Goal: Task Accomplishment & Management: Complete application form

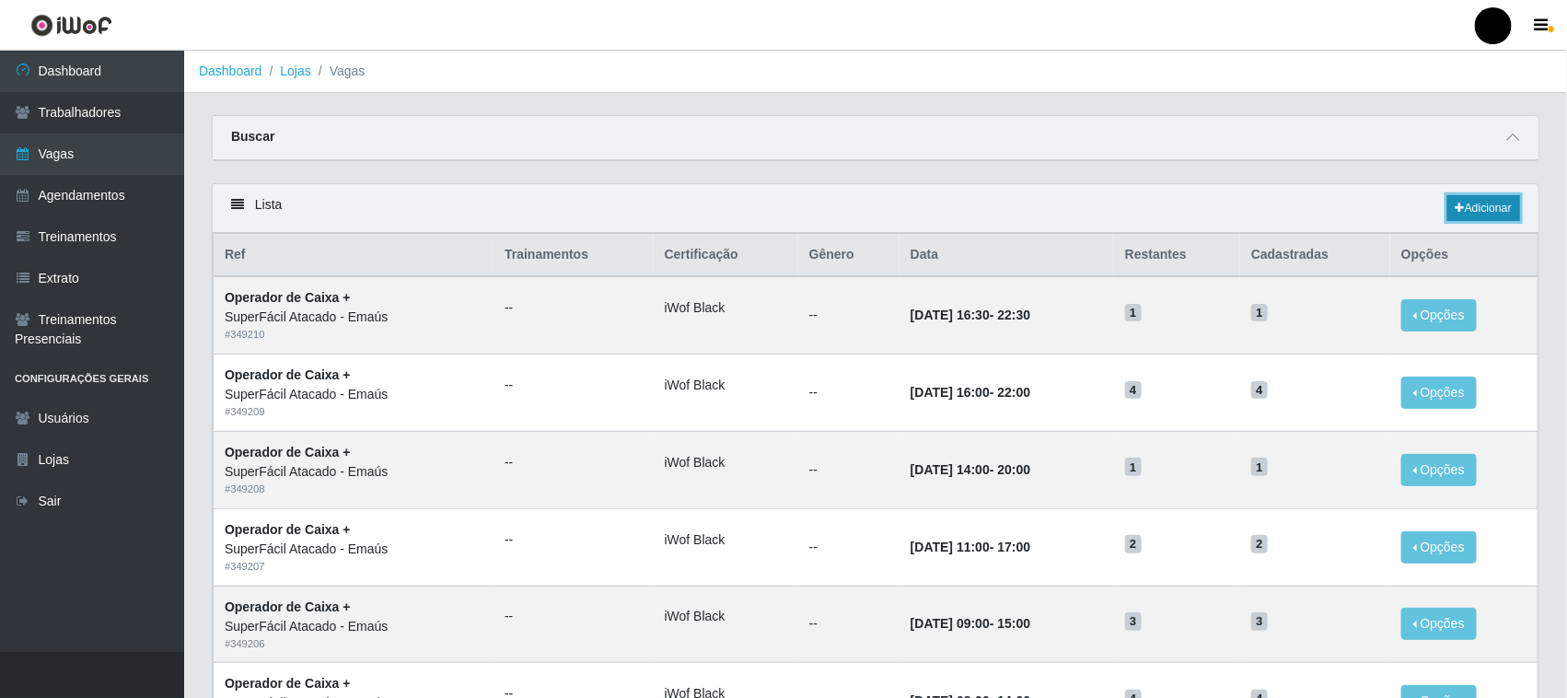
click at [1478, 215] on link "Adicionar" at bounding box center [1483, 208] width 73 height 26
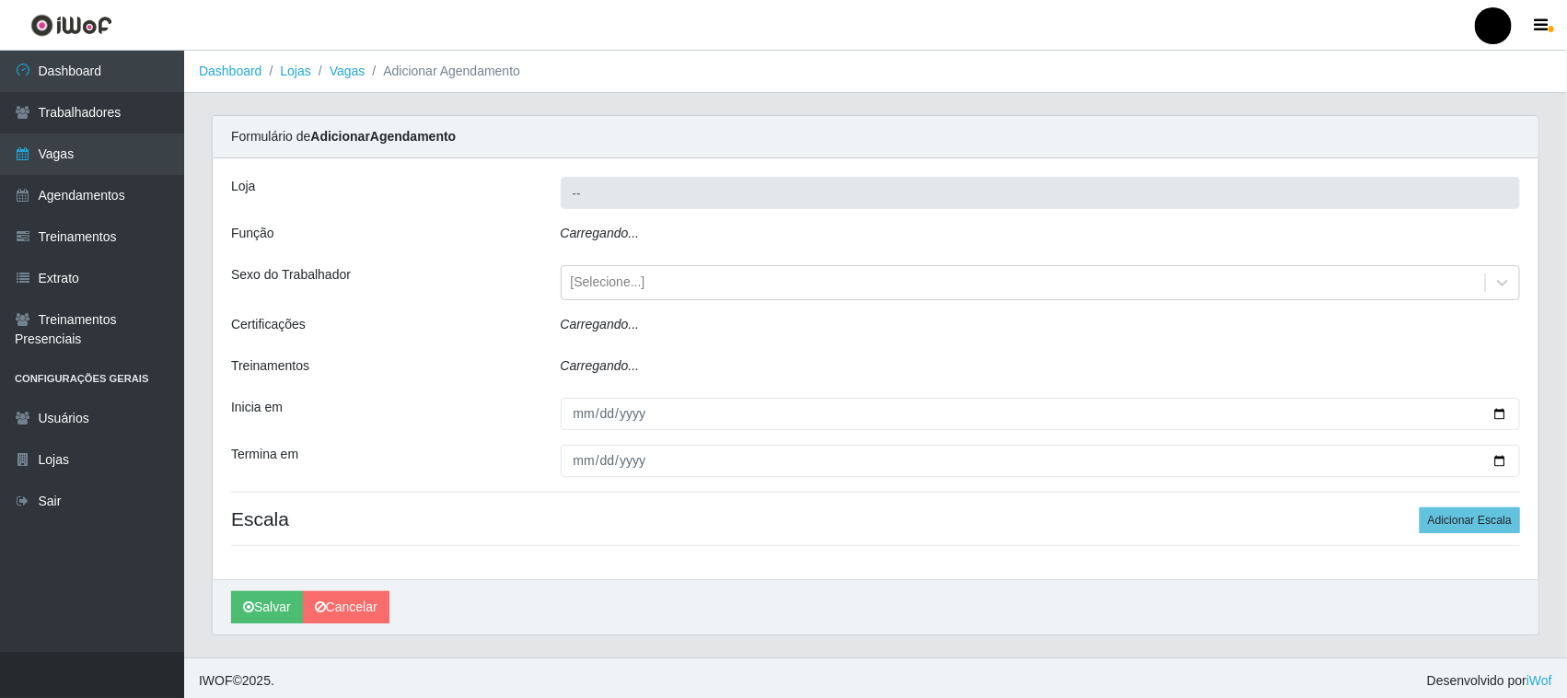
type input "SuperFácil Atacado - Emaús"
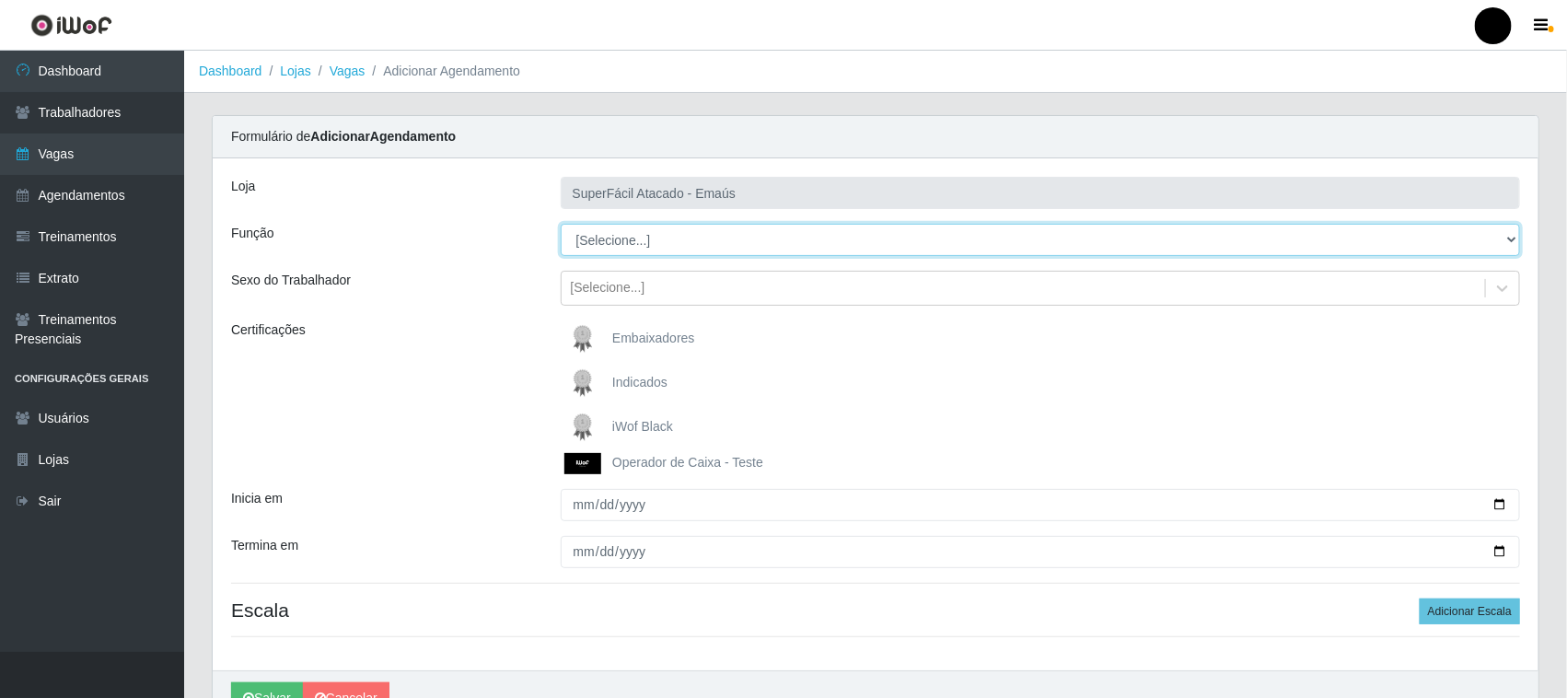
click at [651, 236] on select "[Selecione...] Auxiliar de Estacionamento Auxiliar de Estacionamento + Auxiliar…" at bounding box center [1041, 240] width 960 height 32
select select "72"
click at [561, 224] on select "[Selecione...] Auxiliar de Estacionamento Auxiliar de Estacionamento + Auxiliar…" at bounding box center [1041, 240] width 960 height 32
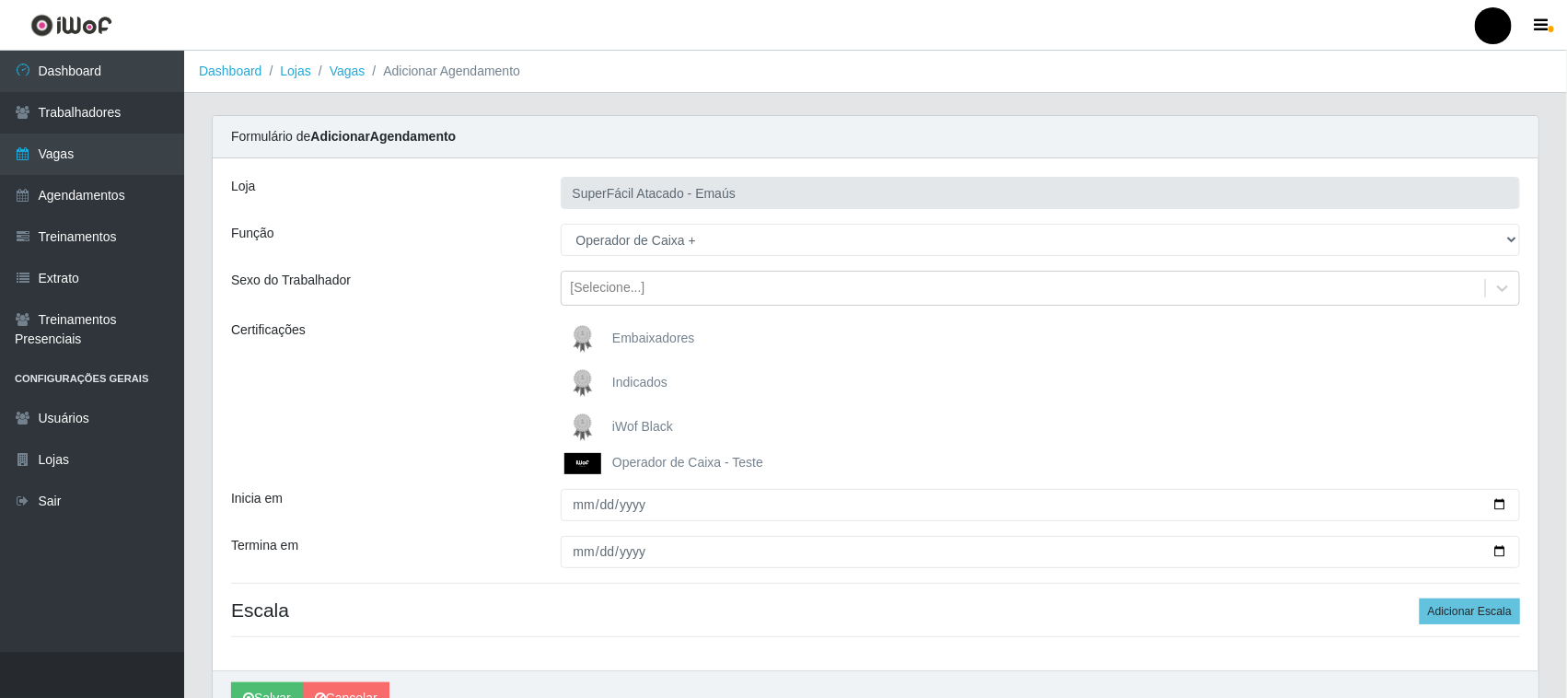
click at [583, 424] on img at bounding box center [586, 427] width 44 height 37
click at [0, 0] on input "iWof Black" at bounding box center [0, 0] width 0 height 0
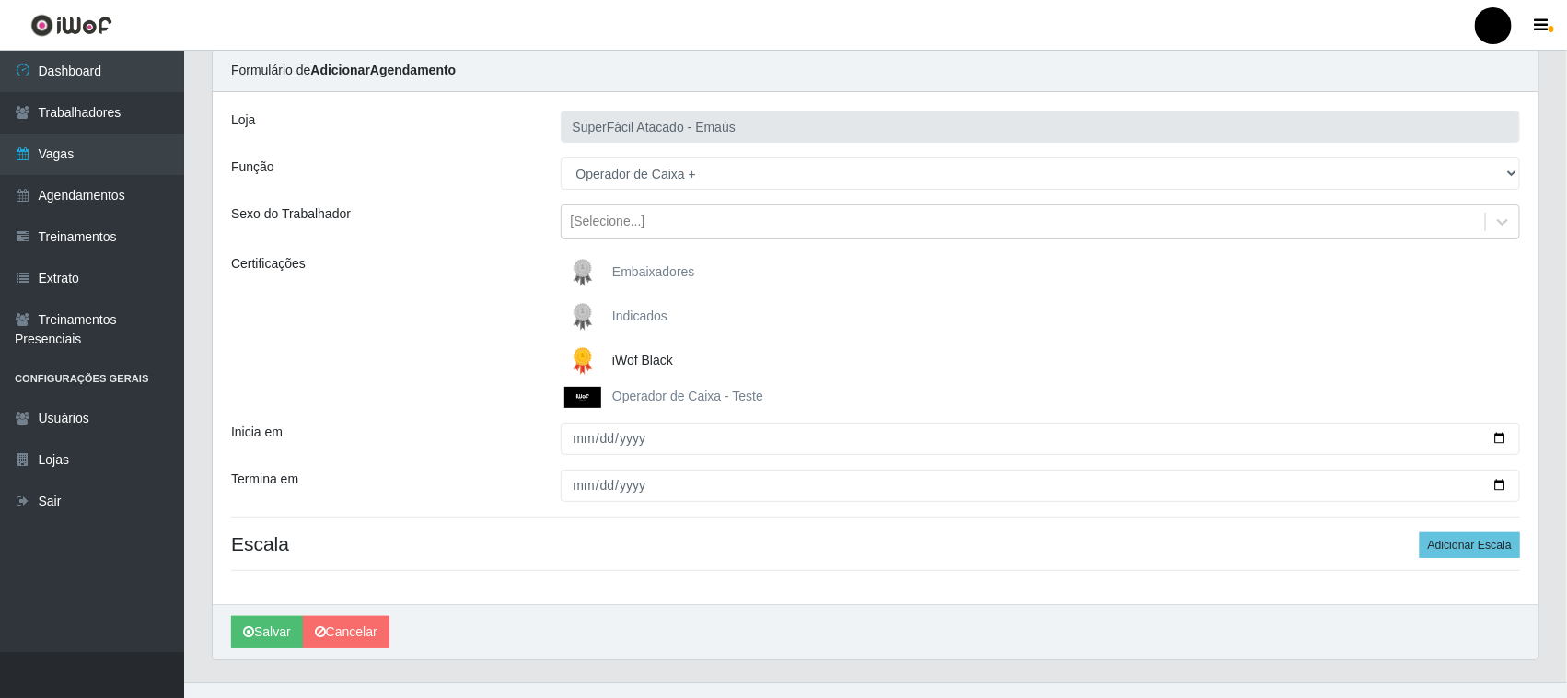
scroll to position [98, 0]
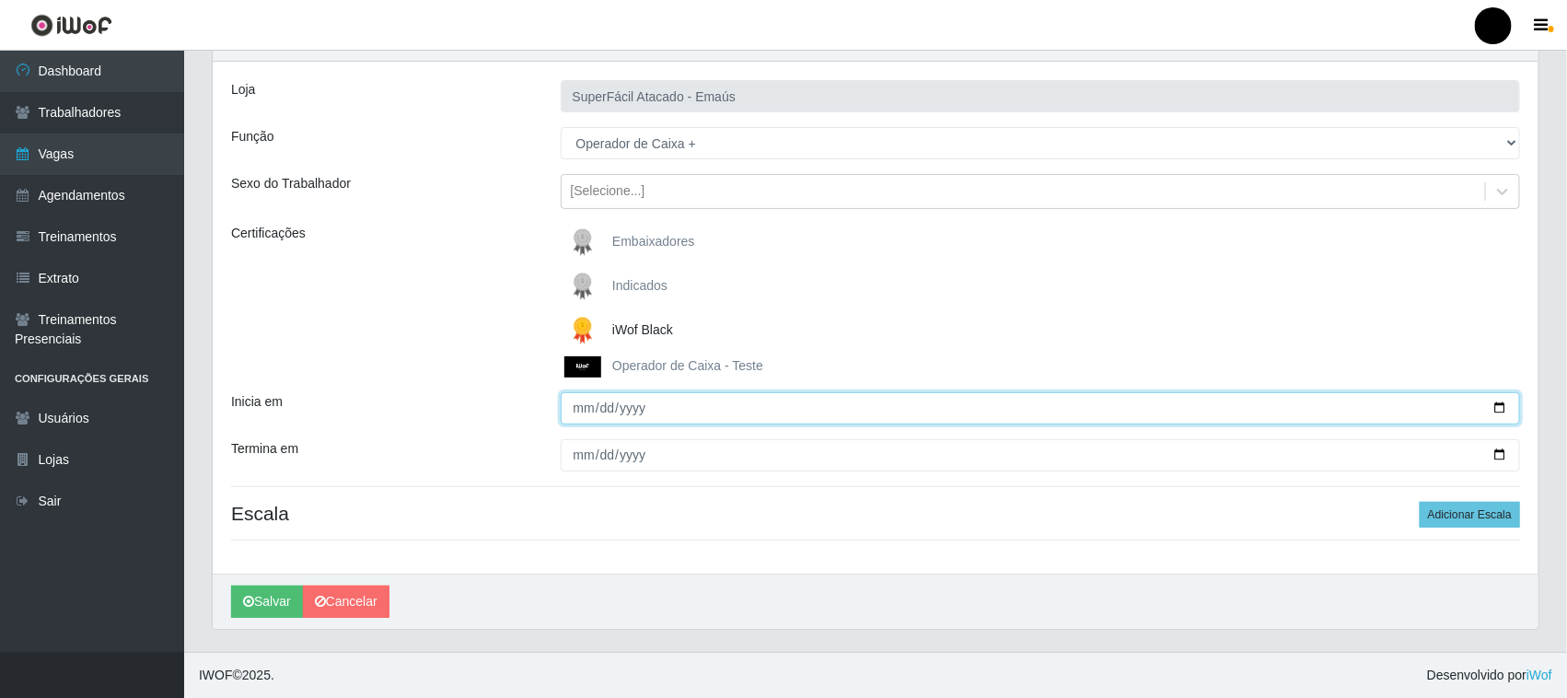
click at [1494, 405] on input "Inicia em" at bounding box center [1041, 408] width 960 height 32
type input "[DATE]"
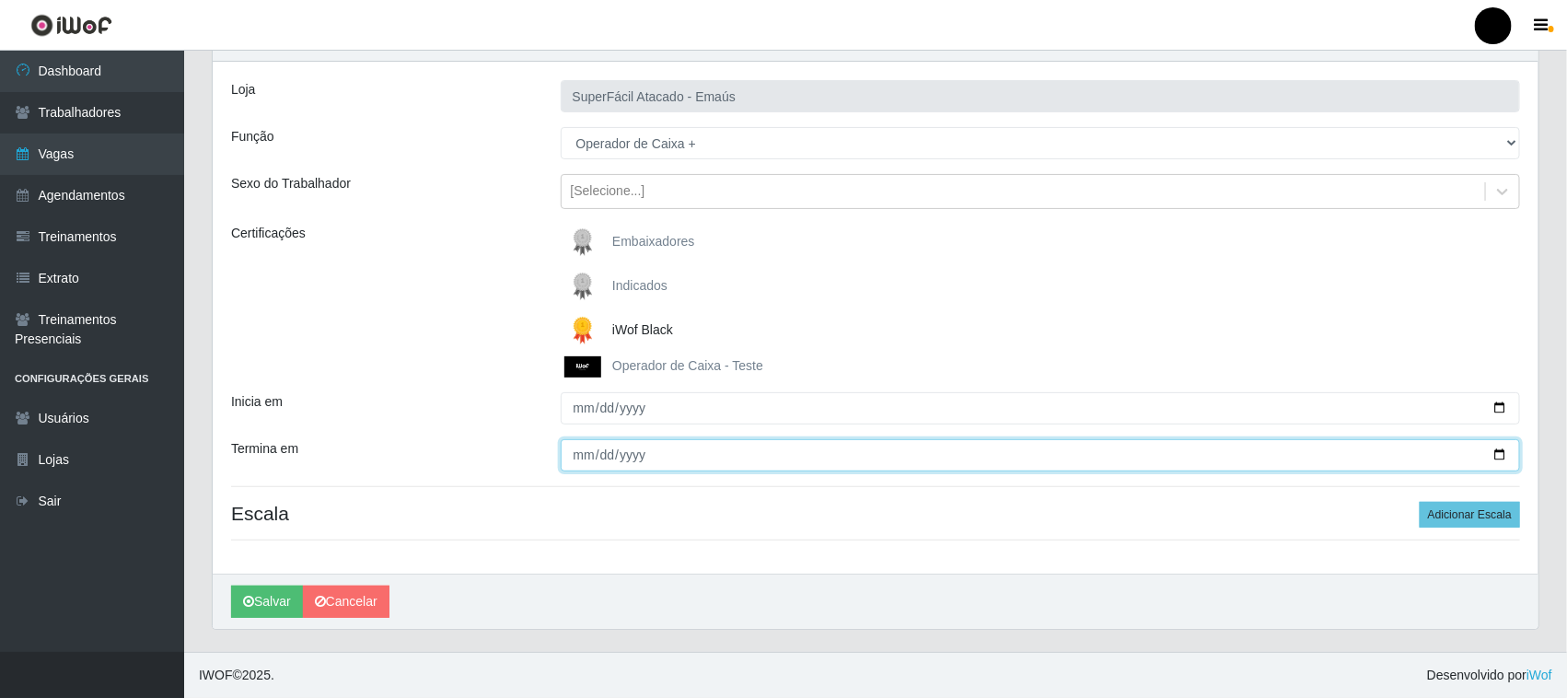
click at [1503, 453] on input "Termina em" at bounding box center [1041, 455] width 960 height 32
type input "[DATE]"
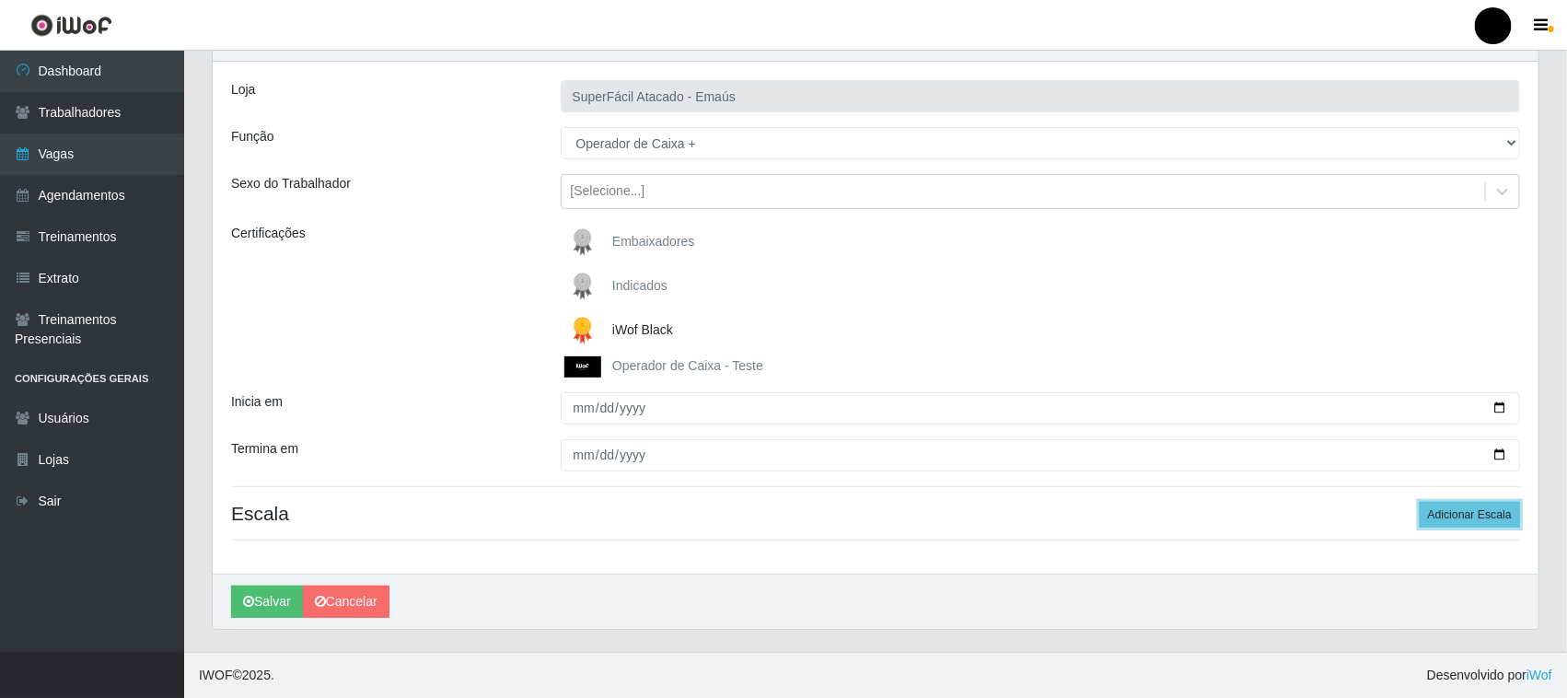
drag, startPoint x: 1439, startPoint y: 513, endPoint x: 1223, endPoint y: 508, distance: 216.4
click at [1439, 512] on button "Adicionar Escala" at bounding box center [1470, 515] width 100 height 26
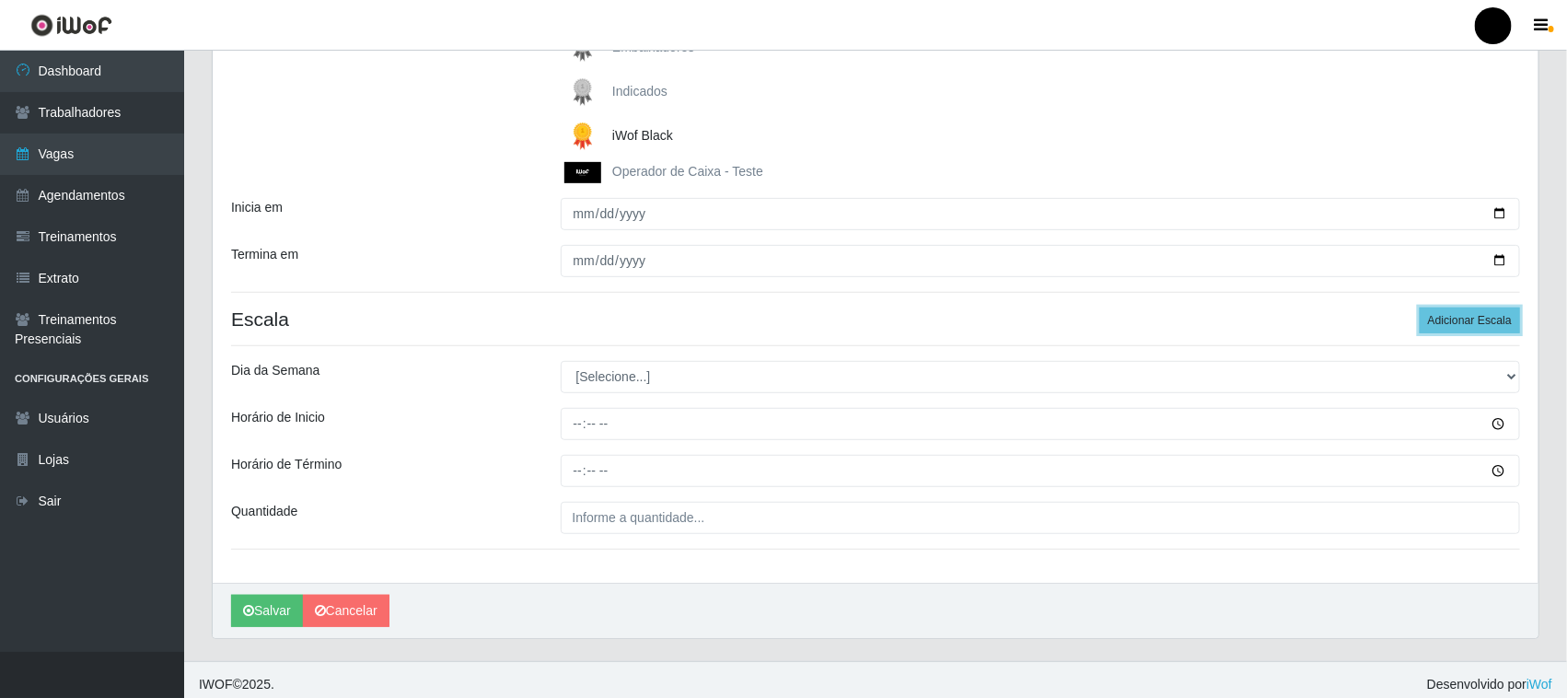
scroll to position [301, 0]
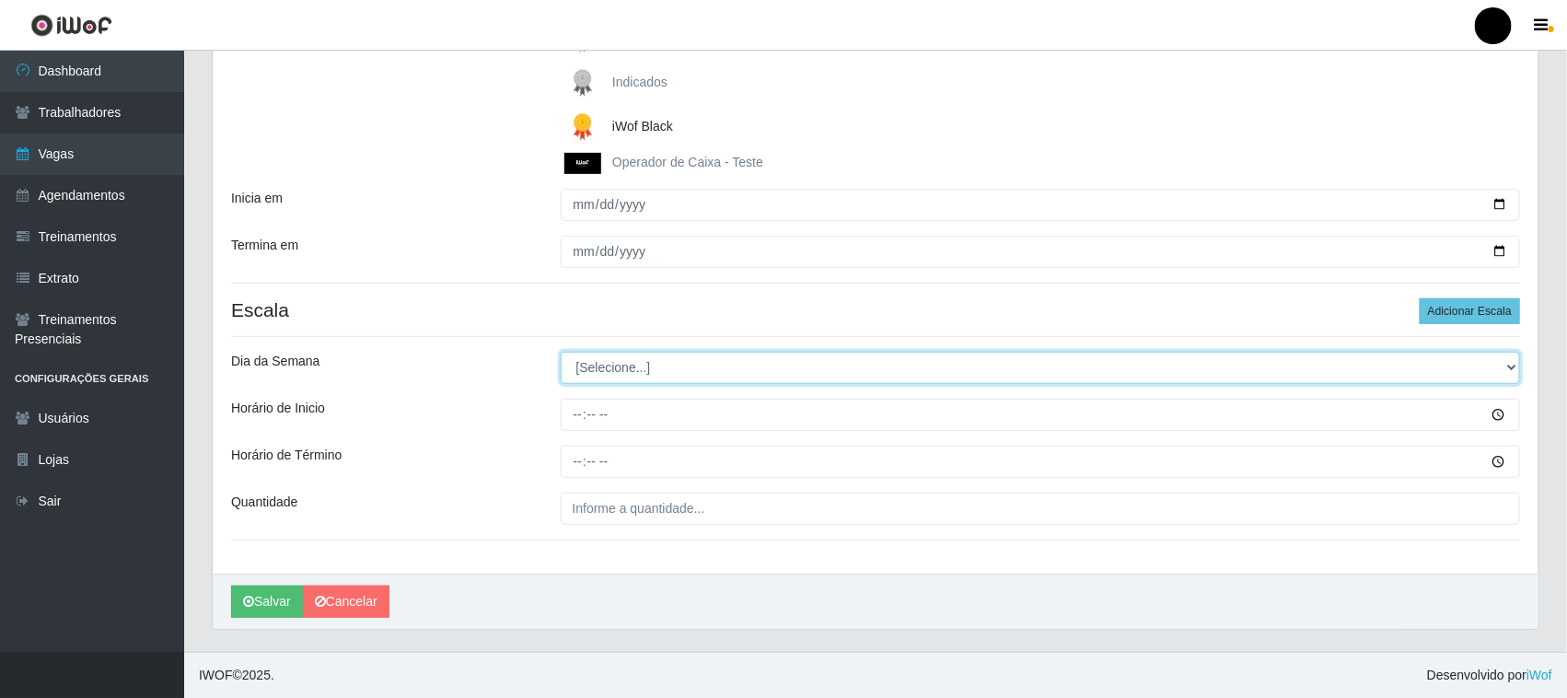
click at [601, 368] on select "[Selecione...] Segunda Terça Quarta Quinta Sexta Sábado Domingo" at bounding box center [1041, 368] width 960 height 32
select select "0"
click at [561, 352] on select "[Selecione...] Segunda Terça Quarta Quinta Sexta Sábado Domingo" at bounding box center [1041, 368] width 960 height 32
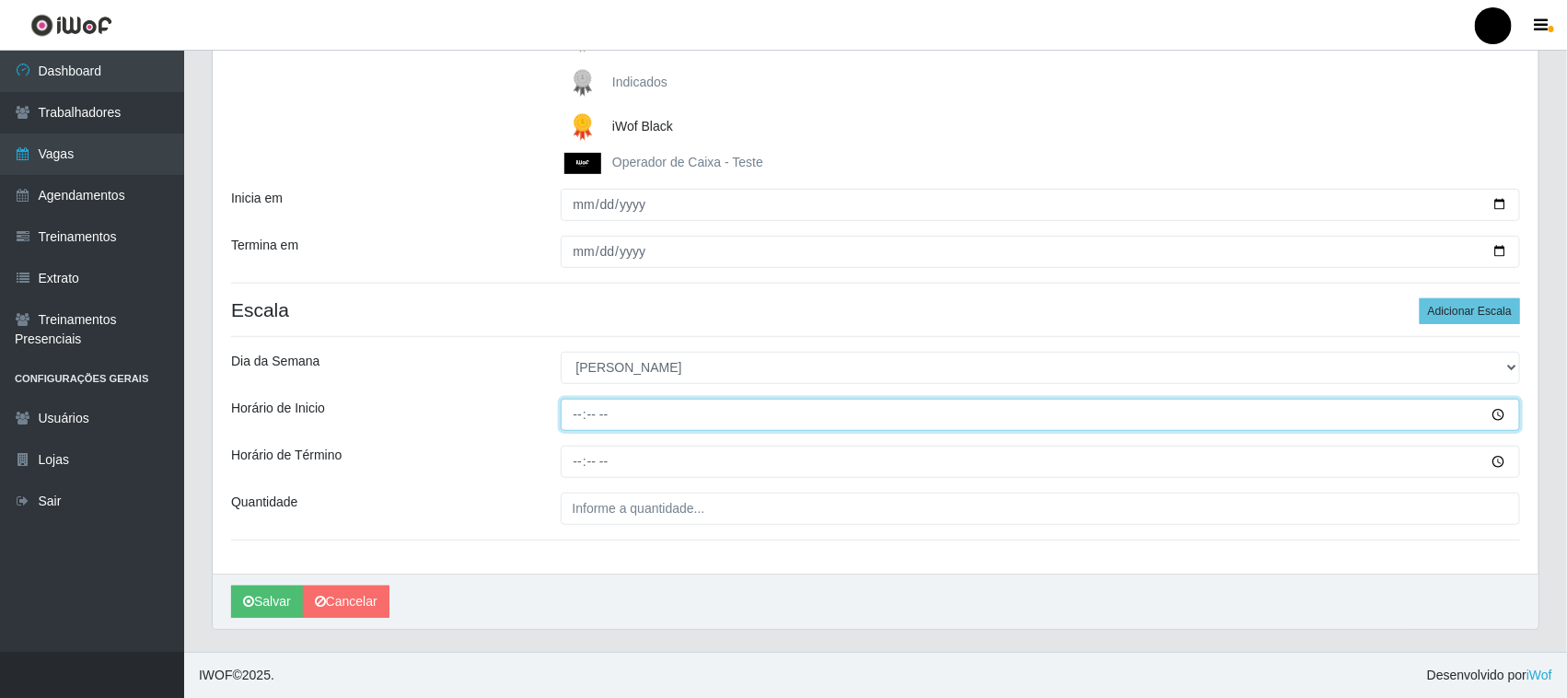
click at [576, 414] on input "Horário de Inicio" at bounding box center [1041, 415] width 960 height 32
type input "08:00"
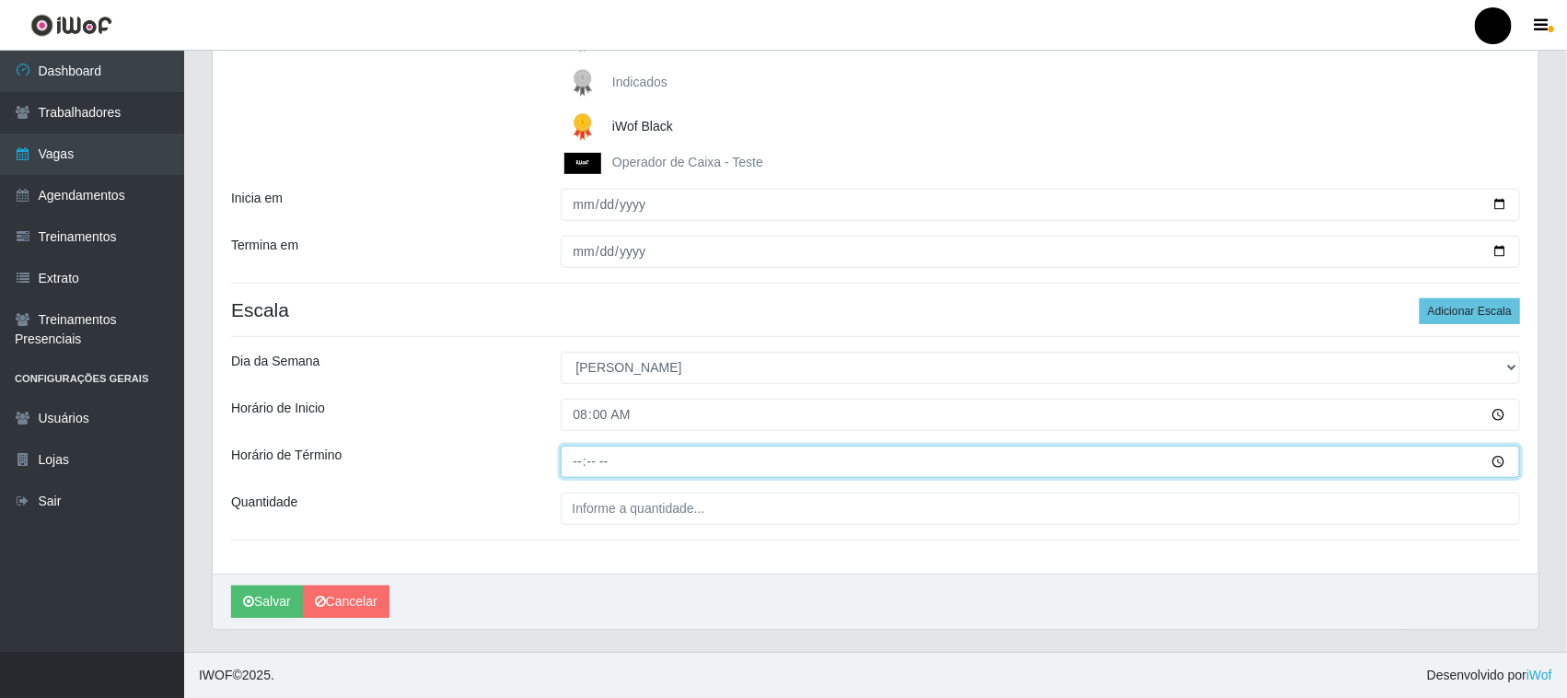
click at [575, 463] on input "Horário de Término" at bounding box center [1041, 462] width 960 height 32
type input "14:00"
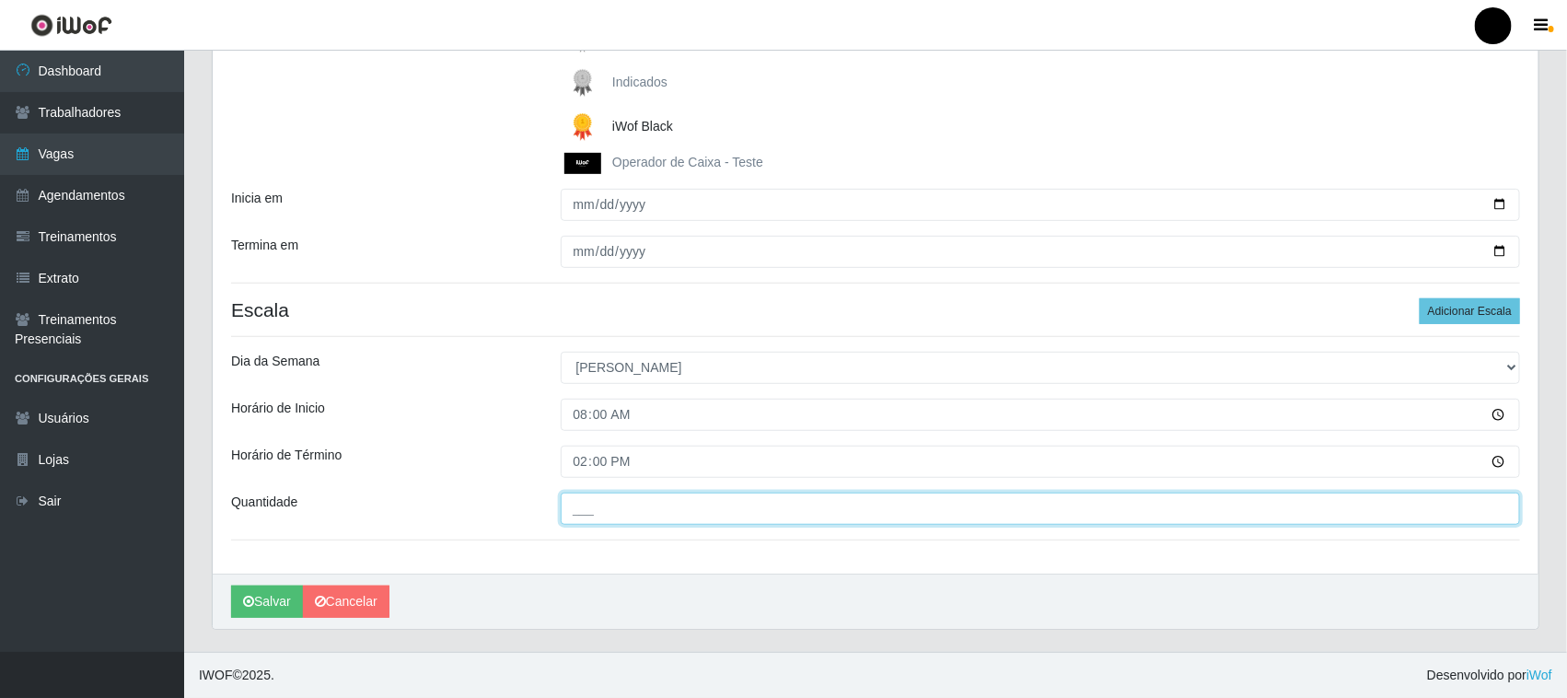
click at [598, 513] on input "___" at bounding box center [1041, 509] width 960 height 32
type input "4__"
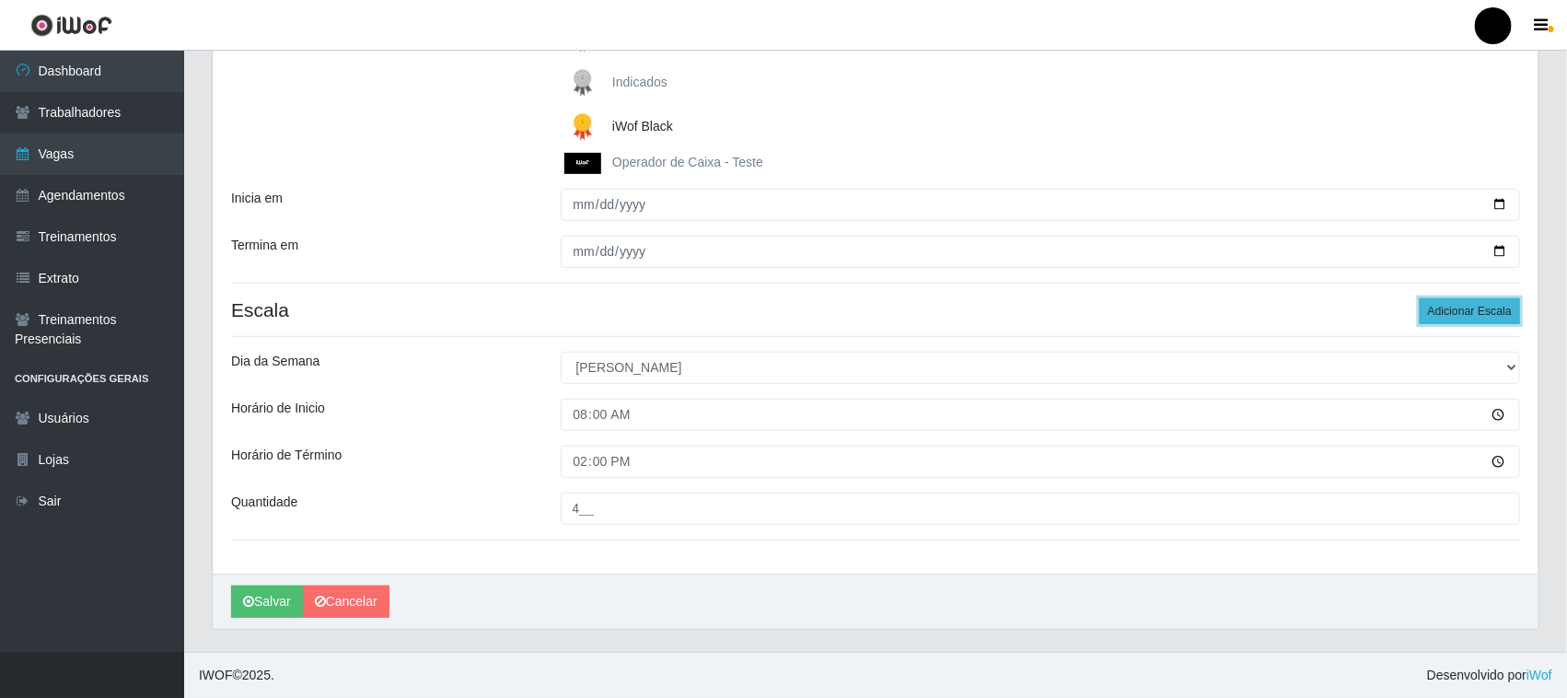
click at [1466, 307] on button "Adicionar Escala" at bounding box center [1470, 311] width 100 height 26
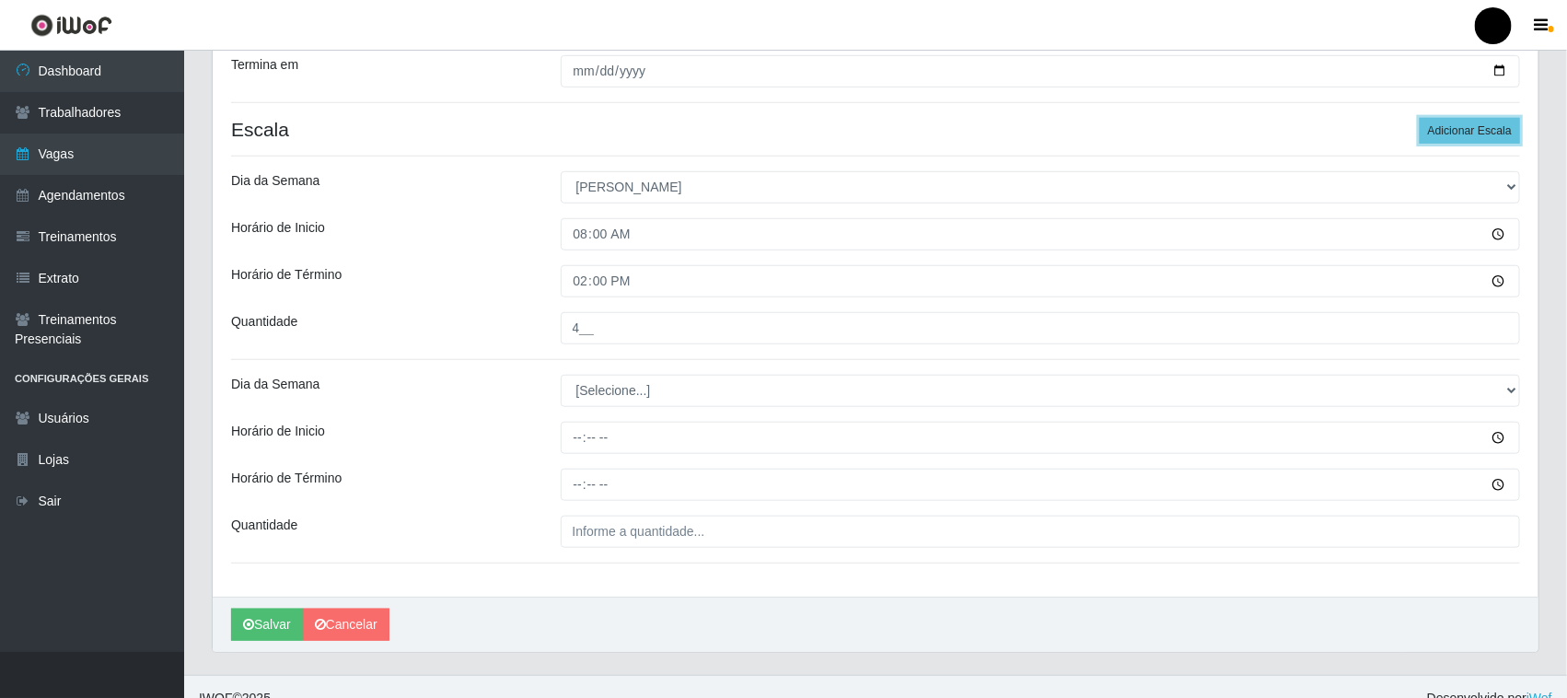
scroll to position [505, 0]
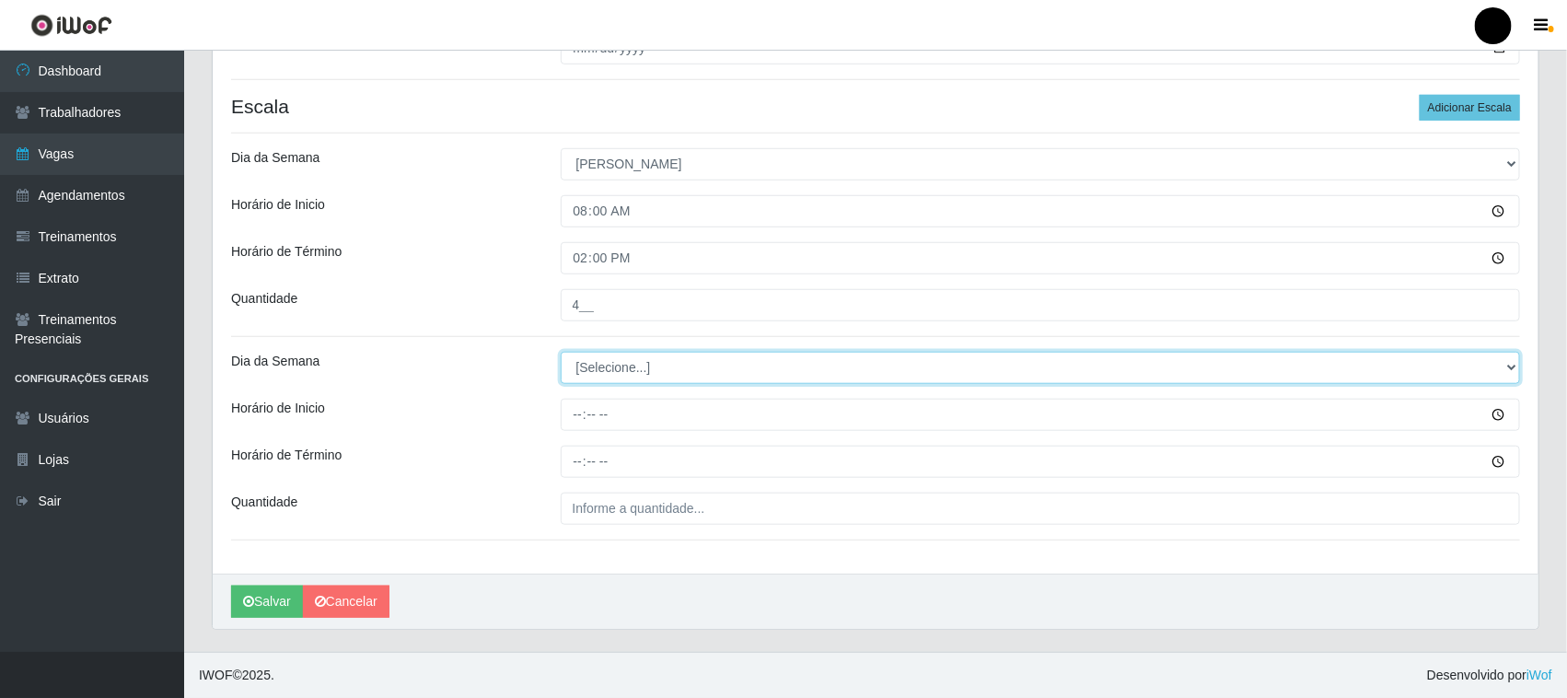
click at [621, 368] on select "[Selecione...] Segunda Terça Quarta Quinta Sexta Sábado Domingo" at bounding box center [1041, 368] width 960 height 32
select select "0"
click at [561, 352] on select "[Selecione...] Segunda Terça Quarta Quinta Sexta Sábado Domingo" at bounding box center [1041, 368] width 960 height 32
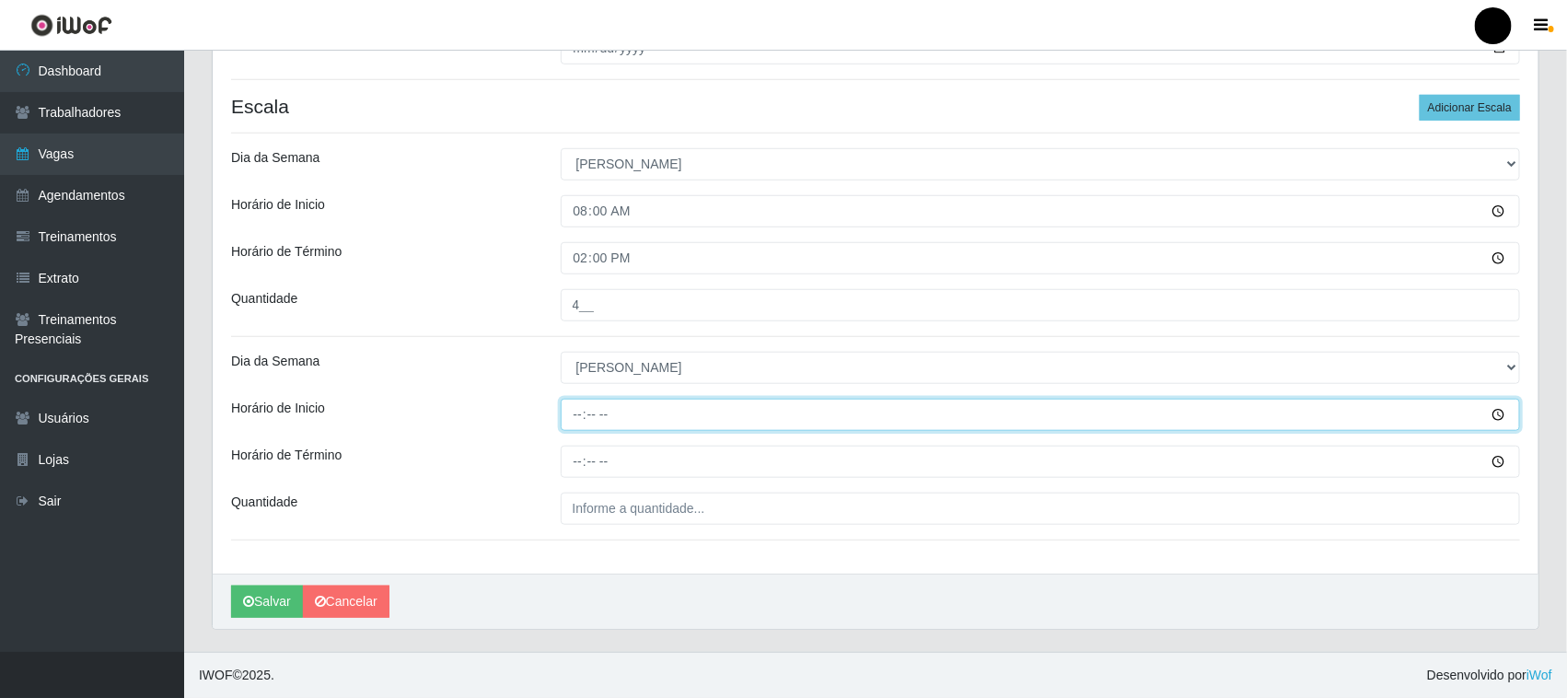
click at [572, 415] on input "Horário de Inicio" at bounding box center [1041, 415] width 960 height 32
type input "09:00"
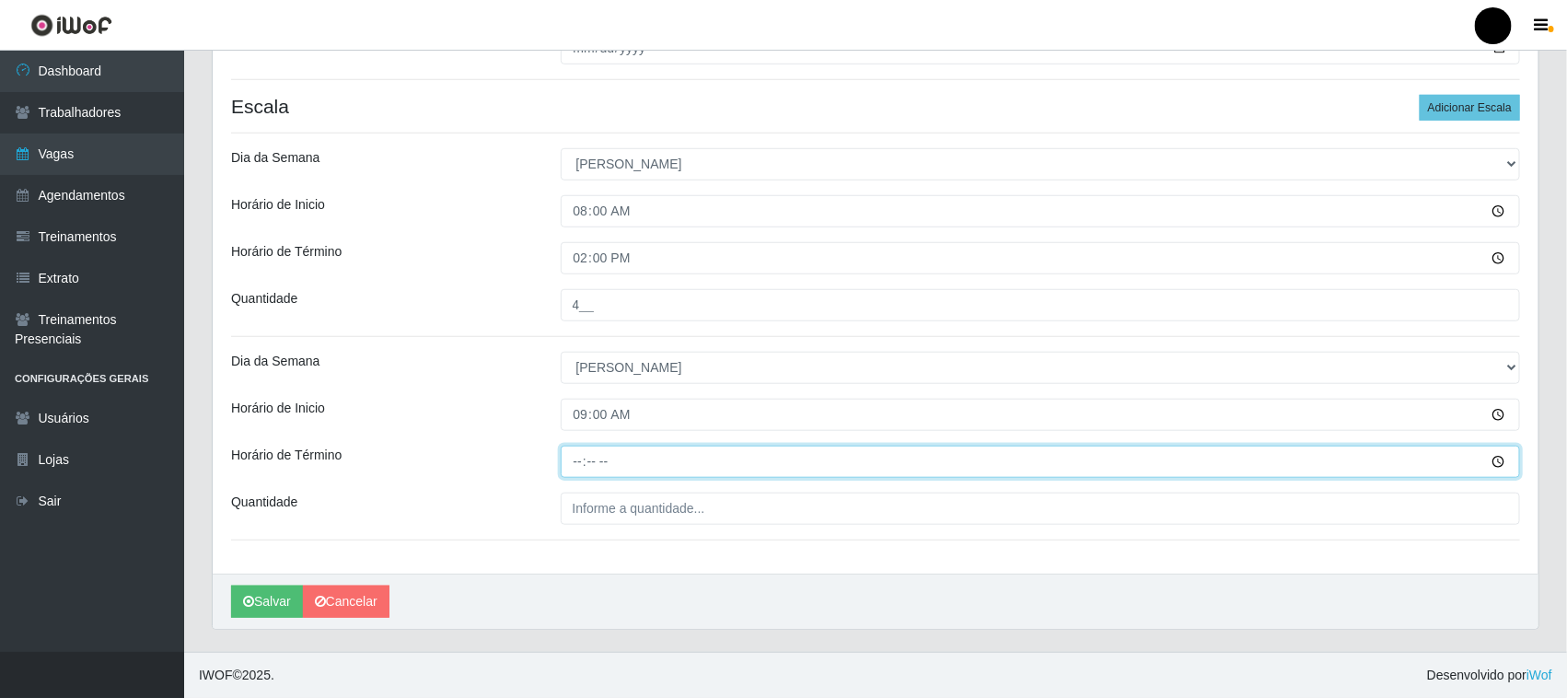
click at [576, 467] on input "Horário de Término" at bounding box center [1041, 462] width 960 height 32
type input "15:00"
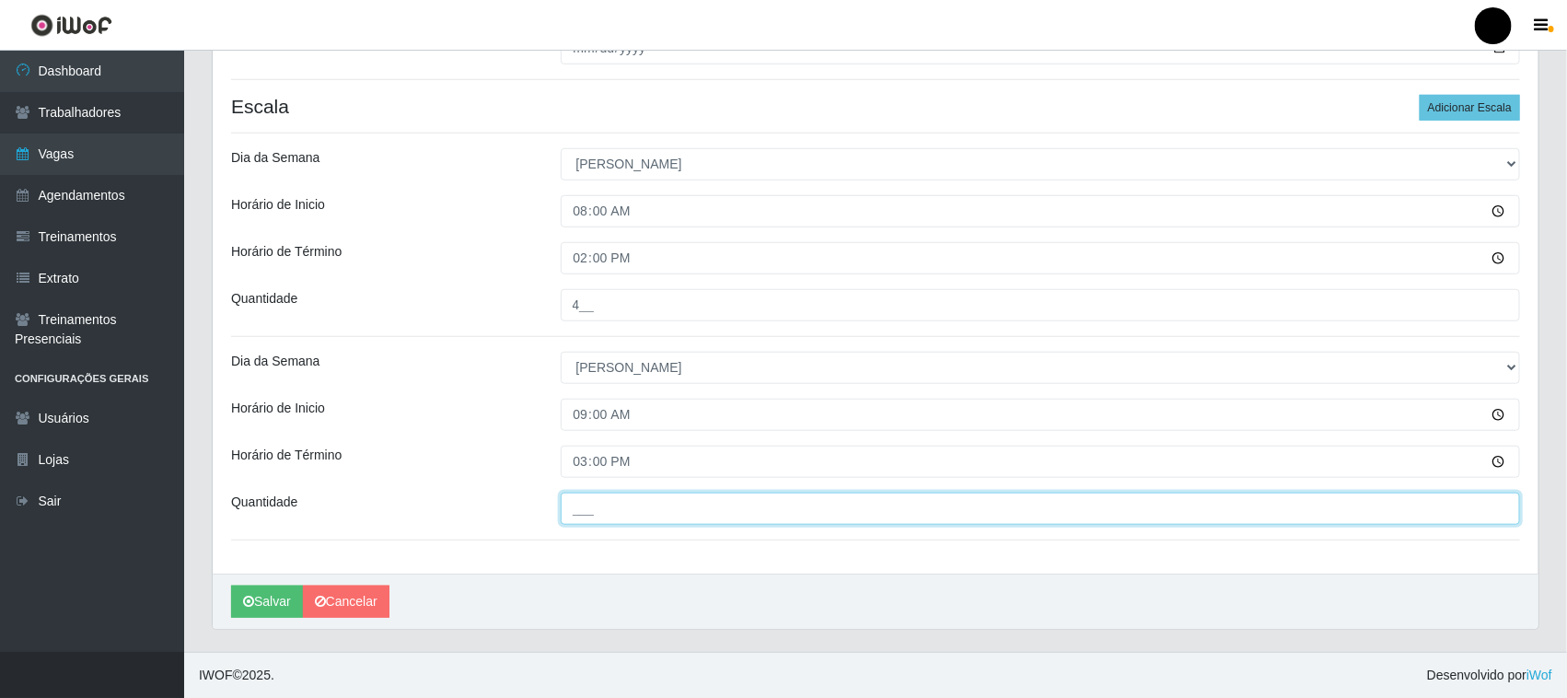
click at [586, 498] on input "___" at bounding box center [1041, 509] width 960 height 32
type input "4__"
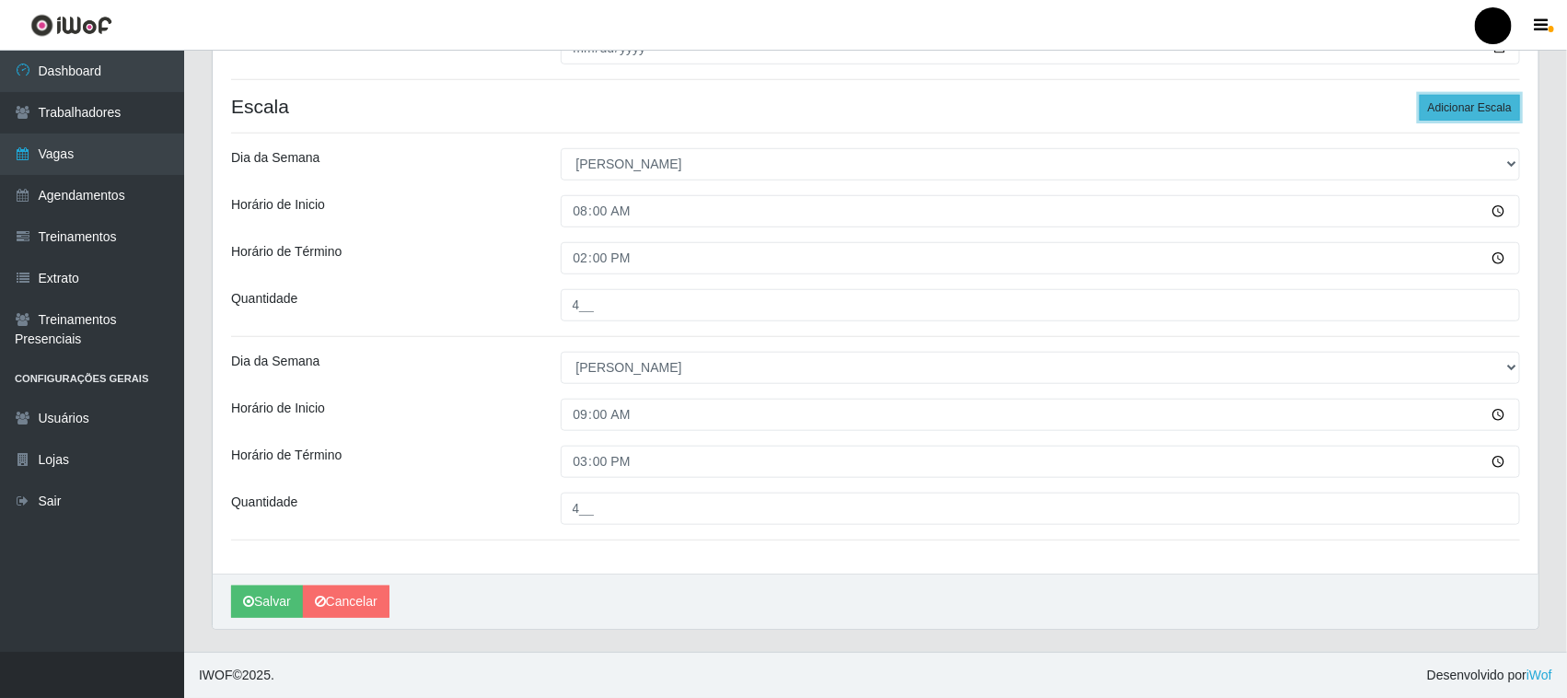
click at [1460, 103] on button "Adicionar Escala" at bounding box center [1470, 108] width 100 height 26
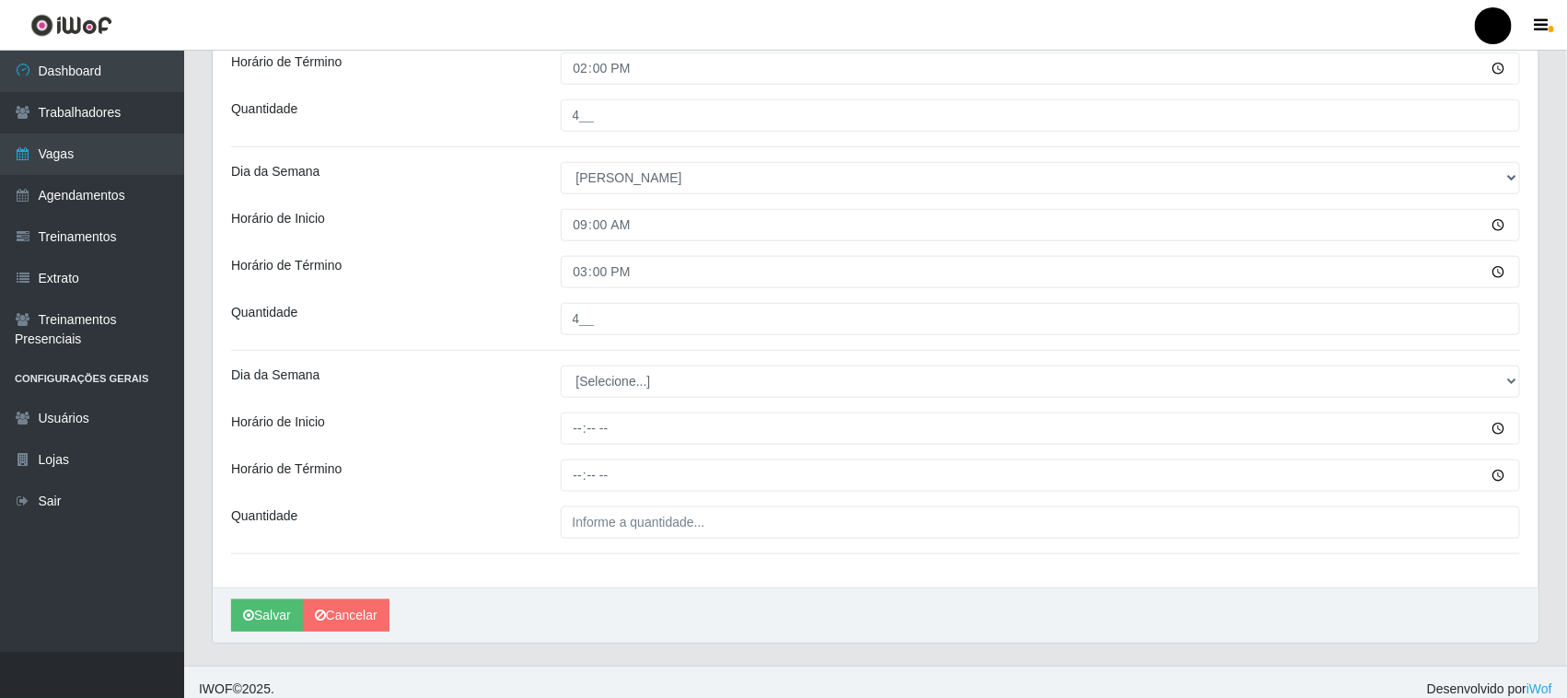
scroll to position [709, 0]
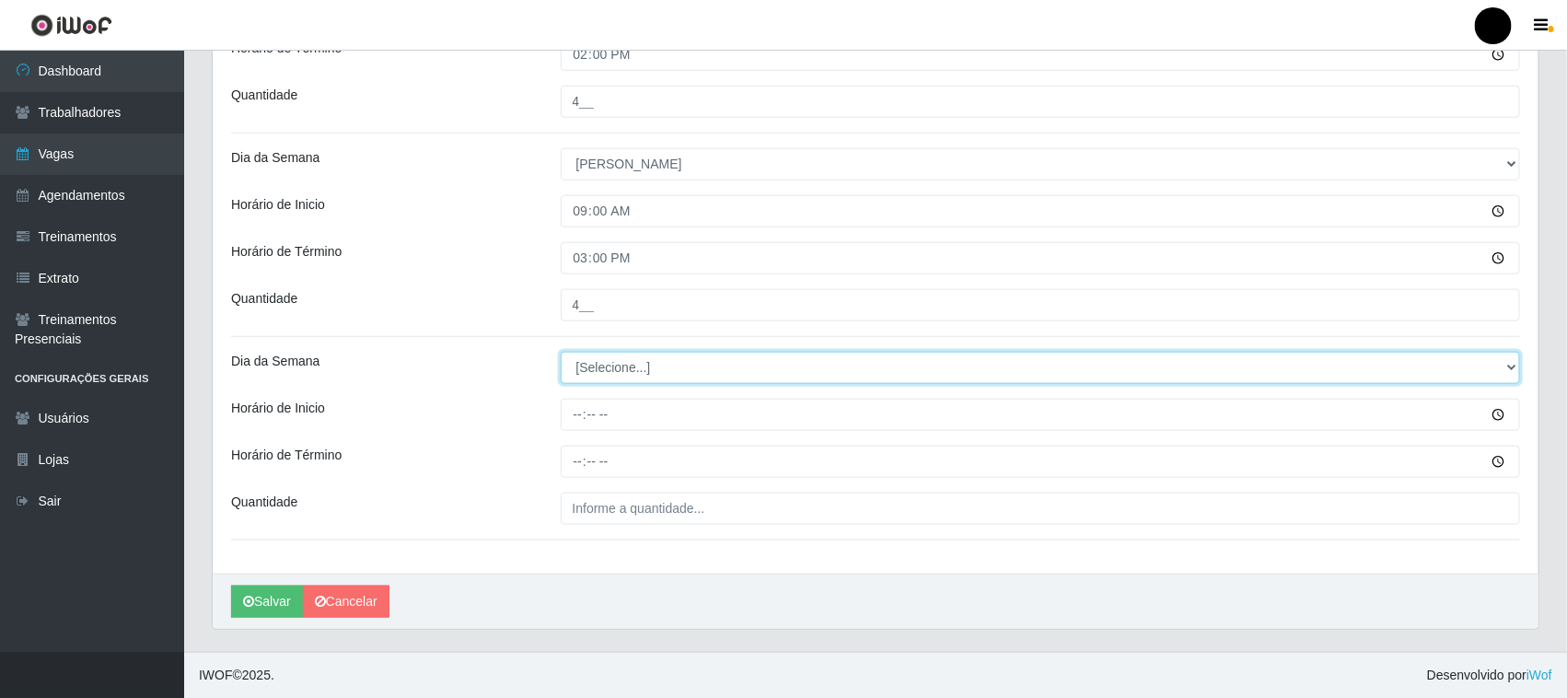
click at [637, 371] on select "[Selecione...] Segunda Terça Quarta Quinta Sexta Sábado Domingo" at bounding box center [1041, 368] width 960 height 32
select select "0"
click at [561, 352] on select "[Selecione...] Segunda Terça Quarta Quinta Sexta Sábado Domingo" at bounding box center [1041, 368] width 960 height 32
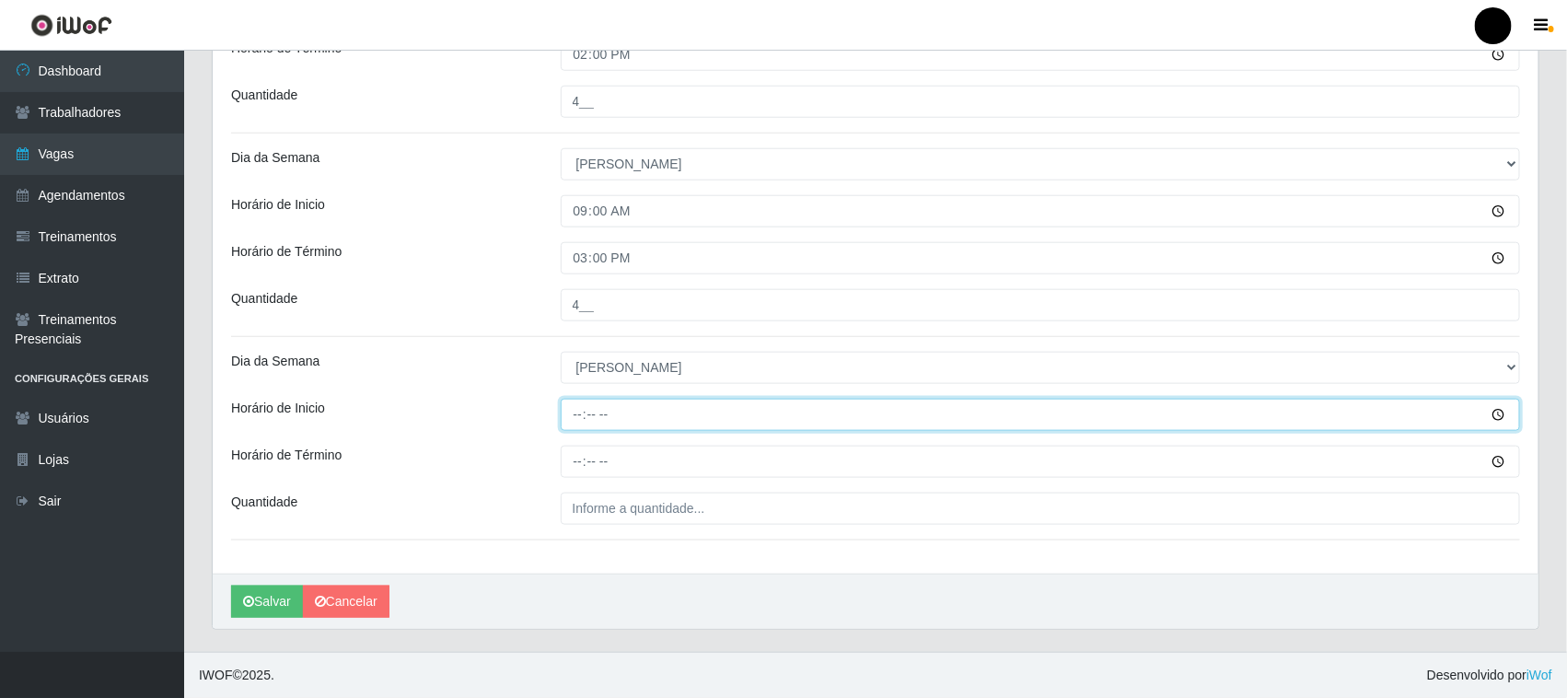
click at [574, 414] on input "Horário de Inicio" at bounding box center [1041, 415] width 960 height 32
type input "11:00"
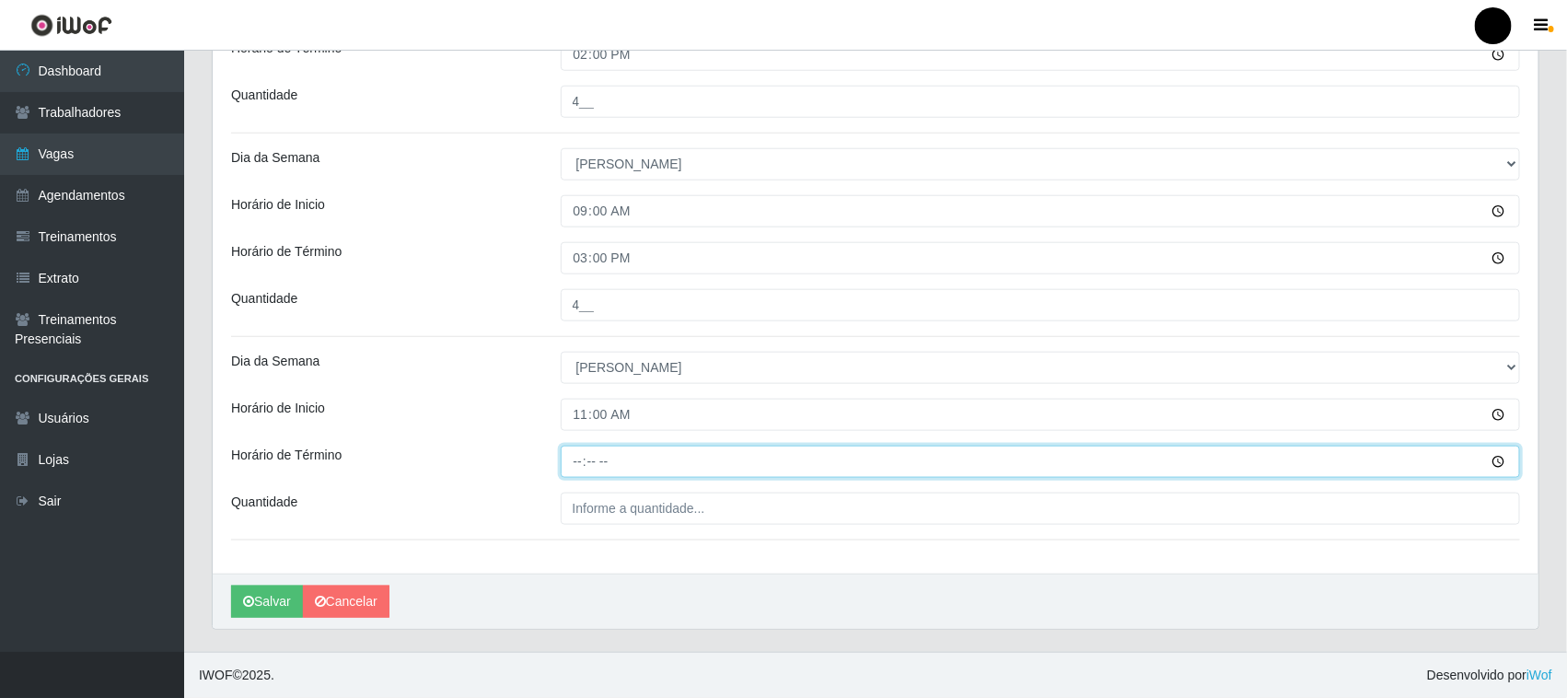
click at [576, 463] on input "Horário de Término" at bounding box center [1041, 462] width 960 height 32
type input "17:00"
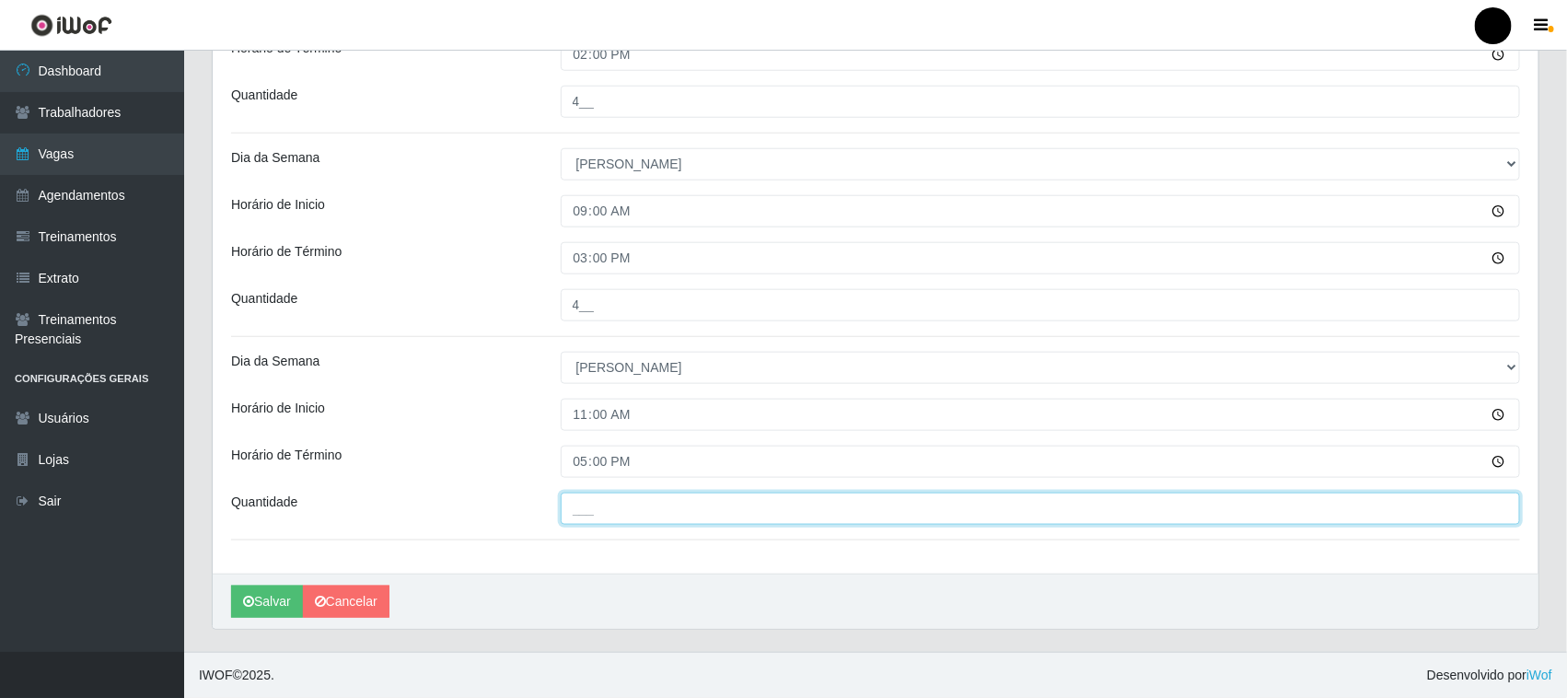
click at [609, 513] on input "___" at bounding box center [1041, 509] width 960 height 32
type input "2__"
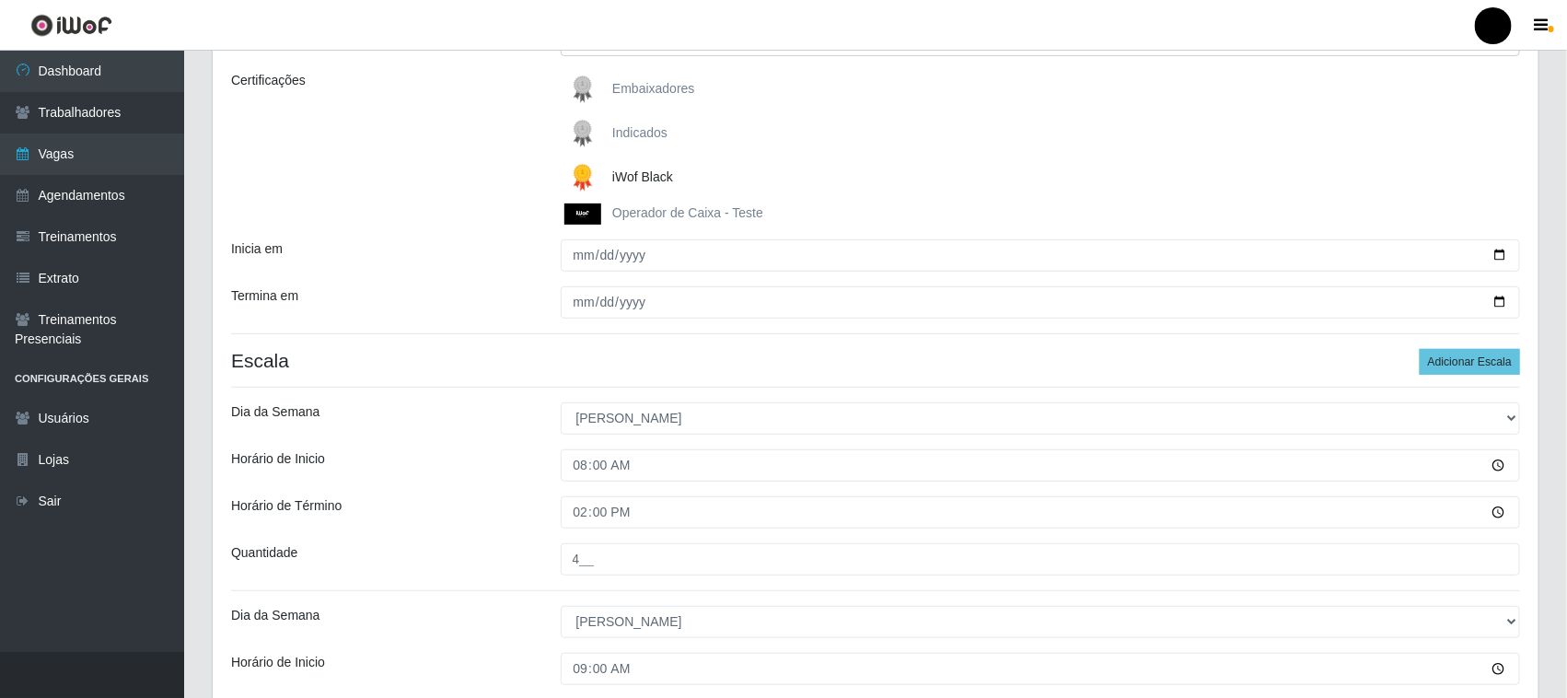
scroll to position [249, 0]
click at [1476, 366] on button "Adicionar Escala" at bounding box center [1470, 363] width 100 height 26
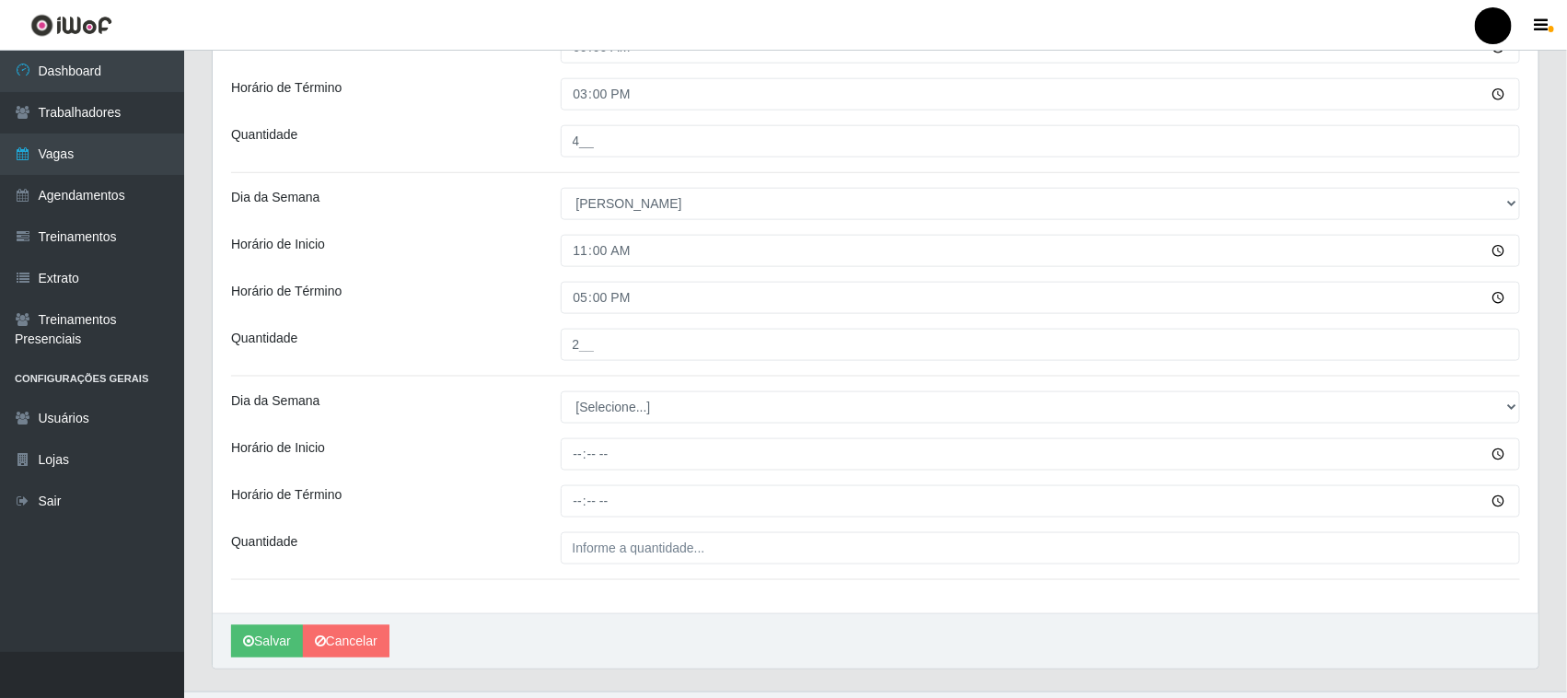
scroll to position [912, 0]
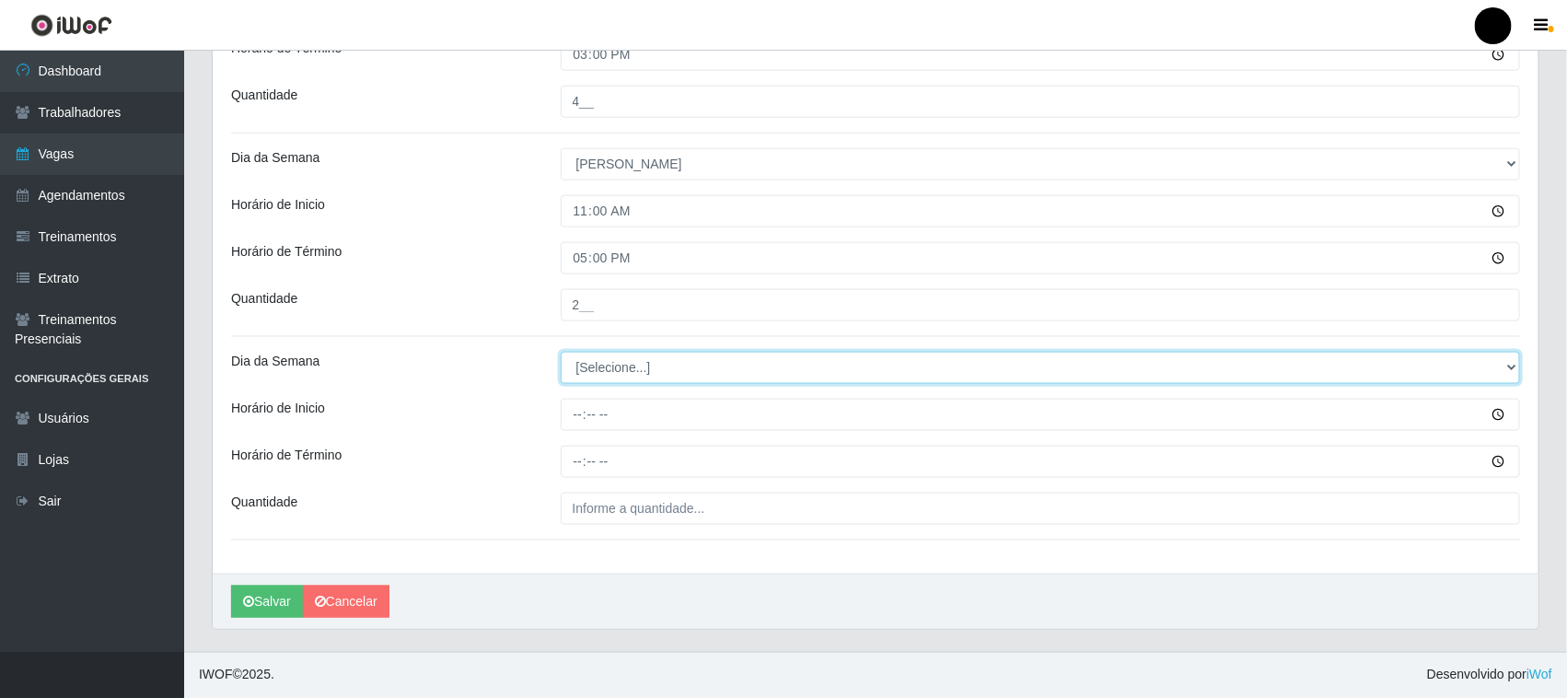
click at [594, 373] on select "[Selecione...] Segunda Terça Quarta Quinta Sexta Sábado Domingo" at bounding box center [1041, 368] width 960 height 32
select select "0"
click at [561, 352] on select "[Selecione...] Segunda Terça Quarta Quinta Sexta Sábado Domingo" at bounding box center [1041, 368] width 960 height 32
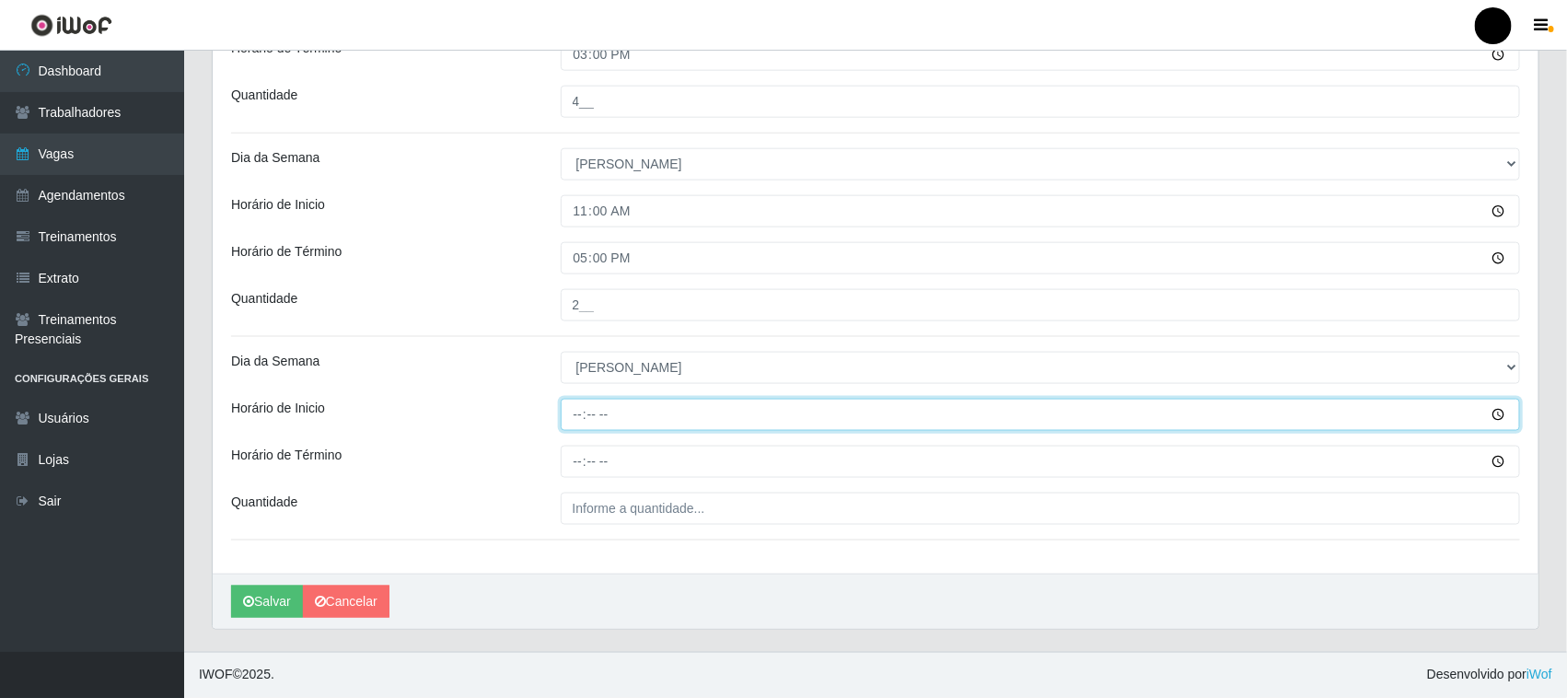
click at [573, 412] on input "Horário de Inicio" at bounding box center [1041, 415] width 960 height 32
type input "15:00"
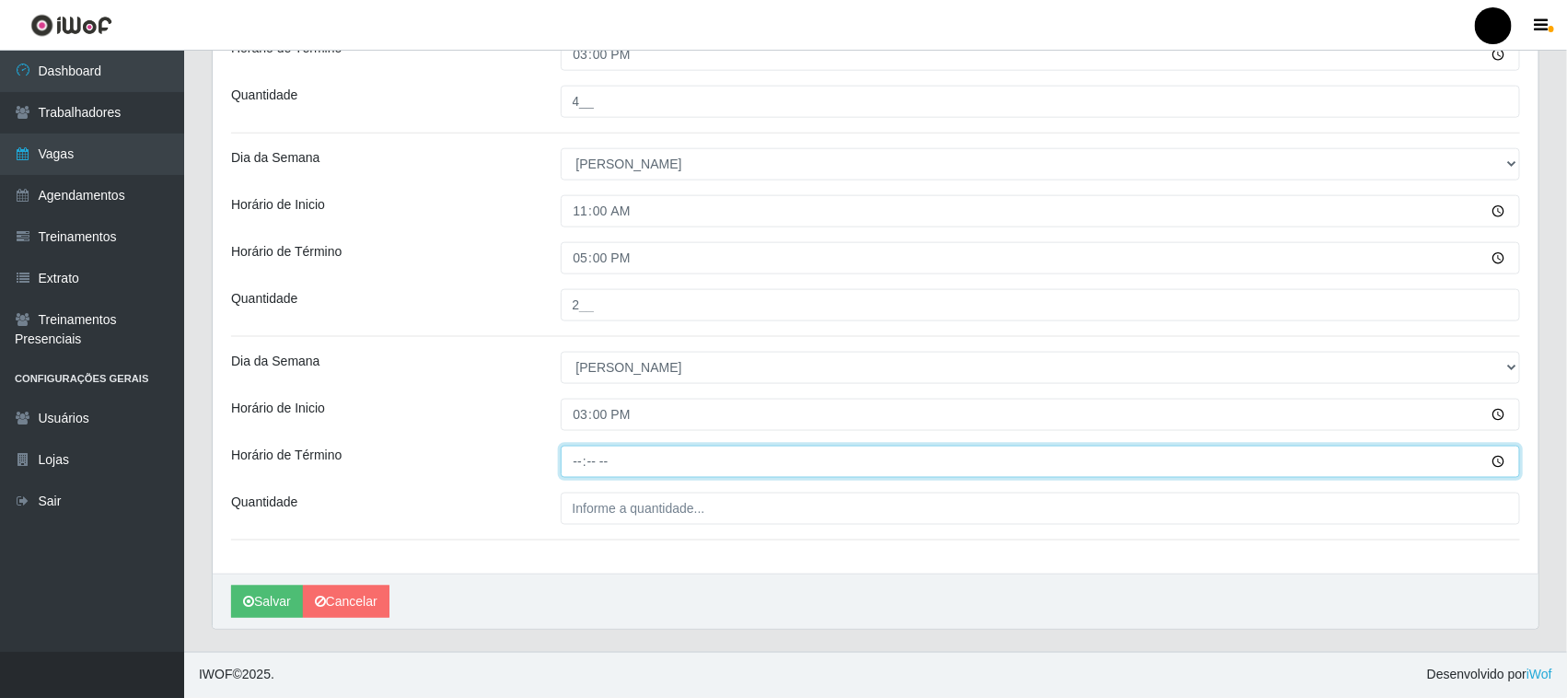
click at [576, 463] on input "Horário de Término" at bounding box center [1041, 462] width 960 height 32
type input "21:00"
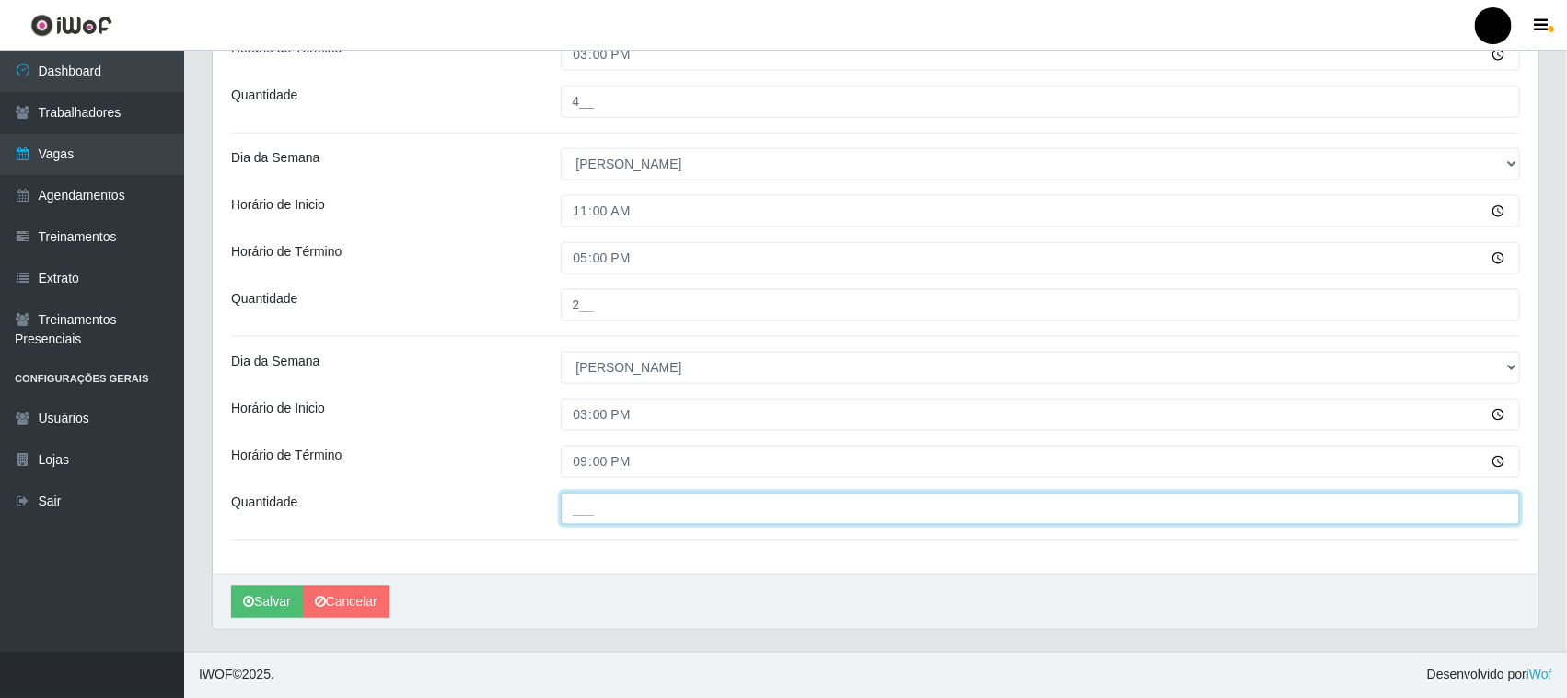
click at [597, 502] on input "___" at bounding box center [1041, 509] width 960 height 32
click at [578, 512] on input "4__" at bounding box center [1041, 509] width 960 height 32
type input "5__"
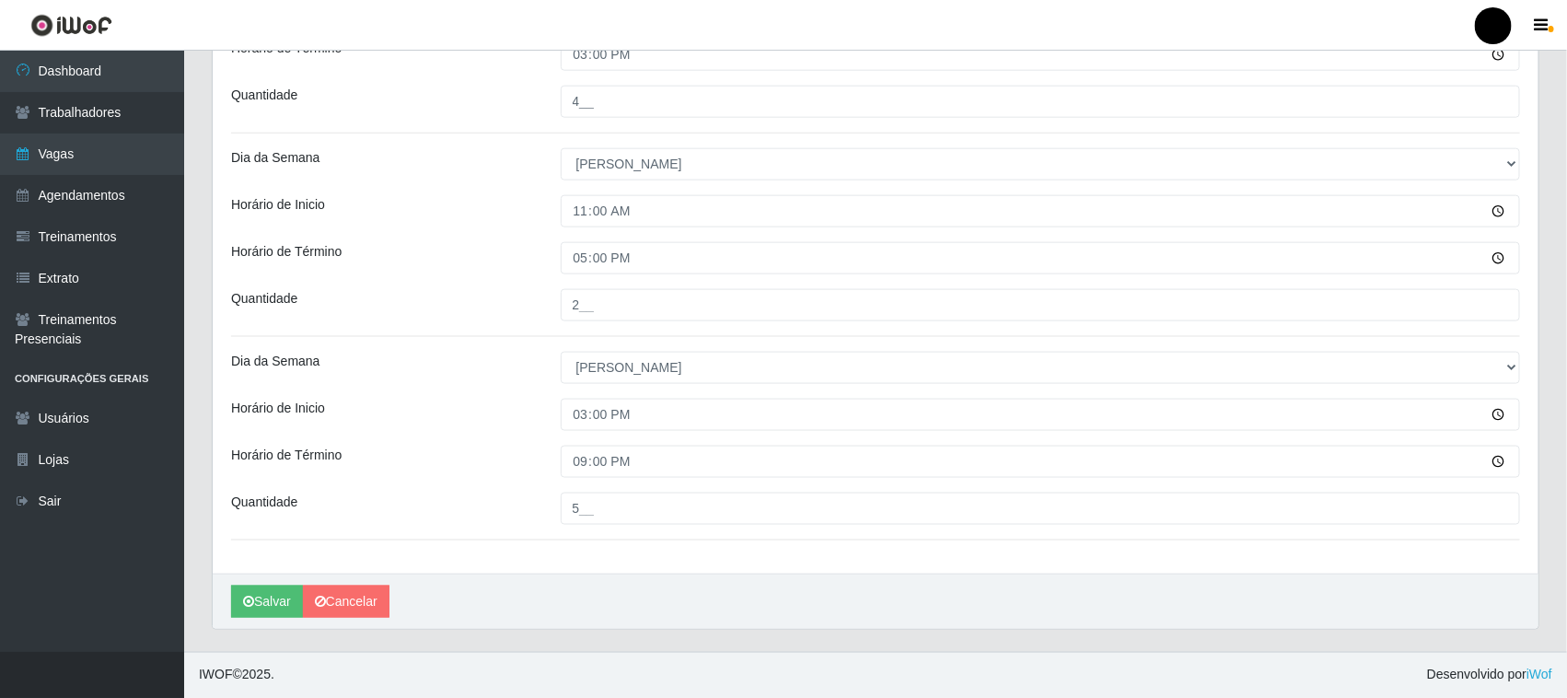
click at [269, 601] on button "Salvar" at bounding box center [267, 602] width 72 height 32
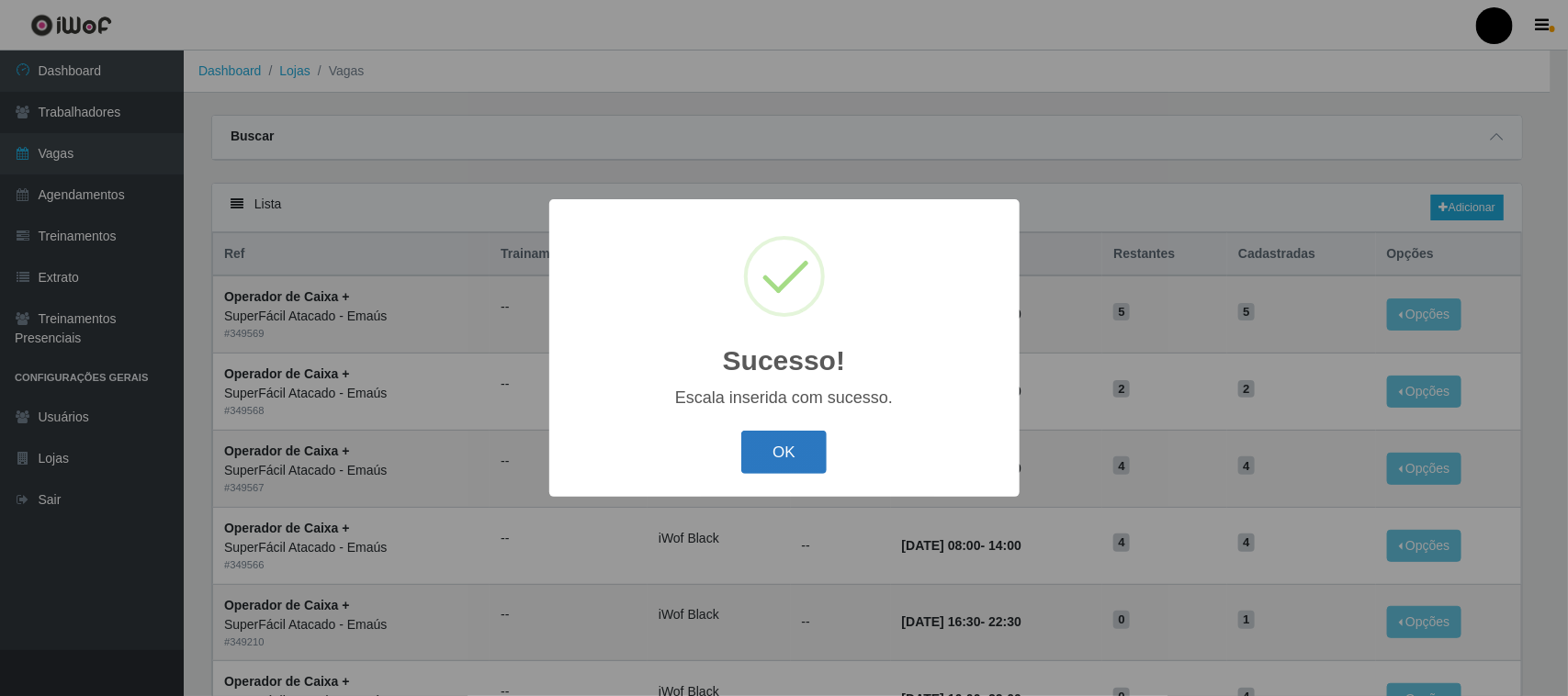
click at [794, 447] on button "OK" at bounding box center [784, 452] width 86 height 43
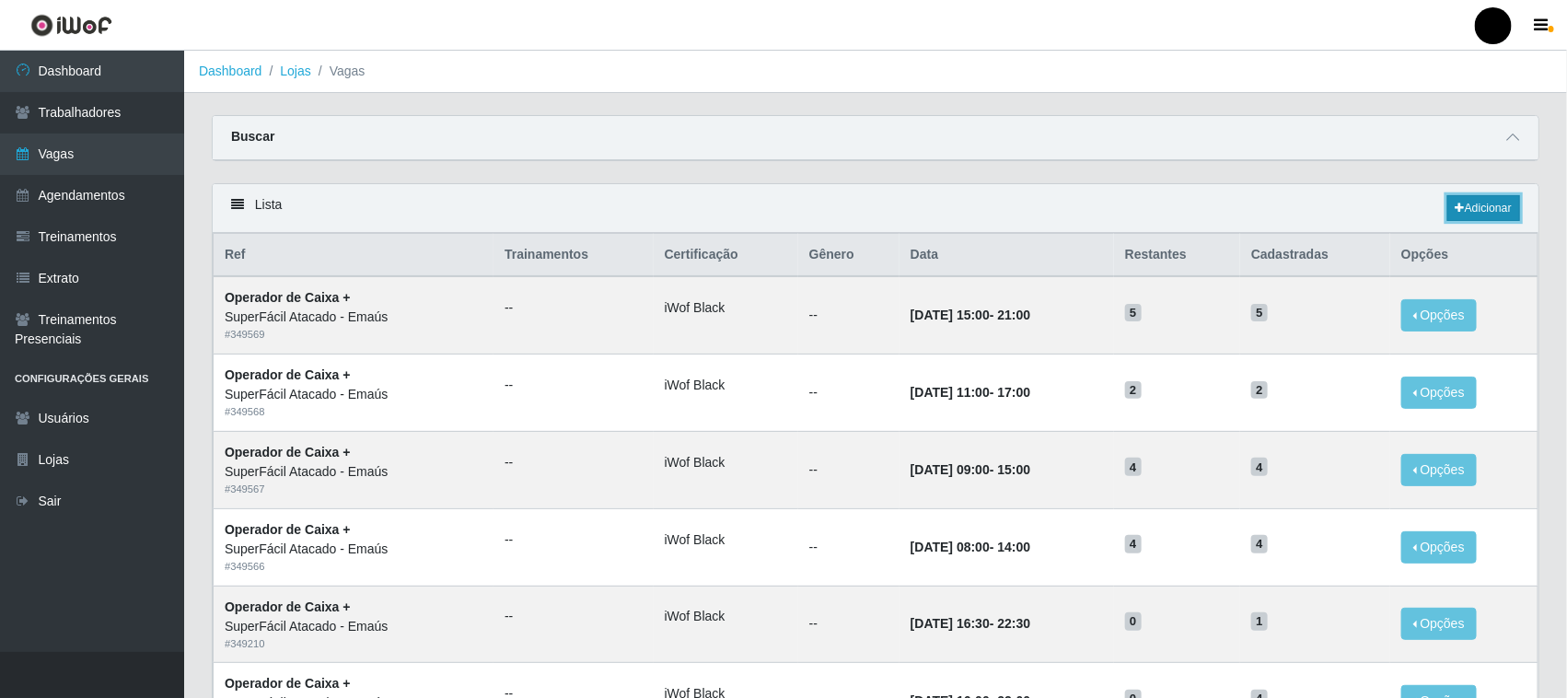
click at [1483, 207] on link "Adicionar" at bounding box center [1483, 208] width 73 height 26
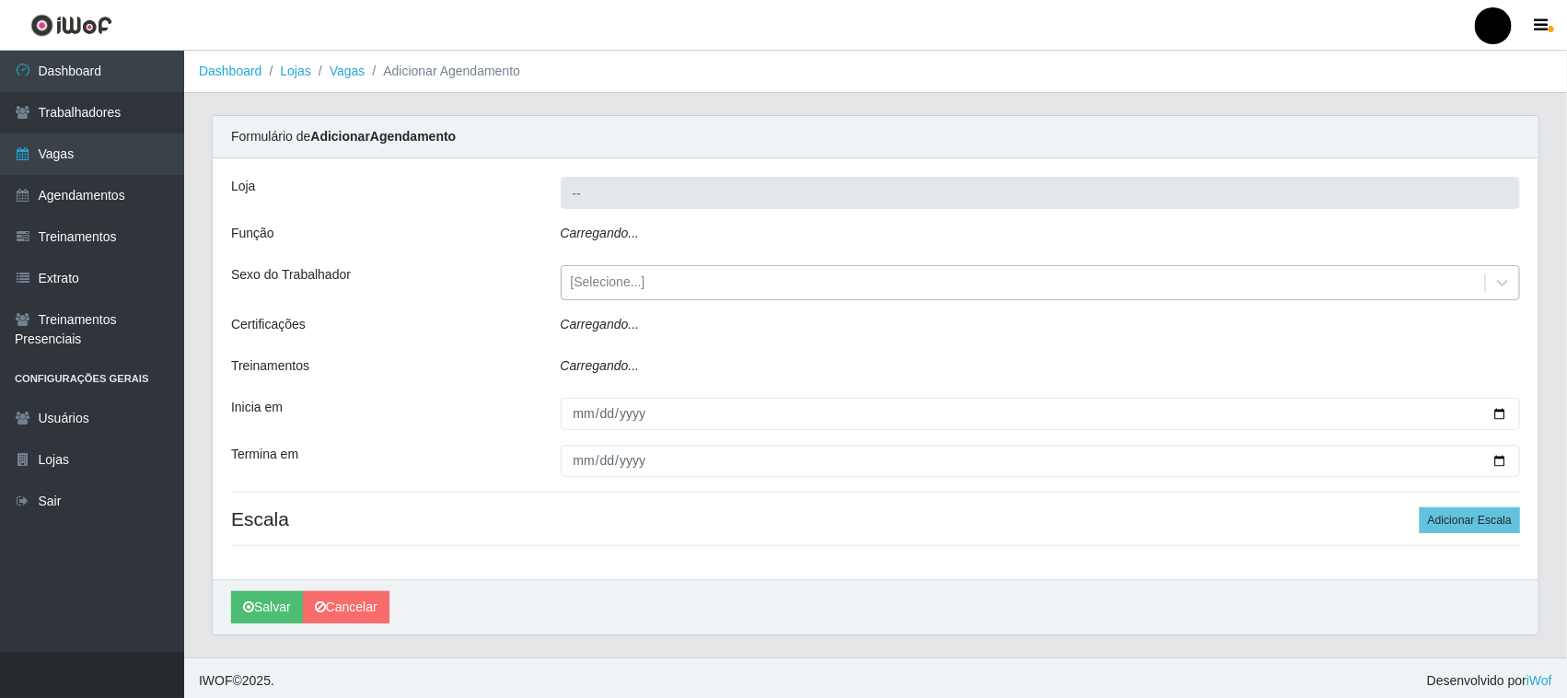
type input "SuperFácil Atacado - Emaús"
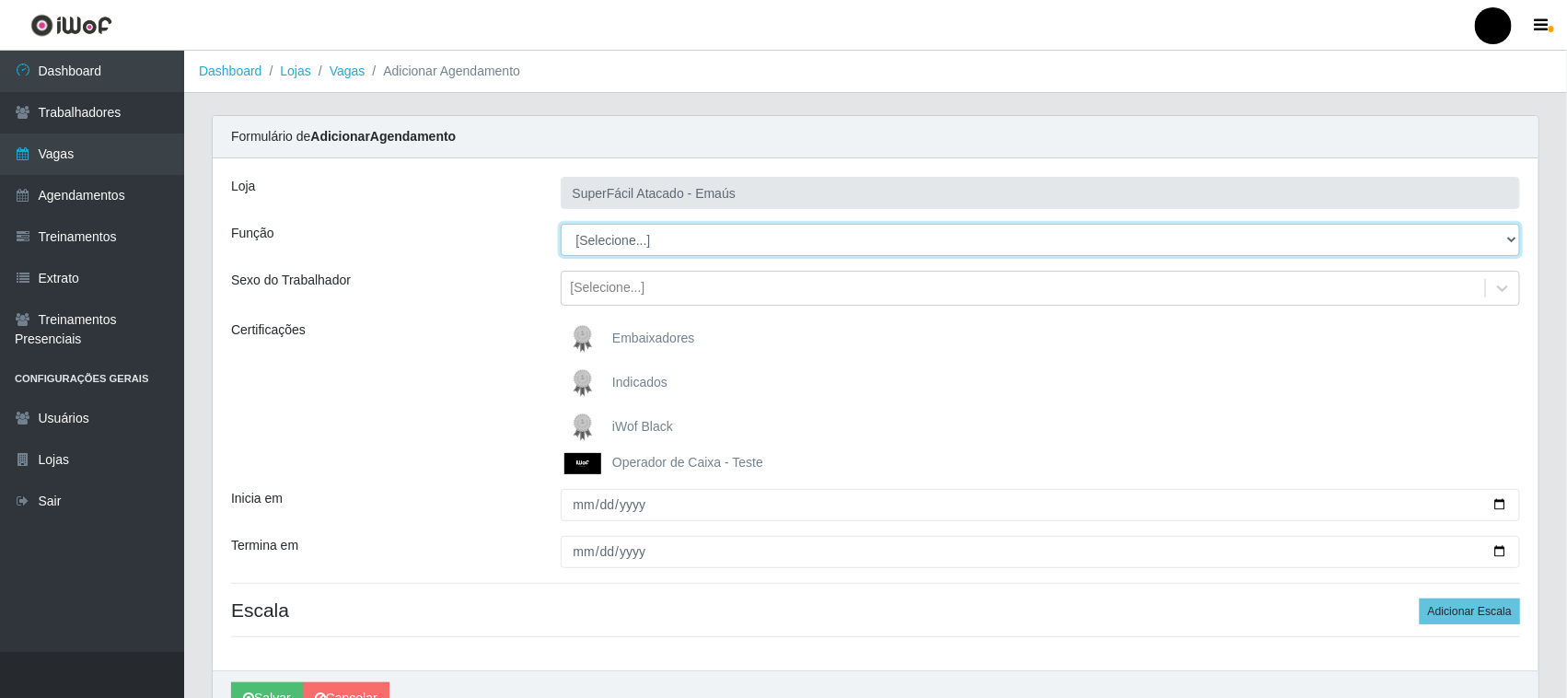
click at [628, 224] on select "[Selecione...] Auxiliar de Estacionamento Auxiliar de Estacionamento + Auxiliar…" at bounding box center [1041, 240] width 960 height 32
select select "22"
click at [561, 224] on select "[Selecione...] Auxiliar de Estacionamento Auxiliar de Estacionamento + Auxiliar…" at bounding box center [1041, 240] width 960 height 32
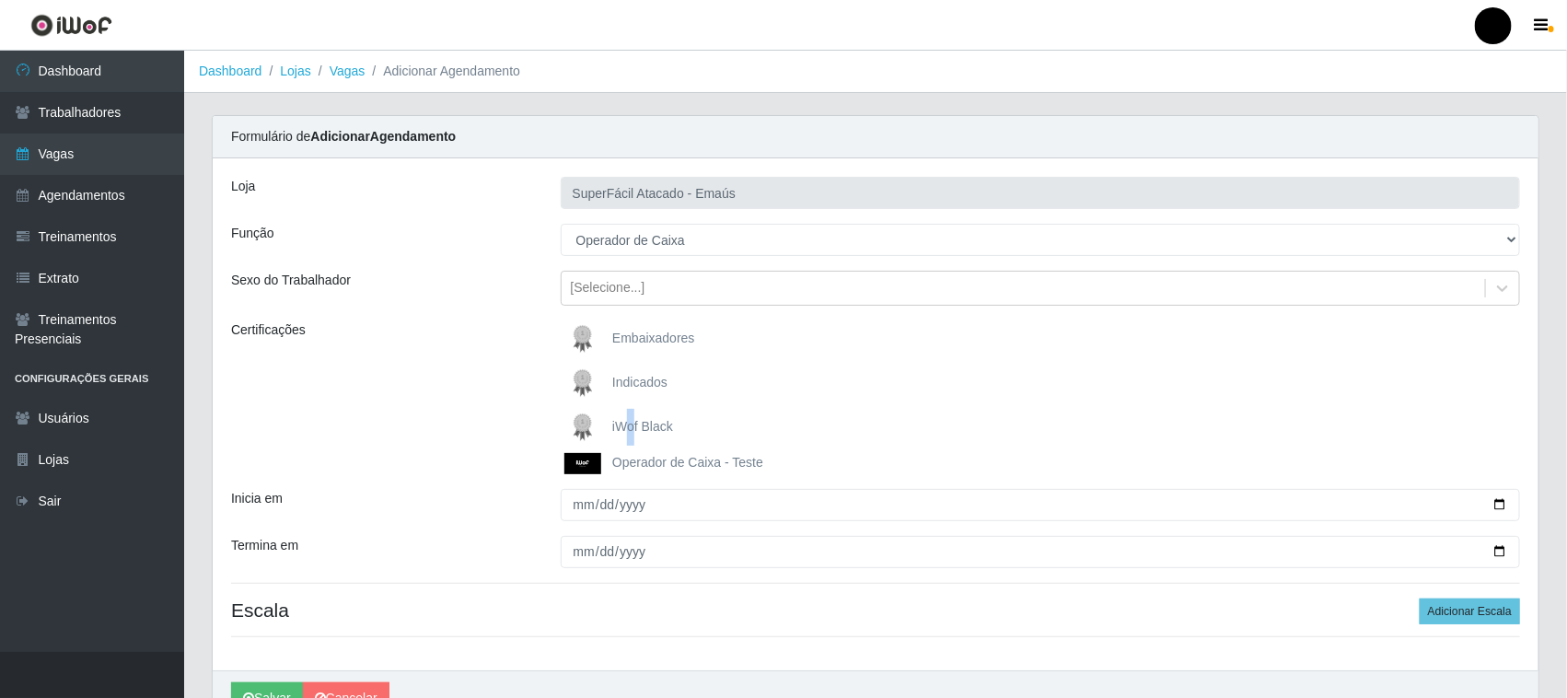
click at [632, 426] on span "iWof Black" at bounding box center [642, 426] width 61 height 15
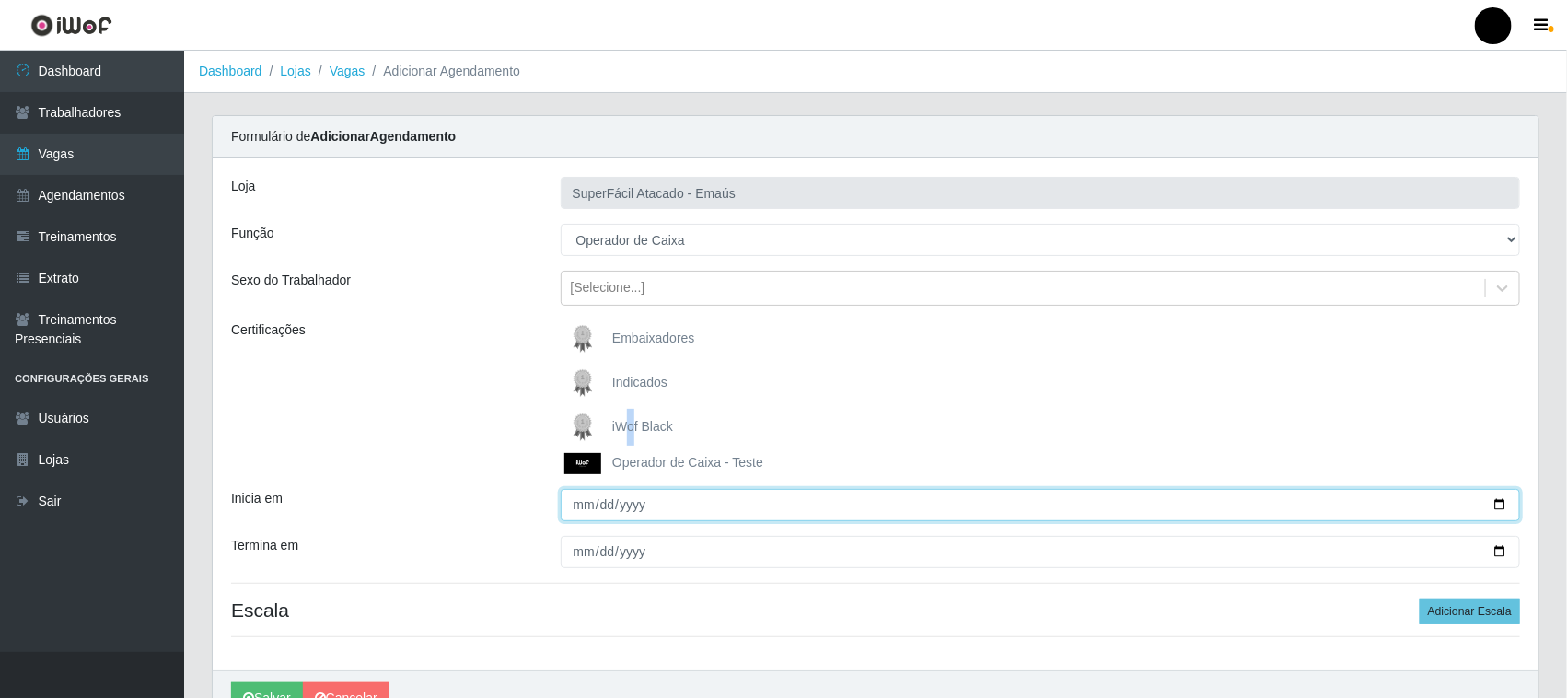
drag, startPoint x: 1493, startPoint y: 503, endPoint x: 1425, endPoint y: 508, distance: 68.4
click at [1496, 503] on input "Inicia em" at bounding box center [1041, 505] width 960 height 32
type input "[DATE]"
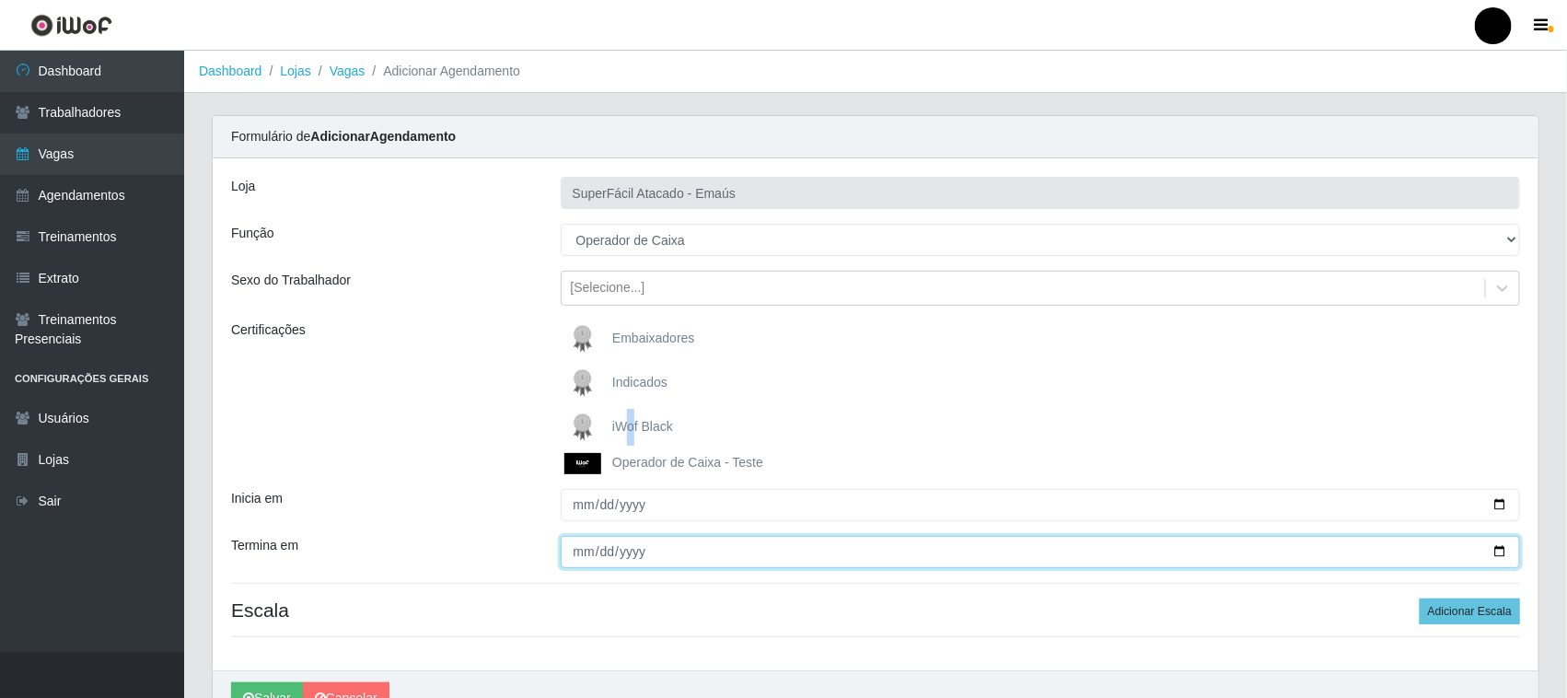
click at [1501, 551] on input "Termina em" at bounding box center [1041, 552] width 960 height 32
type input "[DATE]"
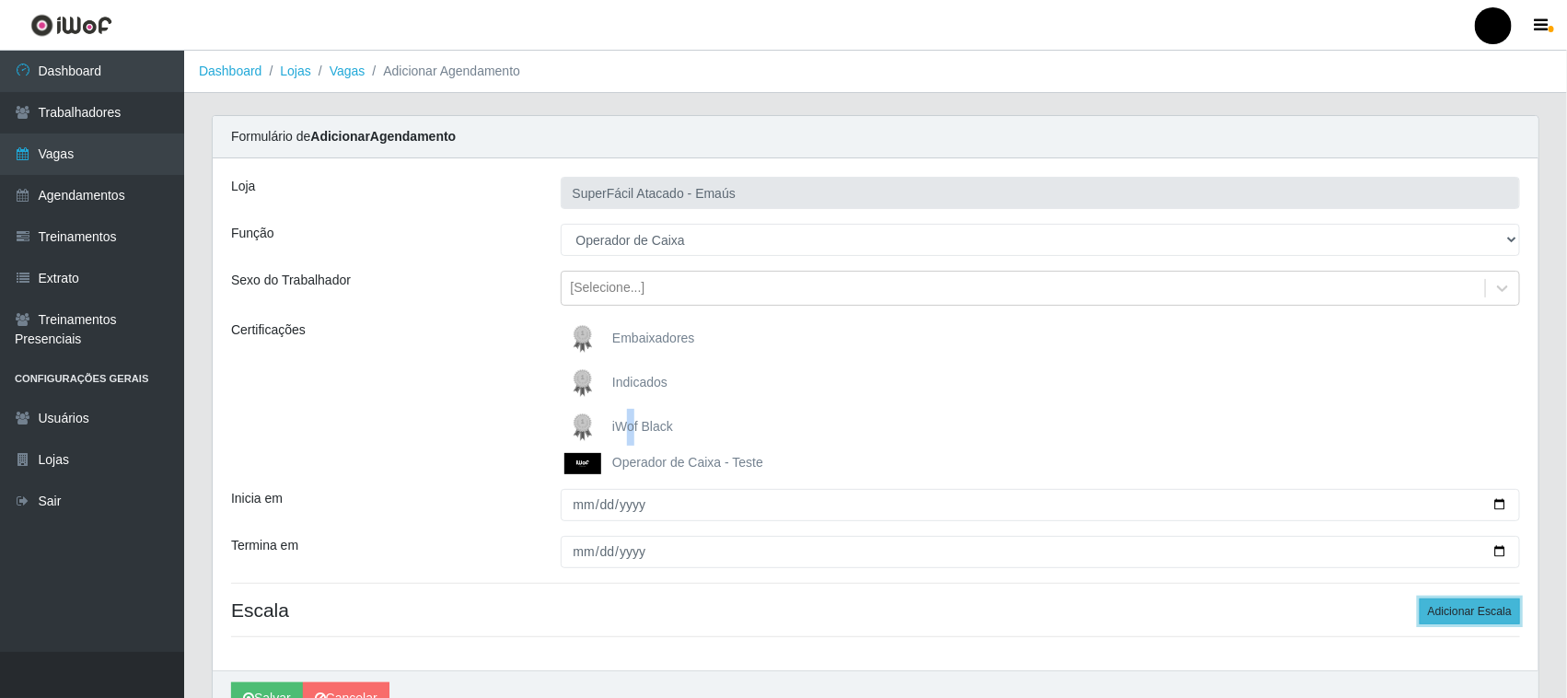
click at [1451, 612] on button "Adicionar Escala" at bounding box center [1470, 611] width 100 height 26
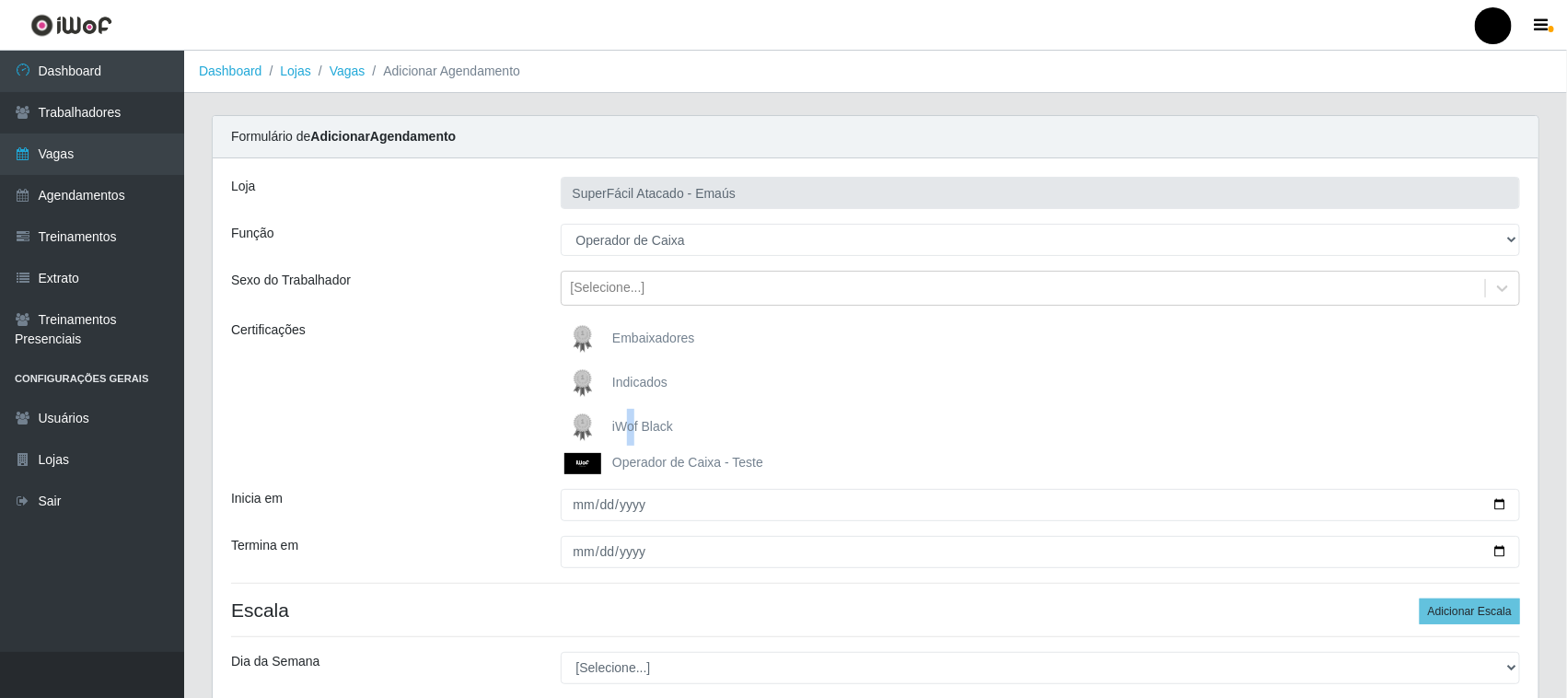
click at [583, 426] on img at bounding box center [586, 427] width 44 height 37
click at [0, 0] on input "iWof Black" at bounding box center [0, 0] width 0 height 0
click at [633, 429] on span "iWof Black" at bounding box center [642, 426] width 61 height 15
click at [0, 0] on input "iWof Black" at bounding box center [0, 0] width 0 height 0
click at [686, 429] on div "iWof Black" at bounding box center [1041, 427] width 960 height 37
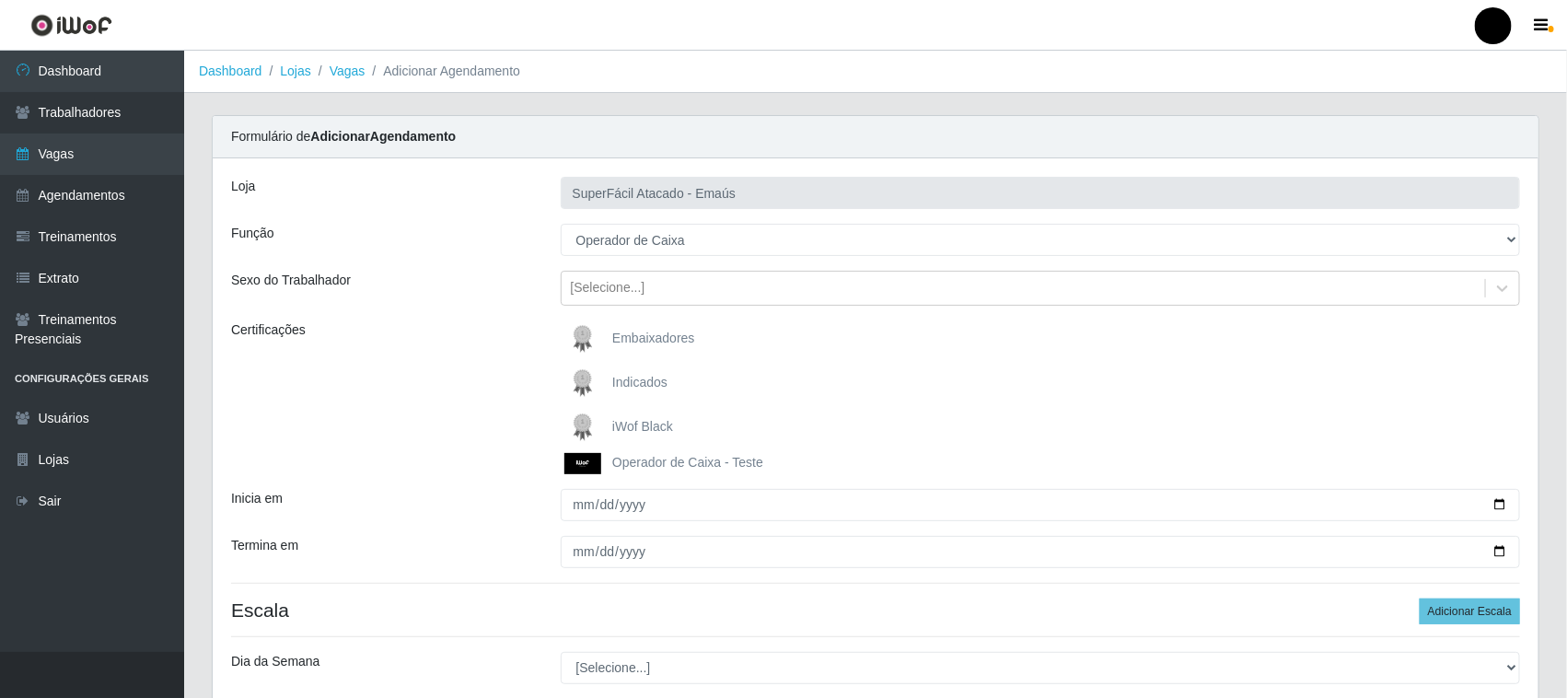
click at [686, 429] on div "iWof Black" at bounding box center [1041, 427] width 960 height 37
click at [590, 424] on img at bounding box center [586, 427] width 44 height 37
click at [0, 0] on input "iWof Black" at bounding box center [0, 0] width 0 height 0
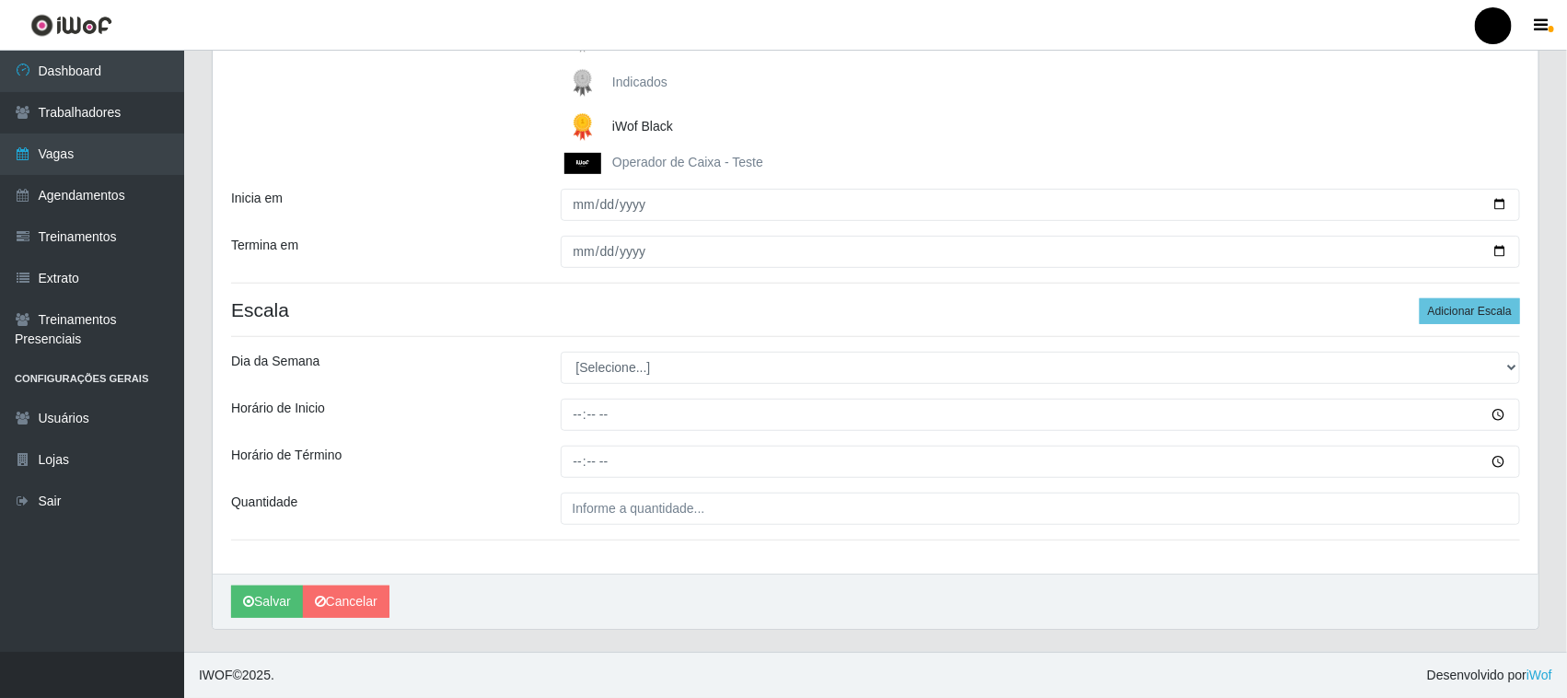
scroll to position [301, 0]
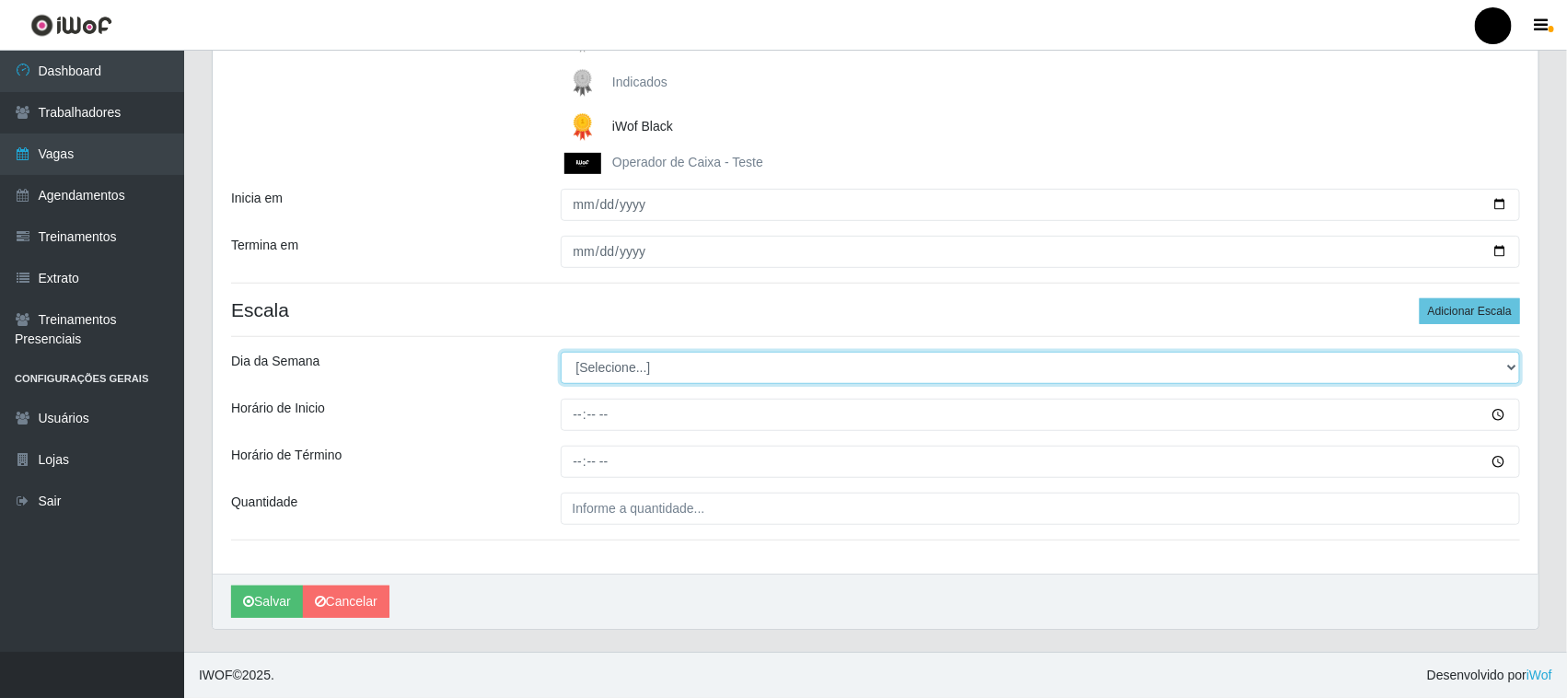
click at [1510, 368] on select "[Selecione...] Segunda Terça Quarta Quinta Sexta Sábado Domingo" at bounding box center [1041, 368] width 960 height 32
select select "1"
click at [561, 352] on select "[Selecione...] Segunda Terça Quarta Quinta Sexta Sábado Domingo" at bounding box center [1041, 368] width 960 height 32
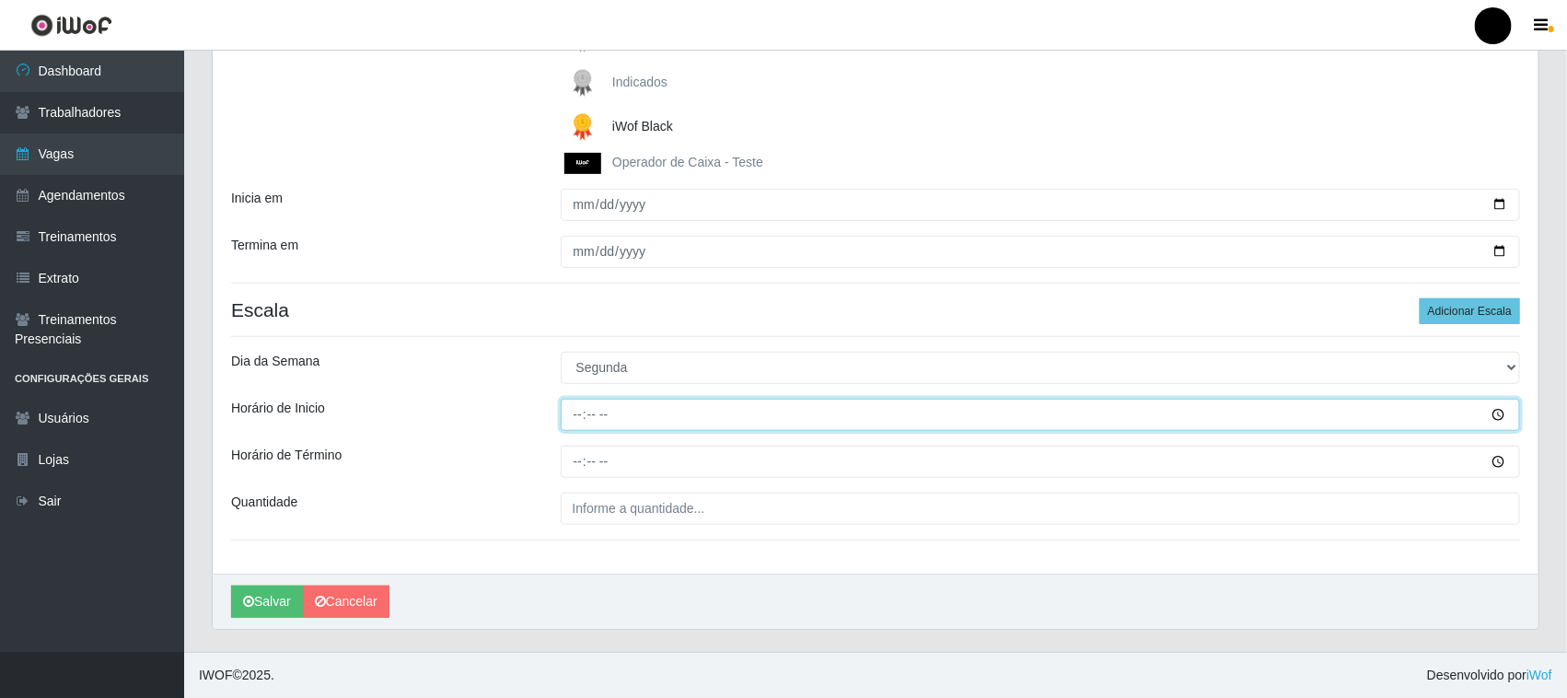
click at [572, 412] on input "Horário de Inicio" at bounding box center [1041, 415] width 960 height 32
type input "08:00"
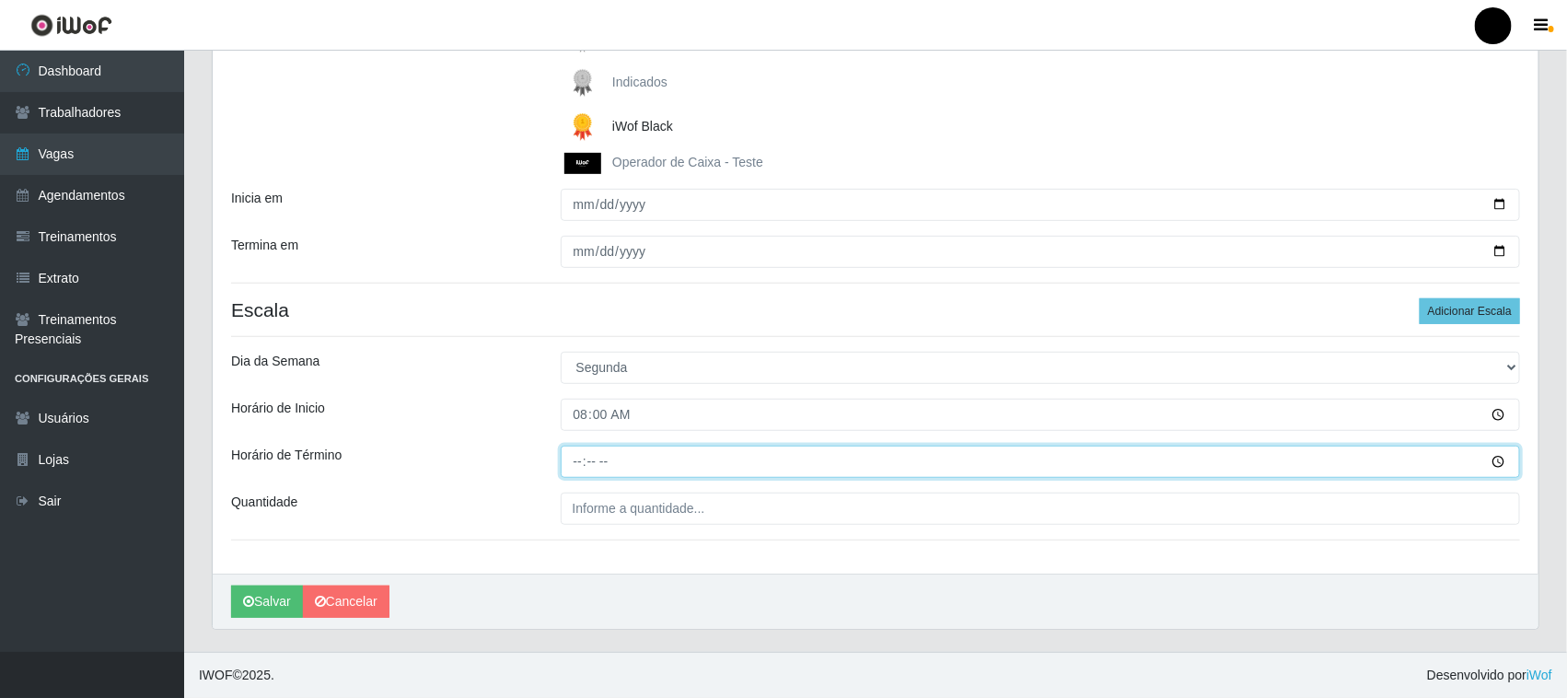
click at [576, 463] on input "Horário de Término" at bounding box center [1041, 462] width 960 height 32
type input "14:00"
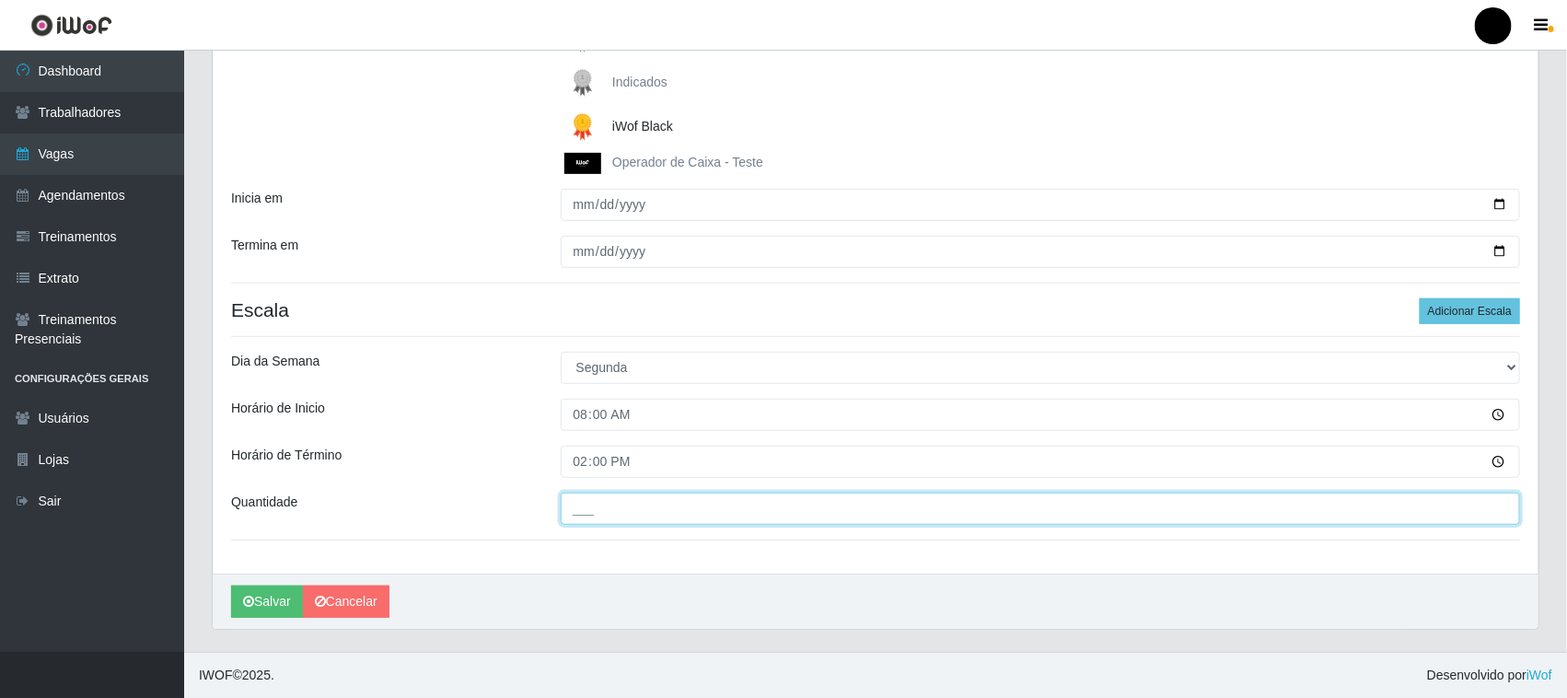
click at [598, 507] on input "___" at bounding box center [1041, 509] width 960 height 32
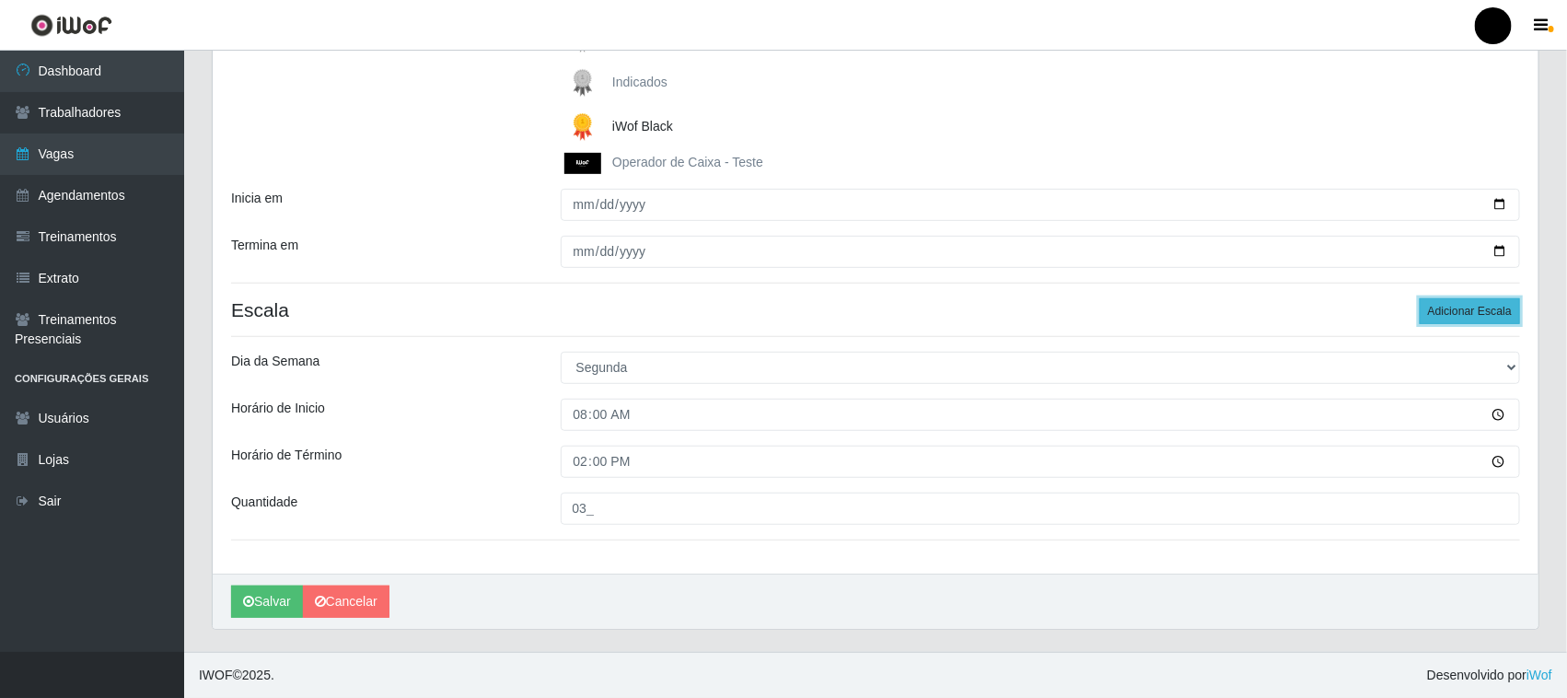
click at [1453, 310] on button "Adicionar Escala" at bounding box center [1470, 311] width 100 height 26
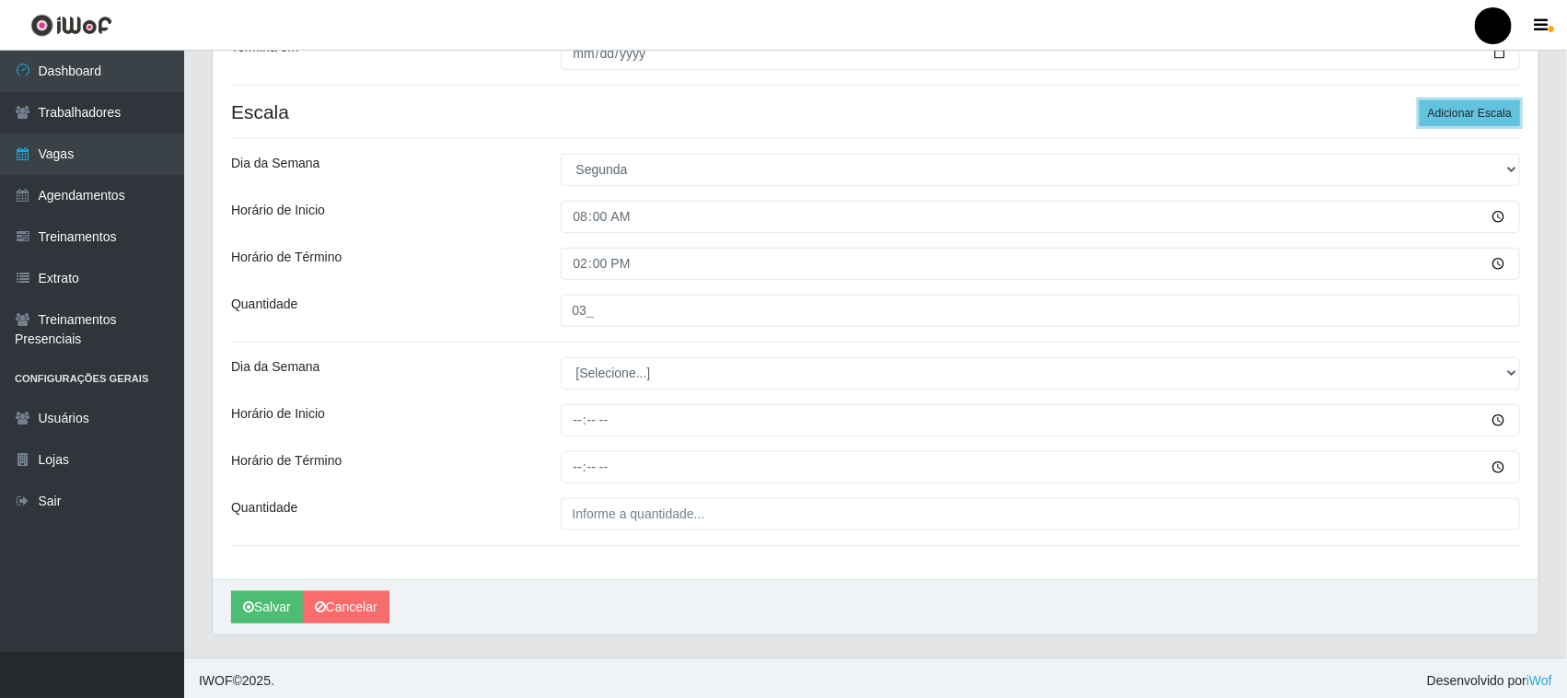
scroll to position [505, 0]
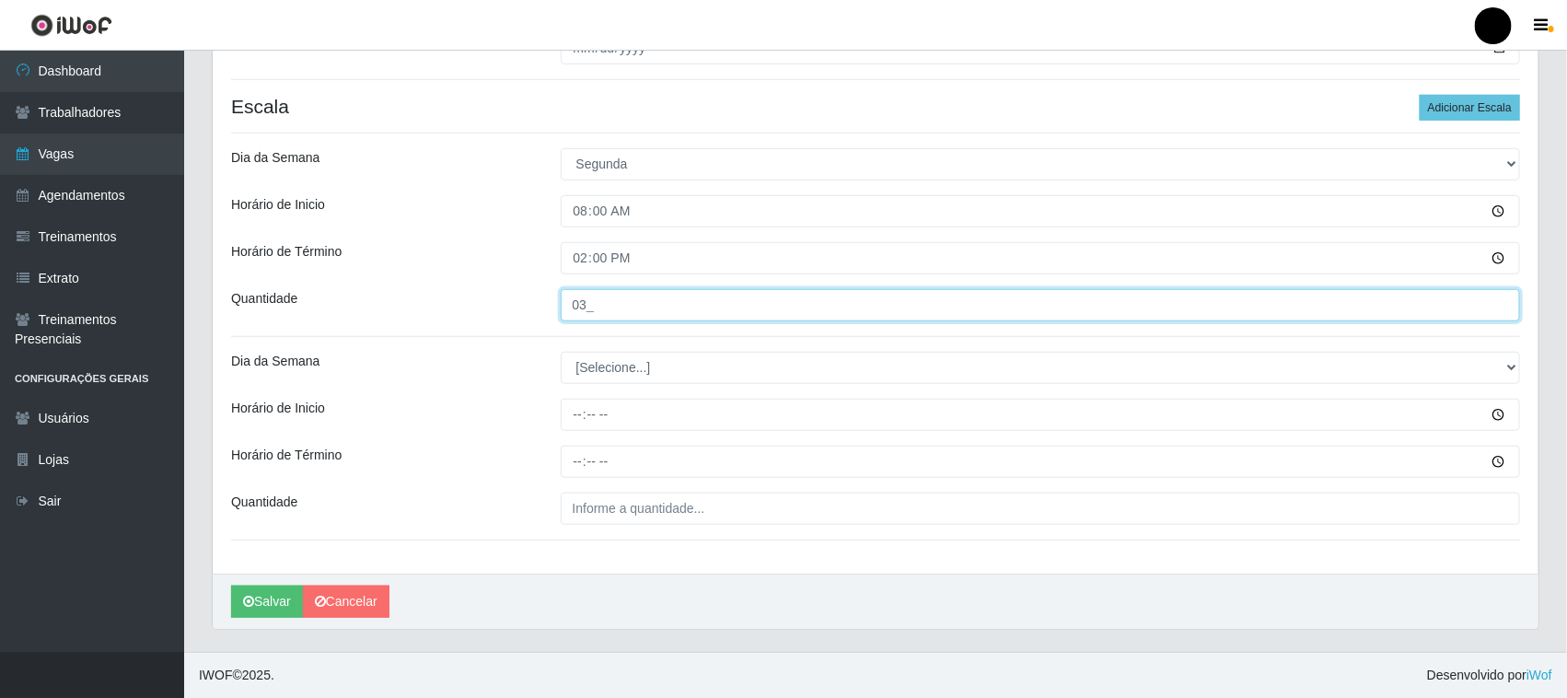
click at [585, 306] on input "03_" at bounding box center [1041, 305] width 960 height 32
type input "02_"
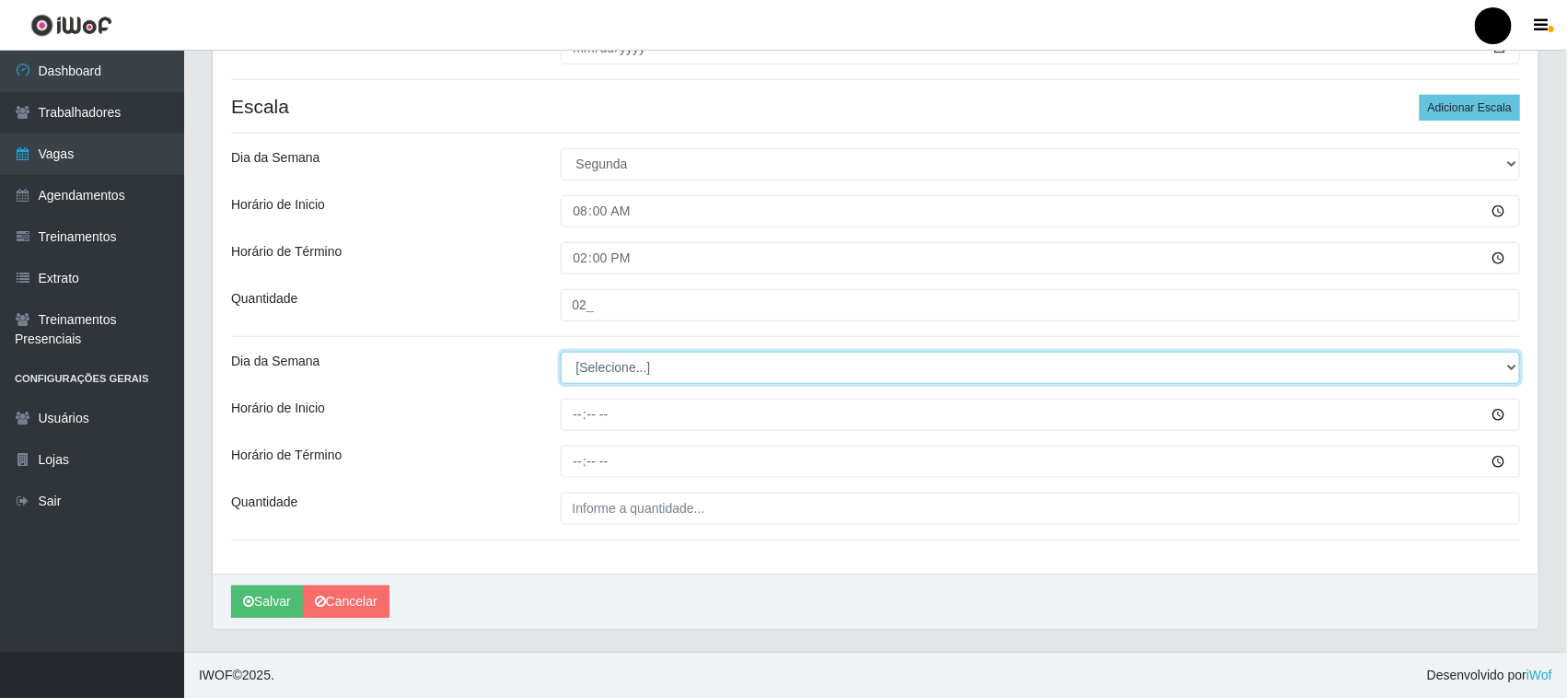
click at [609, 366] on select "[Selecione...] Segunda Terça Quarta Quinta Sexta Sábado Domingo" at bounding box center [1041, 368] width 960 height 32
select select "1"
click at [561, 352] on select "[Selecione...] Segunda Terça Quarta Quinta Sexta Sábado Domingo" at bounding box center [1041, 368] width 960 height 32
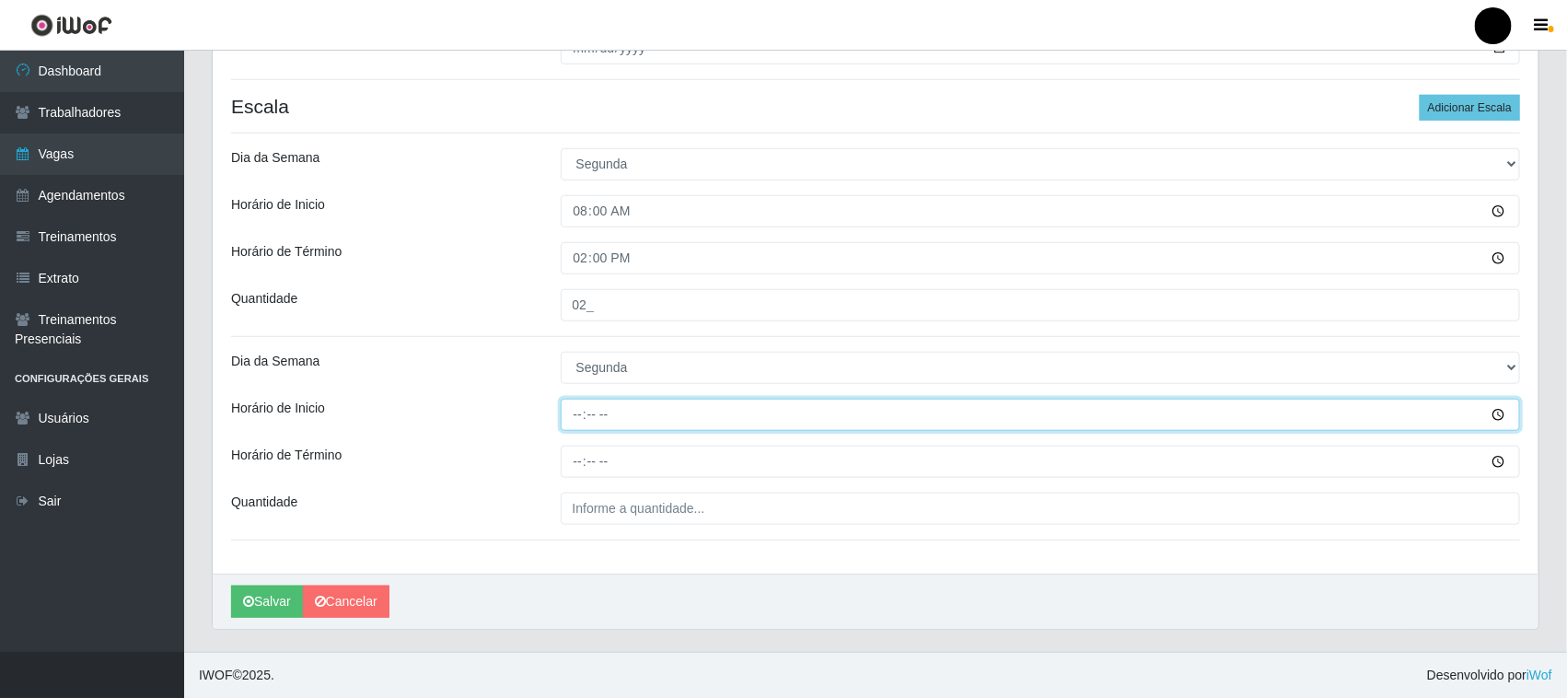
click at [578, 422] on input "Horário de Inicio" at bounding box center [1041, 415] width 960 height 32
type input "09:00"
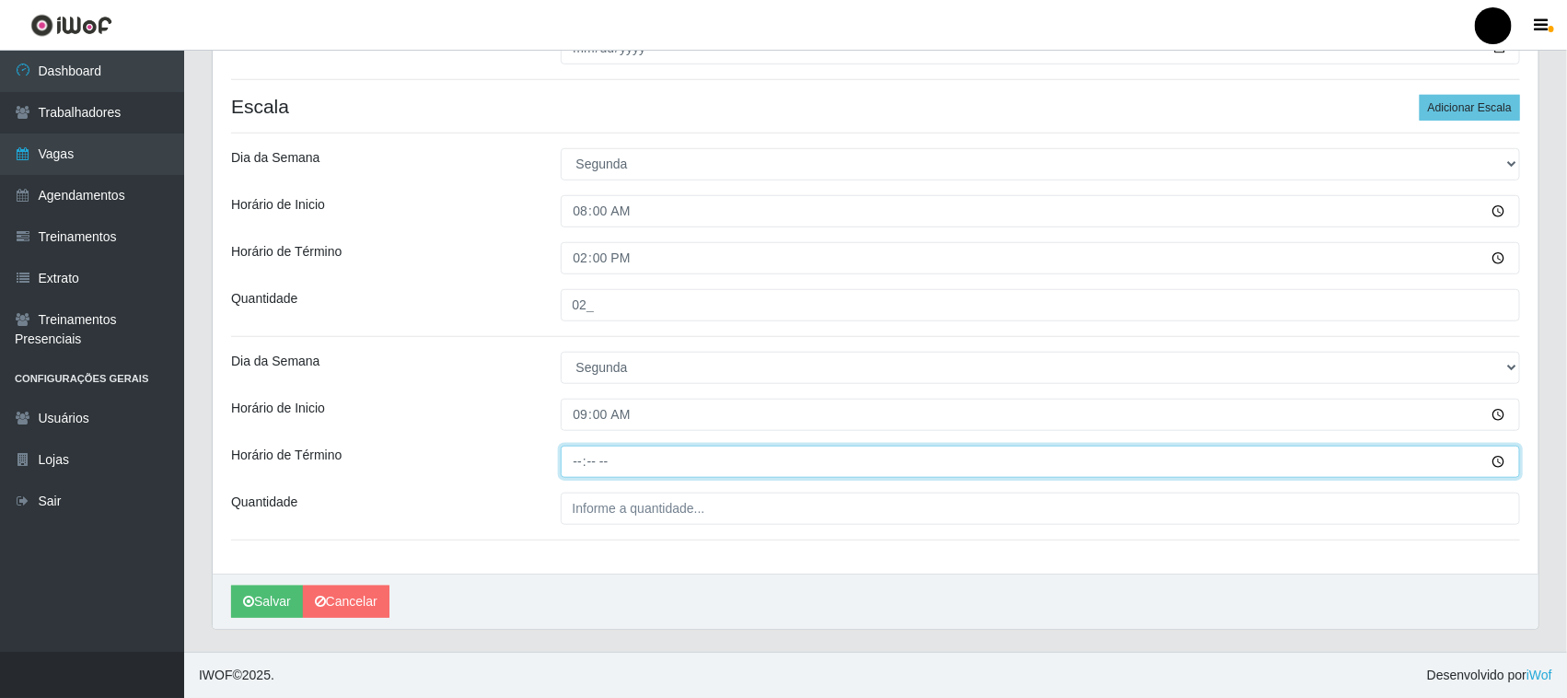
click at [575, 460] on input "Horário de Término" at bounding box center [1041, 462] width 960 height 32
type input "15:00"
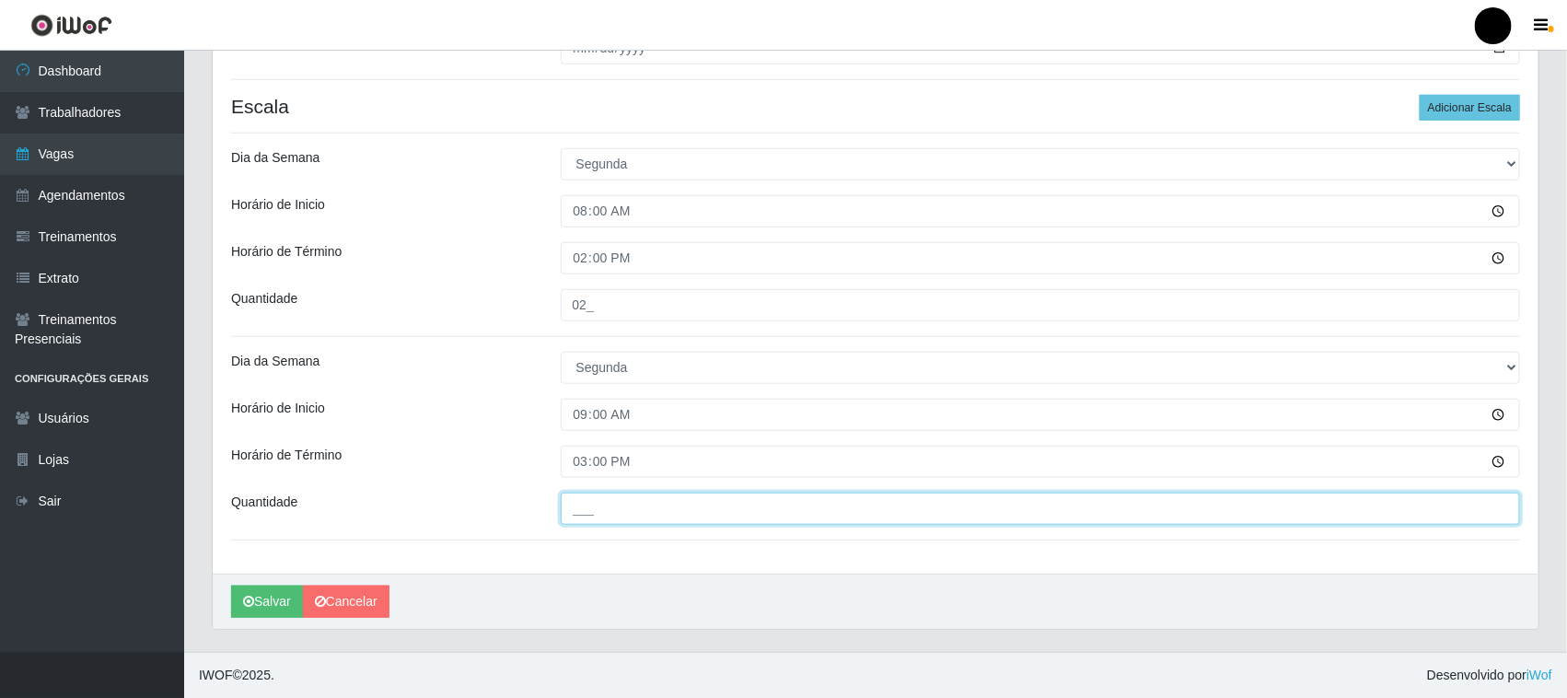
click at [592, 511] on input "___" at bounding box center [1041, 509] width 960 height 32
type input "3__"
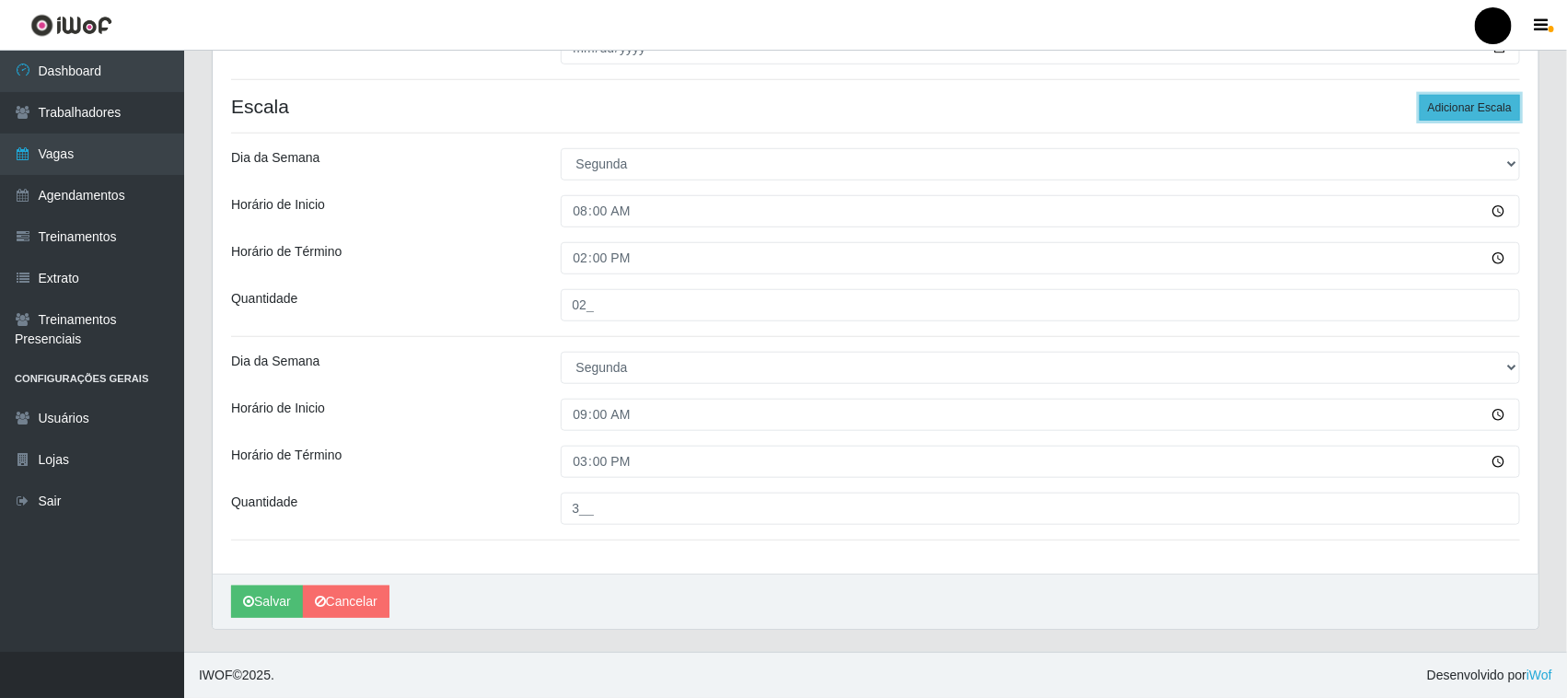
click at [1466, 111] on button "Adicionar Escala" at bounding box center [1470, 108] width 100 height 26
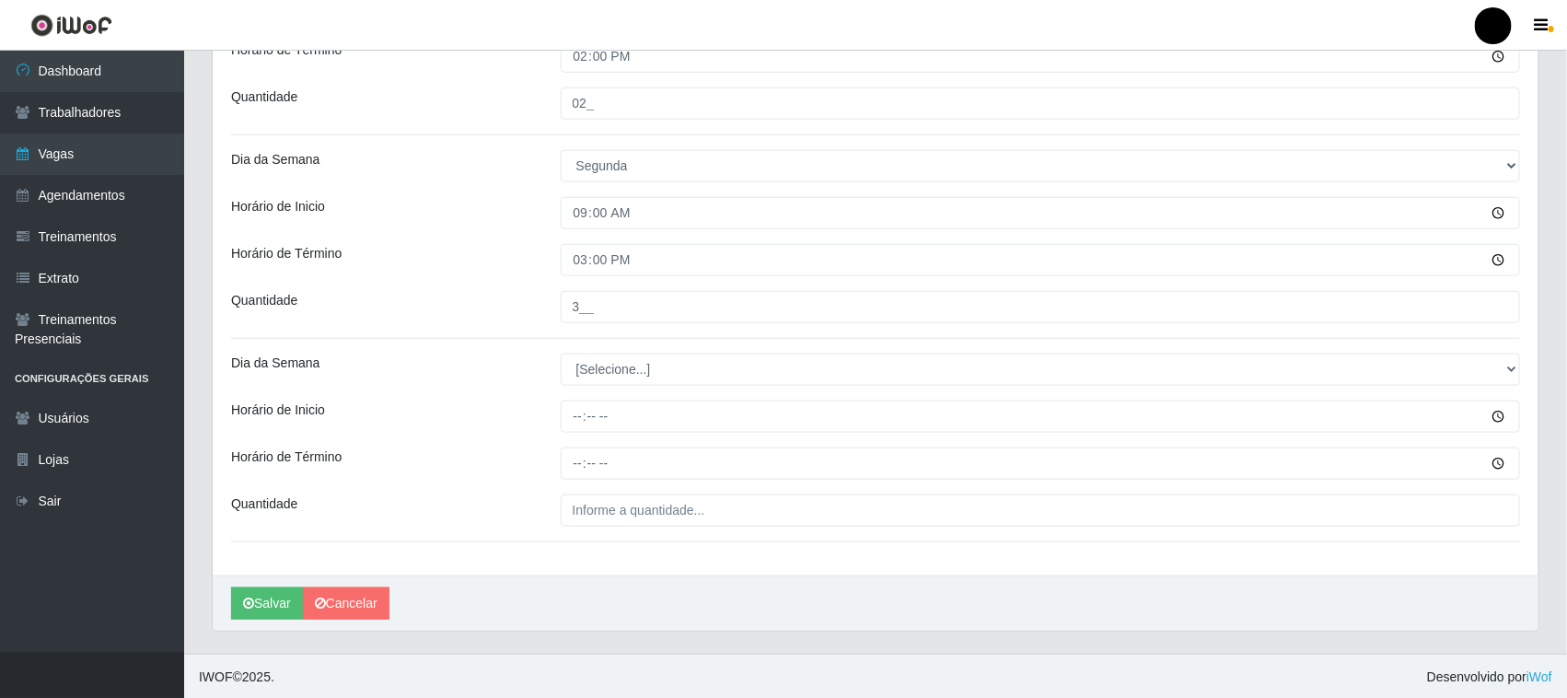
scroll to position [709, 0]
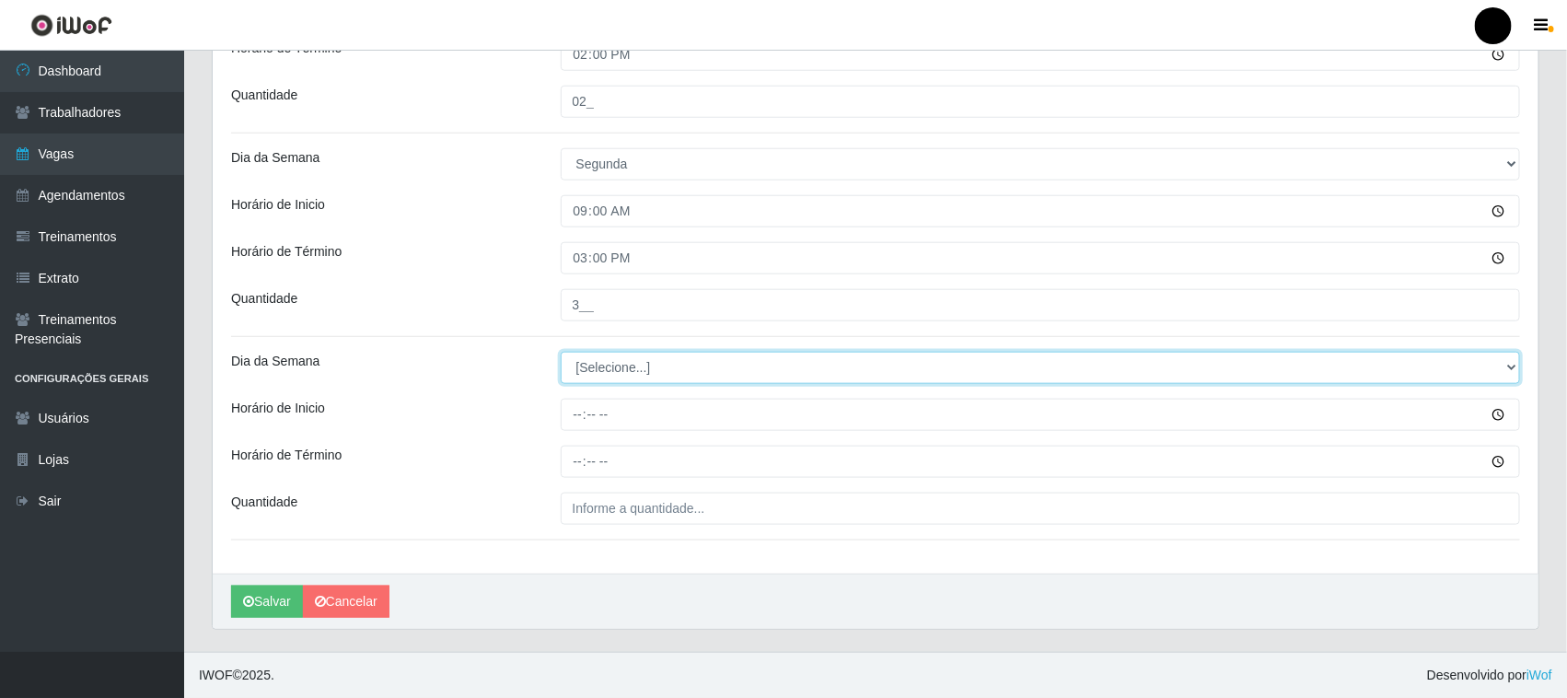
click at [632, 368] on select "[Selecione...] Segunda Terça Quarta Quinta Sexta Sábado Domingo" at bounding box center [1041, 368] width 960 height 32
select select "1"
click at [561, 352] on select "[Selecione...] Segunda Terça Quarta Quinta Sexta Sábado Domingo" at bounding box center [1041, 368] width 960 height 32
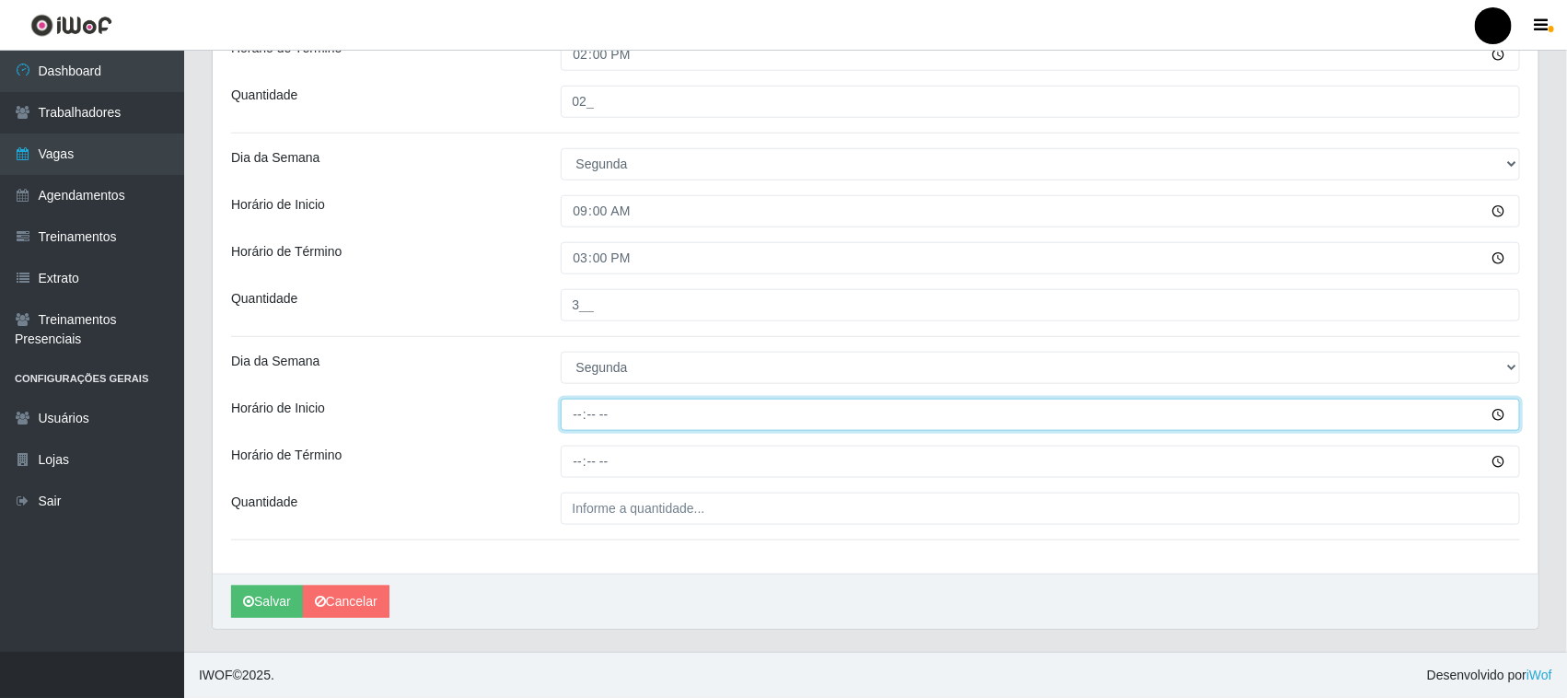
click at [577, 419] on input "Horário de Inicio" at bounding box center [1041, 415] width 960 height 32
type input "11:00"
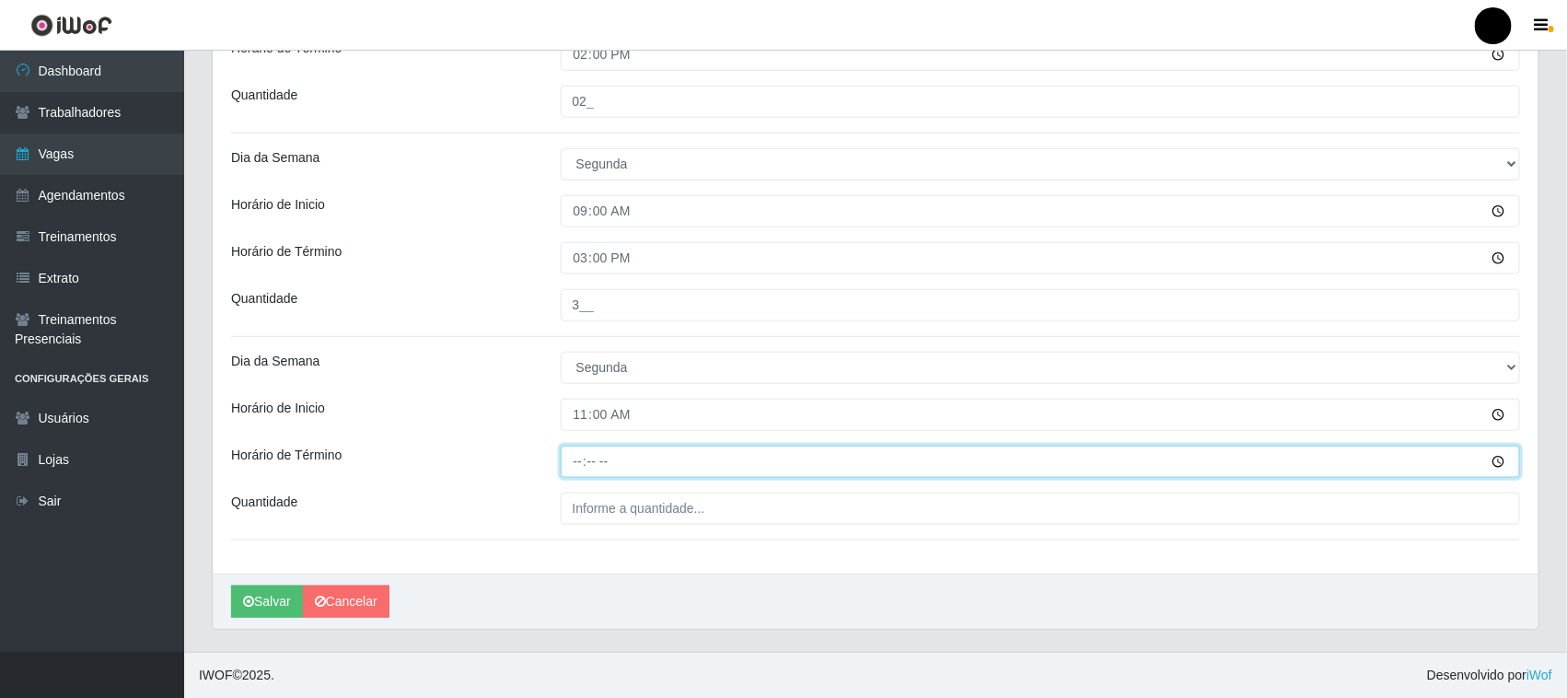
click at [575, 465] on input "Horário de Término" at bounding box center [1041, 462] width 960 height 32
type input "17:00"
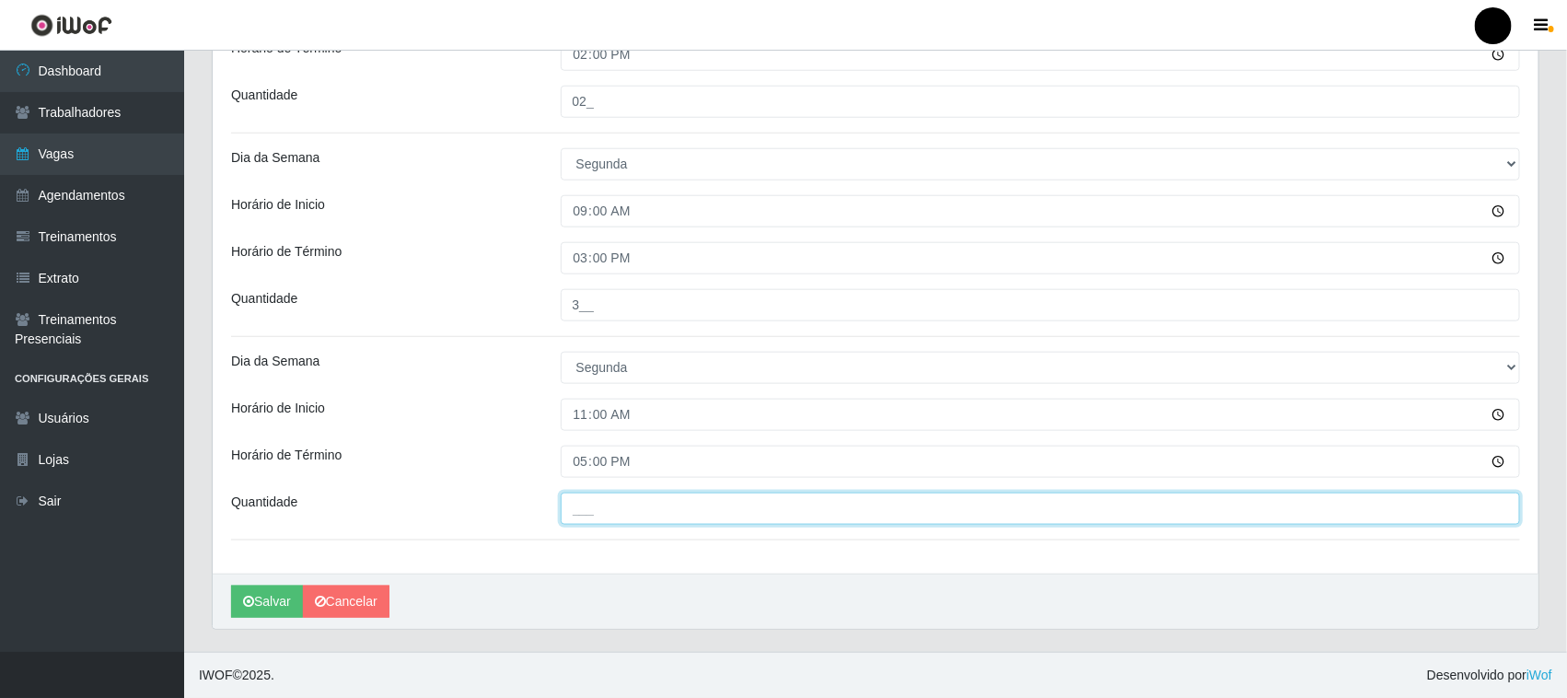
click at [601, 512] on input "___" at bounding box center [1041, 509] width 960 height 32
type input "1__"
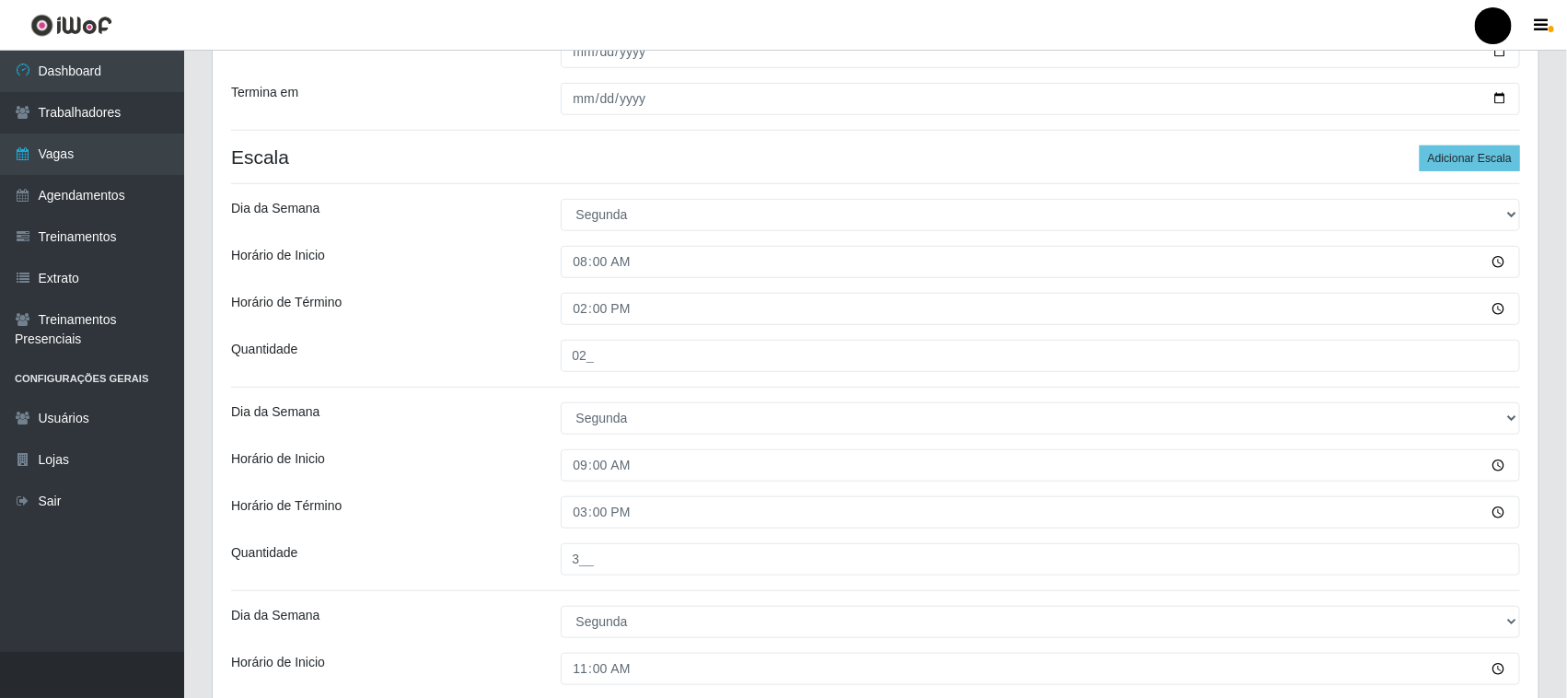
scroll to position [364, 0]
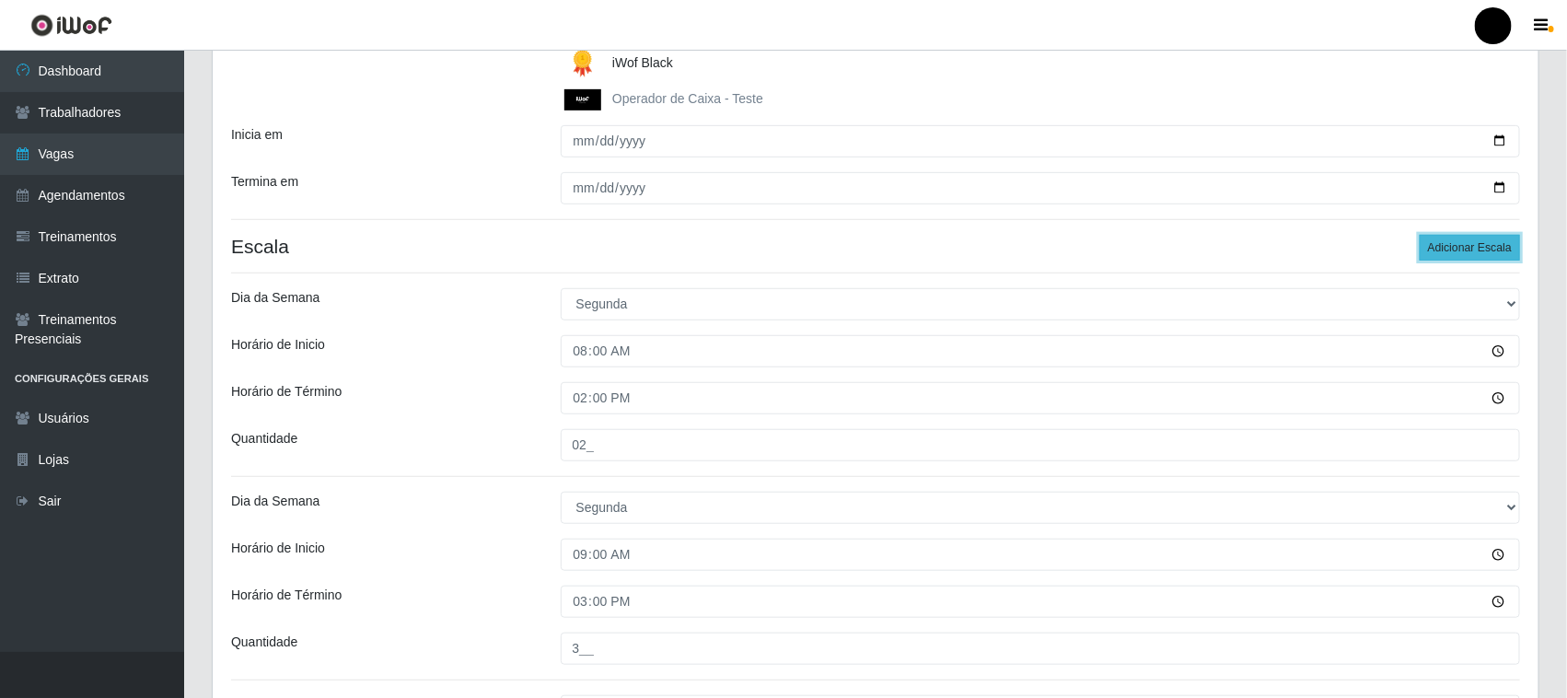
click at [1460, 249] on button "Adicionar Escala" at bounding box center [1470, 248] width 100 height 26
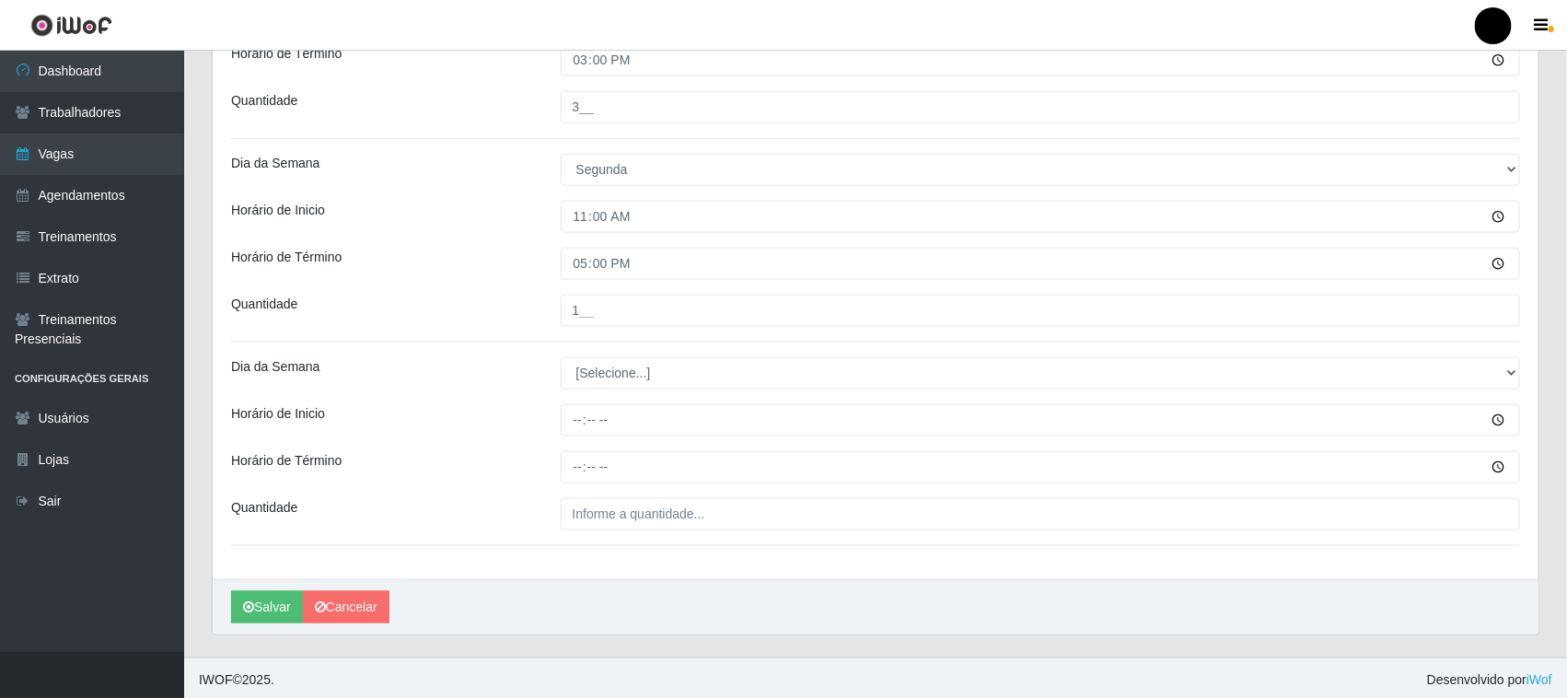
scroll to position [912, 0]
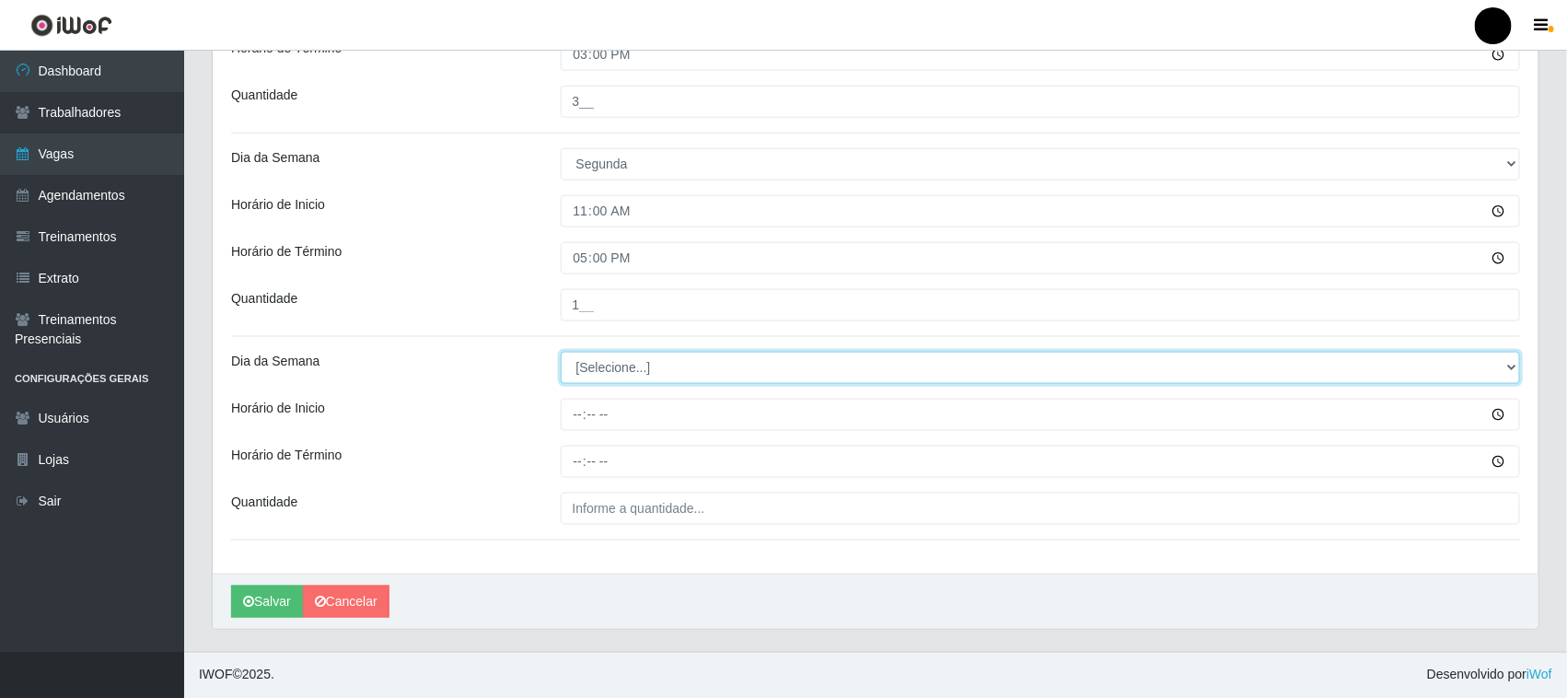
click at [606, 370] on select "[Selecione...] Segunda Terça Quarta Quinta Sexta Sábado Domingo" at bounding box center [1041, 368] width 960 height 32
select select "1"
click at [561, 352] on select "[Selecione...] Segunda Terça Quarta Quinta Sexta Sábado Domingo" at bounding box center [1041, 368] width 960 height 32
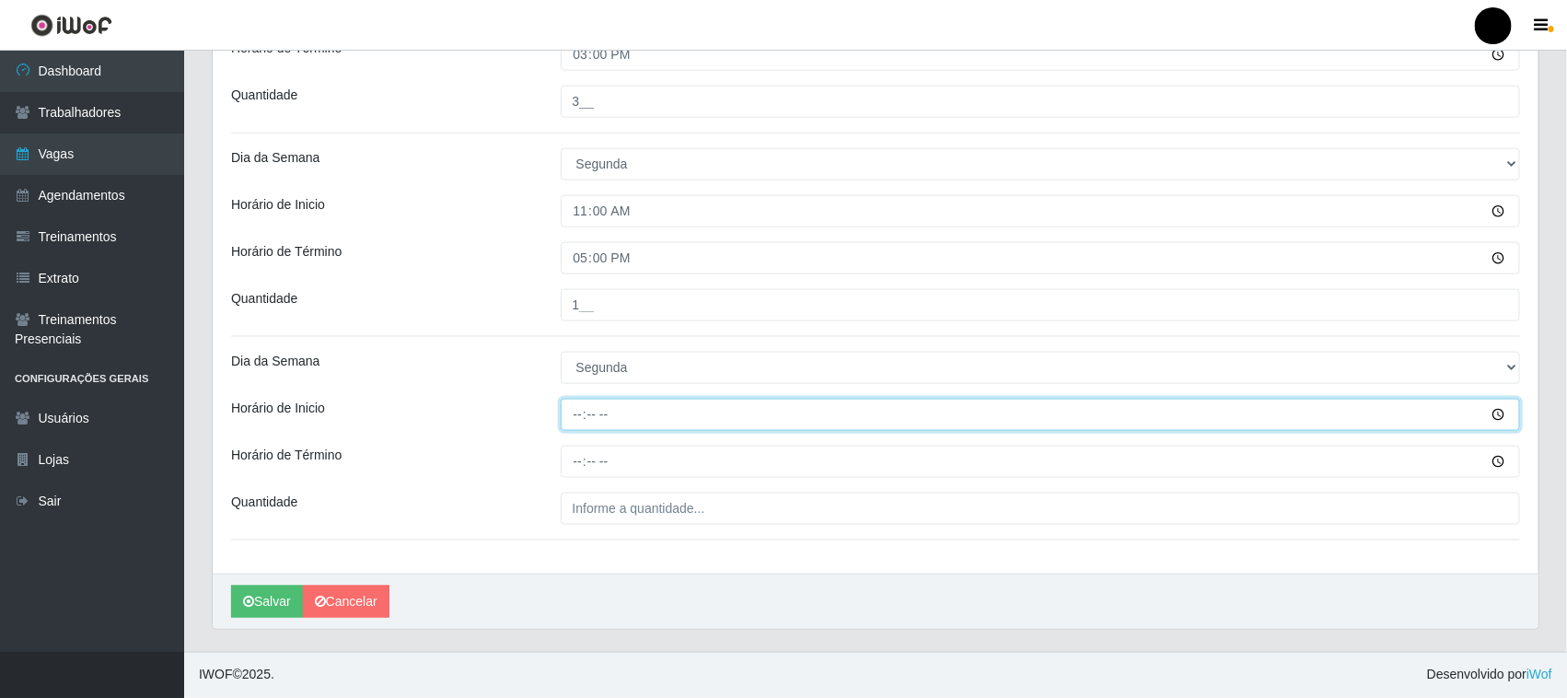
click at [578, 424] on input "Horário de Inicio" at bounding box center [1041, 415] width 960 height 32
type input "16:00"
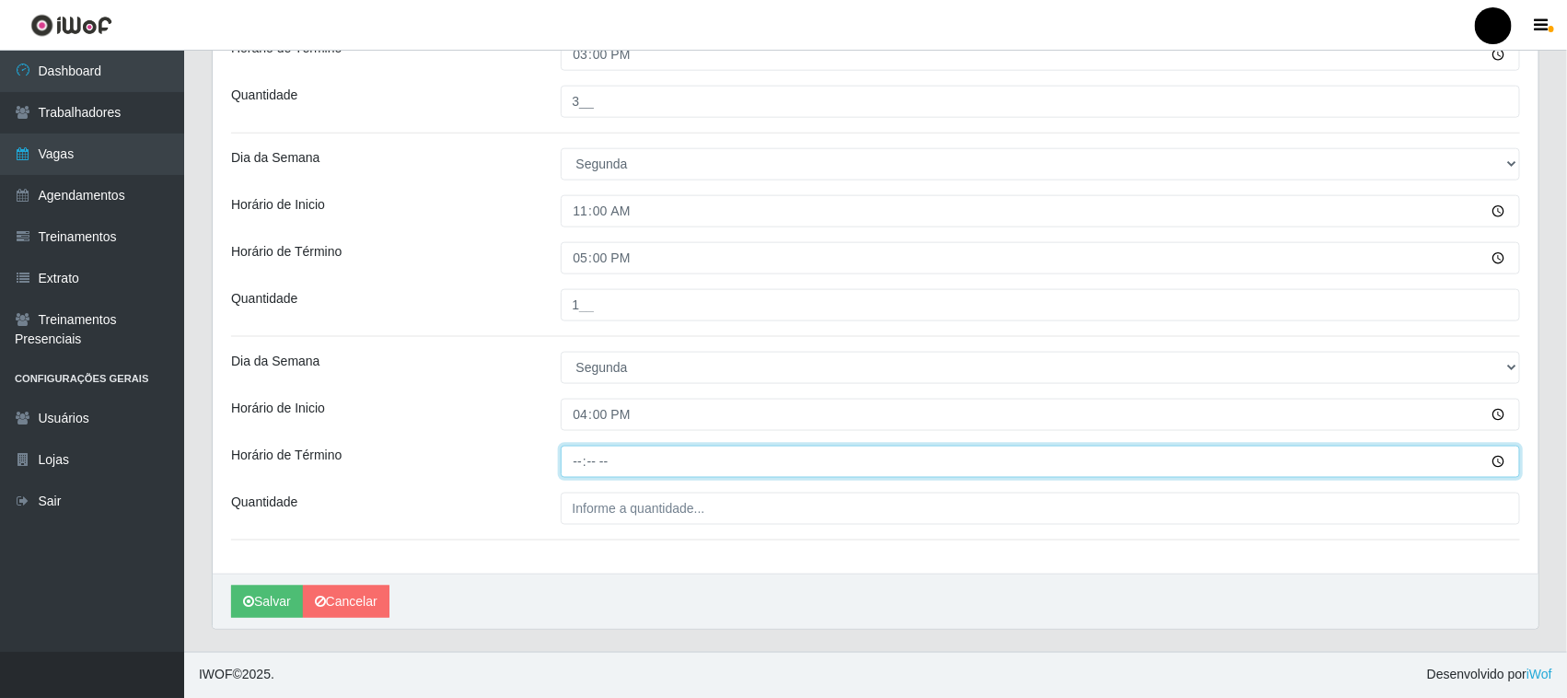
click at [580, 458] on input "Horário de Término" at bounding box center [1041, 462] width 960 height 32
type input "22:00"
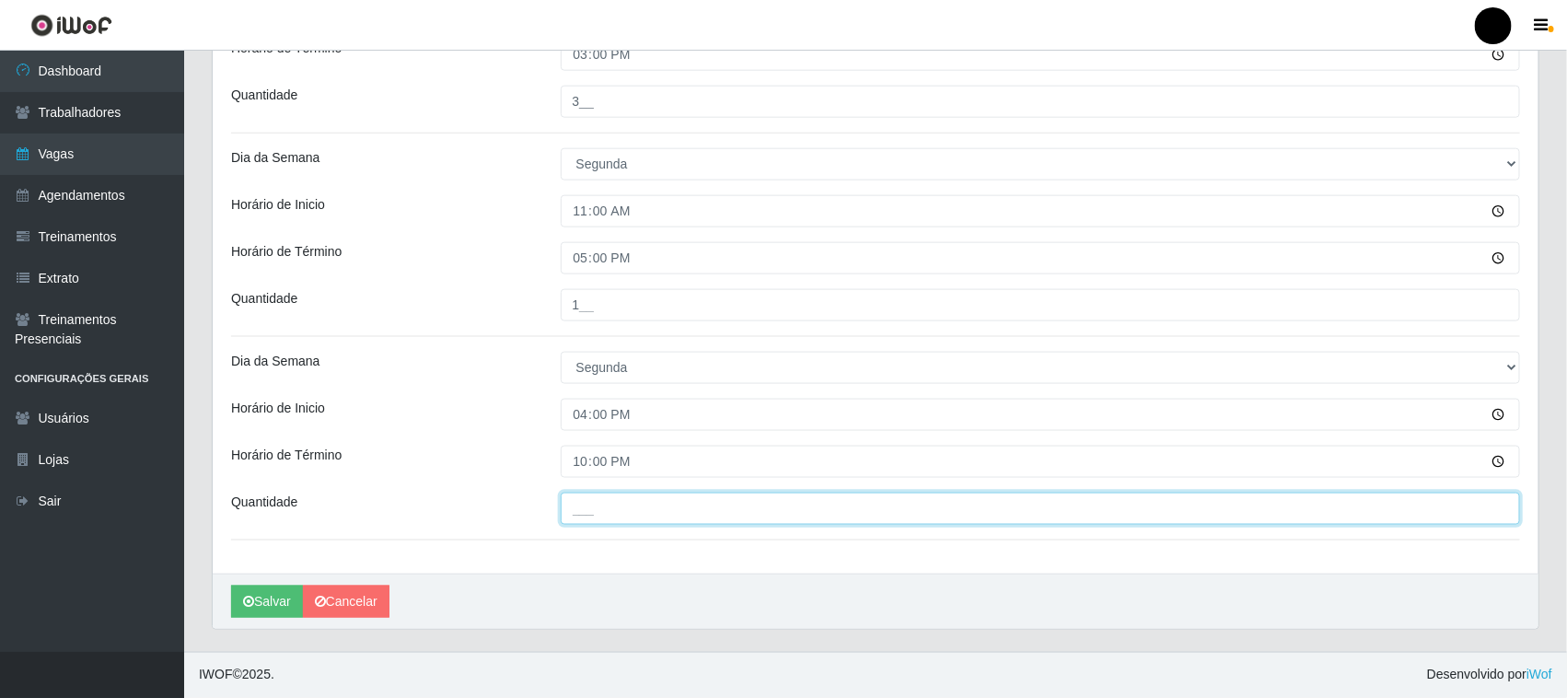
click at [586, 512] on input "___" at bounding box center [1041, 509] width 960 height 32
type input "4__"
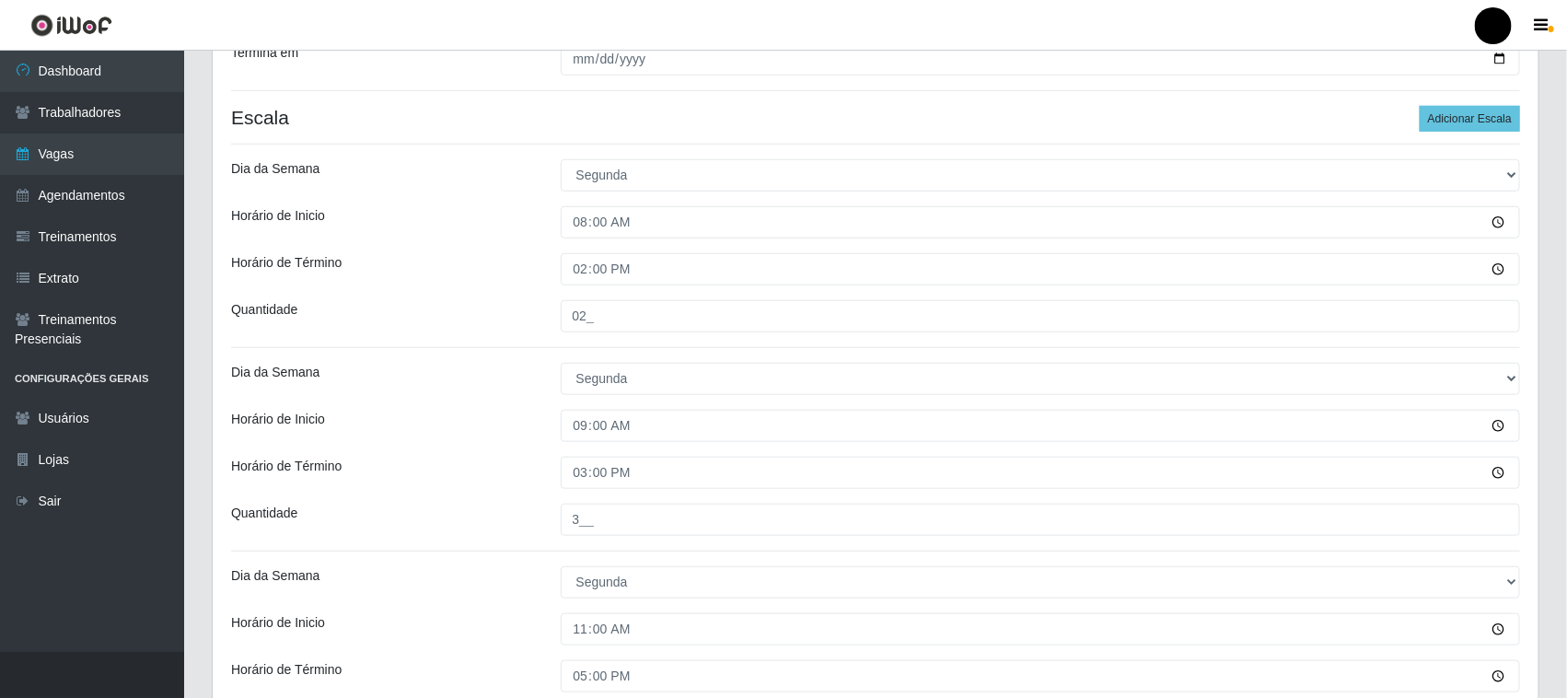
scroll to position [452, 0]
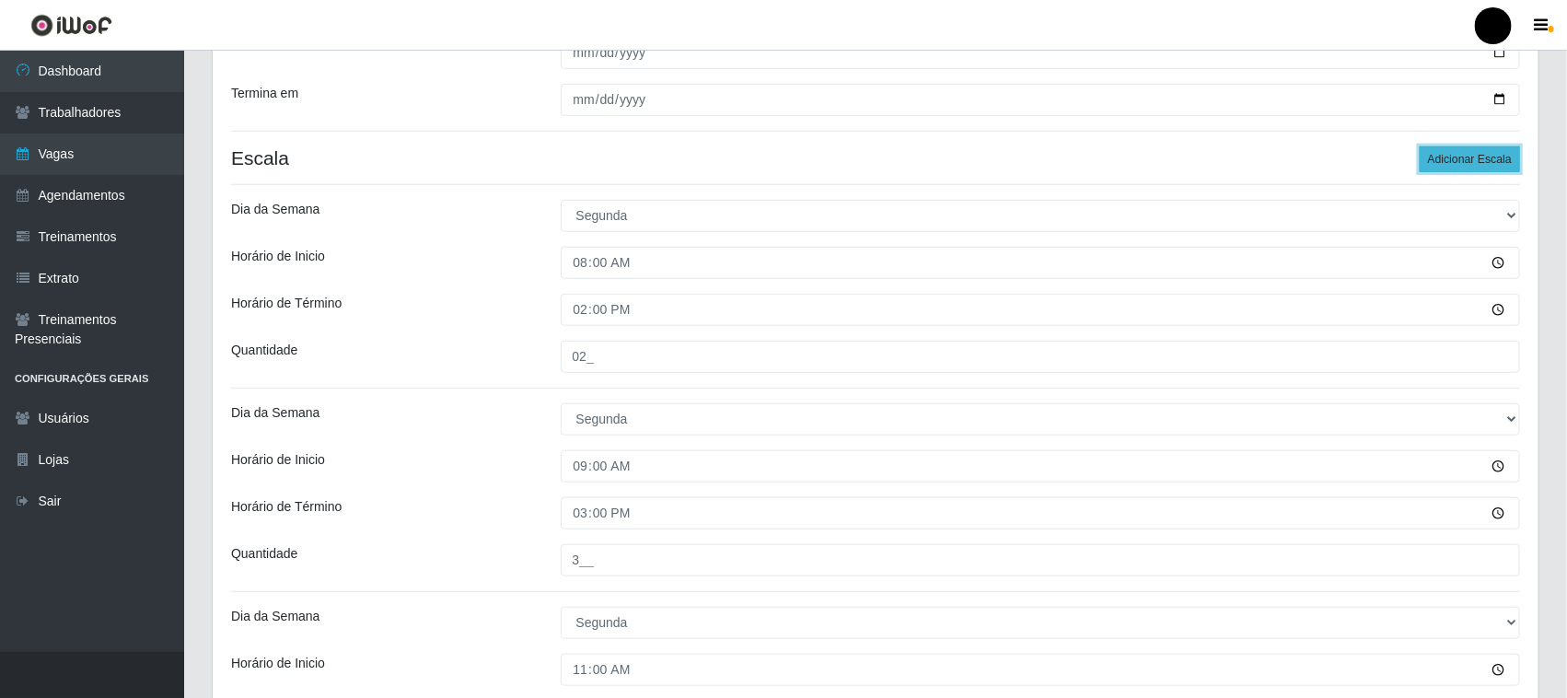
click at [1471, 163] on button "Adicionar Escala" at bounding box center [1470, 159] width 100 height 26
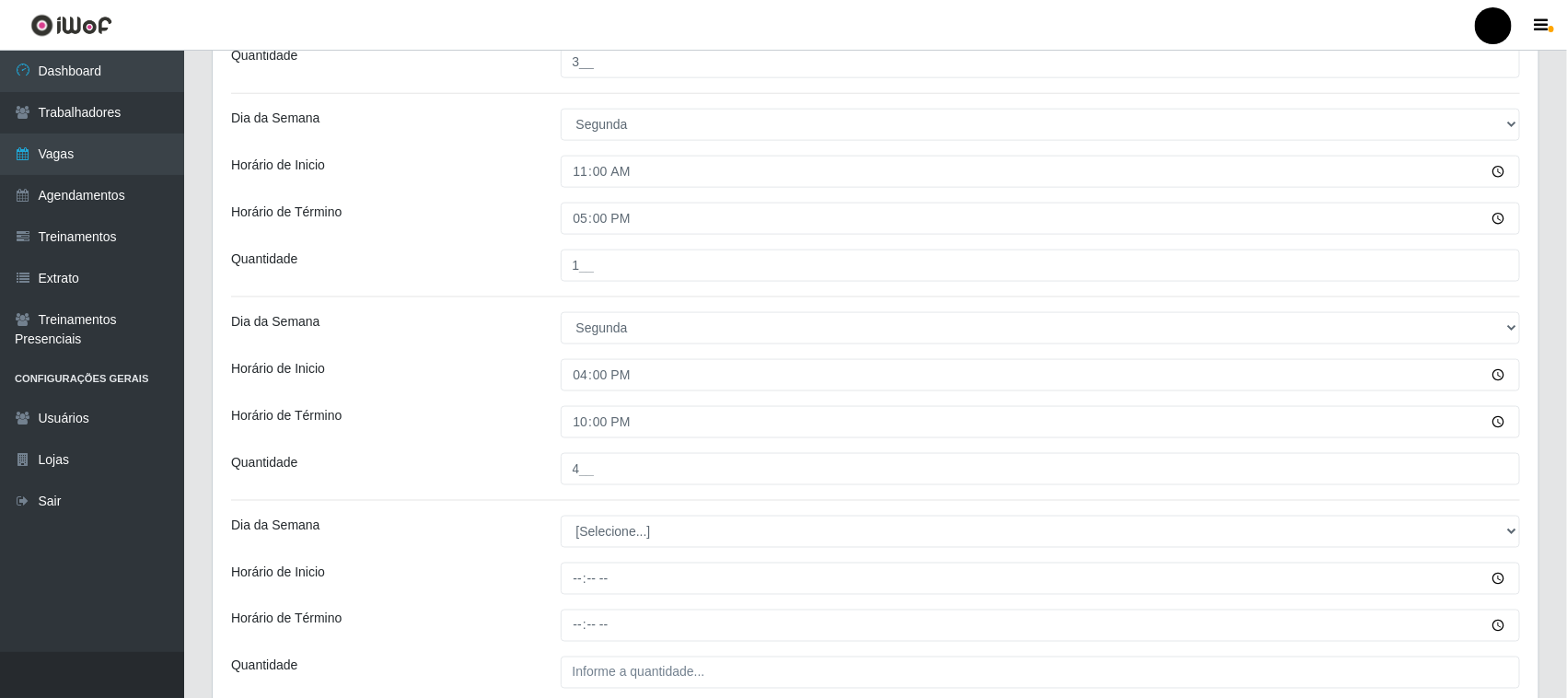
scroll to position [1027, 0]
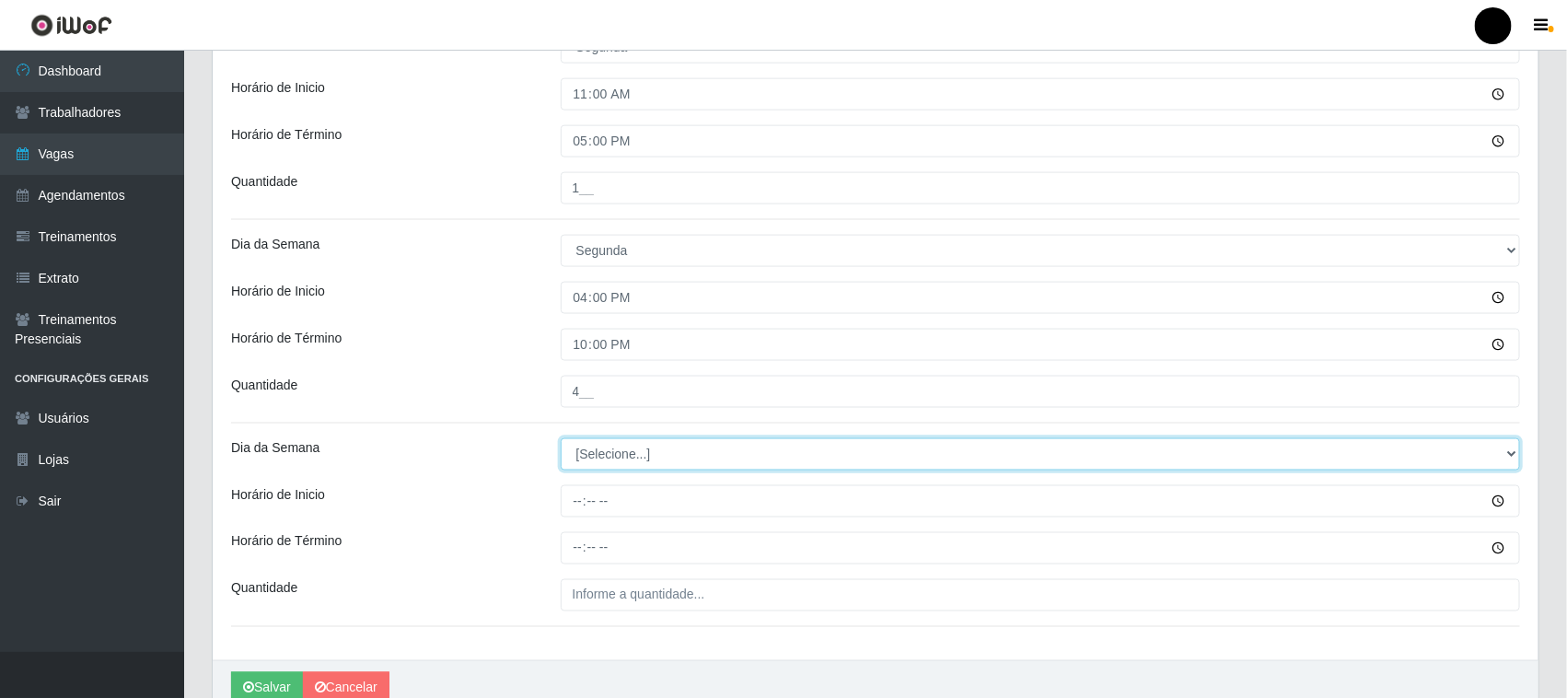
click at [618, 458] on select "[Selecione...] Segunda Terça Quarta Quinta Sexta Sábado Domingo" at bounding box center [1041, 454] width 960 height 32
select select "1"
click at [561, 440] on select "[Selecione...] Segunda Terça Quarta Quinta Sexta Sábado Domingo" at bounding box center [1041, 454] width 960 height 32
click at [582, 504] on input "Horário de Inicio" at bounding box center [1041, 501] width 960 height 32
type input "16:30"
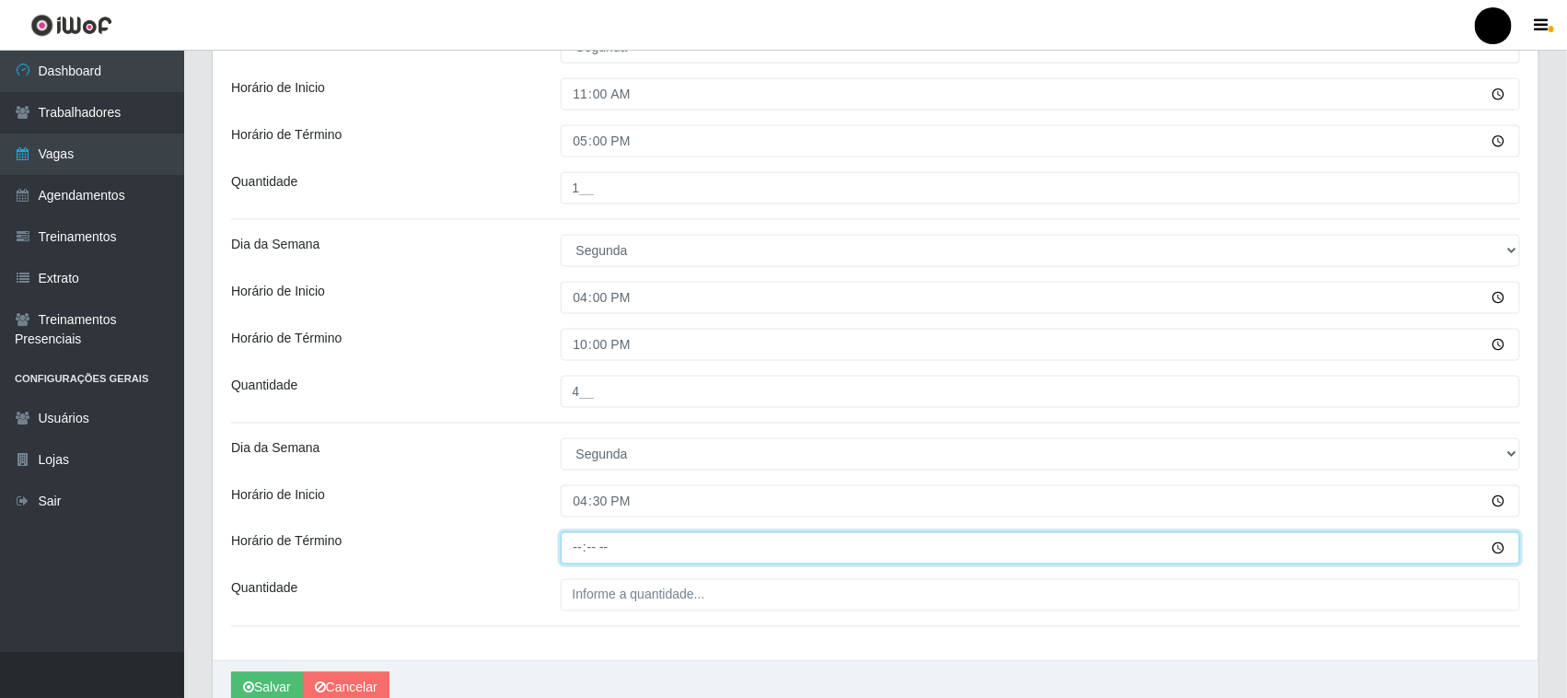
click at [575, 549] on input "Horário de Término" at bounding box center [1041, 548] width 960 height 32
type input "22:30"
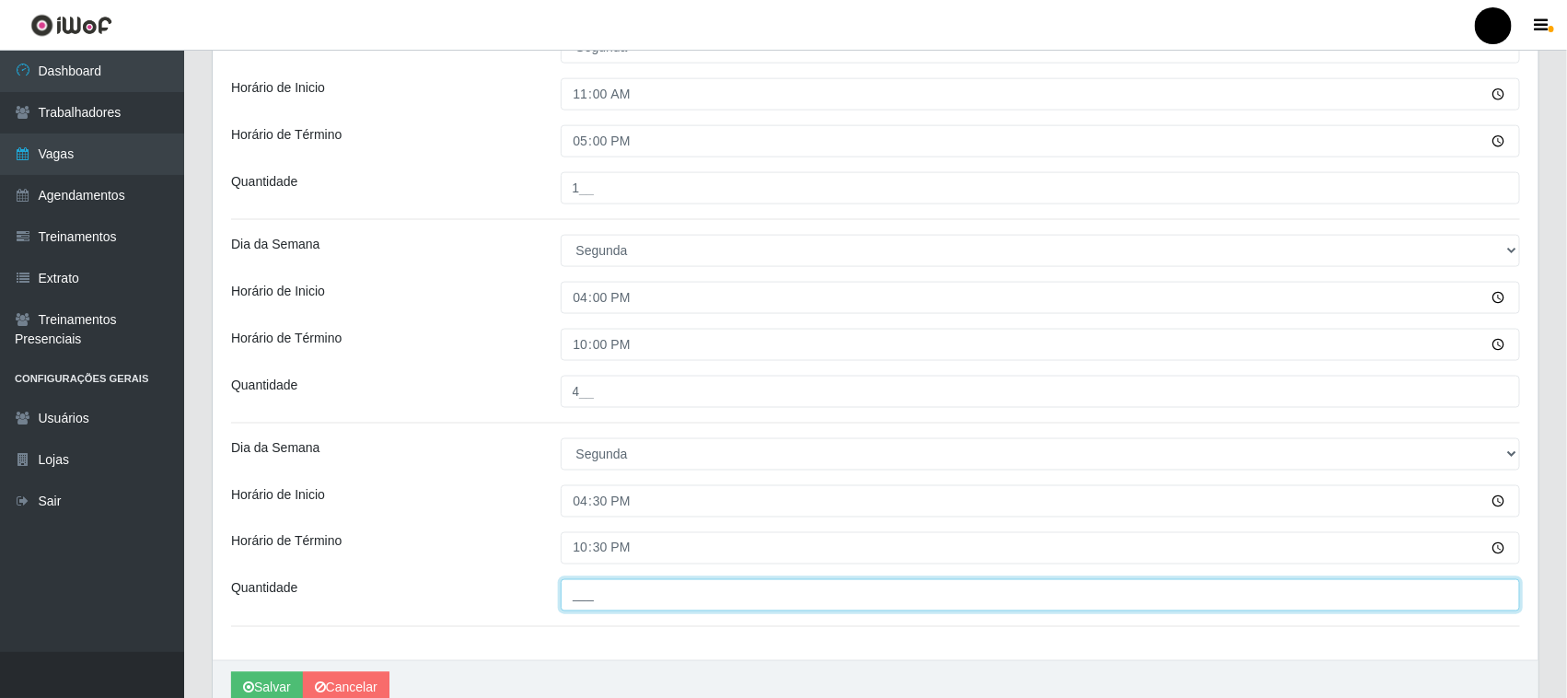
click at [580, 596] on input "___" at bounding box center [1041, 595] width 960 height 32
type input "1__"
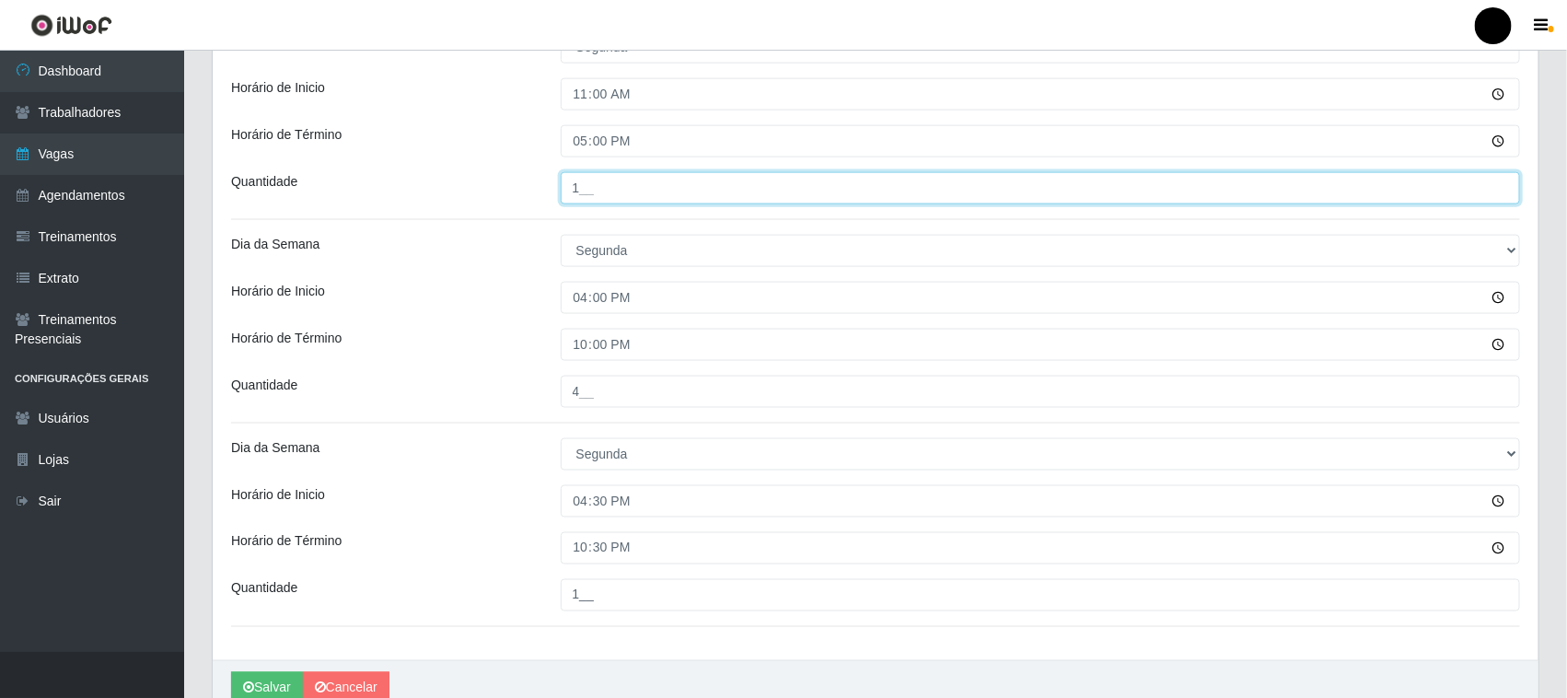
click at [576, 185] on input "1__" at bounding box center [1041, 188] width 960 height 32
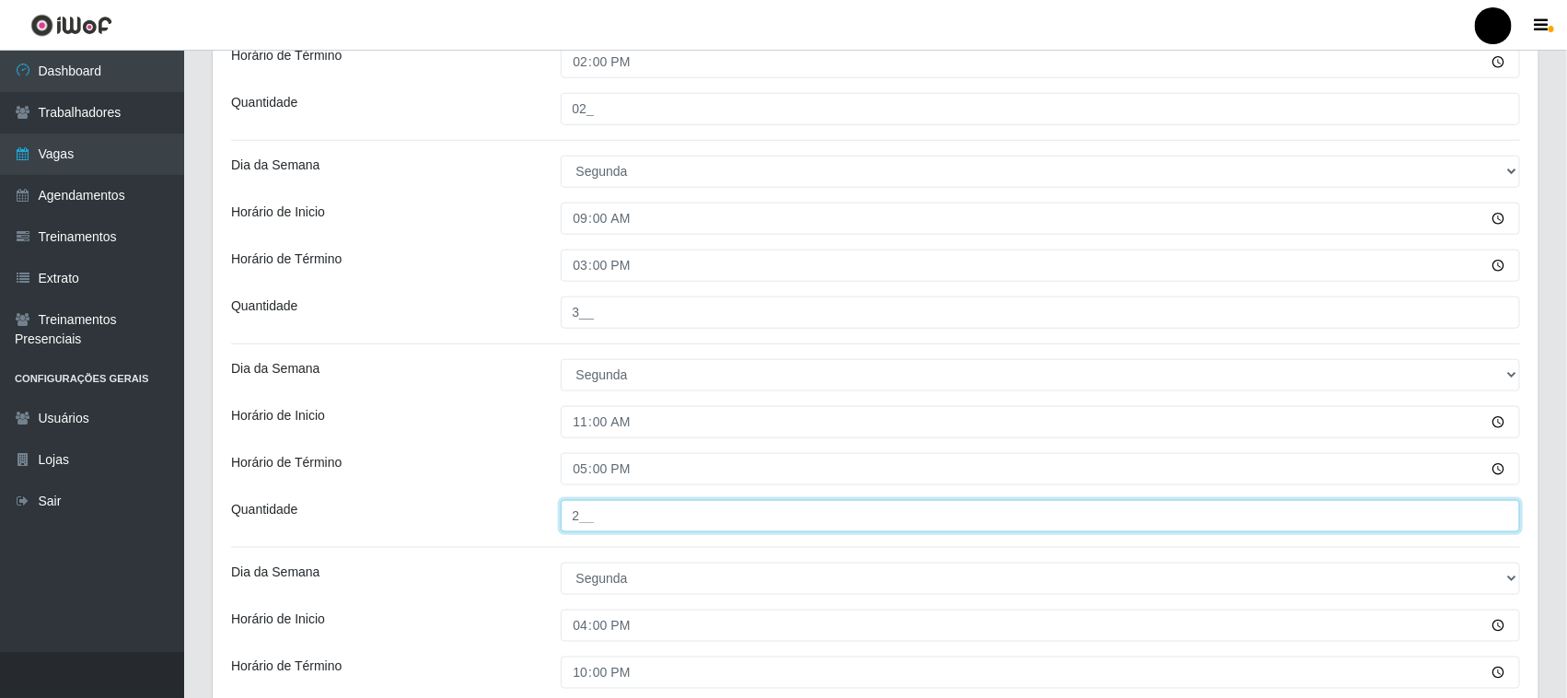
scroll to position [540, 0]
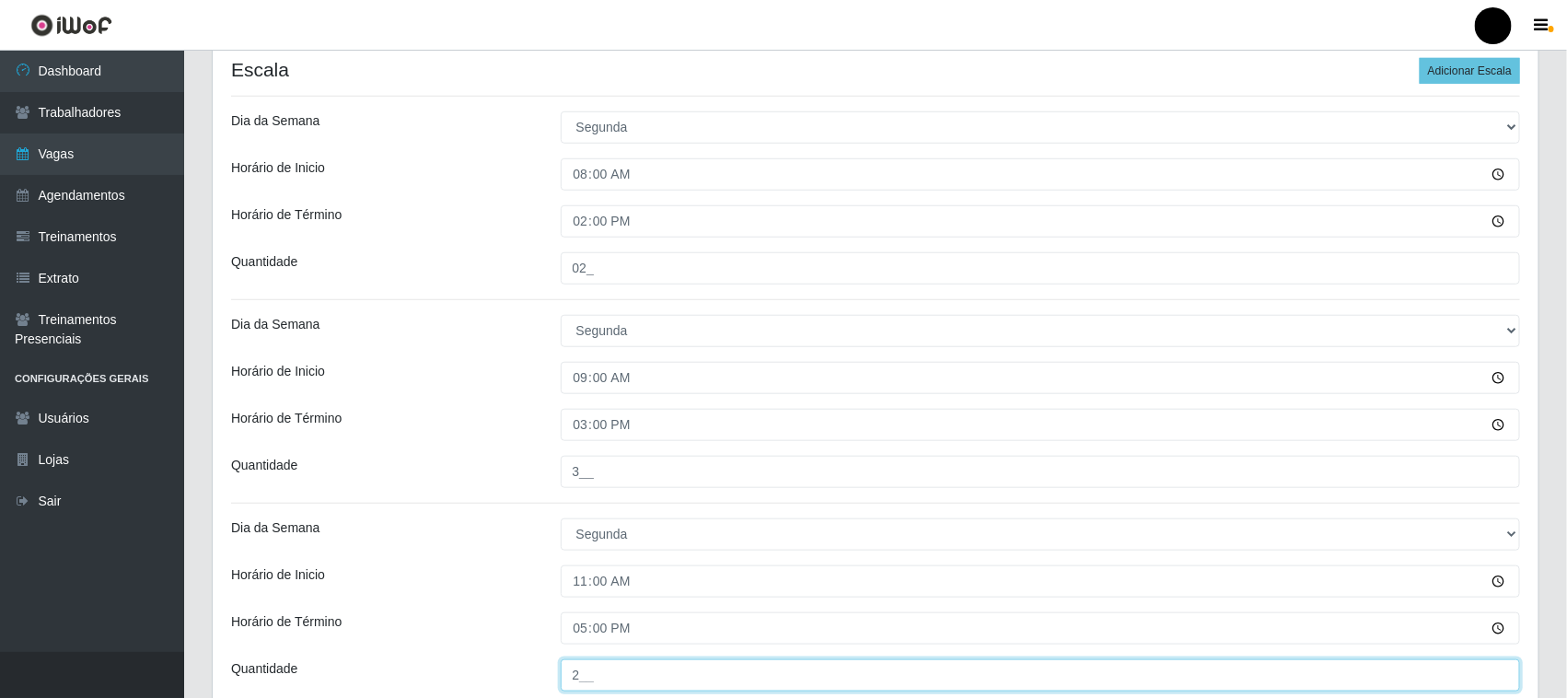
type input "2__"
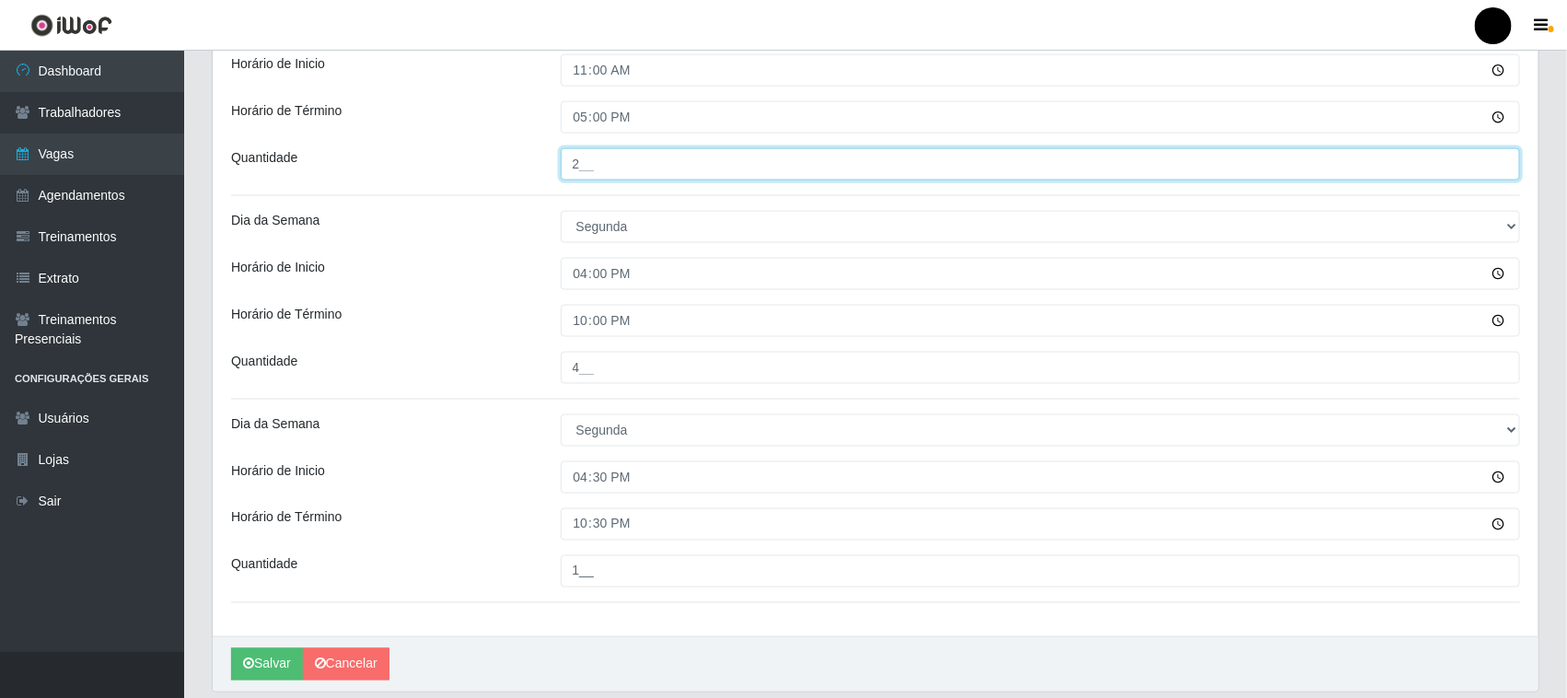
scroll to position [1116, 0]
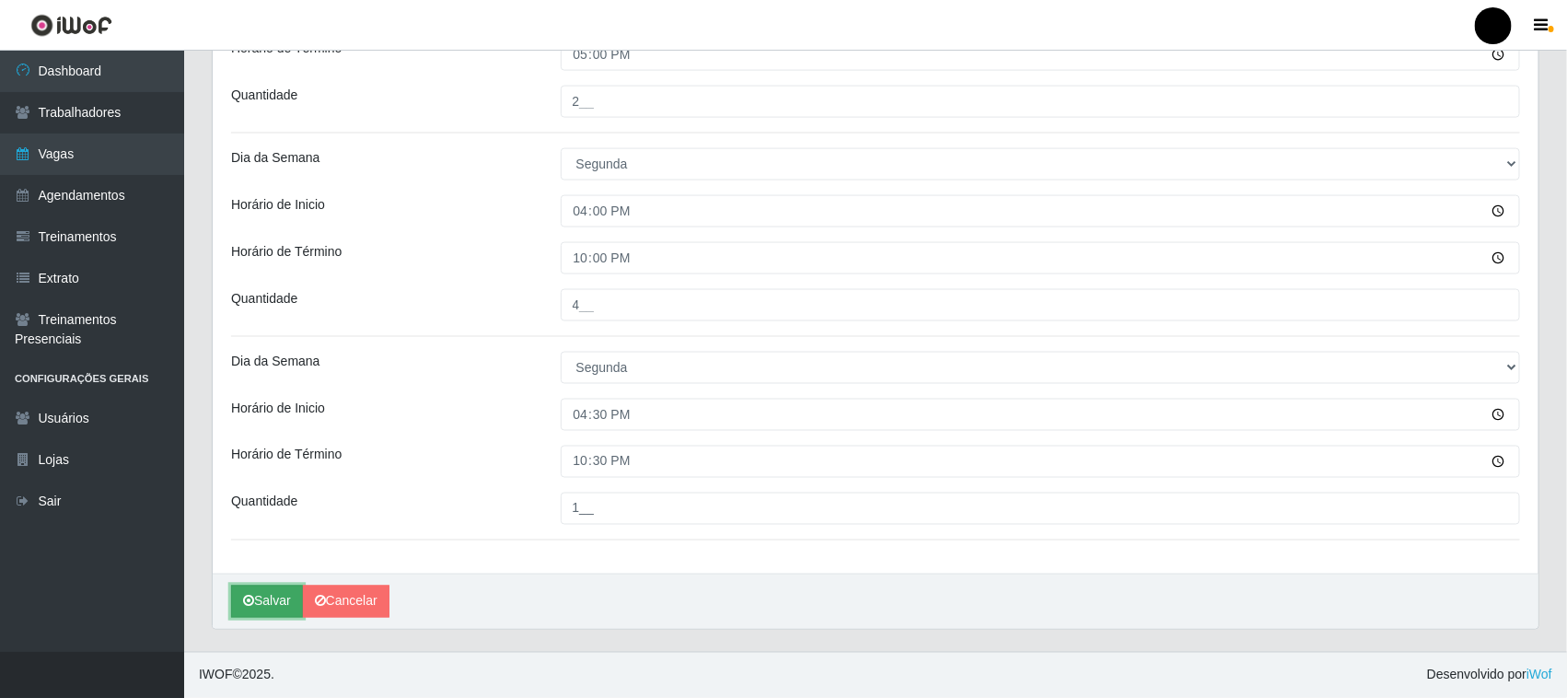
click at [282, 599] on button "Salvar" at bounding box center [267, 602] width 72 height 32
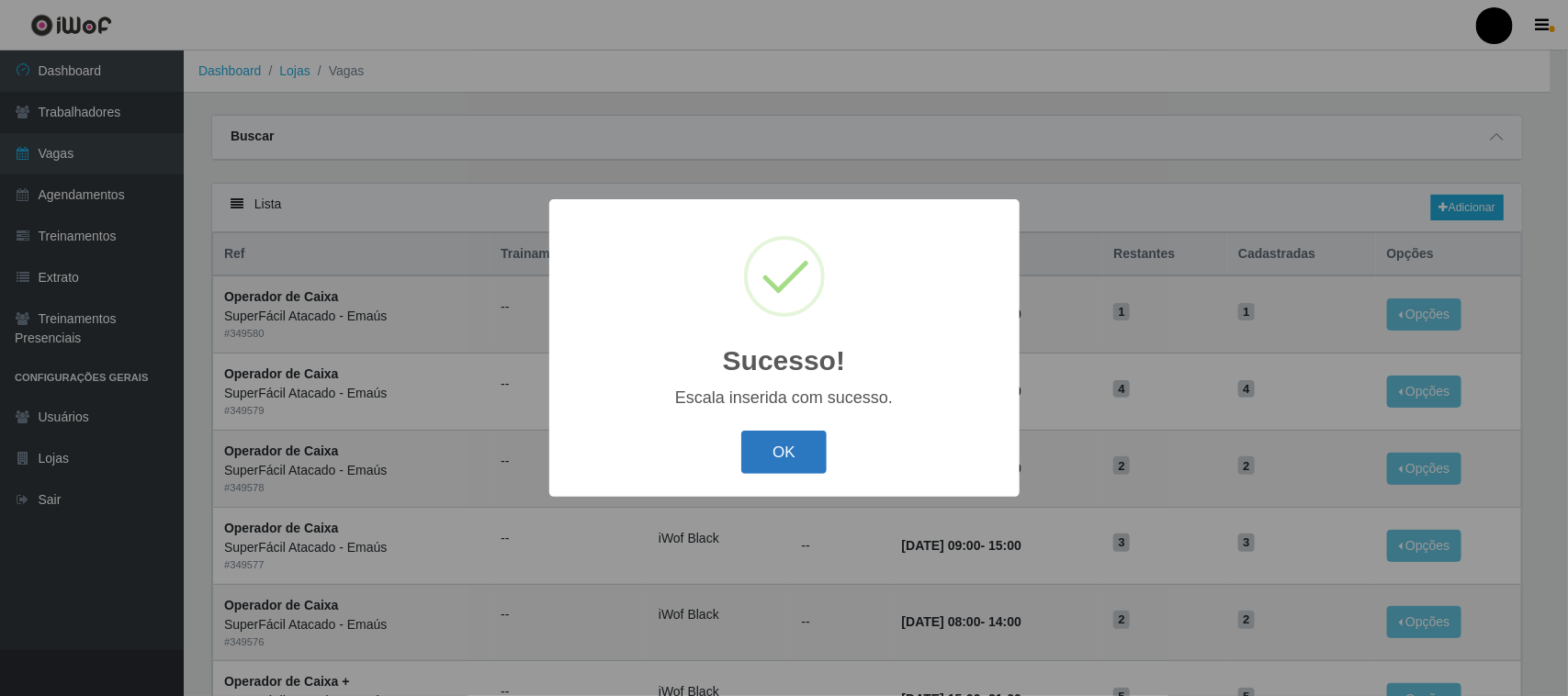
click at [790, 453] on button "OK" at bounding box center [784, 452] width 86 height 43
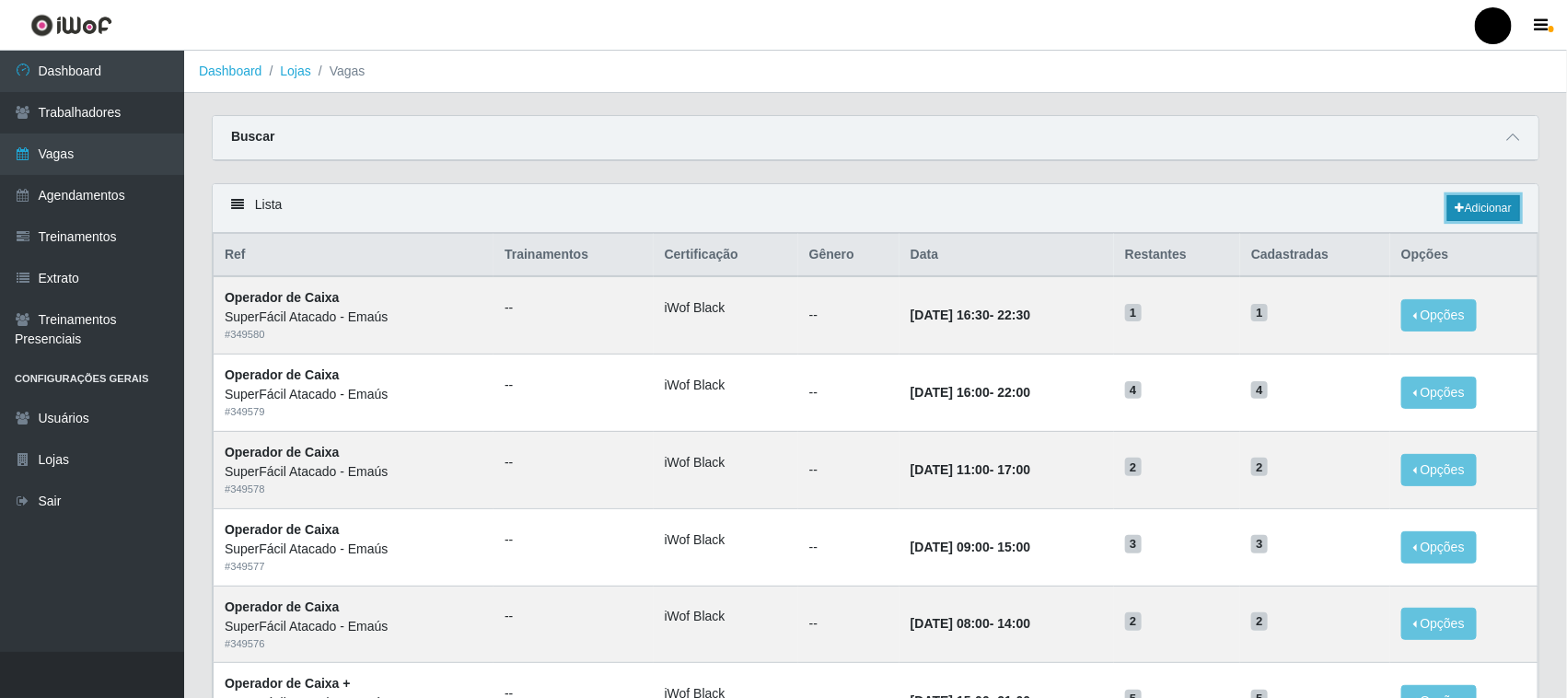
click at [1506, 208] on link "Adicionar" at bounding box center [1483, 208] width 73 height 26
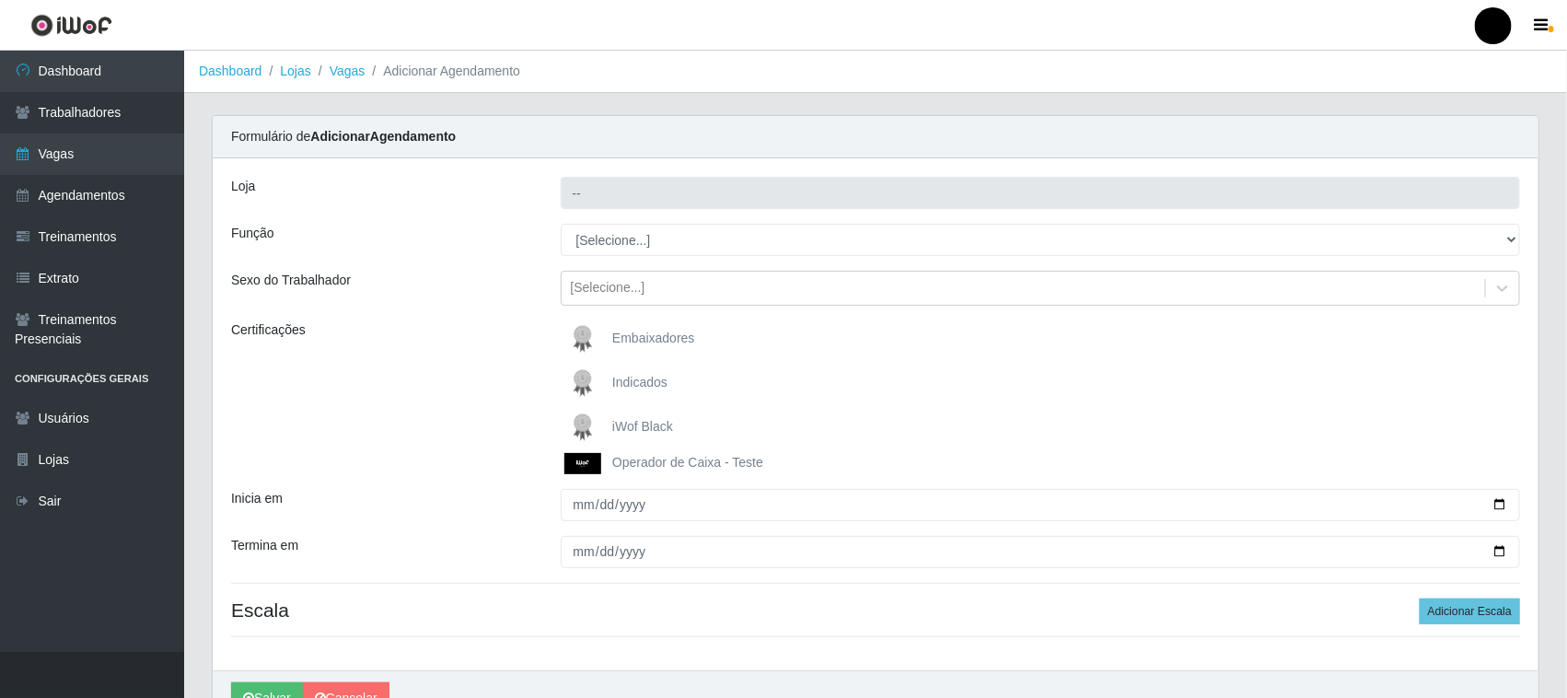
type input "SuperFácil Atacado - Emaús"
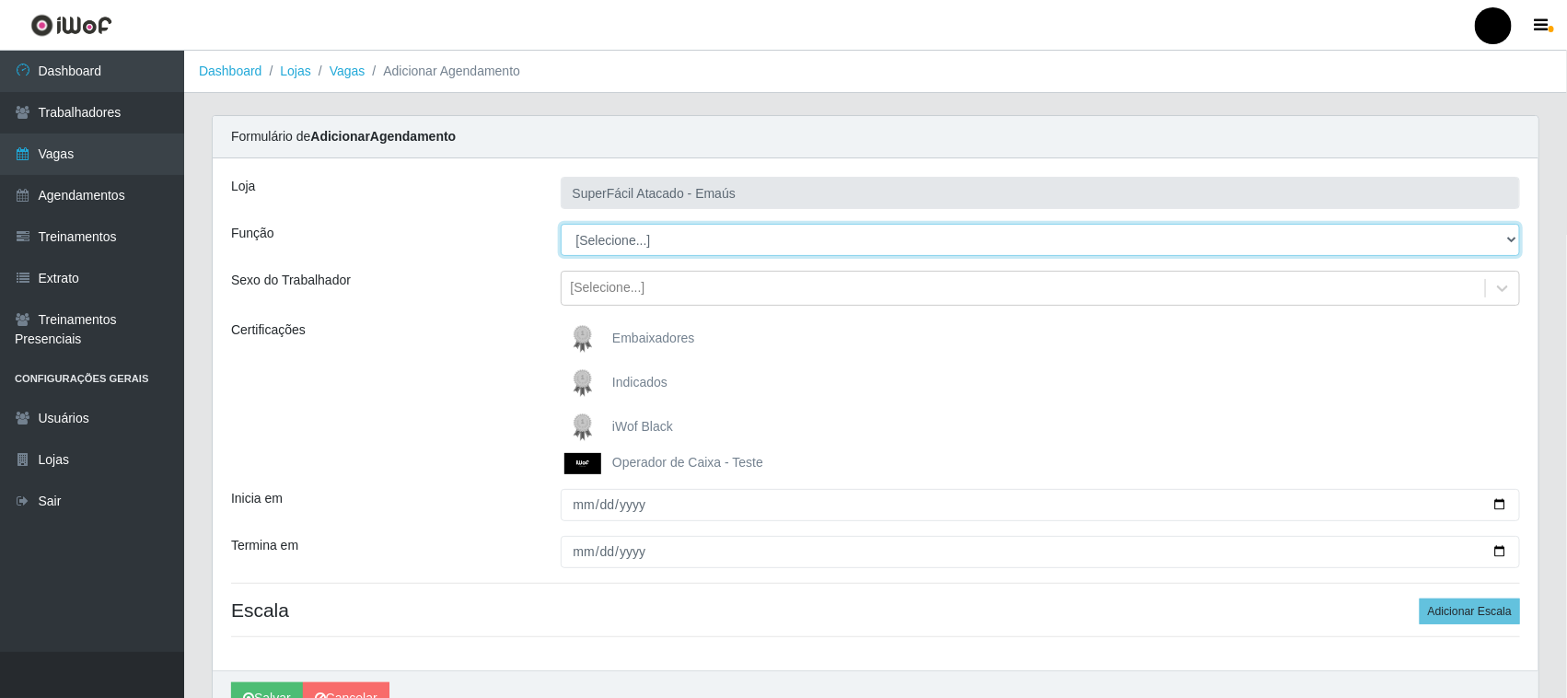
click at [620, 240] on select "[Selecione...] Auxiliar de Estacionamento Auxiliar de Estacionamento + Auxiliar…" at bounding box center [1041, 240] width 960 height 32
select select "22"
click at [561, 224] on select "[Selecione...] Auxiliar de Estacionamento Auxiliar de Estacionamento + Auxiliar…" at bounding box center [1041, 240] width 960 height 32
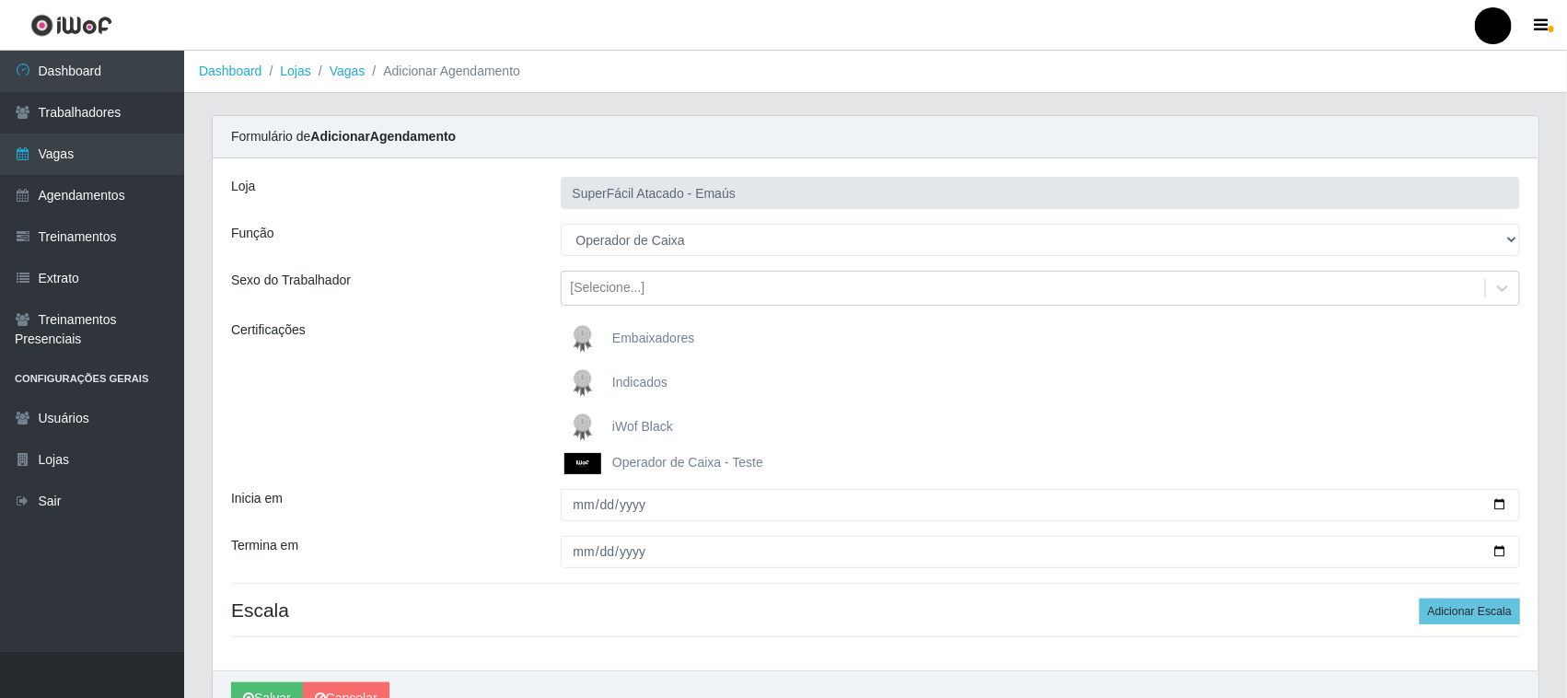
click at [586, 422] on img at bounding box center [586, 427] width 44 height 37
click at [0, 0] on input "iWof Black" at bounding box center [0, 0] width 0 height 0
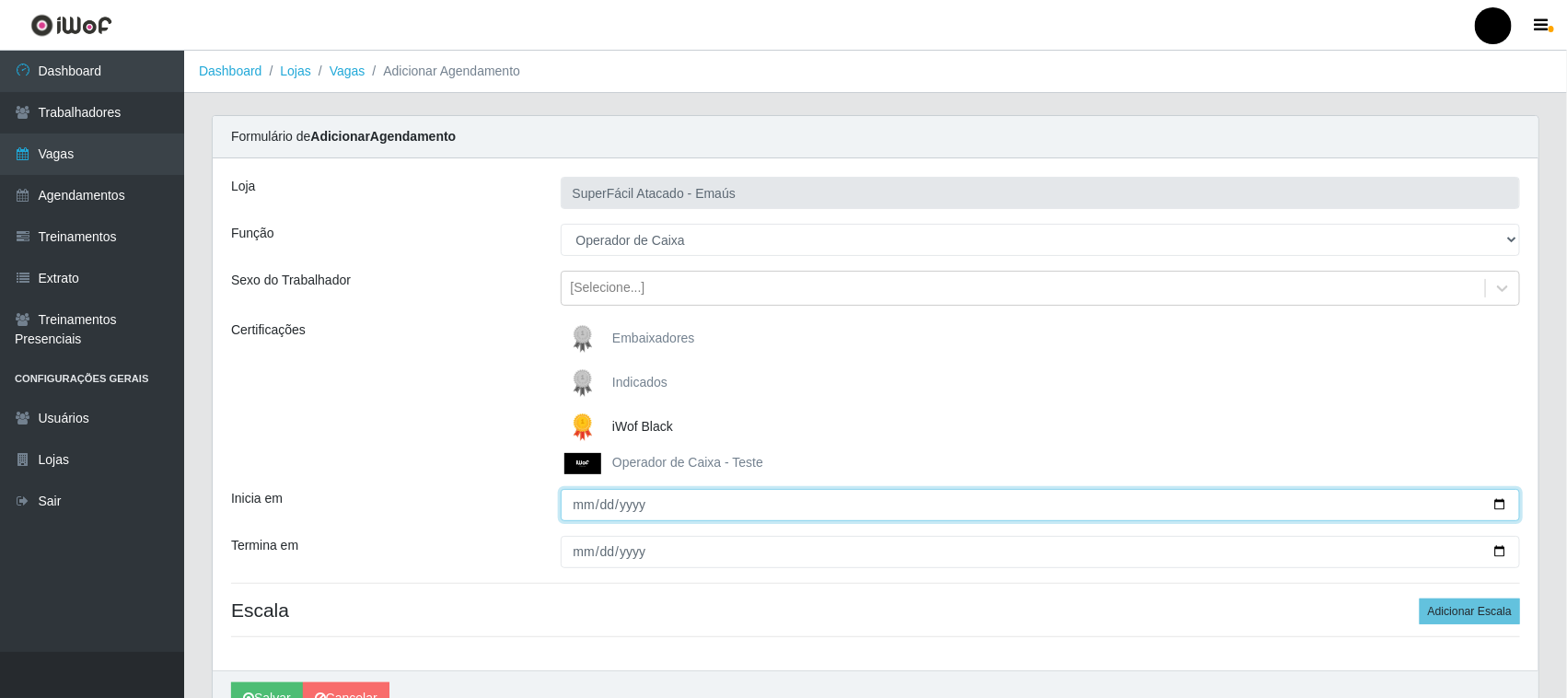
click at [1503, 505] on input "Inicia em" at bounding box center [1041, 505] width 960 height 32
type input "2025-10-07"
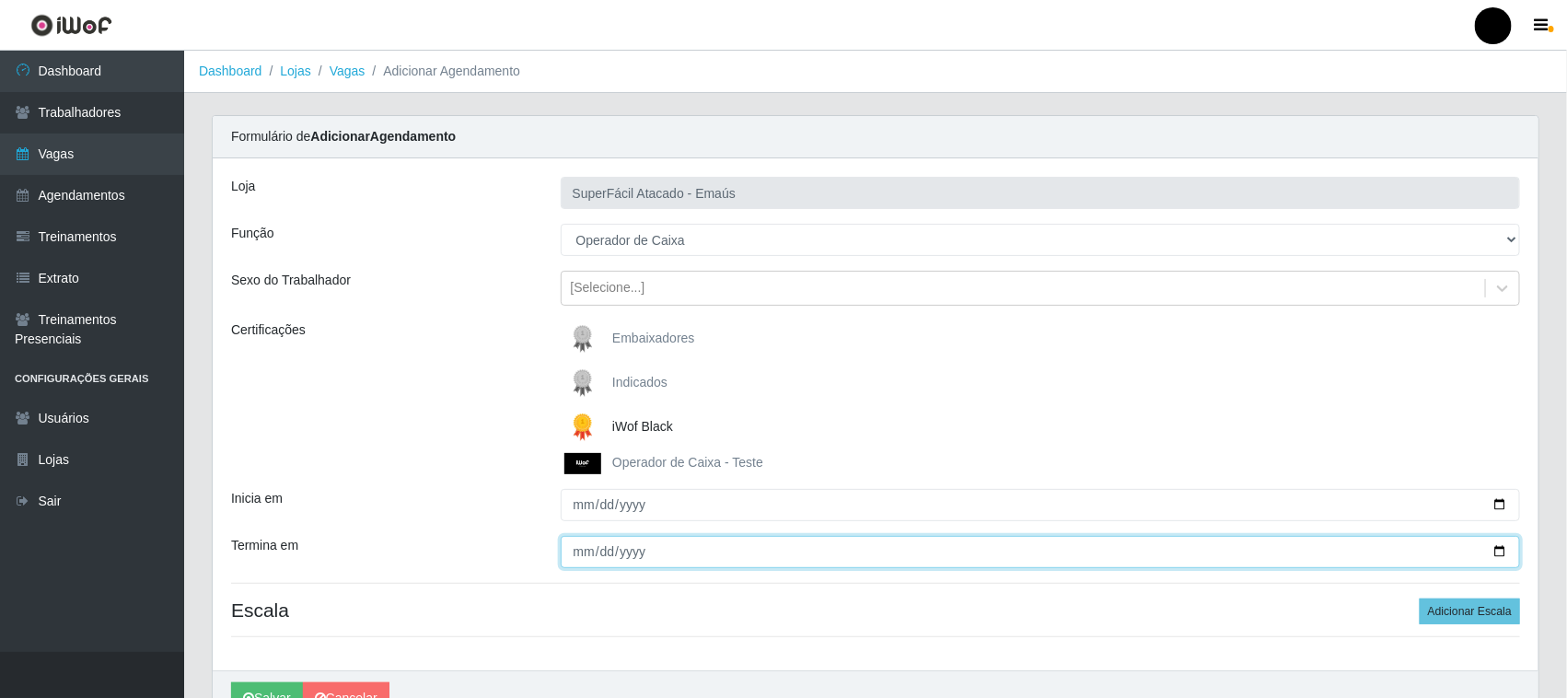
drag, startPoint x: 1497, startPoint y: 551, endPoint x: 1462, endPoint y: 555, distance: 35.3
click at [1496, 550] on input "Termina em" at bounding box center [1041, 552] width 960 height 32
type input "2025-10-07"
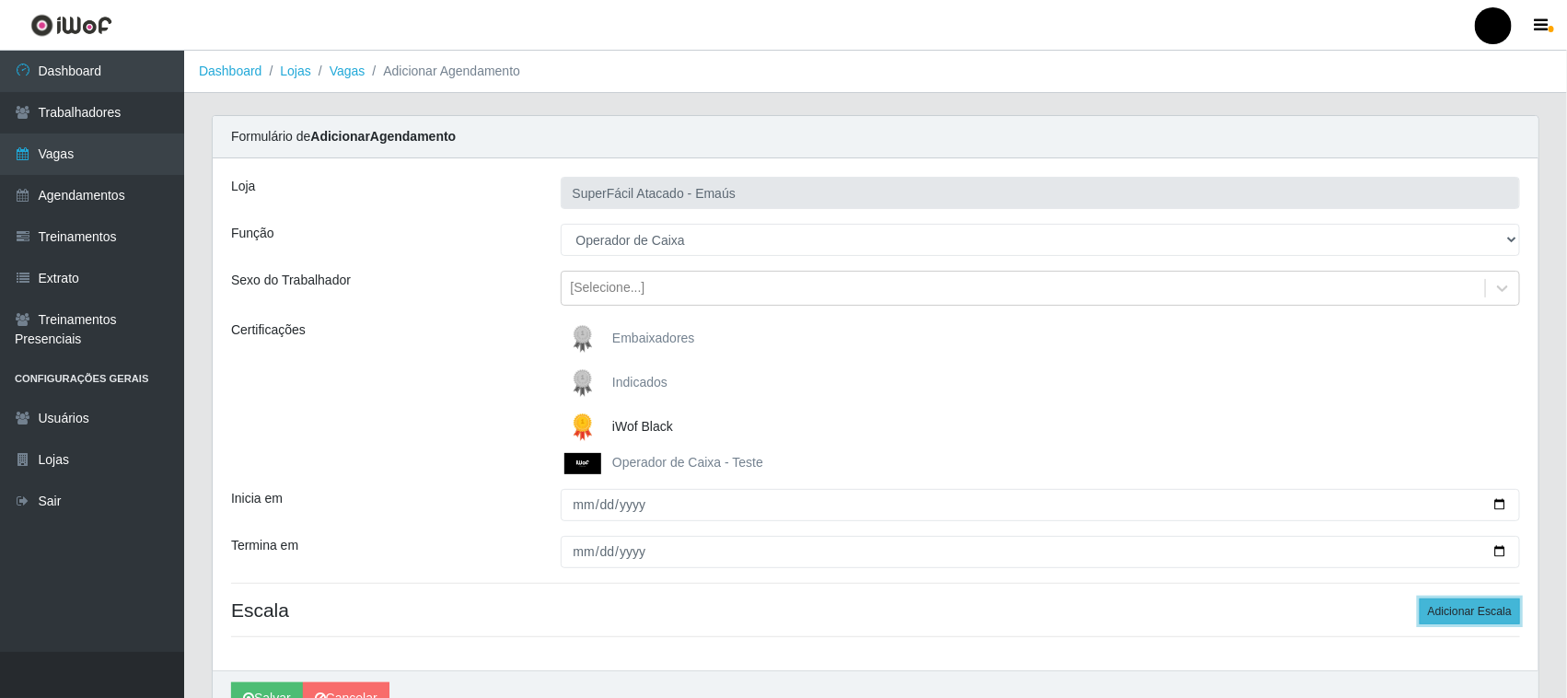
click at [1441, 609] on button "Adicionar Escala" at bounding box center [1470, 611] width 100 height 26
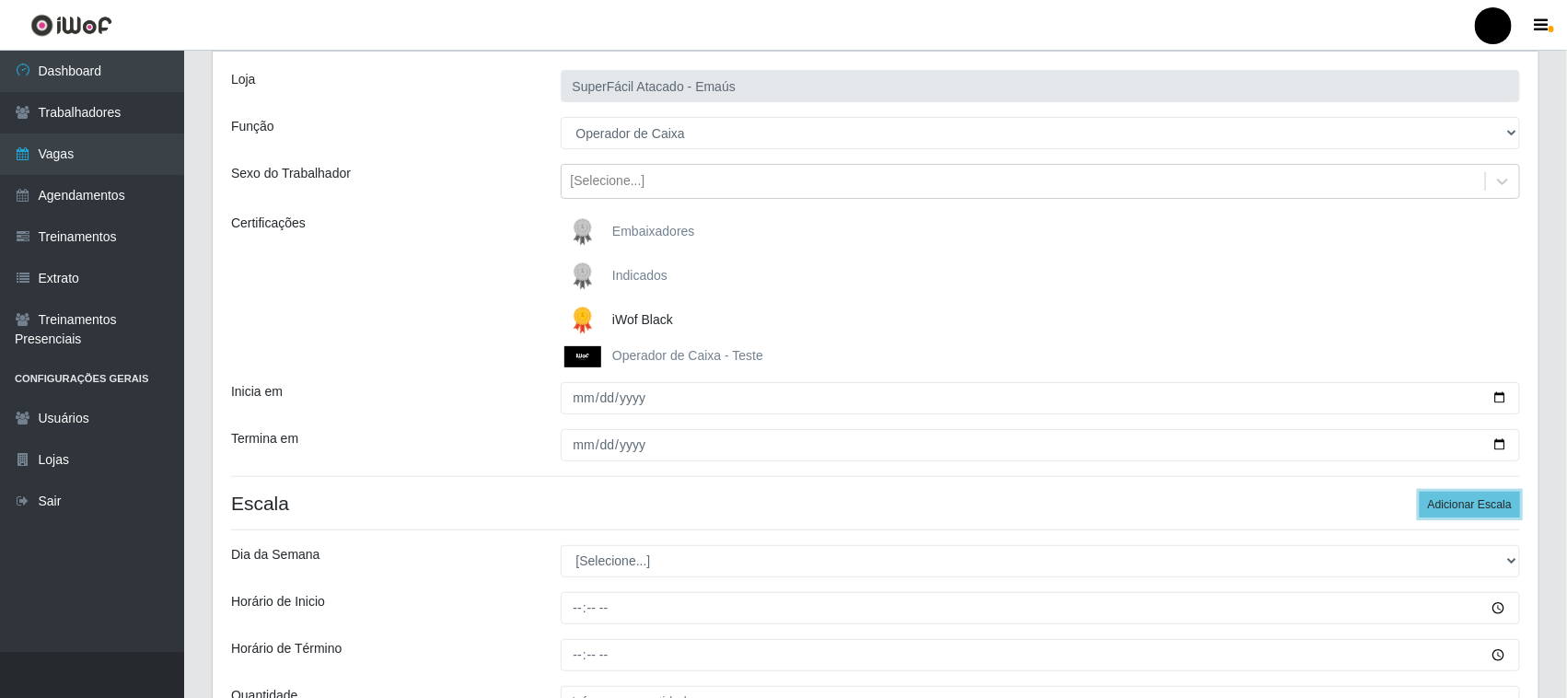
scroll to position [301, 0]
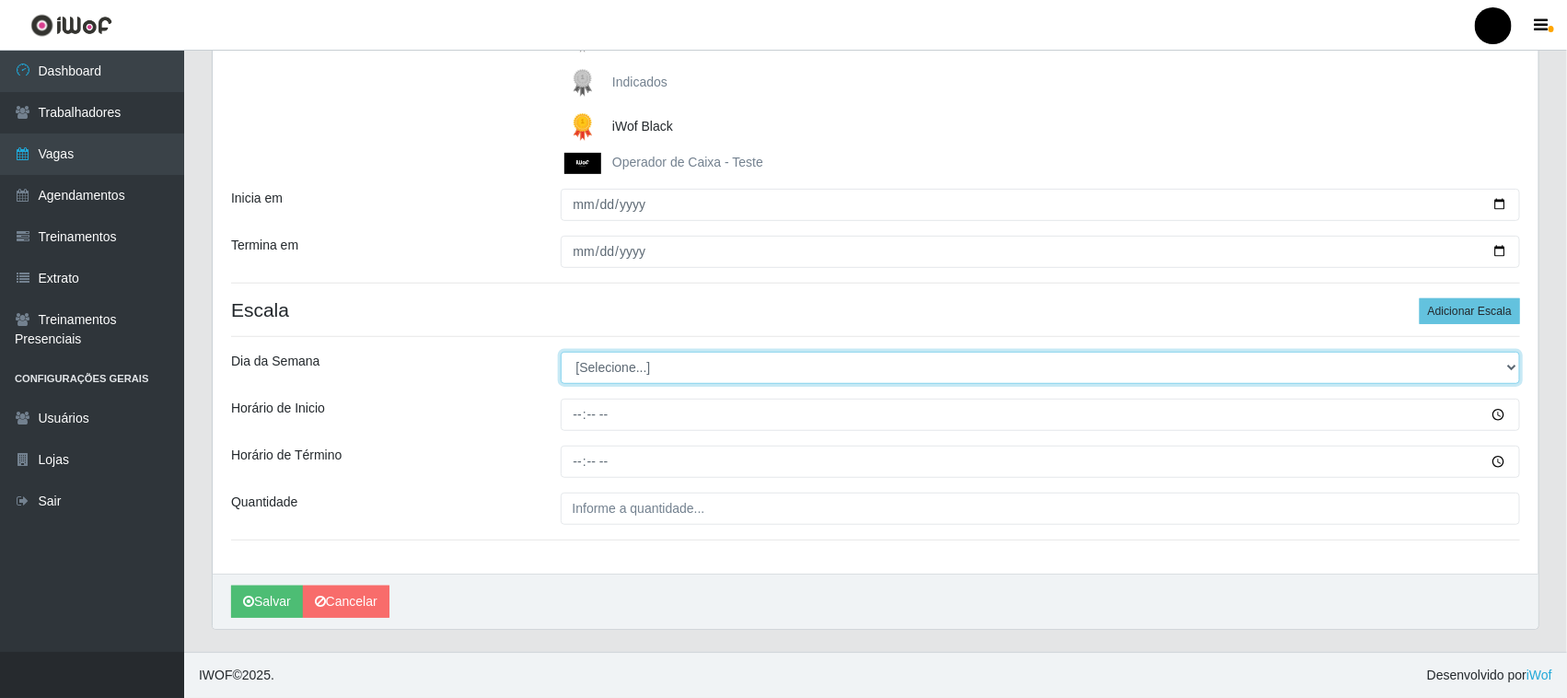
click at [660, 371] on select "[Selecione...] Segunda Terça Quarta Quinta Sexta Sábado Domingo" at bounding box center [1041, 368] width 960 height 32
select select "2"
click at [561, 352] on select "[Selecione...] Segunda Terça Quarta Quinta Sexta Sábado Domingo" at bounding box center [1041, 368] width 960 height 32
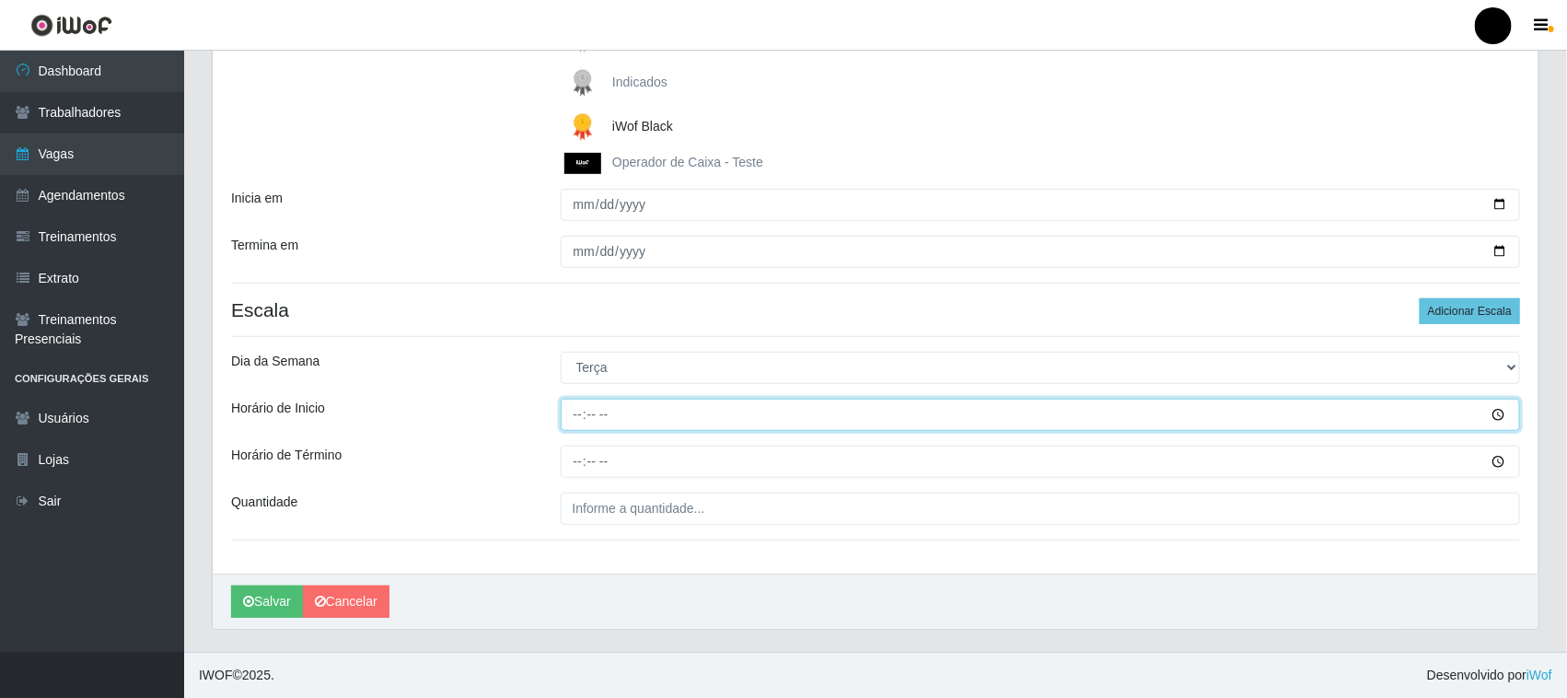
click at [577, 417] on input "Horário de Inicio" at bounding box center [1041, 415] width 960 height 32
type input "08:00"
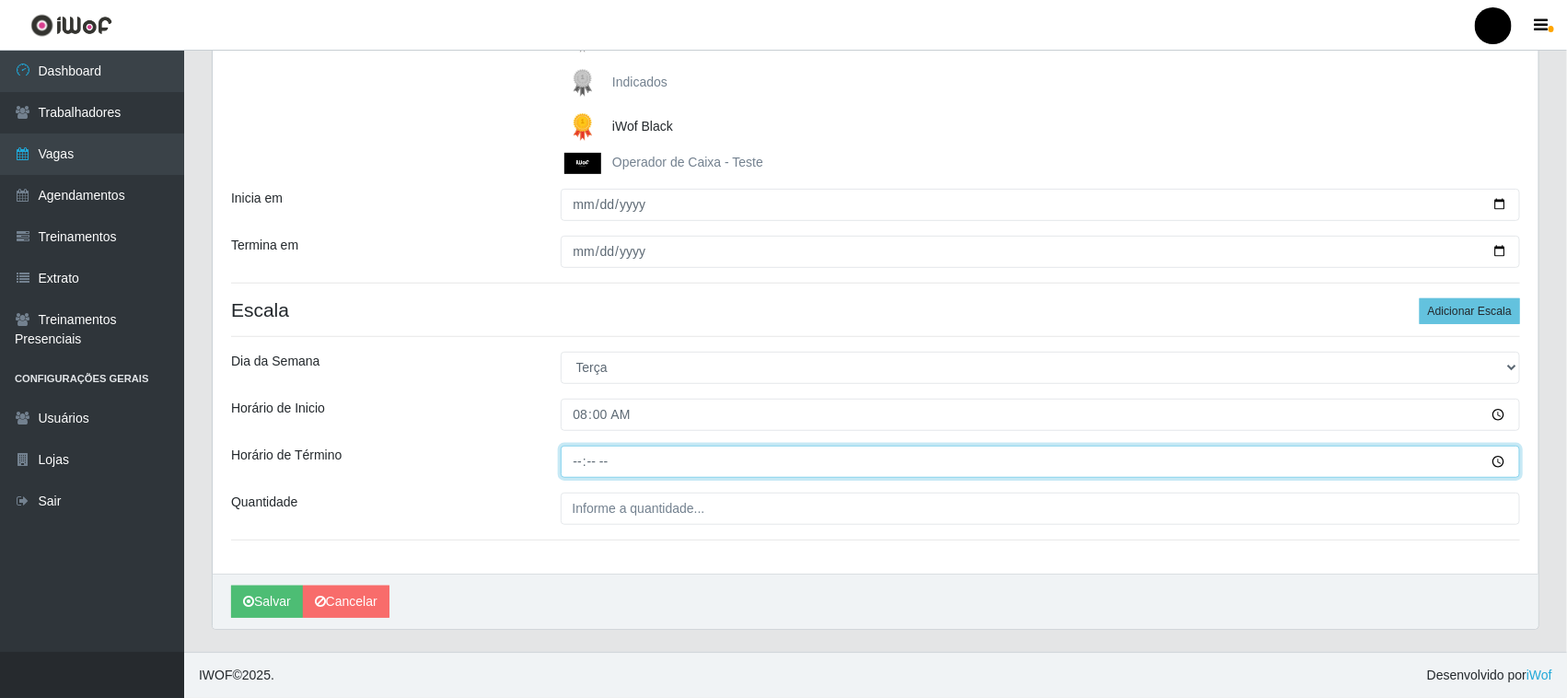
click at [578, 461] on input "Horário de Término" at bounding box center [1041, 462] width 960 height 32
type input "14:00"
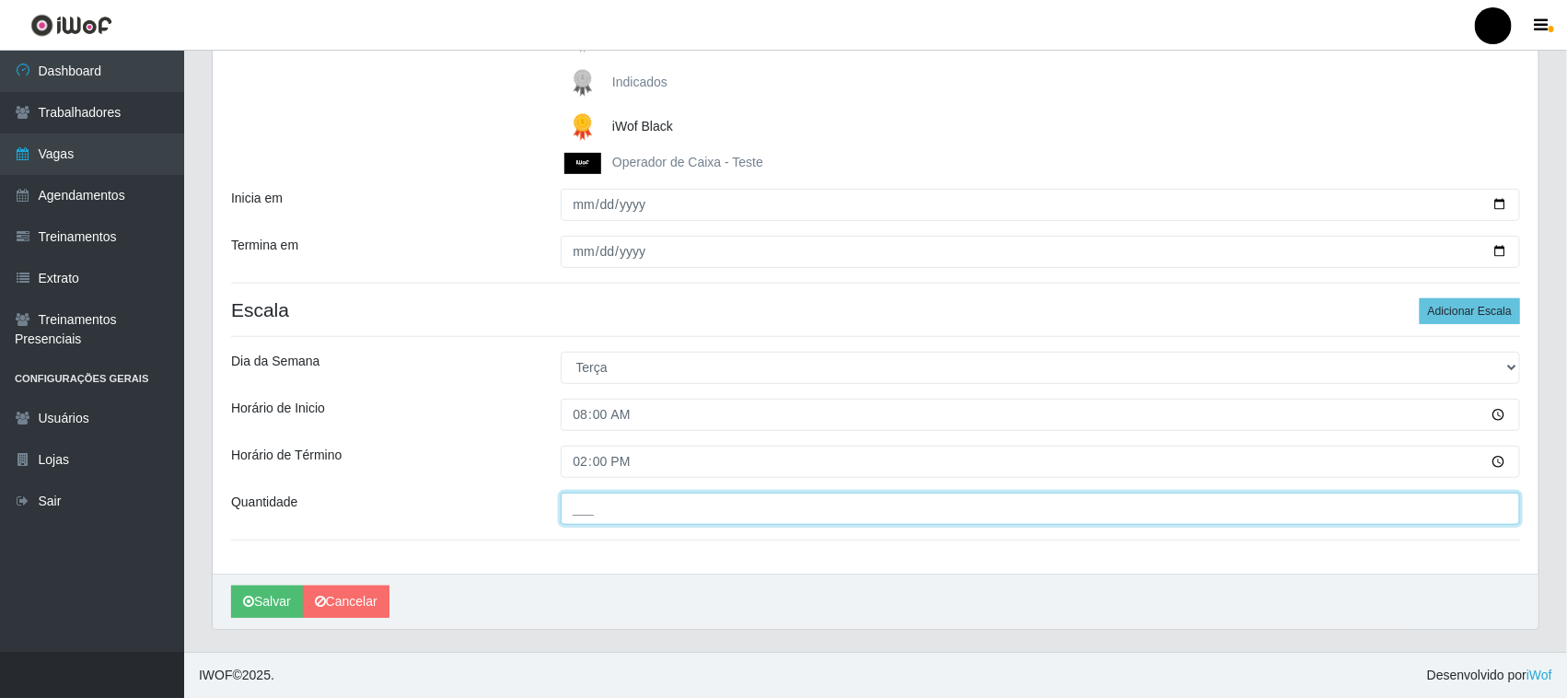
click at [589, 511] on input "___" at bounding box center [1041, 509] width 960 height 32
type input "3__"
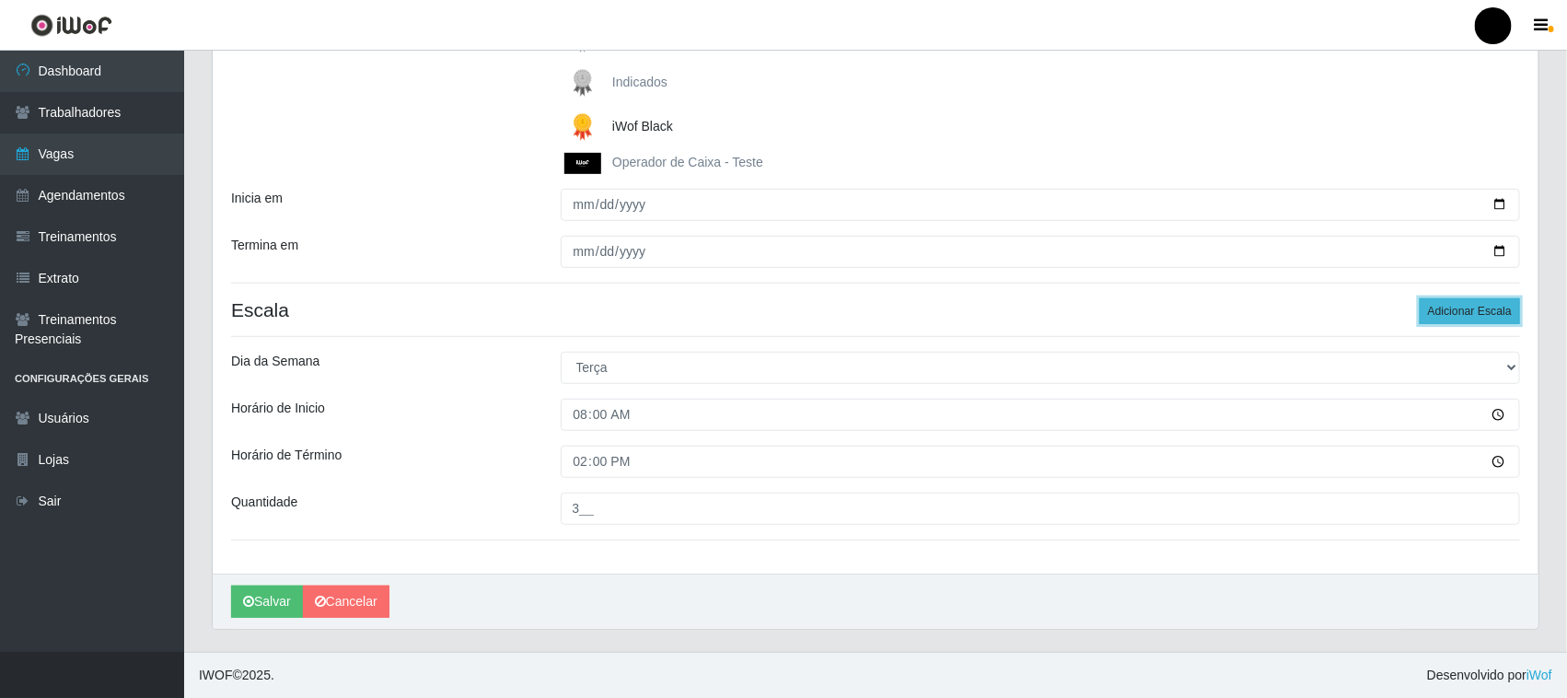
click at [1457, 309] on button "Adicionar Escala" at bounding box center [1470, 311] width 100 height 26
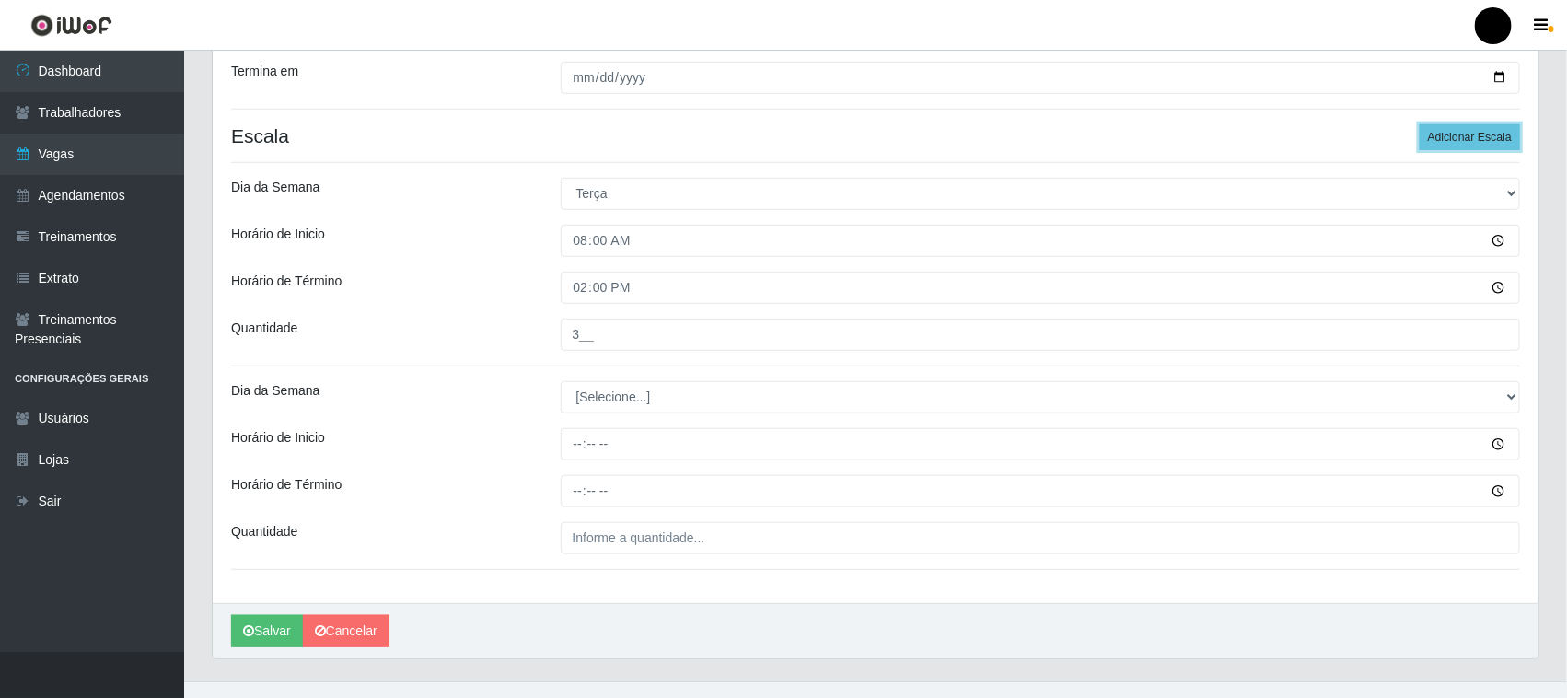
scroll to position [505, 0]
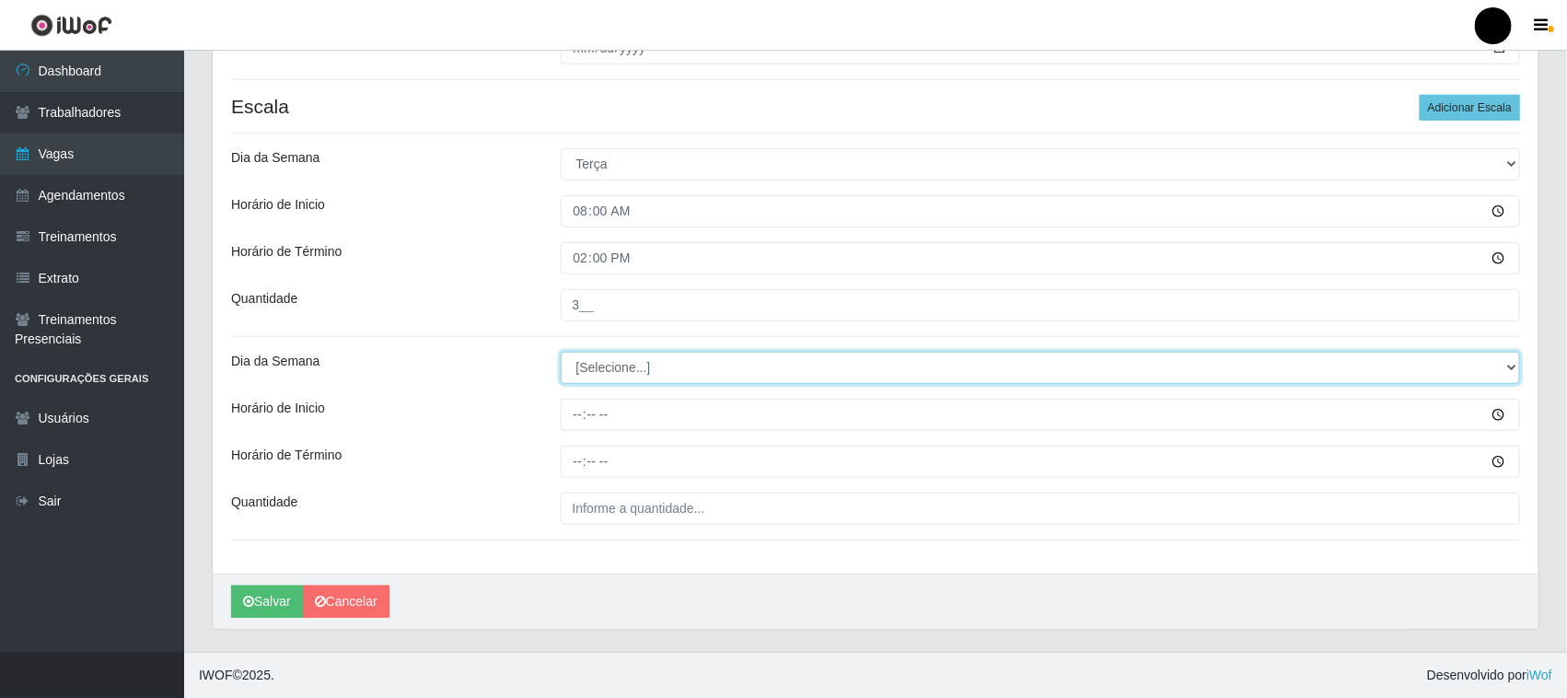
click at [621, 377] on select "[Selecione...] Segunda Terça Quarta Quinta Sexta Sábado Domingo" at bounding box center [1041, 368] width 960 height 32
select select "2"
click at [561, 352] on select "[Selecione...] Segunda Terça Quarta Quinta Sexta Sábado Domingo" at bounding box center [1041, 368] width 960 height 32
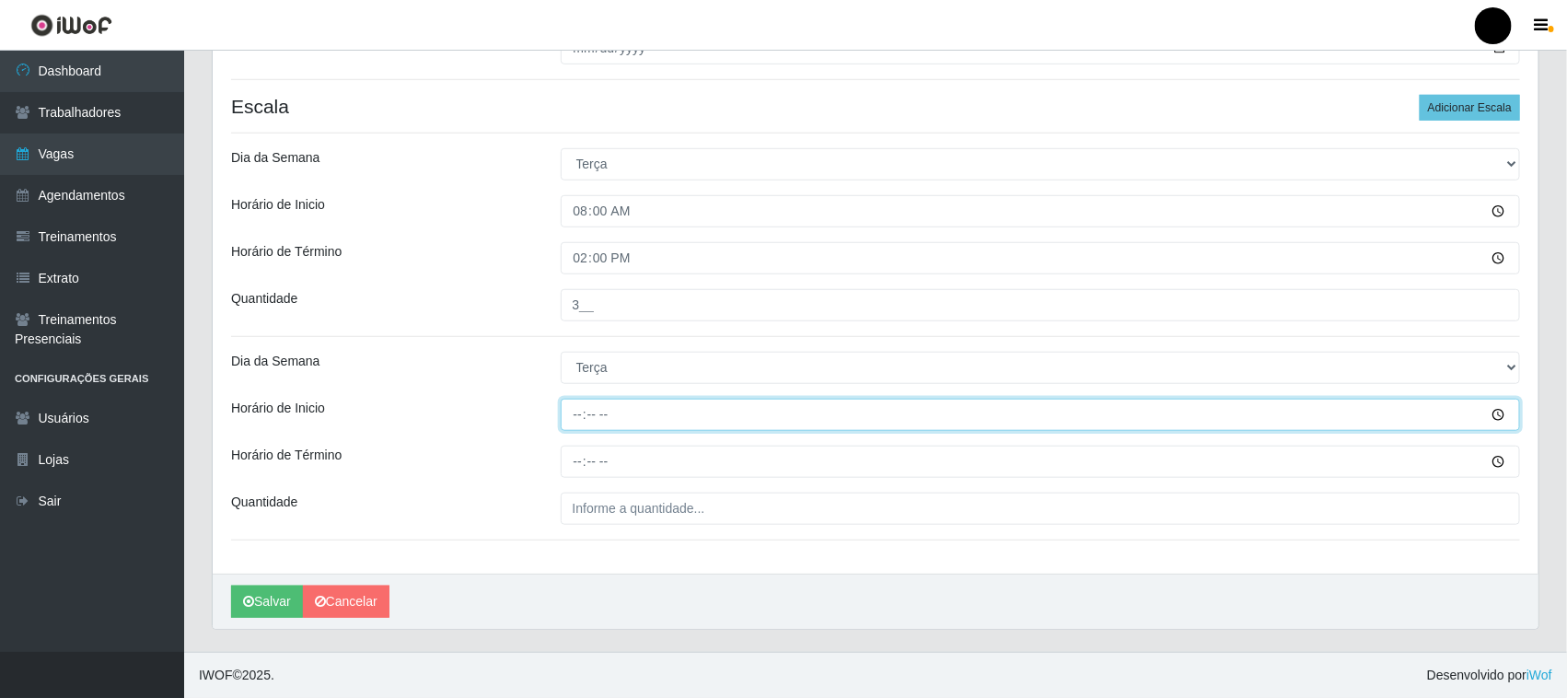
click at [572, 419] on input "Horário de Inicio" at bounding box center [1041, 415] width 960 height 32
type input "09:00"
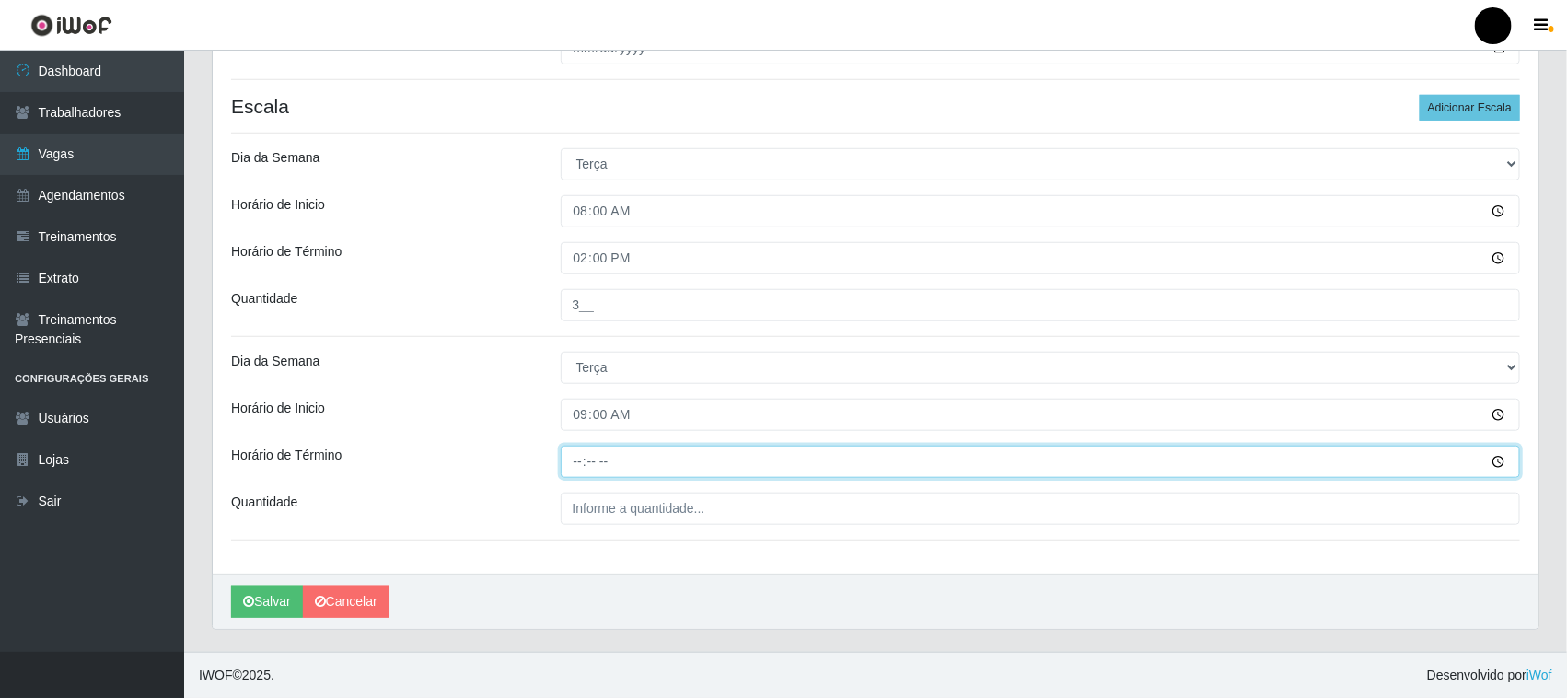
click at [581, 462] on input "Horário de Término" at bounding box center [1041, 462] width 960 height 32
type input "15:00"
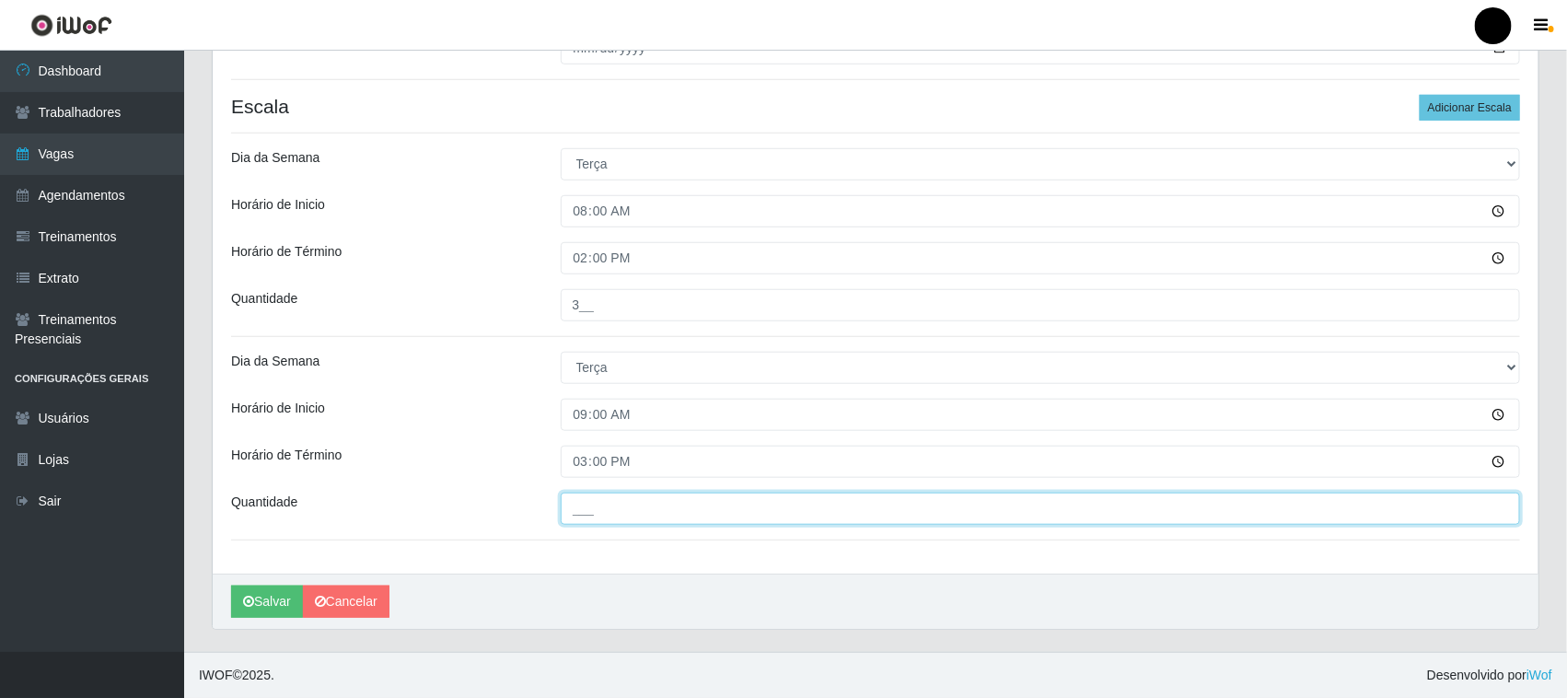
click at [589, 511] on input "___" at bounding box center [1041, 509] width 960 height 32
type input "3__"
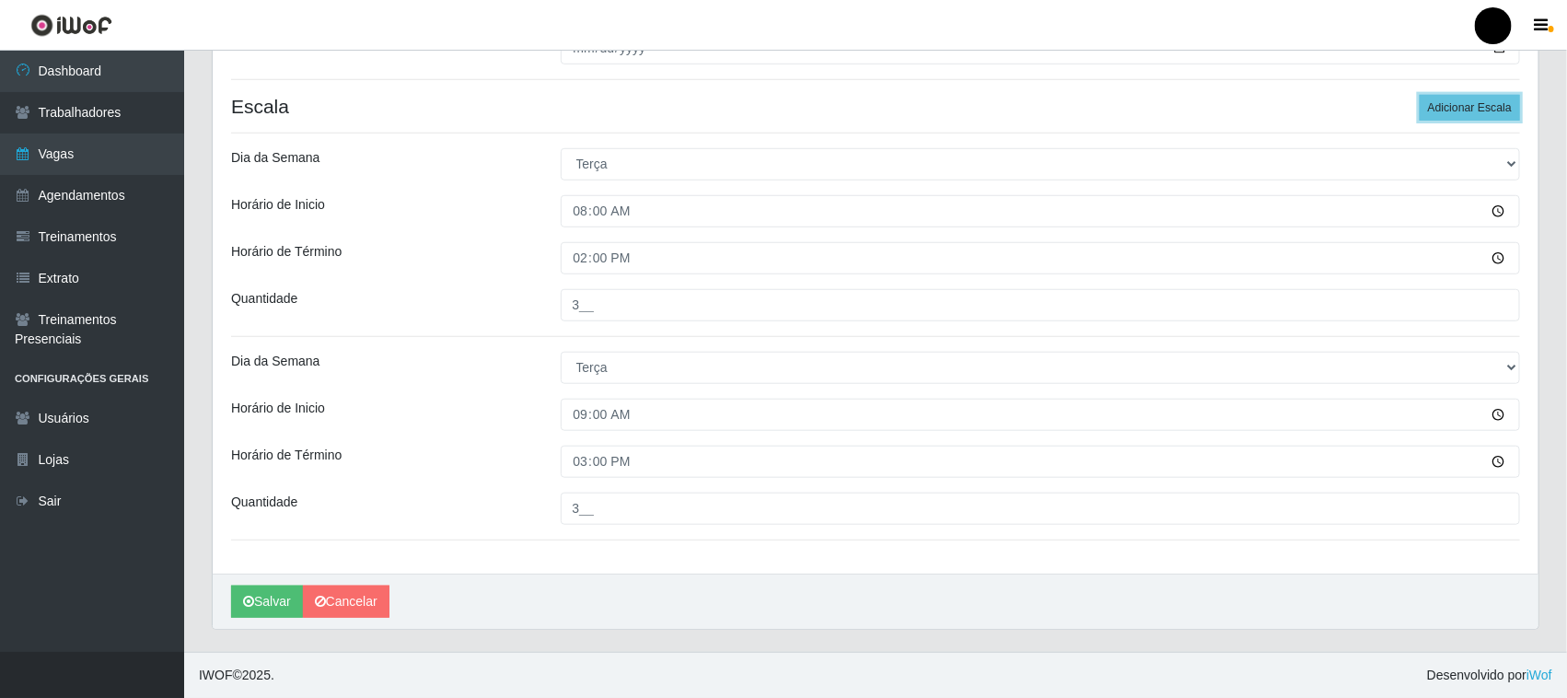
drag, startPoint x: 1468, startPoint y: 103, endPoint x: 1416, endPoint y: 113, distance: 53.4
click at [1470, 103] on button "Adicionar Escala" at bounding box center [1470, 108] width 100 height 26
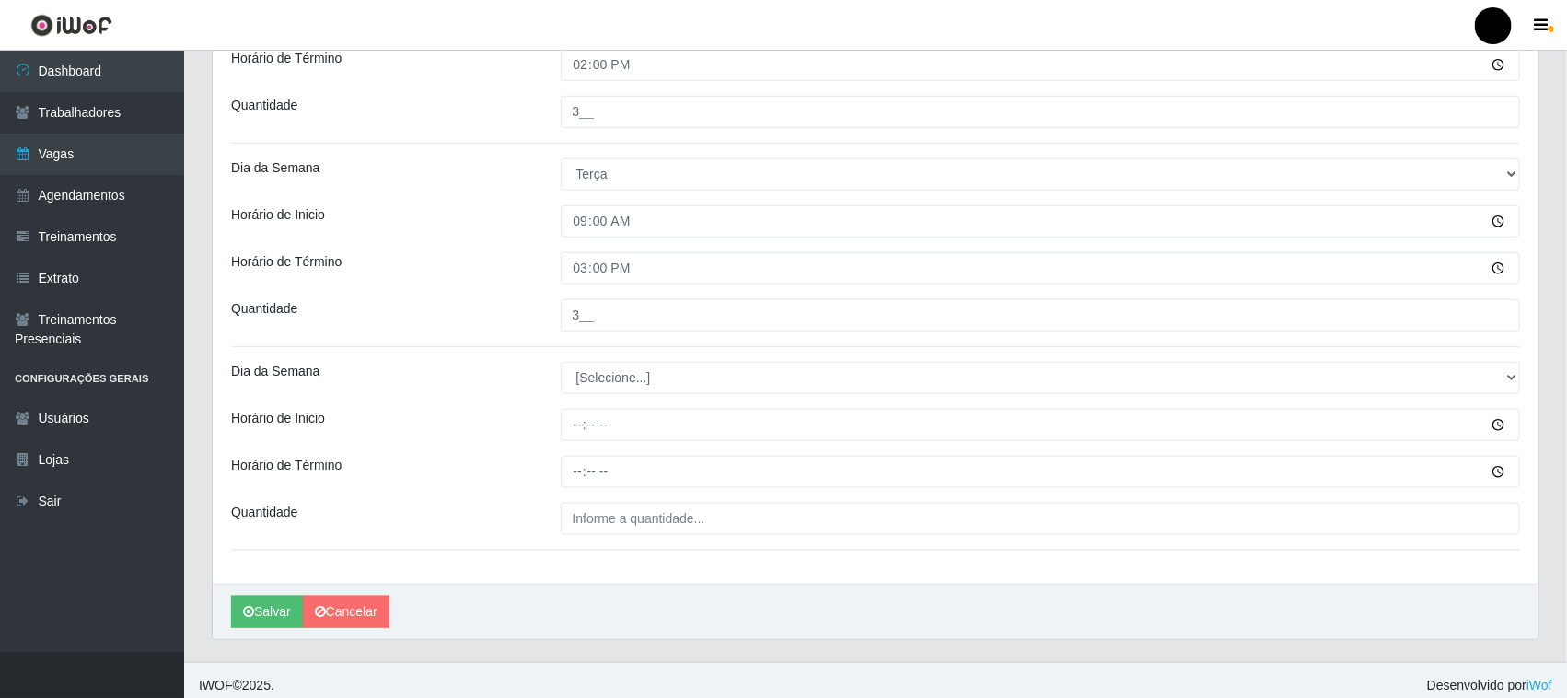
scroll to position [709, 0]
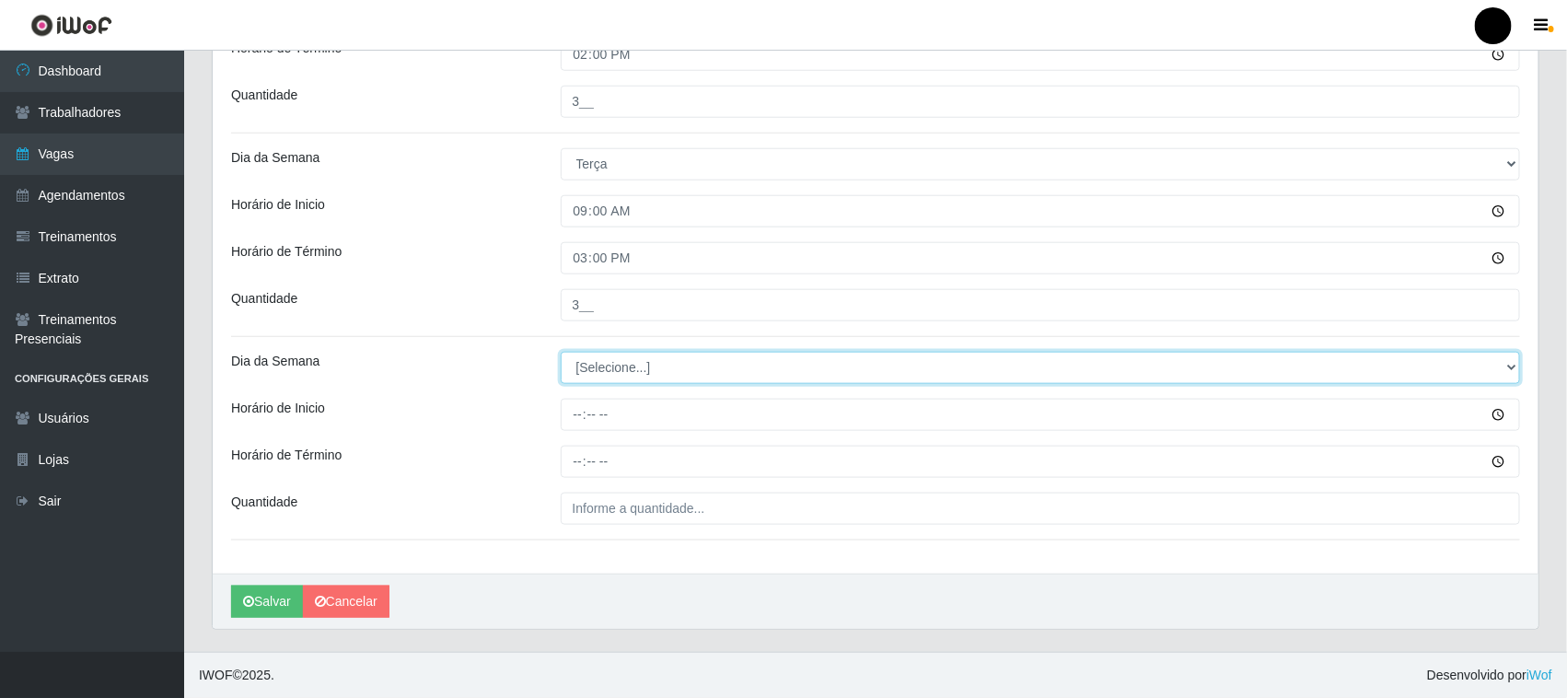
click at [609, 371] on select "[Selecione...] Segunda Terça Quarta Quinta Sexta Sábado Domingo" at bounding box center [1041, 368] width 960 height 32
select select "2"
click at [561, 352] on select "[Selecione...] Segunda Terça Quarta Quinta Sexta Sábado Domingo" at bounding box center [1041, 368] width 960 height 32
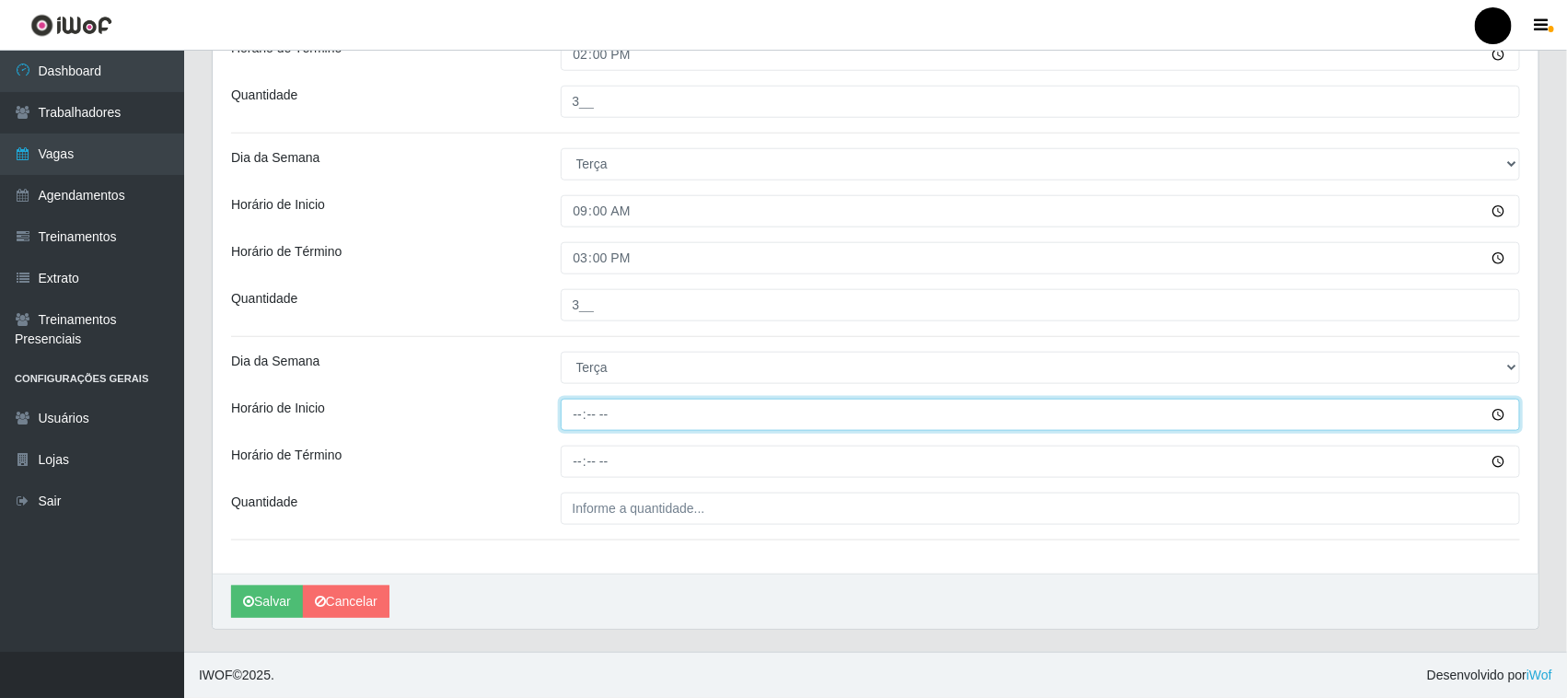
click at [574, 410] on input "Horário de Inicio" at bounding box center [1041, 415] width 960 height 32
type input "11:00"
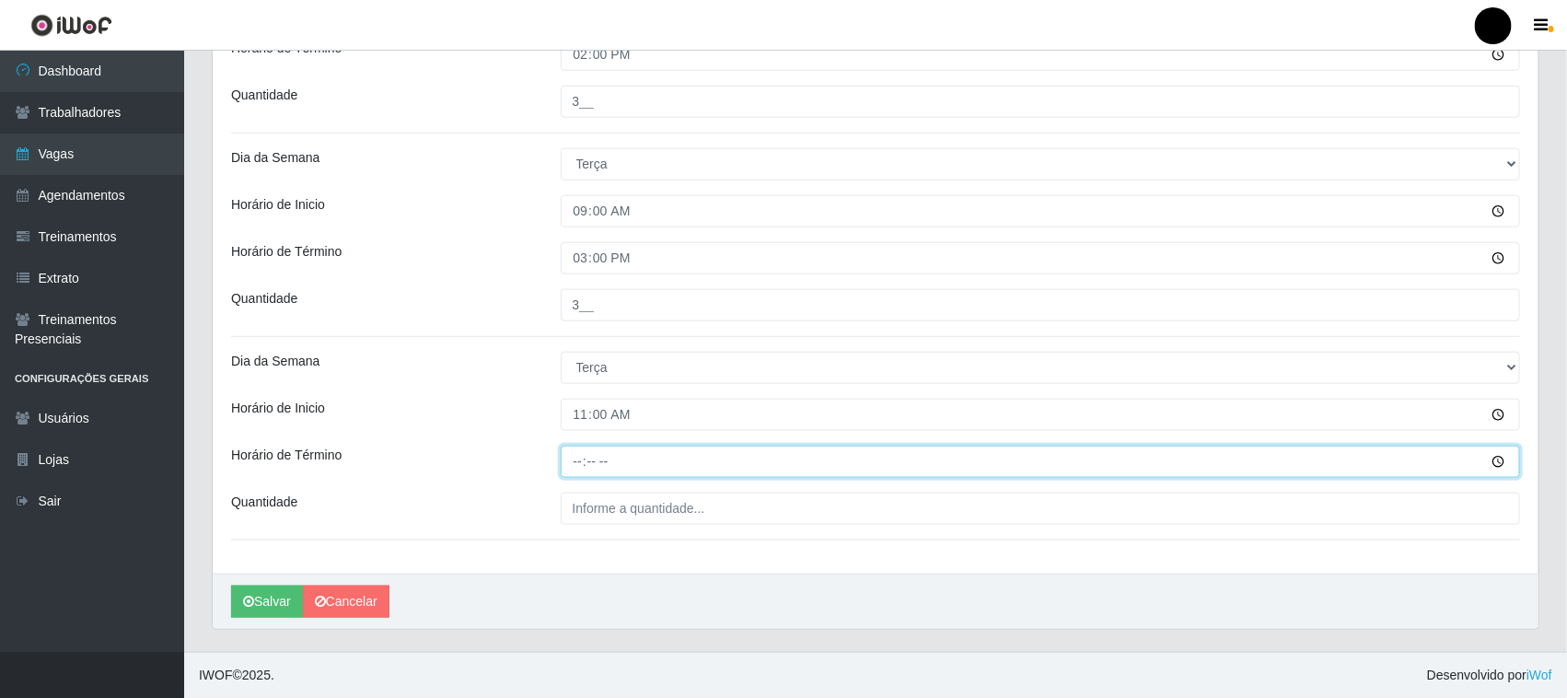
click at [586, 468] on input "Horário de Término" at bounding box center [1041, 462] width 960 height 32
type input "17:00"
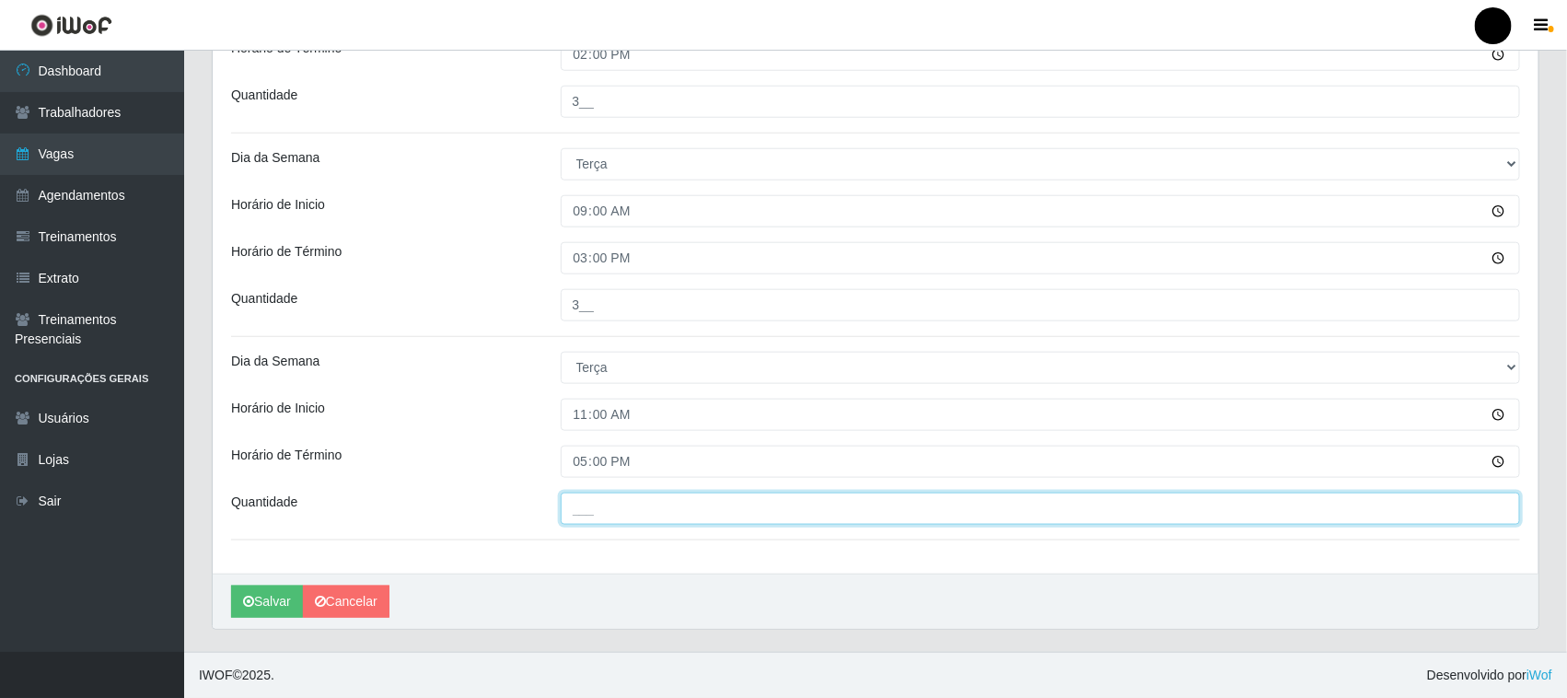
click at [594, 508] on input "___" at bounding box center [1041, 509] width 960 height 32
type input "1__"
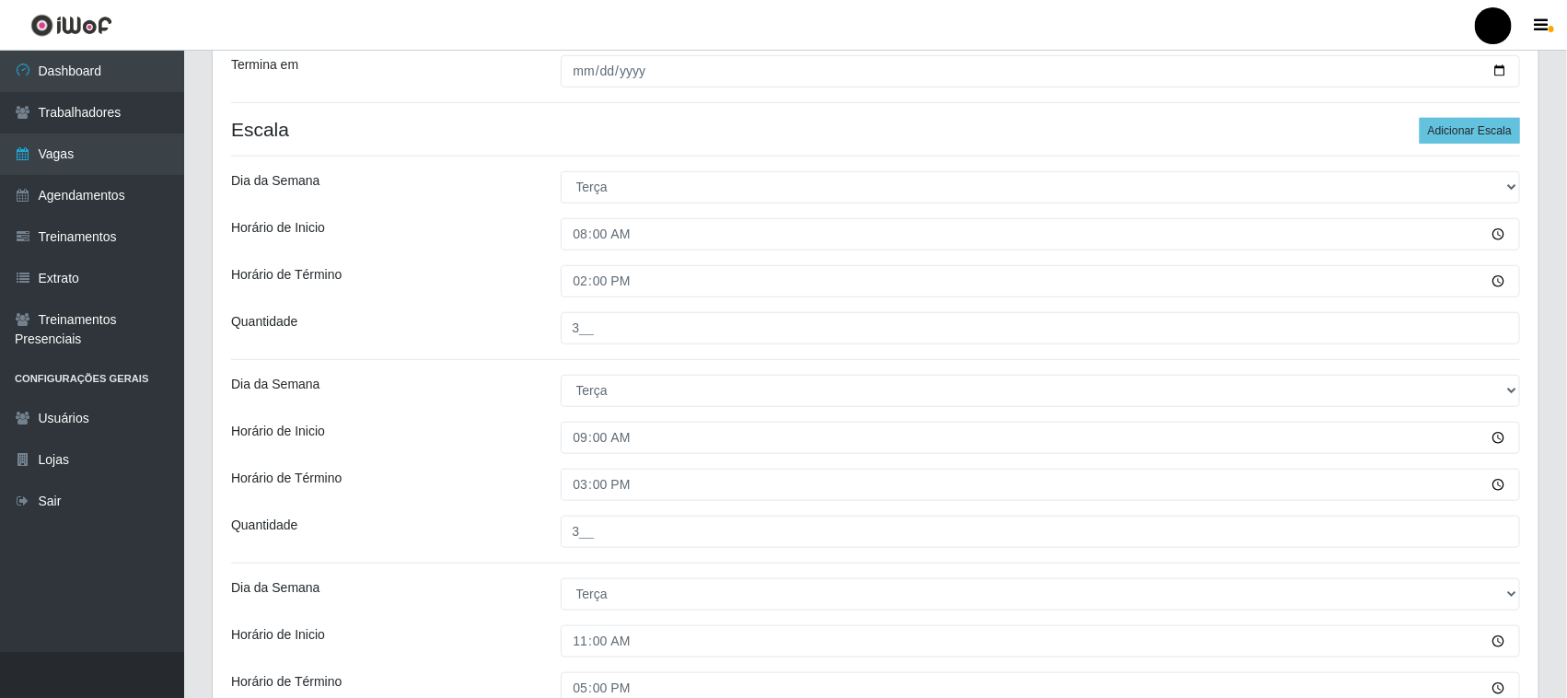
scroll to position [479, 0]
click at [1480, 133] on button "Adicionar Escala" at bounding box center [1470, 133] width 100 height 26
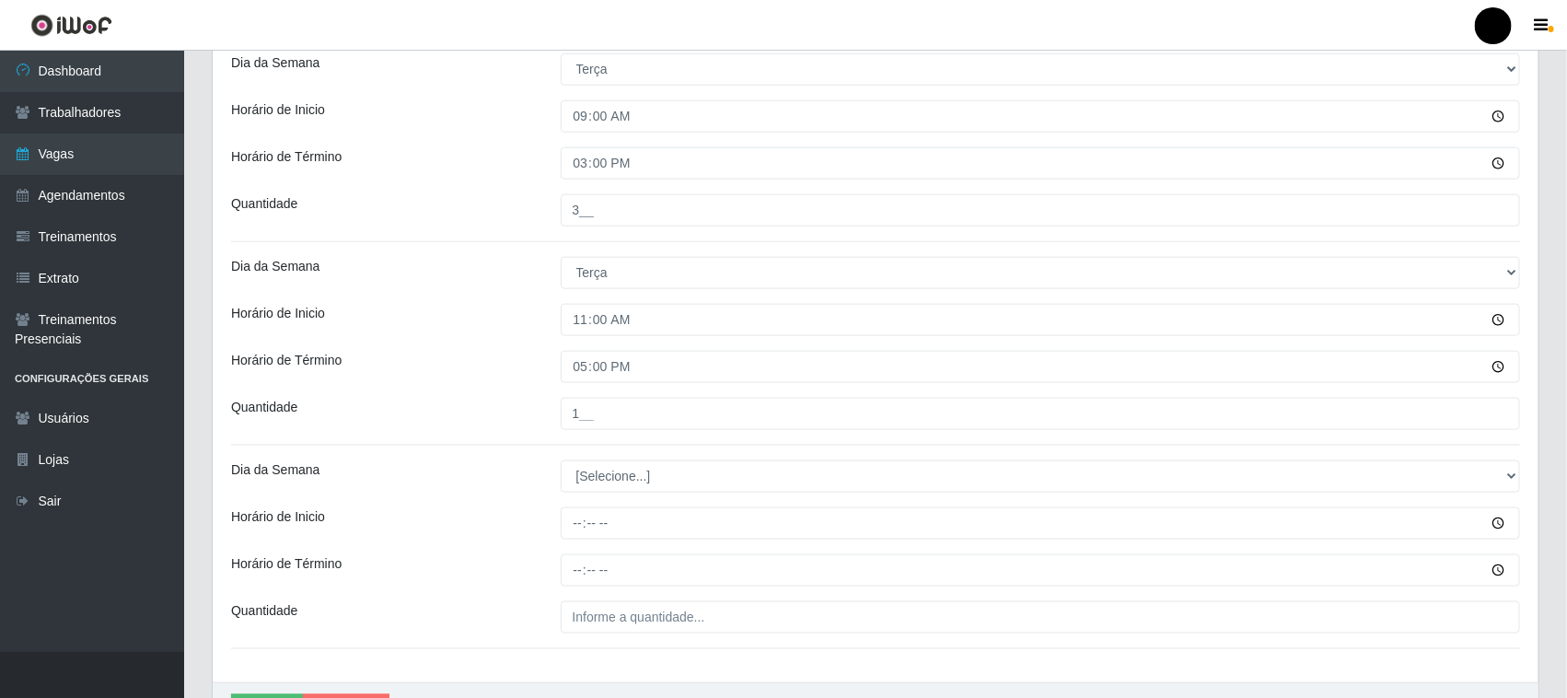
scroll to position [912, 0]
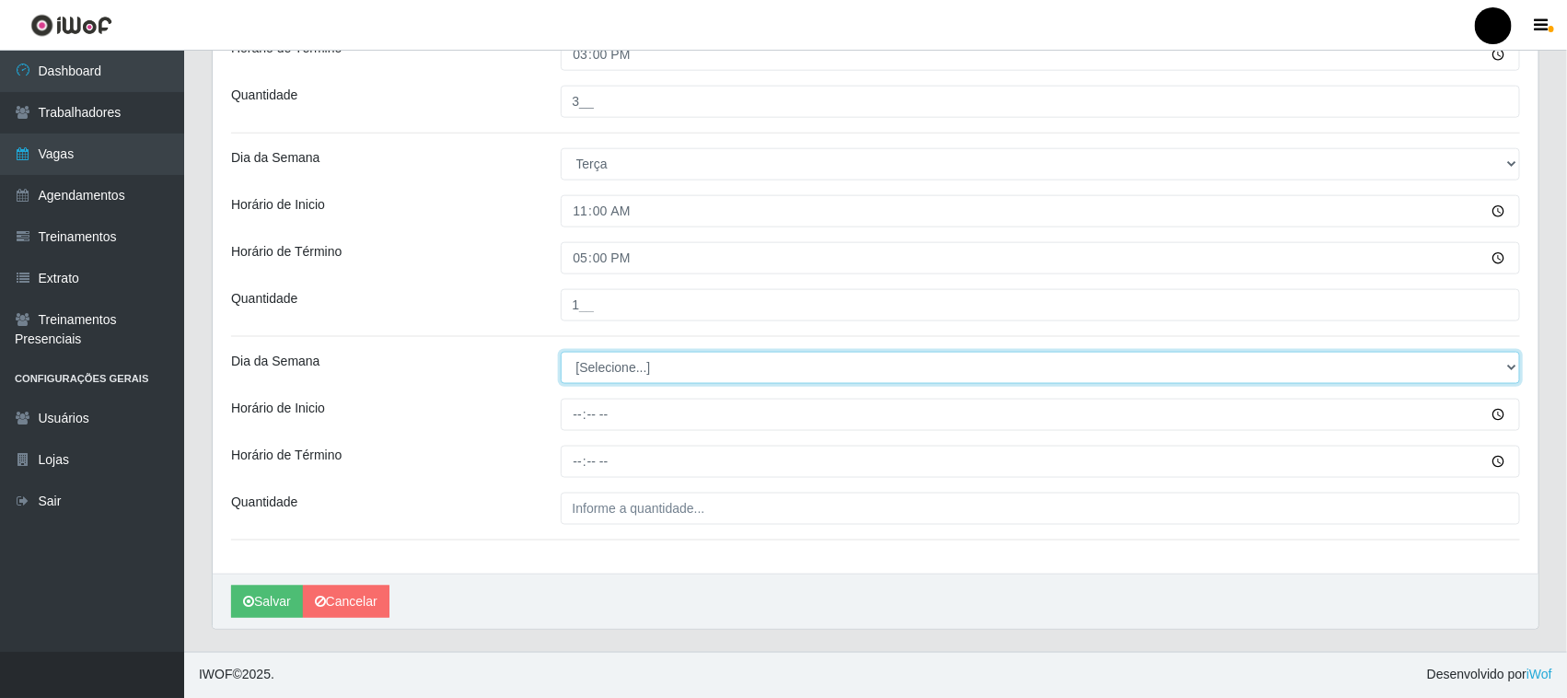
click at [609, 371] on select "[Selecione...] Segunda Terça Quarta Quinta Sexta Sábado Domingo" at bounding box center [1041, 368] width 960 height 32
select select "2"
click at [561, 352] on select "[Selecione...] Segunda Terça Quarta Quinta Sexta Sábado Domingo" at bounding box center [1041, 368] width 960 height 32
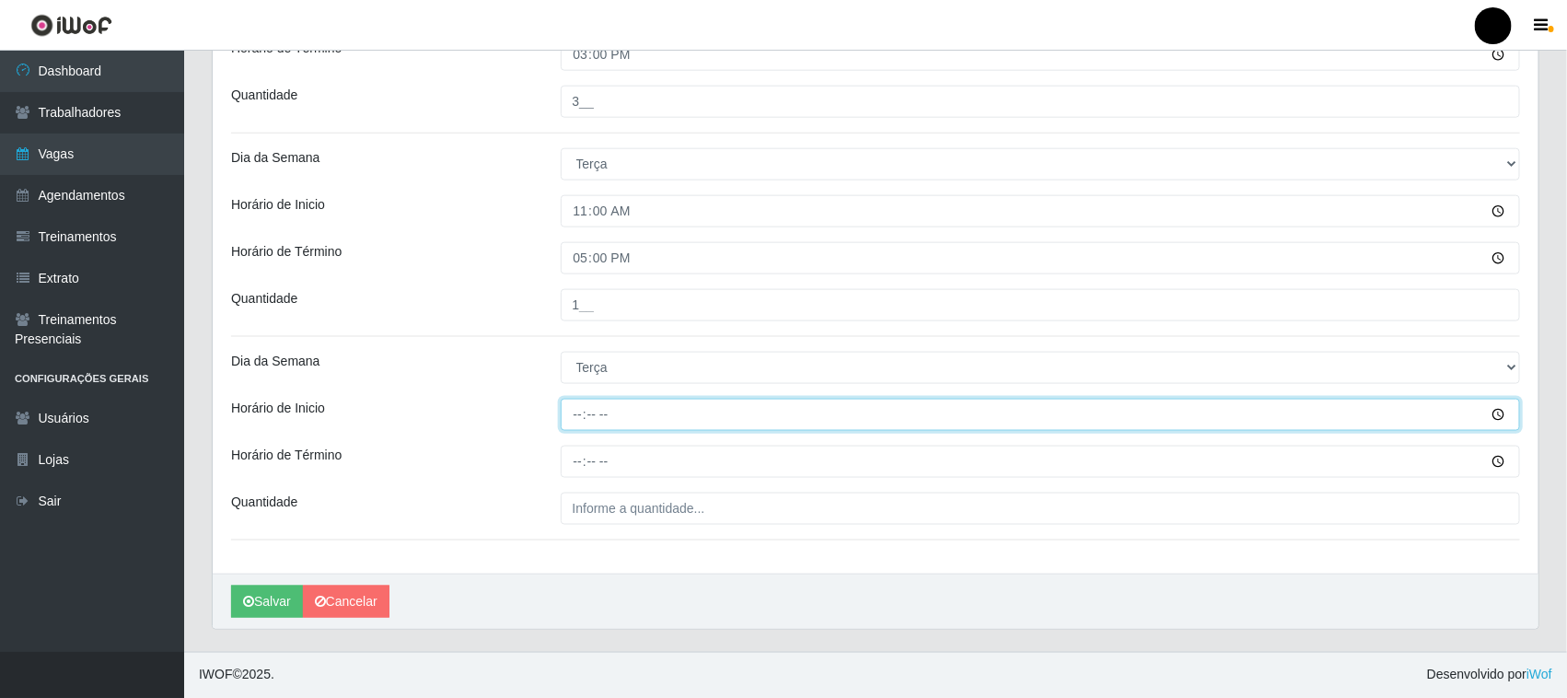
click at [578, 417] on input "Horário de Inicio" at bounding box center [1041, 415] width 960 height 32
type input "16:00"
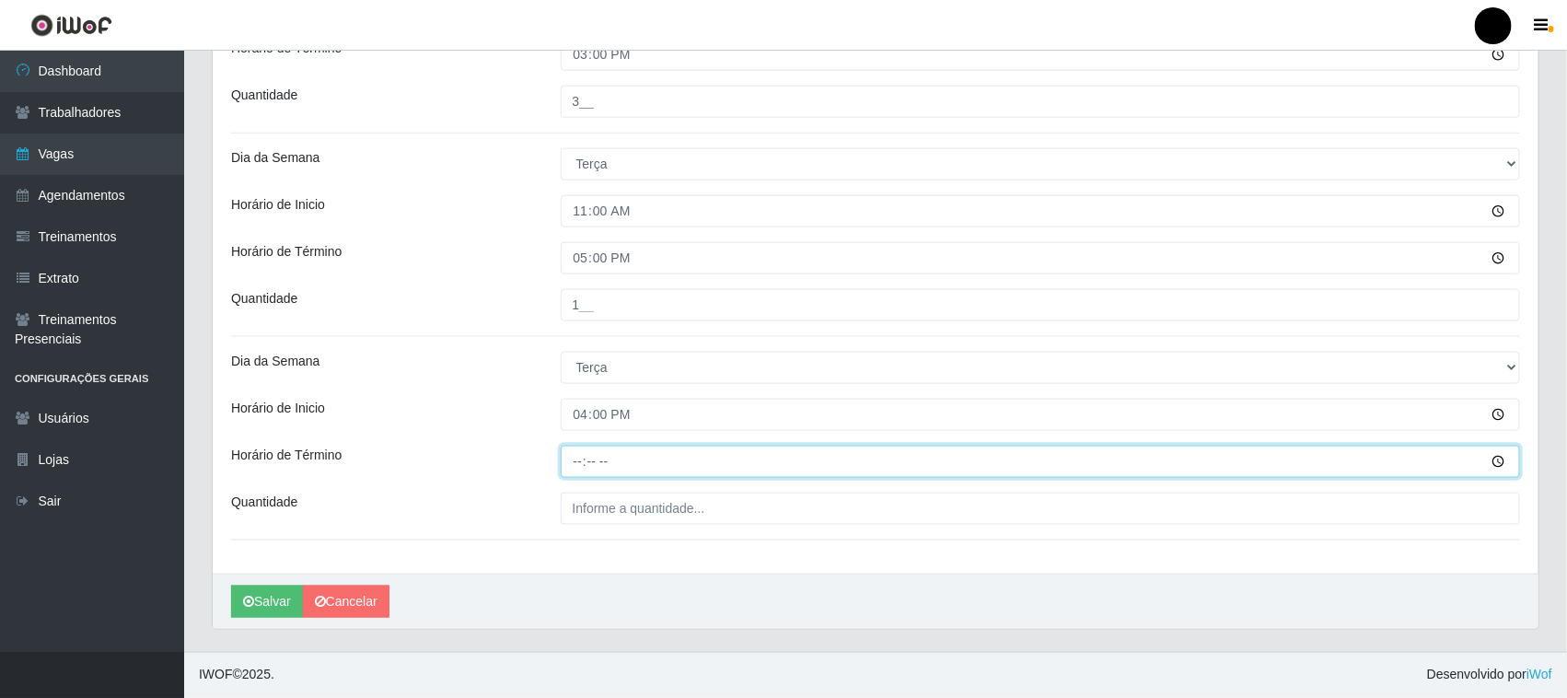
click at [575, 462] on input "Horário de Término" at bounding box center [1041, 462] width 960 height 32
type input "22:00"
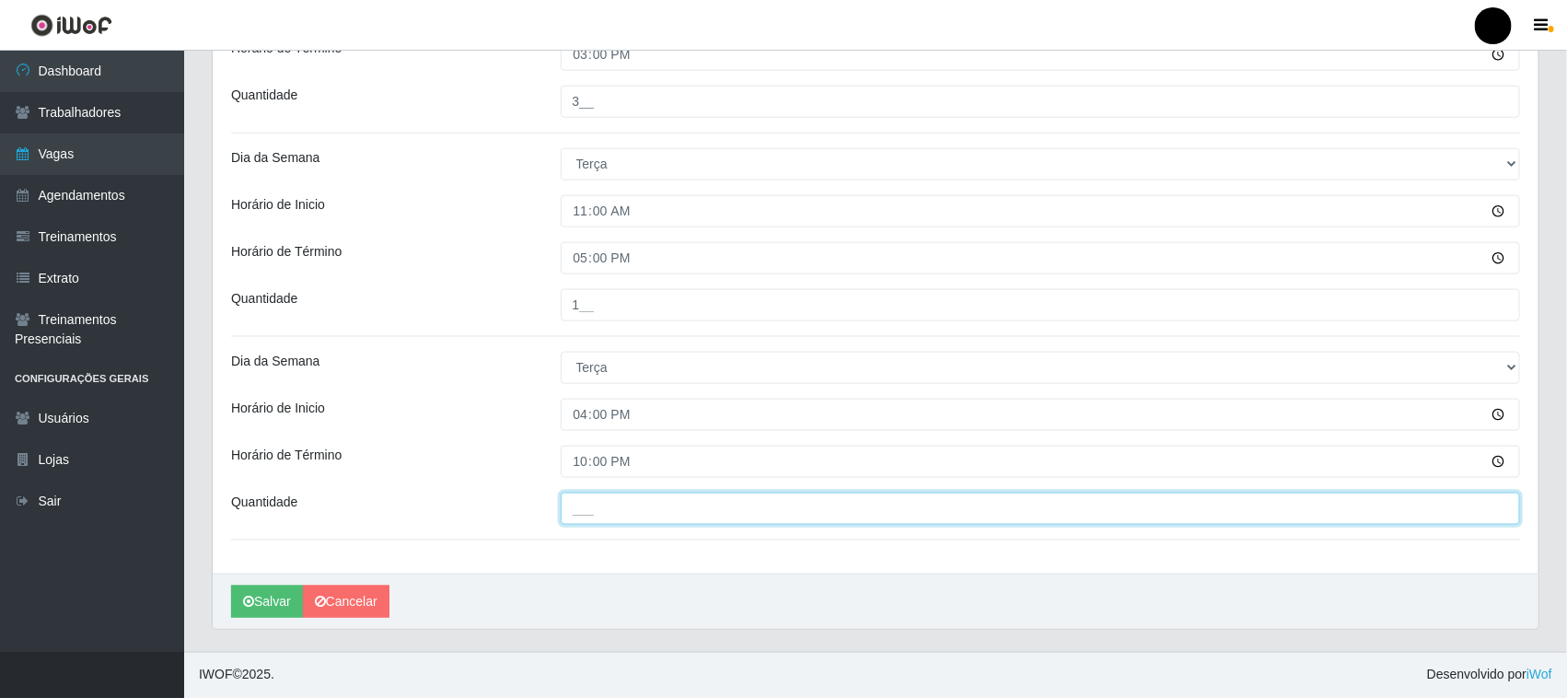
click at [594, 504] on input "___" at bounding box center [1041, 509] width 960 height 32
type input "4__"
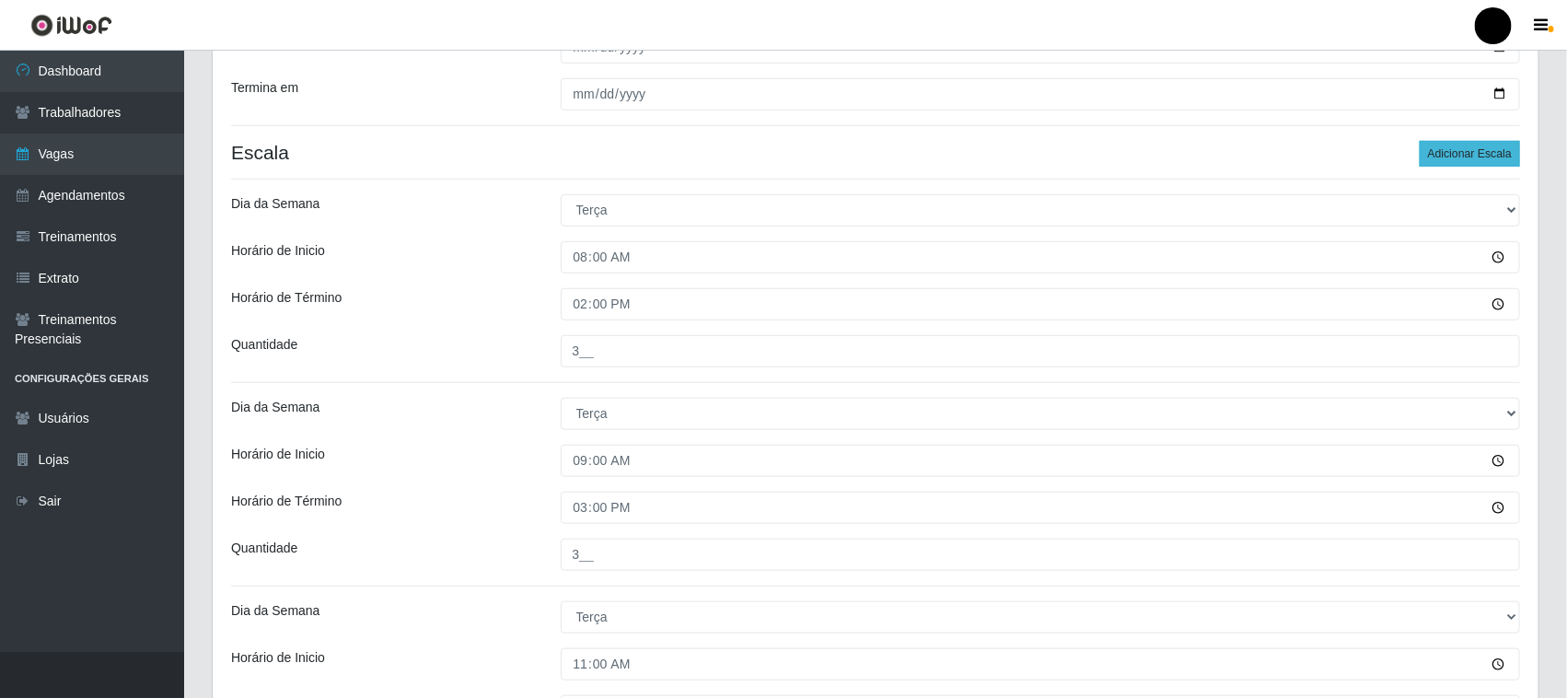
scroll to position [337, 0]
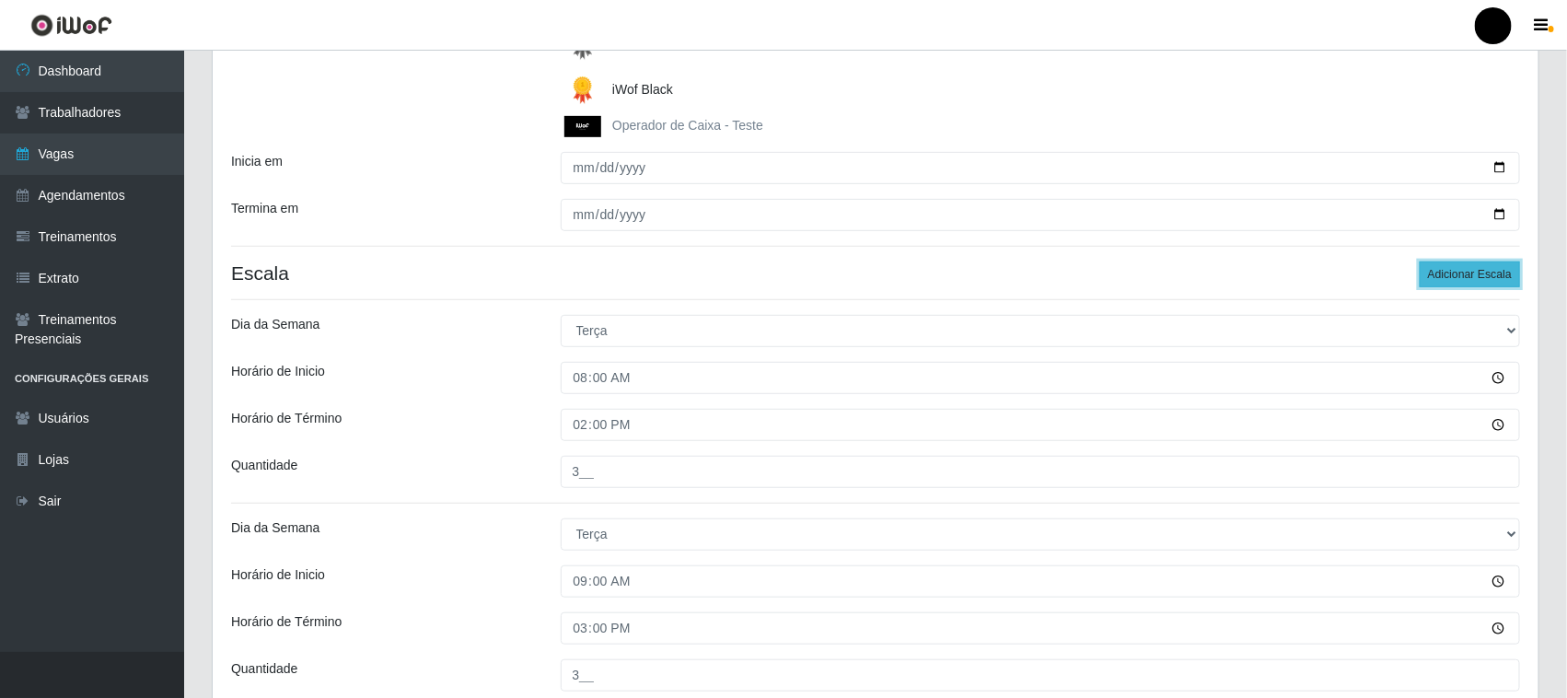
click at [1474, 274] on button "Adicionar Escala" at bounding box center [1470, 274] width 100 height 26
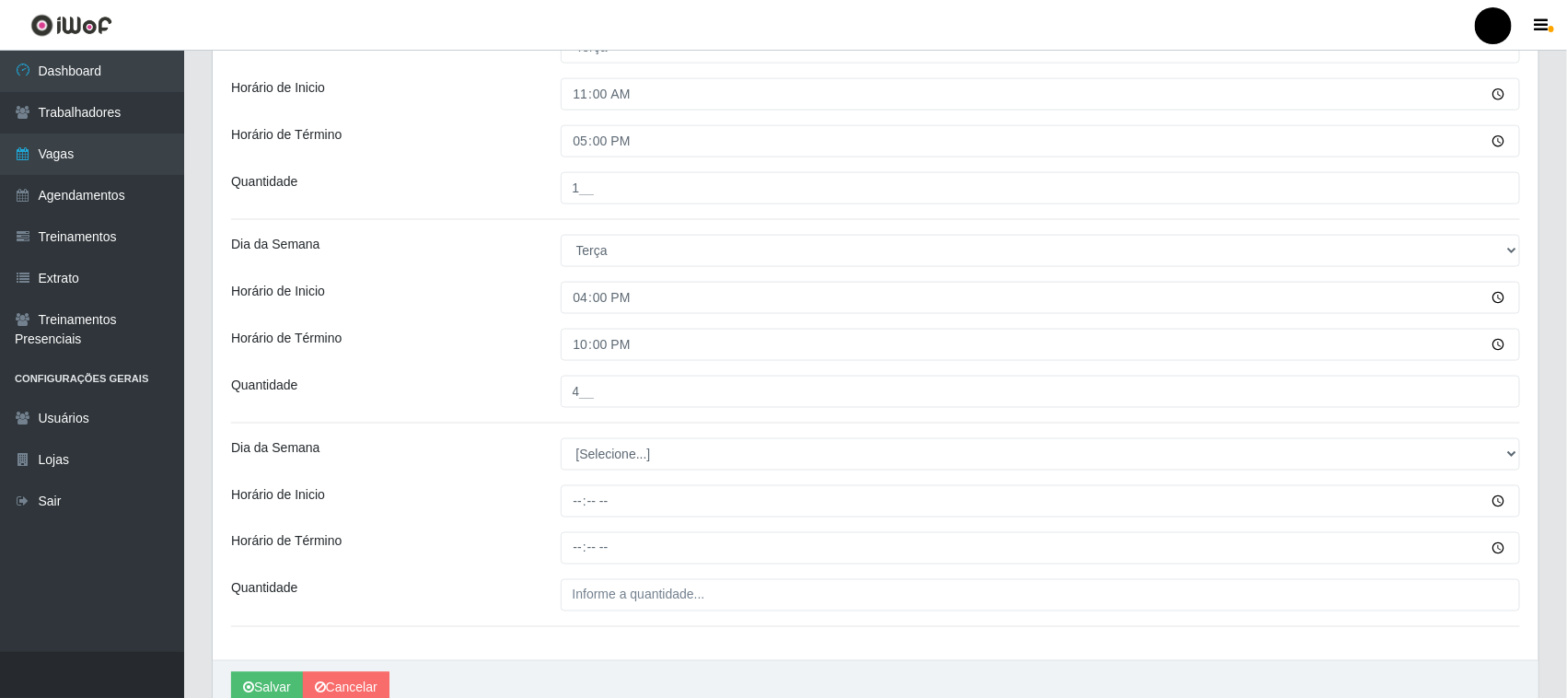
scroll to position [1116, 0]
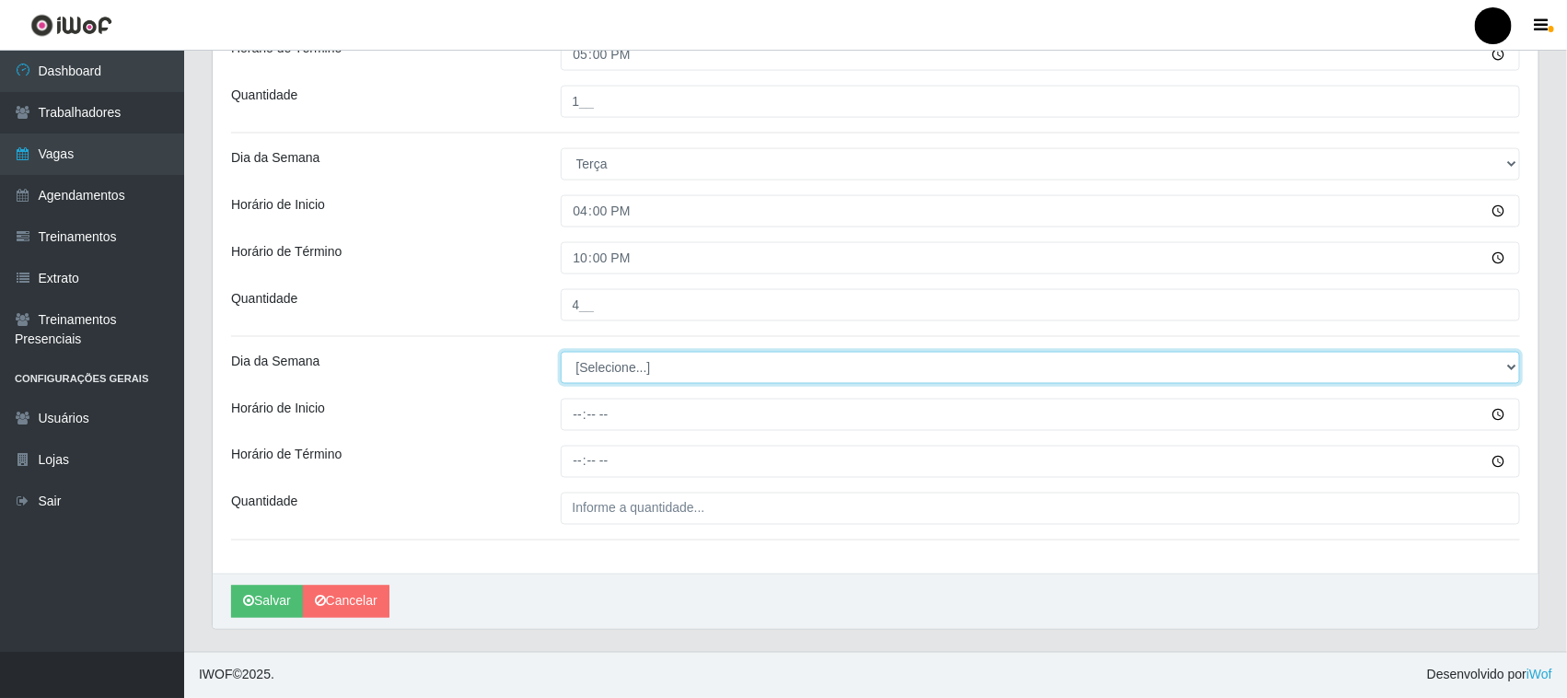
click at [595, 371] on select "[Selecione...] Segunda Terça Quarta Quinta Sexta Sábado Domingo" at bounding box center [1041, 368] width 960 height 32
select select "2"
click at [561, 352] on select "[Selecione...] Segunda Terça Quarta Quinta Sexta Sábado Domingo" at bounding box center [1041, 368] width 960 height 32
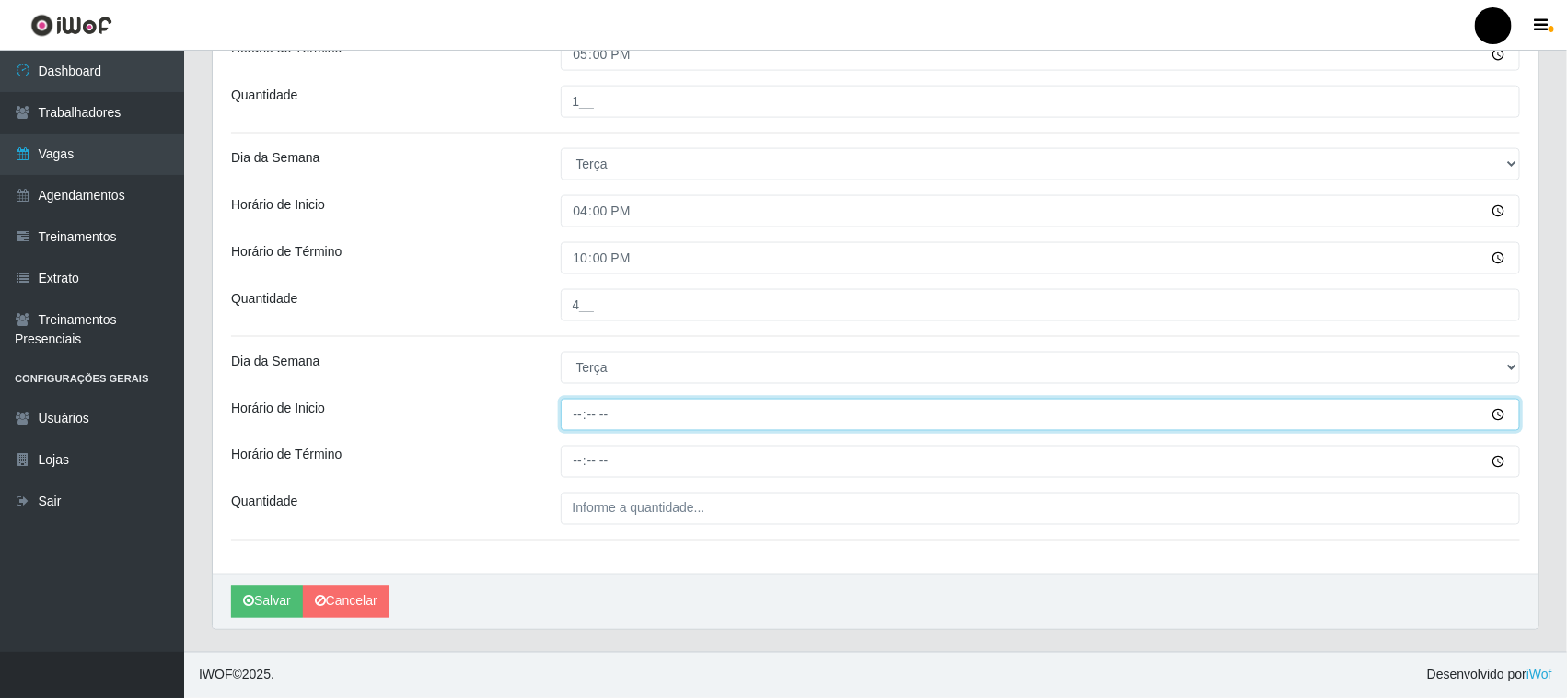
click at [578, 414] on input "Horário de Inicio" at bounding box center [1041, 415] width 960 height 32
type input "16:30"
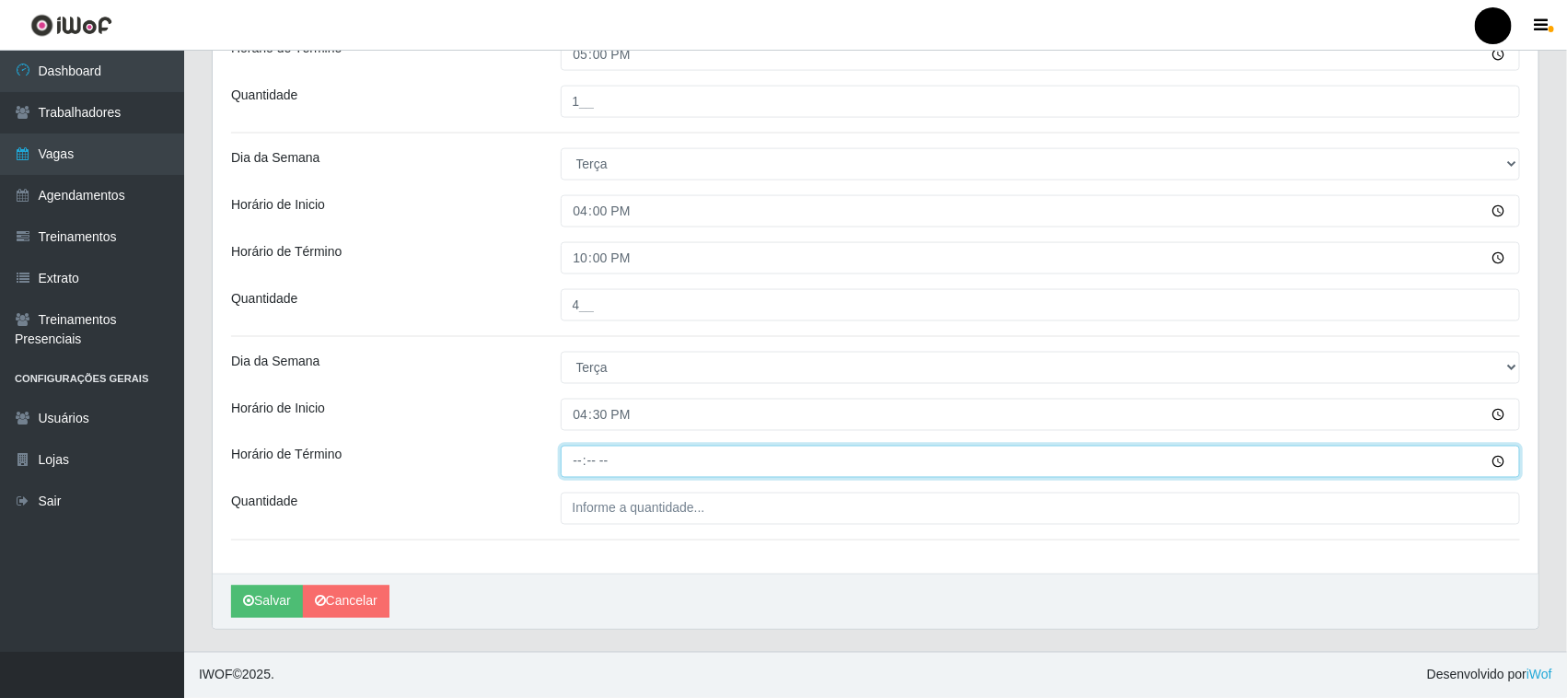
click at [576, 463] on input "Horário de Término" at bounding box center [1041, 462] width 960 height 32
type input "22:30"
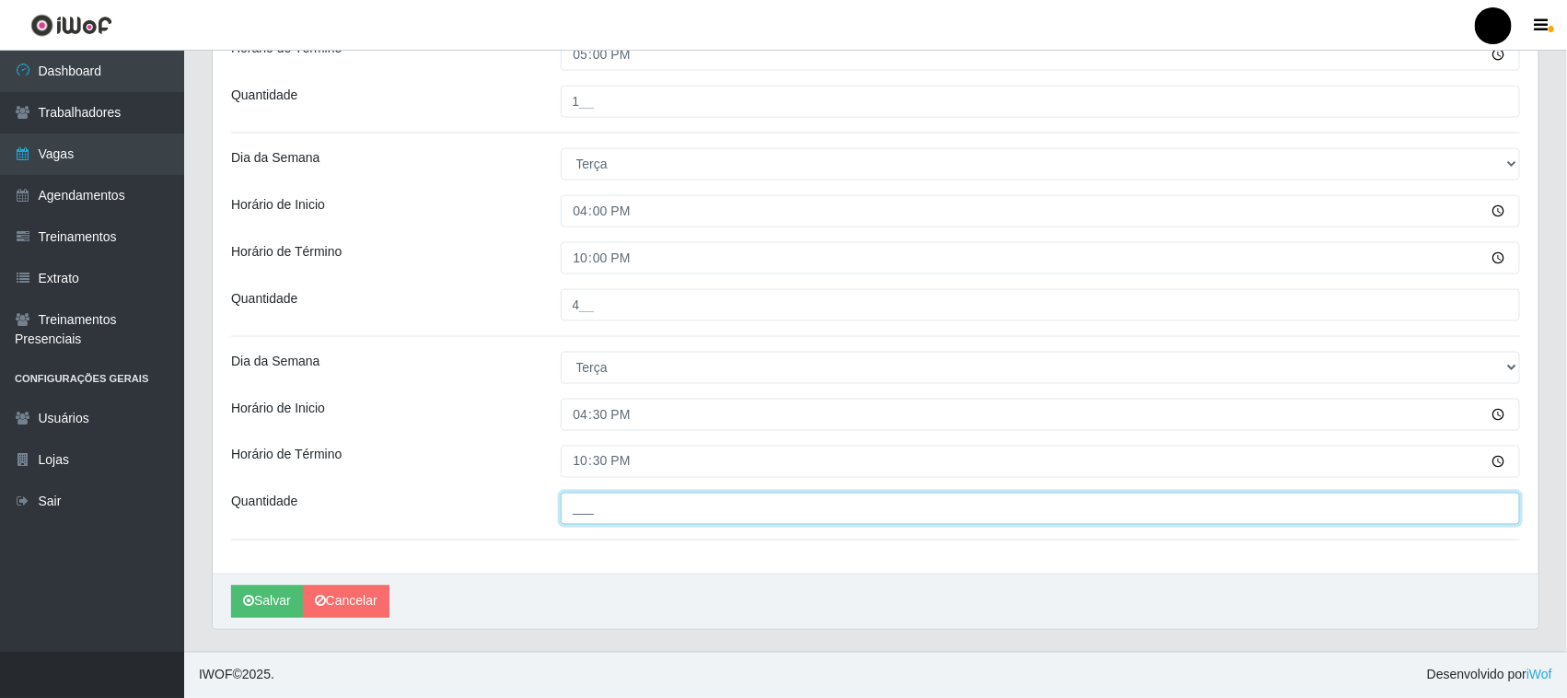
click at [592, 512] on input "___" at bounding box center [1041, 509] width 960 height 32
type input "1__"
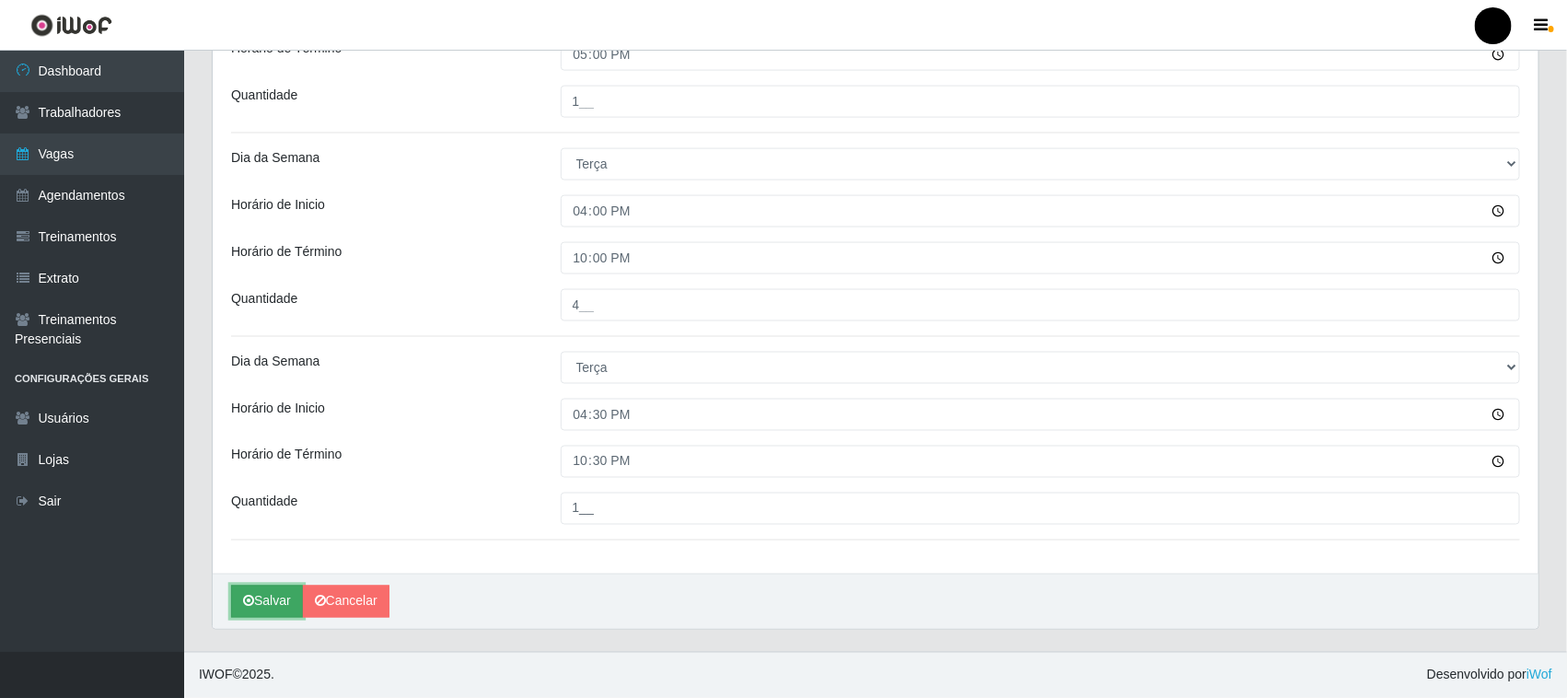
click at [265, 603] on button "Salvar" at bounding box center [267, 602] width 72 height 32
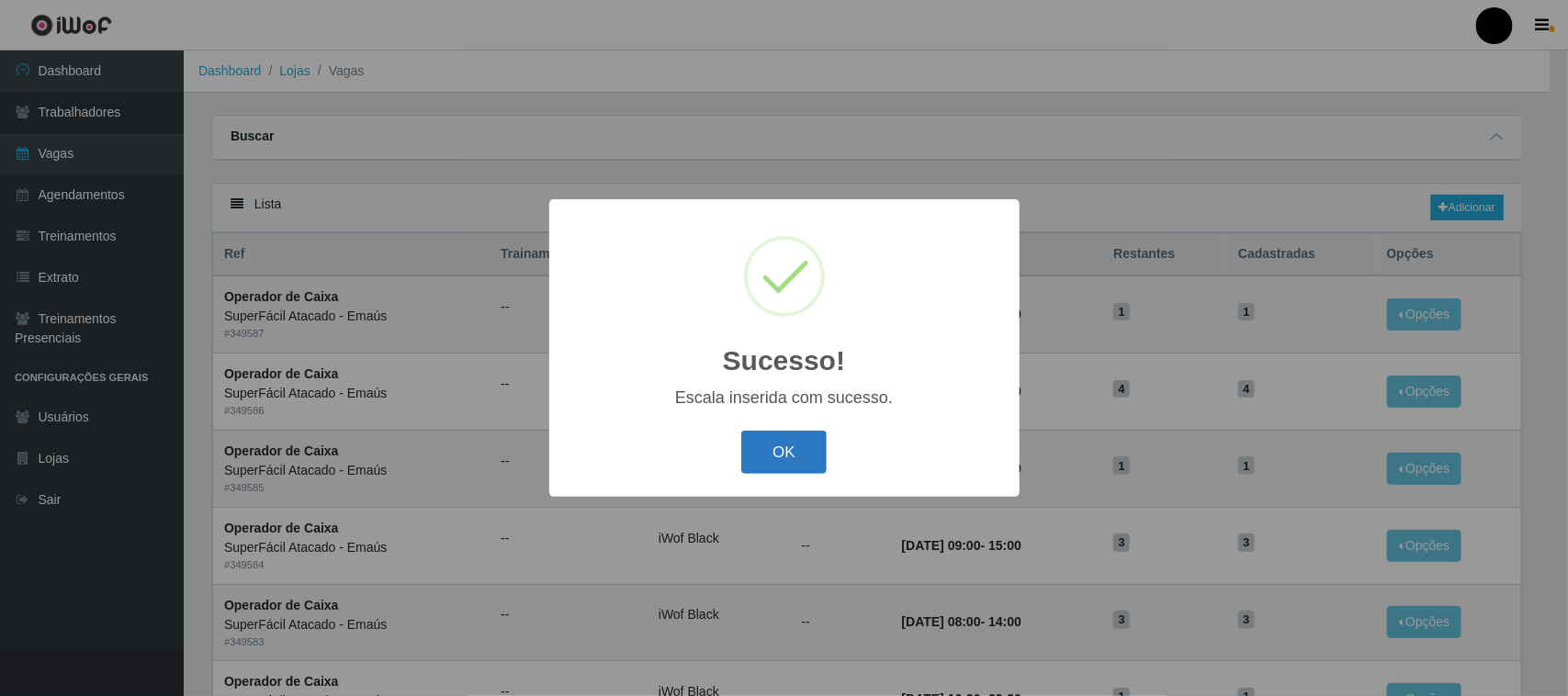
click at [790, 453] on button "OK" at bounding box center [784, 452] width 86 height 43
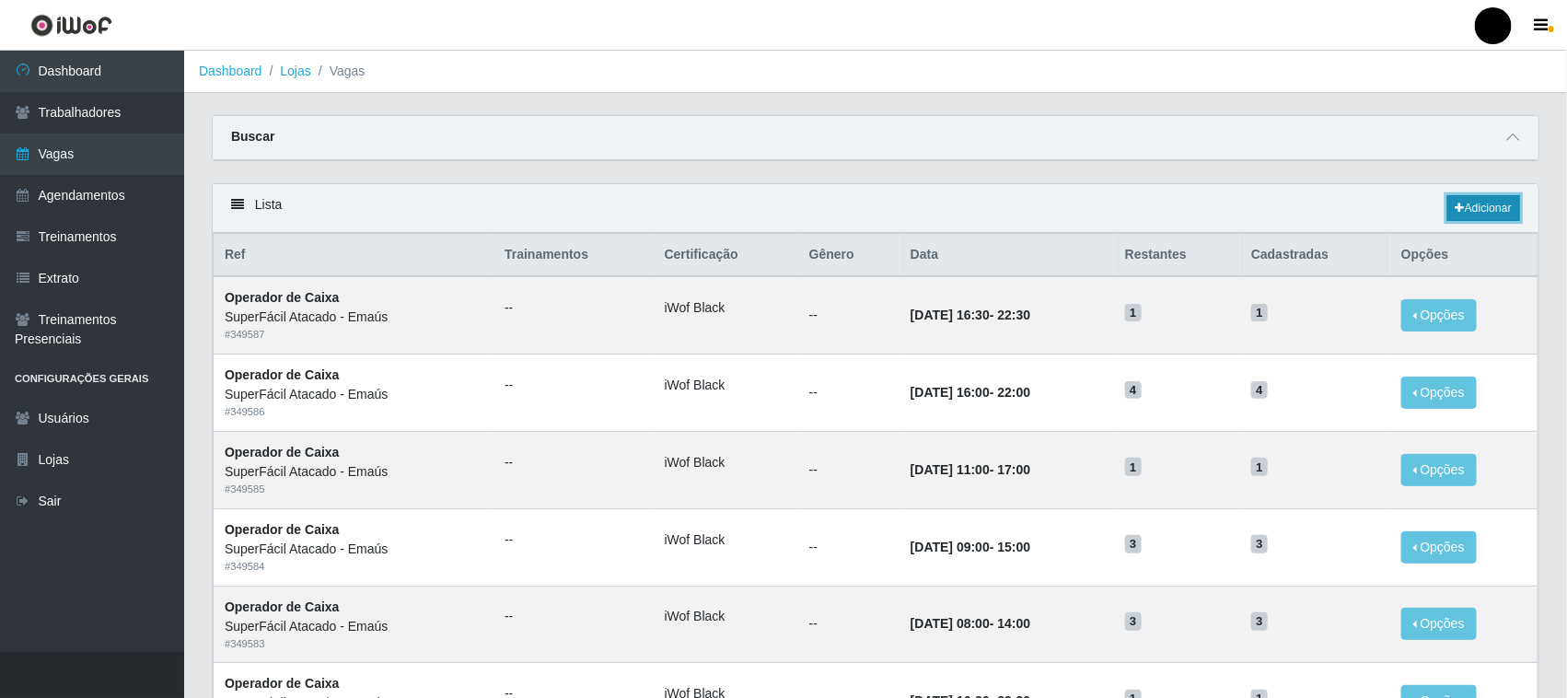
click at [1490, 208] on link "Adicionar" at bounding box center [1483, 208] width 73 height 26
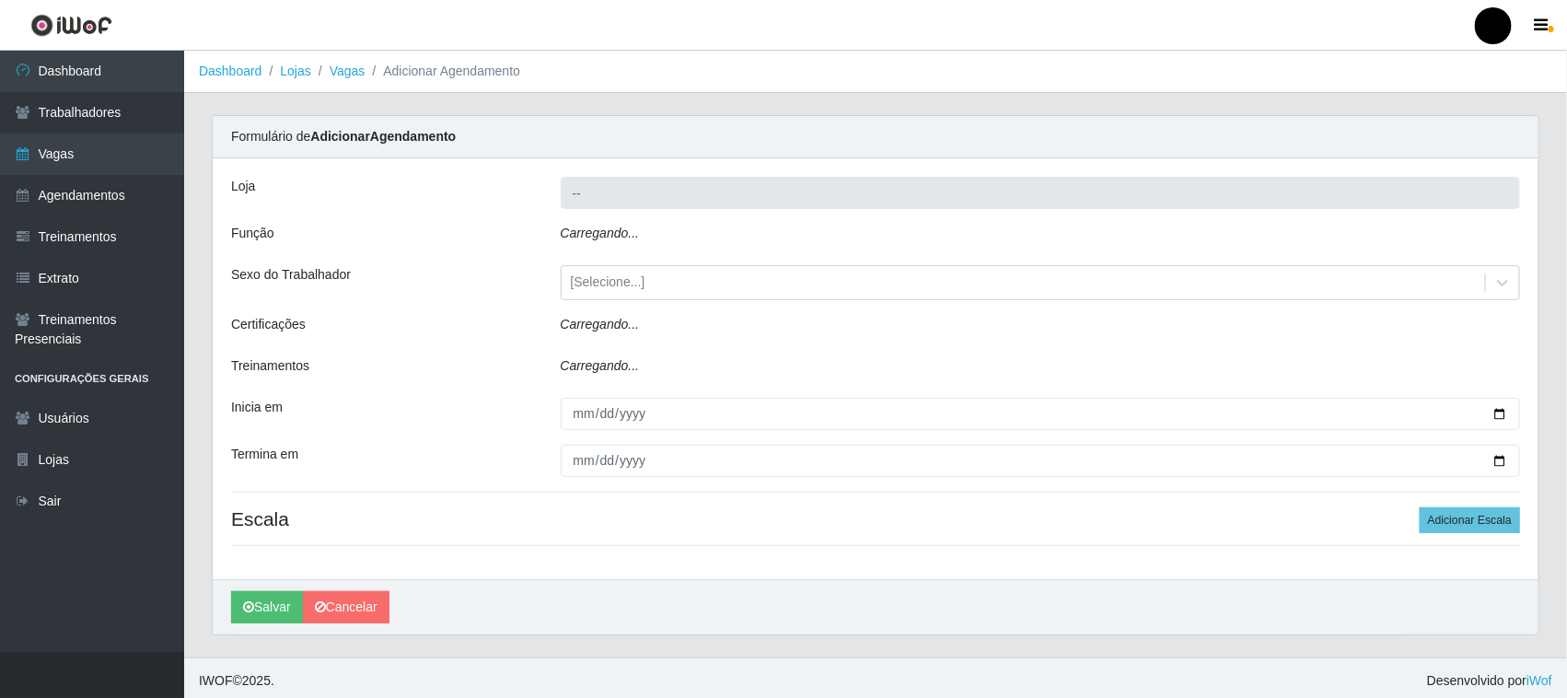
type input "SuperFácil Atacado - Emaús"
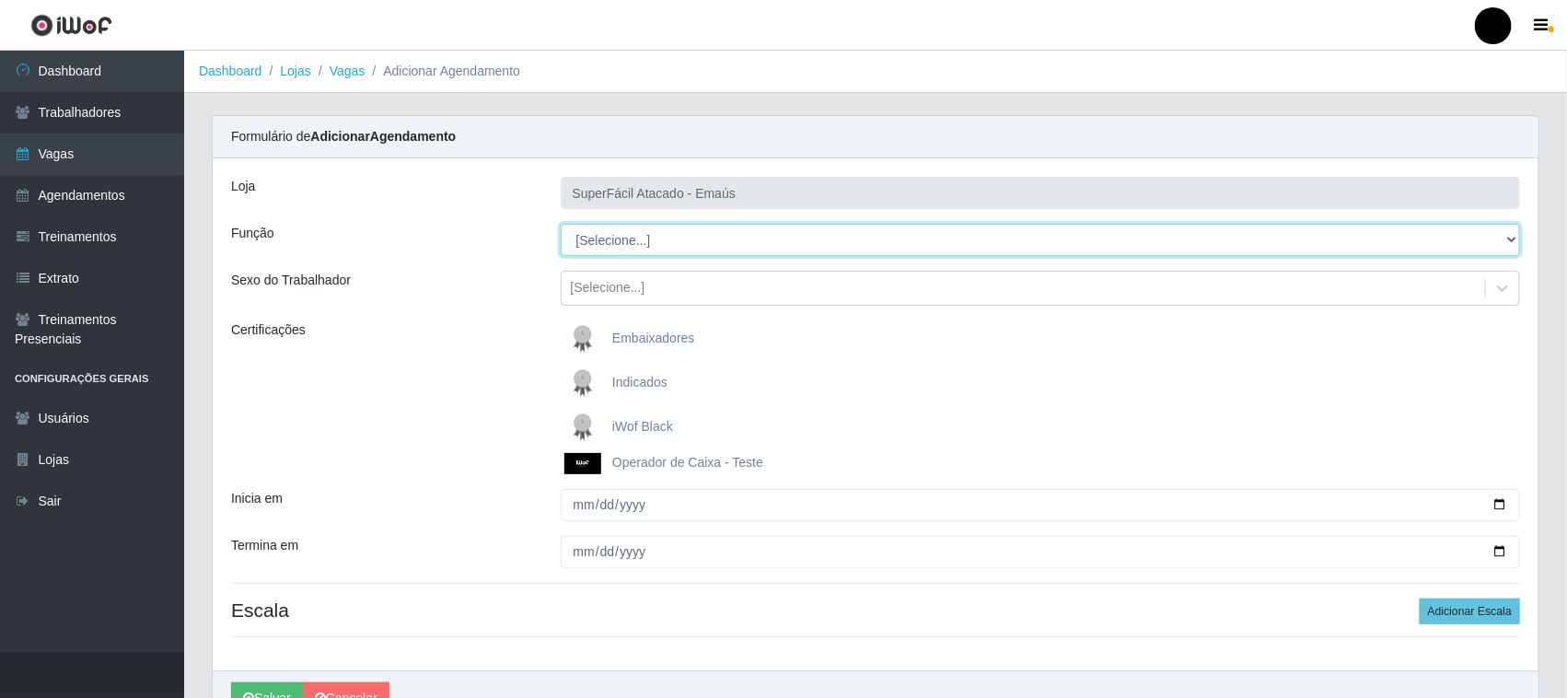
click at [668, 241] on select "[Selecione...] Auxiliar de Estacionamento Auxiliar de Estacionamento + Auxiliar…" at bounding box center [1041, 240] width 960 height 32
click at [679, 245] on select "[Selecione...] Auxiliar de Estacionamento Auxiliar de Estacionamento + Auxiliar…" at bounding box center [1041, 240] width 960 height 32
select select "22"
click at [561, 224] on select "[Selecione...] Auxiliar de Estacionamento Auxiliar de Estacionamento + Auxiliar…" at bounding box center [1041, 240] width 960 height 32
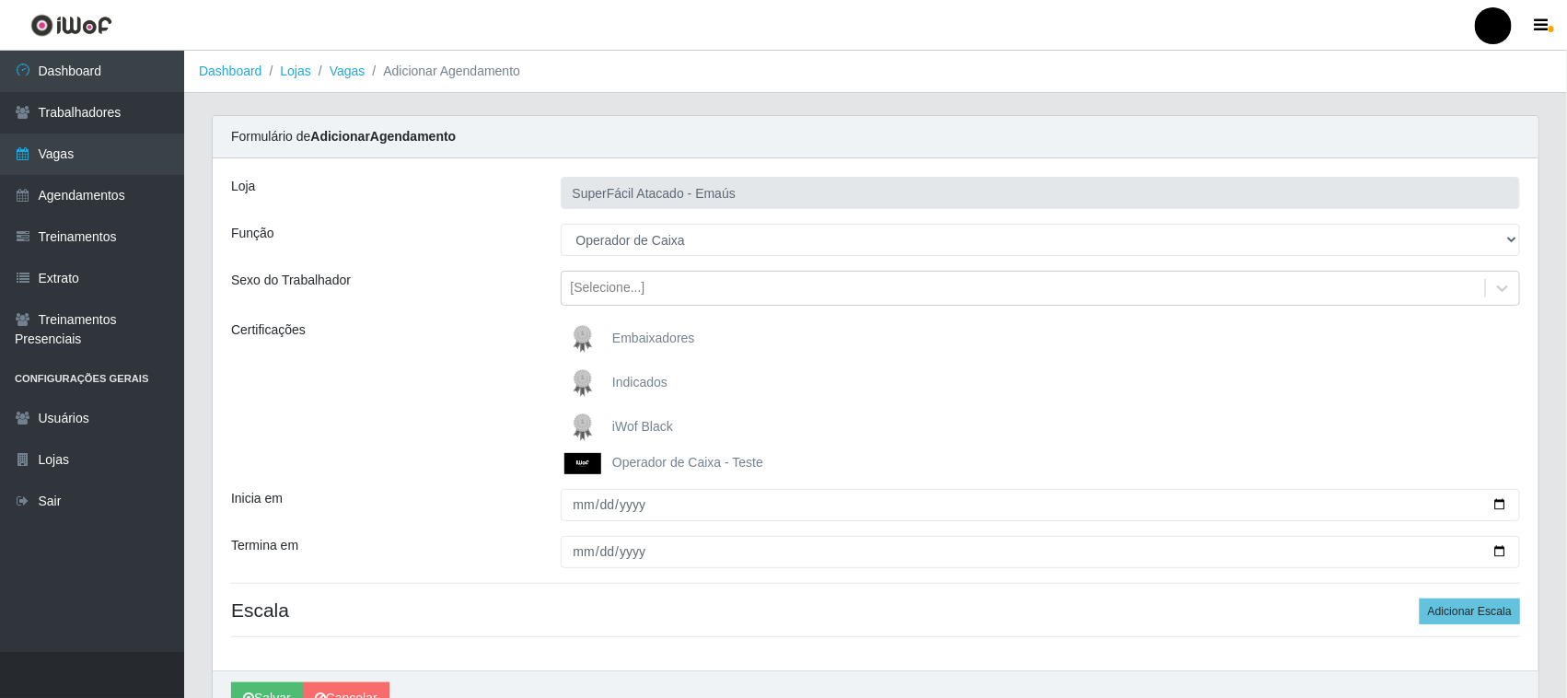
click at [582, 422] on img at bounding box center [586, 427] width 44 height 37
click at [0, 0] on input "iWof Black" at bounding box center [0, 0] width 0 height 0
click at [582, 422] on img at bounding box center [586, 427] width 44 height 37
click at [0, 0] on input "iWof Black" at bounding box center [0, 0] width 0 height 0
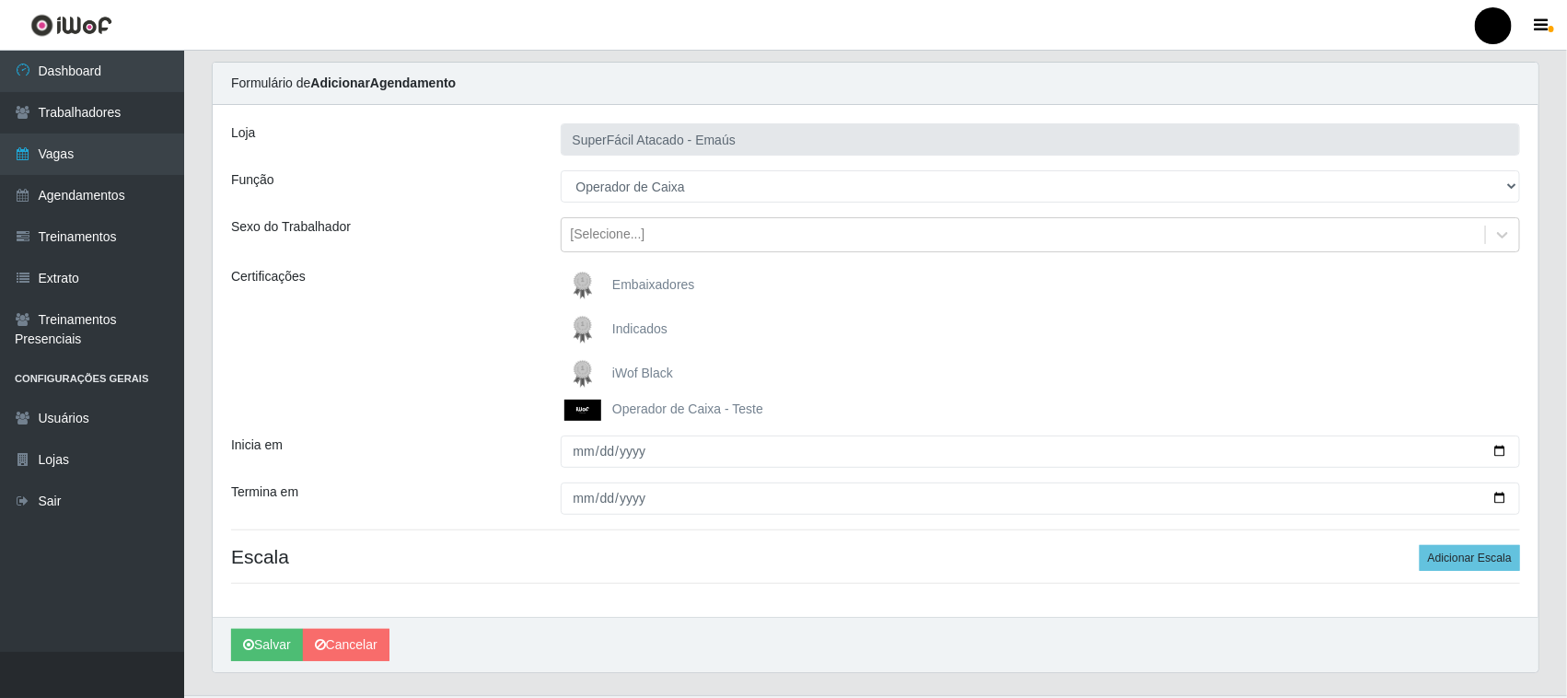
scroll to position [98, 0]
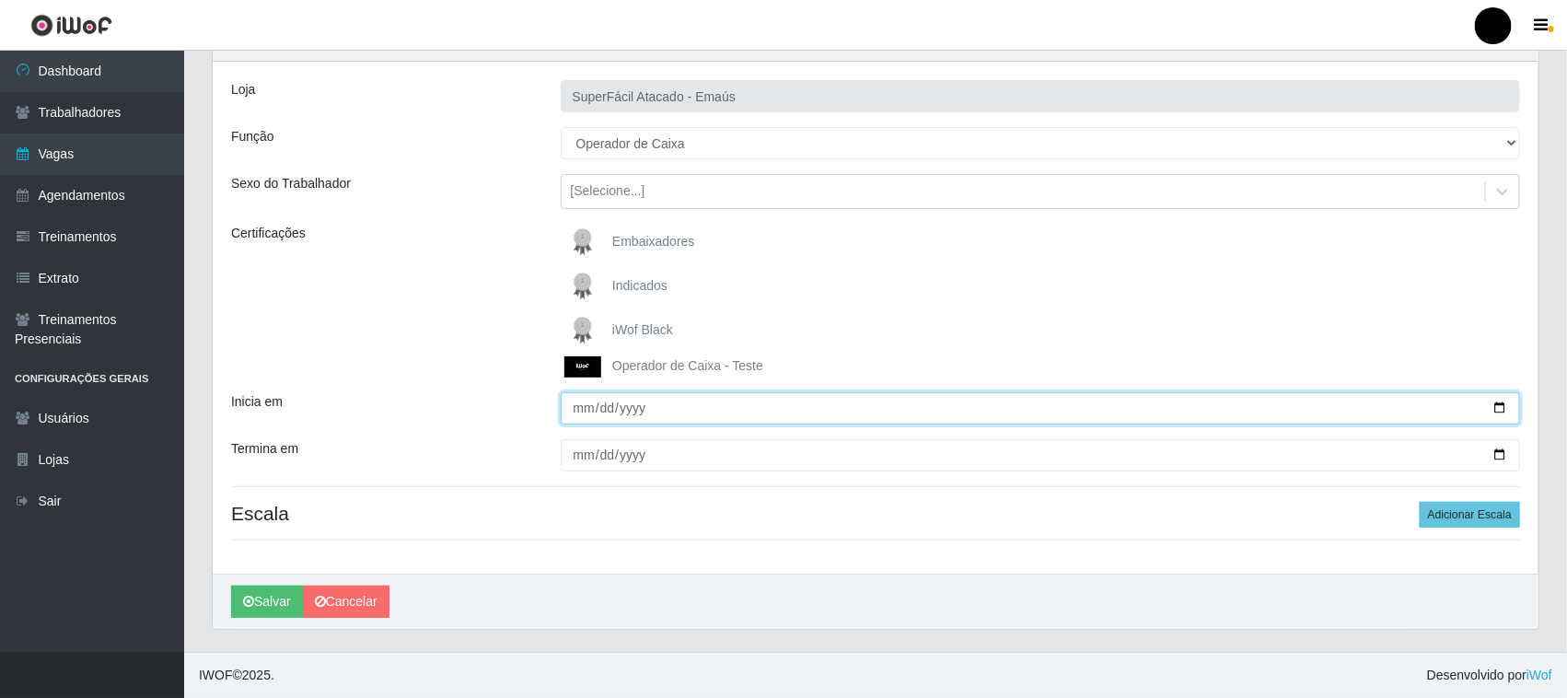
click at [1505, 410] on input "Inicia em" at bounding box center [1041, 408] width 960 height 32
type input "2025-10-08"
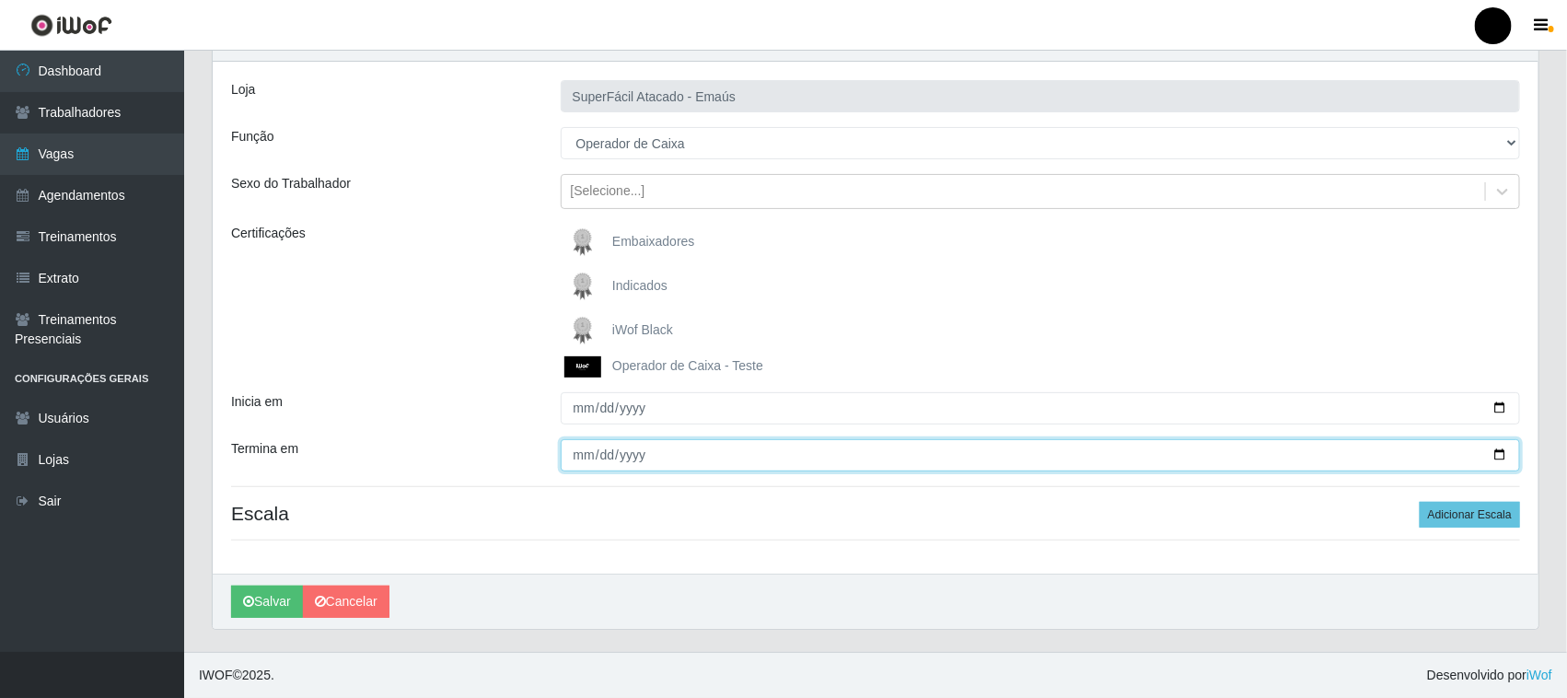
click at [1499, 453] on input "Termina em" at bounding box center [1041, 455] width 960 height 32
type input "2025-10-08"
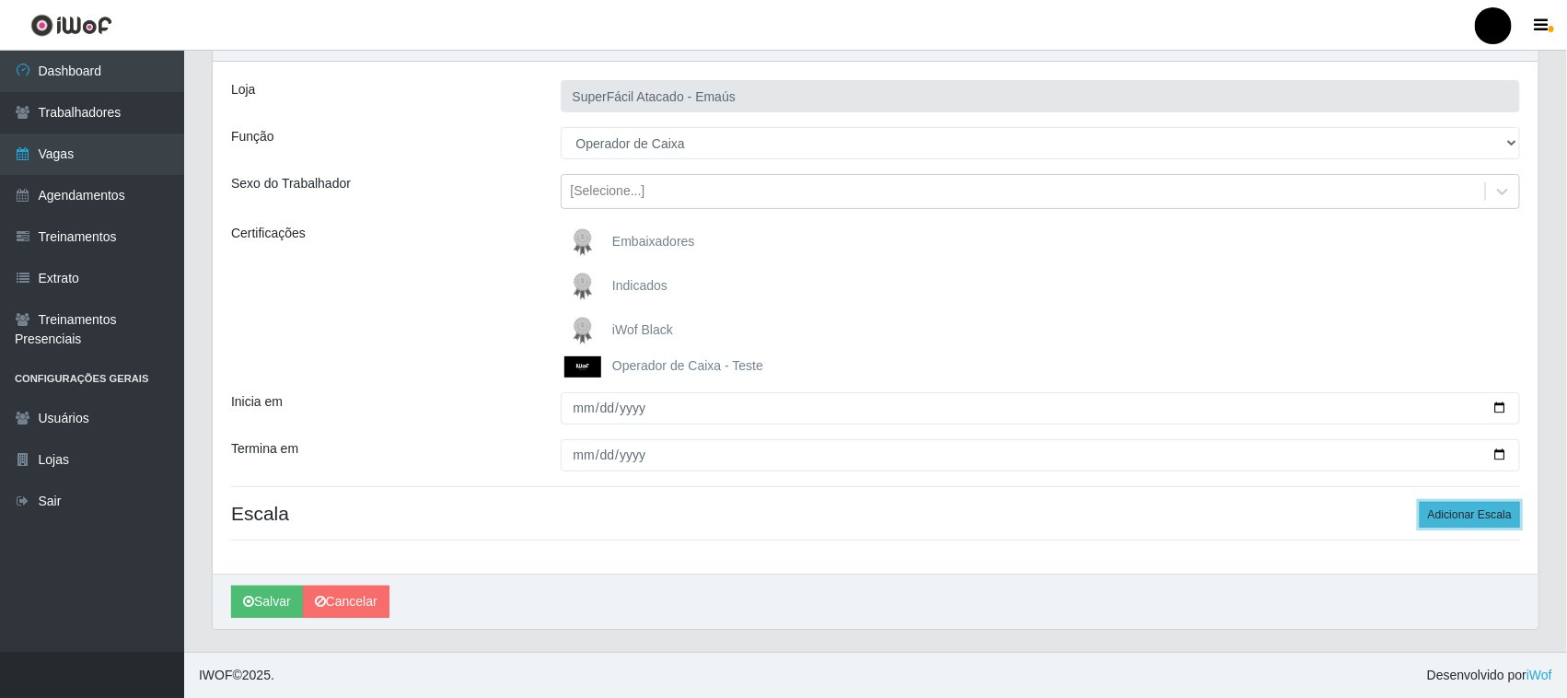
click at [1478, 526] on button "Adicionar Escala" at bounding box center [1470, 515] width 100 height 26
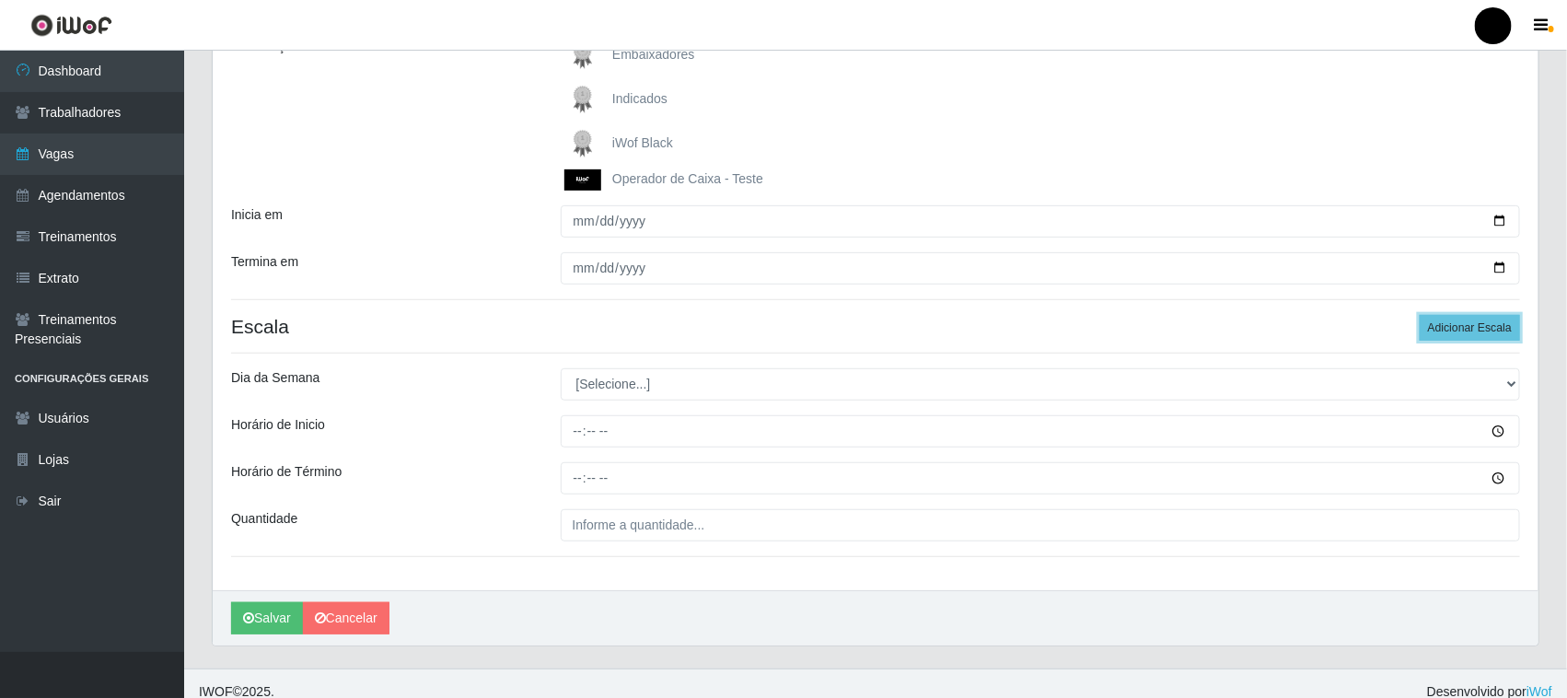
scroll to position [301, 0]
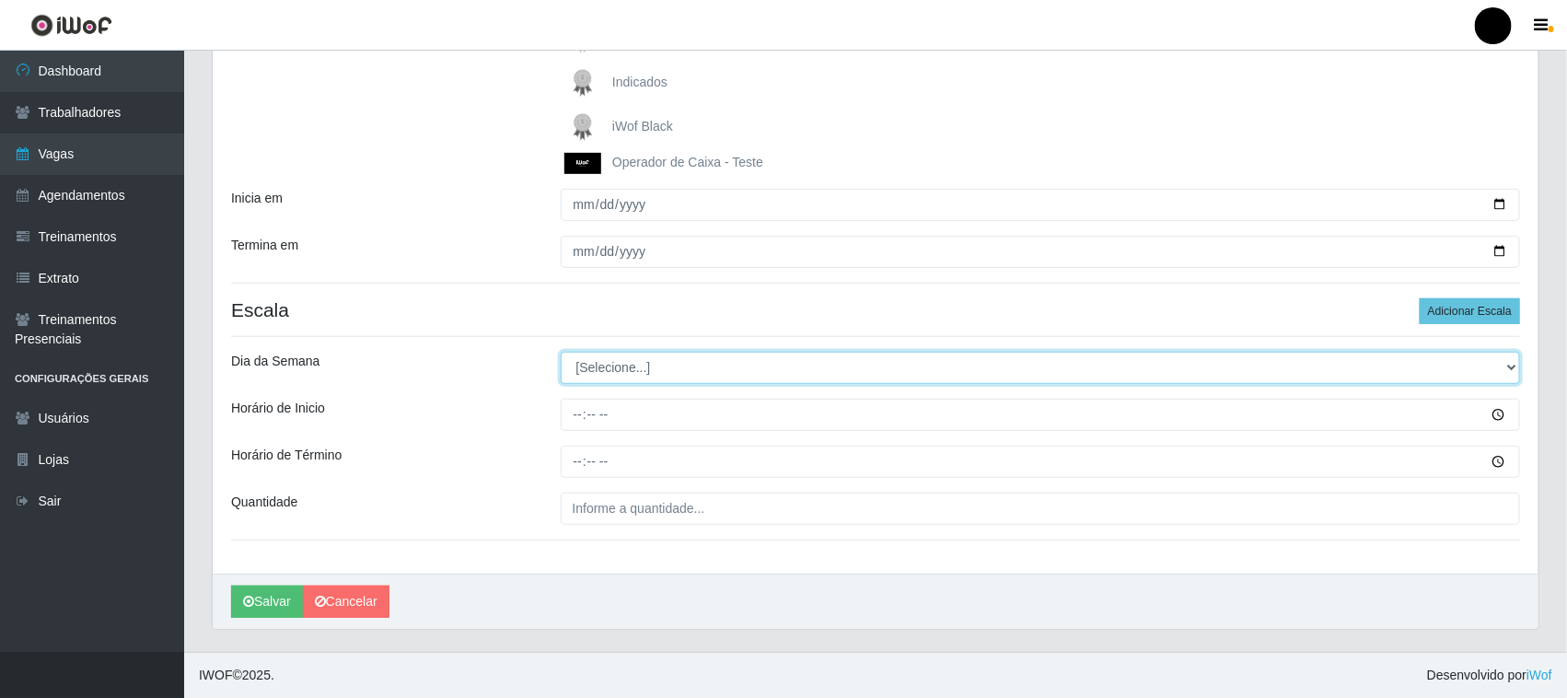
click at [679, 369] on select "[Selecione...] Segunda Terça Quarta Quinta Sexta Sábado Domingo" at bounding box center [1041, 368] width 960 height 32
select select "3"
click at [561, 352] on select "[Selecione...] Segunda Terça Quarta Quinta Sexta Sábado Domingo" at bounding box center [1041, 368] width 960 height 32
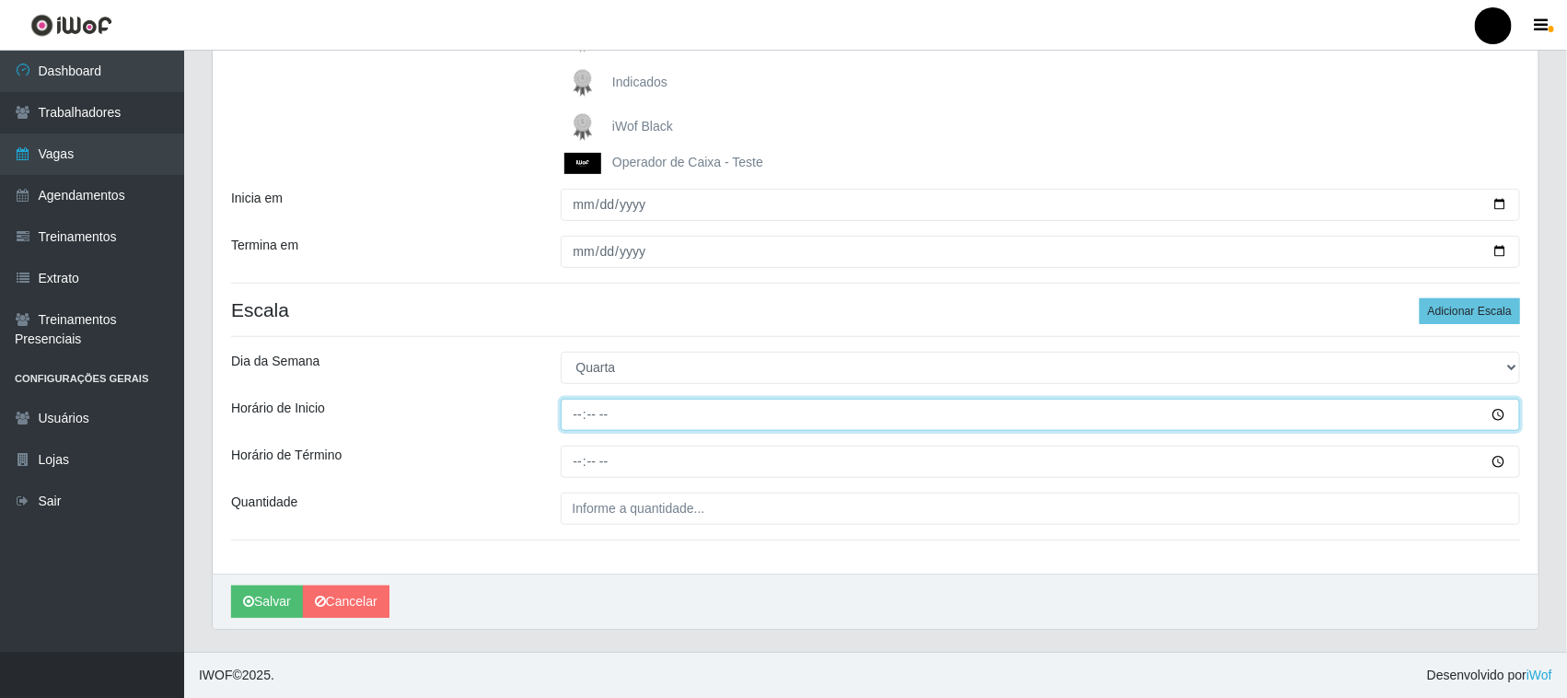
click at [572, 414] on input "Horário de Inicio" at bounding box center [1041, 415] width 960 height 32
type input "08:00"
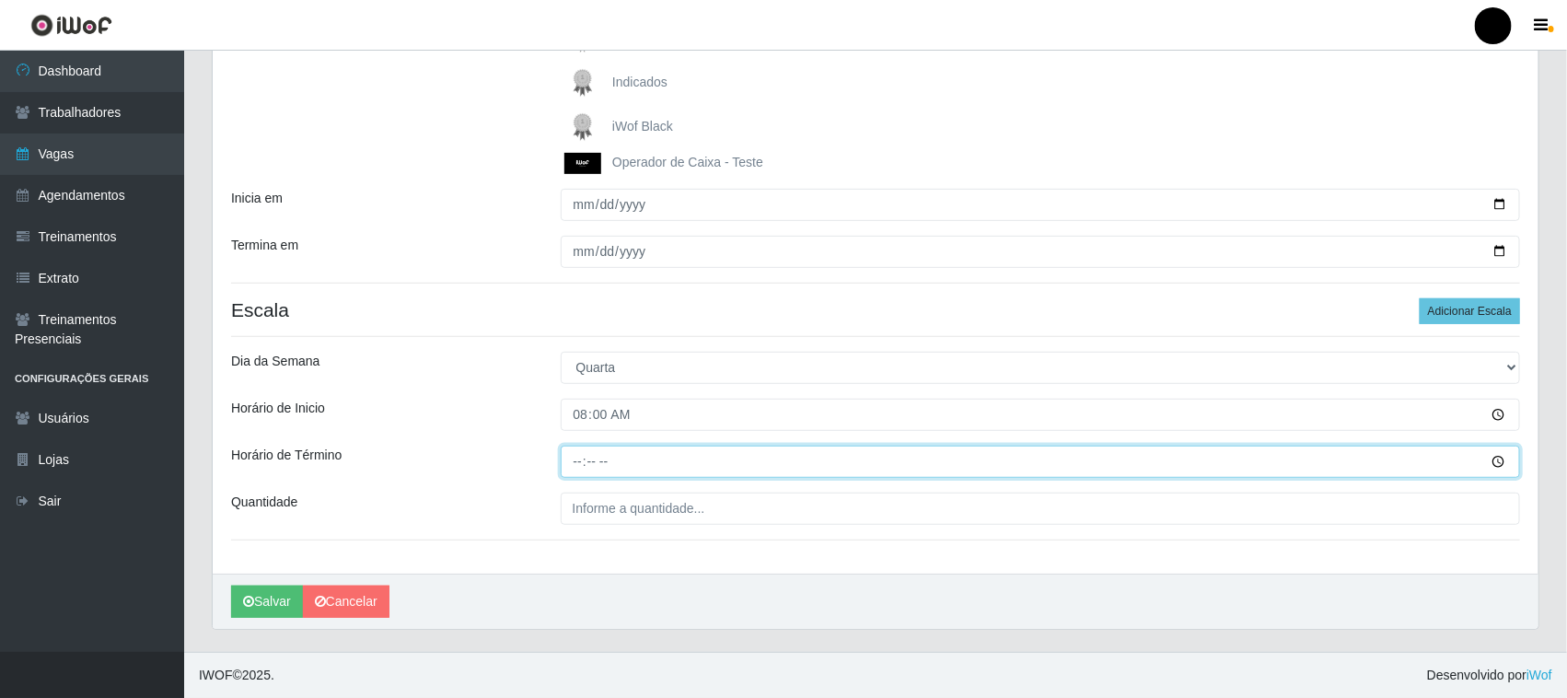
click at [568, 461] on input "Horário de Término" at bounding box center [1041, 462] width 960 height 32
type input "14:00"
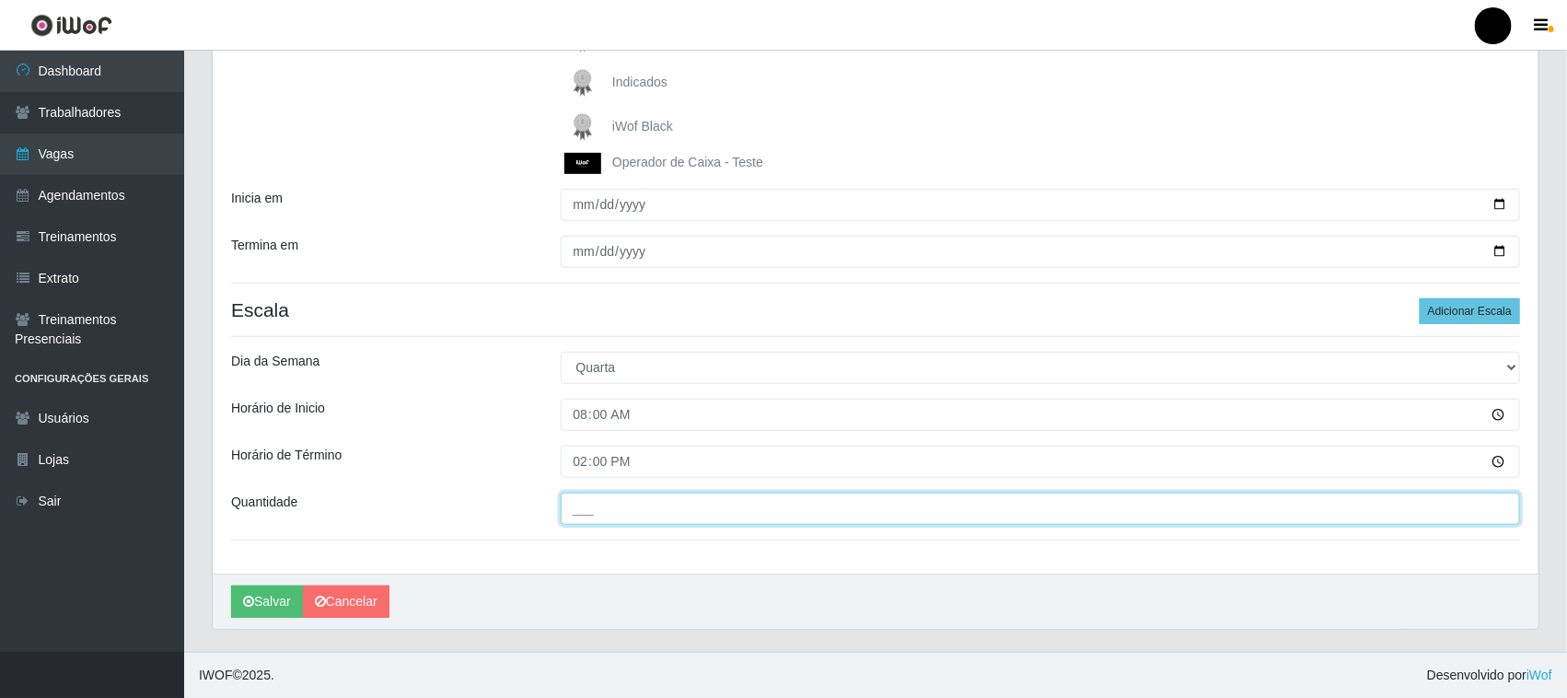
click at [586, 516] on input "___" at bounding box center [1041, 509] width 960 height 32
type input "2__"
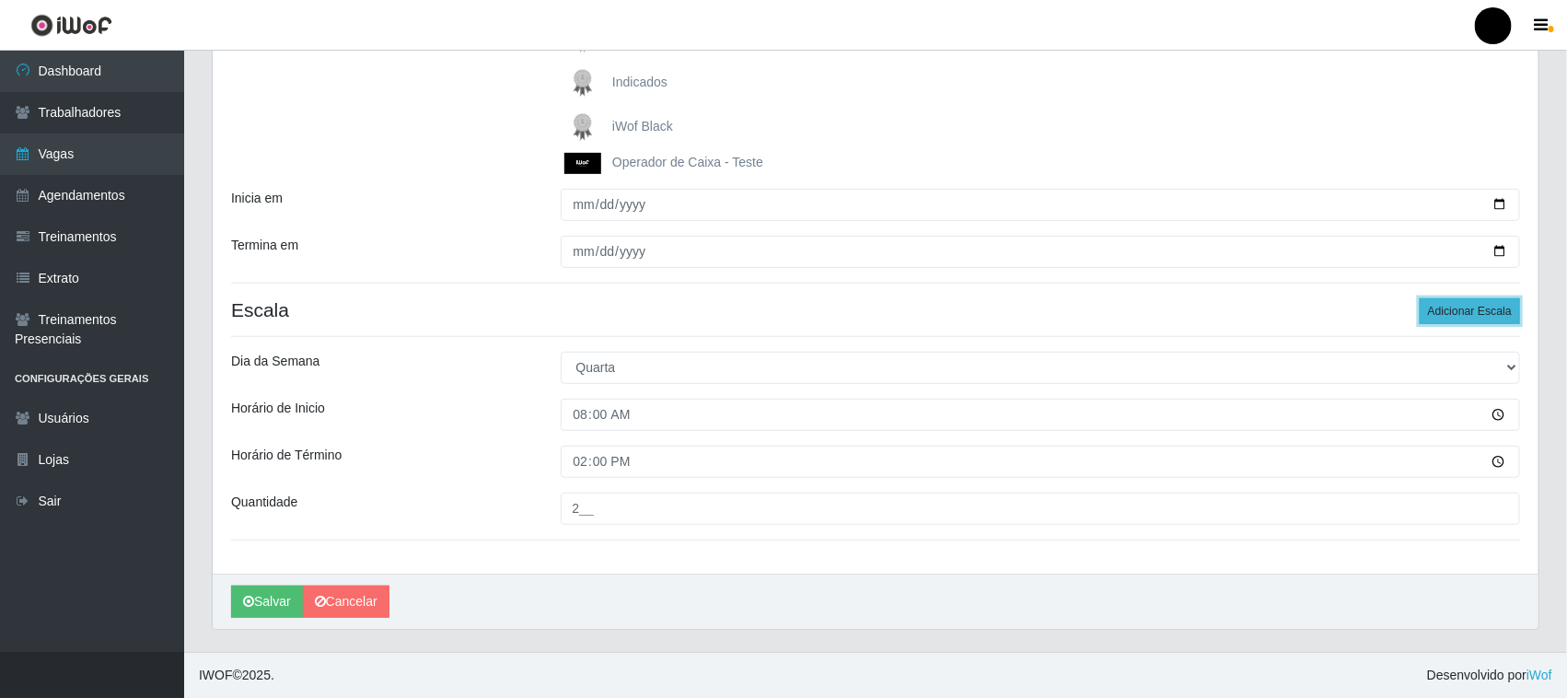
click at [1452, 314] on button "Adicionar Escala" at bounding box center [1470, 311] width 100 height 26
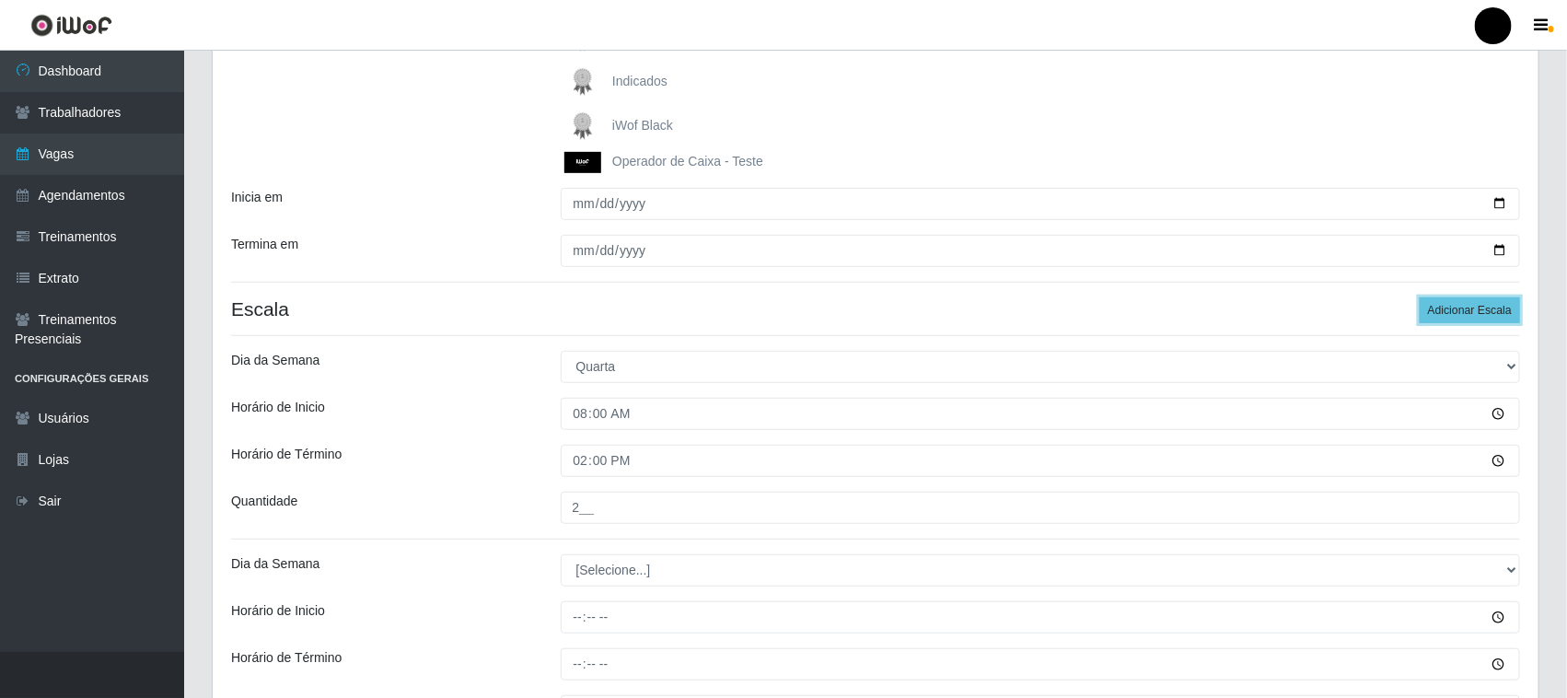
scroll to position [505, 0]
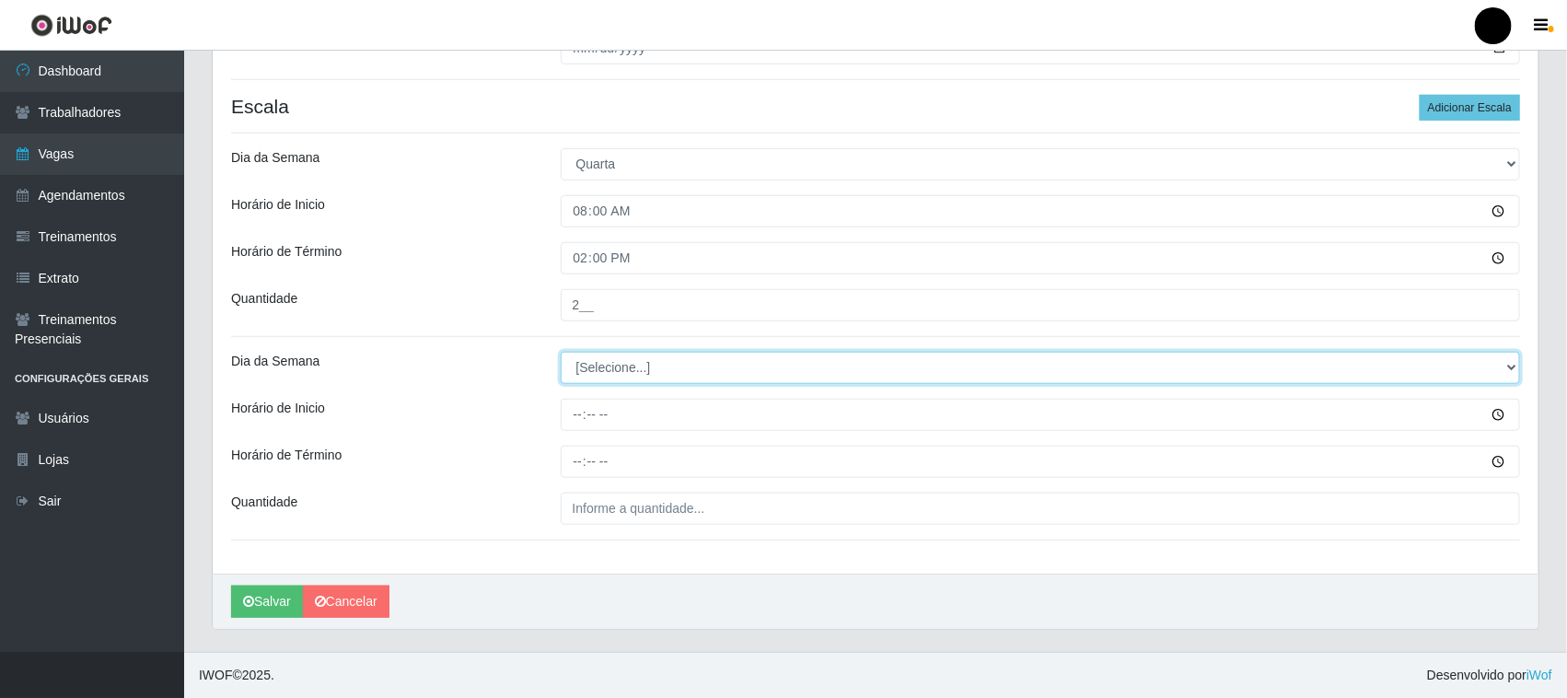
click at [621, 366] on select "[Selecione...] Segunda Terça Quarta Quinta Sexta Sábado Domingo" at bounding box center [1041, 368] width 960 height 32
select select "3"
click at [561, 352] on select "[Selecione...] Segunda Terça Quarta Quinta Sexta Sábado Domingo" at bounding box center [1041, 368] width 960 height 32
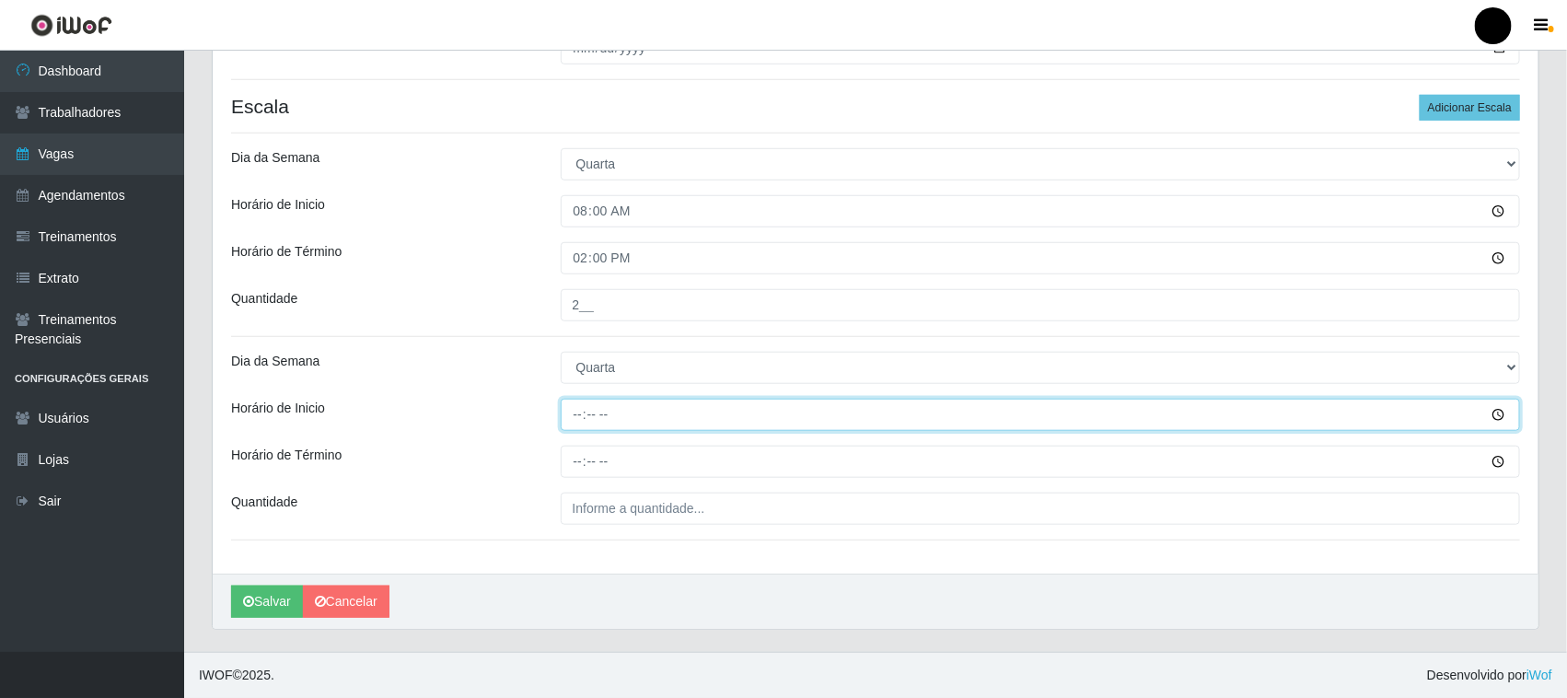
click at [574, 412] on input "Horário de Inicio" at bounding box center [1041, 415] width 960 height 32
type input "09:00"
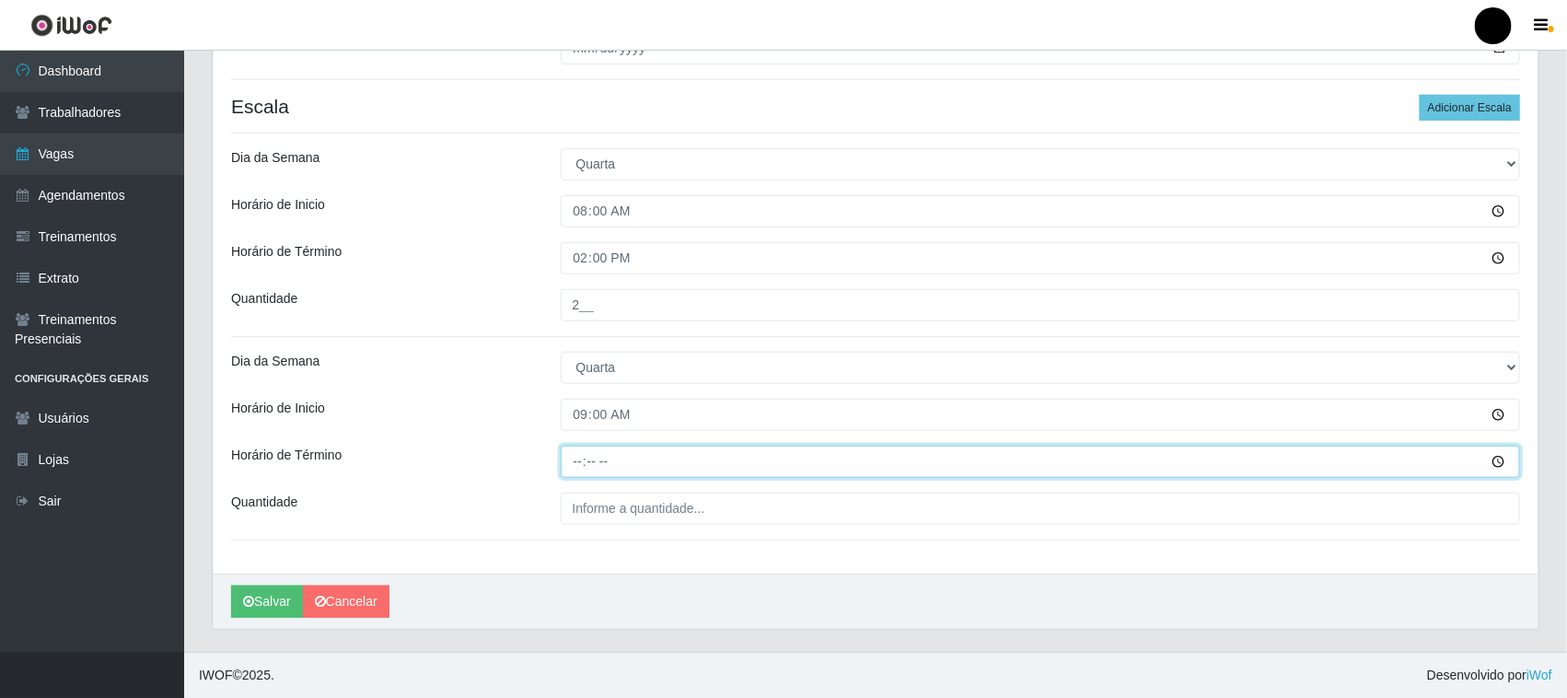
click at [581, 468] on input "Horário de Término" at bounding box center [1041, 462] width 960 height 32
type input "15:00"
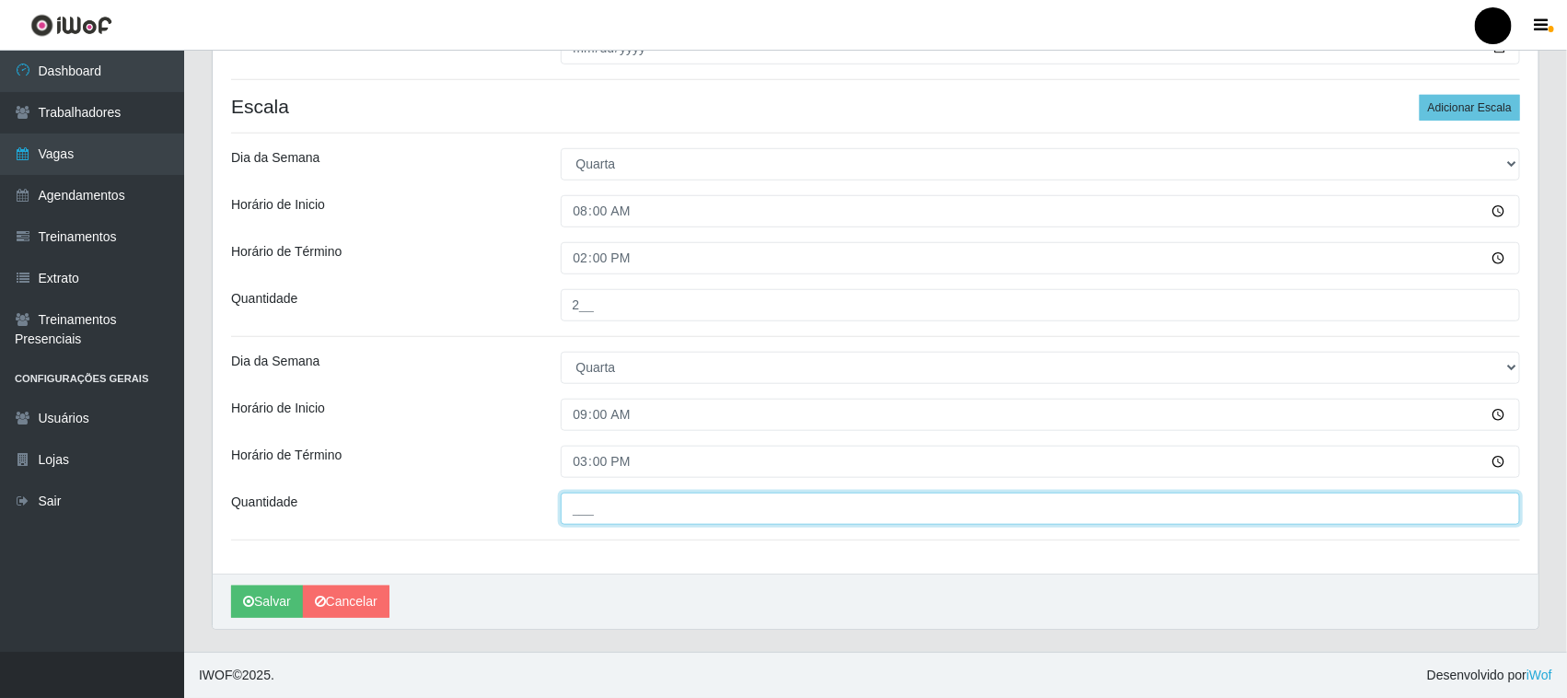
click at [599, 511] on input "___" at bounding box center [1041, 509] width 960 height 32
type input "2__"
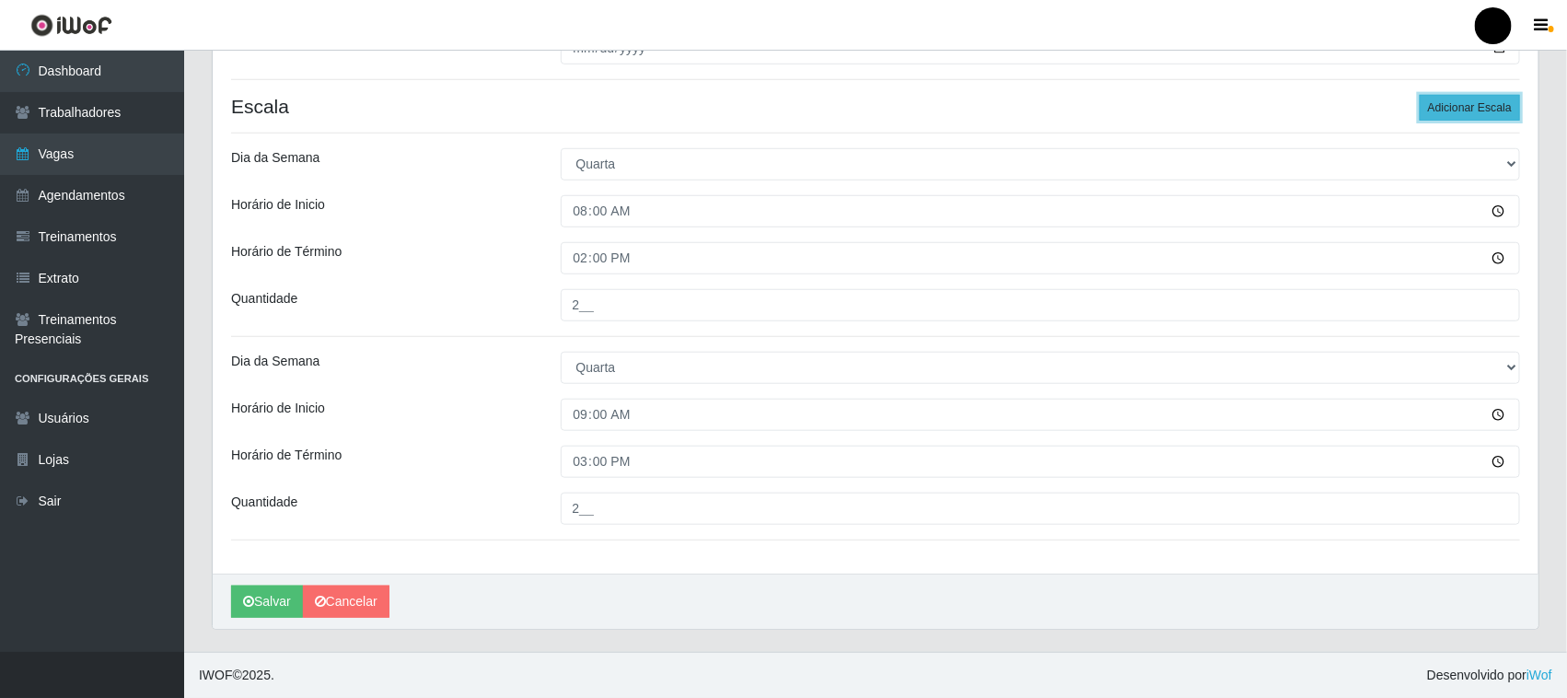
click at [1461, 104] on button "Adicionar Escala" at bounding box center [1470, 108] width 100 height 26
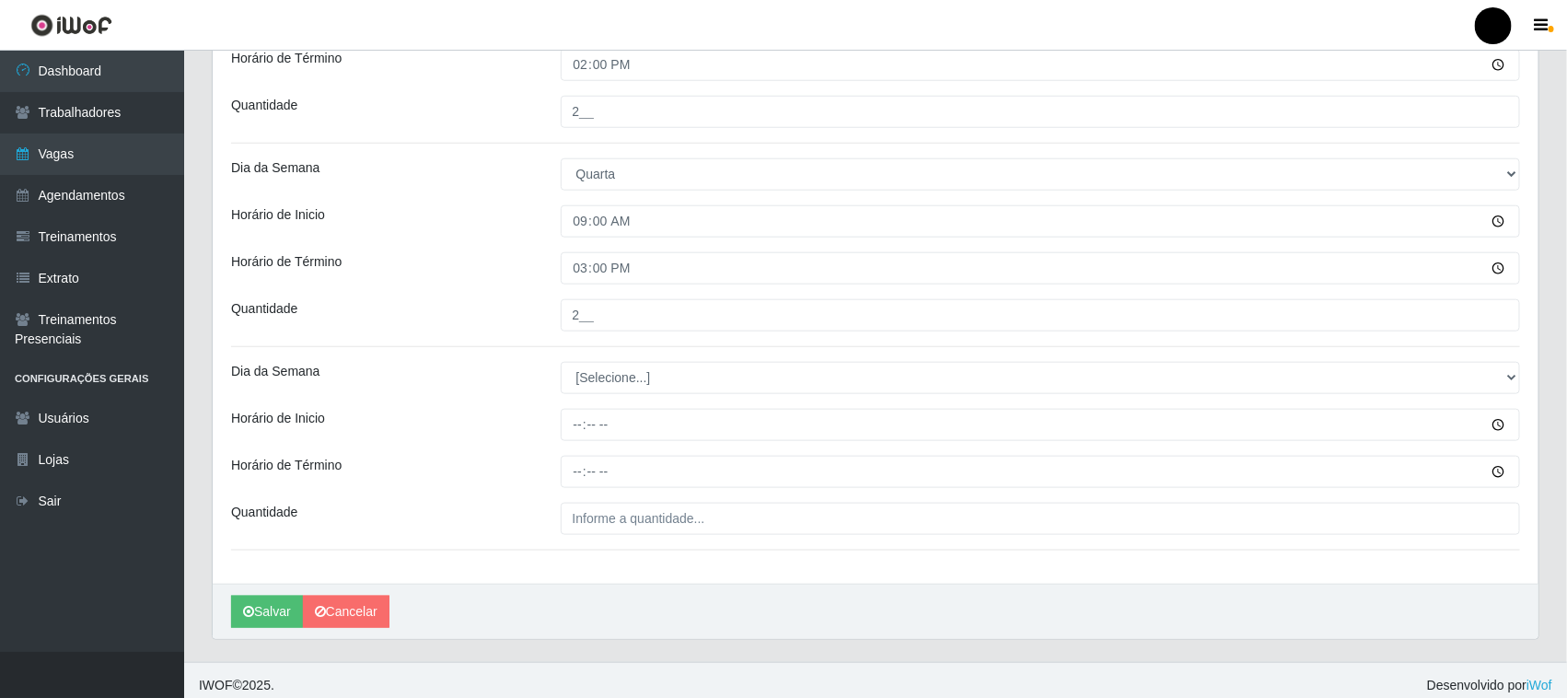
scroll to position [709, 0]
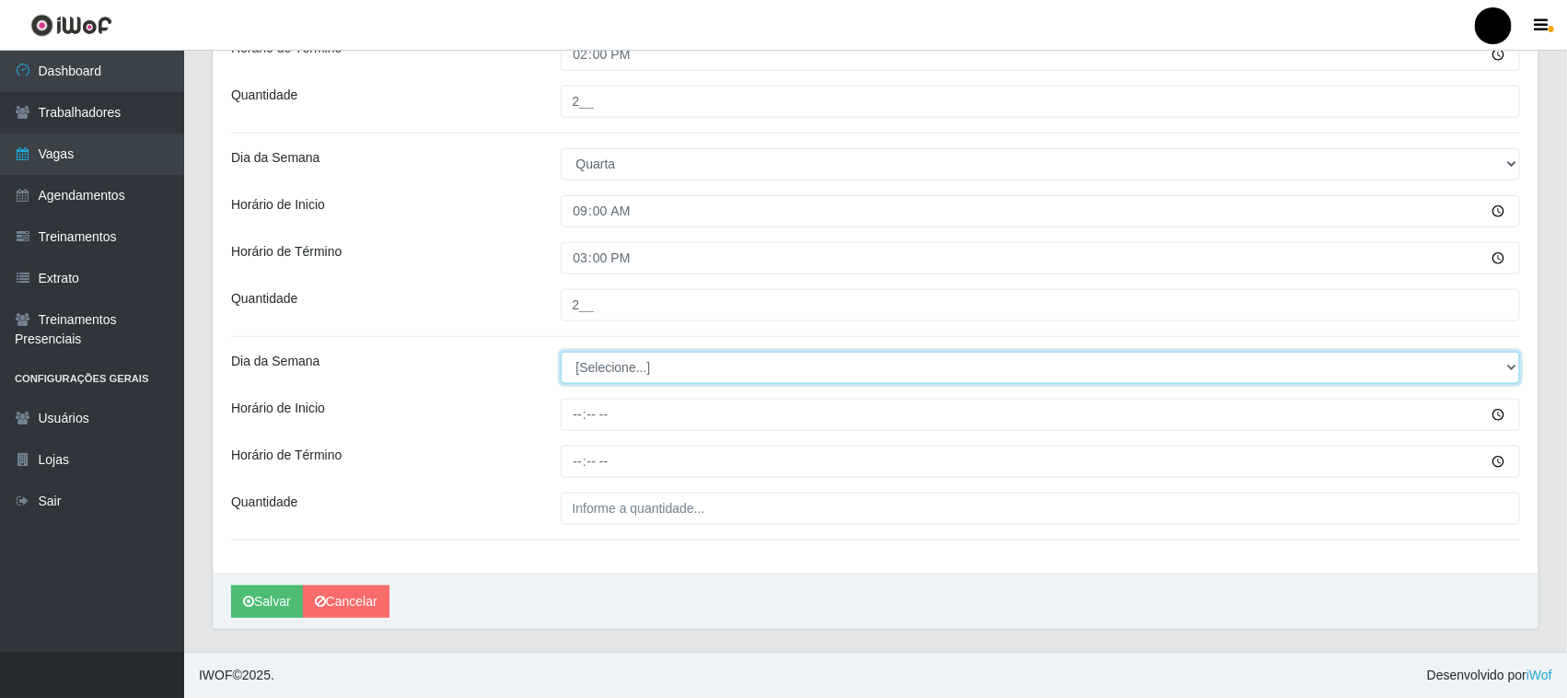
click at [610, 368] on select "[Selecione...] Segunda Terça Quarta Quinta Sexta Sábado Domingo" at bounding box center [1041, 368] width 960 height 32
select select "3"
click at [561, 352] on select "[Selecione...] Segunda Terça Quarta Quinta Sexta Sábado Domingo" at bounding box center [1041, 368] width 960 height 32
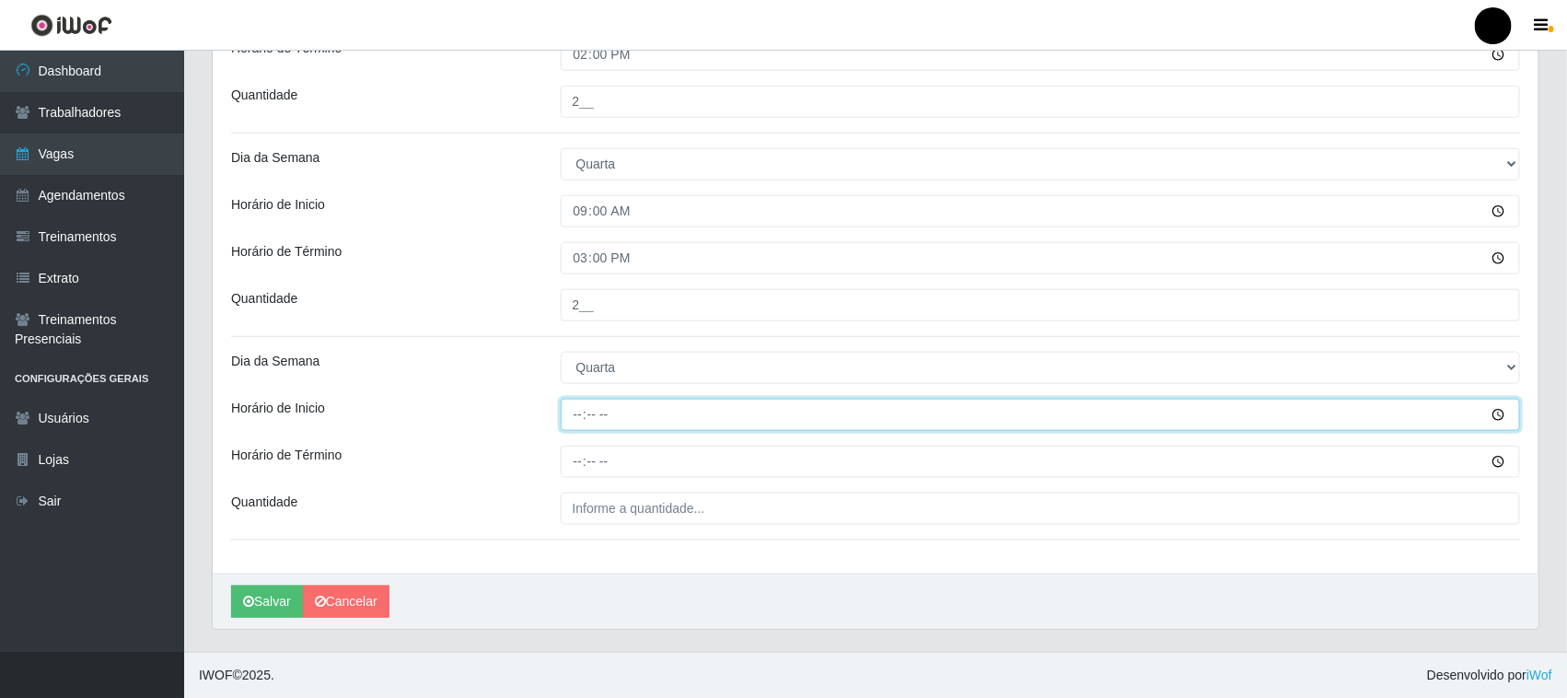
click at [575, 416] on input "Horário de Inicio" at bounding box center [1041, 415] width 960 height 32
type input "16:00"
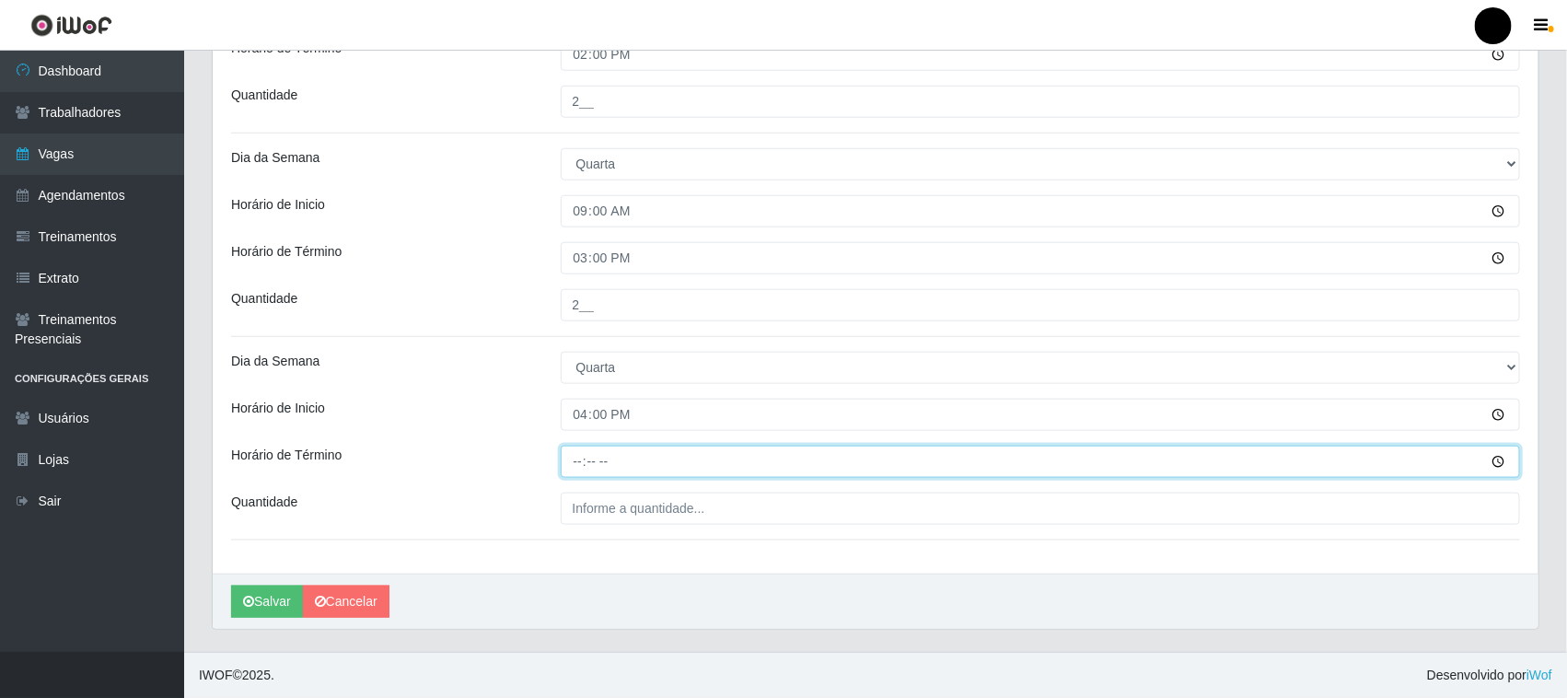
click at [577, 466] on input "Horário de Término" at bounding box center [1041, 462] width 960 height 32
type input "22:00"
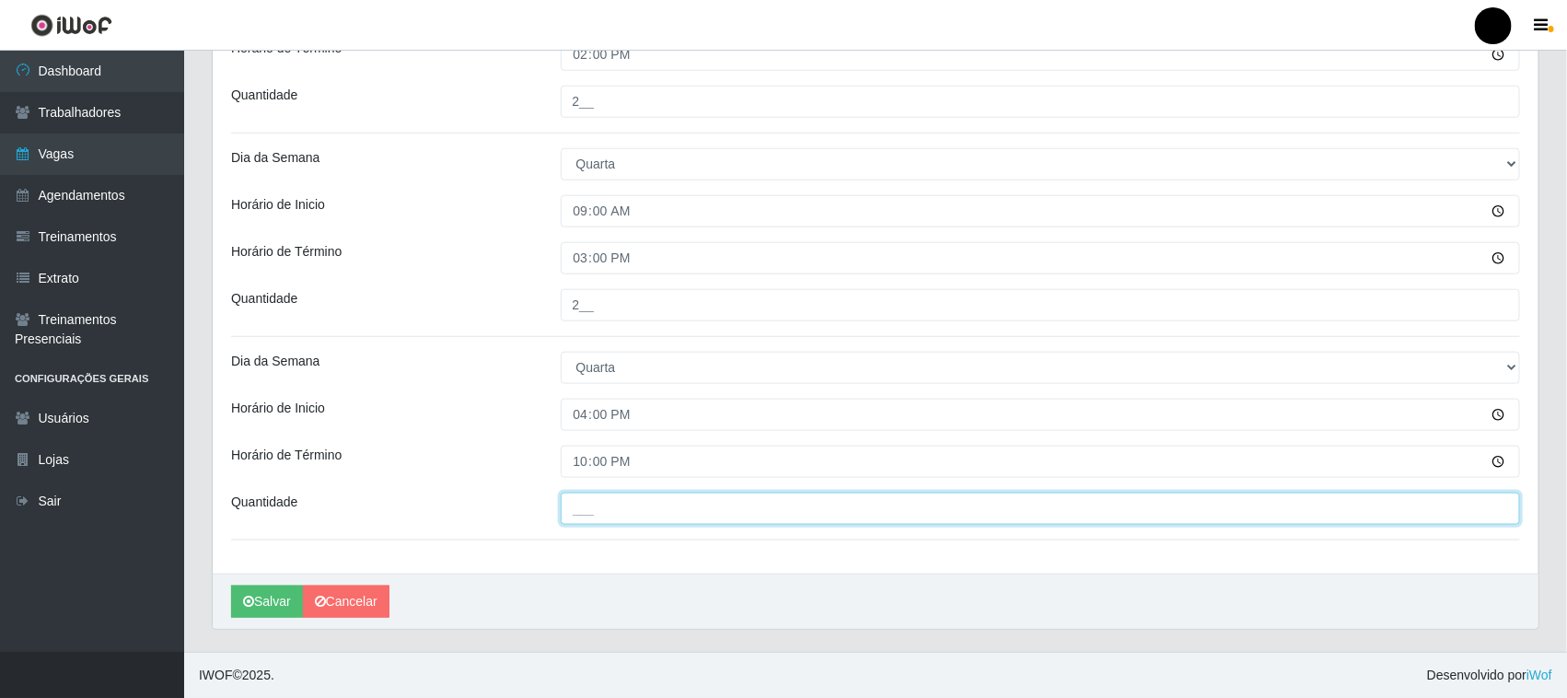
click at [594, 514] on input "___" at bounding box center [1041, 509] width 960 height 32
click at [577, 509] on input "3__" at bounding box center [1041, 509] width 960 height 32
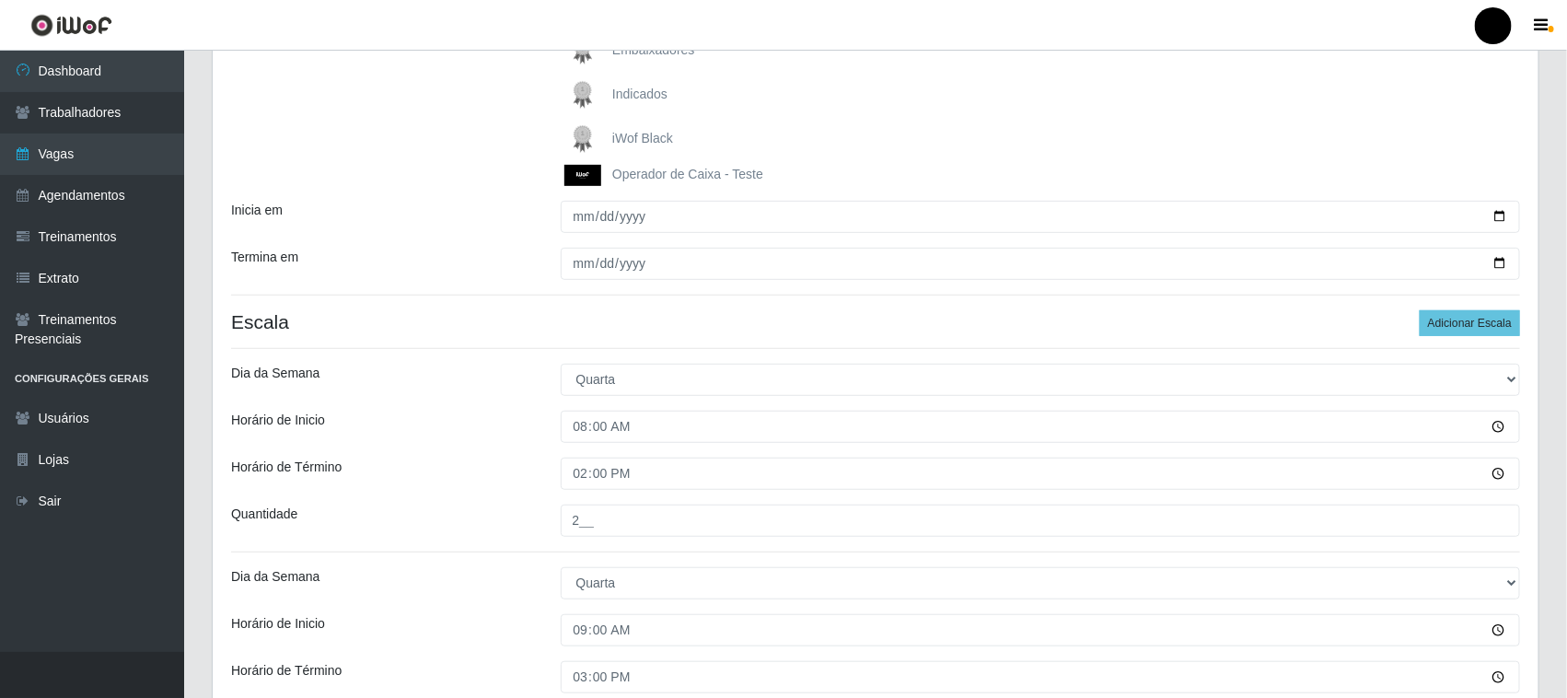
scroll to position [249, 0]
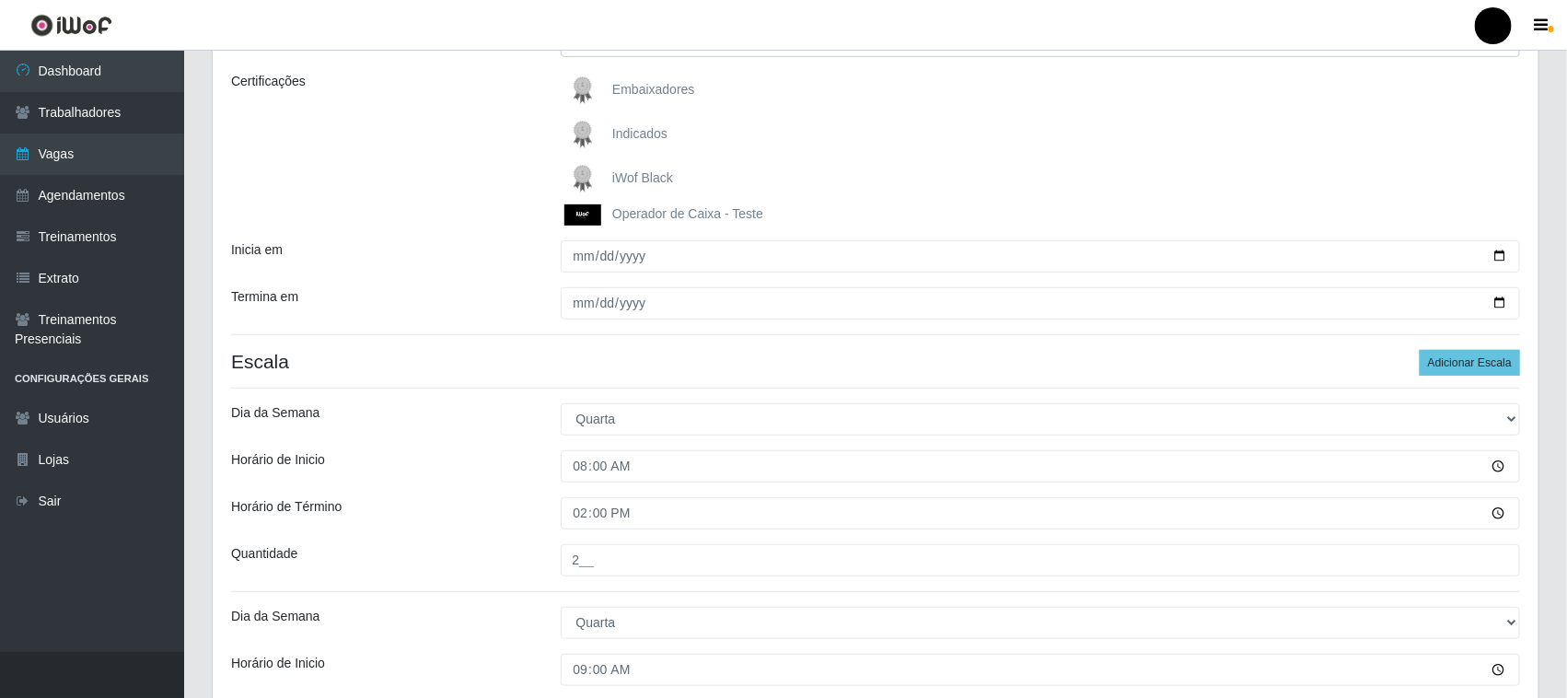
type input "5__"
click at [580, 173] on img at bounding box center [586, 178] width 44 height 37
click at [0, 0] on input "iWof Black" at bounding box center [0, 0] width 0 height 0
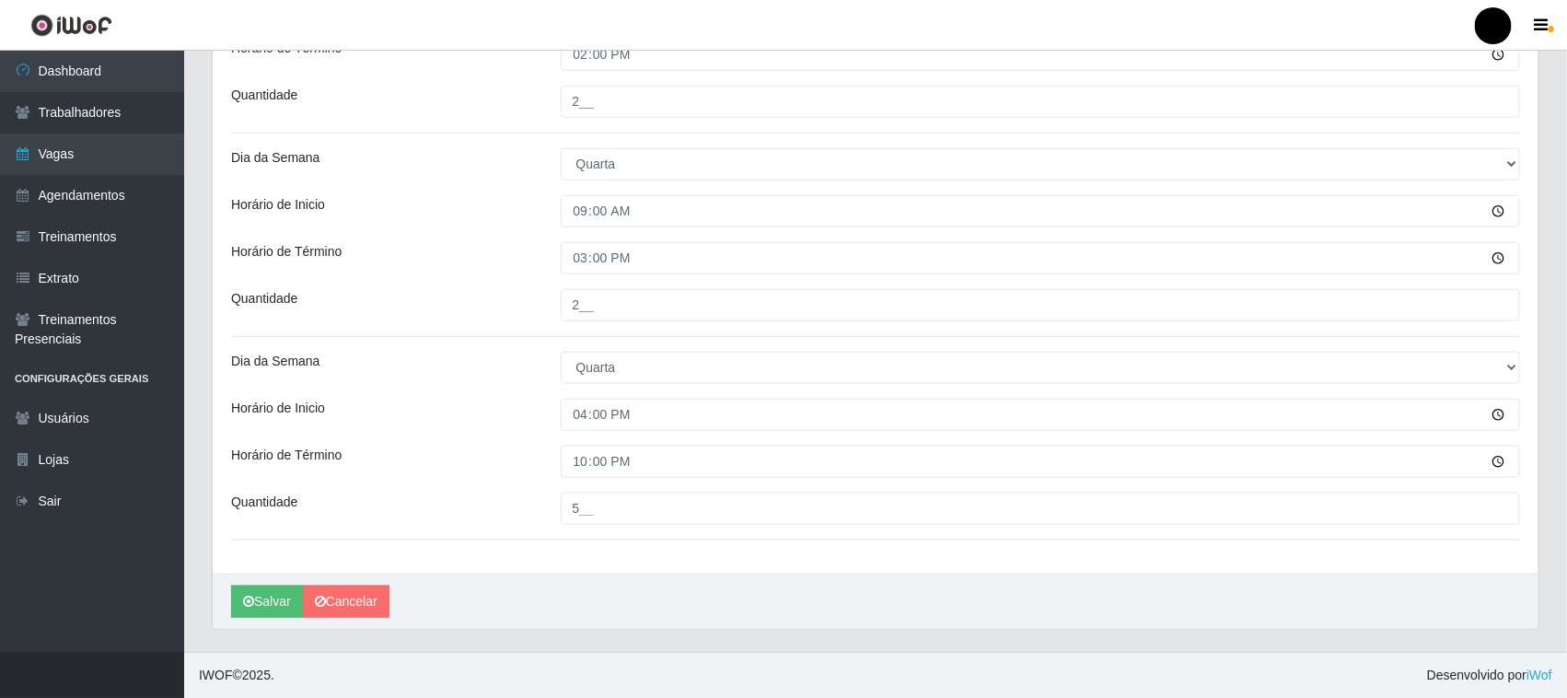
scroll to position [709, 0]
click at [277, 600] on button "Salvar" at bounding box center [267, 602] width 72 height 32
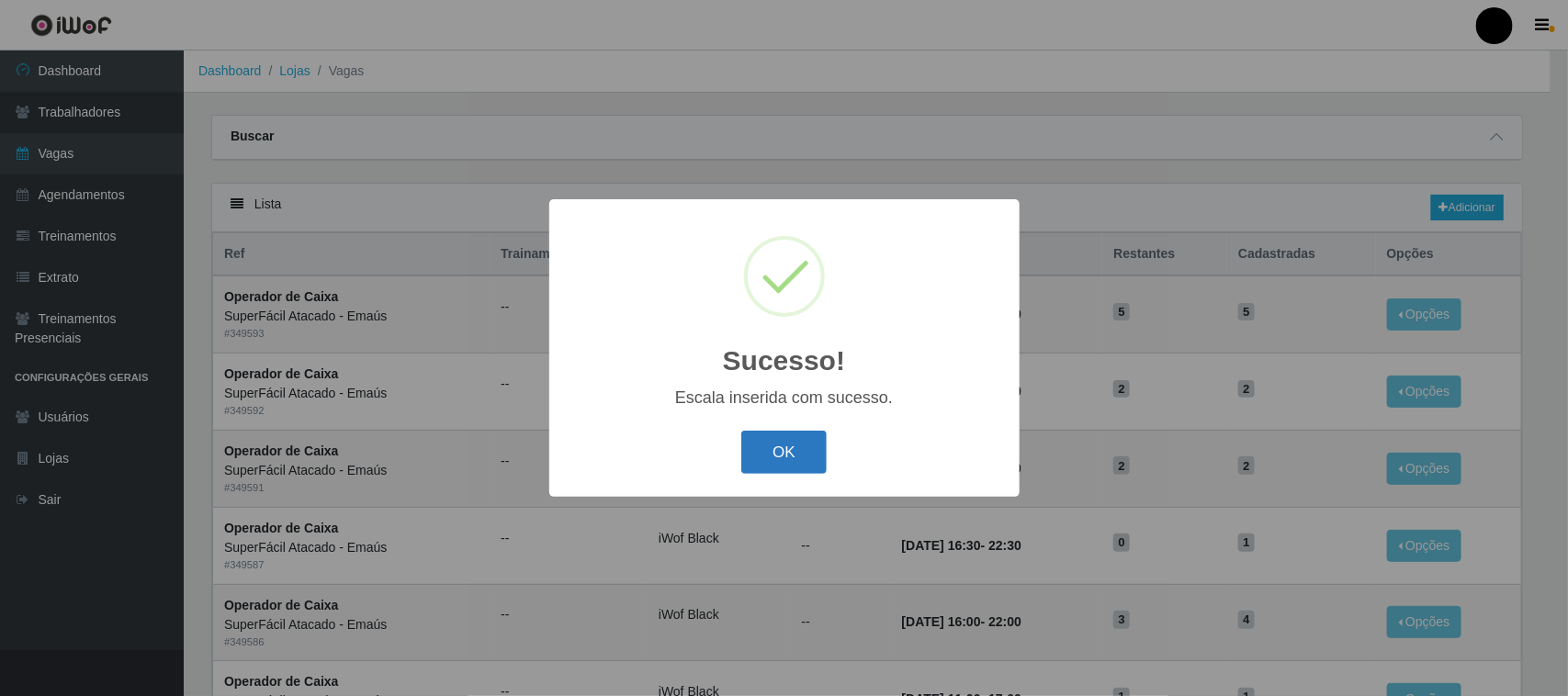
click at [772, 451] on button "OK" at bounding box center [784, 452] width 86 height 43
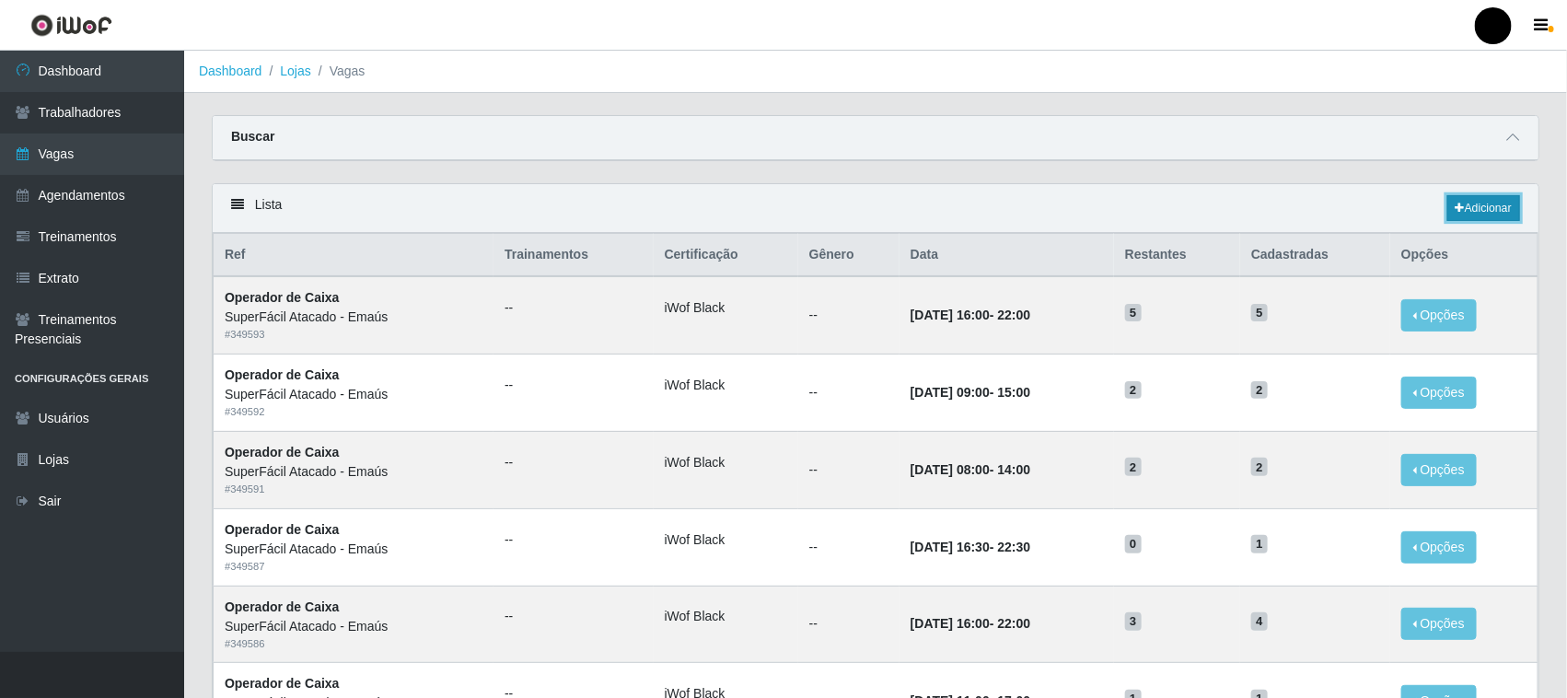
click at [1475, 205] on link "Adicionar" at bounding box center [1483, 208] width 73 height 26
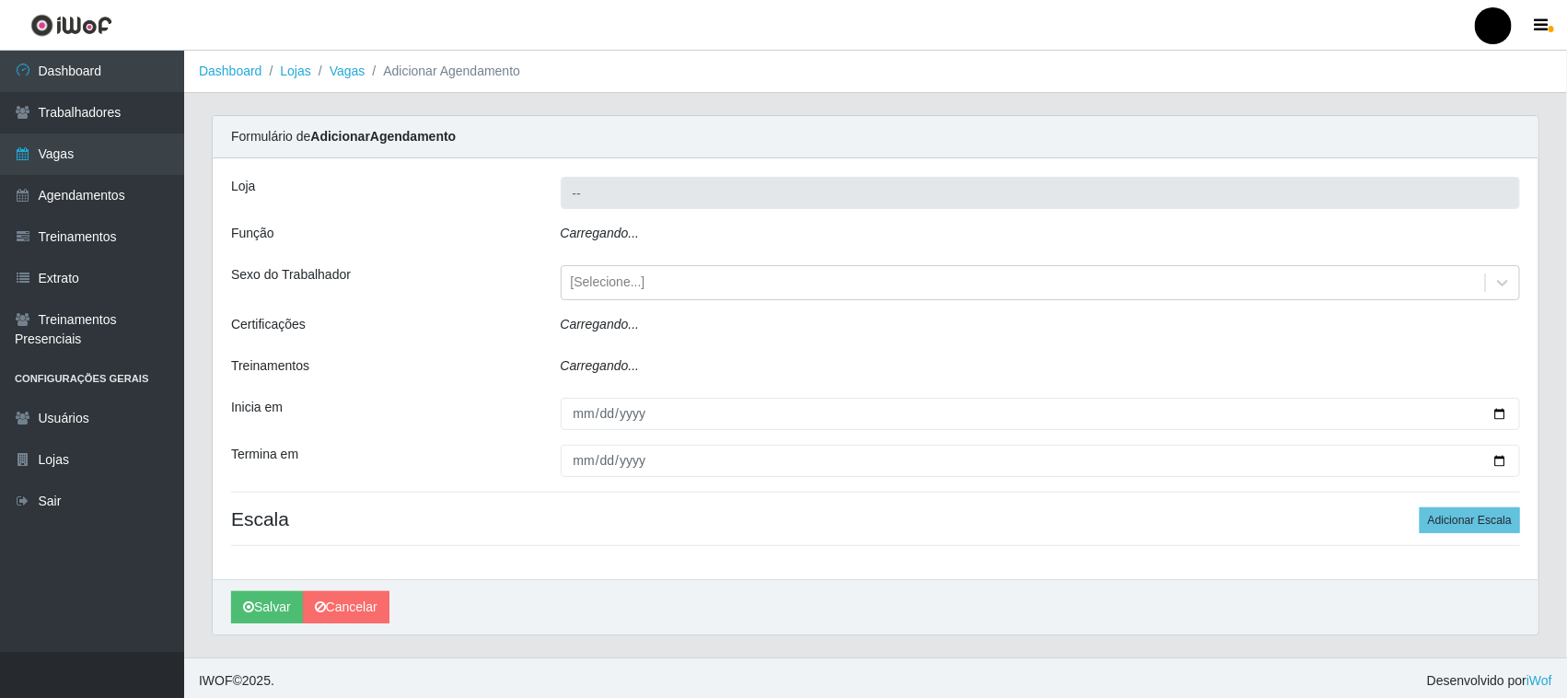
type input "SuperFácil Atacado - Emaús"
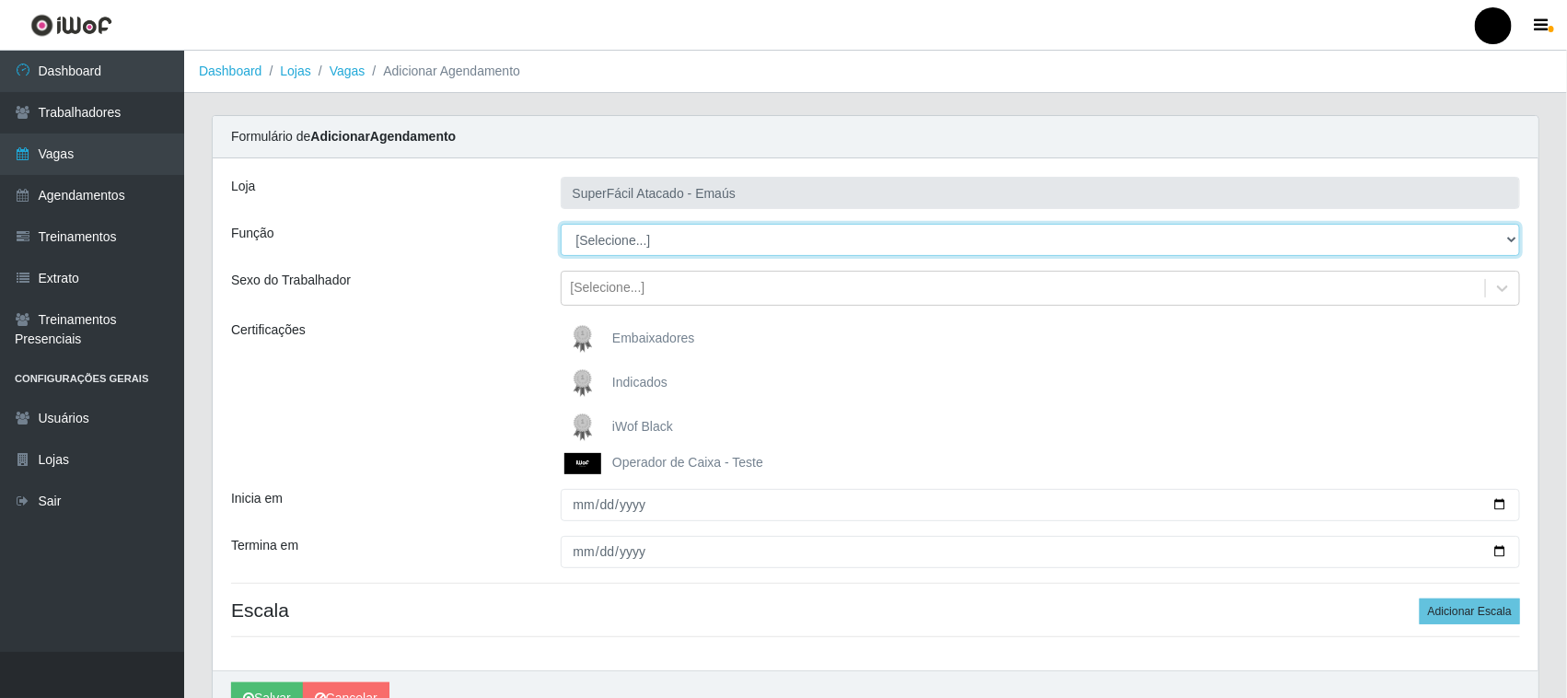
click at [628, 240] on select "[Selecione...] Auxiliar de Estacionamento Auxiliar de Estacionamento + Auxiliar…" at bounding box center [1041, 240] width 960 height 32
select select "22"
click at [561, 224] on select "[Selecione...] Auxiliar de Estacionamento Auxiliar de Estacionamento + Auxiliar…" at bounding box center [1041, 240] width 960 height 32
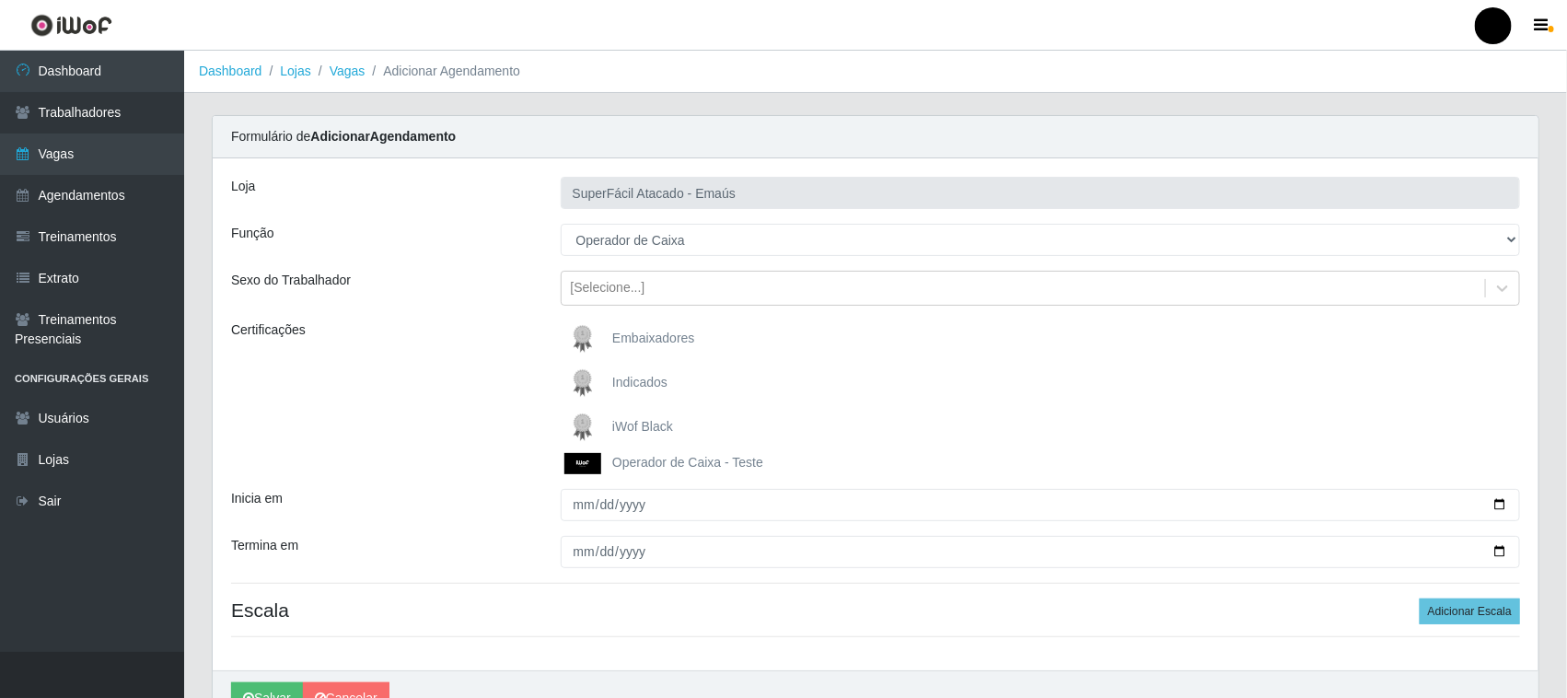
click at [583, 426] on img at bounding box center [586, 427] width 44 height 37
click at [0, 0] on input "iWof Black" at bounding box center [0, 0] width 0 height 0
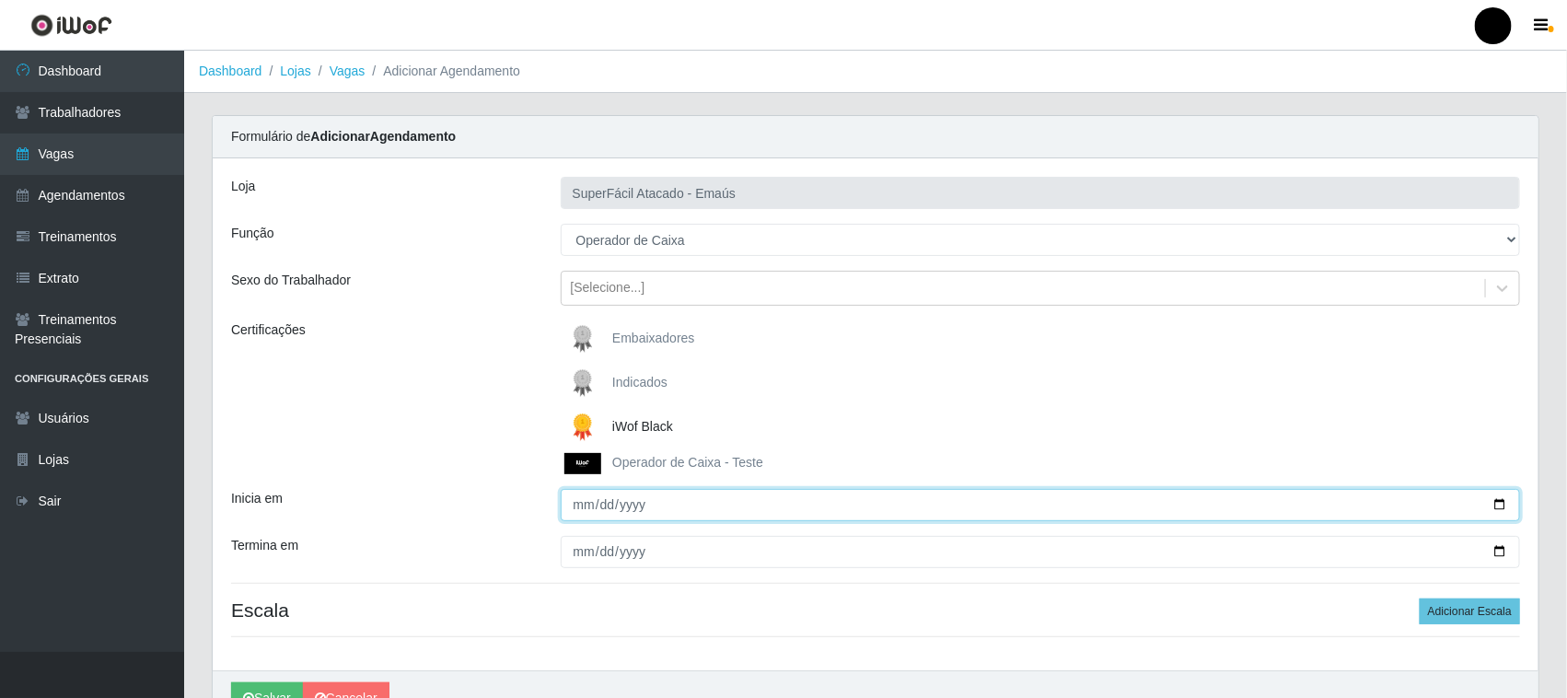
click at [1503, 505] on input "Inicia em" at bounding box center [1041, 505] width 960 height 32
type input "2025-10-09"
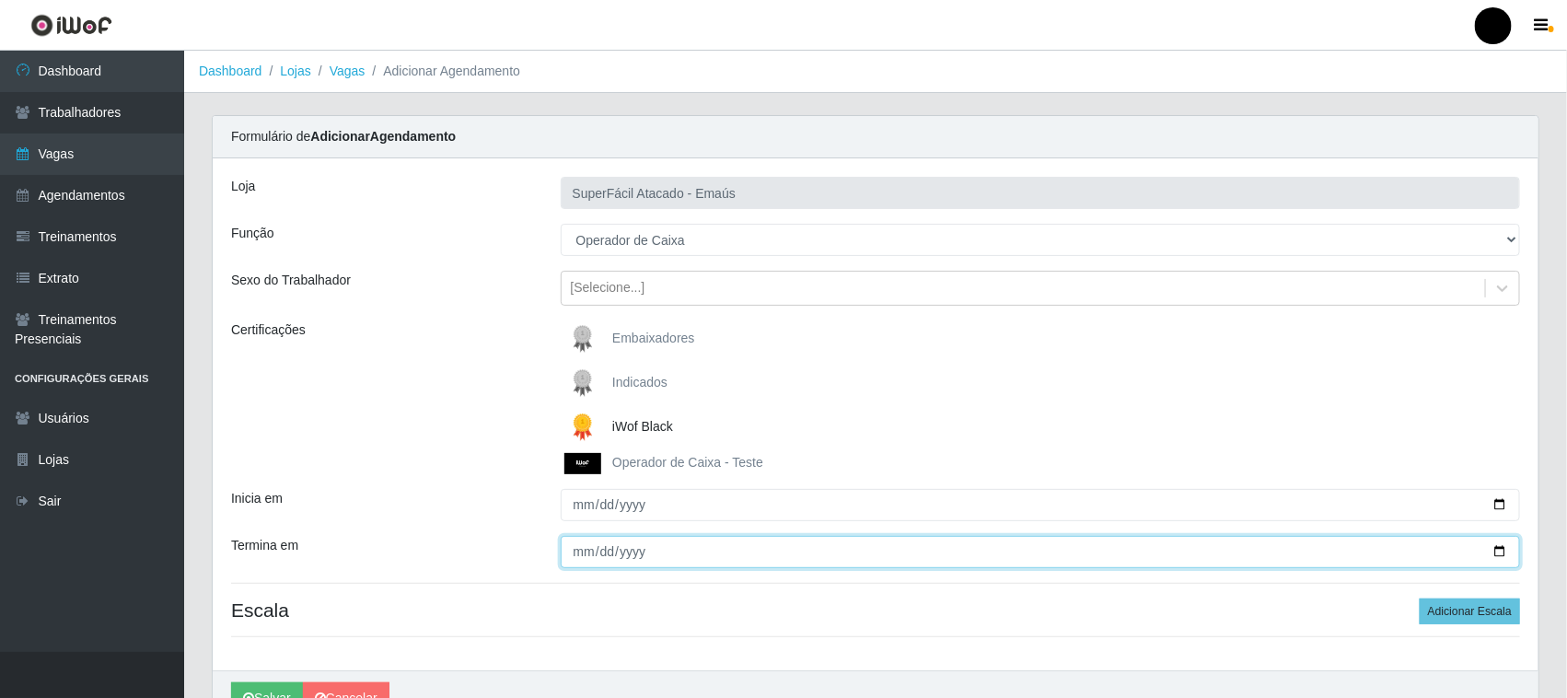
click at [1503, 550] on input "Termina em" at bounding box center [1041, 552] width 960 height 32
type input "2025-10-09"
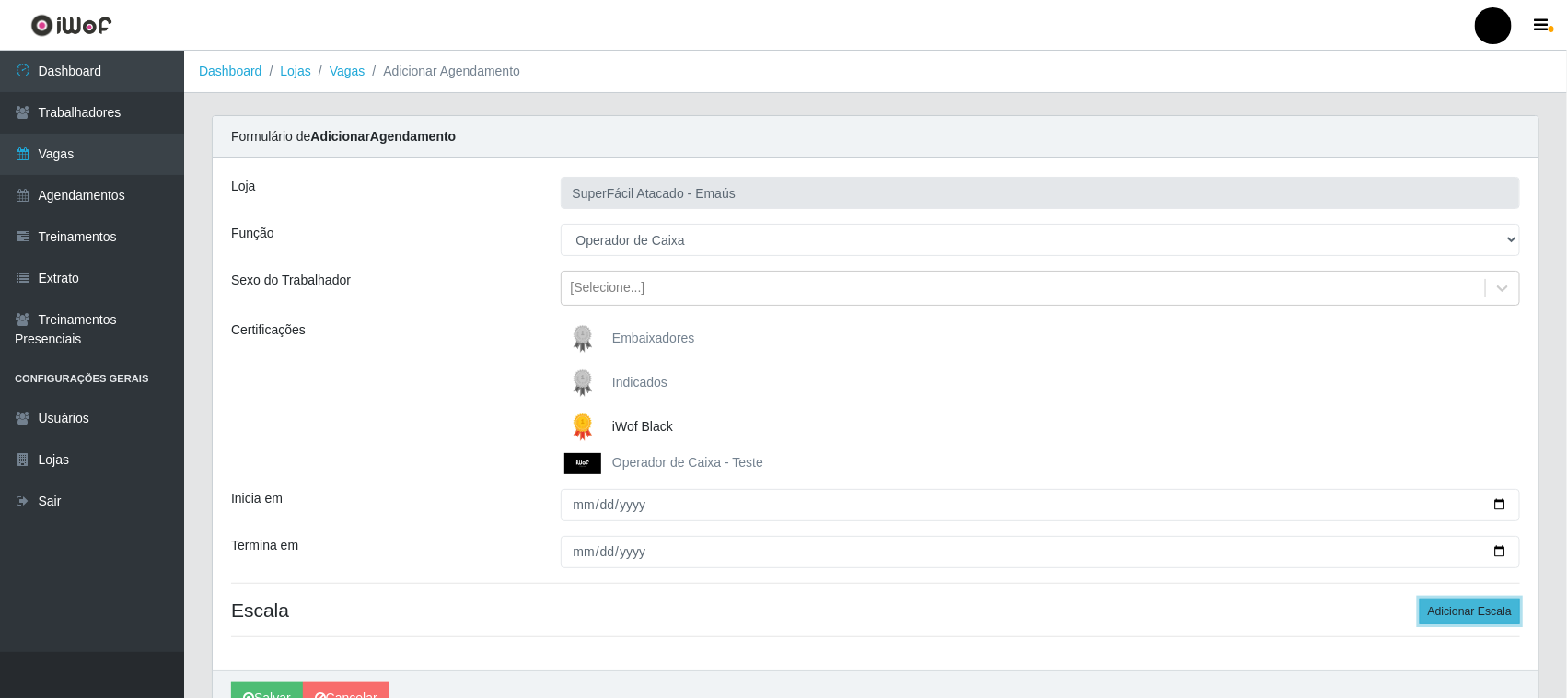
click at [1455, 617] on button "Adicionar Escala" at bounding box center [1470, 611] width 100 height 26
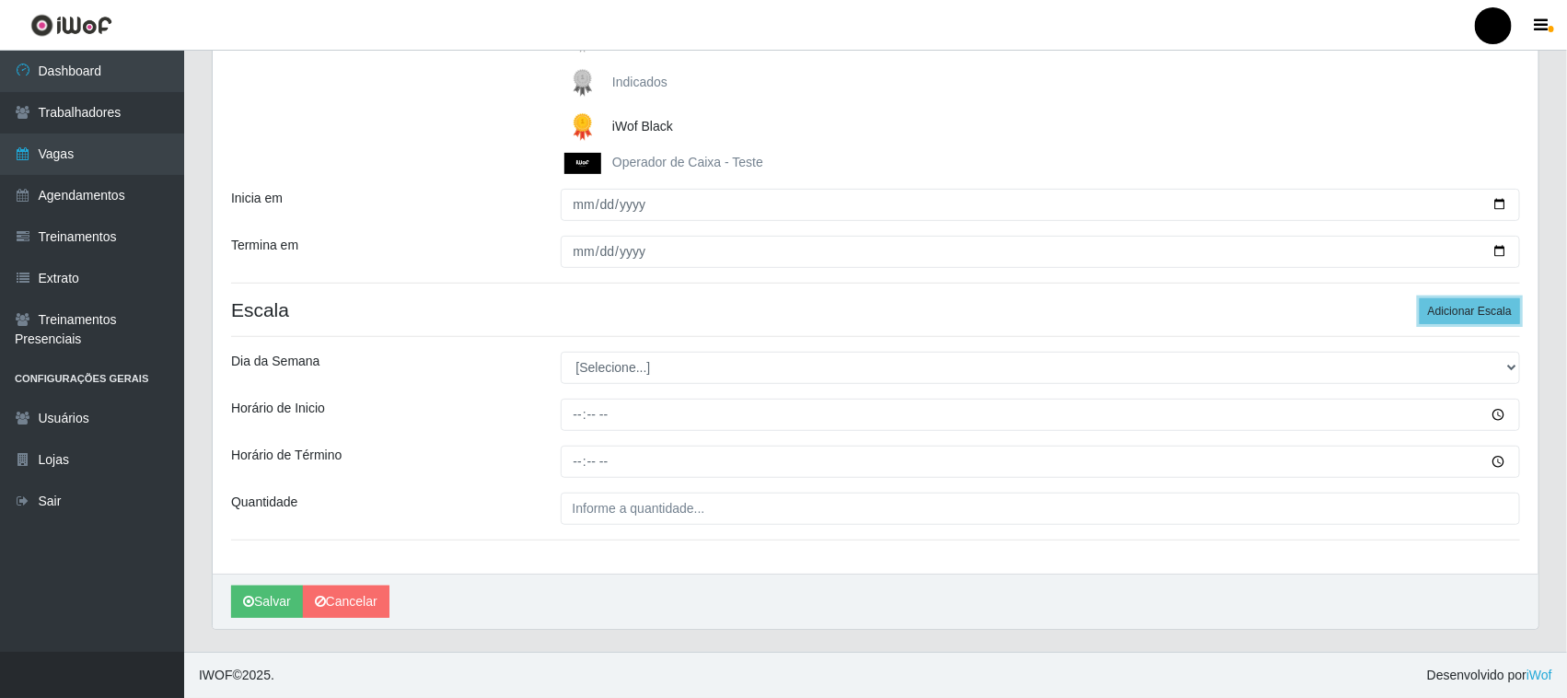
scroll to position [301, 0]
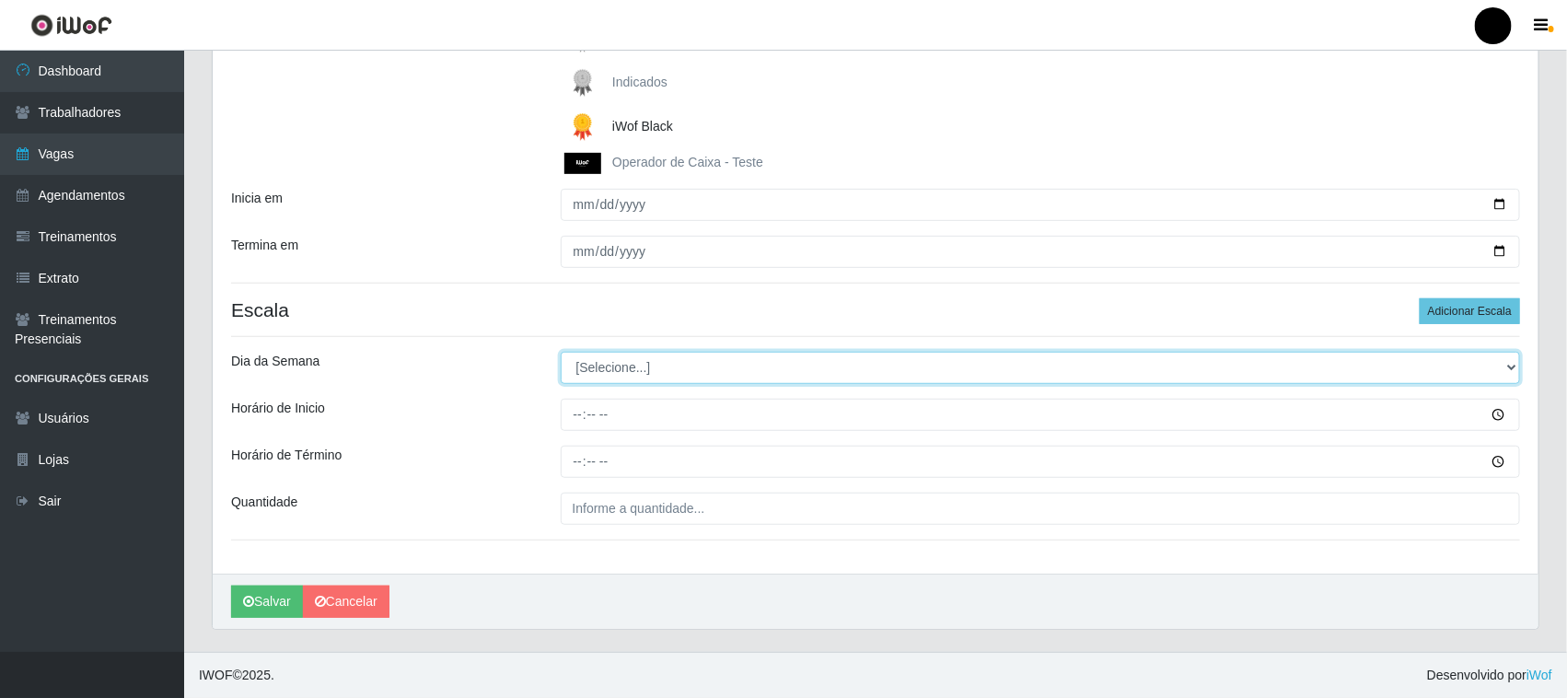
click at [642, 369] on select "[Selecione...] Segunda Terça Quarta Quinta Sexta Sábado Domingo" at bounding box center [1041, 368] width 960 height 32
select select "4"
click at [561, 352] on select "[Selecione...] Segunda Terça Quarta Quinta Sexta Sábado Domingo" at bounding box center [1041, 368] width 960 height 32
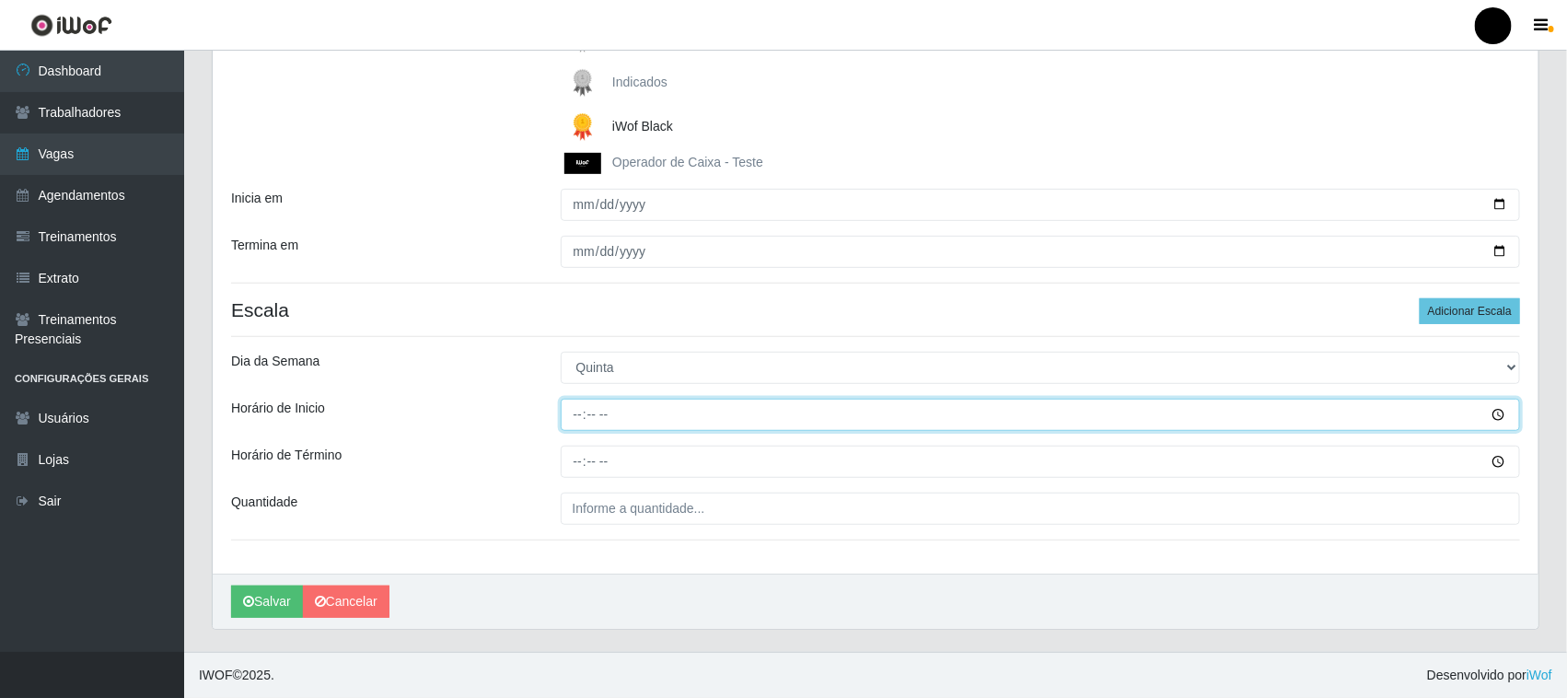
click at [574, 419] on input "Horário de Inicio" at bounding box center [1041, 415] width 960 height 32
type input "08:00"
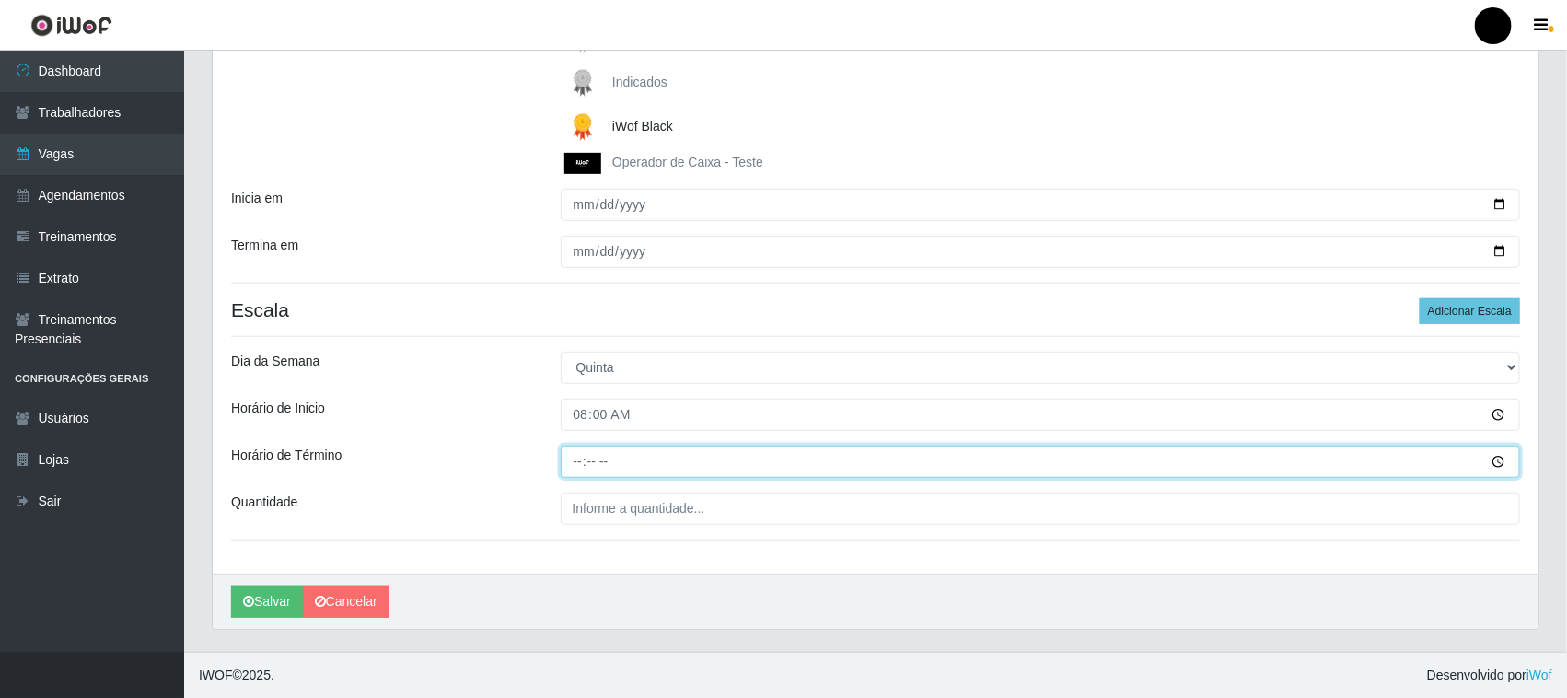
click at [574, 458] on input "Horário de Término" at bounding box center [1041, 462] width 960 height 32
type input "14:00"
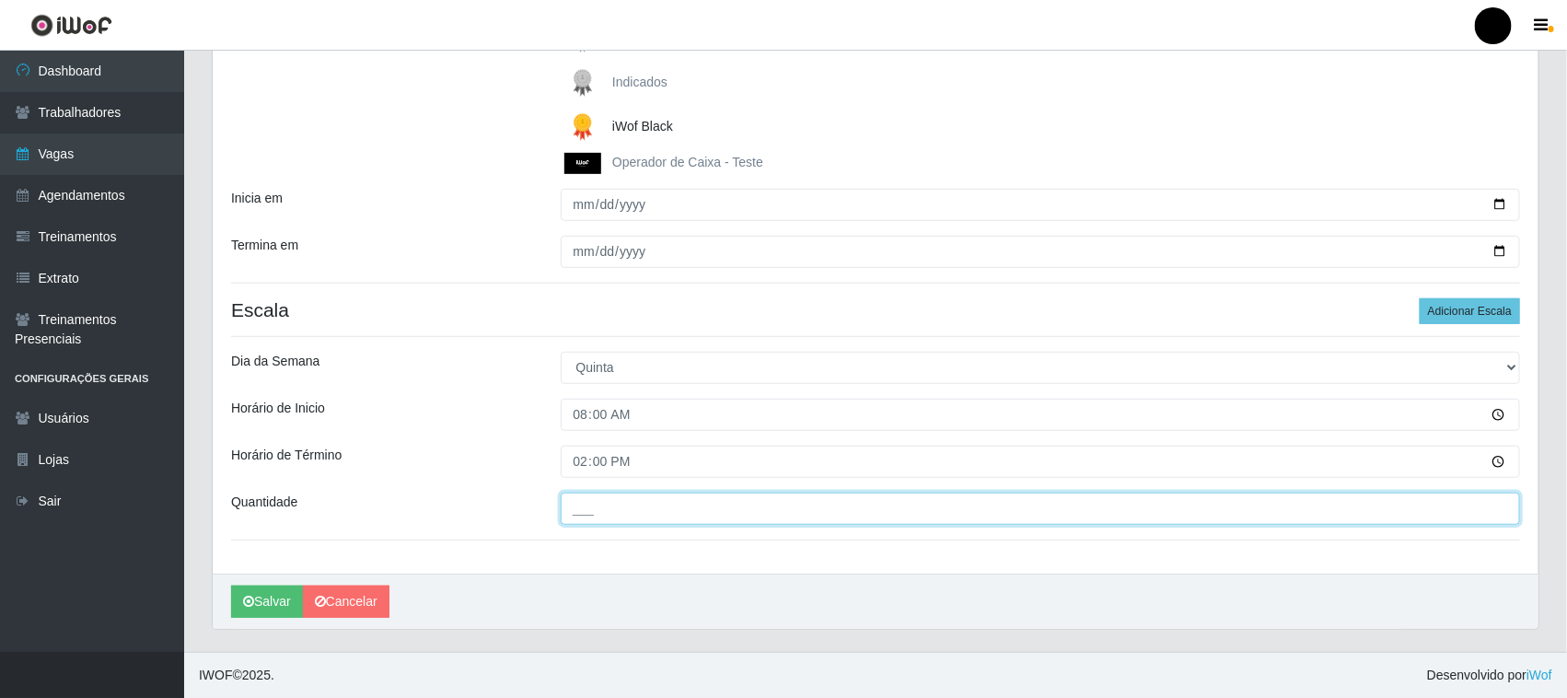
click at [599, 508] on input "___" at bounding box center [1041, 509] width 960 height 32
type input "2__"
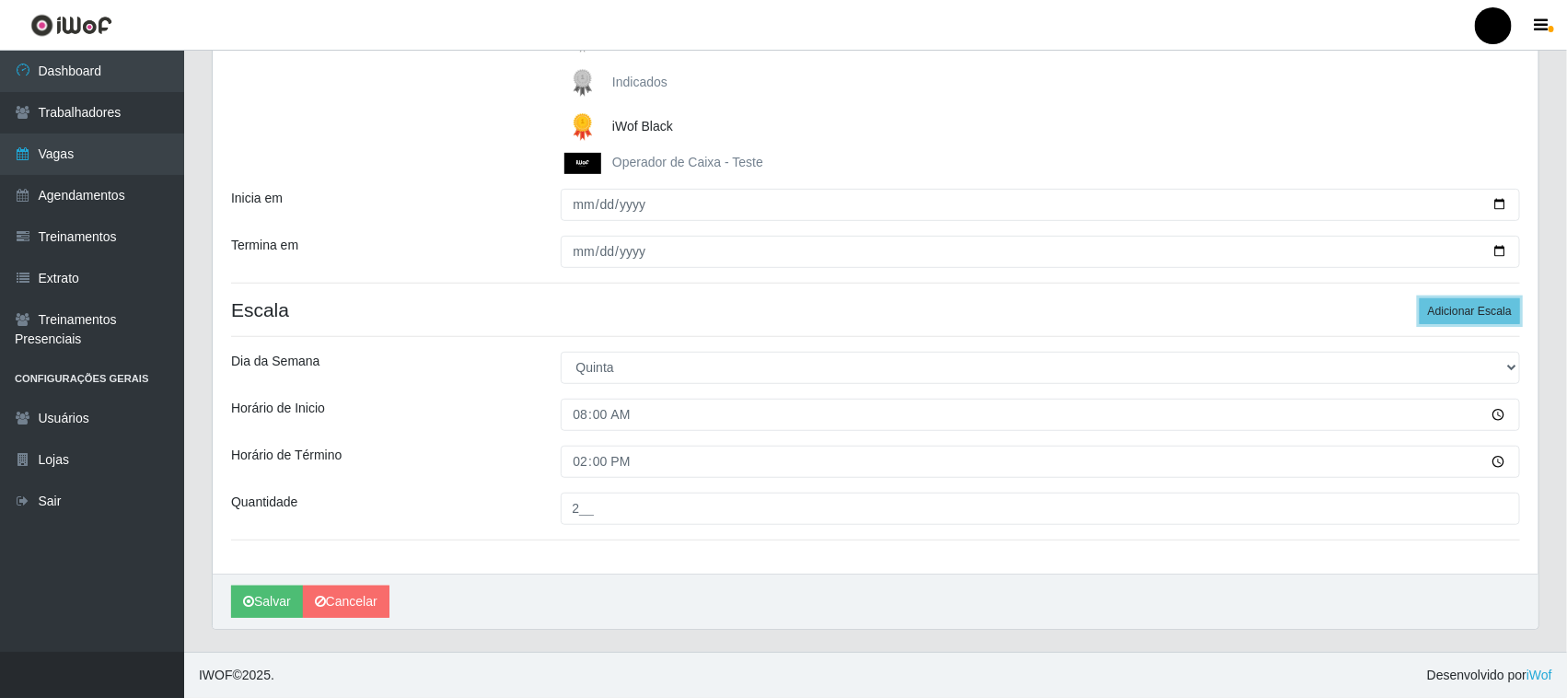
drag, startPoint x: 1447, startPoint y: 313, endPoint x: 1400, endPoint y: 322, distance: 47.8
click at [1447, 311] on button "Adicionar Escala" at bounding box center [1470, 311] width 100 height 26
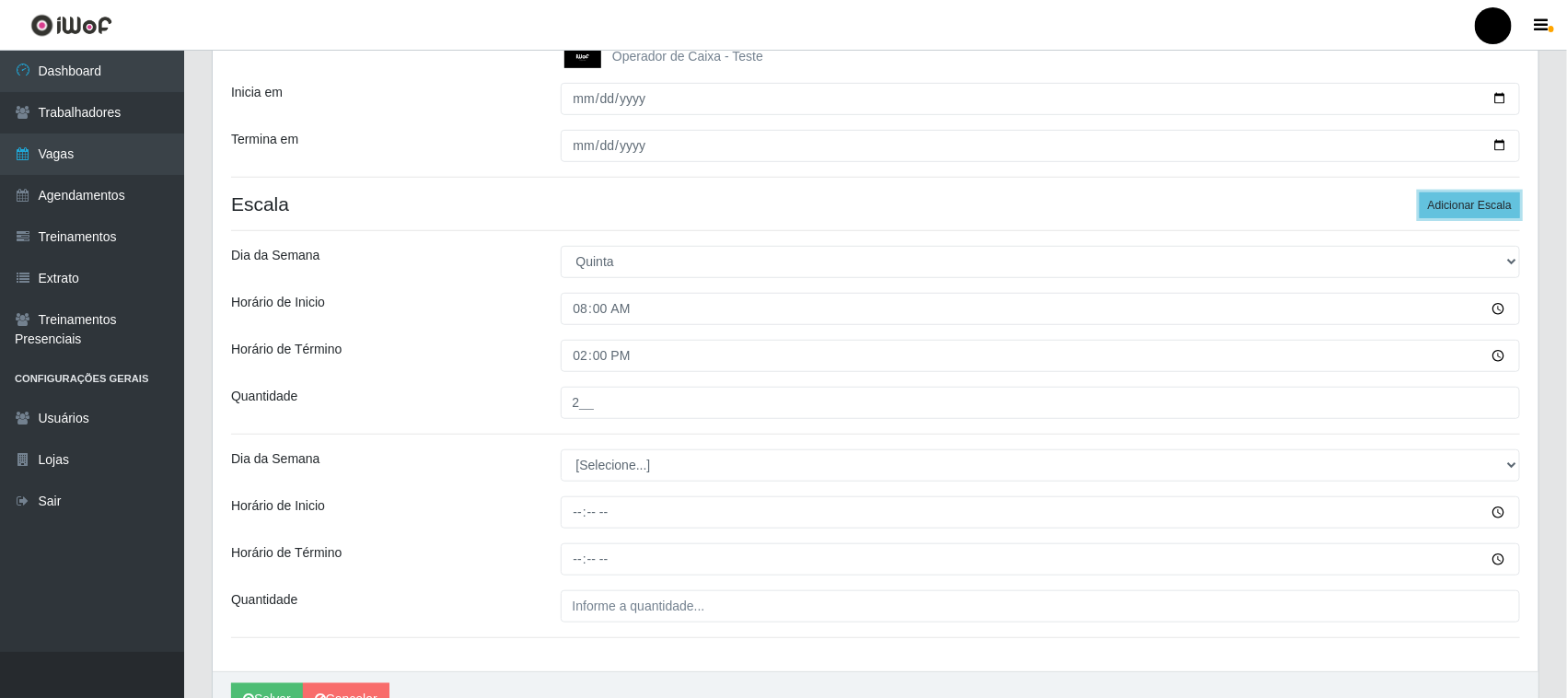
scroll to position [505, 0]
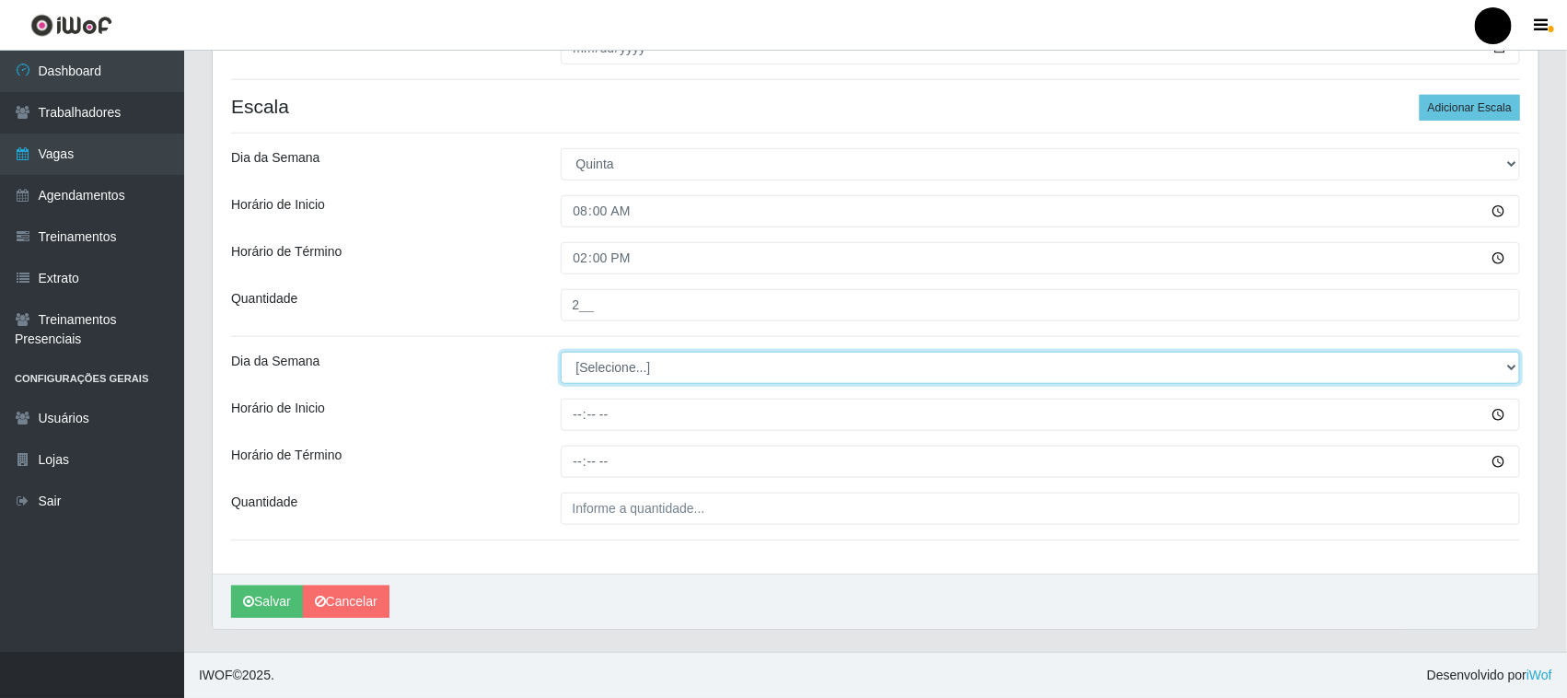
click at [586, 365] on select "[Selecione...] Segunda Terça Quarta Quinta Sexta Sábado Domingo" at bounding box center [1041, 368] width 960 height 32
select select "4"
click at [561, 352] on select "[Selecione...] Segunda Terça Quarta Quinta Sexta Sábado Domingo" at bounding box center [1041, 368] width 960 height 32
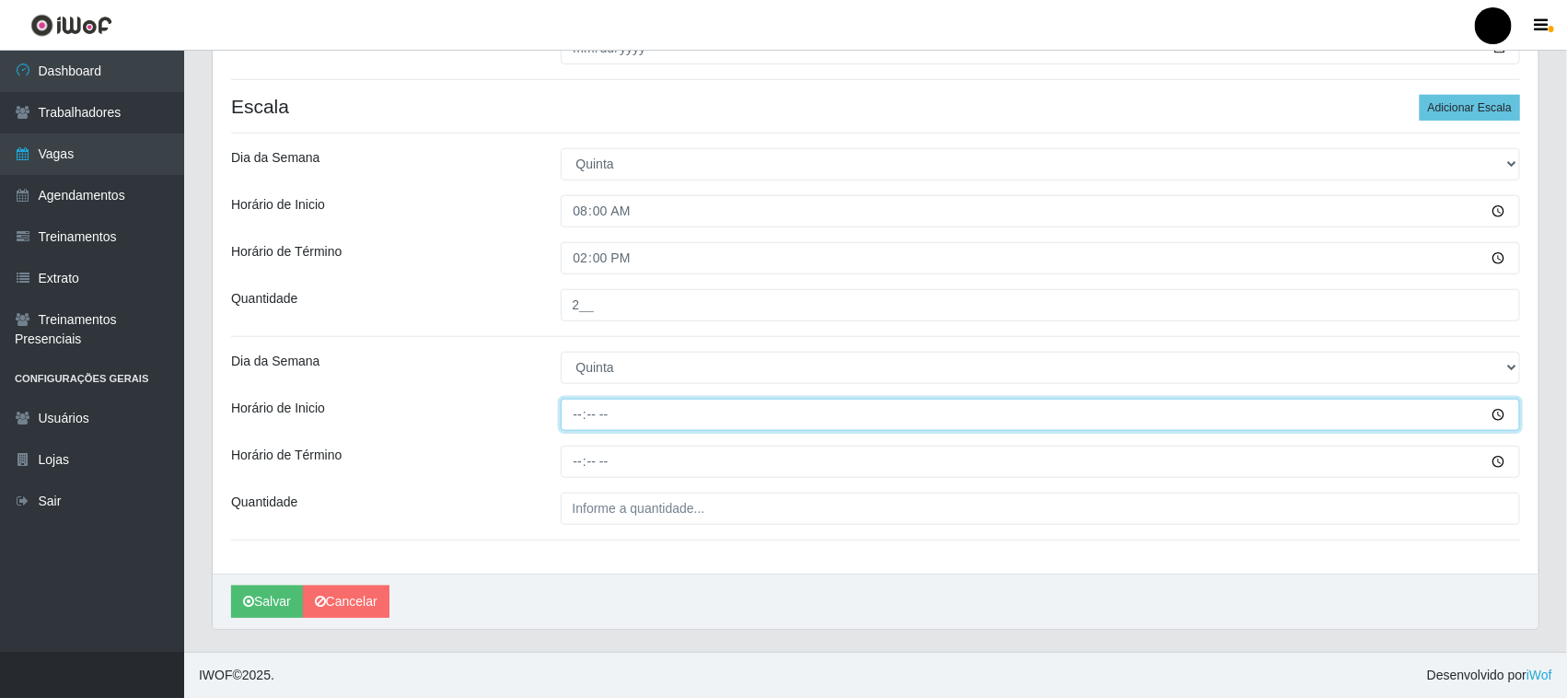
click at [575, 417] on input "Horário de Inicio" at bounding box center [1041, 415] width 960 height 32
type input "09:00"
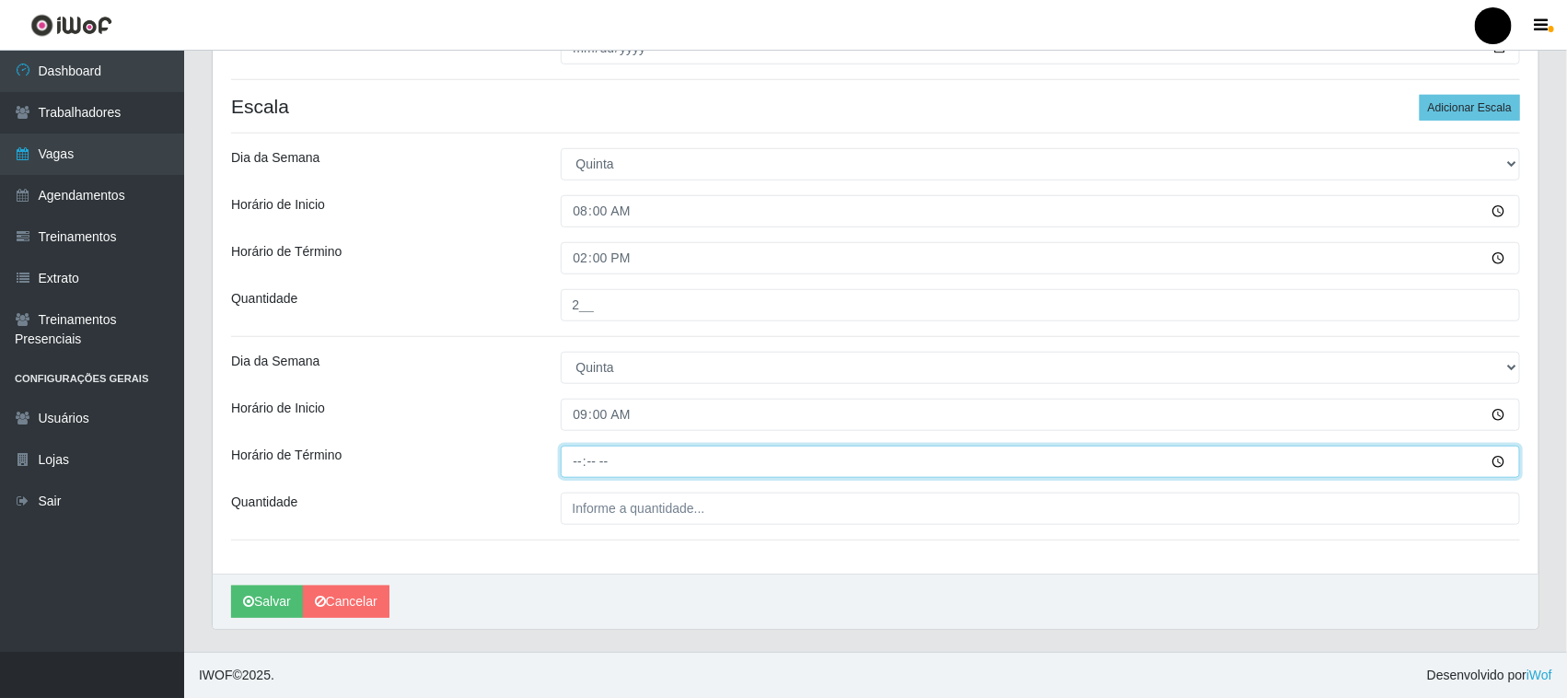
click at [573, 465] on input "Horário de Término" at bounding box center [1041, 462] width 960 height 32
type input "15:00"
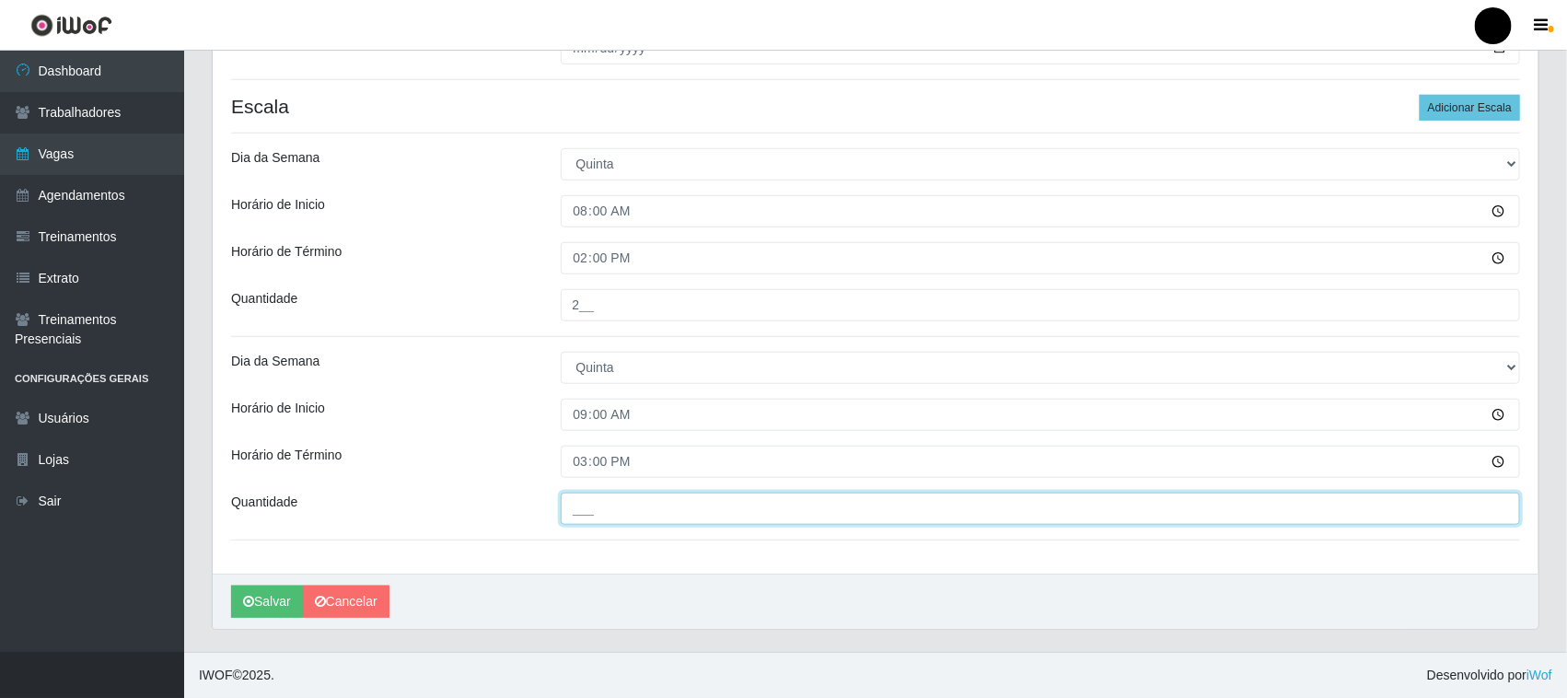
click at [590, 507] on input "___" at bounding box center [1041, 509] width 960 height 32
type input "3__"
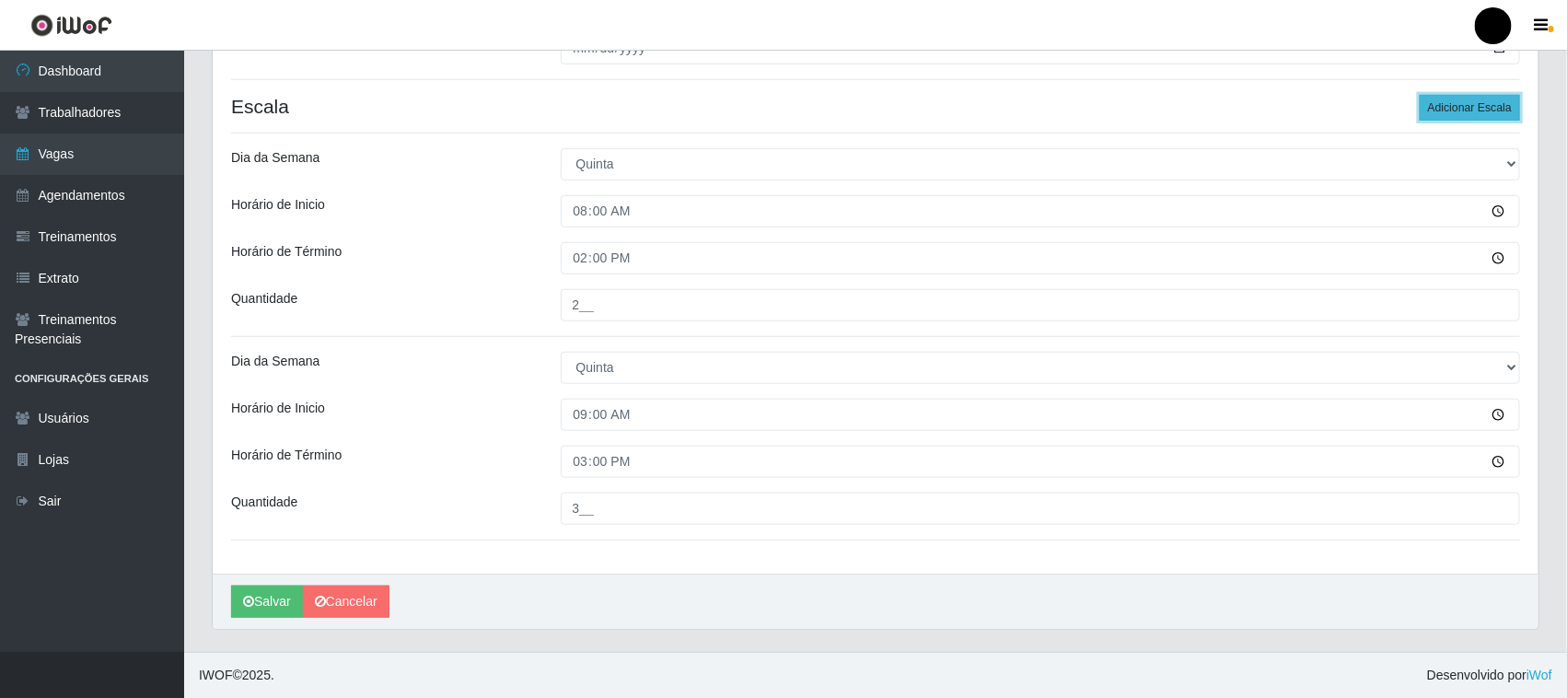
click at [1464, 110] on button "Adicionar Escala" at bounding box center [1470, 108] width 100 height 26
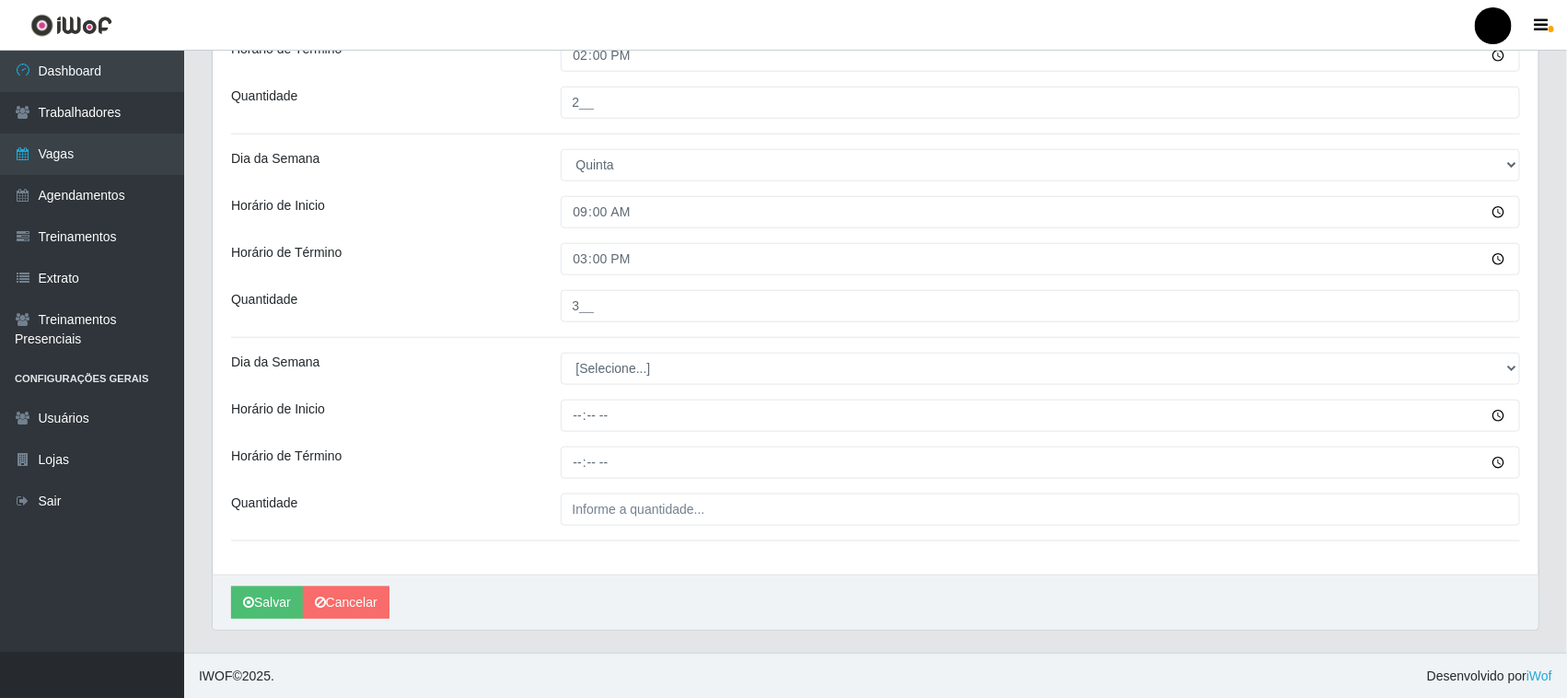
scroll to position [709, 0]
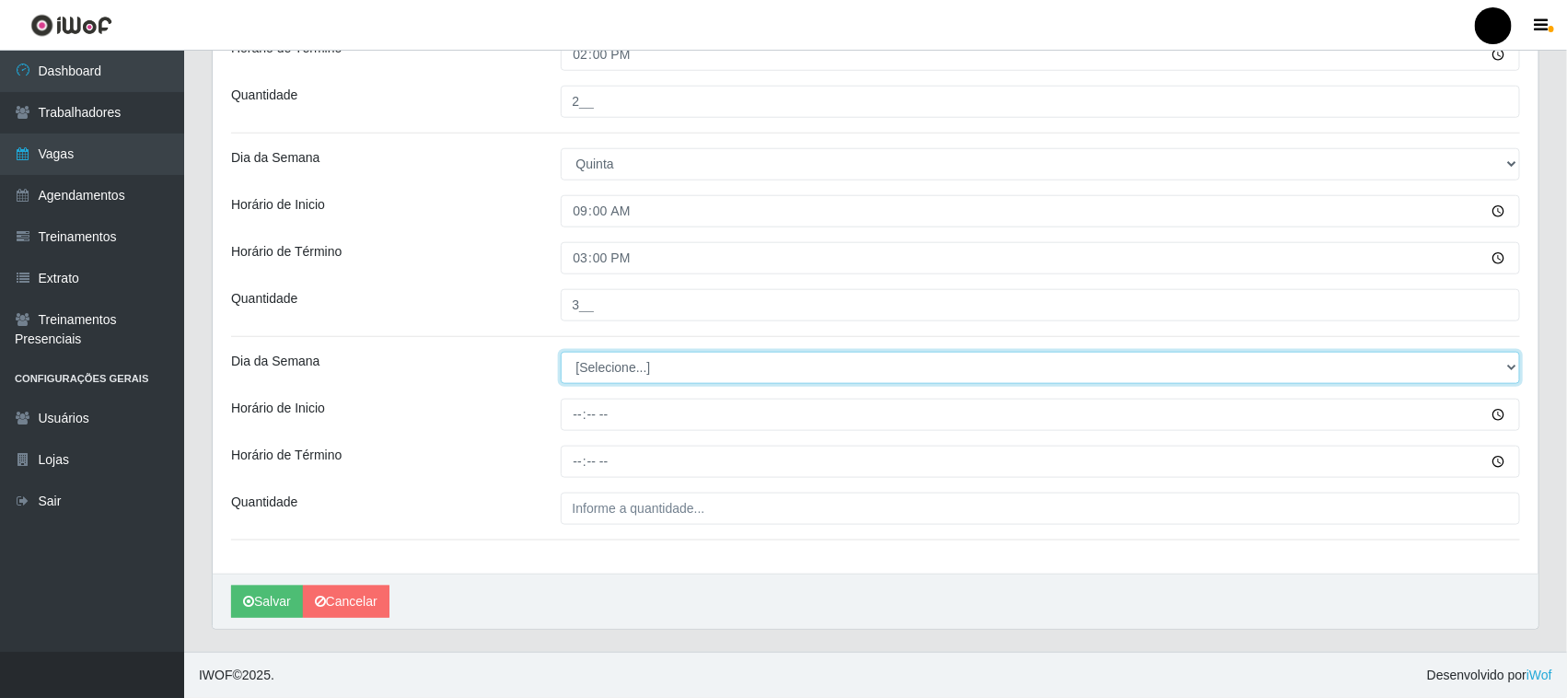
click at [609, 368] on select "[Selecione...] Segunda Terça Quarta Quinta Sexta Sábado Domingo" at bounding box center [1041, 368] width 960 height 32
select select "4"
click at [561, 352] on select "[Selecione...] Segunda Terça Quarta Quinta Sexta Sábado Domingo" at bounding box center [1041, 368] width 960 height 32
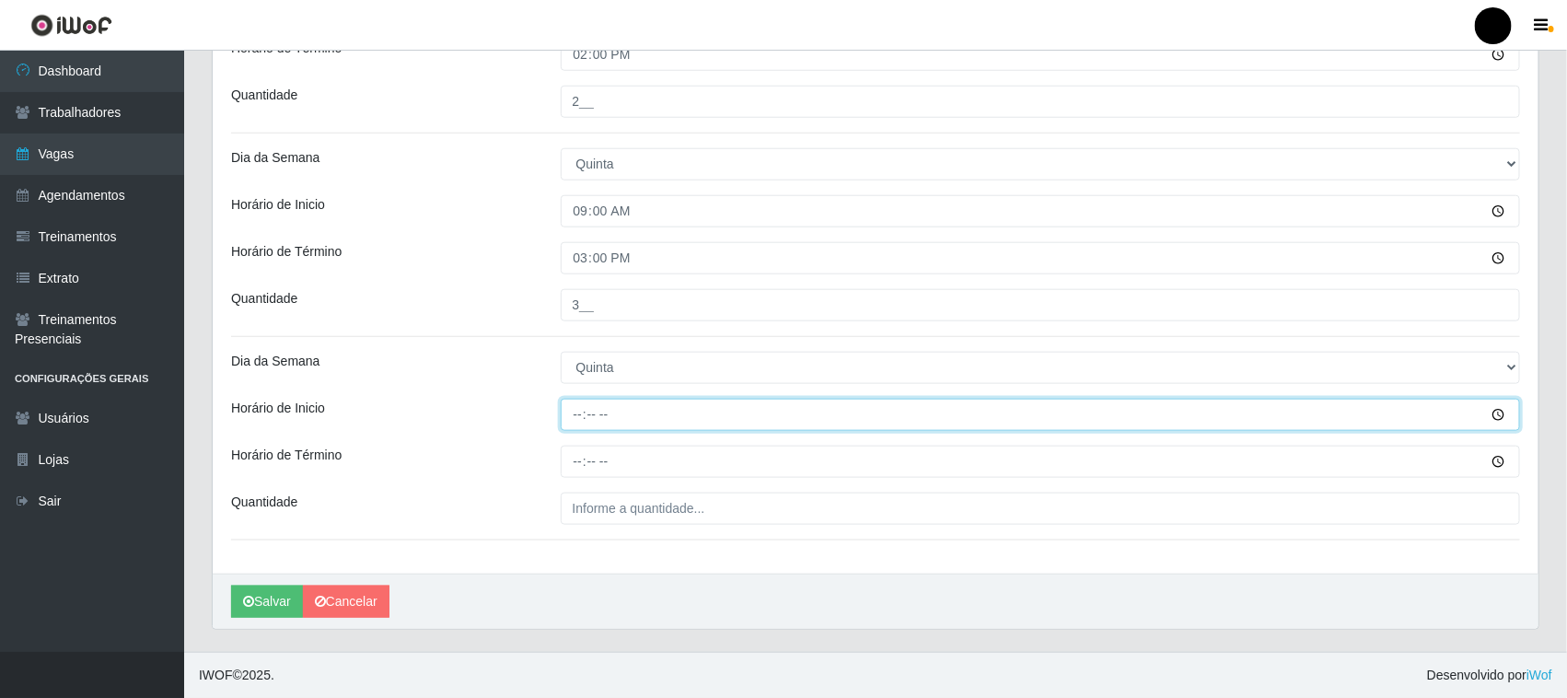
click at [577, 424] on input "Horário de Inicio" at bounding box center [1041, 415] width 960 height 32
type input "11:00"
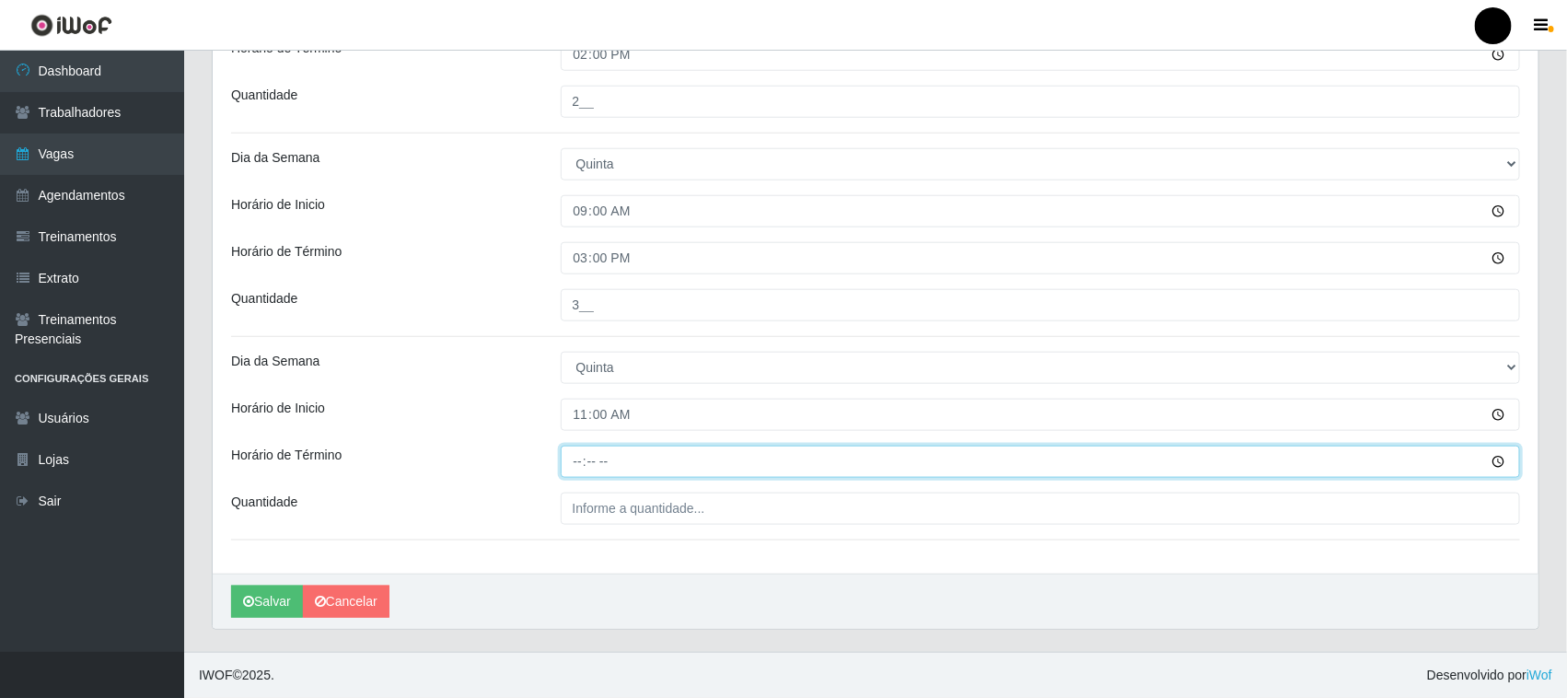
click at [585, 465] on input "Horário de Término" at bounding box center [1041, 462] width 960 height 32
type input "17:00"
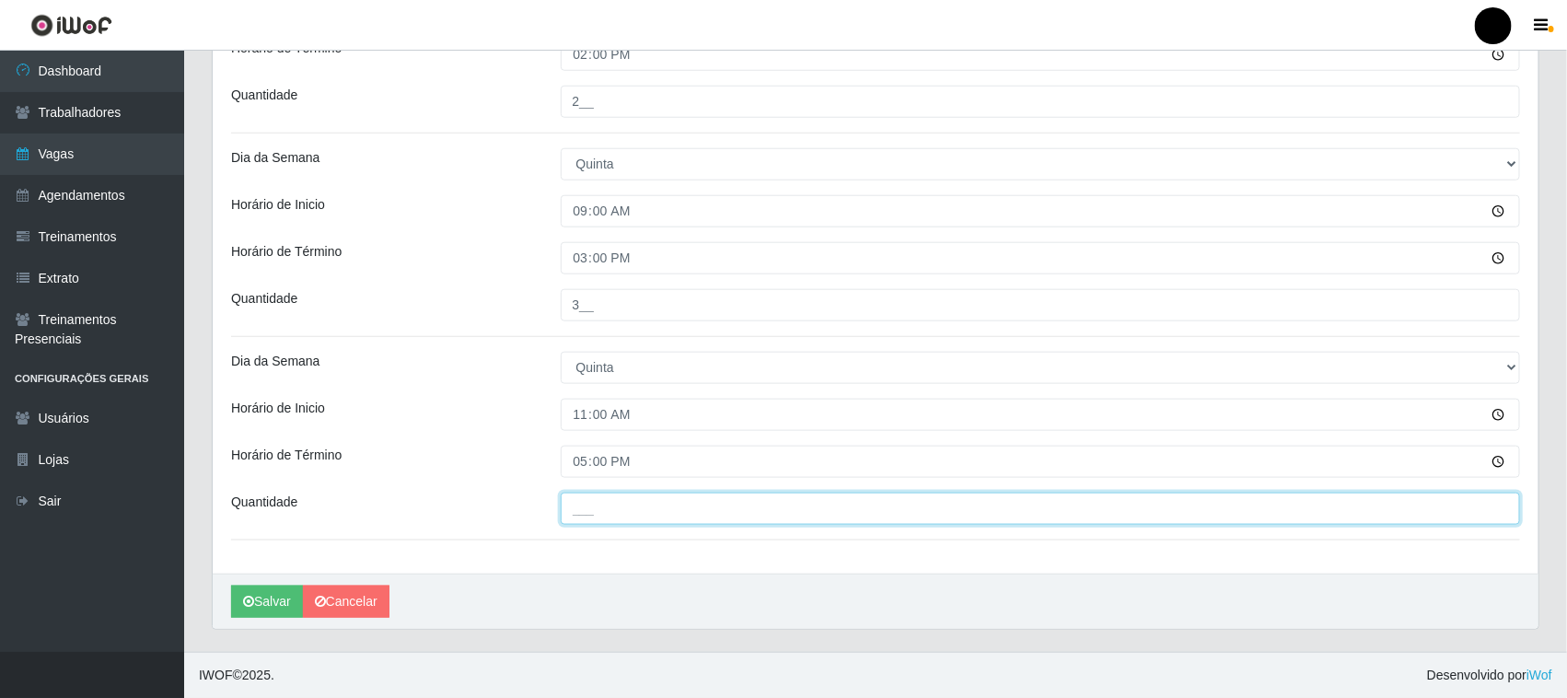
click at [580, 504] on input "___" at bounding box center [1041, 509] width 960 height 32
type input "1__"
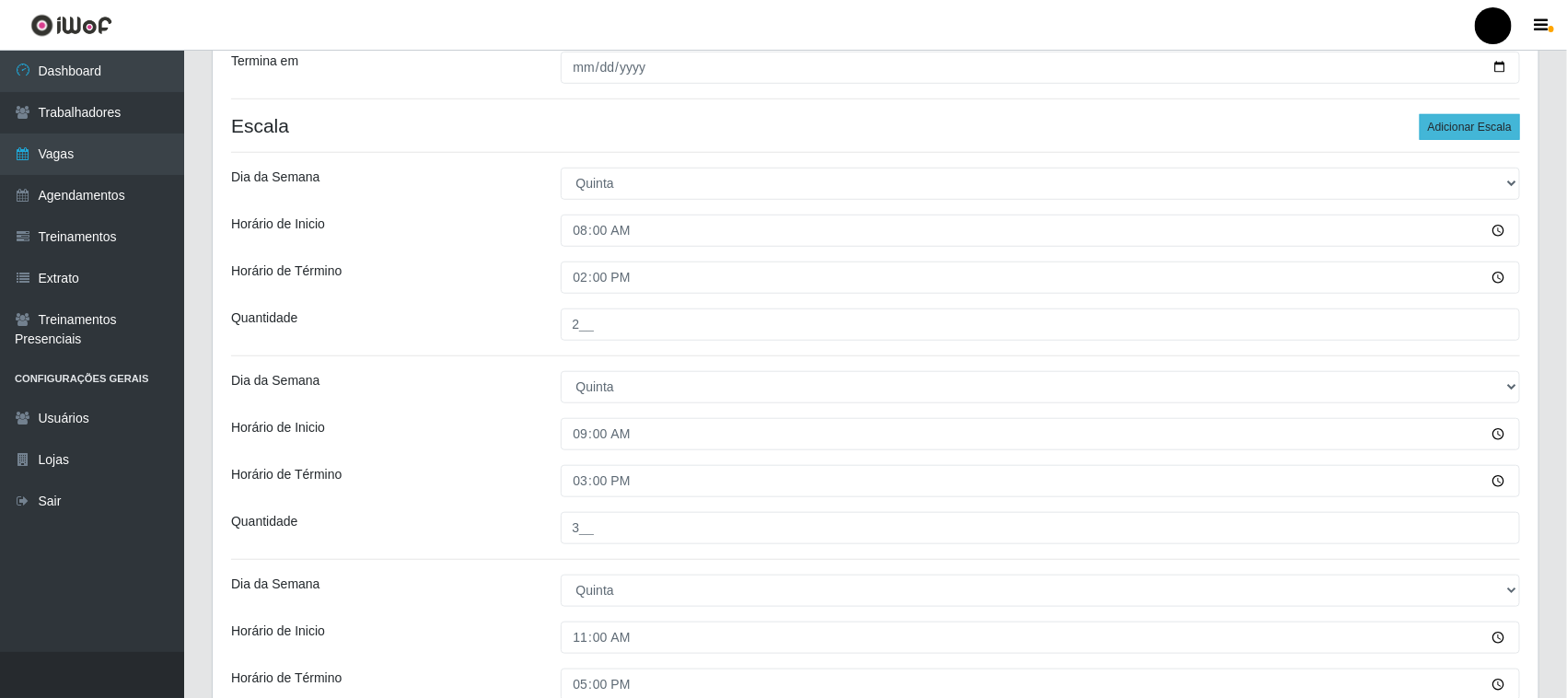
scroll to position [479, 0]
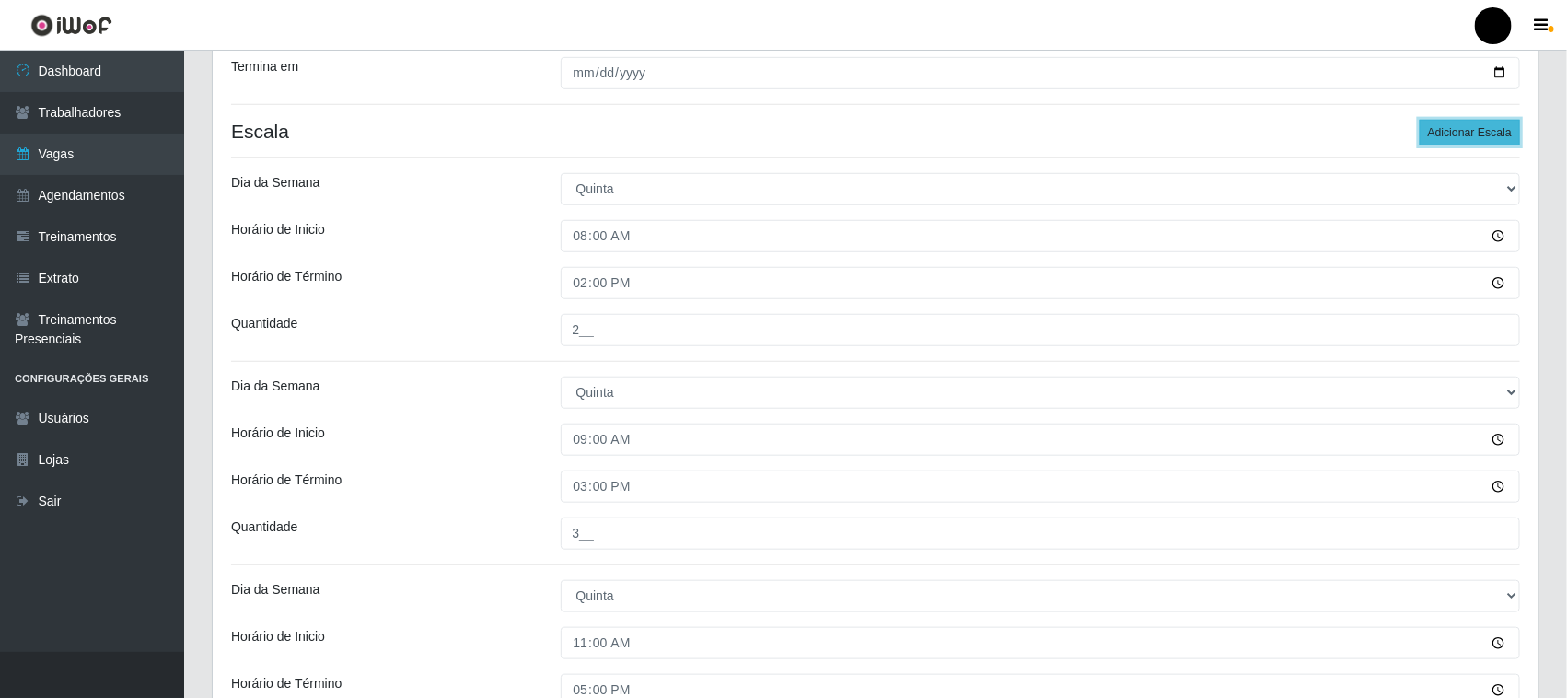
click at [1462, 124] on button "Adicionar Escala" at bounding box center [1470, 133] width 100 height 26
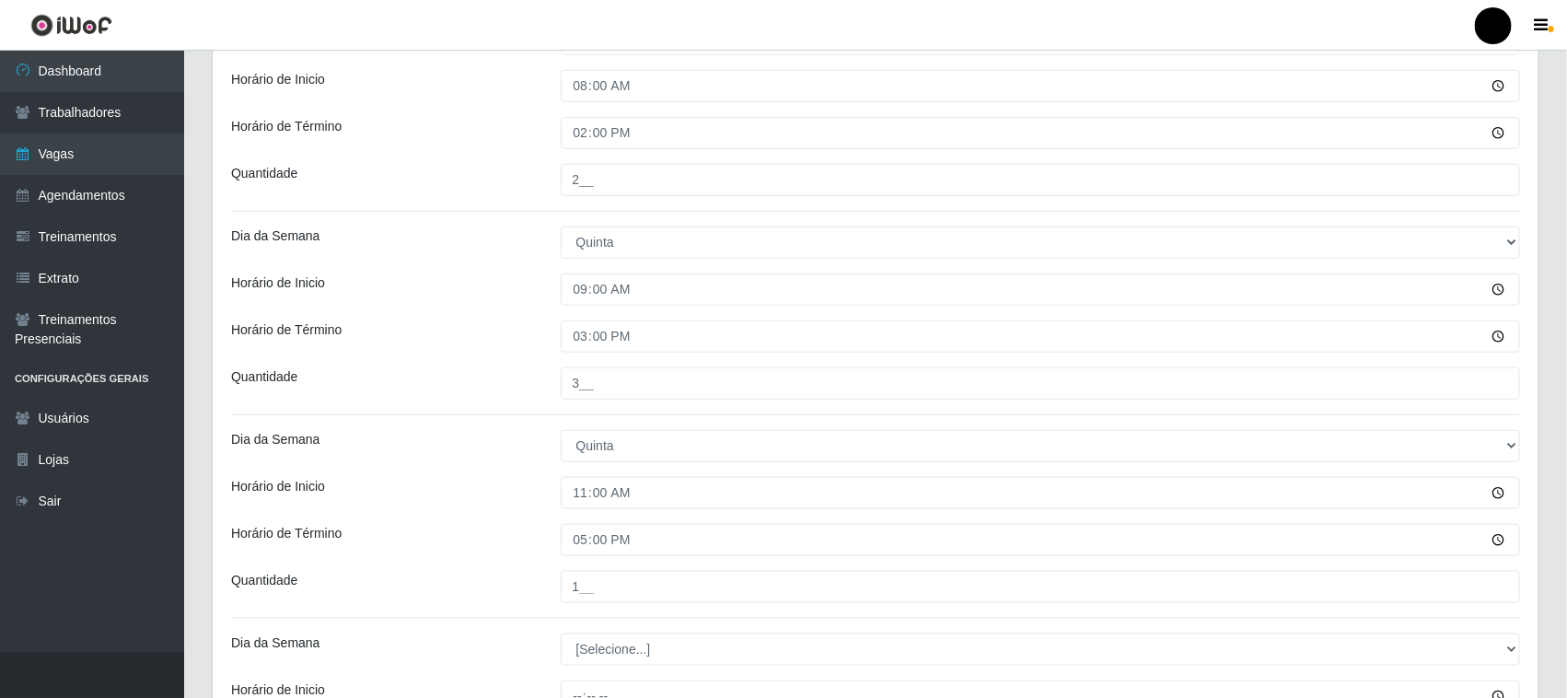
scroll to position [912, 0]
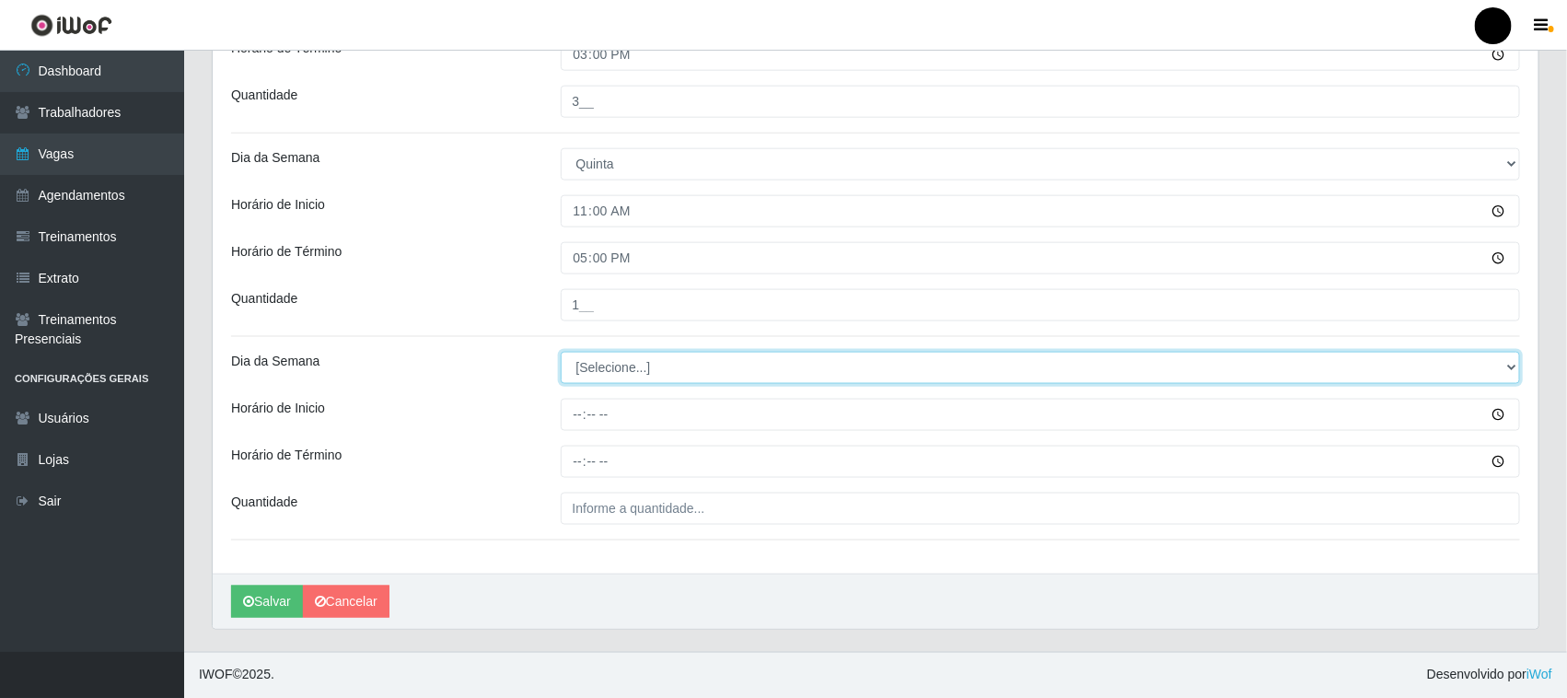
click at [629, 375] on select "[Selecione...] Segunda Terça Quarta Quinta Sexta Sábado Domingo" at bounding box center [1041, 368] width 960 height 32
select select "4"
click at [561, 352] on select "[Selecione...] Segunda Terça Quarta Quinta Sexta Sábado Domingo" at bounding box center [1041, 368] width 960 height 32
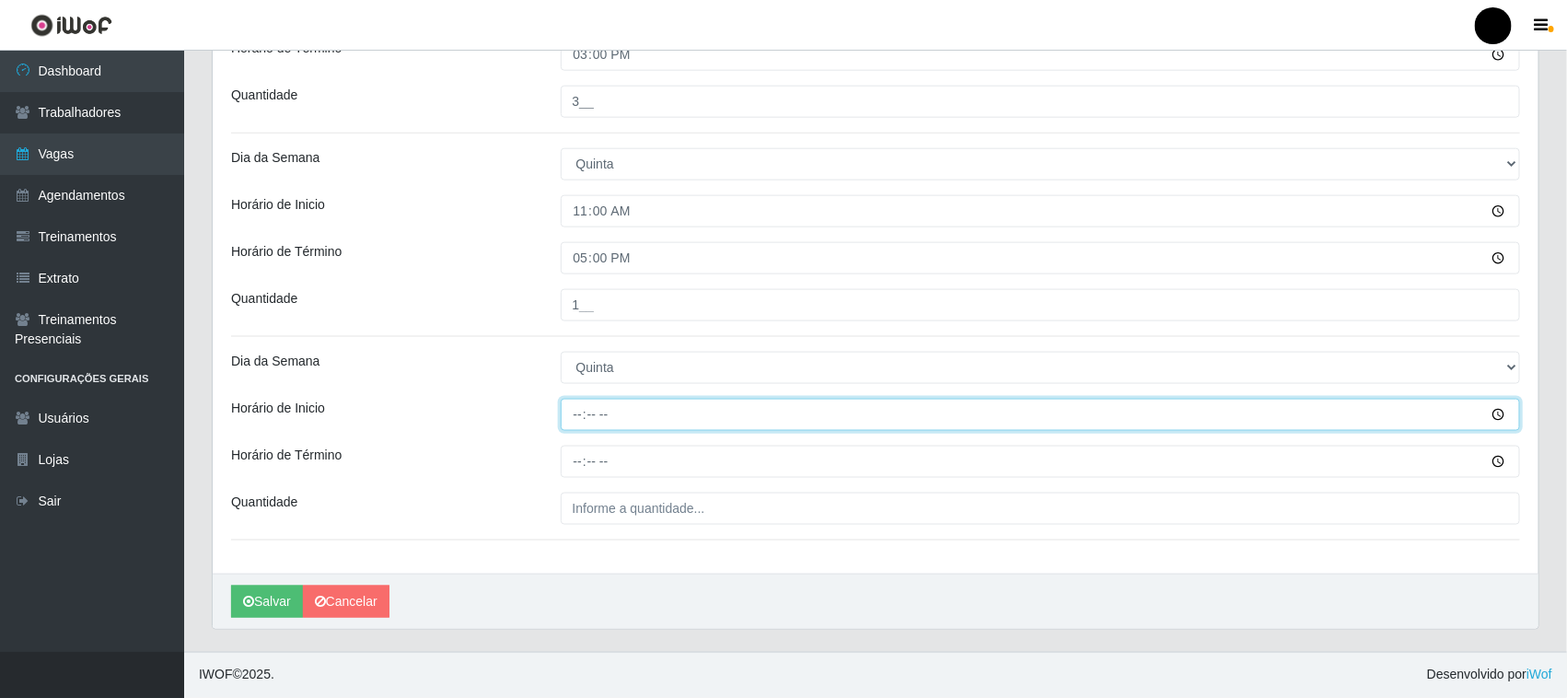
click at [578, 419] on input "Horário de Inicio" at bounding box center [1041, 415] width 960 height 32
type input "16:00"
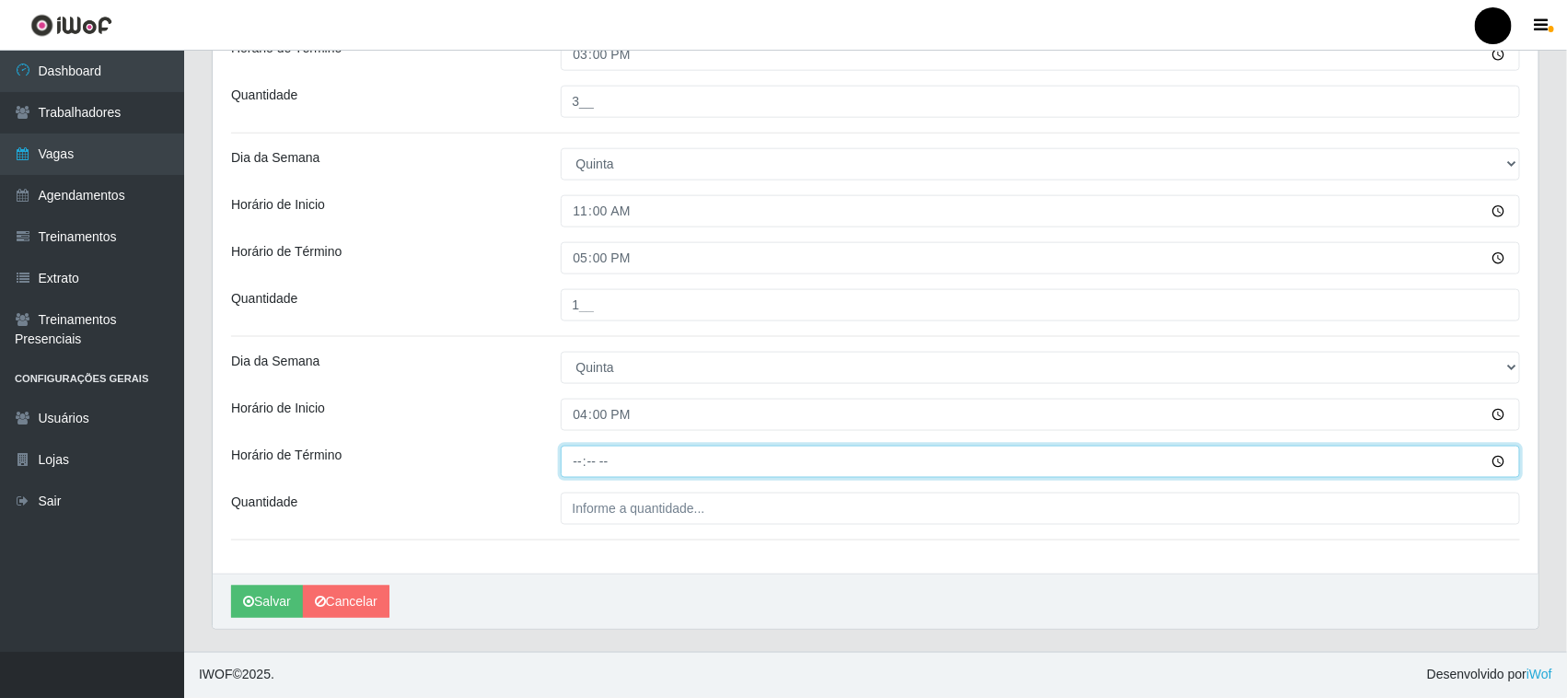
click at [577, 461] on input "Horário de Término" at bounding box center [1041, 462] width 960 height 32
type input "22:00"
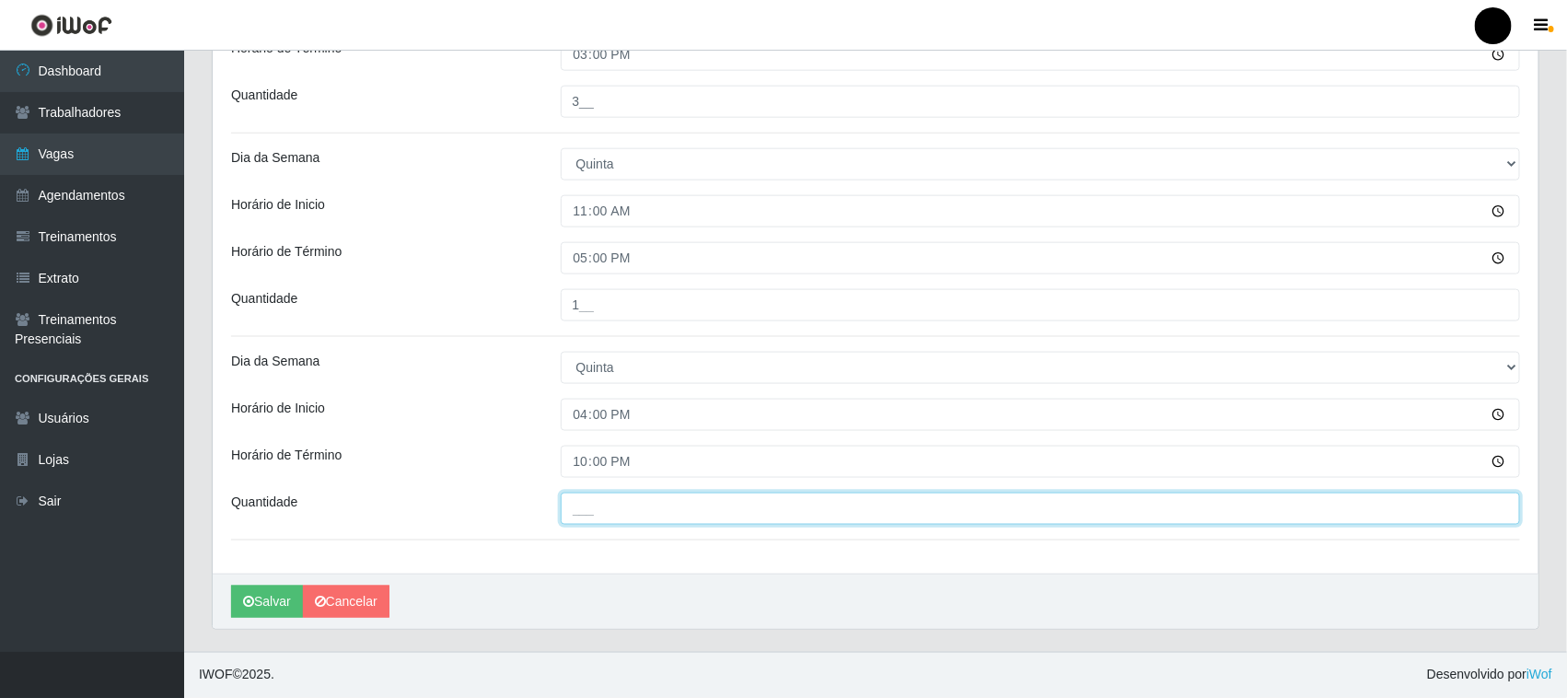
click at [586, 513] on input "___" at bounding box center [1041, 509] width 960 height 32
click at [580, 513] on input "4__" at bounding box center [1041, 509] width 960 height 32
type input "5__"
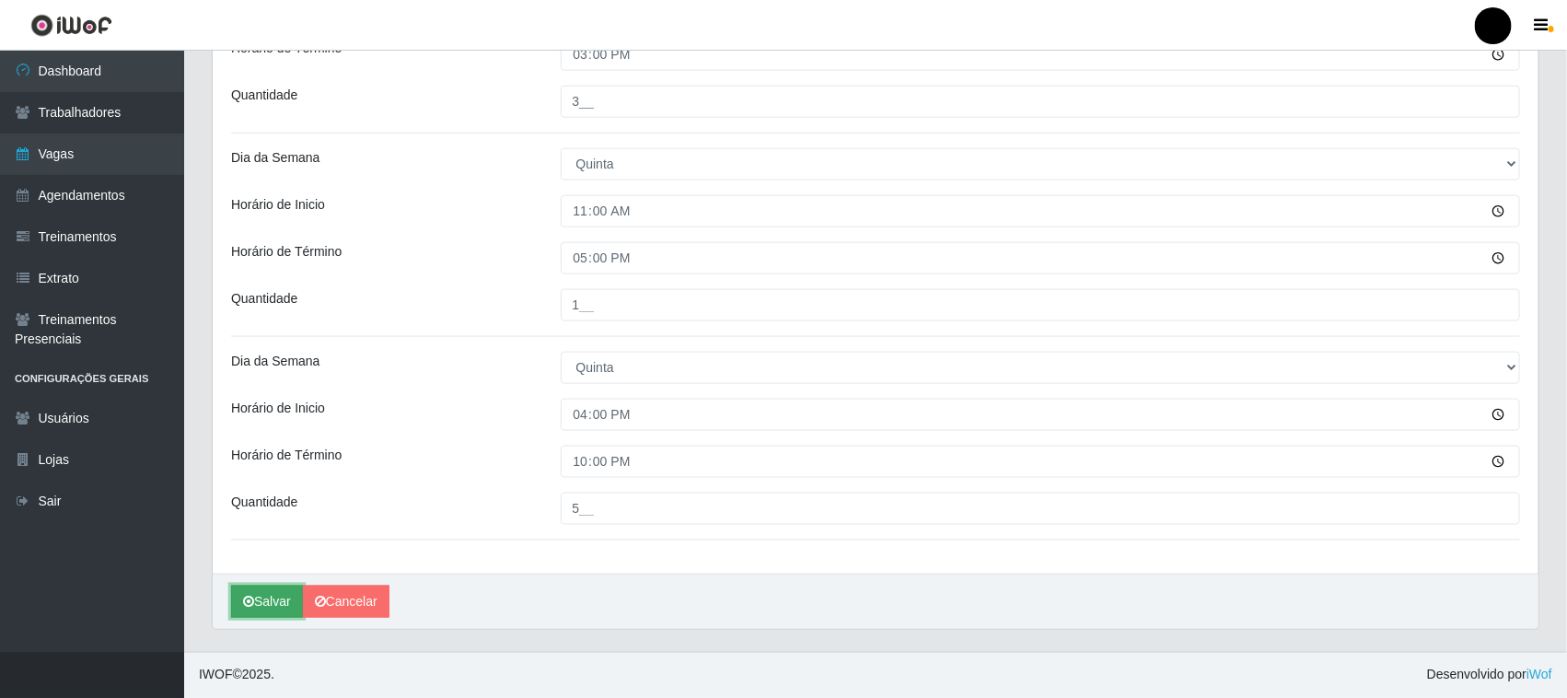
click at [278, 603] on button "Salvar" at bounding box center [267, 602] width 72 height 32
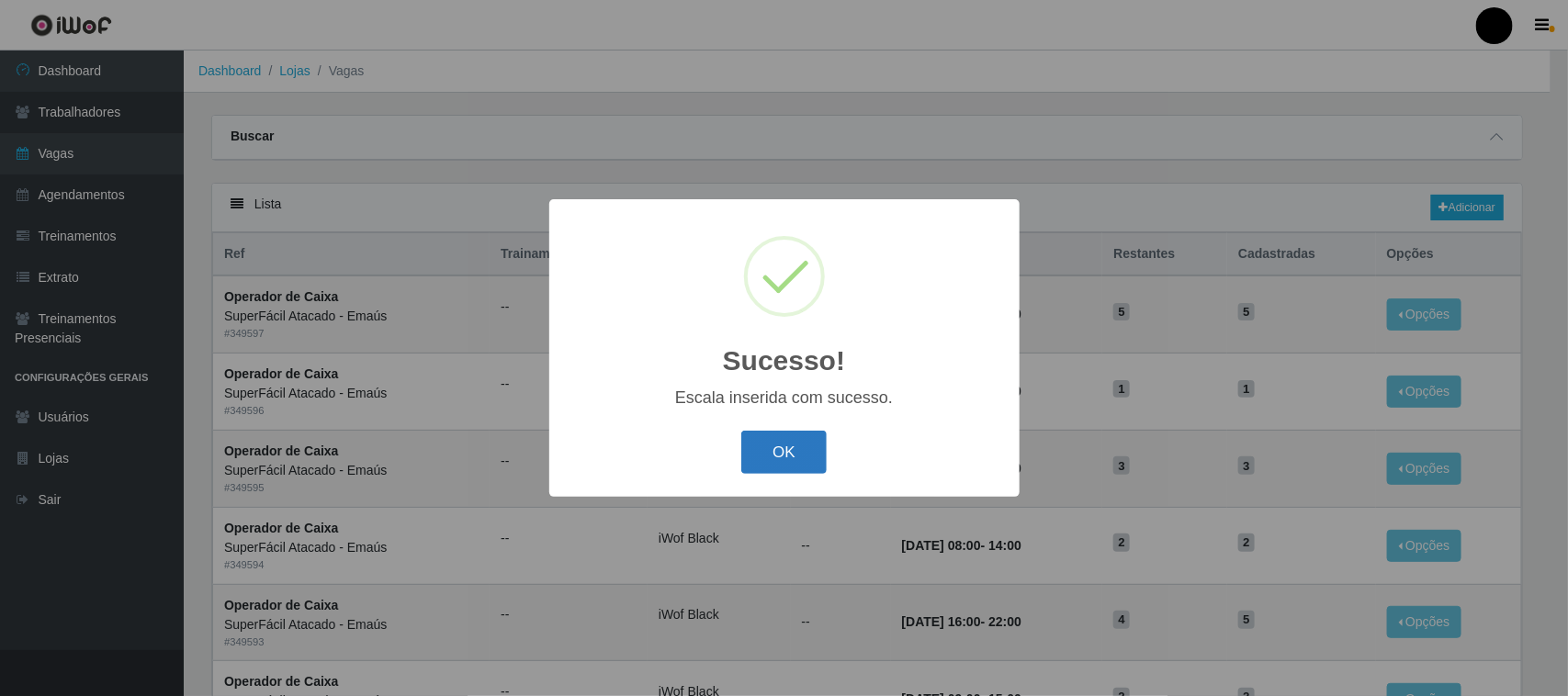
click at [791, 450] on button "OK" at bounding box center [784, 452] width 86 height 43
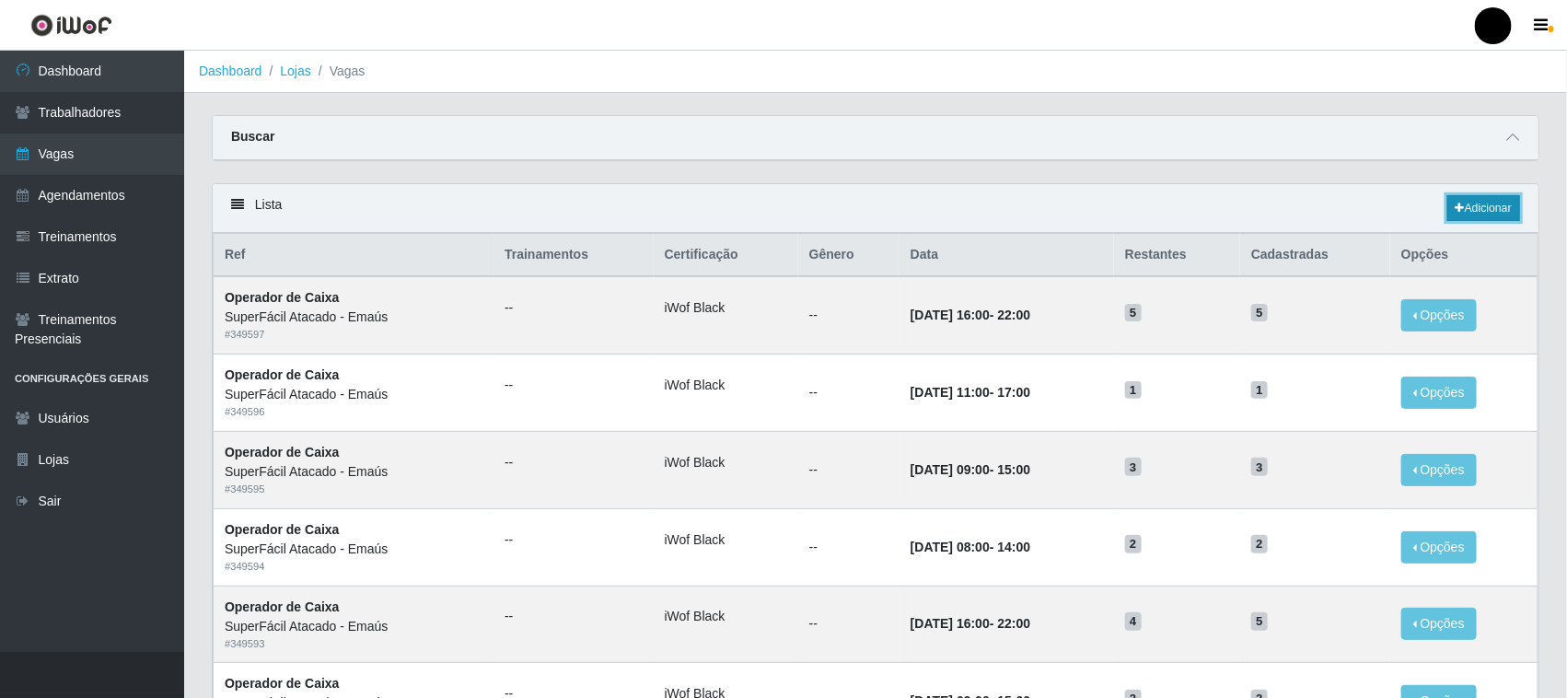
click at [1482, 212] on link "Adicionar" at bounding box center [1483, 208] width 73 height 26
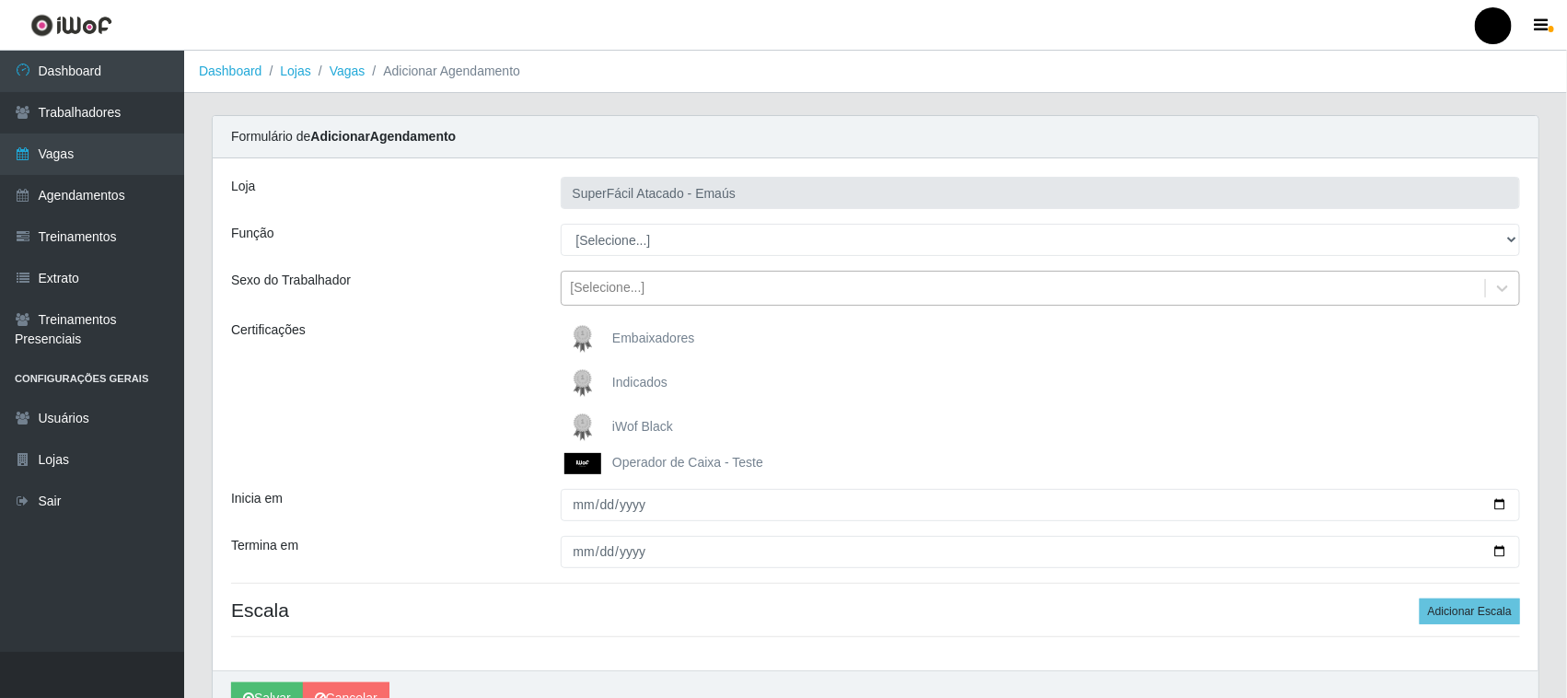
type input "SuperFácil Atacado - Emaús"
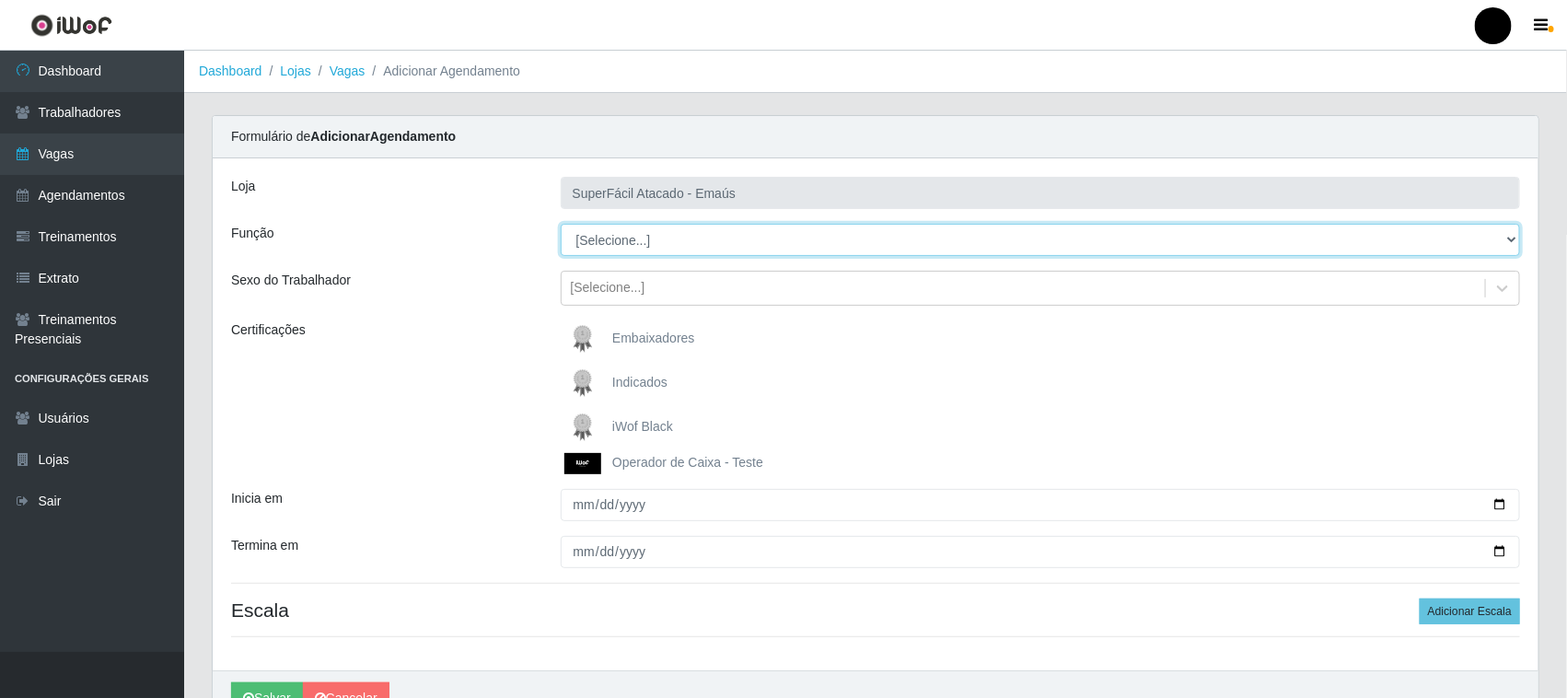
click at [640, 246] on select "[Selecione...] Auxiliar de Estacionamento Auxiliar de Estacionamento + Auxiliar…" at bounding box center [1041, 240] width 960 height 32
select select "22"
click at [561, 224] on select "[Selecione...] Auxiliar de Estacionamento Auxiliar de Estacionamento + Auxiliar…" at bounding box center [1041, 240] width 960 height 32
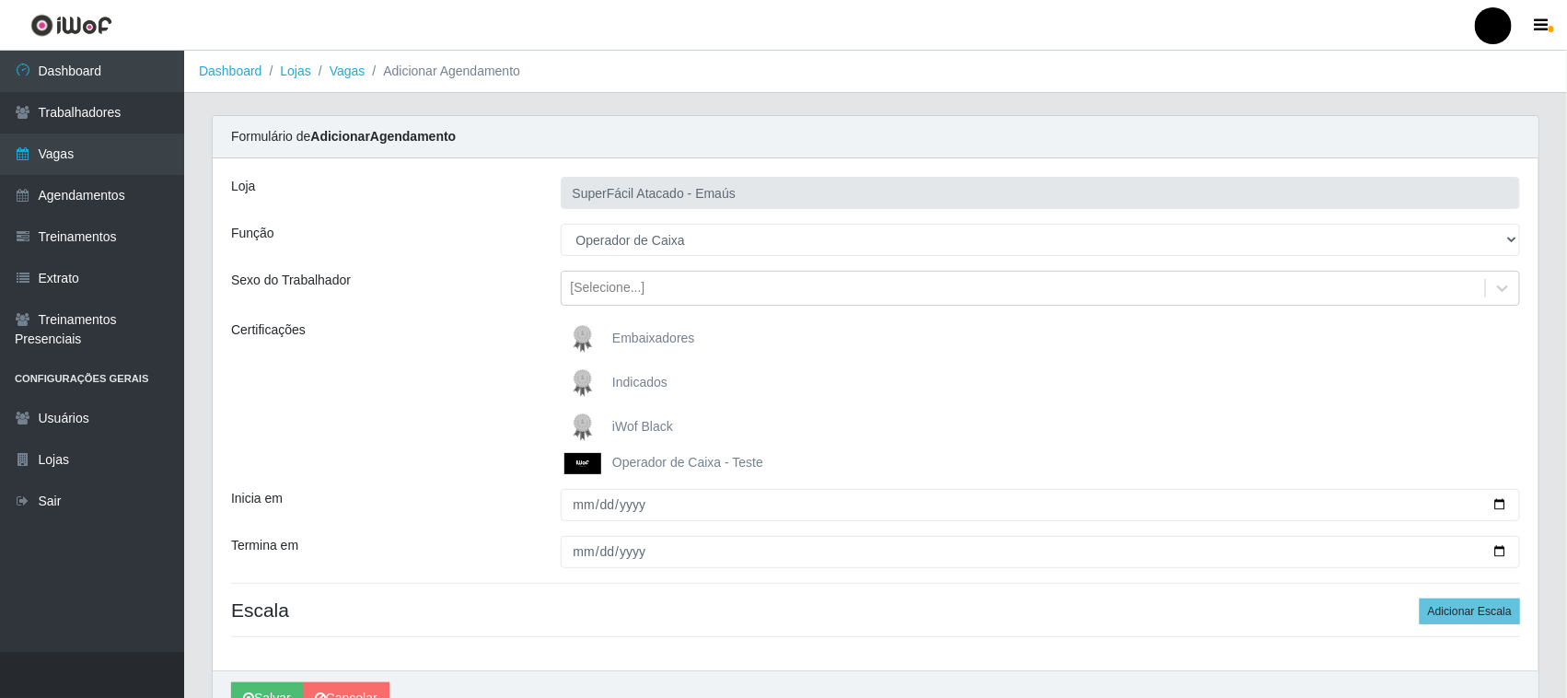
click at [585, 422] on img at bounding box center [586, 427] width 44 height 37
click at [0, 0] on input "iWof Black" at bounding box center [0, 0] width 0 height 0
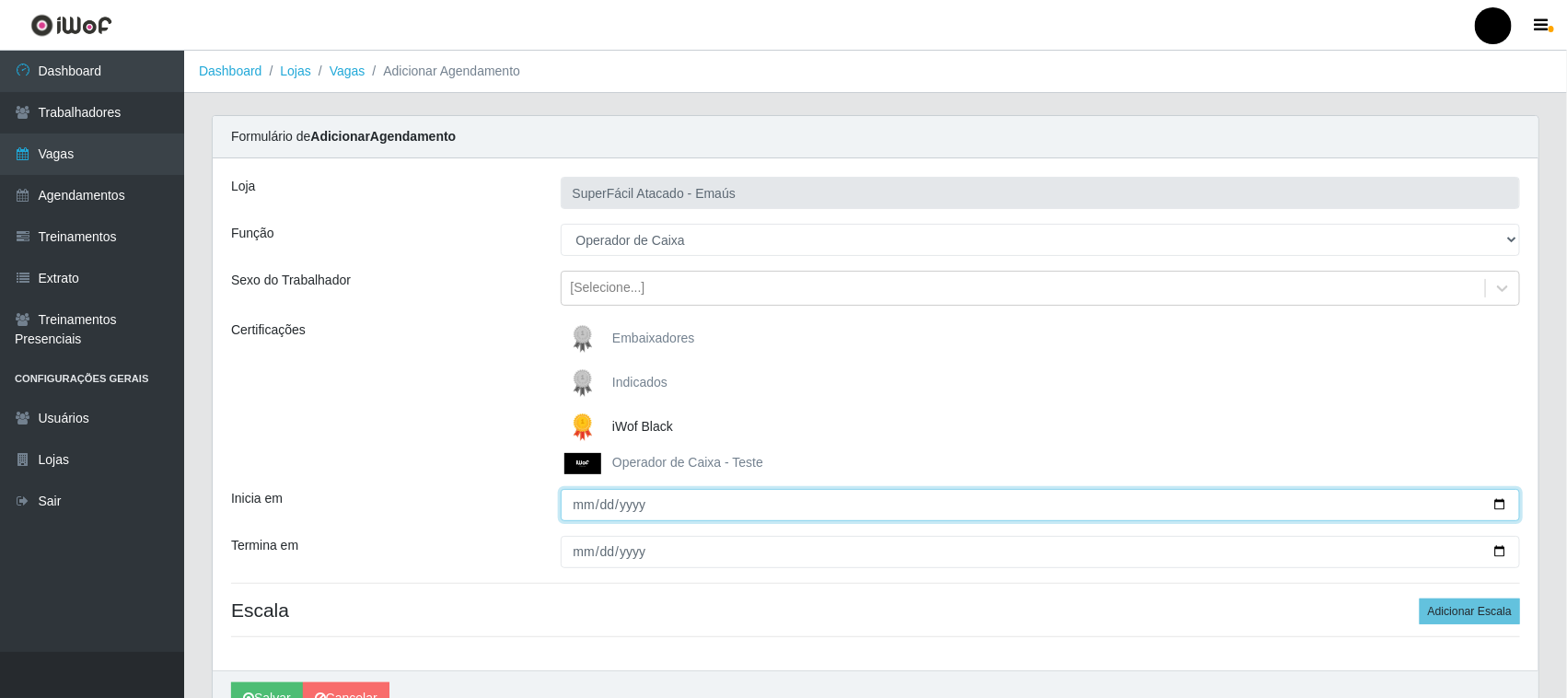
click at [1499, 500] on input "Inicia em" at bounding box center [1041, 505] width 960 height 32
type input "[DATE]"
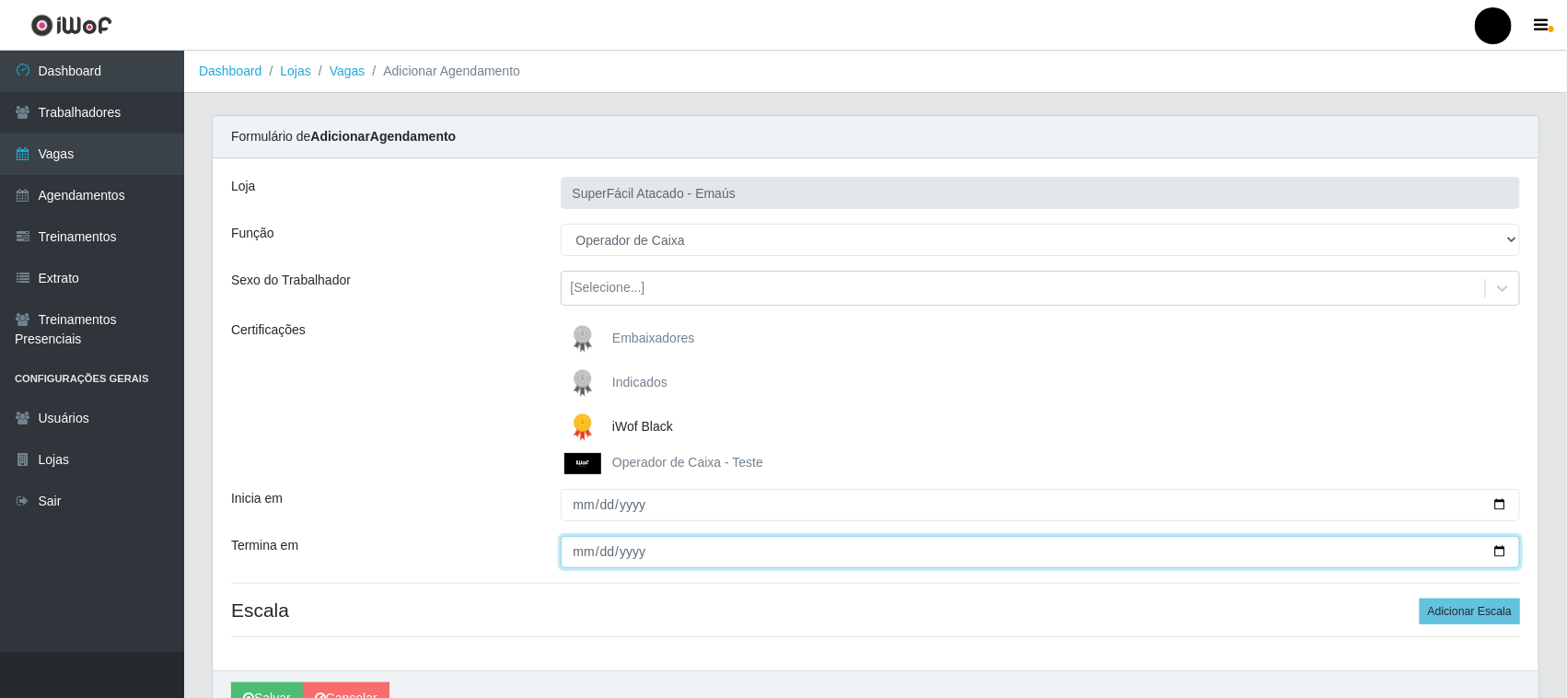
click at [1498, 549] on input "Termina em" at bounding box center [1041, 552] width 960 height 32
type input "[DATE]"
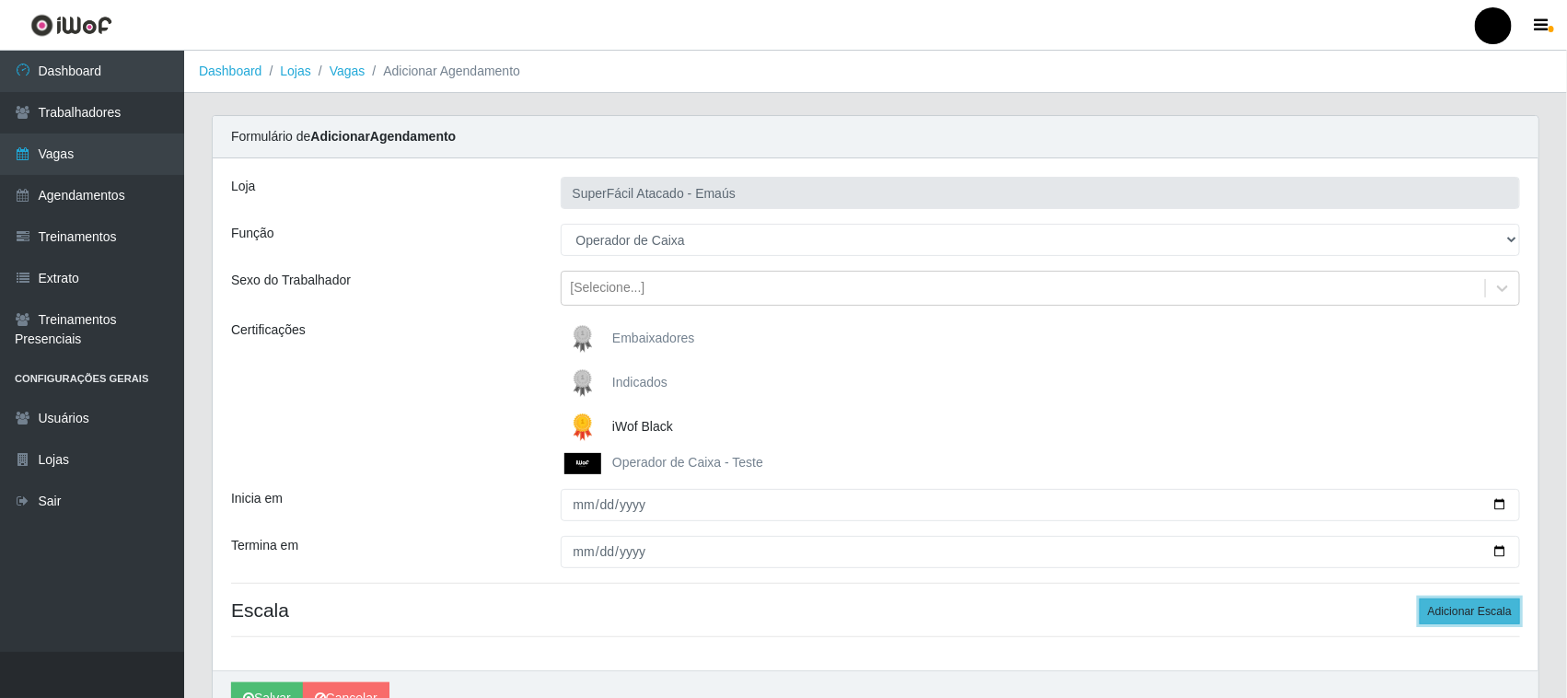
click at [1476, 605] on button "Adicionar Escala" at bounding box center [1470, 611] width 100 height 26
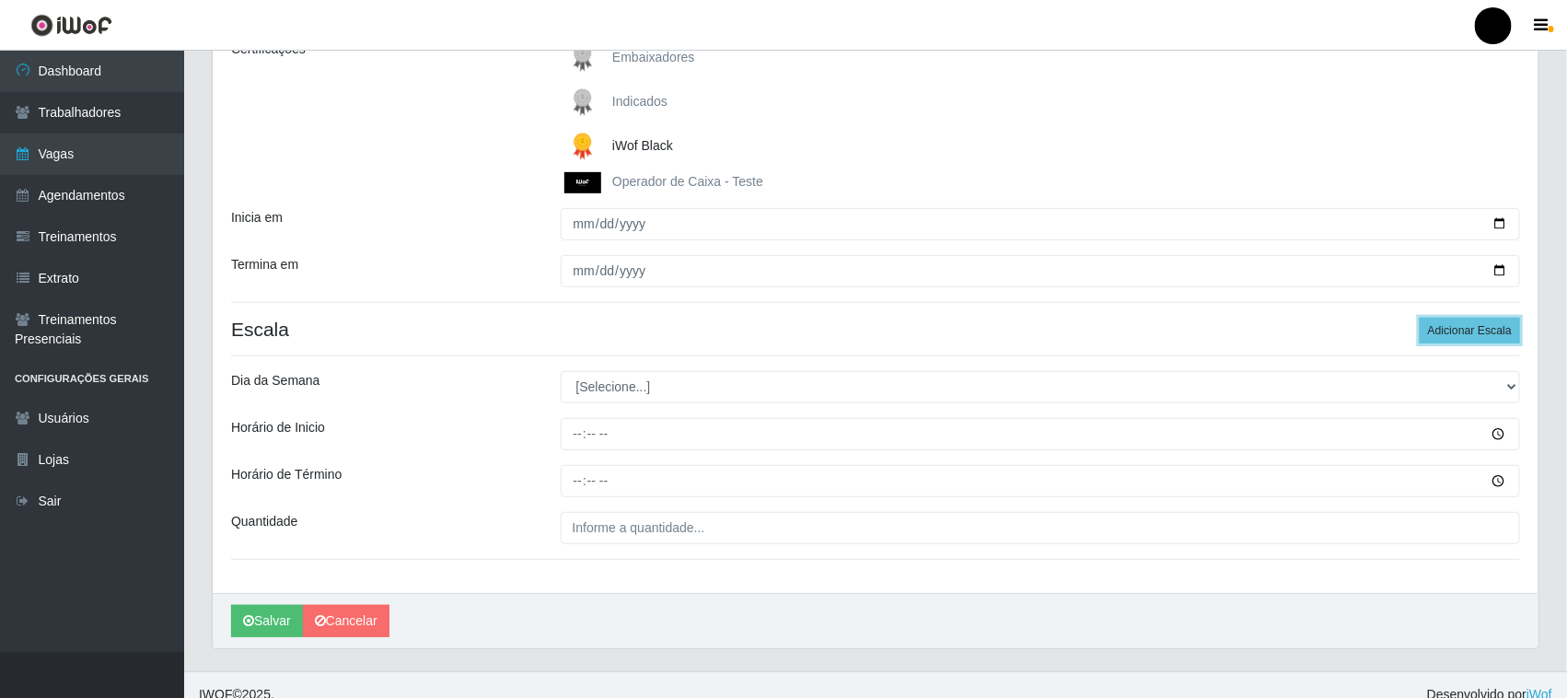
scroll to position [301, 0]
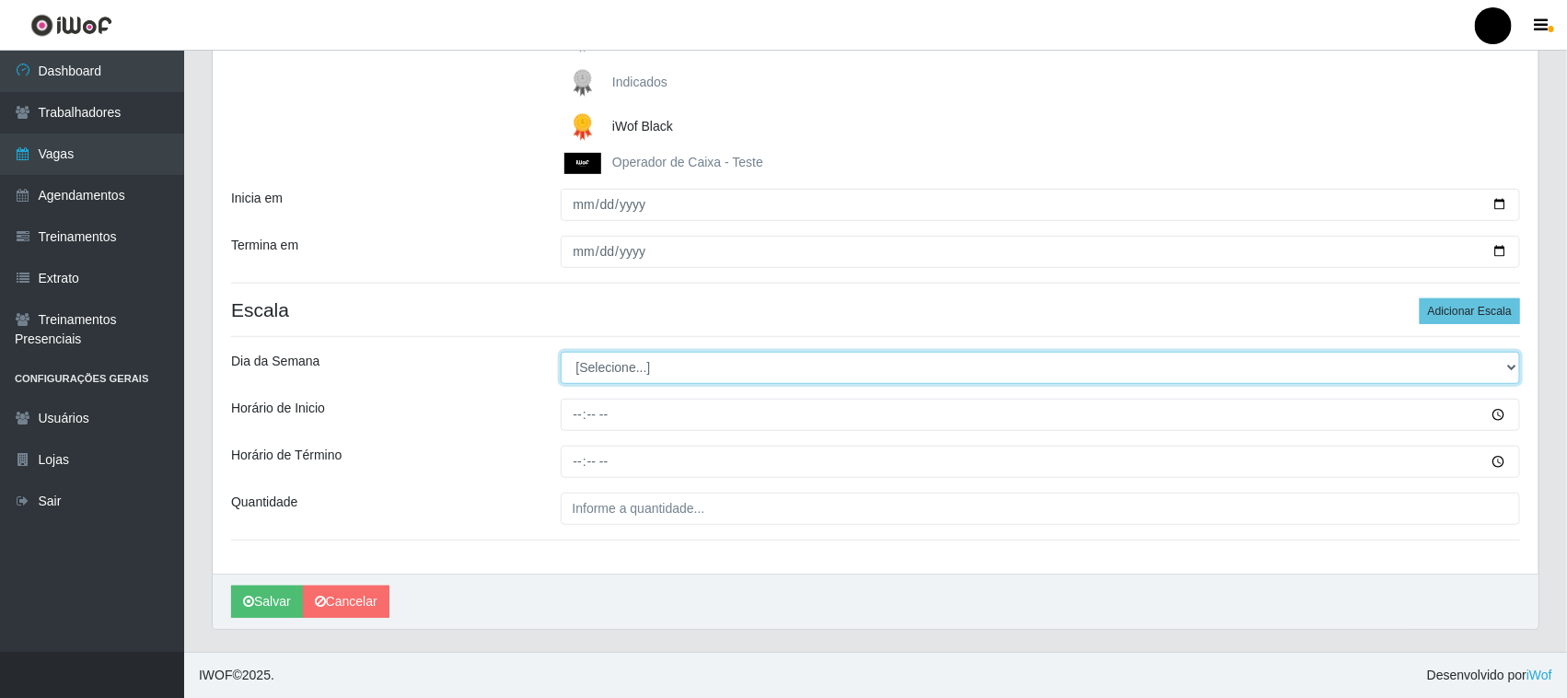
click at [605, 377] on select "[Selecione...] Segunda Terça Quarta Quinta Sexta Sábado Domingo" at bounding box center [1041, 368] width 960 height 32
select select "5"
click at [561, 352] on select "[Selecione...] Segunda Terça Quarta Quinta Sexta Sábado Domingo" at bounding box center [1041, 368] width 960 height 32
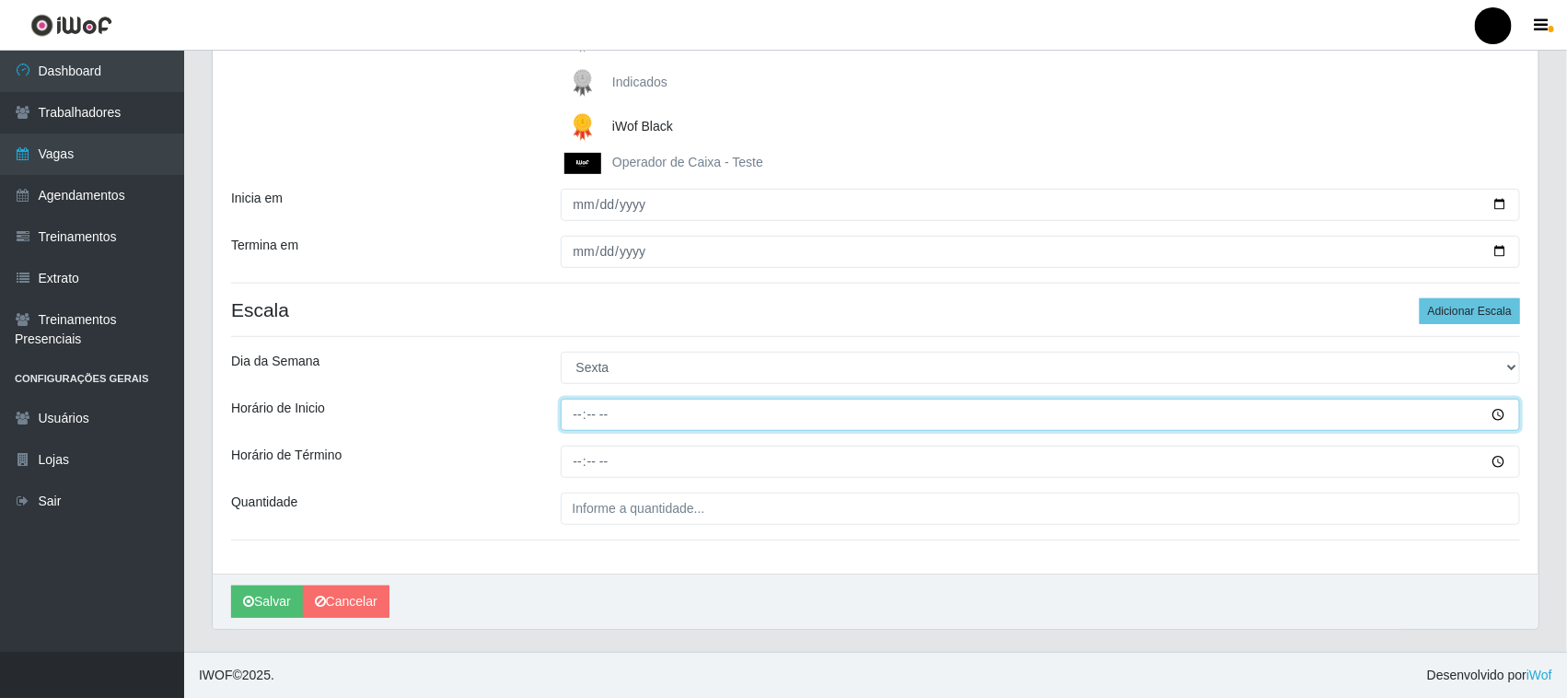
click at [578, 419] on input "Horário de Inicio" at bounding box center [1041, 415] width 960 height 32
type input "08:00"
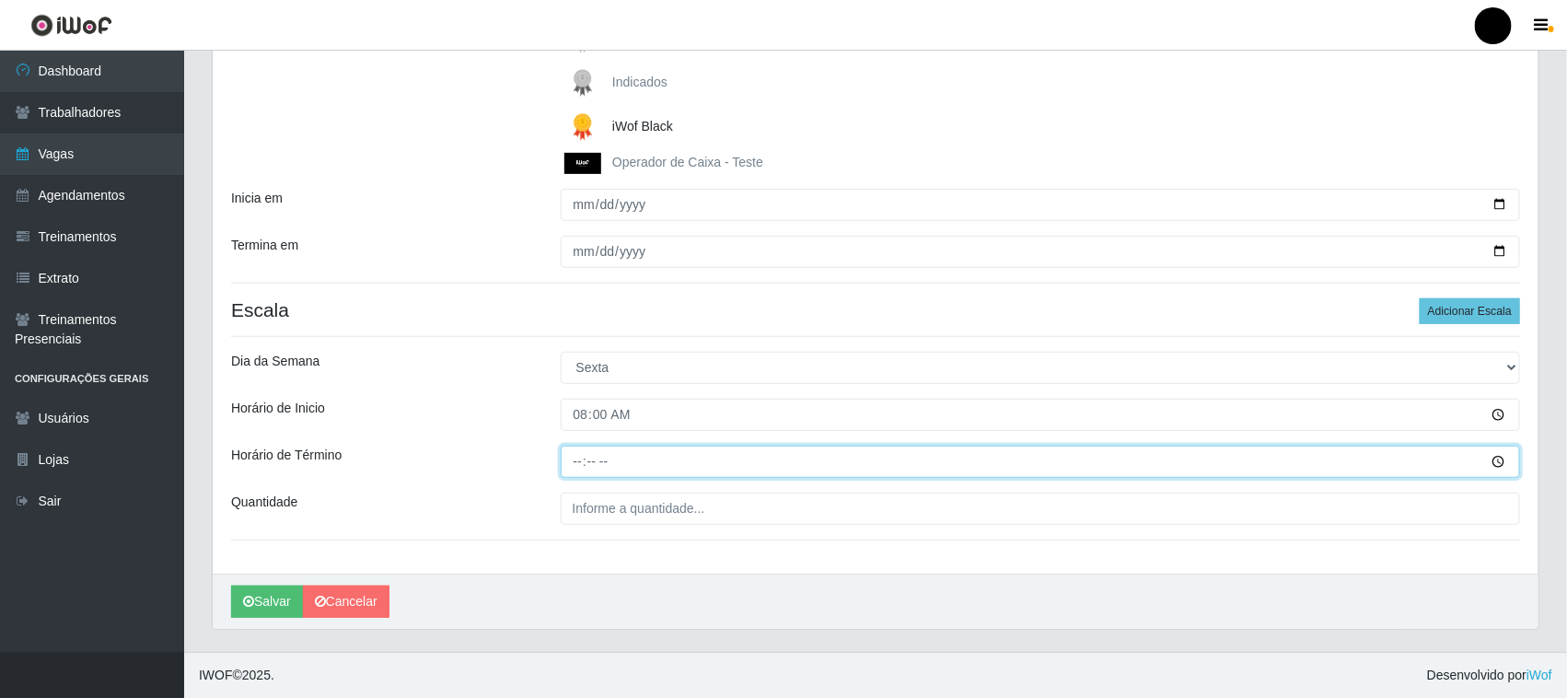
click at [580, 470] on input "Horário de Término" at bounding box center [1041, 462] width 960 height 32
type input "14:00"
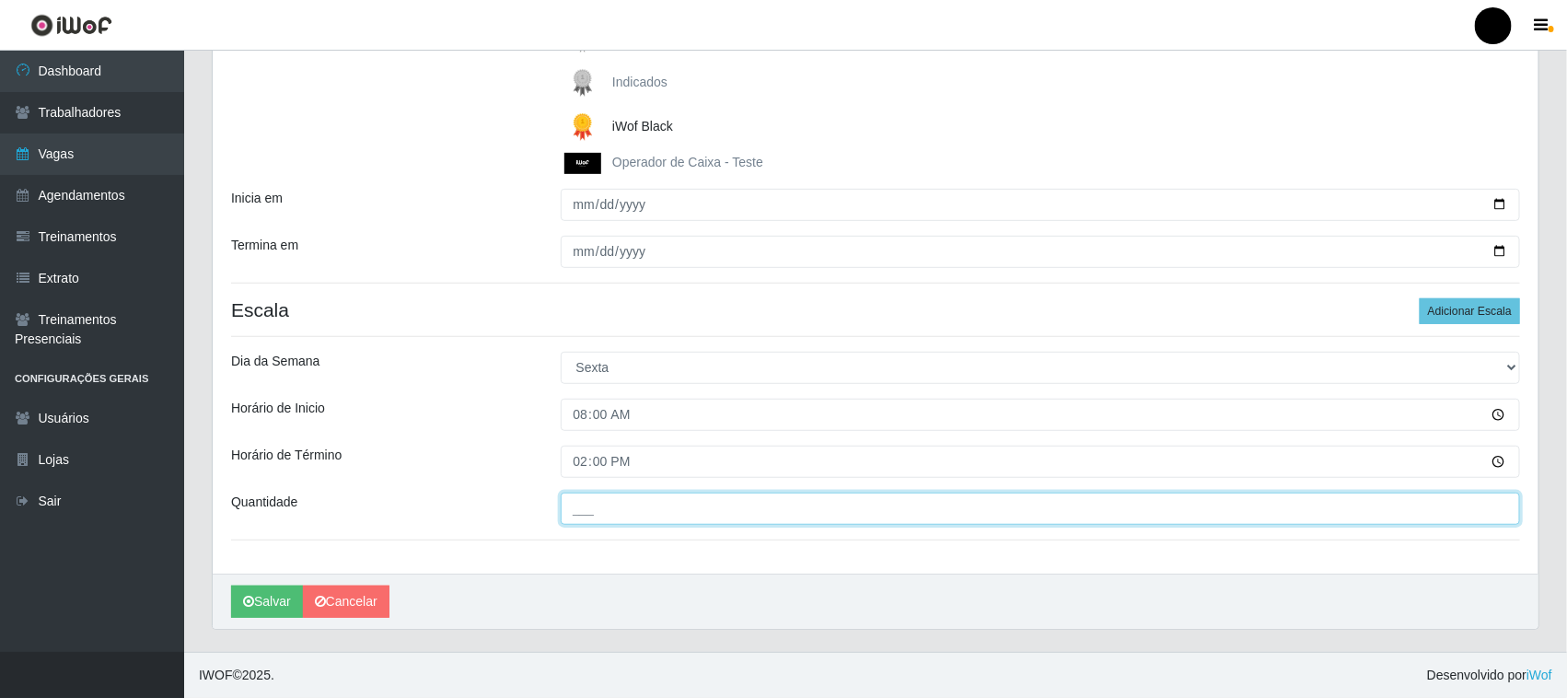
click at [589, 512] on input "___" at bounding box center [1041, 509] width 960 height 32
type input "2__"
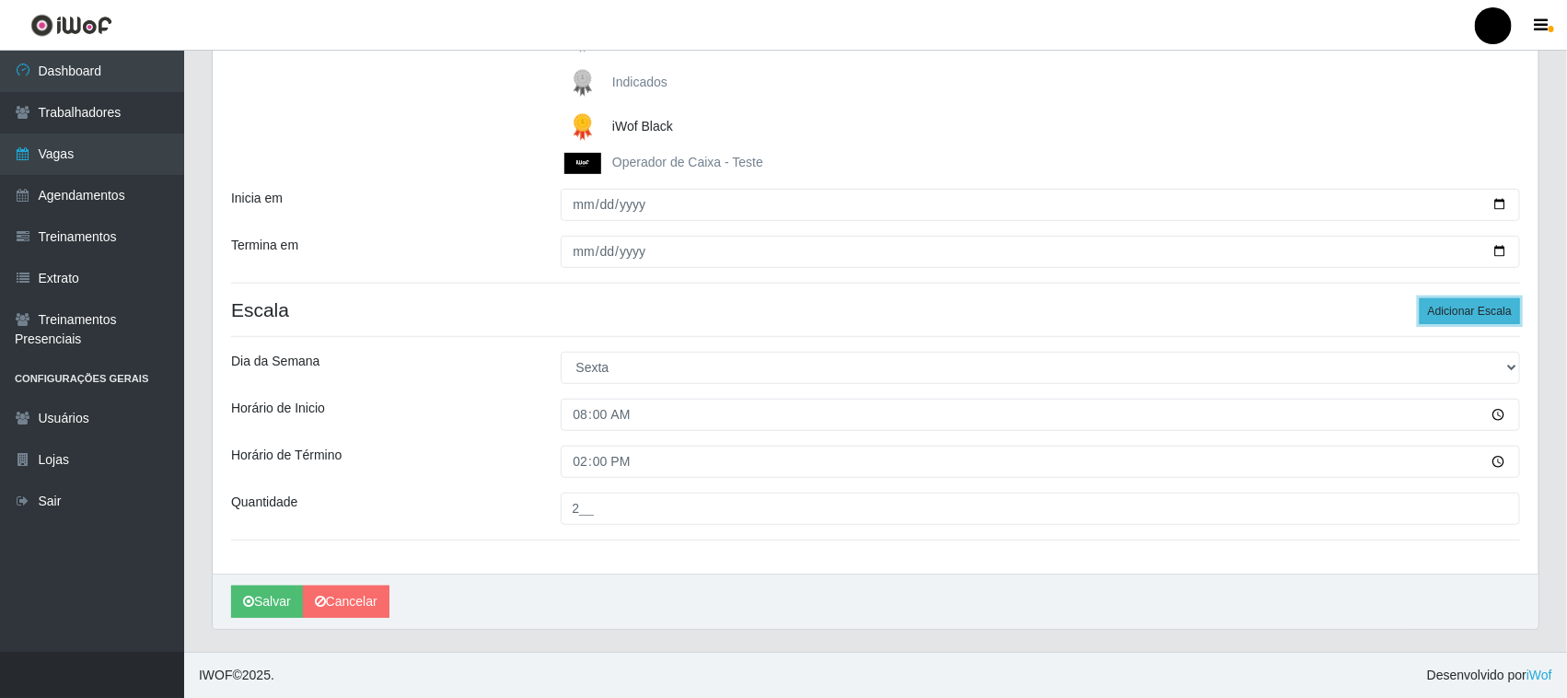
click at [1466, 314] on button "Adicionar Escala" at bounding box center [1470, 311] width 100 height 26
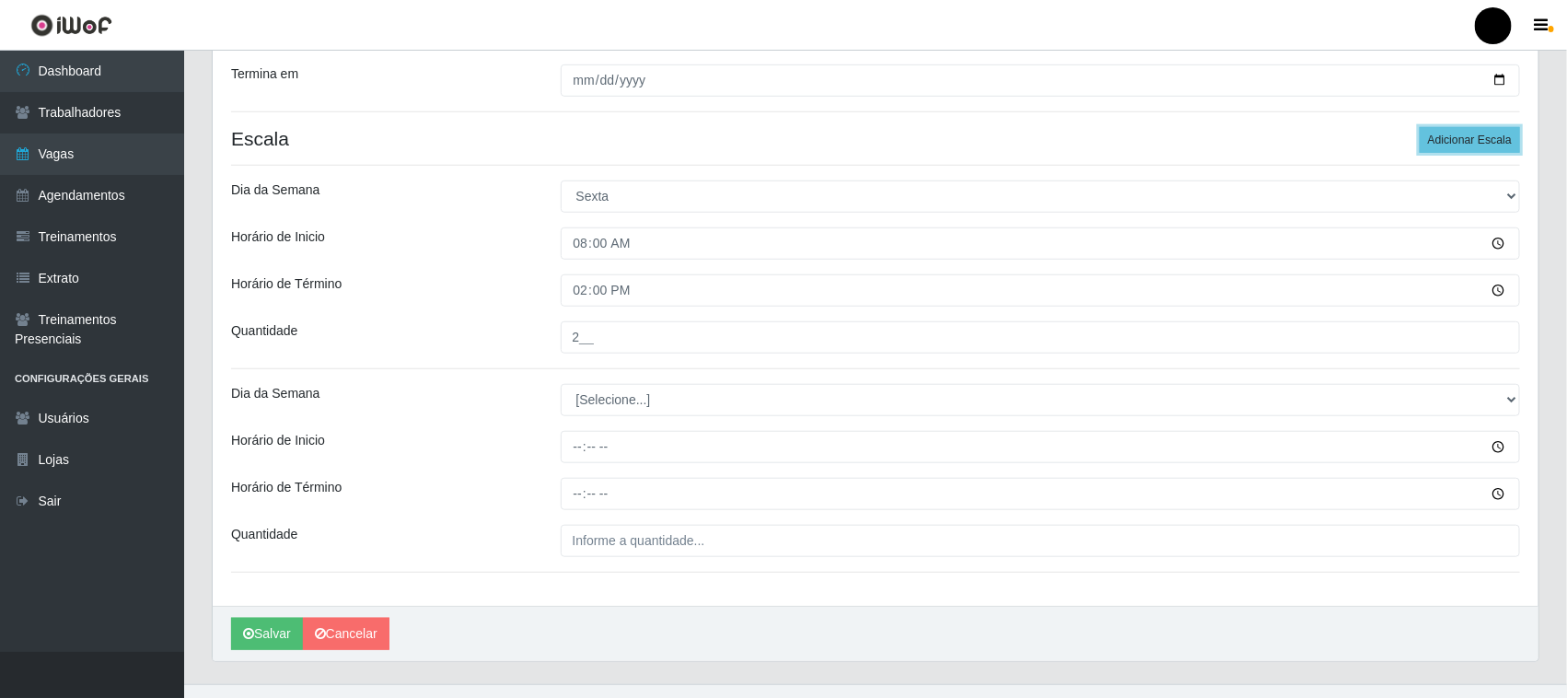
scroll to position [505, 0]
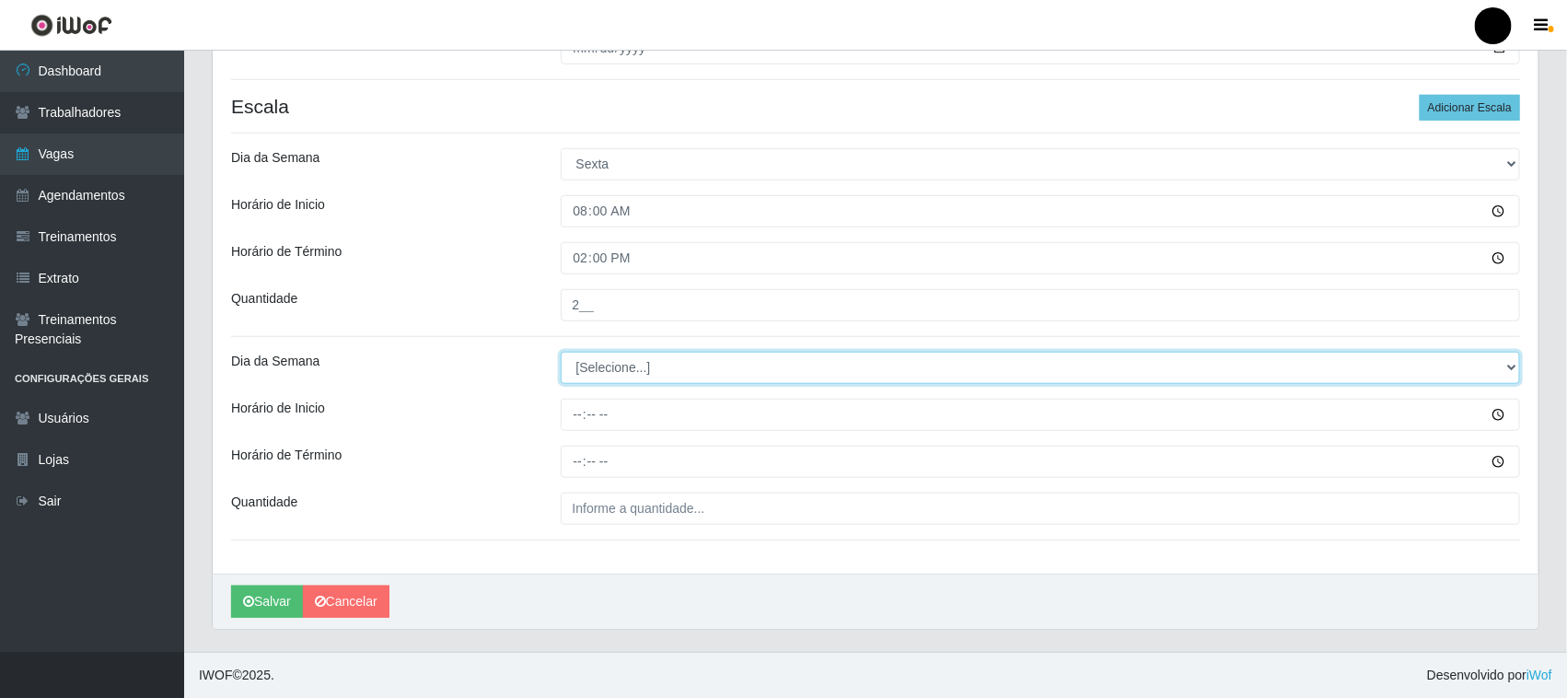
click at [578, 366] on select "[Selecione...] Segunda Terça Quarta Quinta Sexta Sábado Domingo" at bounding box center [1041, 368] width 960 height 32
select select "5"
click at [561, 352] on select "[Selecione...] Segunda Terça Quarta Quinta Sexta Sábado Domingo" at bounding box center [1041, 368] width 960 height 32
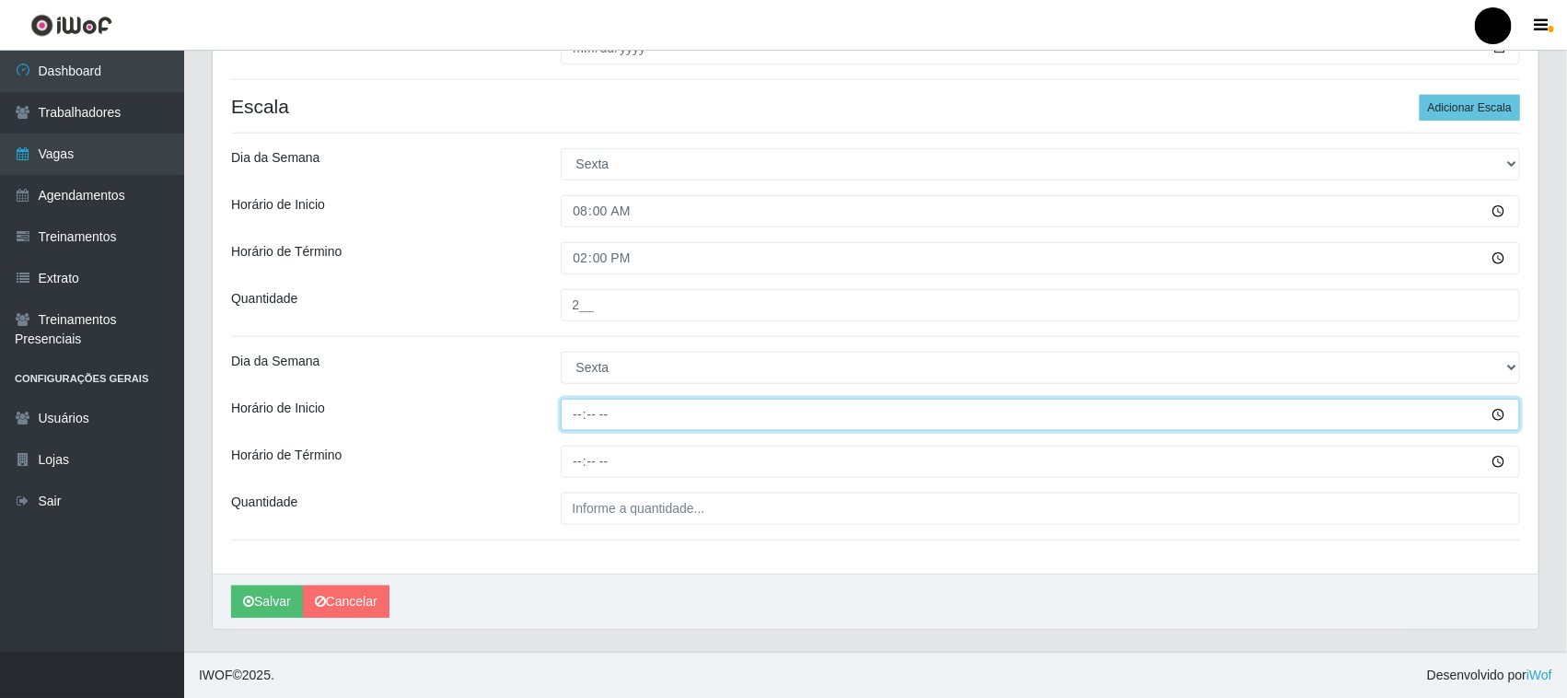
click at [564, 420] on input "Horário de Inicio" at bounding box center [1041, 415] width 960 height 32
type input "09:00"
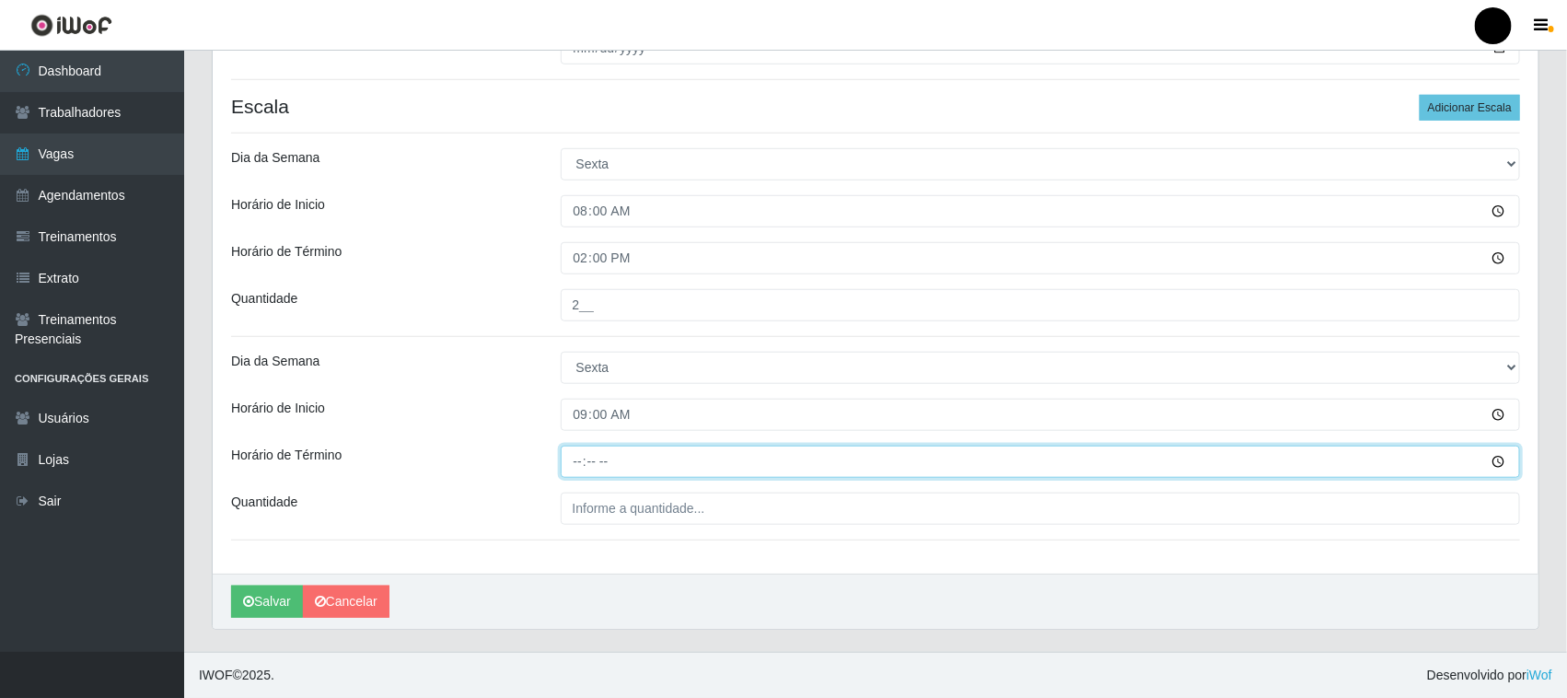
click at [580, 457] on input "Horário de Término" at bounding box center [1041, 462] width 960 height 32
type input "15:00"
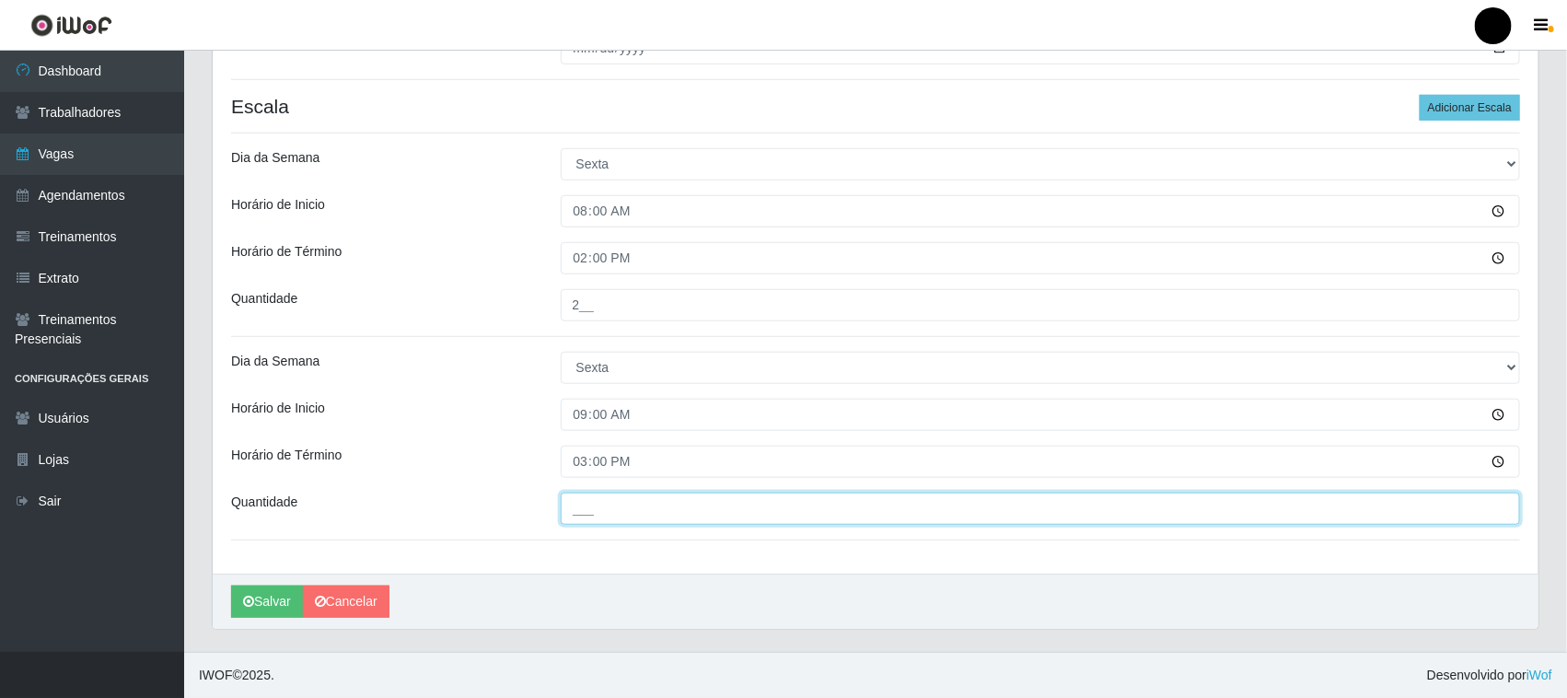
click at [586, 507] on input "___" at bounding box center [1041, 509] width 960 height 32
type input "3__"
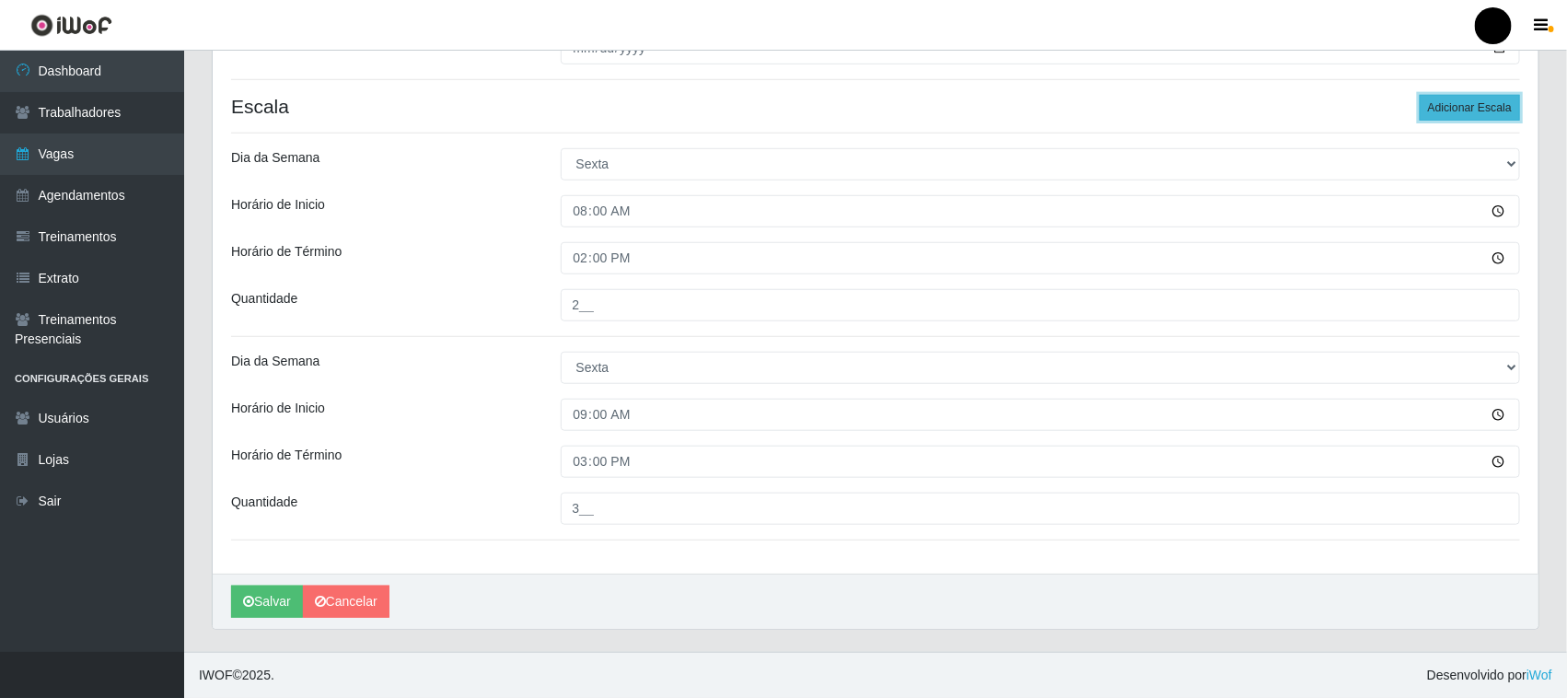
click at [1455, 102] on button "Adicionar Escala" at bounding box center [1470, 108] width 100 height 26
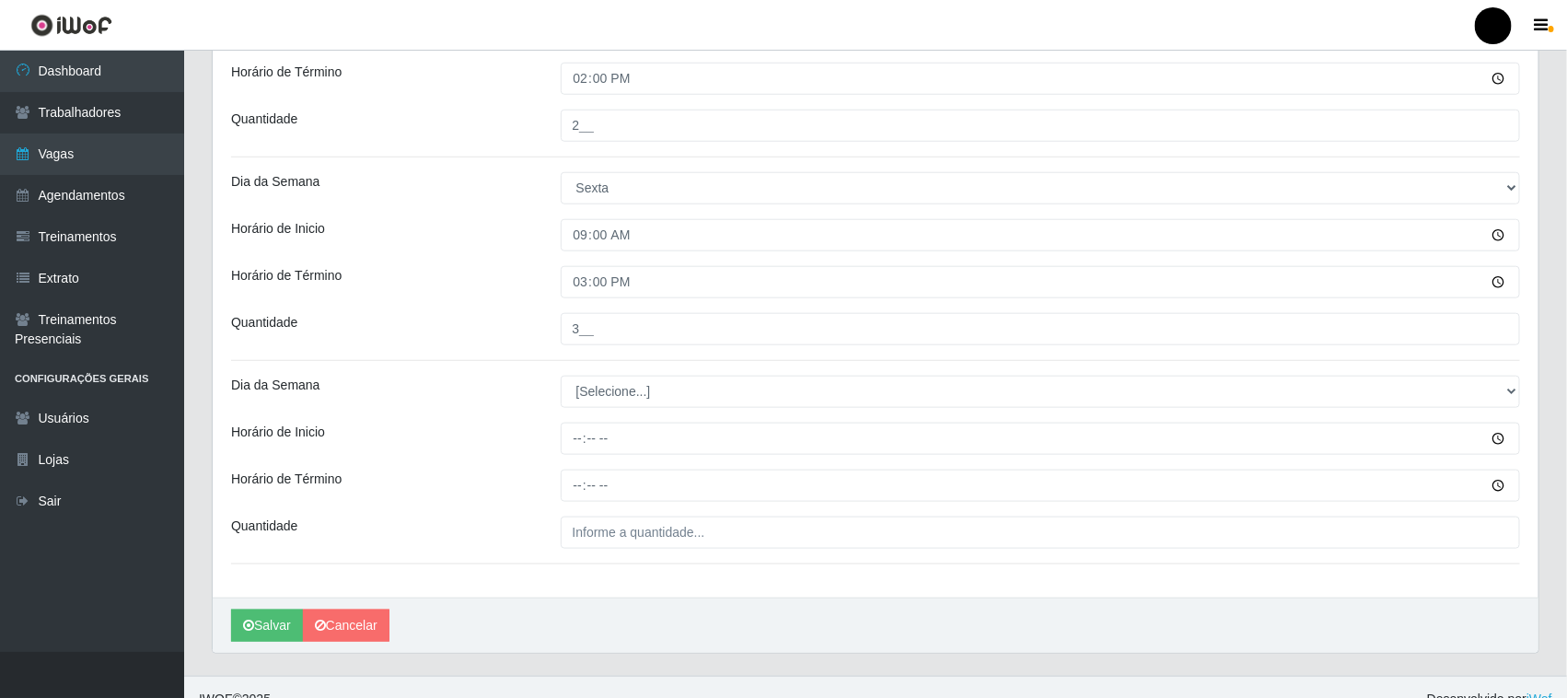
scroll to position [709, 0]
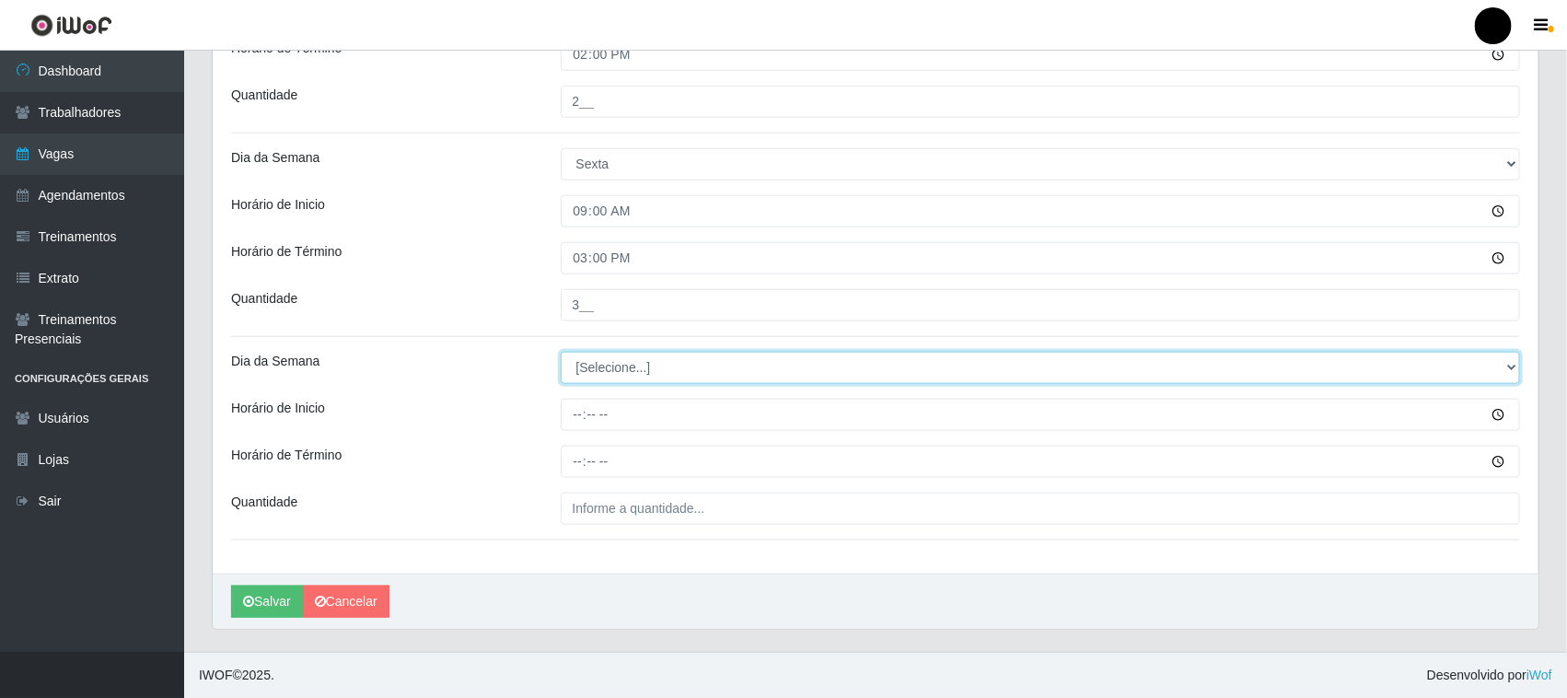
click at [623, 371] on select "[Selecione...] Segunda Terça Quarta Quinta Sexta Sábado Domingo" at bounding box center [1041, 368] width 960 height 32
select select "5"
click at [561, 352] on select "[Selecione...] Segunda Terça Quarta Quinta Sexta Sábado Domingo" at bounding box center [1041, 368] width 960 height 32
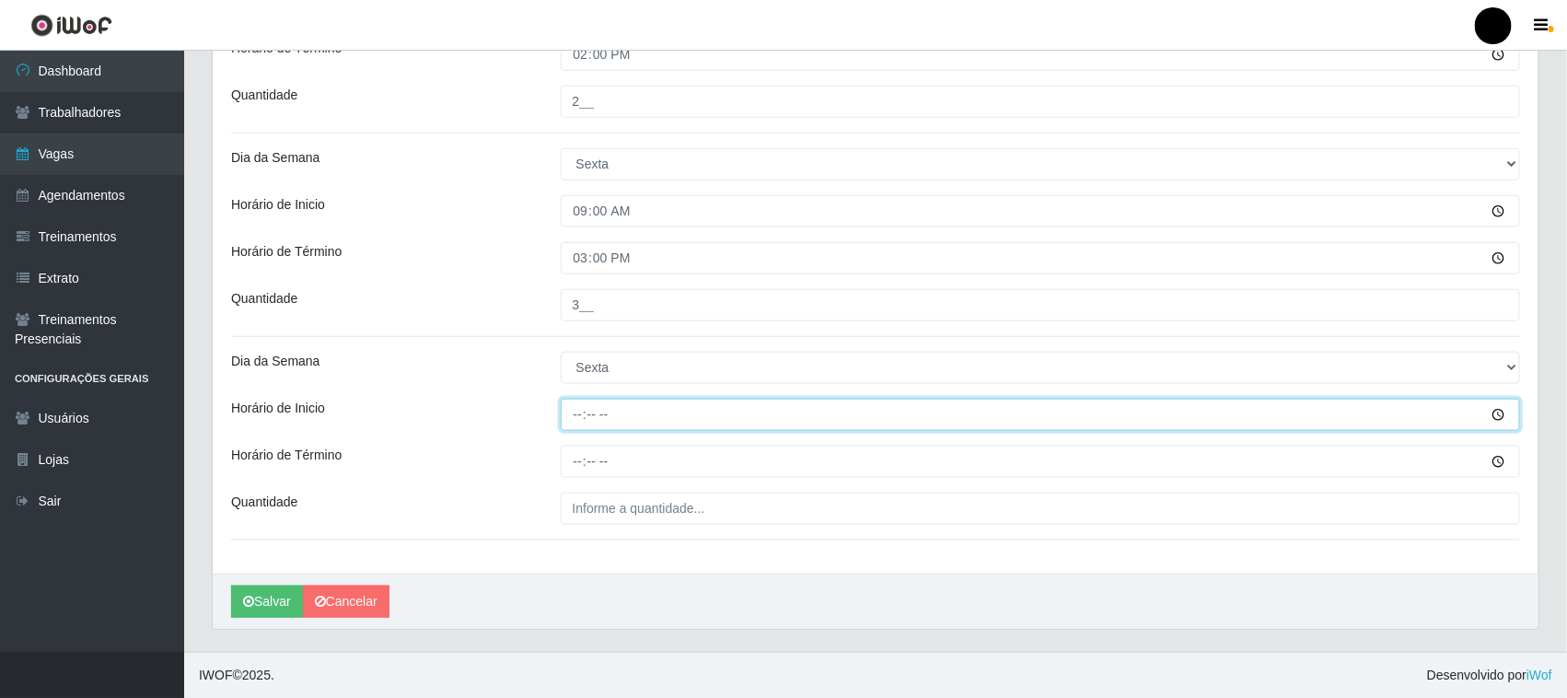
click at [583, 422] on input "Horário de Inicio" at bounding box center [1041, 415] width 960 height 32
type input "11:00"
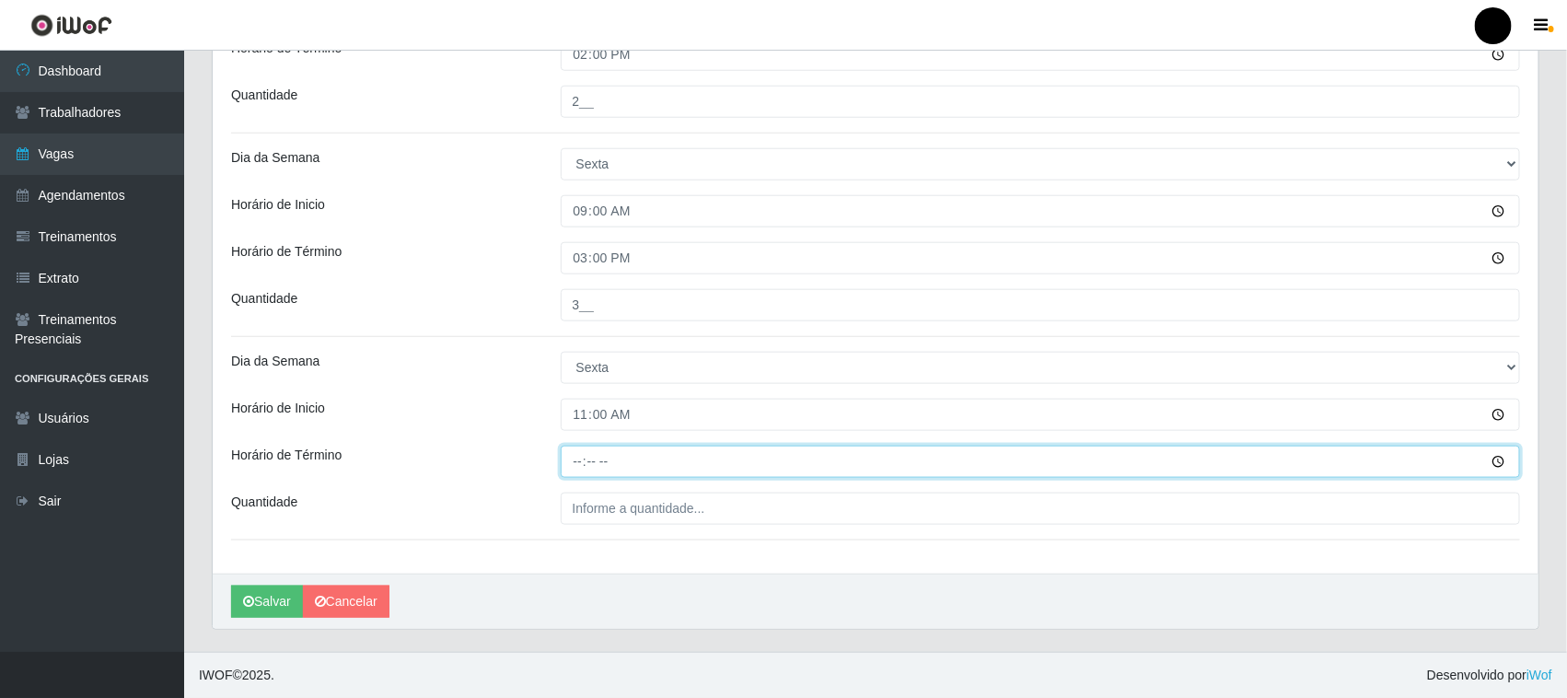
click at [582, 463] on input "Horário de Término" at bounding box center [1041, 462] width 960 height 32
type input "17:00"
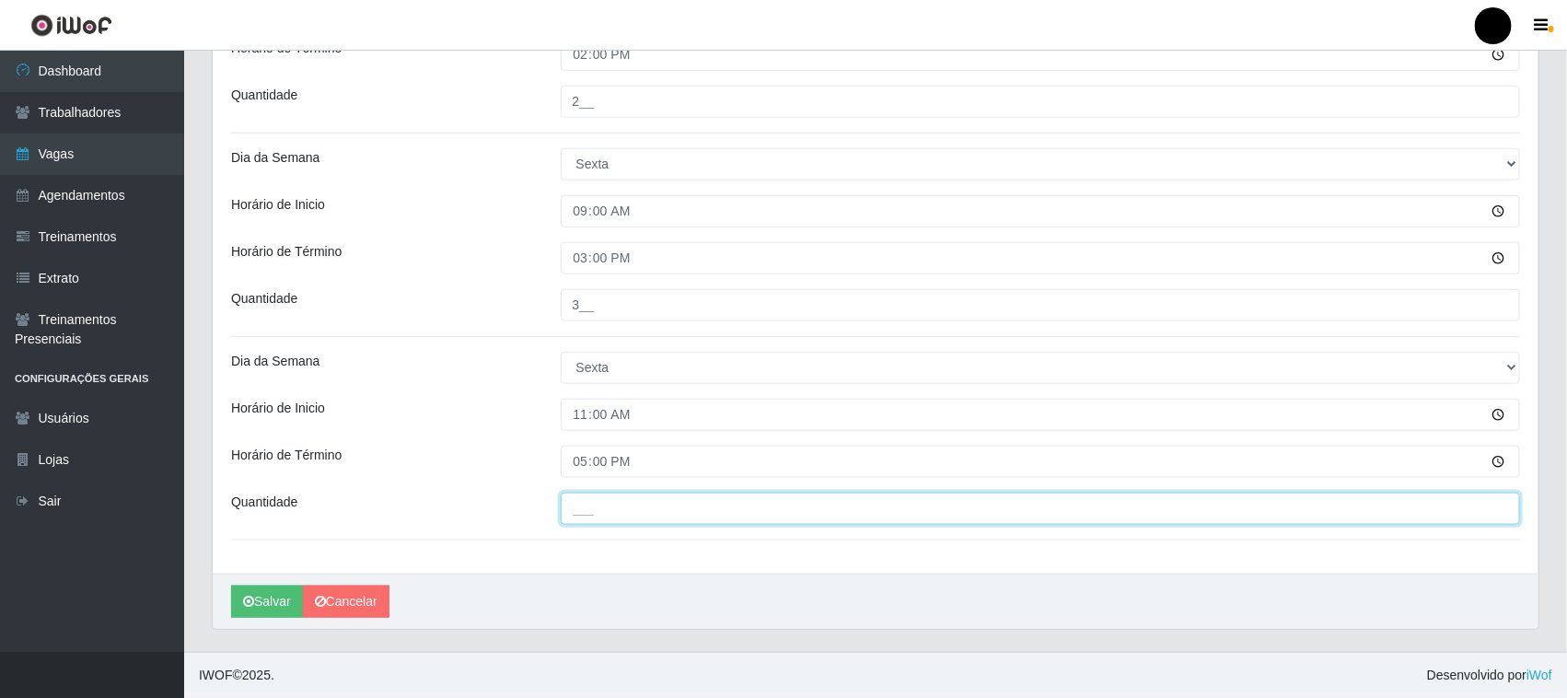
click at [589, 522] on input "___" at bounding box center [1041, 509] width 960 height 32
type input "1__"
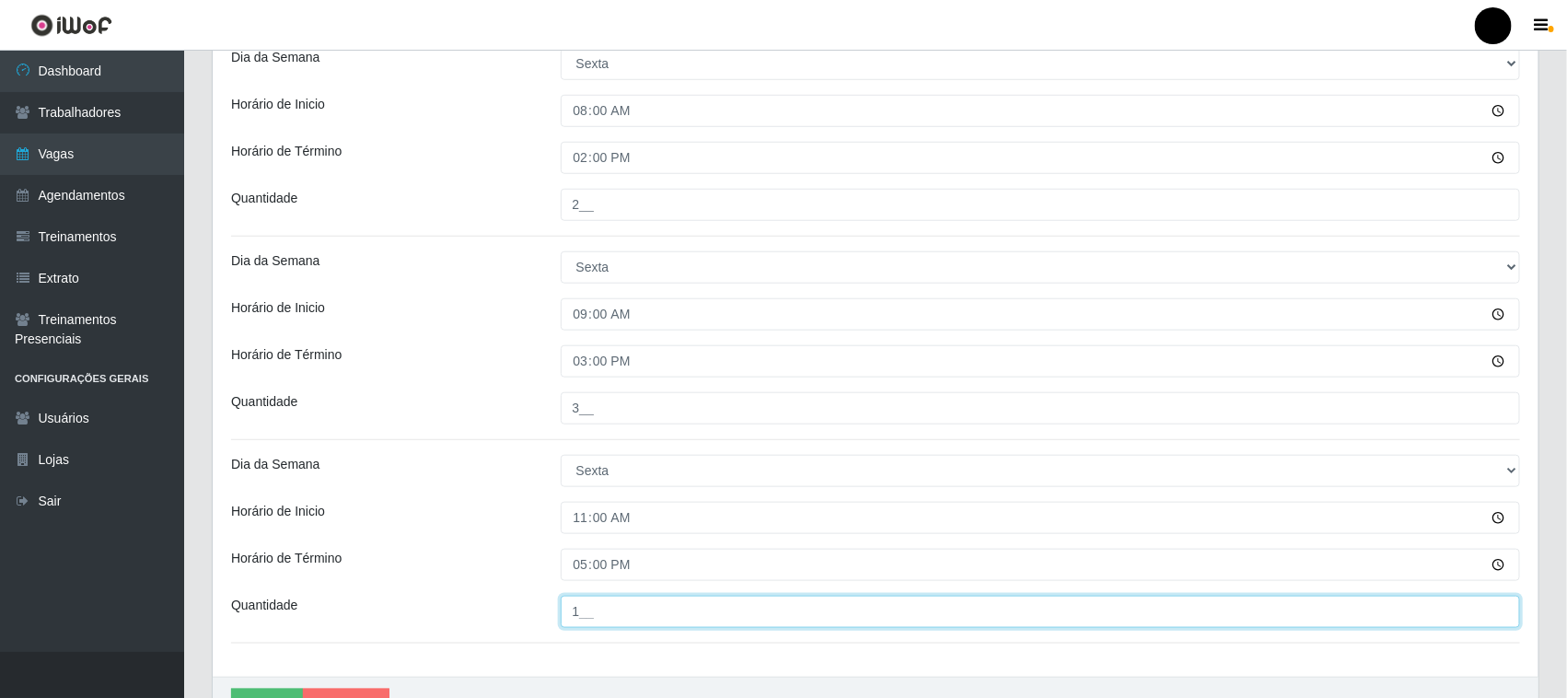
scroll to position [364, 0]
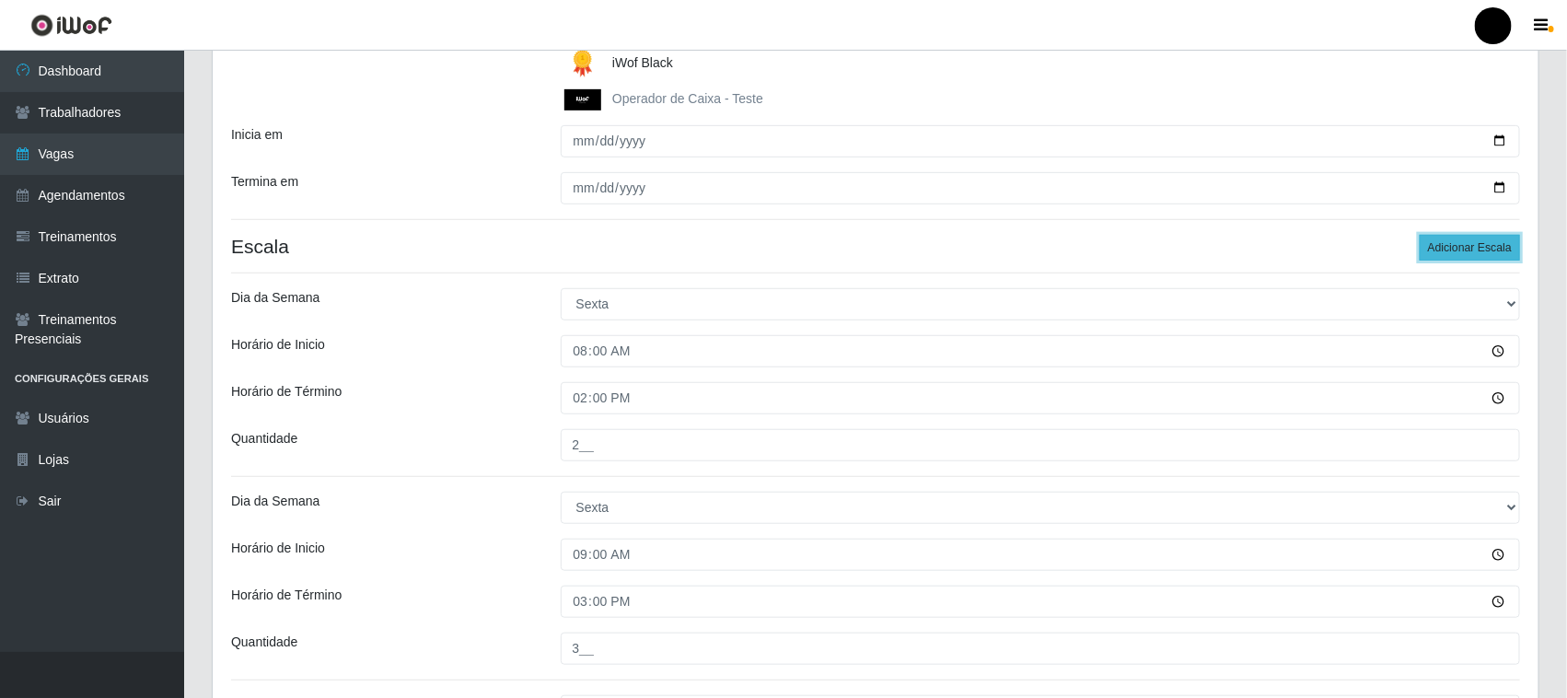
click at [1471, 254] on button "Adicionar Escala" at bounding box center [1470, 248] width 100 height 26
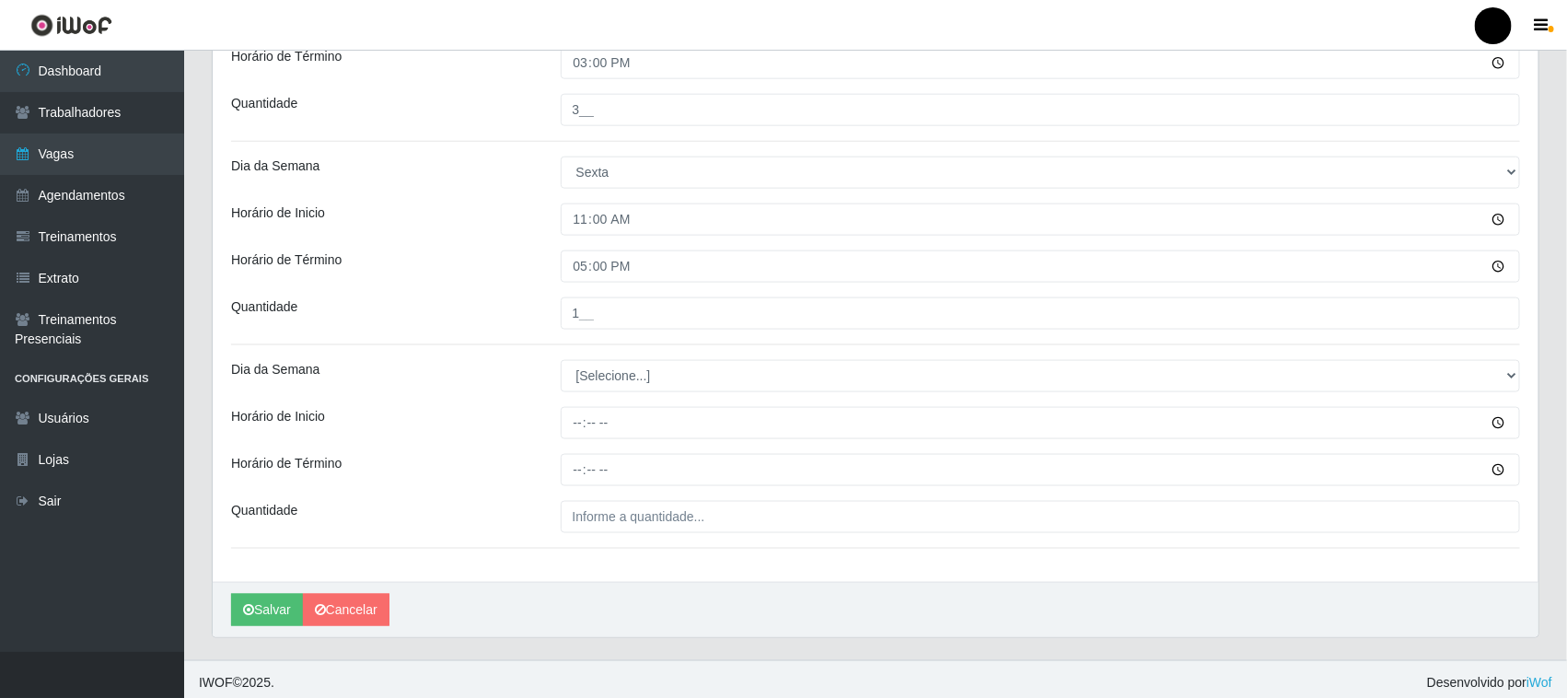
scroll to position [912, 0]
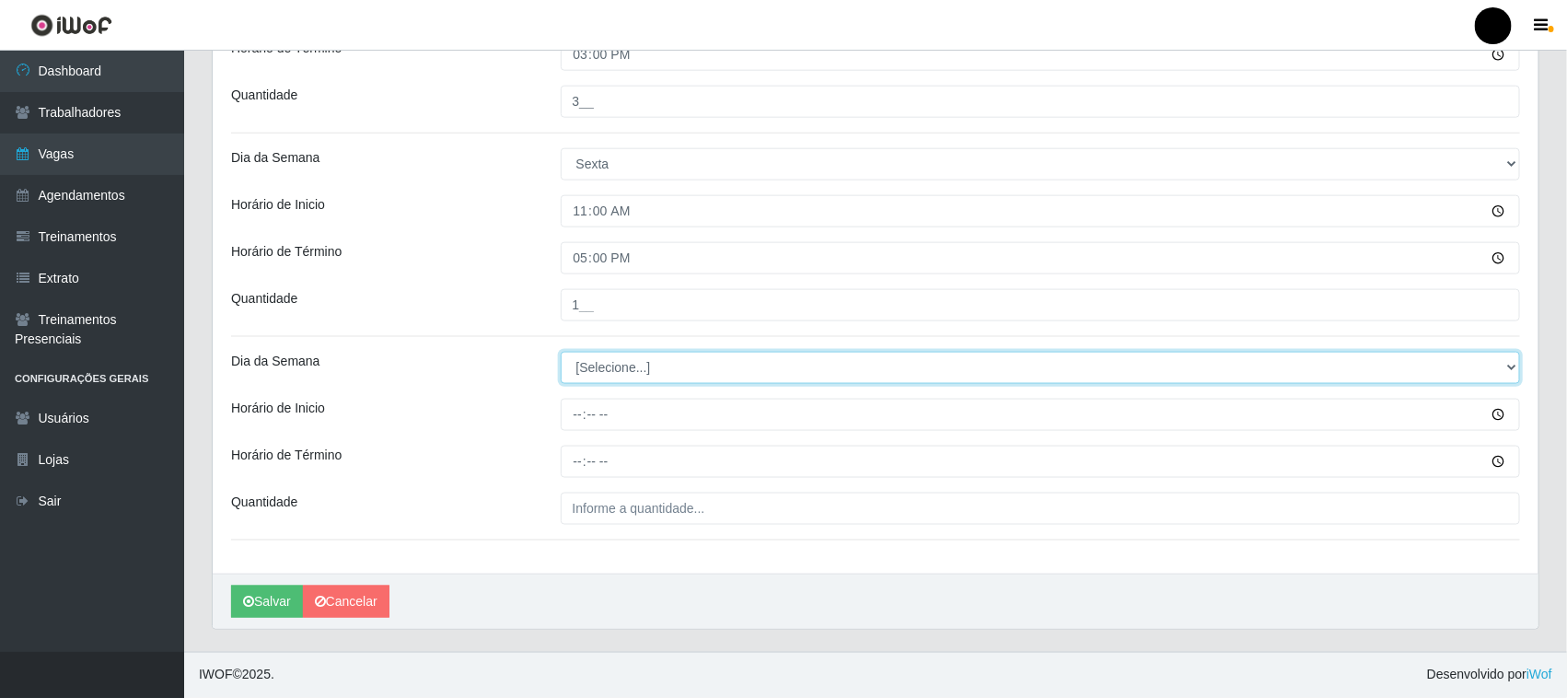
click at [600, 376] on select "[Selecione...] Segunda Terça Quarta Quinta Sexta Sábado Domingo" at bounding box center [1041, 368] width 960 height 32
select select "5"
click at [561, 352] on select "[Selecione...] Segunda Terça Quarta Quinta Sexta Sábado Domingo" at bounding box center [1041, 368] width 960 height 32
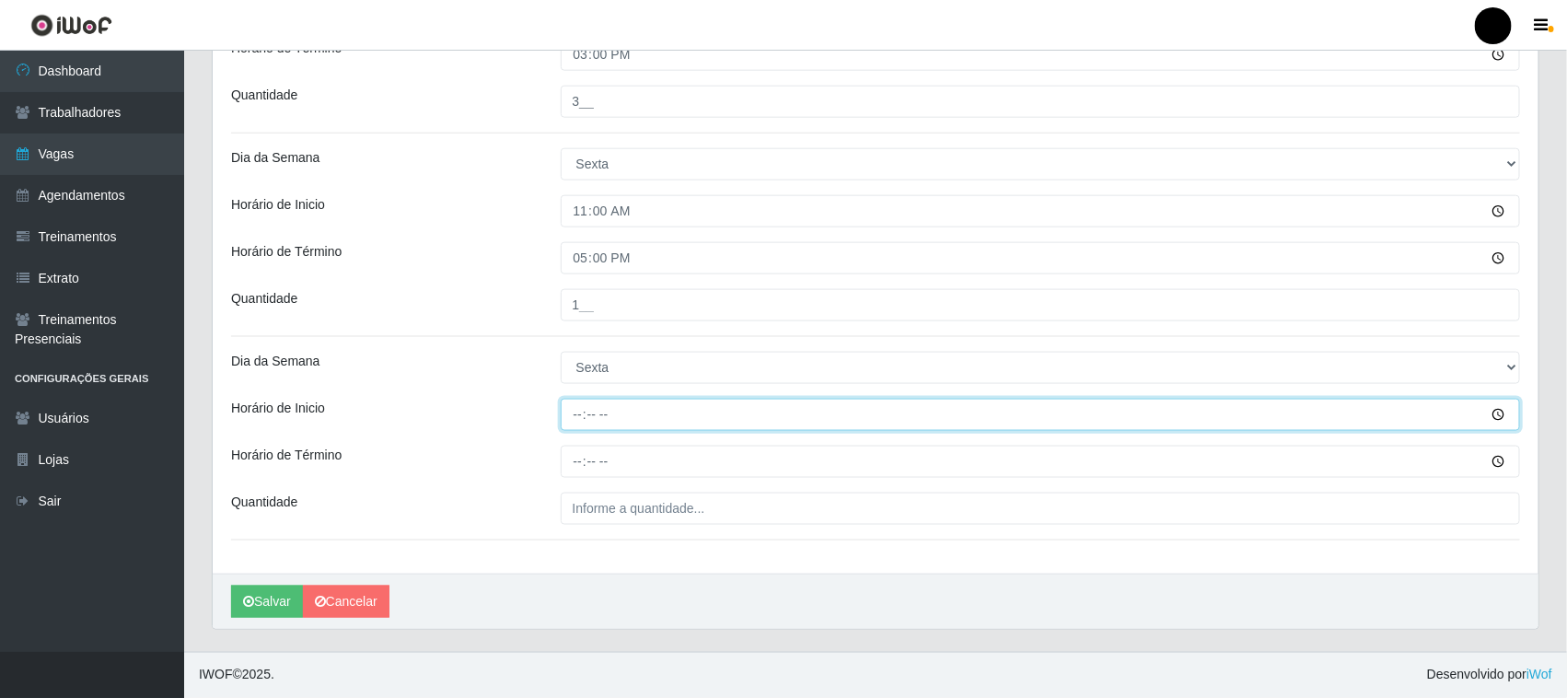
click at [577, 417] on input "Horário de Inicio" at bounding box center [1041, 415] width 960 height 32
type input "16:00"
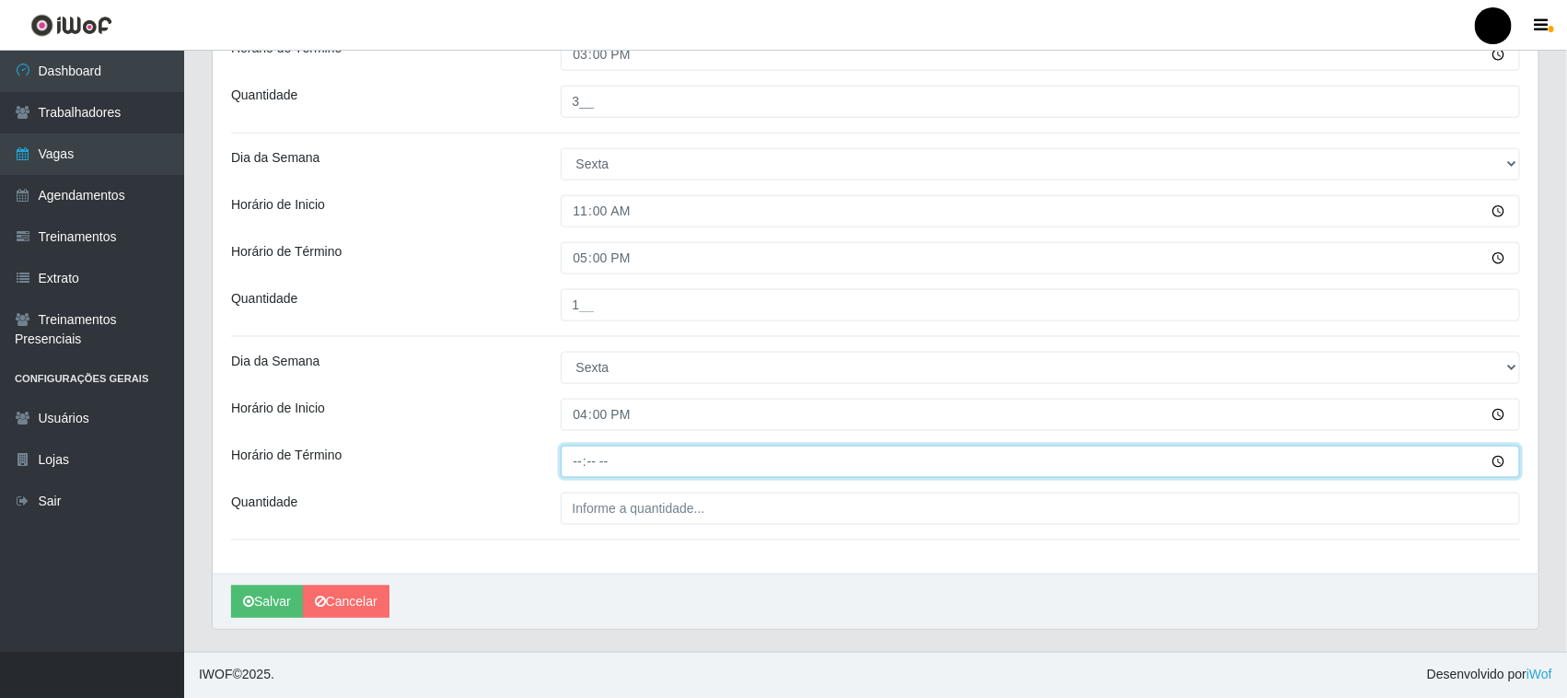
click at [577, 465] on input "Horário de Término" at bounding box center [1041, 462] width 960 height 32
type input "22:00"
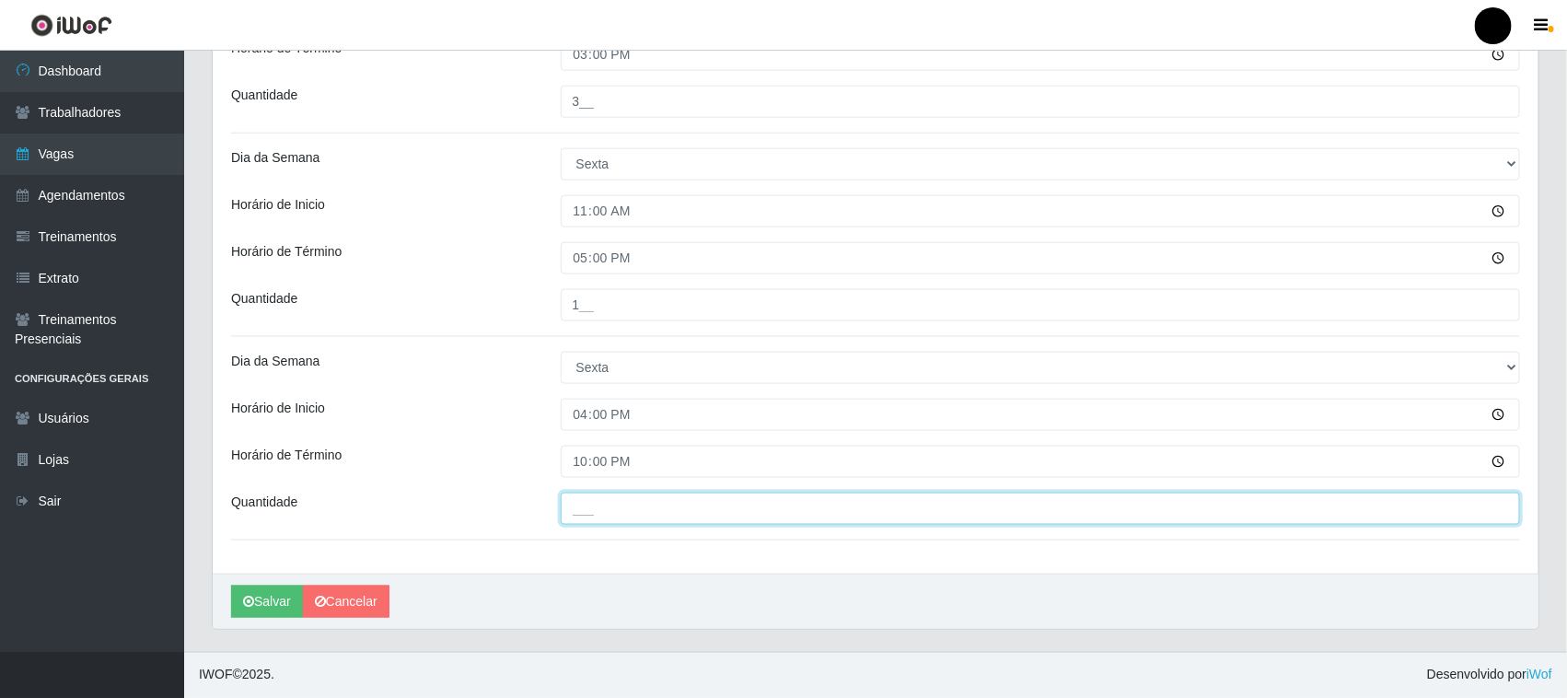
click at [604, 512] on input "___" at bounding box center [1041, 509] width 960 height 32
type input "4__"
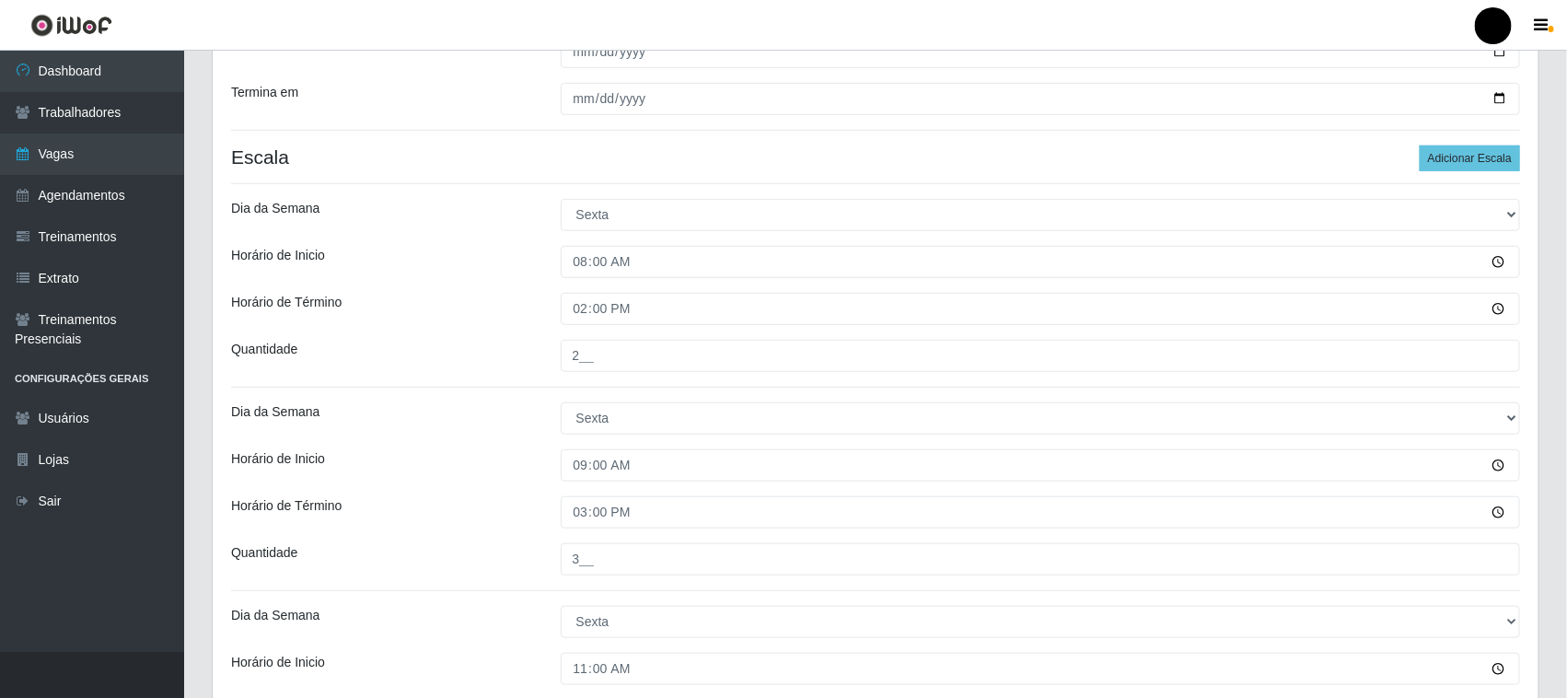
scroll to position [452, 0]
click at [1491, 166] on button "Adicionar Escala" at bounding box center [1470, 159] width 100 height 26
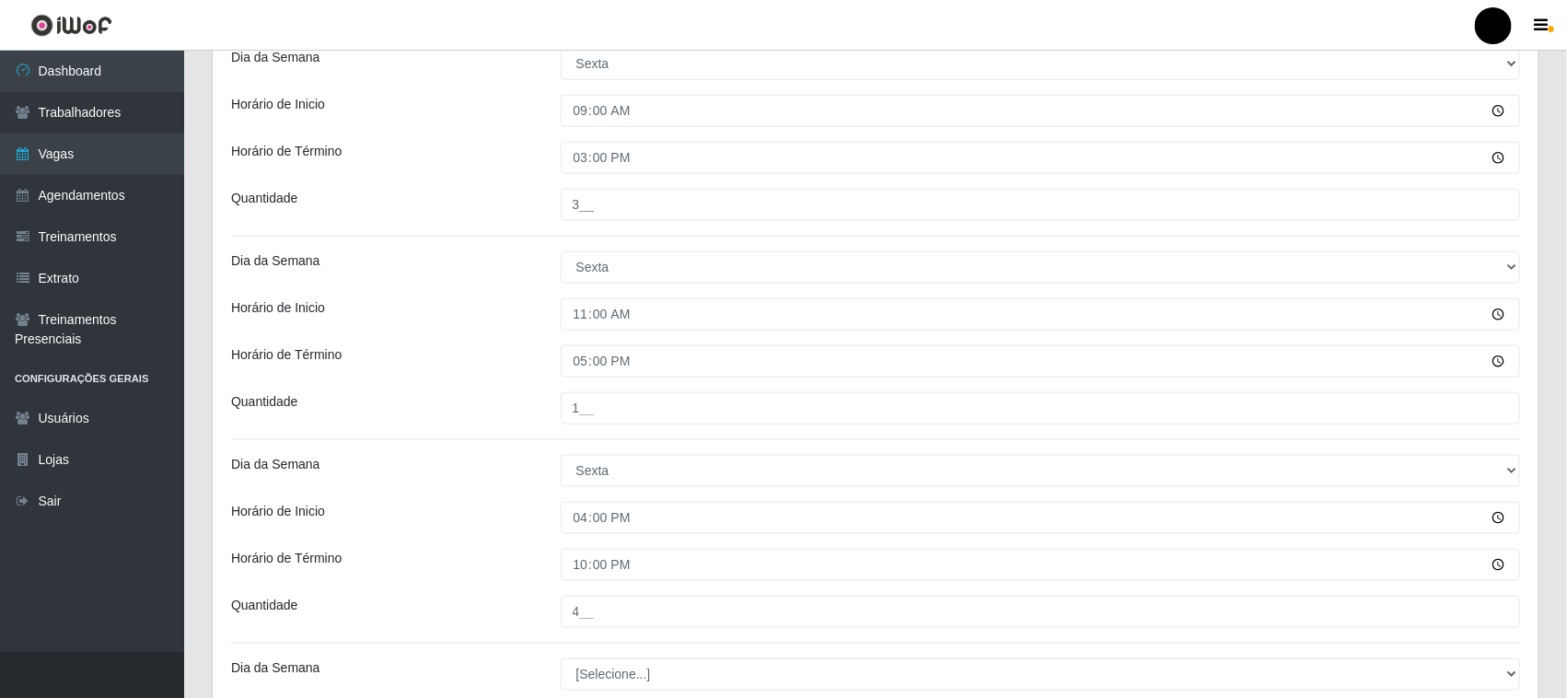
scroll to position [912, 0]
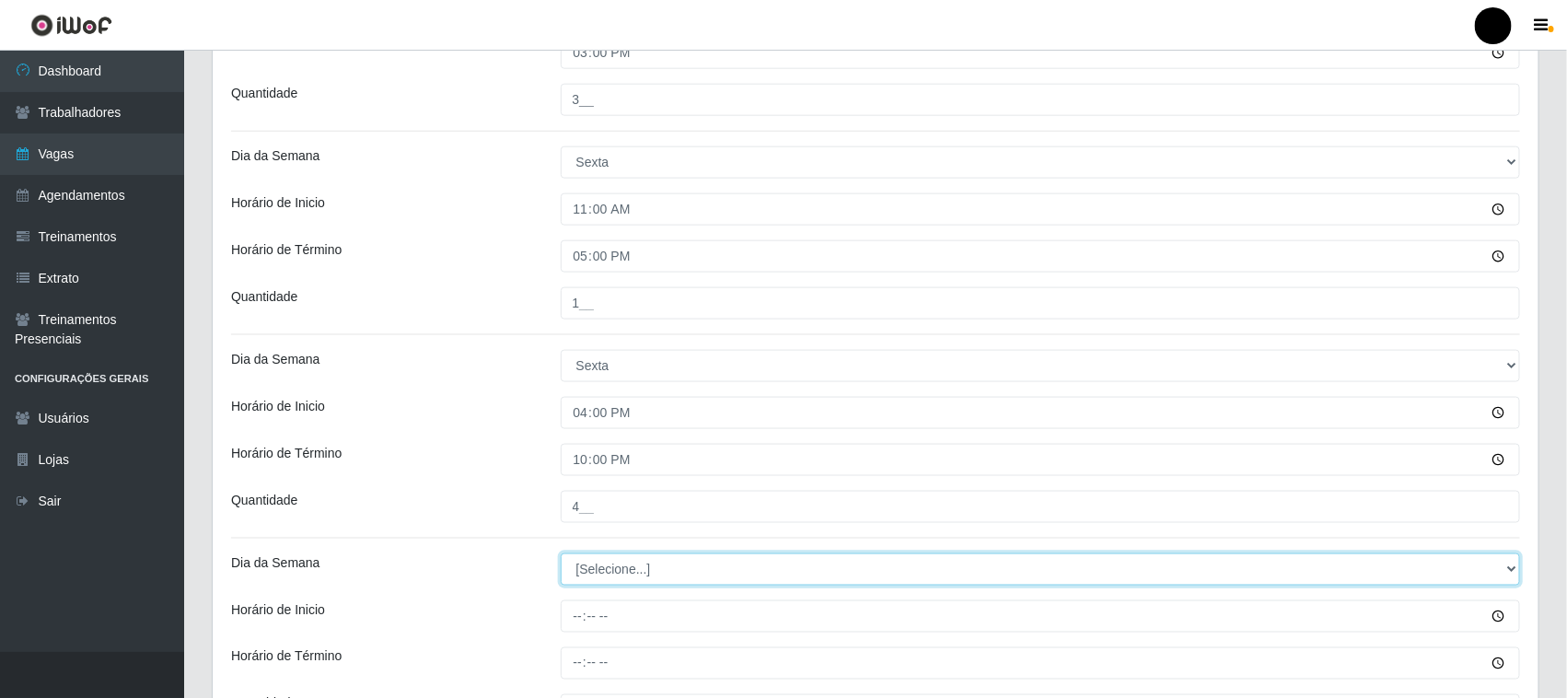
click at [606, 578] on select "[Selecione...] Segunda Terça Quarta Quinta Sexta Sábado Domingo" at bounding box center [1041, 569] width 960 height 32
select select "5"
click at [561, 555] on select "[Selecione...] Segunda Terça Quarta Quinta Sexta Sábado Domingo" at bounding box center [1041, 569] width 960 height 32
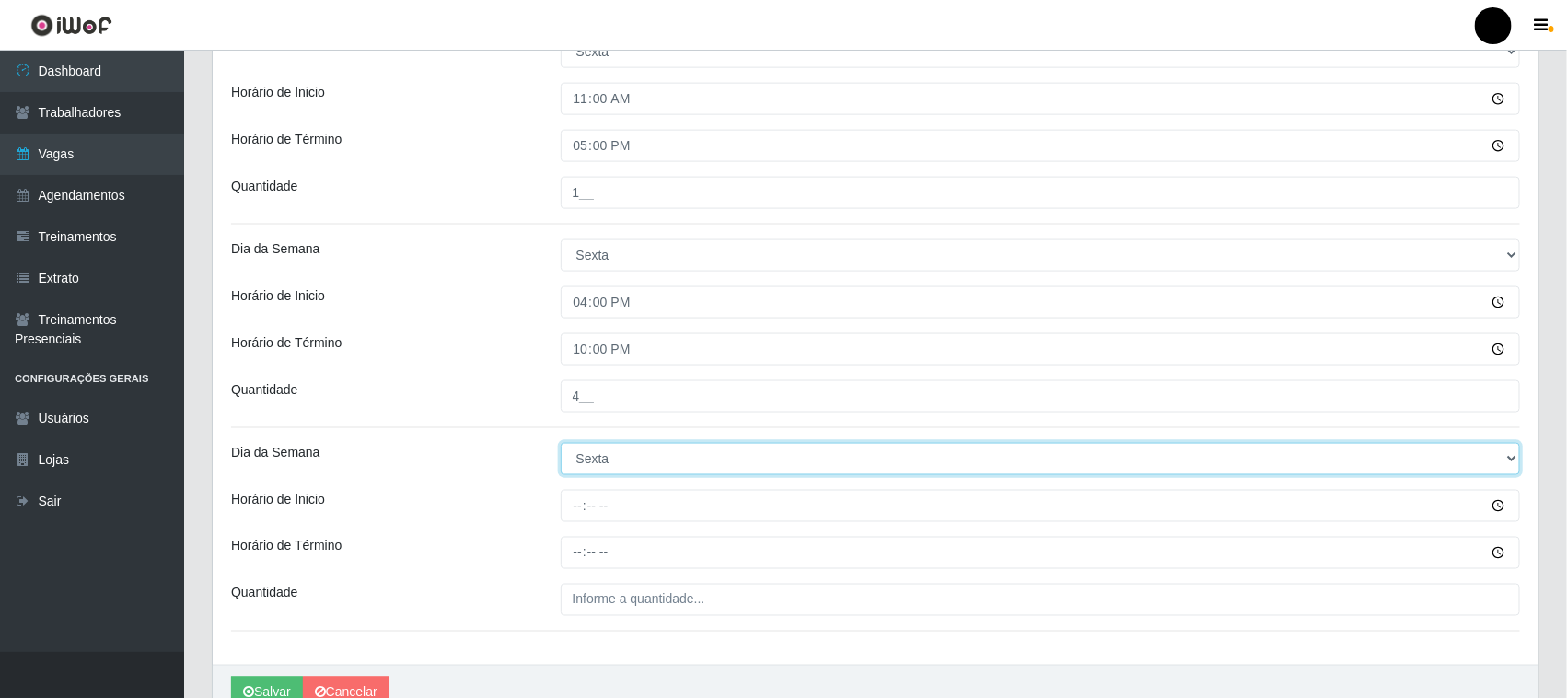
scroll to position [1116, 0]
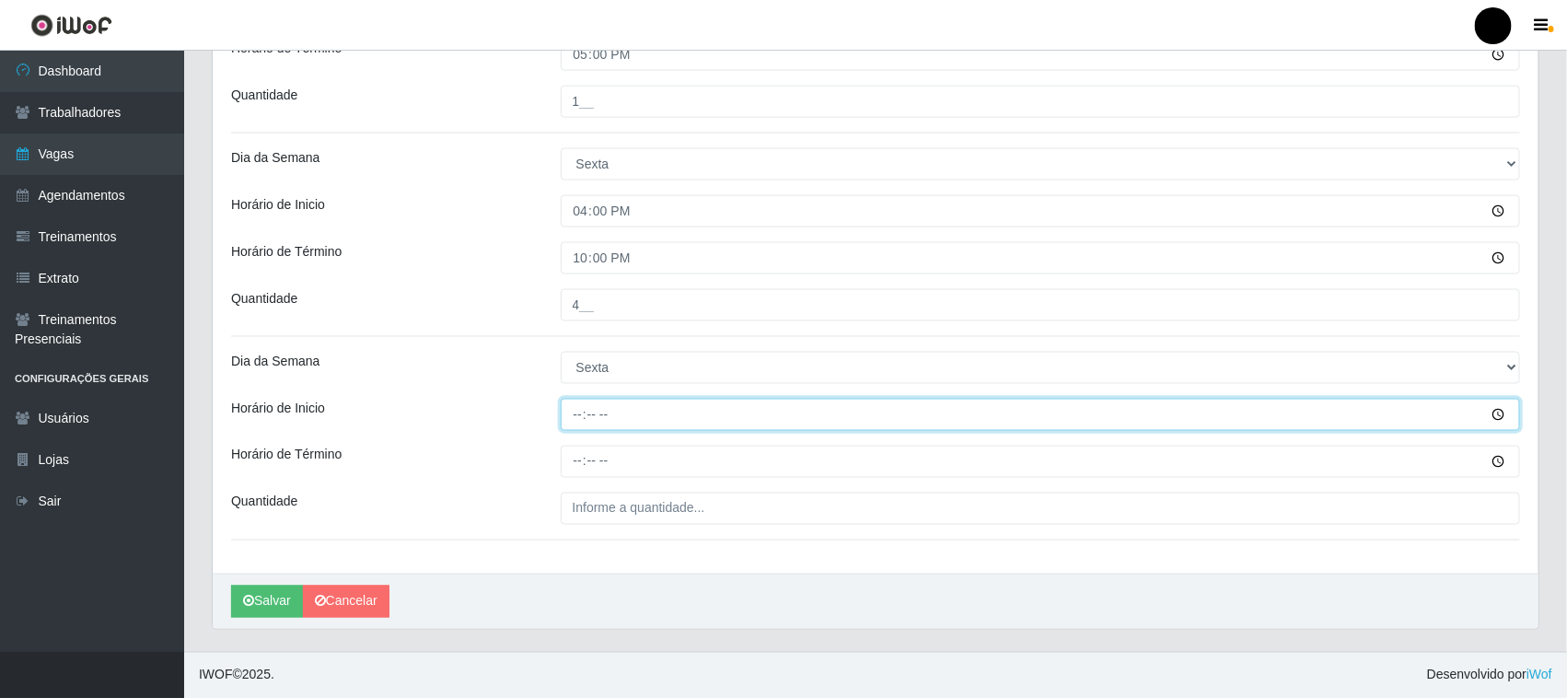
click at [580, 422] on input "Horário de Inicio" at bounding box center [1041, 415] width 960 height 32
type input "16:30"
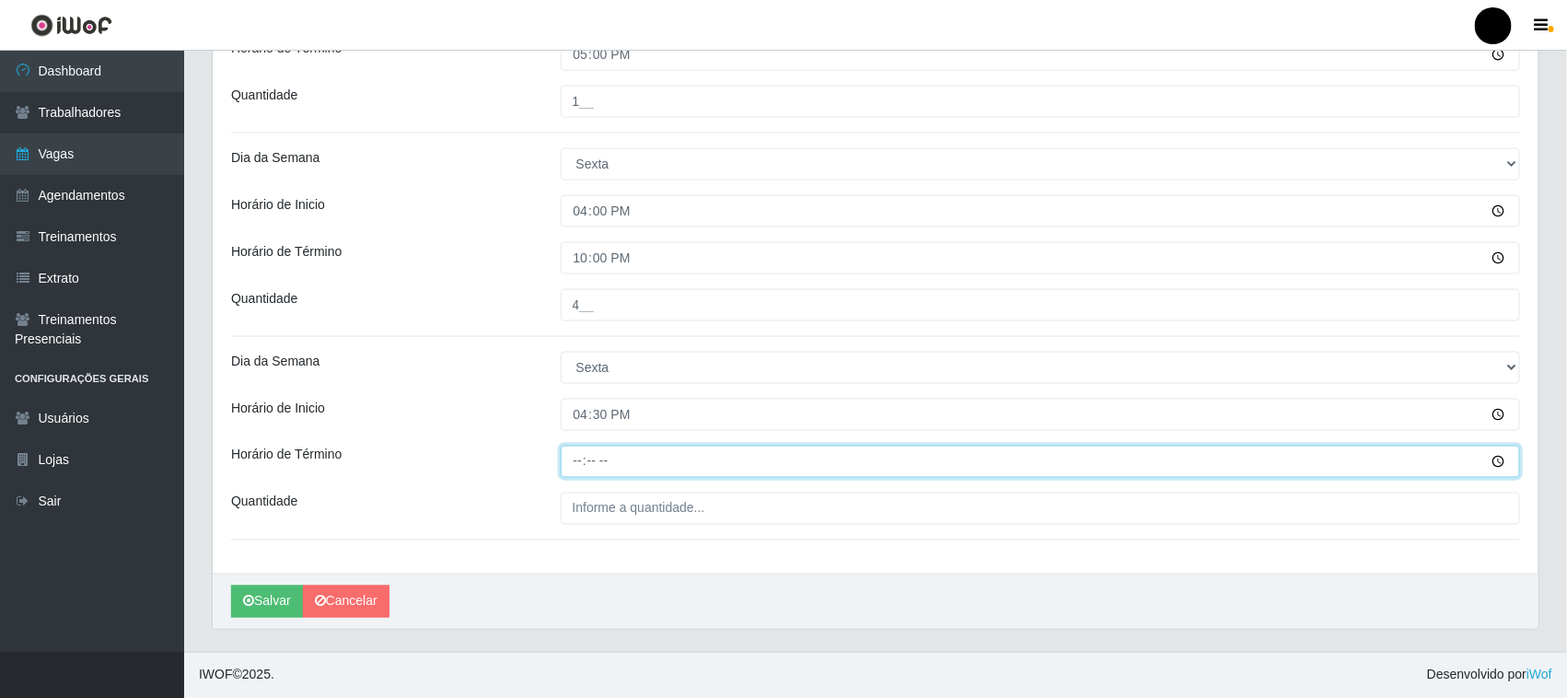
click at [581, 465] on input "Horário de Término" at bounding box center [1041, 462] width 960 height 32
type input "22:30"
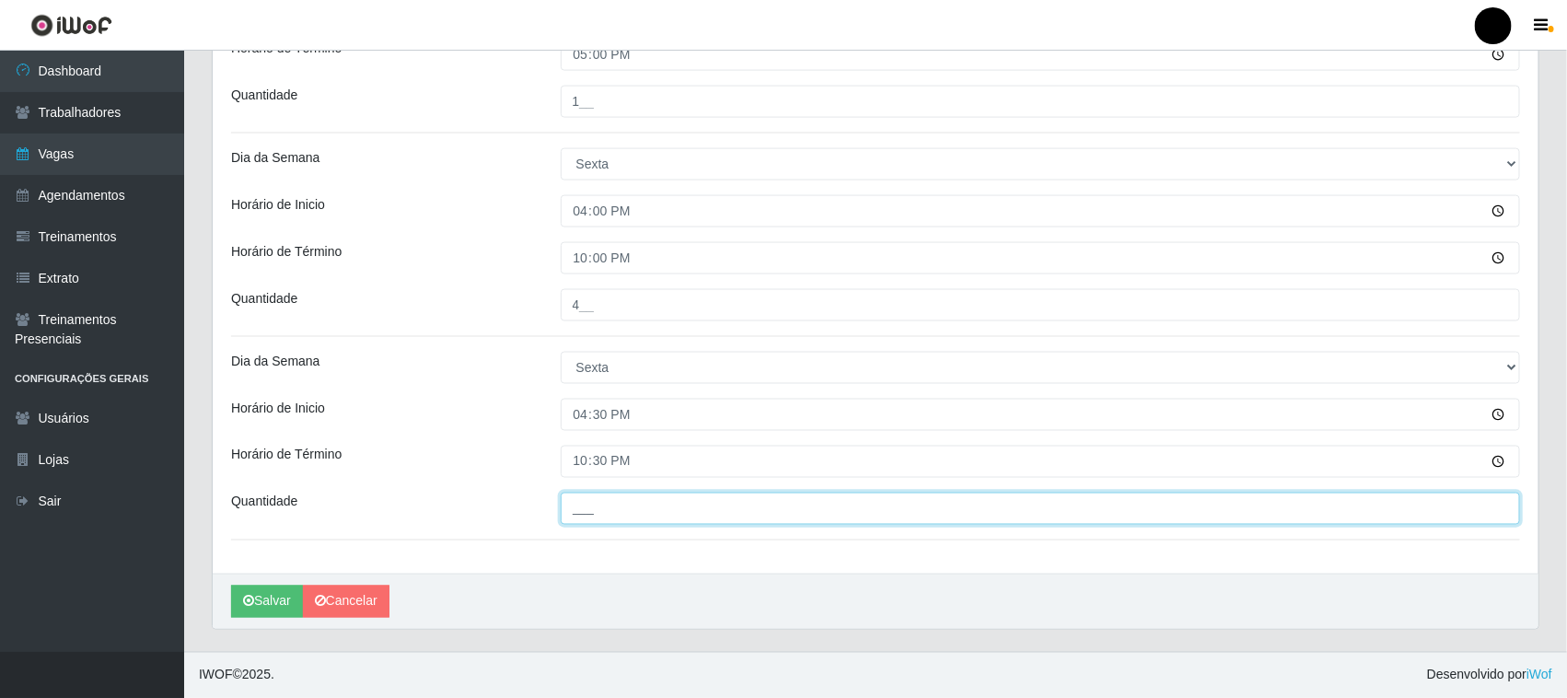
click at [578, 506] on input "___" at bounding box center [1041, 509] width 960 height 32
type input "1__"
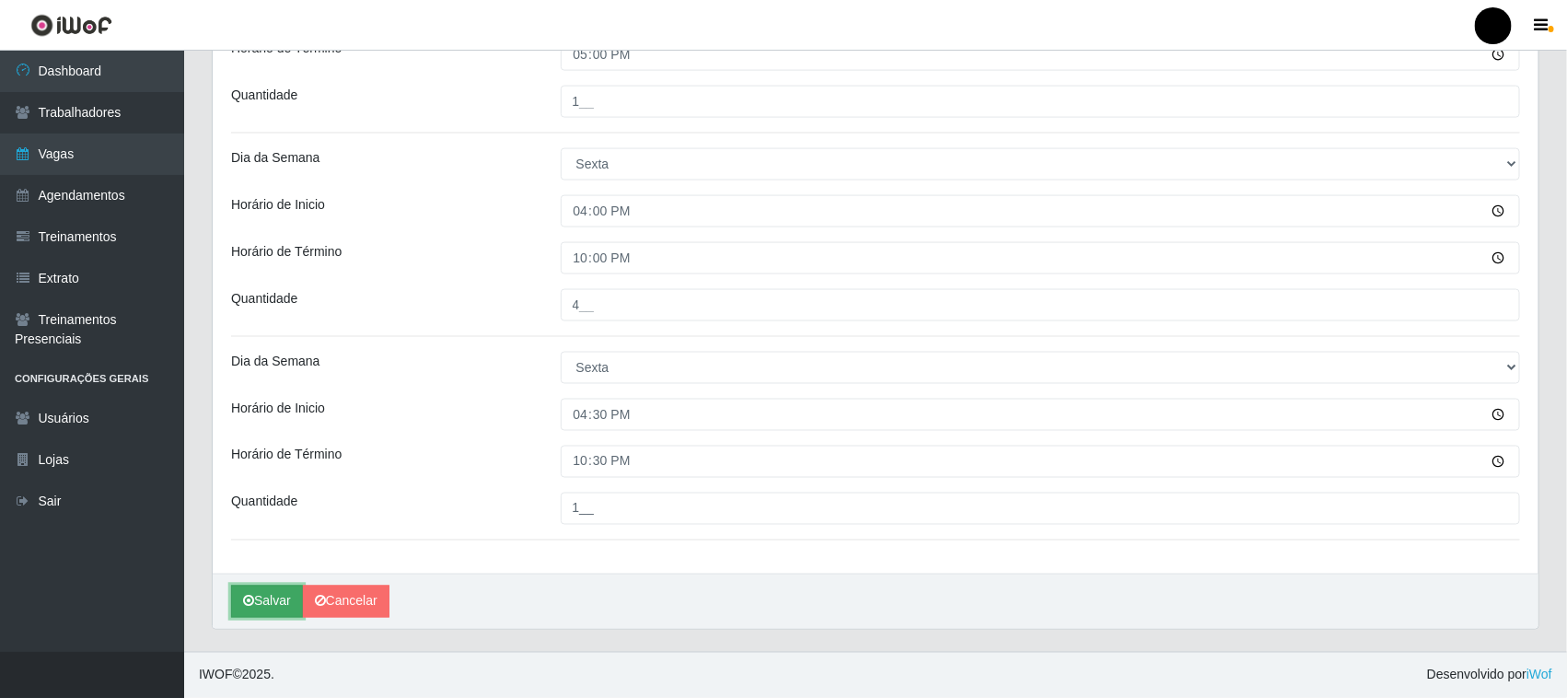
click at [270, 605] on button "Salvar" at bounding box center [267, 602] width 72 height 32
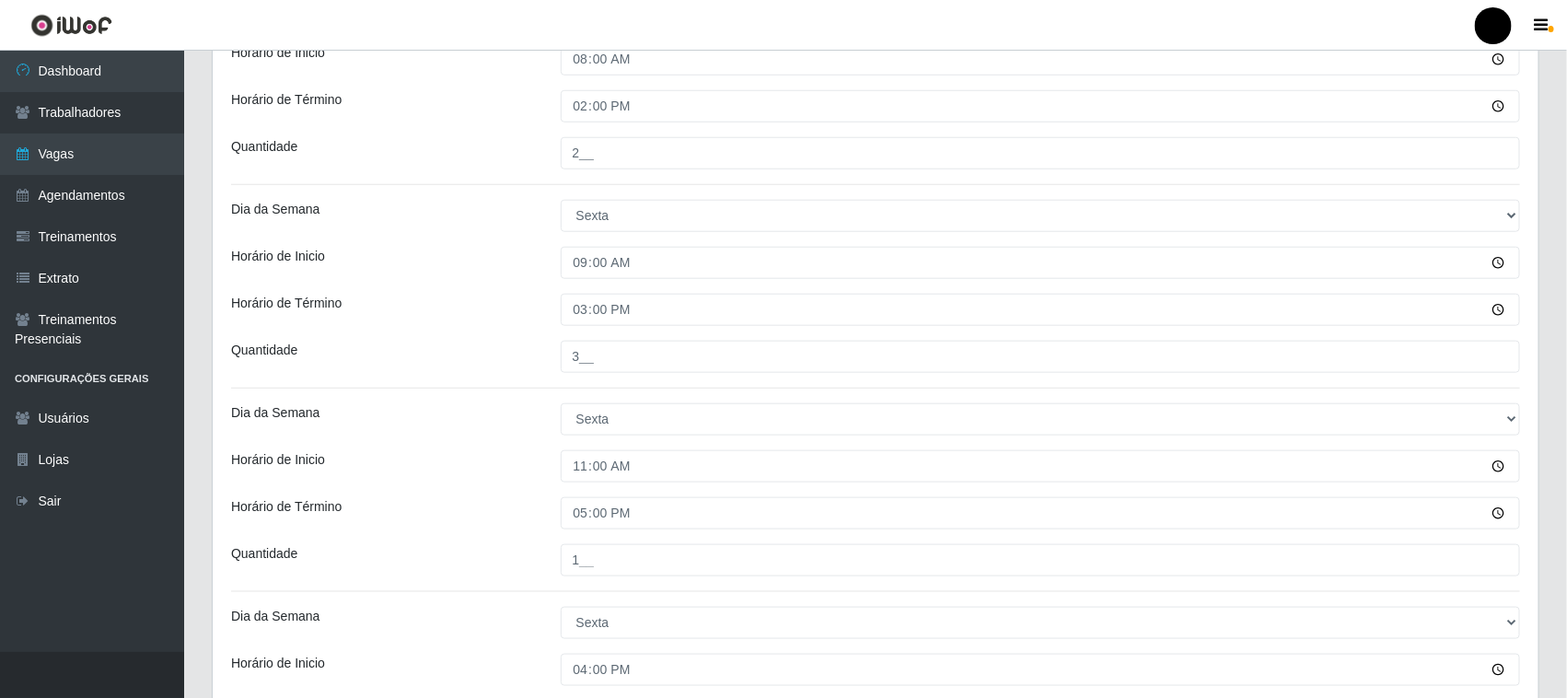
scroll to position [578, 0]
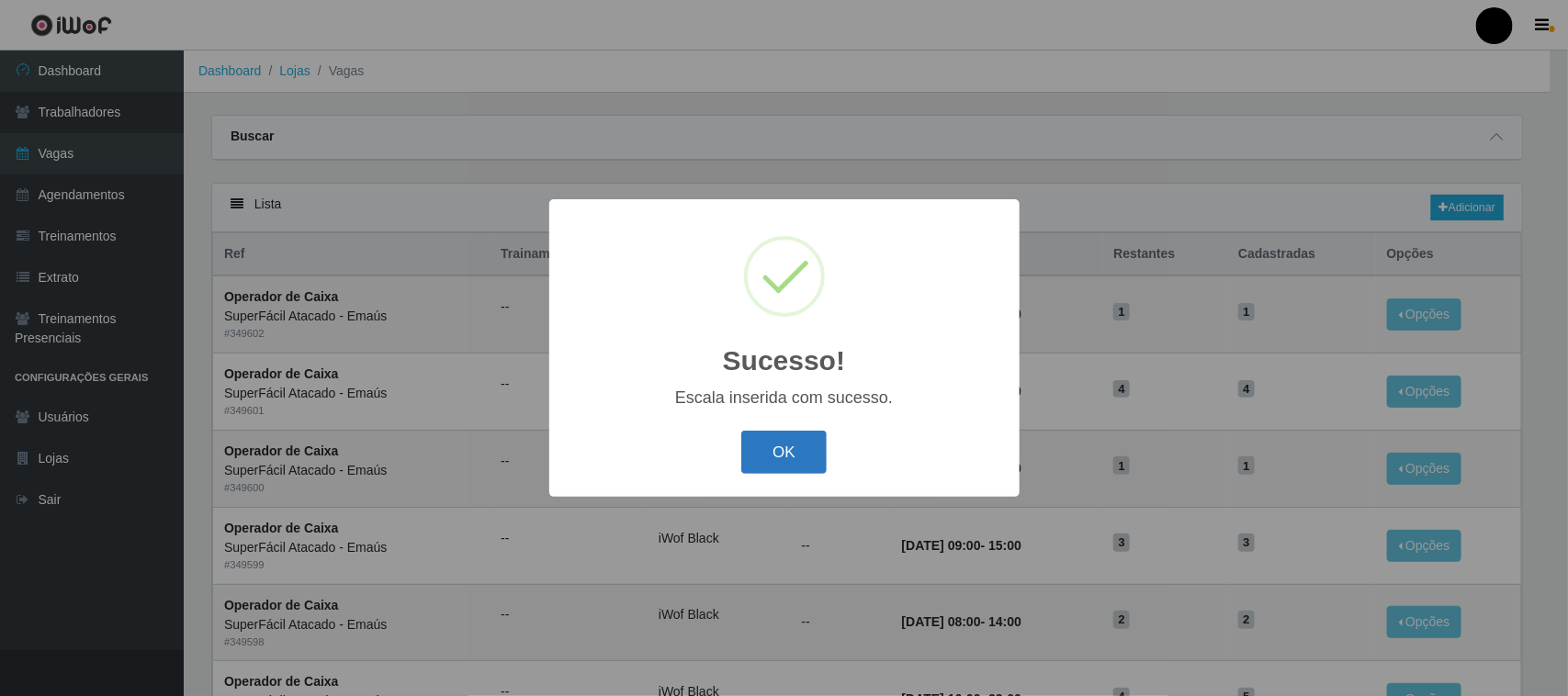
click at [791, 457] on button "OK" at bounding box center [784, 452] width 86 height 43
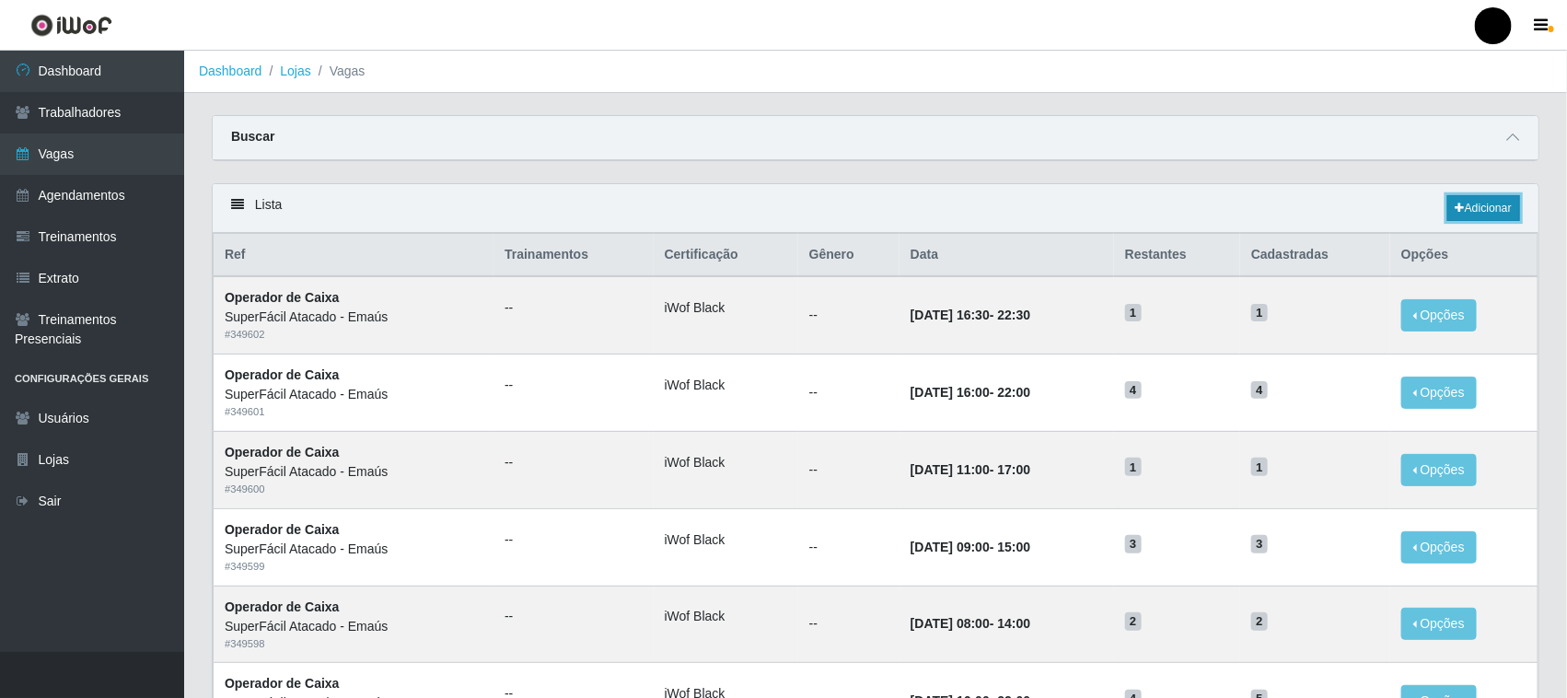
click at [1493, 205] on link "Adicionar" at bounding box center [1483, 208] width 73 height 26
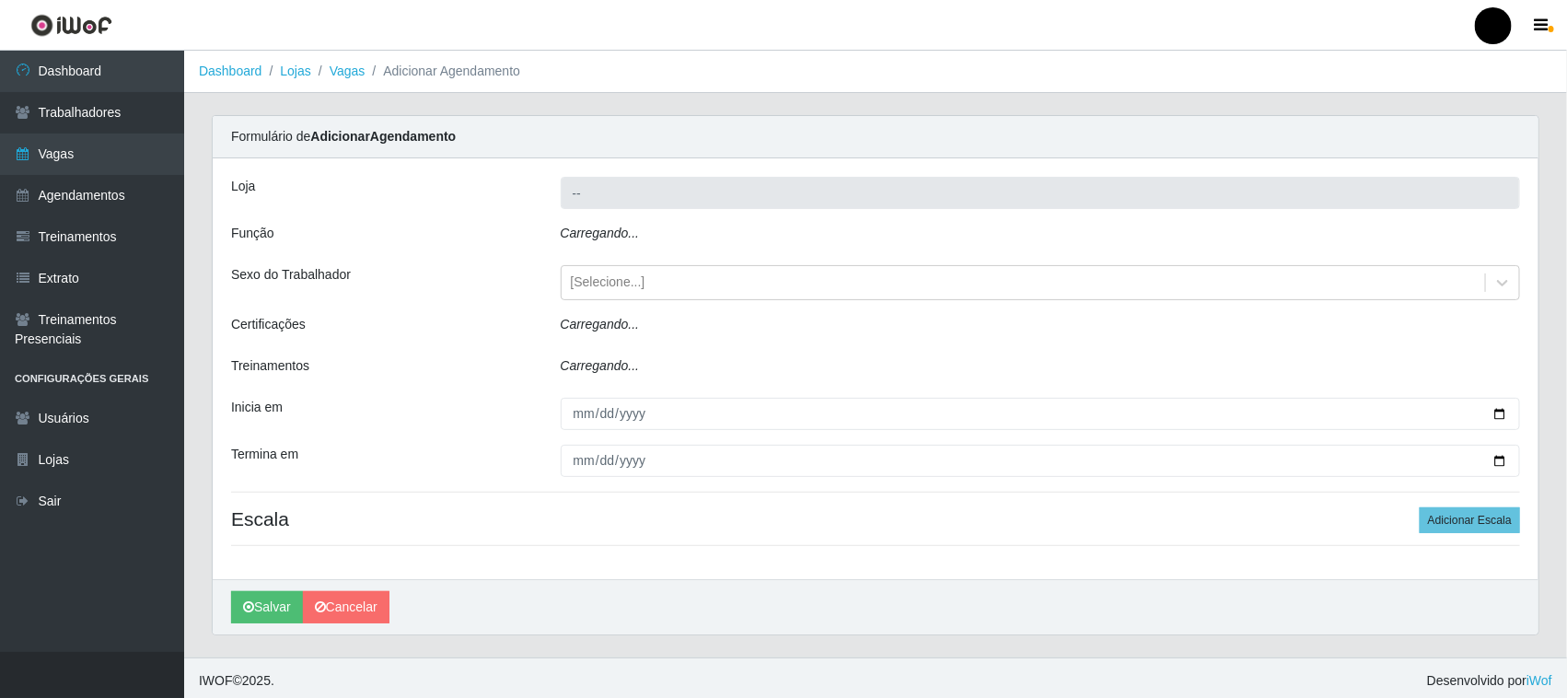
type input "SuperFácil Atacado - Emaús"
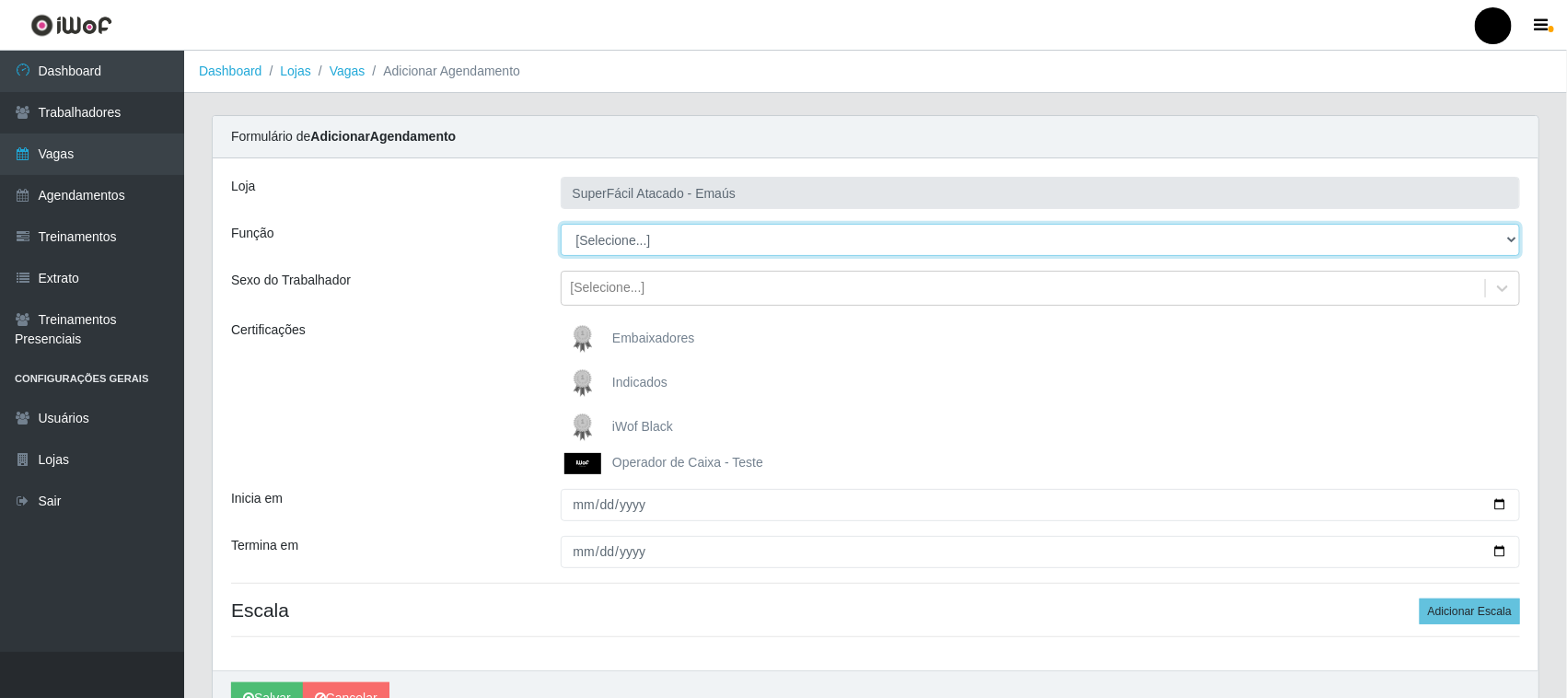
click at [603, 245] on select "[Selecione...] Auxiliar de Estacionamento Auxiliar de Estacionamento + Auxiliar…" at bounding box center [1041, 240] width 960 height 32
select select "72"
click at [561, 224] on select "[Selecione...] Auxiliar de Estacionamento Auxiliar de Estacionamento + Auxiliar…" at bounding box center [1041, 240] width 960 height 32
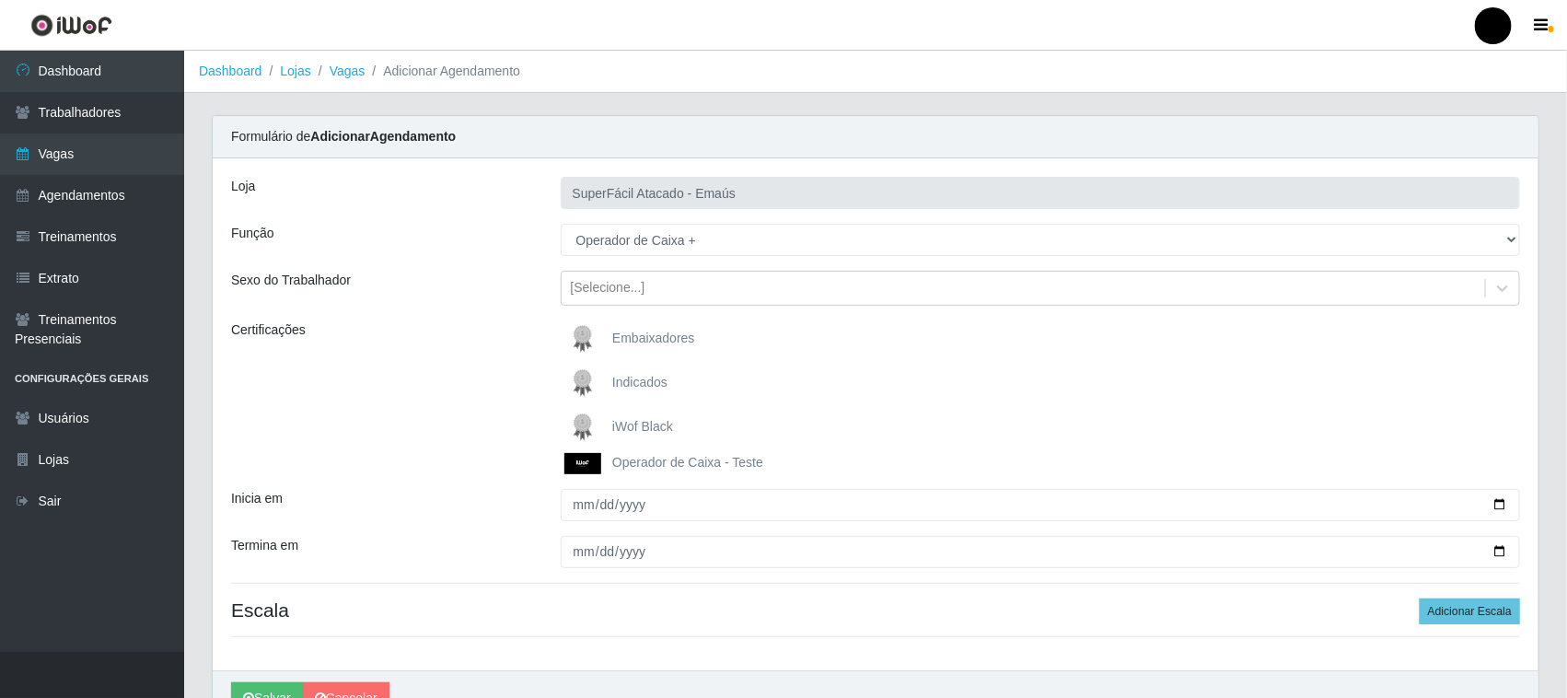
click at [586, 421] on img at bounding box center [586, 427] width 44 height 37
click at [0, 0] on input "iWof Black" at bounding box center [0, 0] width 0 height 0
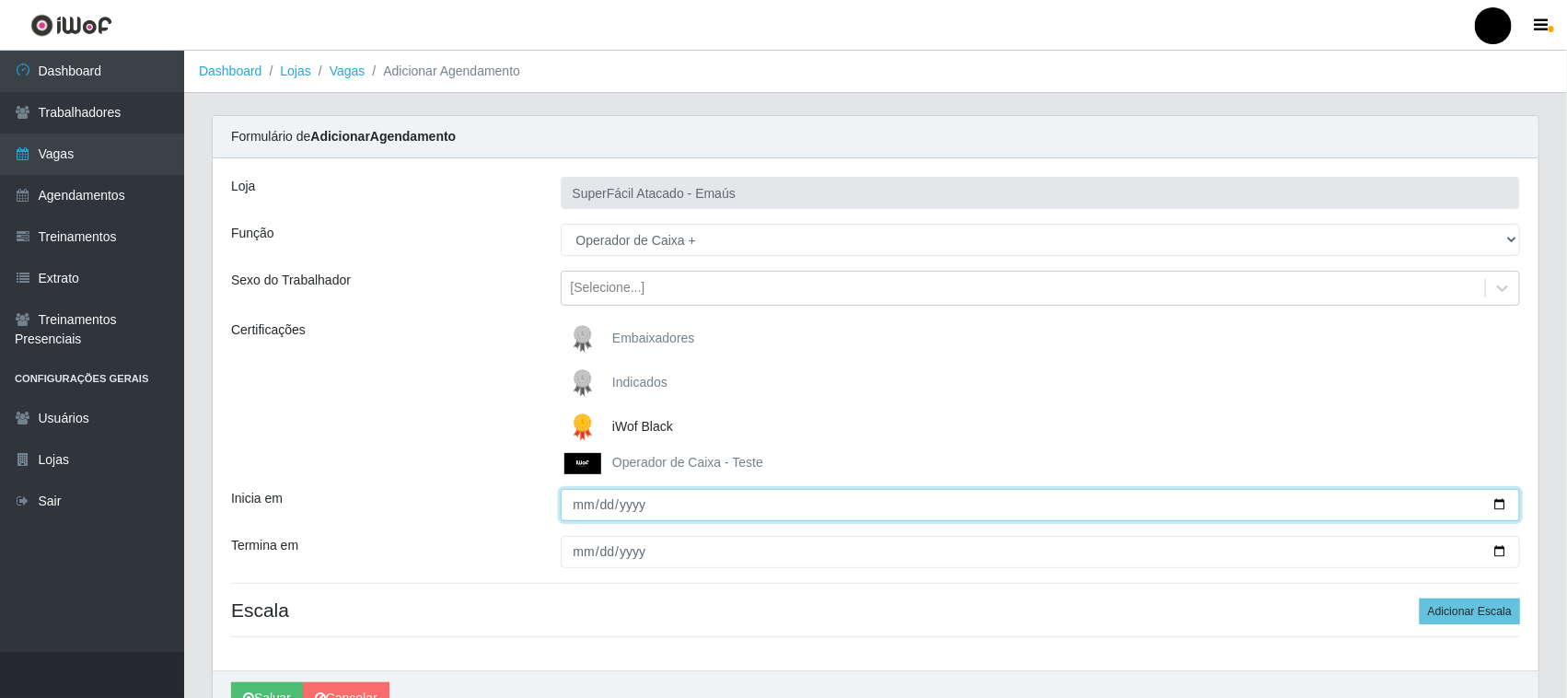
click at [1501, 503] on input "Inicia em" at bounding box center [1041, 505] width 960 height 32
type input "[DATE]"
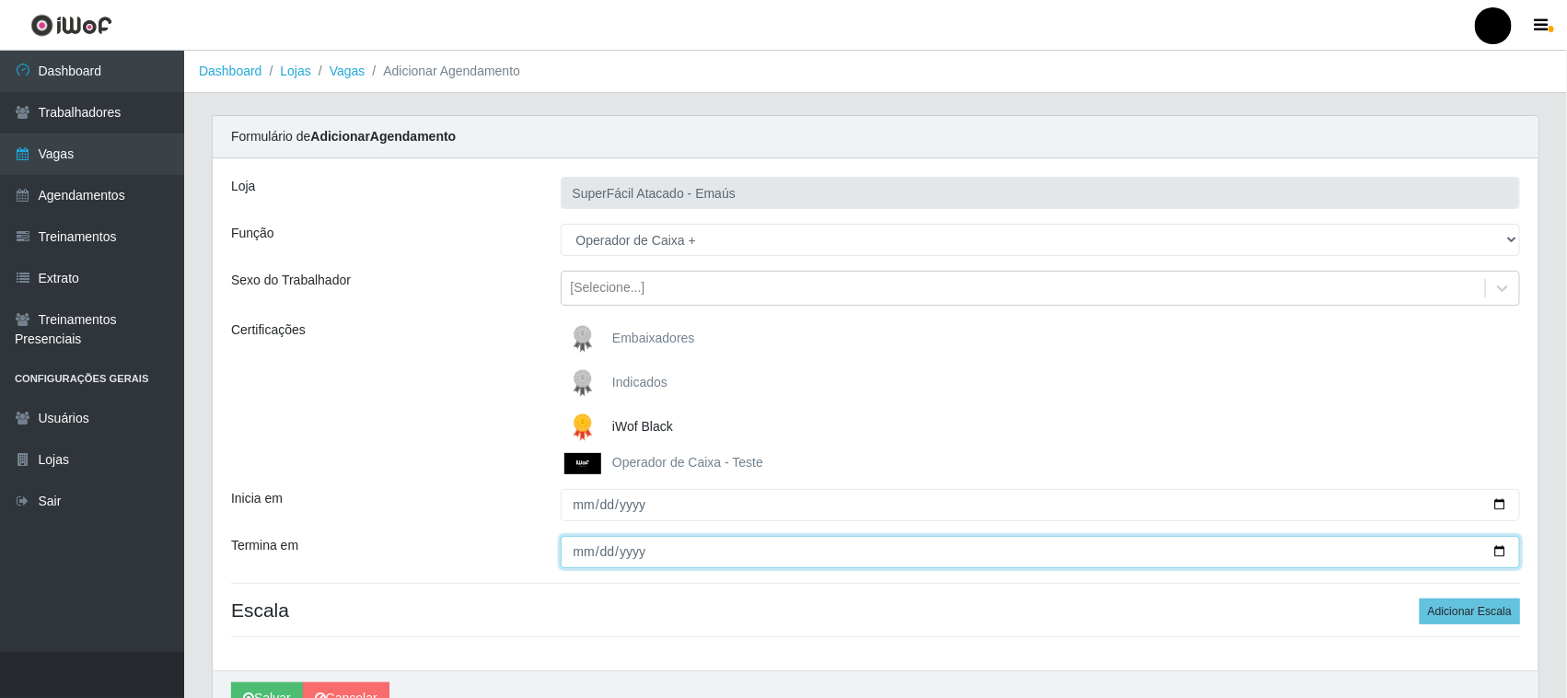
click at [1502, 550] on input "Termina em" at bounding box center [1041, 552] width 960 height 32
type input "[DATE]"
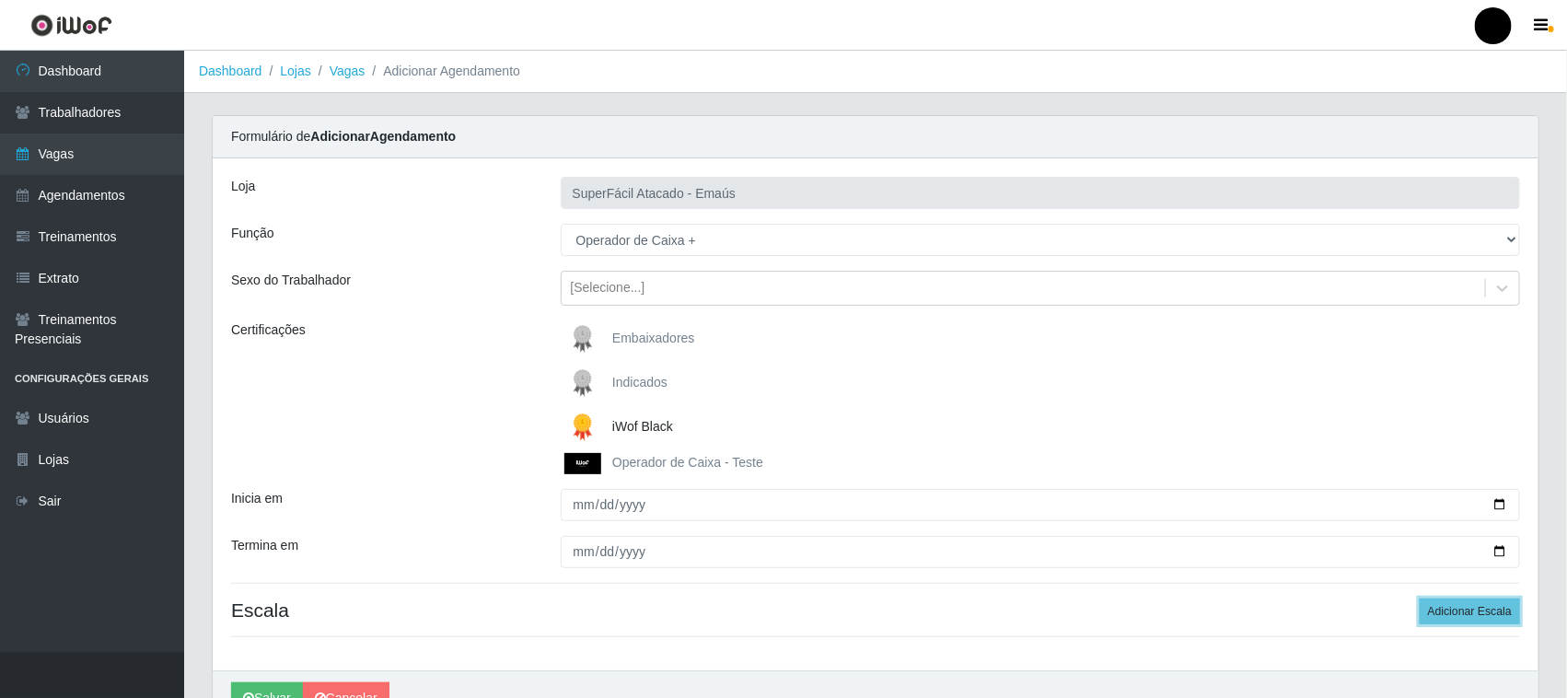
click at [1451, 608] on button "Adicionar Escala" at bounding box center [1470, 611] width 100 height 26
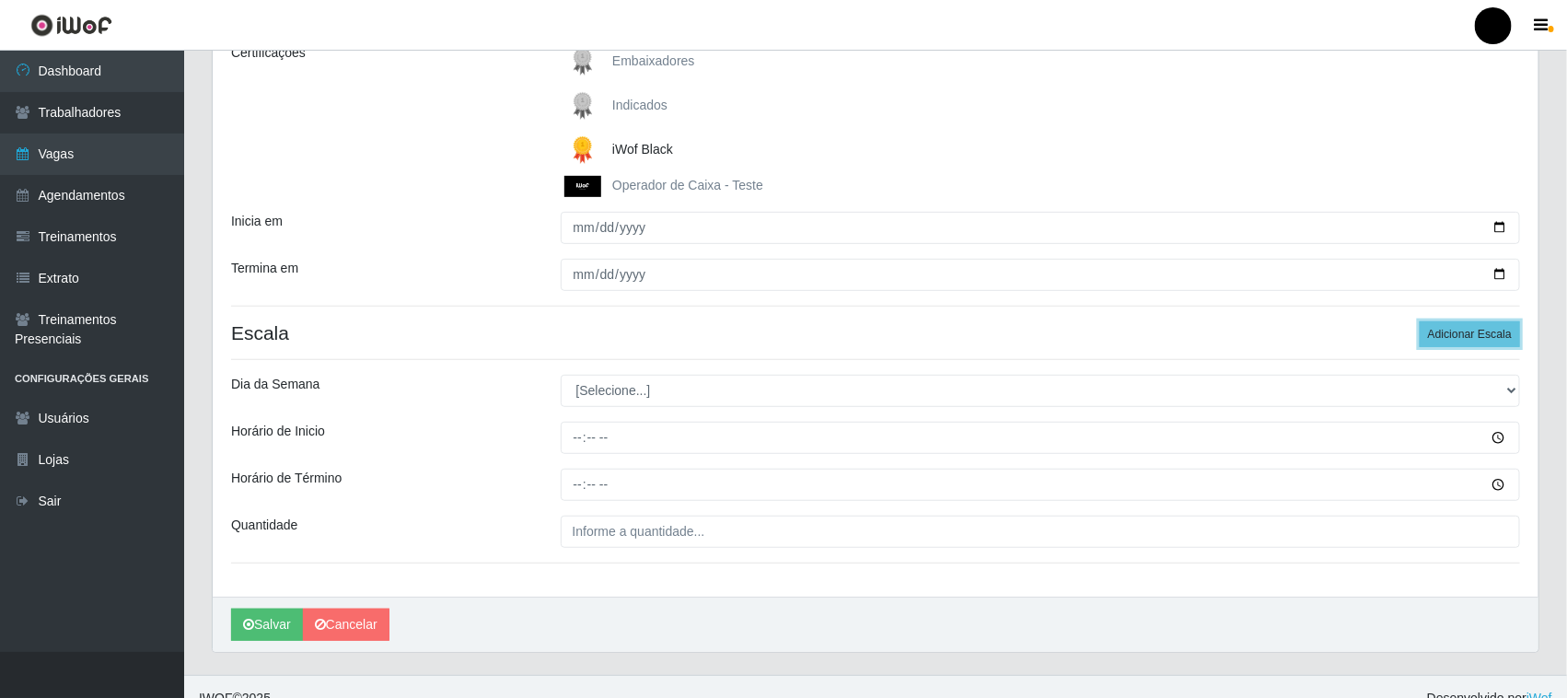
scroll to position [301, 0]
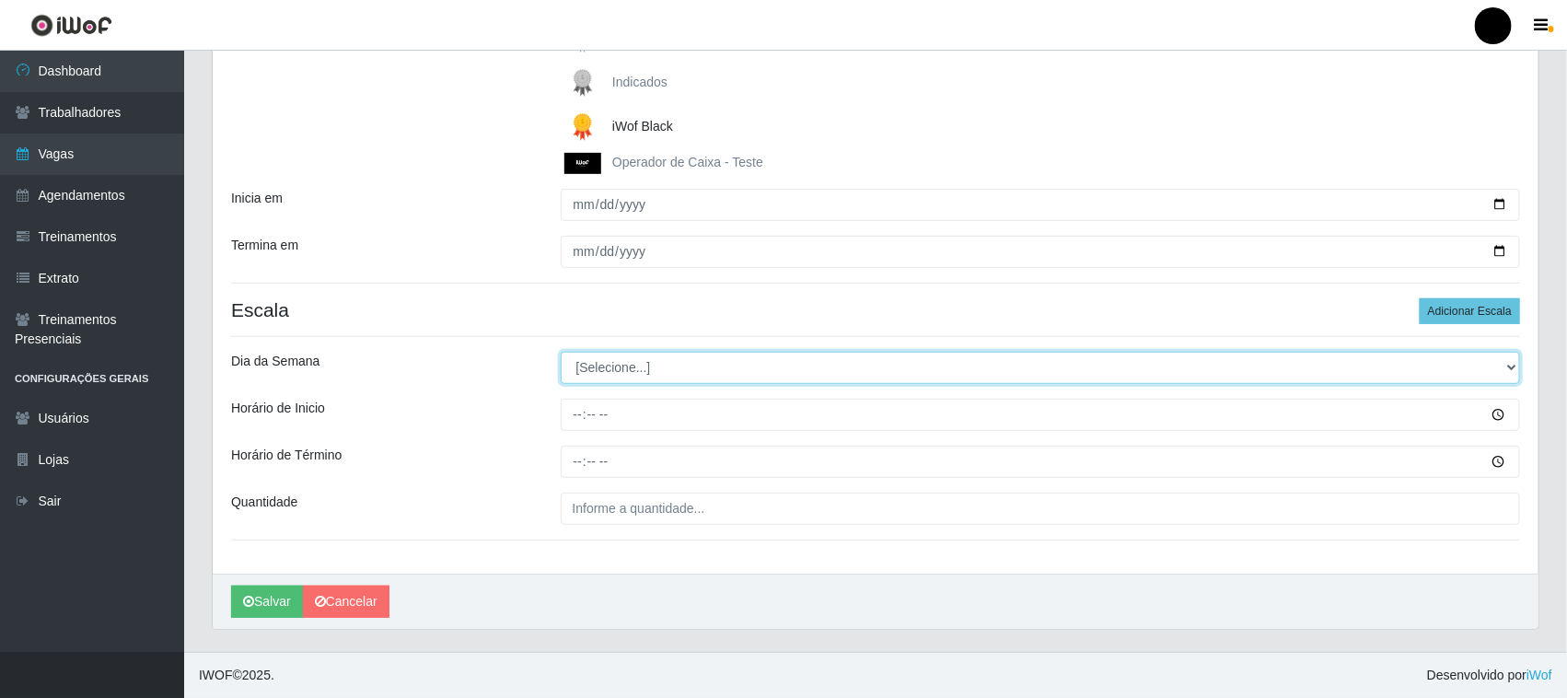
click at [614, 376] on select "[Selecione...] Segunda Terça Quarta Quinta Sexta Sábado Domingo" at bounding box center [1041, 368] width 960 height 32
select select "6"
click at [561, 352] on select "[Selecione...] Segunda Terça Quarta Quinta Sexta Sábado Domingo" at bounding box center [1041, 368] width 960 height 32
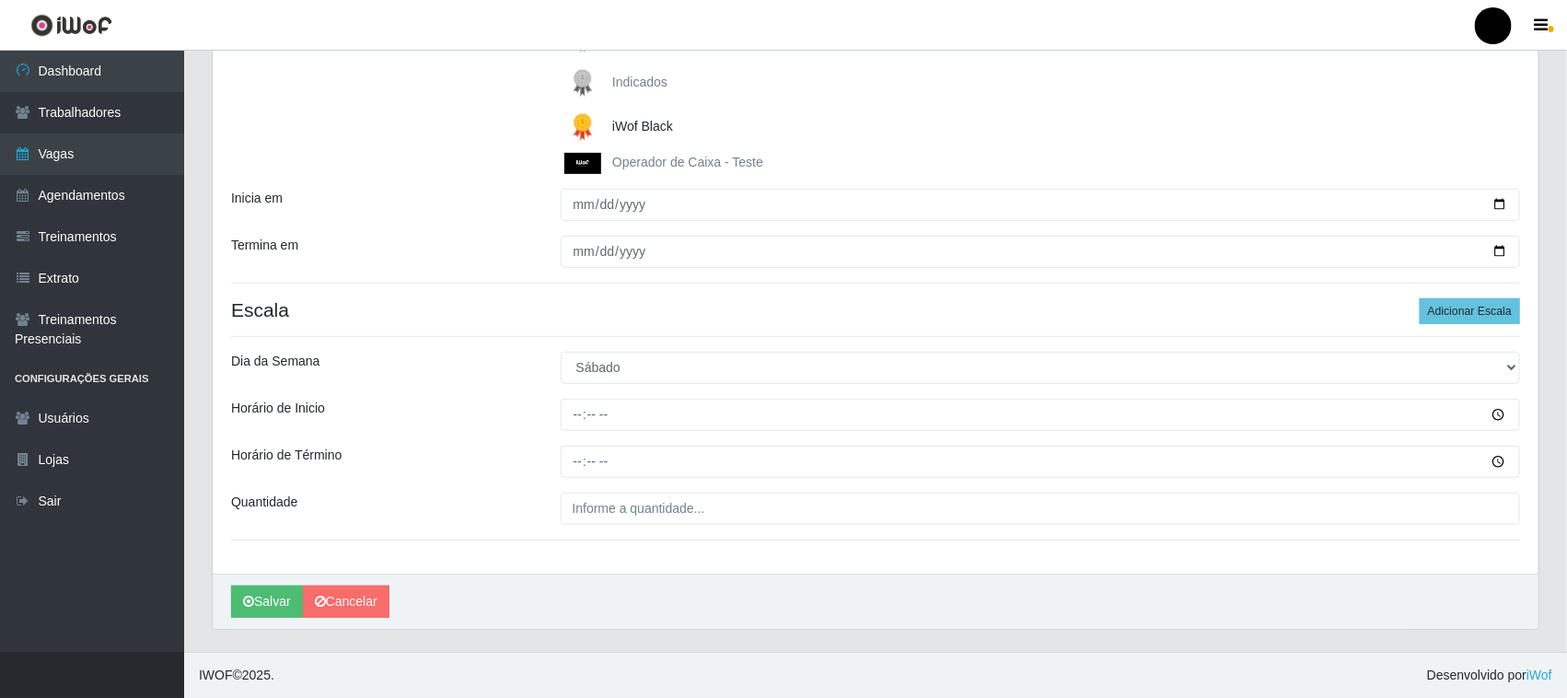
click at [613, 562] on div "Loja SuperFácil Atacado - Emaús Função [Selecione...] Auxiliar de Estacionament…" at bounding box center [876, 215] width 1326 height 715
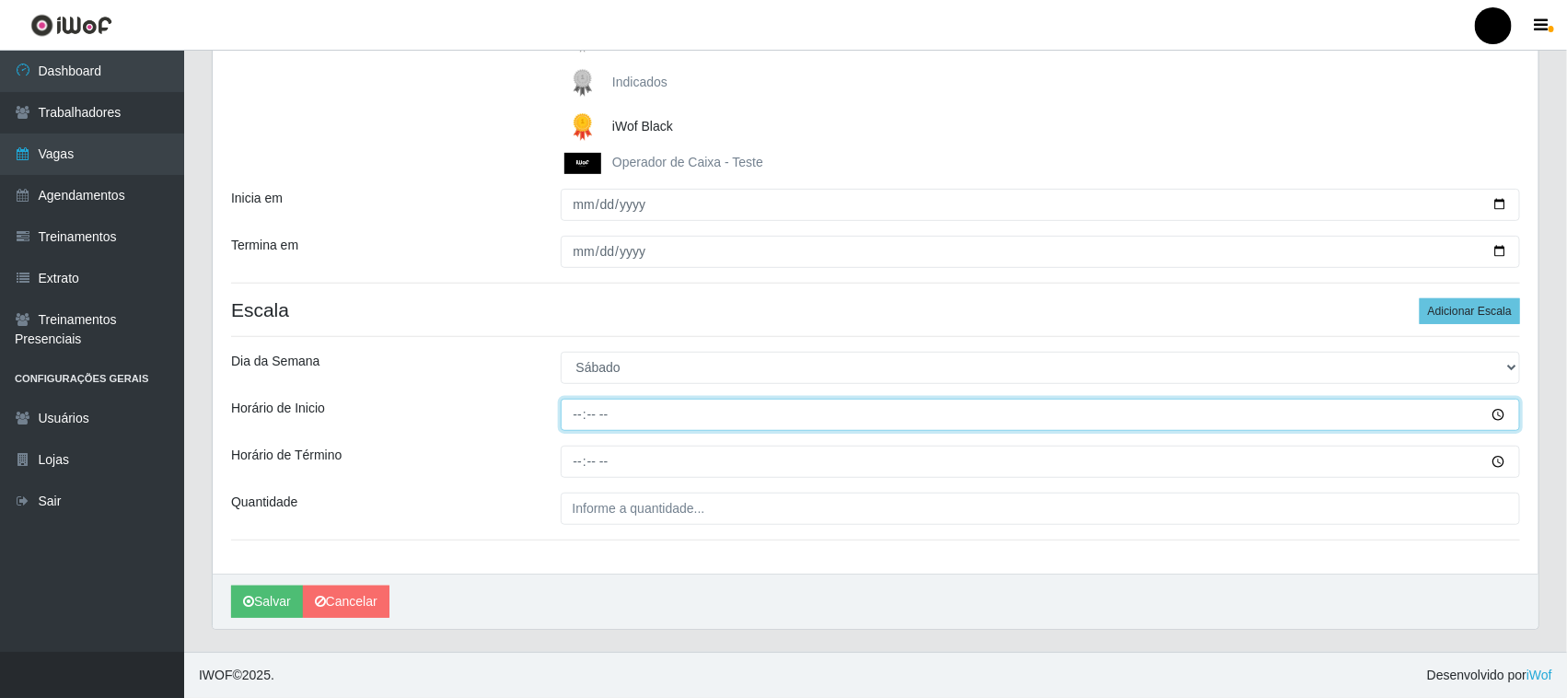
click at [574, 422] on input "Horário de Inicio" at bounding box center [1041, 415] width 960 height 32
type input "08:00"
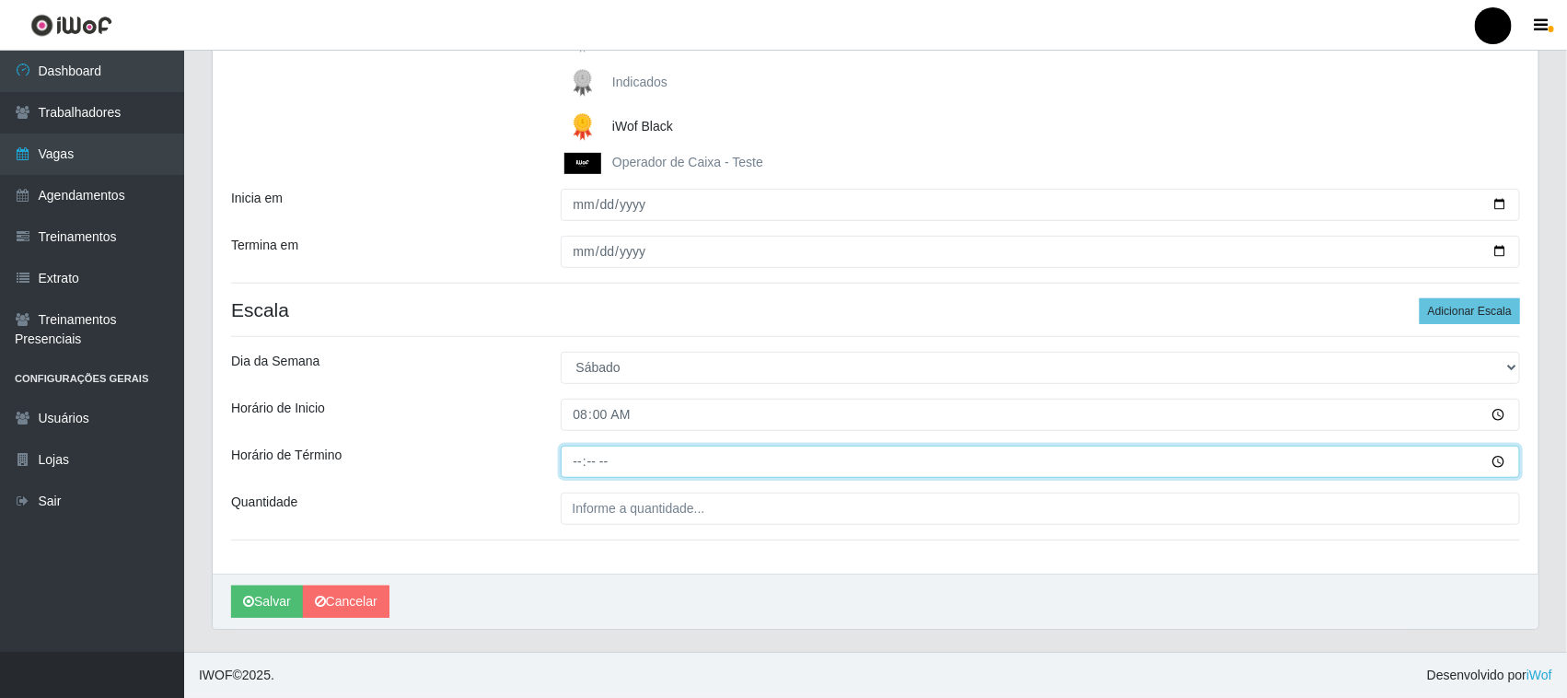
click at [577, 466] on input "Horário de Término" at bounding box center [1041, 462] width 960 height 32
type input "14:00"
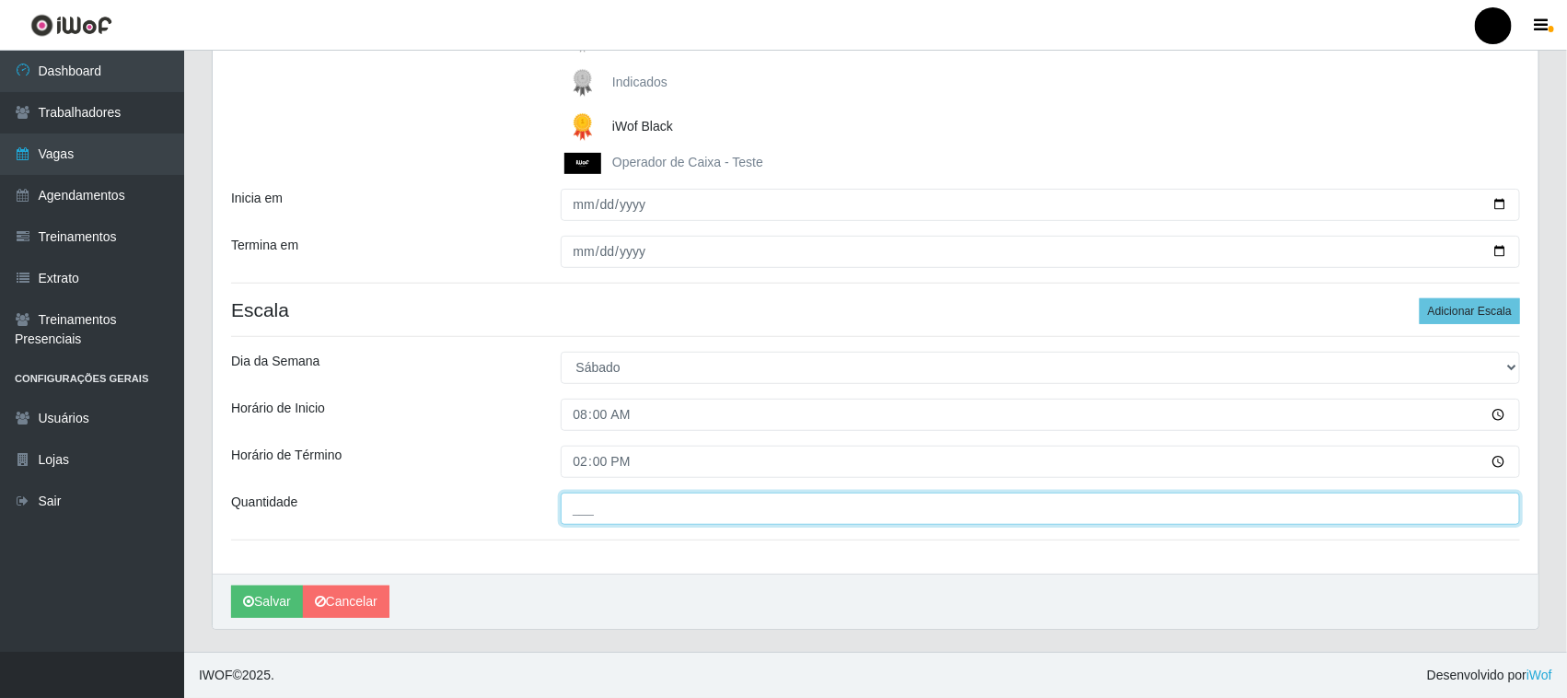
click at [594, 516] on input "___" at bounding box center [1041, 509] width 960 height 32
type input "3__"
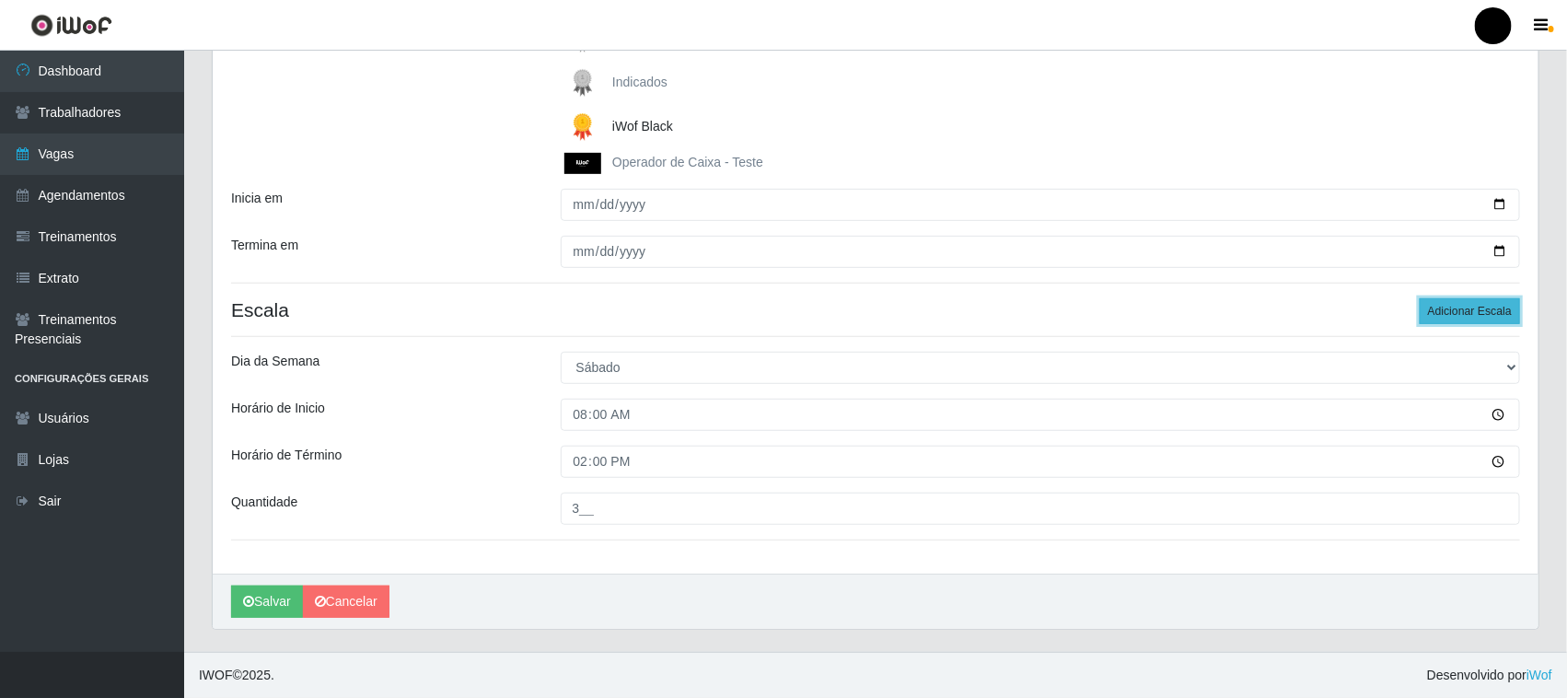
click at [1432, 308] on button "Adicionar Escala" at bounding box center [1470, 311] width 100 height 26
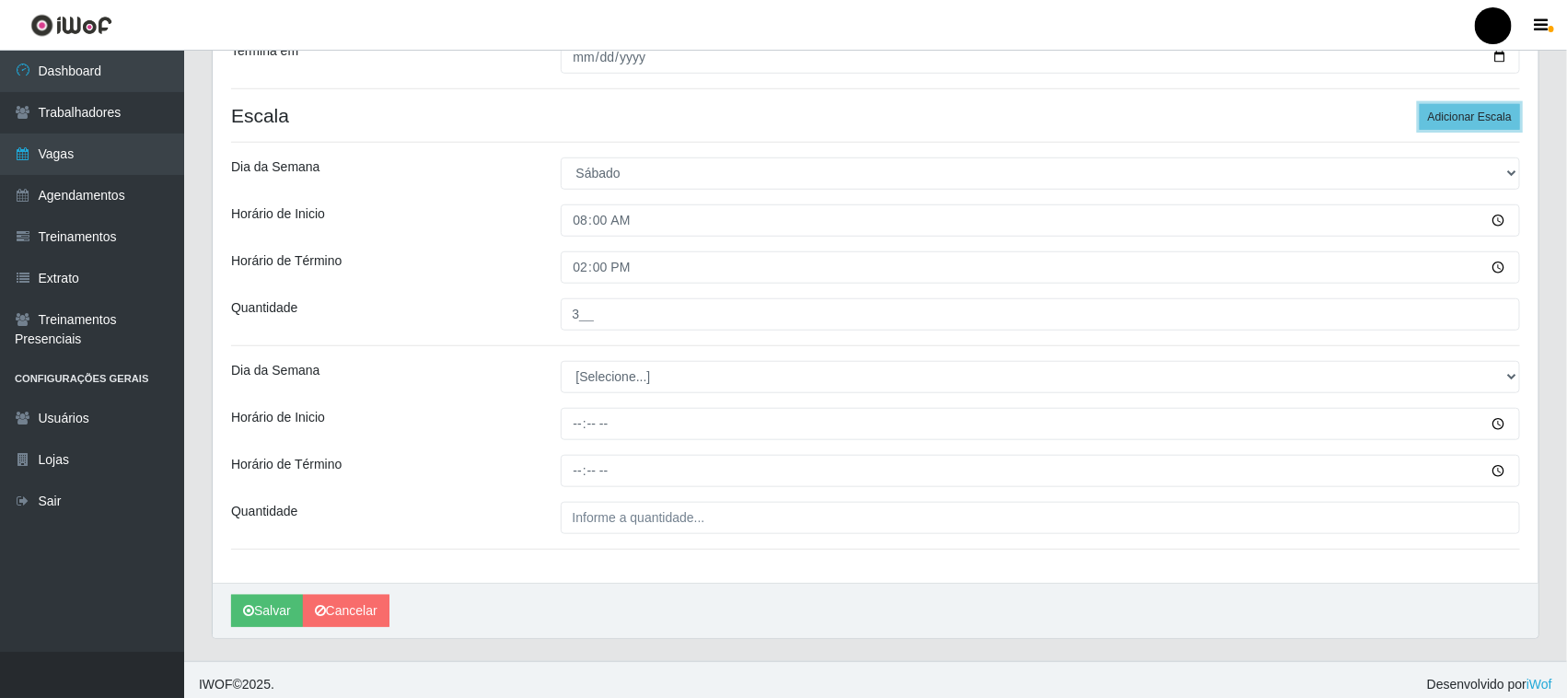
scroll to position [505, 0]
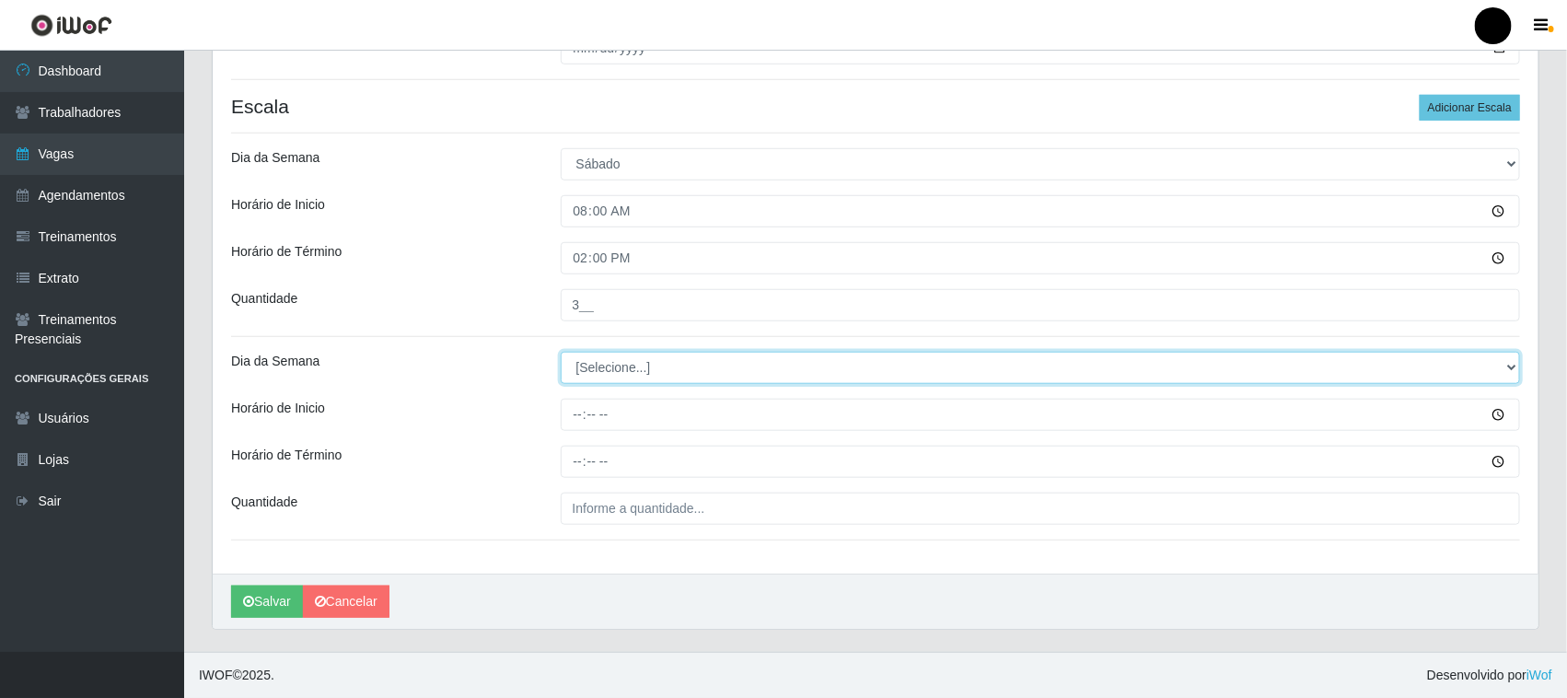
click at [603, 368] on select "[Selecione...] Segunda Terça Quarta Quinta Sexta Sábado Domingo" at bounding box center [1041, 368] width 960 height 32
select select "6"
click at [561, 352] on select "[Selecione...] Segunda Terça Quarta Quinta Sexta Sábado Domingo" at bounding box center [1041, 368] width 960 height 32
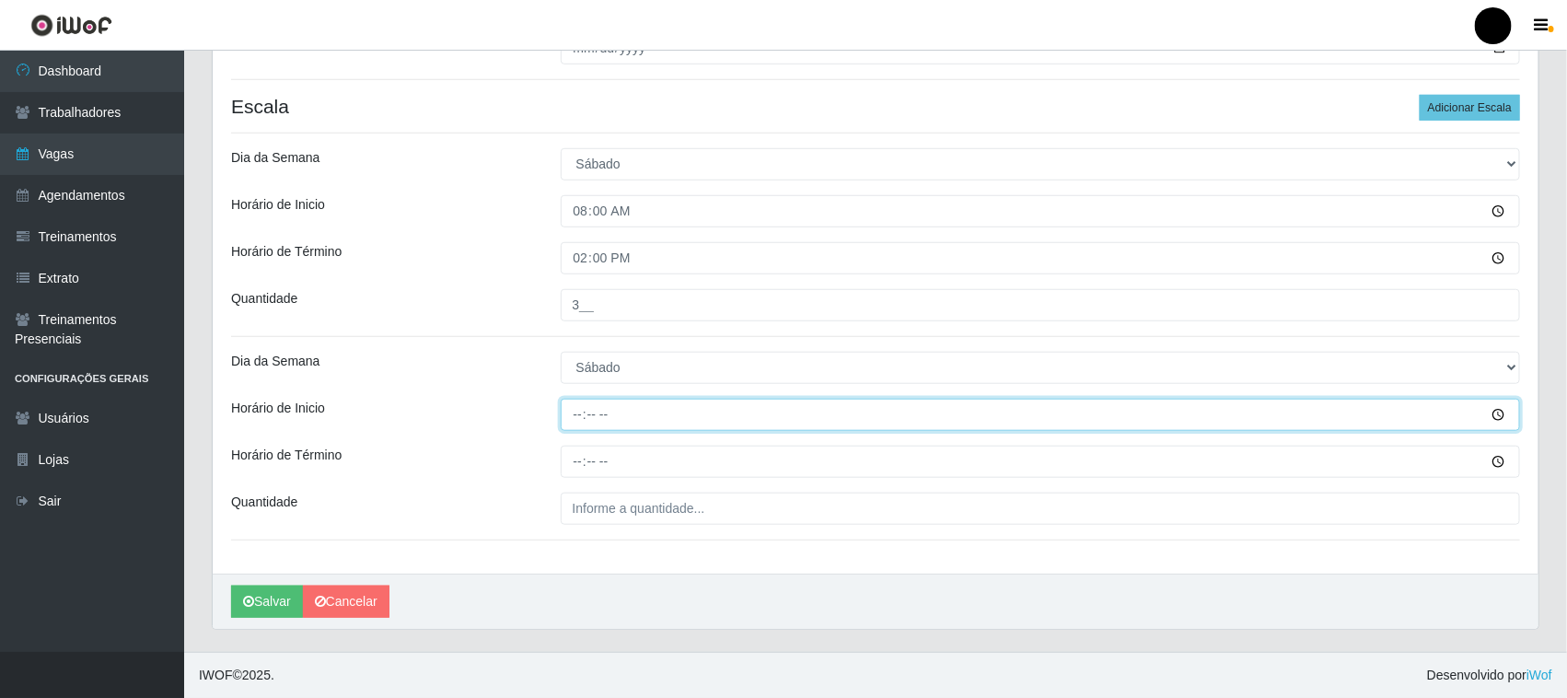
click at [577, 416] on input "Horário de Inicio" at bounding box center [1041, 415] width 960 height 32
type input "09:00"
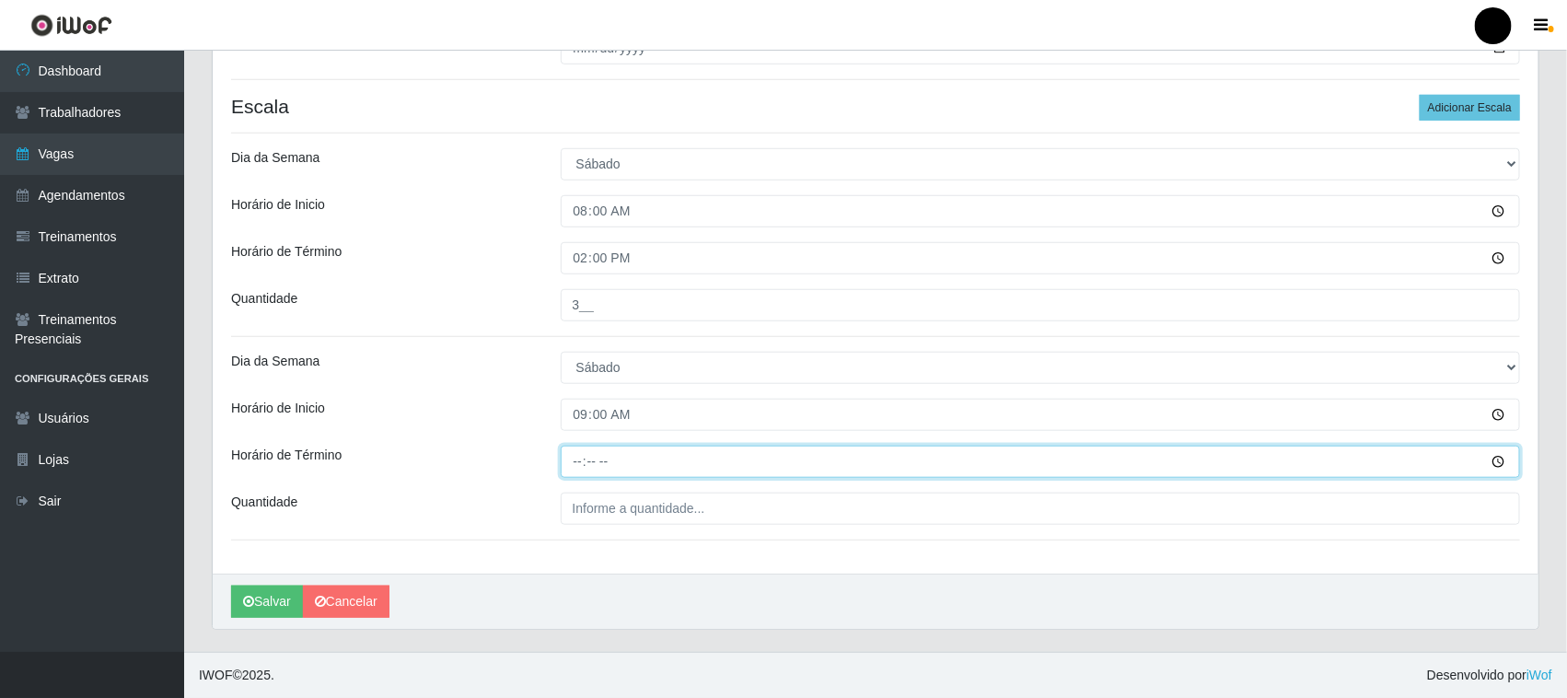
click at [581, 462] on input "Horário de Término" at bounding box center [1041, 462] width 960 height 32
type input "15:00"
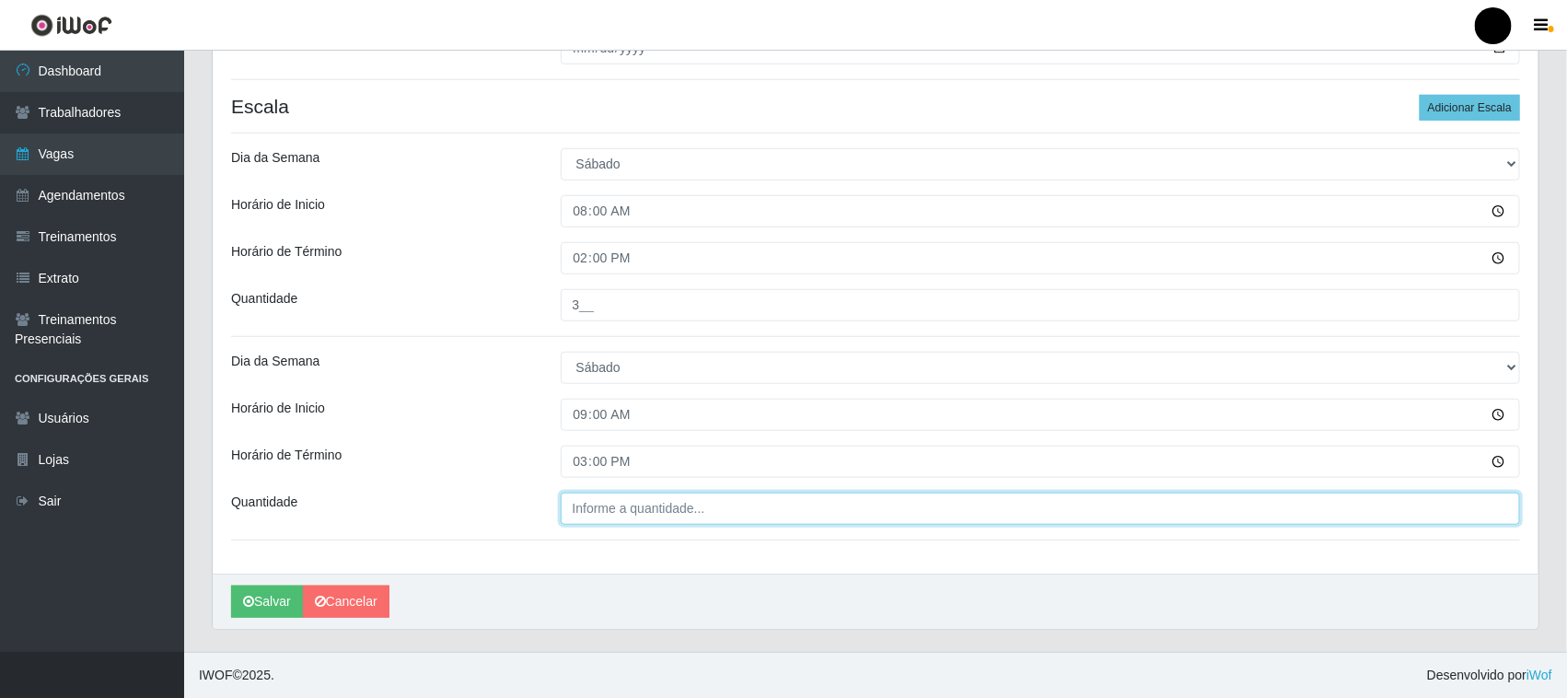
click at [586, 506] on input "Quantidade" at bounding box center [1041, 509] width 960 height 32
type input "2__"
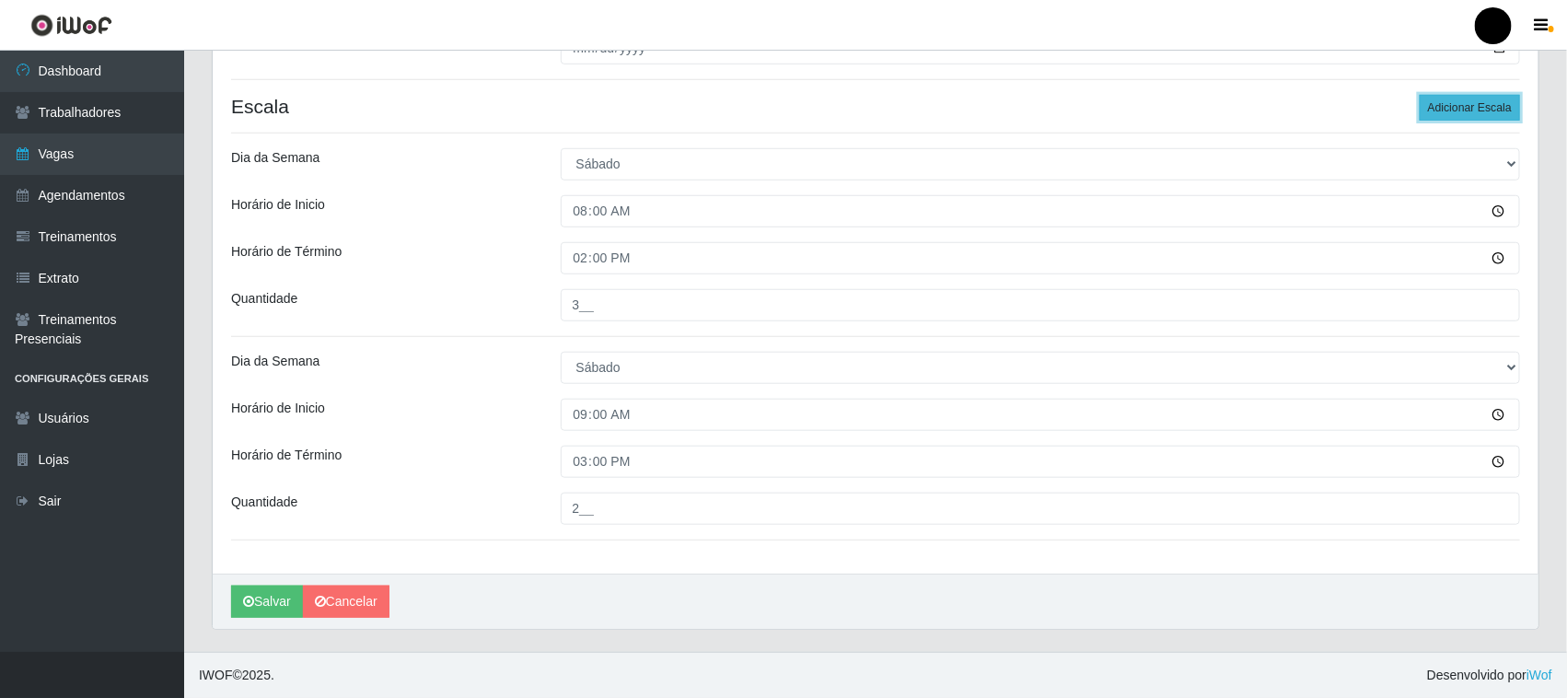
click at [1494, 99] on button "Adicionar Escala" at bounding box center [1470, 108] width 100 height 26
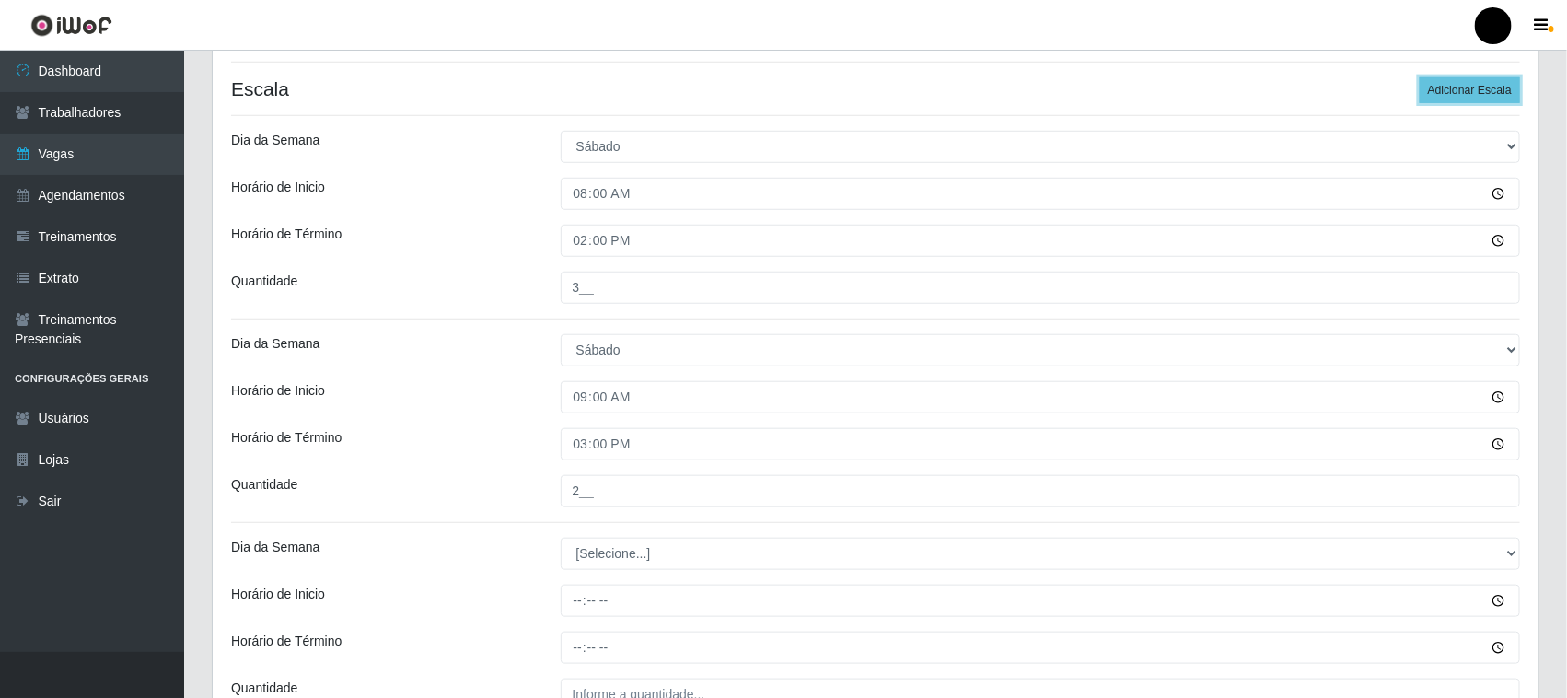
scroll to position [709, 0]
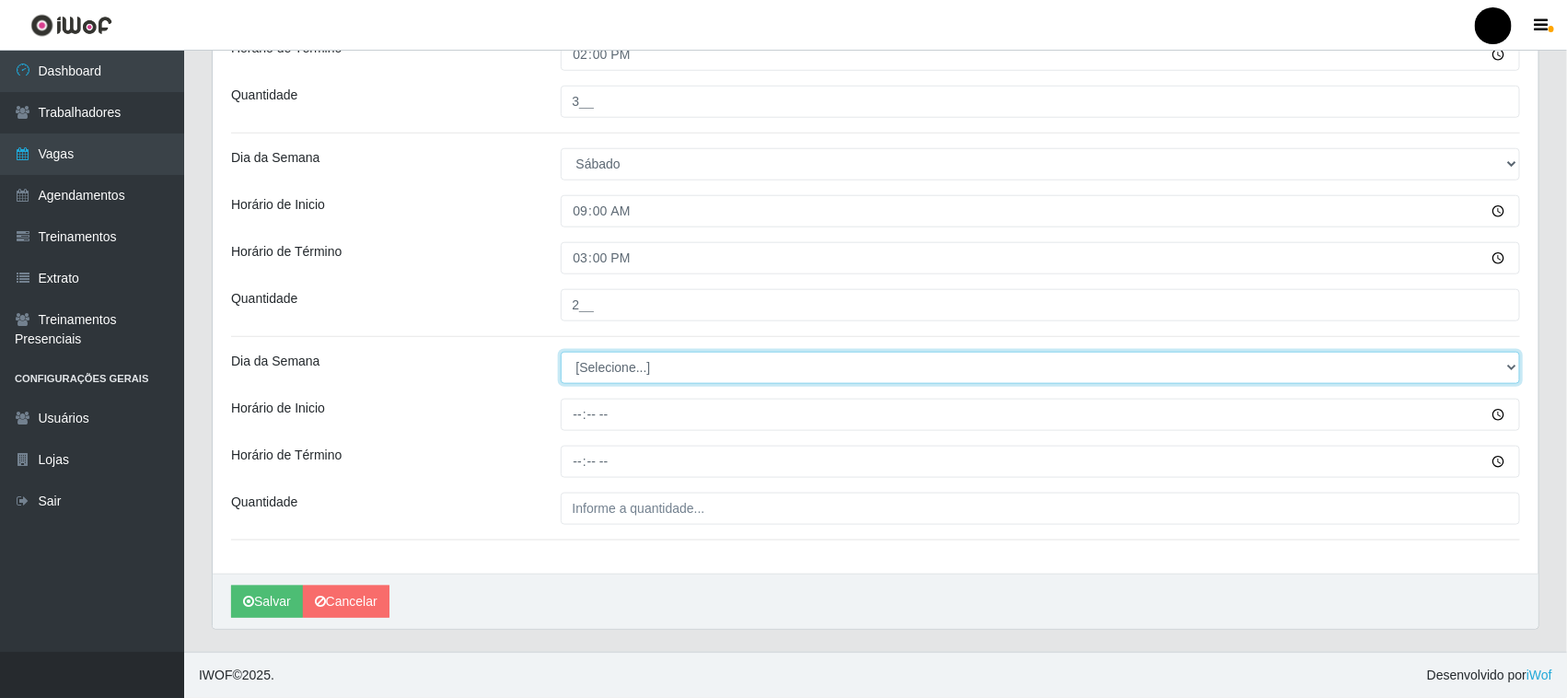
click at [608, 370] on select "[Selecione...] Segunda Terça Quarta Quinta Sexta Sábado Domingo" at bounding box center [1041, 368] width 960 height 32
select select "6"
click at [561, 352] on select "[Selecione...] Segunda Terça Quarta Quinta Sexta Sábado Domingo" at bounding box center [1041, 368] width 960 height 32
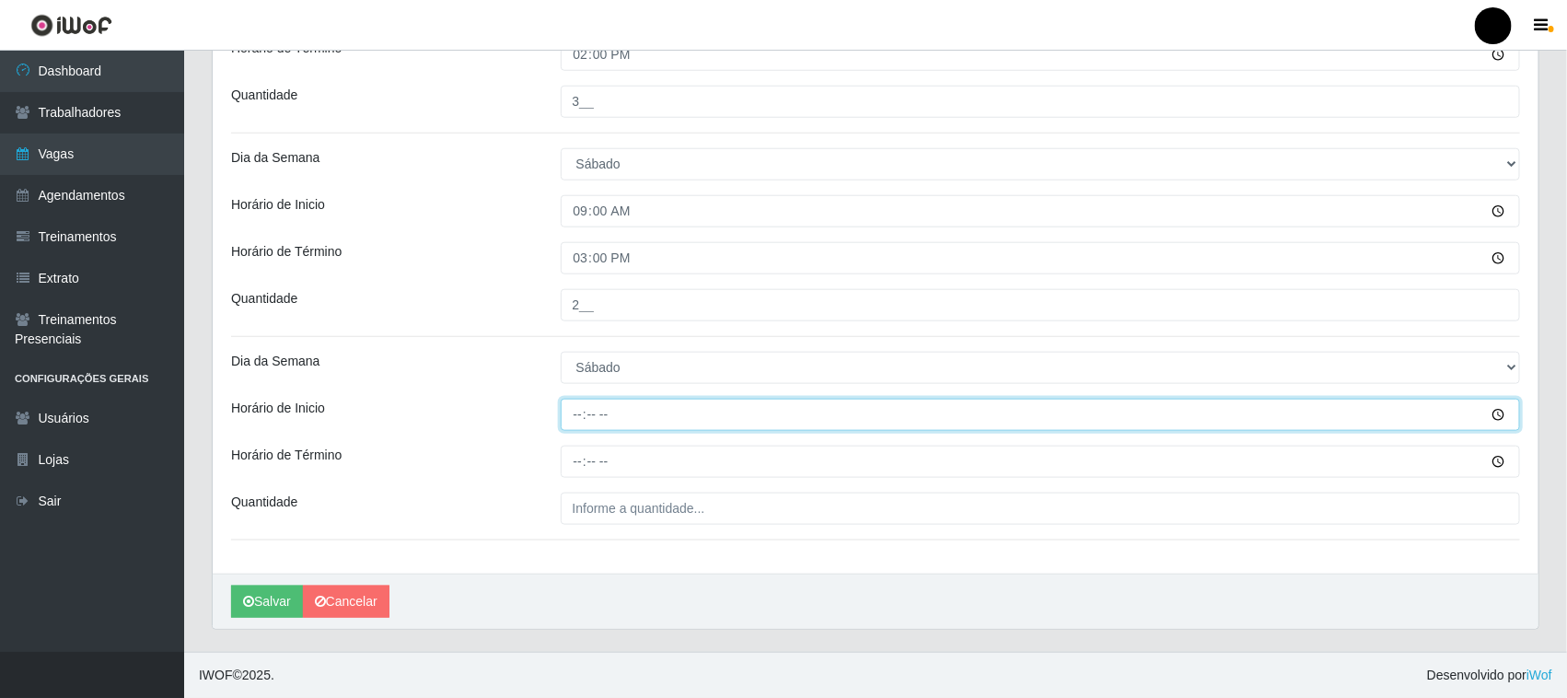
click at [575, 422] on input "Horário de Inicio" at bounding box center [1041, 415] width 960 height 32
type input "11:00"
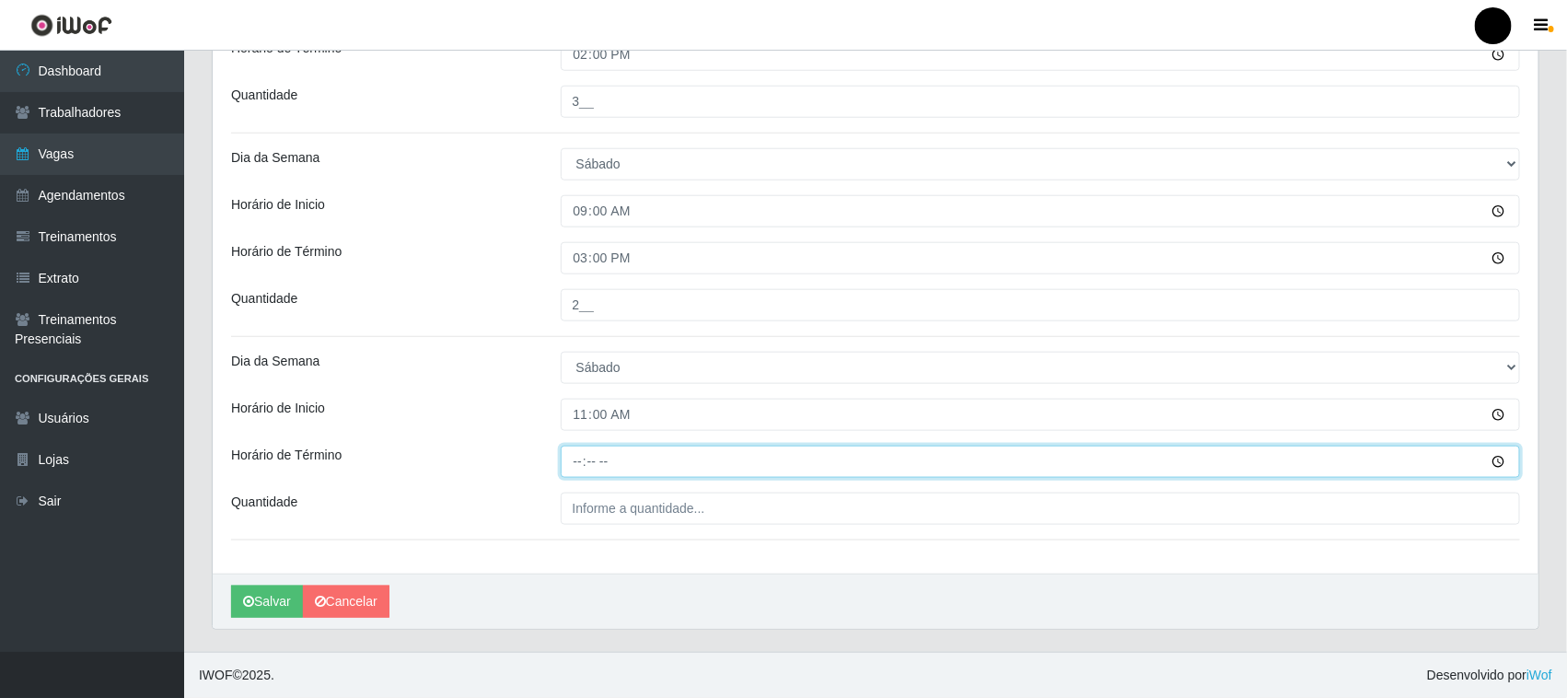
click at [582, 465] on input "Horário de Término" at bounding box center [1041, 462] width 960 height 32
type input "17:00"
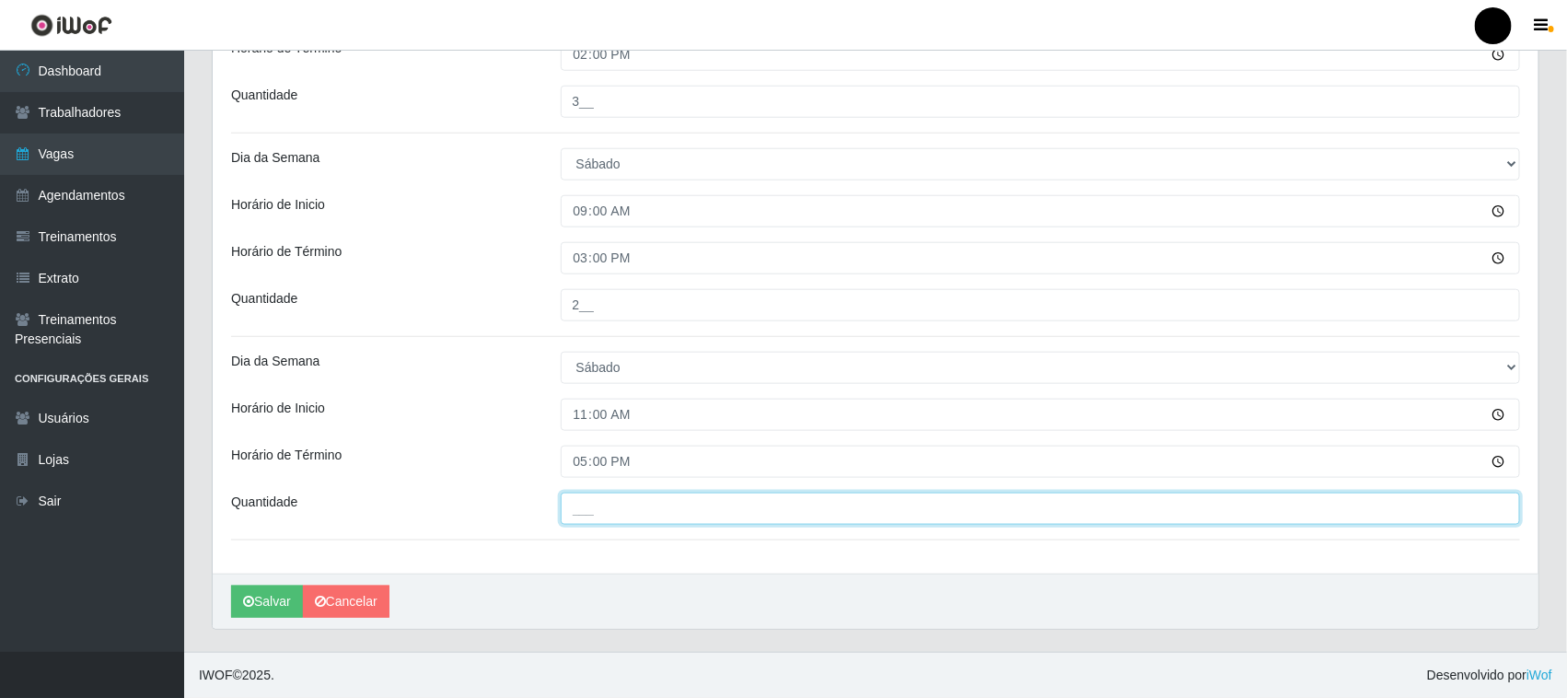
click at [580, 511] on input "___" at bounding box center [1041, 509] width 960 height 32
type input "1__"
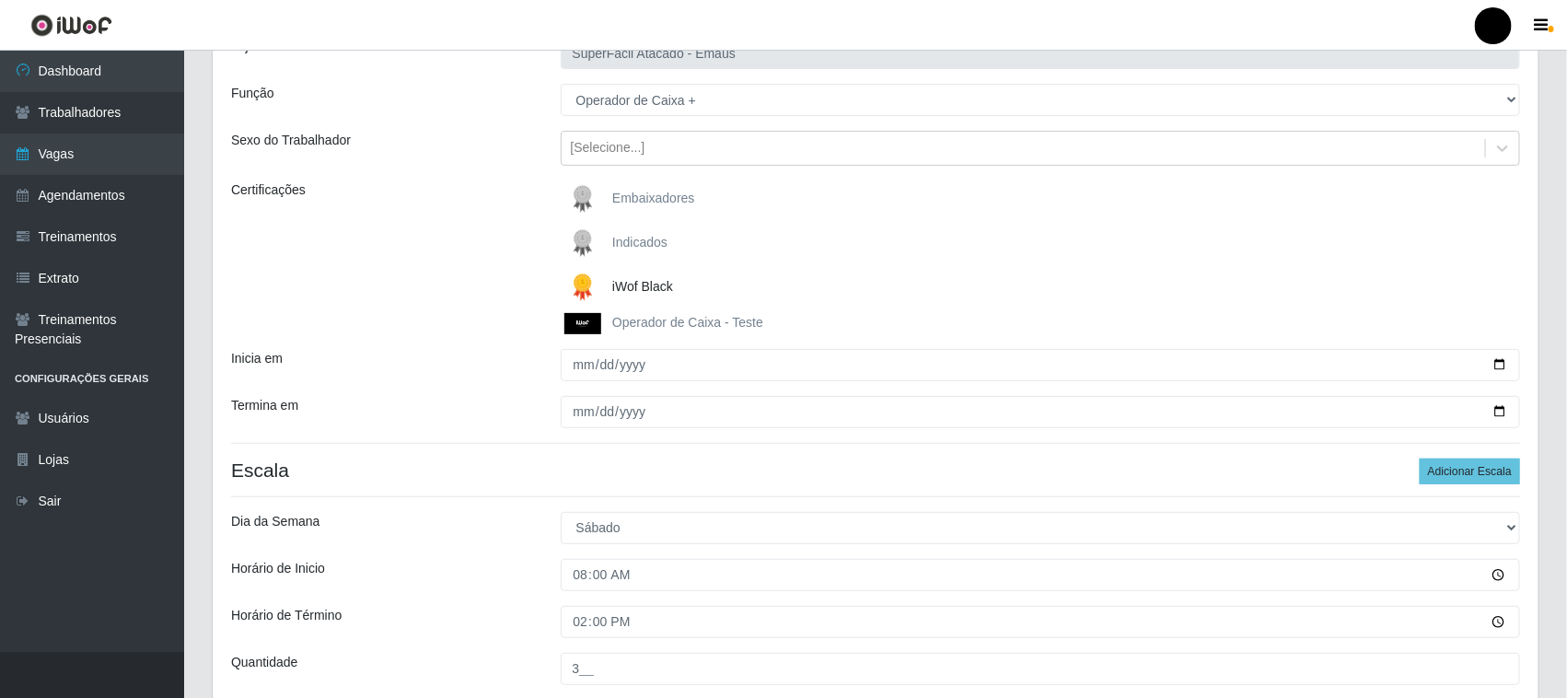
scroll to position [133, 0]
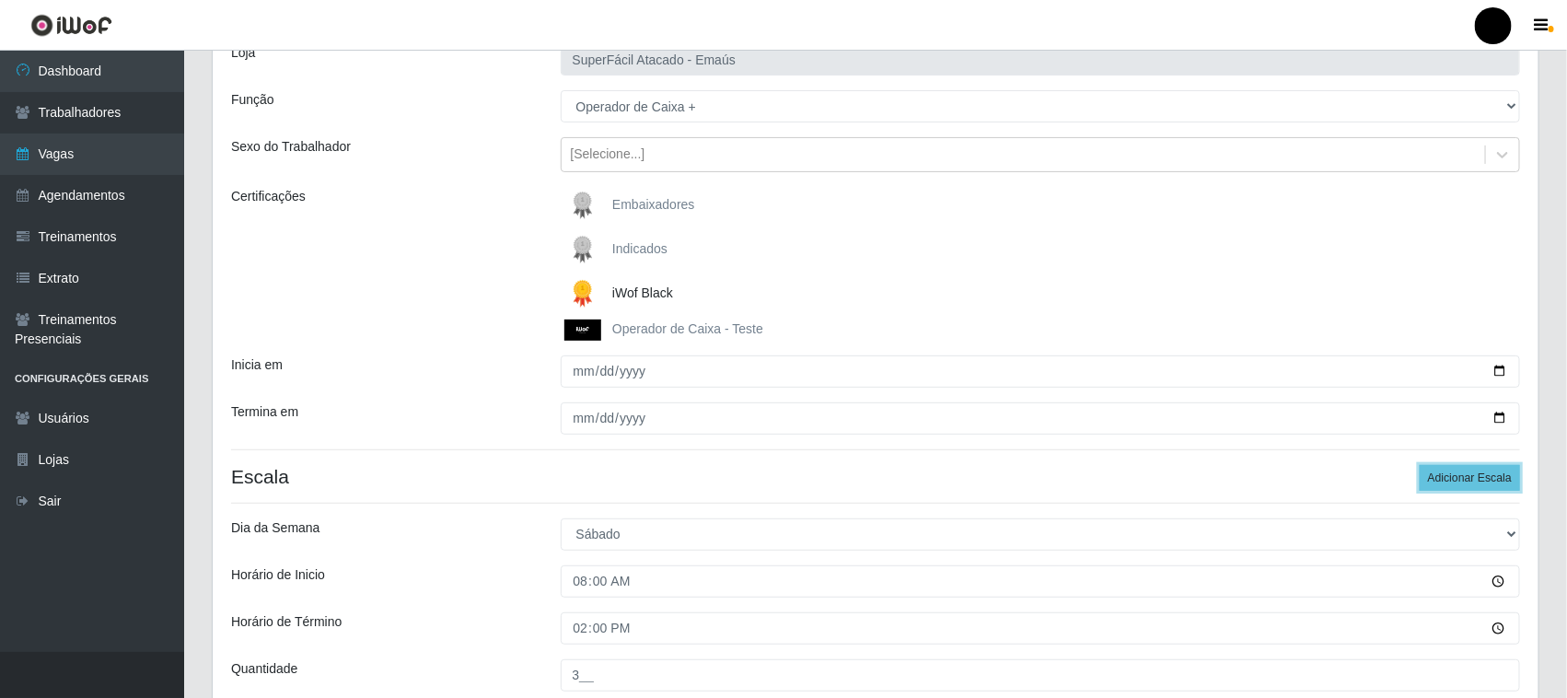
drag, startPoint x: 1475, startPoint y: 479, endPoint x: 1350, endPoint y: 479, distance: 125.2
click at [1474, 479] on button "Adicionar Escala" at bounding box center [1470, 478] width 100 height 26
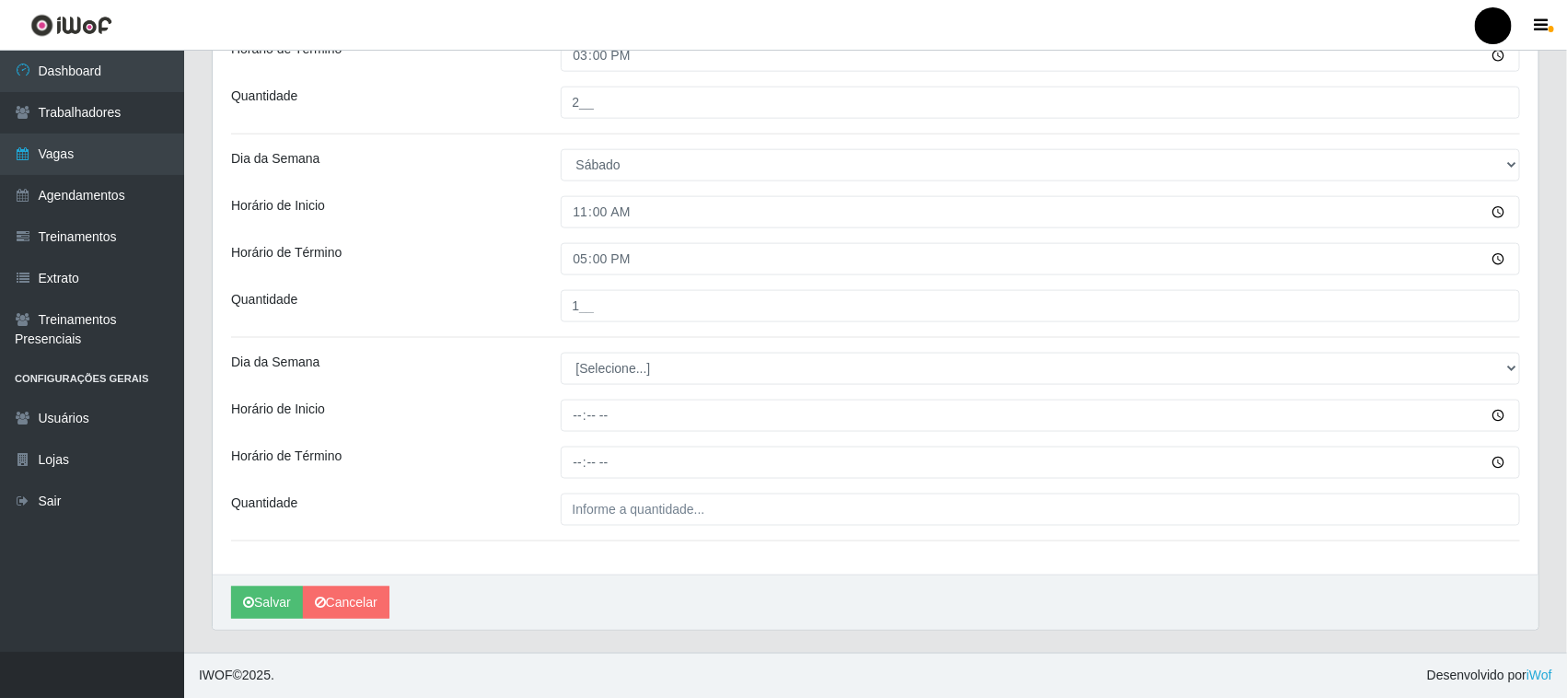
scroll to position [912, 0]
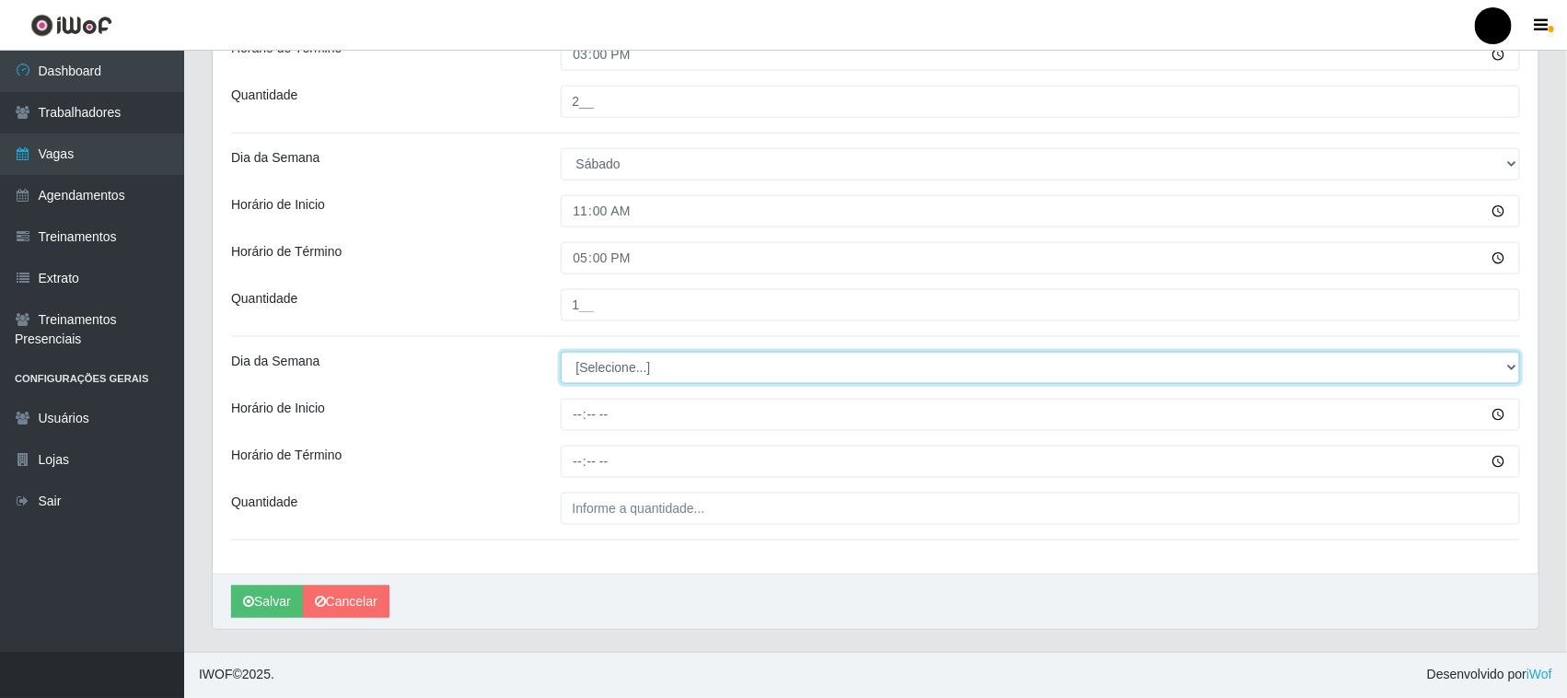
click at [609, 374] on select "[Selecione...] Segunda Terça Quarta Quinta Sexta Sábado Domingo" at bounding box center [1041, 368] width 960 height 32
select select "6"
click at [561, 352] on select "[Selecione...] Segunda Terça Quarta Quinta Sexta Sábado Domingo" at bounding box center [1041, 368] width 960 height 32
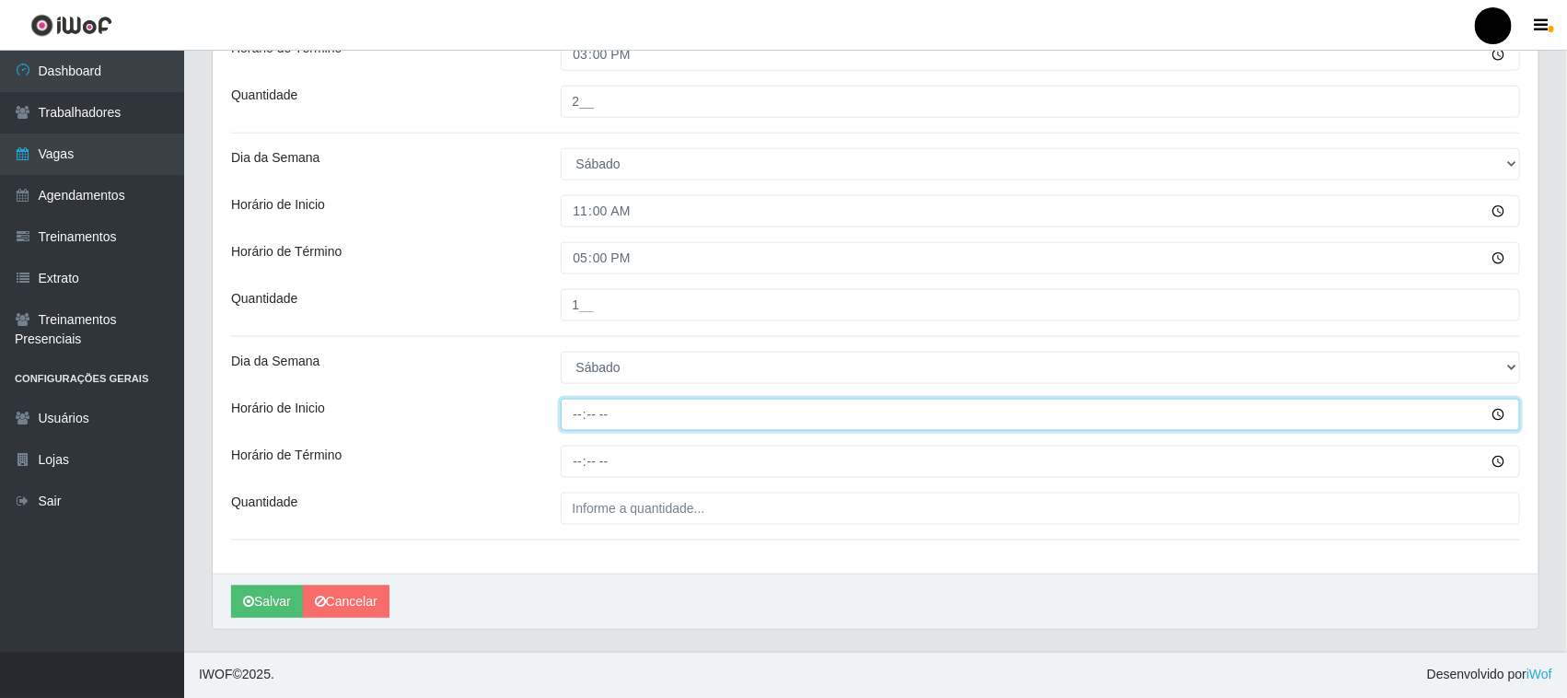
click at [567, 414] on input "Horário de Inicio" at bounding box center [1041, 415] width 960 height 32
type input "16:00"
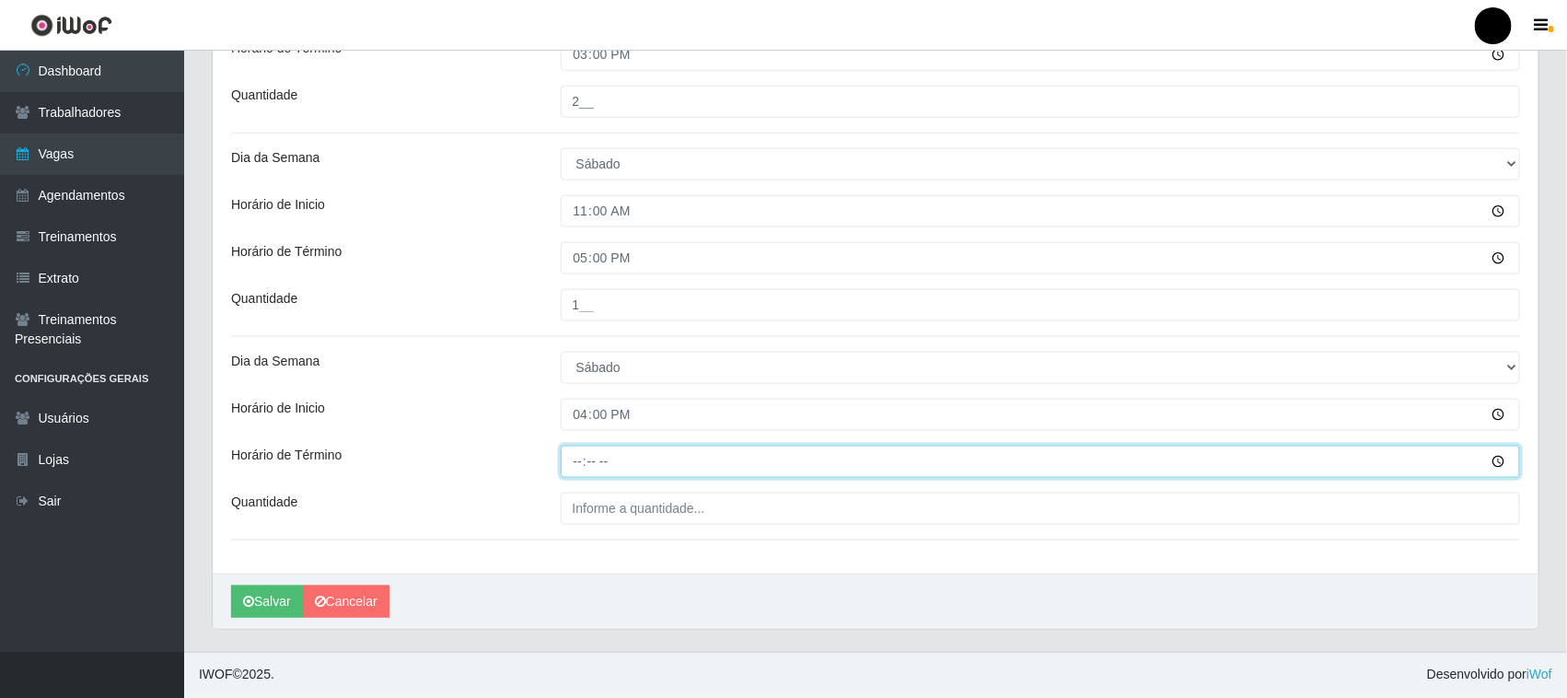
click at [582, 467] on input "Horário de Término" at bounding box center [1041, 462] width 960 height 32
type input "22:00"
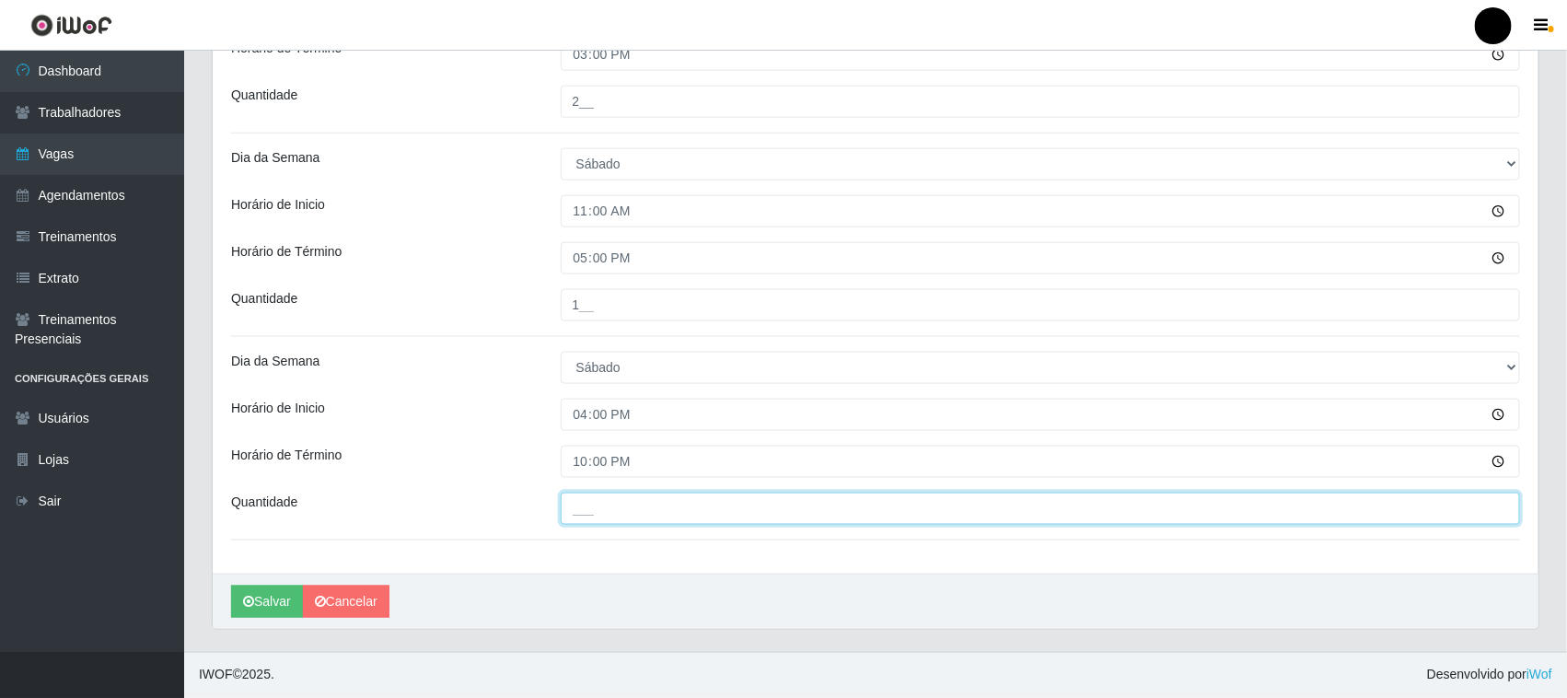
click at [598, 516] on input "___" at bounding box center [1041, 509] width 960 height 32
type input "4__"
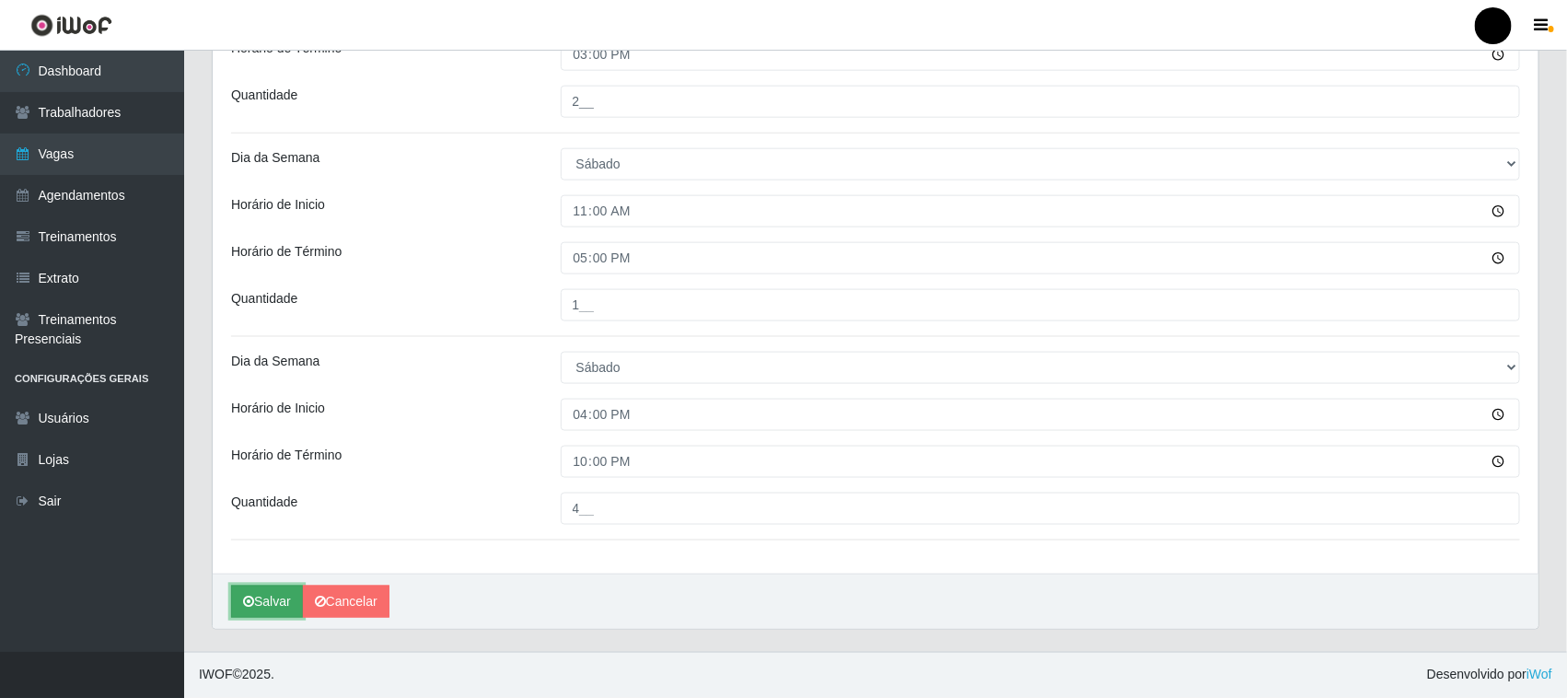
click at [277, 599] on button "Salvar" at bounding box center [267, 602] width 72 height 32
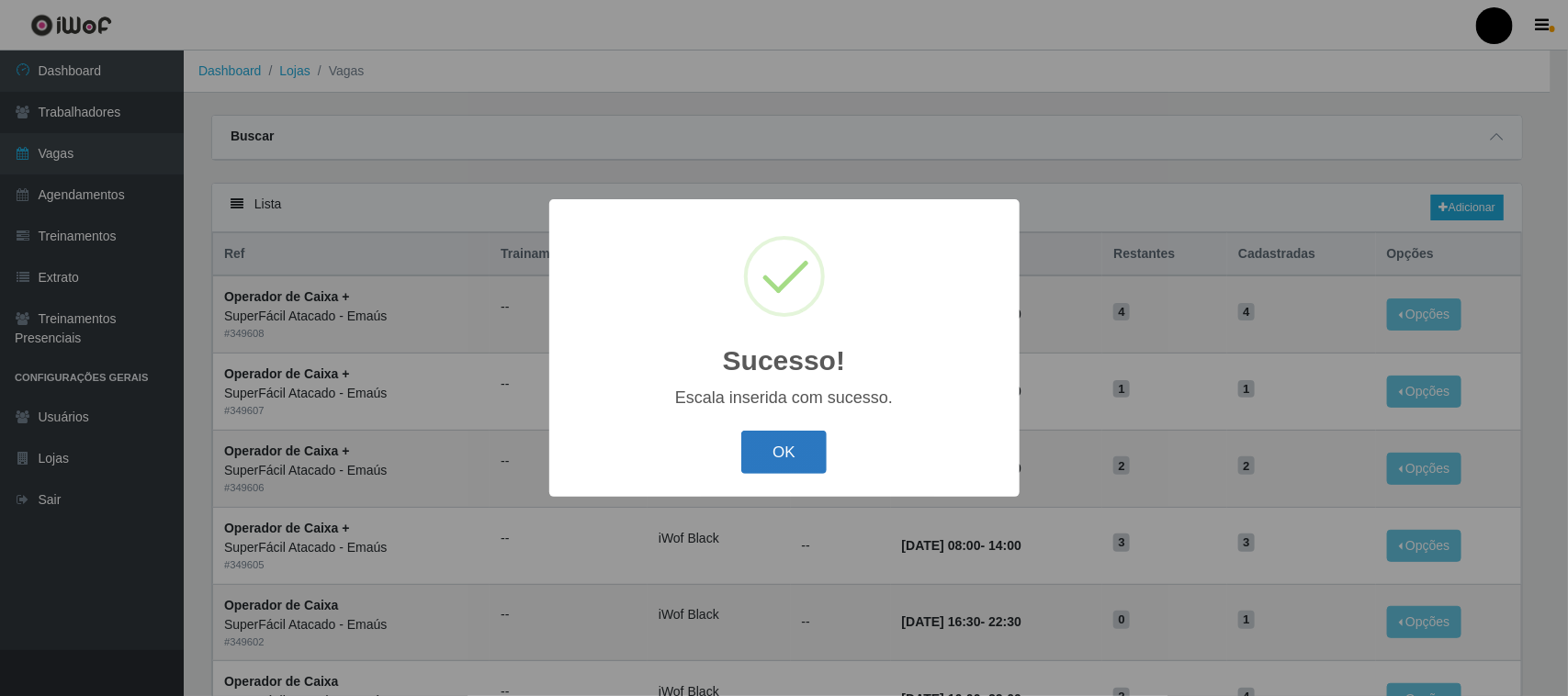
click at [793, 451] on button "OK" at bounding box center [784, 452] width 86 height 43
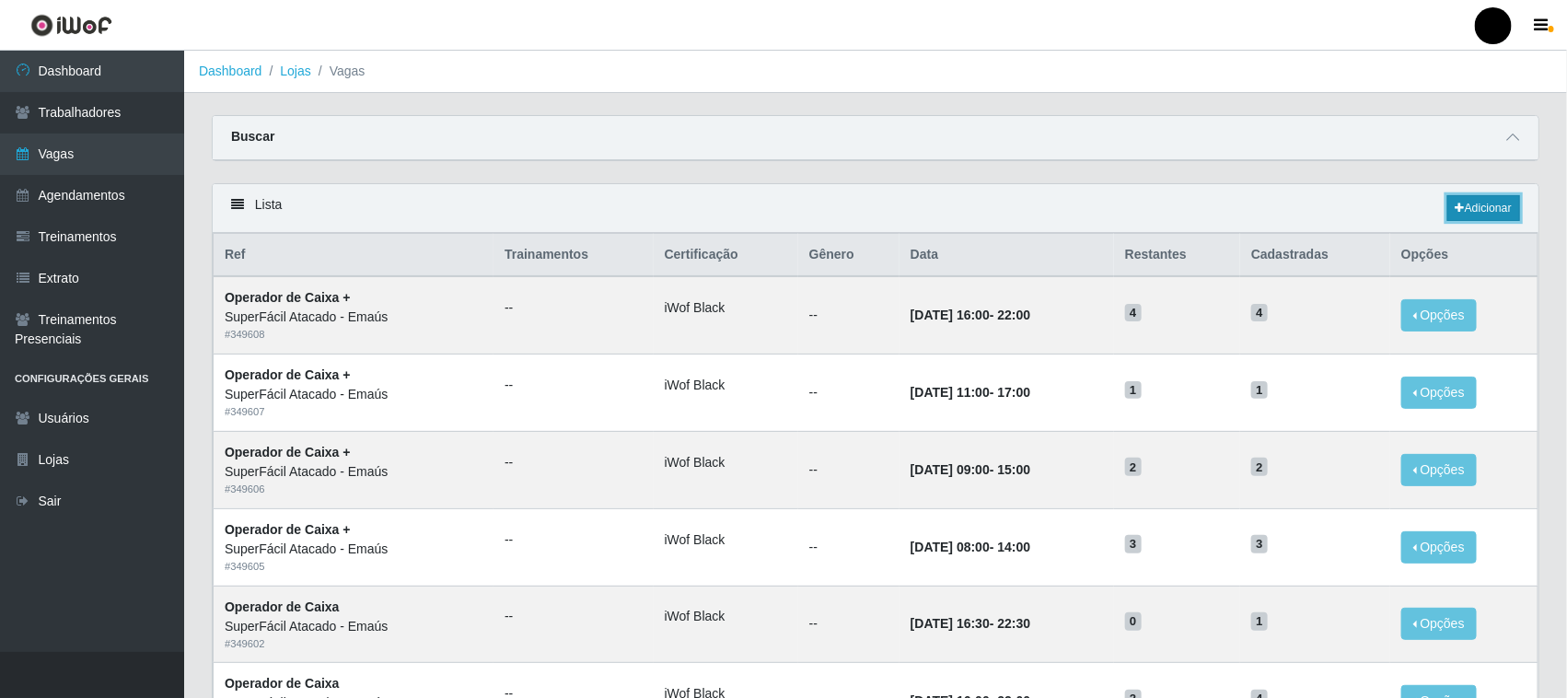
click at [1492, 204] on link "Adicionar" at bounding box center [1483, 208] width 73 height 26
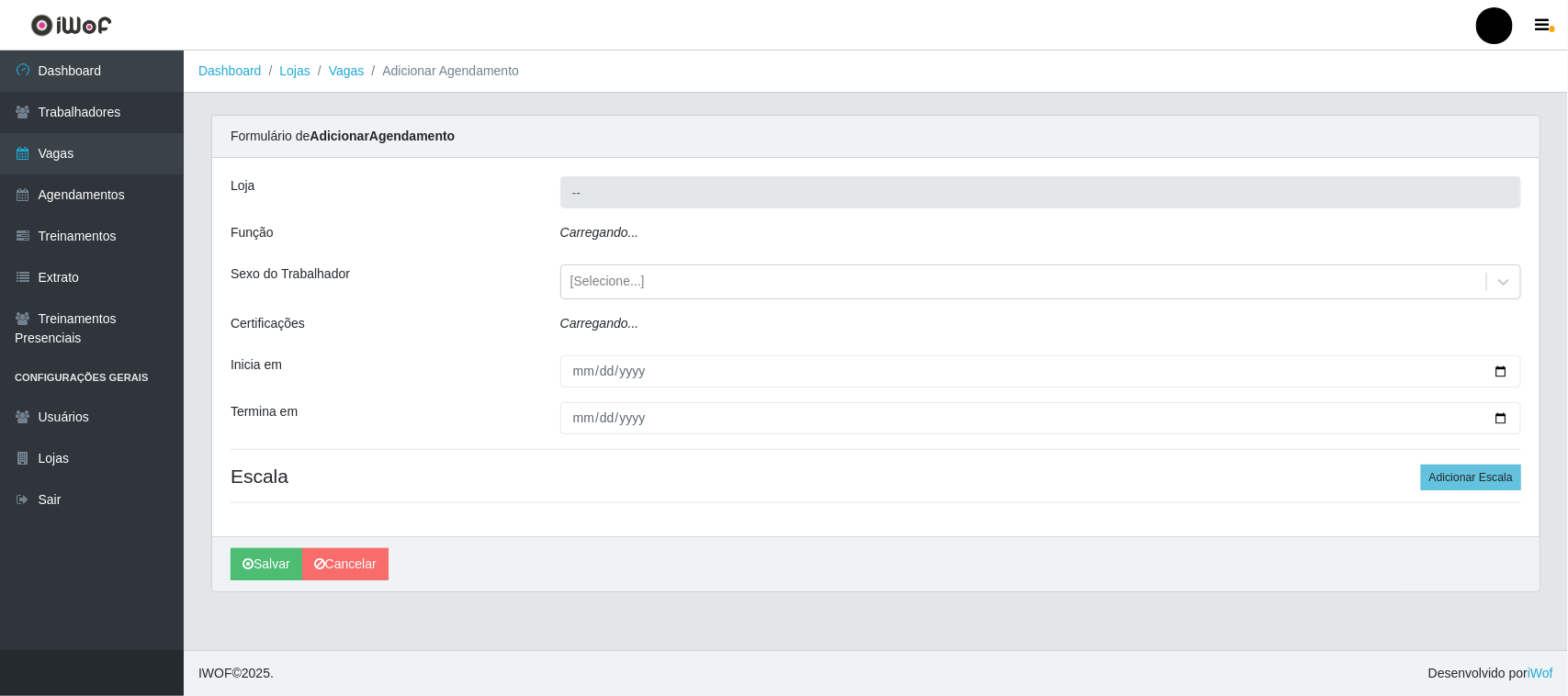
type input "SuperFácil Atacado - Emaús"
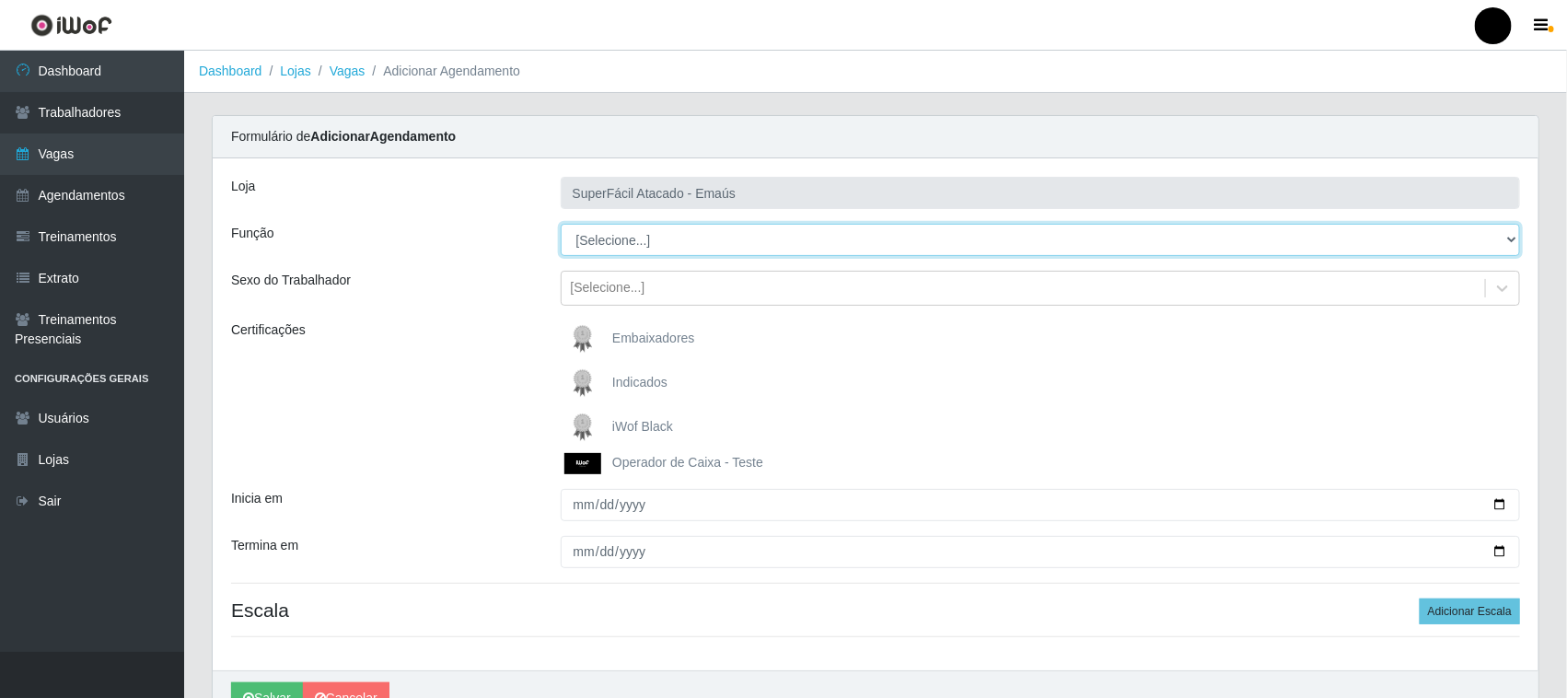
click at [635, 245] on select "[Selecione...] Auxiliar de Estacionamento Auxiliar de Estacionamento + Auxiliar…" at bounding box center [1041, 240] width 960 height 32
select select "72"
click at [561, 224] on select "[Selecione...] Auxiliar de Estacionamento Auxiliar de Estacionamento + Auxiliar…" at bounding box center [1041, 240] width 960 height 32
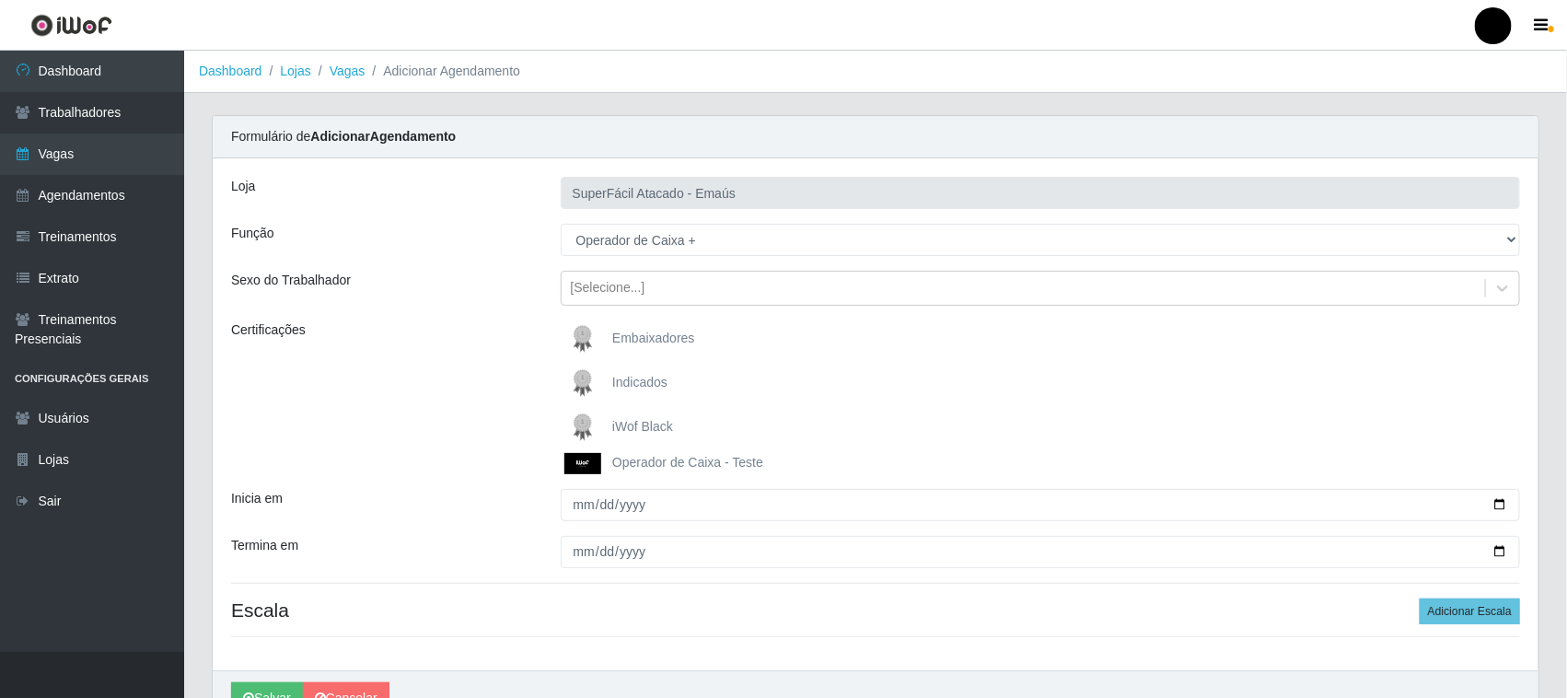
click at [583, 425] on img at bounding box center [586, 427] width 44 height 37
click at [0, 0] on input "iWof Black" at bounding box center [0, 0] width 0 height 0
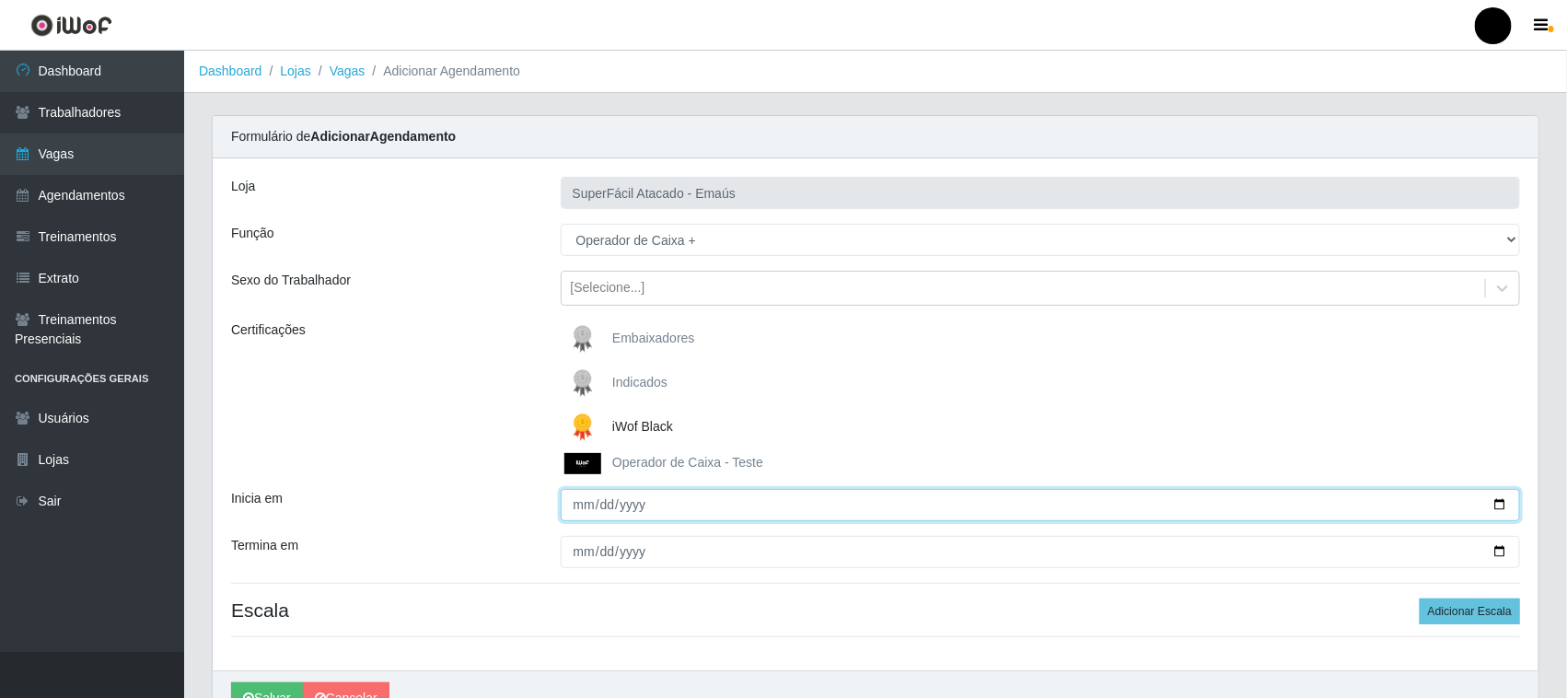
click at [1498, 500] on input "Inicia em" at bounding box center [1041, 505] width 960 height 32
type input "2025-09-28"
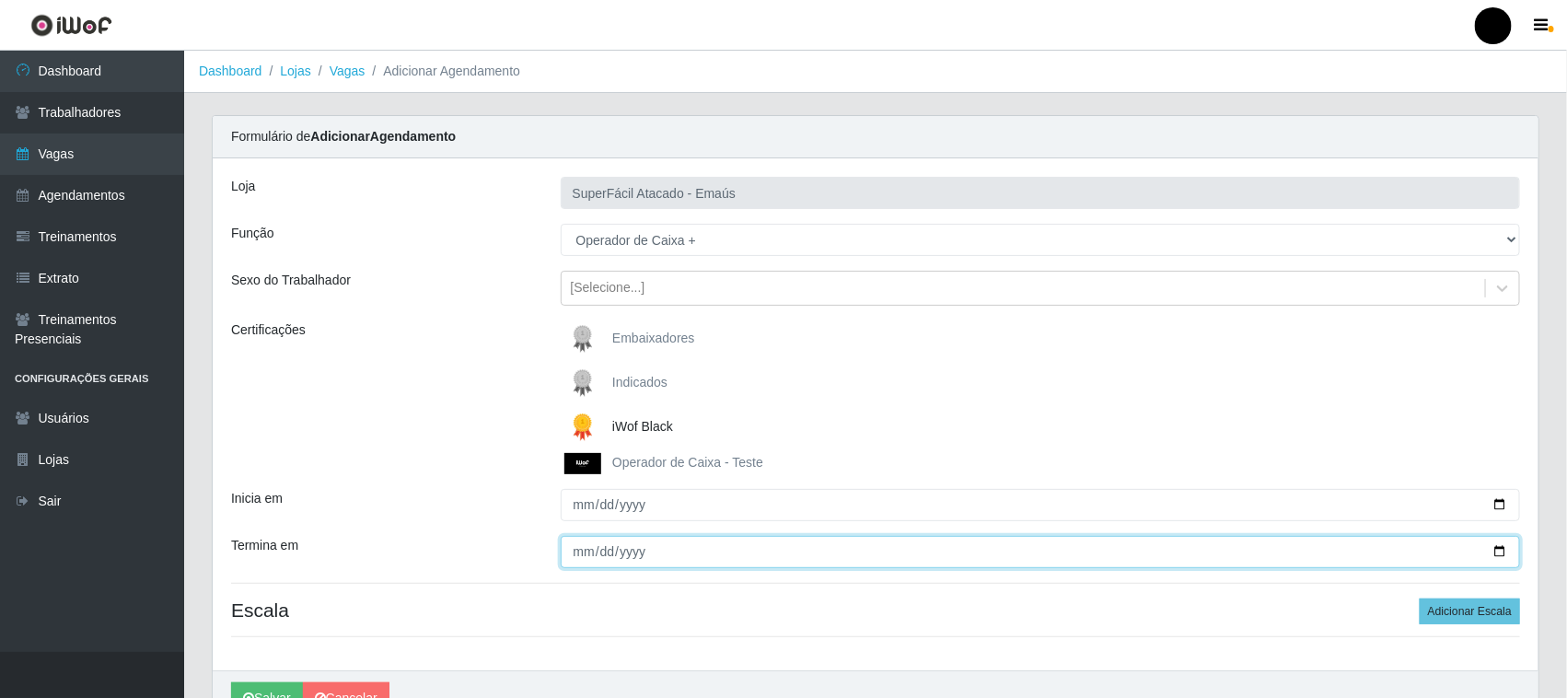
click at [1498, 551] on input "Termina em" at bounding box center [1041, 552] width 960 height 32
type input "2025-09-28"
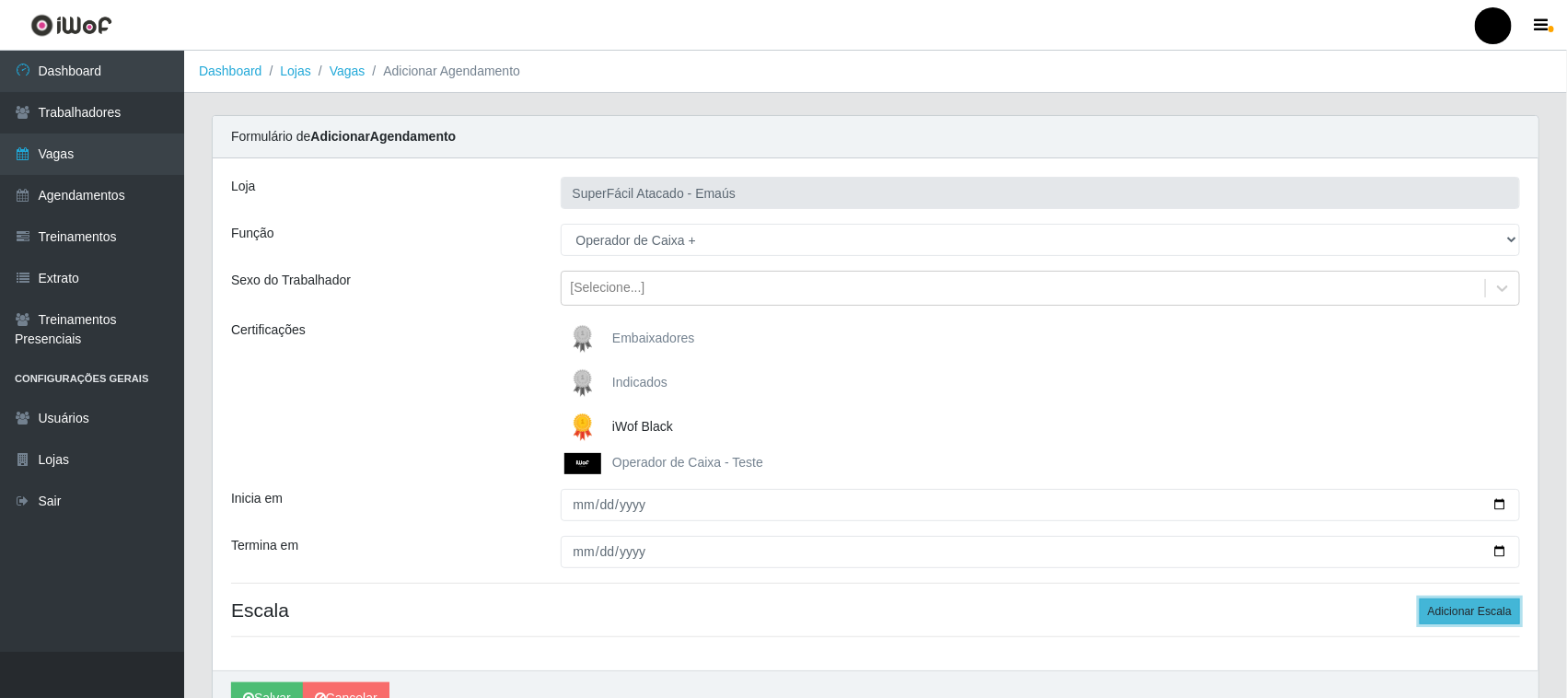
click at [1461, 608] on button "Adicionar Escala" at bounding box center [1470, 611] width 100 height 26
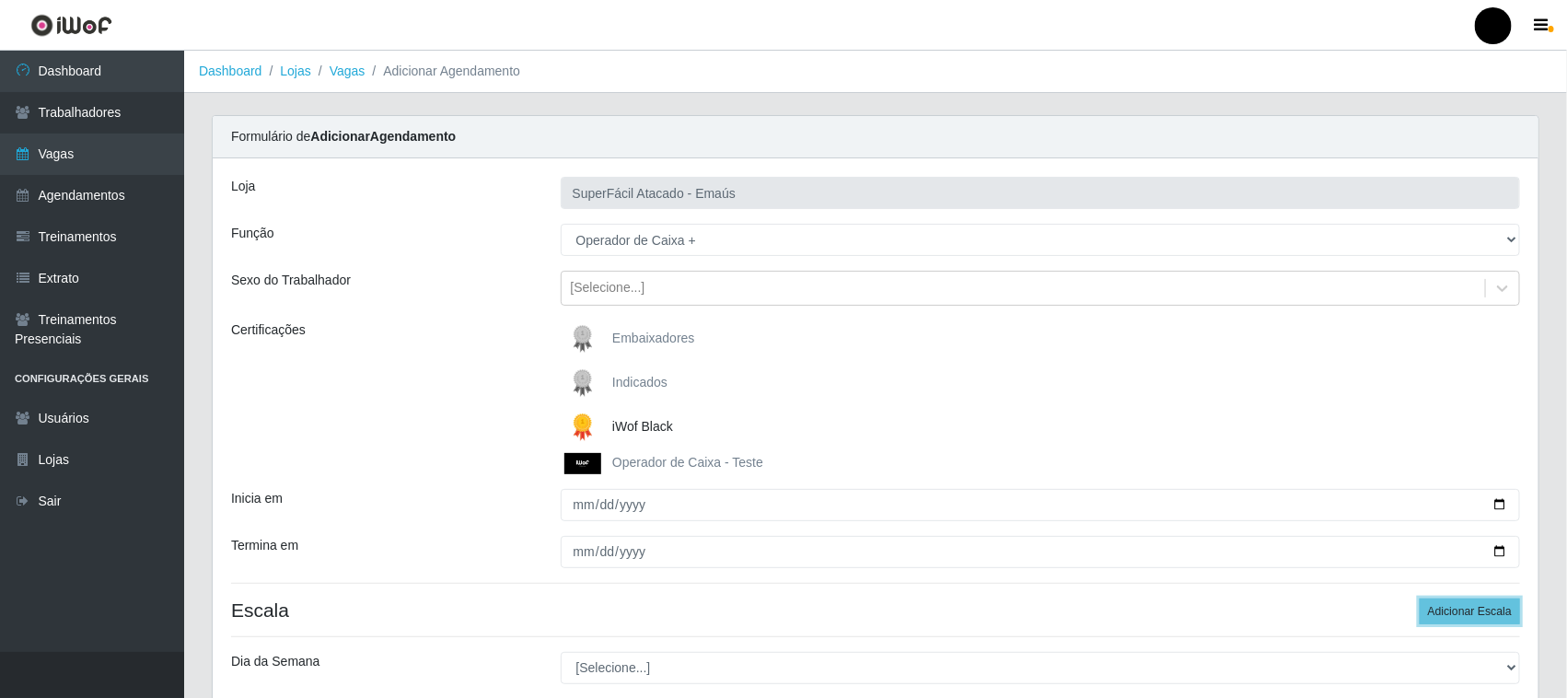
scroll to position [301, 0]
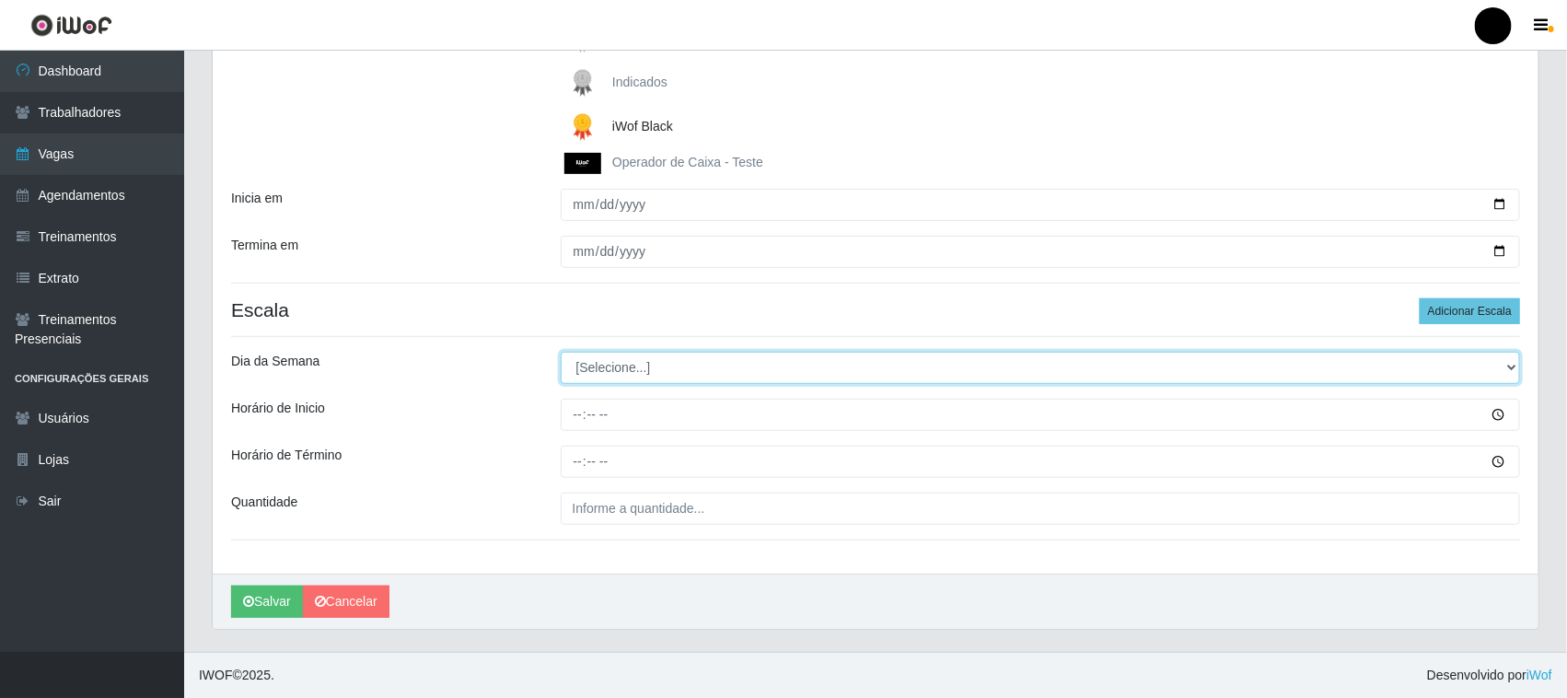
click at [614, 376] on select "[Selecione...] Segunda Terça Quarta Quinta Sexta Sábado Domingo" at bounding box center [1041, 368] width 960 height 32
select select "0"
click at [561, 352] on select "[Selecione...] Segunda Terça Quarta Quinta Sexta Sábado Domingo" at bounding box center [1041, 368] width 960 height 32
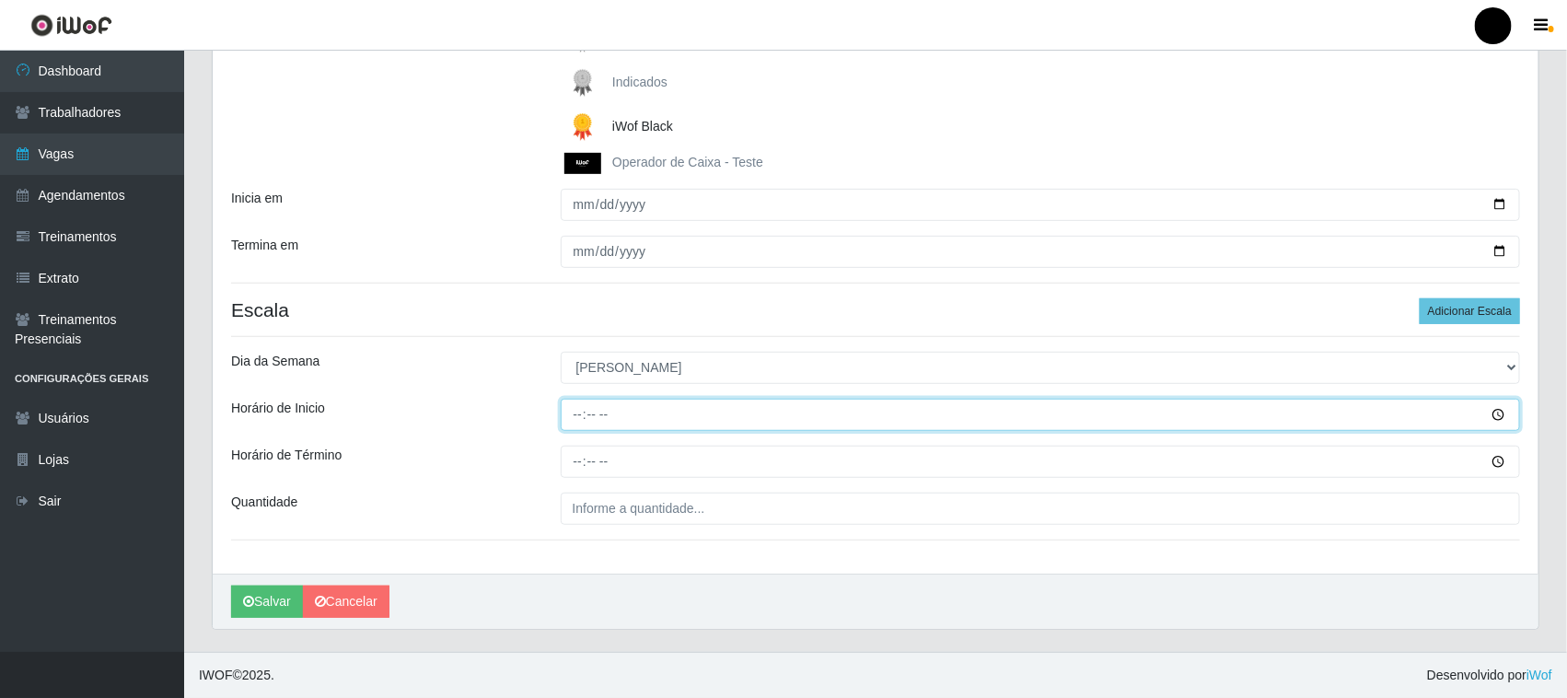
click at [576, 414] on input "Horário de Inicio" at bounding box center [1041, 415] width 960 height 32
type input "08:00"
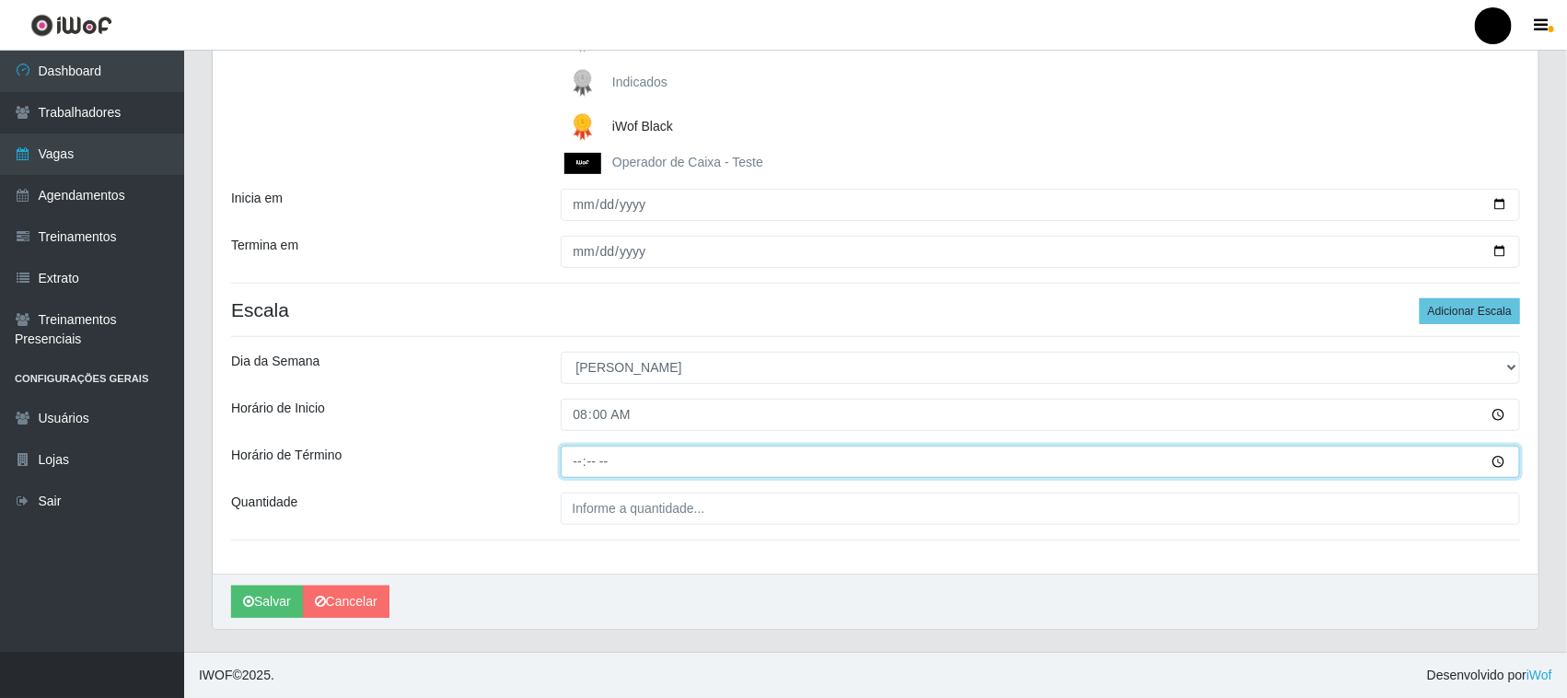
click at [583, 460] on input "Horário de Término" at bounding box center [1041, 462] width 960 height 32
type input "14:00"
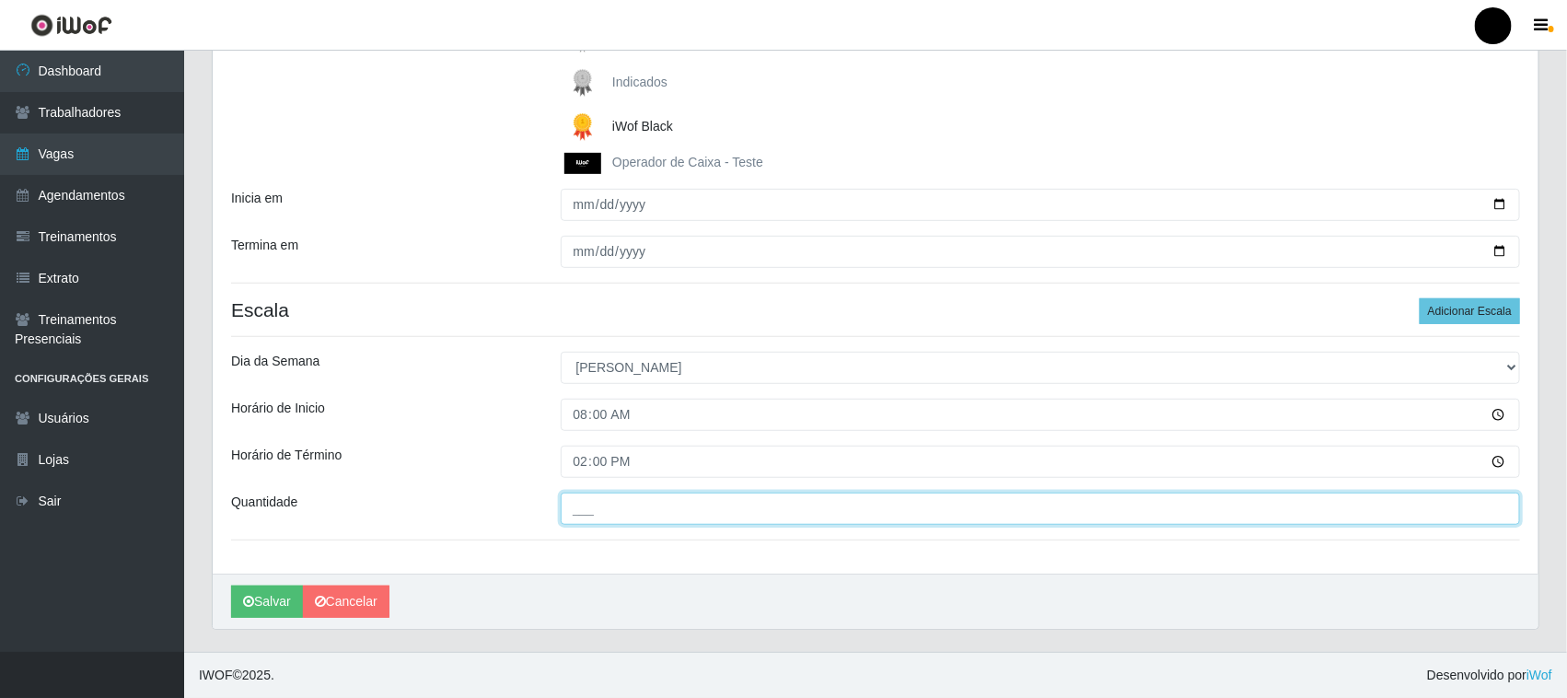
click at [585, 504] on input "___" at bounding box center [1041, 509] width 960 height 32
type input "2__"
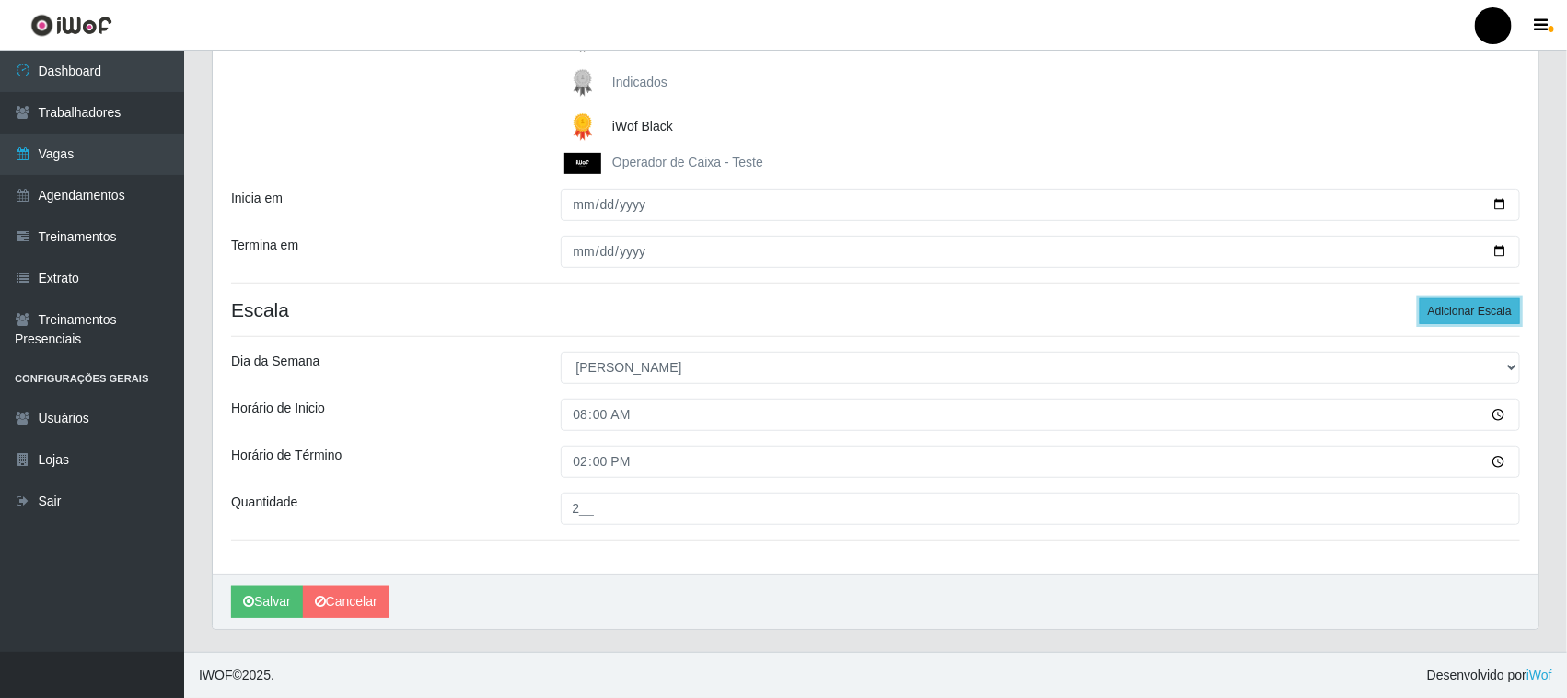
click at [1441, 304] on button "Adicionar Escala" at bounding box center [1470, 311] width 100 height 26
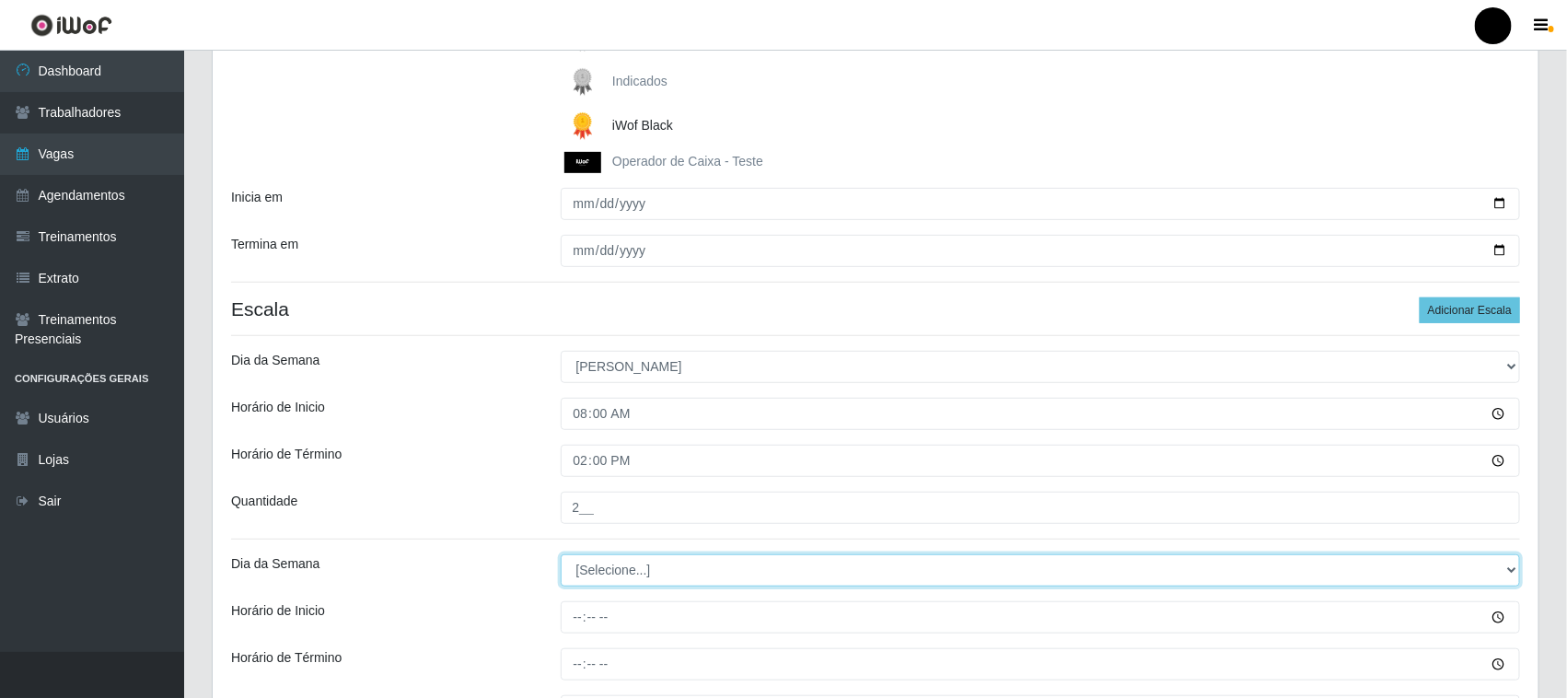
click at [646, 571] on select "[Selecione...] Segunda Terça Quarta Quinta Sexta Sábado Domingo" at bounding box center [1041, 570] width 960 height 32
select select "0"
click at [561, 555] on select "[Selecione...] Segunda Terça Quarta Quinta Sexta Sábado Domingo" at bounding box center [1041, 570] width 960 height 32
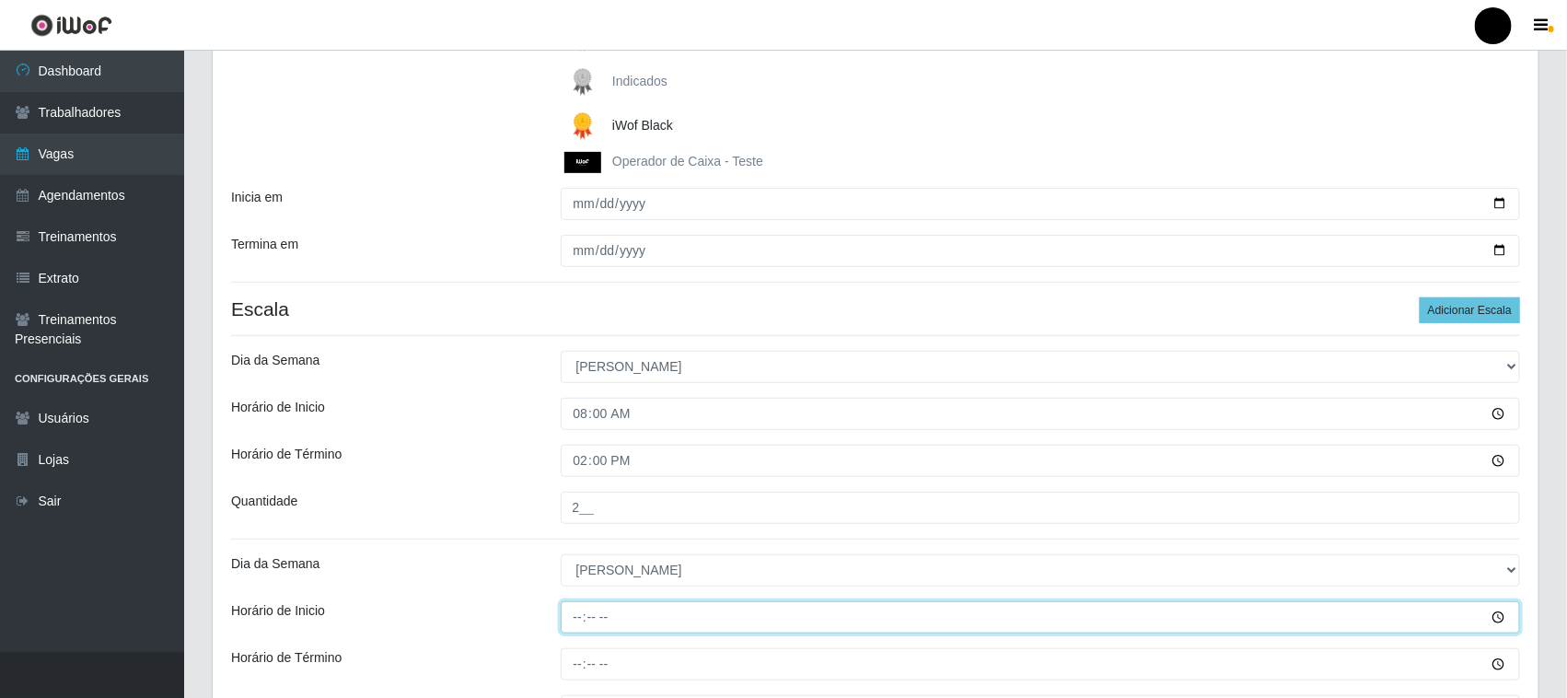
click at [582, 619] on input "Horário de Inicio" at bounding box center [1041, 617] width 960 height 32
type input "09:00"
click at [569, 668] on input "Horário de Término" at bounding box center [1041, 664] width 960 height 32
type input "15:00"
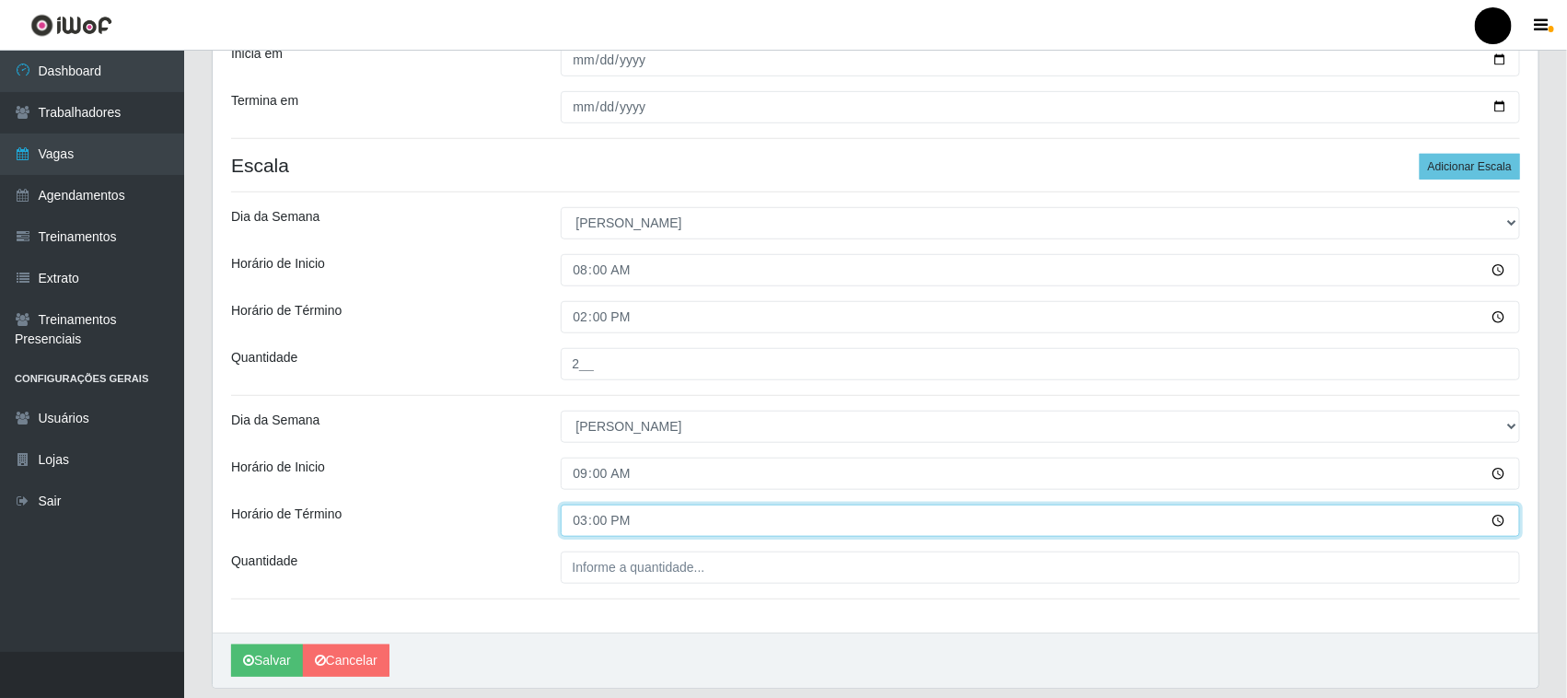
scroll to position [505, 0]
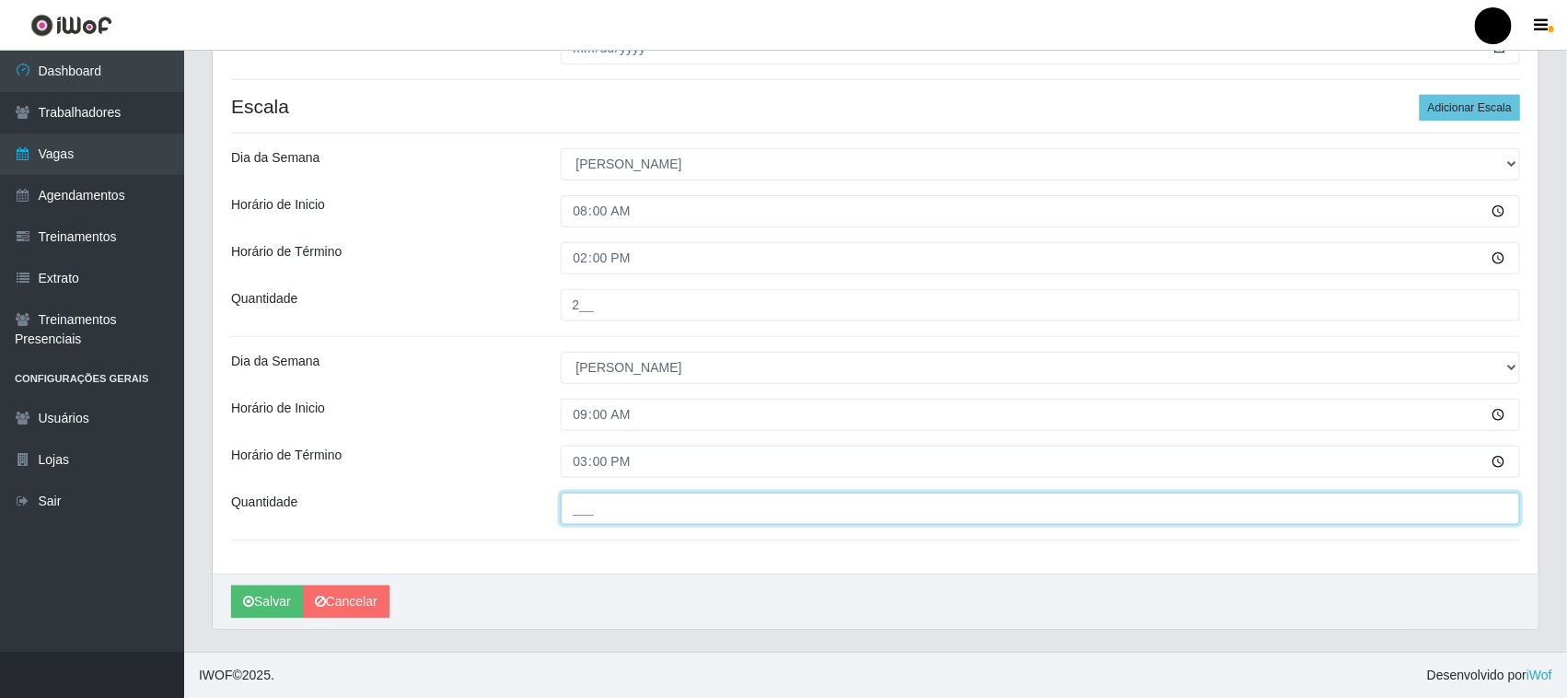
click at [605, 514] on input "___" at bounding box center [1041, 509] width 960 height 32
type input "3__"
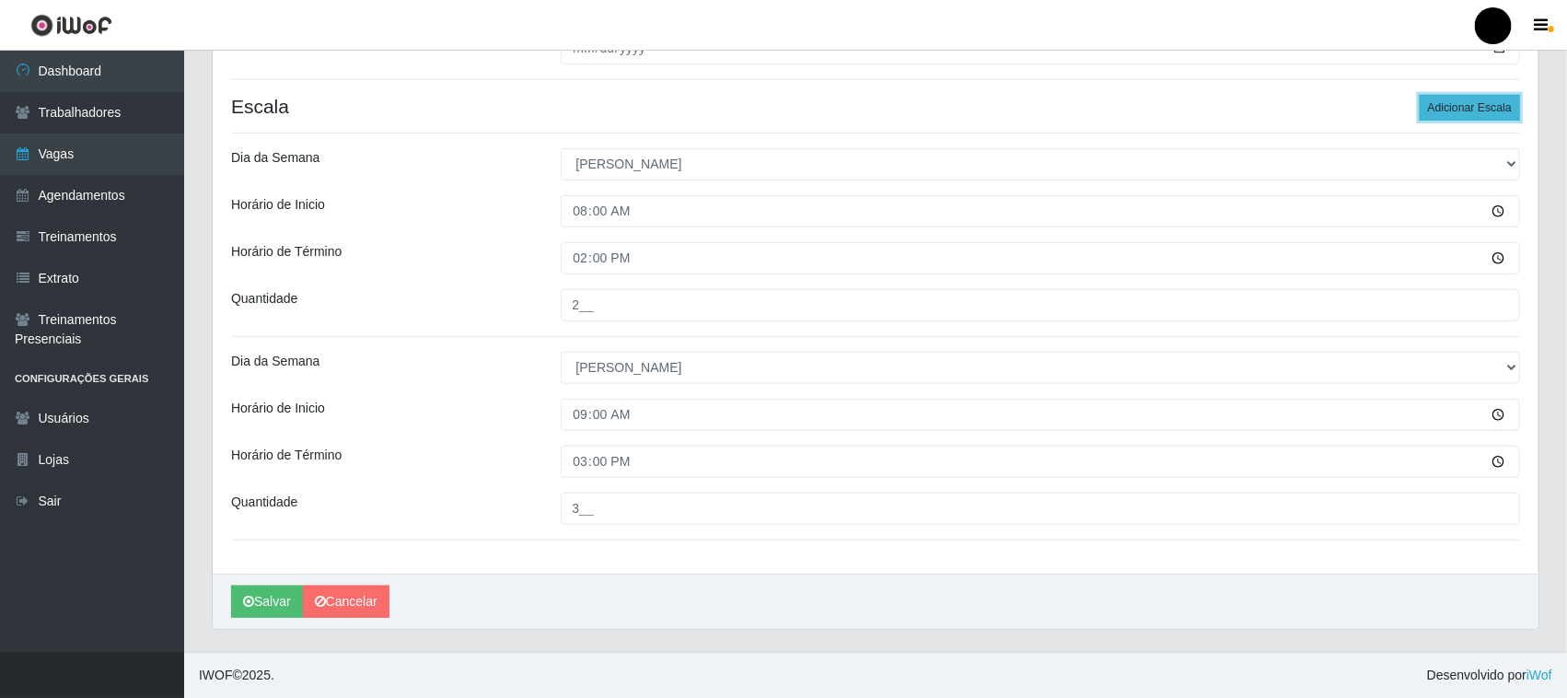
click at [1474, 111] on button "Adicionar Escala" at bounding box center [1470, 108] width 100 height 26
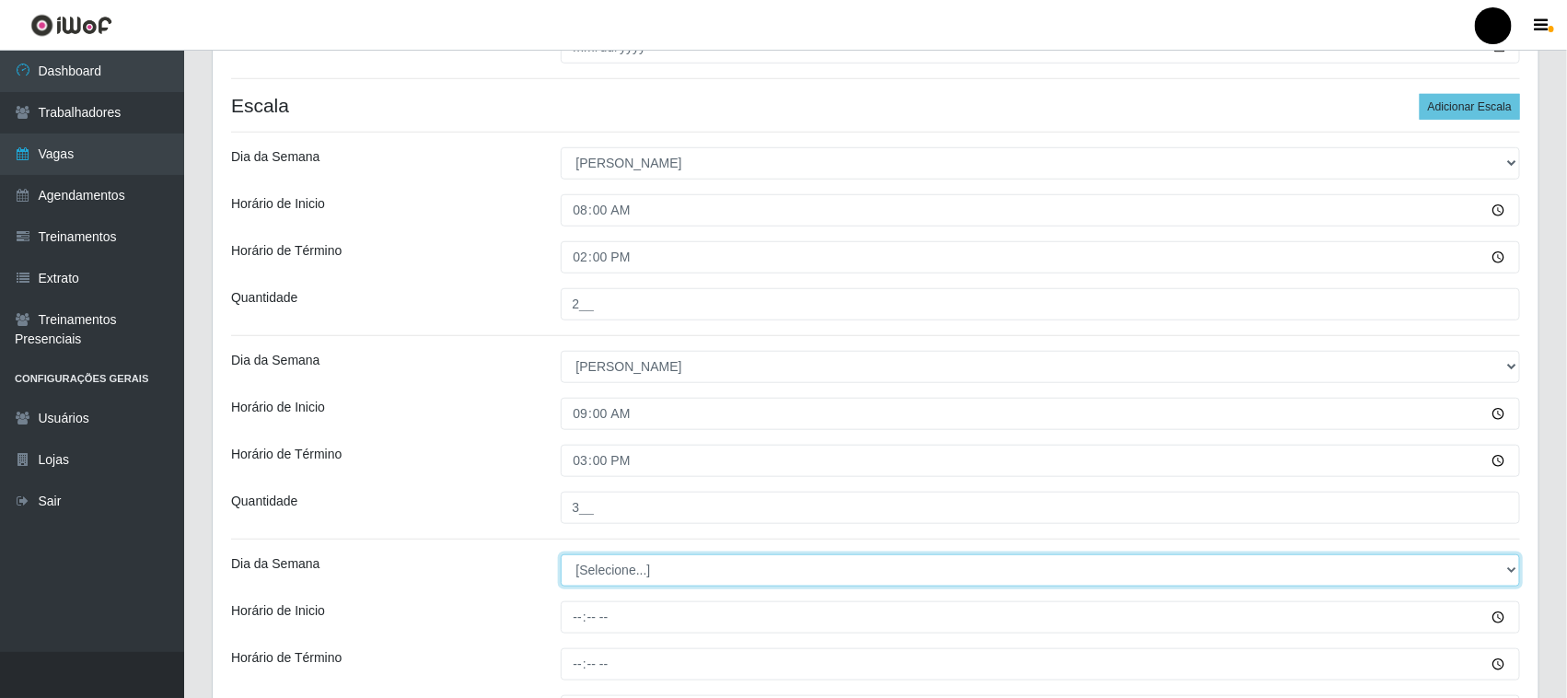
click at [619, 573] on select "[Selecione...] Segunda Terça Quarta Quinta Sexta Sábado Domingo" at bounding box center [1041, 570] width 960 height 32
select select "0"
click at [561, 555] on select "[Selecione...] Segunda Terça Quarta Quinta Sexta Sábado Domingo" at bounding box center [1041, 570] width 960 height 32
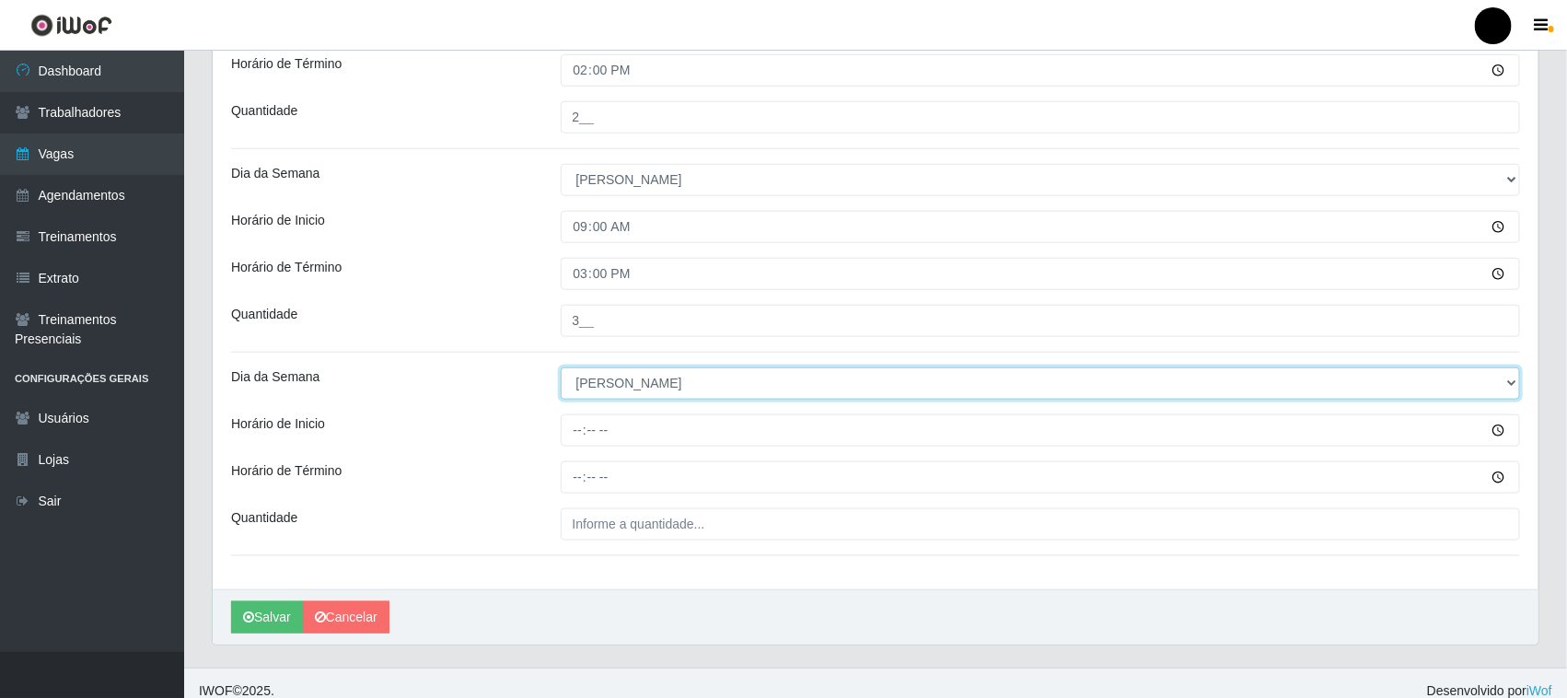
scroll to position [709, 0]
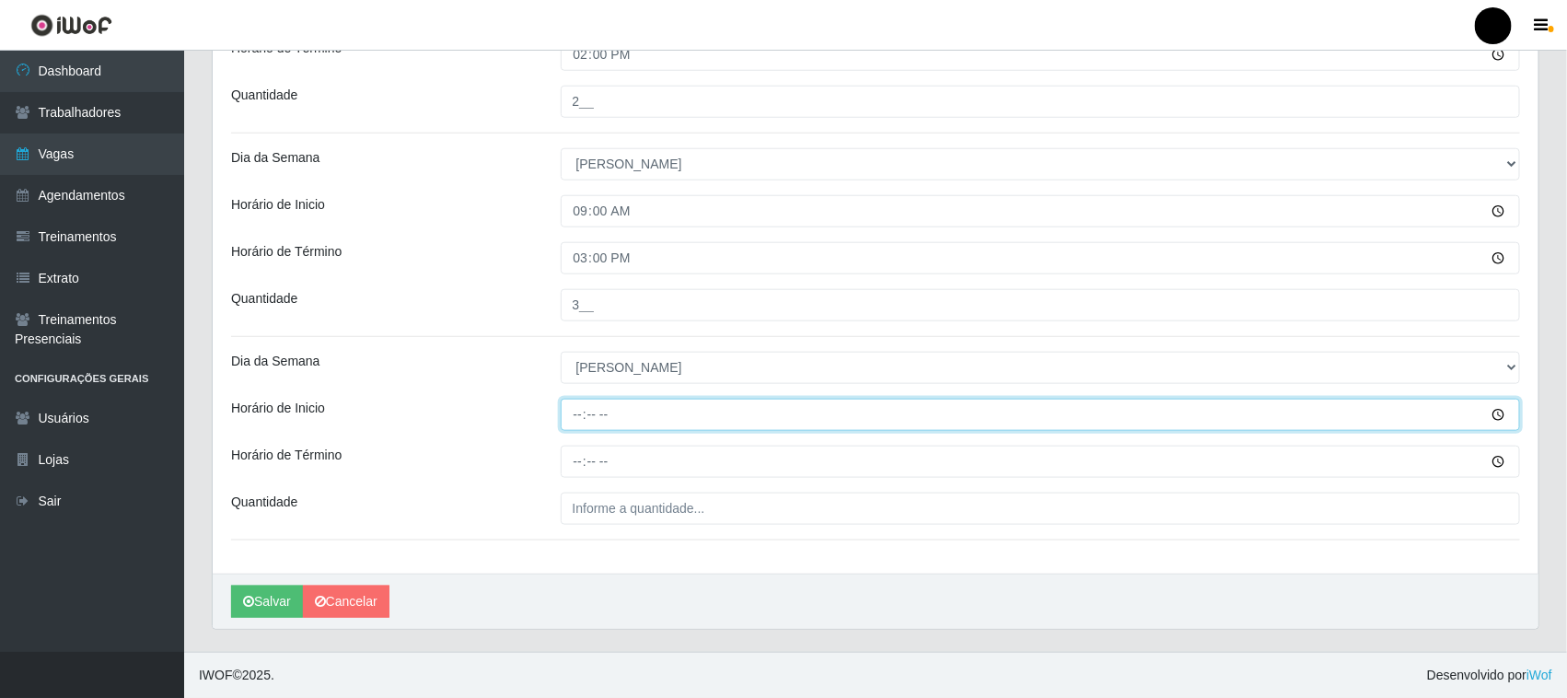
click at [581, 422] on input "Horário de Inicio" at bounding box center [1041, 415] width 960 height 32
type input "15:00"
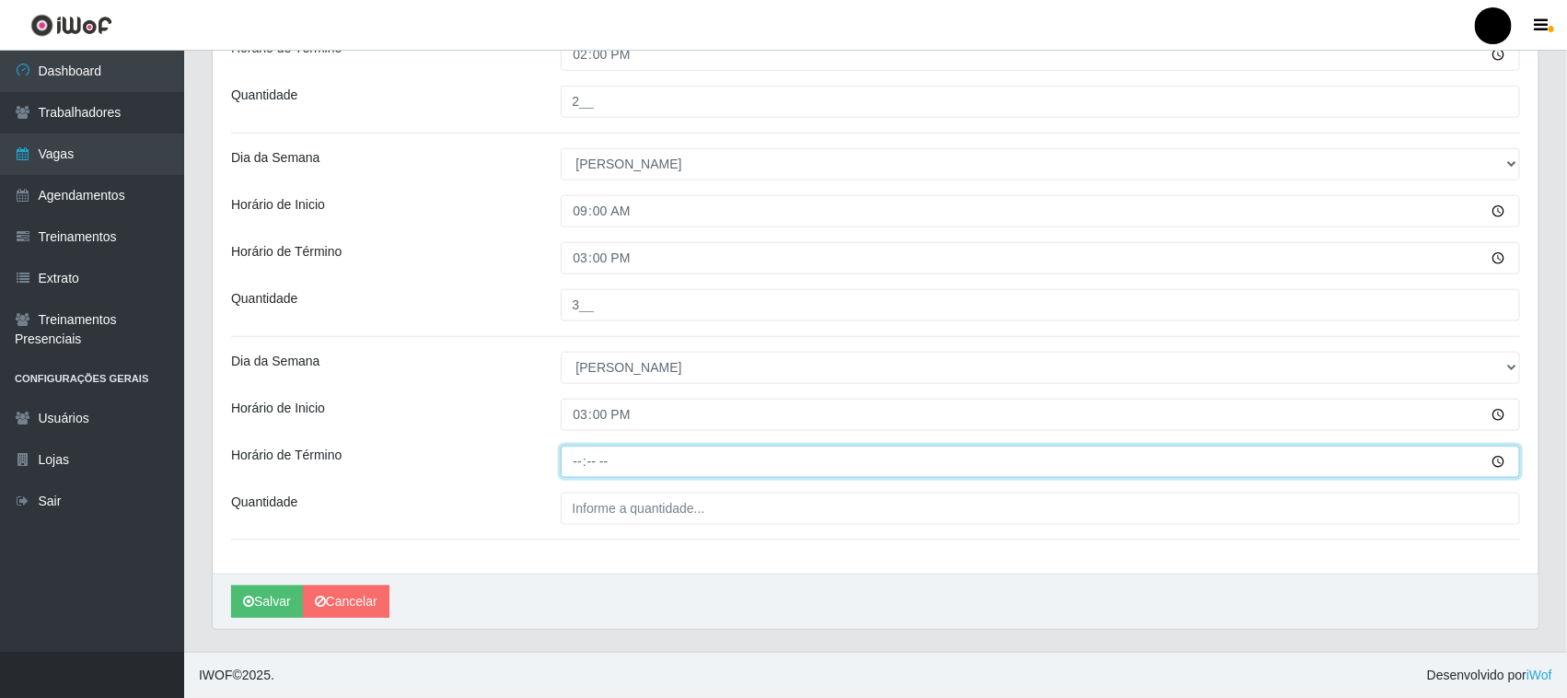
click at [585, 467] on input "Horário de Término" at bounding box center [1041, 462] width 960 height 32
type input "21:00"
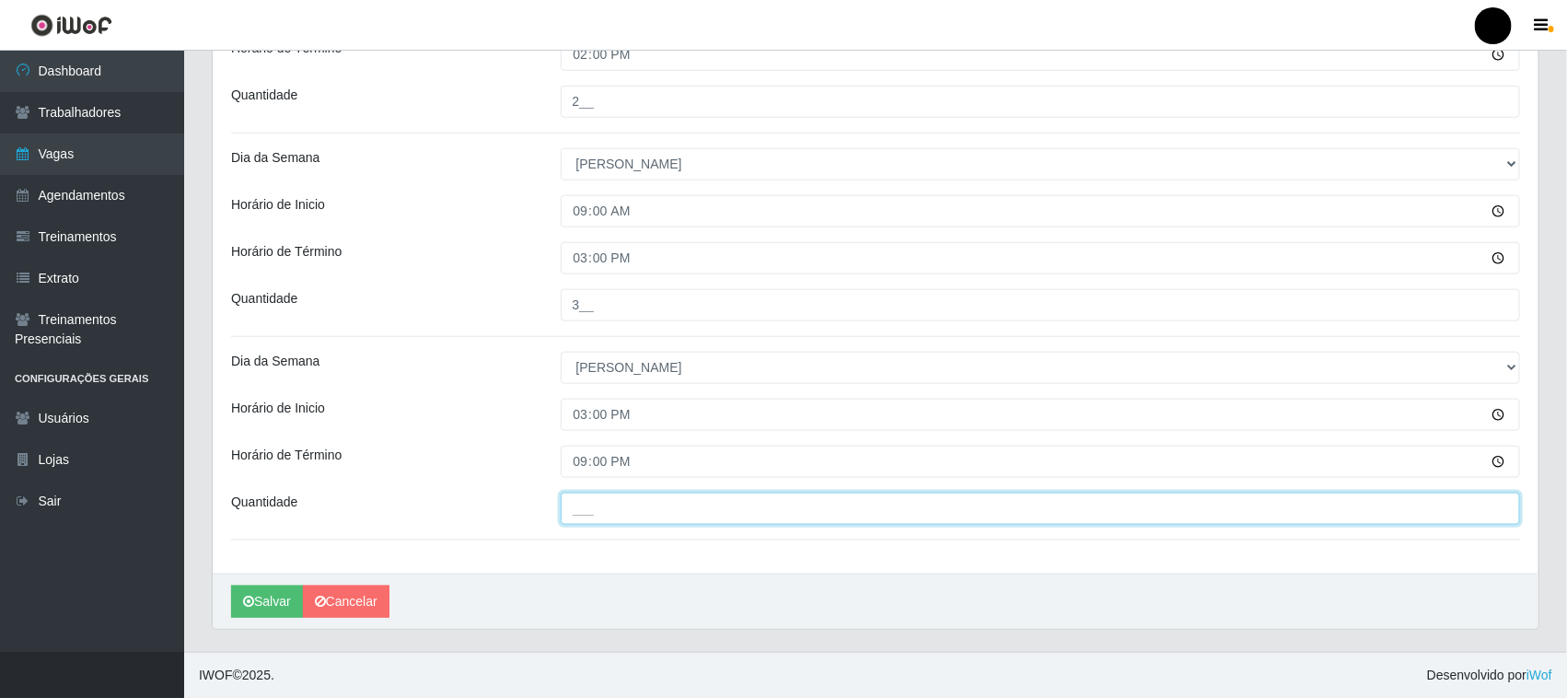
click at [585, 513] on input "___" at bounding box center [1041, 509] width 960 height 32
type input "4__"
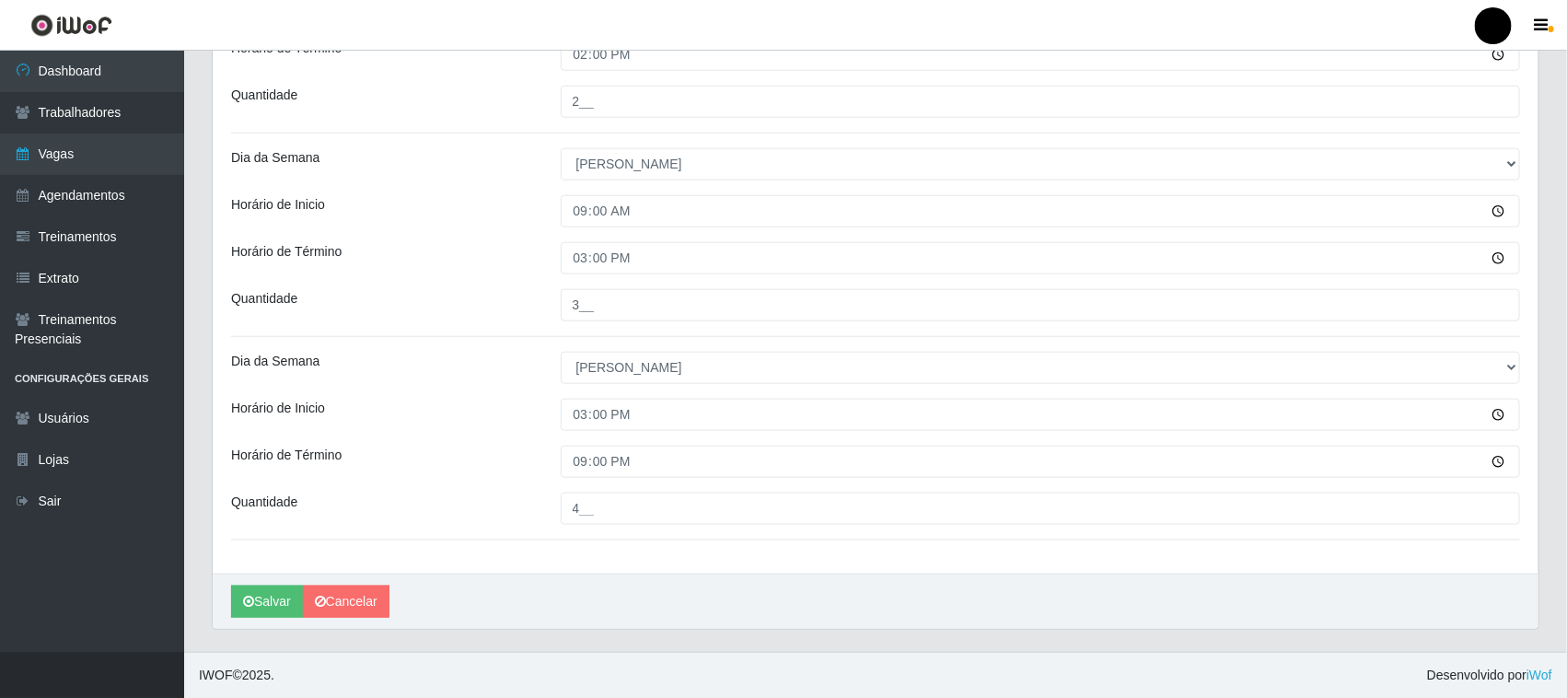
click at [522, 397] on div "Loja SuperFácil Atacado - Emaús Função [Selecione...] Auxiliar de Estacionament…" at bounding box center [876, 12] width 1326 height 1122
click at [272, 604] on button "Salvar" at bounding box center [267, 602] width 72 height 32
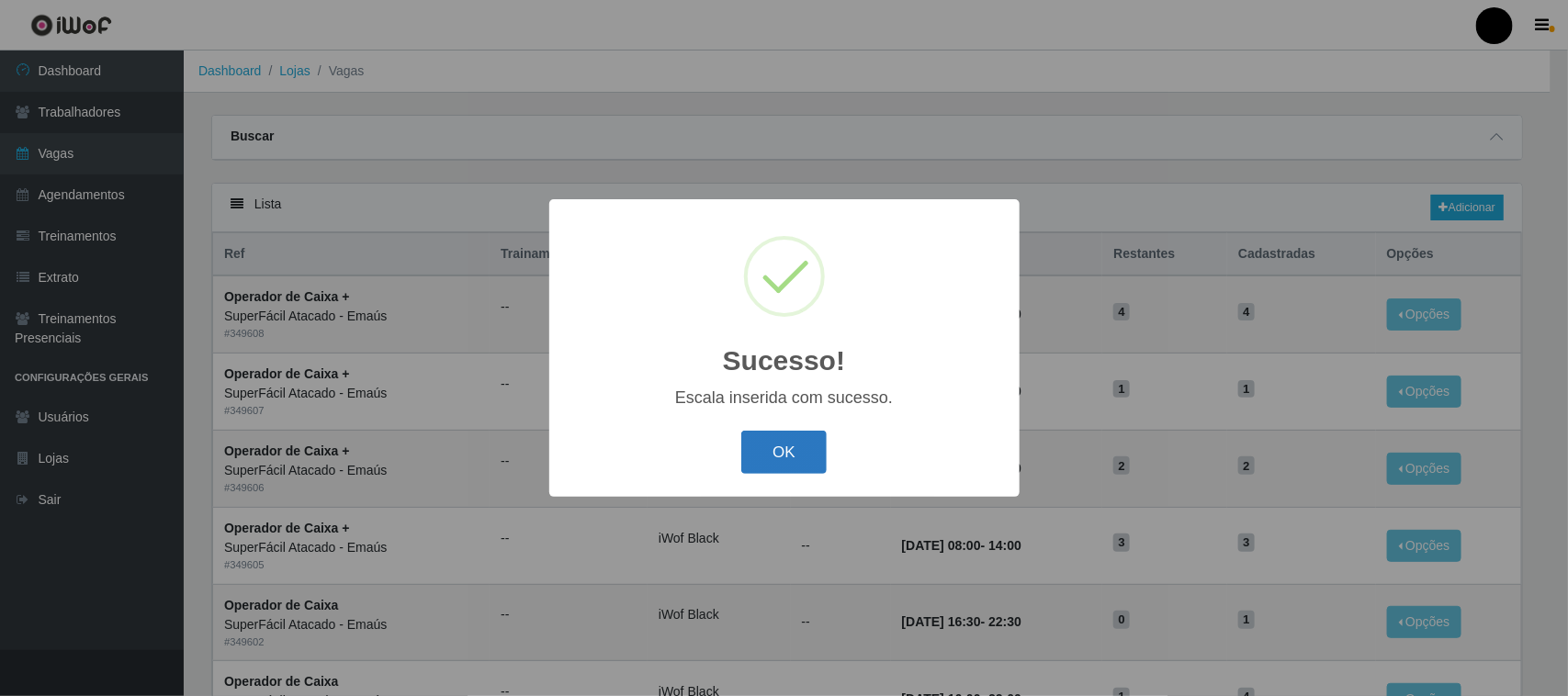
click at [793, 444] on button "OK" at bounding box center [784, 452] width 86 height 43
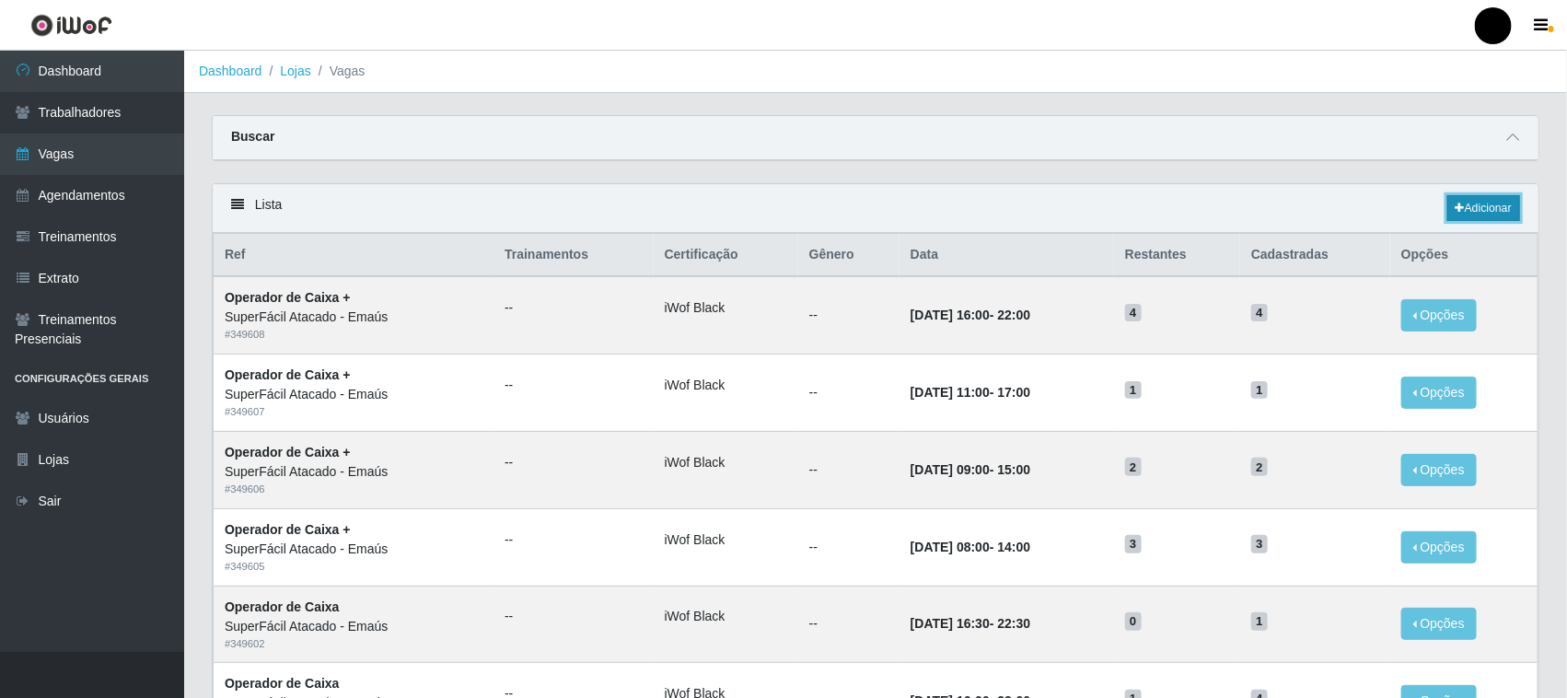
click at [1478, 207] on link "Adicionar" at bounding box center [1483, 208] width 73 height 26
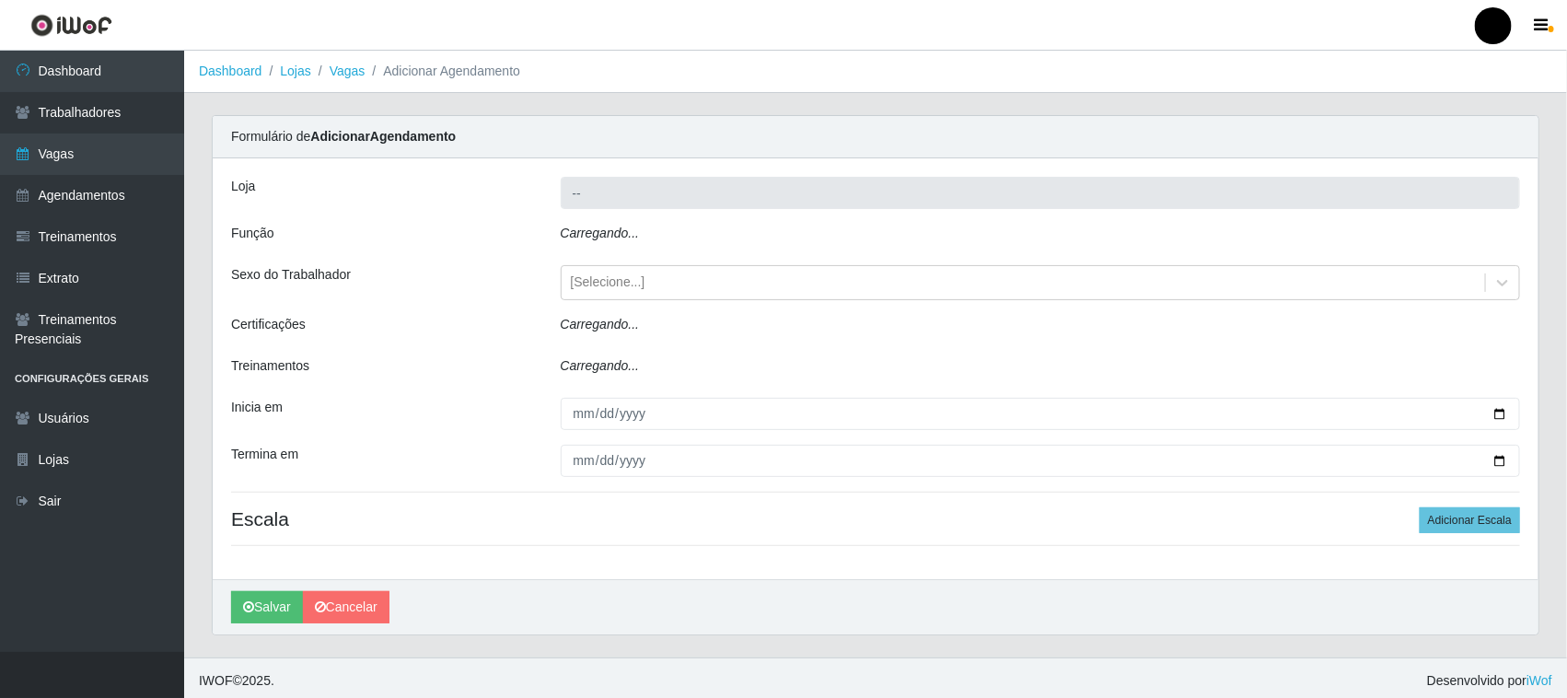
type input "SuperFácil Atacado - Emaús"
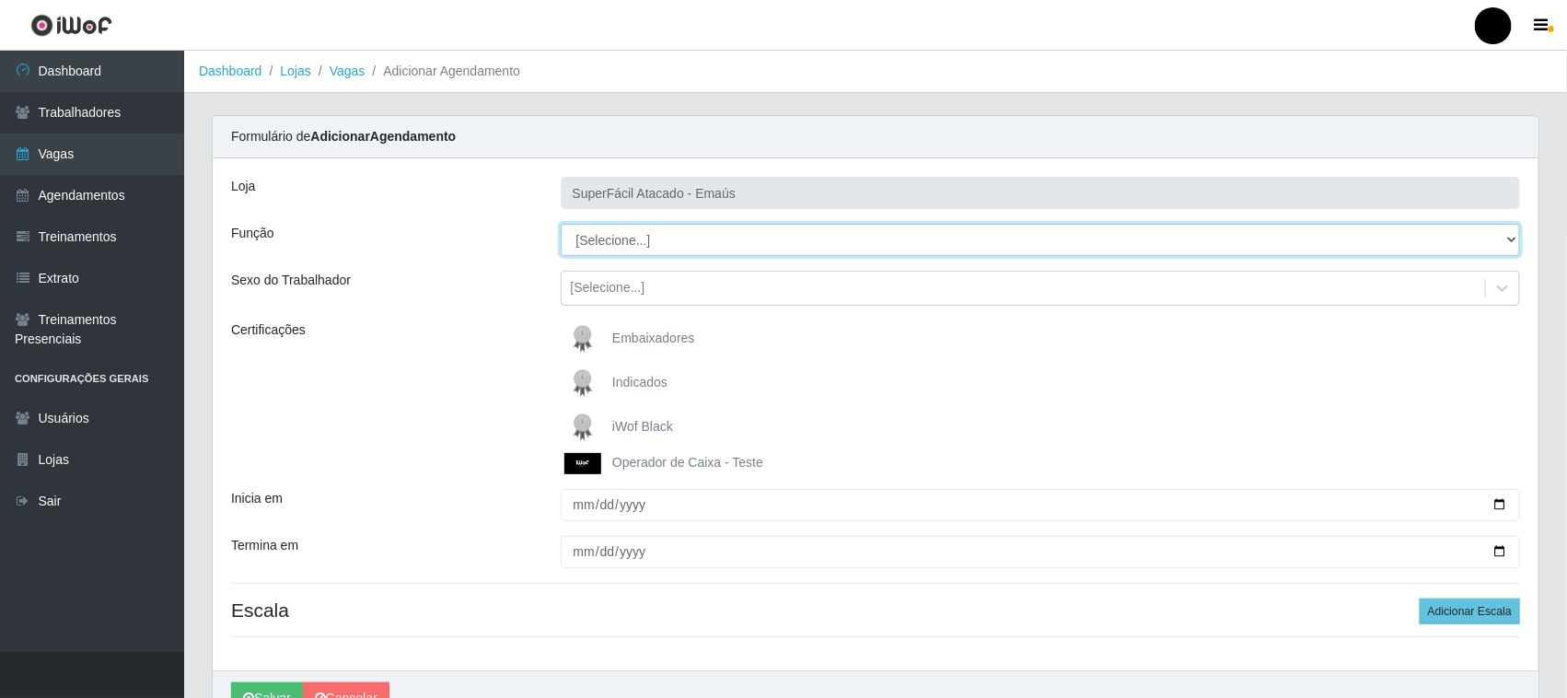
click at [619, 242] on select "[Selecione...] Auxiliar de Estacionamento Auxiliar de Estacionamento + Auxiliar…" at bounding box center [1041, 240] width 960 height 32
select select "70"
click at [561, 224] on select "[Selecione...] Auxiliar de Estacionamento Auxiliar de Estacionamento + Auxiliar…" at bounding box center [1041, 240] width 960 height 32
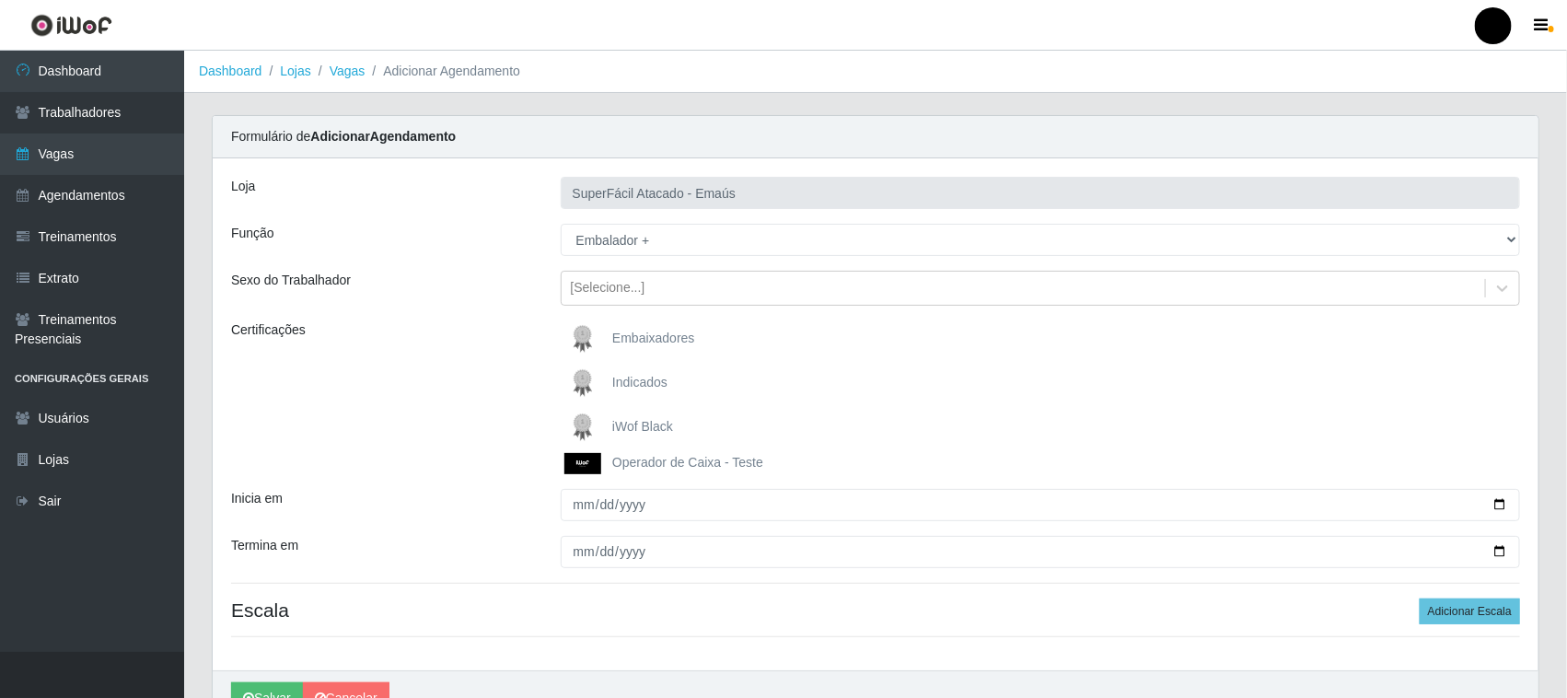
click at [587, 422] on img at bounding box center [586, 427] width 44 height 37
click at [0, 0] on input "iWof Black" at bounding box center [0, 0] width 0 height 0
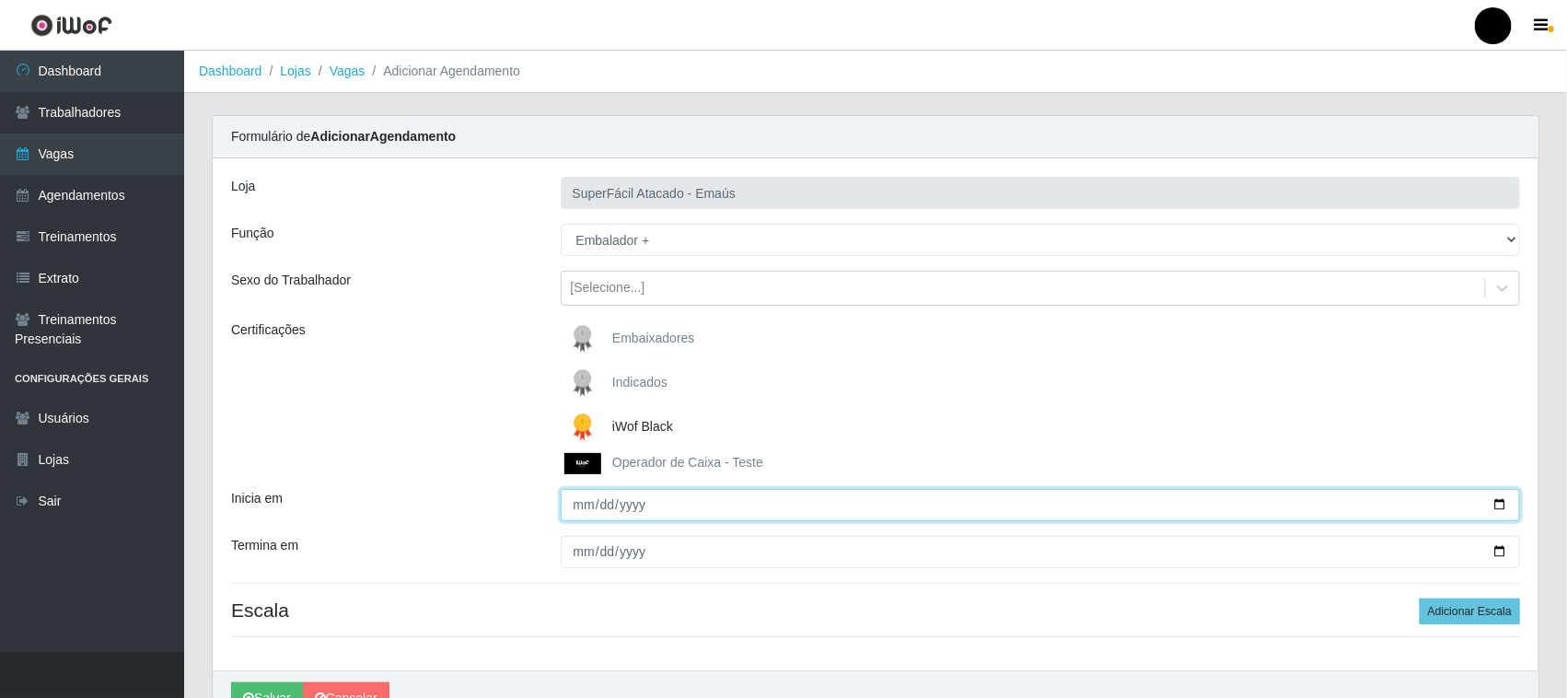
click at [1503, 507] on input "Inicia em" at bounding box center [1041, 505] width 960 height 32
type input "2025-09-28"
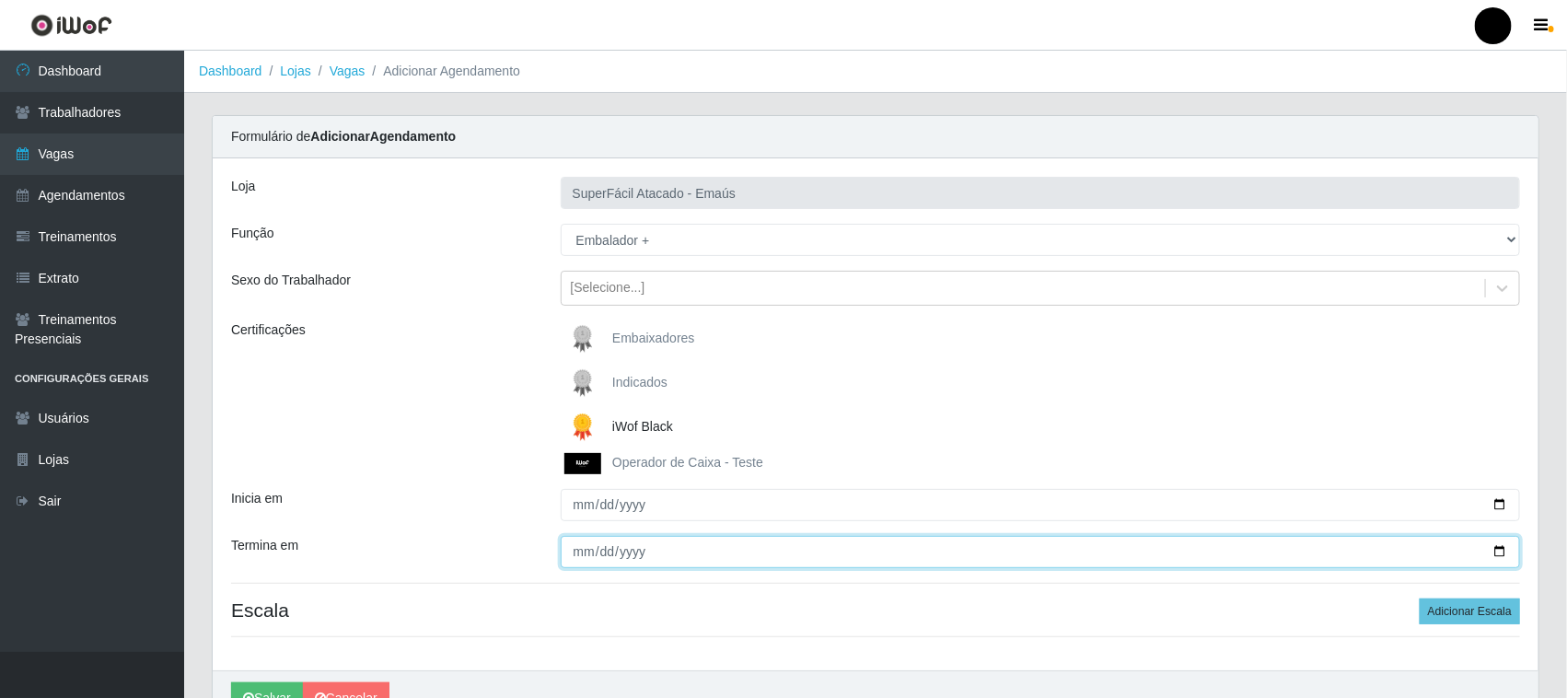
click at [1498, 546] on input "Termina em" at bounding box center [1041, 552] width 960 height 32
type input "2025-09-28"
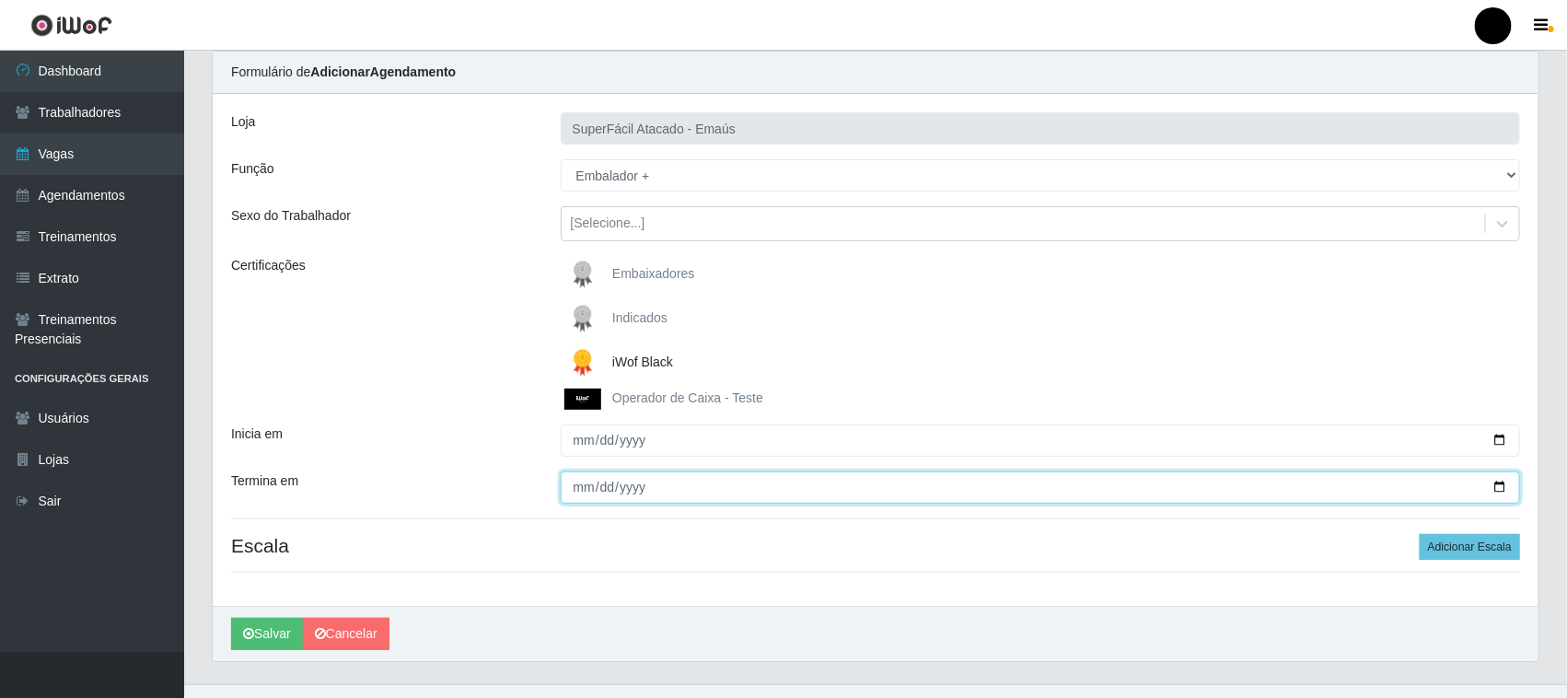
scroll to position [98, 0]
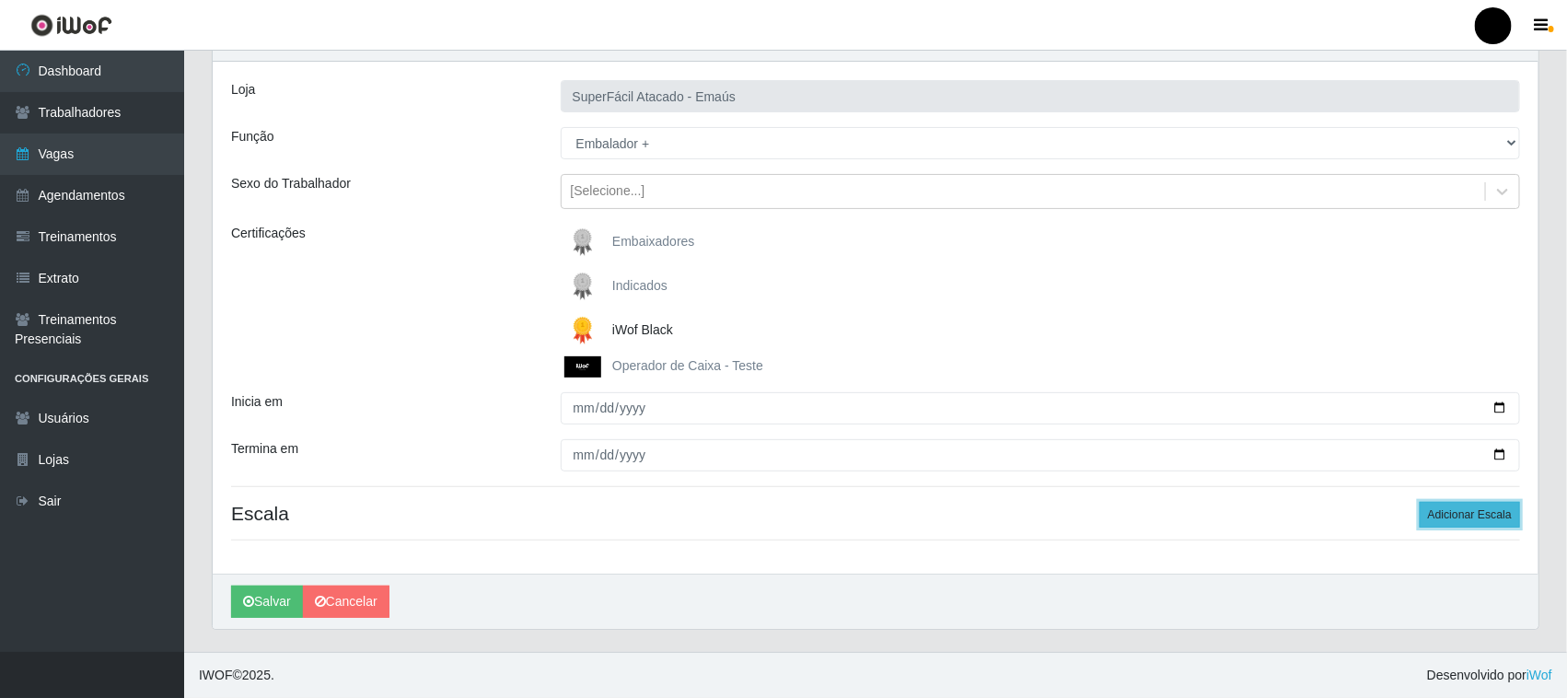
click at [1436, 516] on button "Adicionar Escala" at bounding box center [1470, 515] width 100 height 26
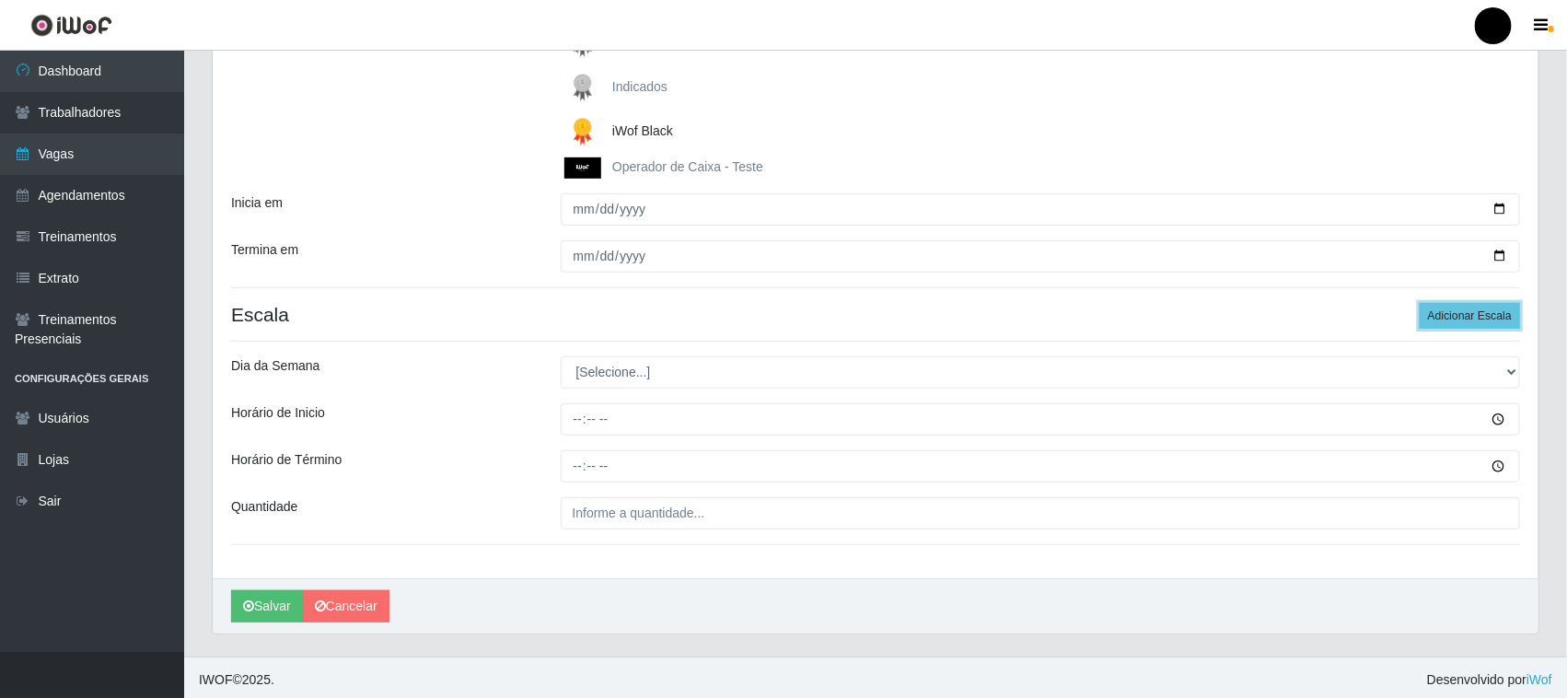
scroll to position [301, 0]
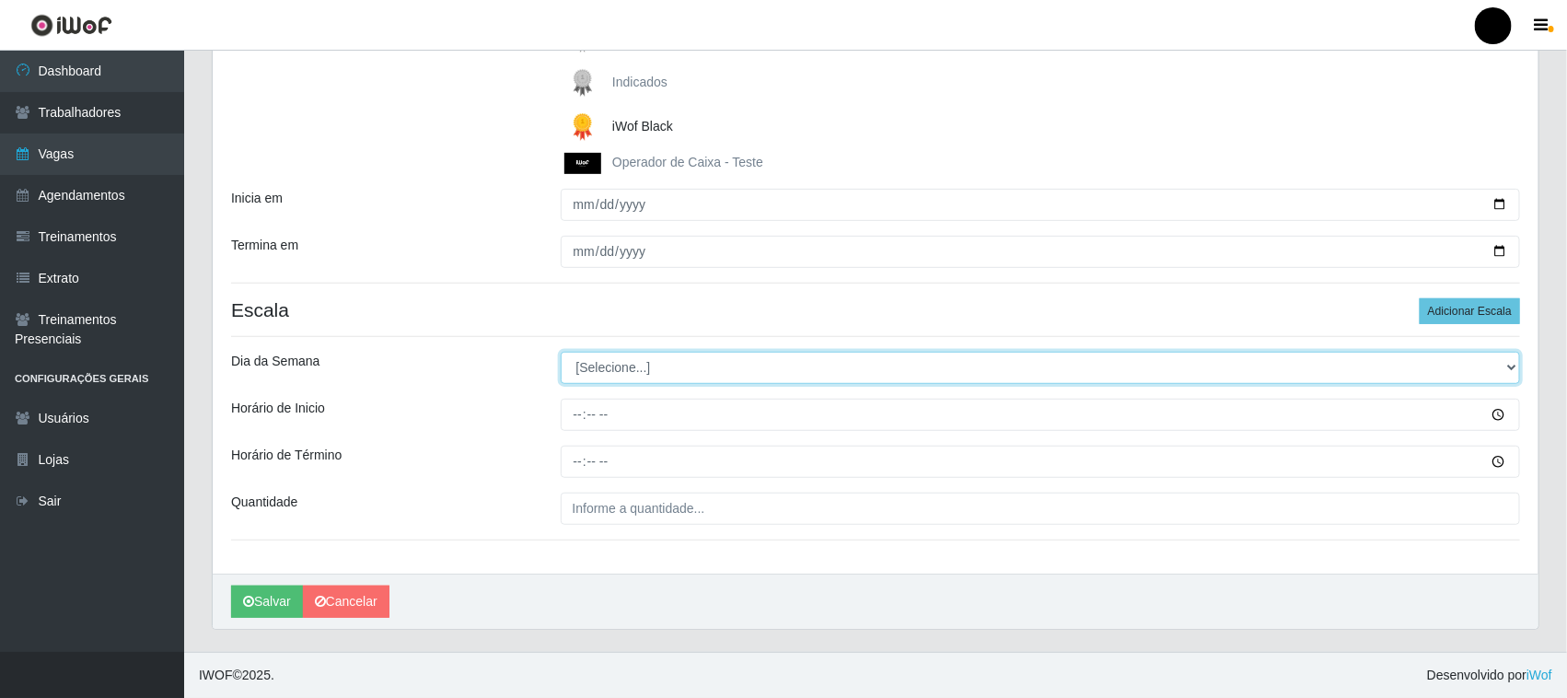
click at [586, 371] on select "[Selecione...] Segunda Terça Quarta Quinta Sexta Sábado Domingo" at bounding box center [1041, 368] width 960 height 32
select select "6"
click at [561, 352] on select "[Selecione...] Segunda Terça Quarta Quinta Sexta Sábado Domingo" at bounding box center [1041, 368] width 960 height 32
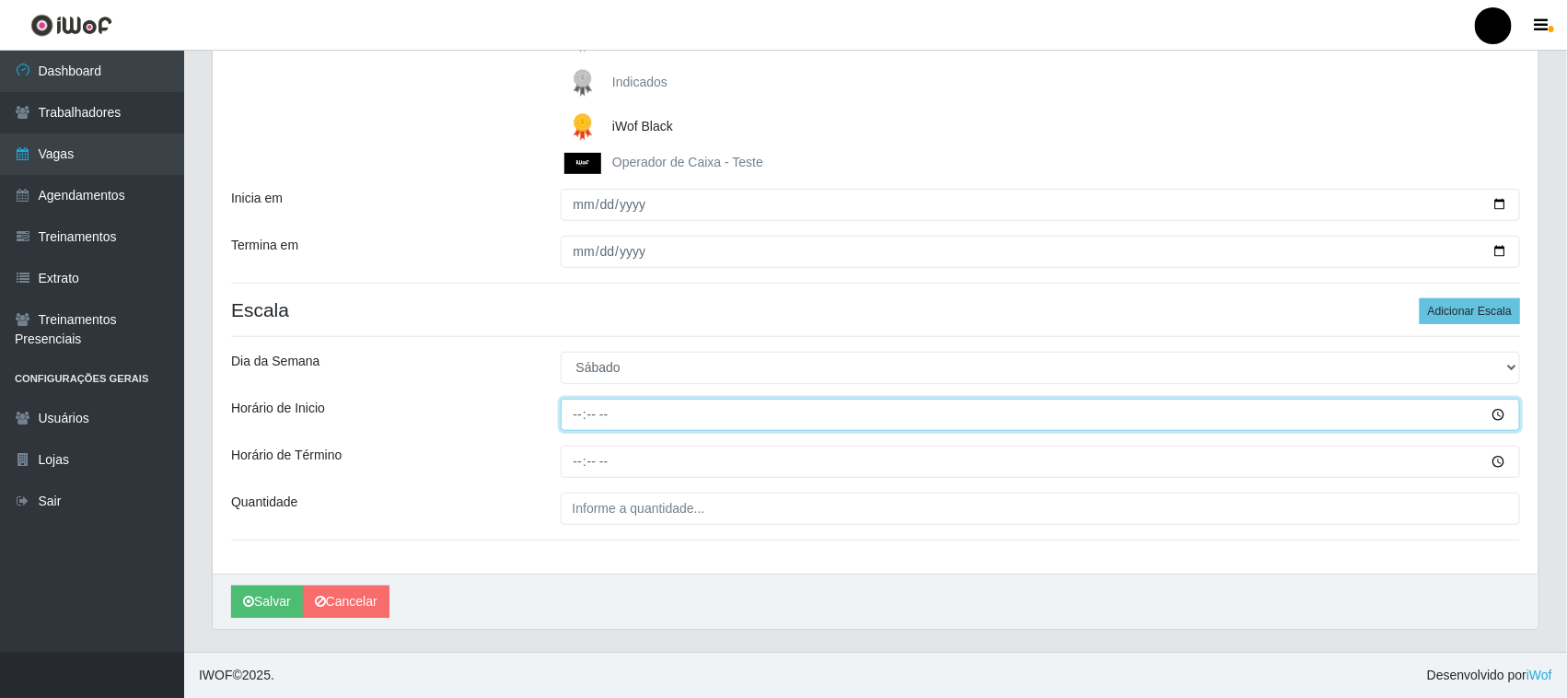
click at [578, 422] on input "Horário de Inicio" at bounding box center [1041, 415] width 960 height 32
type input "08:00"
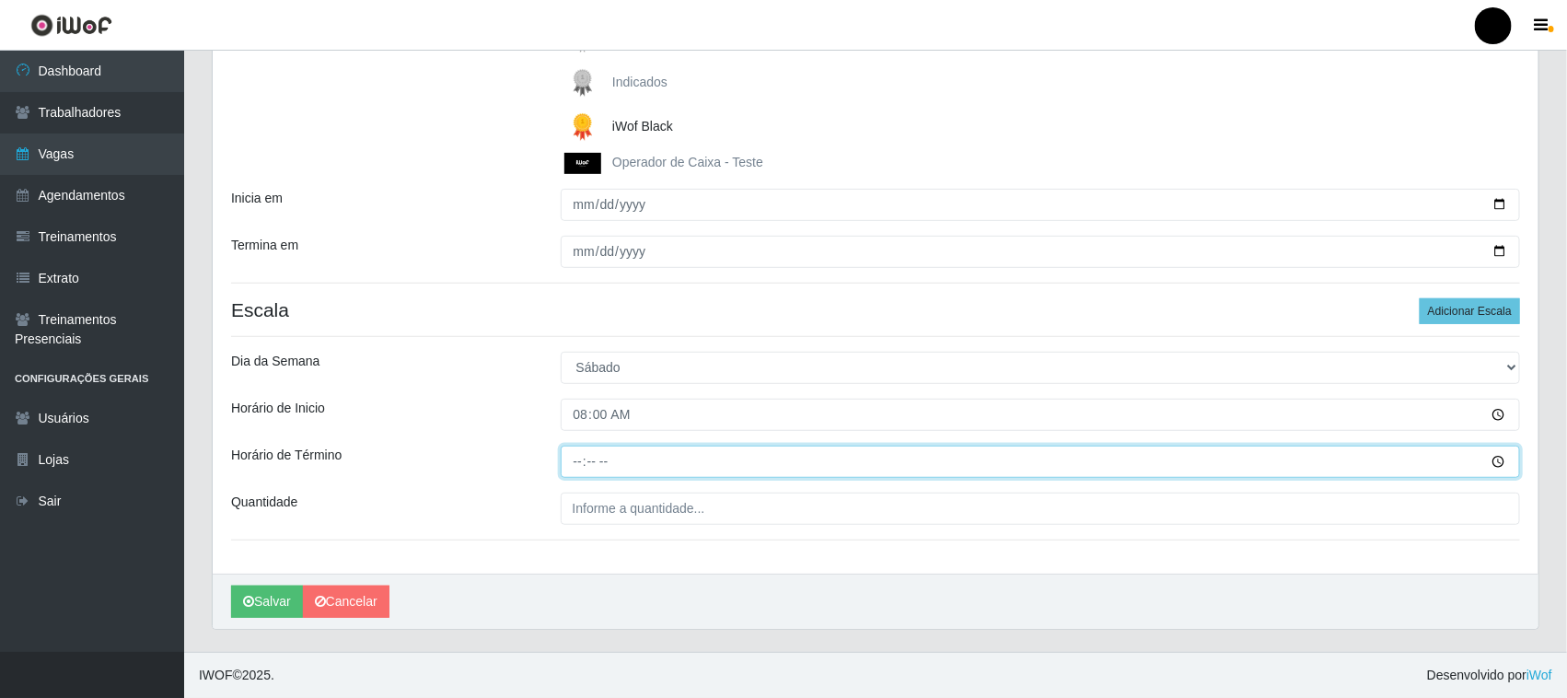
click at [581, 471] on input "Horário de Término" at bounding box center [1041, 462] width 960 height 32
type input "14:00"
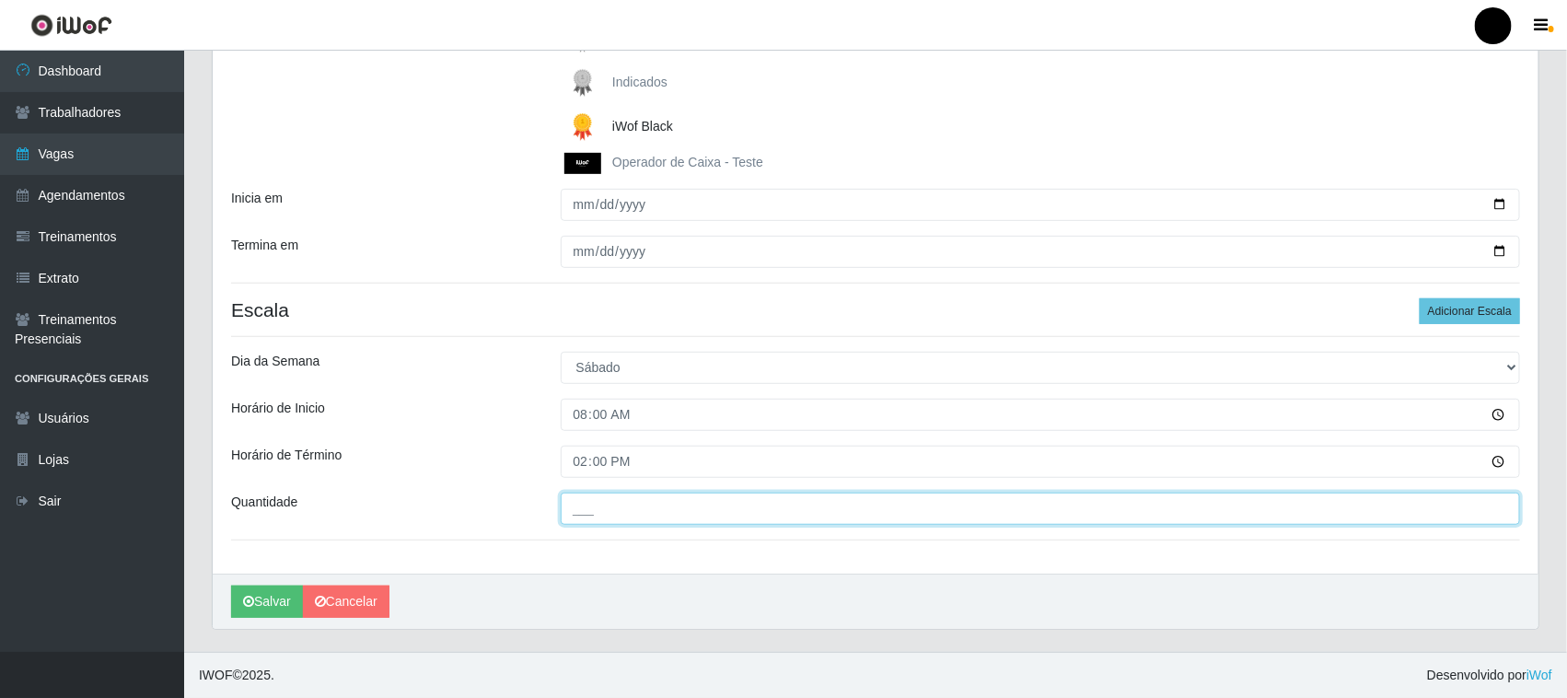
click at [590, 500] on input "___" at bounding box center [1041, 509] width 960 height 32
type input "03_"
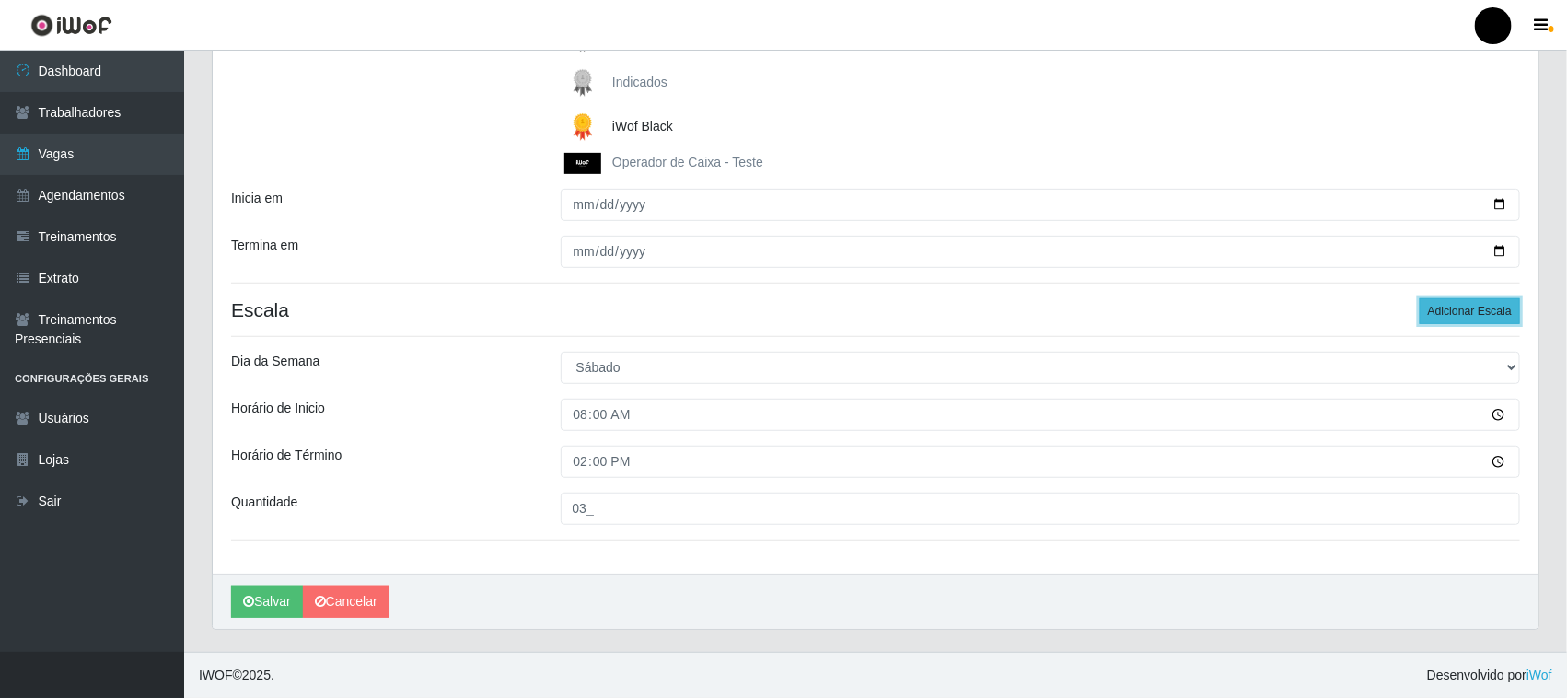
click at [1452, 305] on button "Adicionar Escala" at bounding box center [1470, 311] width 100 height 26
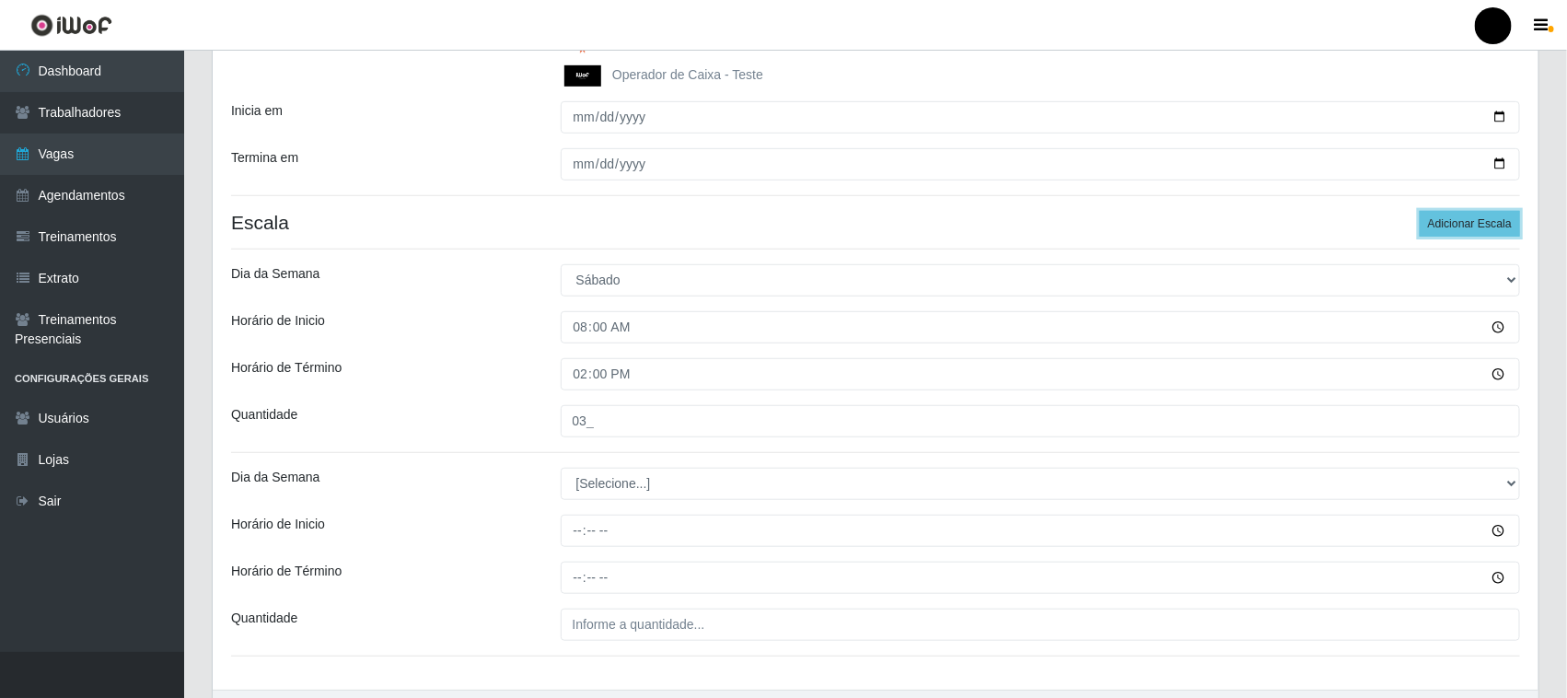
scroll to position [505, 0]
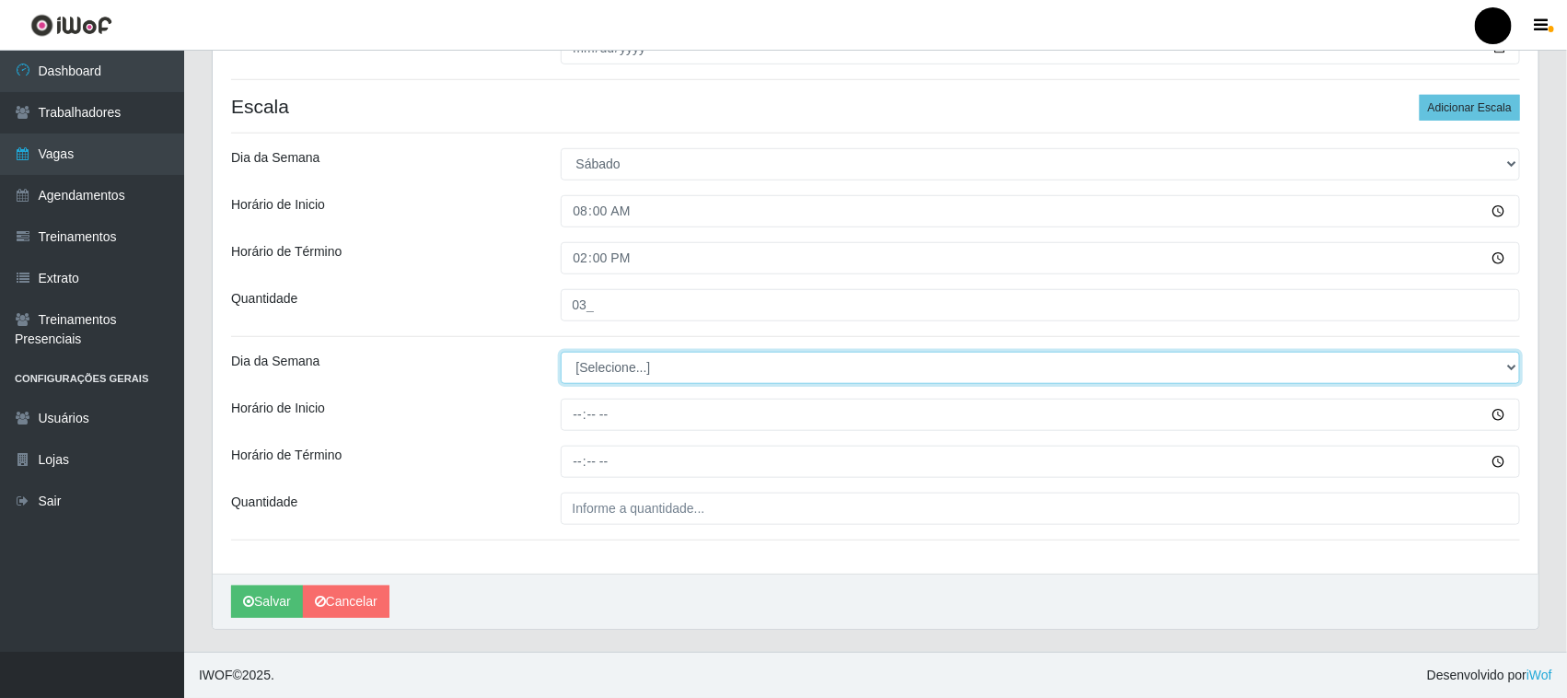
click at [608, 369] on select "[Selecione...] Segunda Terça Quarta Quinta Sexta Sábado Domingo" at bounding box center [1041, 368] width 960 height 32
select select "0"
click at [561, 352] on select "[Selecione...] Segunda Terça Quarta Quinta Sexta Sábado Domingo" at bounding box center [1041, 368] width 960 height 32
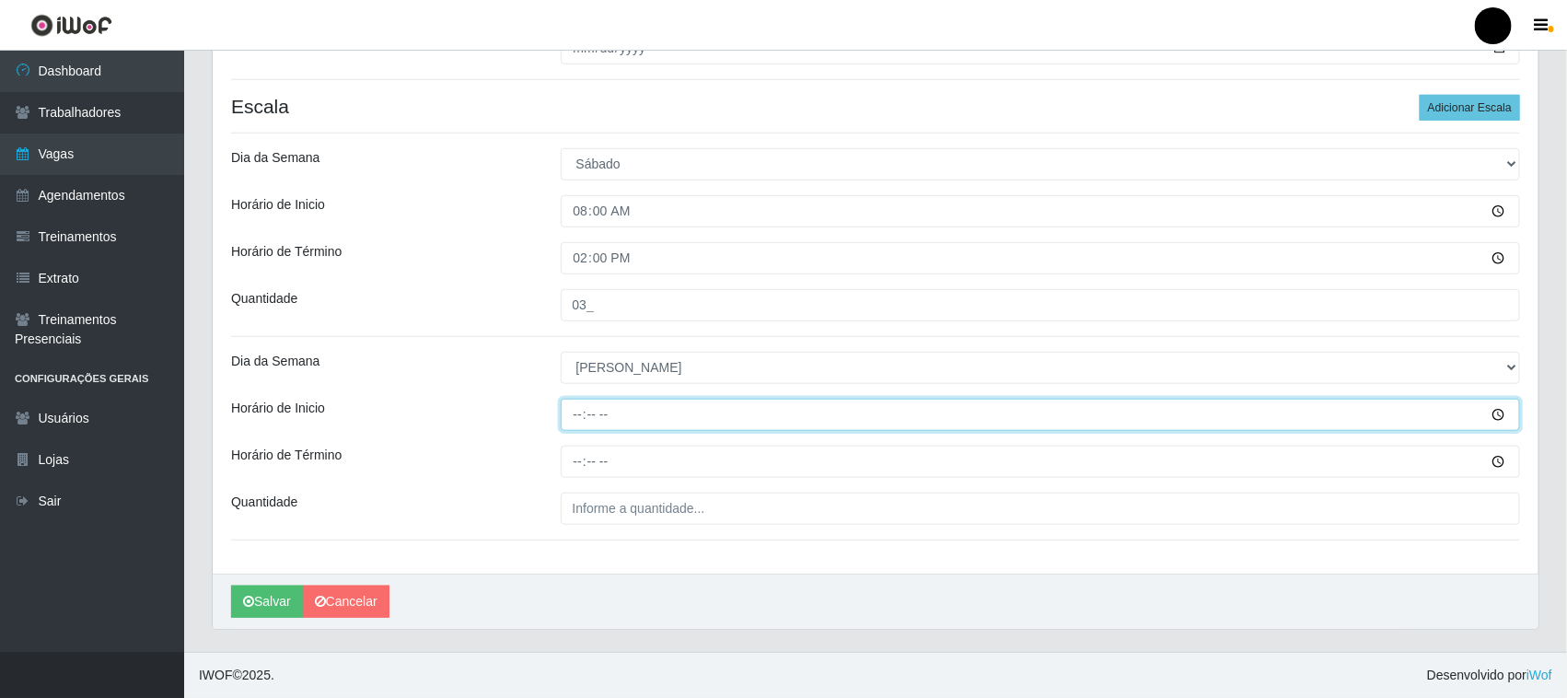
click at [577, 415] on input "Horário de Inicio" at bounding box center [1041, 415] width 960 height 32
click at [586, 415] on input "15:00" at bounding box center [1041, 415] width 960 height 32
type input "14:00"
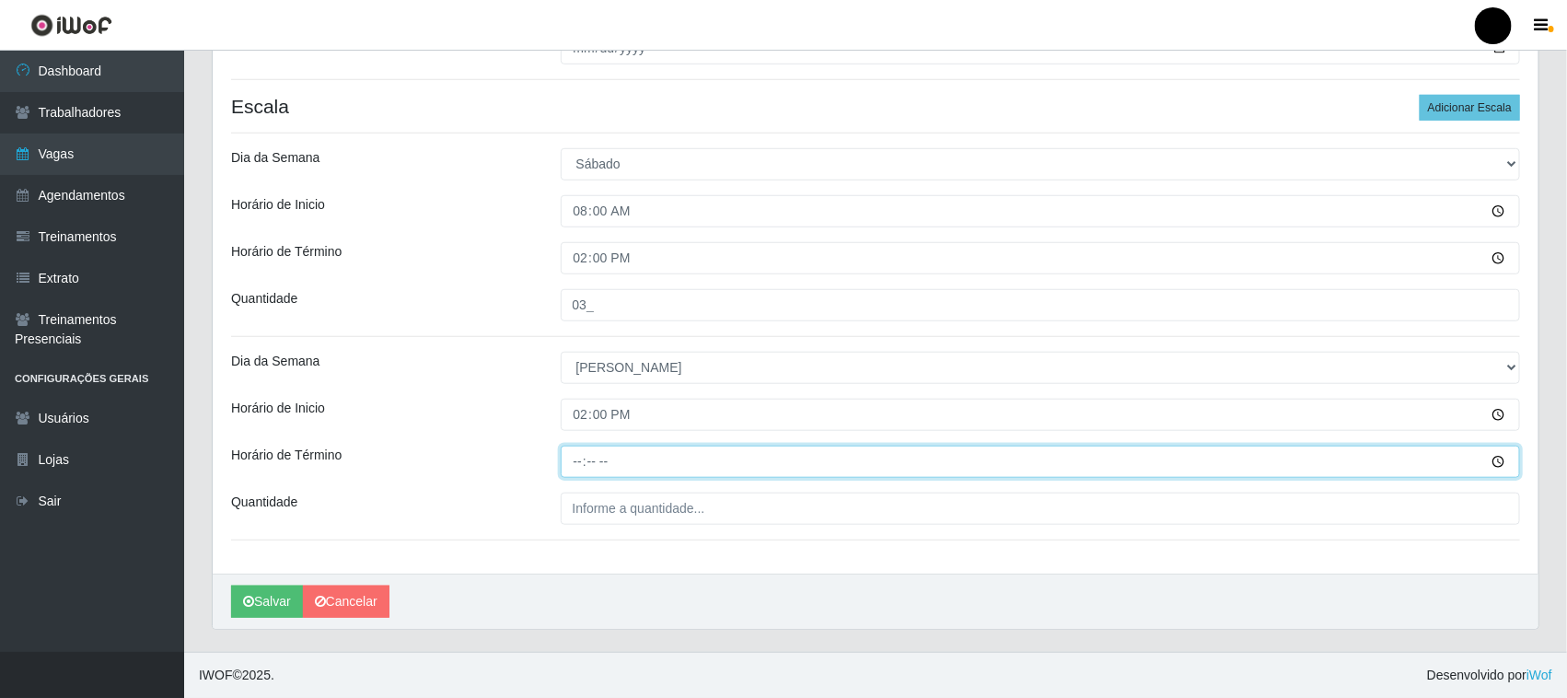
click at [577, 461] on input "Horário de Término" at bounding box center [1041, 462] width 960 height 32
type input "20:00"
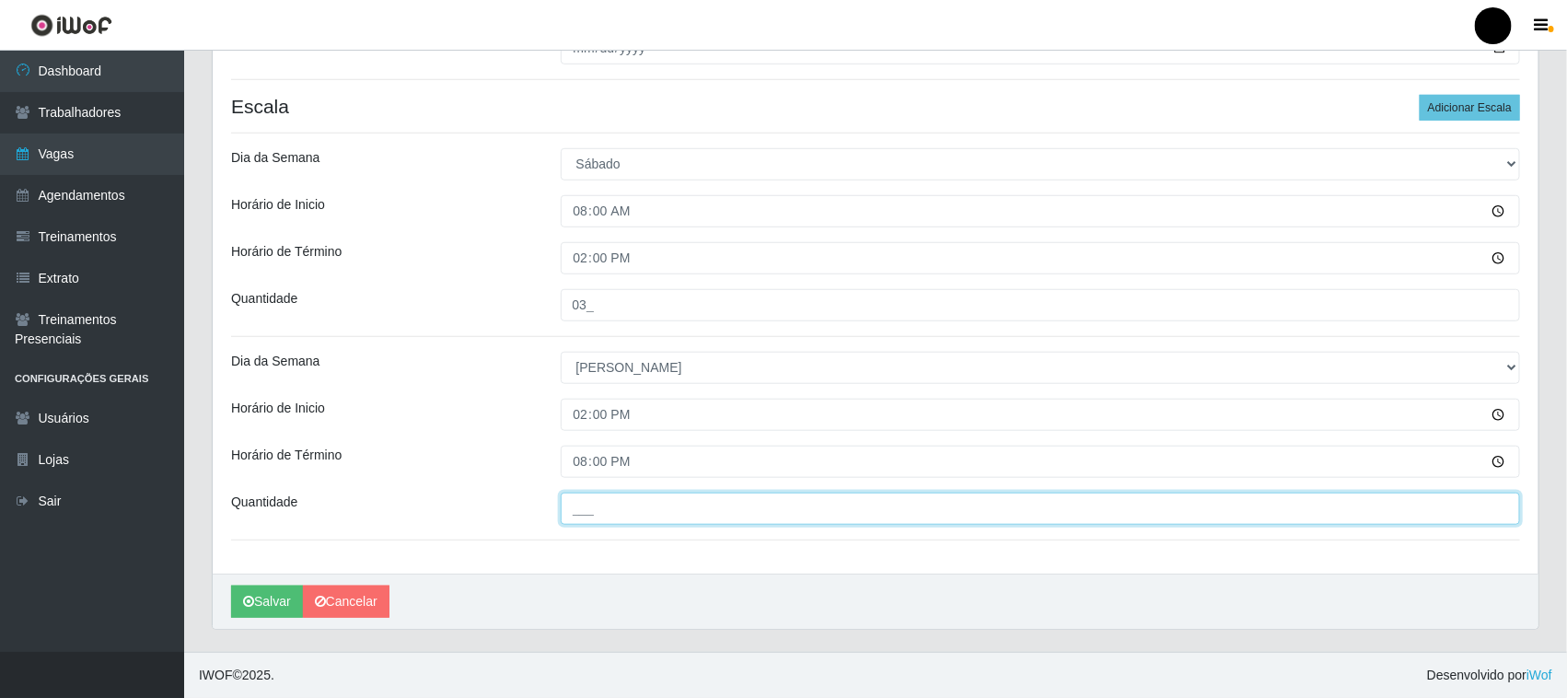
click at [583, 514] on input "___" at bounding box center [1041, 509] width 960 height 32
type input "3__"
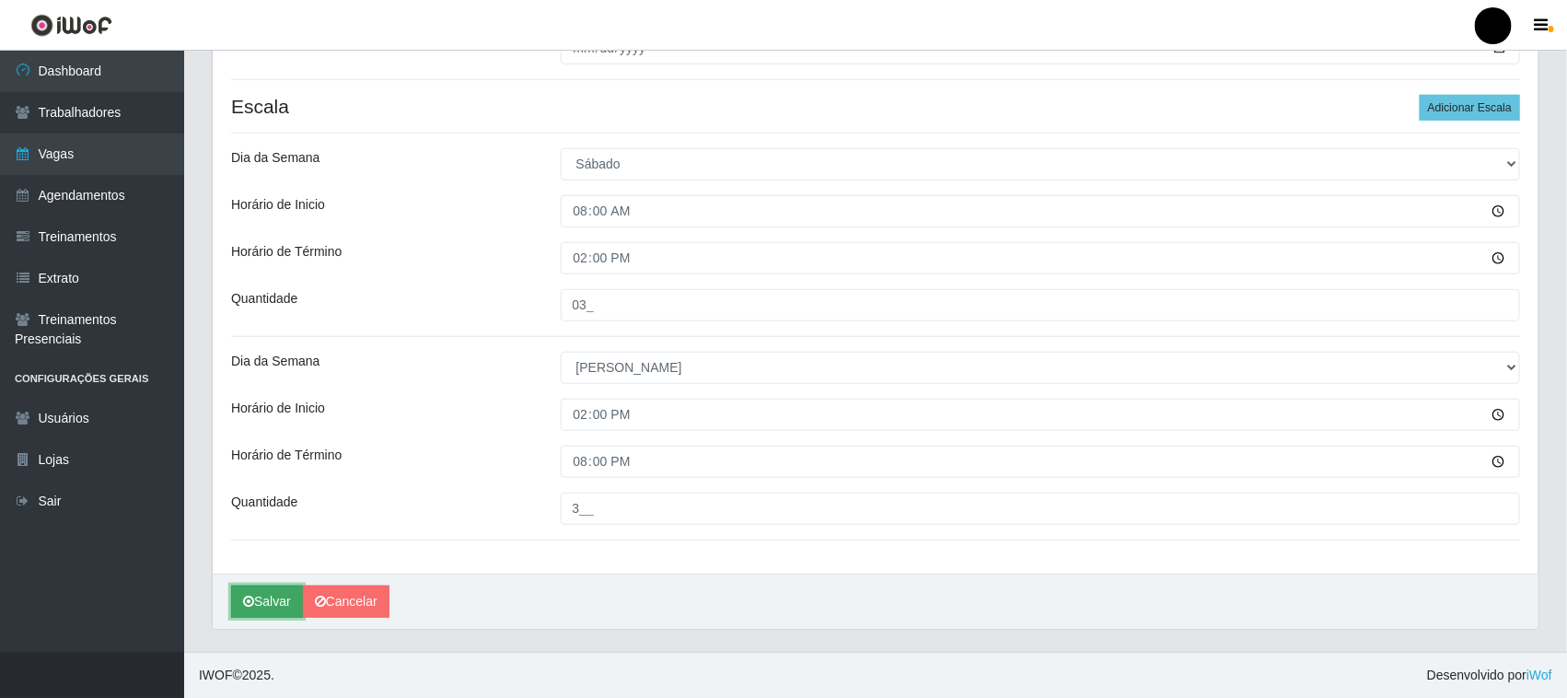
click at [265, 598] on button "Salvar" at bounding box center [267, 602] width 72 height 32
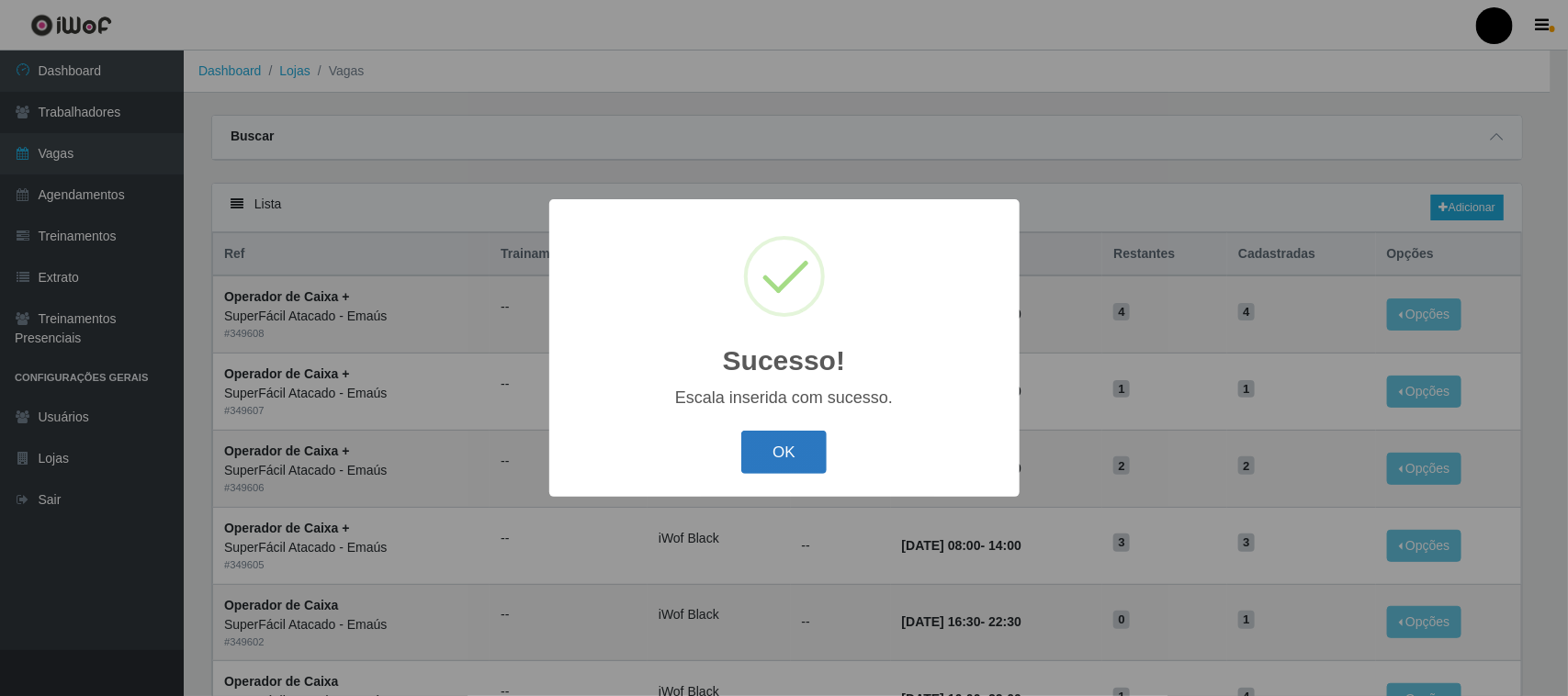
click at [768, 442] on button "OK" at bounding box center [784, 452] width 86 height 43
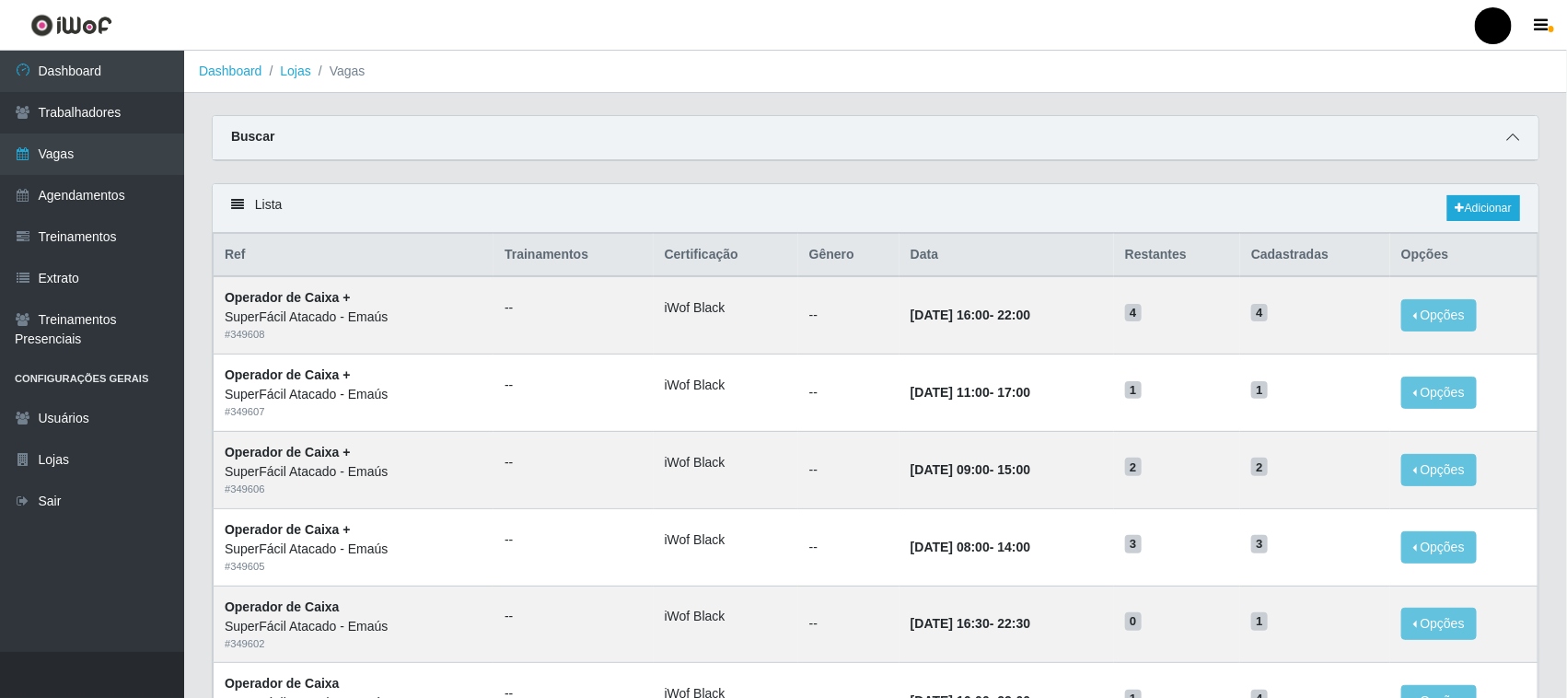
click at [1510, 133] on icon at bounding box center [1512, 137] width 13 height 13
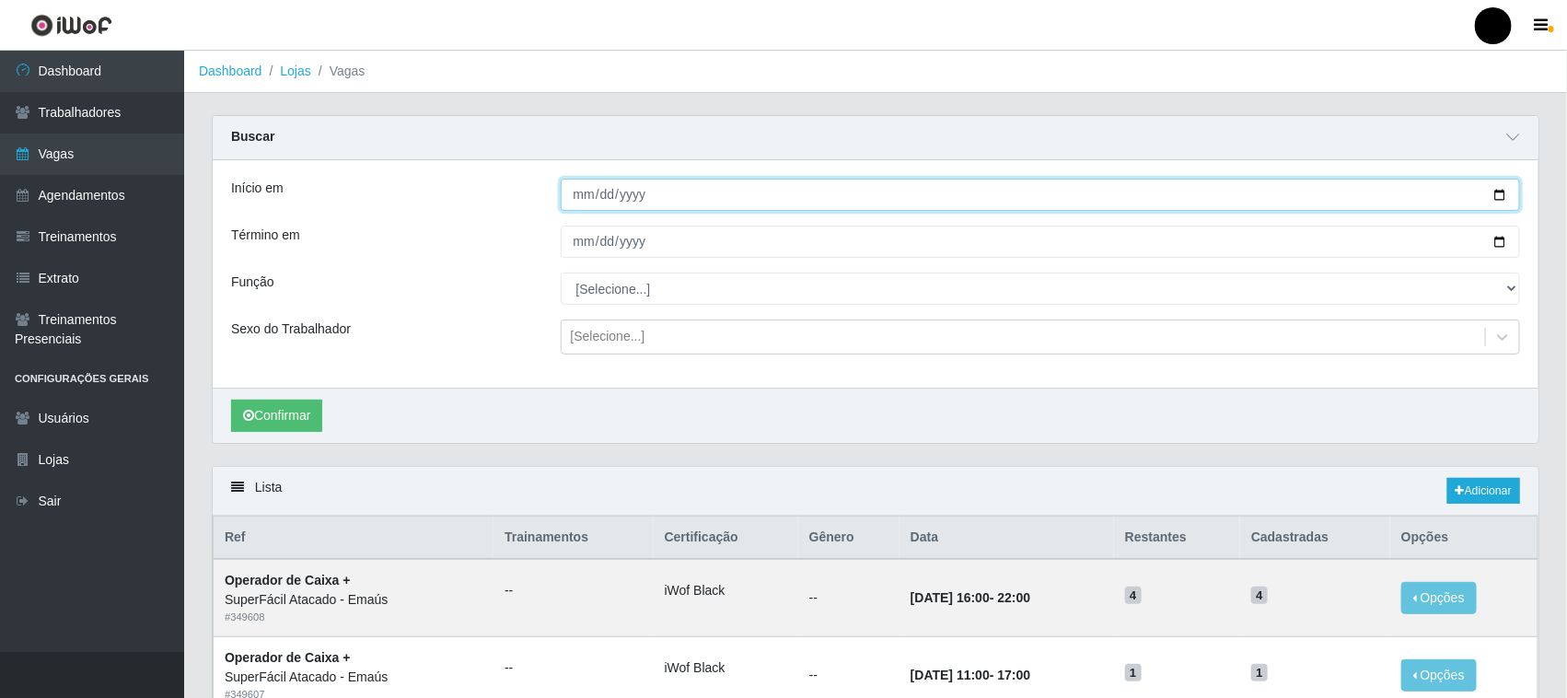
click at [1498, 191] on input "Início em" at bounding box center [1041, 195] width 960 height 32
type input "[DATE]"
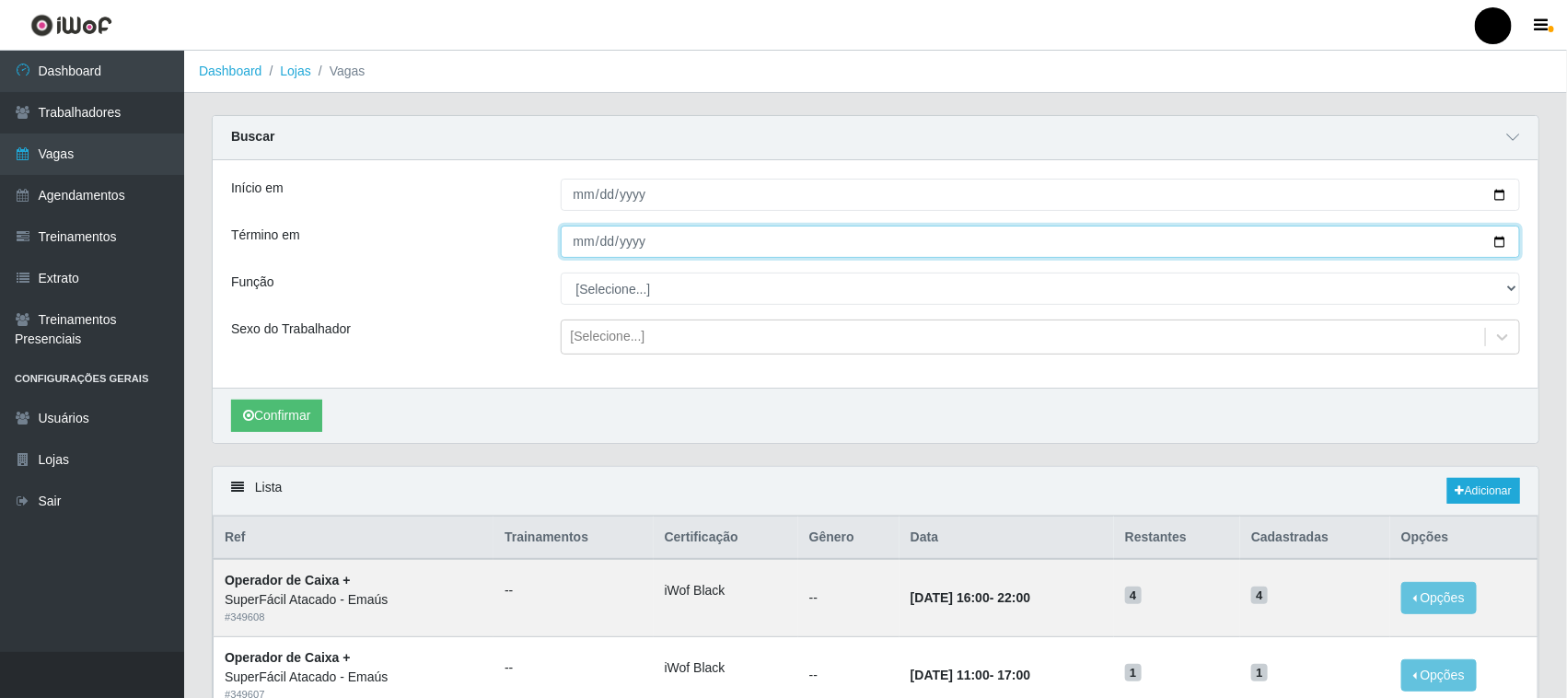
click at [1502, 240] on input "Término em" at bounding box center [1041, 242] width 960 height 32
type input "[DATE]"
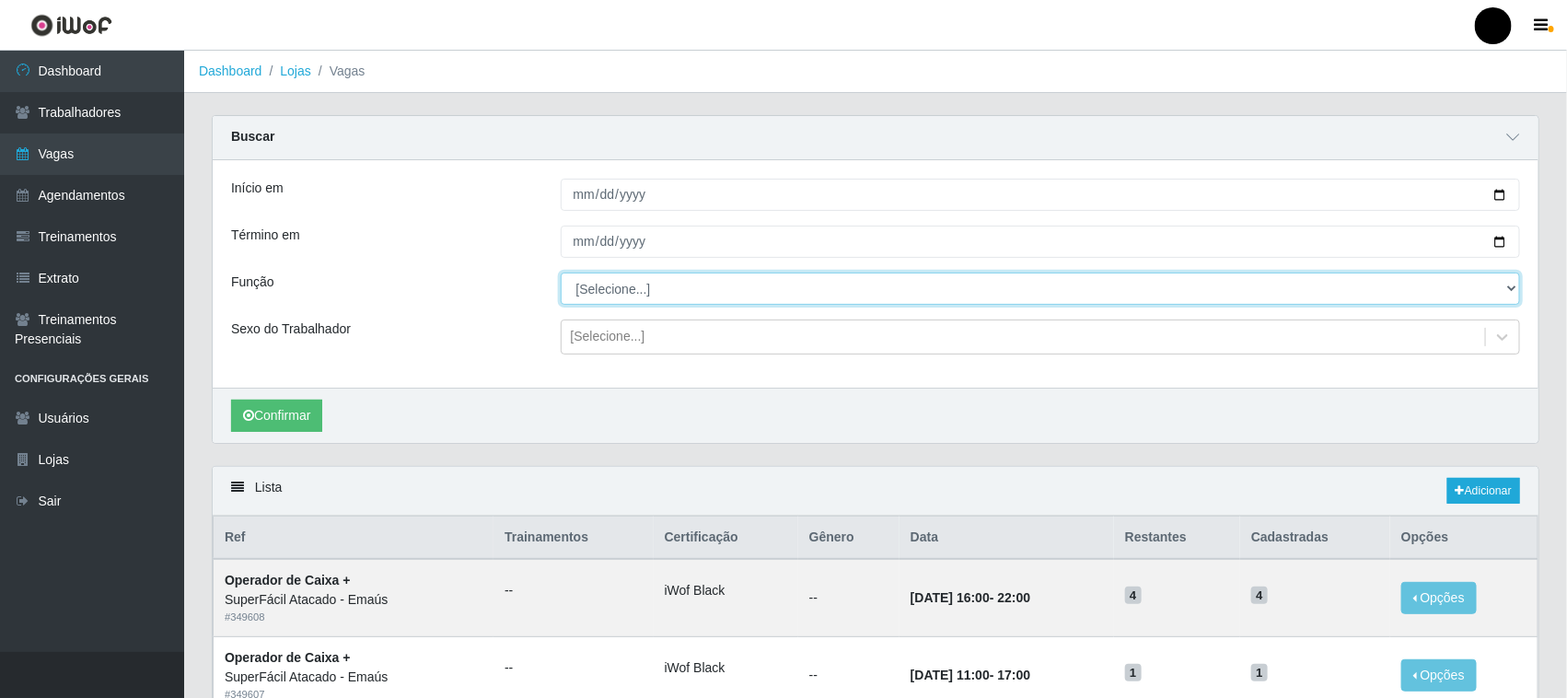
click at [608, 297] on select "[Selecione...] Auxiliar de Estacionamento Auxiliar de Estacionamento + Auxiliar…" at bounding box center [1041, 289] width 960 height 32
select select "72"
click at [561, 273] on select "[Selecione...] Auxiliar de Estacionamento Auxiliar de Estacionamento + Auxiliar…" at bounding box center [1041, 289] width 960 height 32
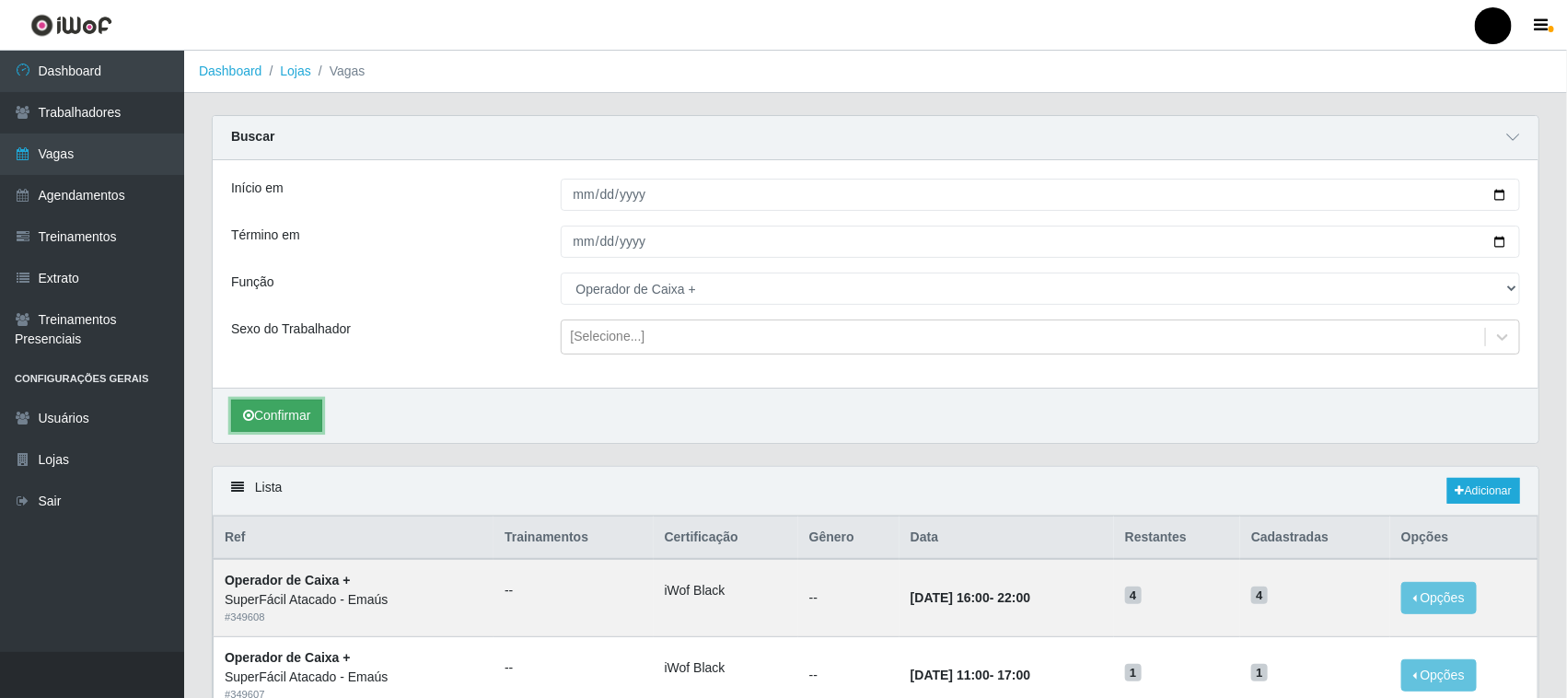
click at [297, 417] on button "Confirmar" at bounding box center [276, 416] width 91 height 32
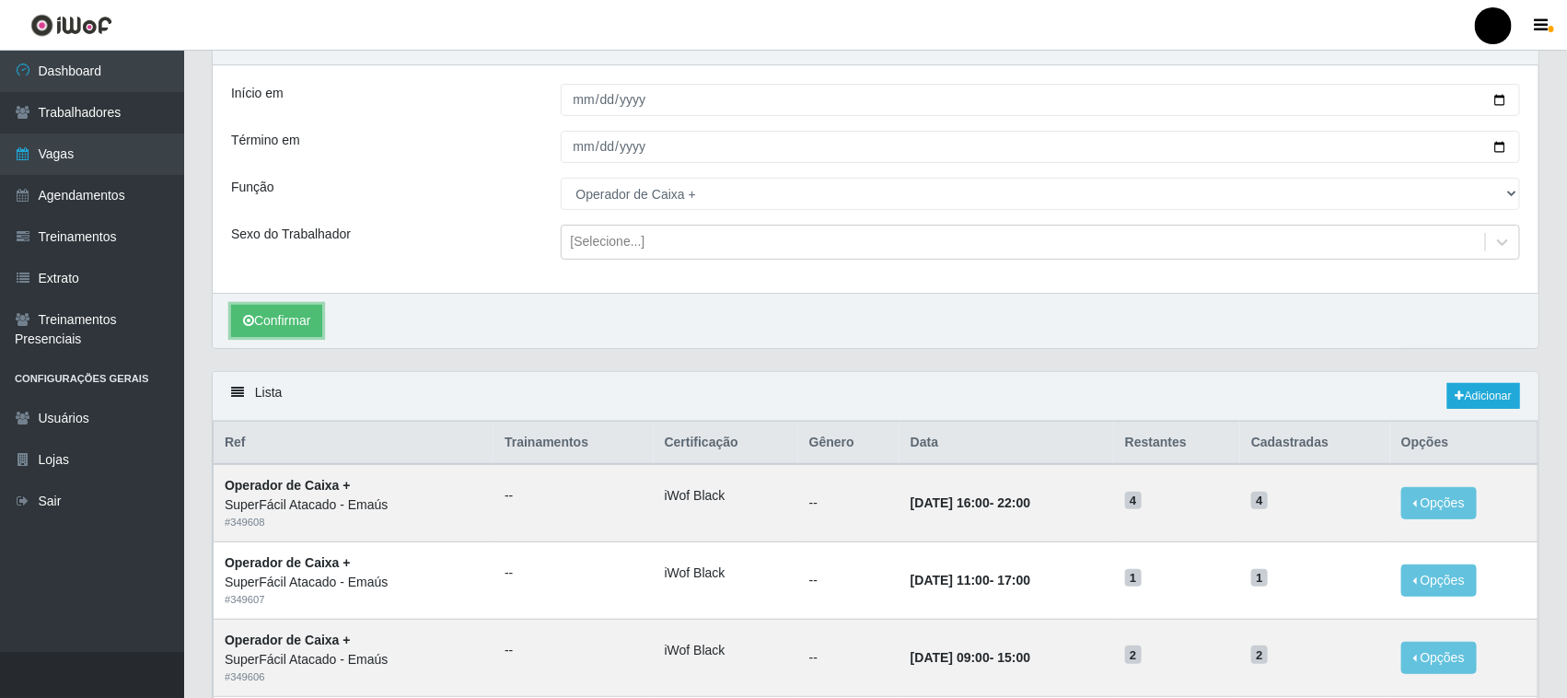
scroll to position [230, 0]
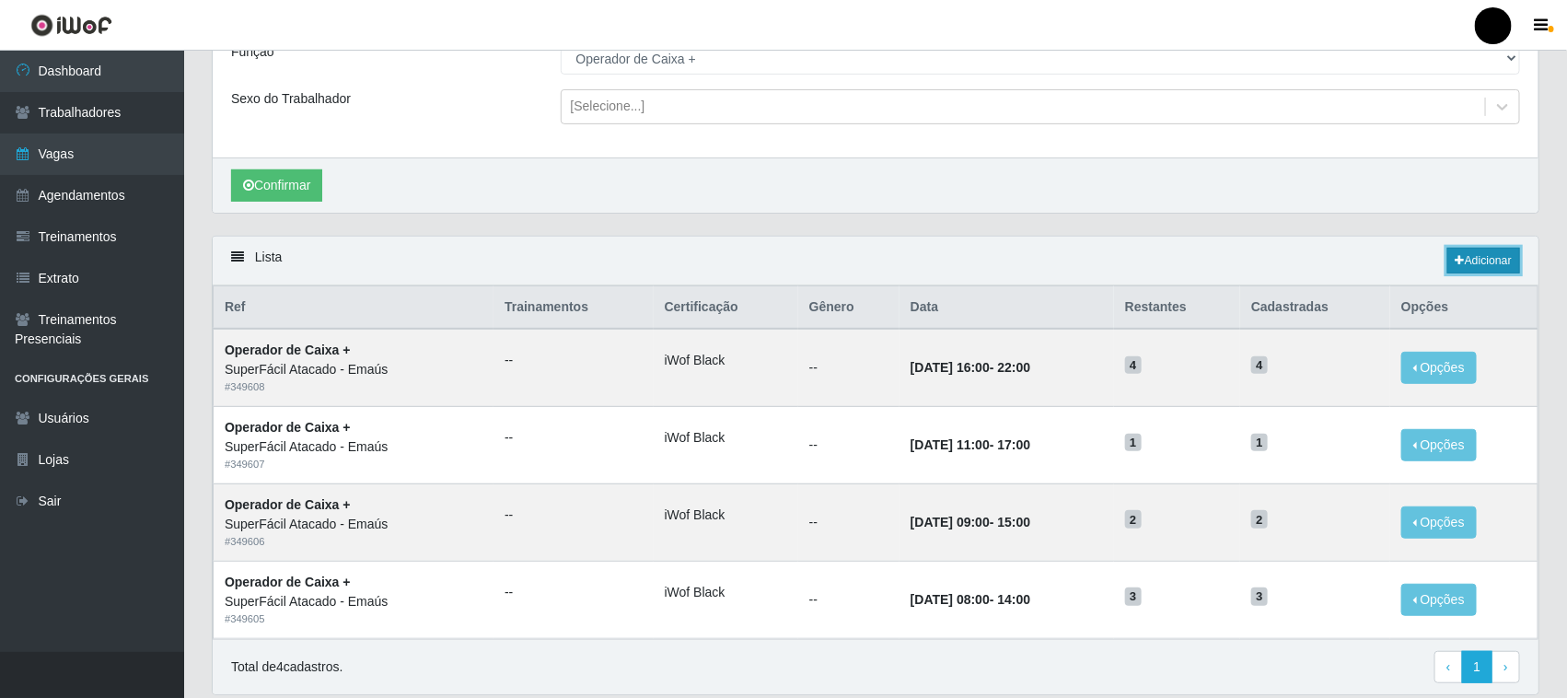
click at [1493, 262] on link "Adicionar" at bounding box center [1483, 261] width 73 height 26
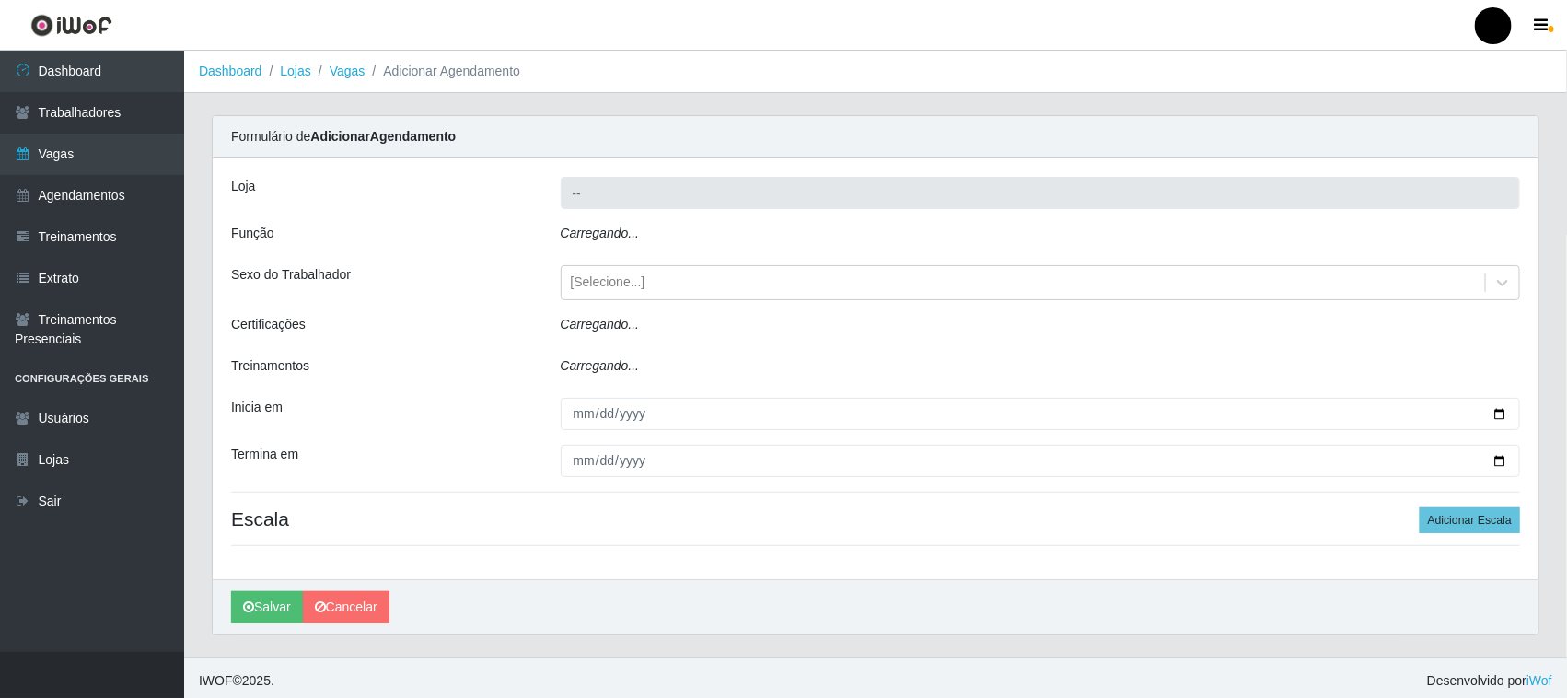
type input "SuperFácil Atacado - Emaús"
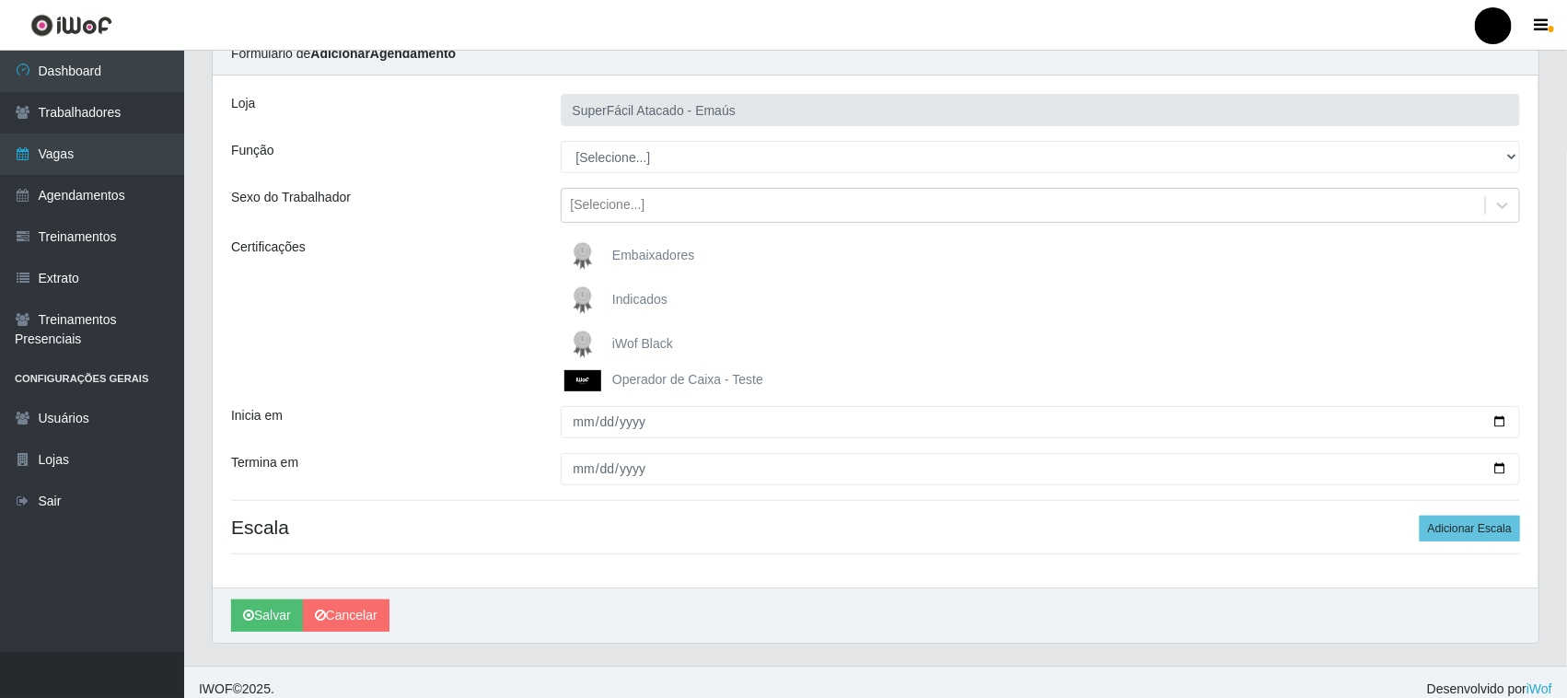
scroll to position [98, 0]
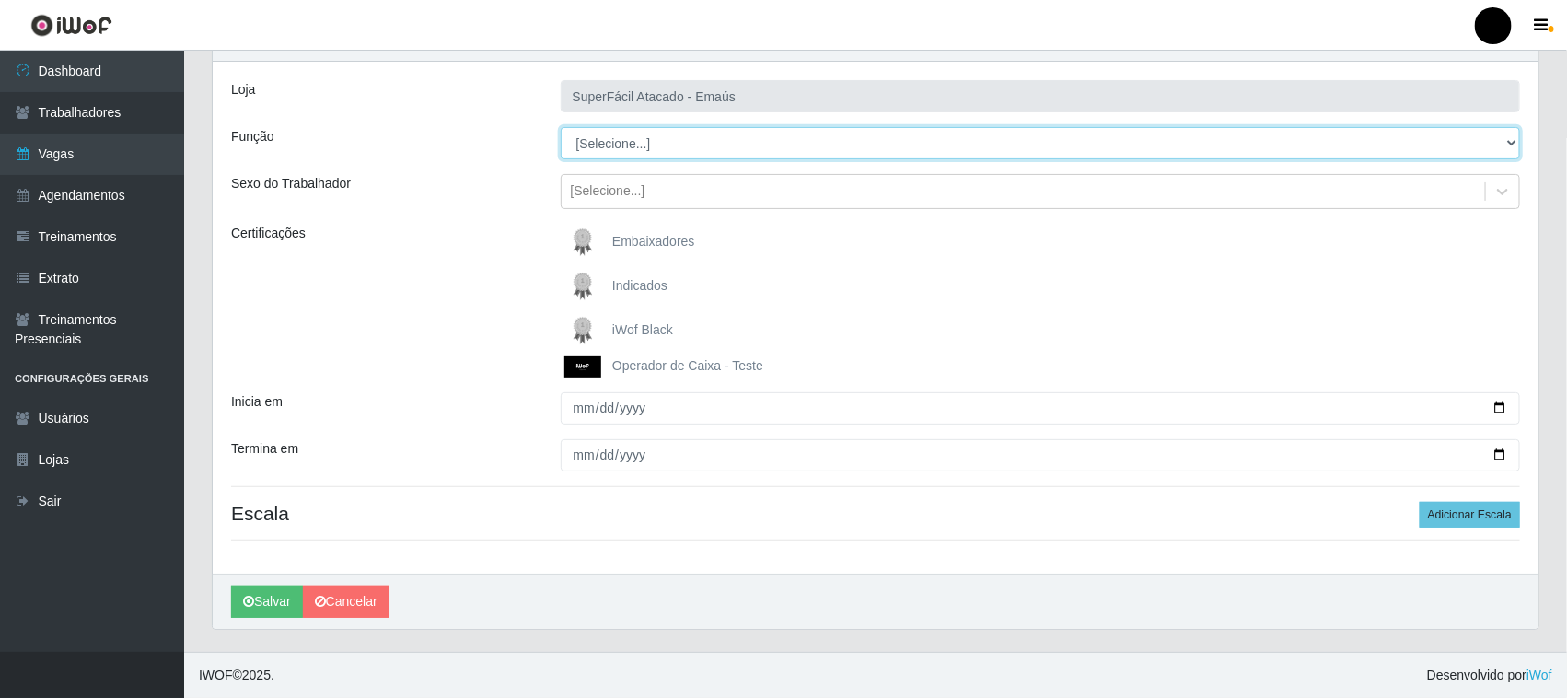
click at [646, 140] on select "[Selecione...] Auxiliar de Estacionamento Auxiliar de Estacionamento + Auxiliar…" at bounding box center [1041, 143] width 960 height 32
select select "73"
click at [561, 127] on select "[Selecione...] Auxiliar de Estacionamento Auxiliar de Estacionamento + Auxiliar…" at bounding box center [1041, 143] width 960 height 32
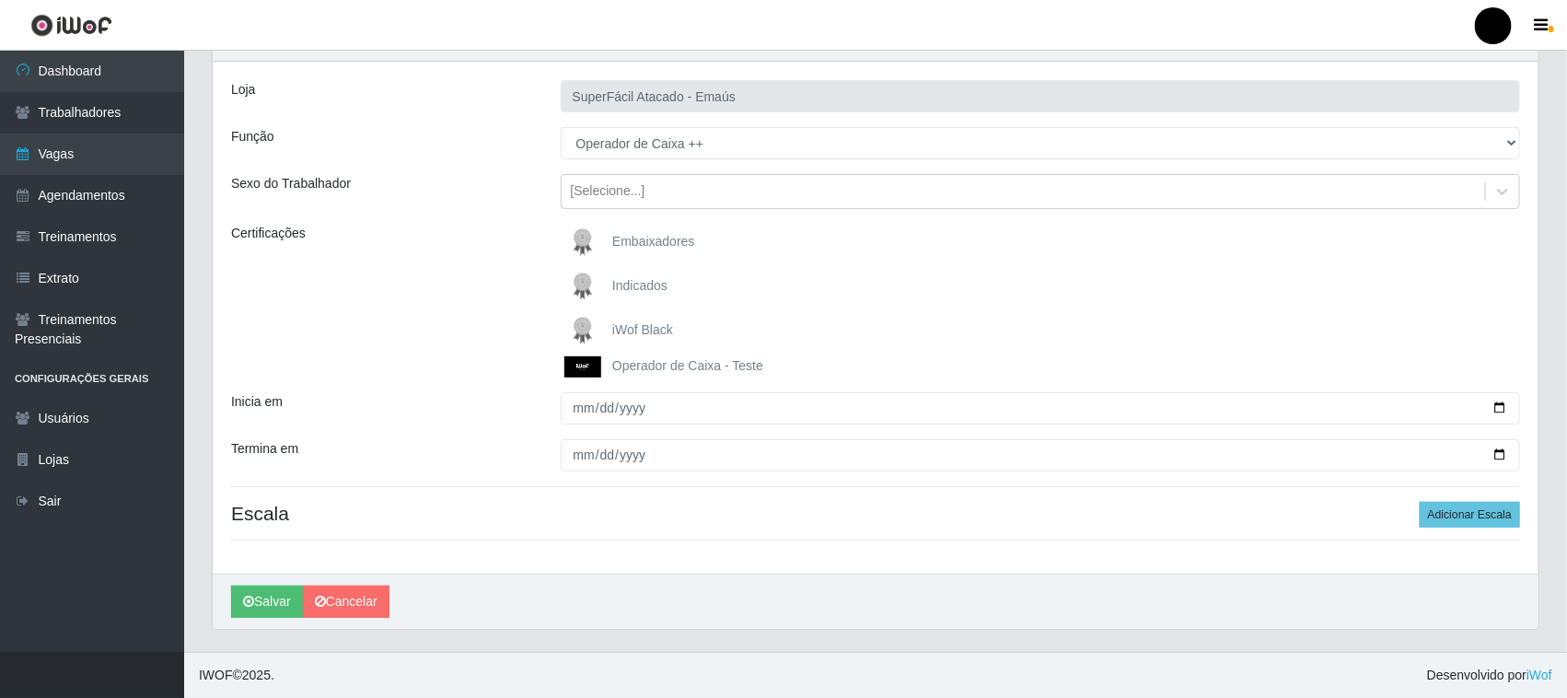
click at [582, 325] on img at bounding box center [586, 330] width 44 height 37
click at [0, 0] on input "iWof Black" at bounding box center [0, 0] width 0 height 0
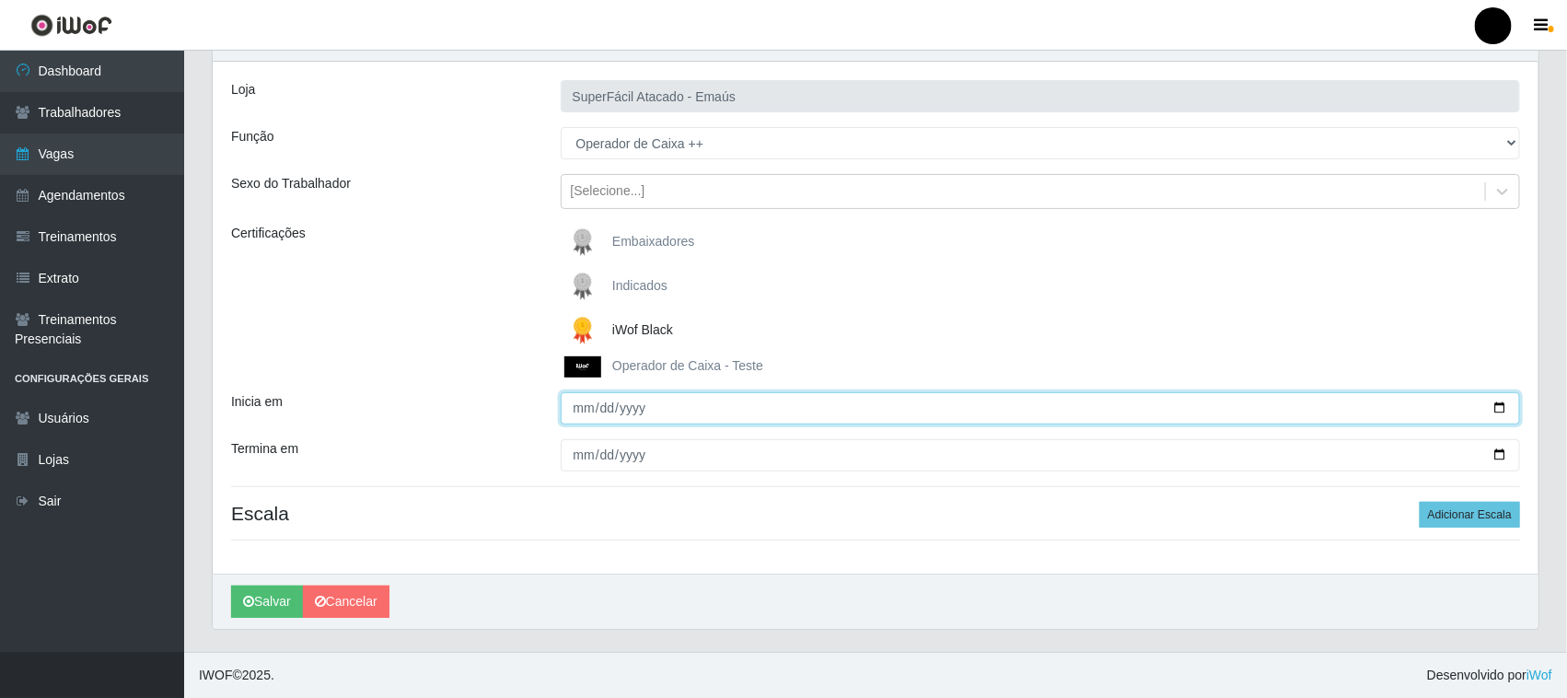
click at [1493, 402] on input "Inicia em" at bounding box center [1041, 408] width 960 height 32
type input "[DATE]"
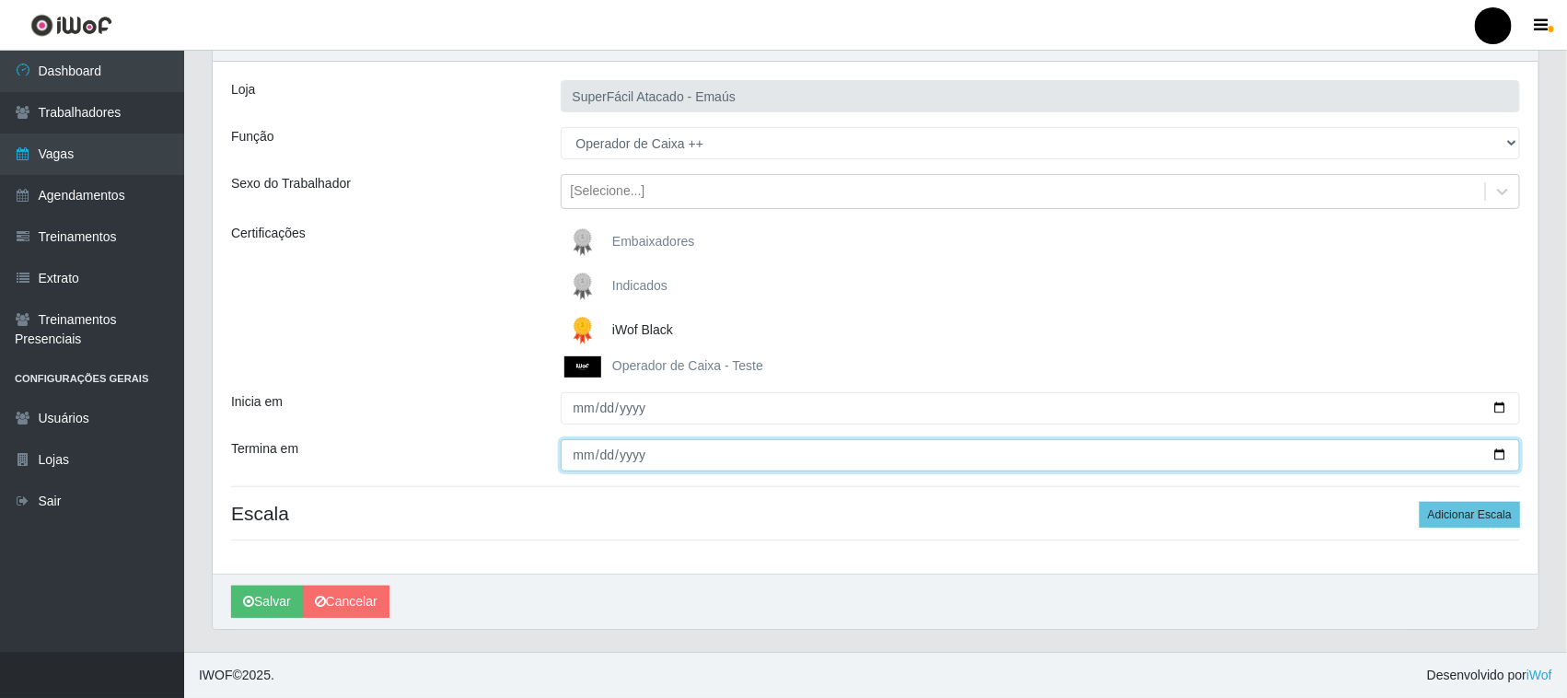
click at [1502, 454] on input "Termina em" at bounding box center [1041, 455] width 960 height 32
type input "[DATE]"
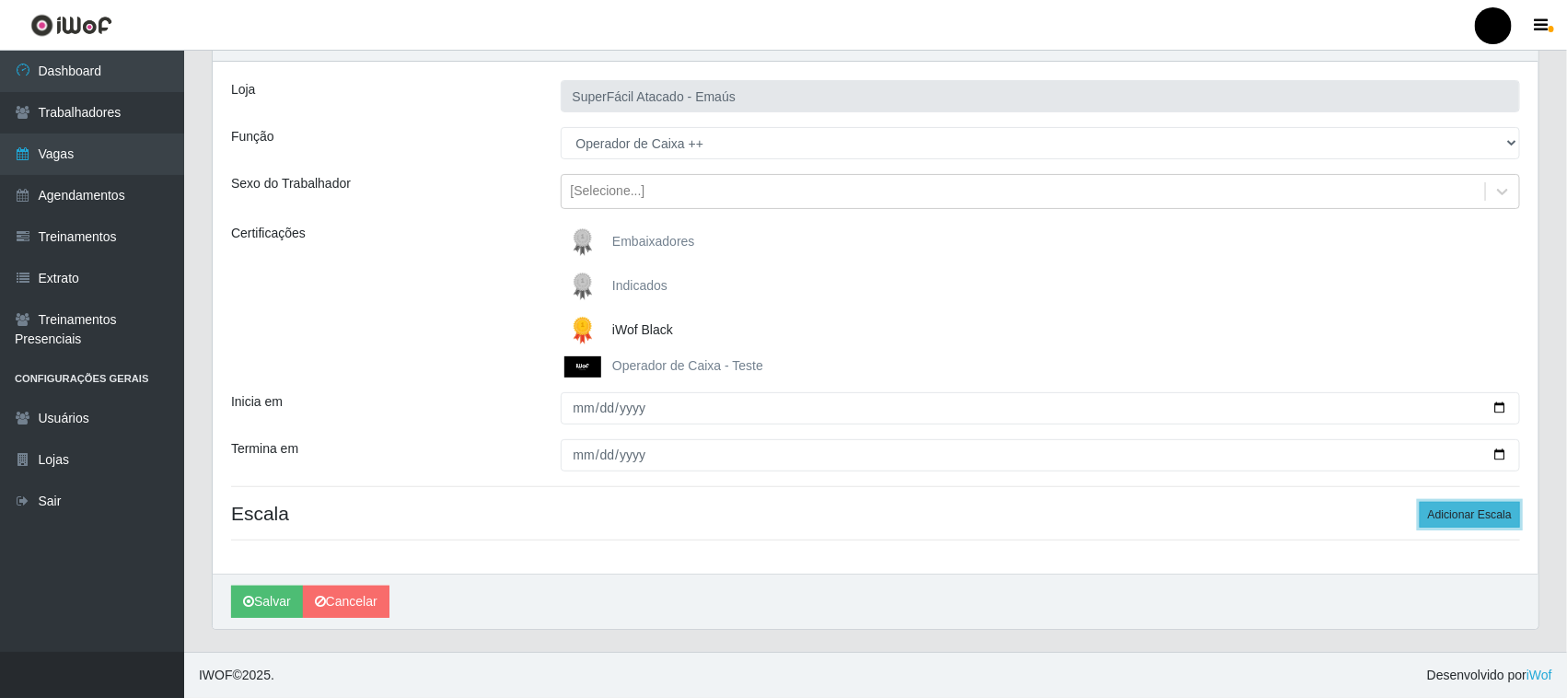
click at [1457, 518] on button "Adicionar Escala" at bounding box center [1470, 515] width 100 height 26
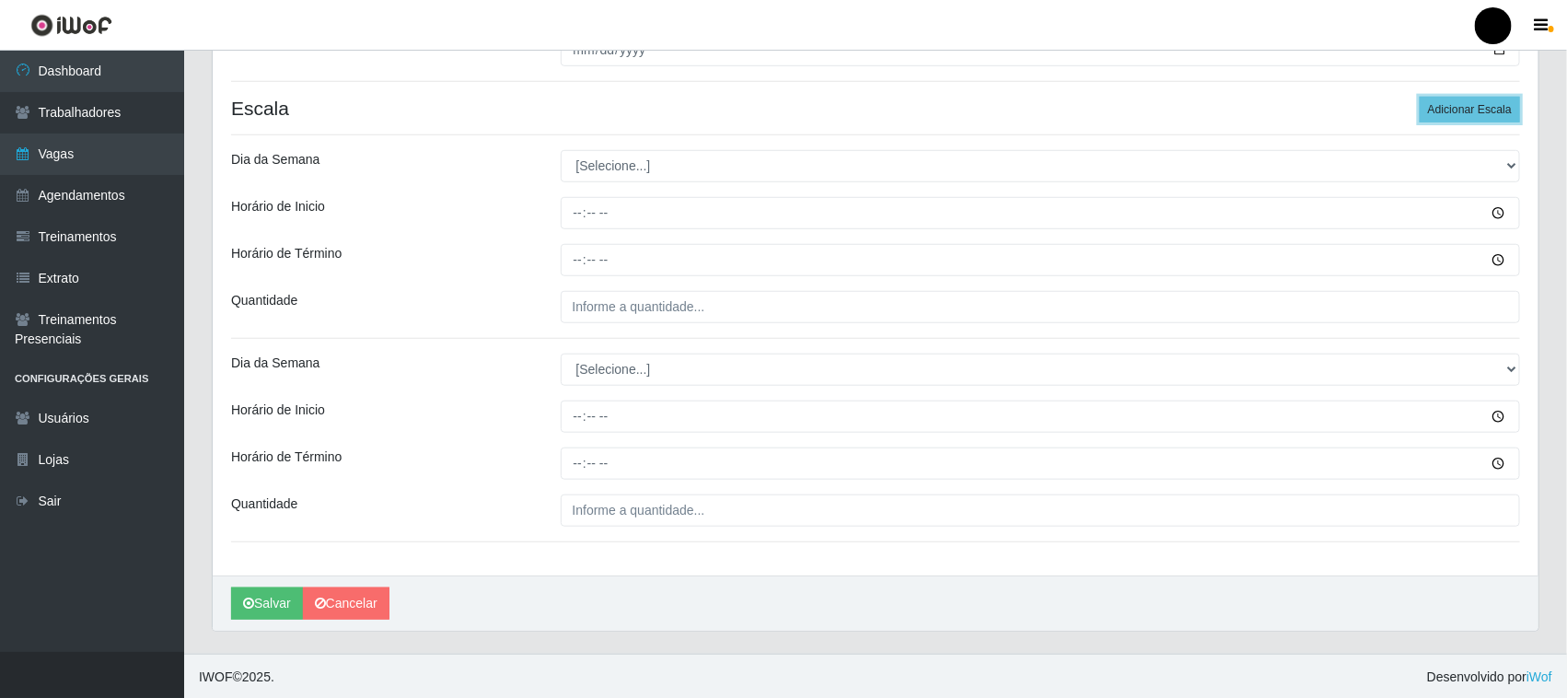
scroll to position [505, 0]
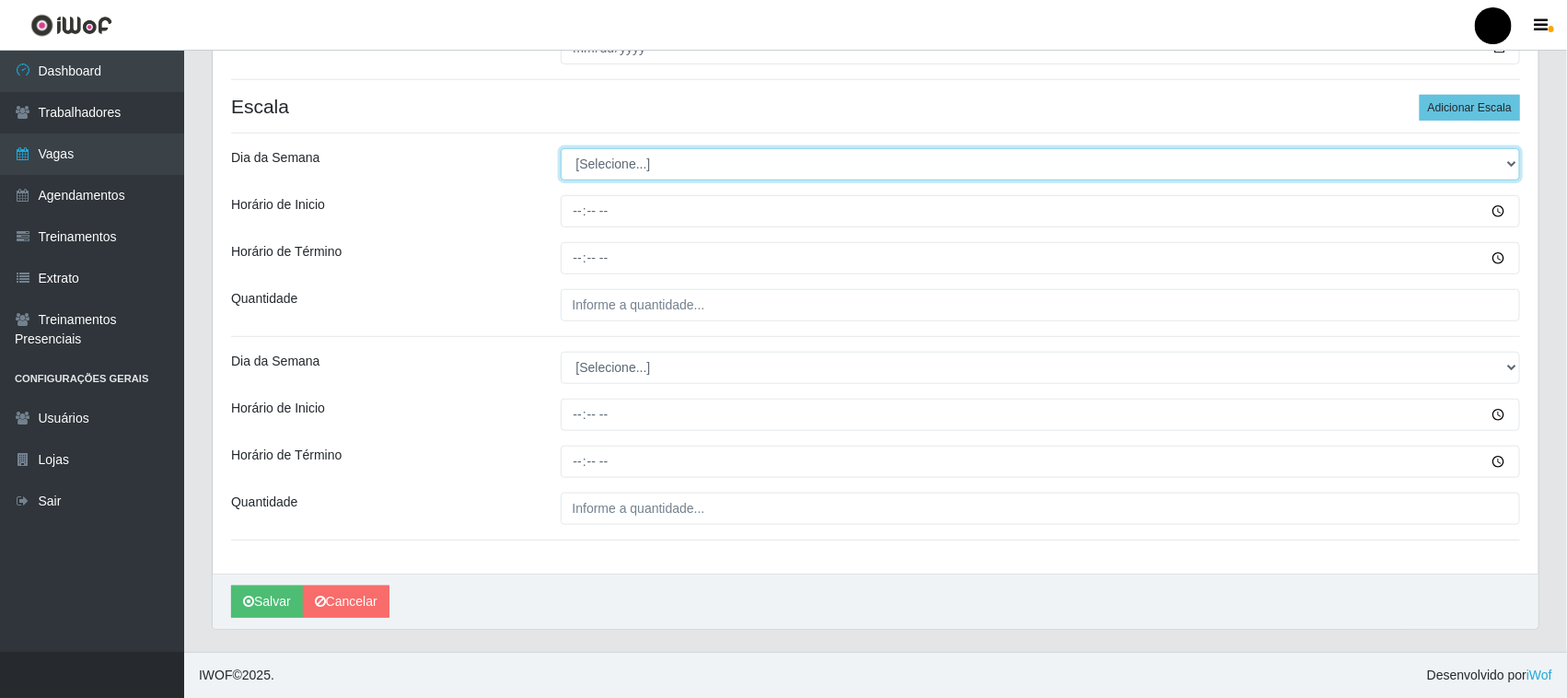
click at [641, 171] on select "[Selecione...] Segunda Terça Quarta Quinta Sexta Sábado Domingo" at bounding box center [1041, 164] width 960 height 32
select select "0"
click at [561, 148] on select "[Selecione...] Segunda Terça Quarta Quinta Sexta Sábado Domingo" at bounding box center [1041, 164] width 960 height 32
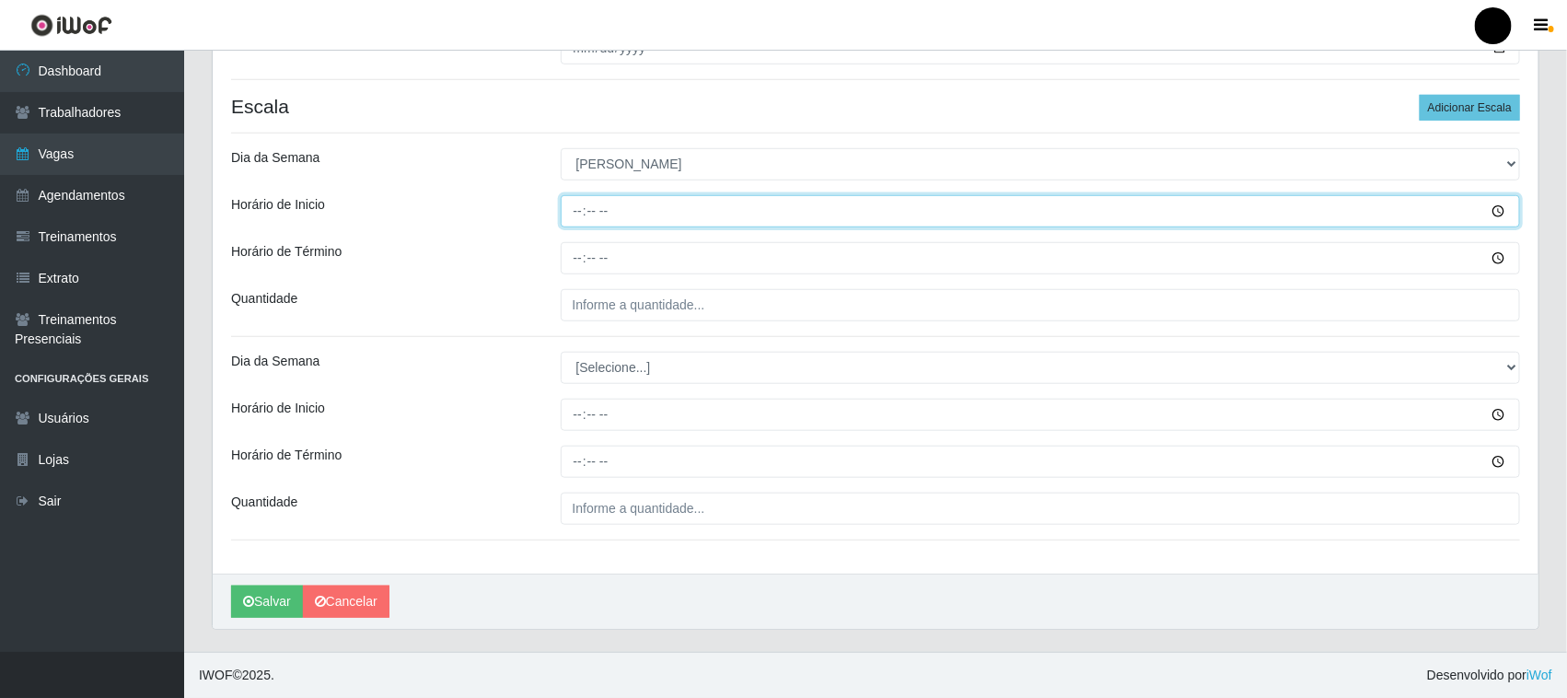
click at [573, 213] on input "Horário de Inicio" at bounding box center [1041, 211] width 960 height 32
type input "08:00"
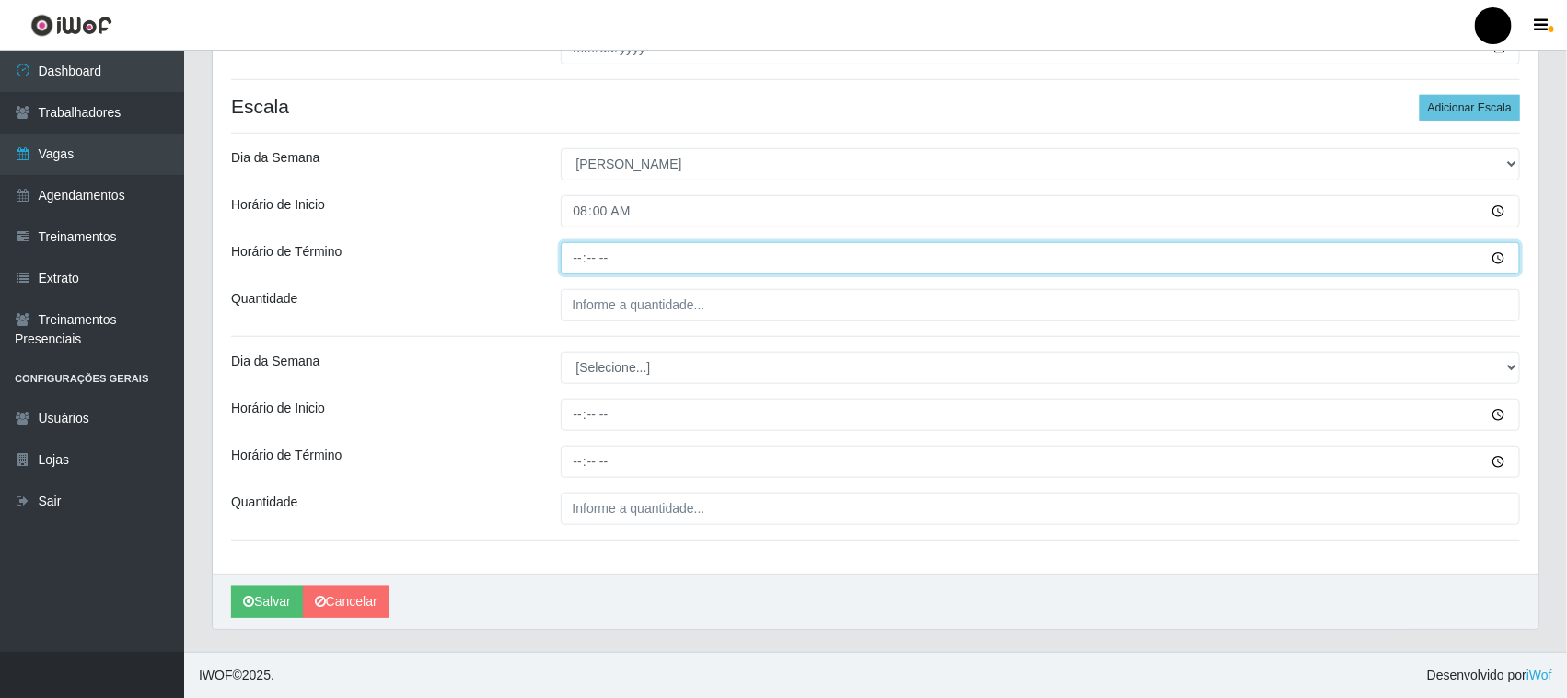
click at [576, 259] on input "Horário de Término" at bounding box center [1041, 258] width 960 height 32
type input "14:00"
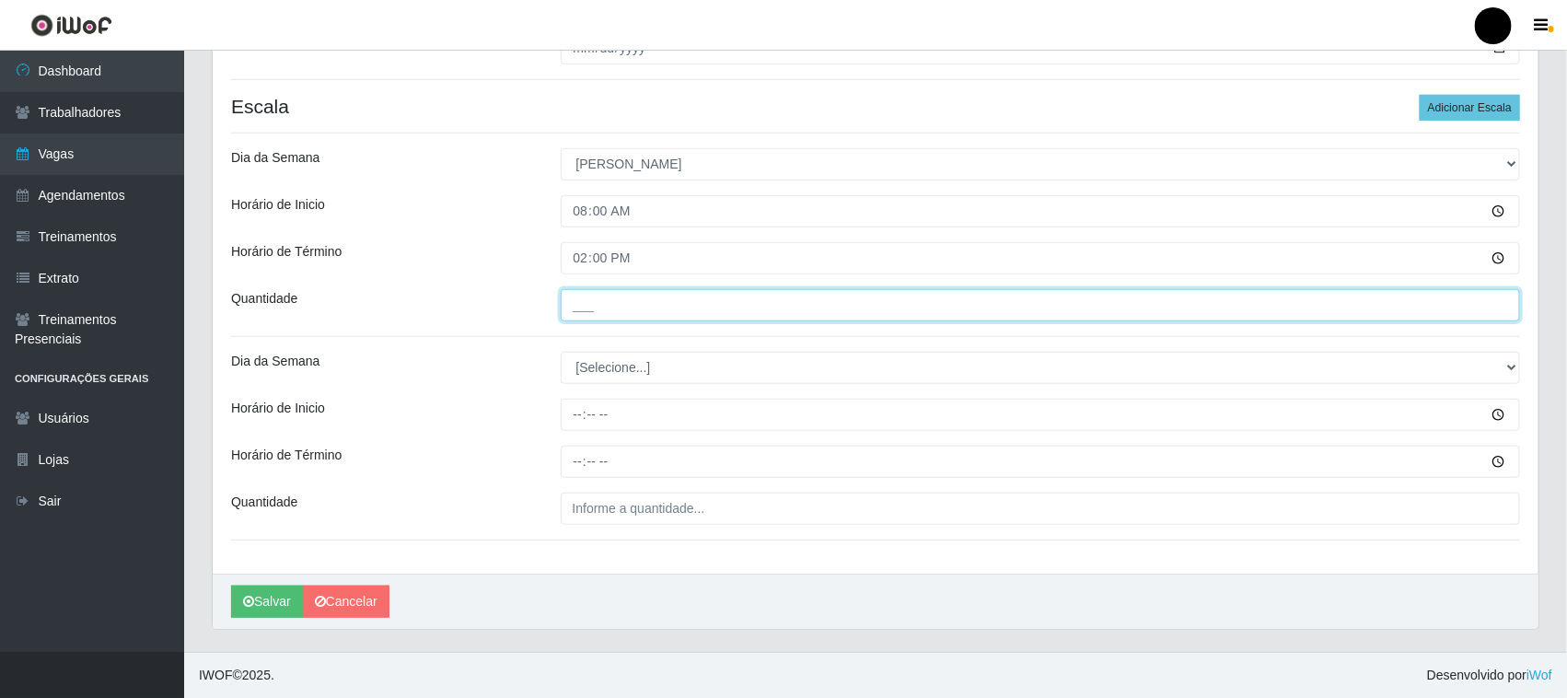
click at [587, 307] on input "___" at bounding box center [1041, 305] width 960 height 32
type input "3__"
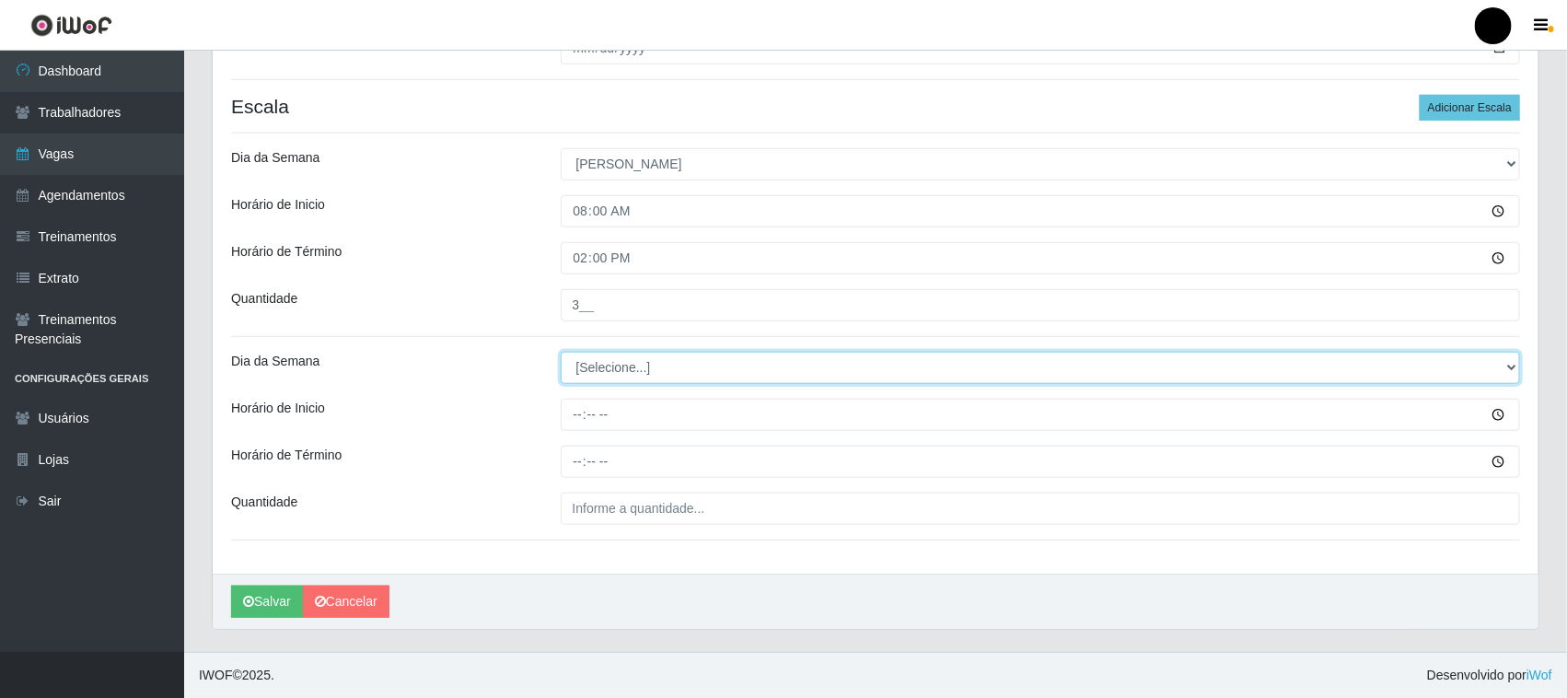
click at [660, 368] on select "[Selecione...] Segunda Terça Quarta Quinta Sexta Sábado Domingo" at bounding box center [1041, 368] width 960 height 32
select select "0"
click at [561, 352] on select "[Selecione...] Segunda Terça Quarta Quinta Sexta Sábado Domingo" at bounding box center [1041, 368] width 960 height 32
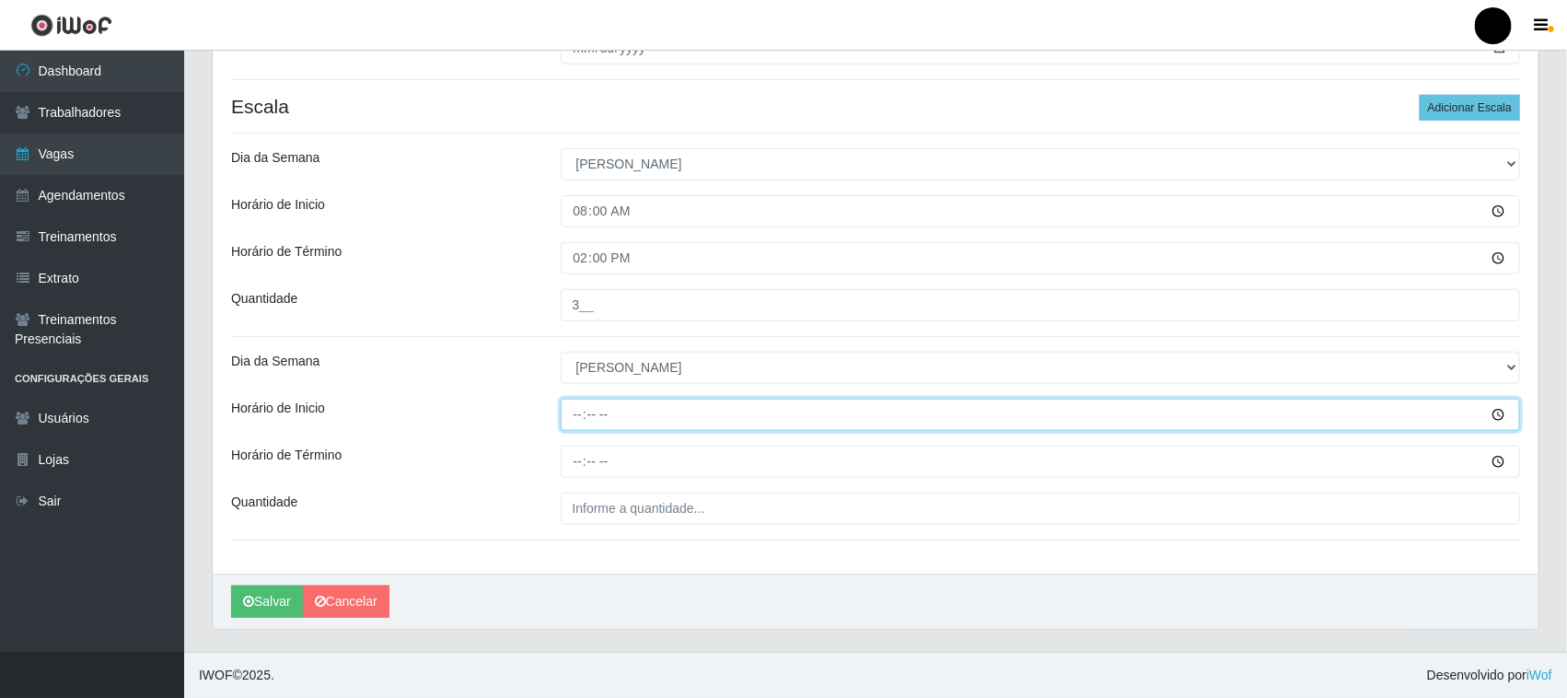
click at [582, 416] on input "Horário de Inicio" at bounding box center [1041, 415] width 960 height 32
click at [585, 417] on input "Horário de Inicio" at bounding box center [1041, 415] width 960 height 32
type input "09:00"
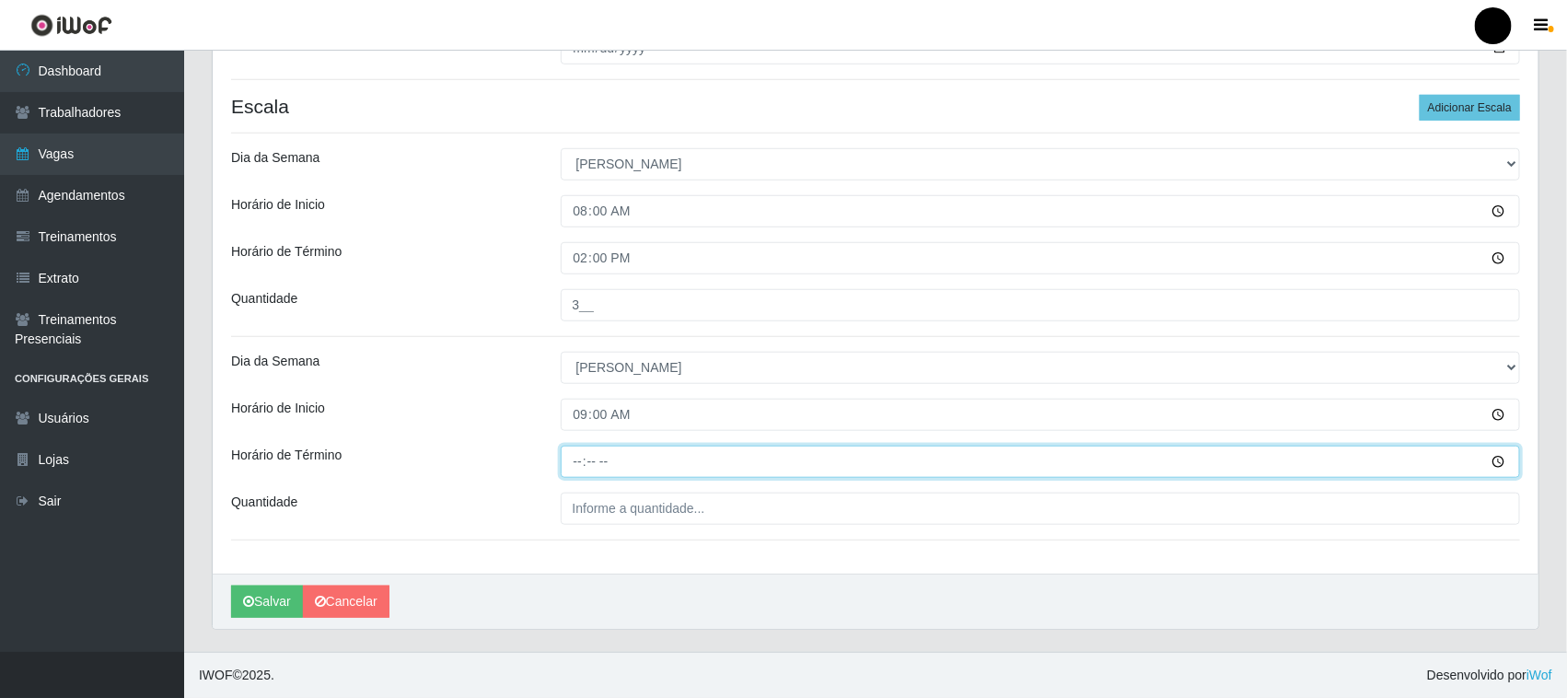
click at [585, 461] on input "Horário de Término" at bounding box center [1041, 462] width 960 height 32
type input "15:00"
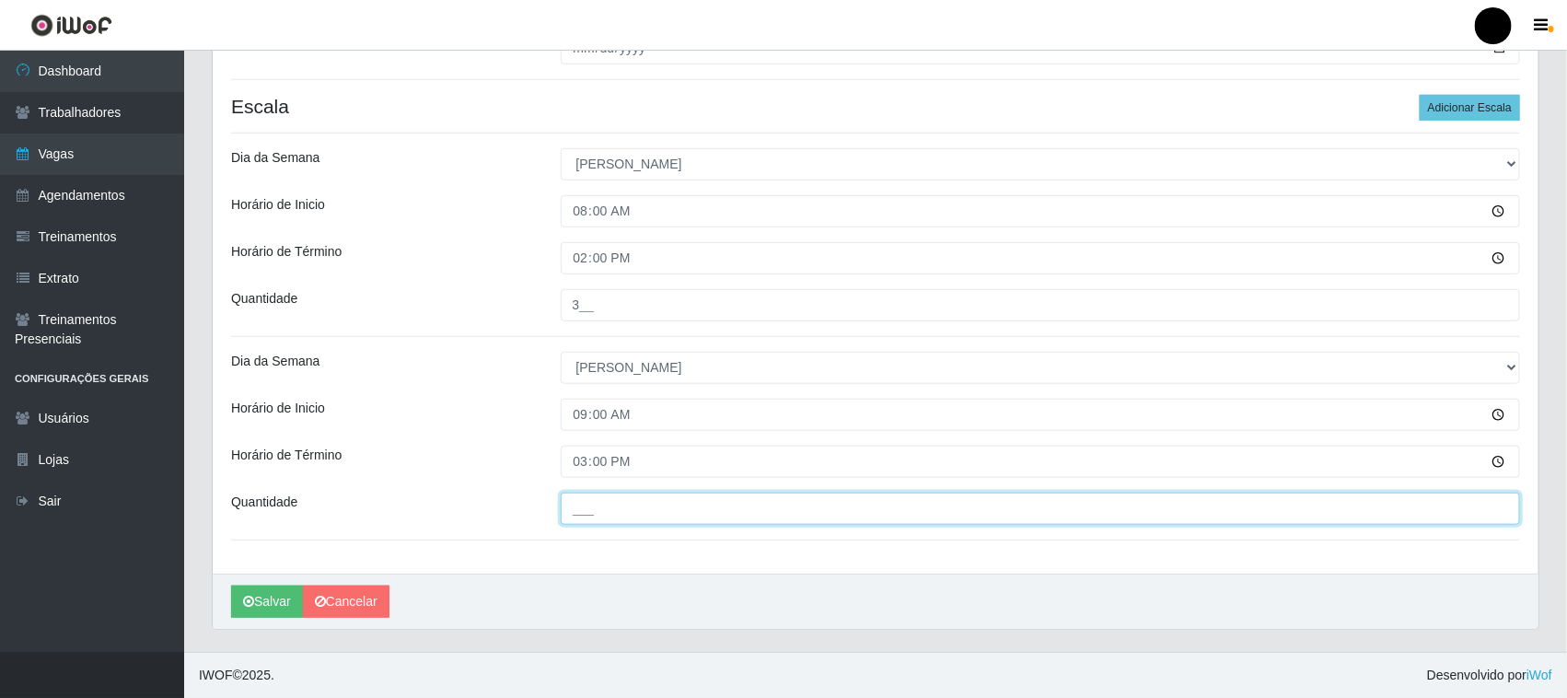
click at [594, 514] on input "___" at bounding box center [1041, 509] width 960 height 32
type input "2__"
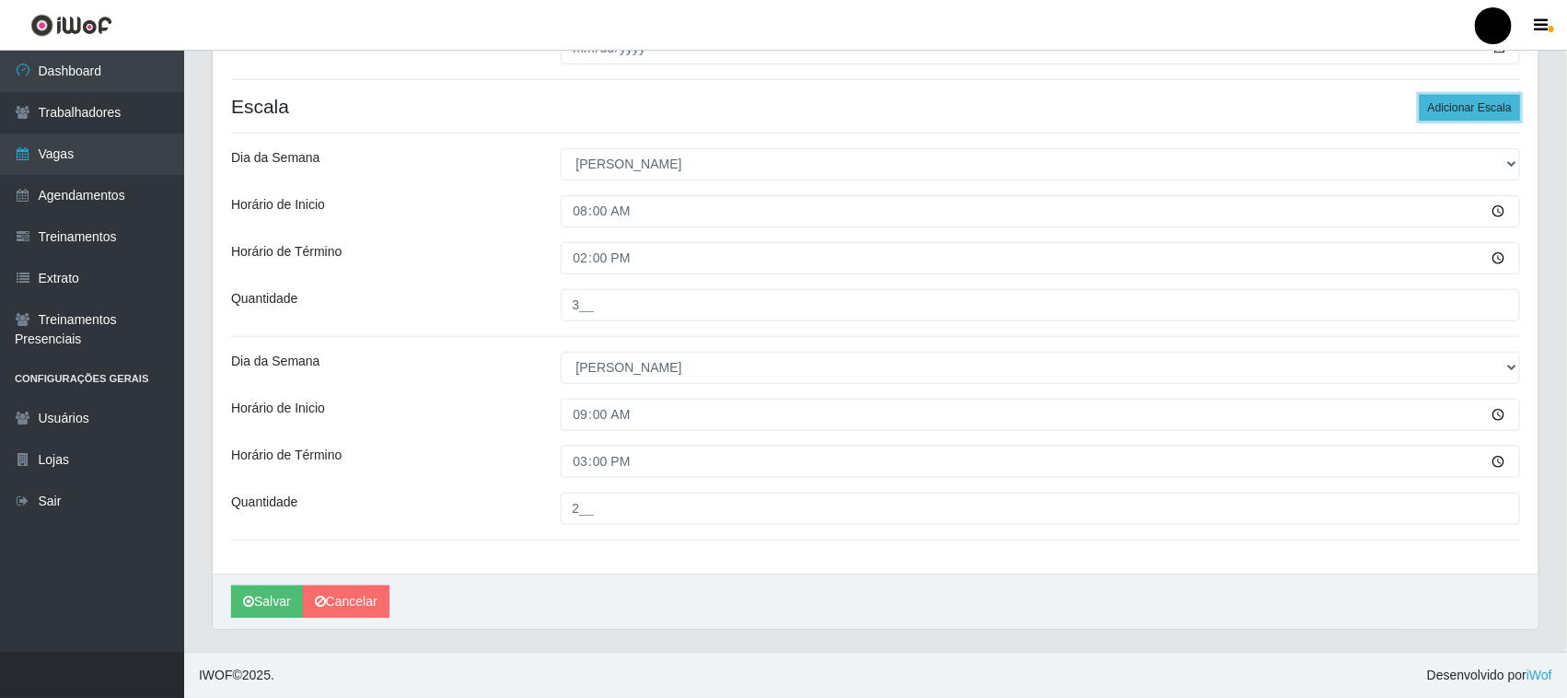
click at [1446, 108] on button "Adicionar Escala" at bounding box center [1470, 108] width 100 height 26
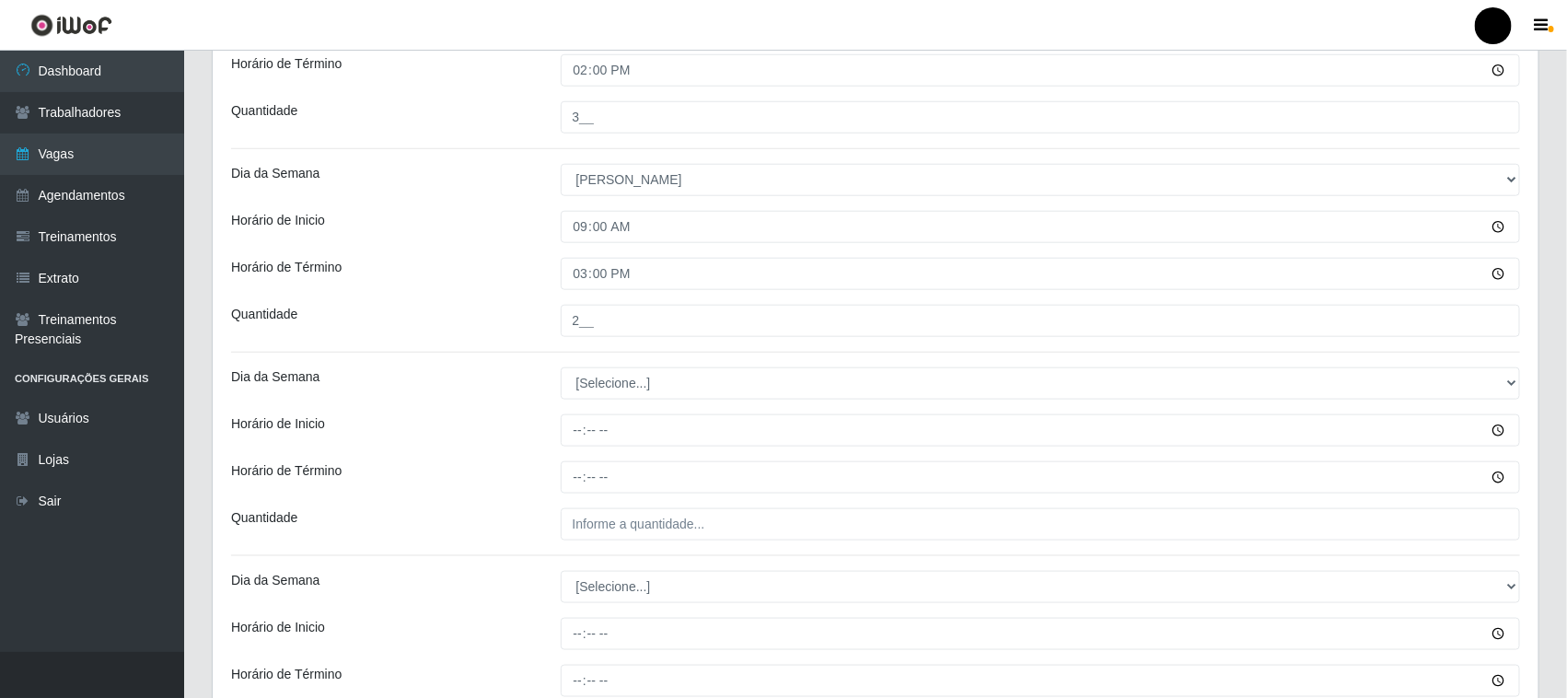
scroll to position [735, 0]
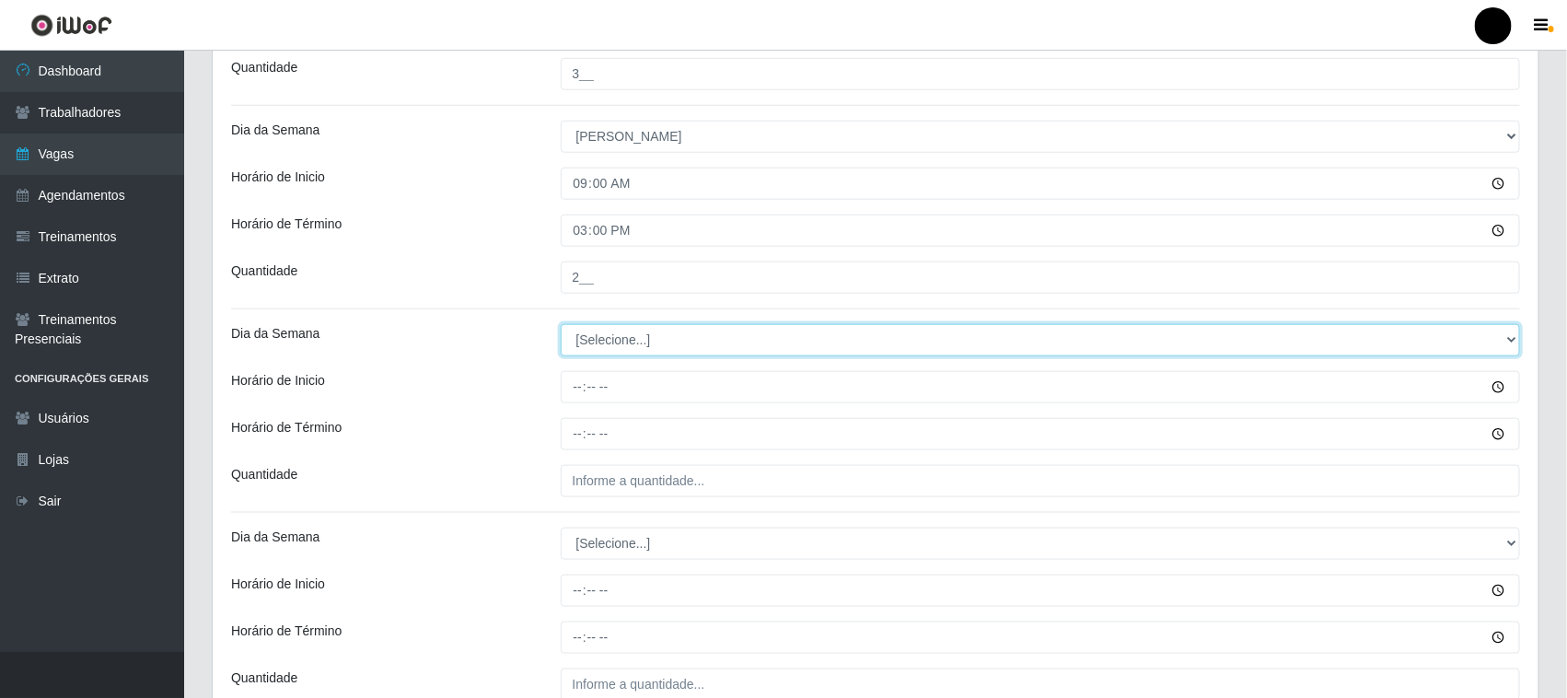
click at [618, 341] on select "[Selecione...] Segunda Terça Quarta Quinta Sexta Sábado Domingo" at bounding box center [1041, 340] width 960 height 32
select select "0"
click at [561, 325] on select "[Selecione...] Segunda Terça Quarta Quinta Sexta Sábado Domingo" at bounding box center [1041, 340] width 960 height 32
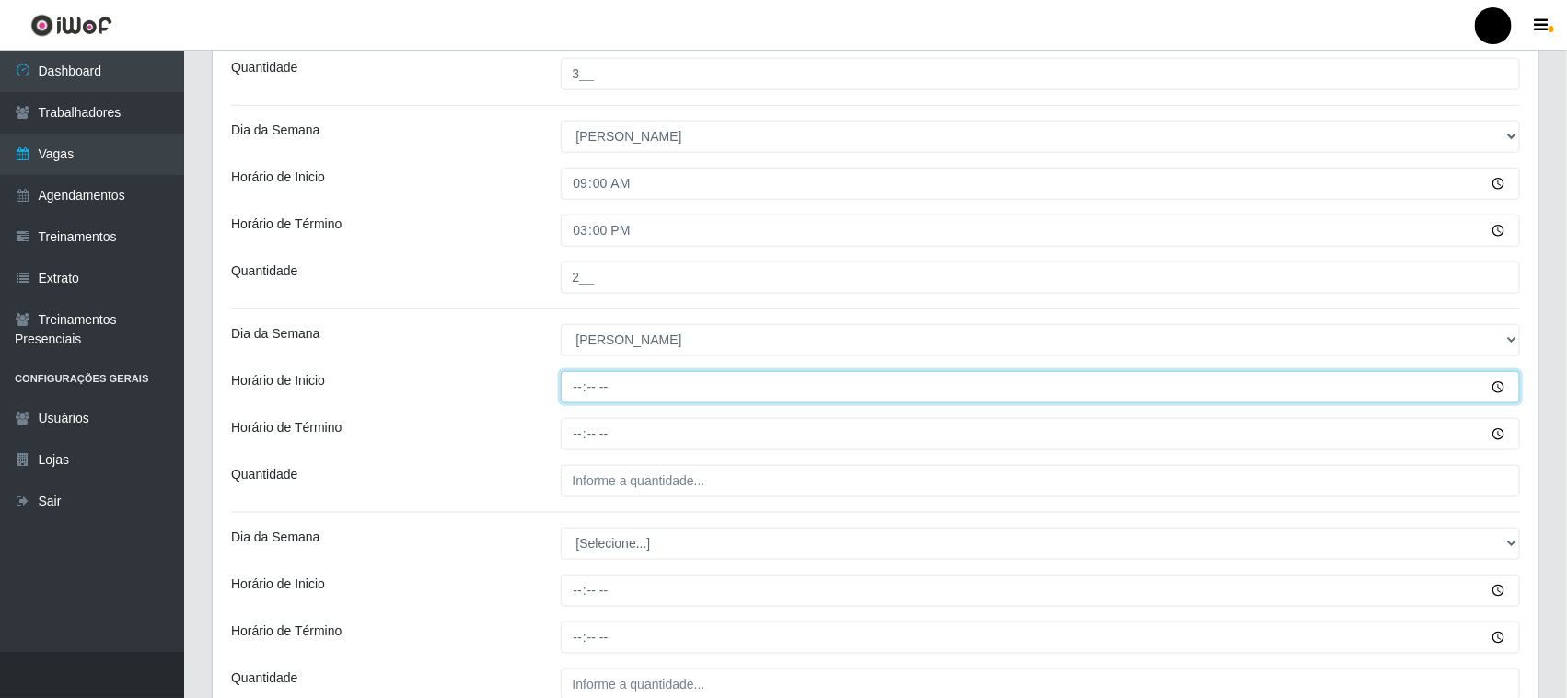
click at [577, 388] on input "Horário de Inicio" at bounding box center [1041, 387] width 960 height 32
type input "11:00"
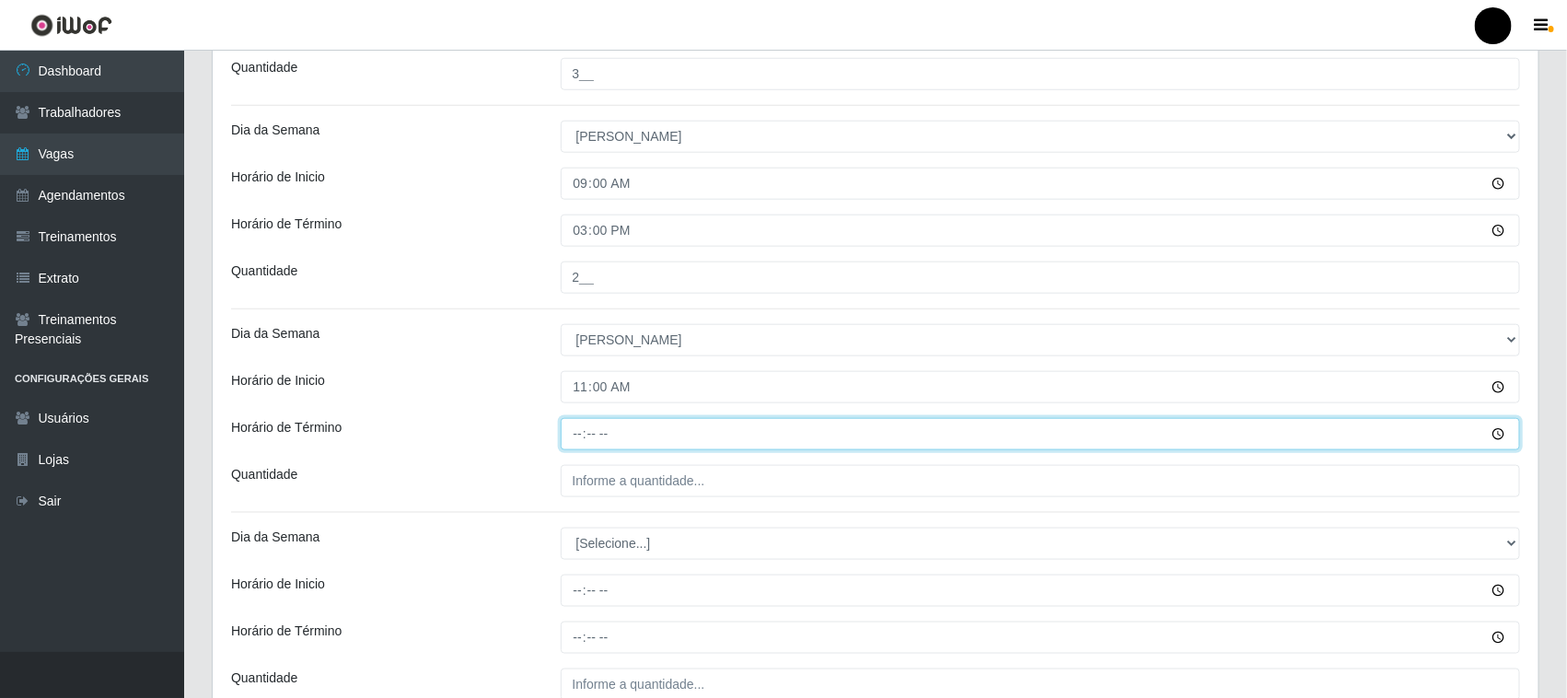
click at [574, 434] on input "Horário de Término" at bounding box center [1041, 434] width 960 height 32
type input "17:00"
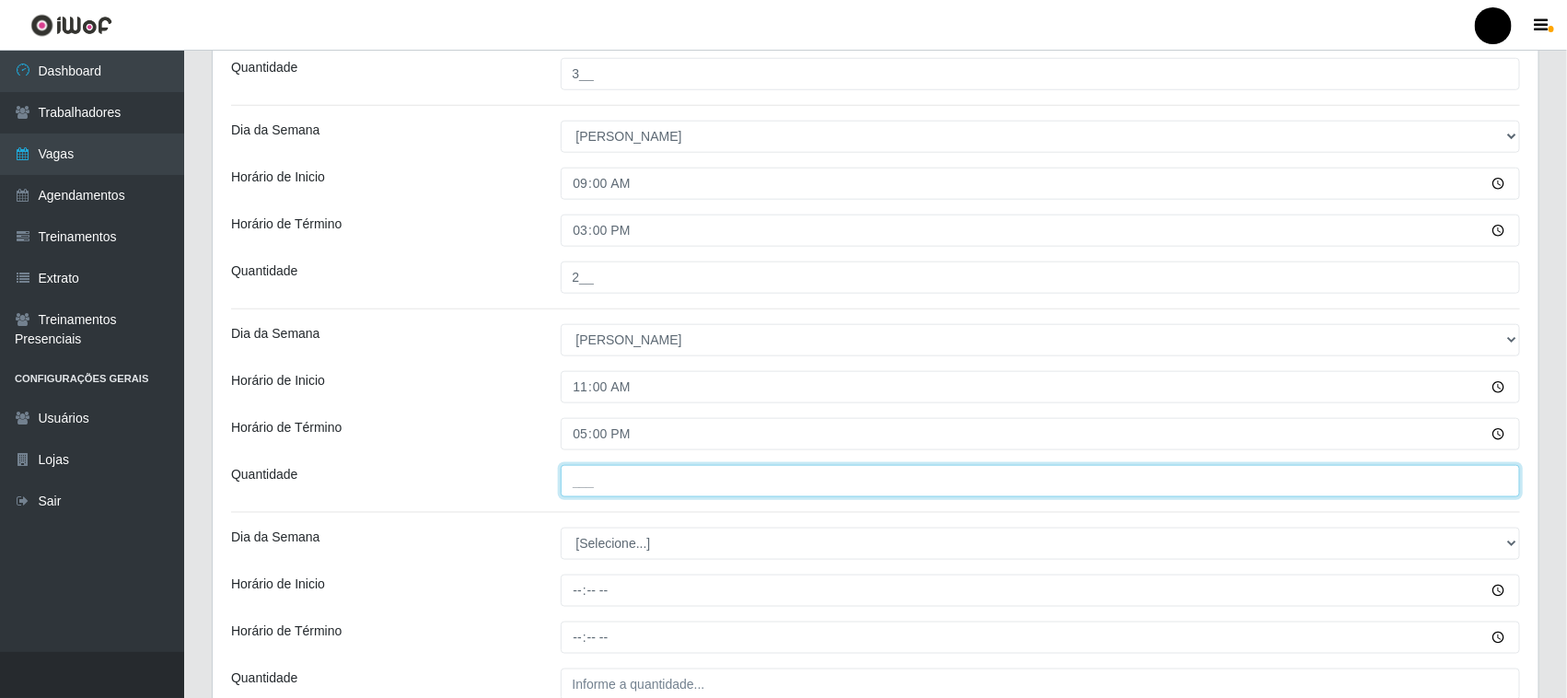
click at [595, 483] on input "___" at bounding box center [1041, 481] width 960 height 32
type input "1__"
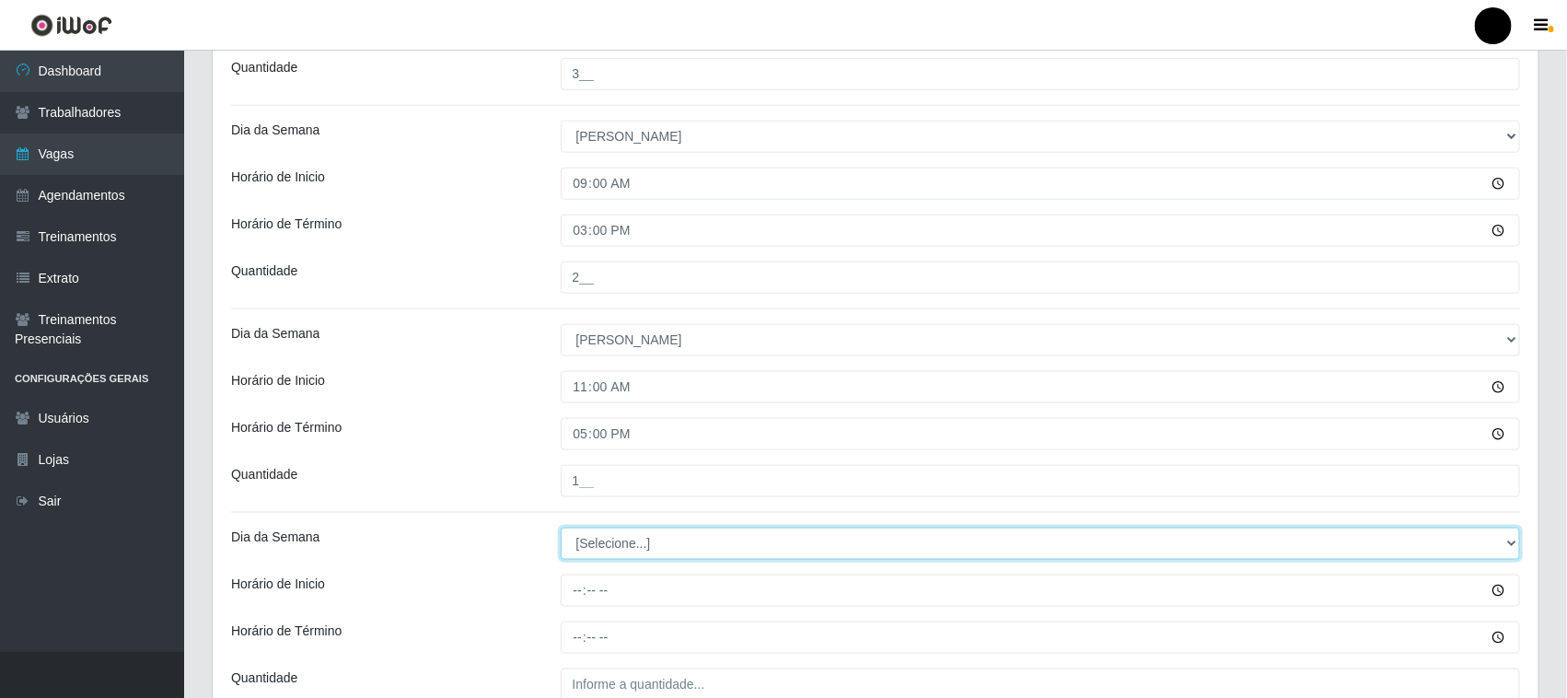
click at [587, 555] on select "[Selecione...] Segunda Terça Quarta Quinta Sexta Sábado Domingo" at bounding box center [1041, 544] width 960 height 32
select select "0"
click at [561, 528] on select "[Selecione...] Segunda Terça Quarta Quinta Sexta Sábado Domingo" at bounding box center [1041, 544] width 960 height 32
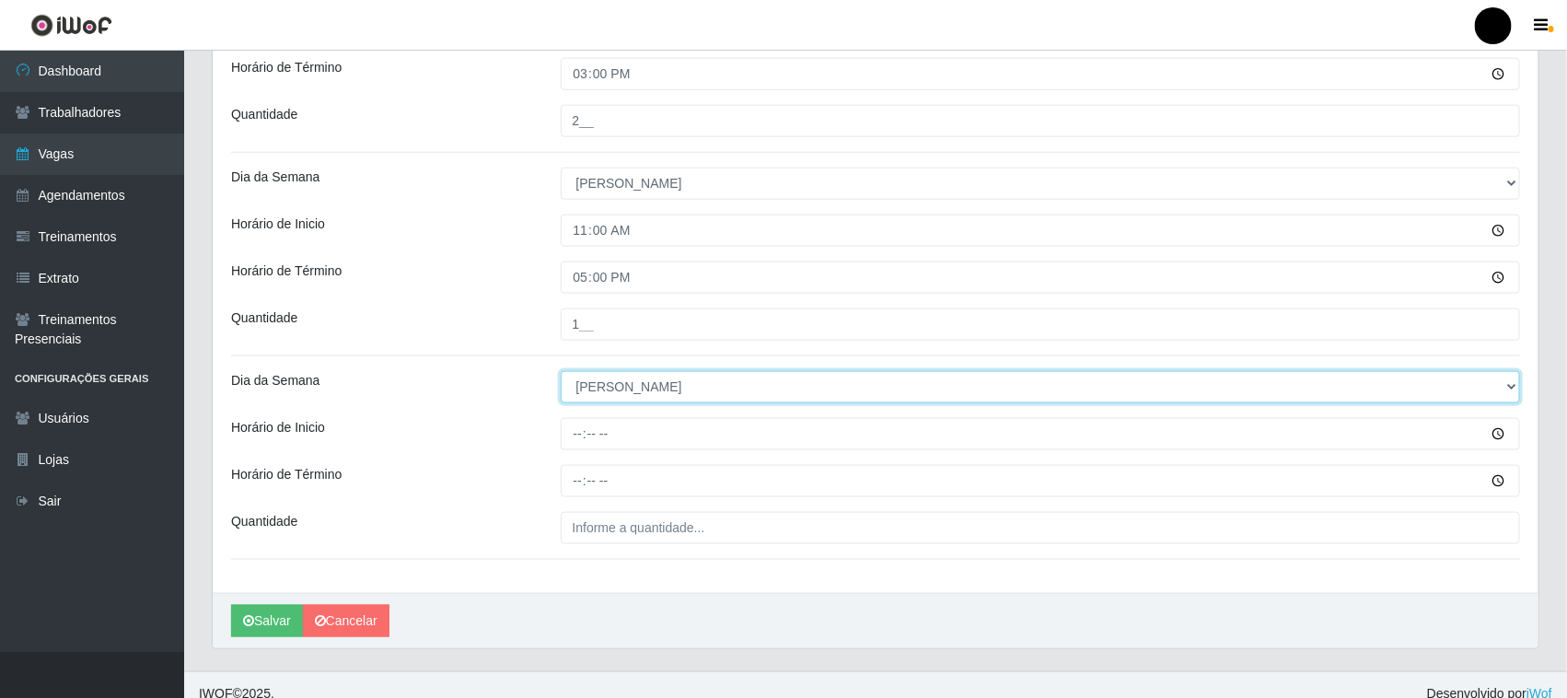
scroll to position [912, 0]
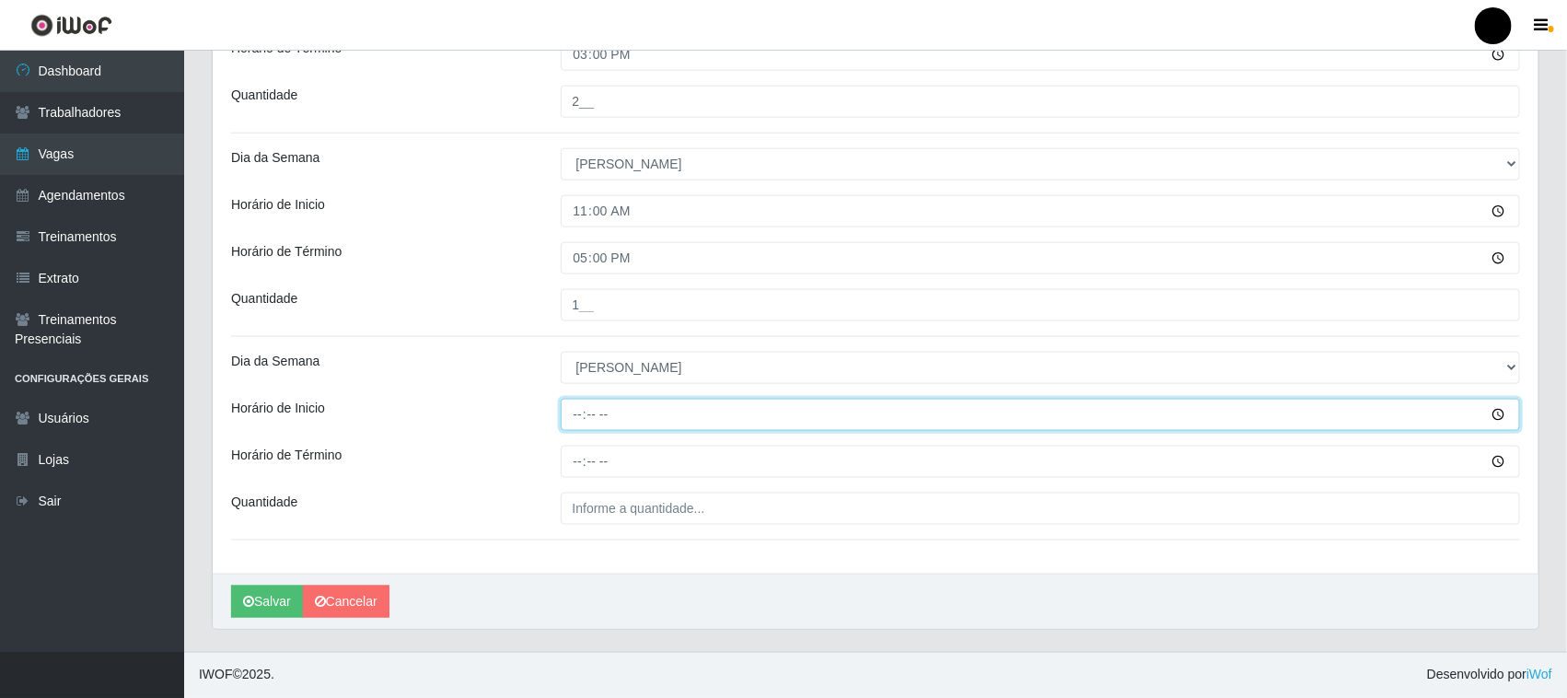
click at [577, 412] on input "Horário de Inicio" at bounding box center [1041, 415] width 960 height 32
type input "15:00"
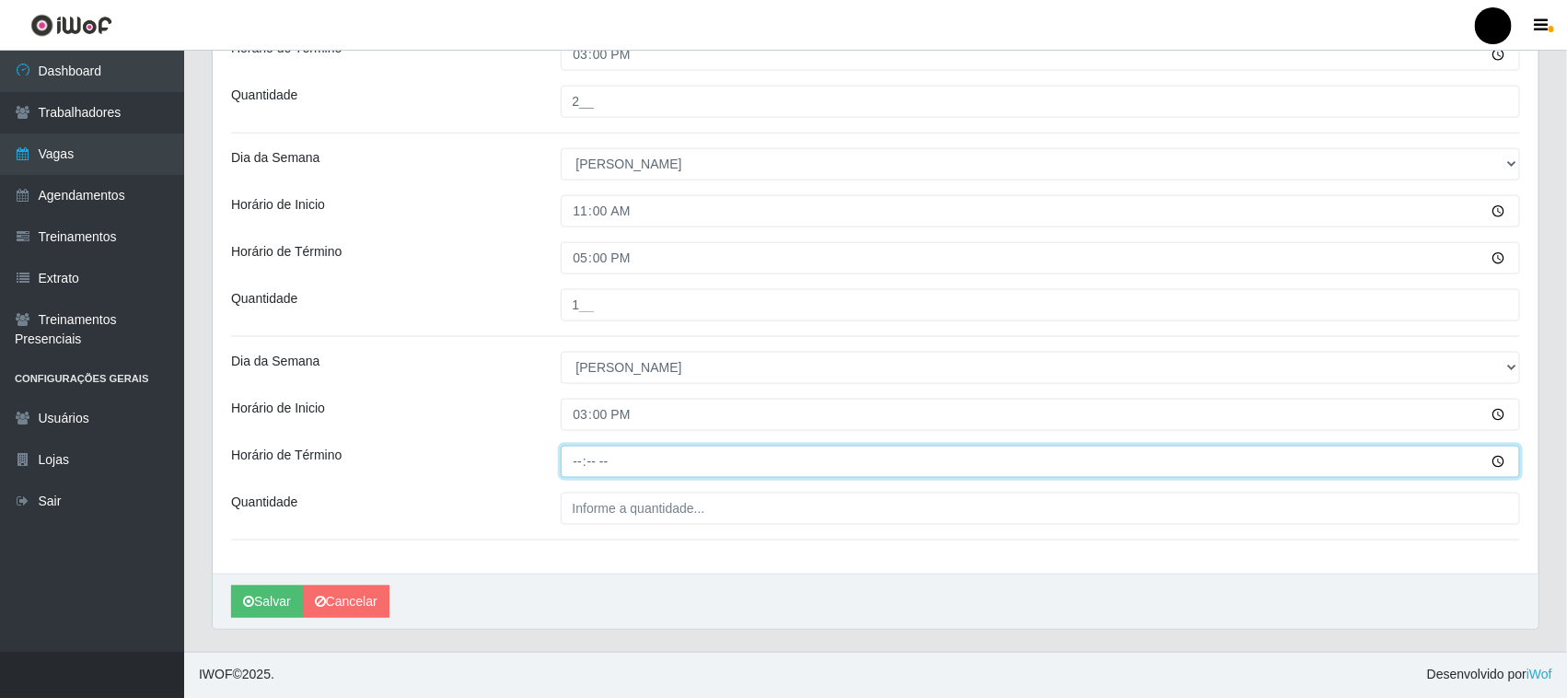
click at [574, 470] on input "Horário de Término" at bounding box center [1041, 462] width 960 height 32
type input "21:00"
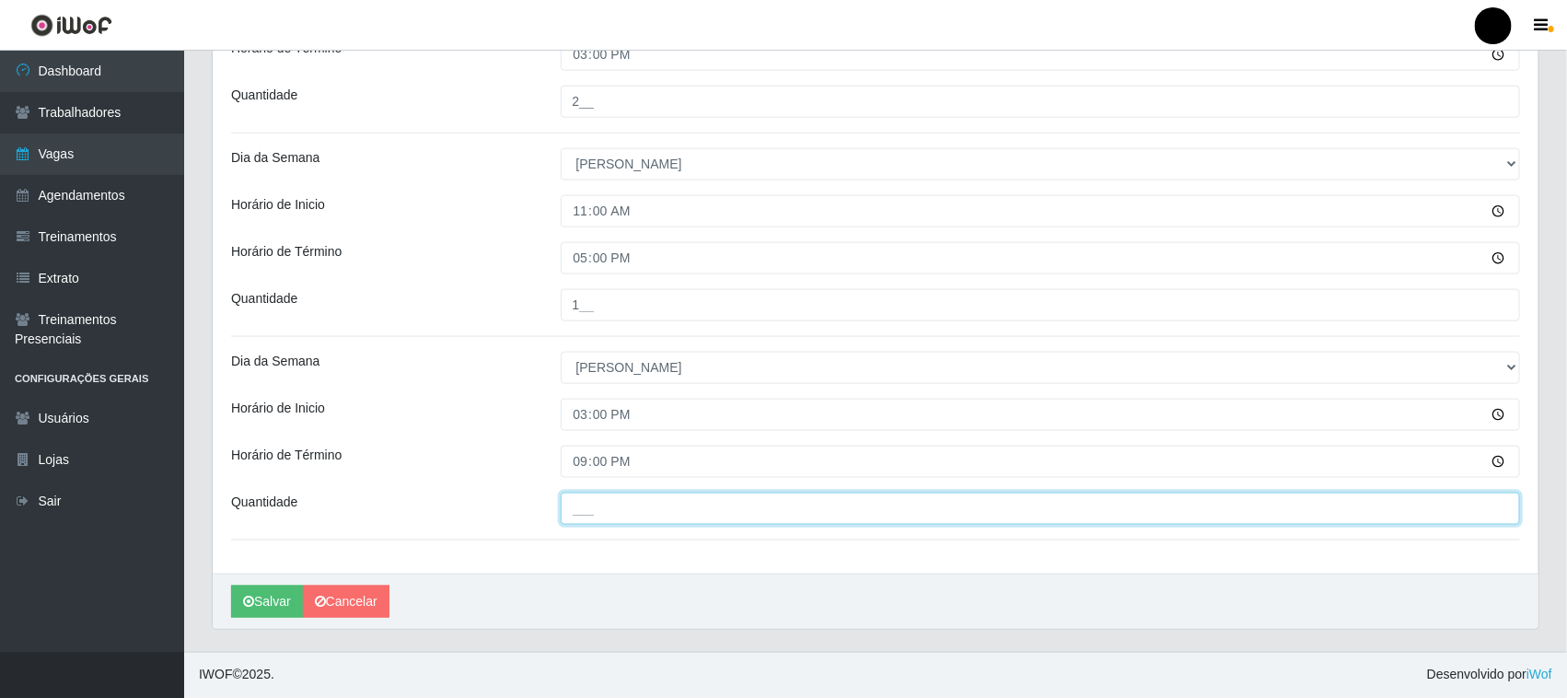
click at [589, 522] on input "___" at bounding box center [1041, 509] width 960 height 32
type input "4__"
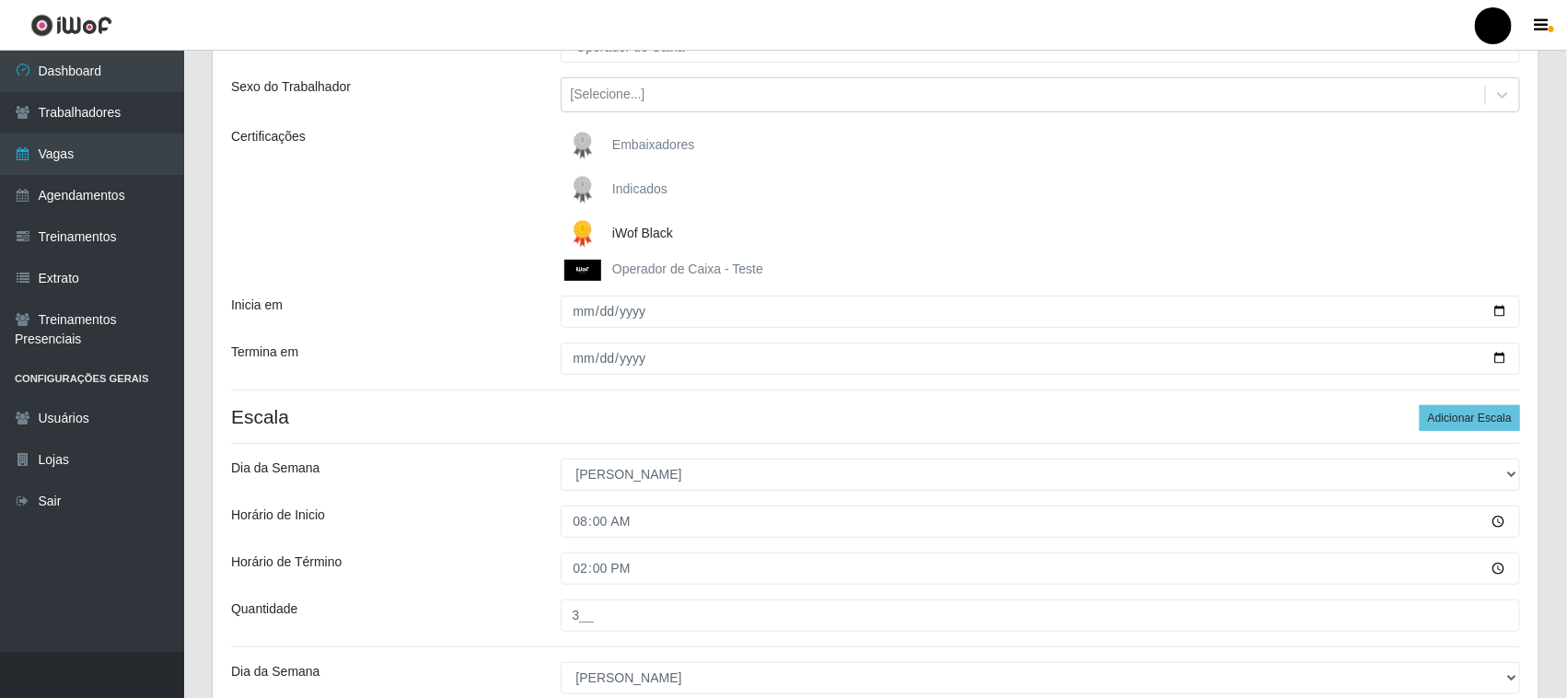
scroll to position [337, 0]
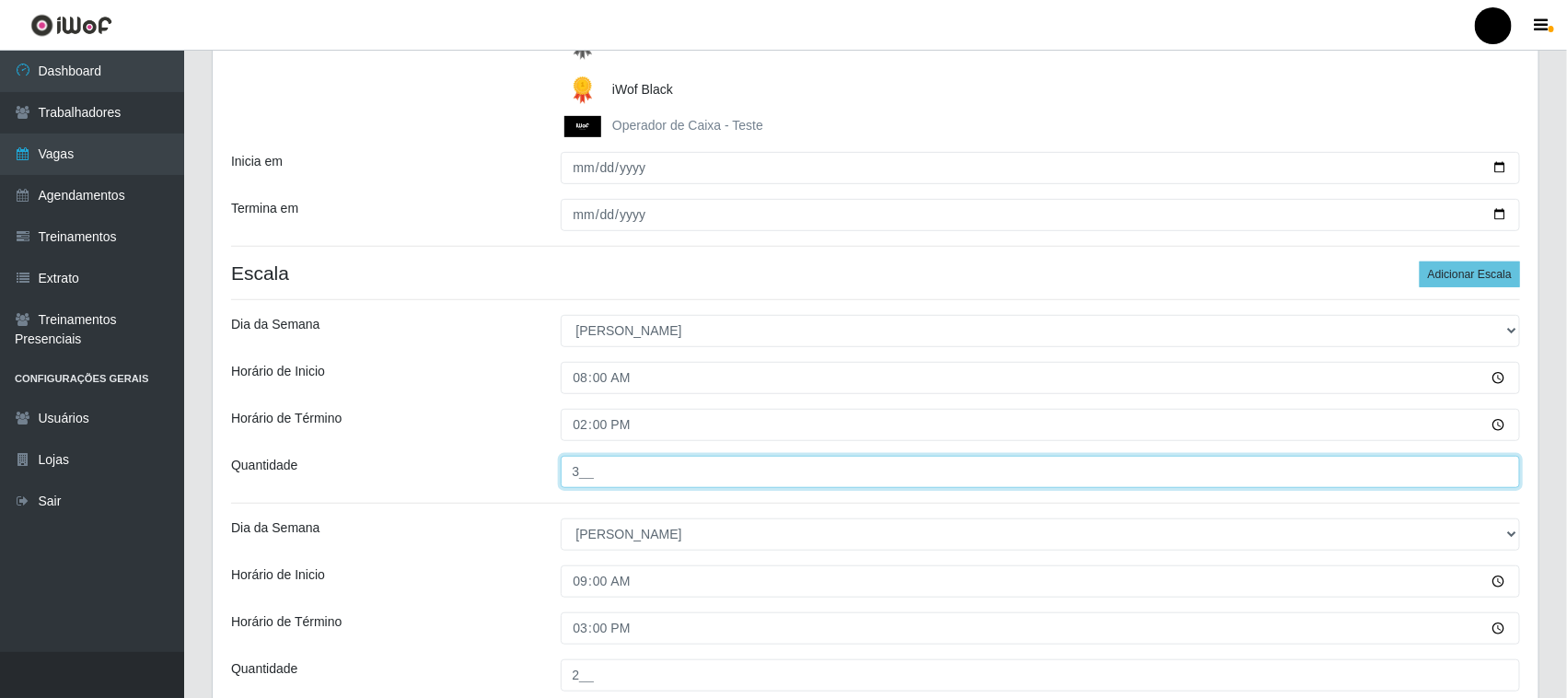
click at [581, 475] on input "3__" at bounding box center [1041, 472] width 960 height 32
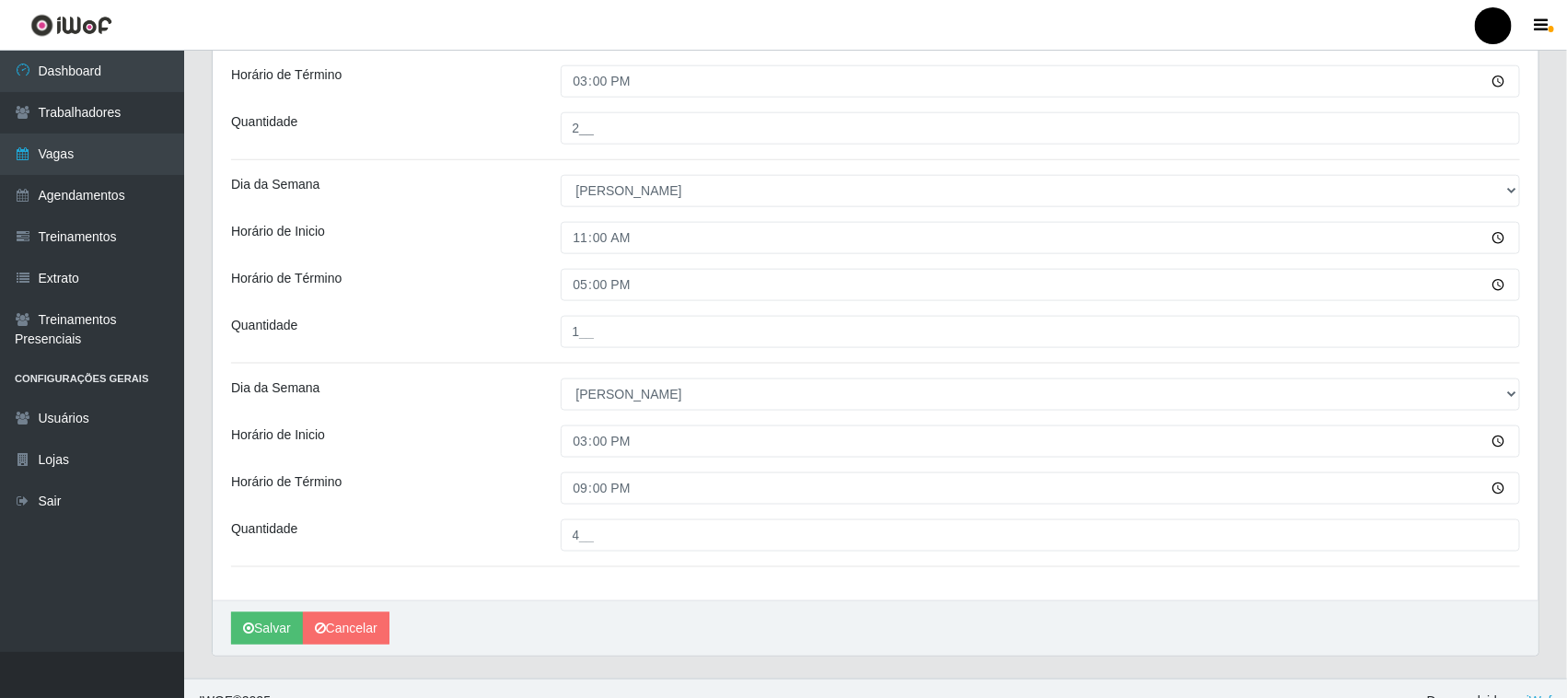
scroll to position [912, 0]
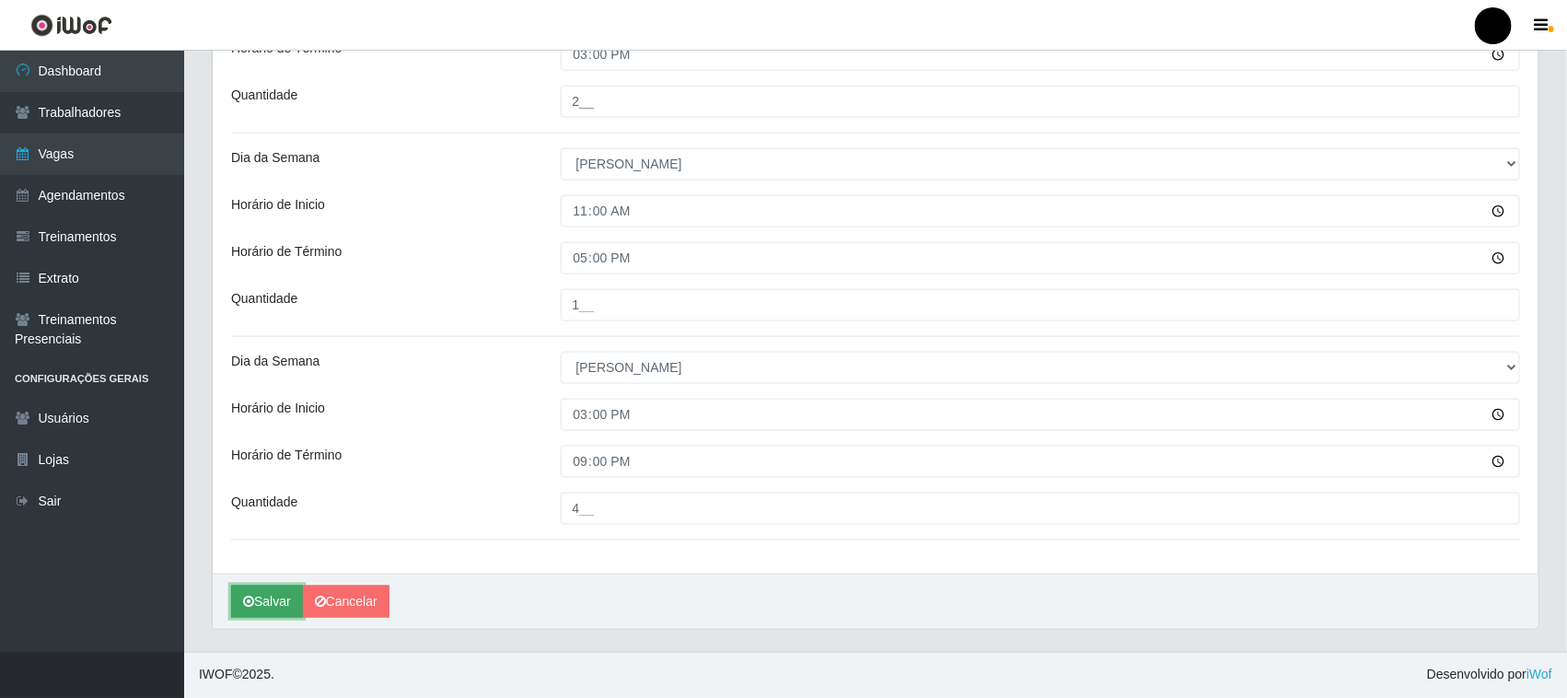
click at [279, 599] on button "Salvar" at bounding box center [267, 602] width 72 height 32
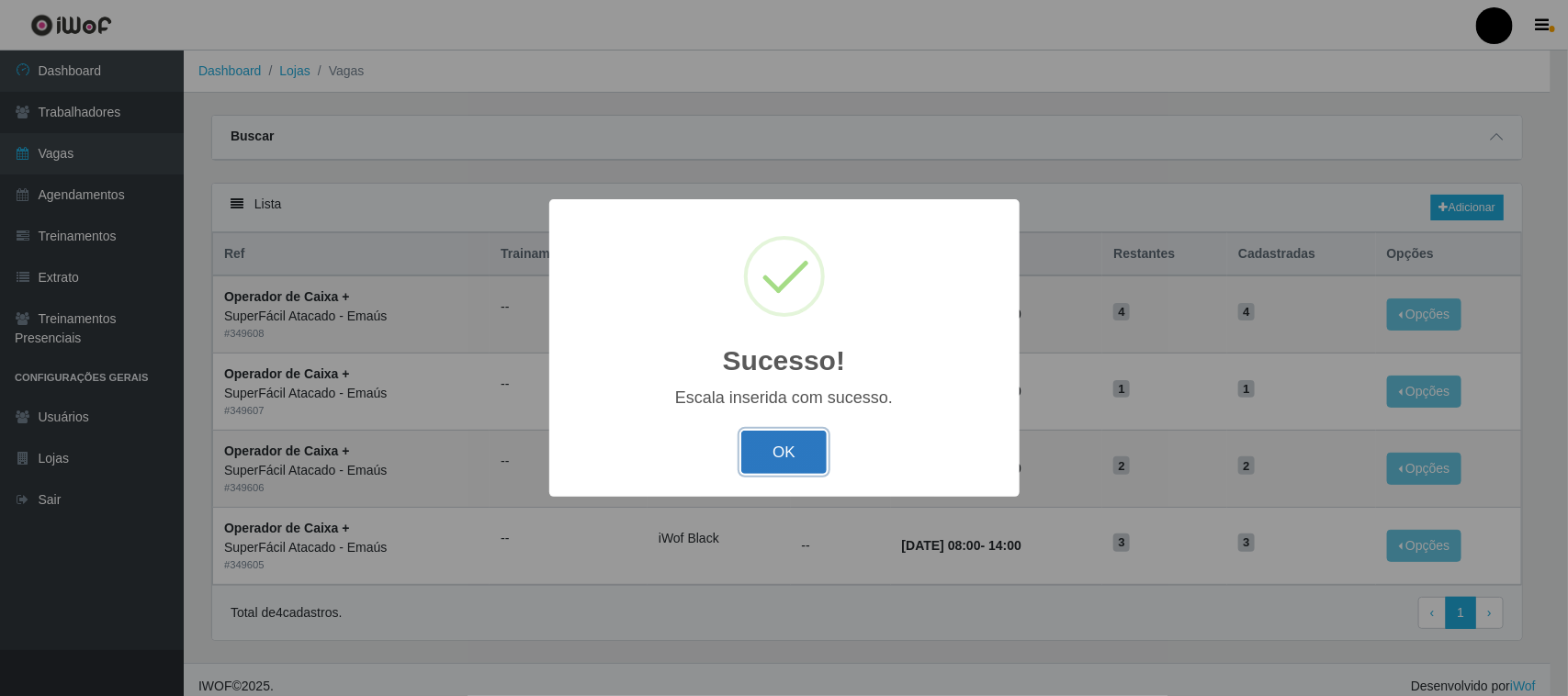
click at [776, 459] on button "OK" at bounding box center [784, 452] width 86 height 43
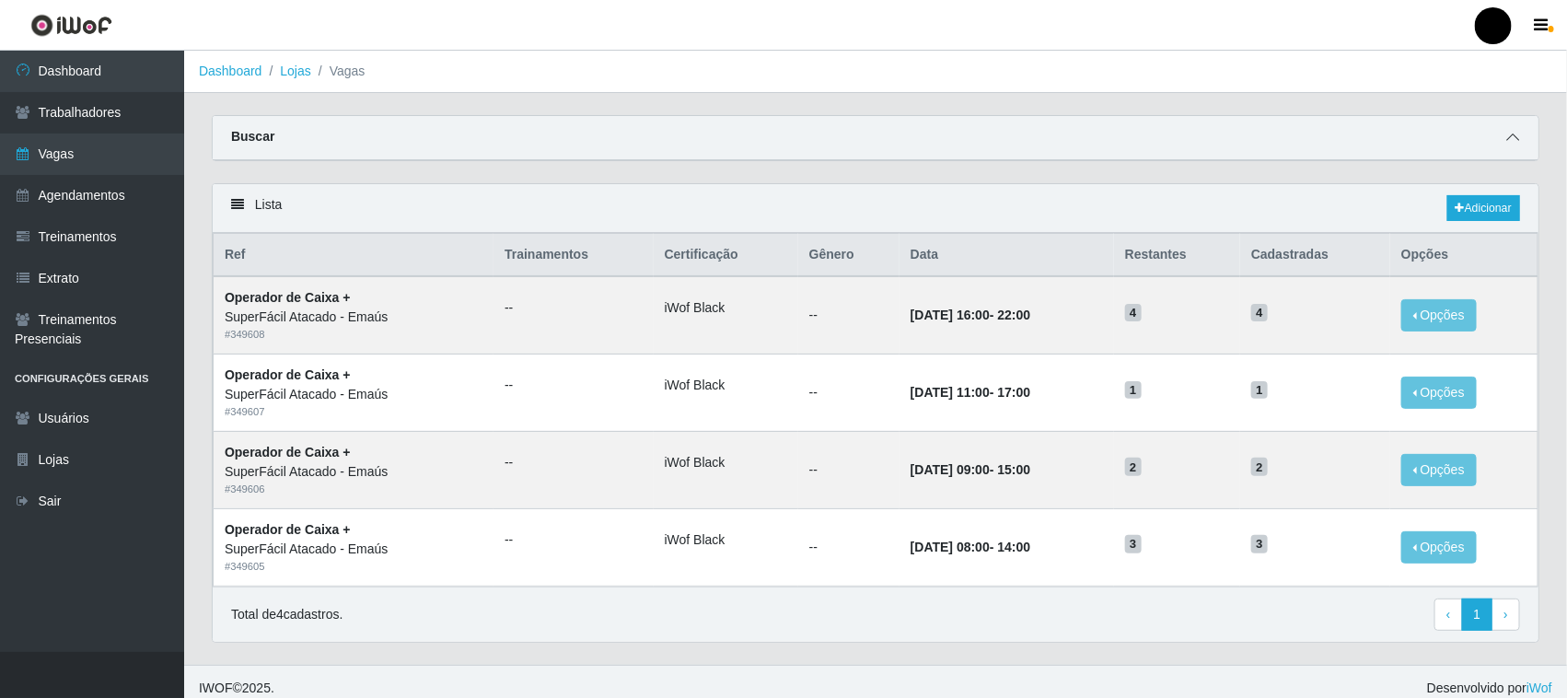
click at [1519, 135] on span at bounding box center [1513, 137] width 22 height 21
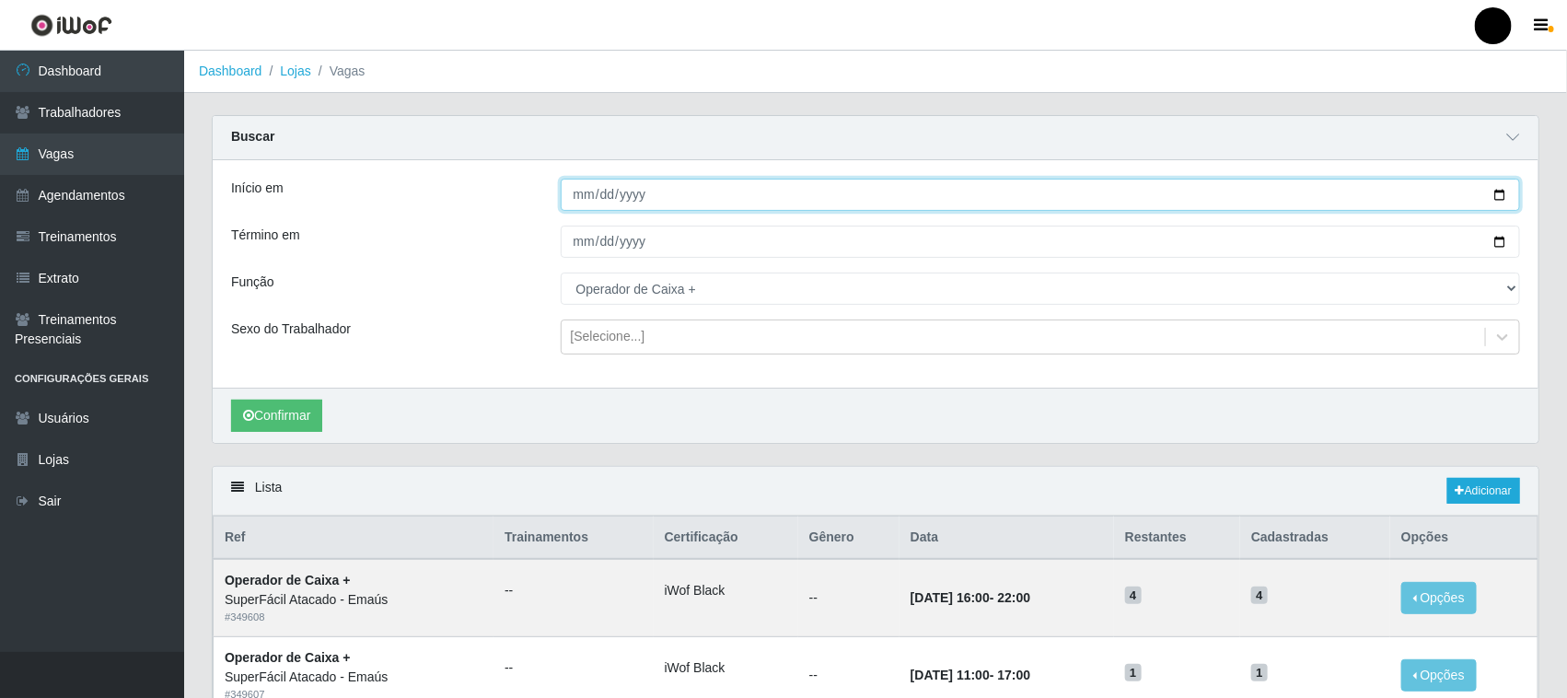
click at [1498, 193] on input "[DATE]" at bounding box center [1041, 195] width 960 height 32
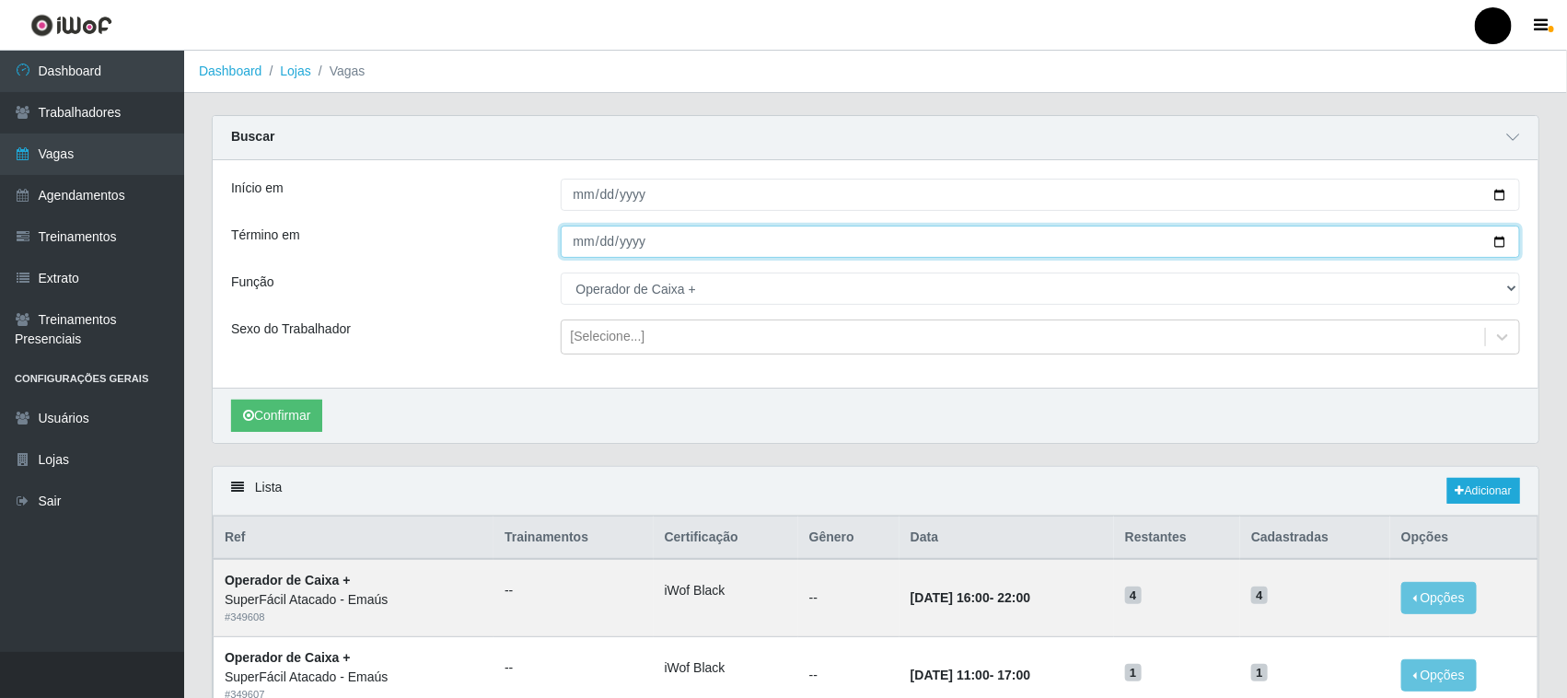
click at [1502, 238] on input "[DATE]" at bounding box center [1041, 242] width 960 height 32
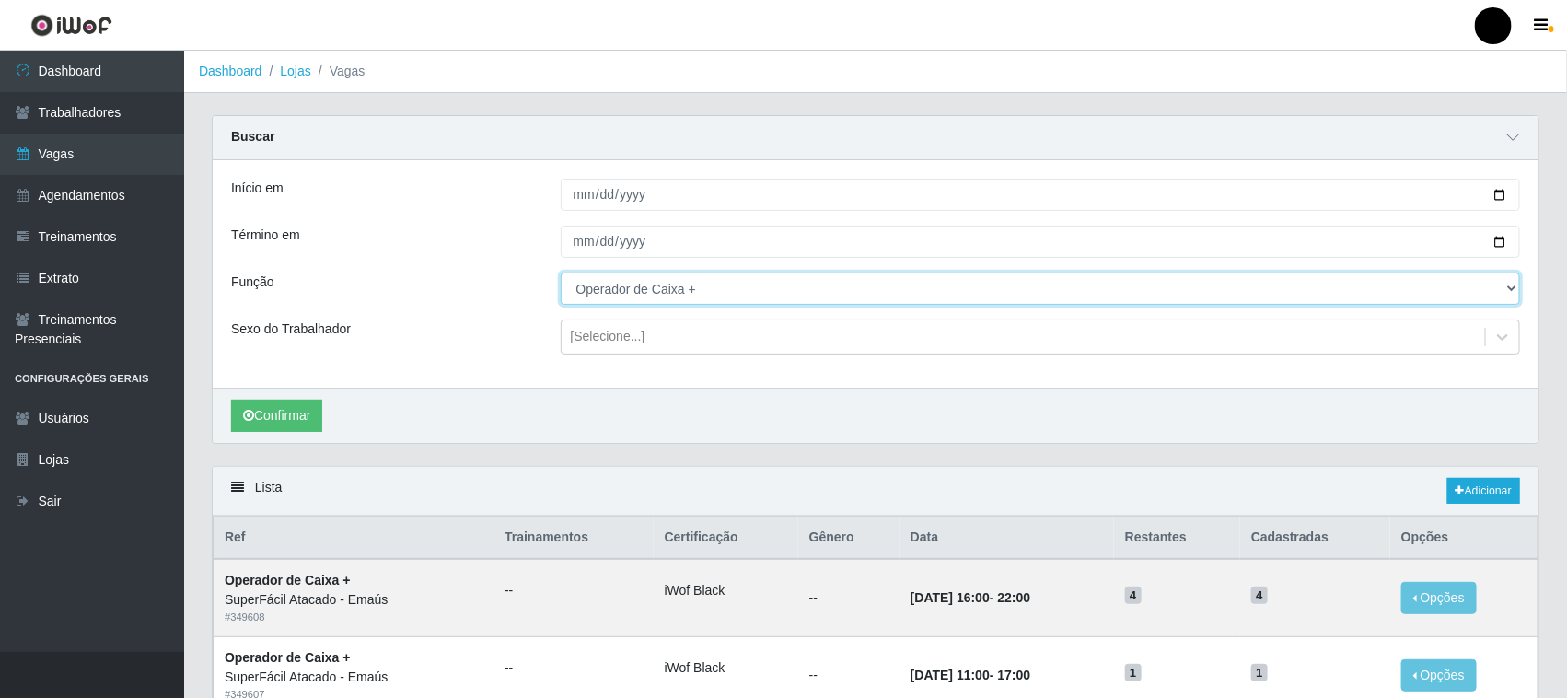
click at [715, 293] on select "[Selecione...] Auxiliar de Estacionamento Auxiliar de Estacionamento + Auxiliar…" at bounding box center [1041, 289] width 960 height 32
click at [561, 273] on select "[Selecione...] Auxiliar de Estacionamento Auxiliar de Estacionamento + Auxiliar…" at bounding box center [1041, 289] width 960 height 32
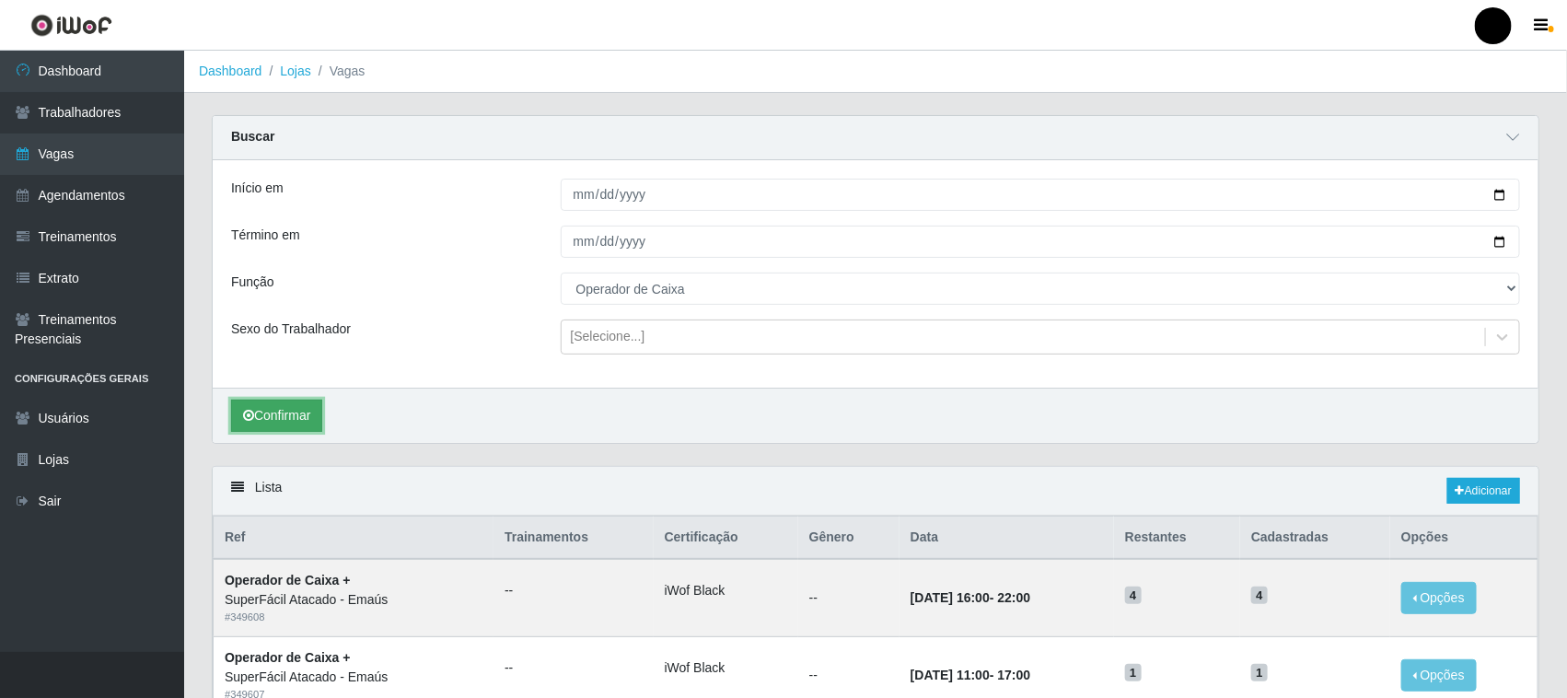
click at [286, 420] on button "Confirmar" at bounding box center [276, 416] width 91 height 32
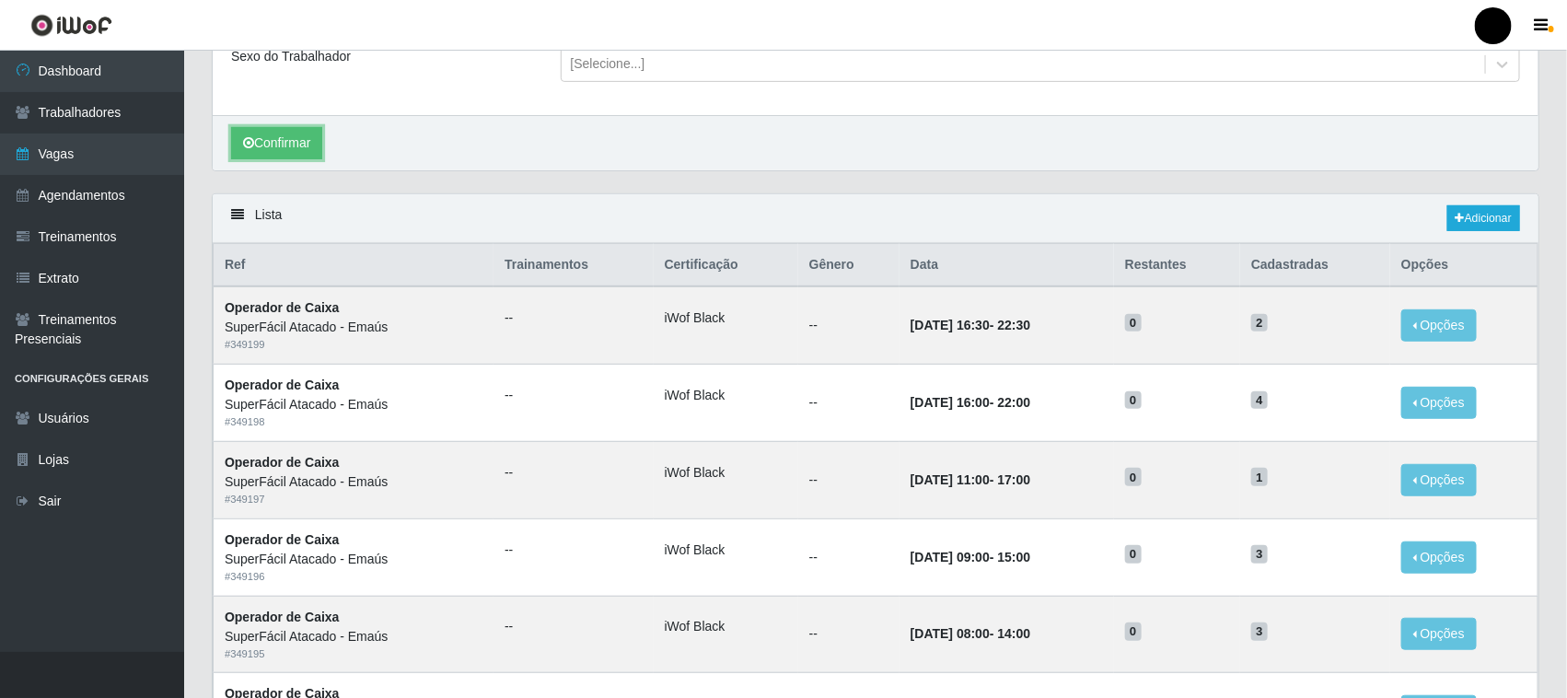
scroll to position [72, 0]
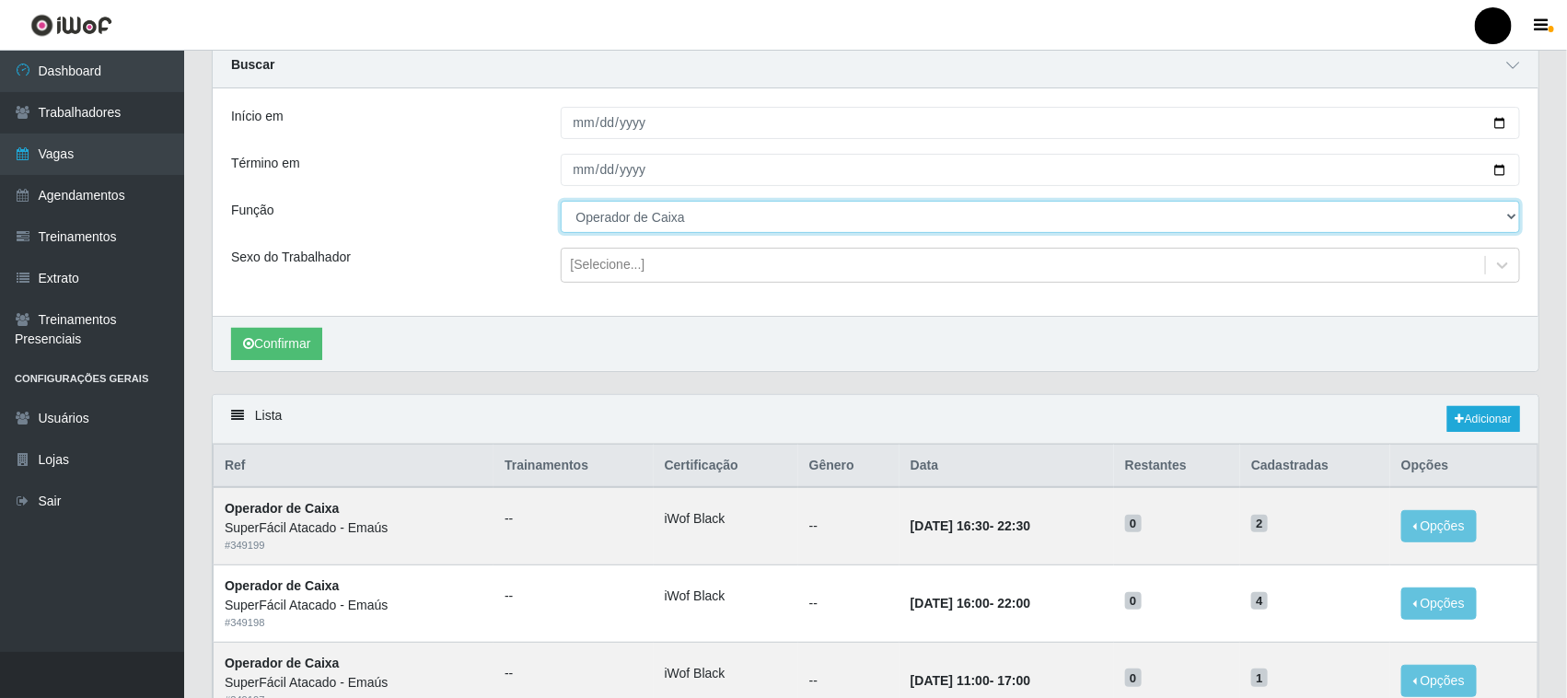
click at [1034, 228] on select "[Selecione...] Auxiliar de Estacionamento Auxiliar de Estacionamento + Auxiliar…" at bounding box center [1041, 217] width 960 height 32
click at [561, 201] on select "[Selecione...] Auxiliar de Estacionamento Auxiliar de Estacionamento + Auxiliar…" at bounding box center [1041, 217] width 960 height 32
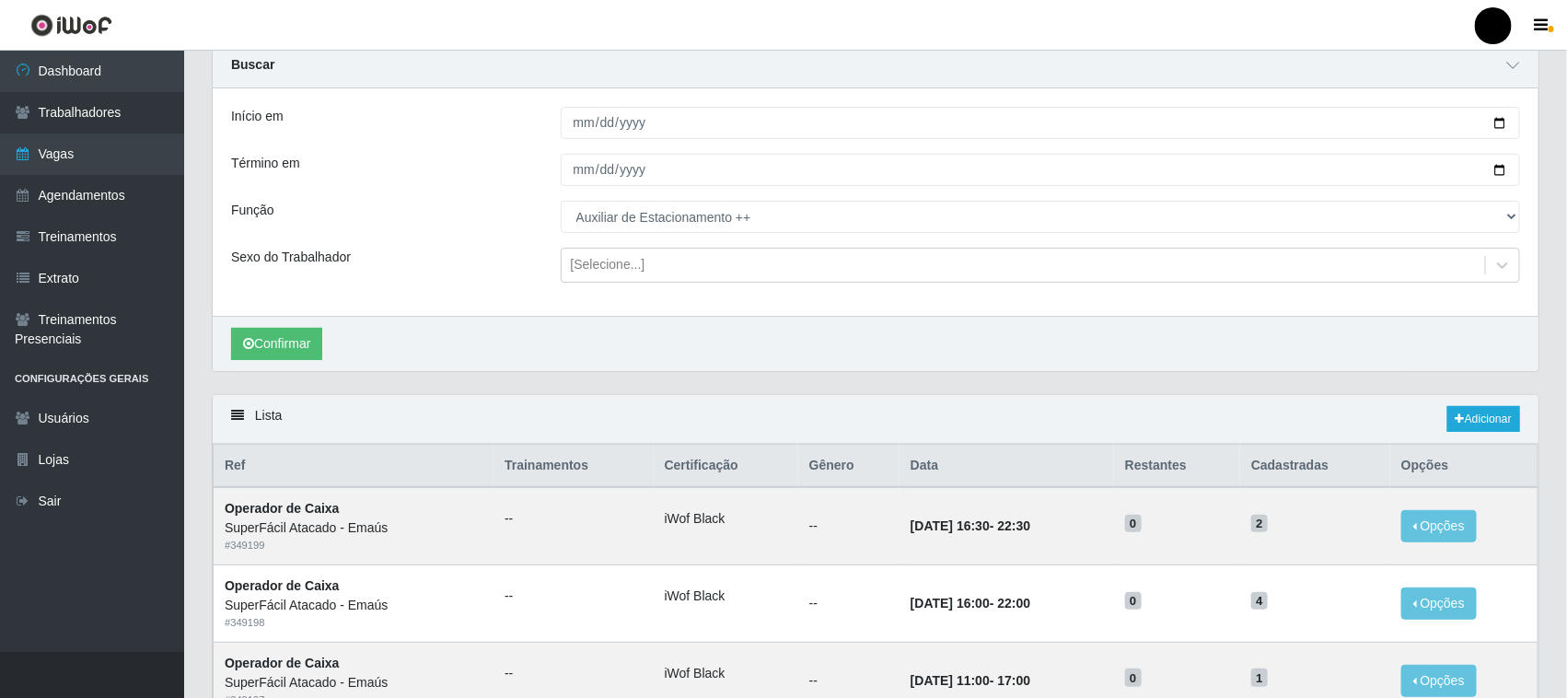
click at [750, 330] on div "Confirmar" at bounding box center [876, 343] width 1326 height 55
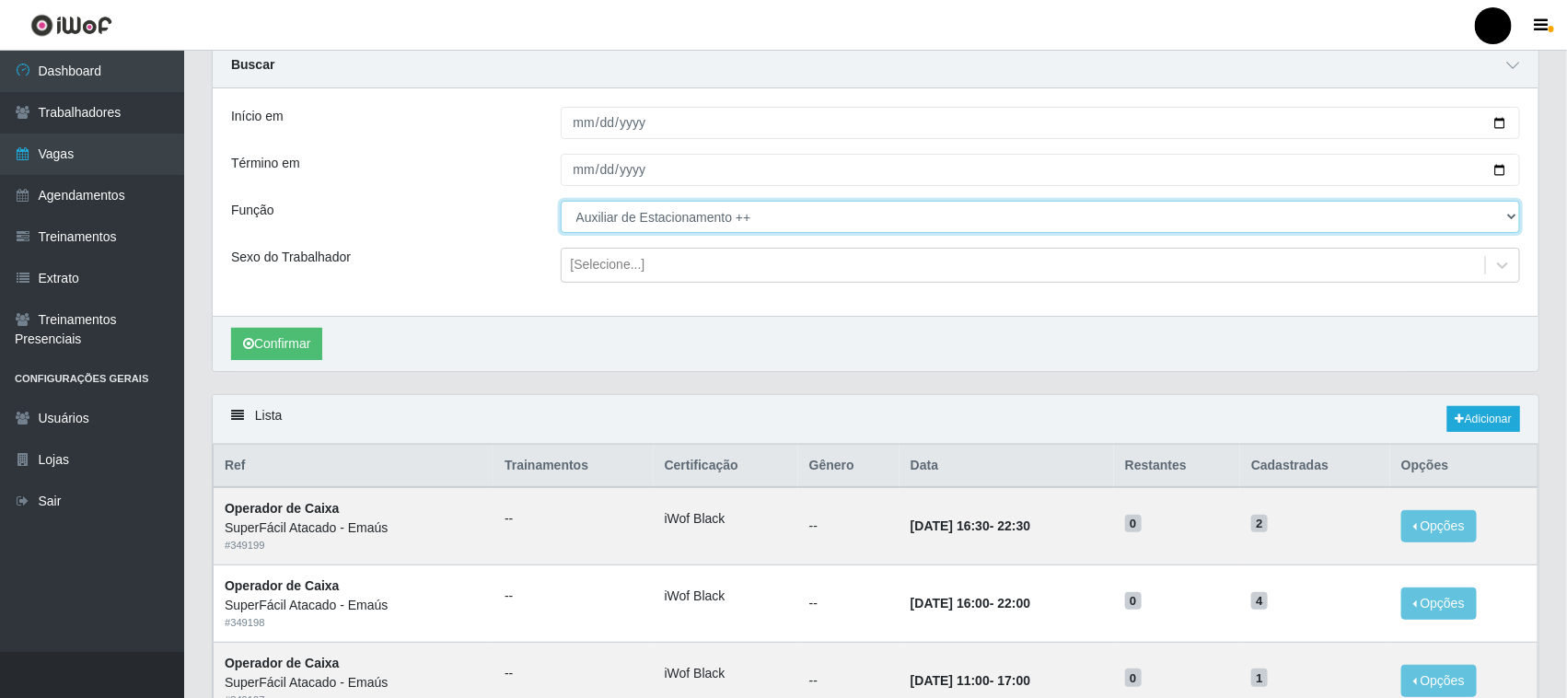
click at [797, 228] on select "[Selecione...] Auxiliar de Estacionamento Auxiliar de Estacionamento + Auxiliar…" at bounding box center [1041, 217] width 960 height 32
click at [561, 201] on select "[Selecione...] Auxiliar de Estacionamento Auxiliar de Estacionamento + Auxiliar…" at bounding box center [1041, 217] width 960 height 32
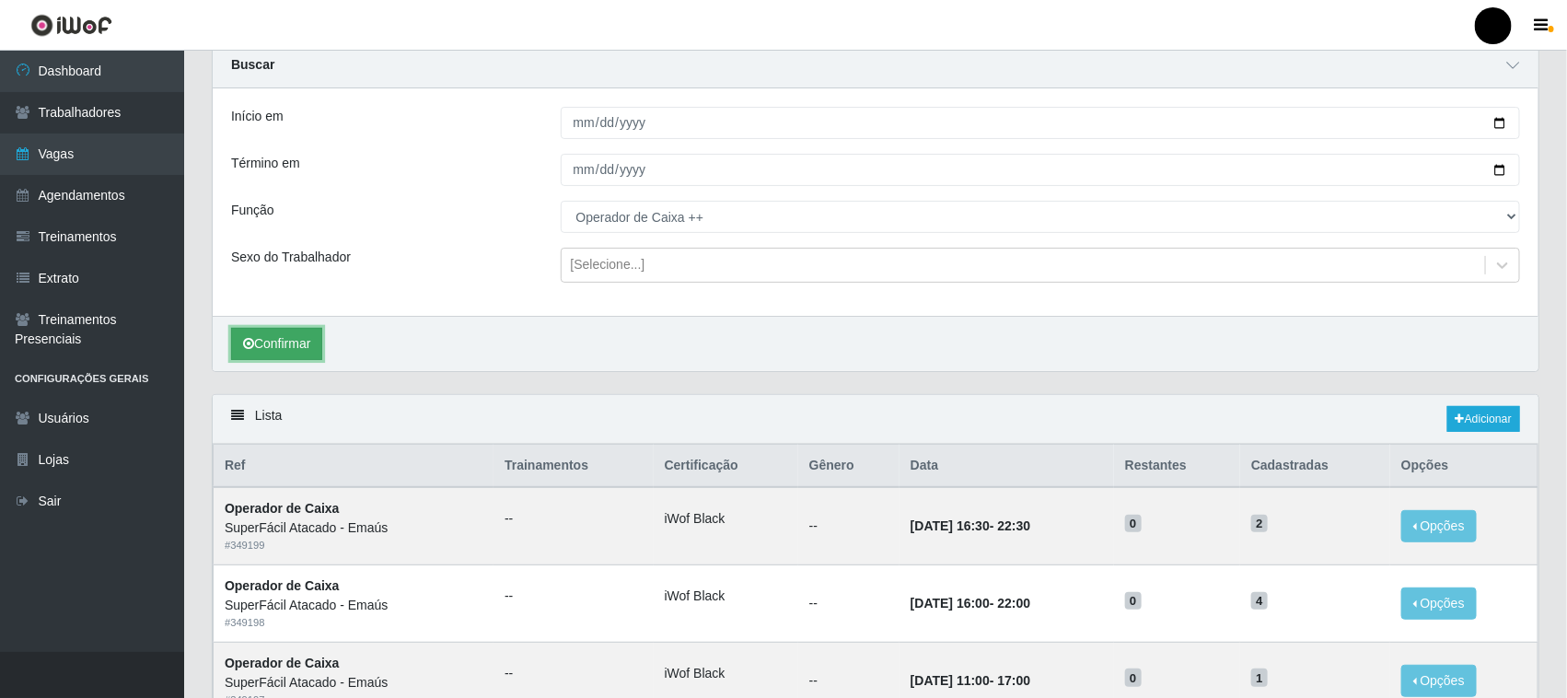
click at [306, 342] on button "Confirmar" at bounding box center [276, 344] width 91 height 32
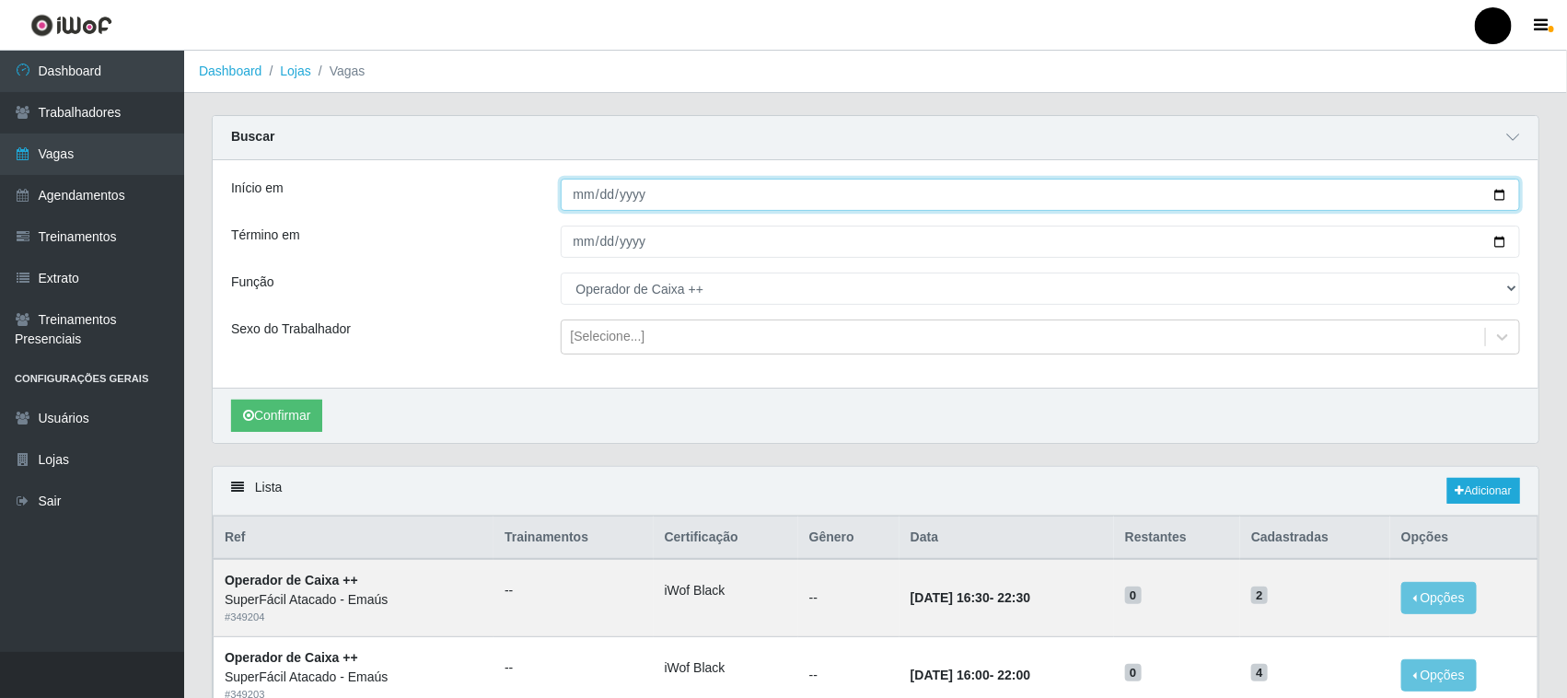
click at [1498, 190] on input "2025-10-01" at bounding box center [1041, 195] width 960 height 32
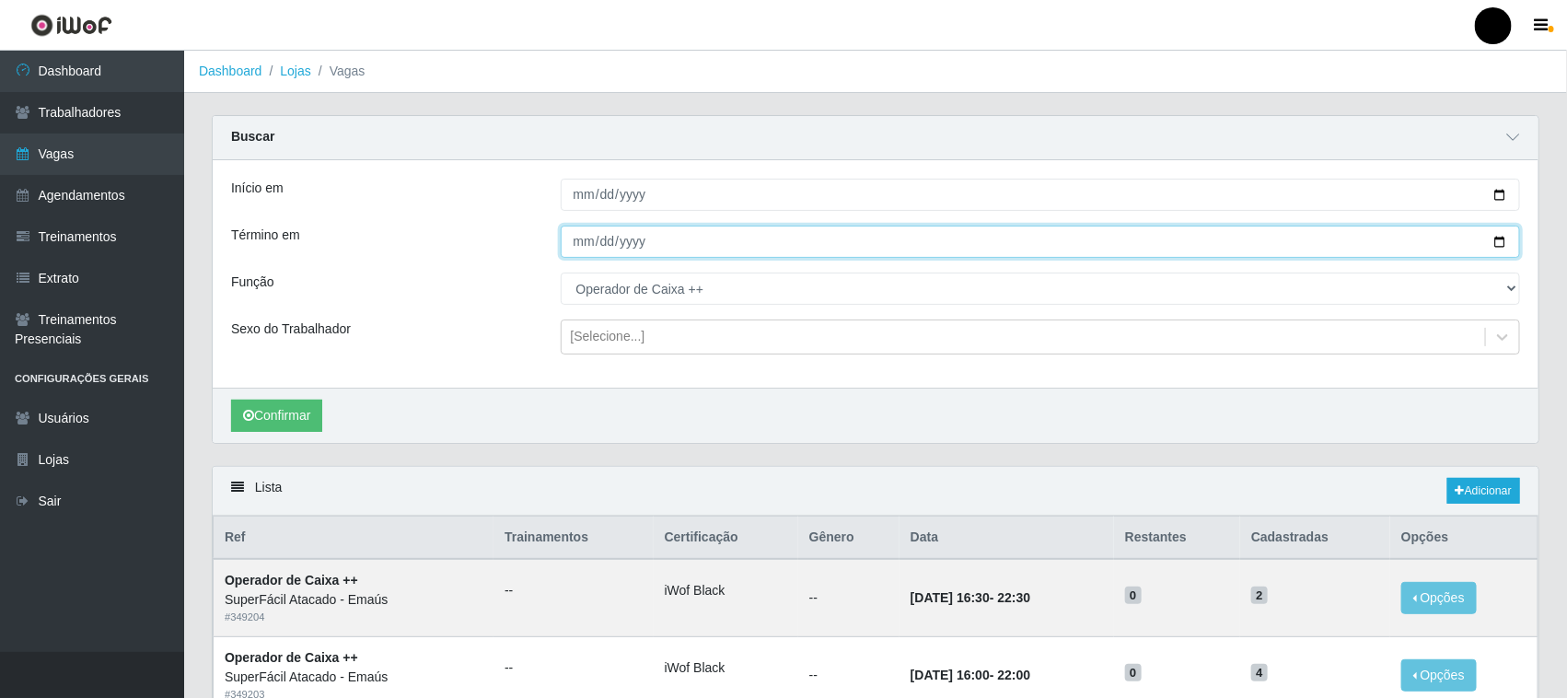
click at [1503, 240] on input "2025-10-03" at bounding box center [1041, 242] width 960 height 32
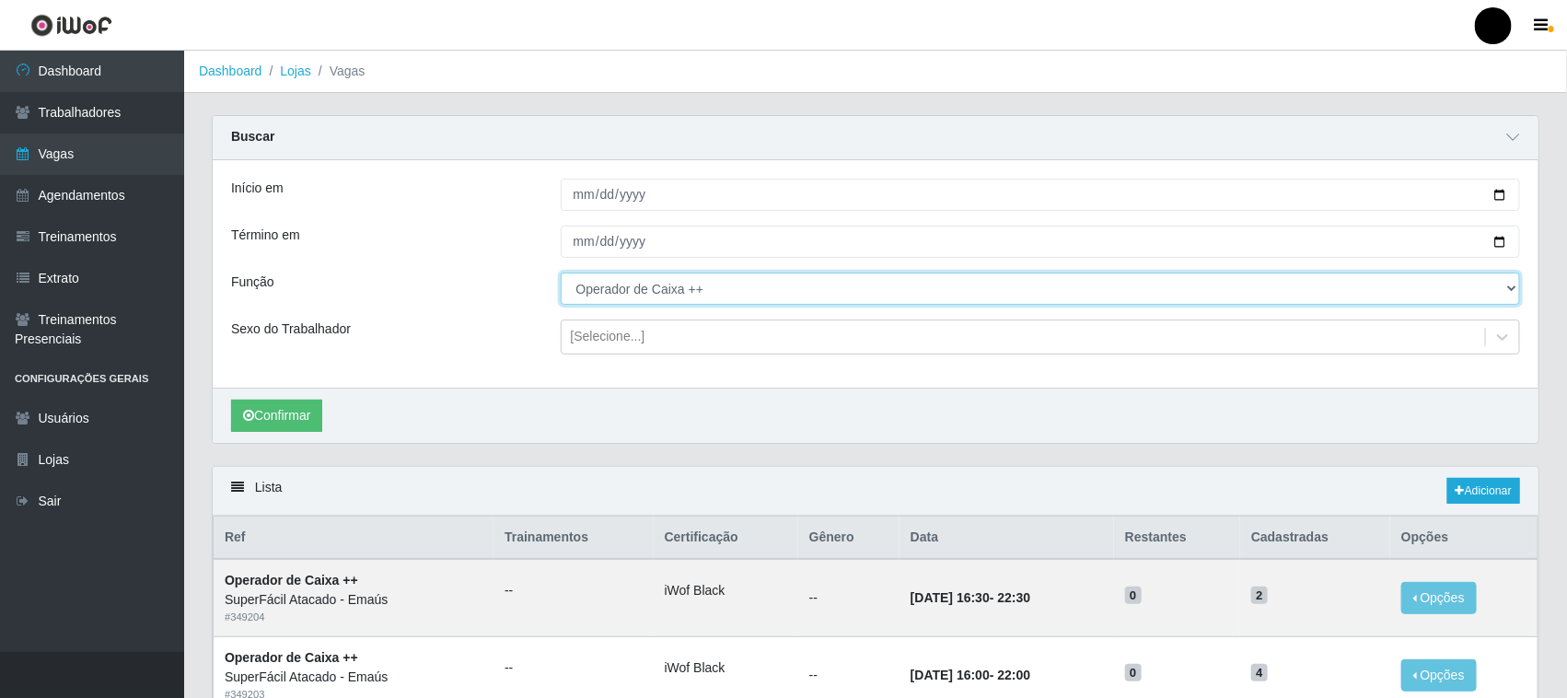
click at [707, 285] on select "[Selecione...] Auxiliar de Estacionamento Auxiliar de Estacionamento + Auxiliar…" at bounding box center [1041, 289] width 960 height 32
click at [561, 273] on select "[Selecione...] Auxiliar de Estacionamento Auxiliar de Estacionamento + Auxiliar…" at bounding box center [1041, 289] width 960 height 32
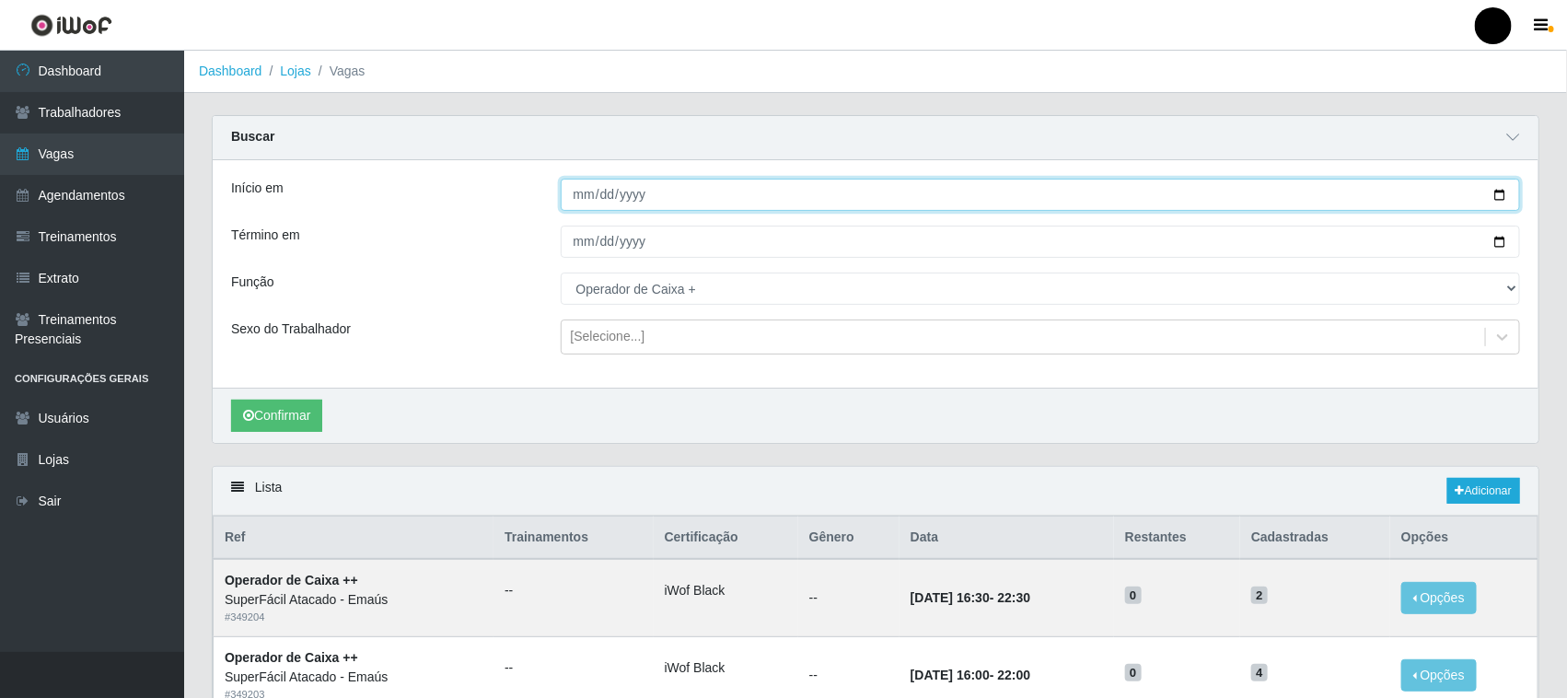
click at [681, 180] on input "2025-10-04" at bounding box center [1041, 195] width 960 height 32
click at [302, 417] on button "Confirmar" at bounding box center [276, 416] width 91 height 32
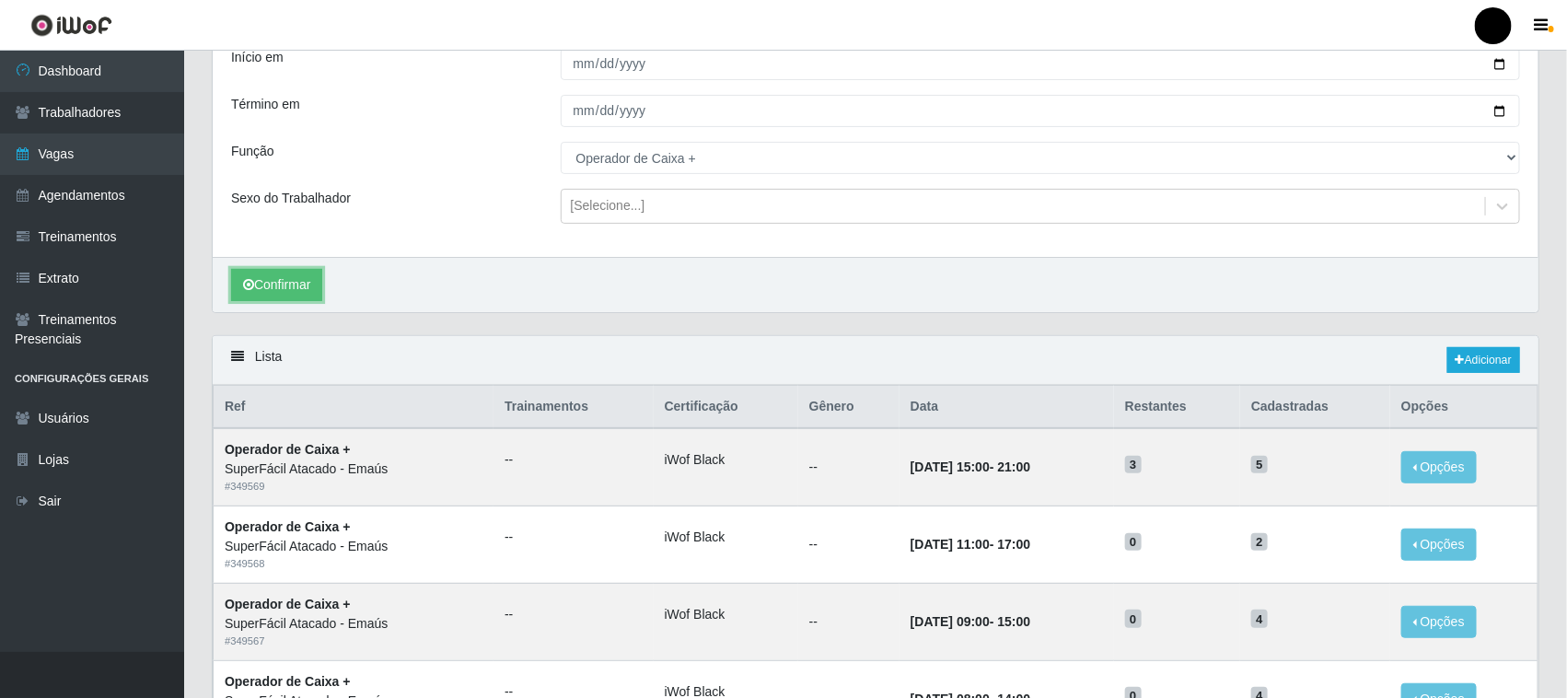
scroll to position [72, 0]
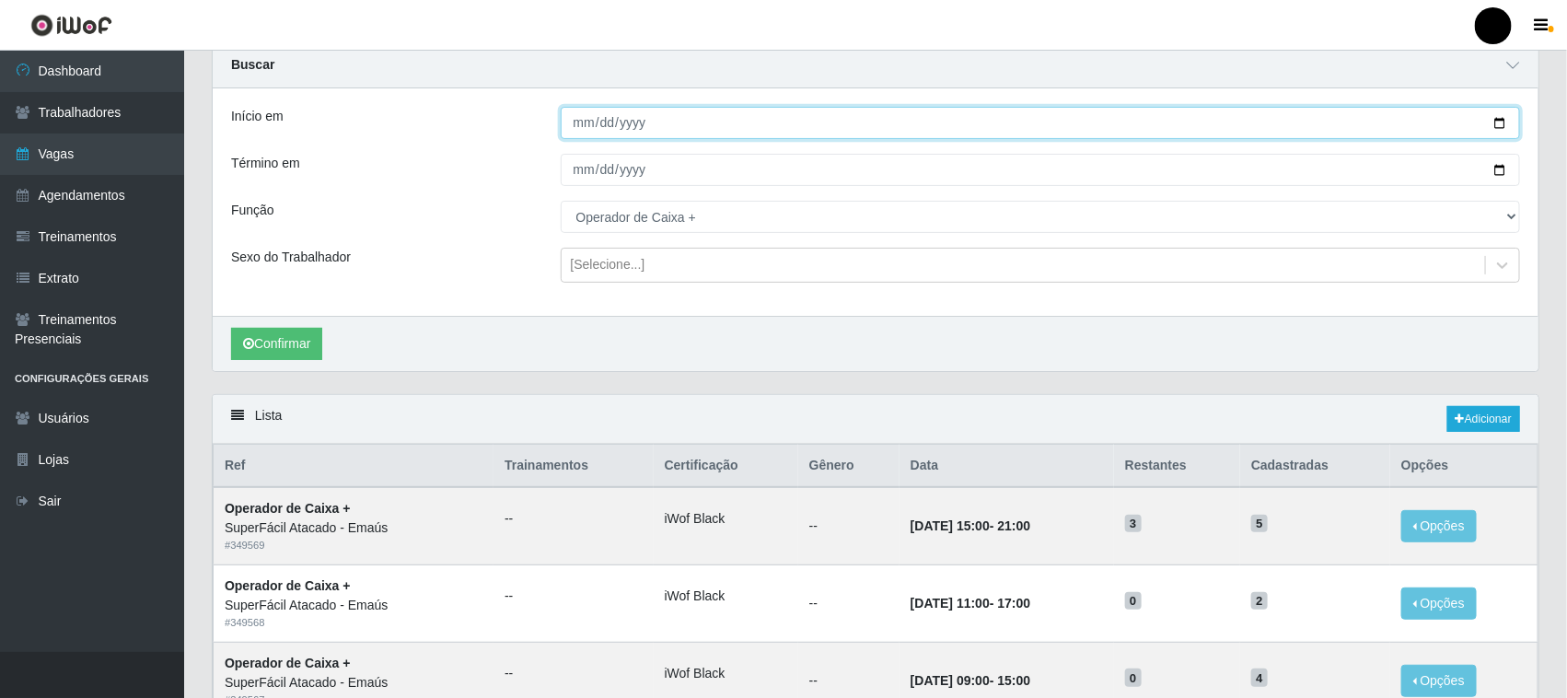
click at [1498, 120] on input "2025-10-04" at bounding box center [1041, 123] width 960 height 32
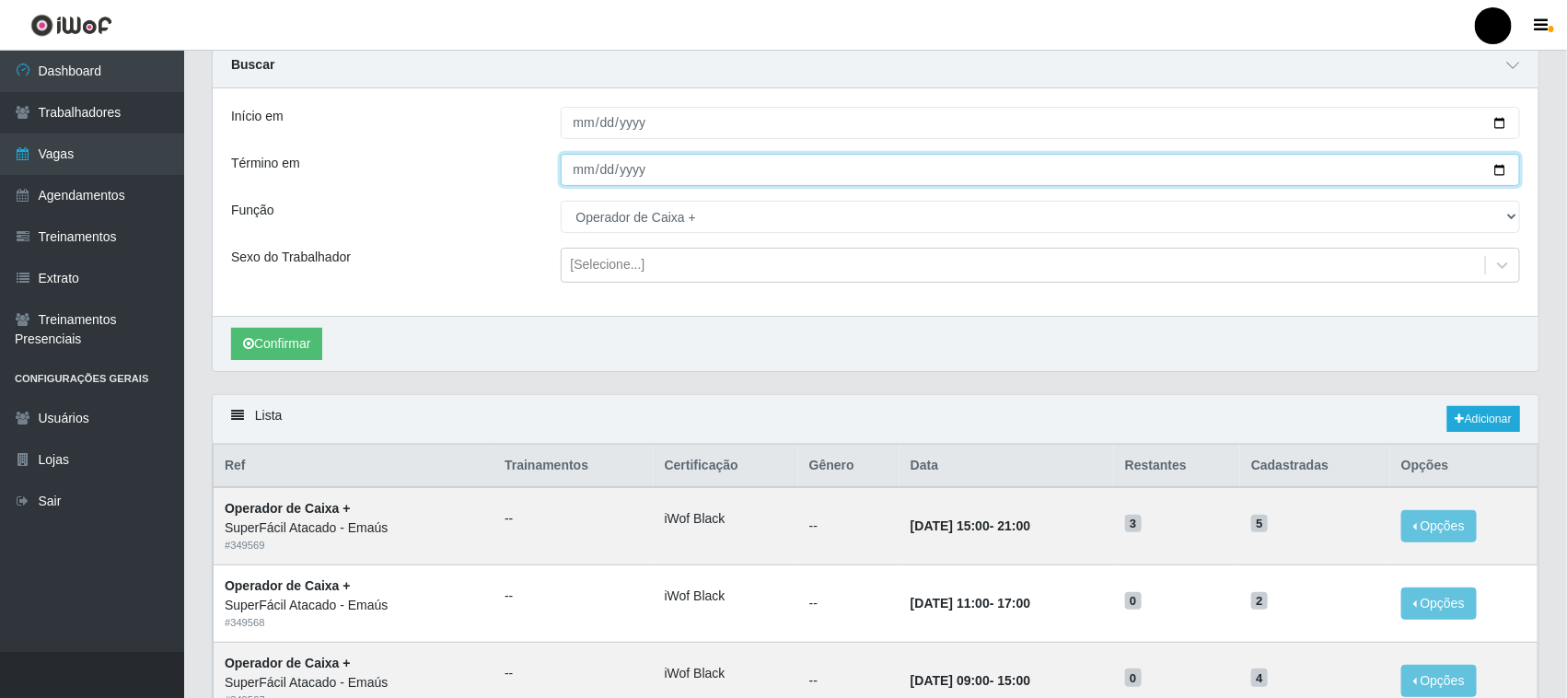
click at [1503, 172] on input "2025-10-05" at bounding box center [1041, 170] width 960 height 32
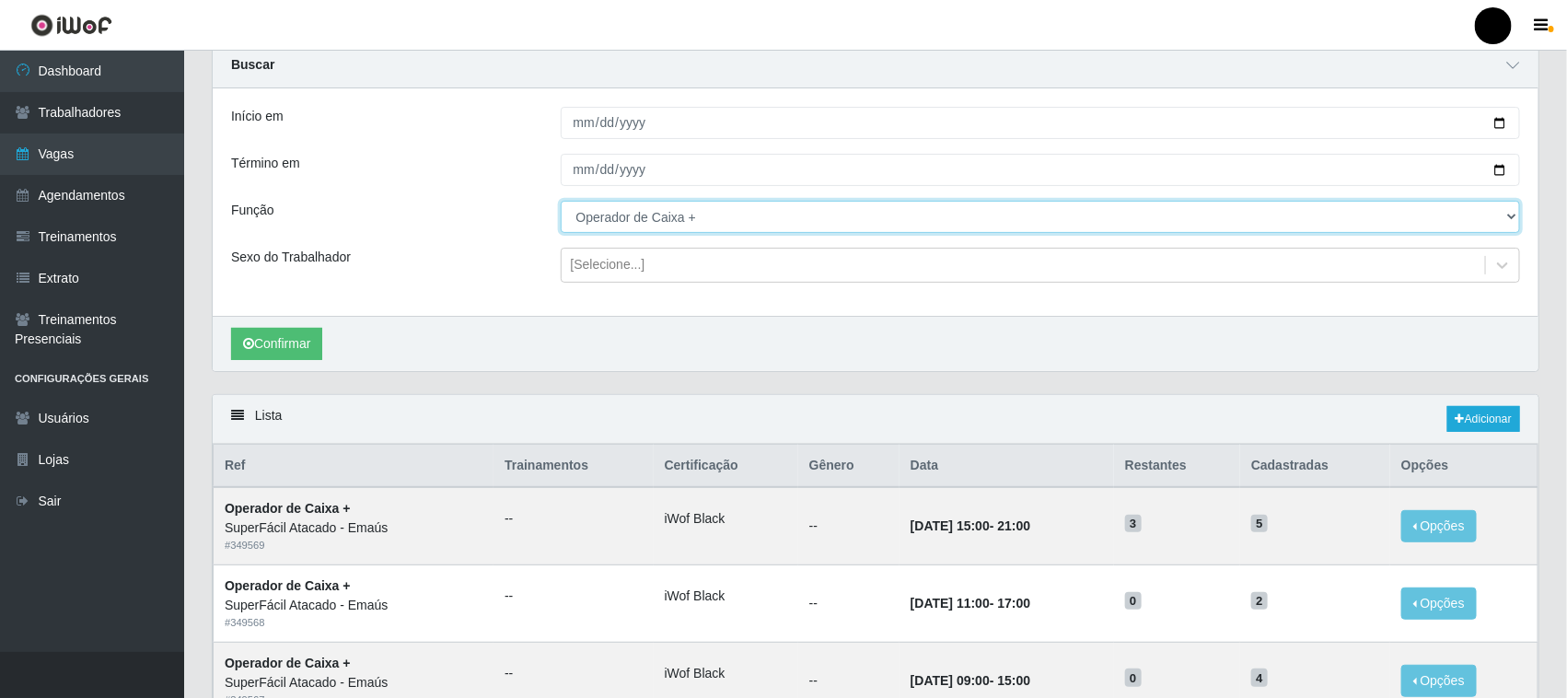
click at [698, 226] on select "[Selecione...] Auxiliar de Estacionamento Auxiliar de Estacionamento + Auxiliar…" at bounding box center [1041, 217] width 960 height 32
click at [561, 201] on select "[Selecione...] Auxiliar de Estacionamento Auxiliar de Estacionamento + Auxiliar…" at bounding box center [1041, 217] width 960 height 32
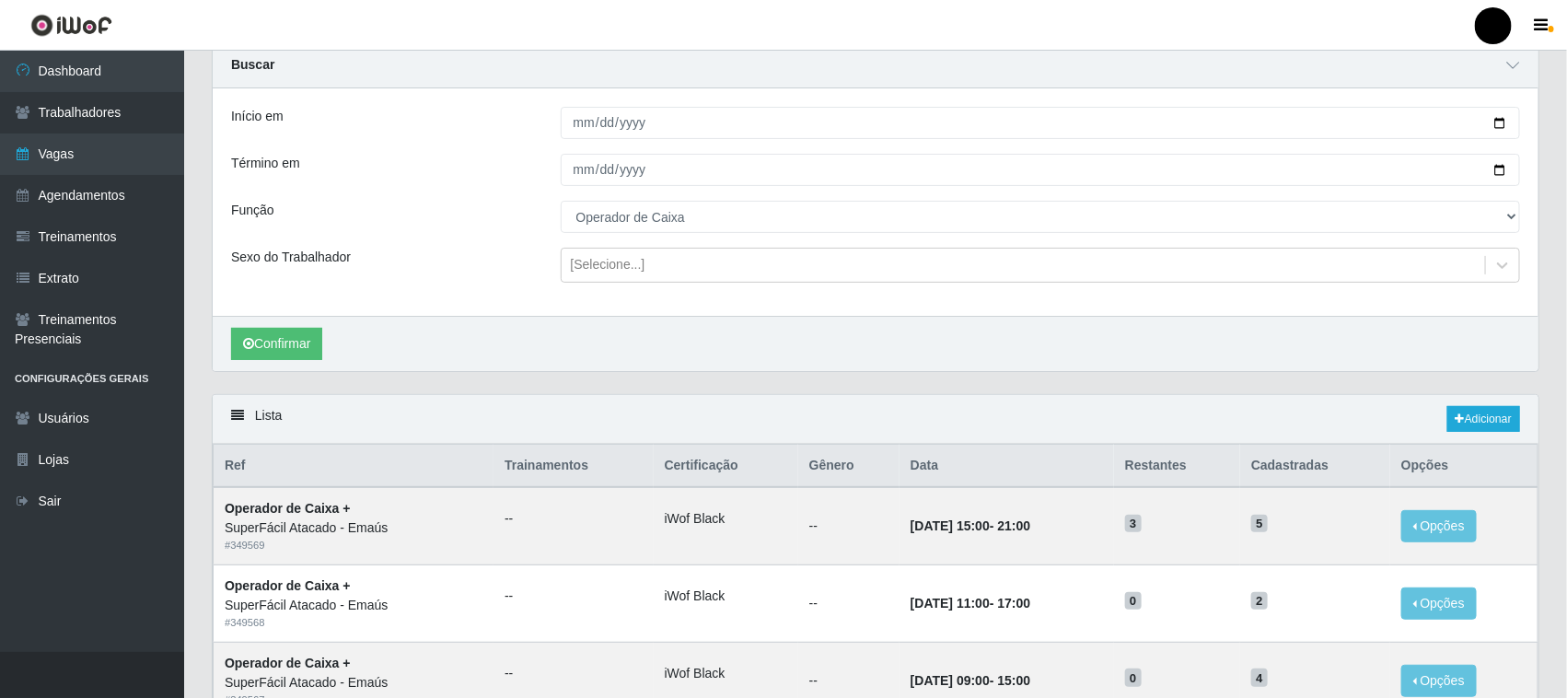
click at [665, 528] on li "iWof Black" at bounding box center [726, 518] width 122 height 19
click at [310, 345] on button "Confirmar" at bounding box center [276, 344] width 91 height 32
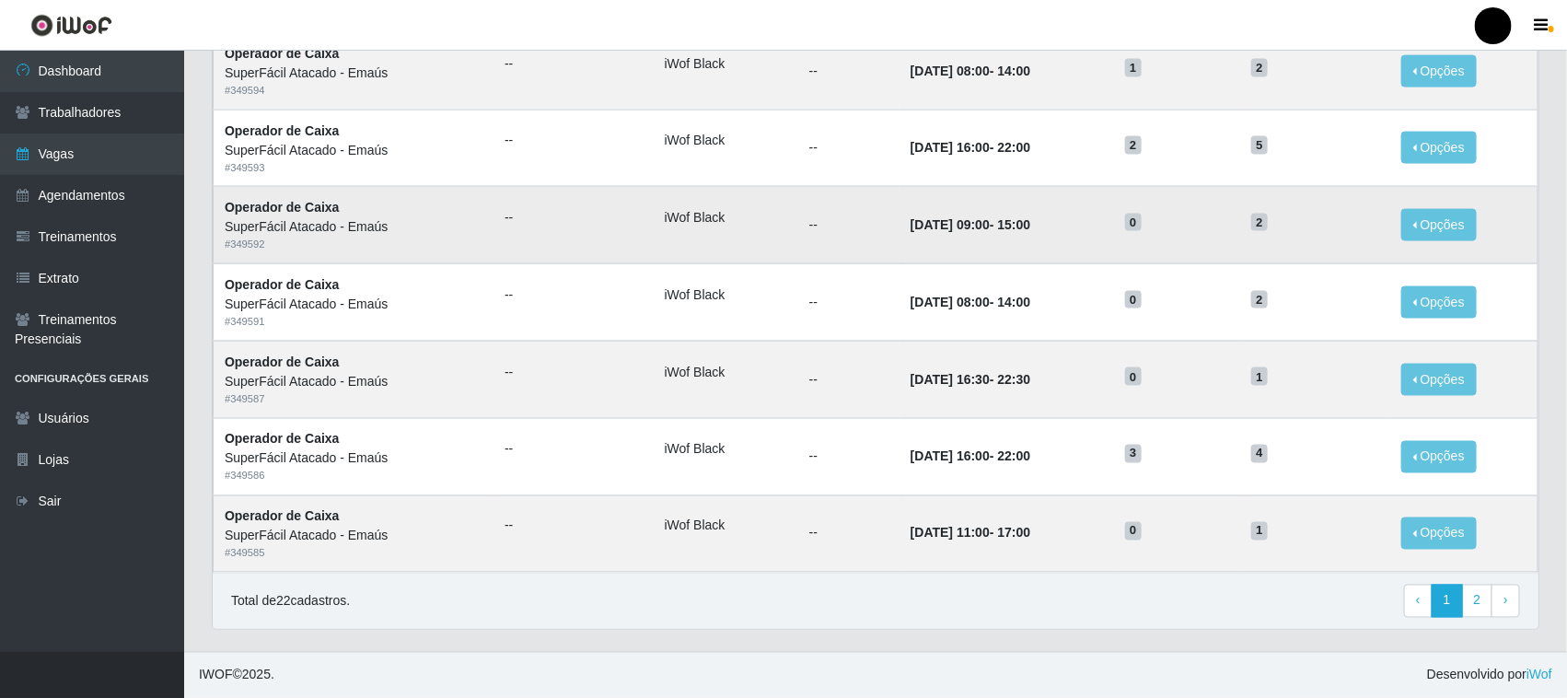
scroll to position [1149, 0]
click at [1475, 606] on link "2" at bounding box center [1477, 601] width 31 height 33
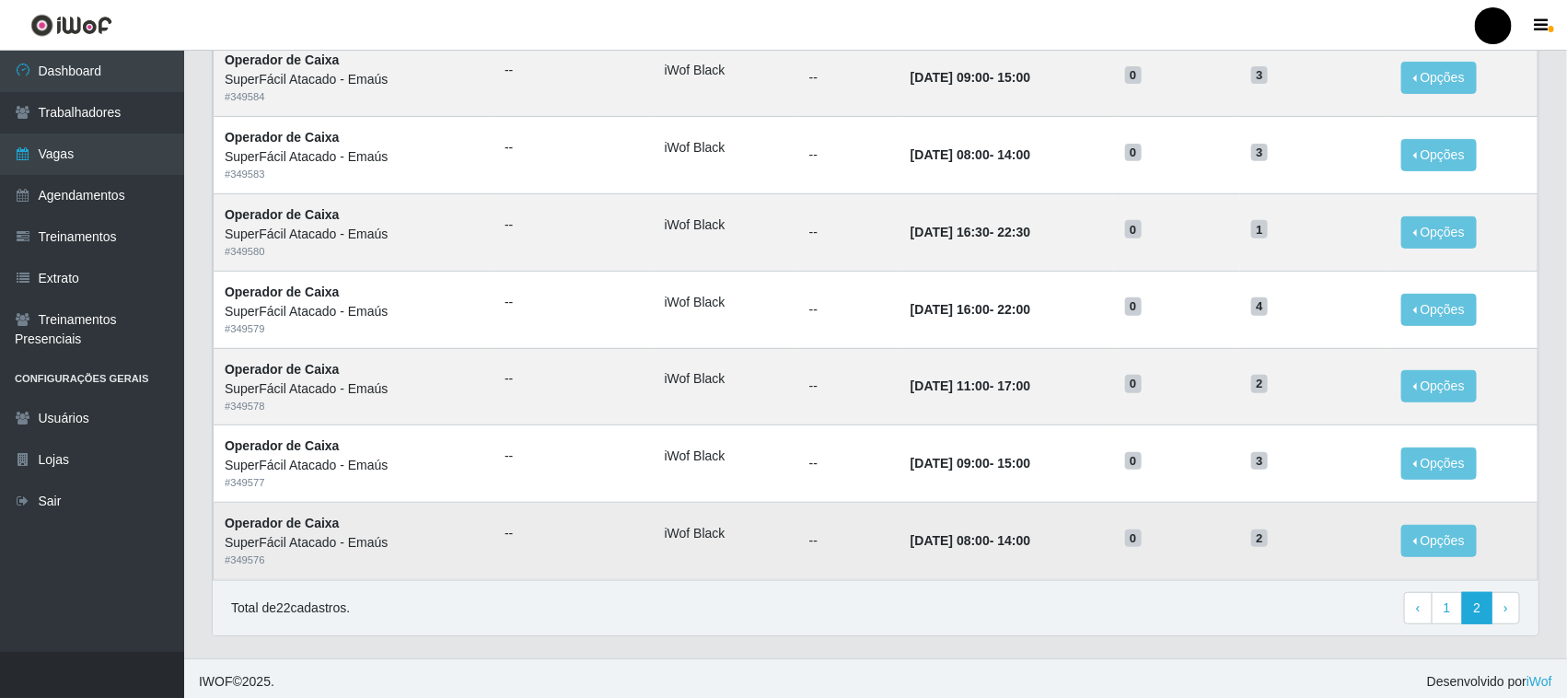
scroll to position [247, 0]
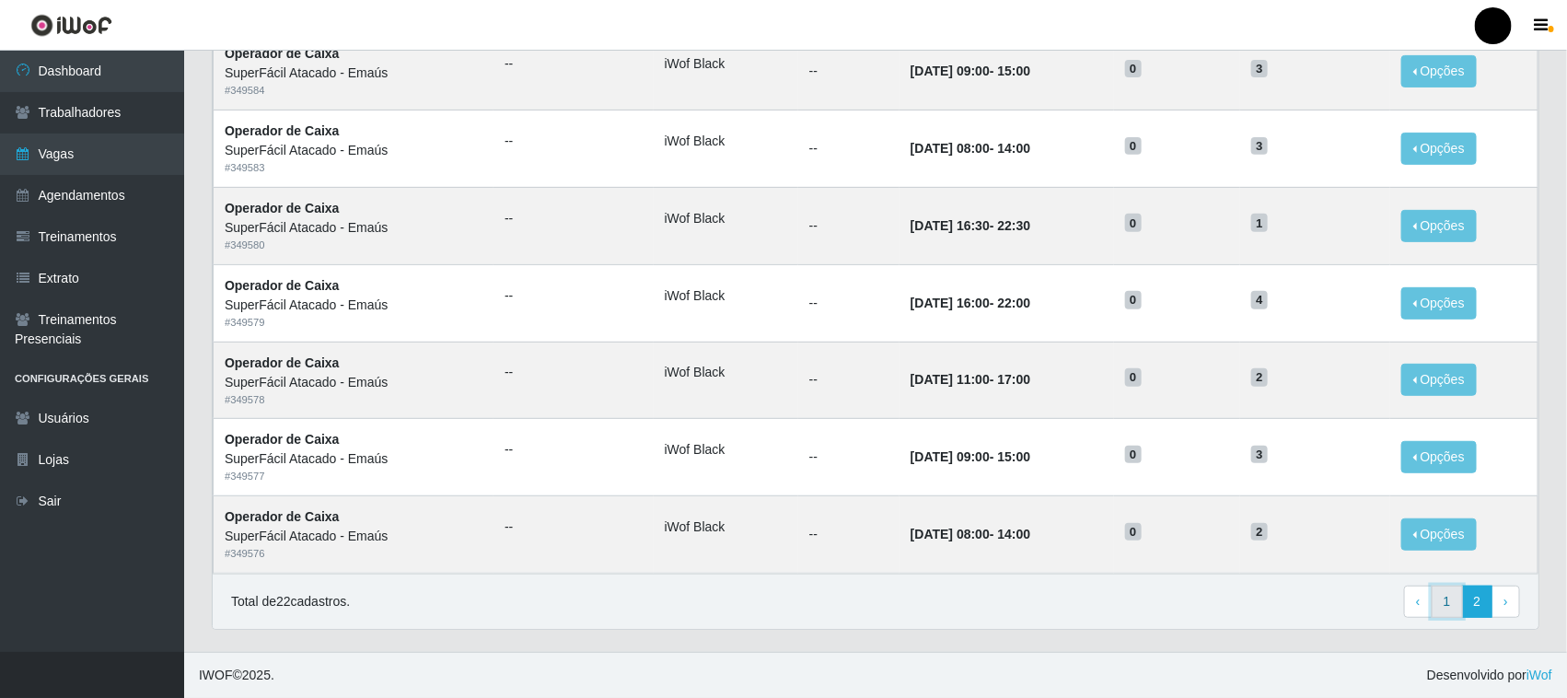
click at [1445, 605] on link "1" at bounding box center [1447, 602] width 31 height 33
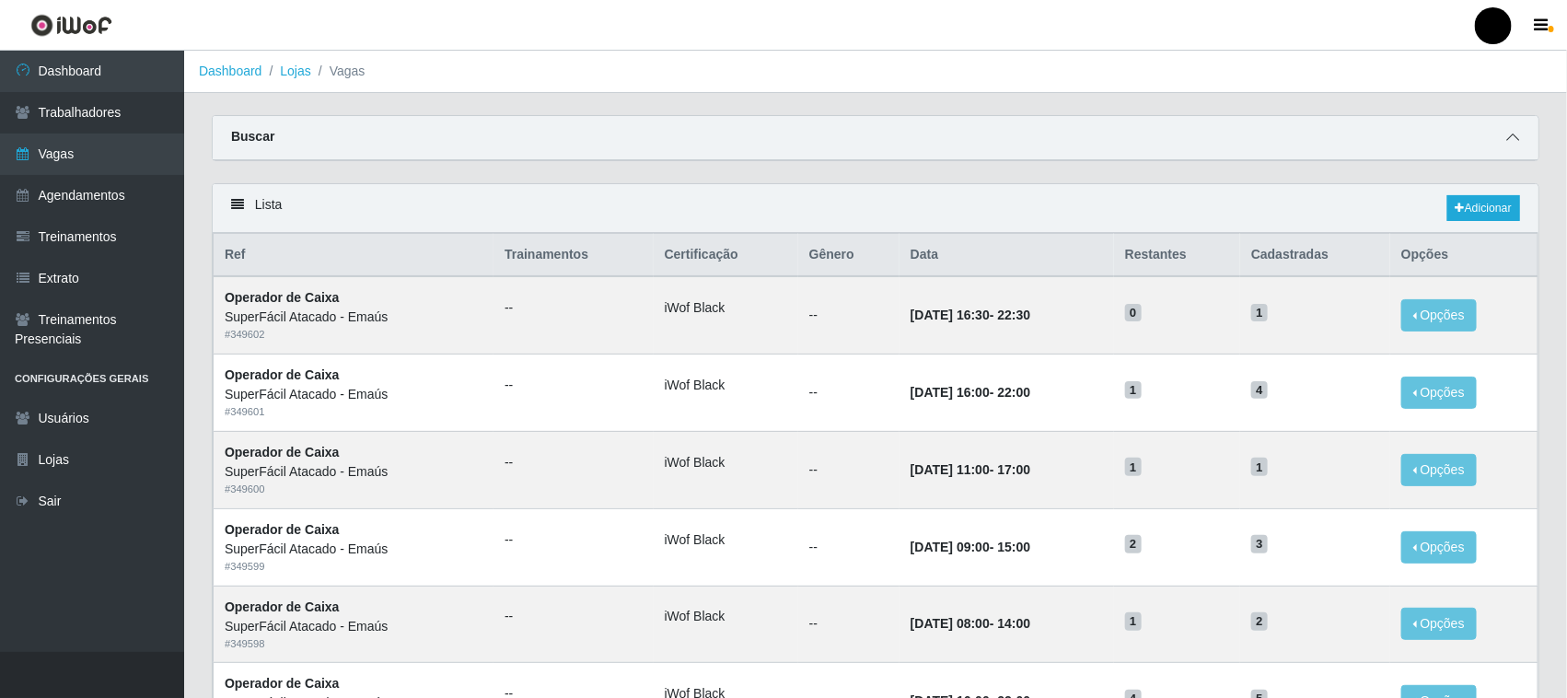
click at [1505, 127] on span at bounding box center [1513, 137] width 22 height 21
click at [1514, 135] on icon at bounding box center [1512, 137] width 13 height 13
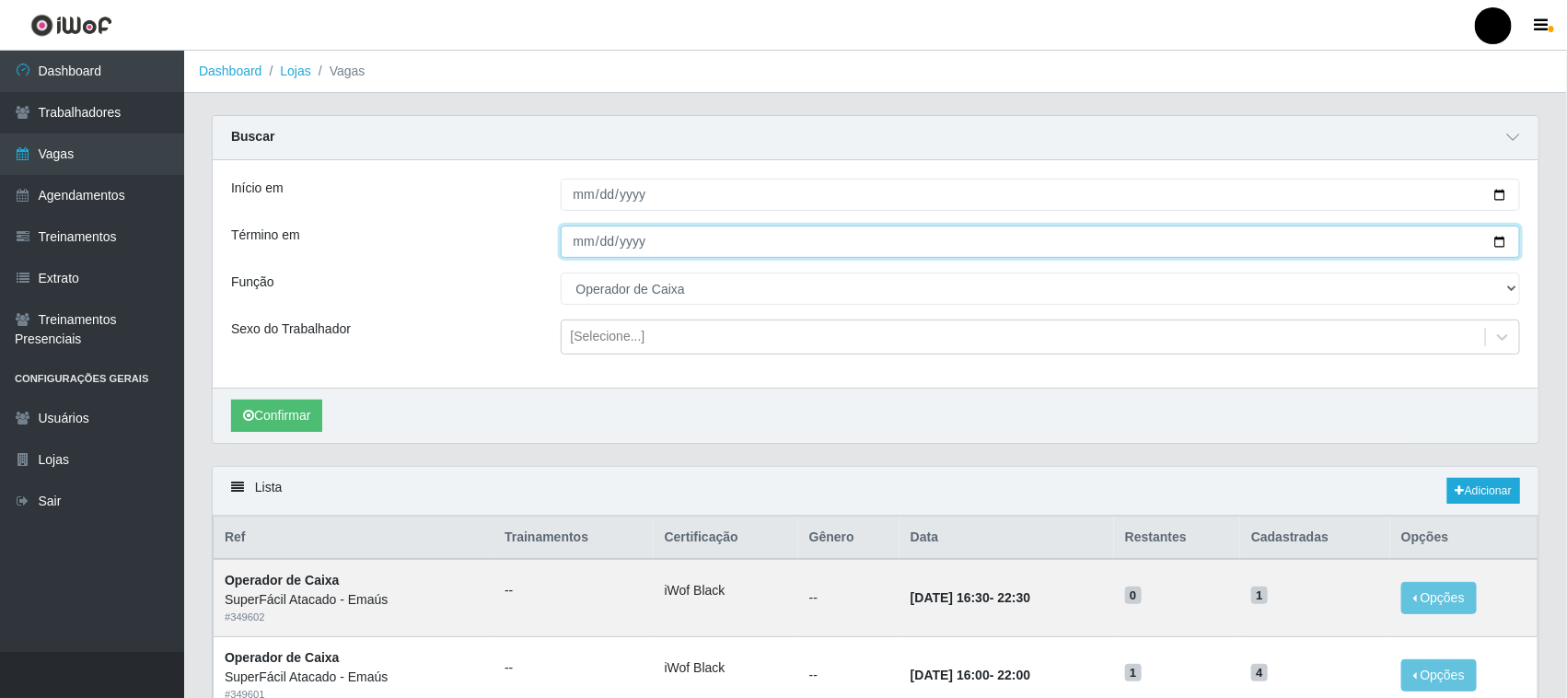
click at [1506, 238] on input "[DATE]" at bounding box center [1041, 242] width 960 height 32
click at [1498, 239] on input "[DATE]" at bounding box center [1041, 242] width 960 height 32
type input "[DATE]"
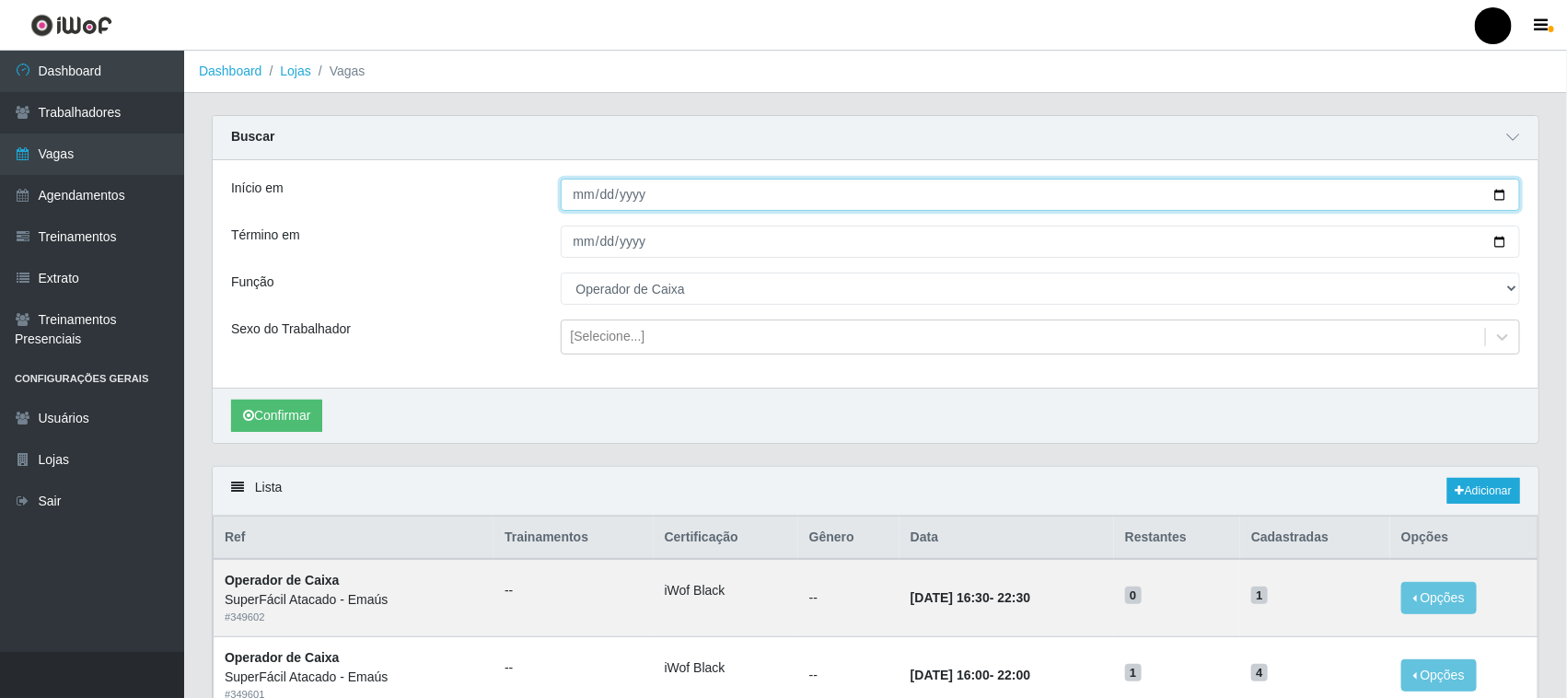
click at [1501, 193] on input "[DATE]" at bounding box center [1041, 195] width 960 height 32
type input "[DATE]"
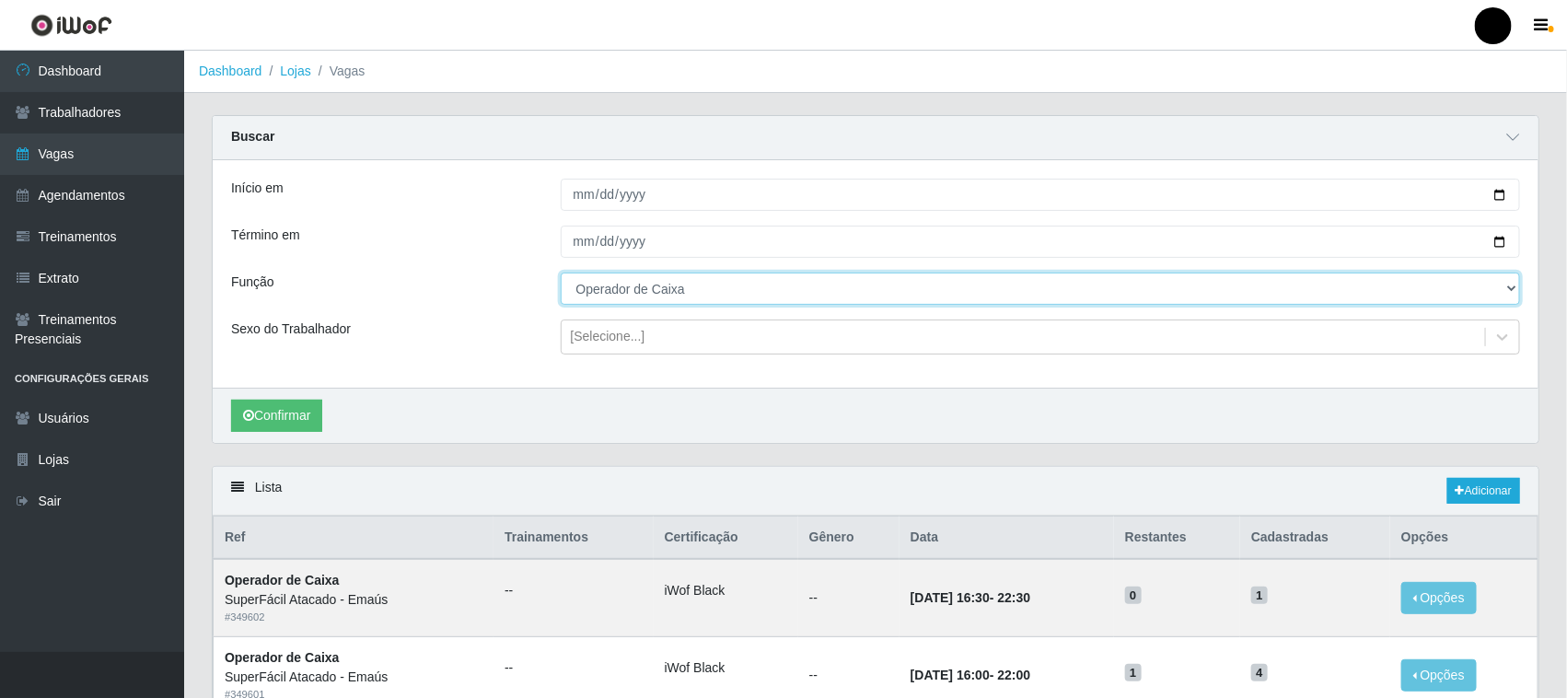
click at [656, 291] on select "[Selecione...] Auxiliar de Estacionamento Auxiliar de Estacionamento + Auxiliar…" at bounding box center [1041, 289] width 960 height 32
click at [654, 296] on select "[Selecione...] Auxiliar de Estacionamento Auxiliar de Estacionamento + Auxiliar…" at bounding box center [1041, 289] width 960 height 32
select select "73"
click at [561, 273] on select "[Selecione...] Auxiliar de Estacionamento Auxiliar de Estacionamento + Auxiliar…" at bounding box center [1041, 289] width 960 height 32
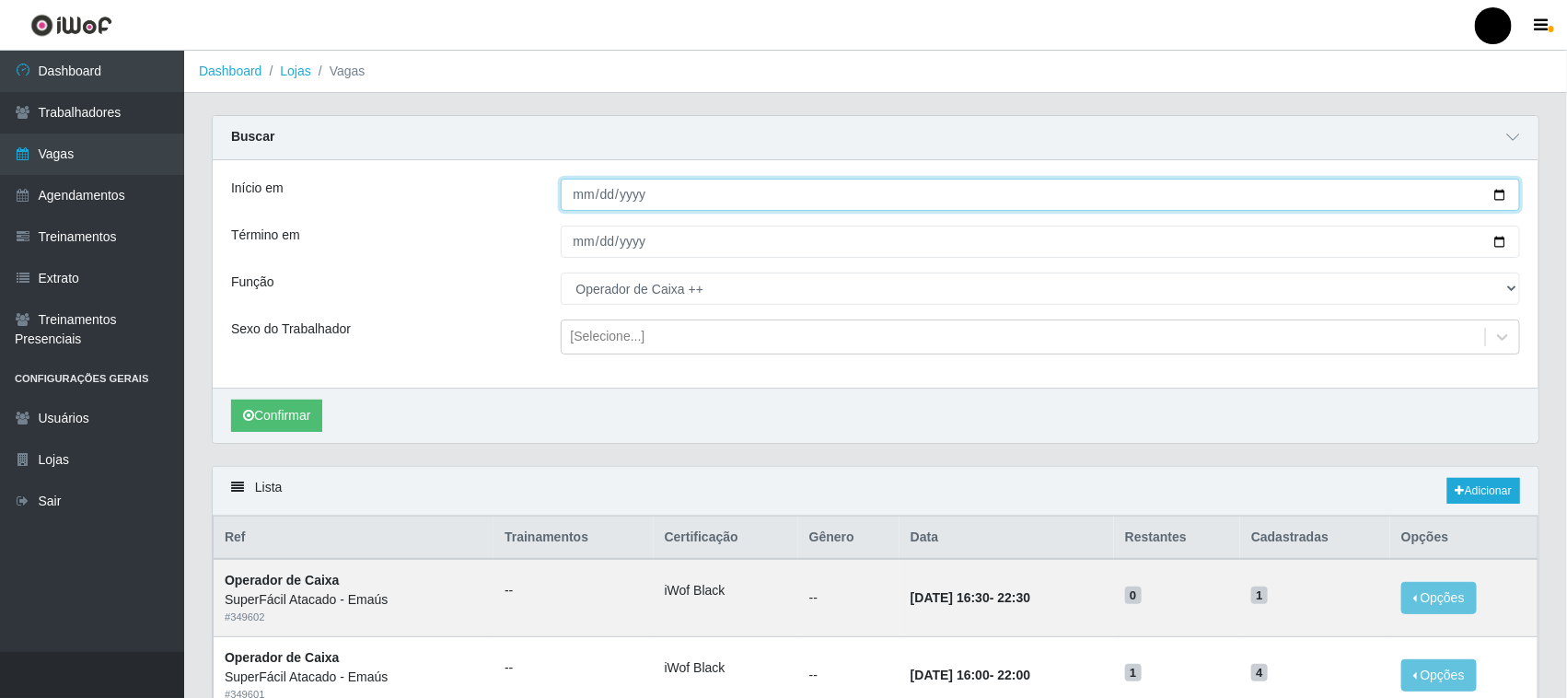
click at [652, 203] on input "[DATE]" at bounding box center [1041, 195] width 960 height 32
click at [277, 426] on button "Confirmar" at bounding box center [276, 416] width 91 height 32
click at [1499, 189] on input "[DATE]" at bounding box center [1041, 195] width 960 height 32
type input "2025-10-11"
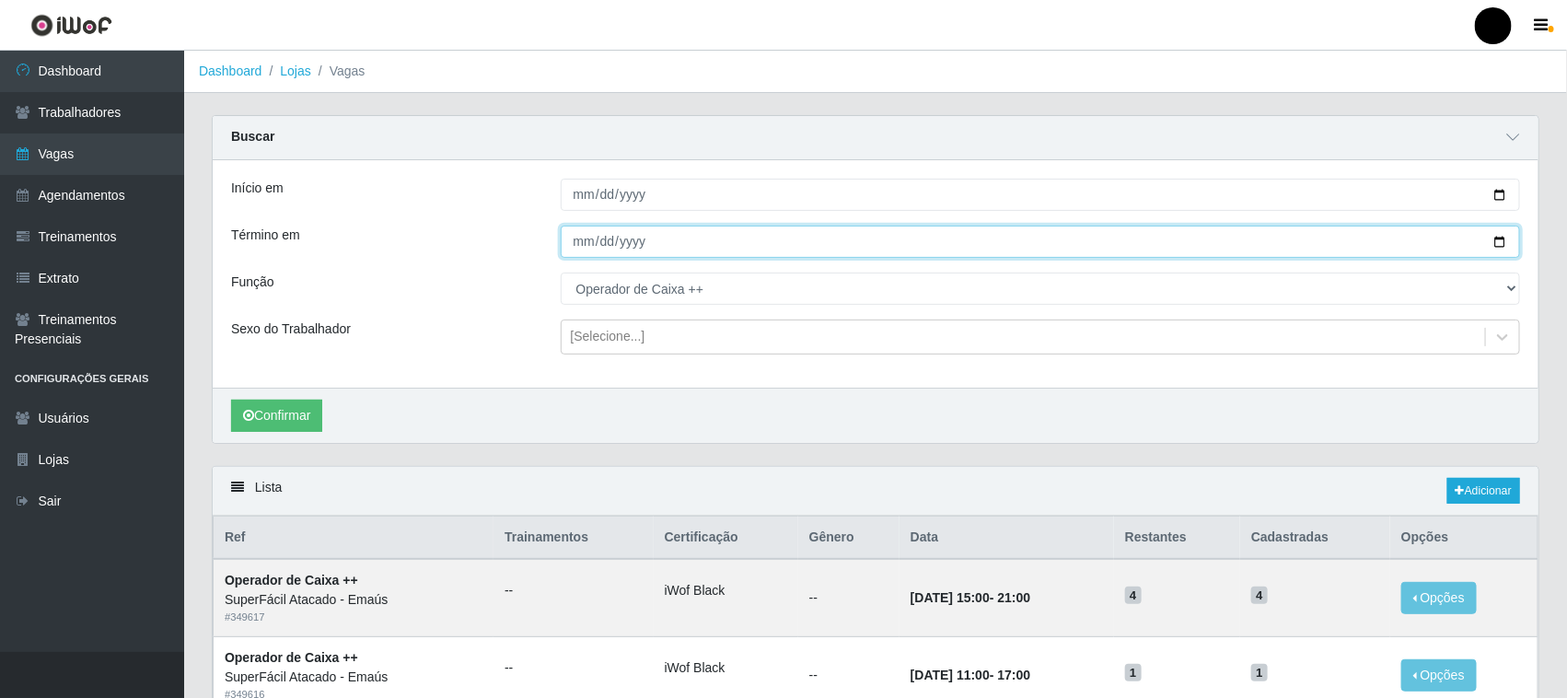
click at [1497, 239] on input "2025-10-12" at bounding box center [1041, 242] width 960 height 32
type input "2025-10-11"
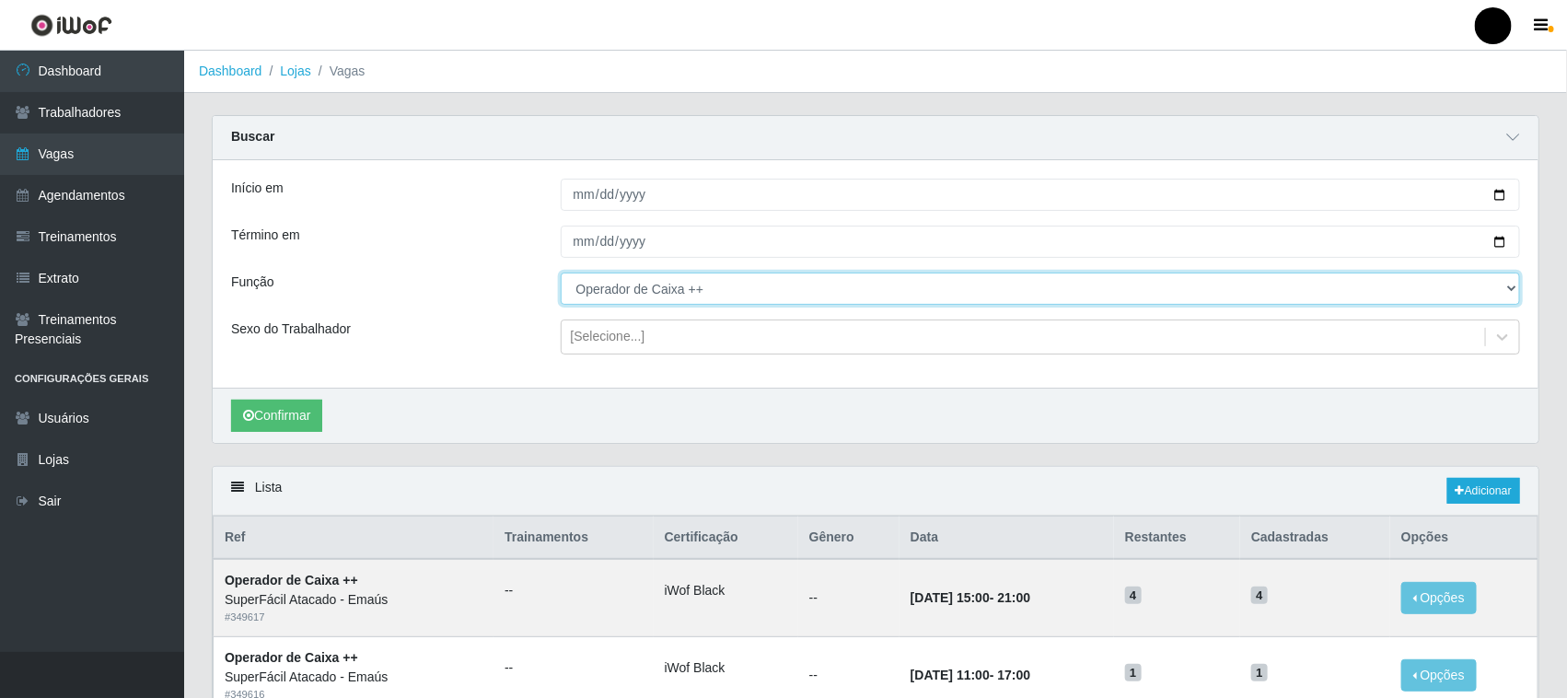
click at [730, 299] on select "[Selecione...] Auxiliar de Estacionamento Auxiliar de Estacionamento + Auxiliar…" at bounding box center [1041, 289] width 960 height 32
select select "72"
click at [561, 273] on select "[Selecione...] Auxiliar de Estacionamento Auxiliar de Estacionamento + Auxiliar…" at bounding box center [1041, 289] width 960 height 32
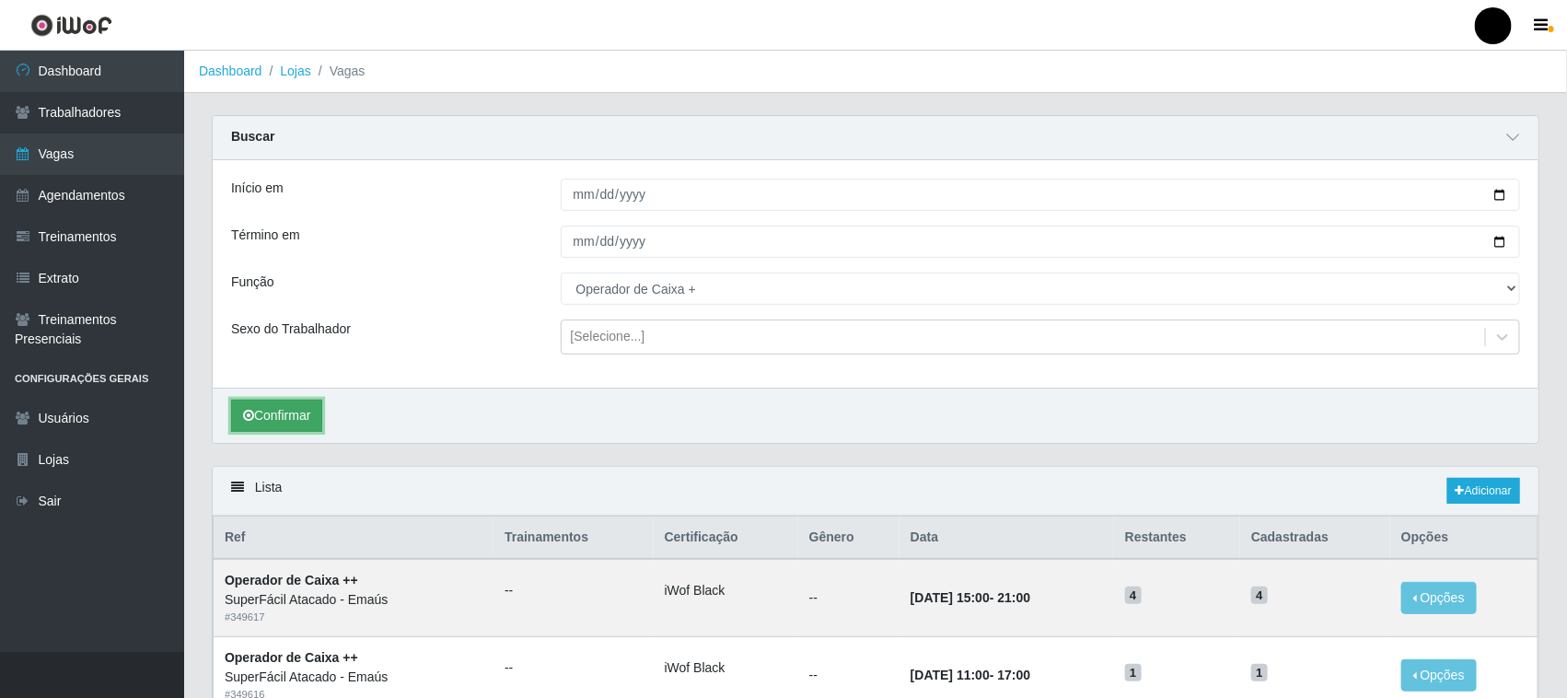
click at [288, 421] on button "Confirmar" at bounding box center [276, 416] width 91 height 32
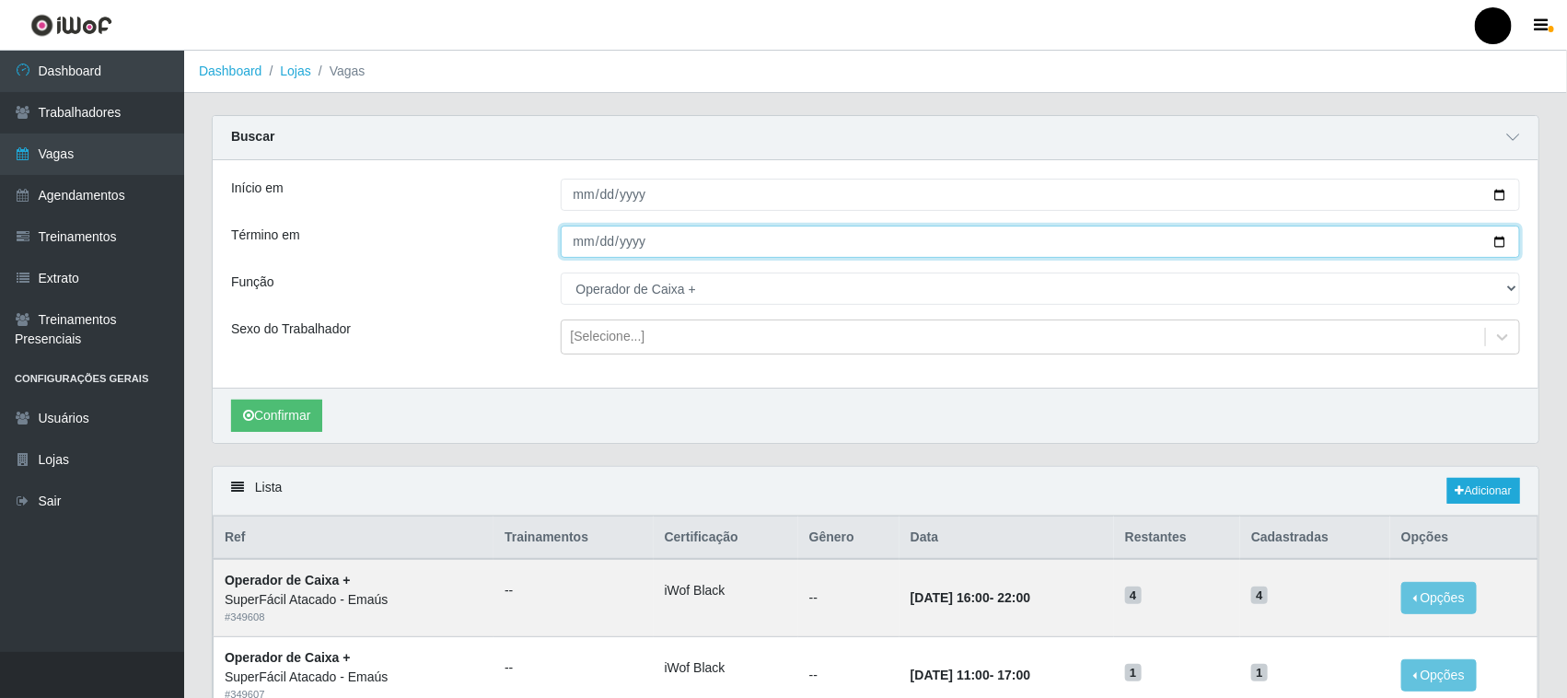
click at [1028, 249] on input "2025-10-11" at bounding box center [1041, 242] width 960 height 32
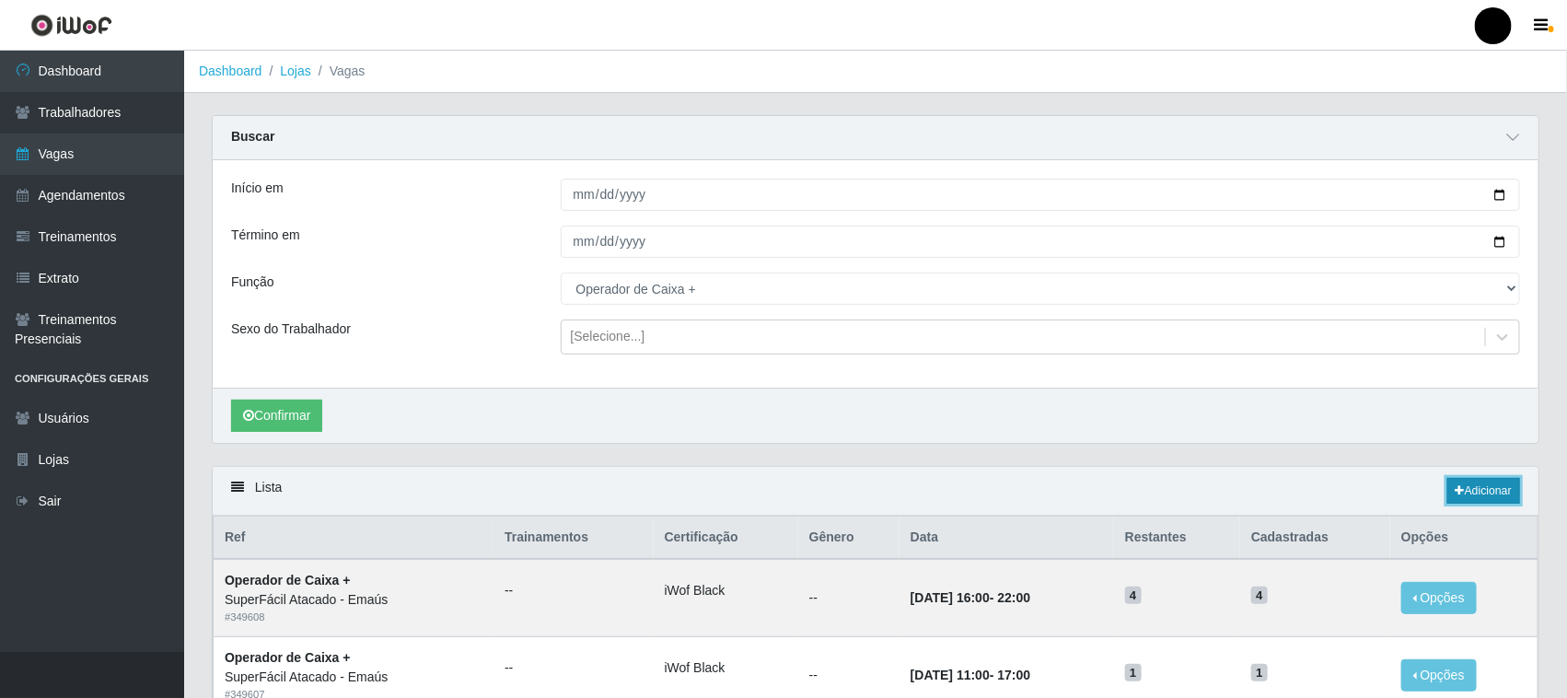
click at [1475, 499] on link "Adicionar" at bounding box center [1483, 491] width 73 height 26
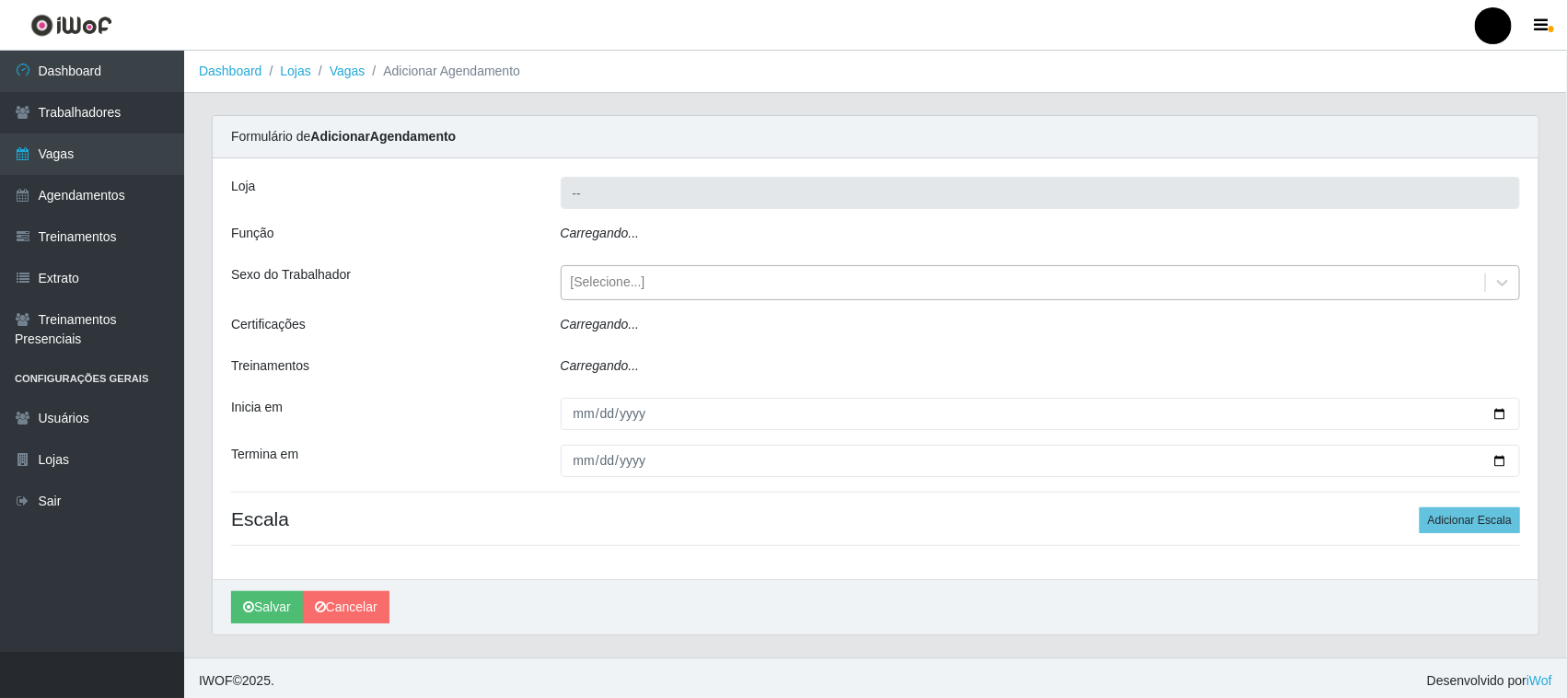
type input "SuperFácil Atacado - Emaús"
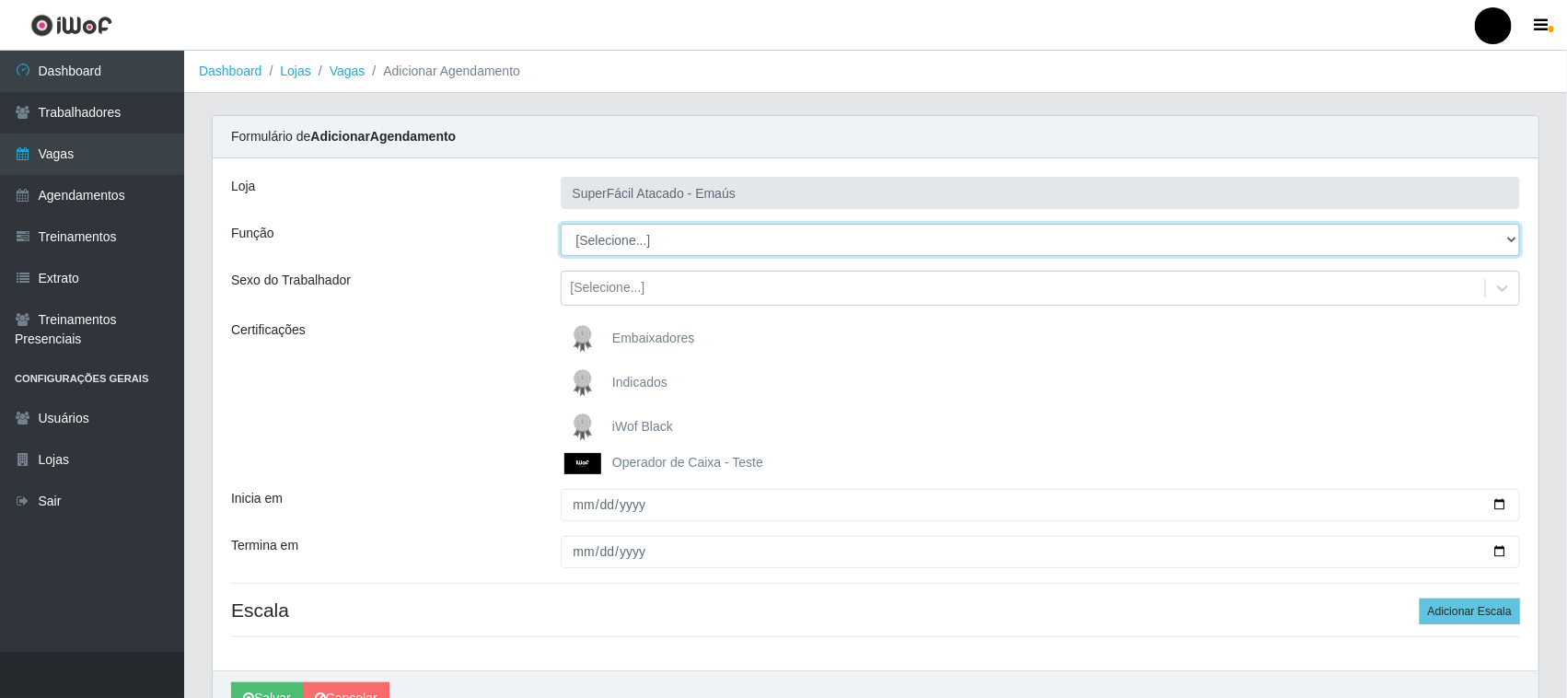
click at [666, 244] on select "[Selecione...] Auxiliar de Estacionamento Auxiliar de Estacionamento + Auxiliar…" at bounding box center [1041, 240] width 960 height 32
select select "22"
click at [561, 224] on select "[Selecione...] Auxiliar de Estacionamento Auxiliar de Estacionamento + Auxiliar…" at bounding box center [1041, 240] width 960 height 32
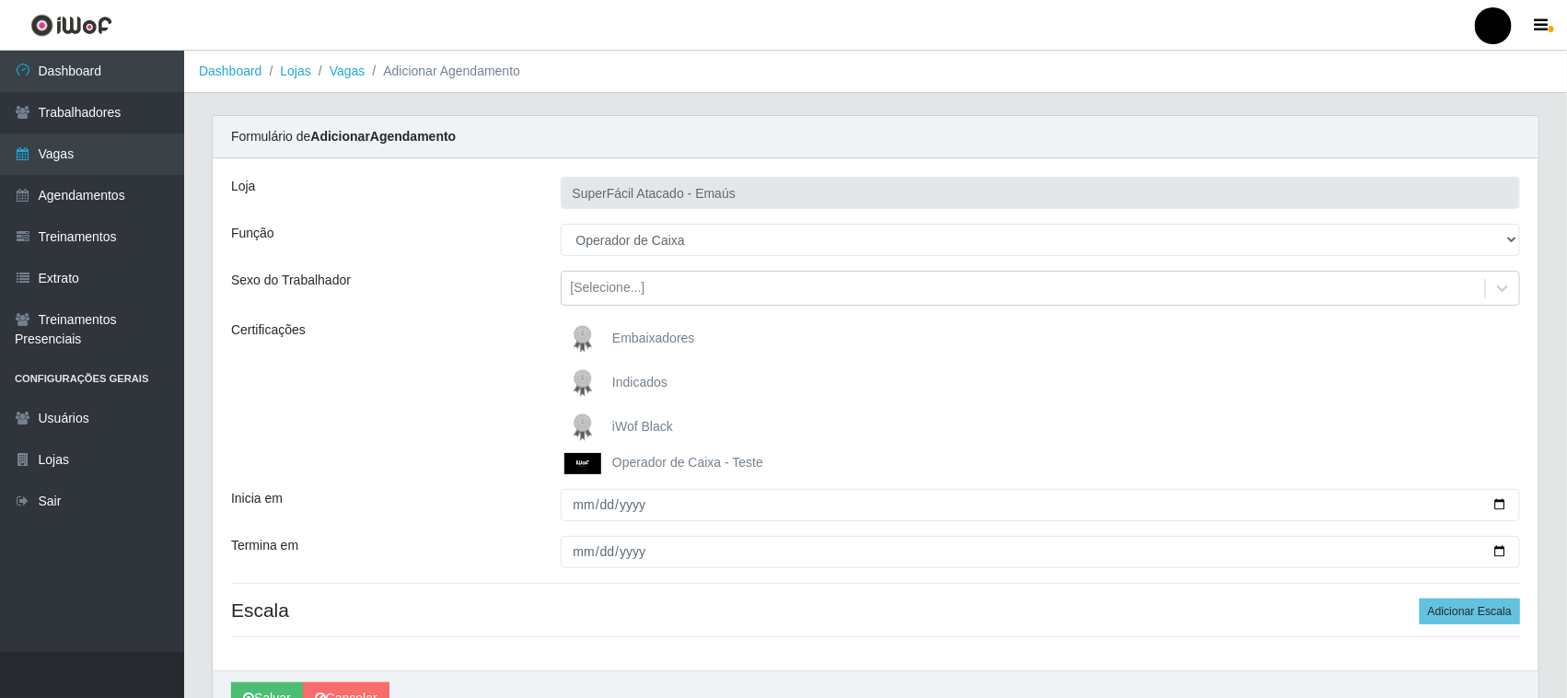
click at [585, 424] on img at bounding box center [586, 427] width 44 height 37
click at [0, 0] on input "iWof Black" at bounding box center [0, 0] width 0 height 0
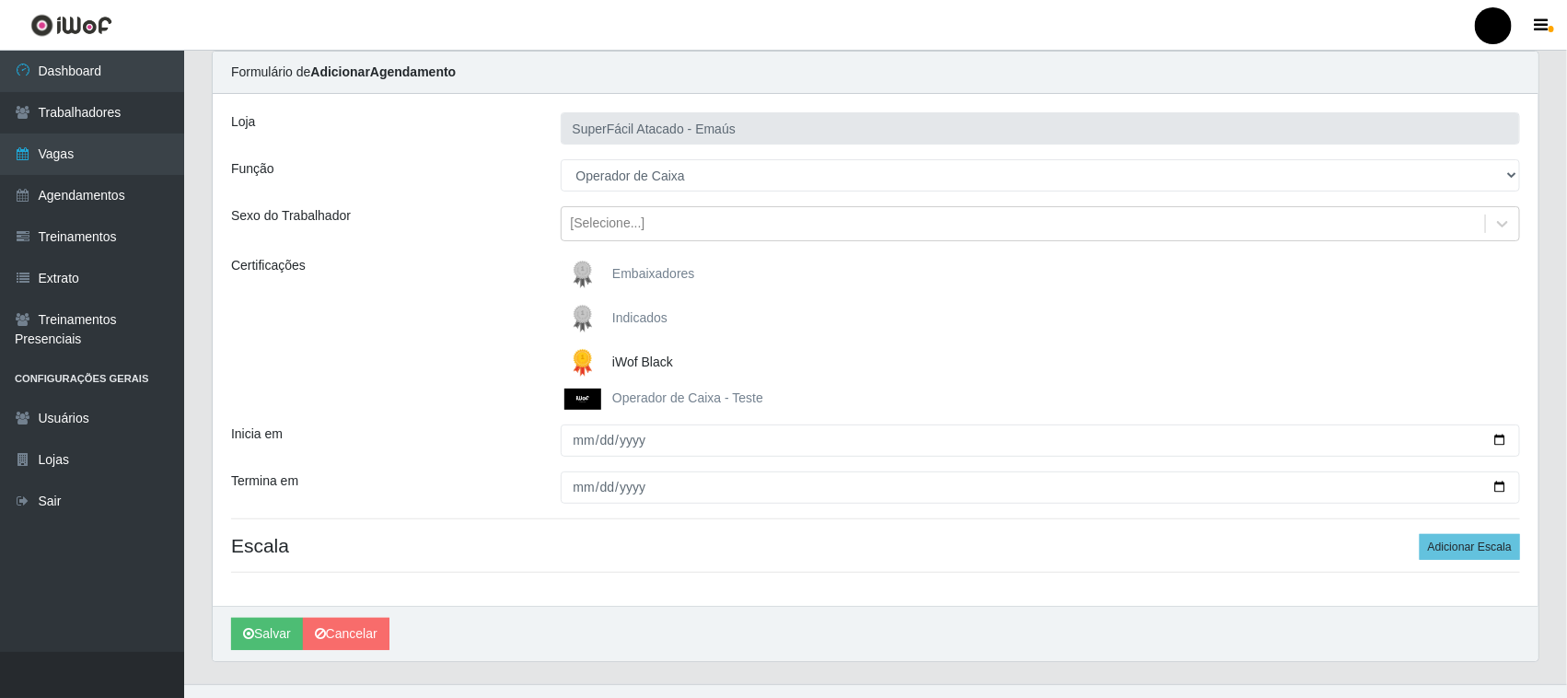
scroll to position [98, 0]
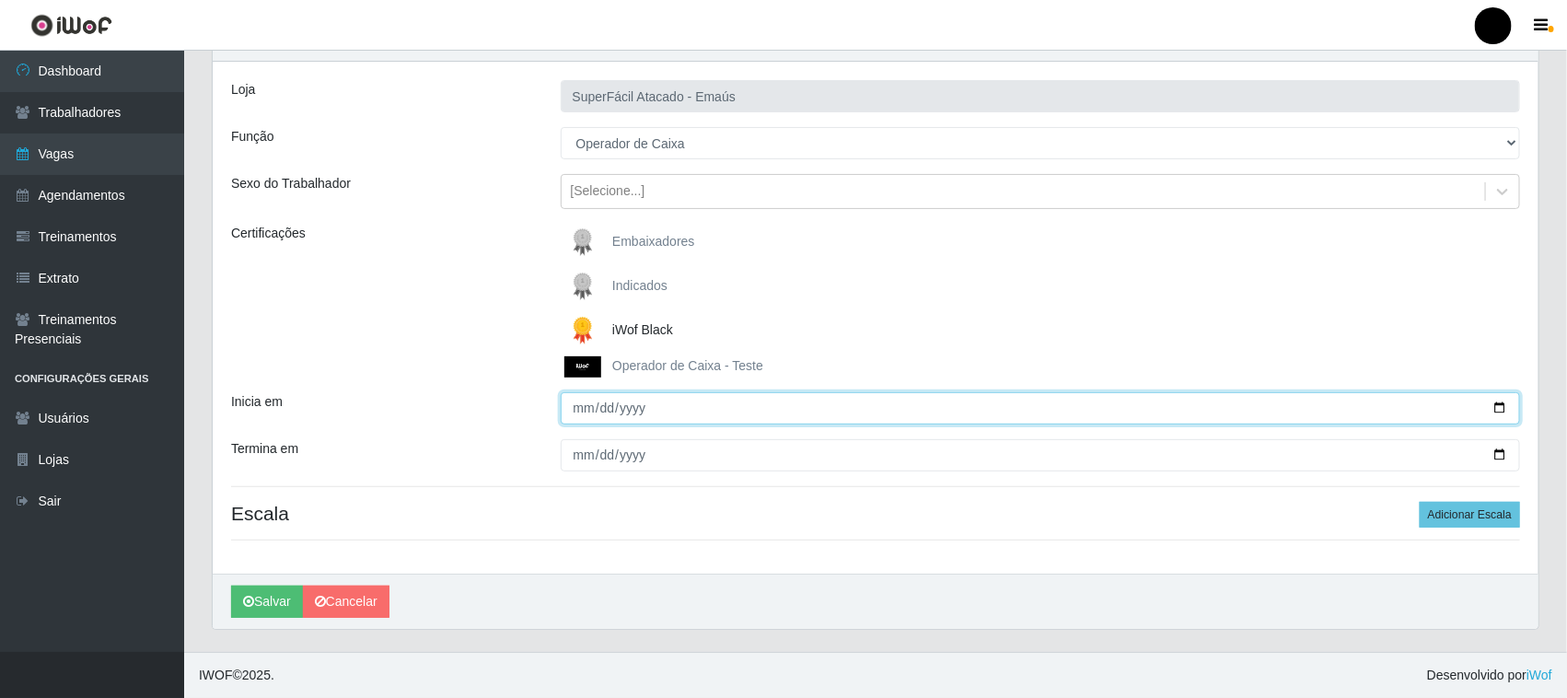
click at [1499, 406] on input "Inicia em" at bounding box center [1041, 408] width 960 height 32
type input "2025-10-17"
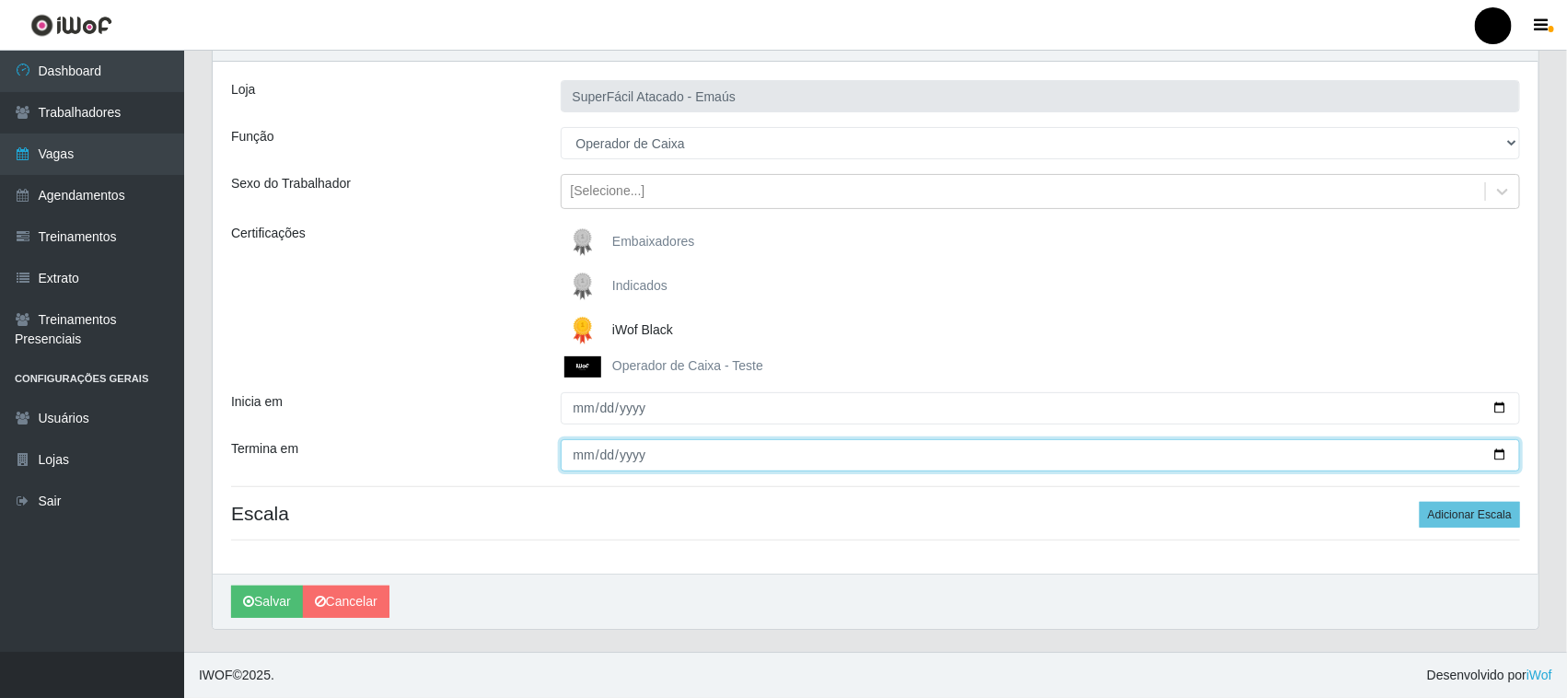
click at [1496, 451] on input "Termina em" at bounding box center [1041, 455] width 960 height 32
type input "2025-10-17"
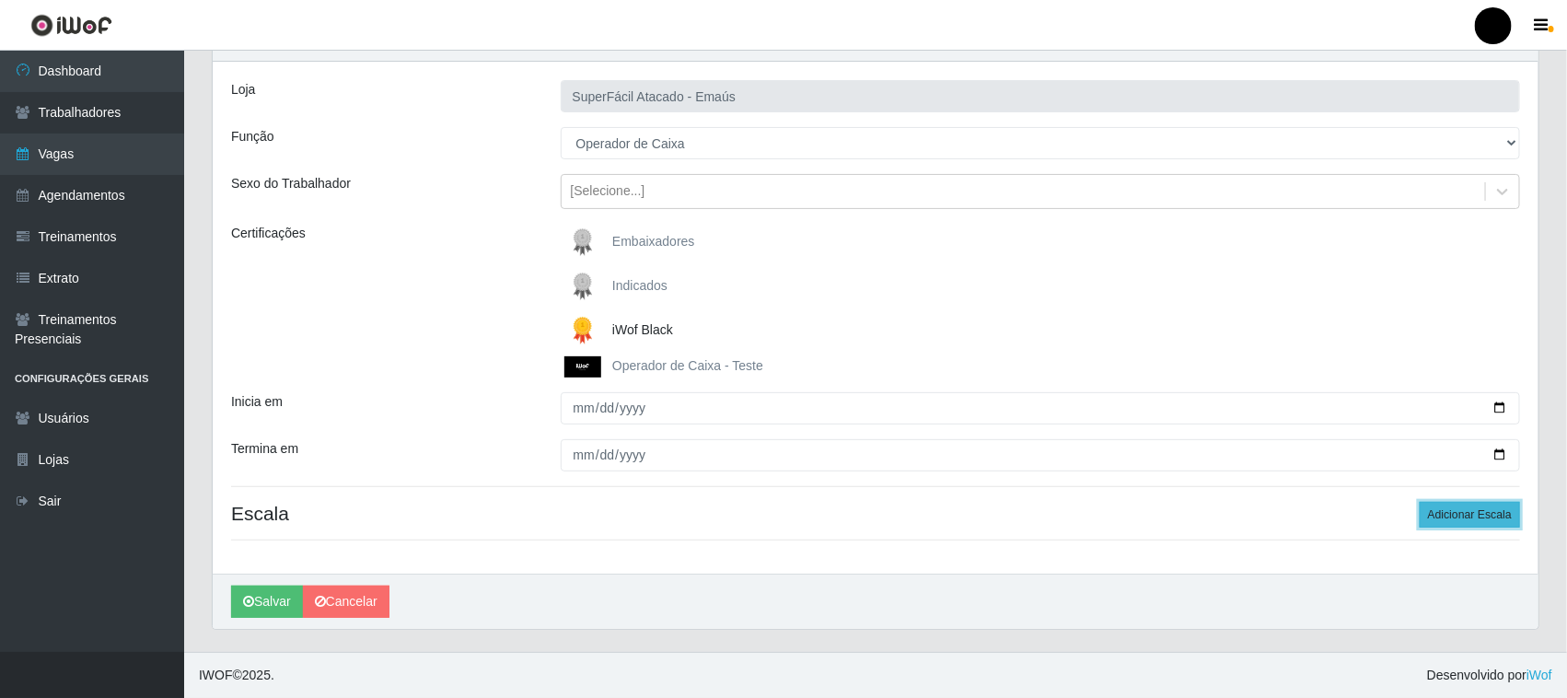
click at [1450, 514] on button "Adicionar Escala" at bounding box center [1470, 515] width 100 height 26
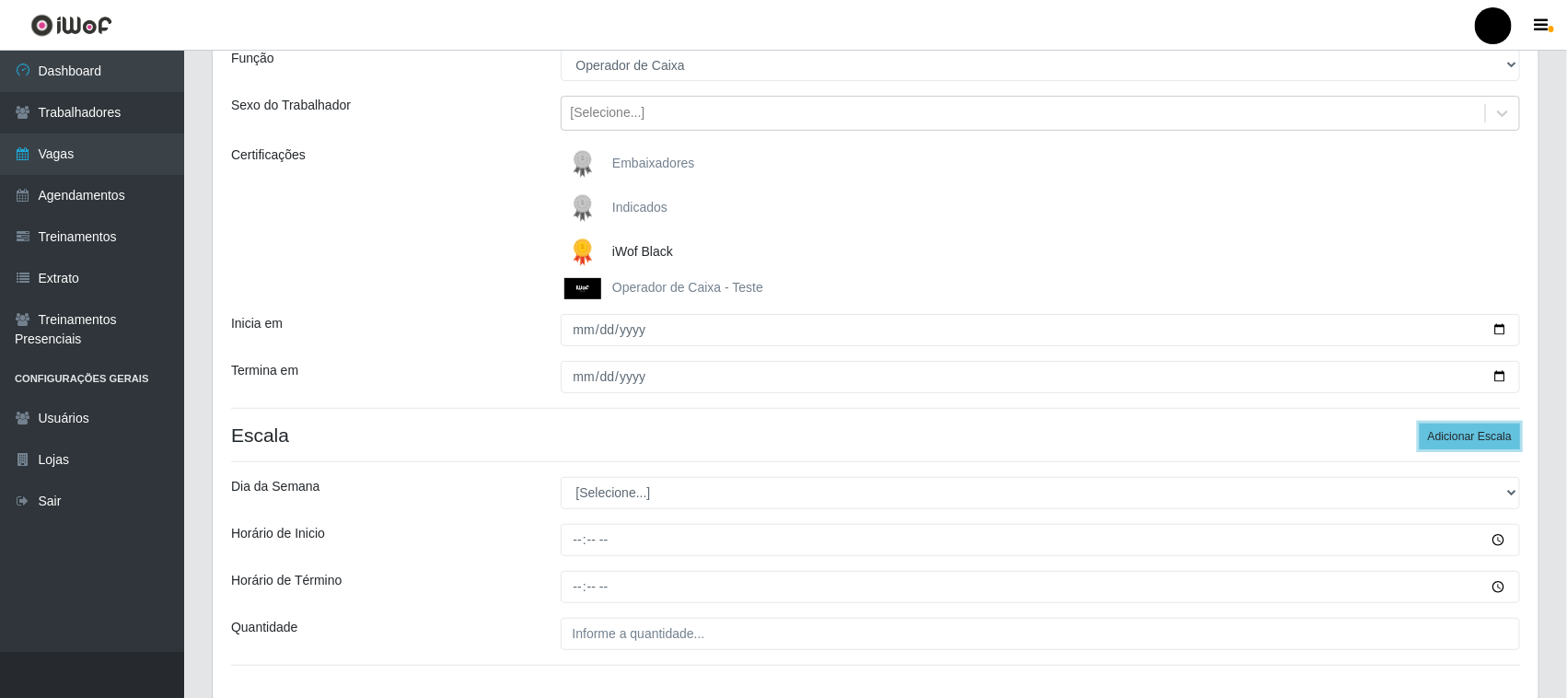
scroll to position [301, 0]
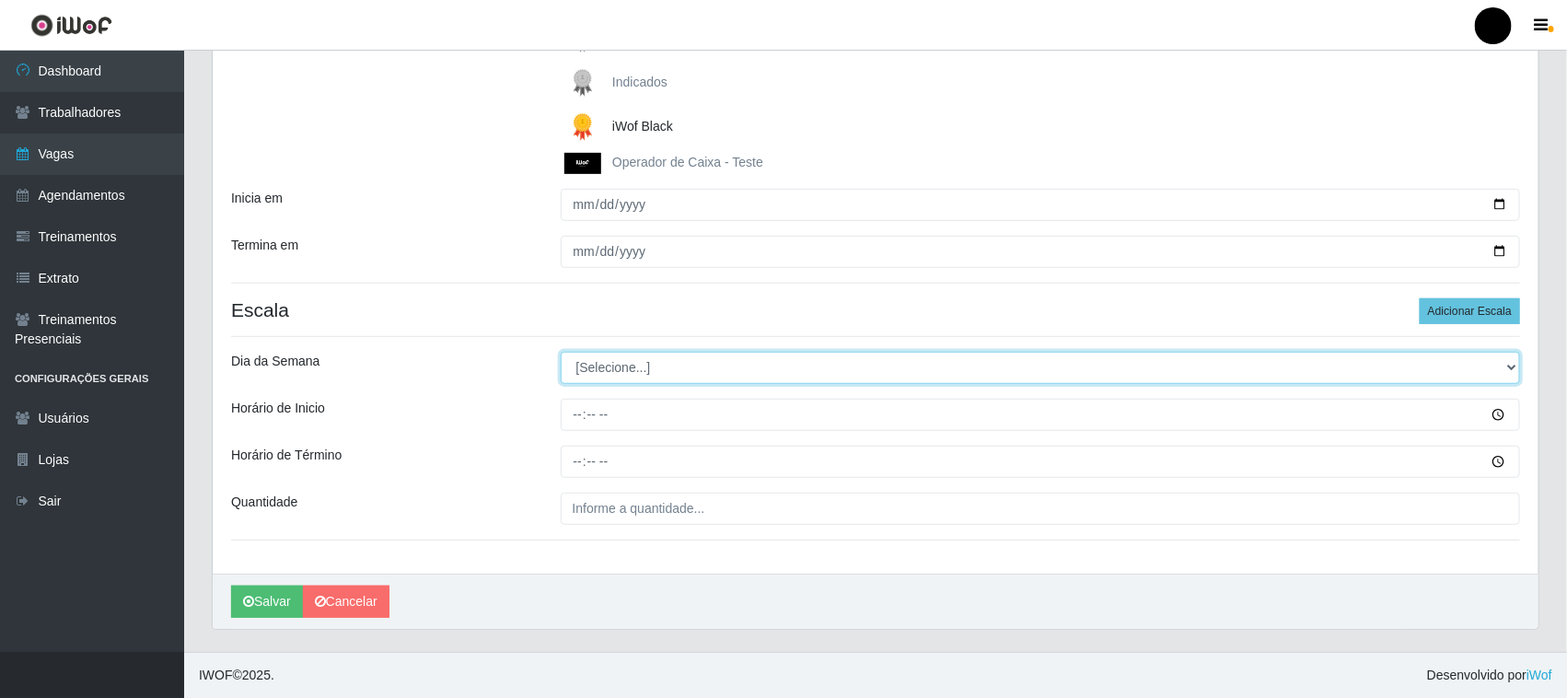
click at [583, 373] on select "[Selecione...] Segunda Terça Quarta Quinta Sexta Sábado Domingo" at bounding box center [1041, 368] width 960 height 32
select select "5"
click at [561, 352] on select "[Selecione...] Segunda Terça Quarta Quinta Sexta Sábado Domingo" at bounding box center [1041, 368] width 960 height 32
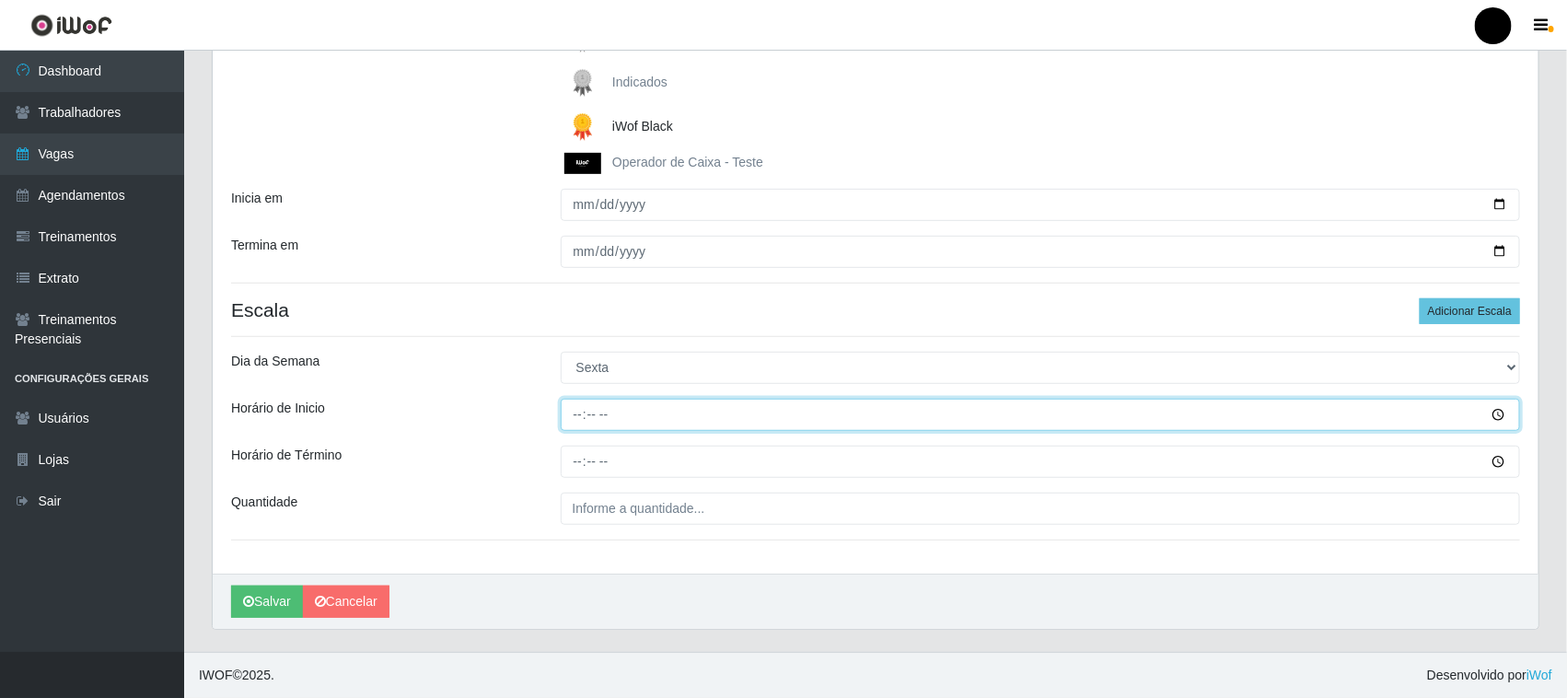
click at [575, 411] on input "Horário de Inicio" at bounding box center [1041, 415] width 960 height 32
type input "08:00"
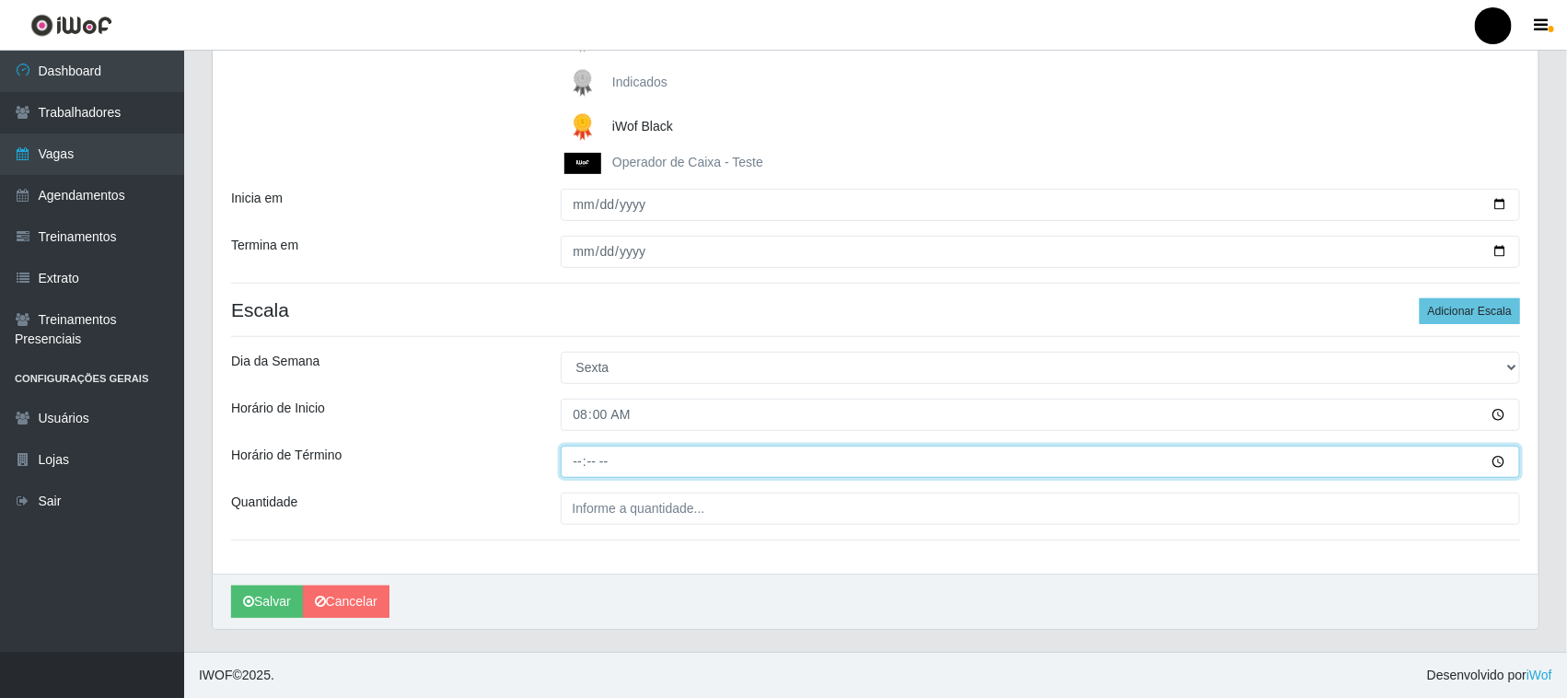
click at [574, 465] on input "Horário de Término" at bounding box center [1041, 462] width 960 height 32
type input "14:00"
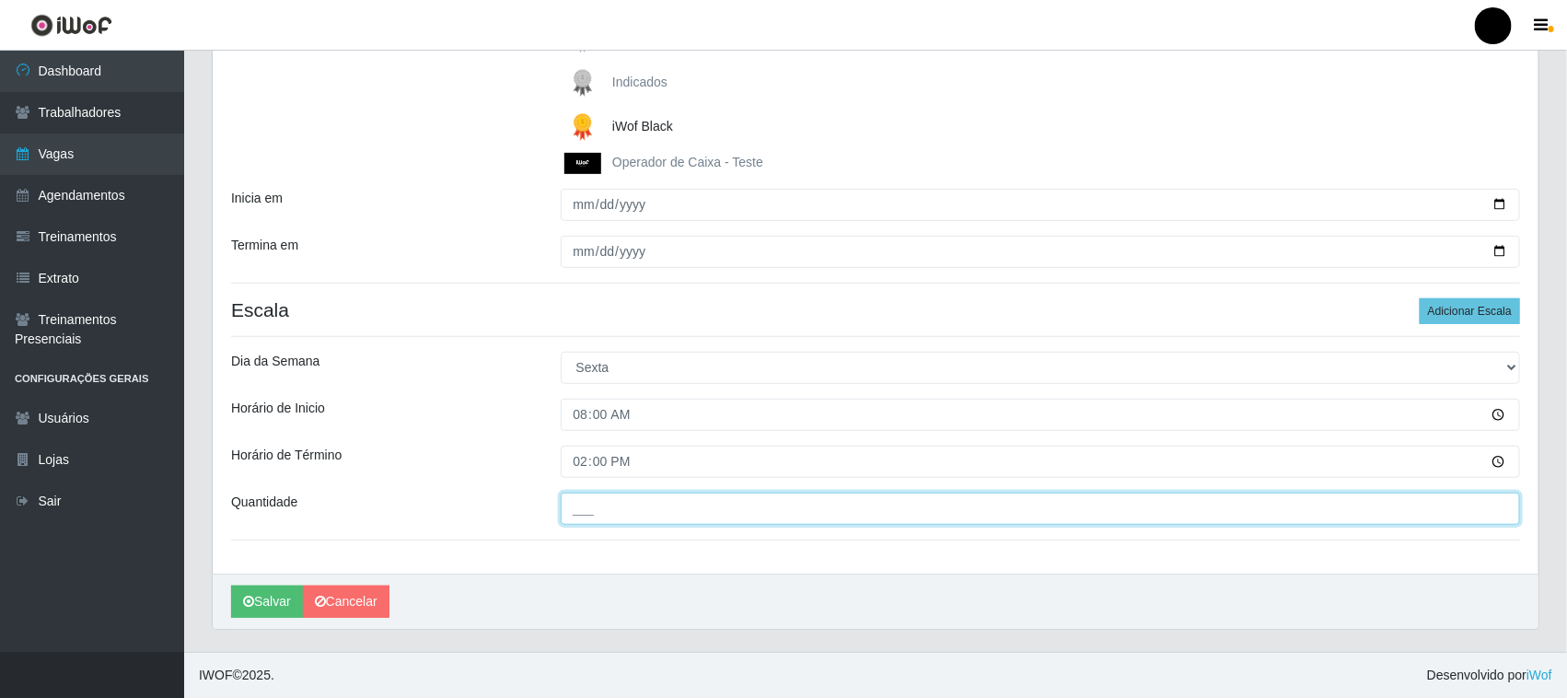
click at [591, 507] on input "___" at bounding box center [1041, 509] width 960 height 32
type input "2__"
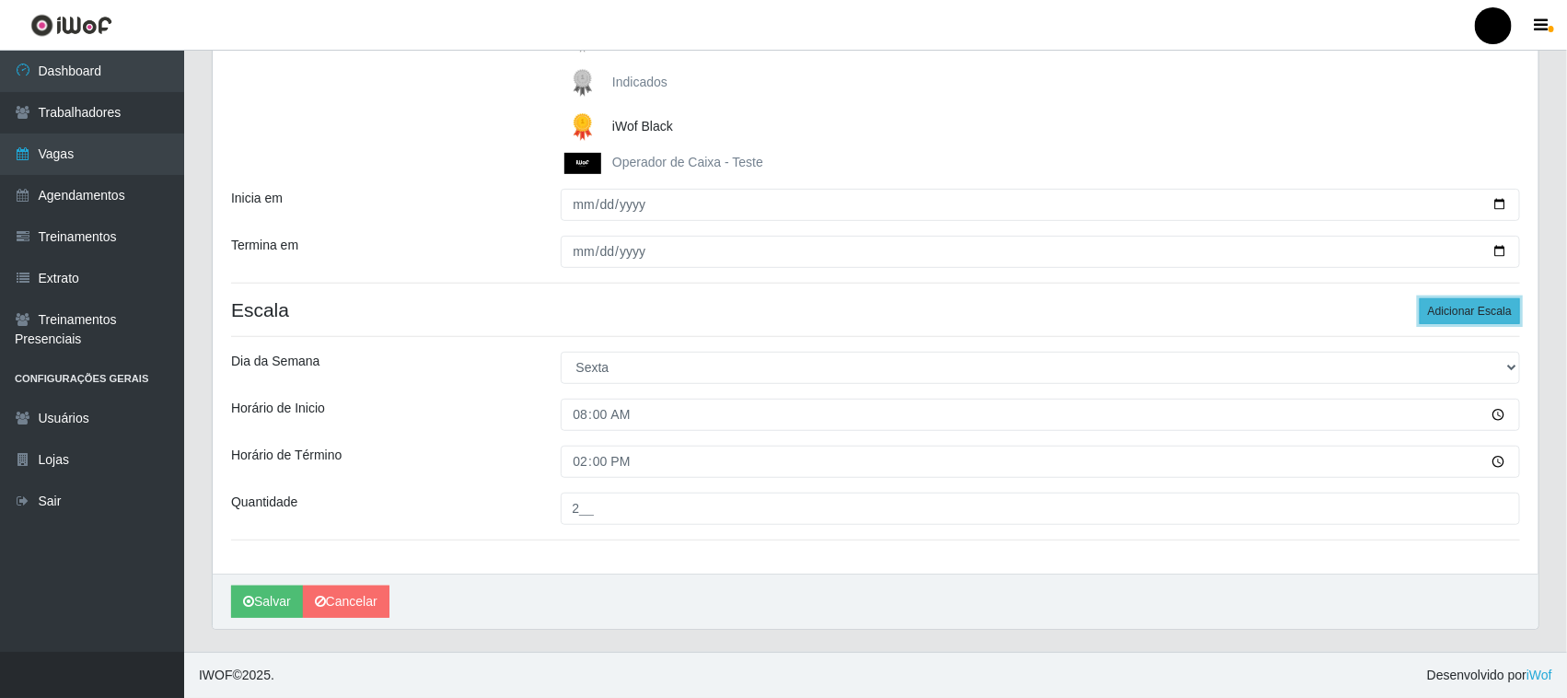
click at [1439, 300] on button "Adicionar Escala" at bounding box center [1470, 311] width 100 height 26
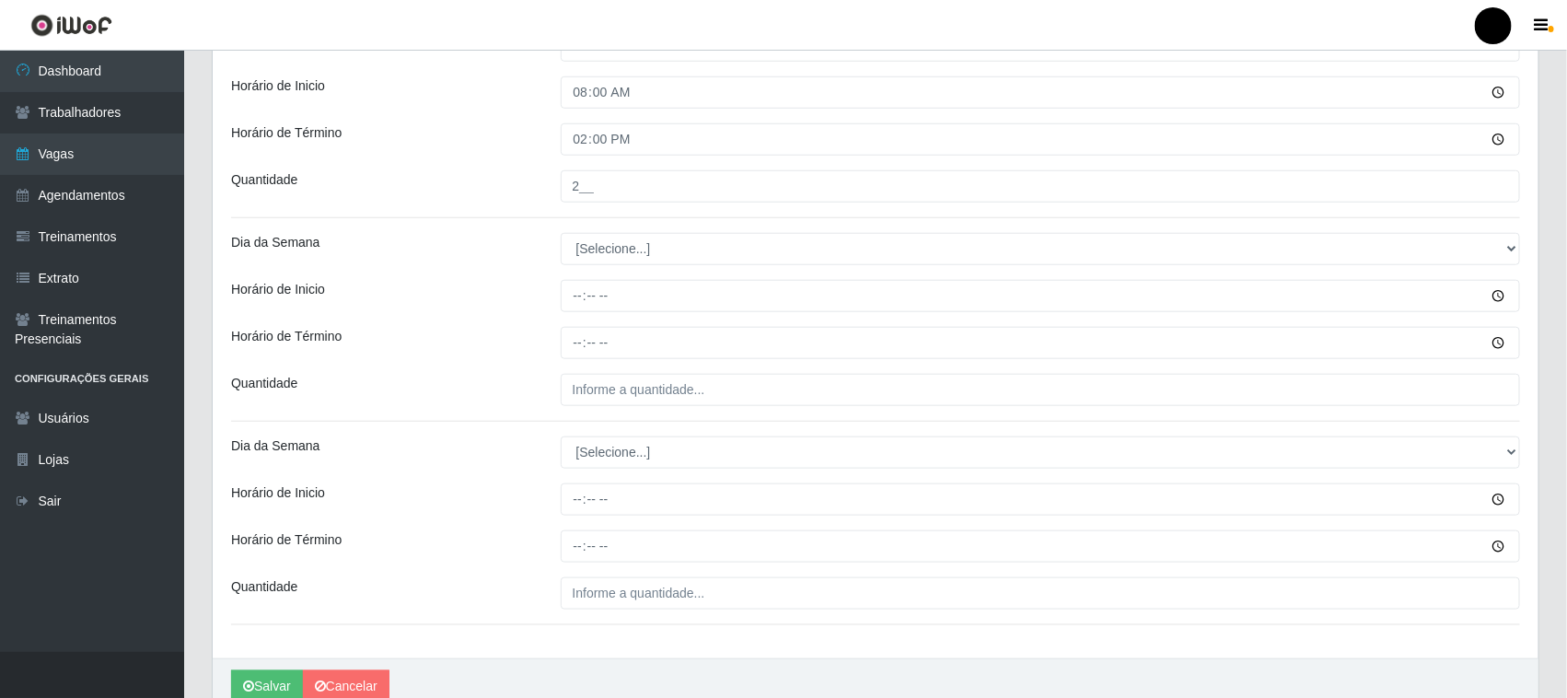
scroll to position [646, 0]
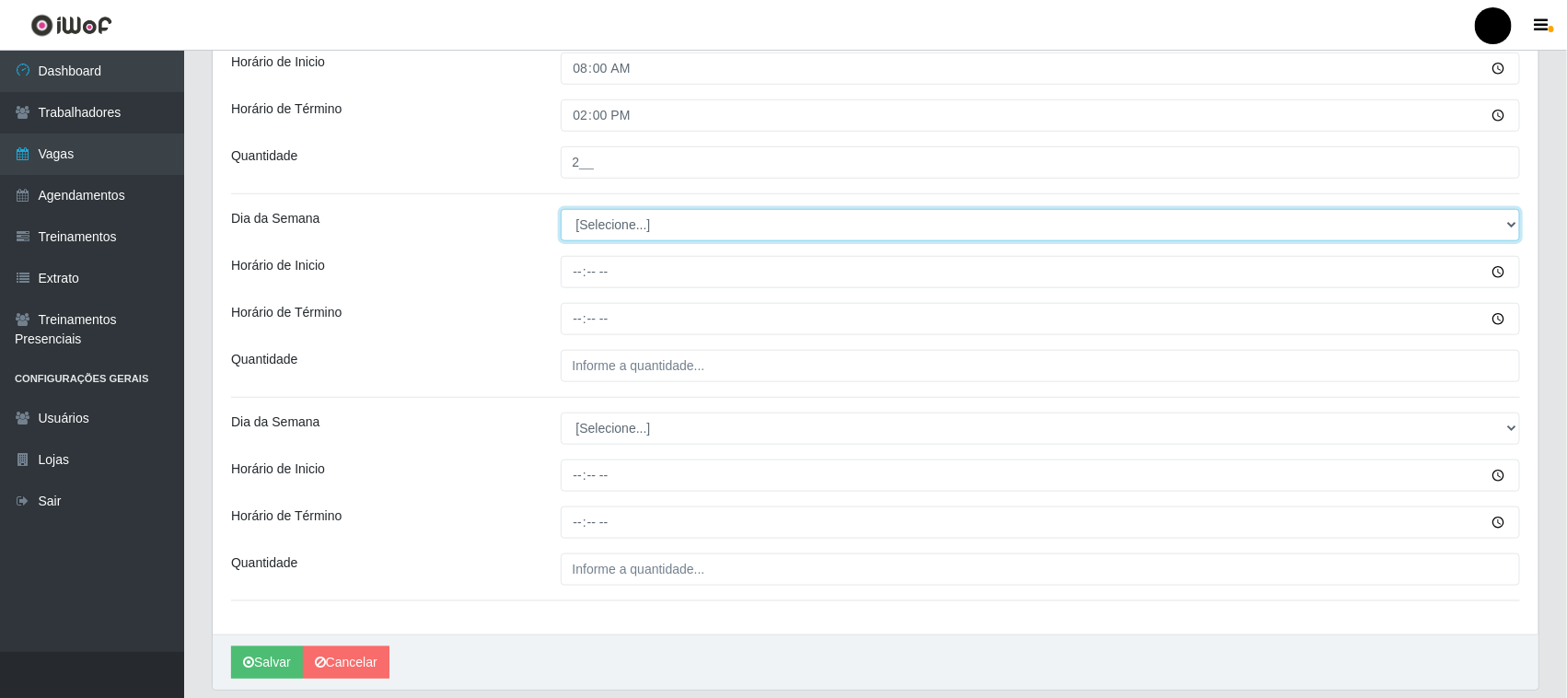
click at [610, 226] on select "[Selecione...] Segunda Terça Quarta Quinta Sexta Sábado Domingo" at bounding box center [1041, 225] width 960 height 32
select select "5"
click at [561, 210] on select "[Selecione...] Segunda Terça Quarta Quinta Sexta Sábado Domingo" at bounding box center [1041, 225] width 960 height 32
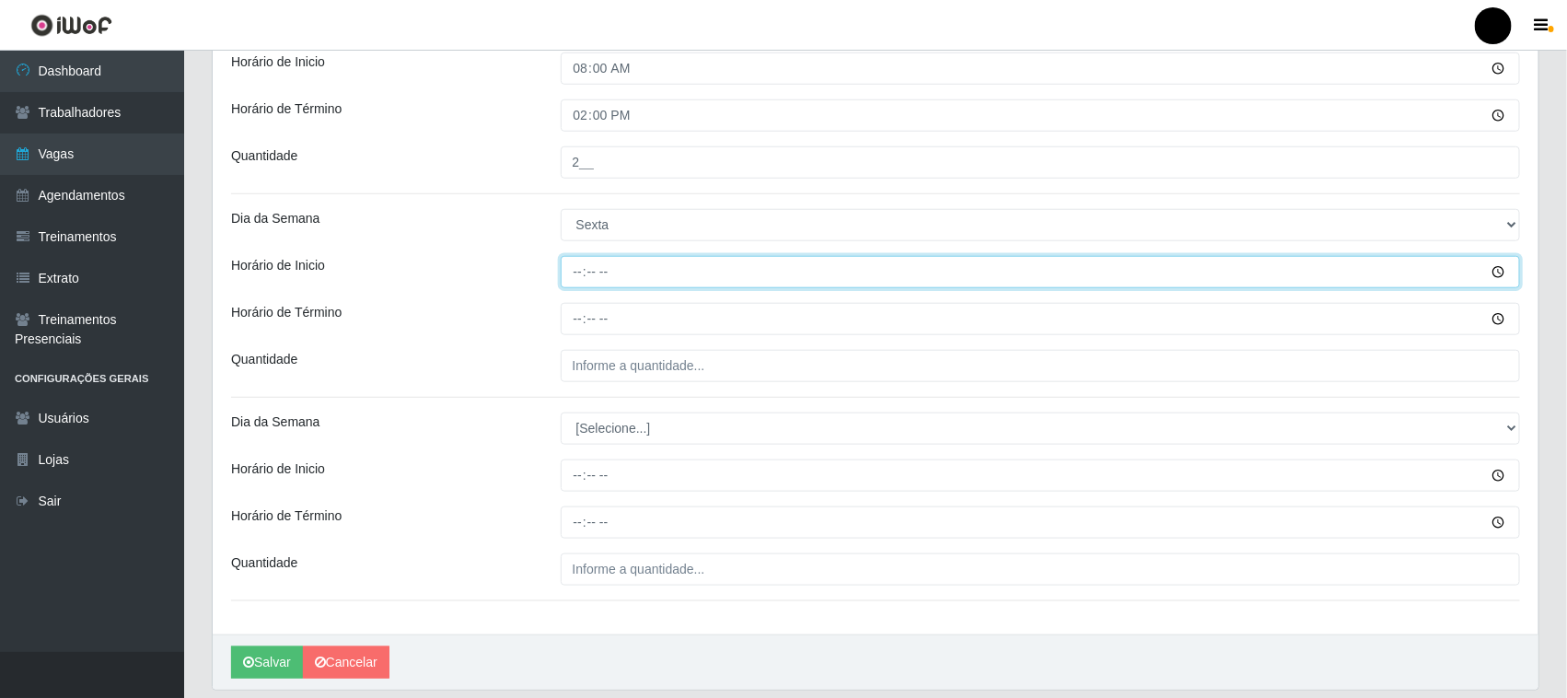
click at [575, 283] on input "Horário de Inicio" at bounding box center [1041, 272] width 960 height 32
type input "09:00"
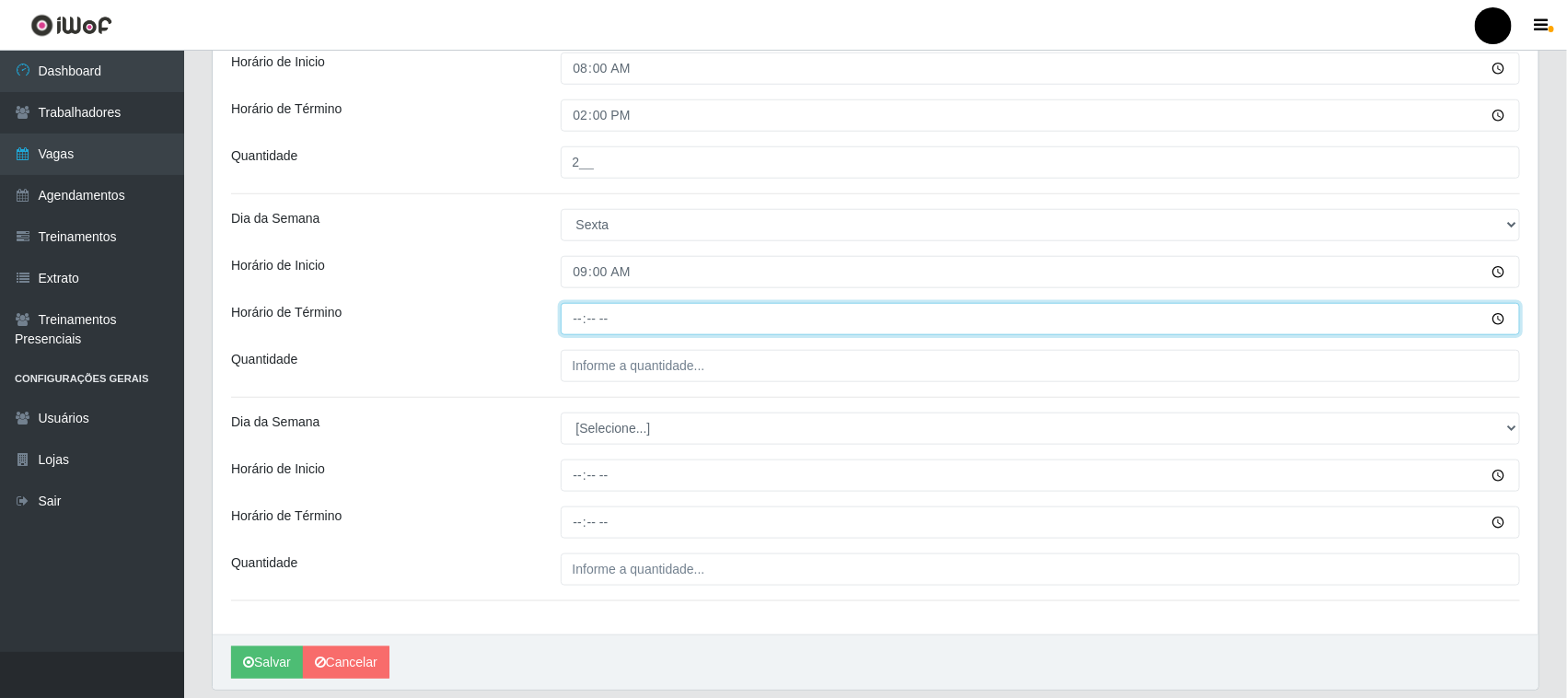
click at [577, 322] on input "Horário de Término" at bounding box center [1041, 319] width 960 height 32
type input "15:00"
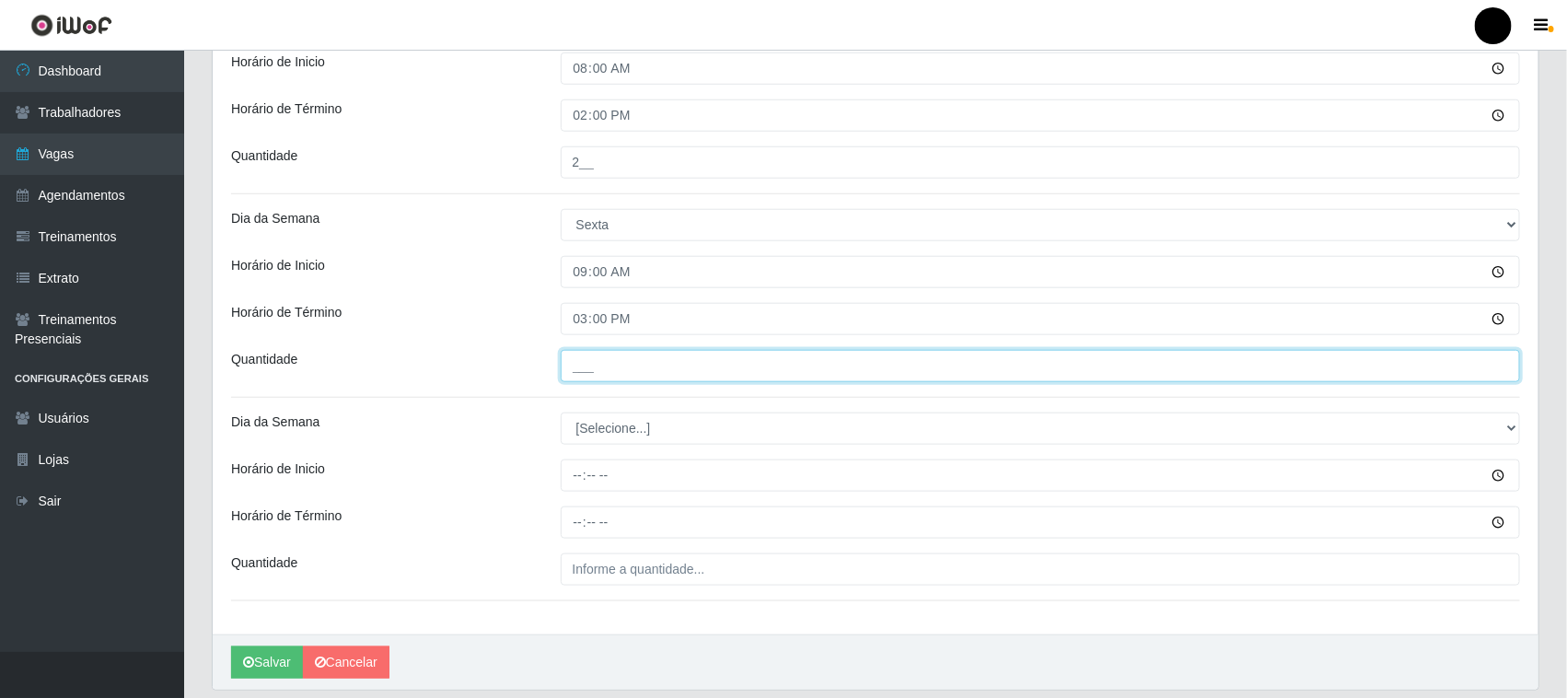
click at [589, 364] on input "___" at bounding box center [1041, 366] width 960 height 32
type input "2__"
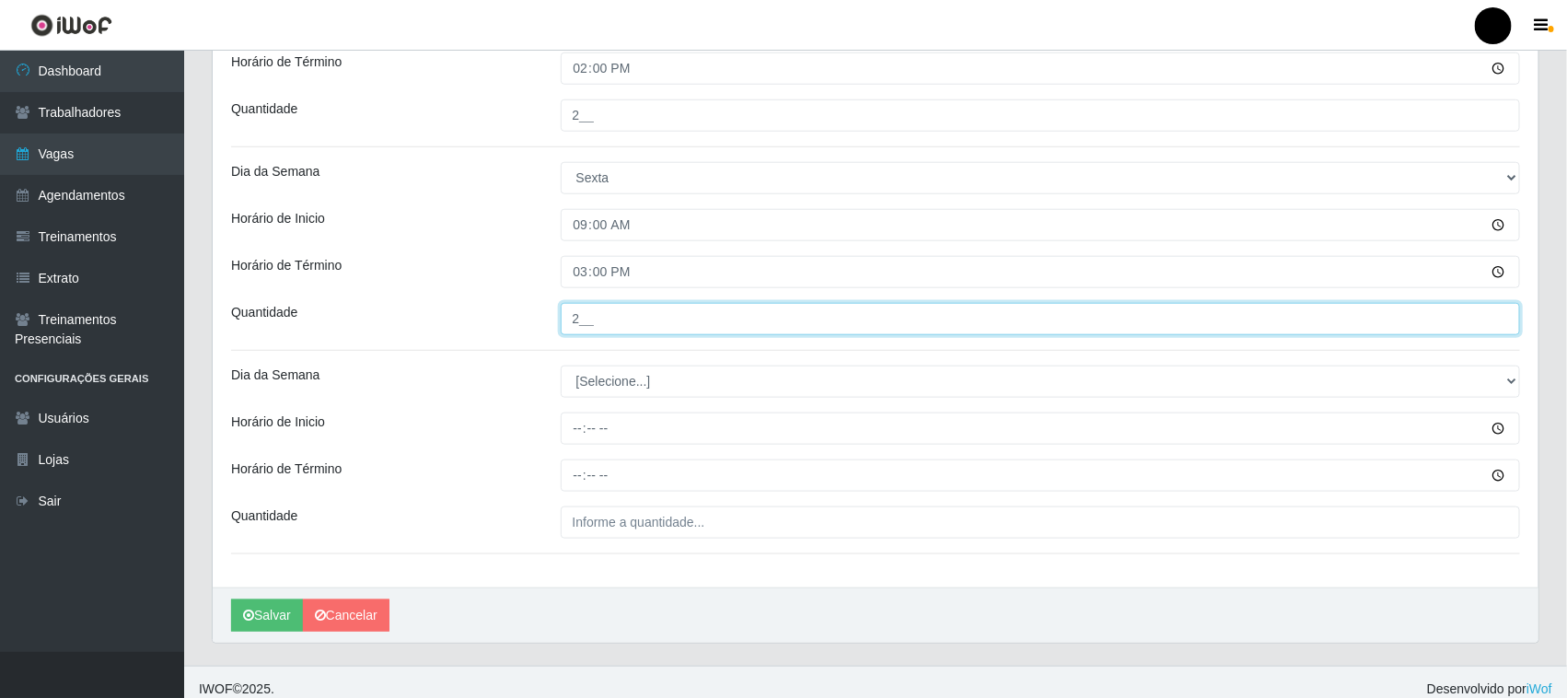
scroll to position [709, 0]
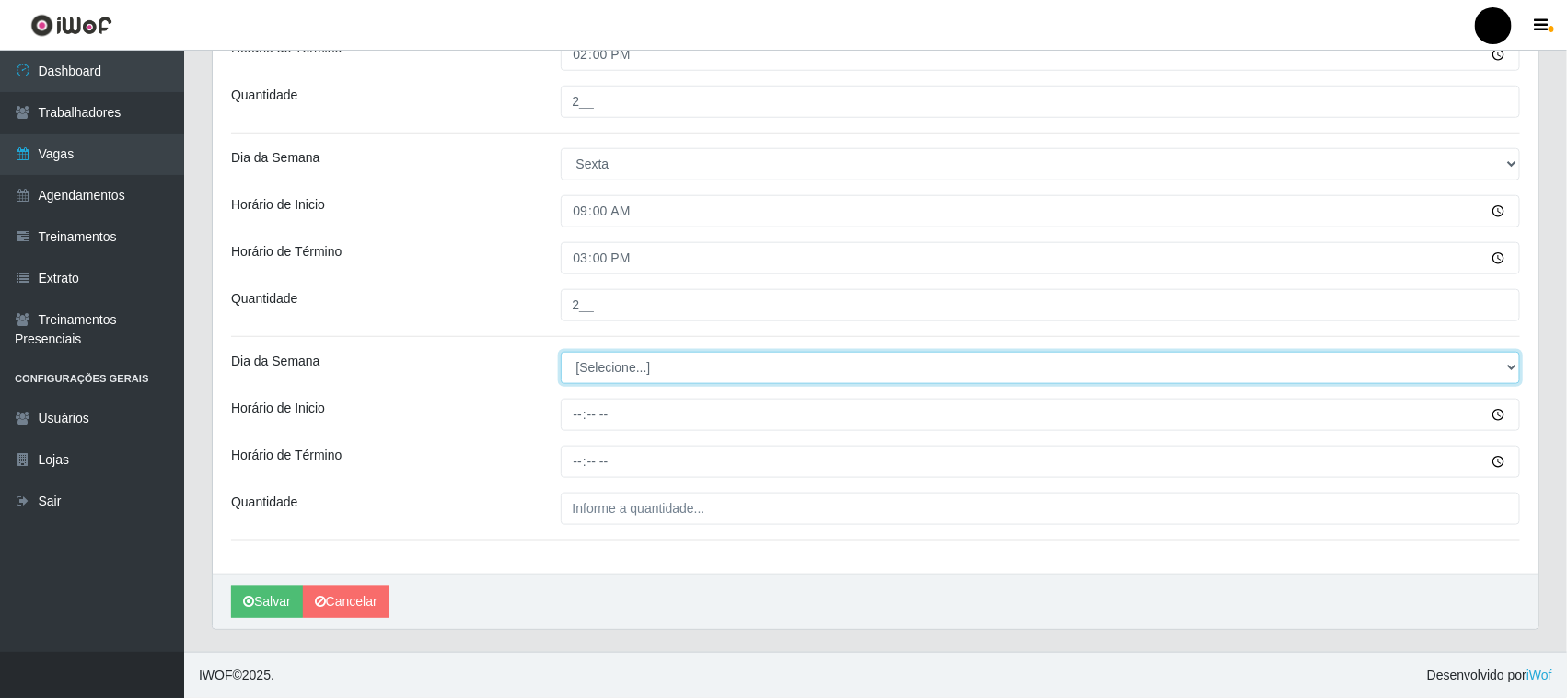
click at [608, 369] on select "[Selecione...] Segunda Terça Quarta Quinta Sexta Sábado Domingo" at bounding box center [1041, 368] width 960 height 32
select select "5"
click at [561, 352] on select "[Selecione...] Segunda Terça Quarta Quinta Sexta Sábado Domingo" at bounding box center [1041, 368] width 960 height 32
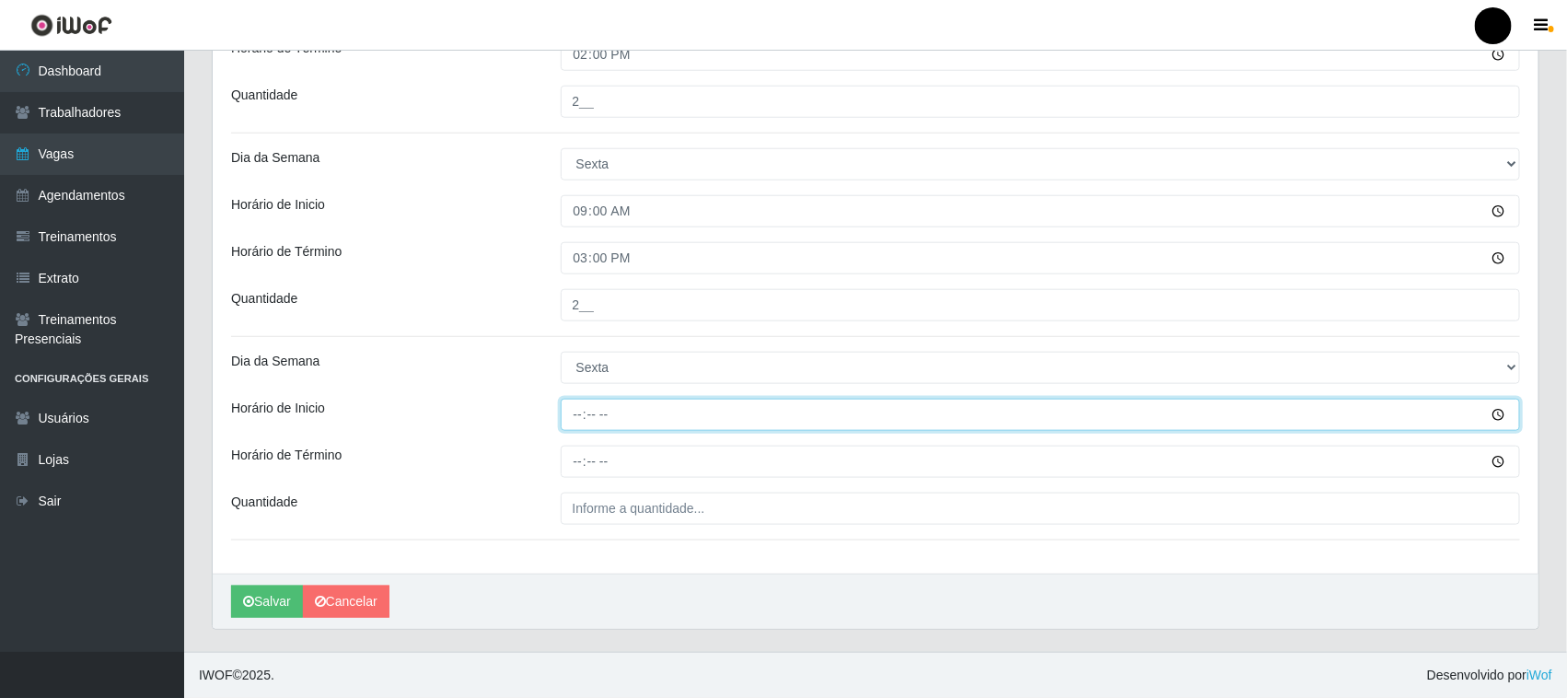
click at [569, 410] on input "Horário de Inicio" at bounding box center [1041, 415] width 960 height 32
type input "11:00"
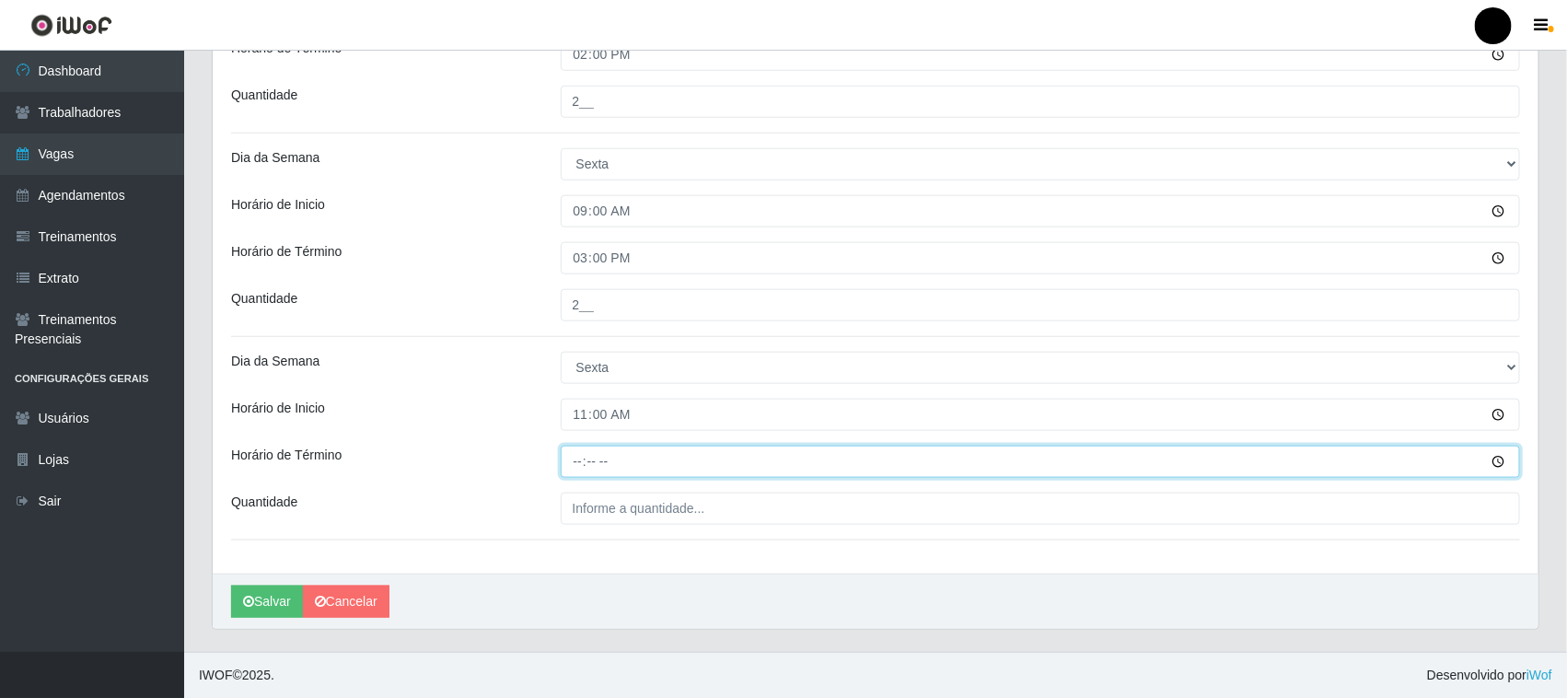
click at [571, 463] on input "Horário de Término" at bounding box center [1041, 462] width 960 height 32
type input "17:00"
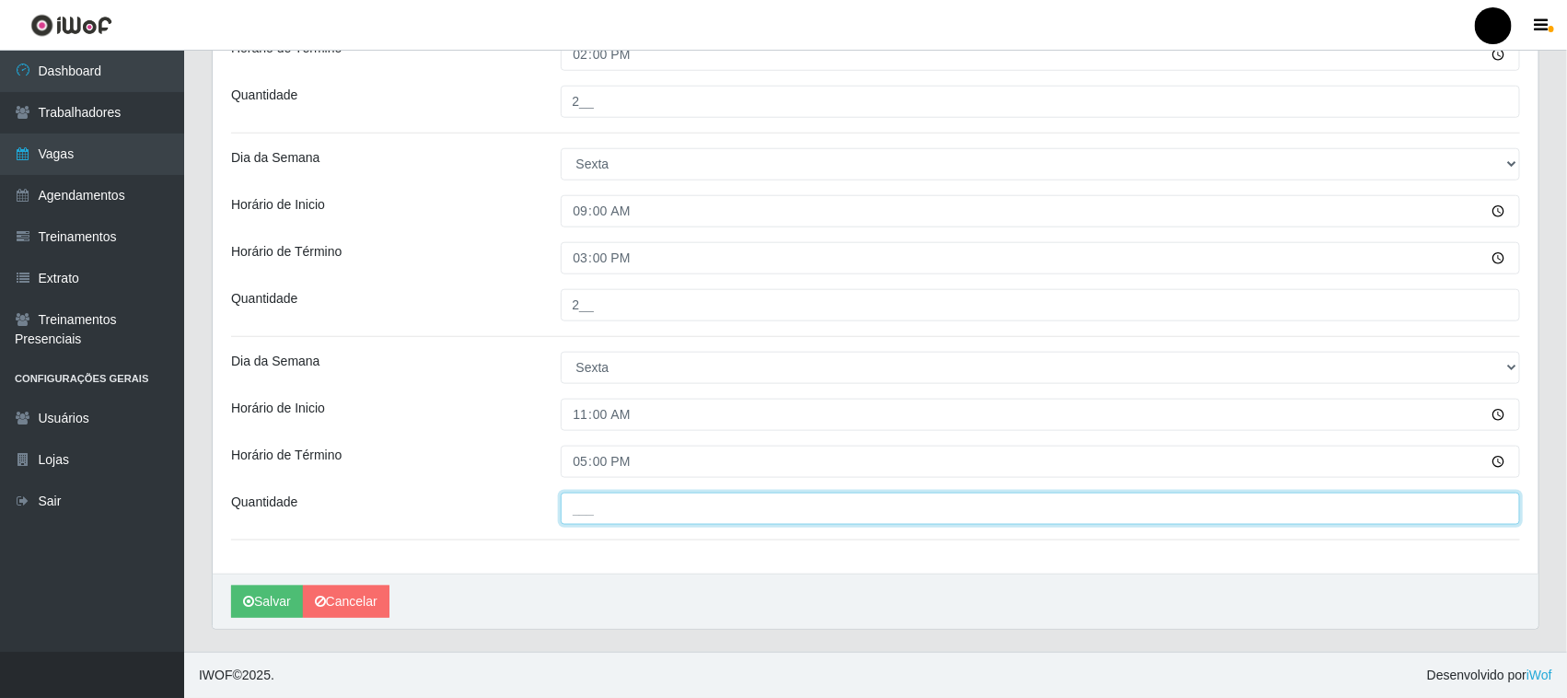
click at [587, 509] on input "___" at bounding box center [1041, 509] width 960 height 32
type input "1__"
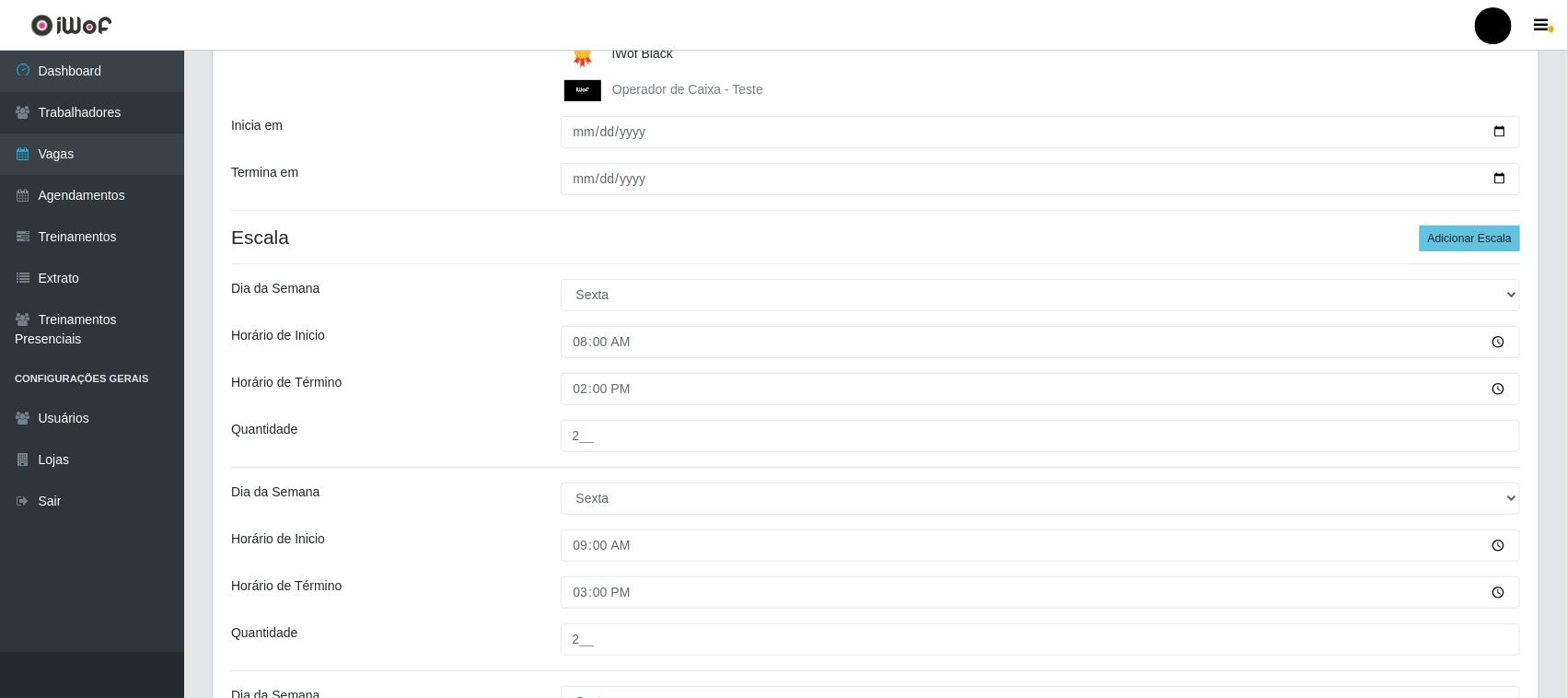
scroll to position [364, 0]
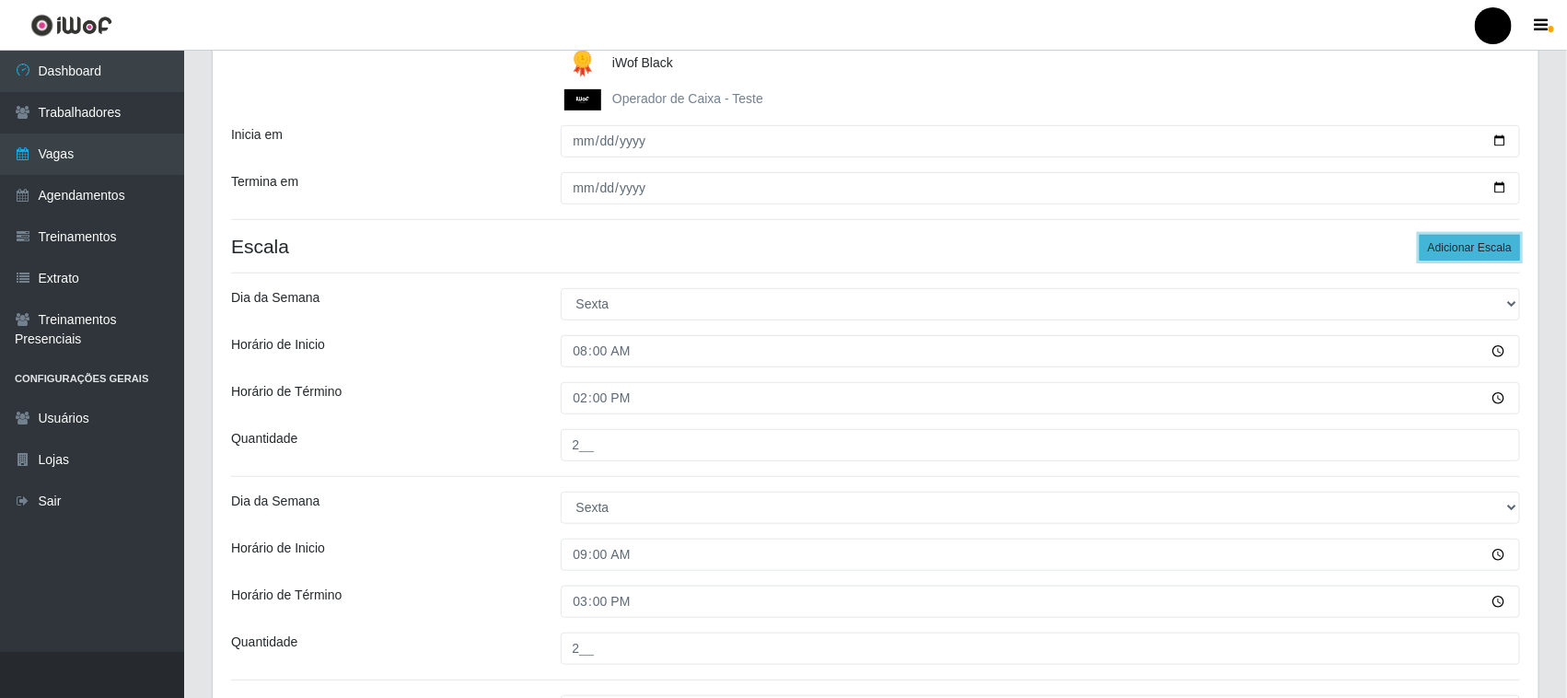
click at [1434, 246] on button "Adicionar Escala" at bounding box center [1470, 248] width 100 height 26
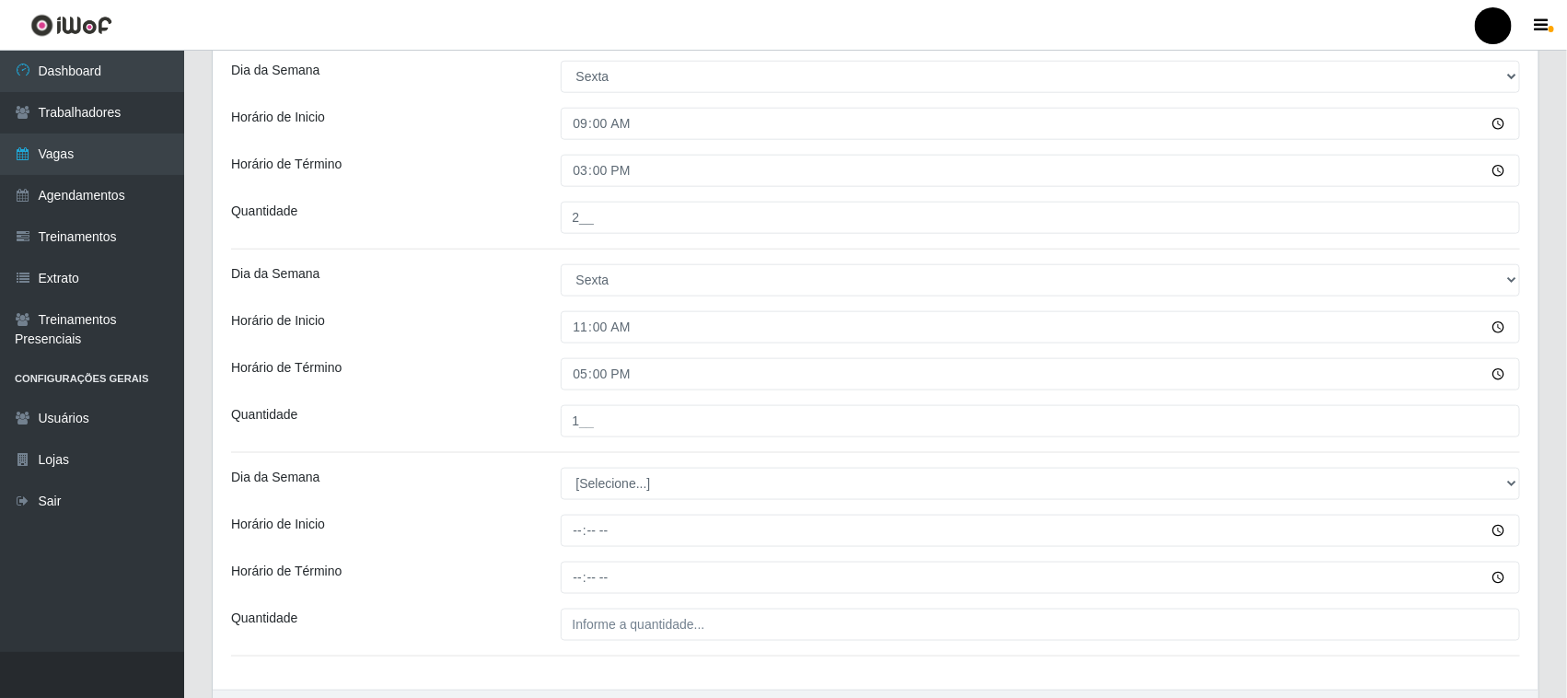
scroll to position [912, 0]
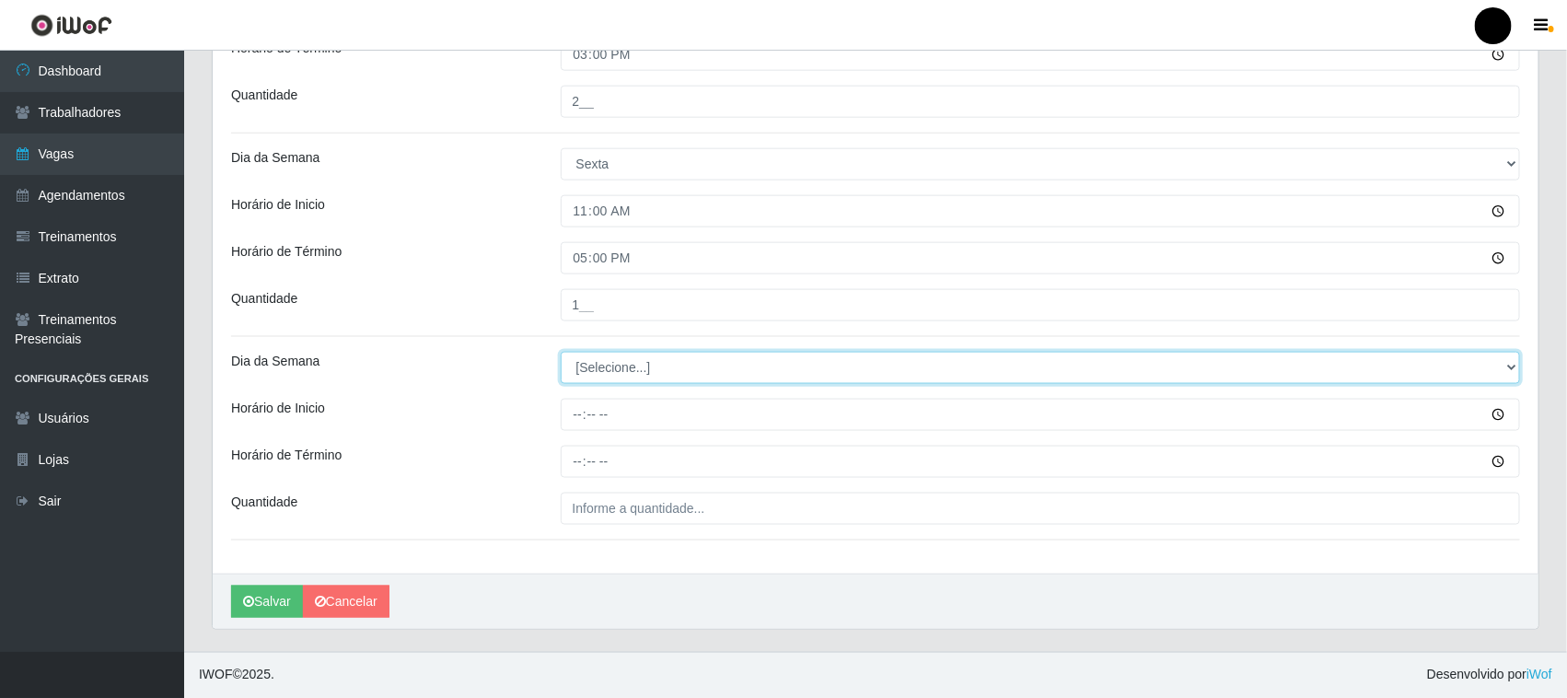
click at [595, 375] on select "[Selecione...] Segunda Terça Quarta Quinta Sexta Sábado Domingo" at bounding box center [1041, 368] width 960 height 32
select select "5"
click at [561, 352] on select "[Selecione...] Segunda Terça Quarta Quinta Sexta Sábado Domingo" at bounding box center [1041, 368] width 960 height 32
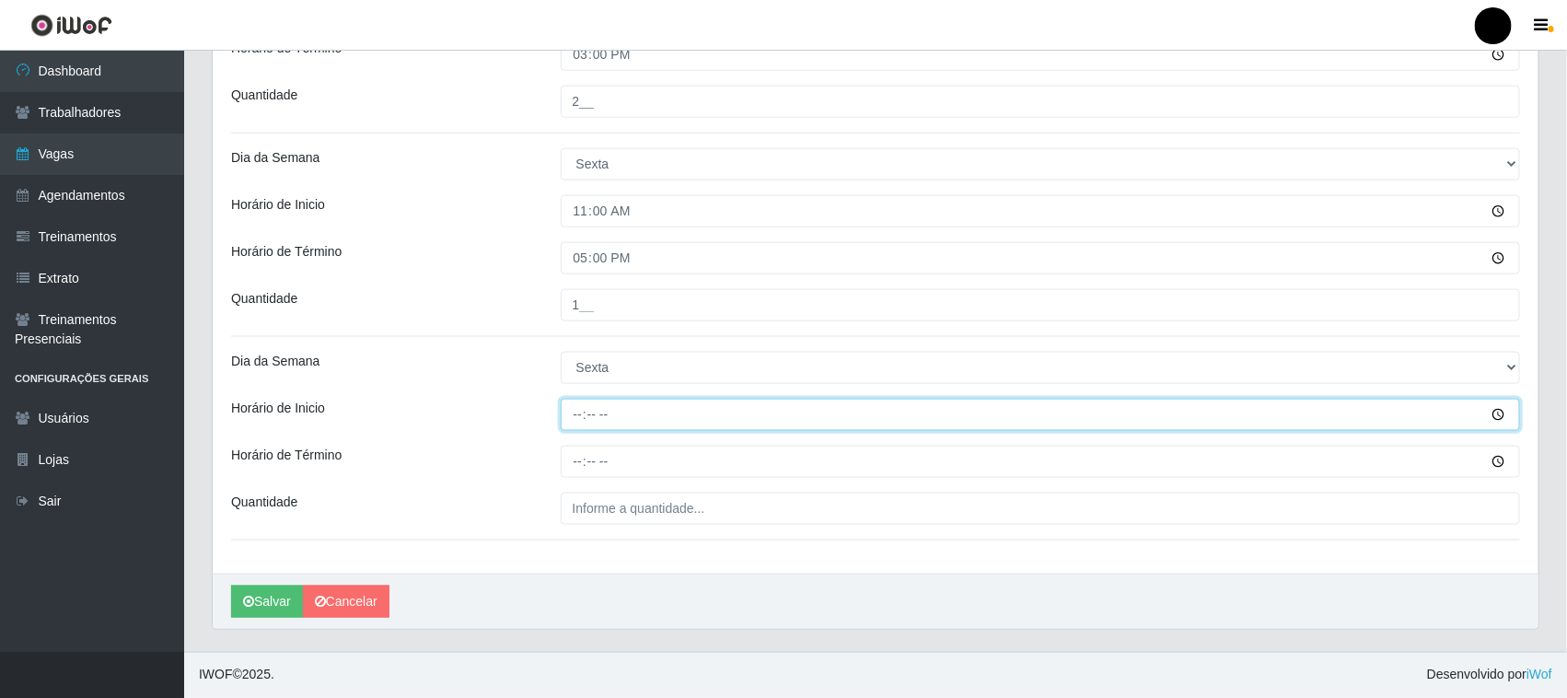
click at [576, 412] on input "Horário de Inicio" at bounding box center [1041, 415] width 960 height 32
type input "16:00"
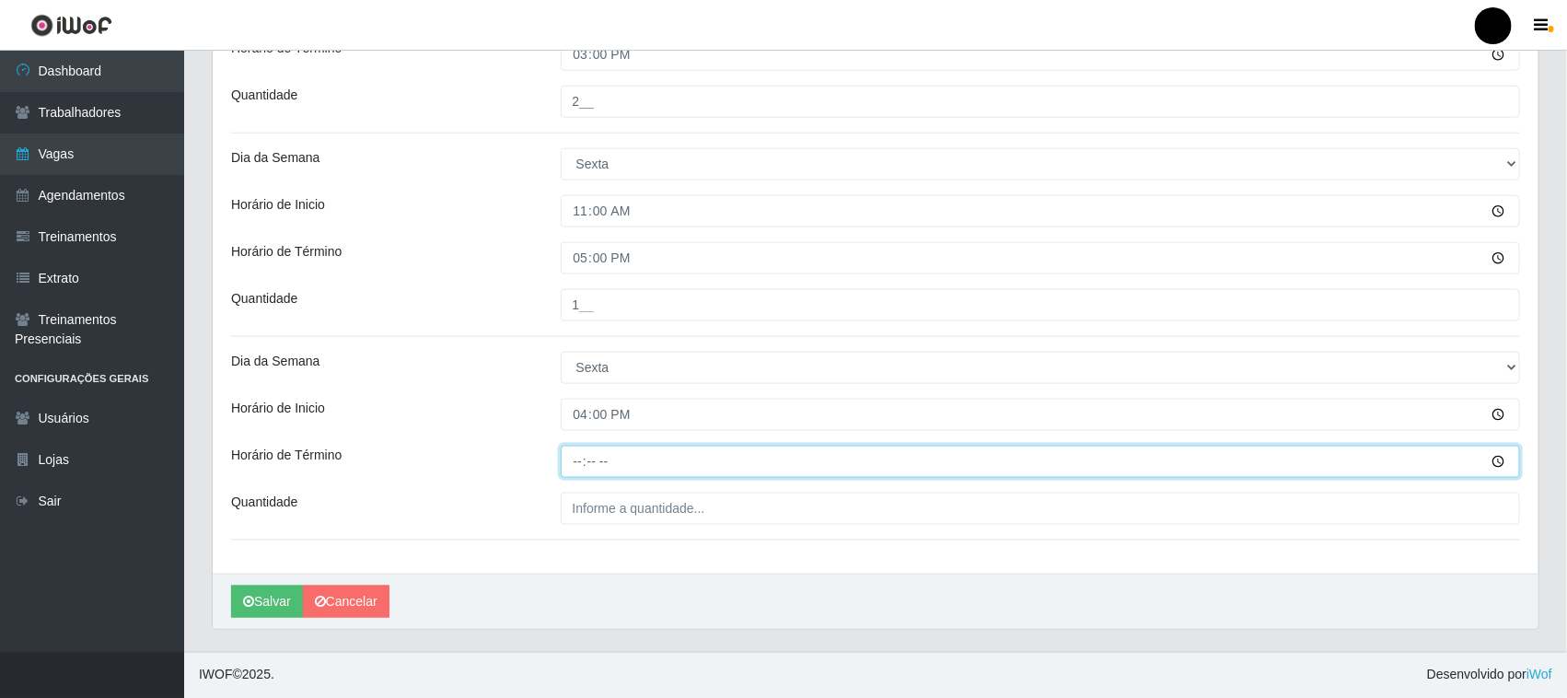
click at [583, 462] on input "Horário de Término" at bounding box center [1041, 462] width 960 height 32
type input "22:00"
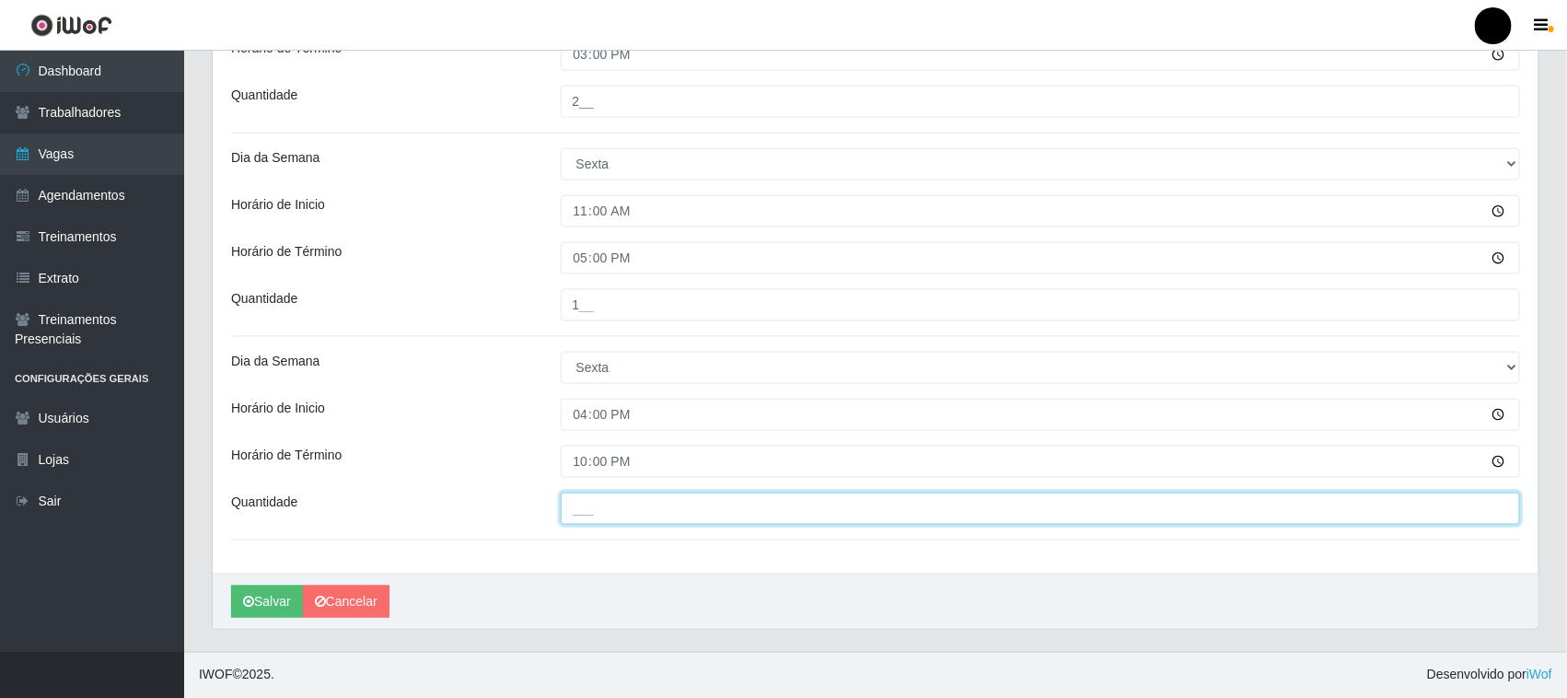
click at [601, 507] on input "___" at bounding box center [1041, 509] width 960 height 32
type input "4__"
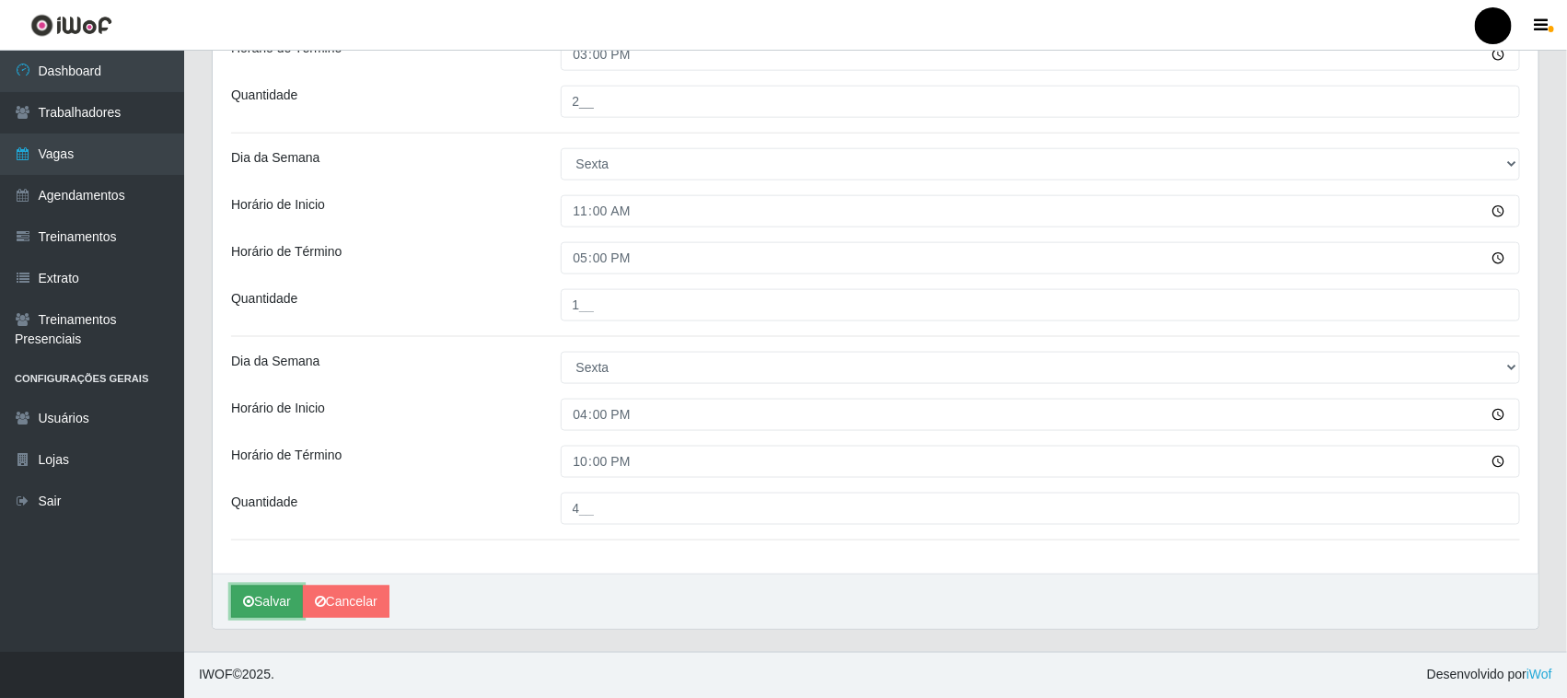
click at [278, 608] on button "Salvar" at bounding box center [267, 602] width 72 height 32
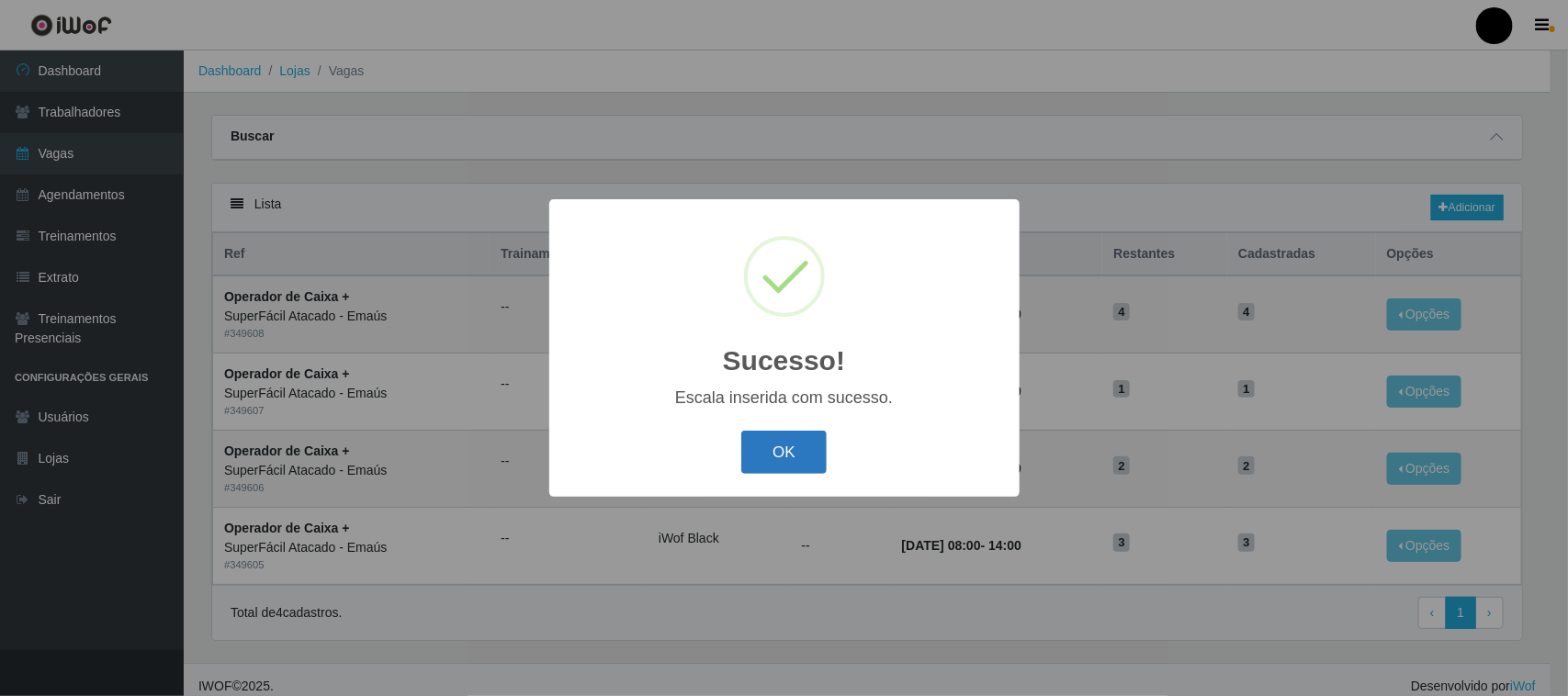
click at [790, 450] on button "OK" at bounding box center [784, 452] width 86 height 43
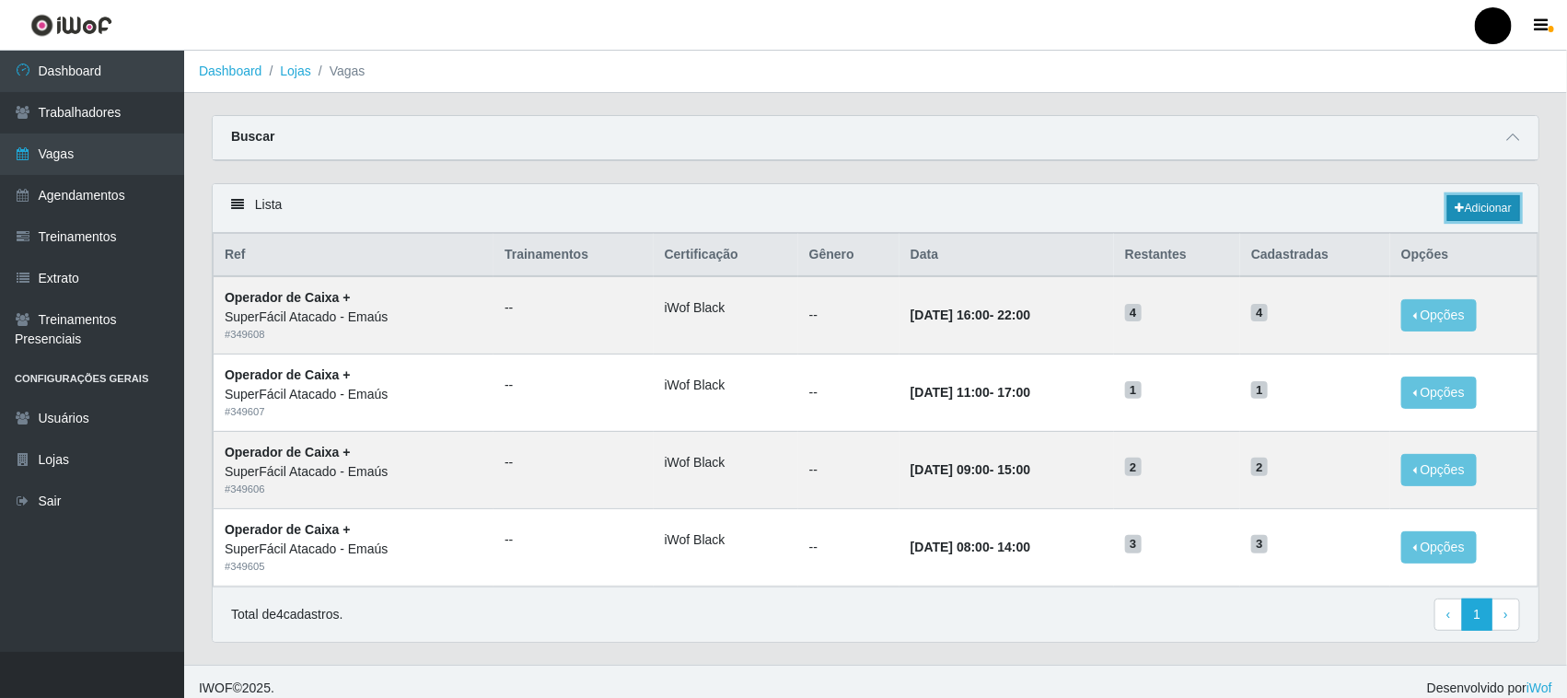
click at [1502, 207] on link "Adicionar" at bounding box center [1483, 208] width 73 height 26
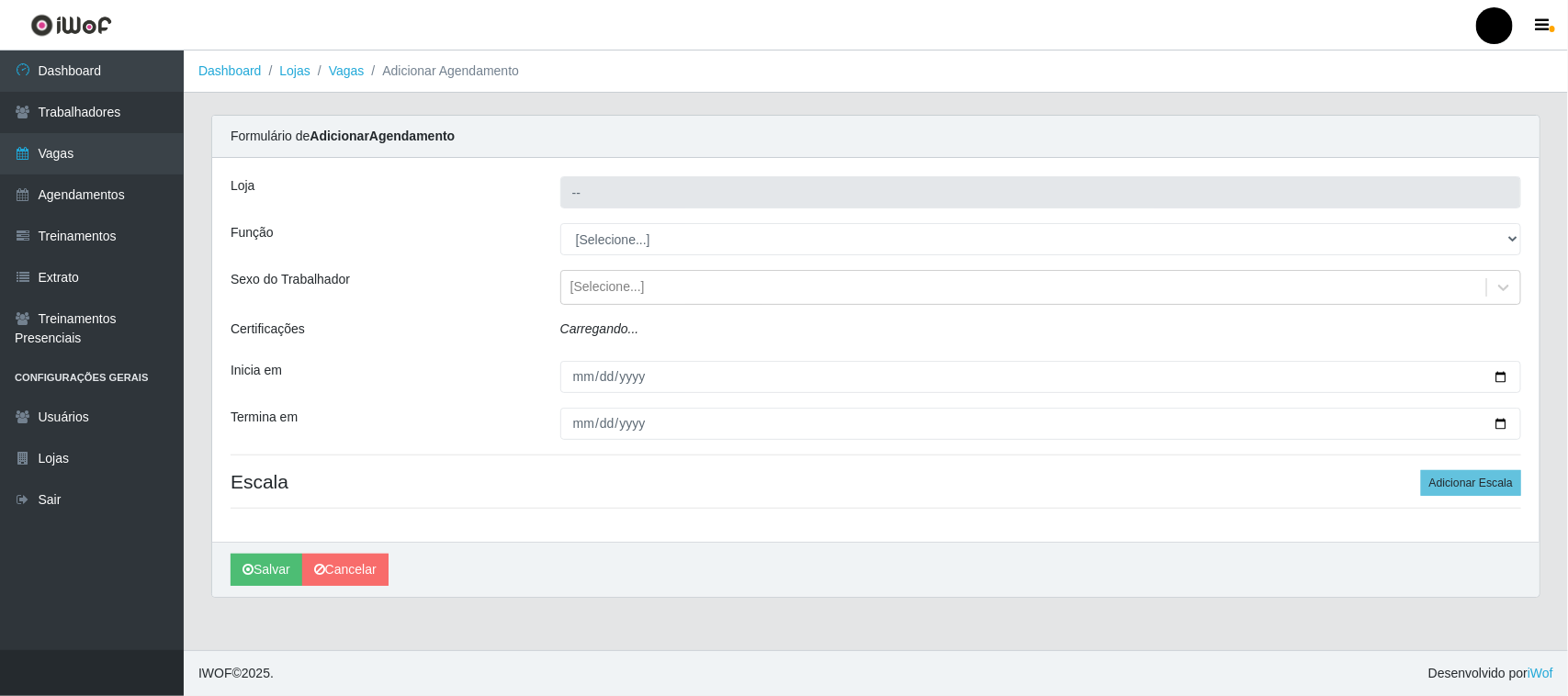
type input "SuperFácil Atacado - Emaús"
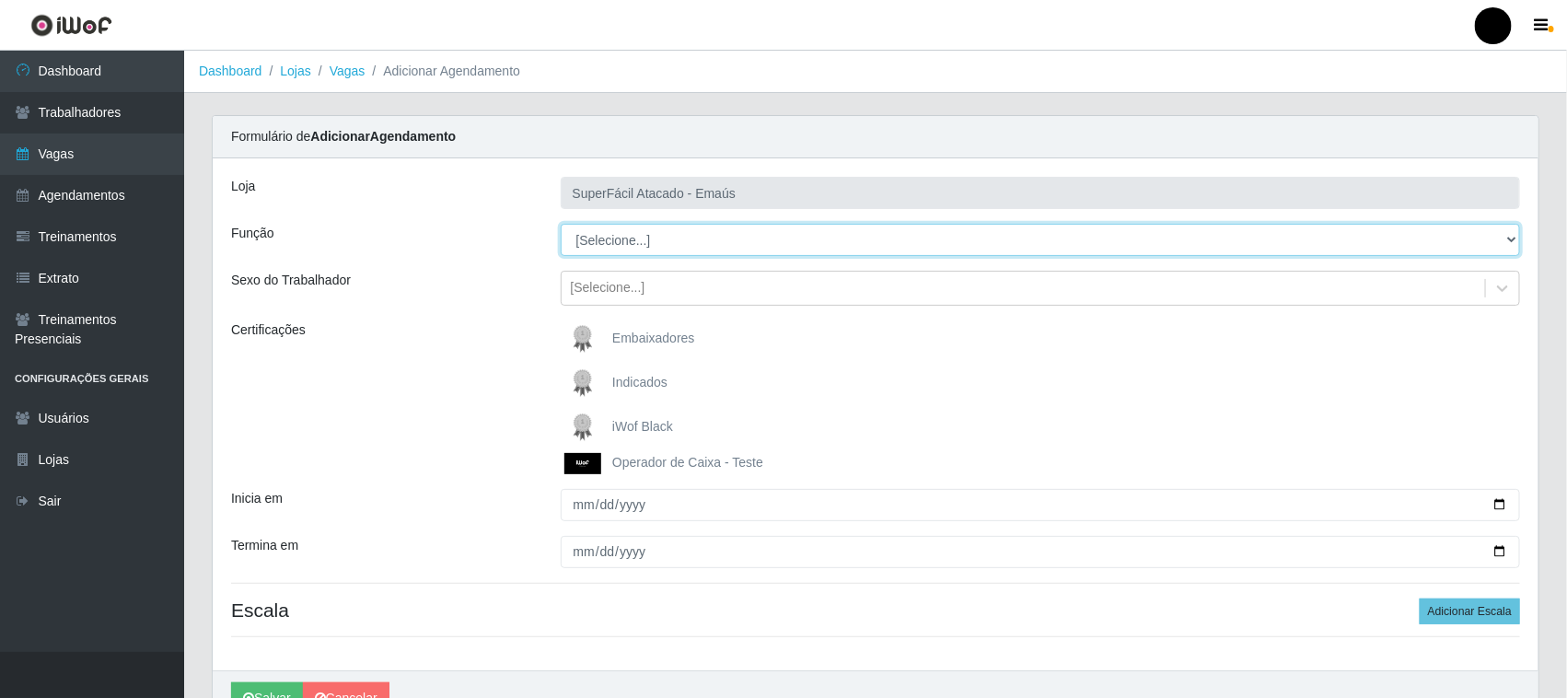
click at [617, 237] on select "[Selecione...] Auxiliar de Estacionamento Auxiliar de Estacionamento + Auxiliar…" at bounding box center [1041, 240] width 960 height 32
select select "72"
click at [561, 224] on select "[Selecione...] Auxiliar de Estacionamento Auxiliar de Estacionamento + Auxiliar…" at bounding box center [1041, 240] width 960 height 32
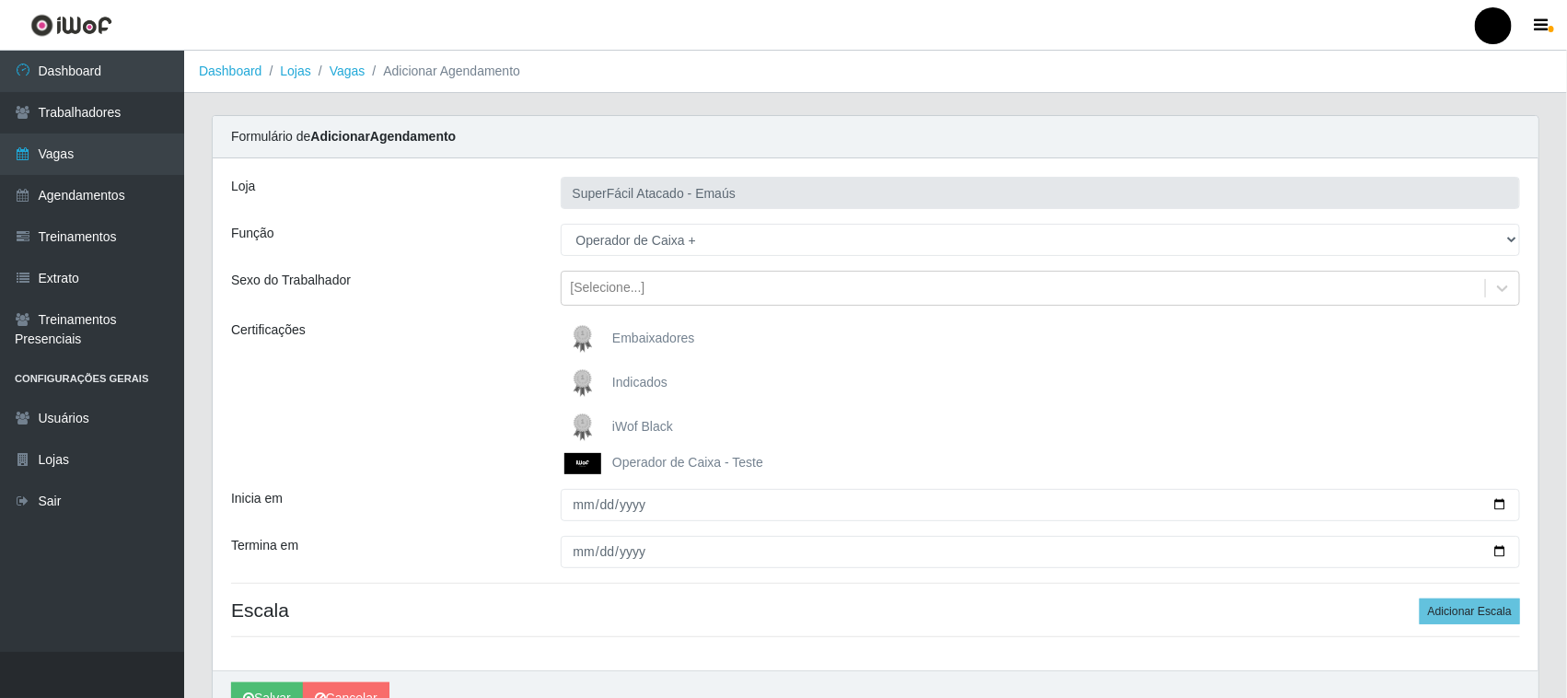
click at [583, 424] on img at bounding box center [586, 427] width 44 height 37
click at [0, 0] on input "iWof Black" at bounding box center [0, 0] width 0 height 0
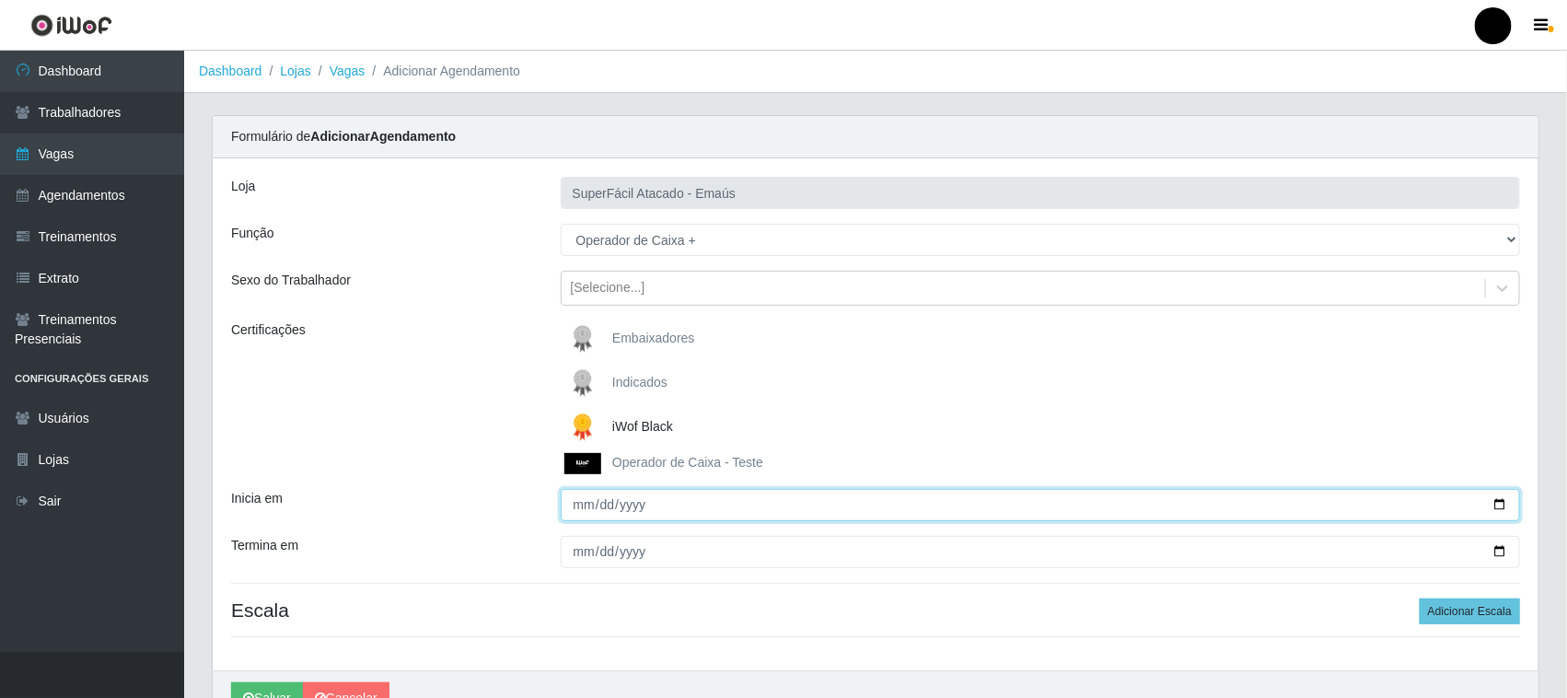
click at [1494, 504] on input "Inicia em" at bounding box center [1041, 505] width 960 height 32
type input "2025-10-18"
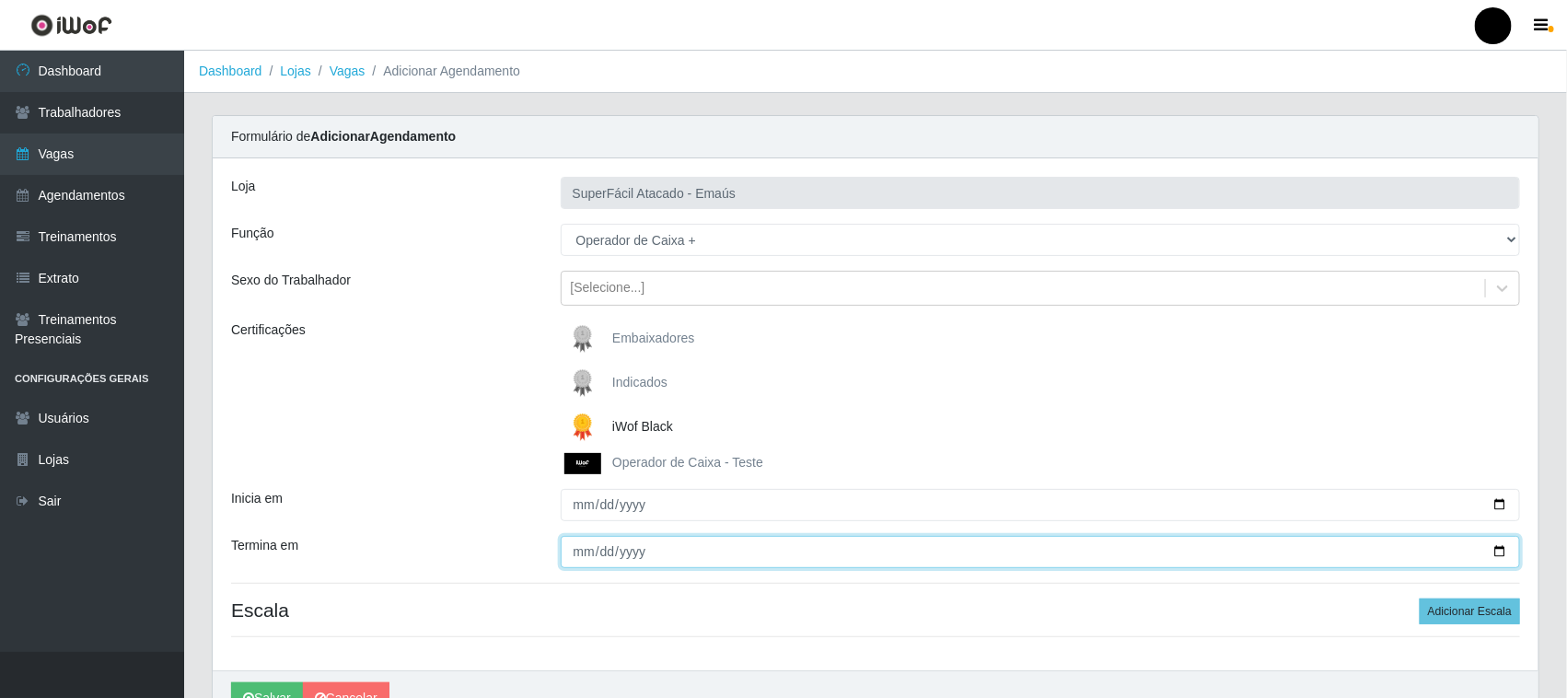
click at [1496, 551] on input "Termina em" at bounding box center [1041, 552] width 960 height 32
type input "2025-10-18"
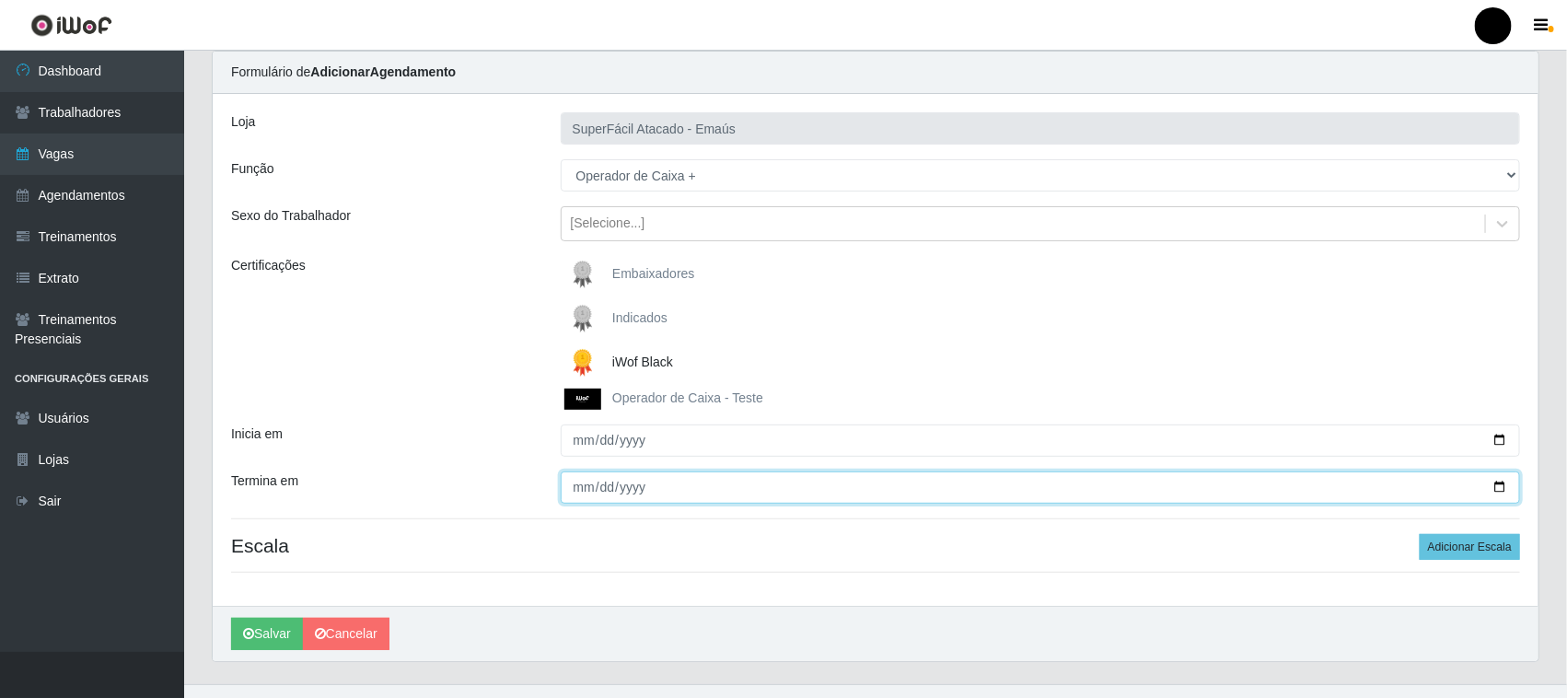
scroll to position [98, 0]
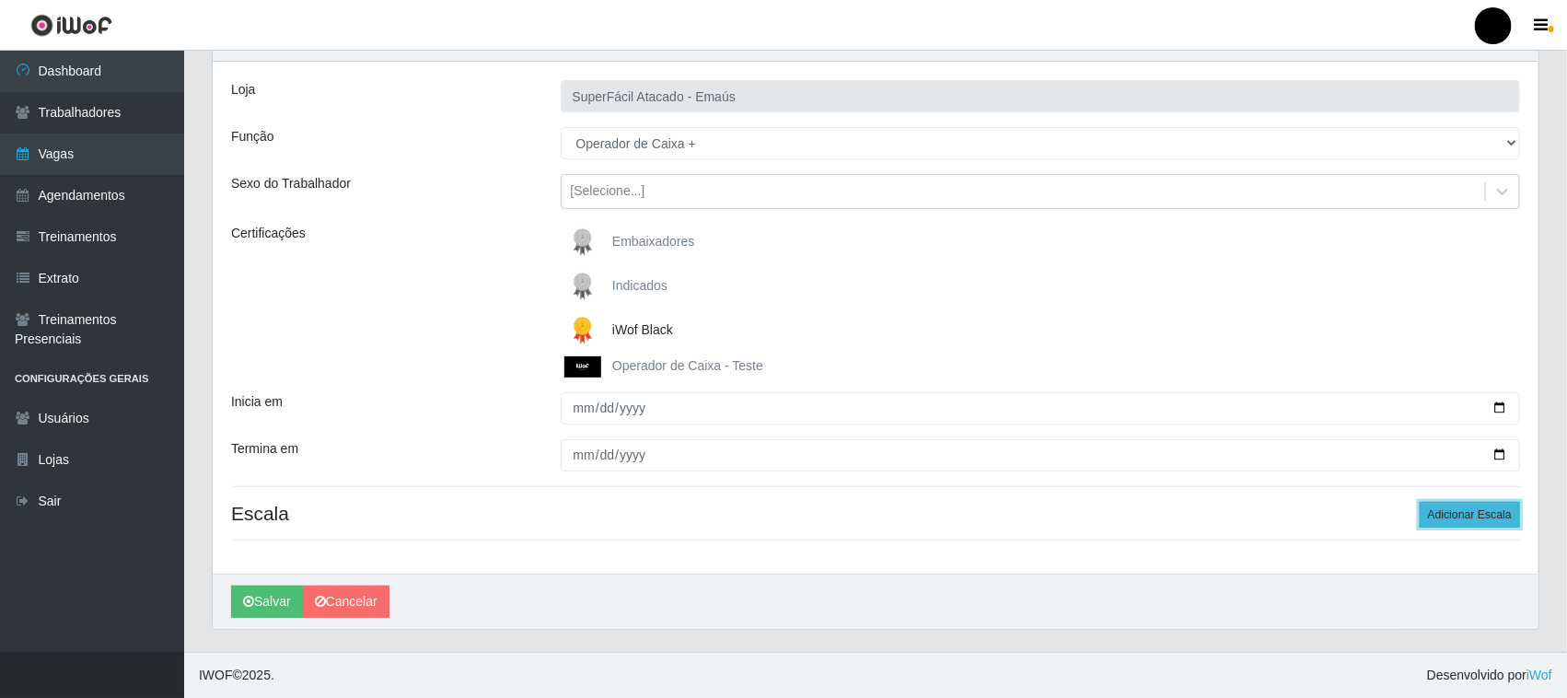
click at [1470, 516] on button "Adicionar Escala" at bounding box center [1470, 515] width 100 height 26
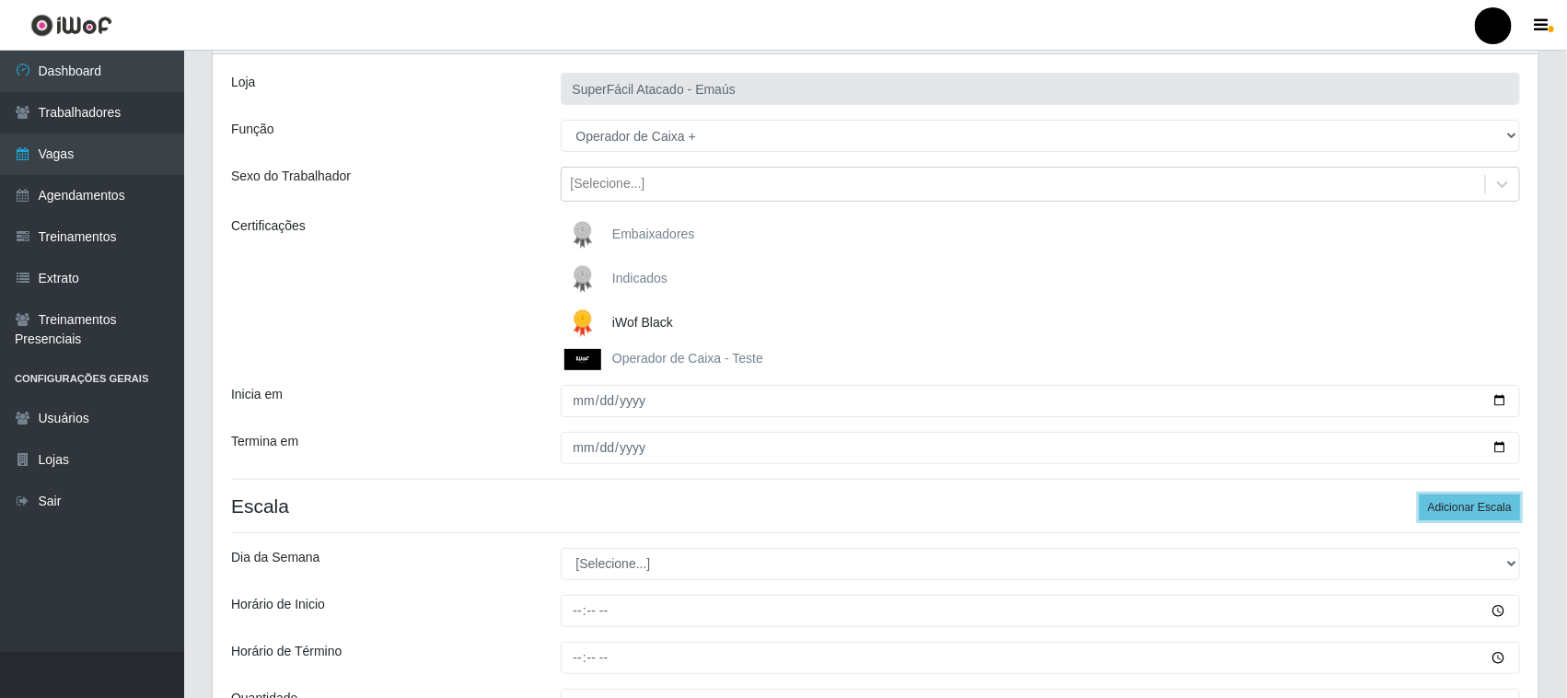
scroll to position [301, 0]
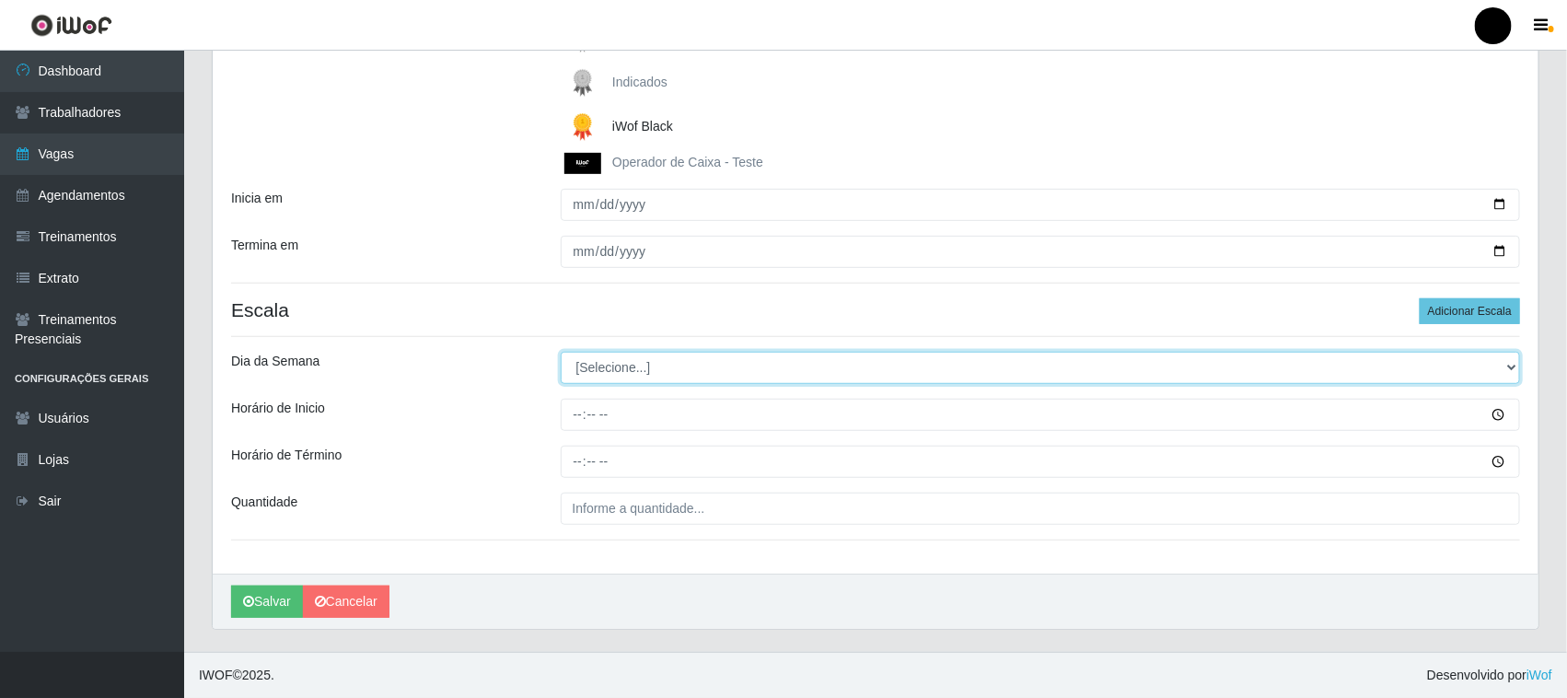
click at [643, 374] on select "[Selecione...] Segunda Terça Quarta Quinta Sexta Sábado Domingo" at bounding box center [1041, 368] width 960 height 32
select select "6"
click at [561, 352] on select "[Selecione...] Segunda Terça Quarta Quinta Sexta Sábado Domingo" at bounding box center [1041, 368] width 960 height 32
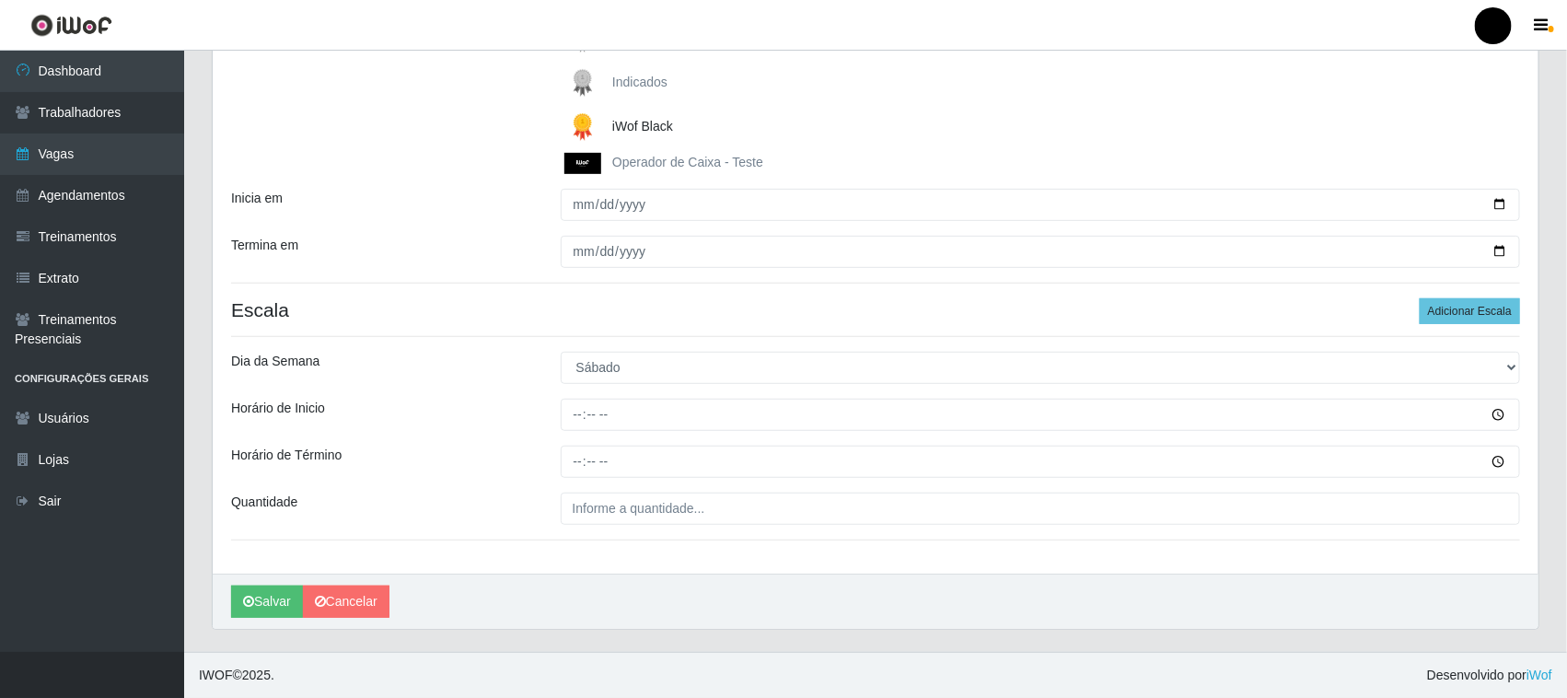
click at [632, 555] on div "Loja SuperFácil Atacado - Emaús Função [Selecione...] Auxiliar de Estacionament…" at bounding box center [876, 215] width 1326 height 715
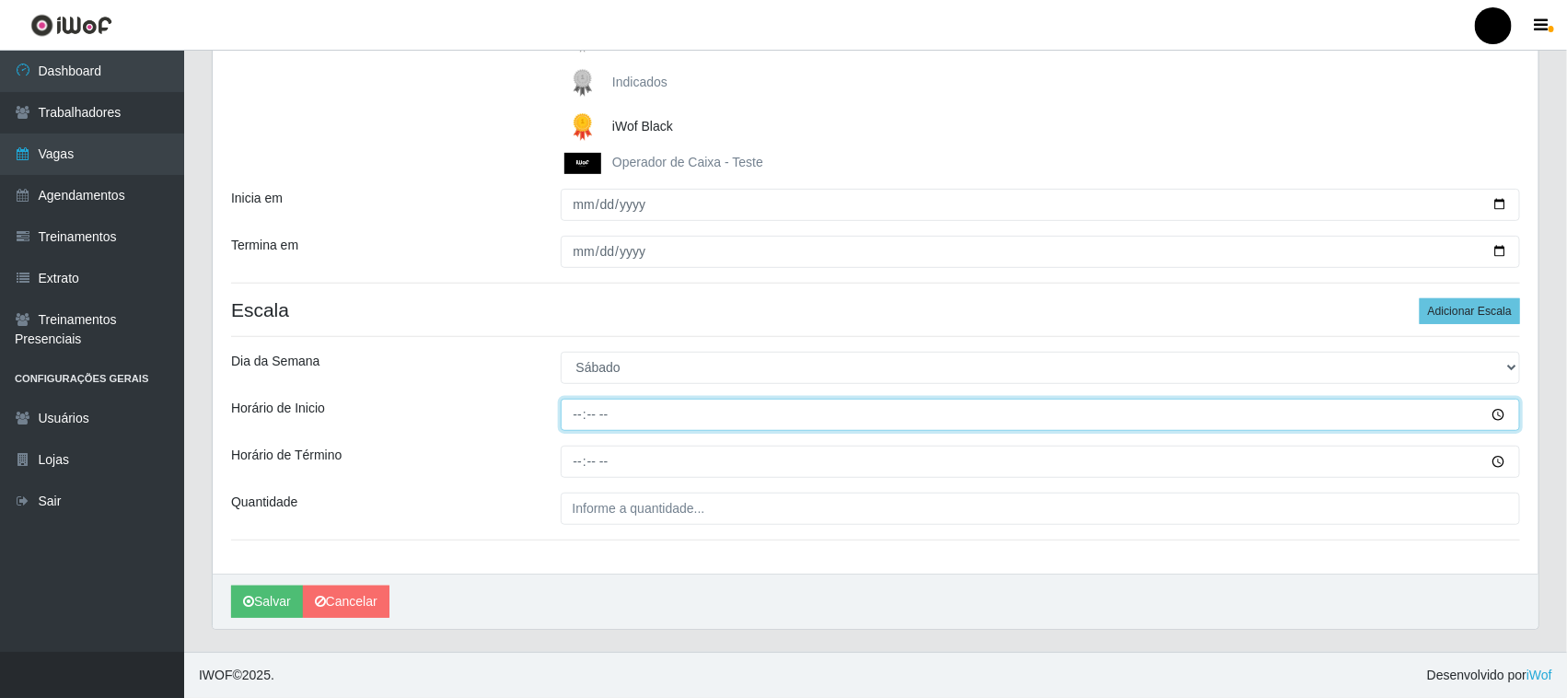
click at [569, 415] on input "Horário de Inicio" at bounding box center [1041, 415] width 960 height 32
type input "08:00"
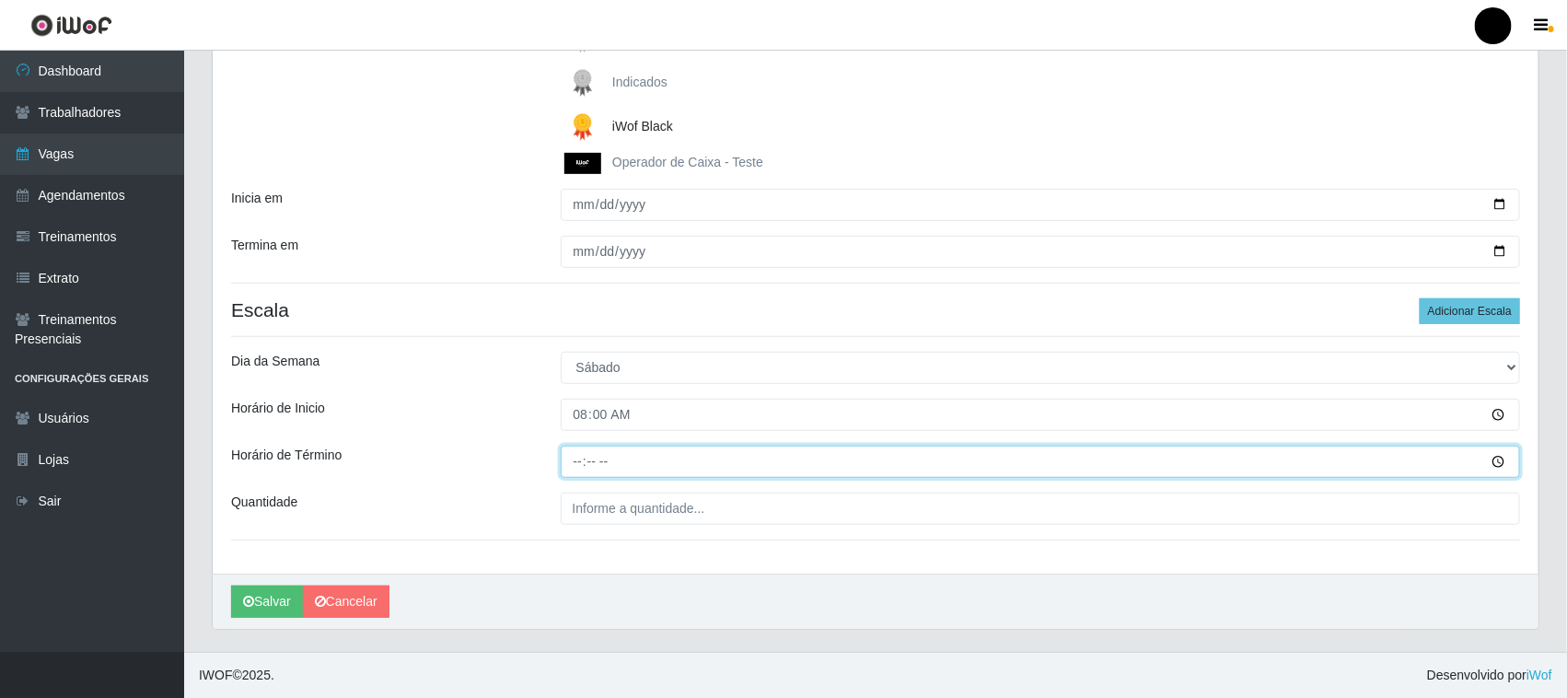
click at [585, 462] on input "Horário de Término" at bounding box center [1041, 462] width 960 height 32
type input "14:00"
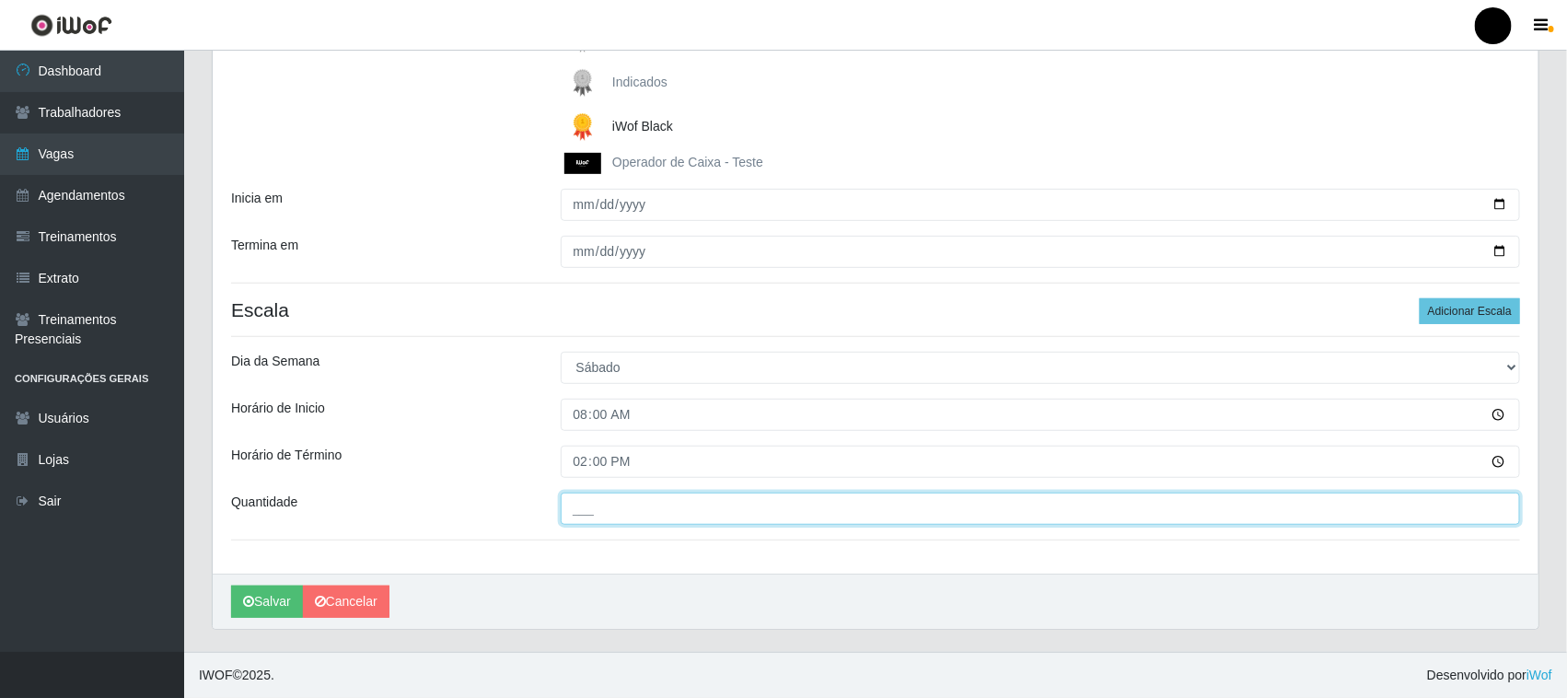
click at [596, 512] on input "___" at bounding box center [1041, 509] width 960 height 32
type input "3__"
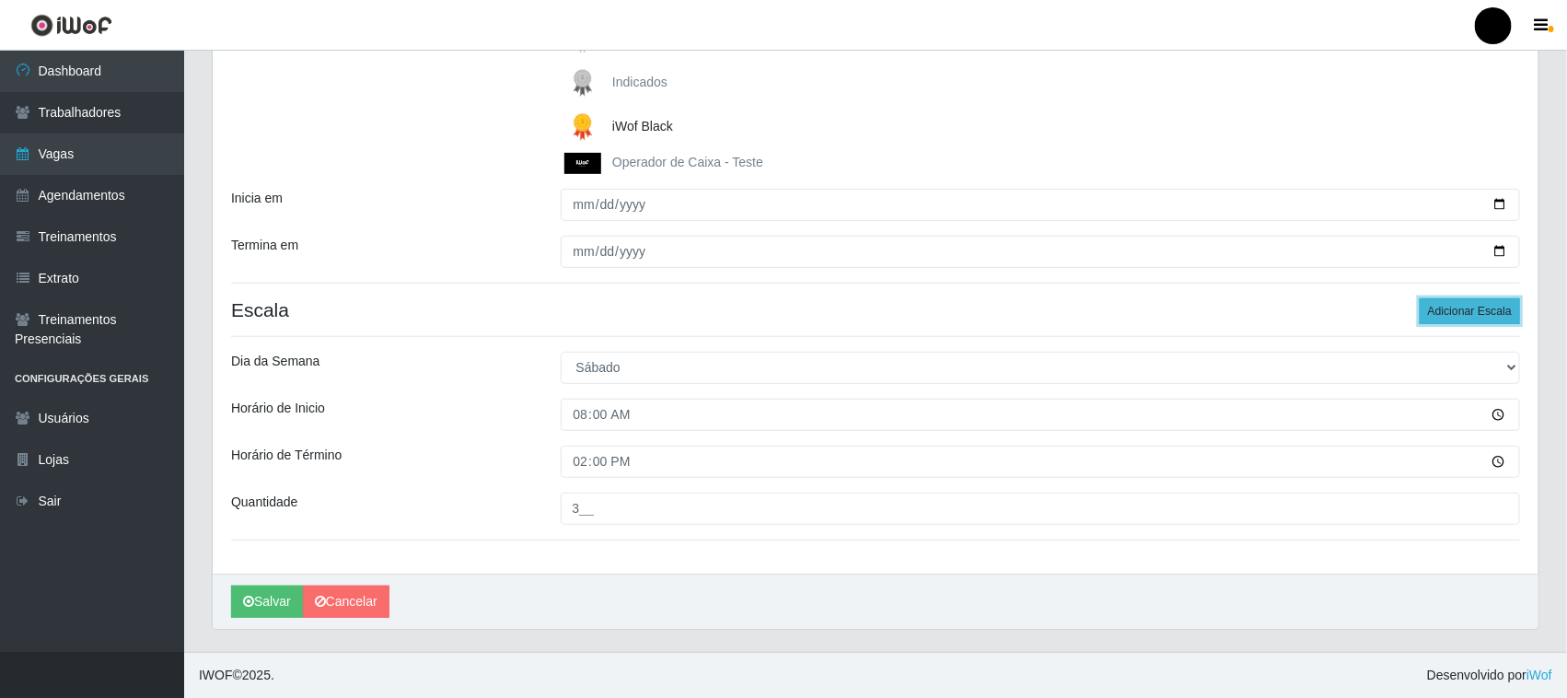
click at [1452, 313] on button "Adicionar Escala" at bounding box center [1470, 311] width 100 height 26
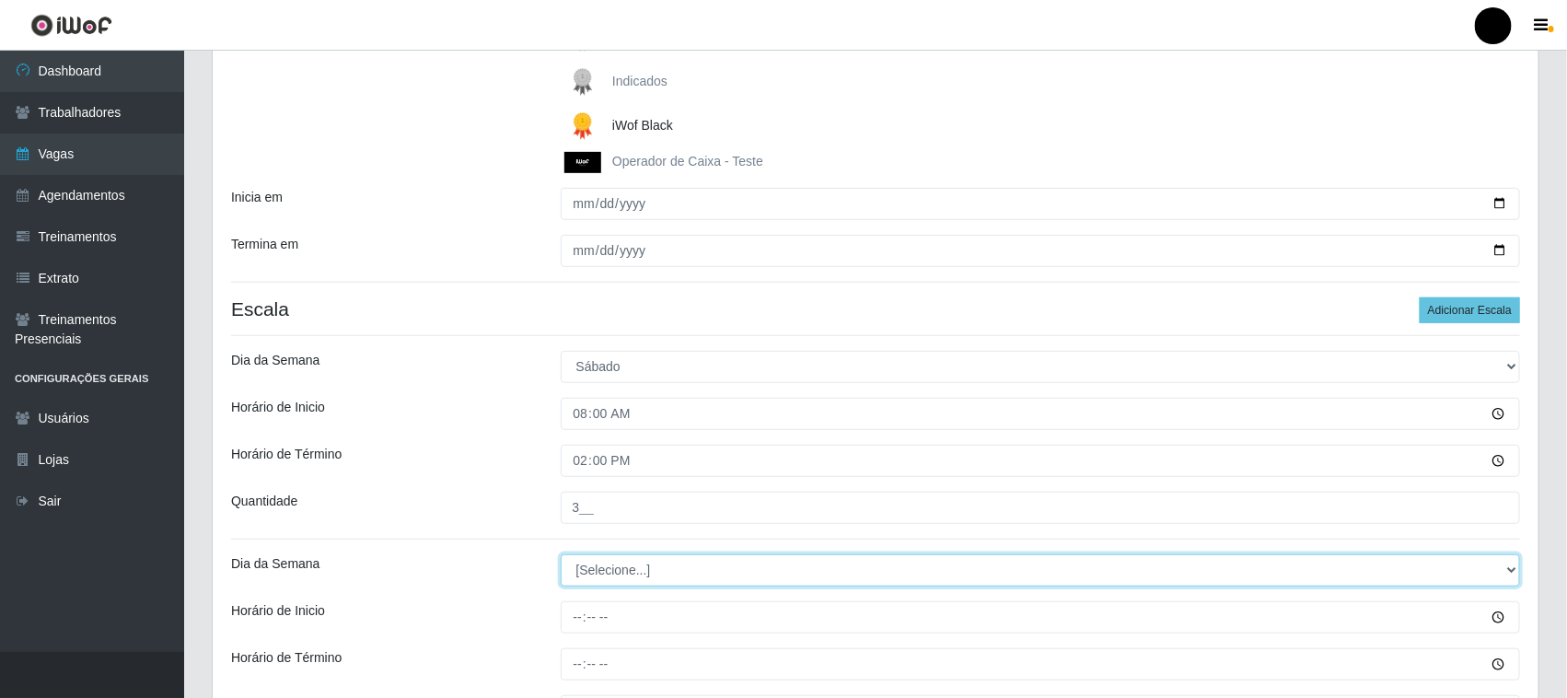
click at [621, 576] on select "[Selecione...] Segunda Terça Quarta Quinta Sexta Sábado Domingo" at bounding box center [1041, 570] width 960 height 32
select select "6"
click at [561, 555] on select "[Selecione...] Segunda Terça Quarta Quinta Sexta Sábado Domingo" at bounding box center [1041, 570] width 960 height 32
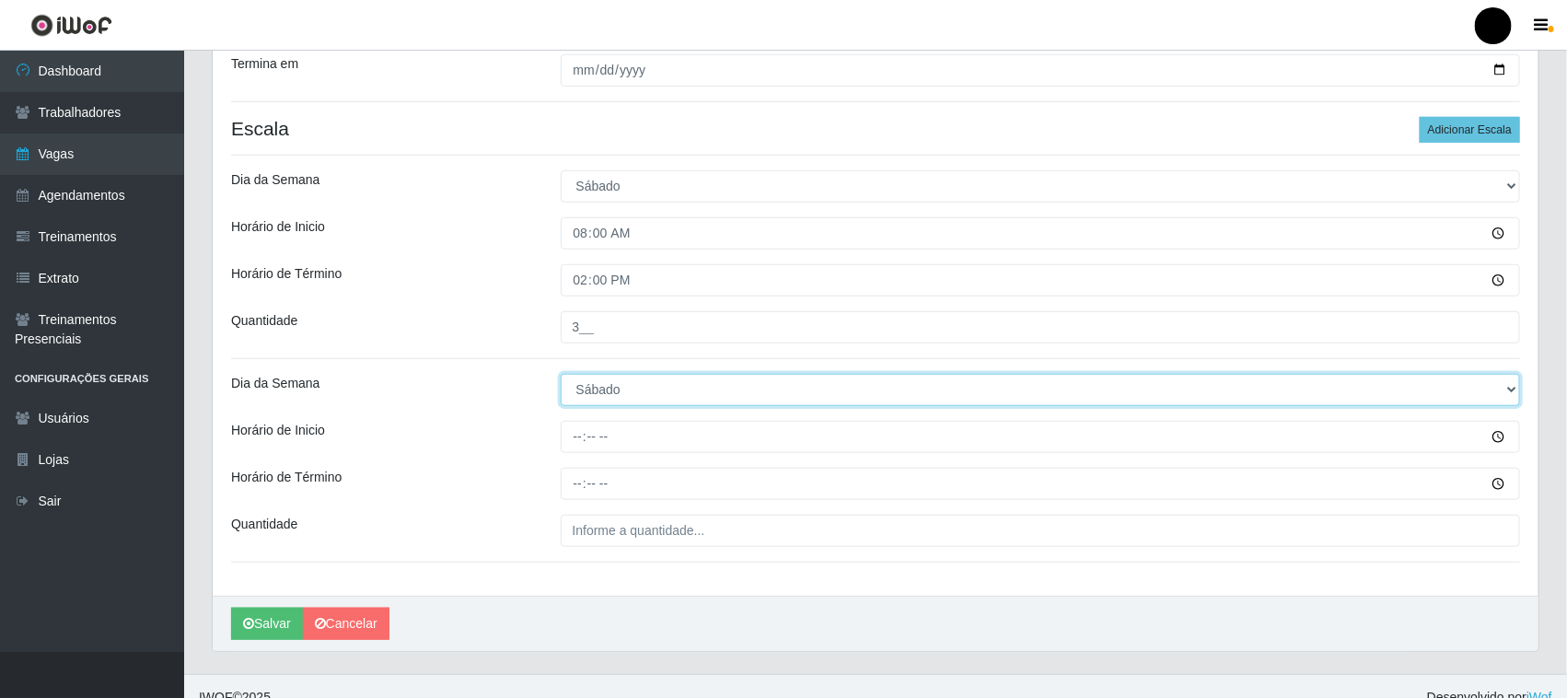
scroll to position [505, 0]
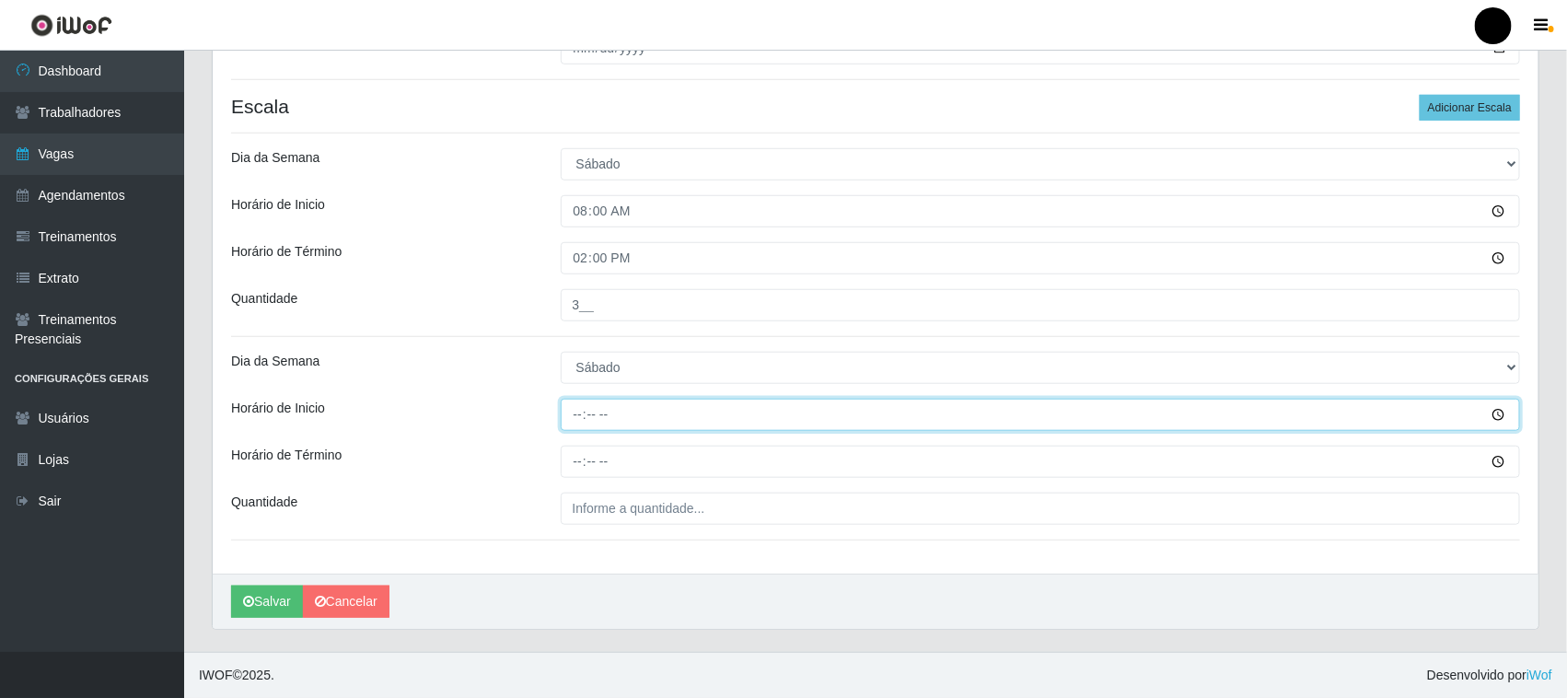
click at [574, 416] on input "Horário de Inicio" at bounding box center [1041, 415] width 960 height 32
type input "09:00"
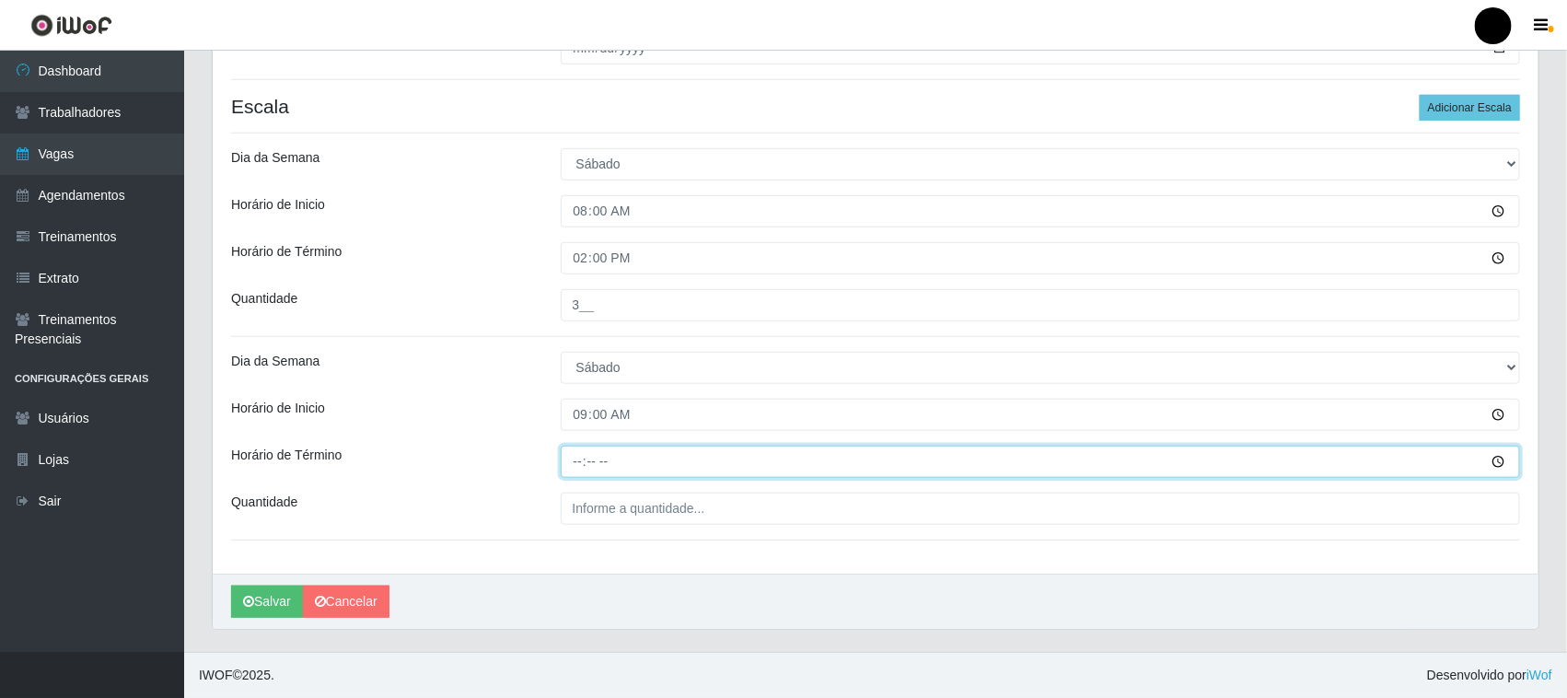
click at [577, 458] on input "Horário de Término" at bounding box center [1041, 462] width 960 height 32
type input "15:00"
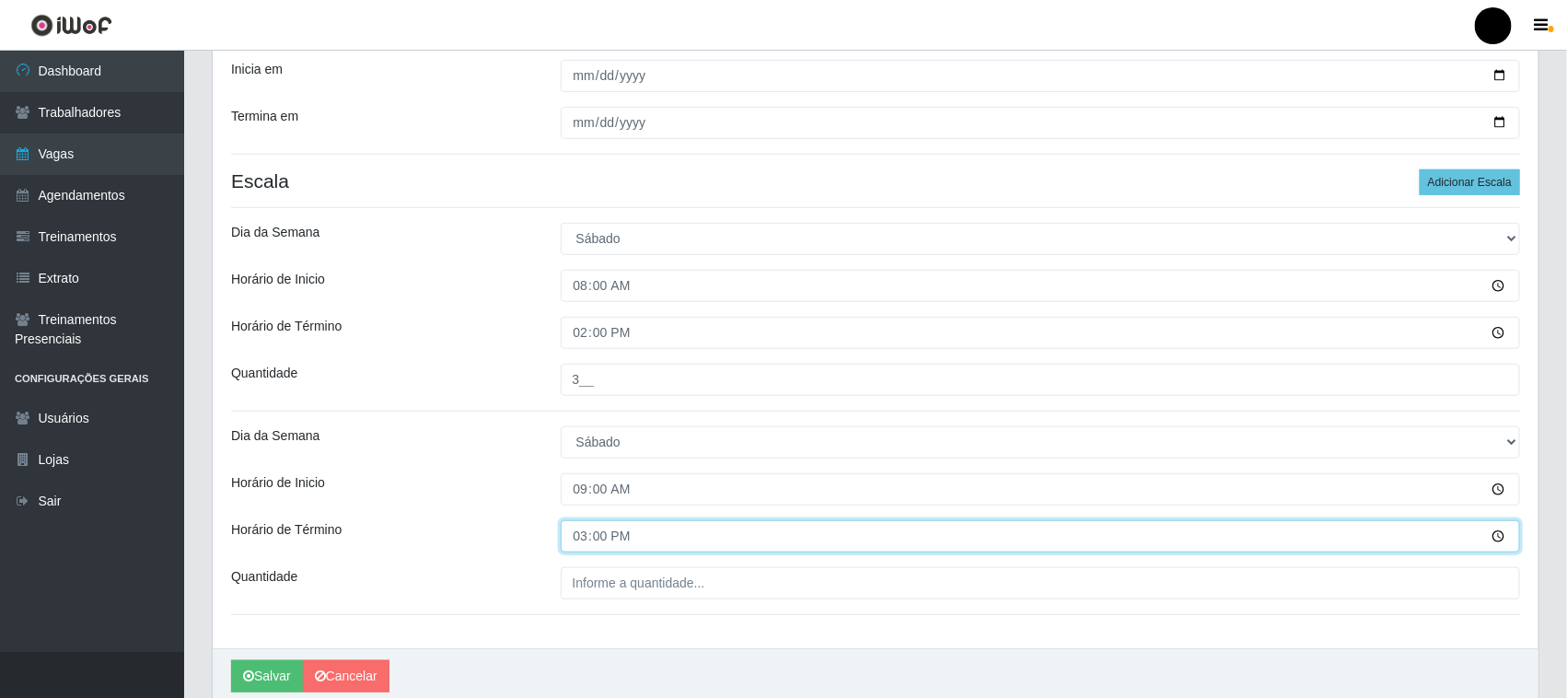
scroll to position [389, 0]
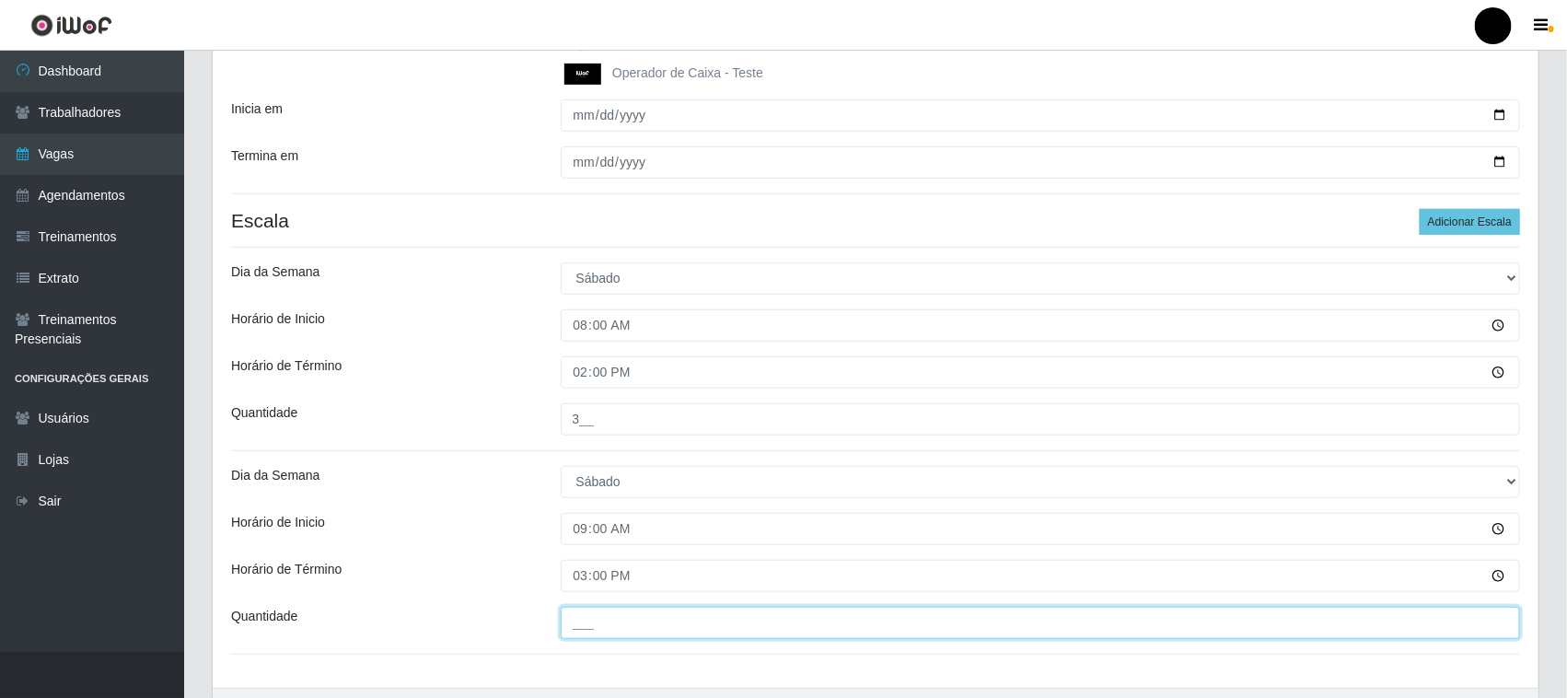
click at [596, 621] on input "___" at bounding box center [1041, 623] width 960 height 32
type input "2__"
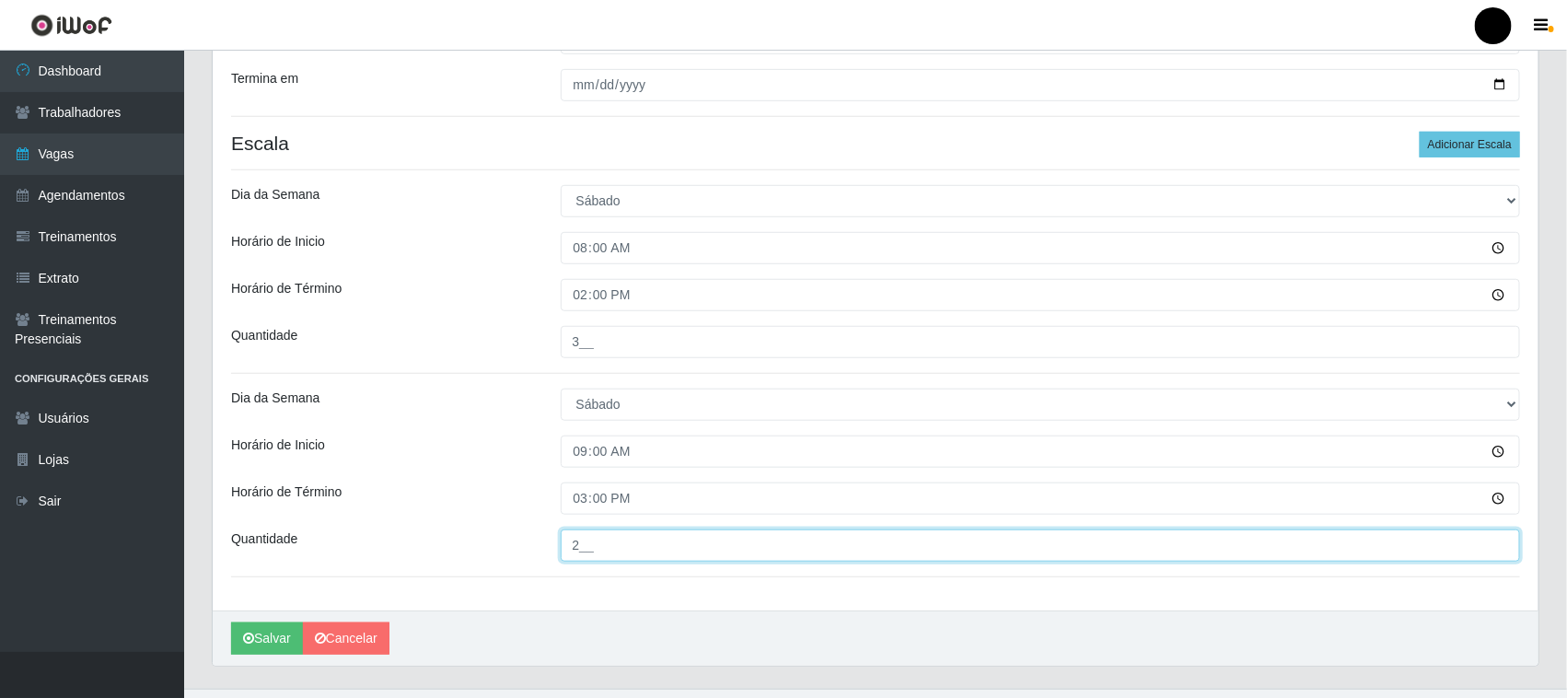
scroll to position [505, 0]
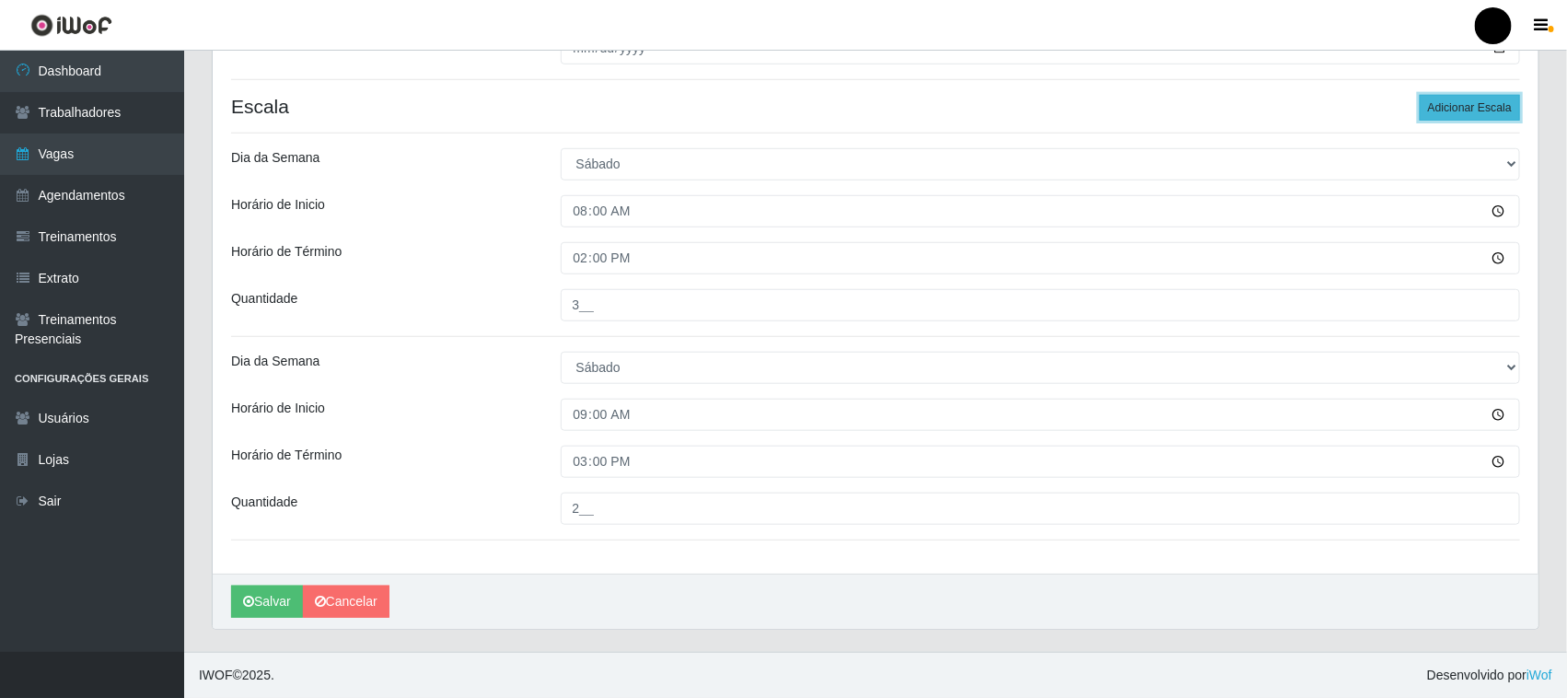
click at [1474, 108] on button "Adicionar Escala" at bounding box center [1470, 108] width 100 height 26
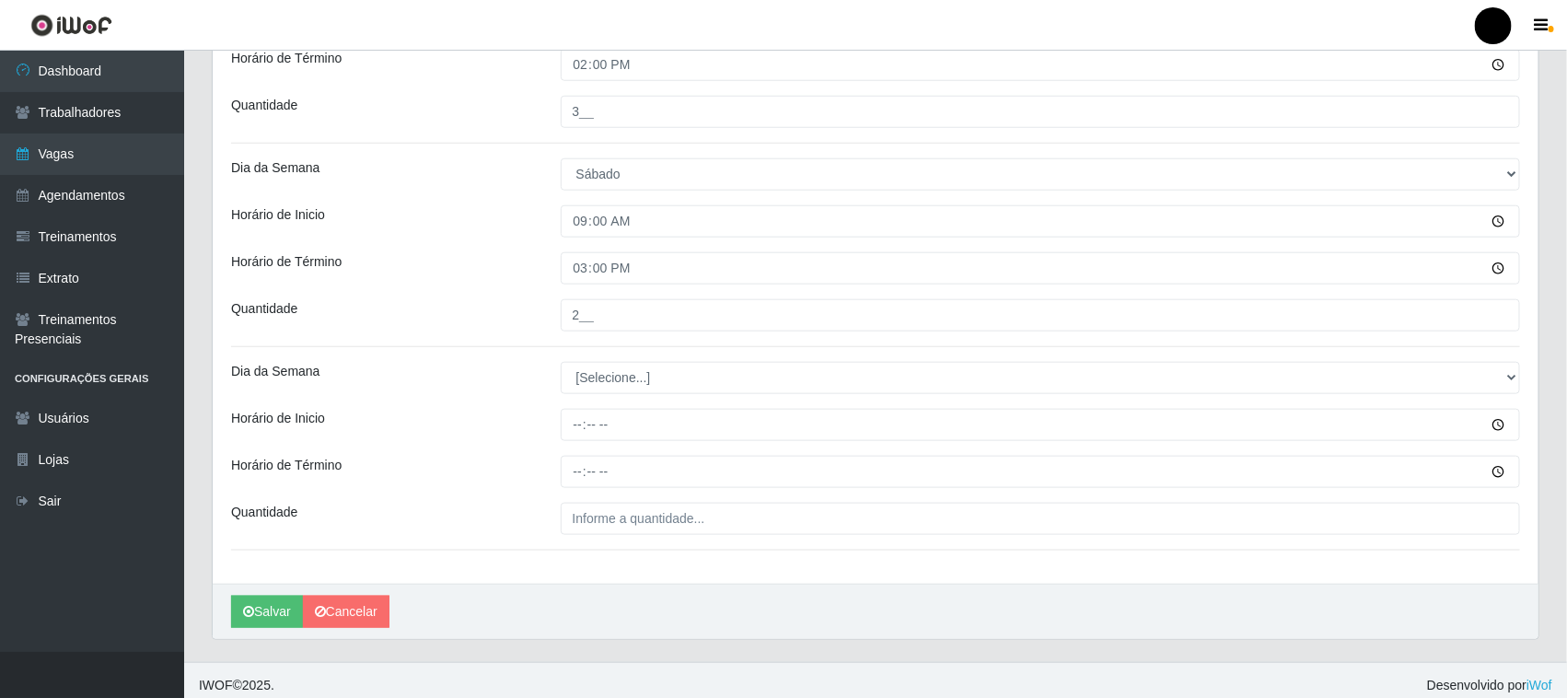
scroll to position [709, 0]
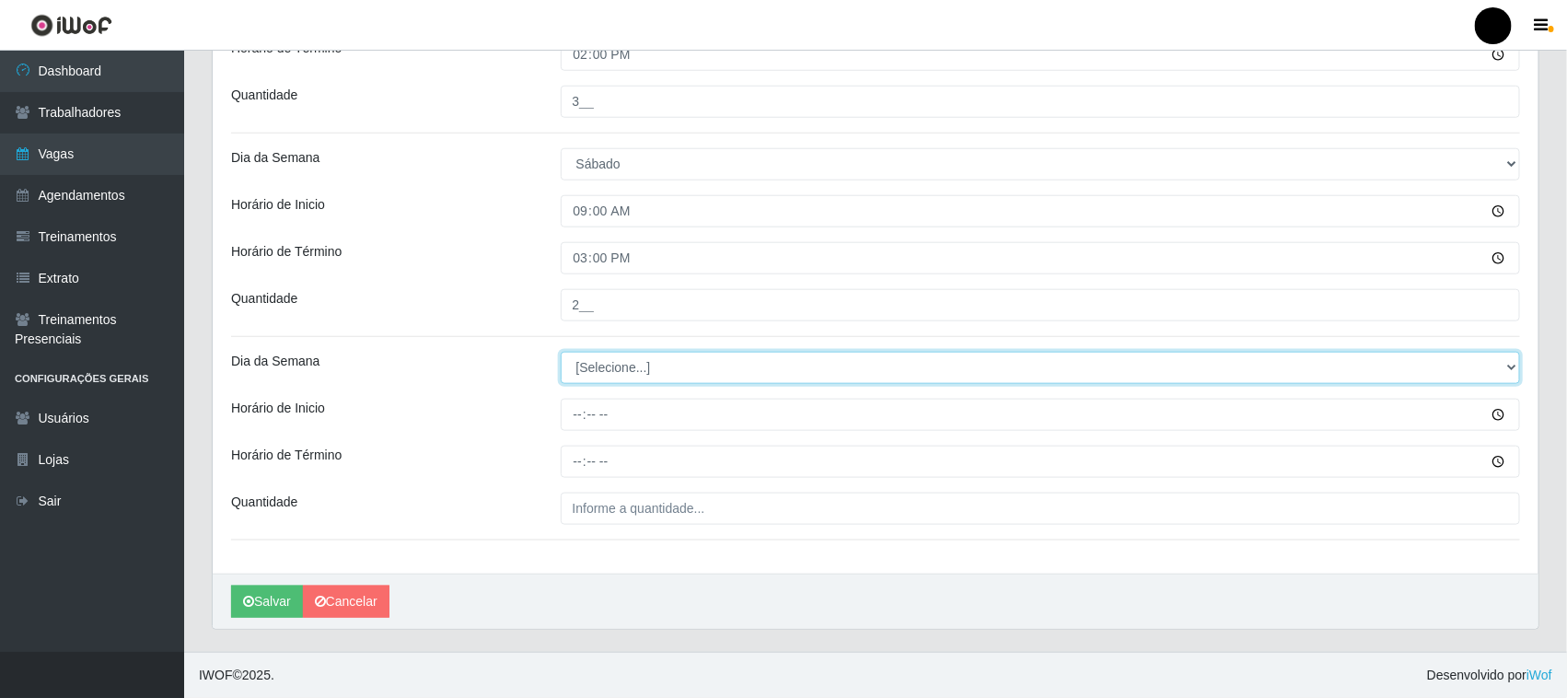
click at [589, 371] on select "[Selecione...] Segunda Terça Quarta Quinta Sexta Sábado Domingo" at bounding box center [1041, 368] width 960 height 32
select select "6"
click at [561, 352] on select "[Selecione...] Segunda Terça Quarta Quinta Sexta Sábado Domingo" at bounding box center [1041, 368] width 960 height 32
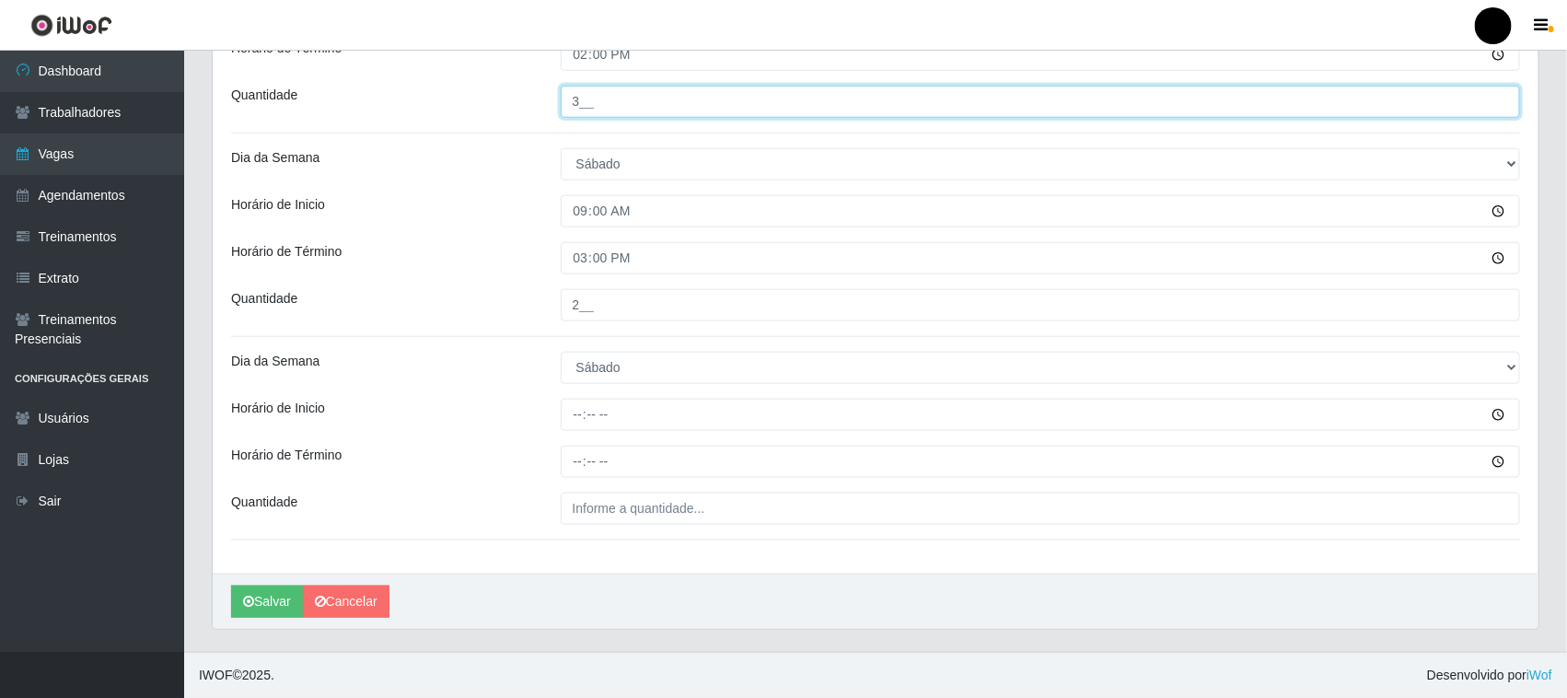
click at [581, 102] on input "3__" at bounding box center [1041, 102] width 960 height 32
type input "2__"
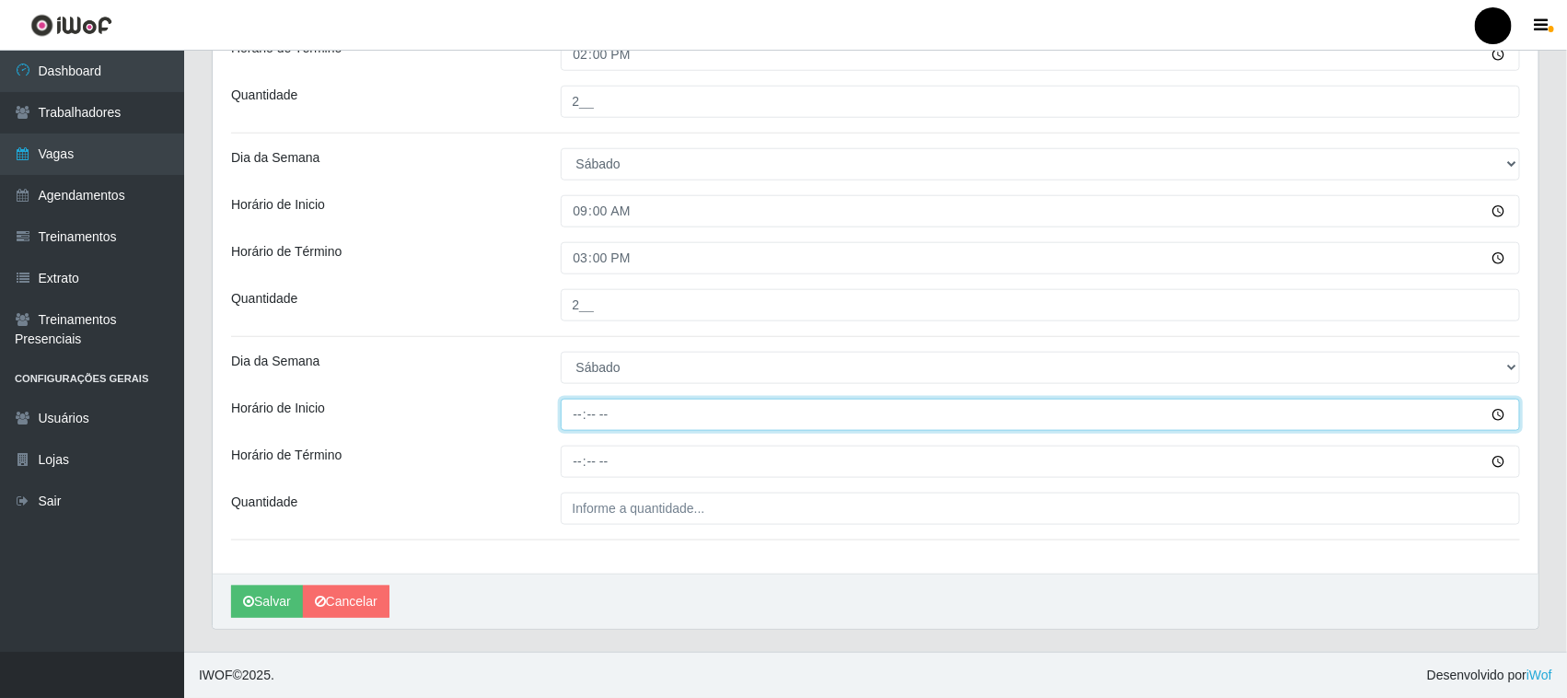
click at [578, 414] on input "Horário de Inicio" at bounding box center [1041, 415] width 960 height 32
type input "16:00"
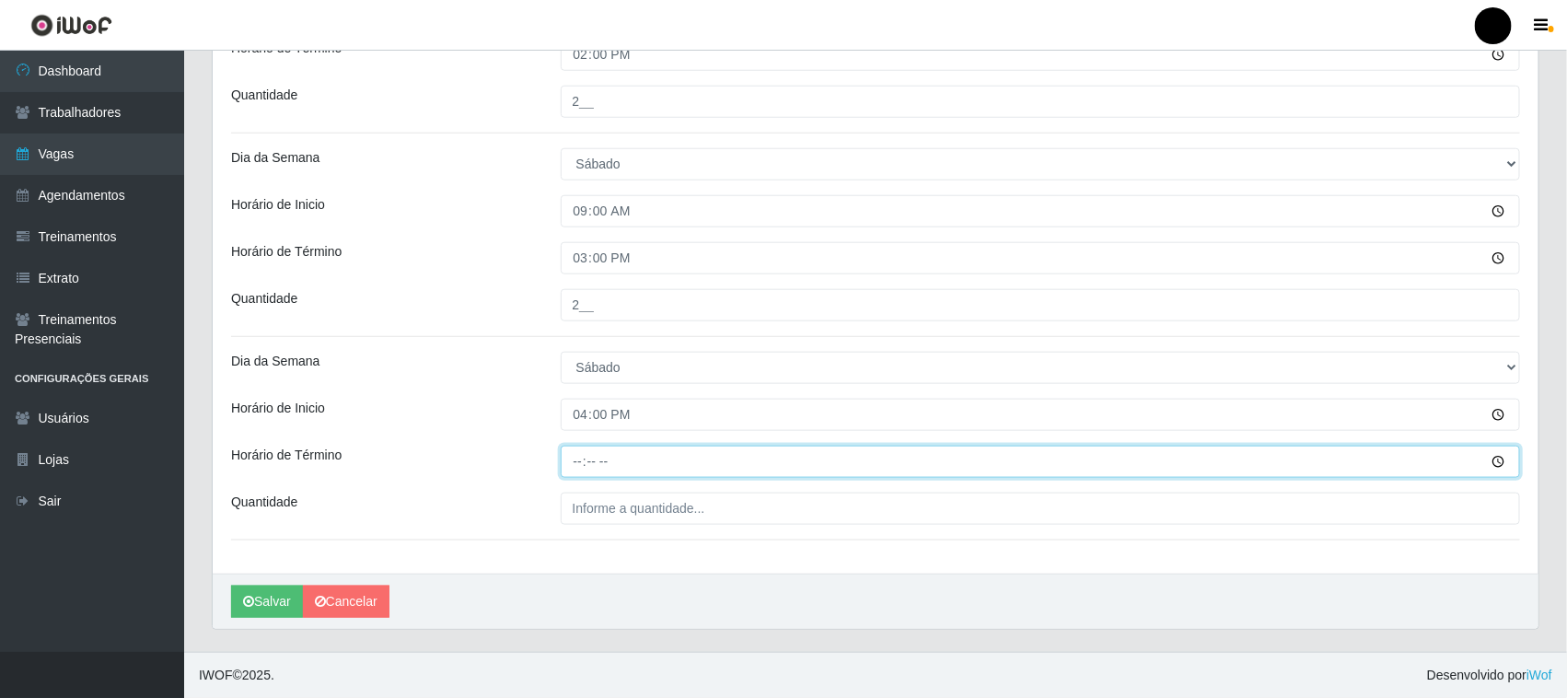
click at [574, 460] on input "Horário de Término" at bounding box center [1041, 462] width 960 height 32
type input "22:00"
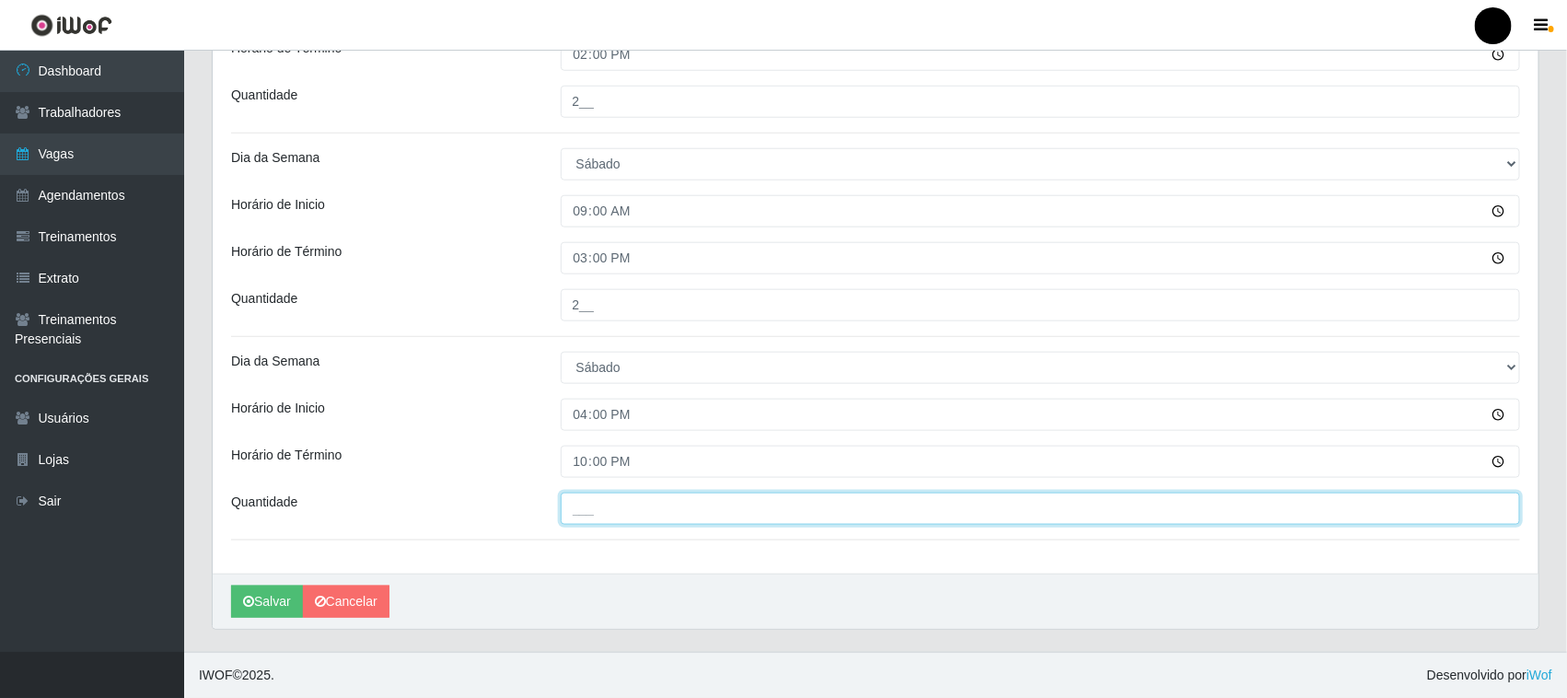
click at [586, 497] on input "___" at bounding box center [1041, 509] width 960 height 32
type input "4__"
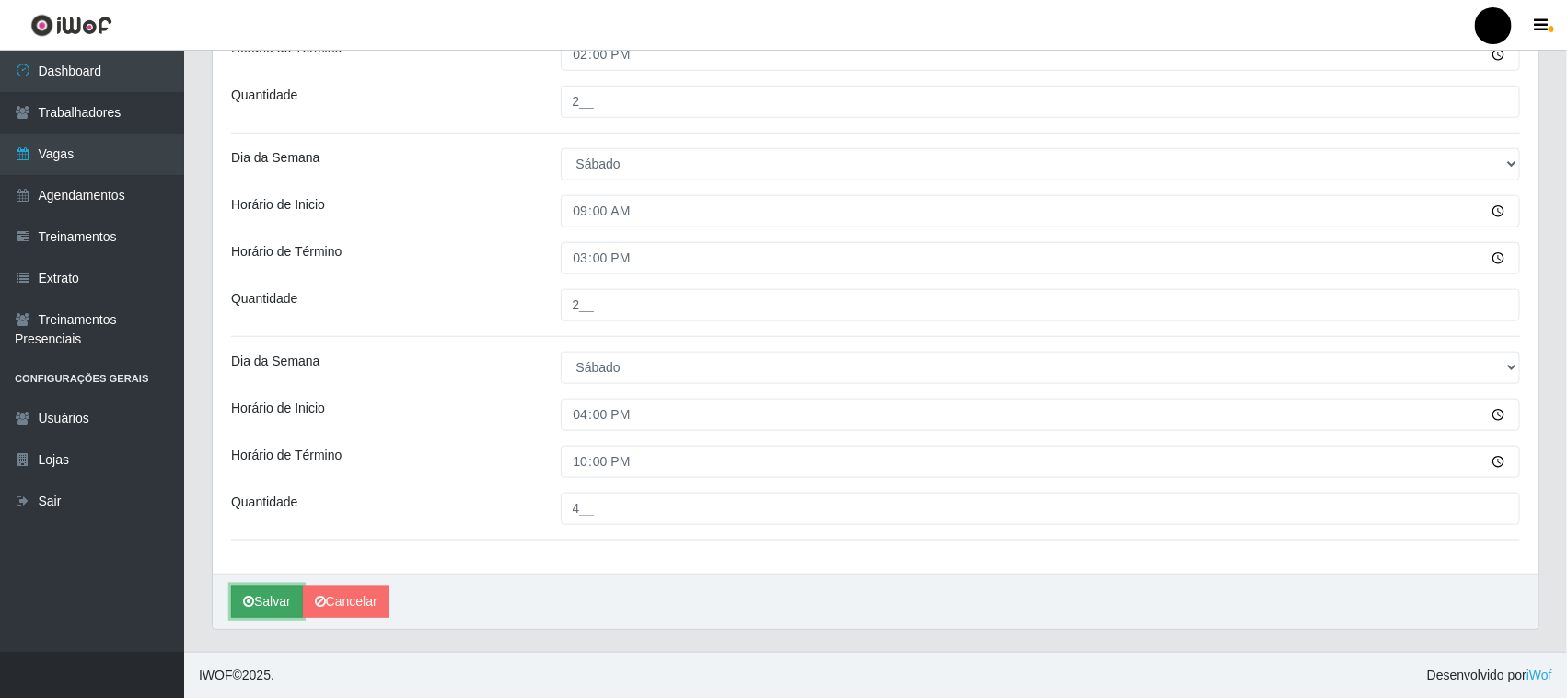
click at [273, 598] on button "Salvar" at bounding box center [267, 602] width 72 height 32
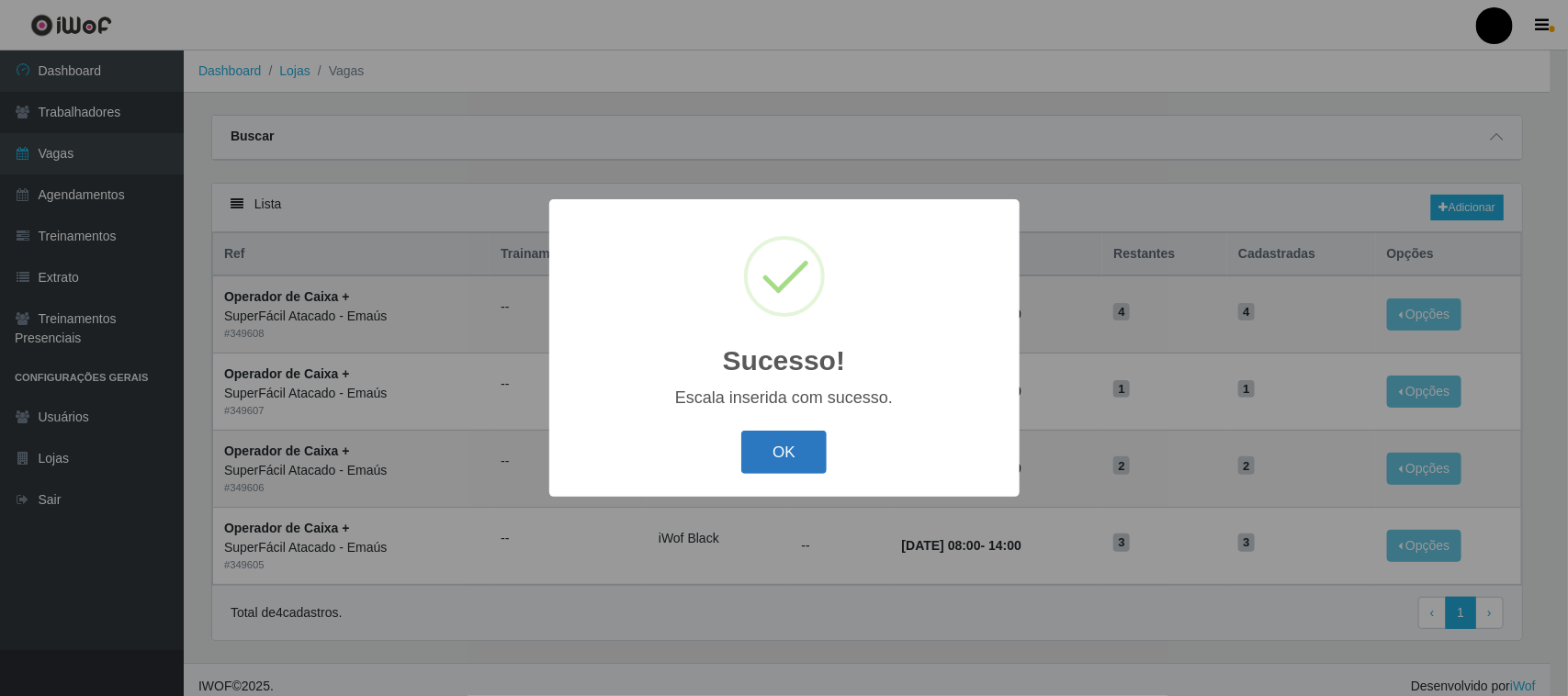
click at [790, 457] on button "OK" at bounding box center [784, 452] width 86 height 43
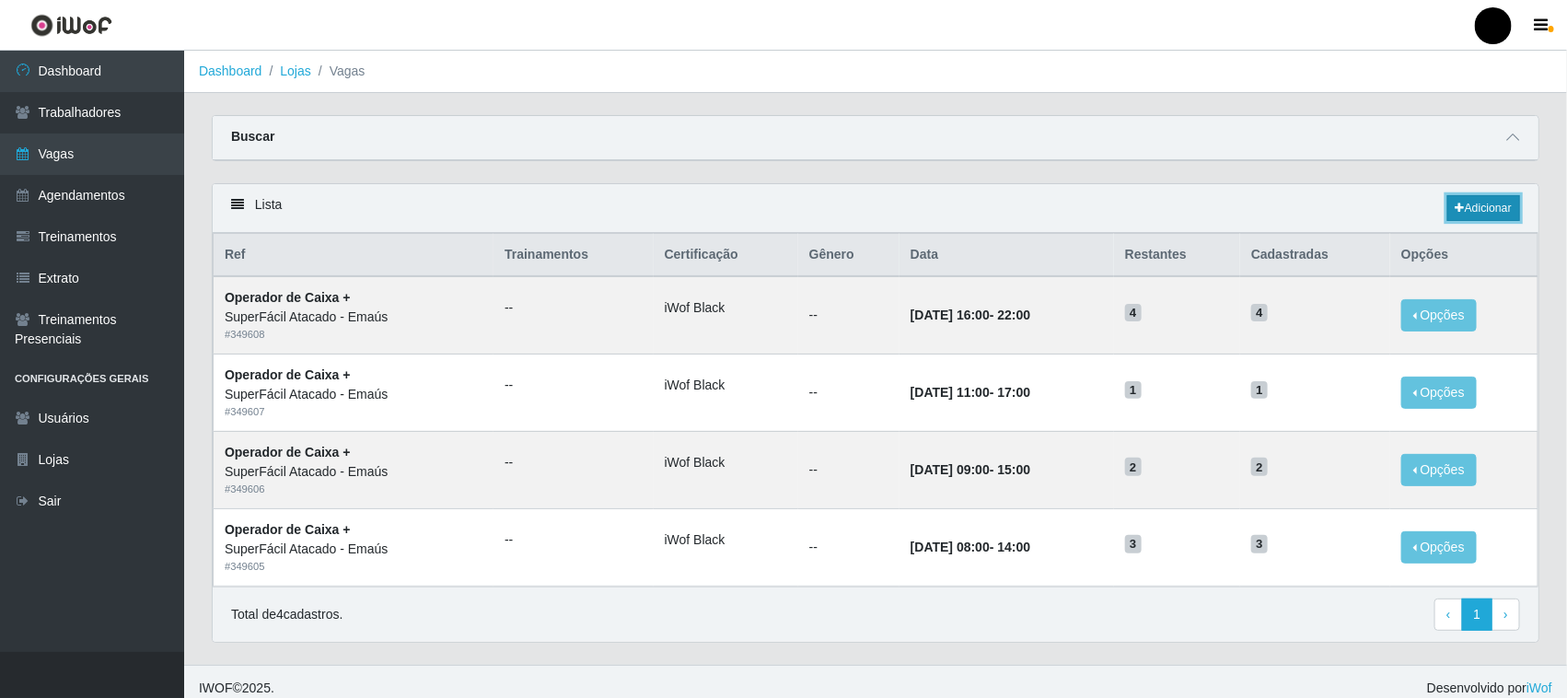
click at [1479, 203] on link "Adicionar" at bounding box center [1483, 208] width 73 height 26
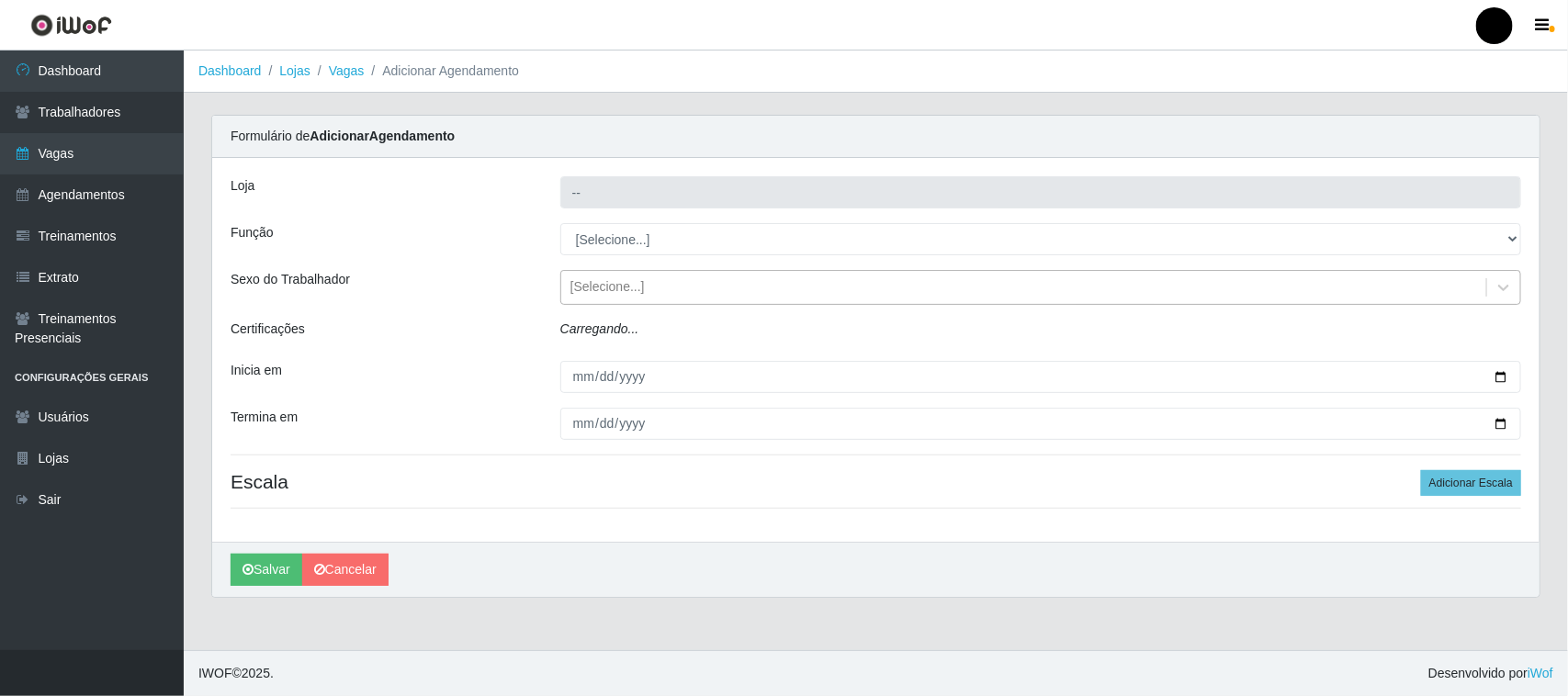
type input "SuperFácil Atacado - Emaús"
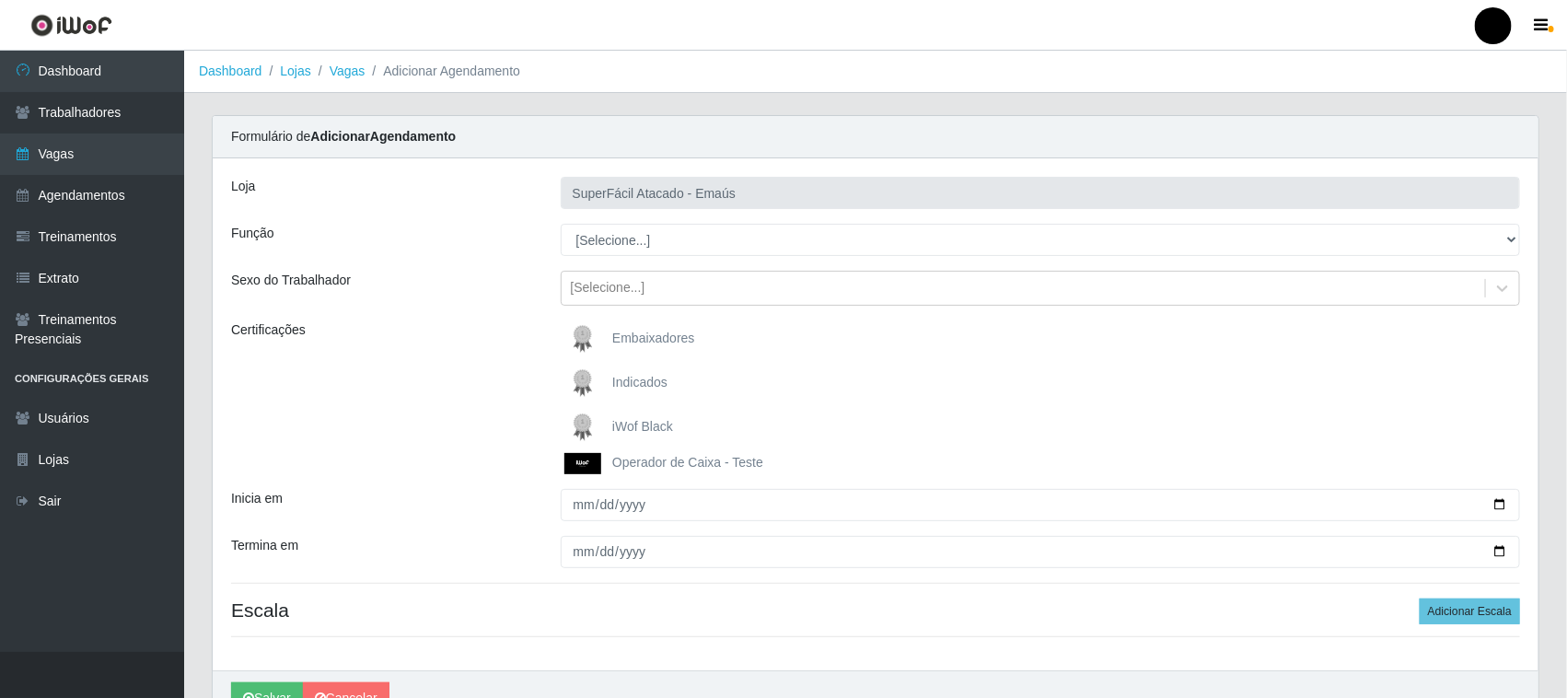
click at [586, 425] on img at bounding box center [586, 427] width 44 height 37
click at [0, 0] on input "iWof Black" at bounding box center [0, 0] width 0 height 0
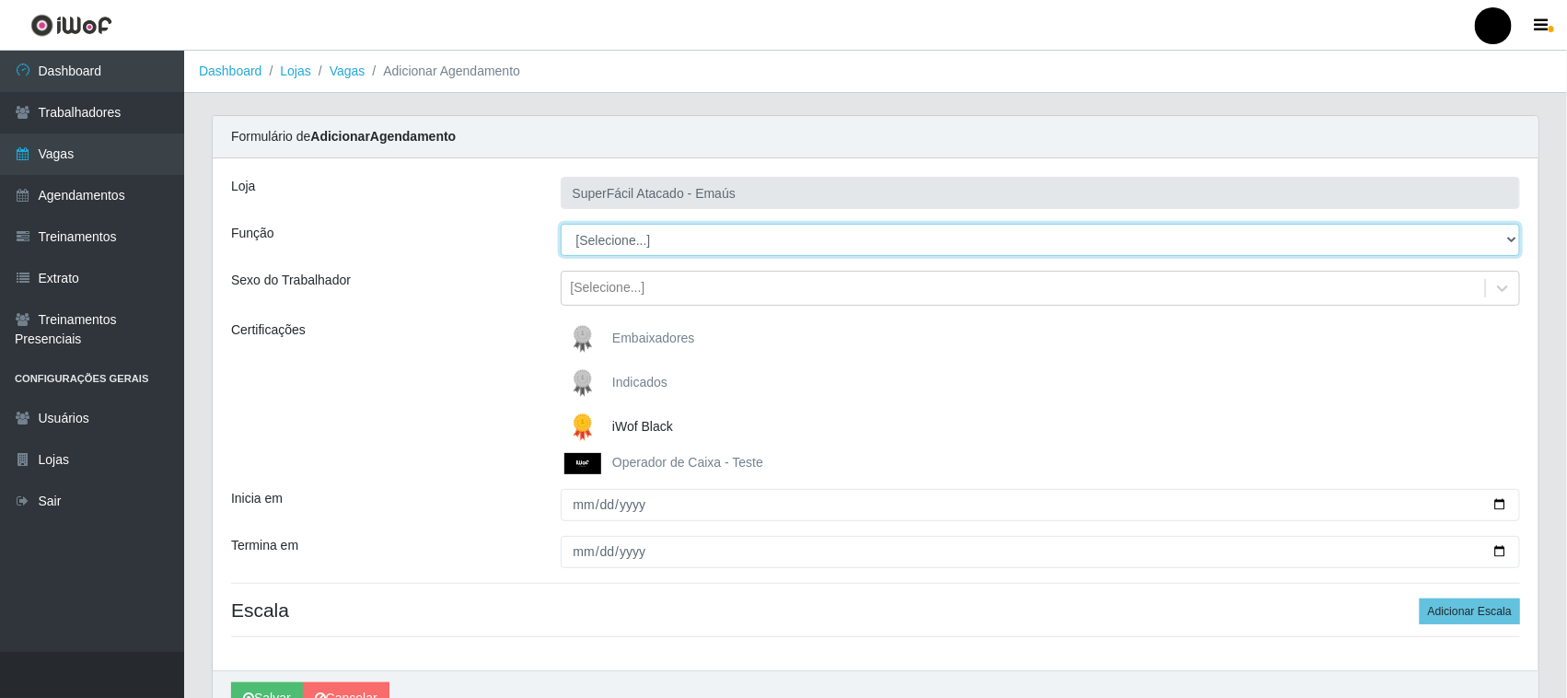
click at [621, 238] on select "[Selecione...] Auxiliar de Estacionamento Auxiliar de Estacionamento + Auxiliar…" at bounding box center [1041, 240] width 960 height 32
select select "72"
click at [561, 224] on select "[Selecione...] Auxiliar de Estacionamento Auxiliar de Estacionamento + Auxiliar…" at bounding box center [1041, 240] width 960 height 32
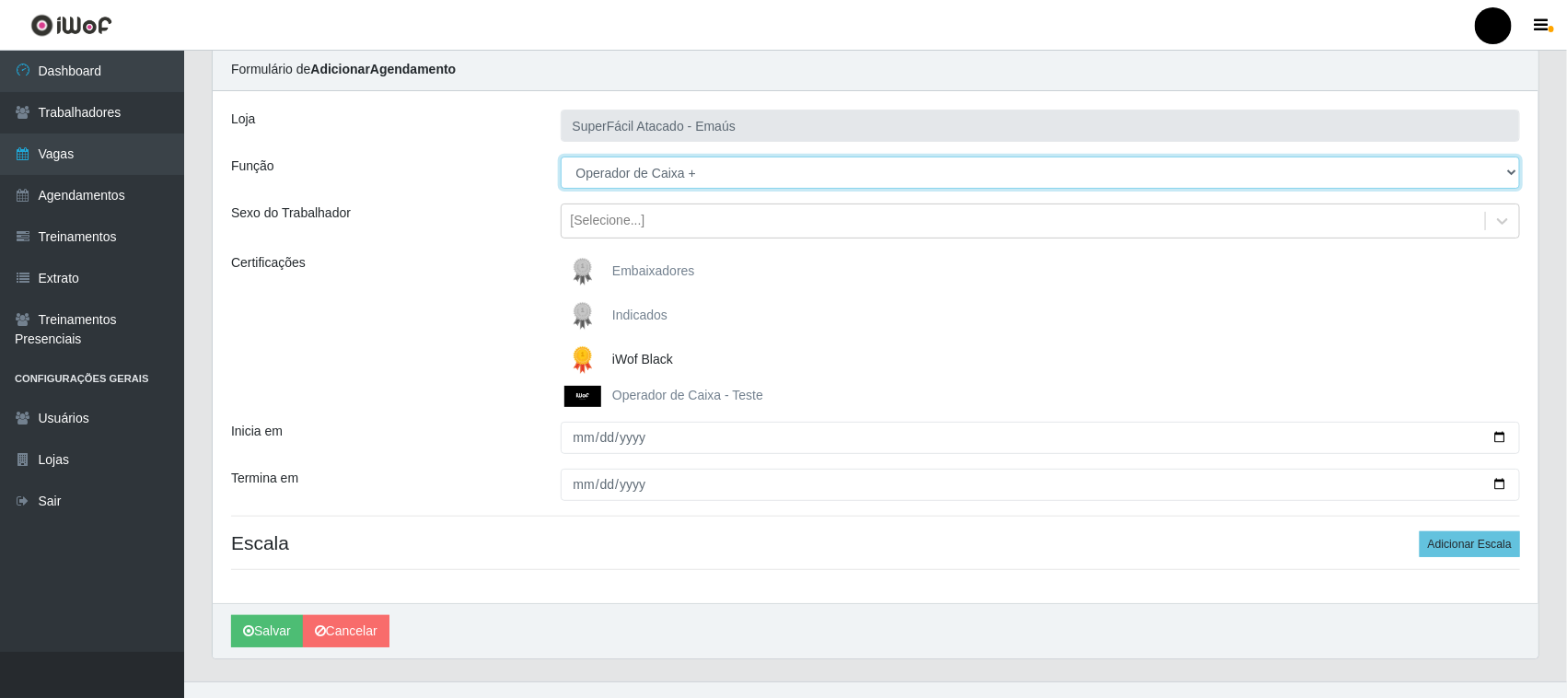
scroll to position [98, 0]
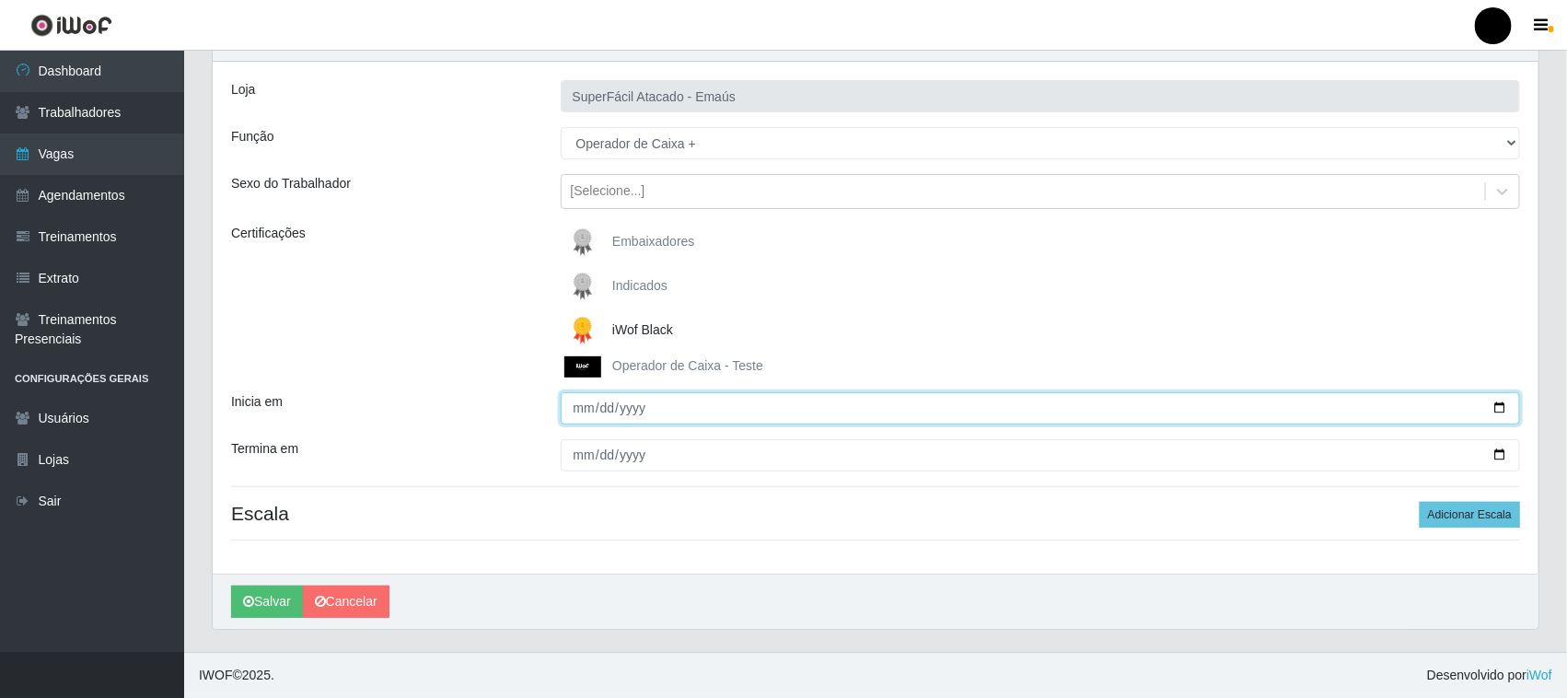
click at [1497, 406] on input "Inicia em" at bounding box center [1041, 408] width 960 height 32
type input "2025-10-19"
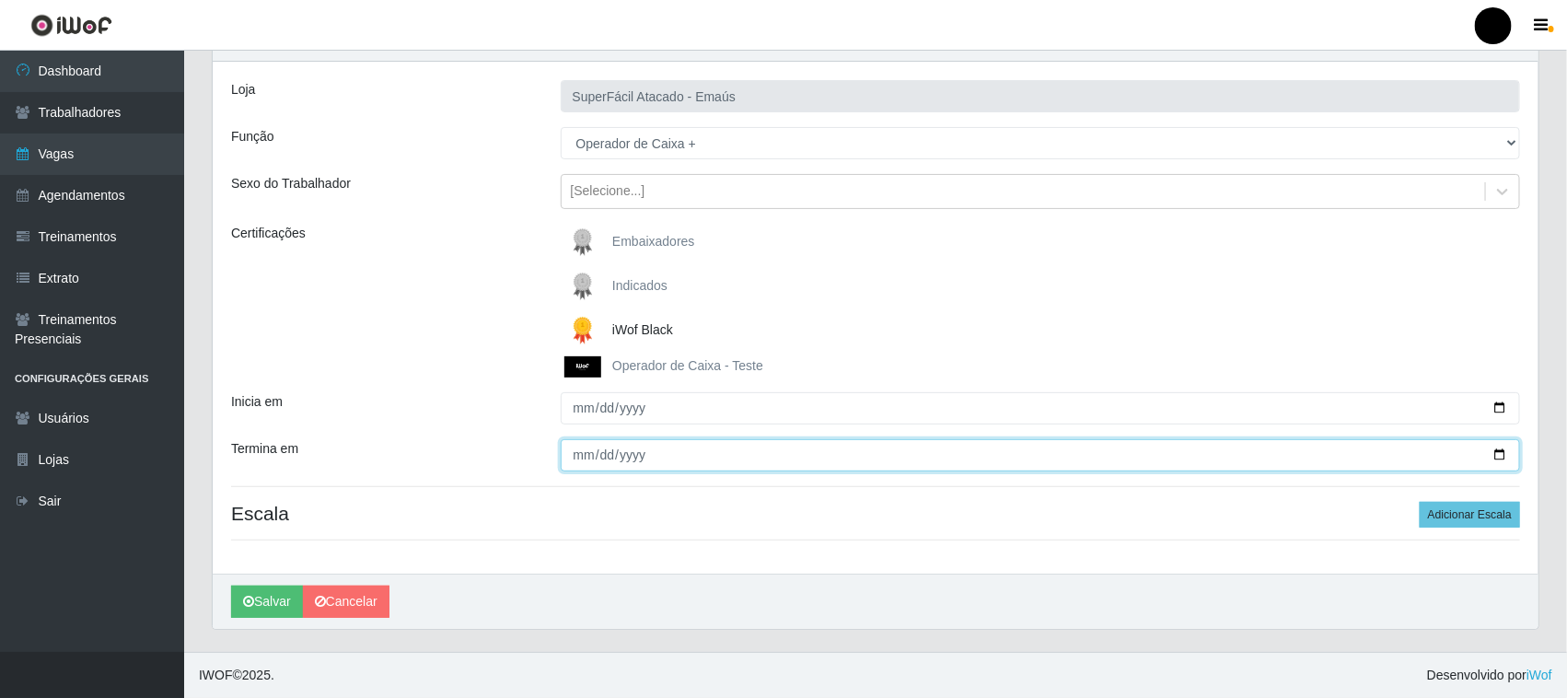
click at [1496, 456] on input "Termina em" at bounding box center [1041, 455] width 960 height 32
type input "2025-10-19"
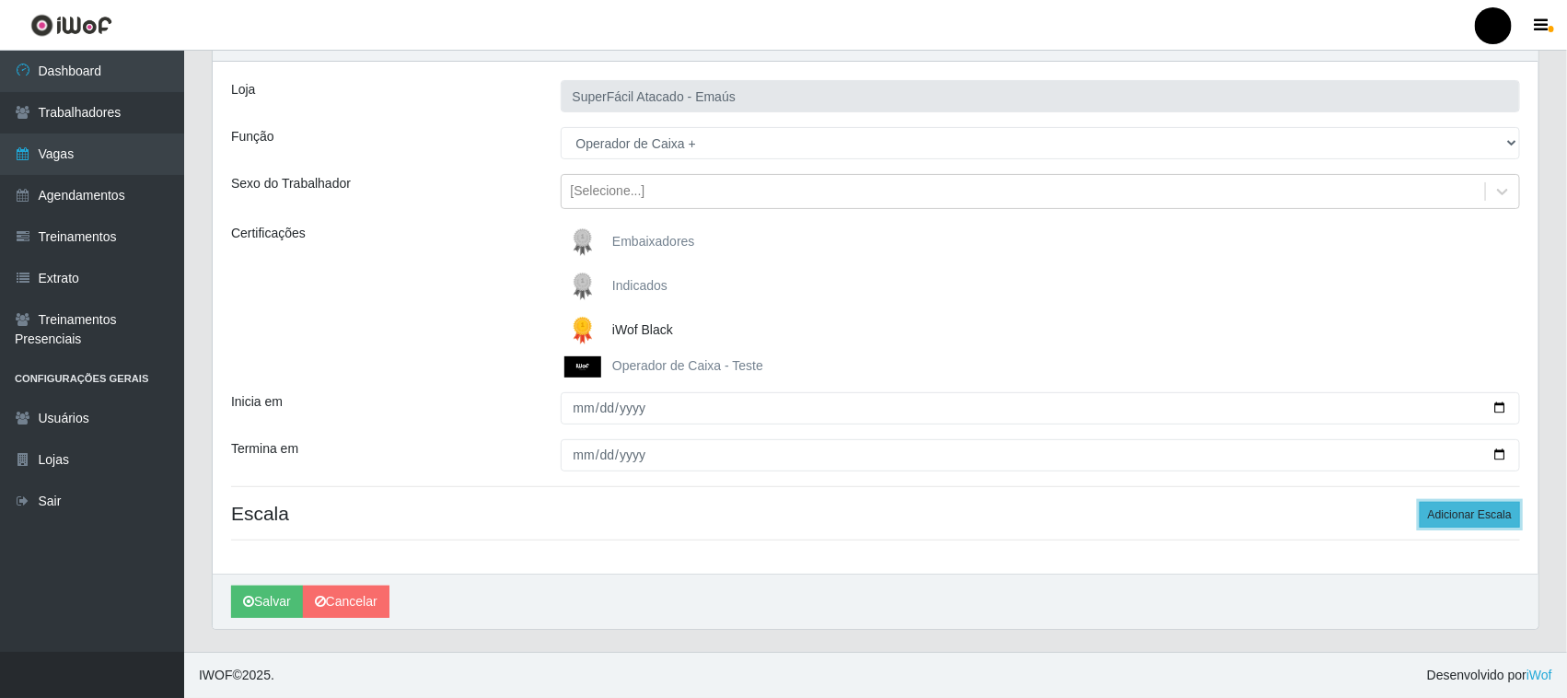
click at [1441, 516] on button "Adicionar Escala" at bounding box center [1470, 515] width 100 height 26
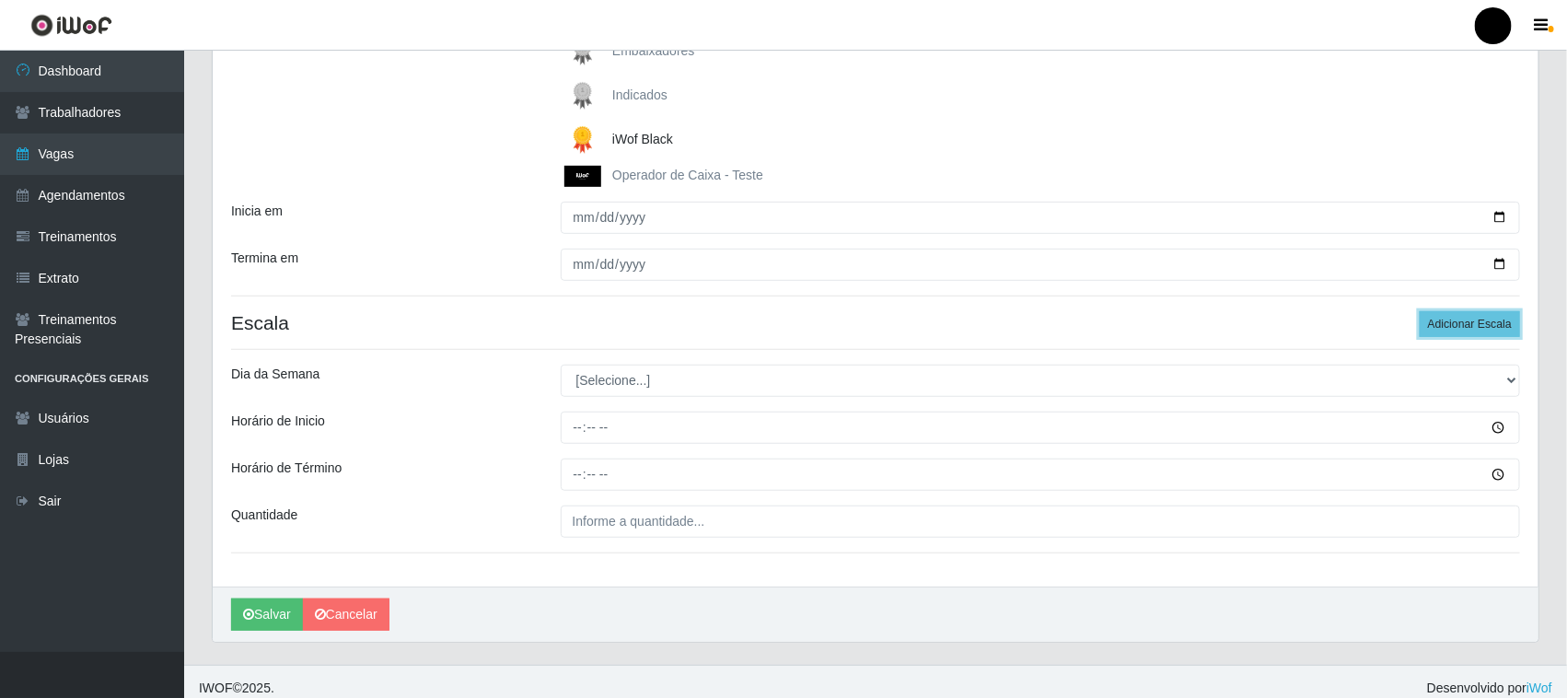
scroll to position [301, 0]
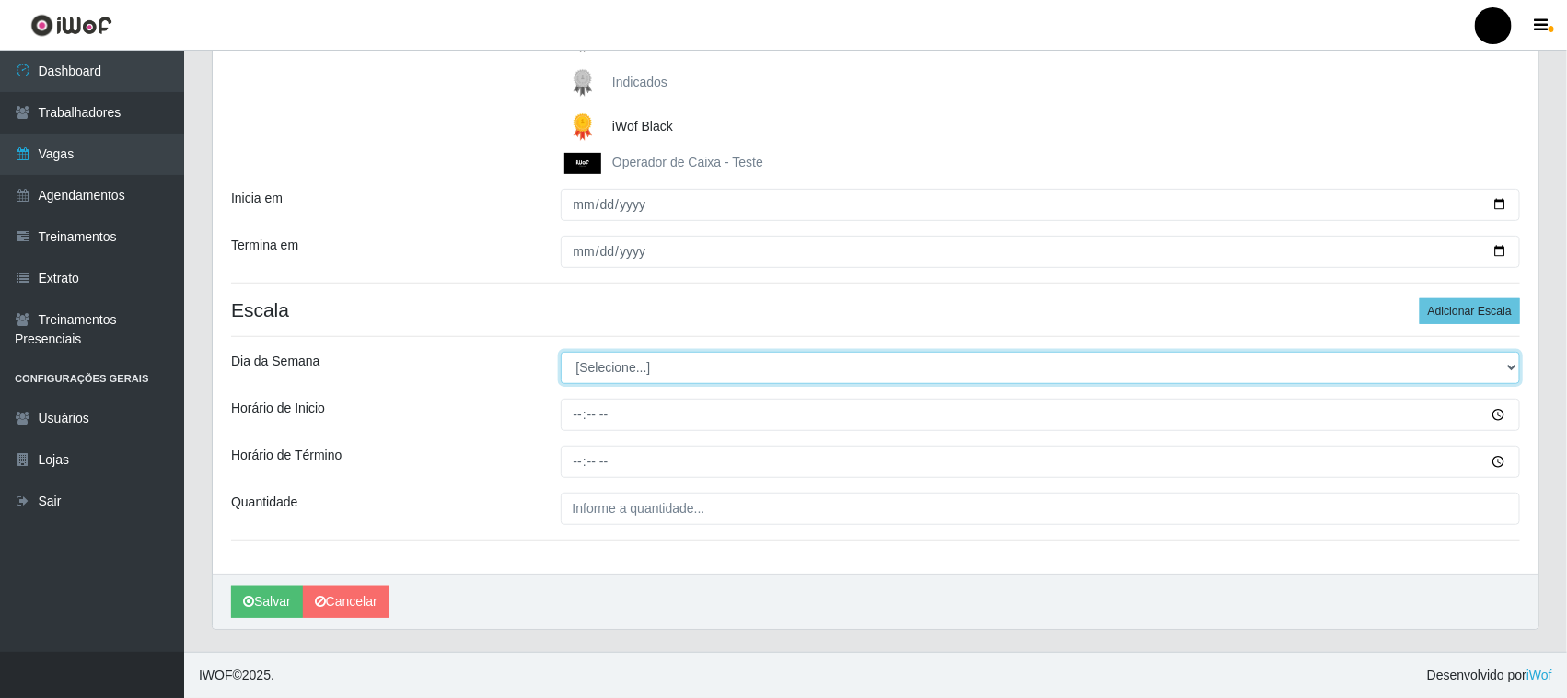
click at [629, 376] on select "[Selecione...] Segunda Terça Quarta Quinta Sexta Sábado Domingo" at bounding box center [1041, 368] width 960 height 32
click at [624, 369] on select "[Selecione...] Segunda Terça Quarta Quinta Sexta Sábado Domingo" at bounding box center [1041, 368] width 960 height 32
select select "0"
click at [561, 352] on select "[Selecione...] Segunda Terça Quarta Quinta Sexta Sábado Domingo" at bounding box center [1041, 368] width 960 height 32
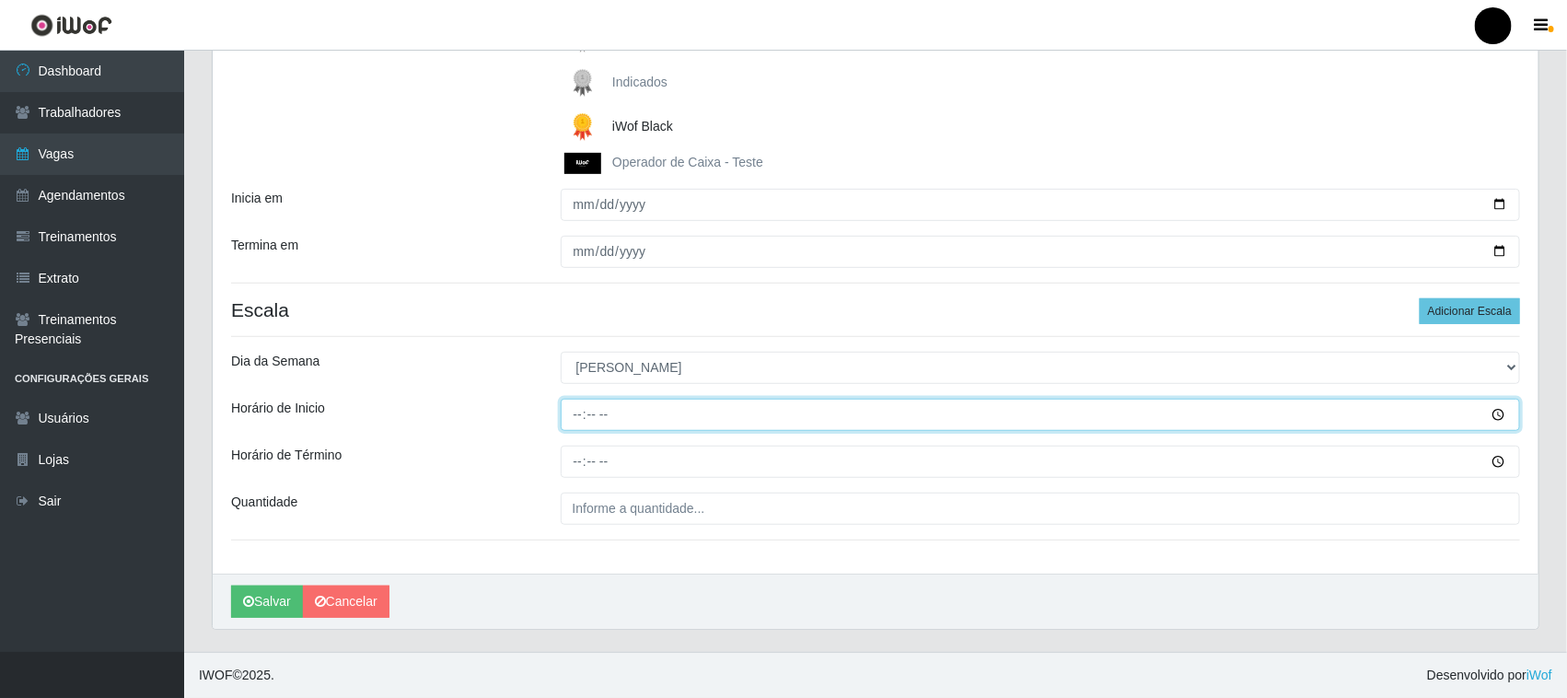
click at [576, 419] on input "Horário de Inicio" at bounding box center [1041, 415] width 960 height 32
type input "08:00"
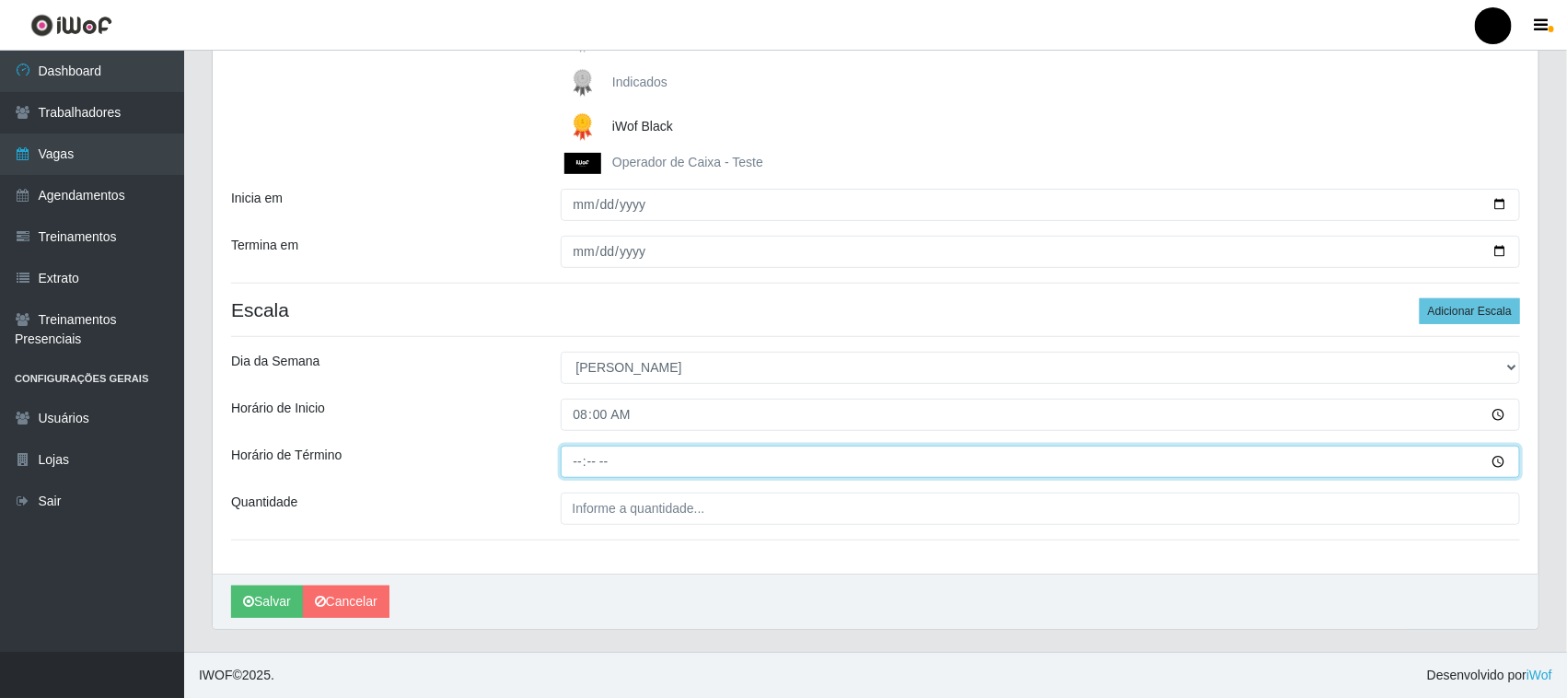
click at [578, 461] on input "Horário de Término" at bounding box center [1041, 462] width 960 height 32
type input "14:00"
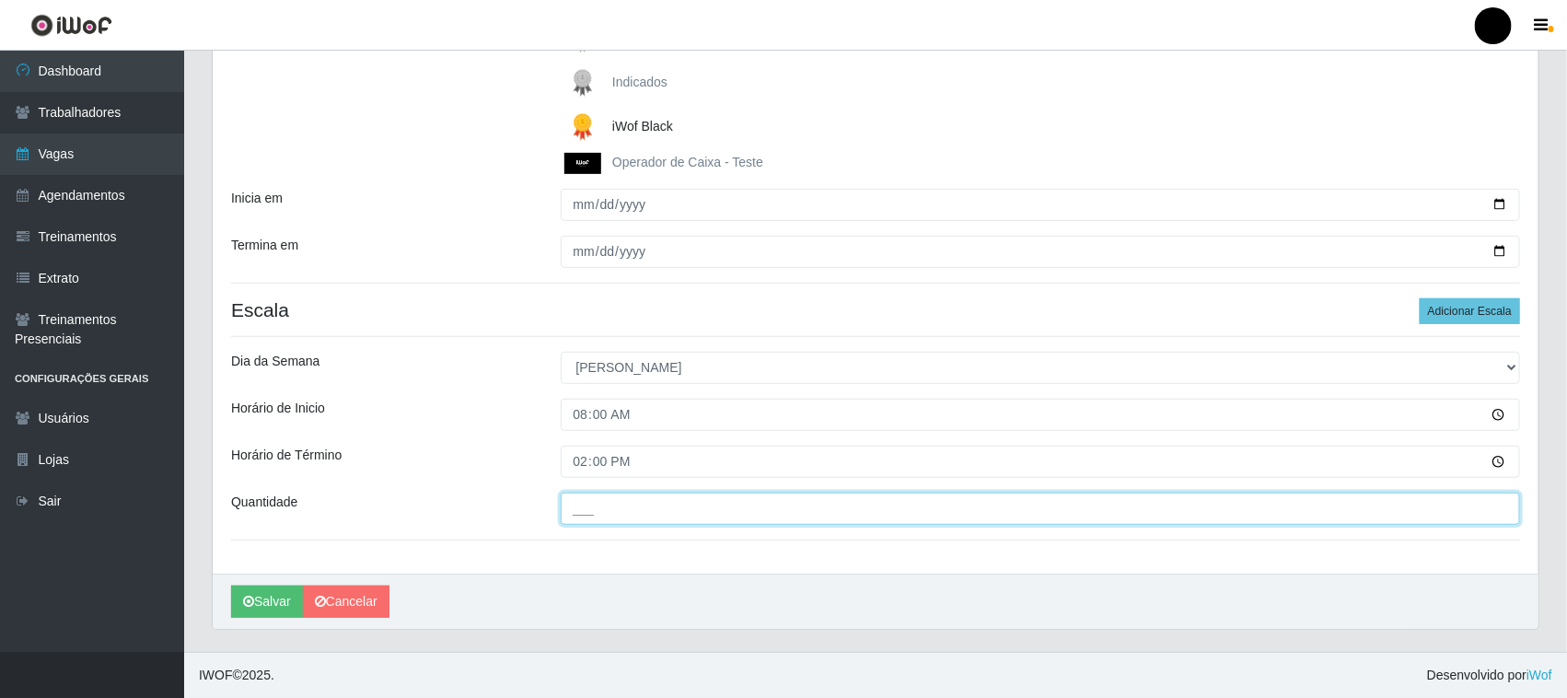
click at [583, 509] on input "___" at bounding box center [1041, 509] width 960 height 32
type input "03_"
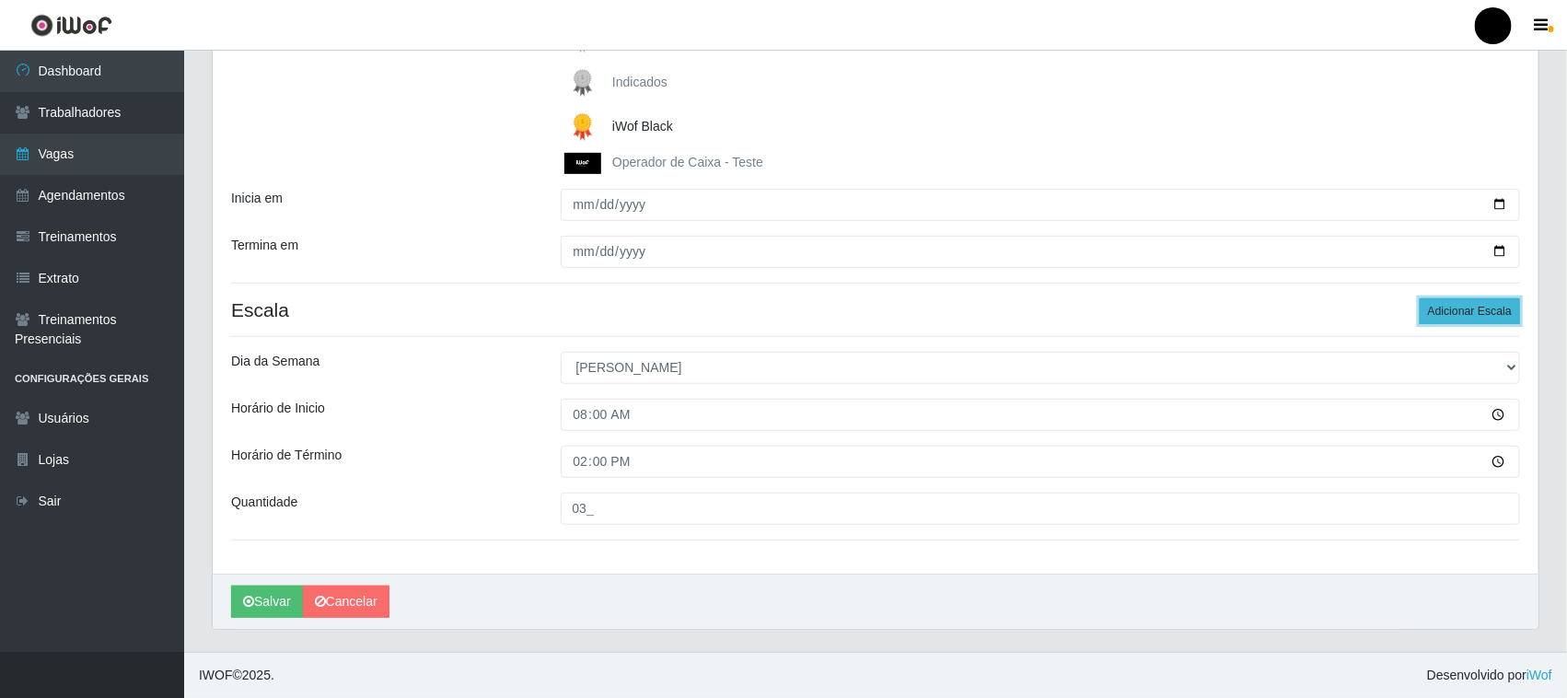
click at [1476, 318] on button "Adicionar Escala" at bounding box center [1470, 311] width 100 height 26
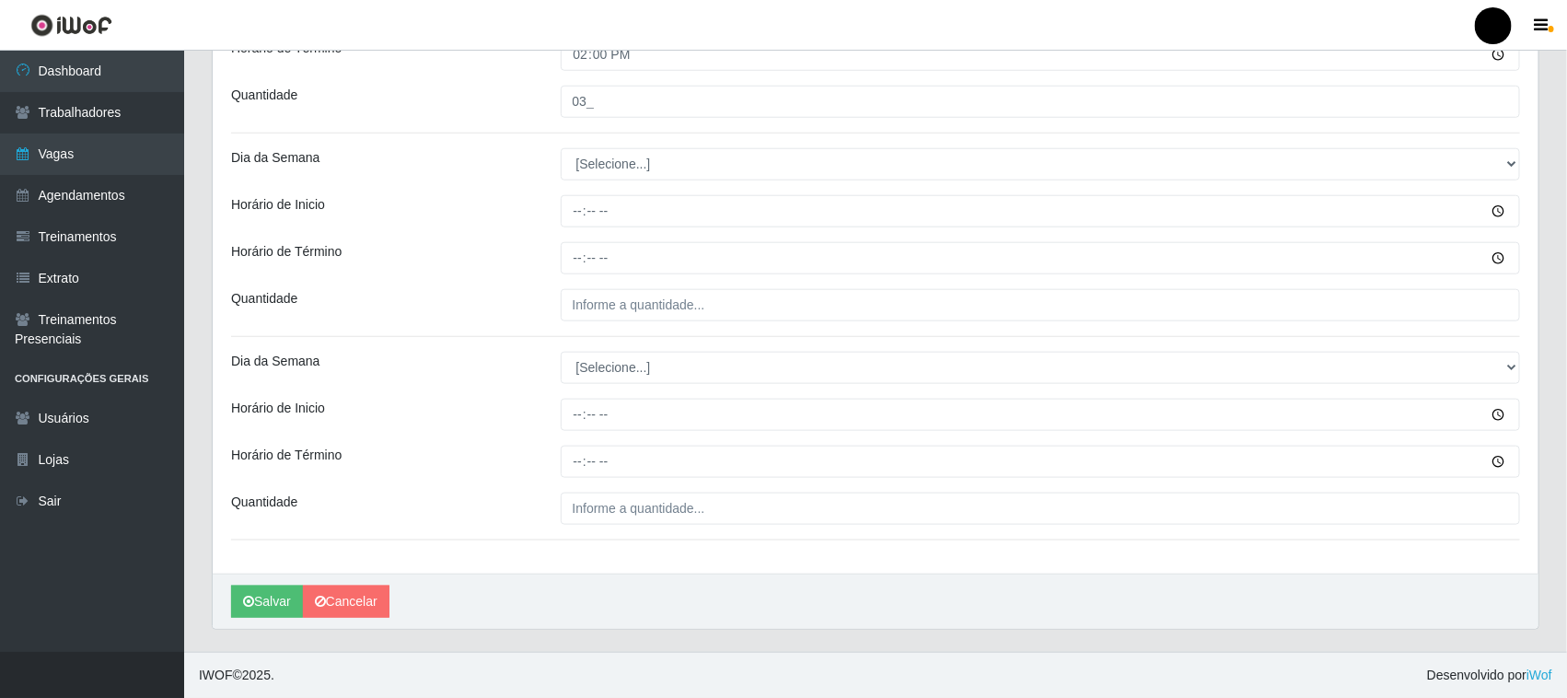
scroll to position [709, 0]
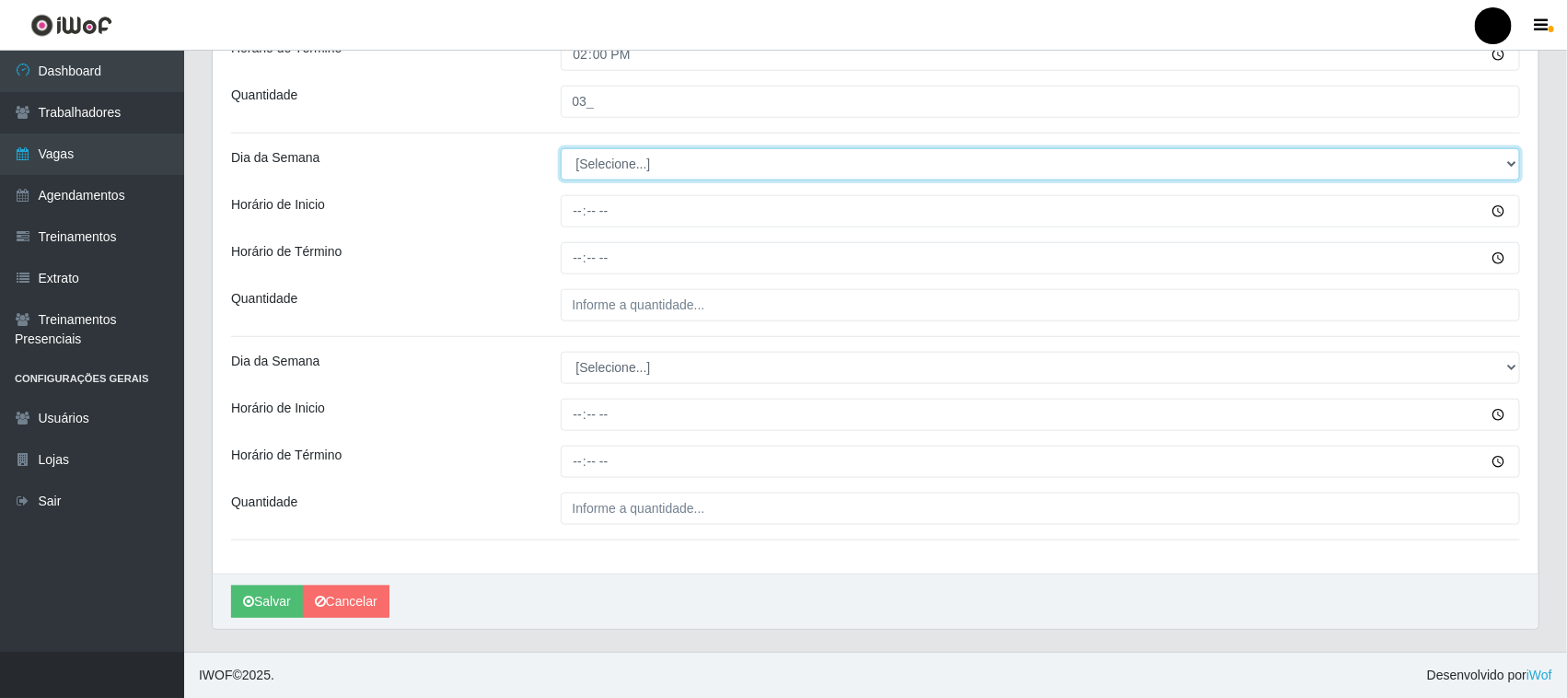
click at [640, 170] on select "[Selecione...] Segunda Terça Quarta Quinta Sexta Sábado Domingo" at bounding box center [1041, 164] width 960 height 32
select select "0"
click at [561, 148] on select "[Selecione...] Segunda Terça Quarta Quinta Sexta Sábado Domingo" at bounding box center [1041, 164] width 960 height 32
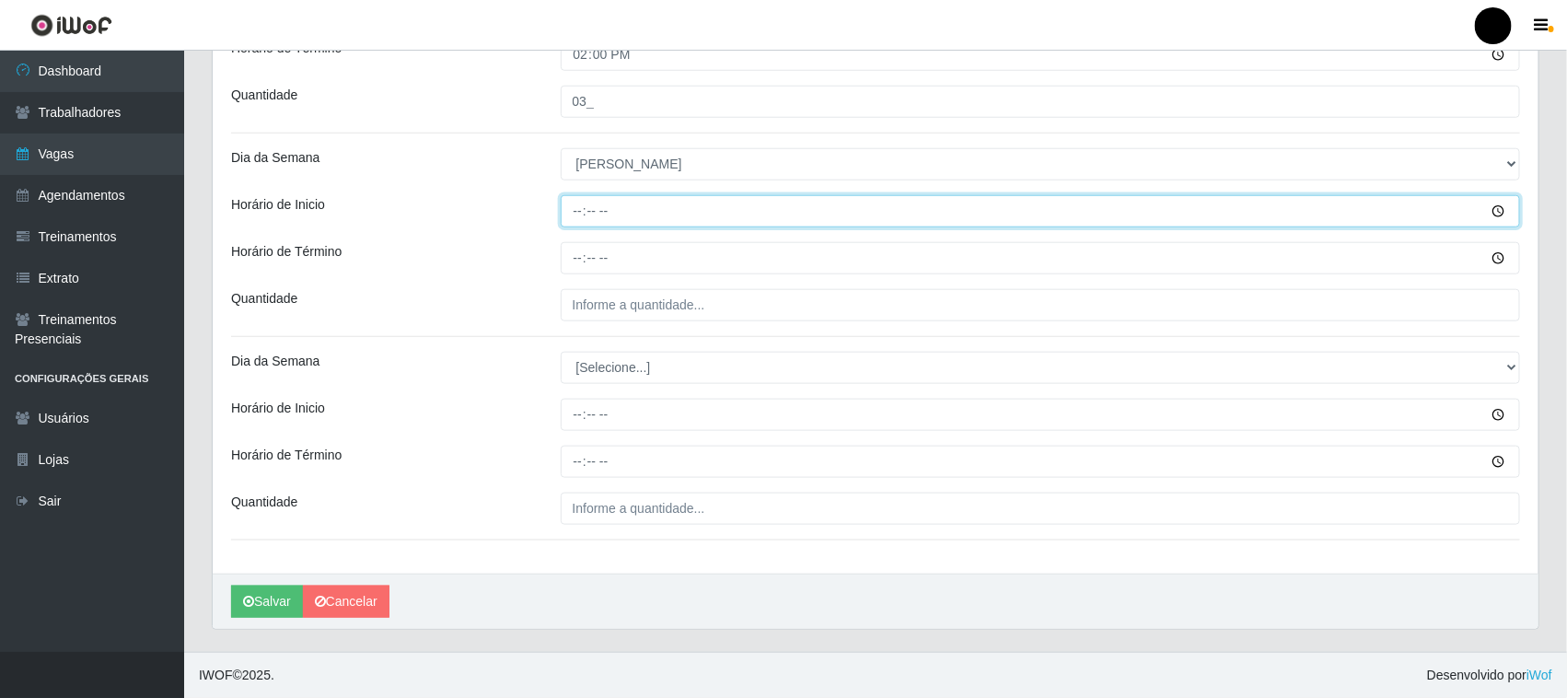
click at [573, 208] on input "Horário de Inicio" at bounding box center [1041, 211] width 960 height 32
type input "09:00"
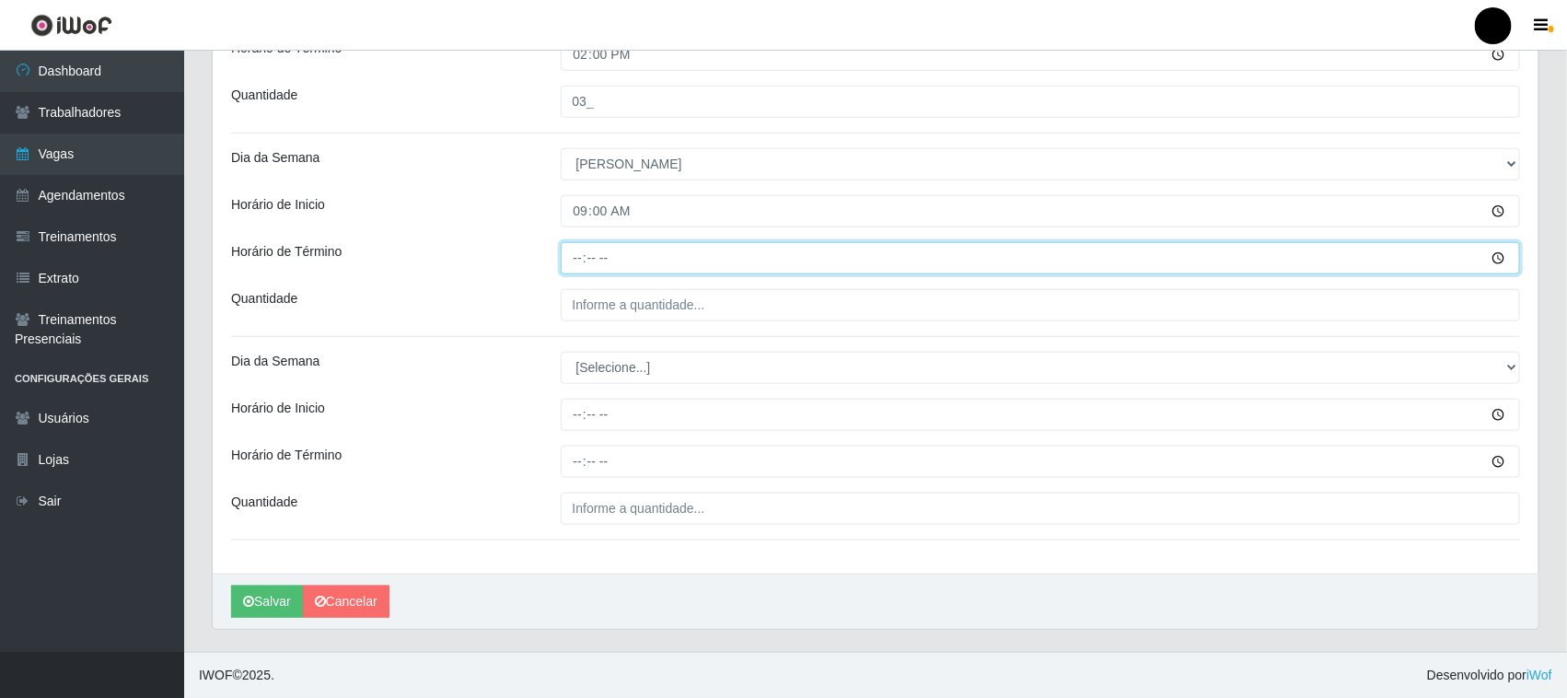
click at [576, 262] on input "Horário de Término" at bounding box center [1041, 258] width 960 height 32
type input "15:00"
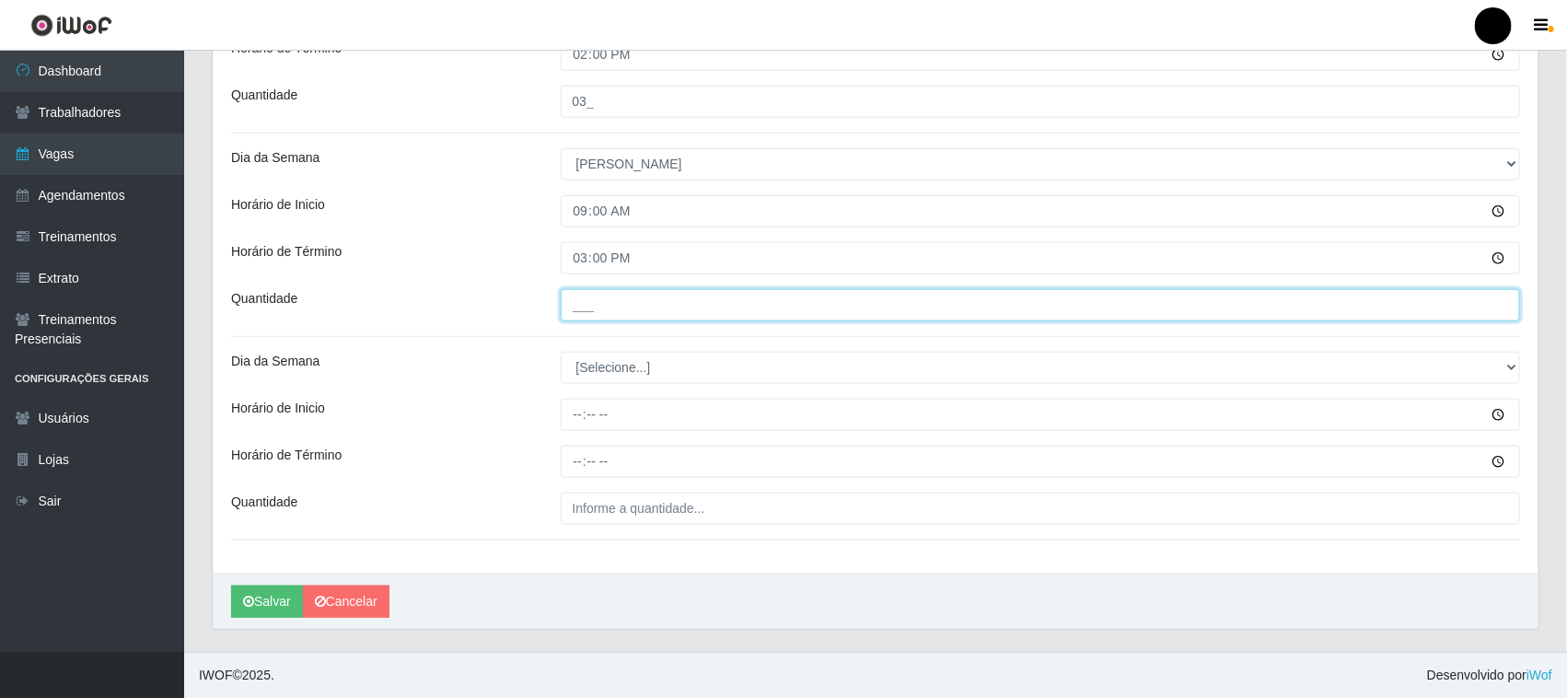
click at [595, 316] on input "___" at bounding box center [1041, 305] width 960 height 32
type input "1__"
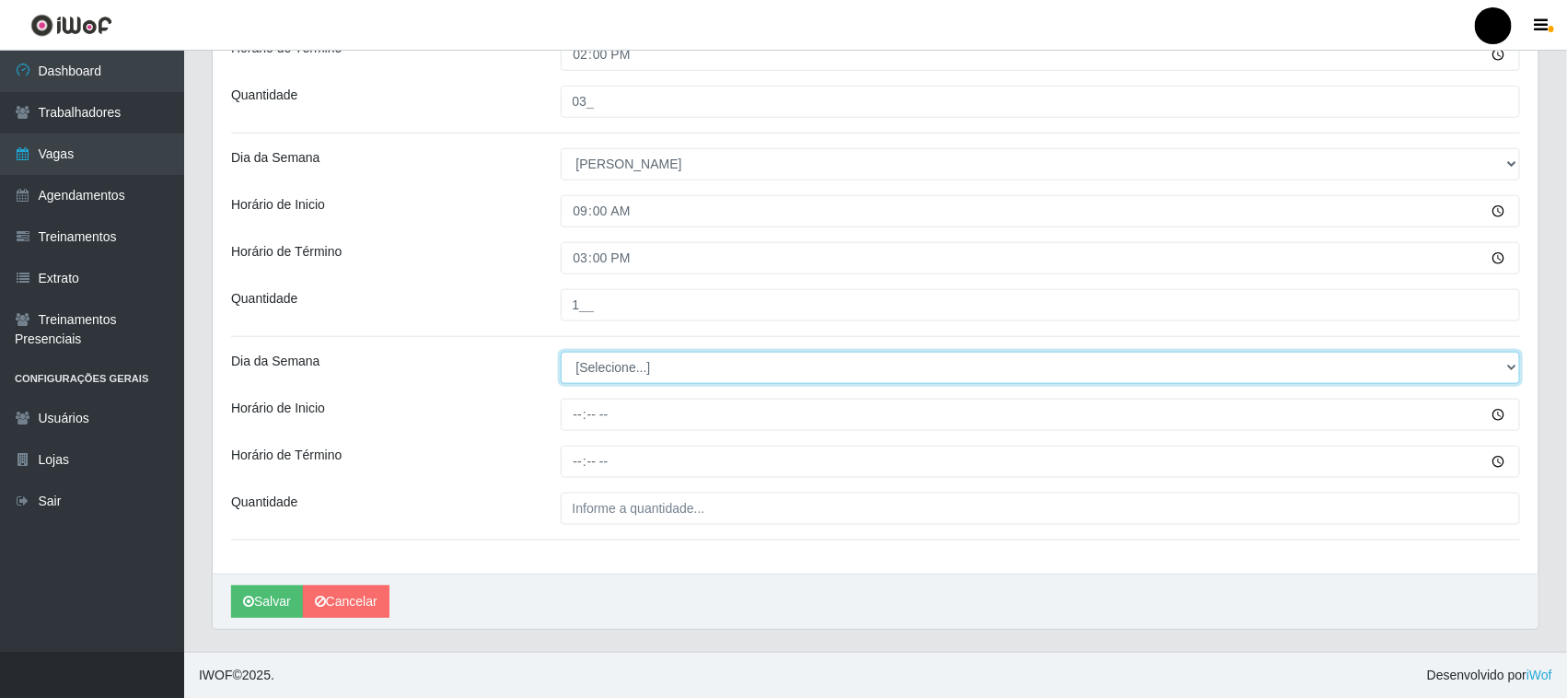
click at [606, 371] on select "[Selecione...] Segunda Terça Quarta Quinta Sexta Sábado Domingo" at bounding box center [1041, 368] width 960 height 32
select select "0"
click at [561, 352] on select "[Selecione...] Segunda Terça Quarta Quinta Sexta Sábado Domingo" at bounding box center [1041, 368] width 960 height 32
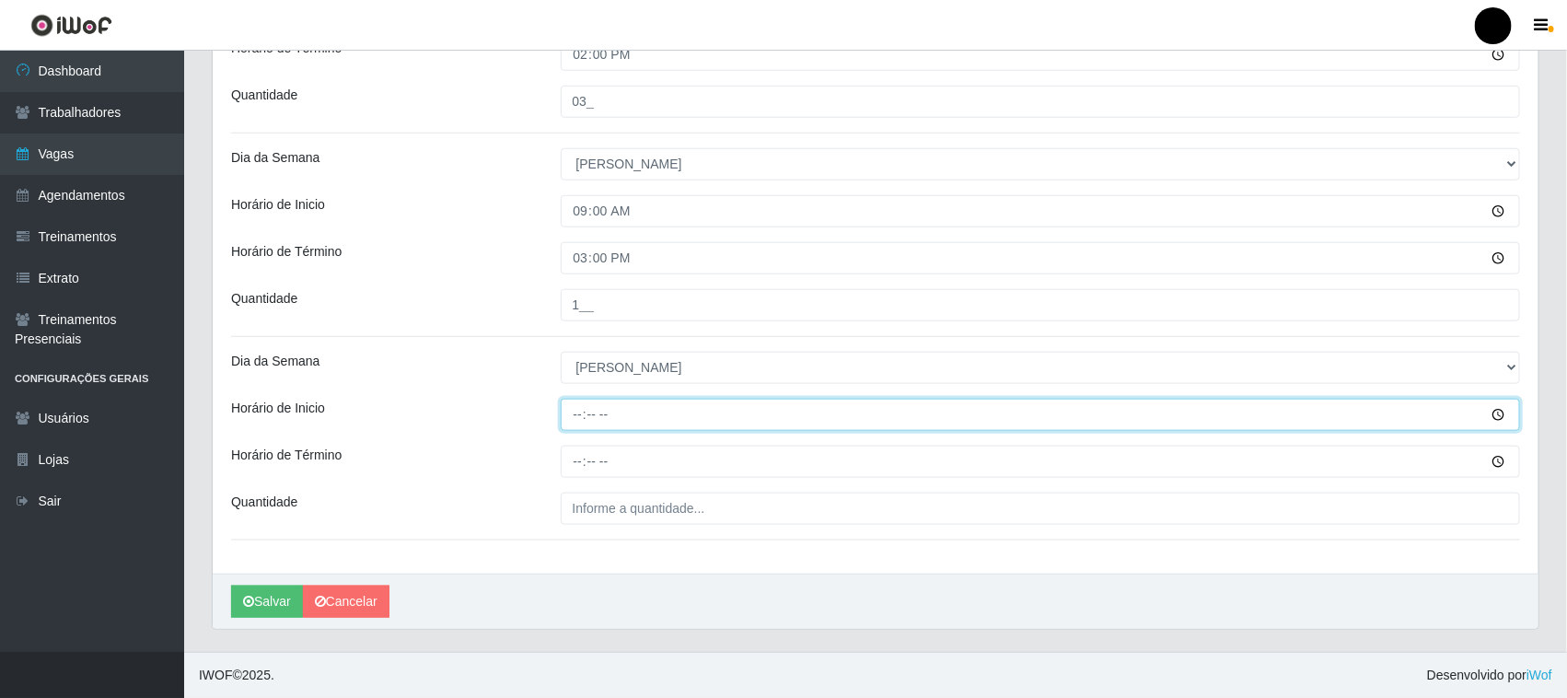
click at [576, 414] on input "Horário de Inicio" at bounding box center [1041, 415] width 960 height 32
type input "15:00"
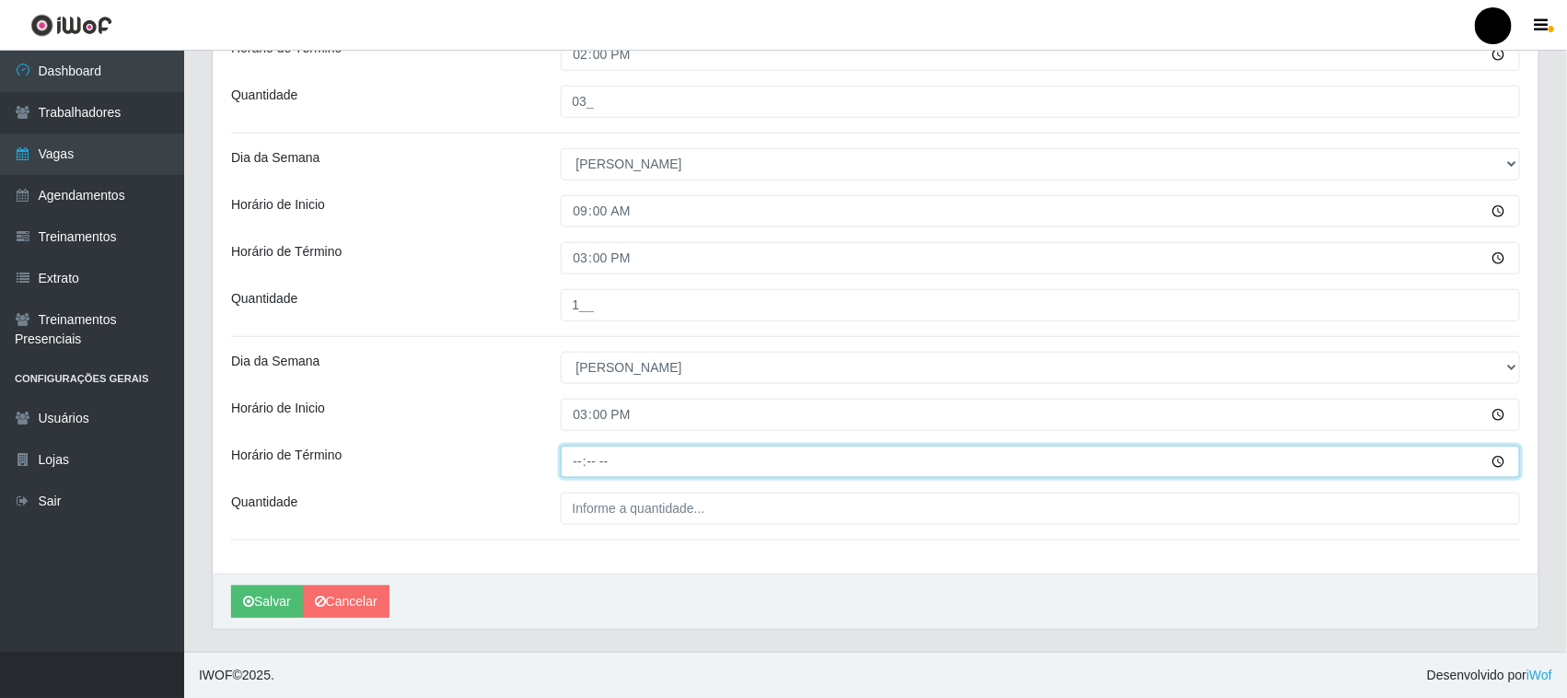
click at [578, 460] on input "Horário de Término" at bounding box center [1041, 462] width 960 height 32
type input "21:00"
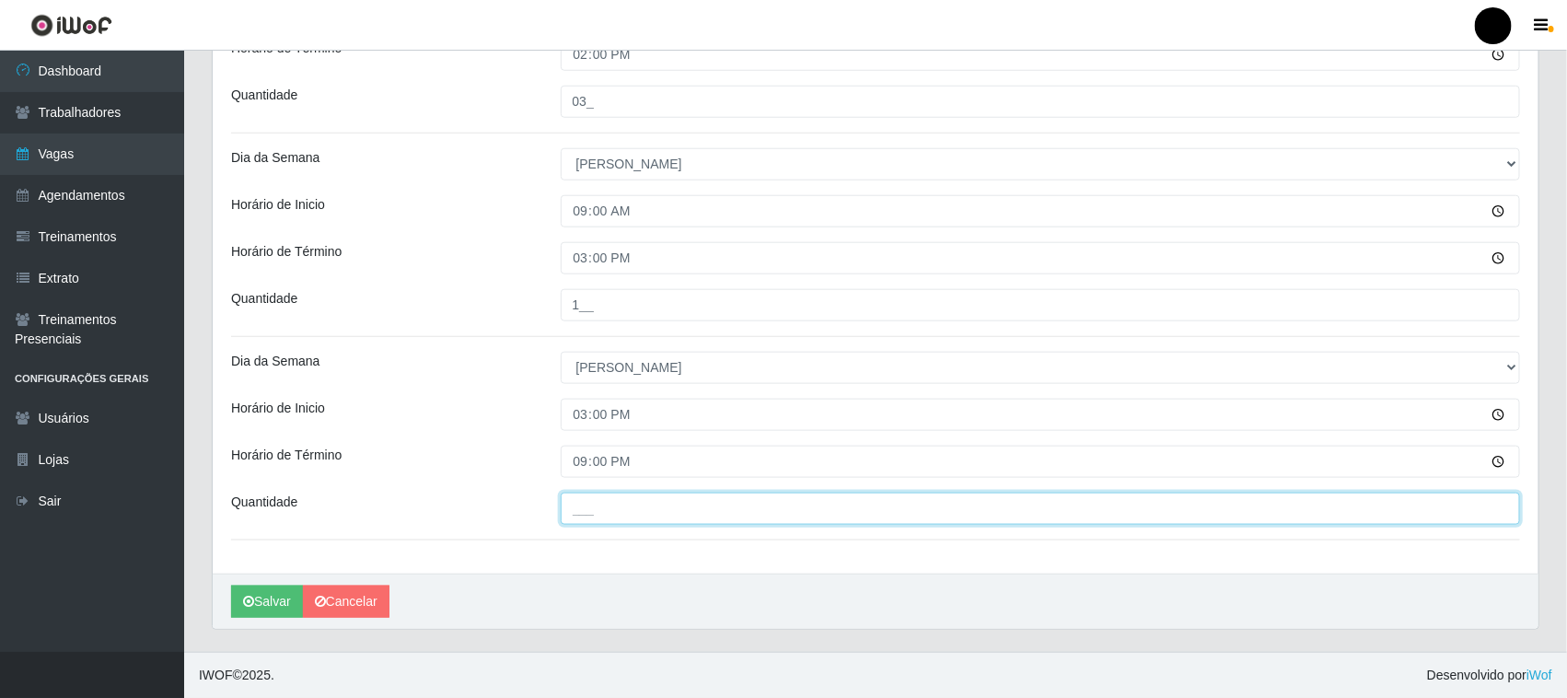
click at [605, 507] on input "___" at bounding box center [1041, 509] width 960 height 32
type input "4__"
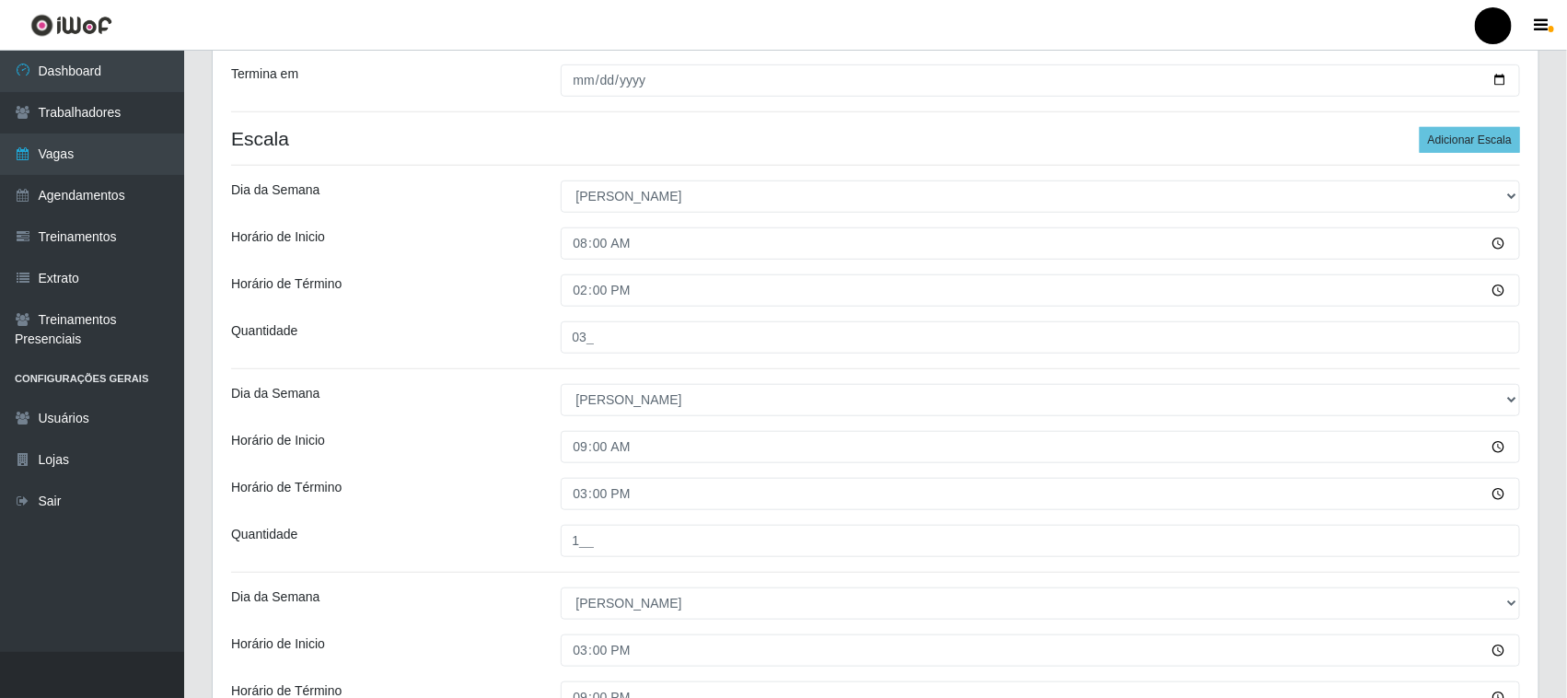
scroll to position [479, 0]
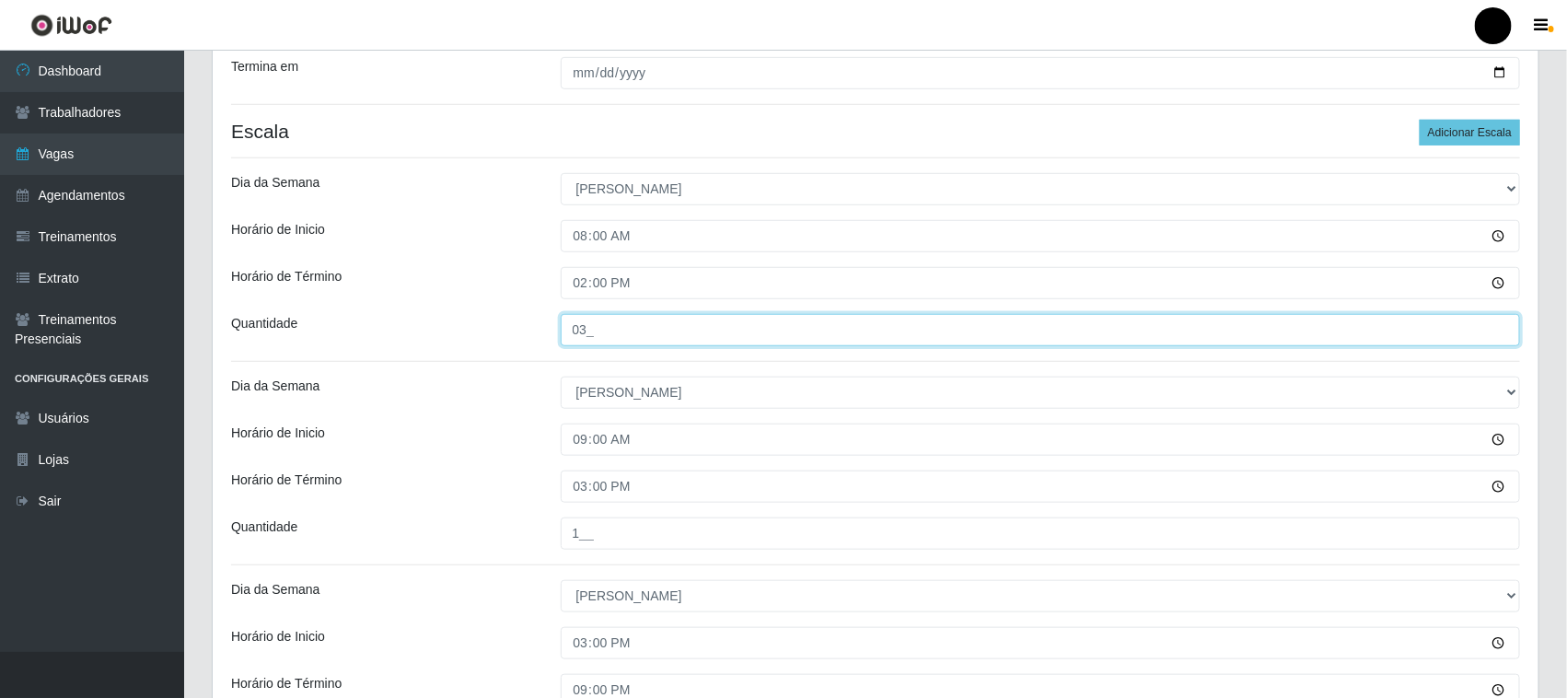
click at [585, 334] on input "03_" at bounding box center [1041, 330] width 960 height 32
type input "02_"
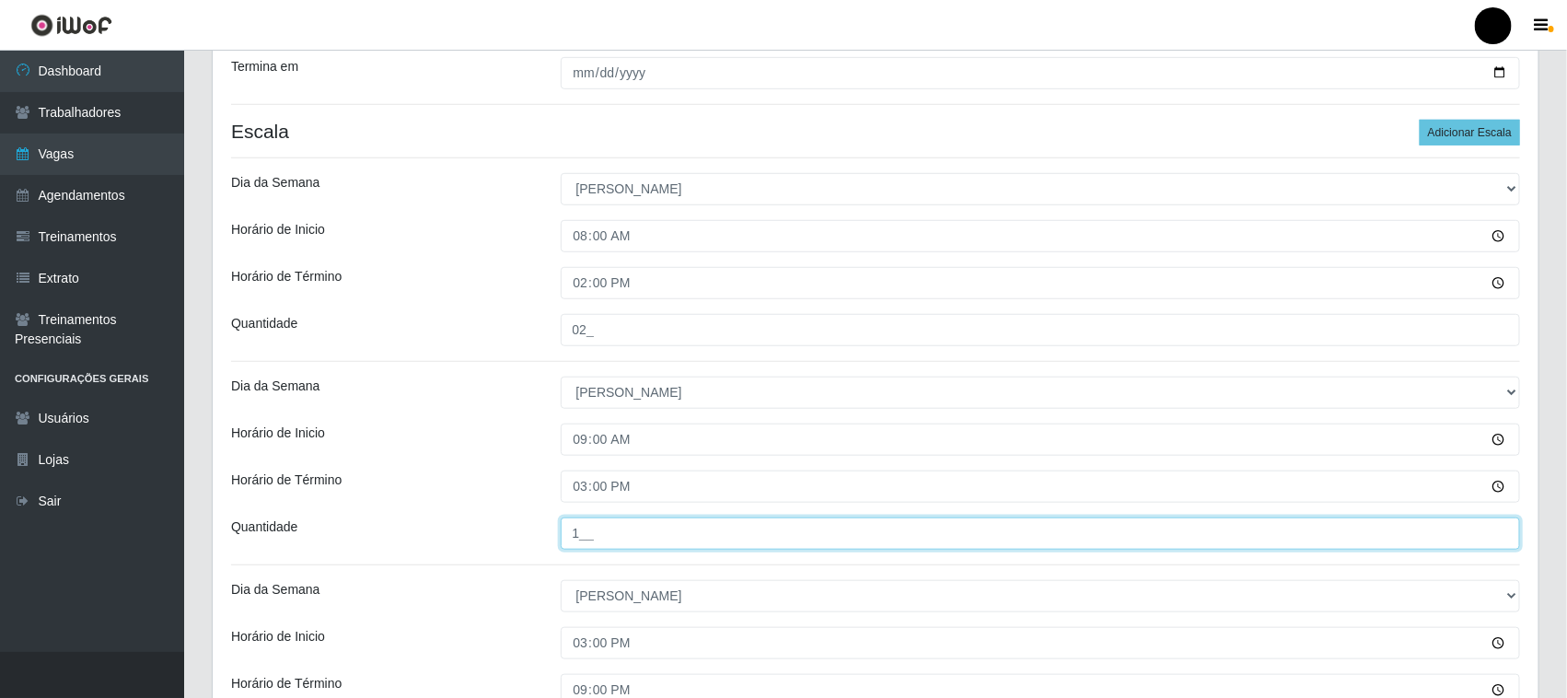
click at [581, 537] on input "1__" at bounding box center [1041, 533] width 960 height 32
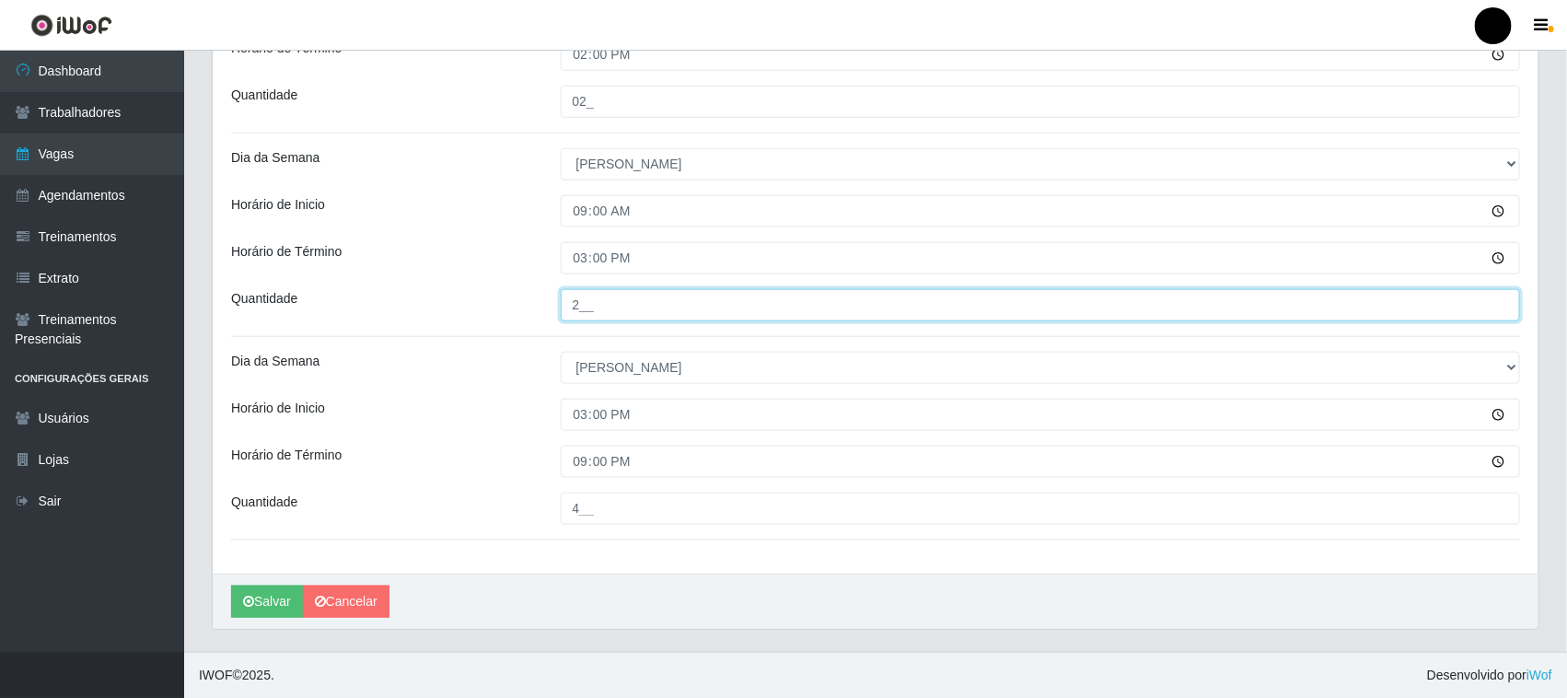
type input "2__"
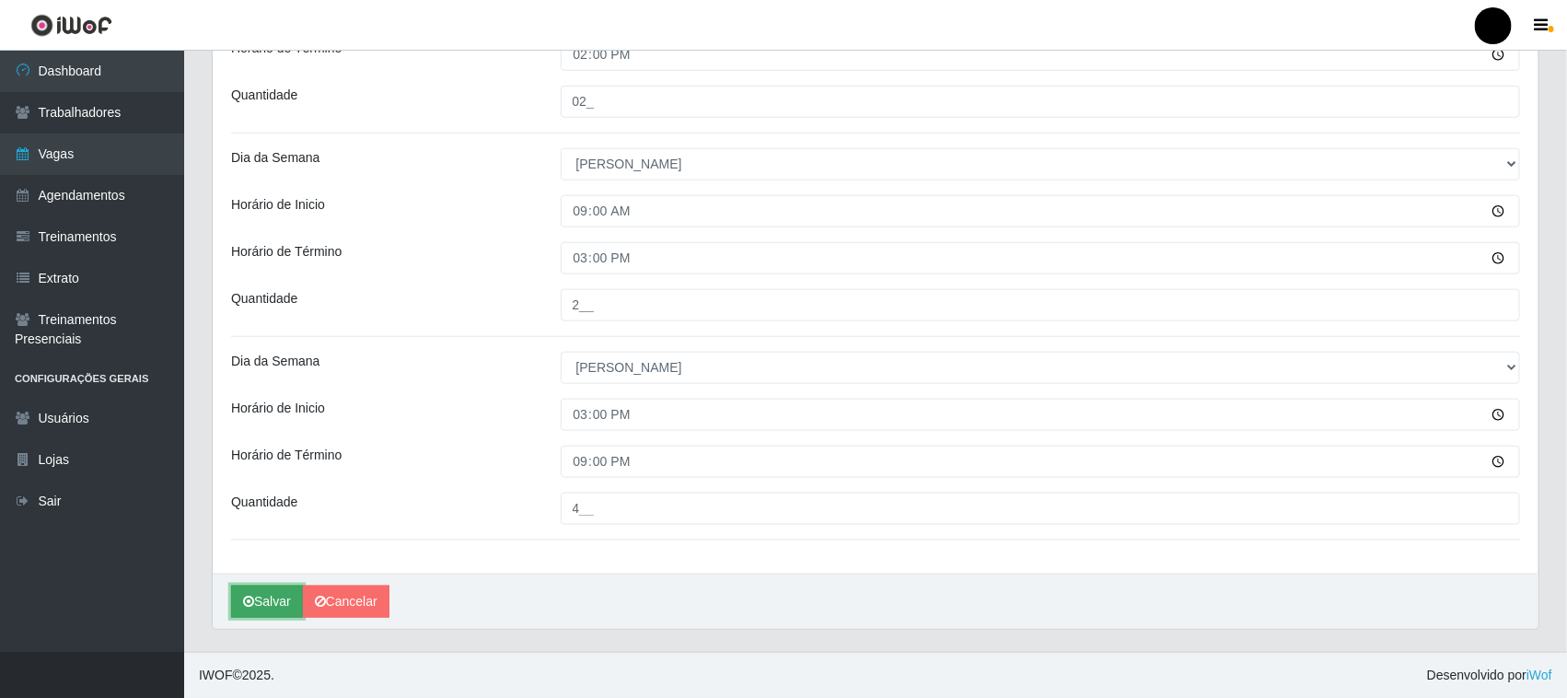
click at [290, 603] on button "Salvar" at bounding box center [267, 602] width 72 height 32
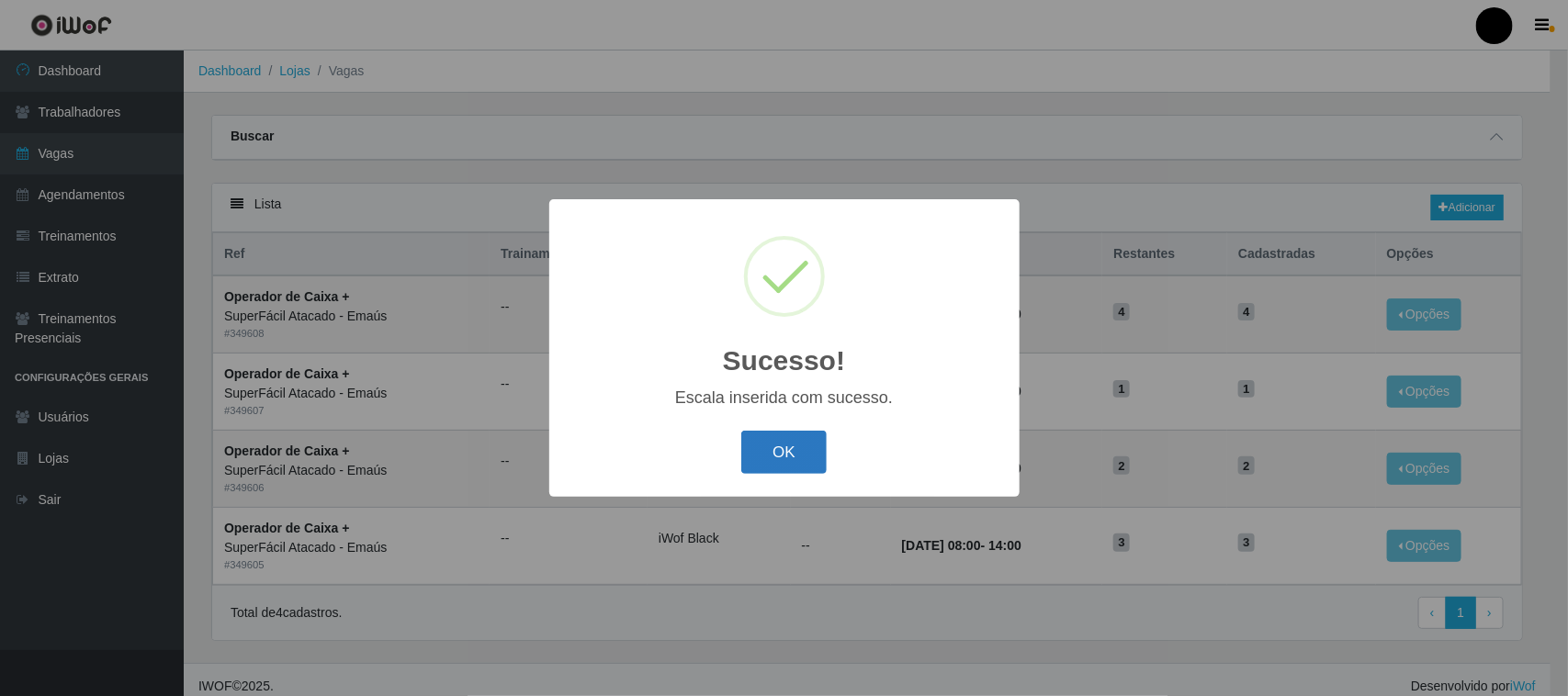
click at [791, 453] on button "OK" at bounding box center [784, 452] width 86 height 43
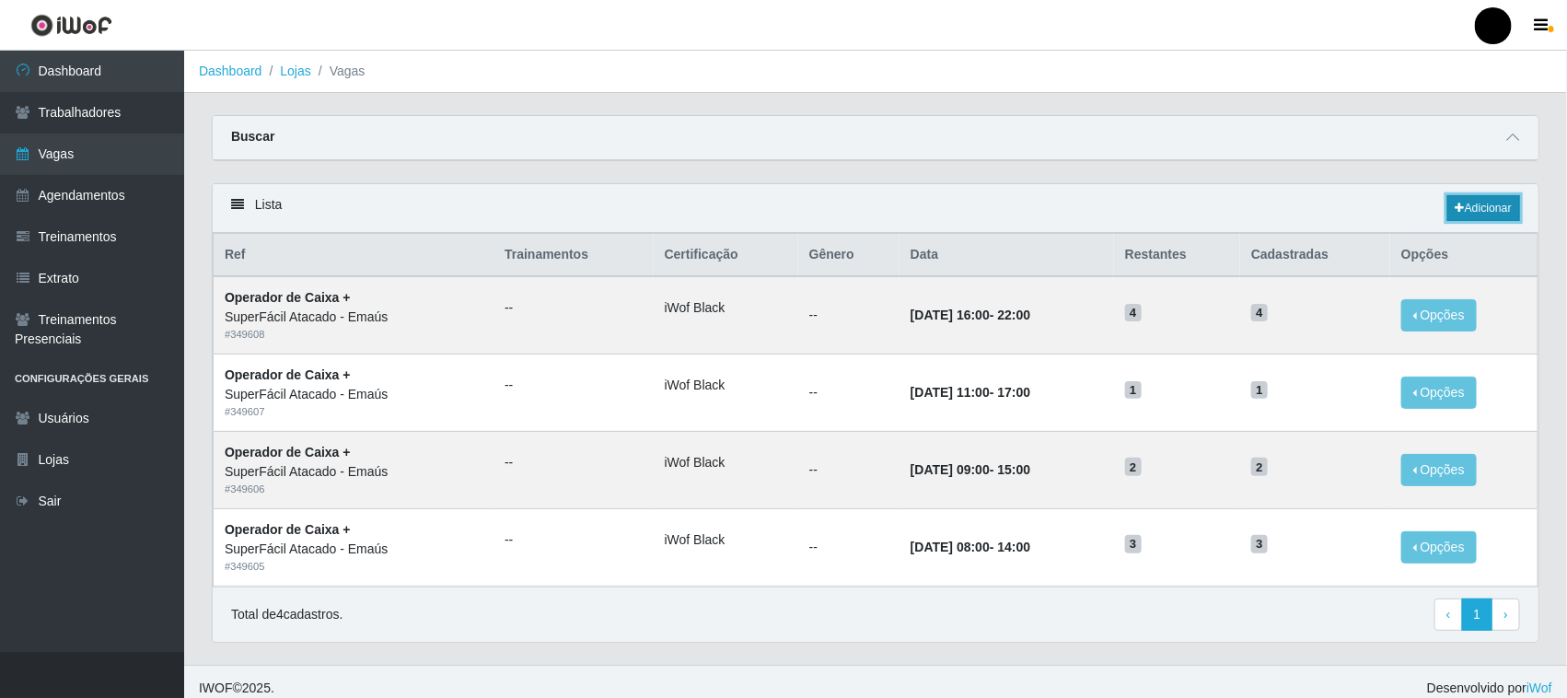
click at [1470, 212] on link "Adicionar" at bounding box center [1483, 208] width 73 height 26
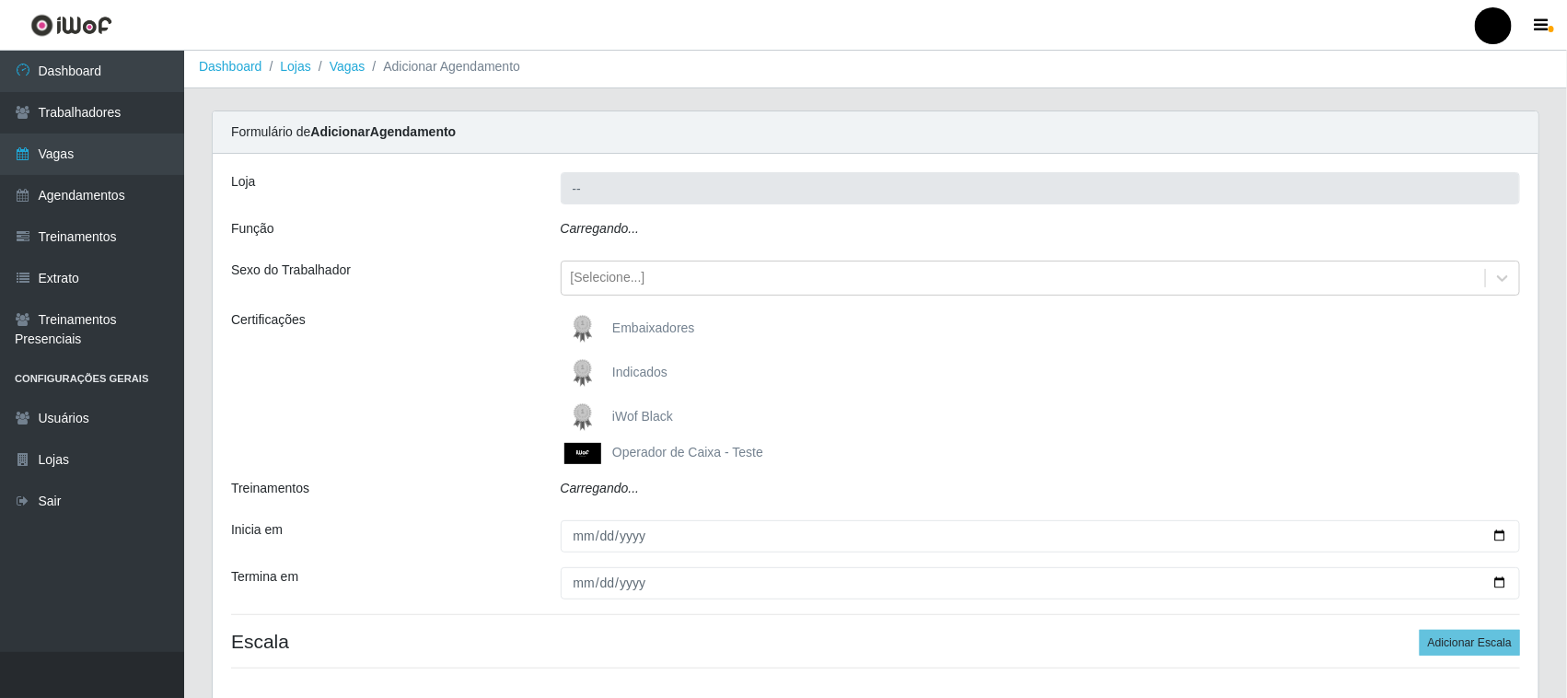
scroll to position [6, 0]
type input "SuperFácil Atacado - Emaús"
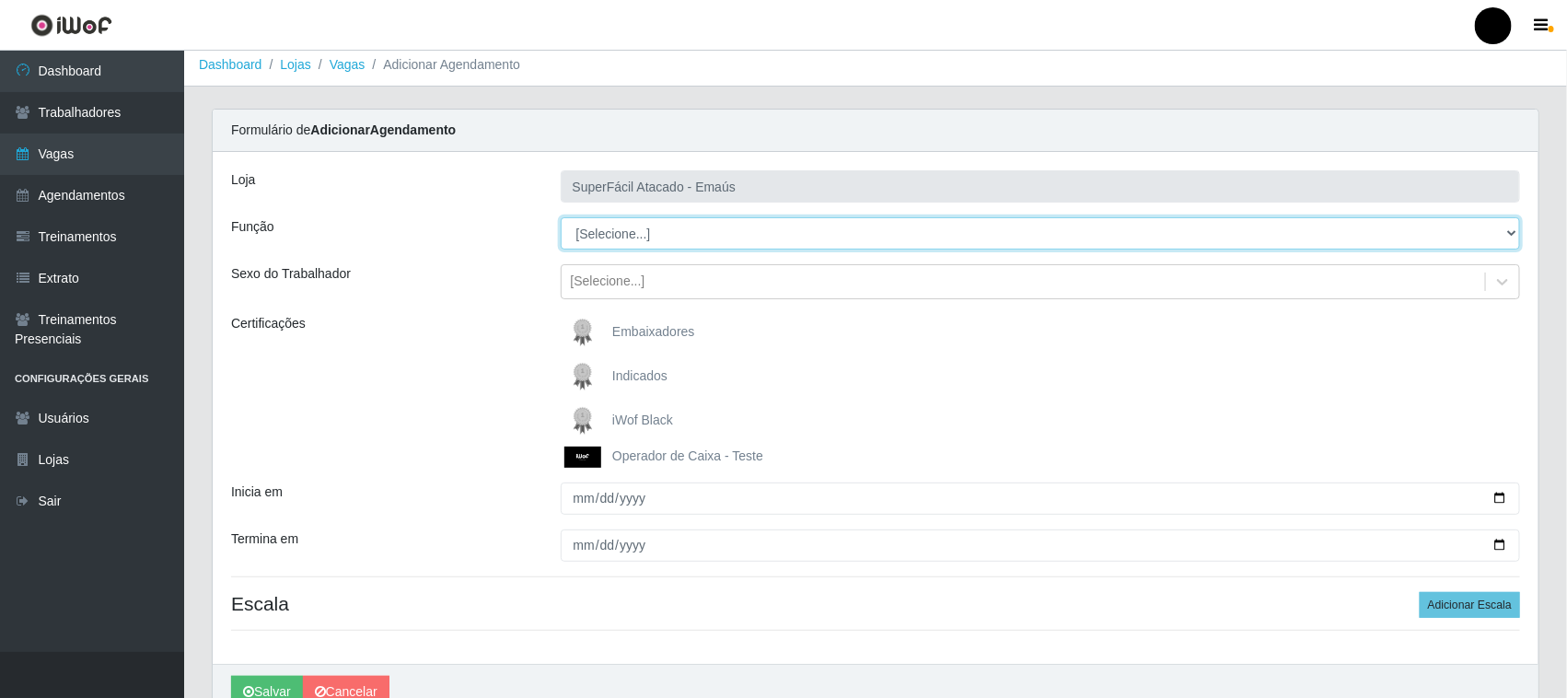
click at [622, 237] on select "[Selecione...] Auxiliar de Estacionamento Auxiliar de Estacionamento + Auxiliar…" at bounding box center [1041, 233] width 960 height 32
select select "22"
click at [561, 217] on select "[Selecione...] Auxiliar de Estacionamento Auxiliar de Estacionamento + Auxiliar…" at bounding box center [1041, 233] width 960 height 32
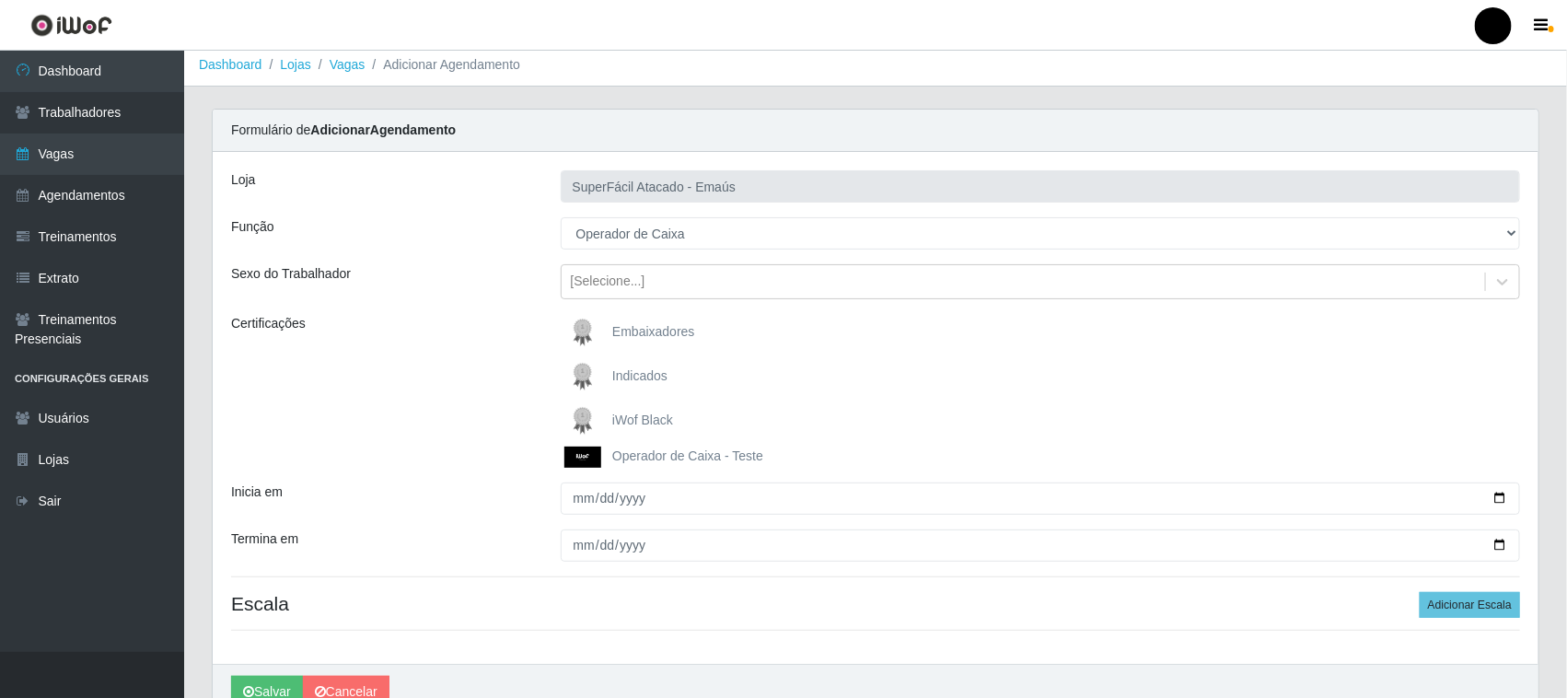
click at [582, 411] on img at bounding box center [586, 420] width 44 height 37
click at [0, 0] on input "iWof Black" at bounding box center [0, 0] width 0 height 0
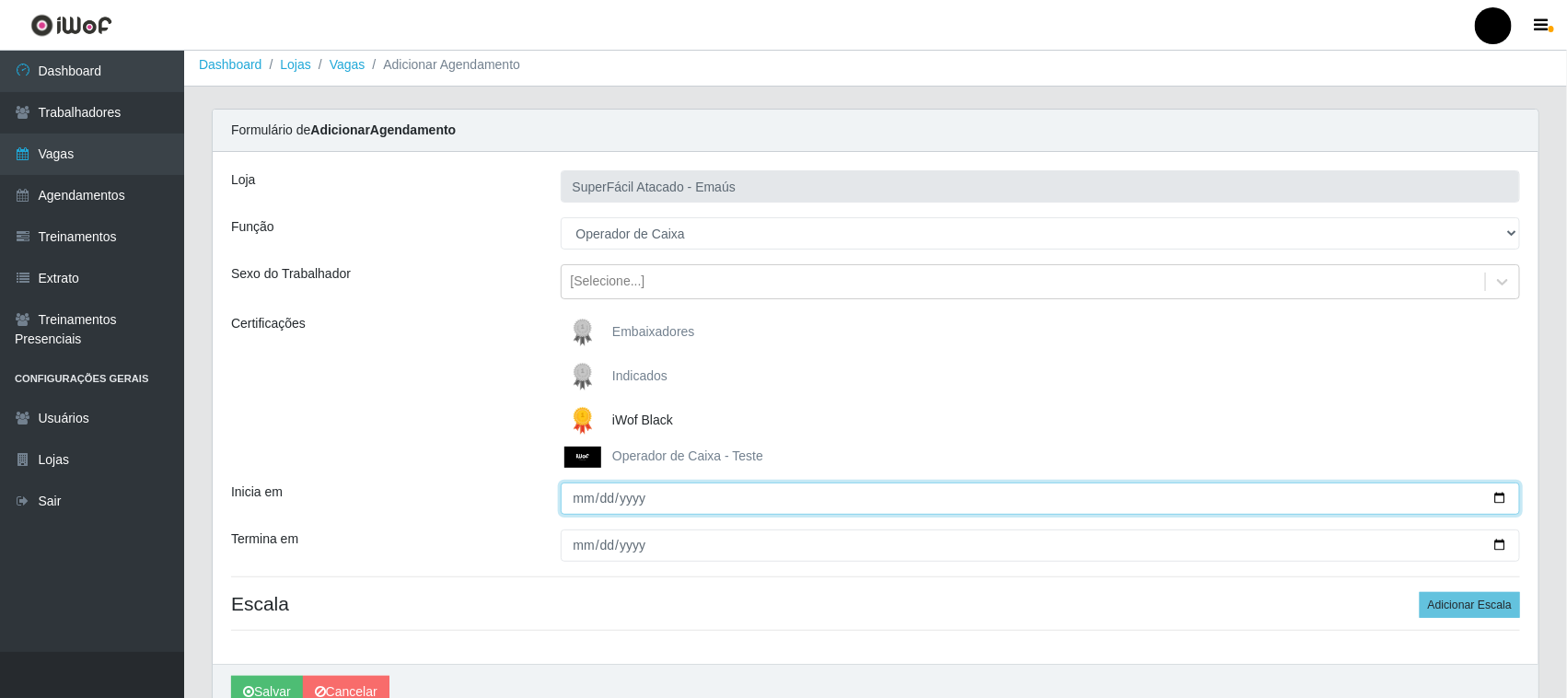
click at [1503, 493] on input "Inicia em" at bounding box center [1041, 498] width 960 height 32
type input "[DATE]"
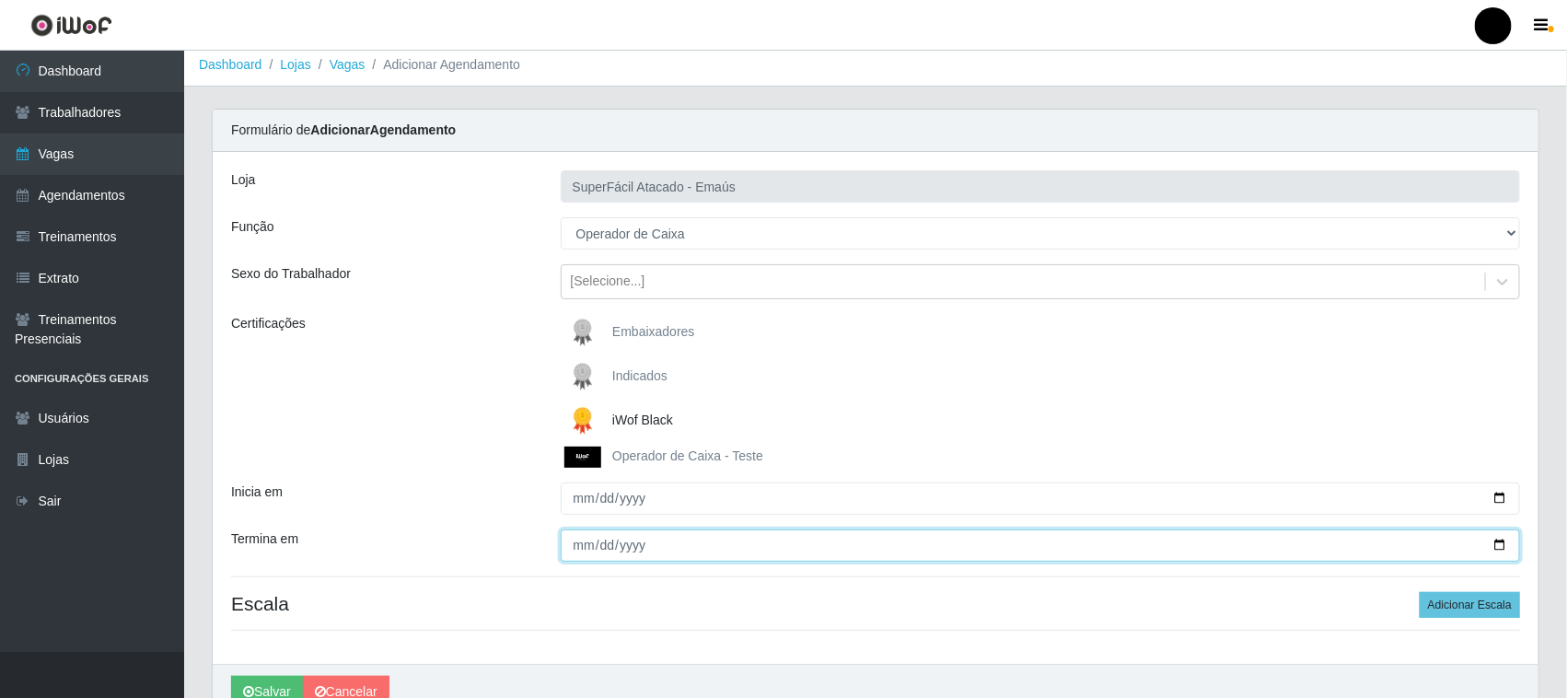
click at [1502, 541] on input "Termina em" at bounding box center [1041, 545] width 960 height 32
type input "[DATE]"
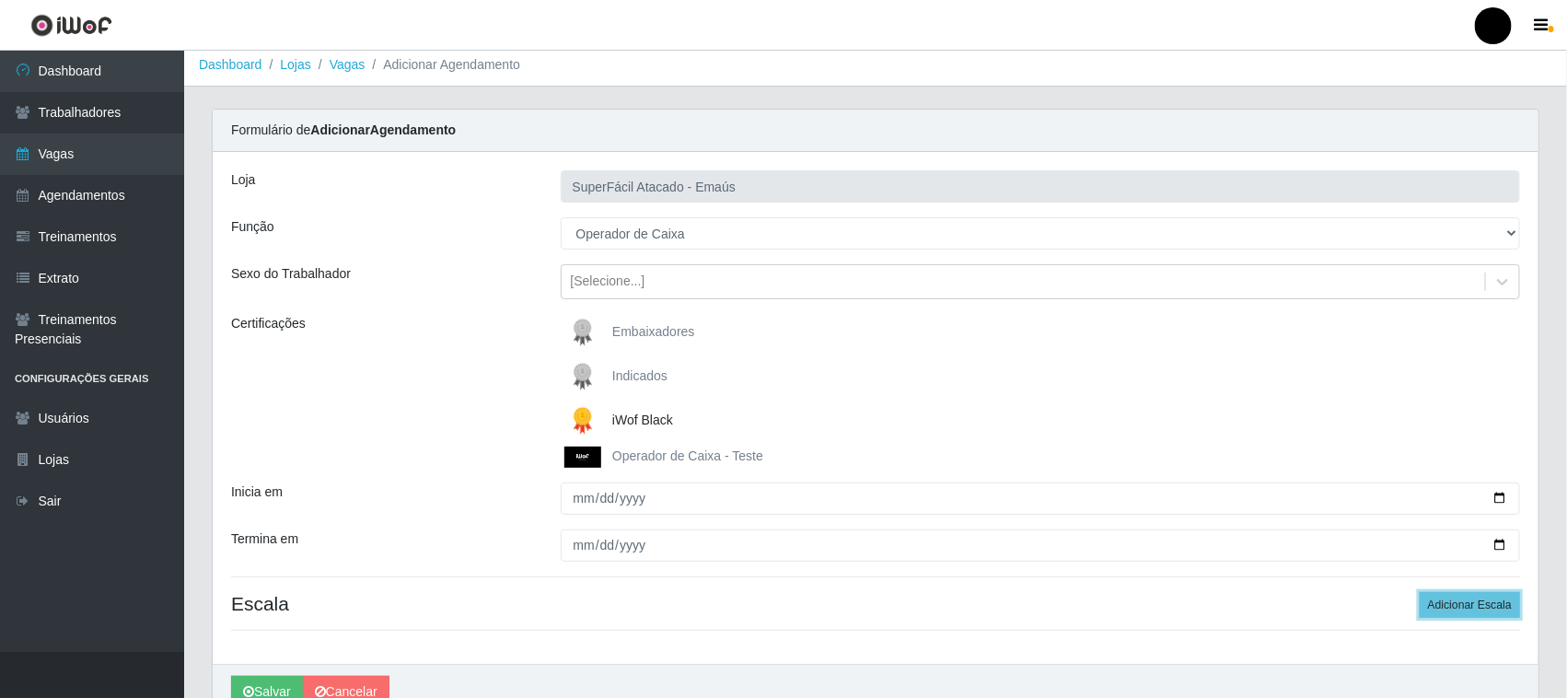
drag, startPoint x: 1450, startPoint y: 613, endPoint x: 1332, endPoint y: 559, distance: 129.8
click at [1451, 613] on button "Adicionar Escala" at bounding box center [1470, 605] width 100 height 26
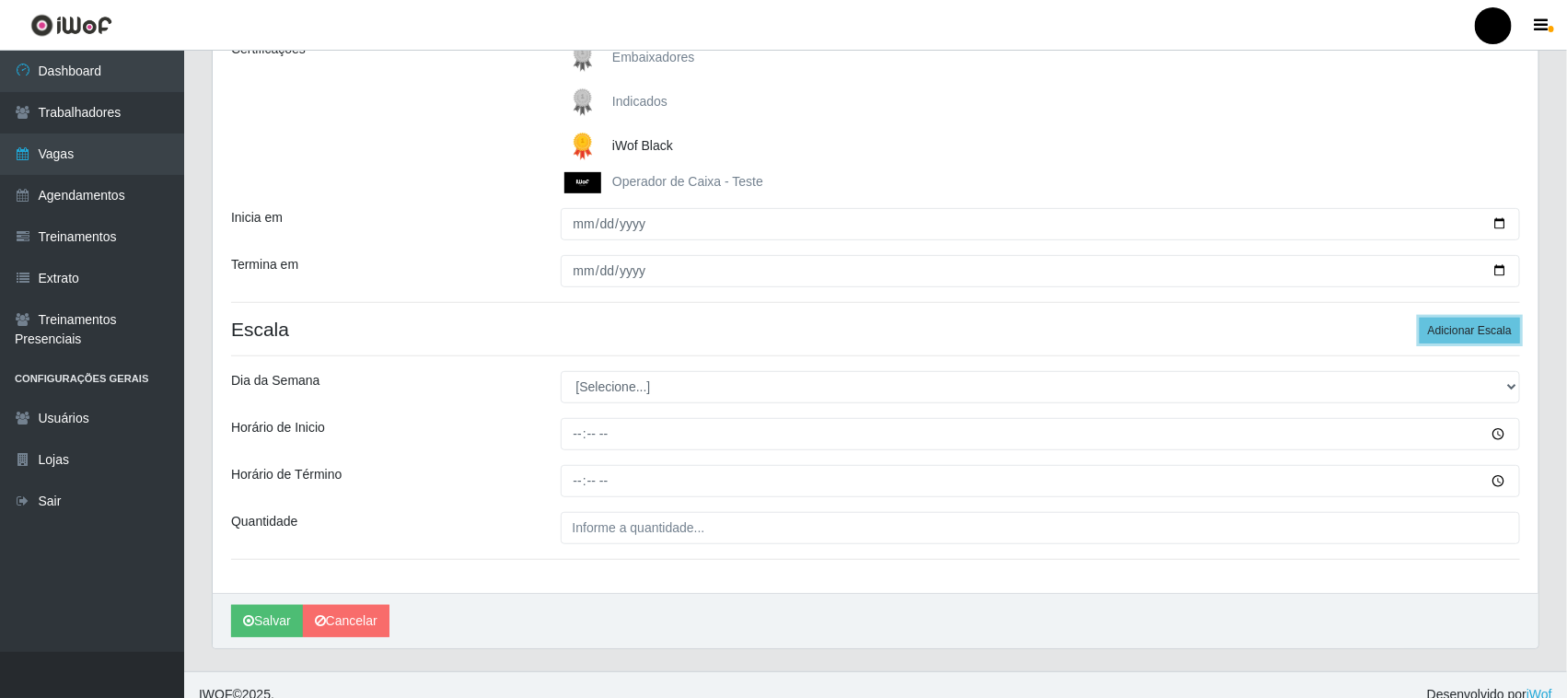
scroll to position [301, 0]
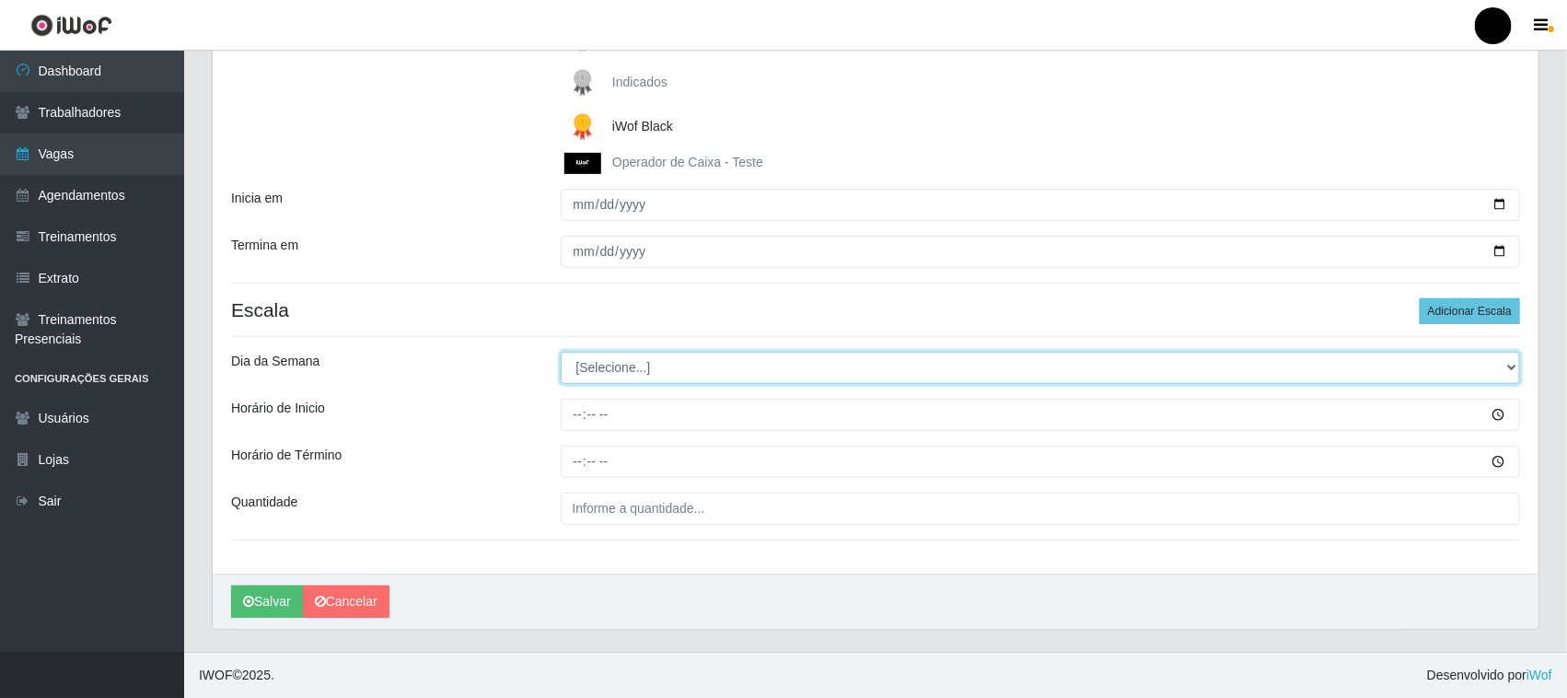
click at [606, 370] on select "[Selecione...] Segunda Terça Quarta Quinta Sexta Sábado Domingo" at bounding box center [1041, 368] width 960 height 32
select select "5"
click at [561, 352] on select "[Selecione...] Segunda Terça Quarta Quinta Sexta Sábado Domingo" at bounding box center [1041, 368] width 960 height 32
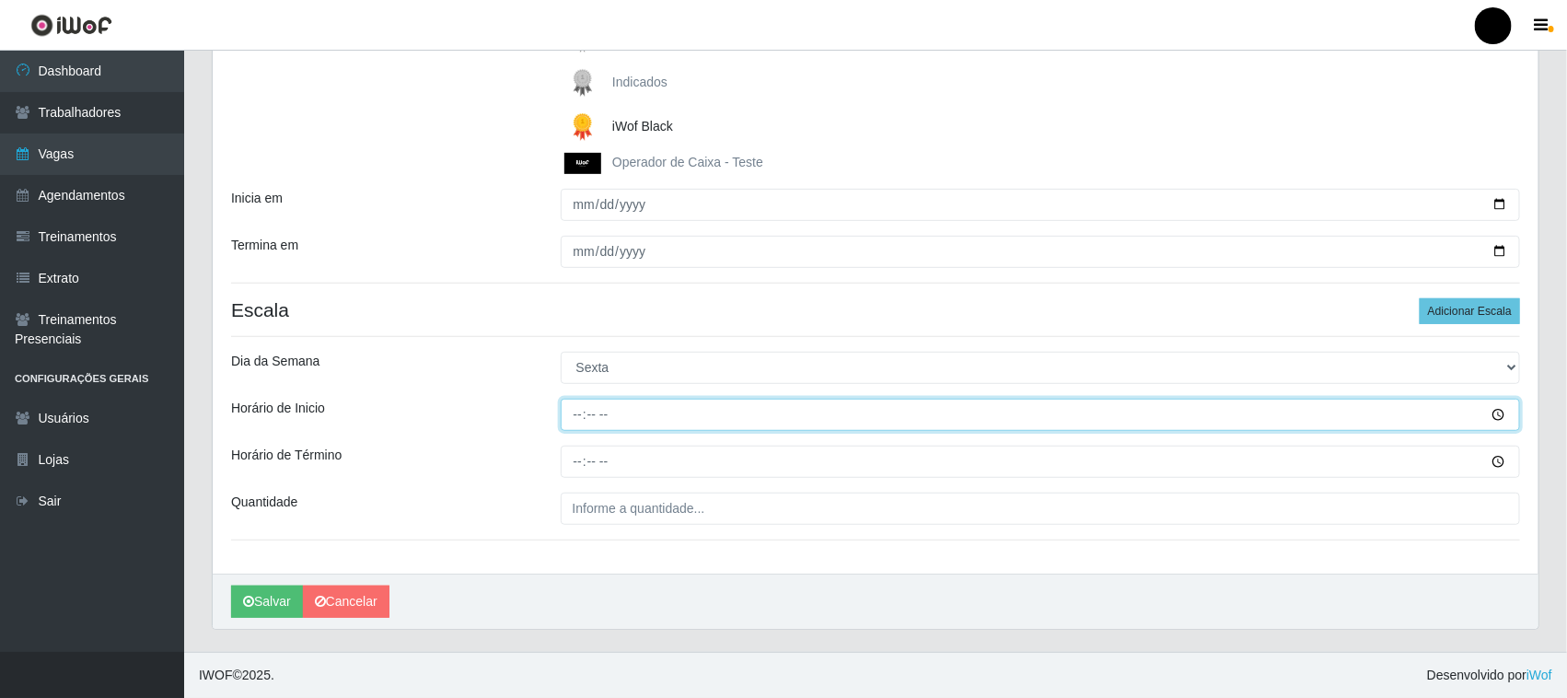
click at [572, 412] on input "Horário de Inicio" at bounding box center [1041, 415] width 960 height 32
type input "08:00"
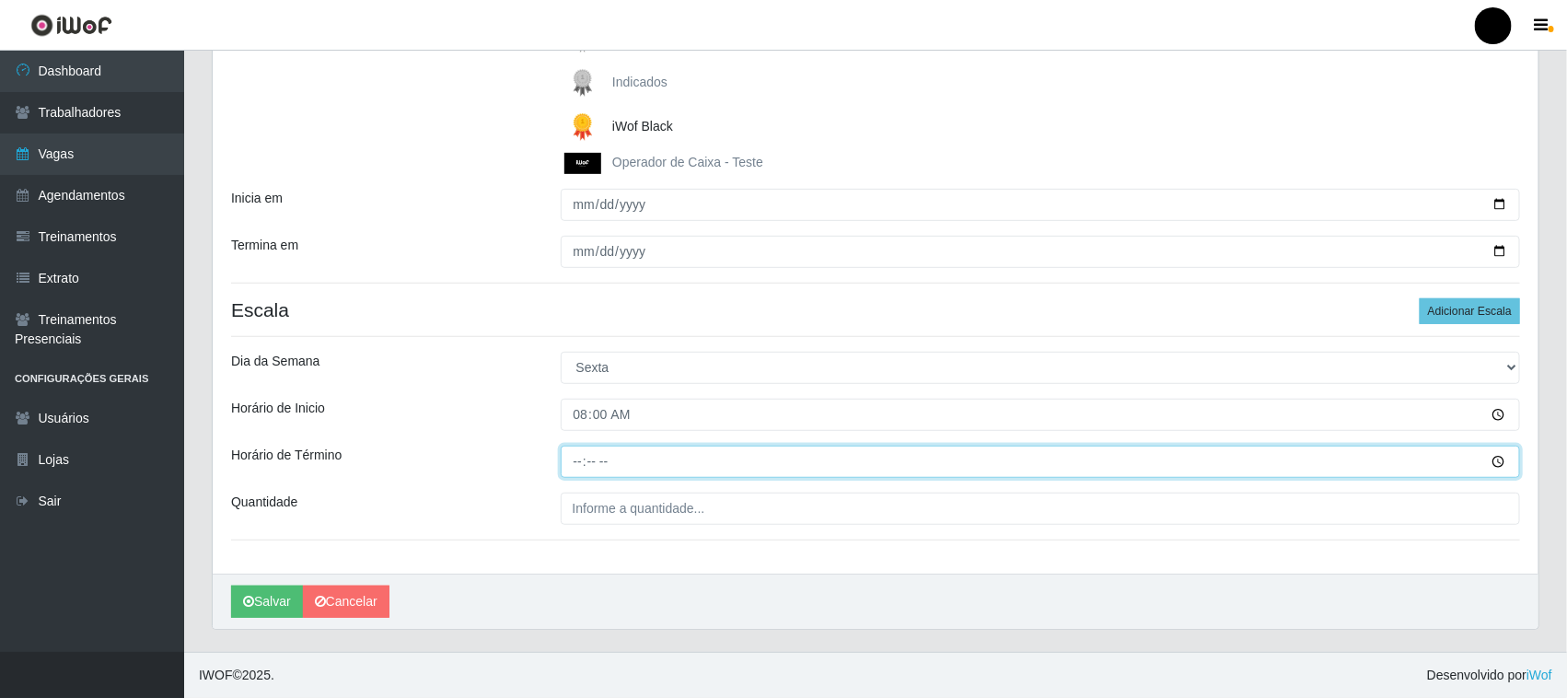
click at [580, 462] on input "Horário de Término" at bounding box center [1041, 462] width 960 height 32
type input "14:00"
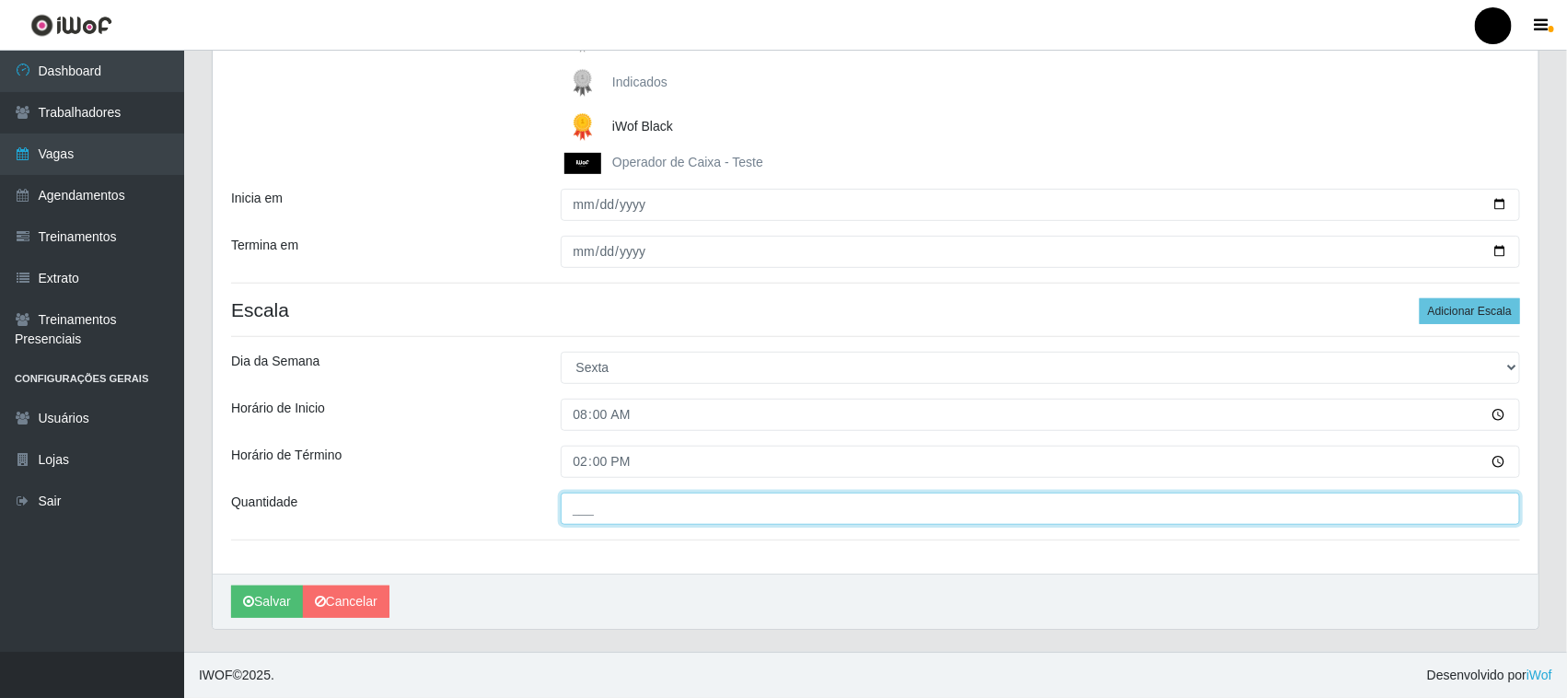
click at [606, 508] on input "___" at bounding box center [1041, 509] width 960 height 32
type input "2__"
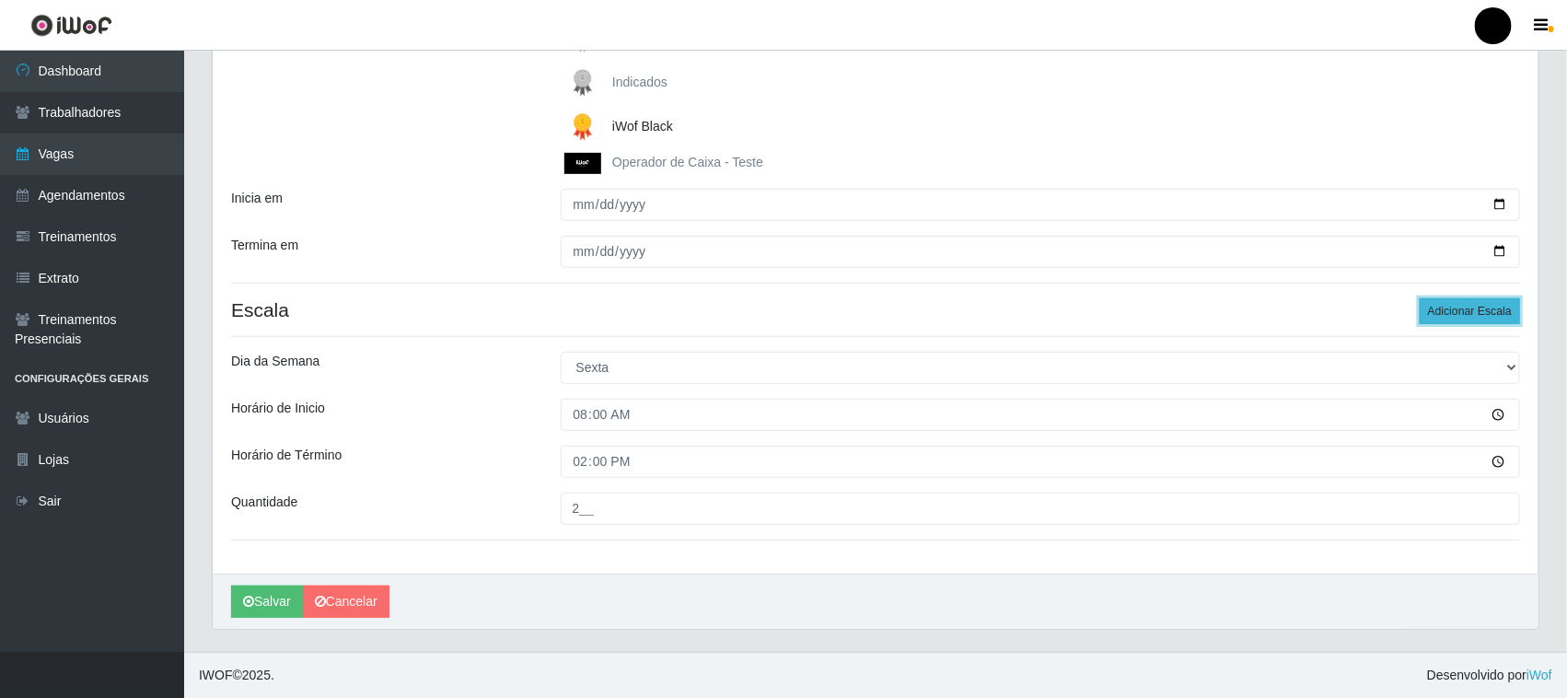
click at [1480, 306] on button "Adicionar Escala" at bounding box center [1470, 311] width 100 height 26
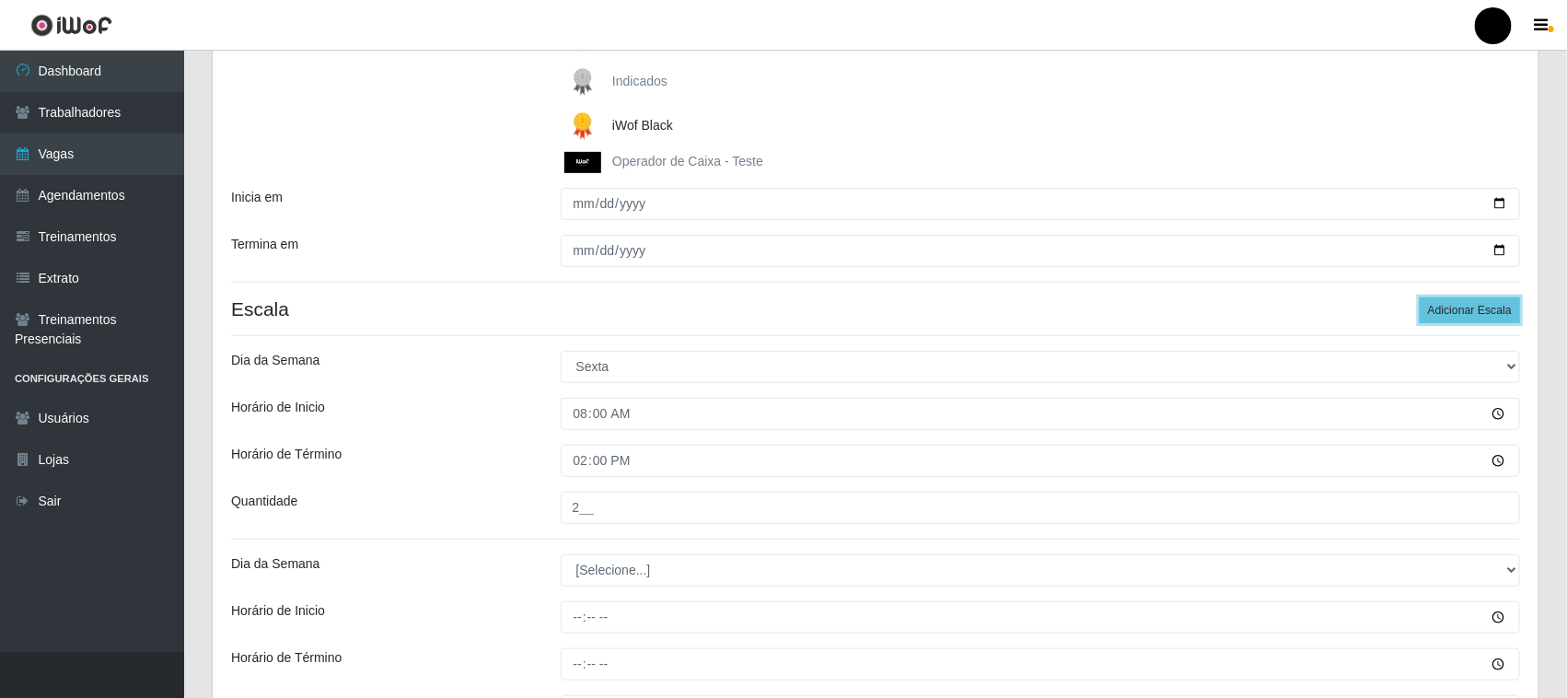
scroll to position [505, 0]
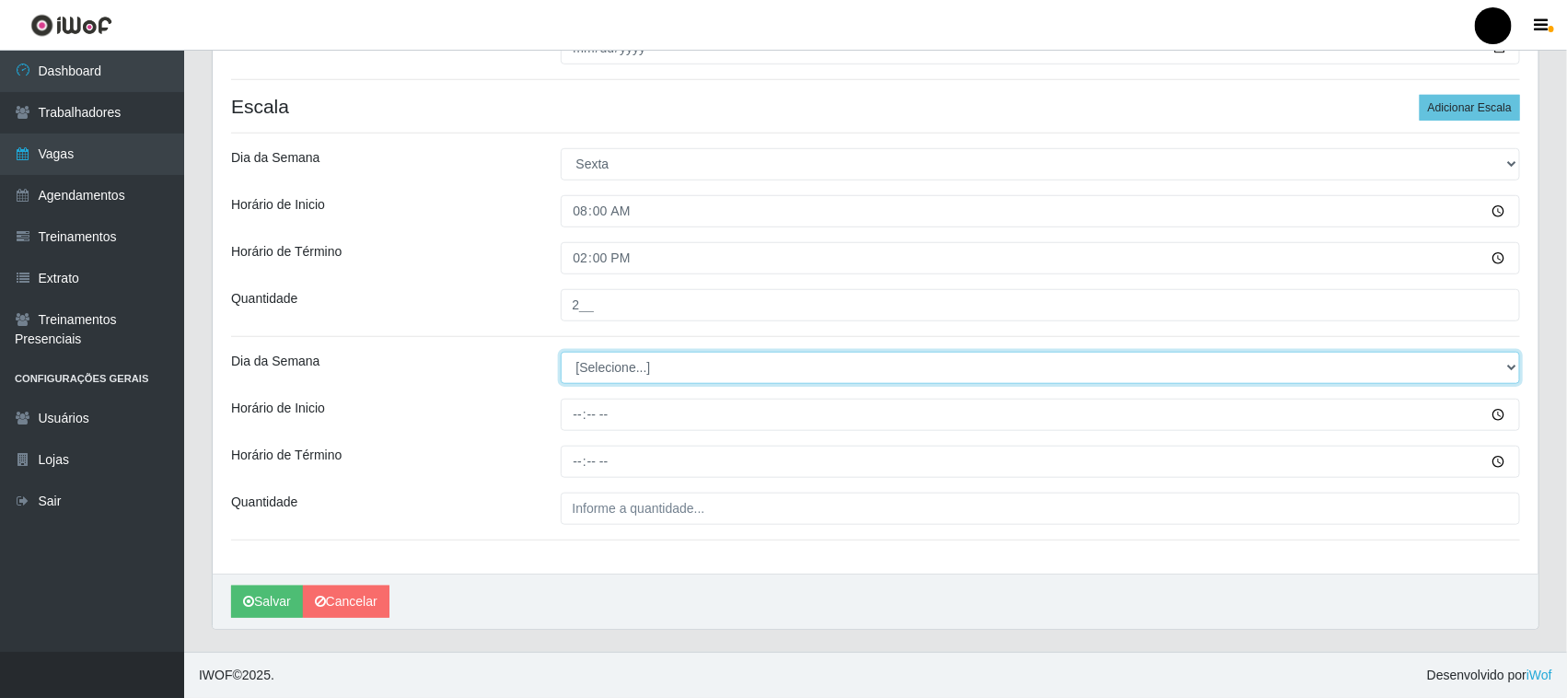
click at [592, 375] on select "[Selecione...] Segunda Terça Quarta Quinta Sexta Sábado Domingo" at bounding box center [1041, 368] width 960 height 32
select select "5"
click at [561, 352] on select "[Selecione...] Segunda Terça Quarta Quinta Sexta Sábado Domingo" at bounding box center [1041, 368] width 960 height 32
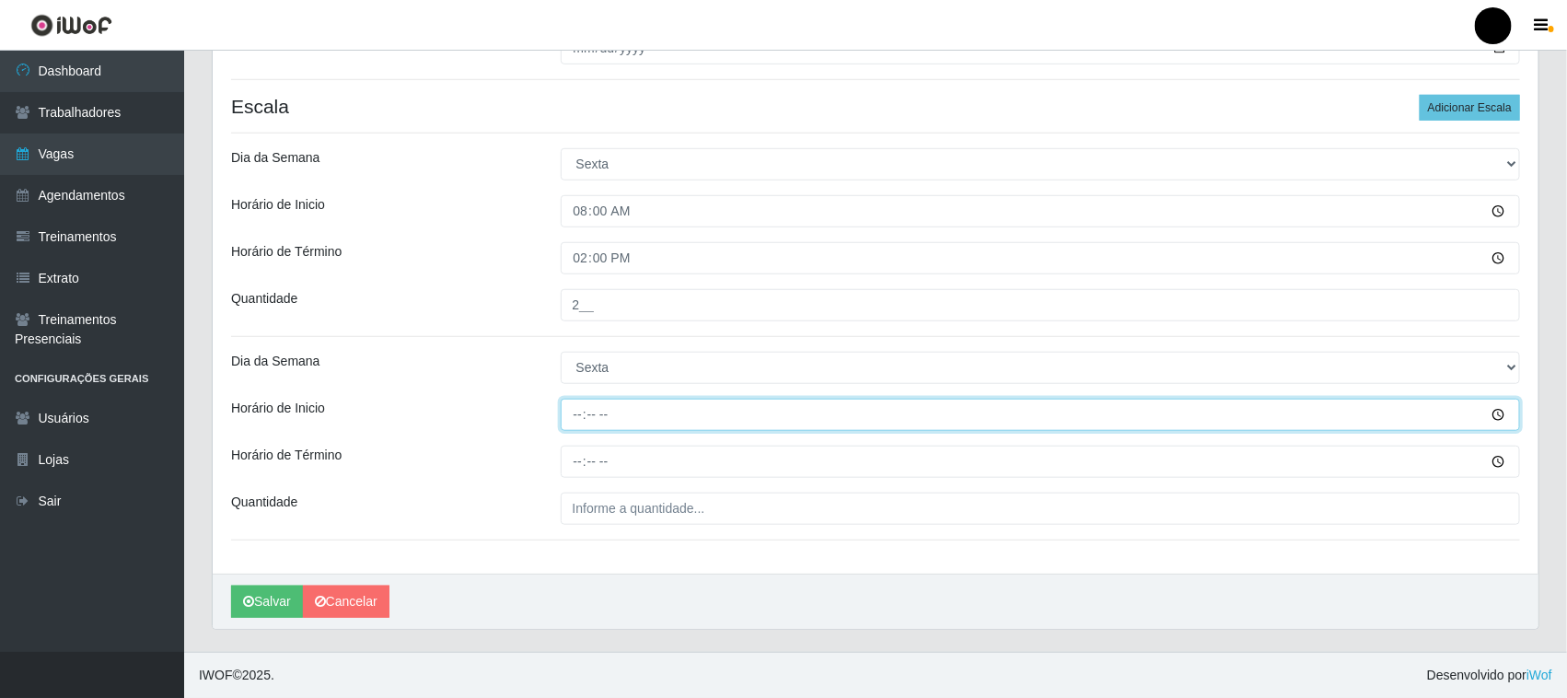
click at [583, 414] on input "Horário de Inicio" at bounding box center [1041, 415] width 960 height 32
type input "09:00"
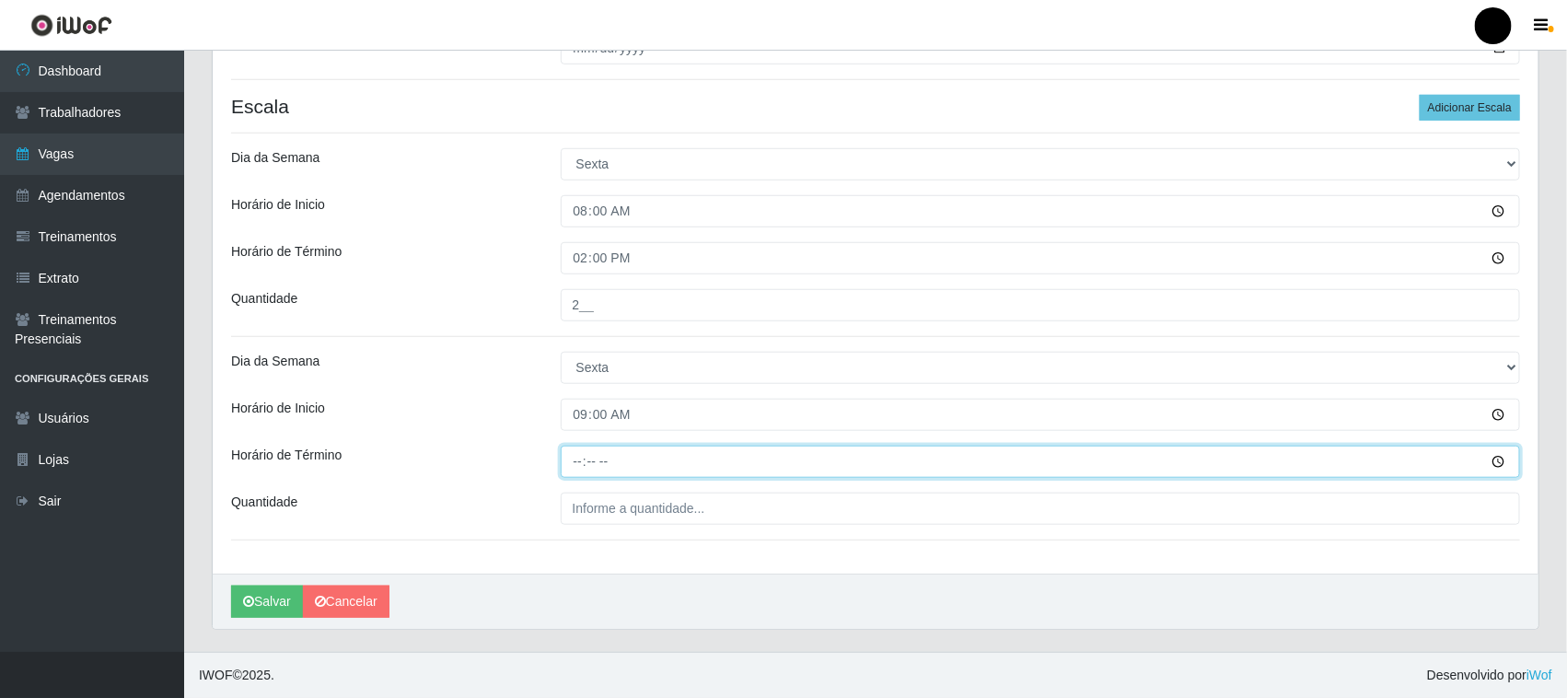
click at [577, 458] on input "Horário de Término" at bounding box center [1041, 462] width 960 height 32
type input "15:00"
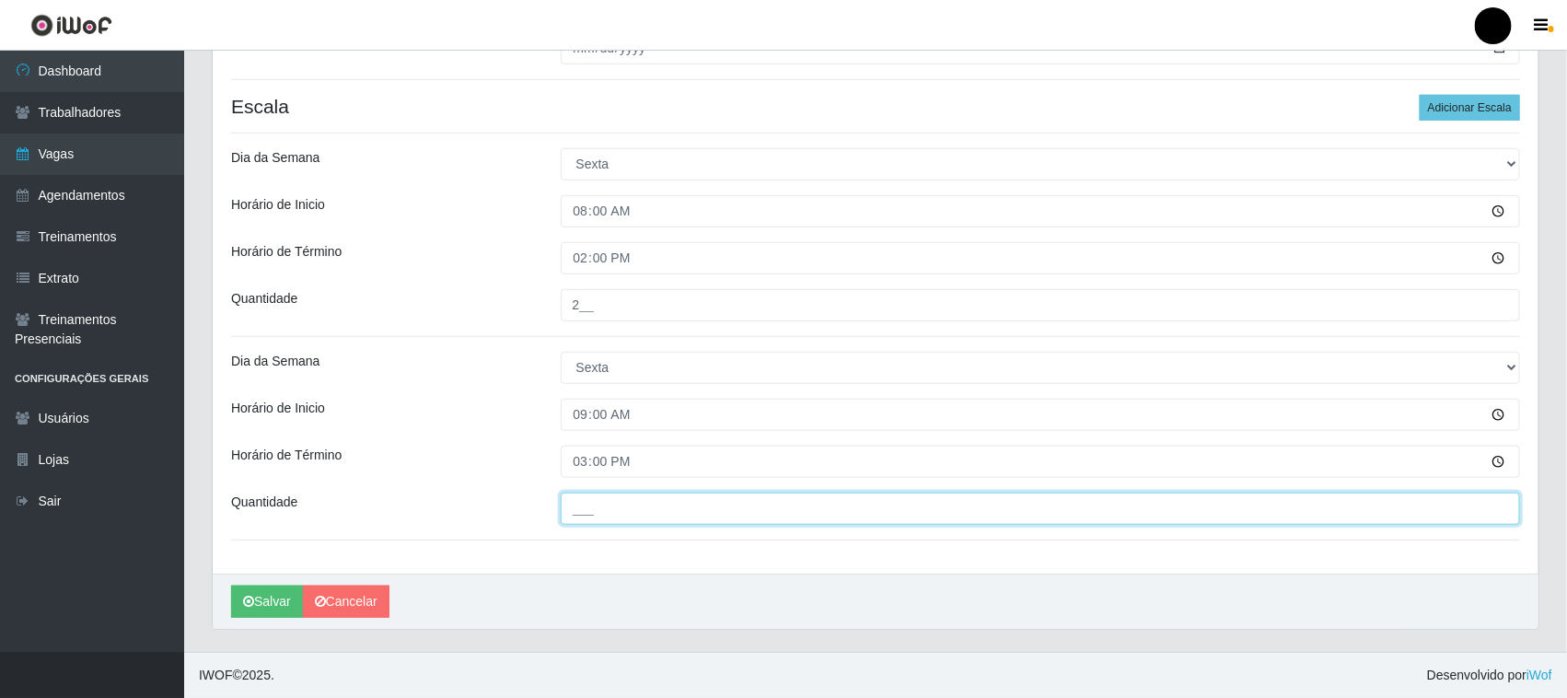
click at [575, 503] on input "___" at bounding box center [1041, 509] width 960 height 32
type input "2__"
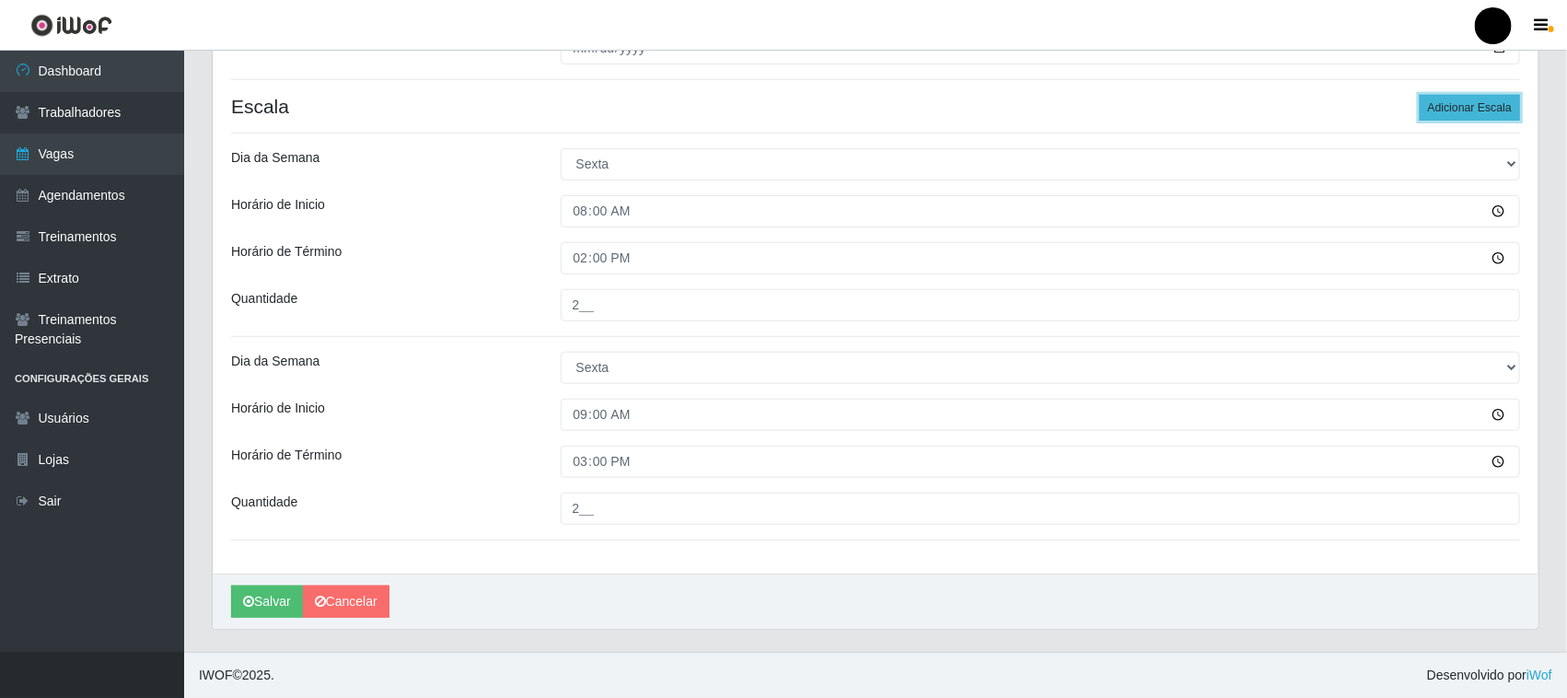
click at [1460, 102] on button "Adicionar Escala" at bounding box center [1470, 108] width 100 height 26
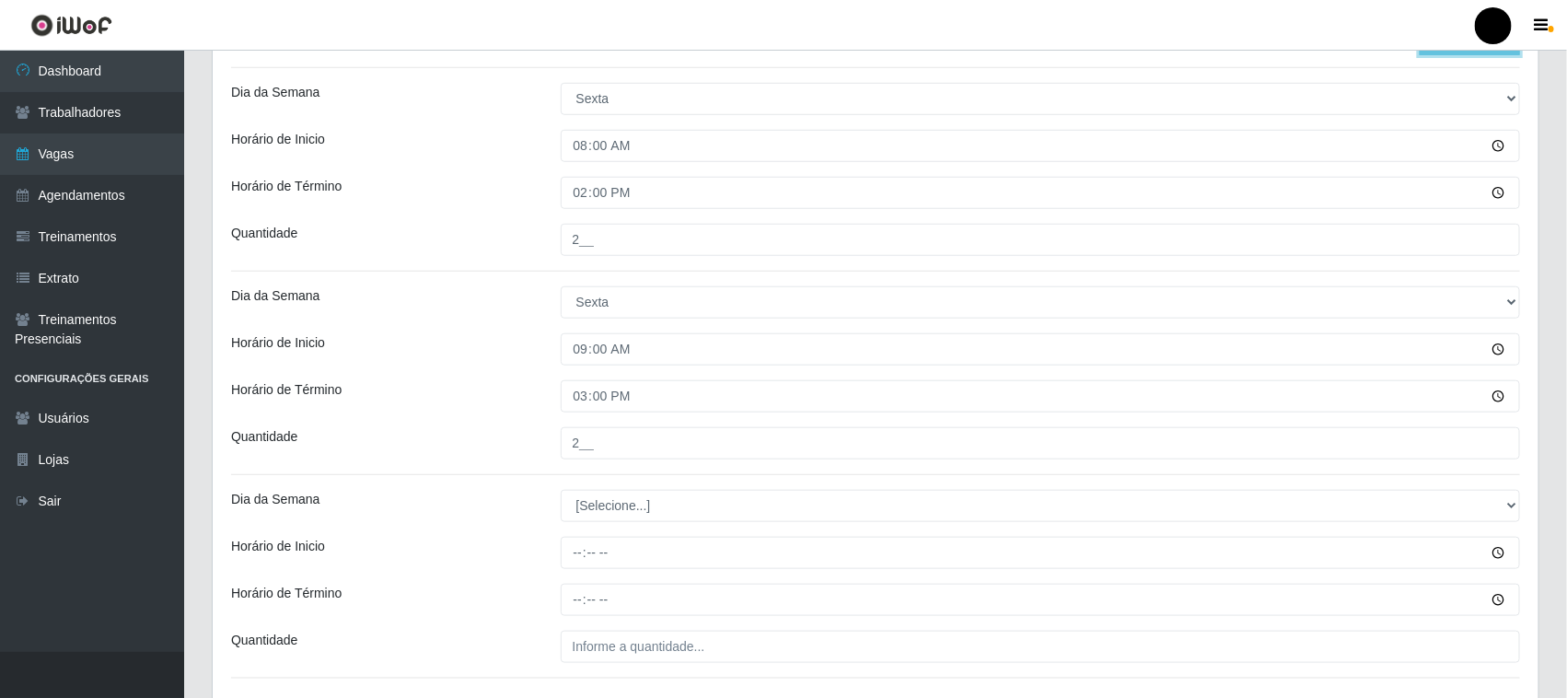
scroll to position [709, 0]
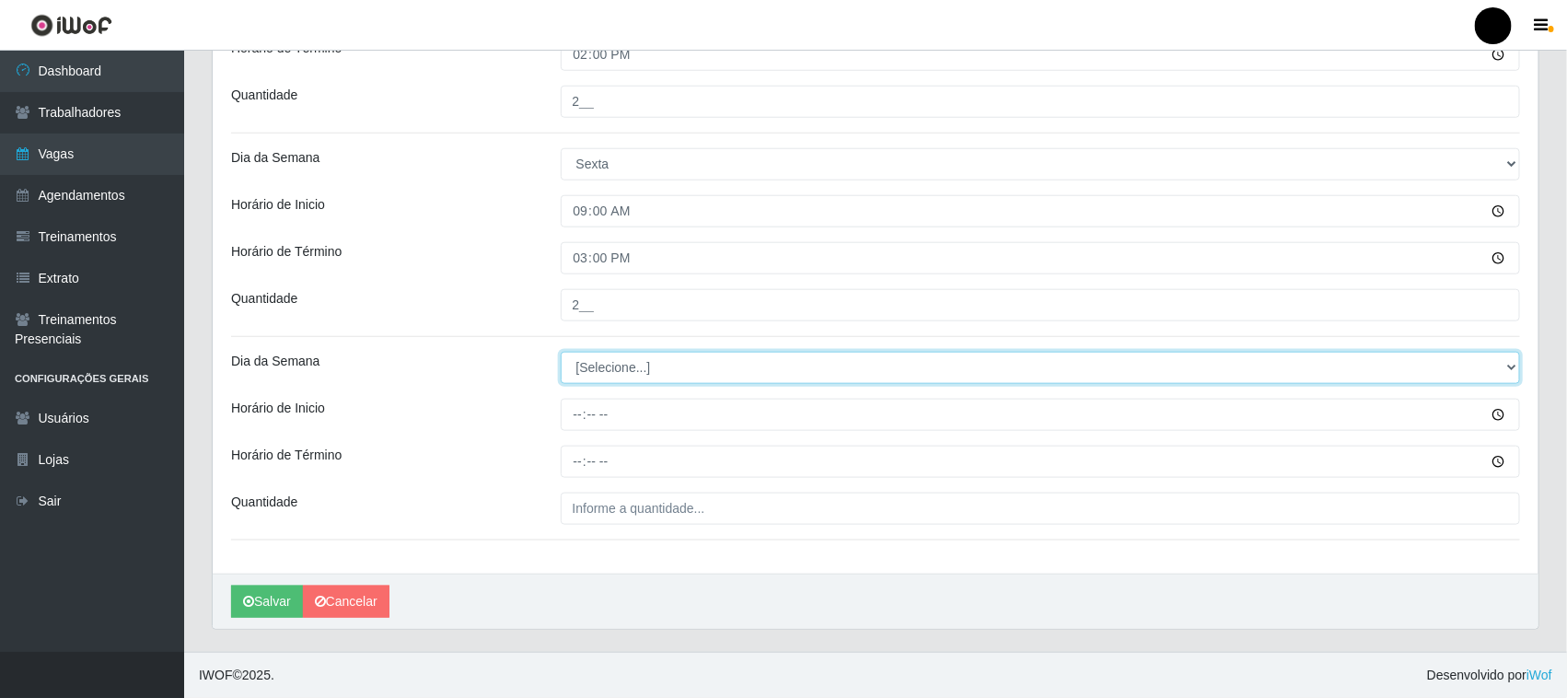
click at [621, 374] on select "[Selecione...] Segunda Terça Quarta Quinta Sexta Sábado Domingo" at bounding box center [1041, 368] width 960 height 32
select select "5"
click at [561, 352] on select "[Selecione...] Segunda Terça Quarta Quinta Sexta Sábado Domingo" at bounding box center [1041, 368] width 960 height 32
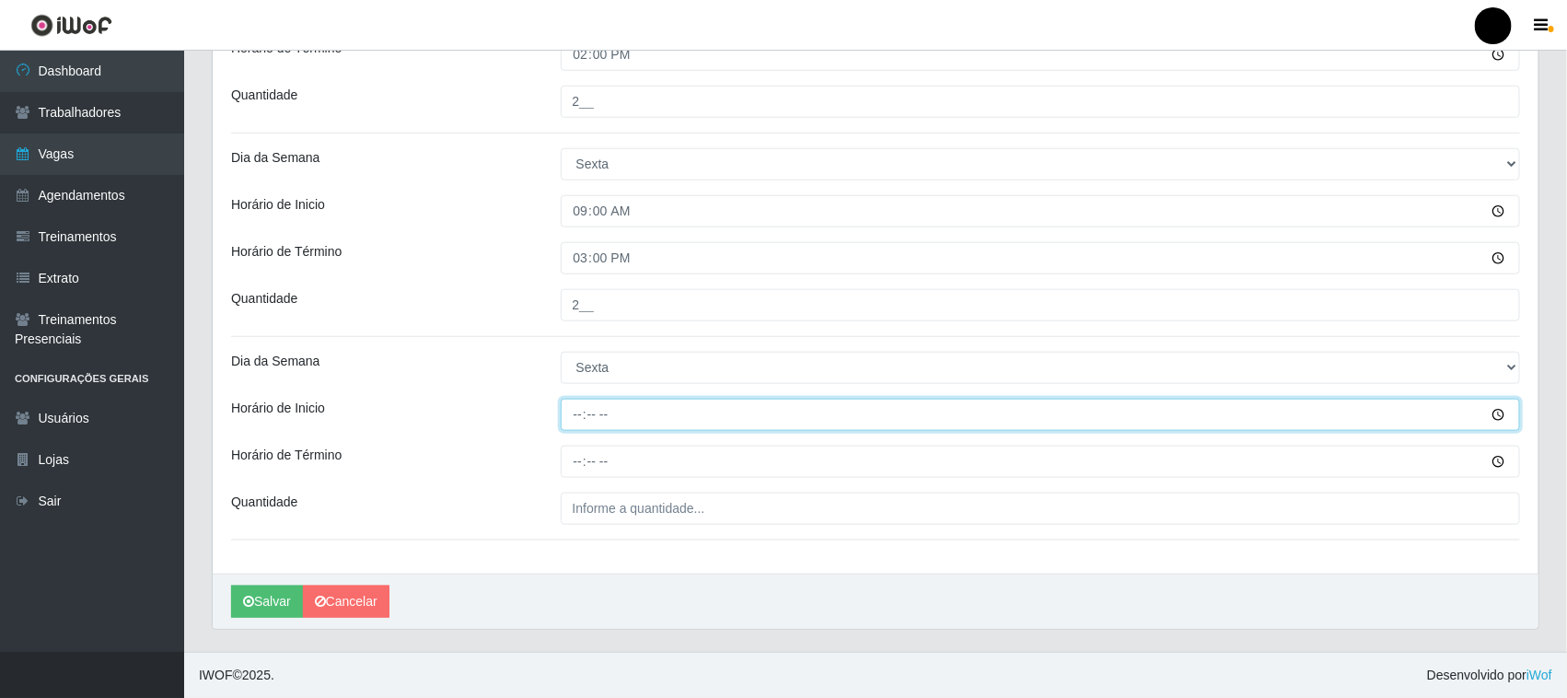
click at [575, 417] on input "Horário de Inicio" at bounding box center [1041, 415] width 960 height 32
type input "16:00"
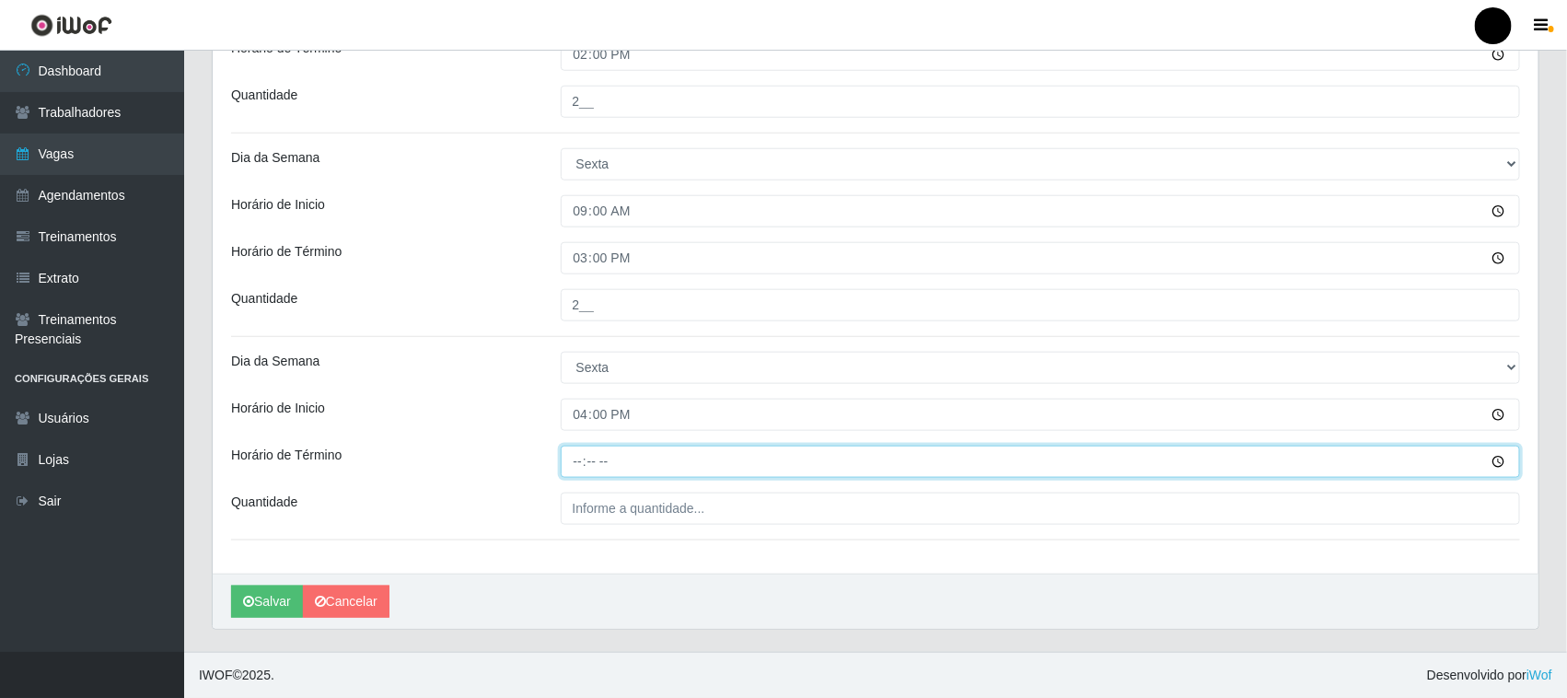
click at [580, 465] on input "Horário de Término" at bounding box center [1041, 462] width 960 height 32
type input "22:00"
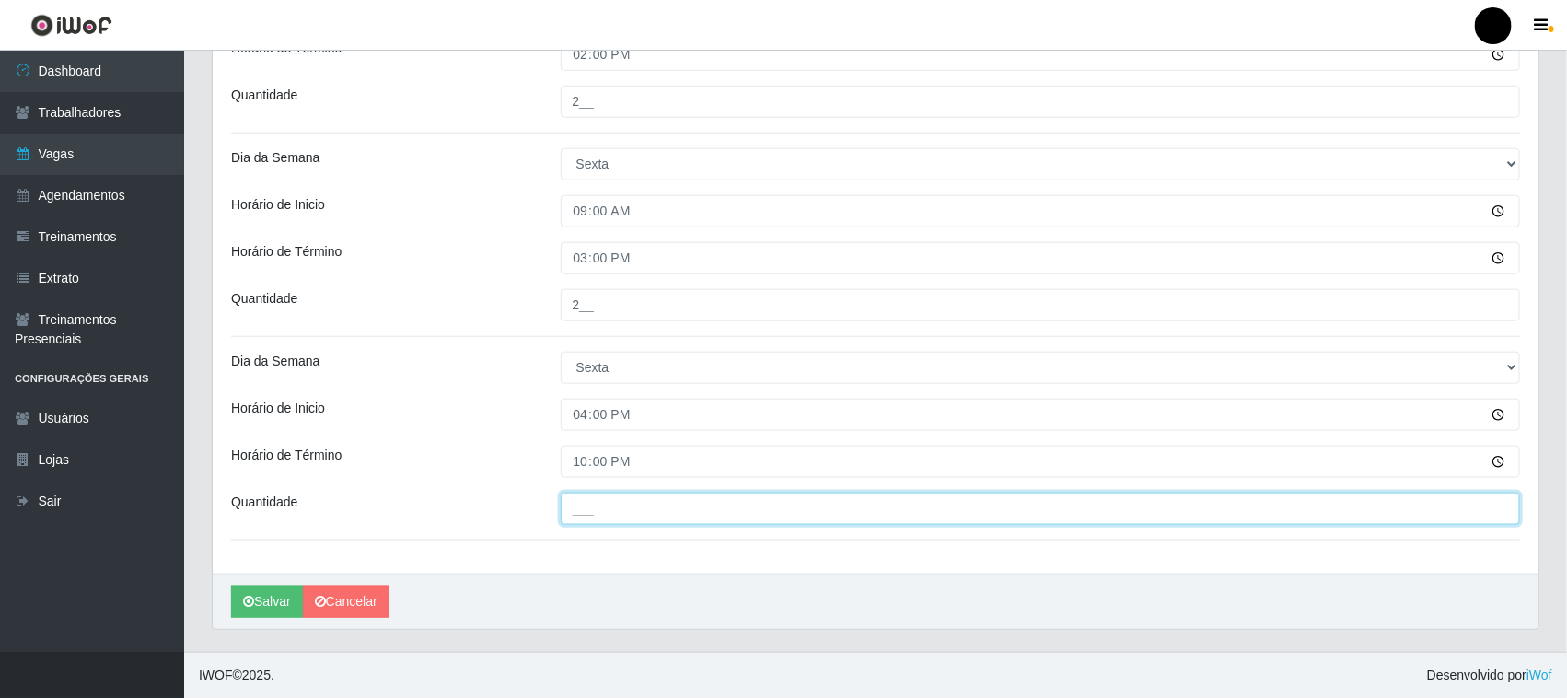
click at [603, 504] on input "___" at bounding box center [1041, 509] width 960 height 32
type input "5__"
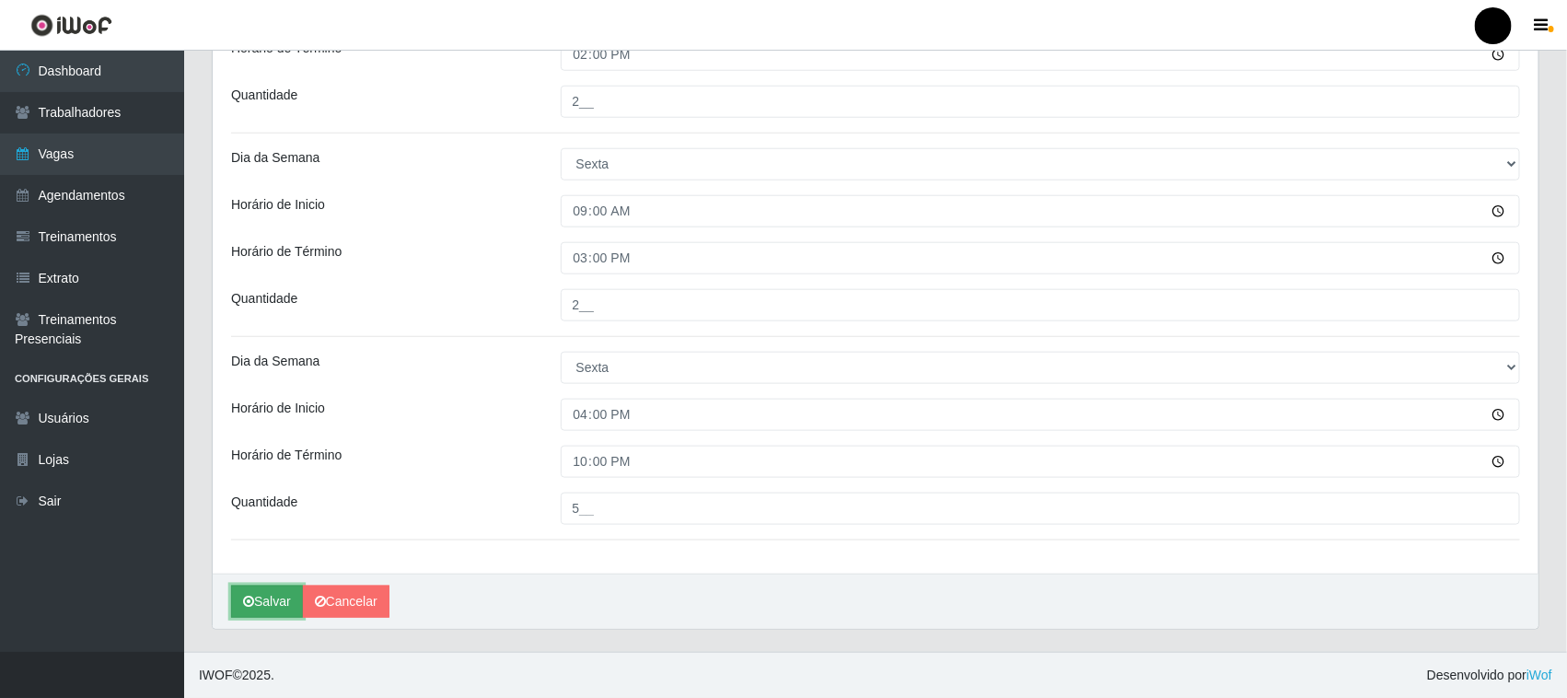
click at [263, 605] on button "Salvar" at bounding box center [267, 602] width 72 height 32
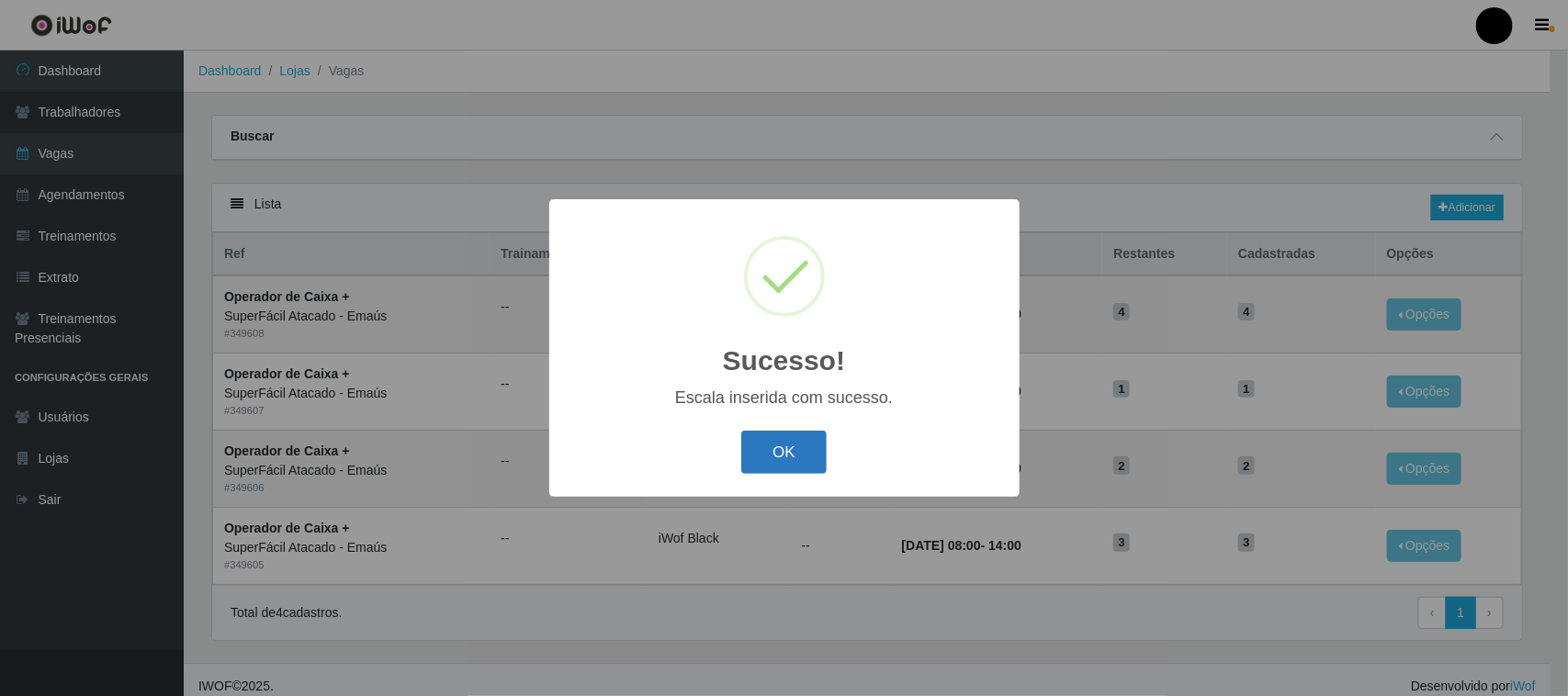
click at [781, 459] on button "OK" at bounding box center [784, 452] width 86 height 43
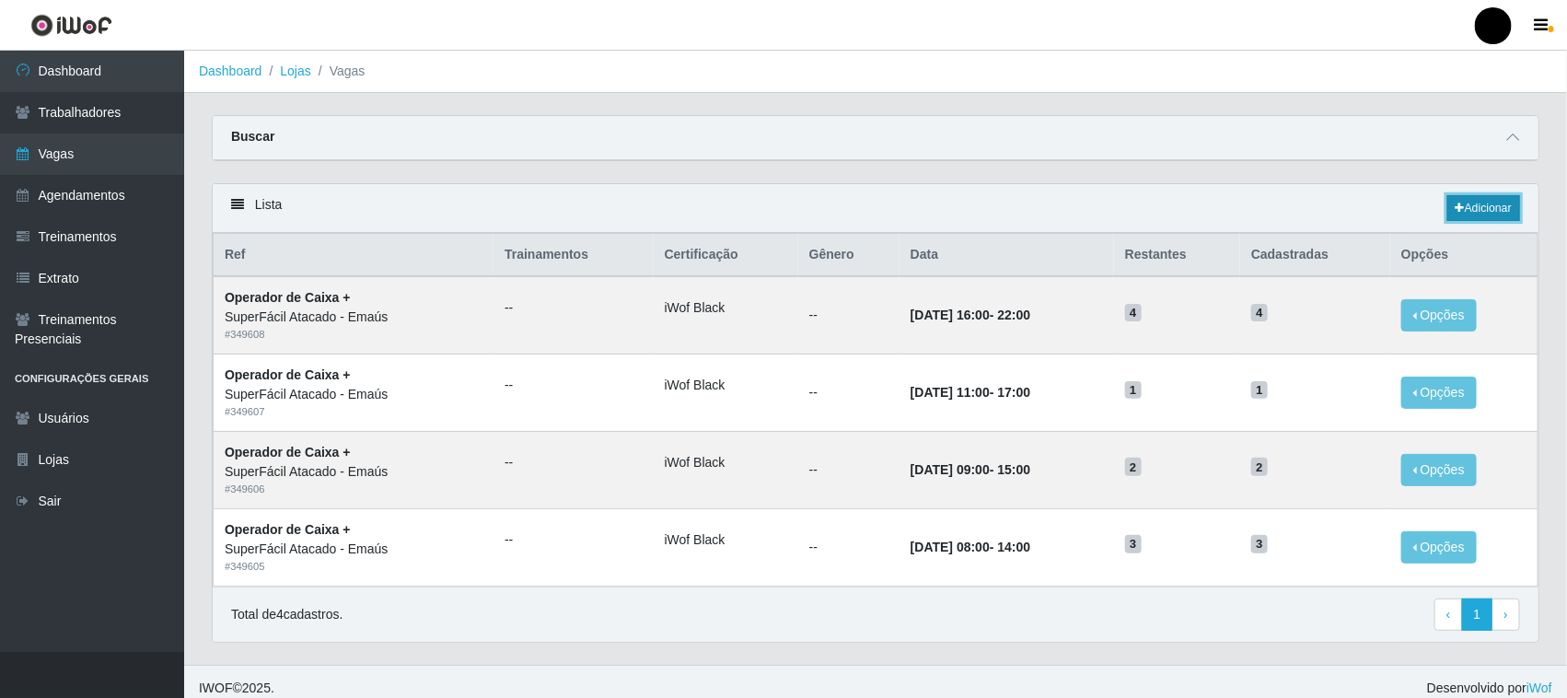
click at [1480, 201] on link "Adicionar" at bounding box center [1483, 208] width 73 height 26
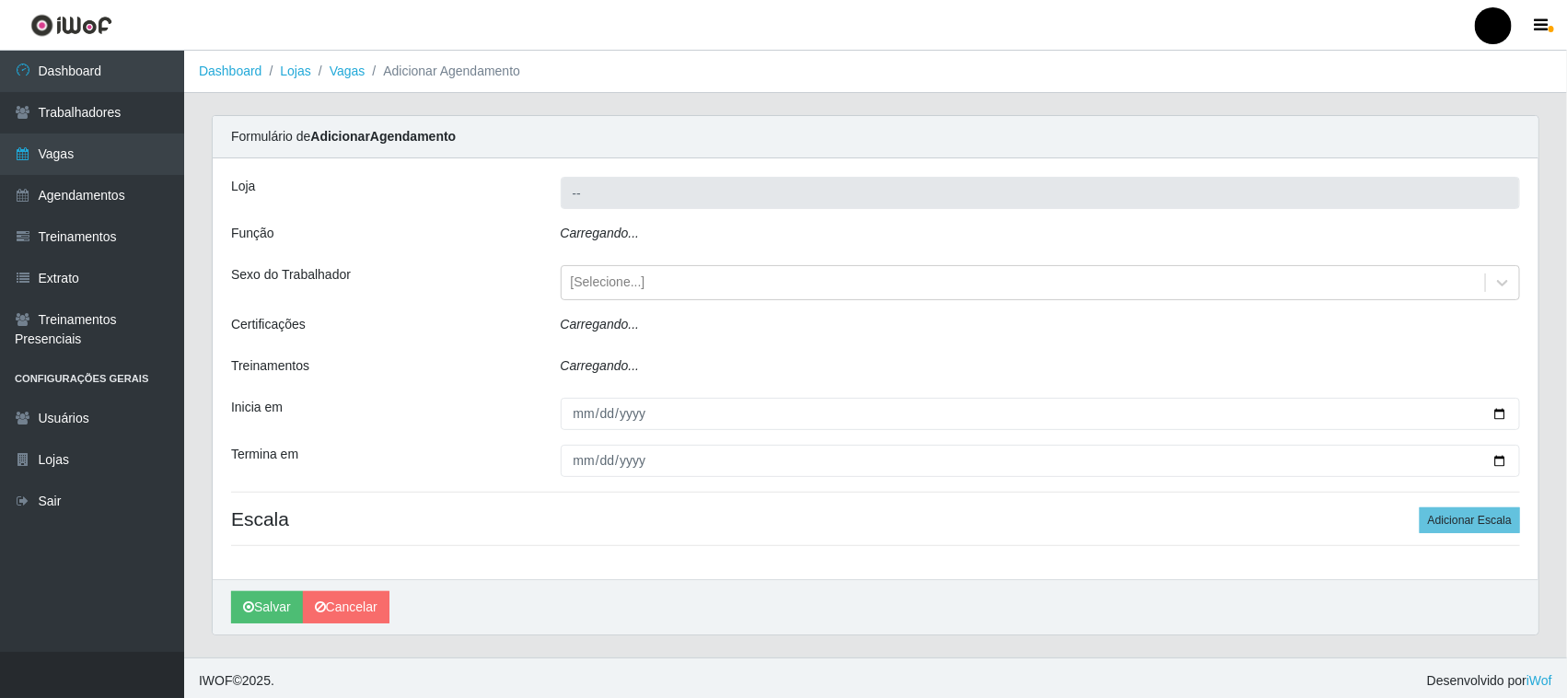
type input "SuperFácil Atacado - Emaús"
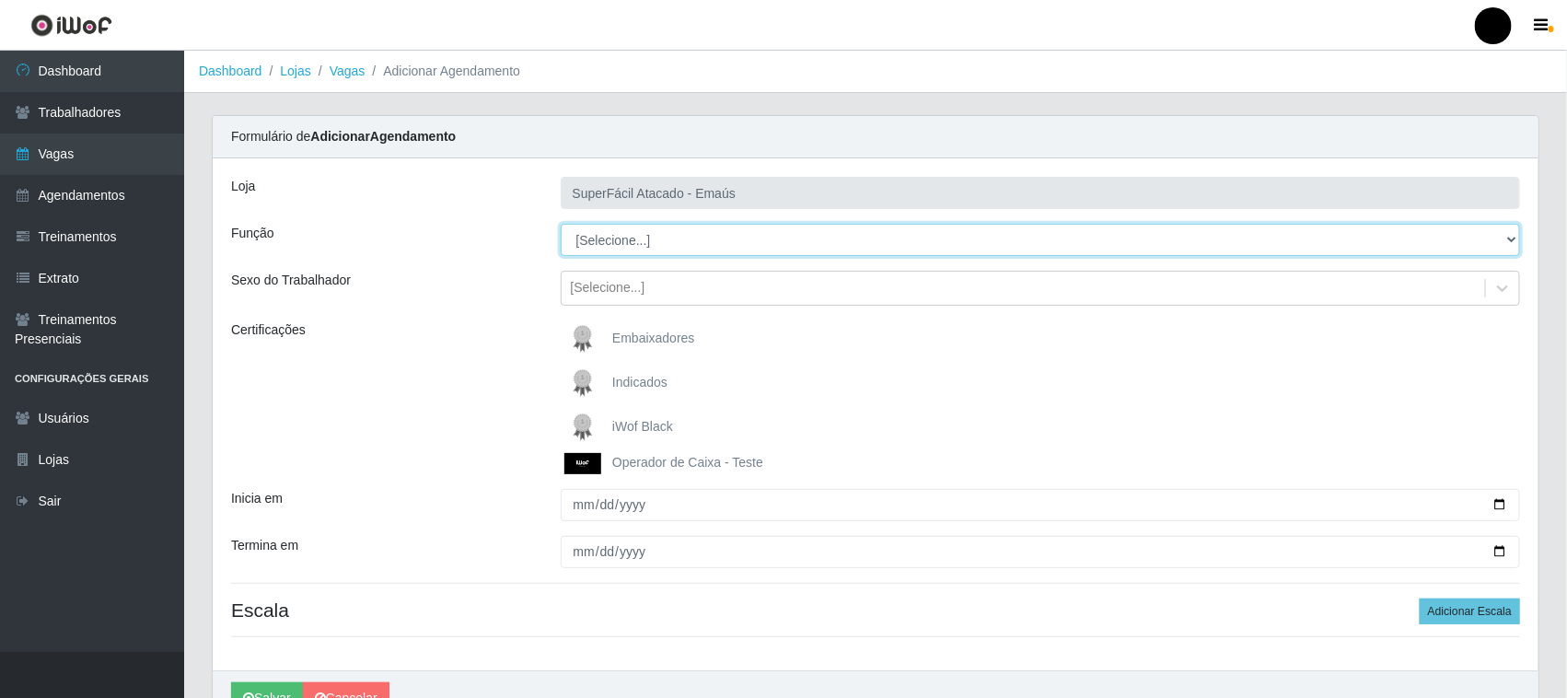
click at [647, 240] on select "[Selecione...] Auxiliar de Estacionamento Auxiliar de Estacionamento + Auxiliar…" at bounding box center [1041, 240] width 960 height 32
select select "72"
click at [561, 224] on select "[Selecione...] Auxiliar de Estacionamento Auxiliar de Estacionamento + Auxiliar…" at bounding box center [1041, 240] width 960 height 32
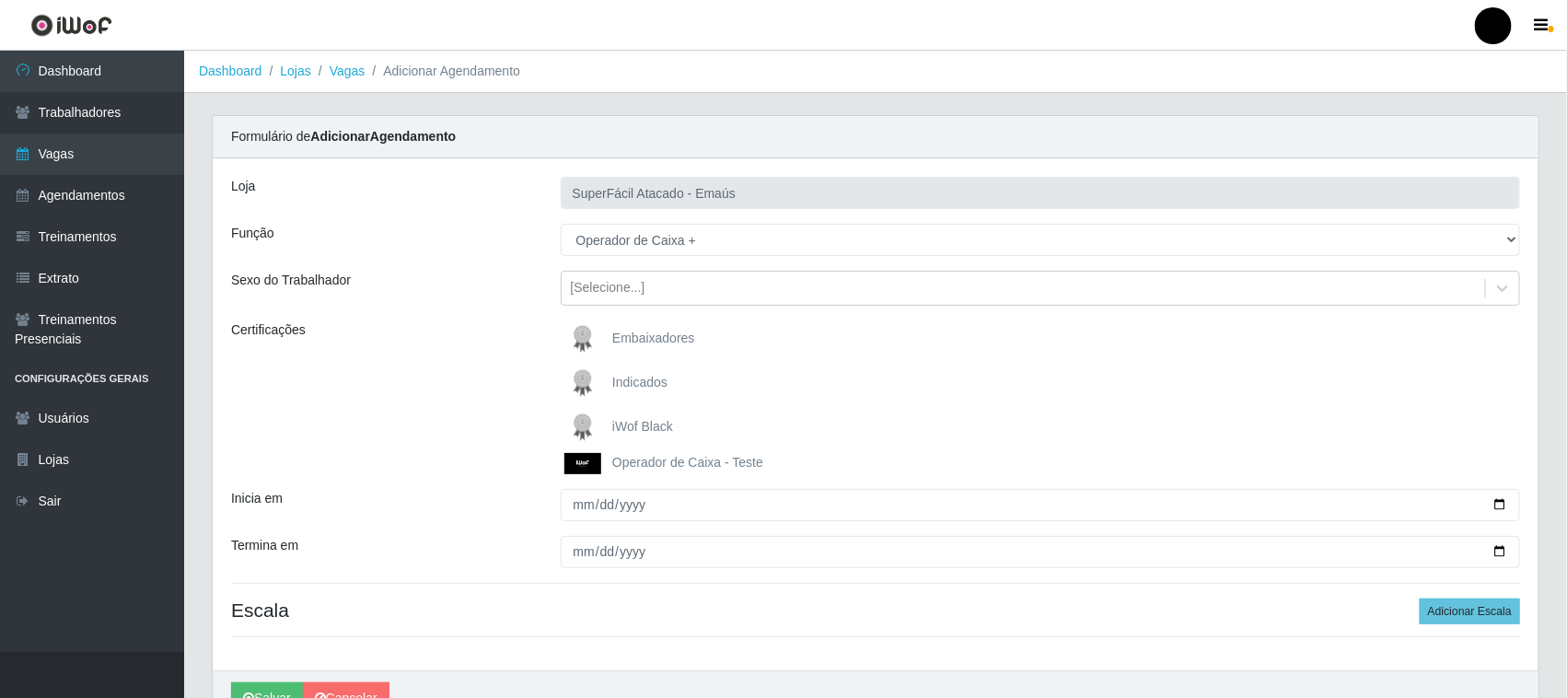
click at [587, 424] on img at bounding box center [586, 427] width 44 height 37
click at [0, 0] on input "iWof Black" at bounding box center [0, 0] width 0 height 0
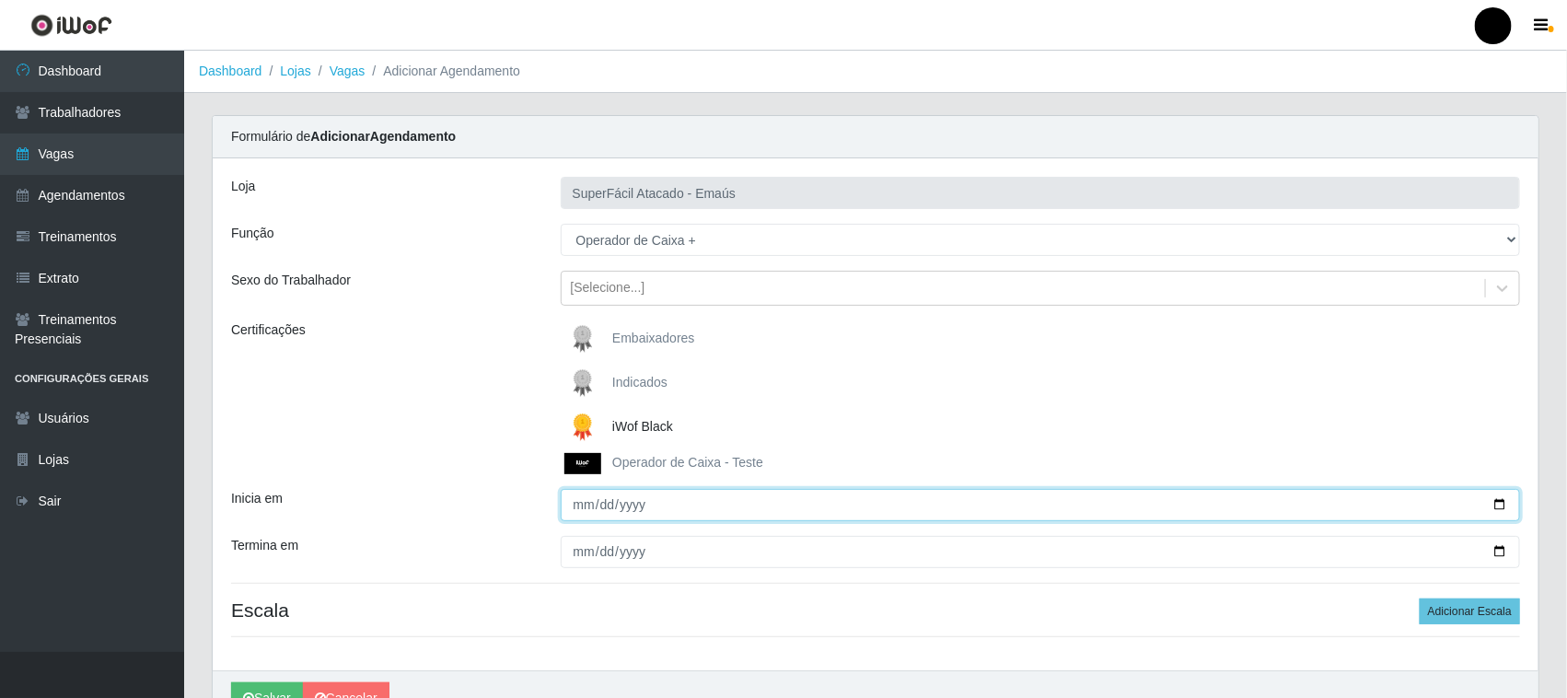
click at [1499, 505] on input "Inicia em" at bounding box center [1041, 505] width 960 height 32
type input "[DATE]"
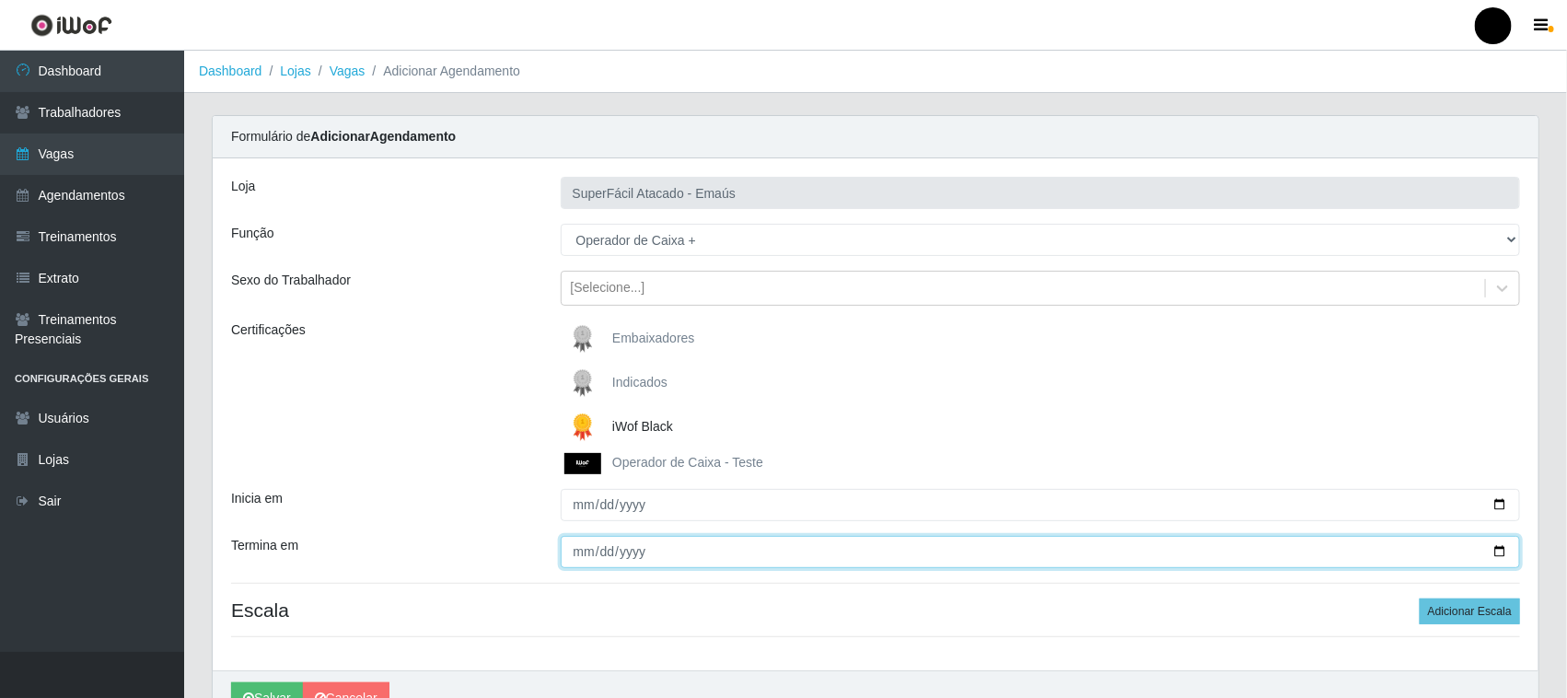
click at [1501, 553] on input "Termina em" at bounding box center [1041, 552] width 960 height 32
type input "[DATE]"
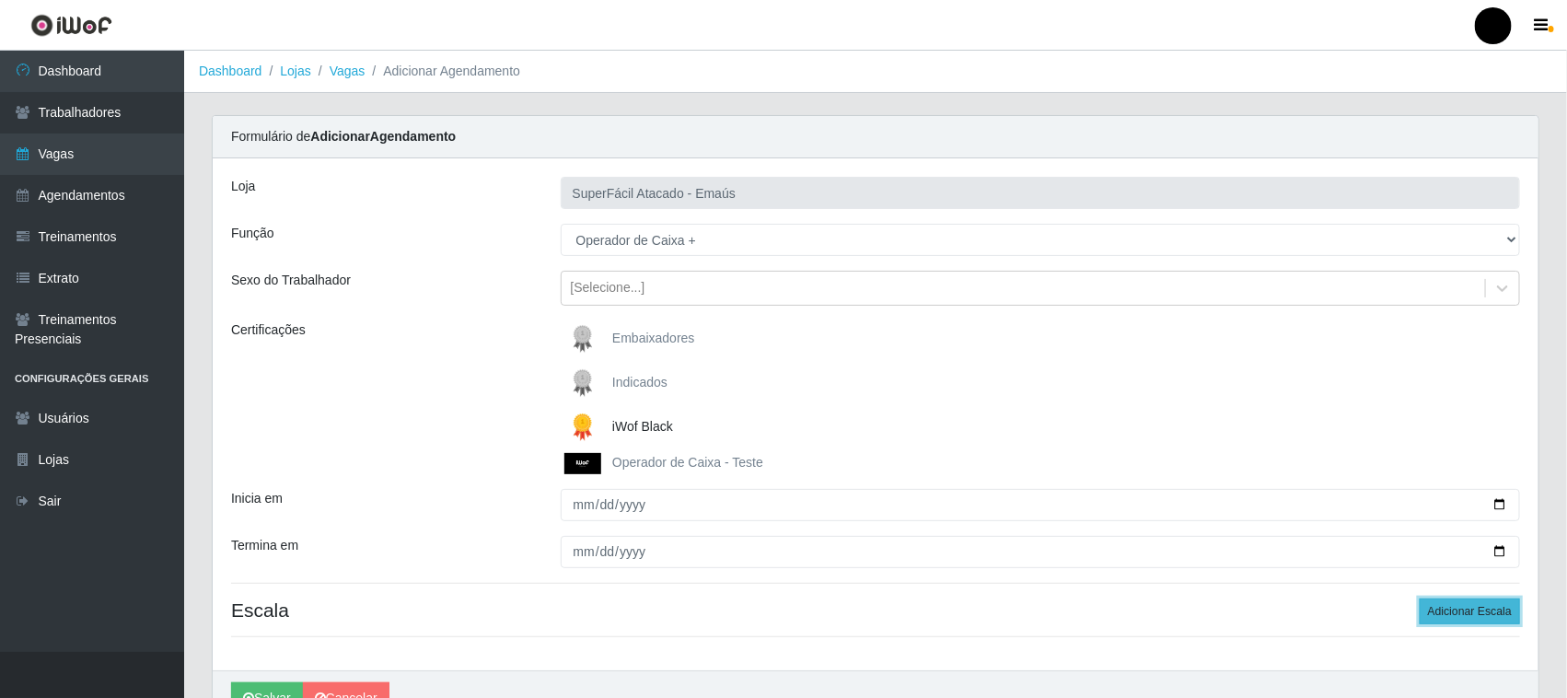
click at [1476, 612] on button "Adicionar Escala" at bounding box center [1470, 611] width 100 height 26
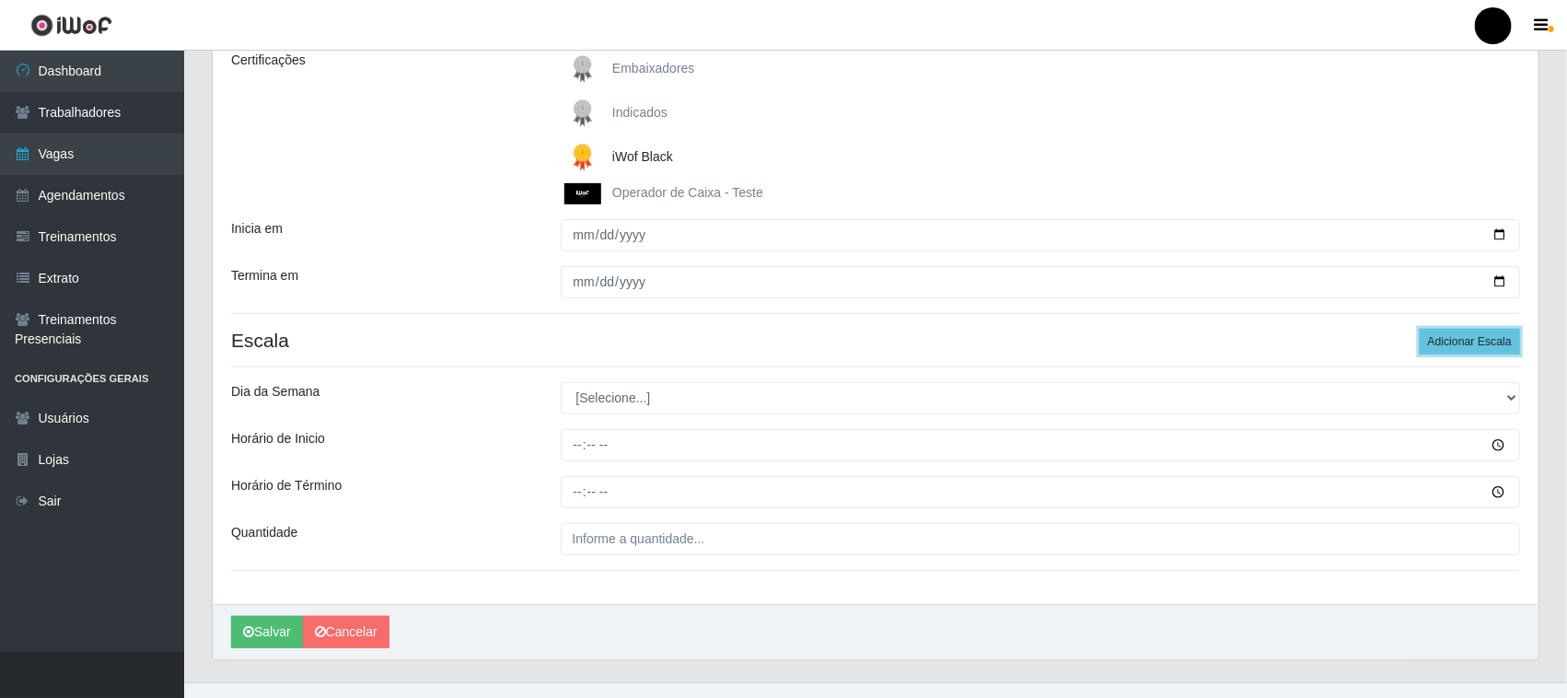
scroll to position [301, 0]
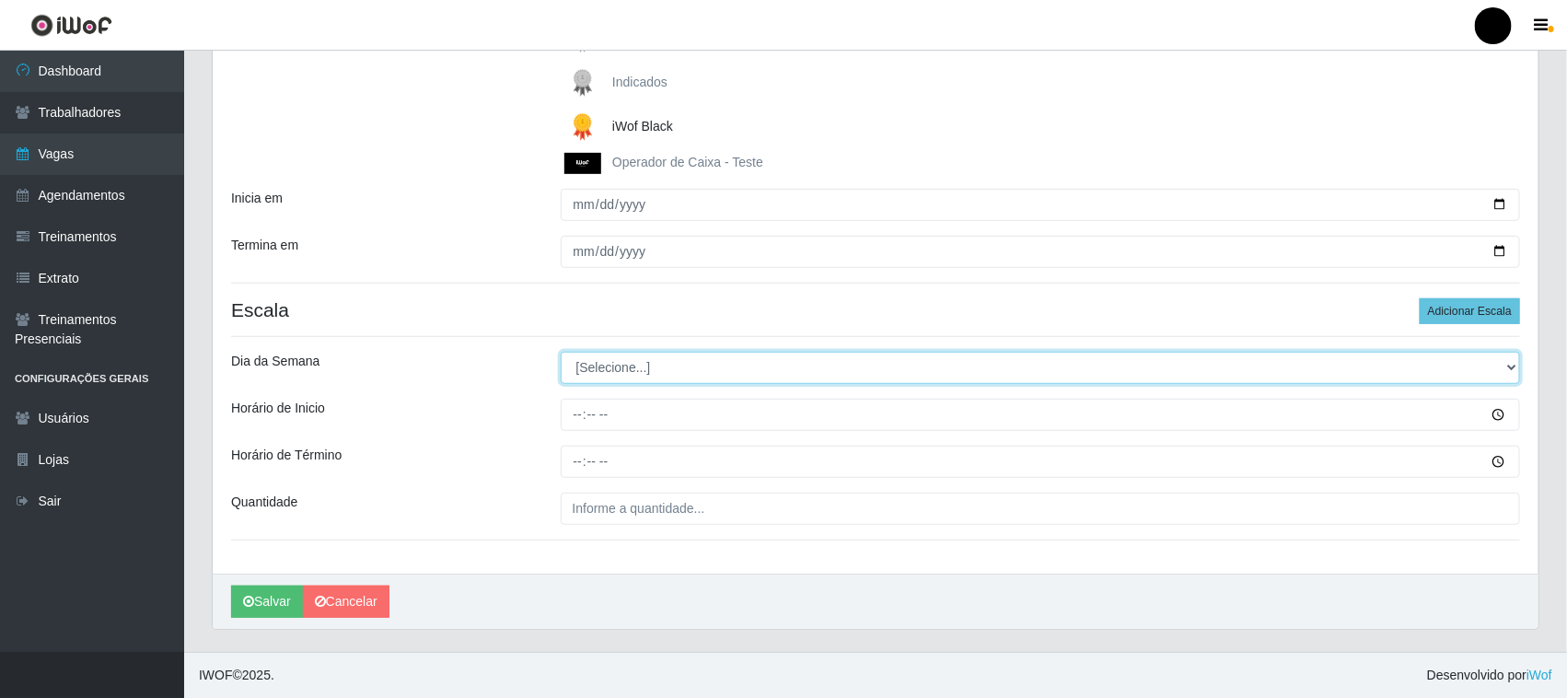
click at [609, 374] on select "[Selecione...] Segunda Terça Quarta Quinta Sexta Sábado Domingo" at bounding box center [1041, 368] width 960 height 32
select select "6"
click at [561, 352] on select "[Selecione...] Segunda Terça Quarta Quinta Sexta Sábado Domingo" at bounding box center [1041, 368] width 960 height 32
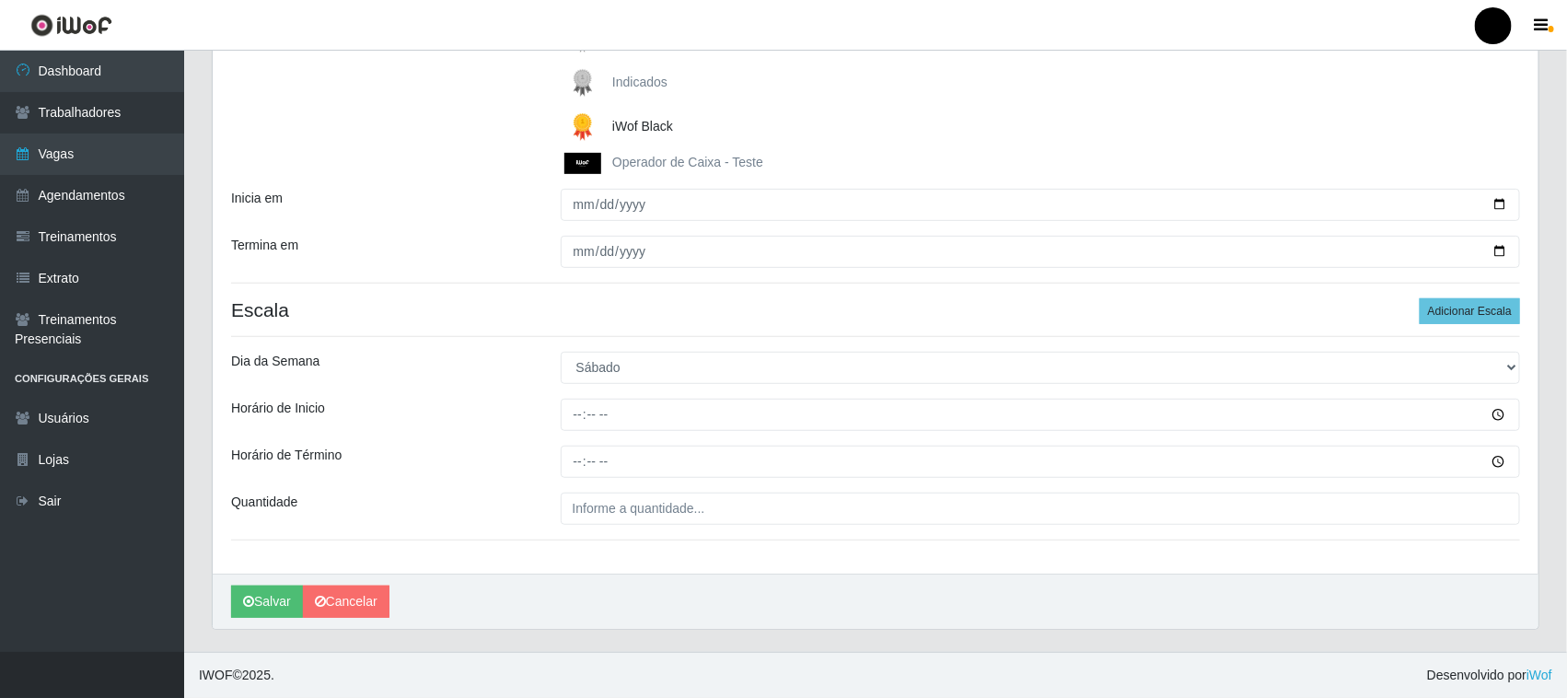
click at [599, 563] on div "Loja SuperFácil Atacado - Emaús Função [Selecione...] Auxiliar de Estacionament…" at bounding box center [876, 215] width 1326 height 715
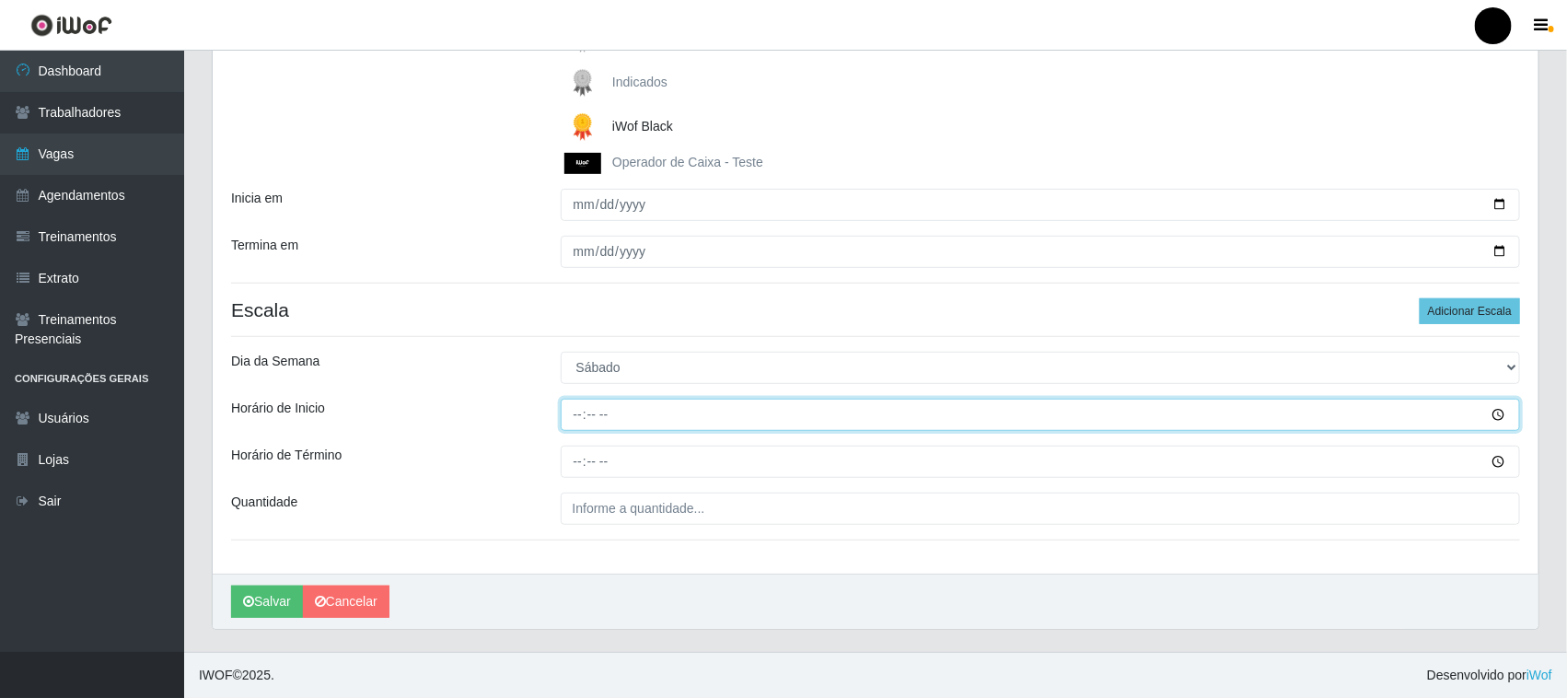
click at [577, 416] on input "Horário de Inicio" at bounding box center [1041, 415] width 960 height 32
type input "08:00"
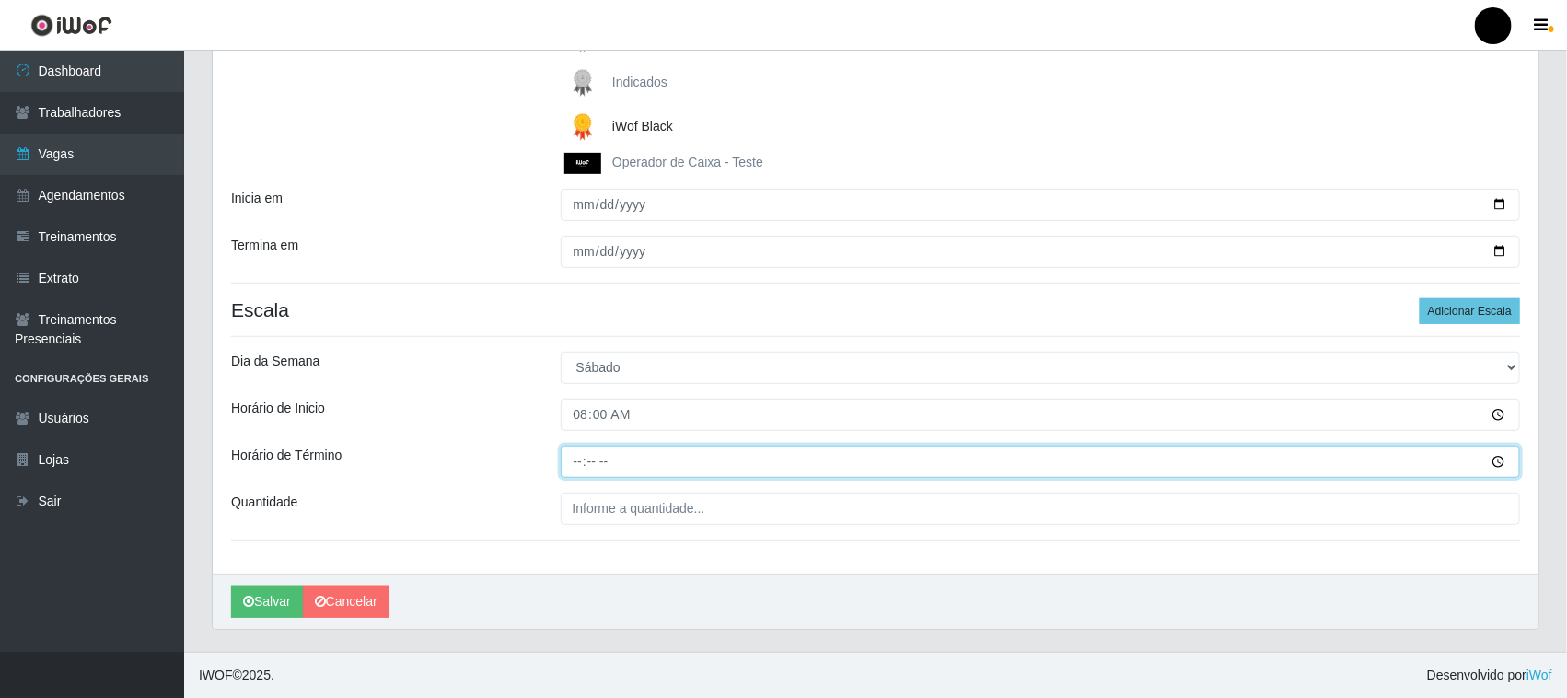
click at [572, 465] on input "Horário de Término" at bounding box center [1041, 462] width 960 height 32
type input "14:00"
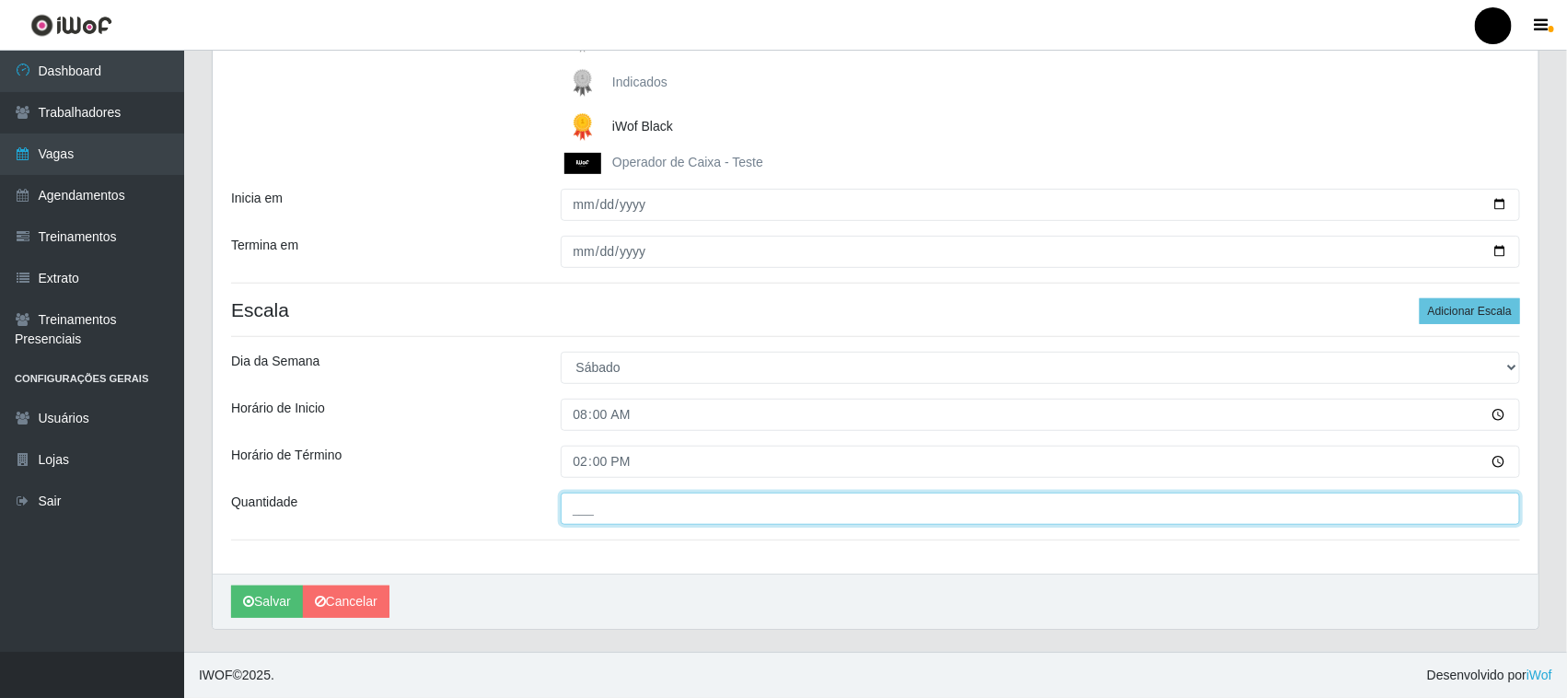
click at [609, 504] on input "___" at bounding box center [1041, 509] width 960 height 32
type input "2__"
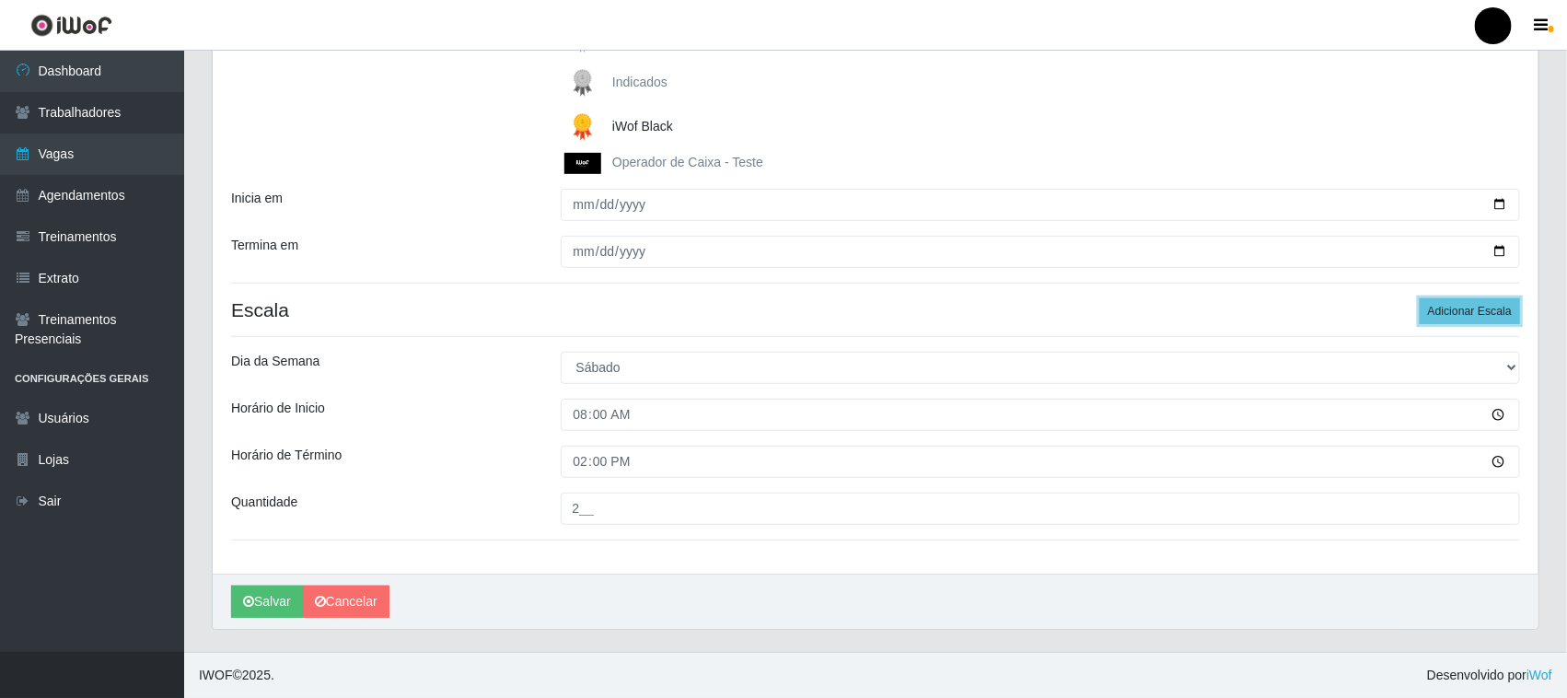
drag, startPoint x: 1482, startPoint y: 304, endPoint x: 1264, endPoint y: 361, distance: 225.5
click at [1480, 306] on button "Adicionar Escala" at bounding box center [1470, 311] width 100 height 26
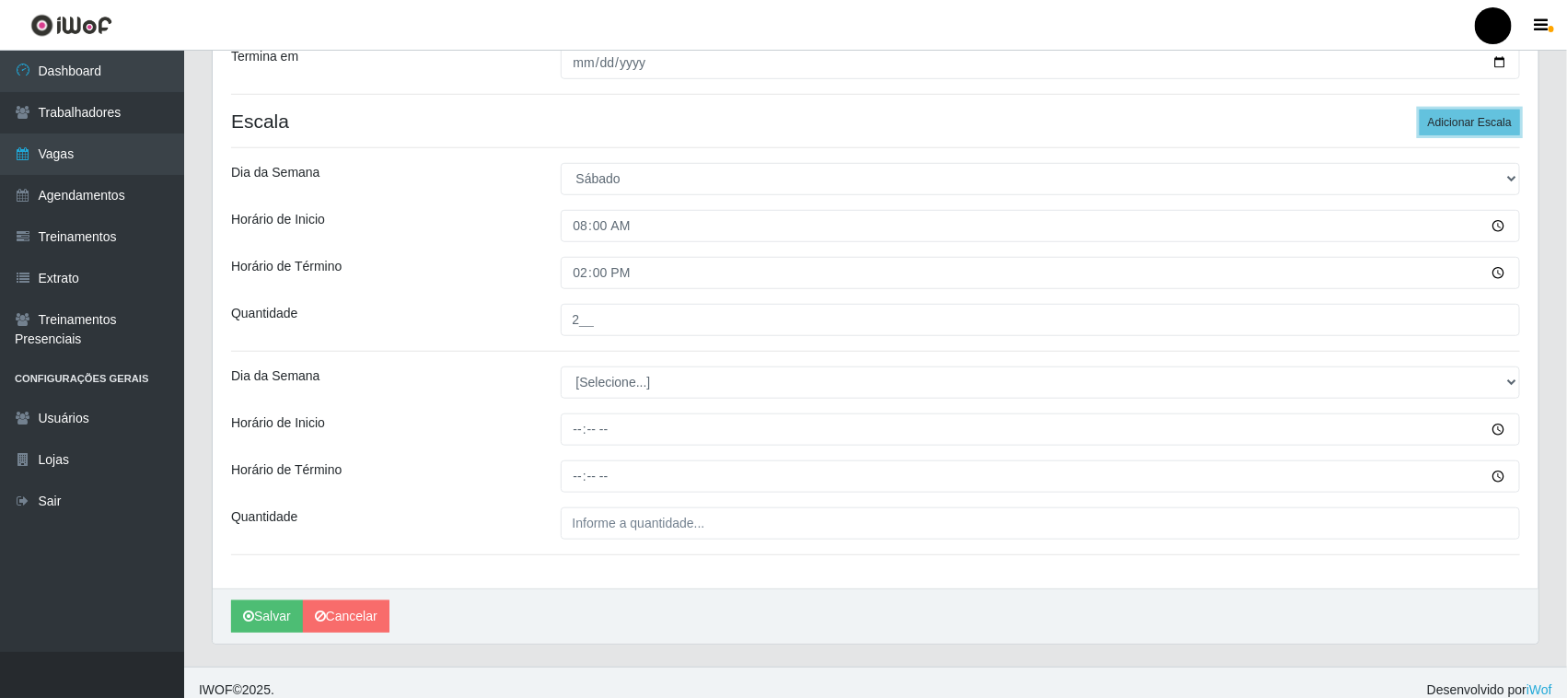
scroll to position [505, 0]
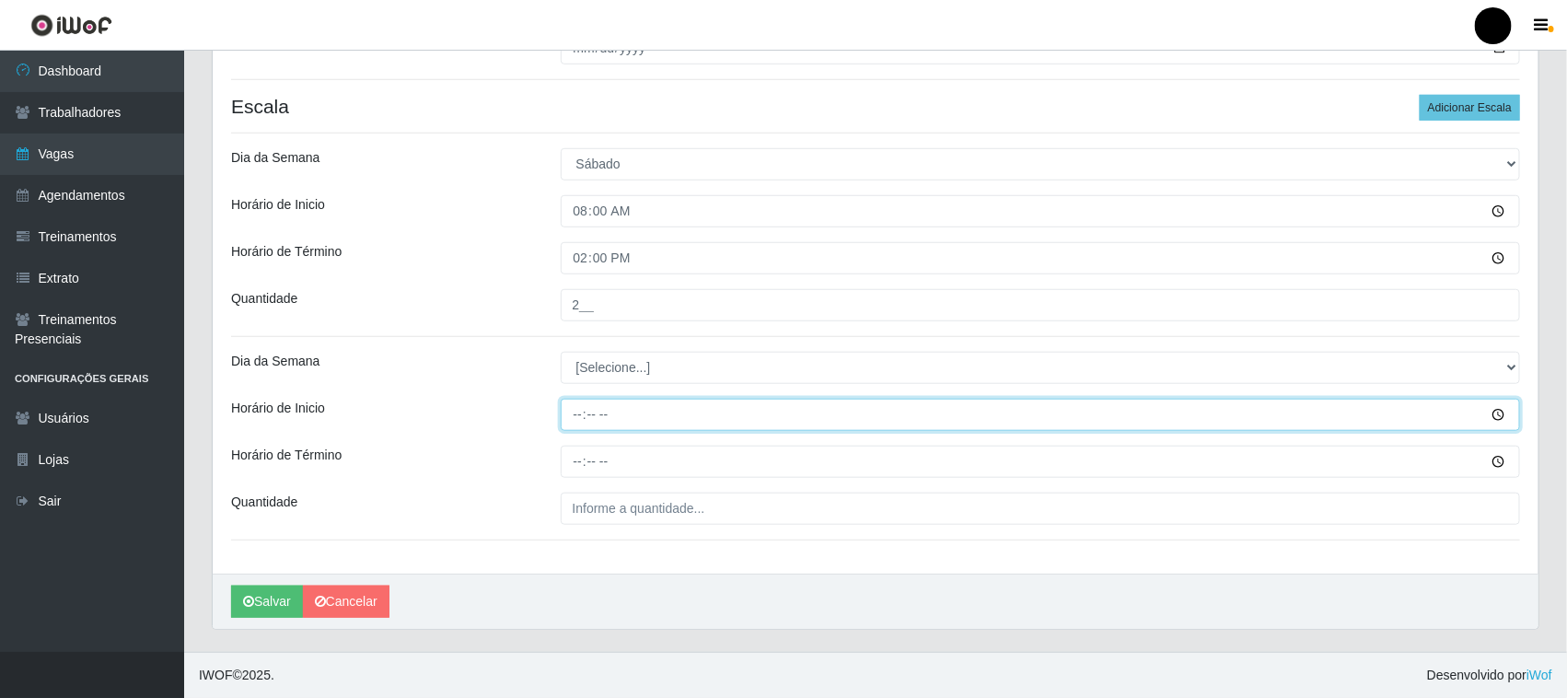
click at [578, 420] on input "Horário de Inicio" at bounding box center [1041, 415] width 960 height 32
type input "09:00"
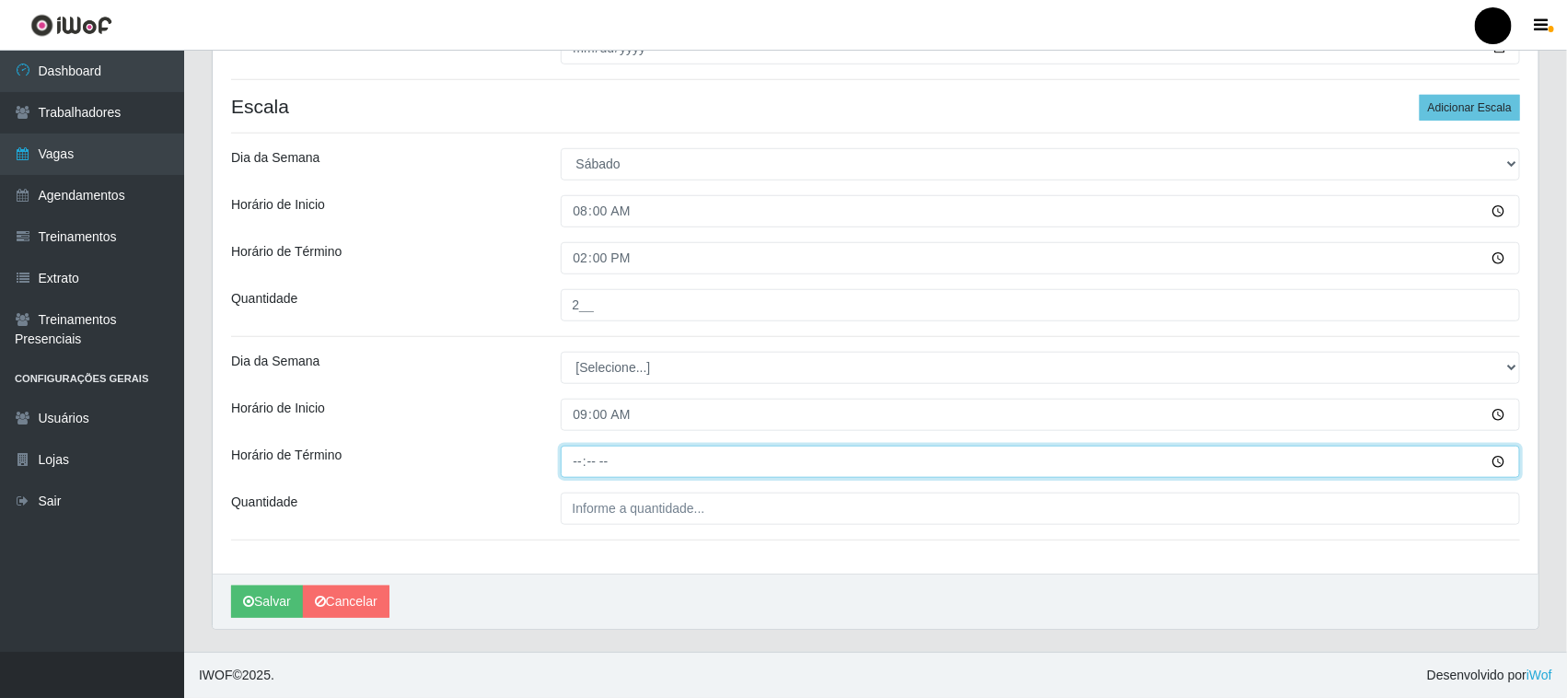
click at [580, 458] on input "Horário de Término" at bounding box center [1041, 462] width 960 height 32
type input "15:00"
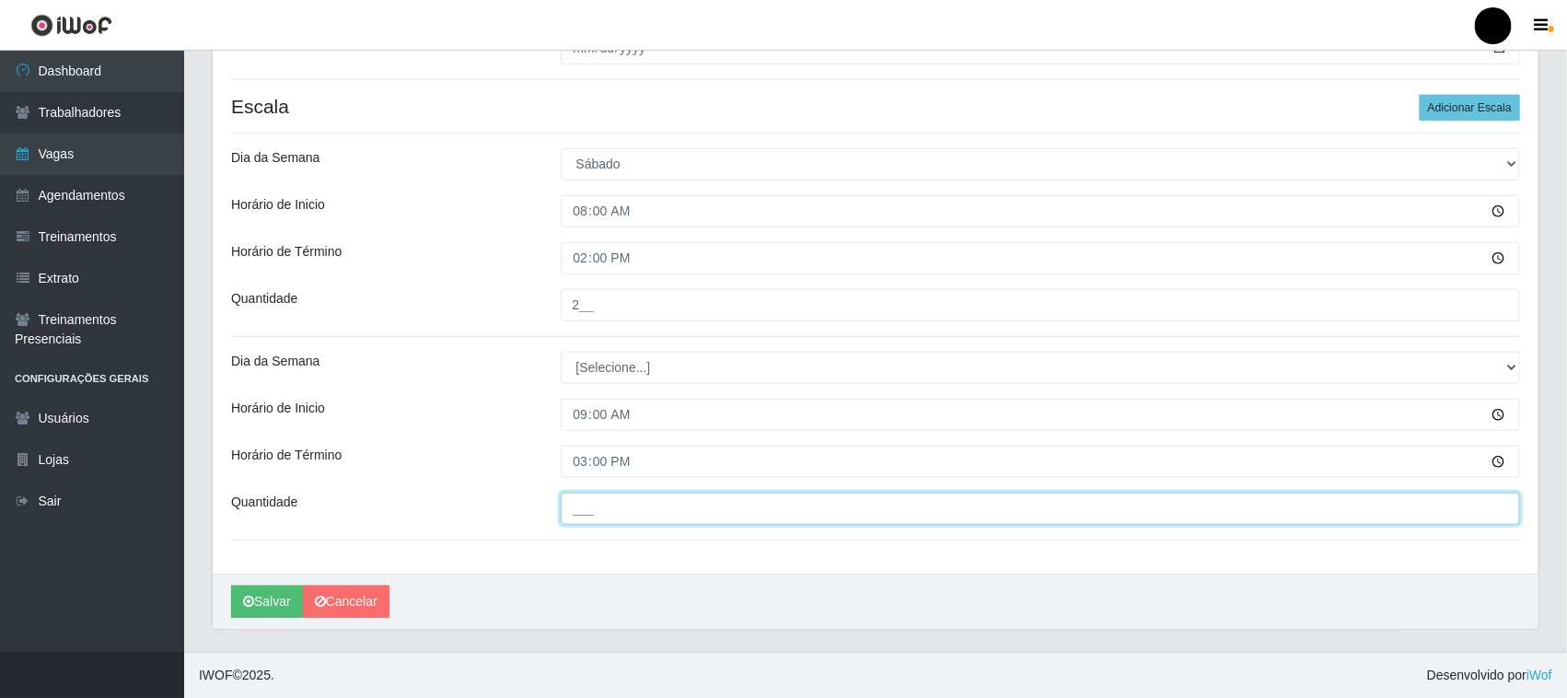
click at [604, 520] on input "___" at bounding box center [1041, 509] width 960 height 32
type input "1__"
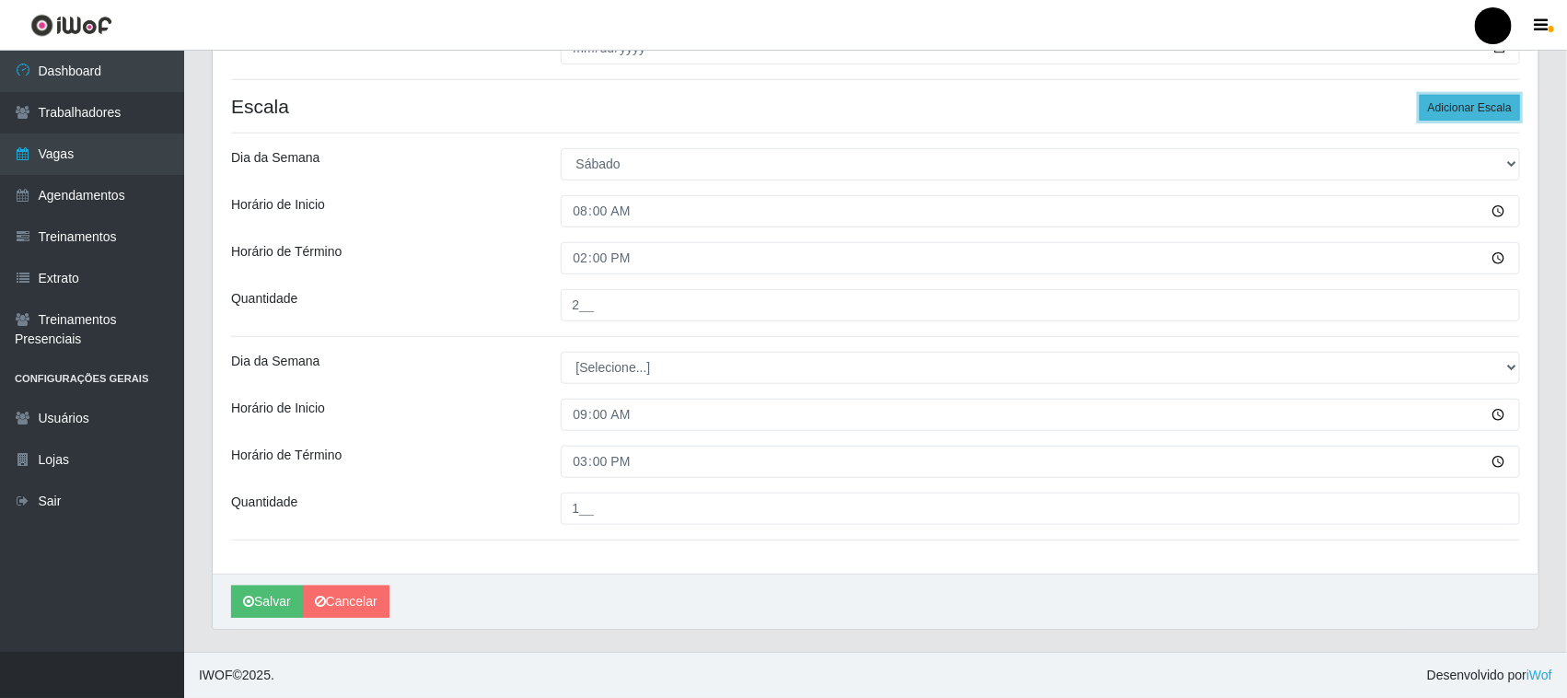
click at [1452, 107] on button "Adicionar Escala" at bounding box center [1470, 108] width 100 height 26
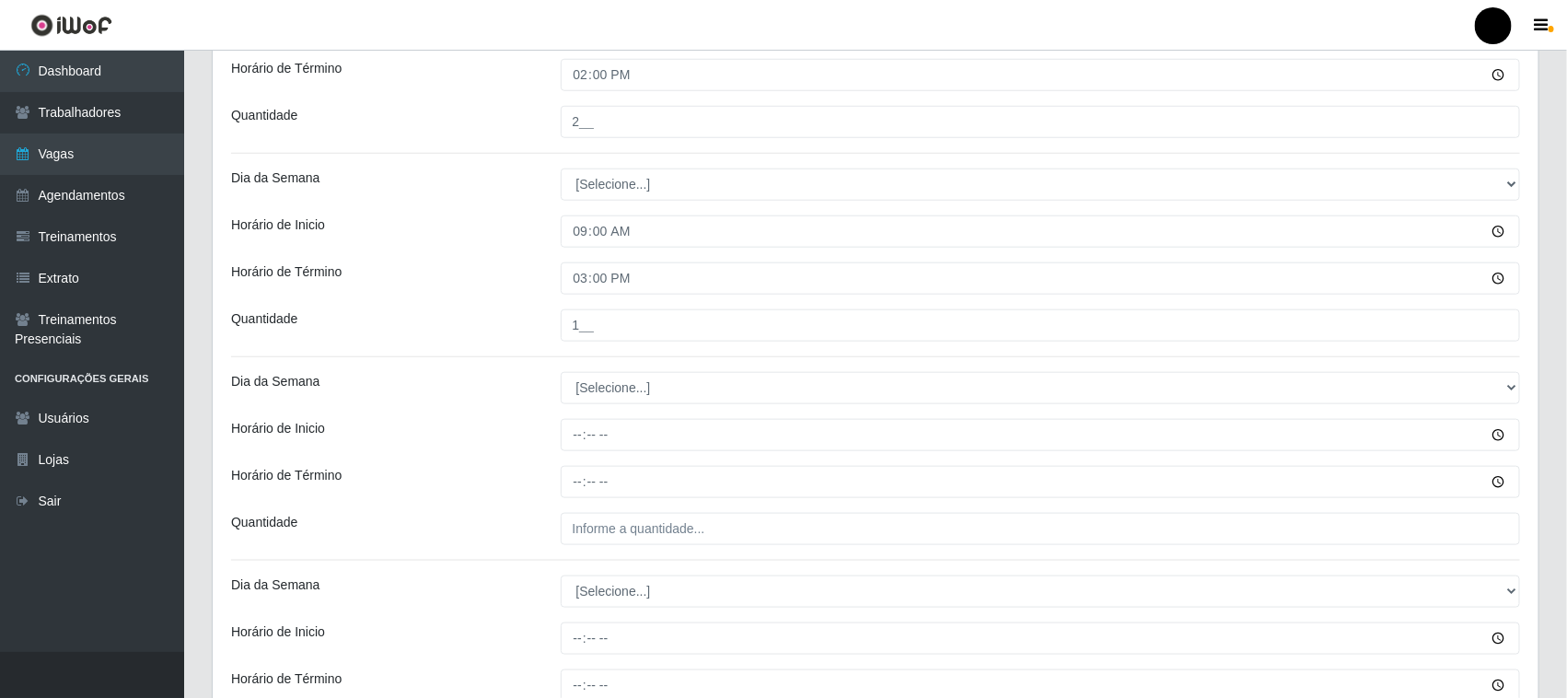
scroll to position [850, 0]
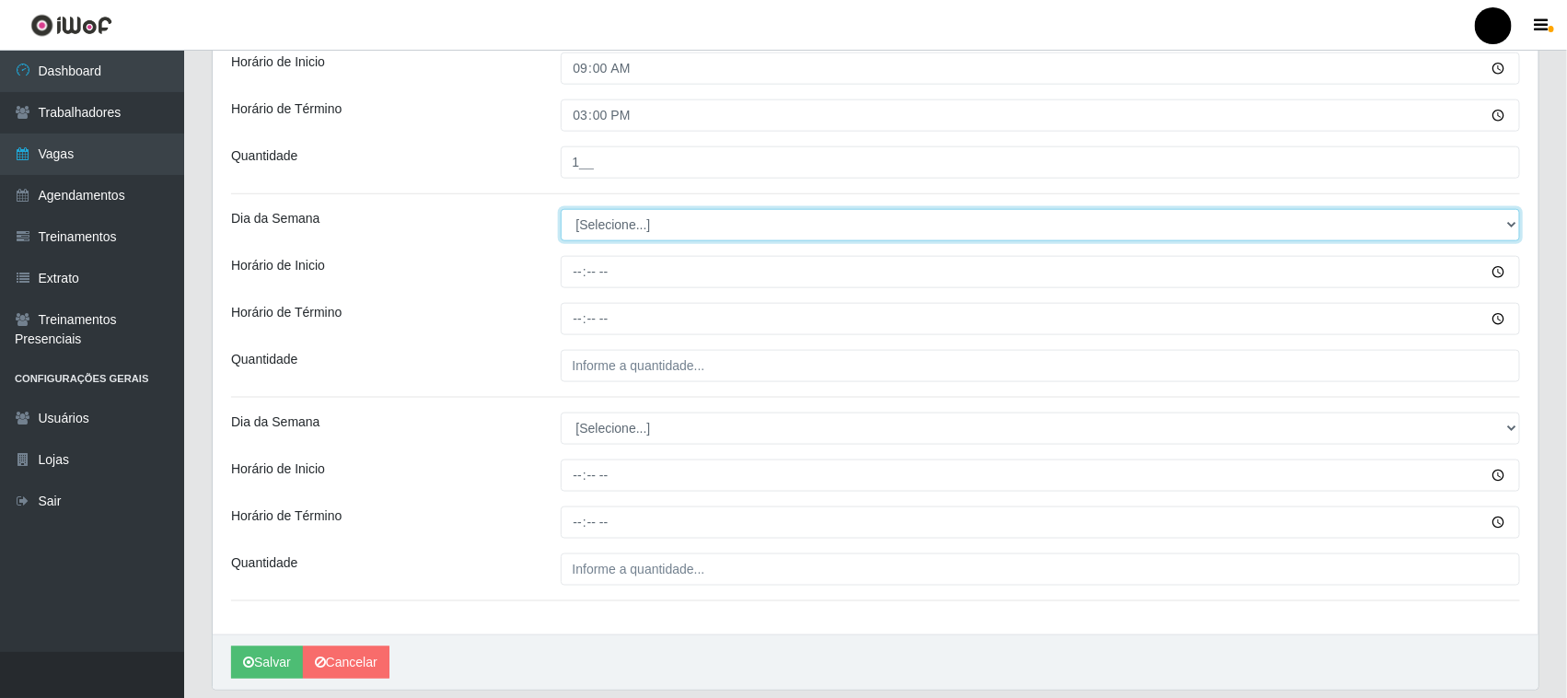
click at [638, 236] on select "[Selecione...] Segunda Terça Quarta Quinta Sexta Sábado Domingo" at bounding box center [1041, 225] width 960 height 32
select select "6"
click at [561, 210] on select "[Selecione...] Segunda Terça Quarta Quinta Sexta Sábado Domingo" at bounding box center [1041, 225] width 960 height 32
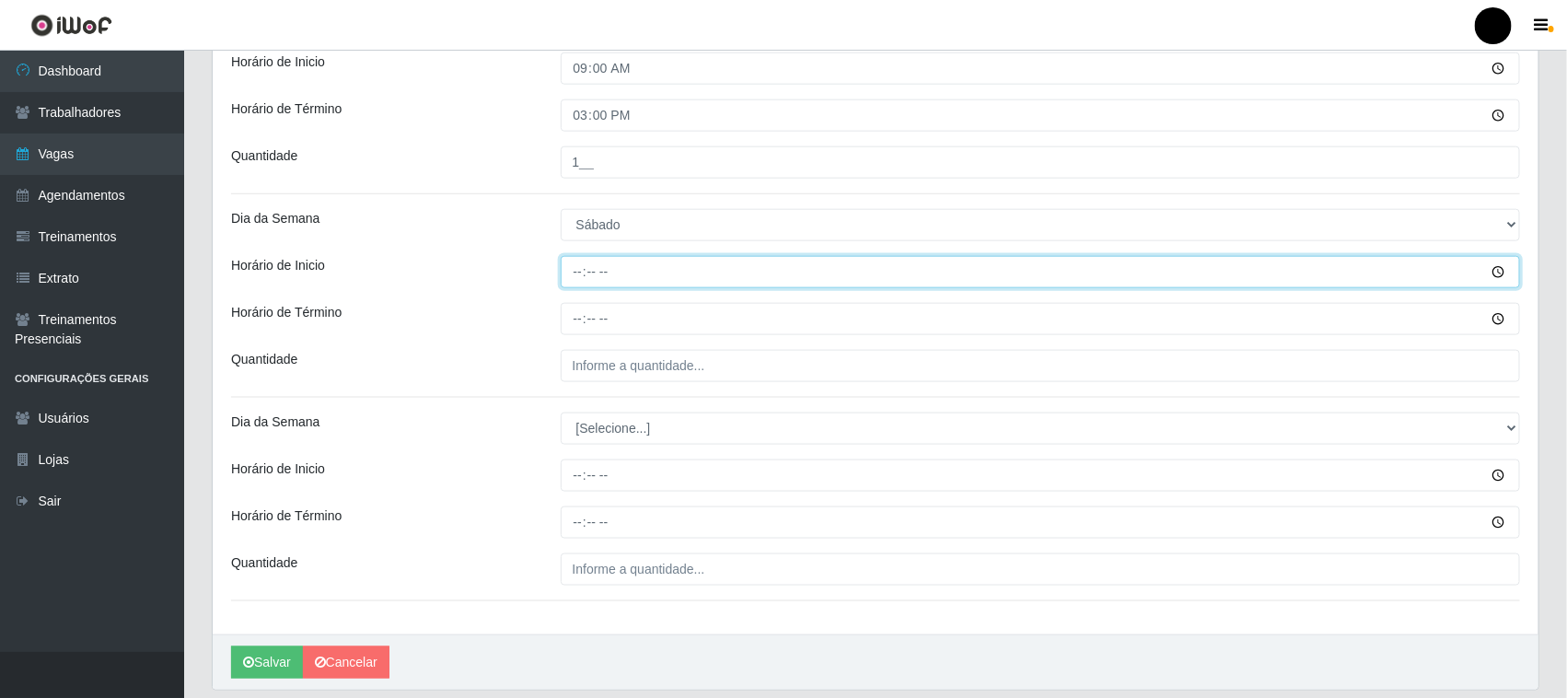
click at [574, 273] on input "Horário de Inicio" at bounding box center [1041, 272] width 960 height 32
type input "16:00"
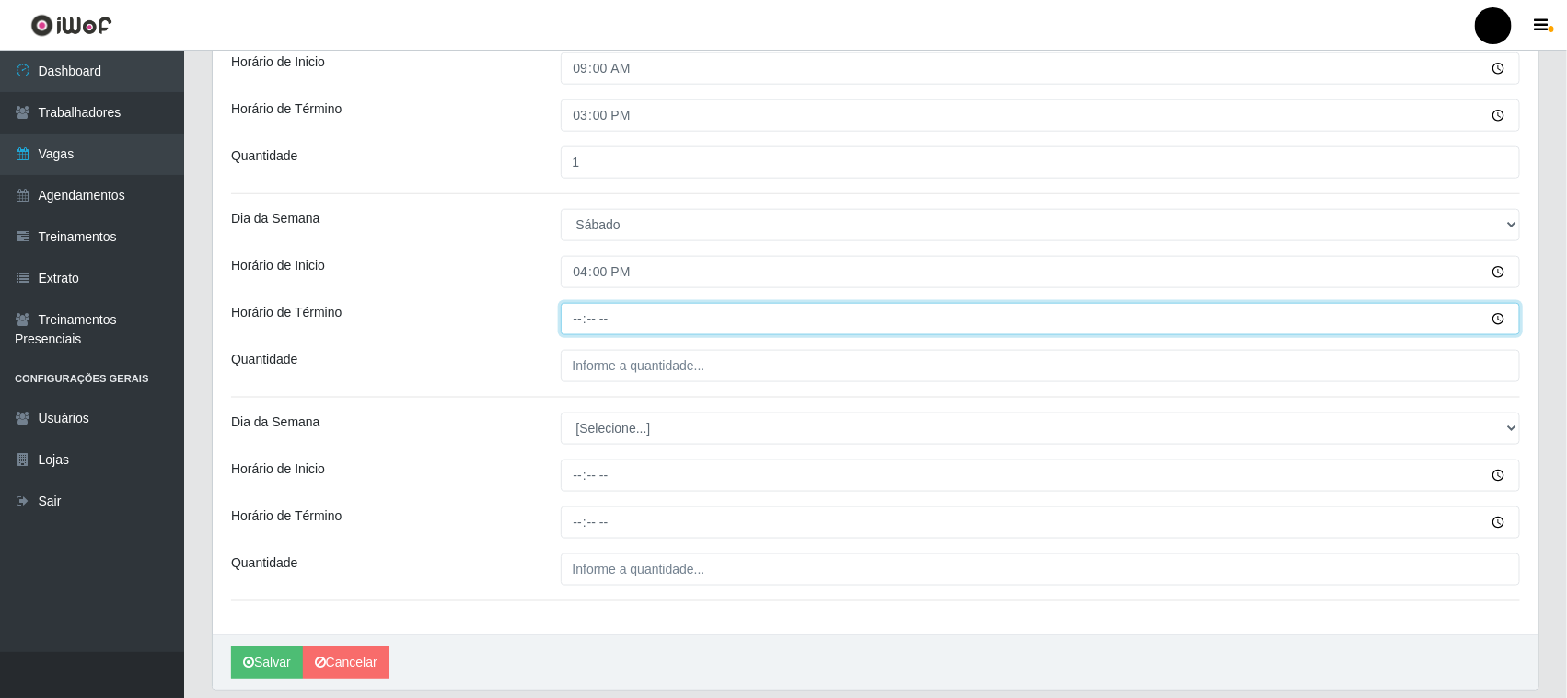
click at [575, 319] on input "Horário de Término" at bounding box center [1041, 319] width 960 height 32
type input "22:00"
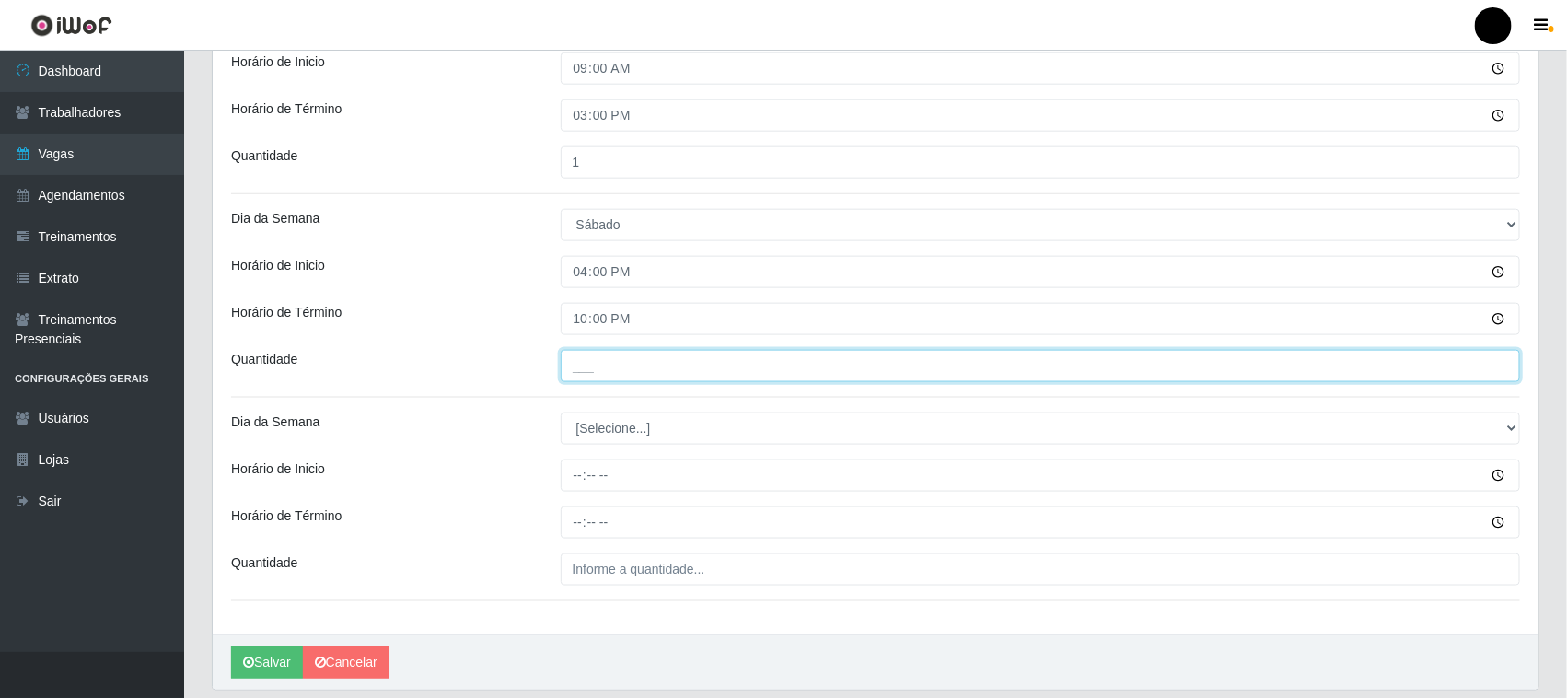
click at [601, 370] on input "___" at bounding box center [1041, 366] width 960 height 32
type input "4__"
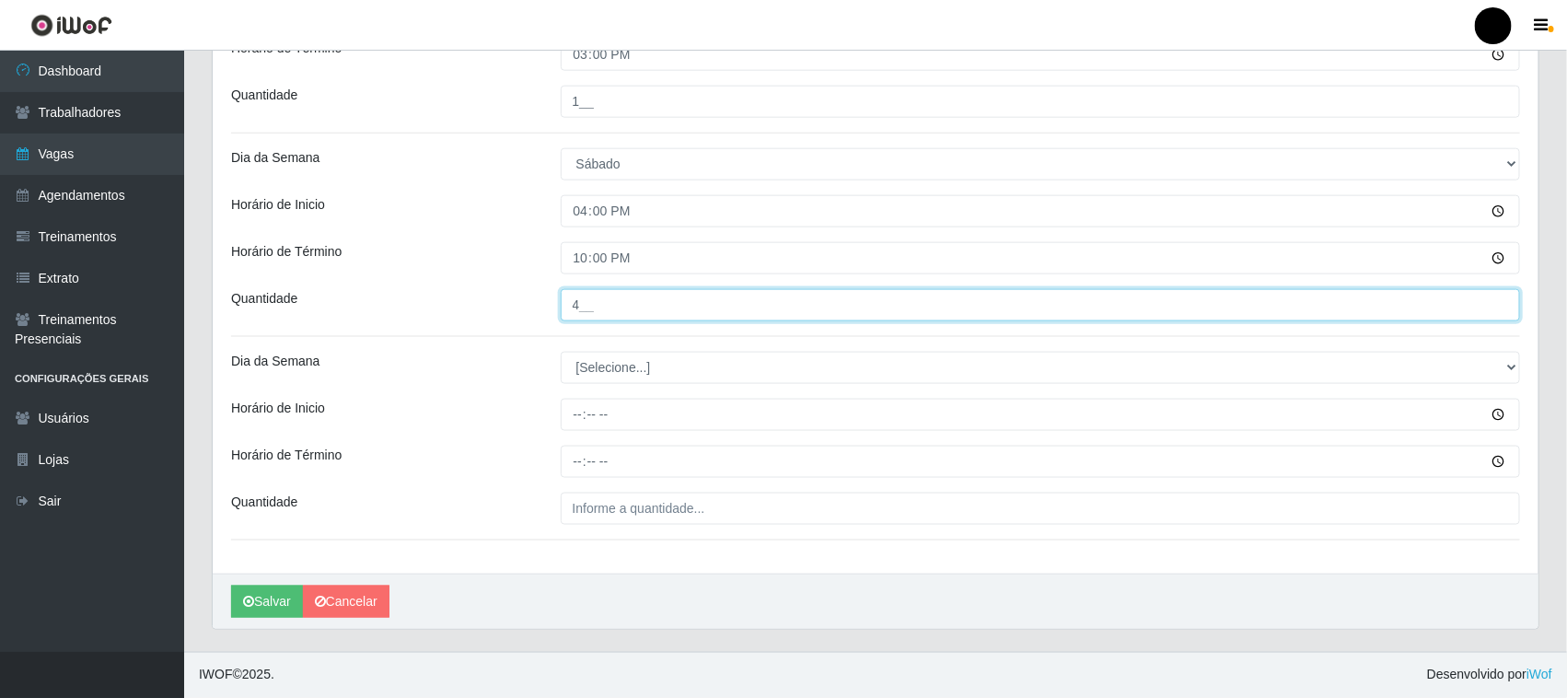
scroll to position [797, 0]
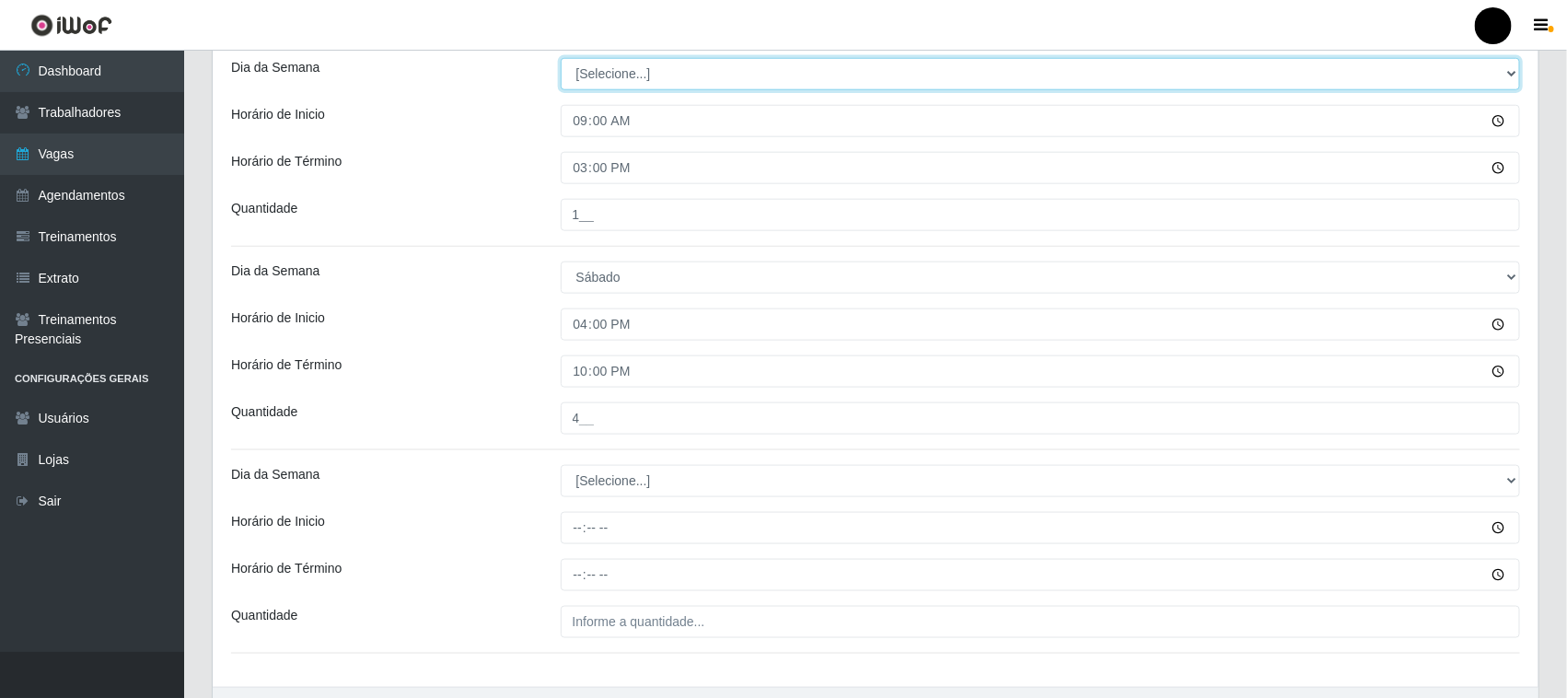
click at [627, 76] on select "[Selecione...] Segunda Terça Quarta Quinta Sexta Sábado Domingo" at bounding box center [1041, 74] width 960 height 32
select select "6"
click at [561, 59] on select "[Selecione...] Segunda Terça Quarta Quinta Sexta Sábado Domingo" at bounding box center [1041, 74] width 960 height 32
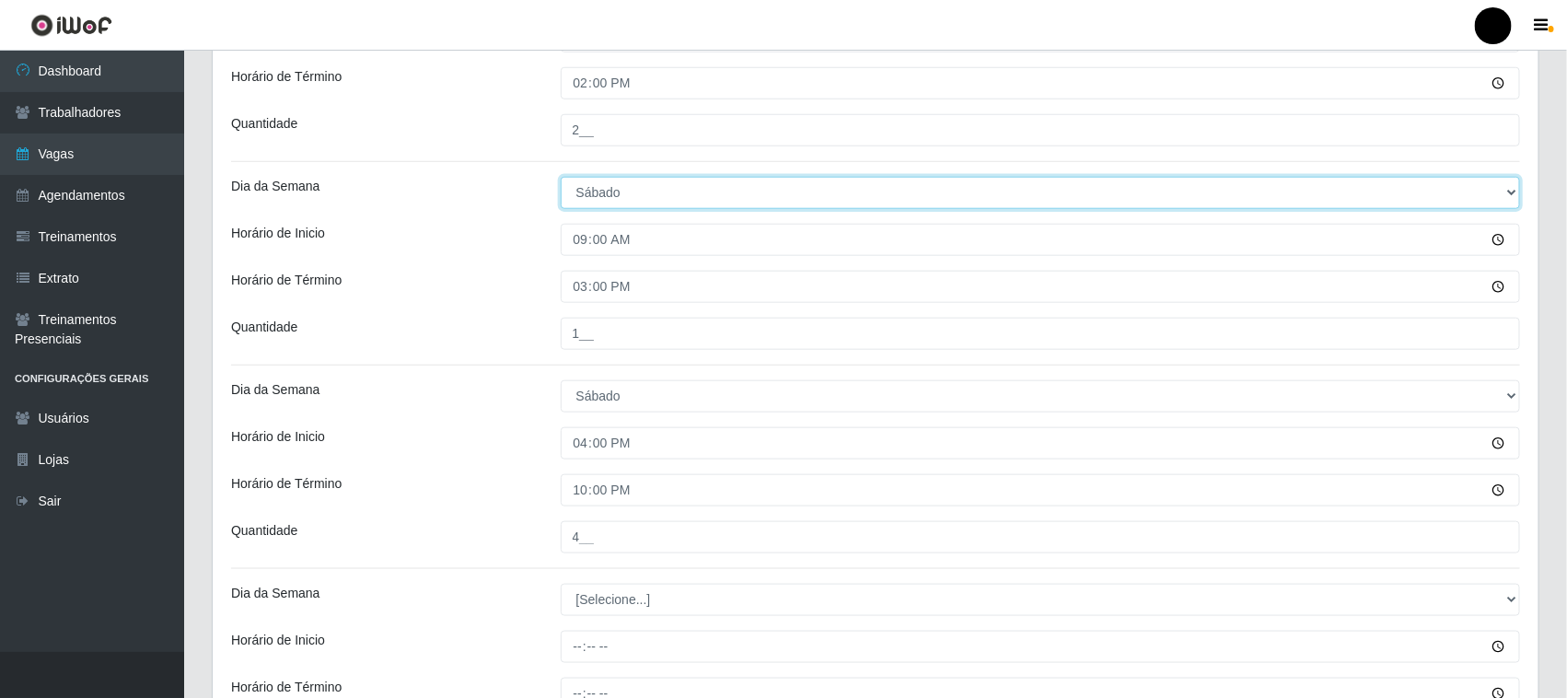
scroll to position [682, 0]
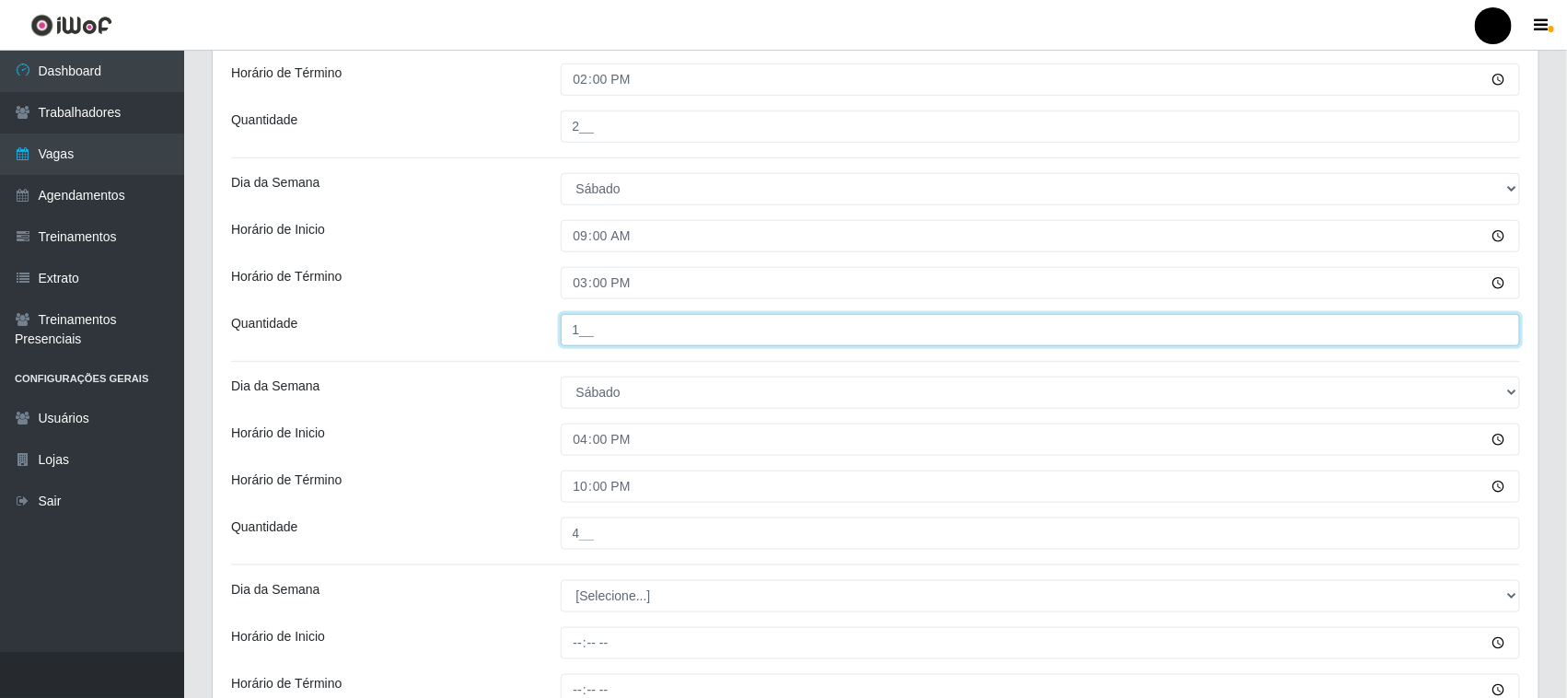
click at [580, 333] on input "1__" at bounding box center [1041, 330] width 960 height 32
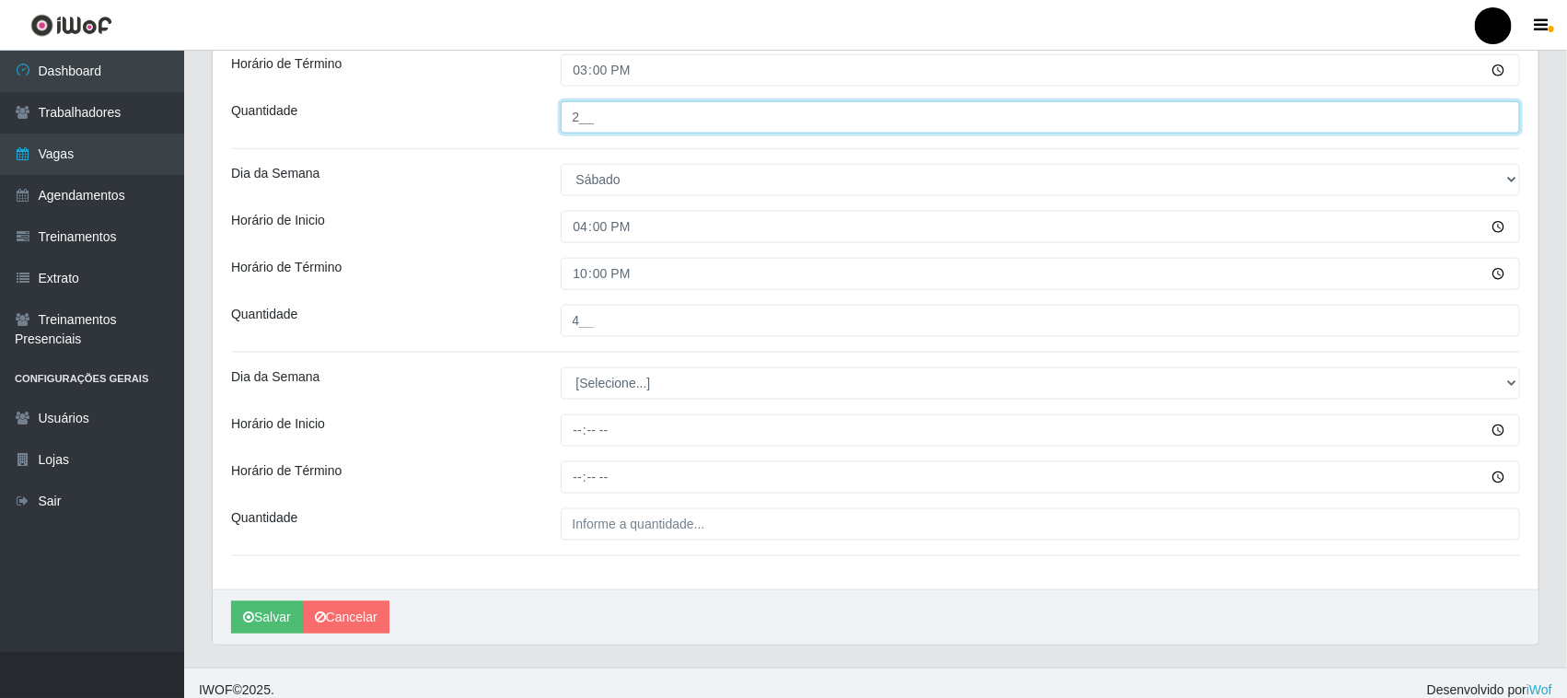
scroll to position [912, 0]
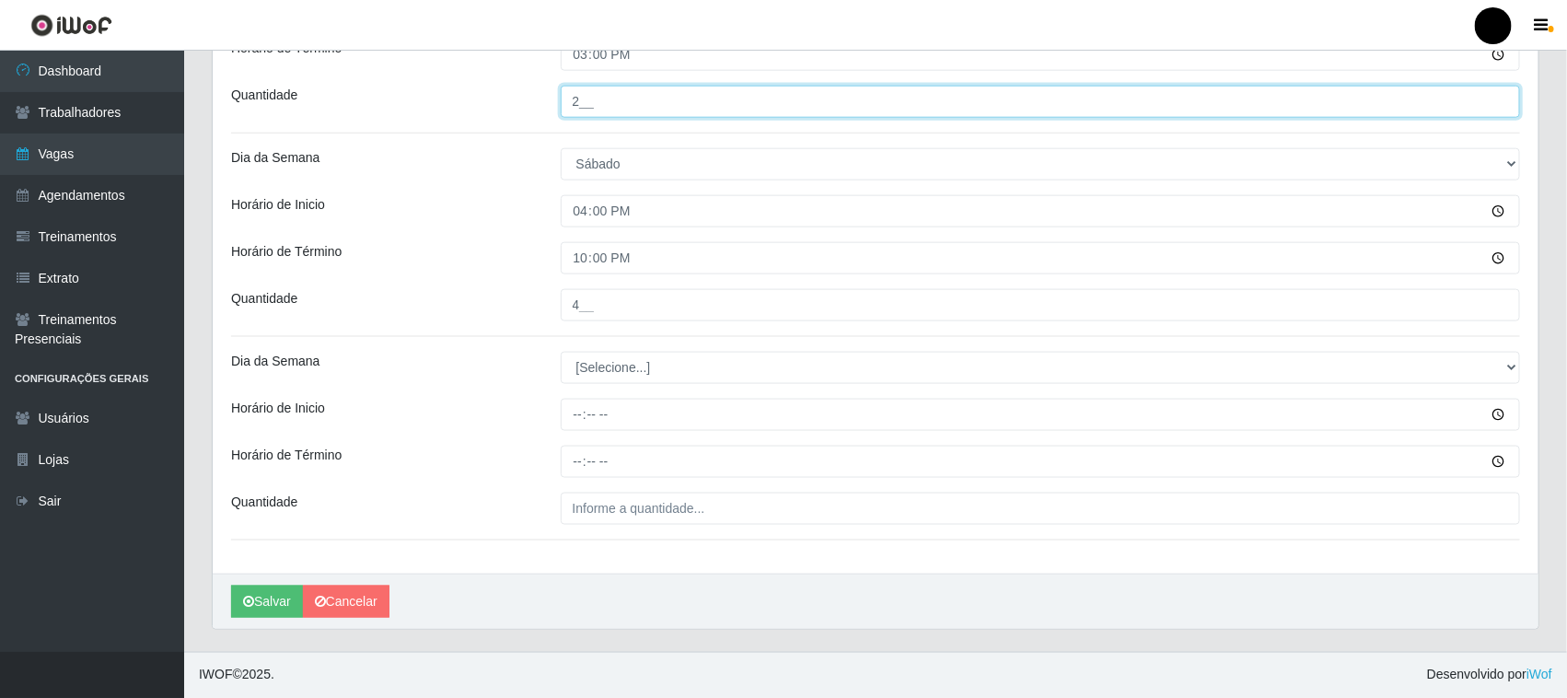
type input "2__"
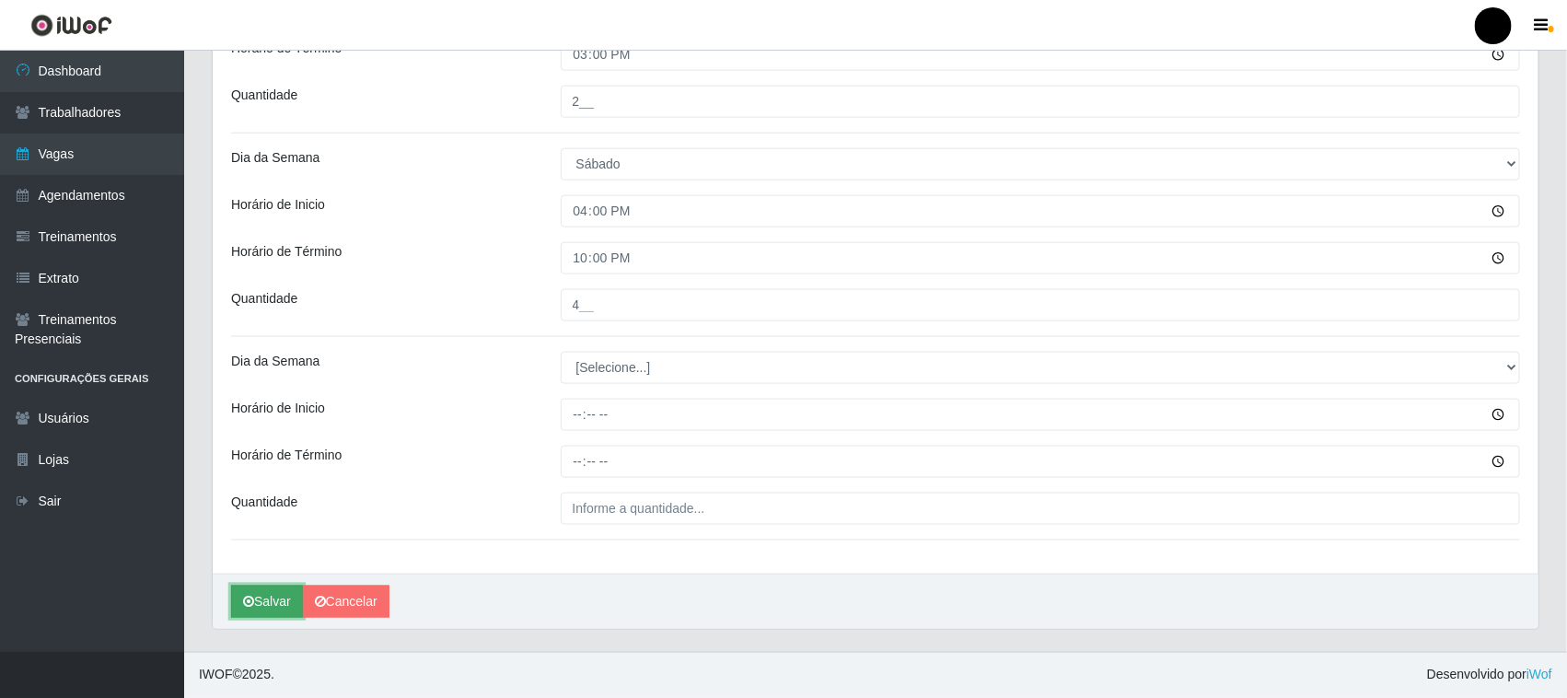
click at [273, 601] on button "Salvar" at bounding box center [267, 602] width 72 height 32
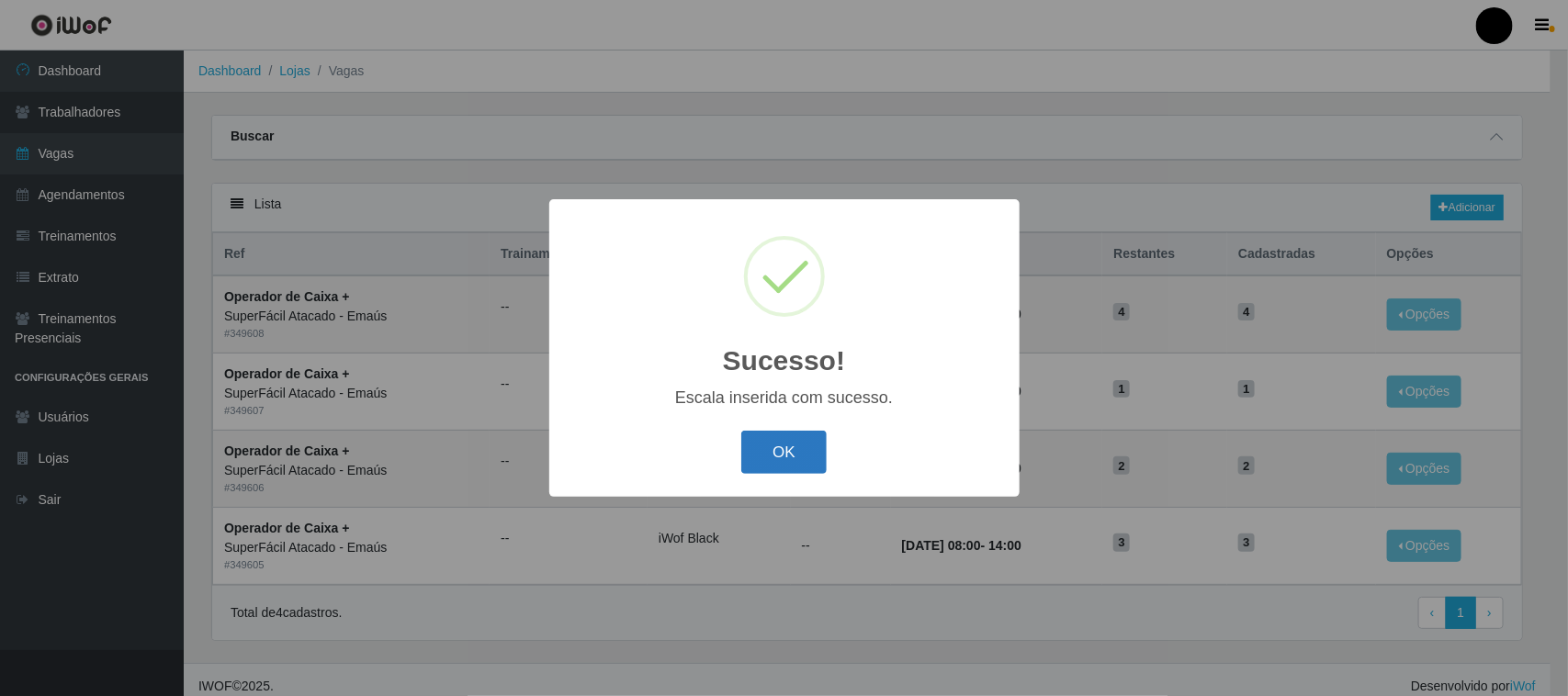
click at [805, 460] on button "OK" at bounding box center [784, 452] width 86 height 43
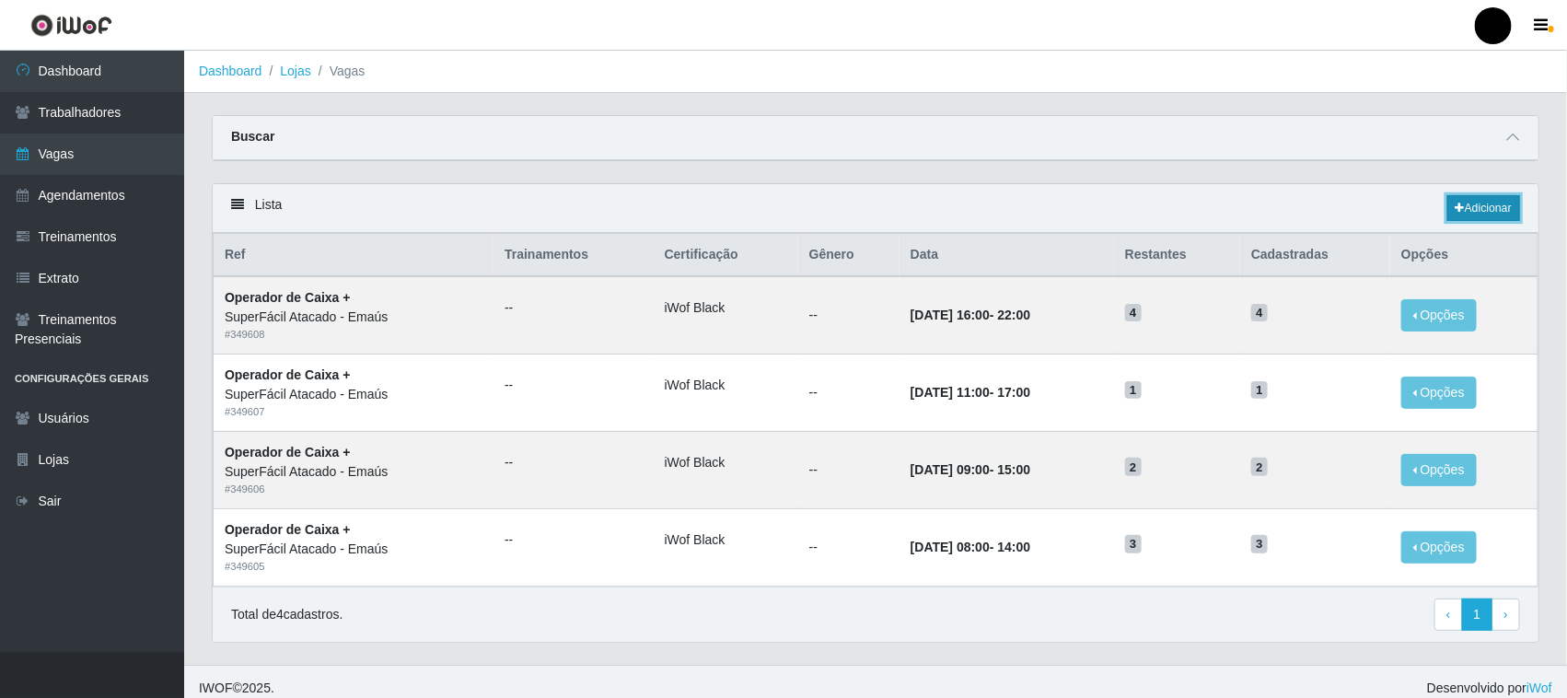
click at [1503, 201] on link "Adicionar" at bounding box center [1483, 208] width 73 height 26
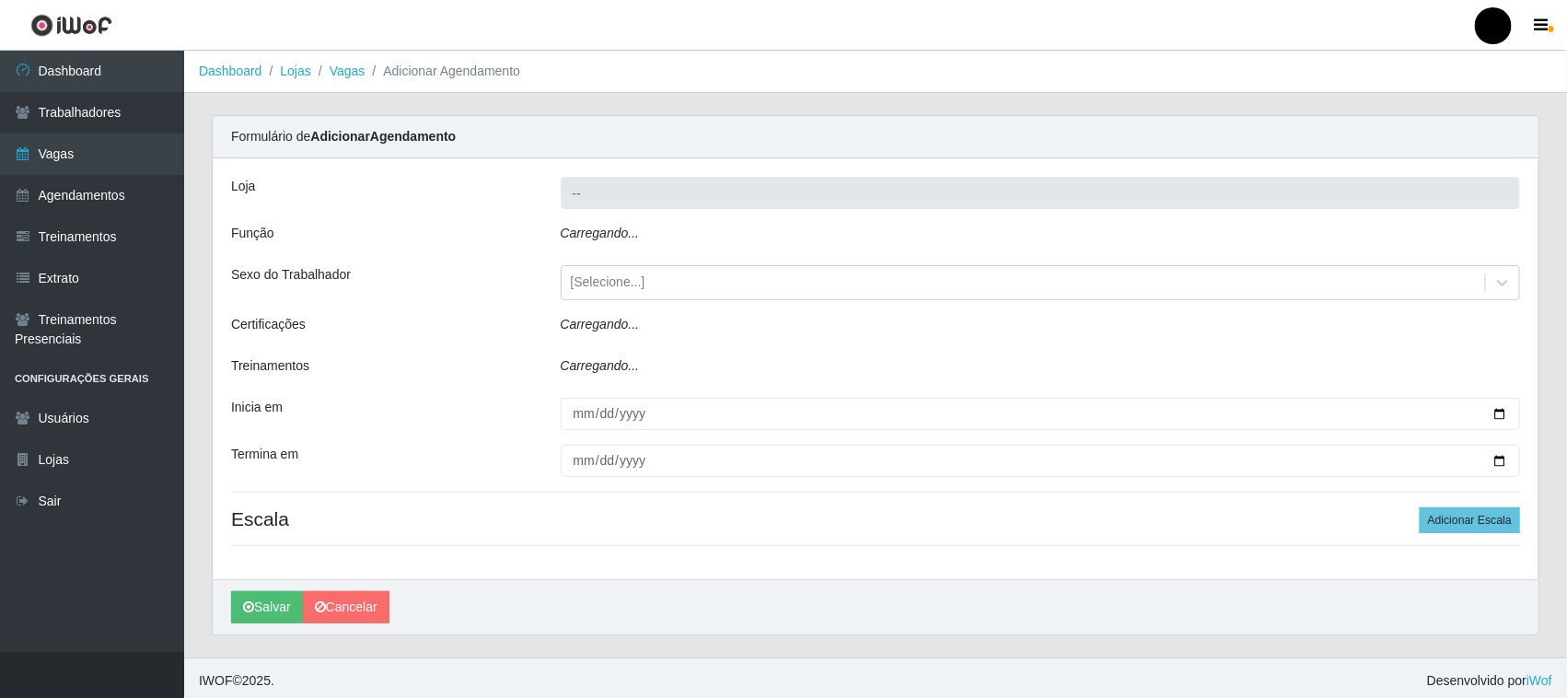
type input "SuperFácil Atacado - Emaús"
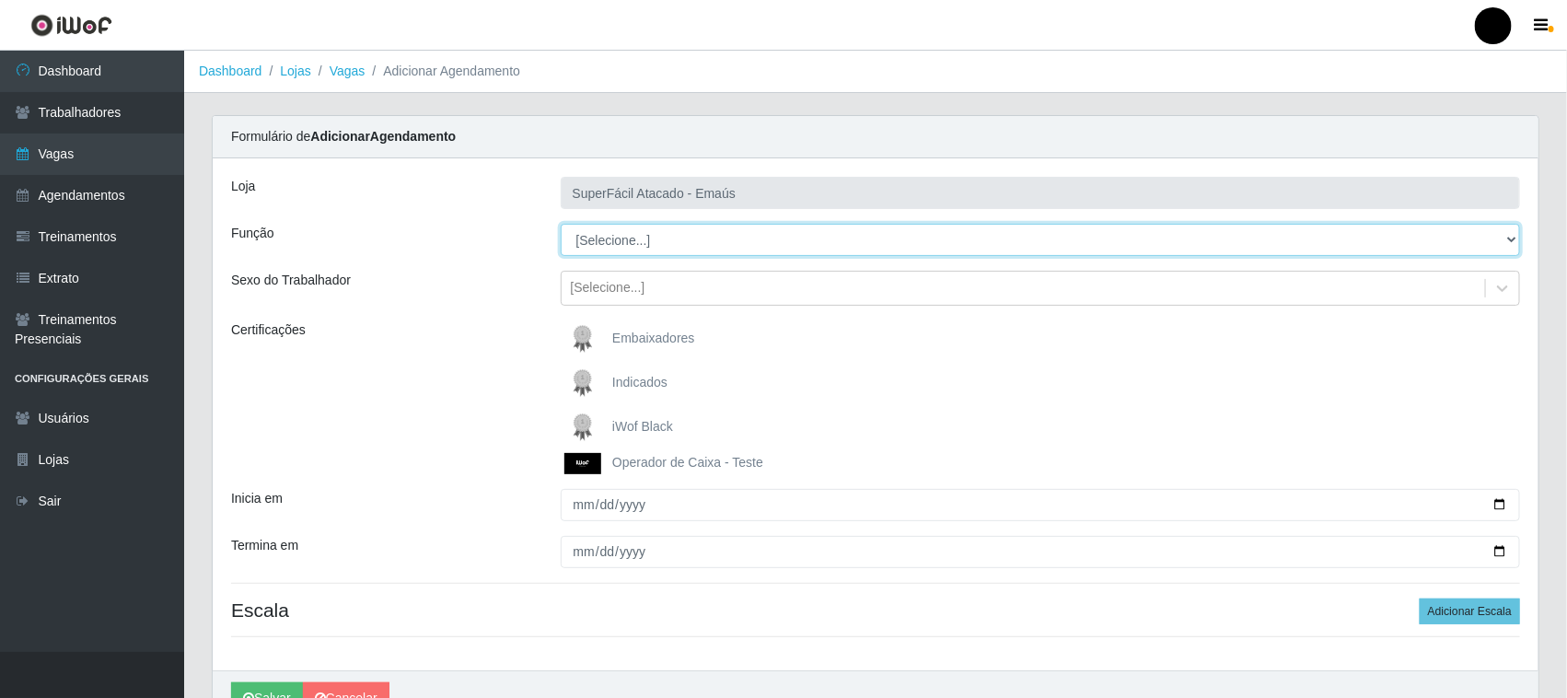
click at [620, 244] on select "[Selecione...] Auxiliar de Estacionamento Auxiliar de Estacionamento + Auxiliar…" at bounding box center [1041, 240] width 960 height 32
select select "72"
click at [561, 224] on select "[Selecione...] Auxiliar de Estacionamento Auxiliar de Estacionamento + Auxiliar…" at bounding box center [1041, 240] width 960 height 32
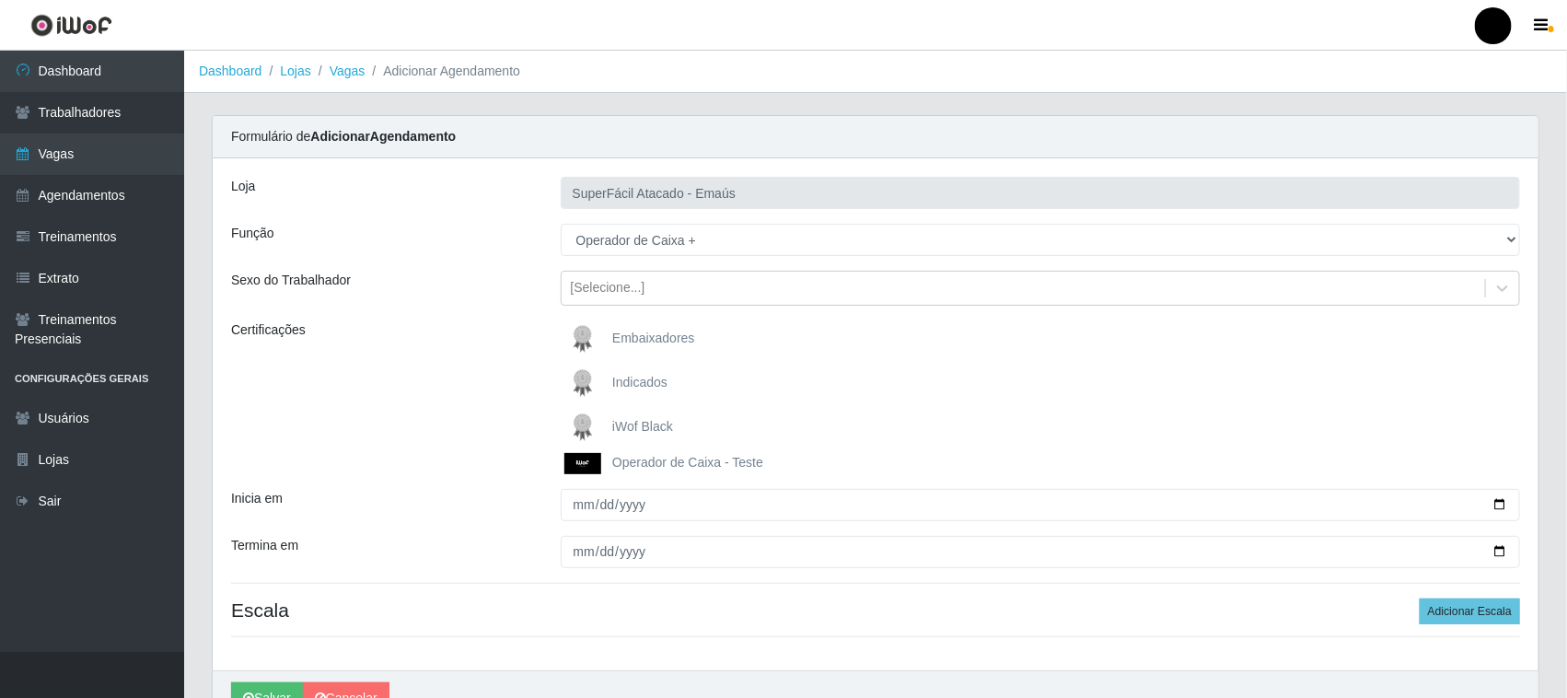
click at [583, 422] on img at bounding box center [586, 427] width 44 height 37
click at [0, 0] on input "iWof Black" at bounding box center [0, 0] width 0 height 0
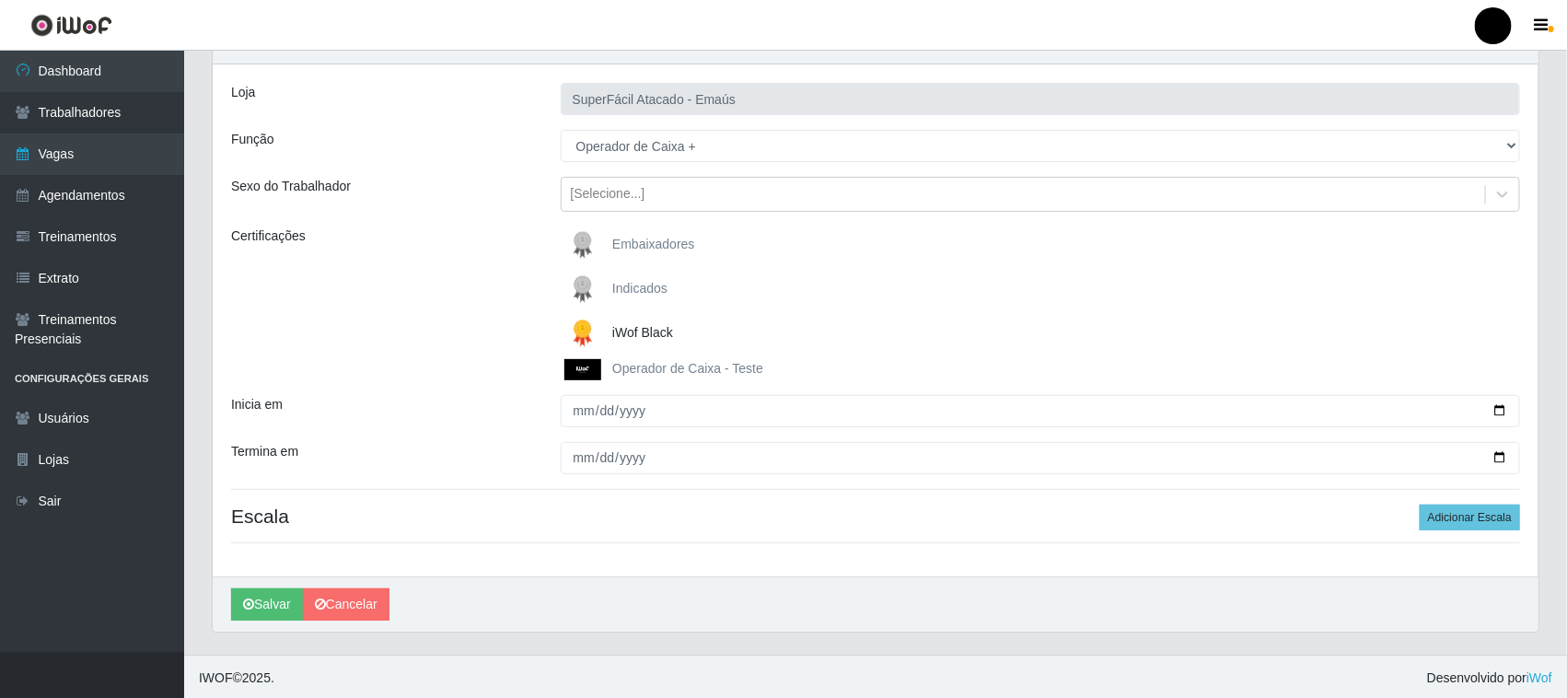
scroll to position [98, 0]
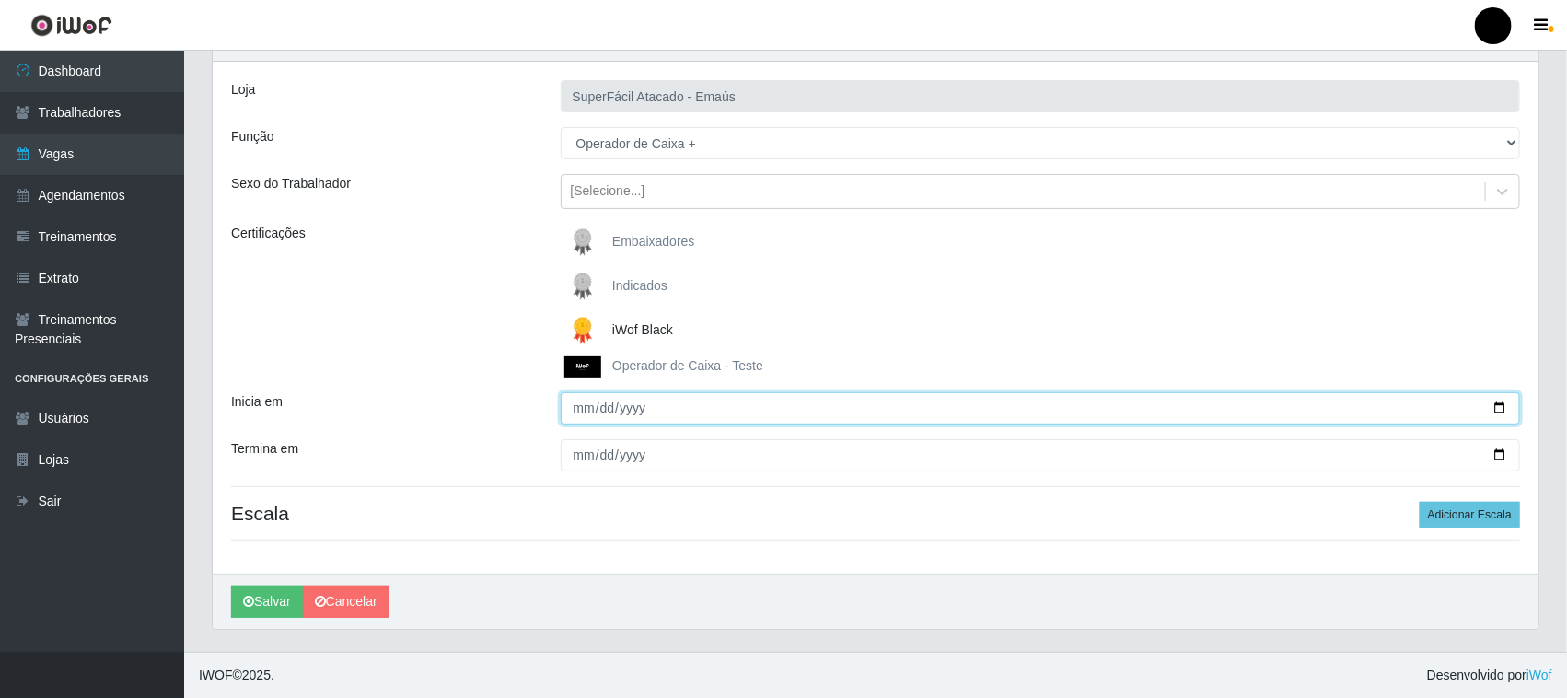
click at [1499, 403] on input "Inicia em" at bounding box center [1041, 408] width 960 height 32
type input "[DATE]"
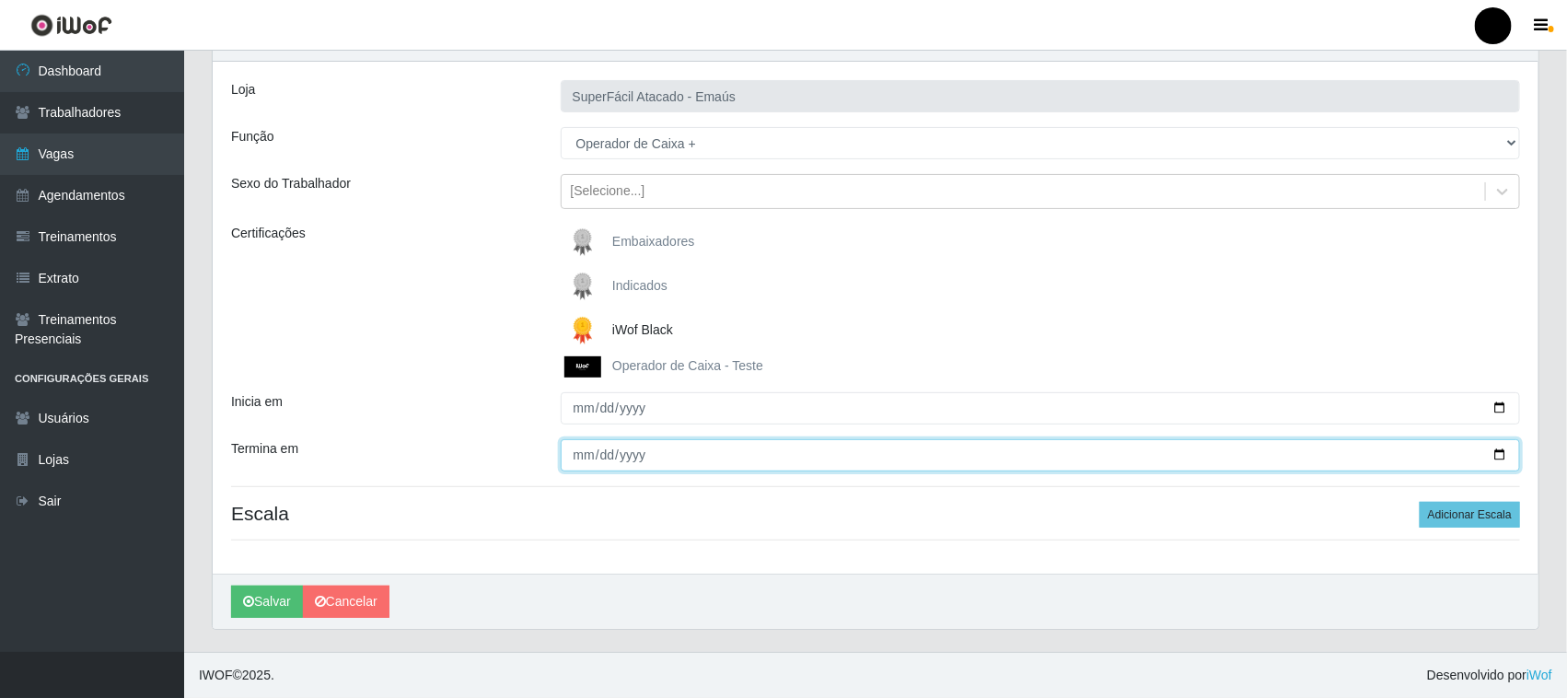
click at [1498, 456] on input "Termina em" at bounding box center [1041, 455] width 960 height 32
type input "[DATE]"
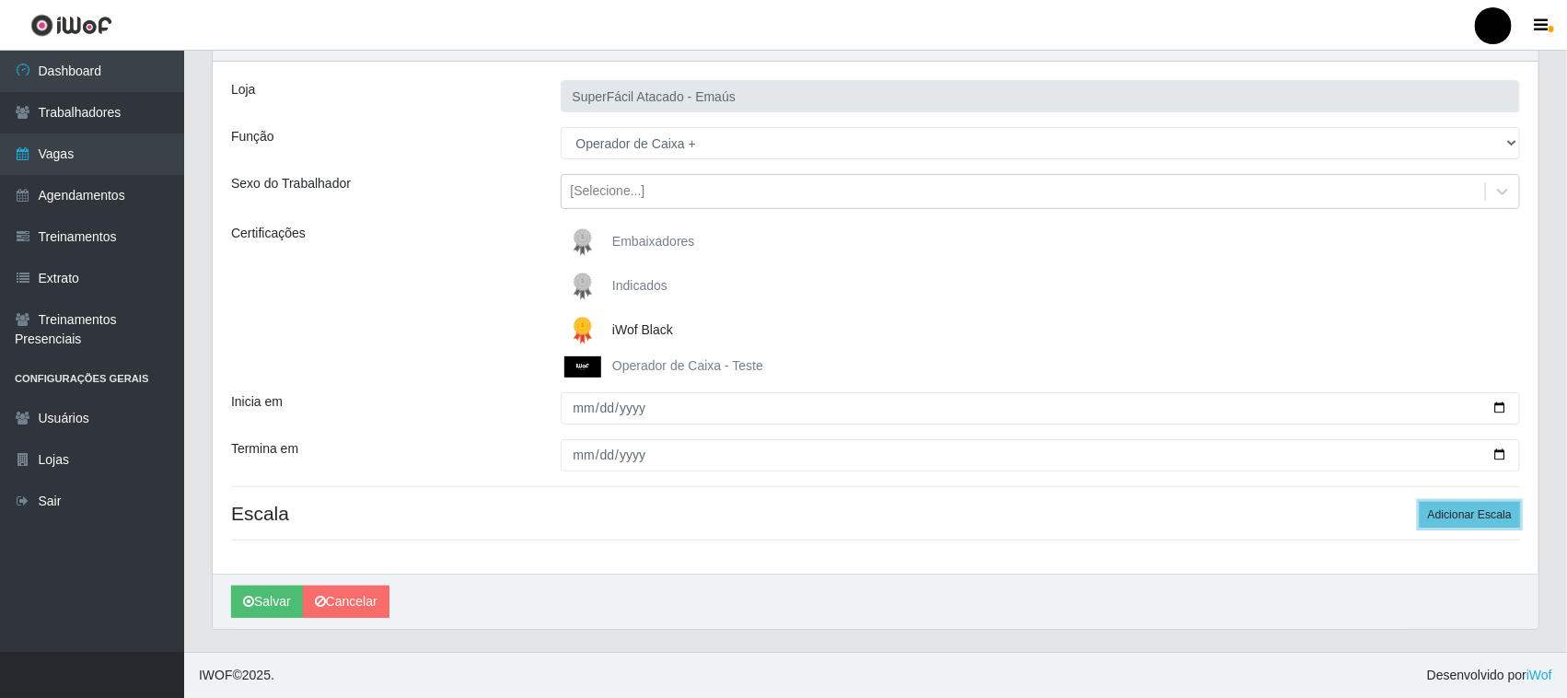
drag, startPoint x: 1465, startPoint y: 513, endPoint x: 1331, endPoint y: 495, distance: 134.6
click at [1461, 511] on button "Adicionar Escala" at bounding box center [1470, 515] width 100 height 26
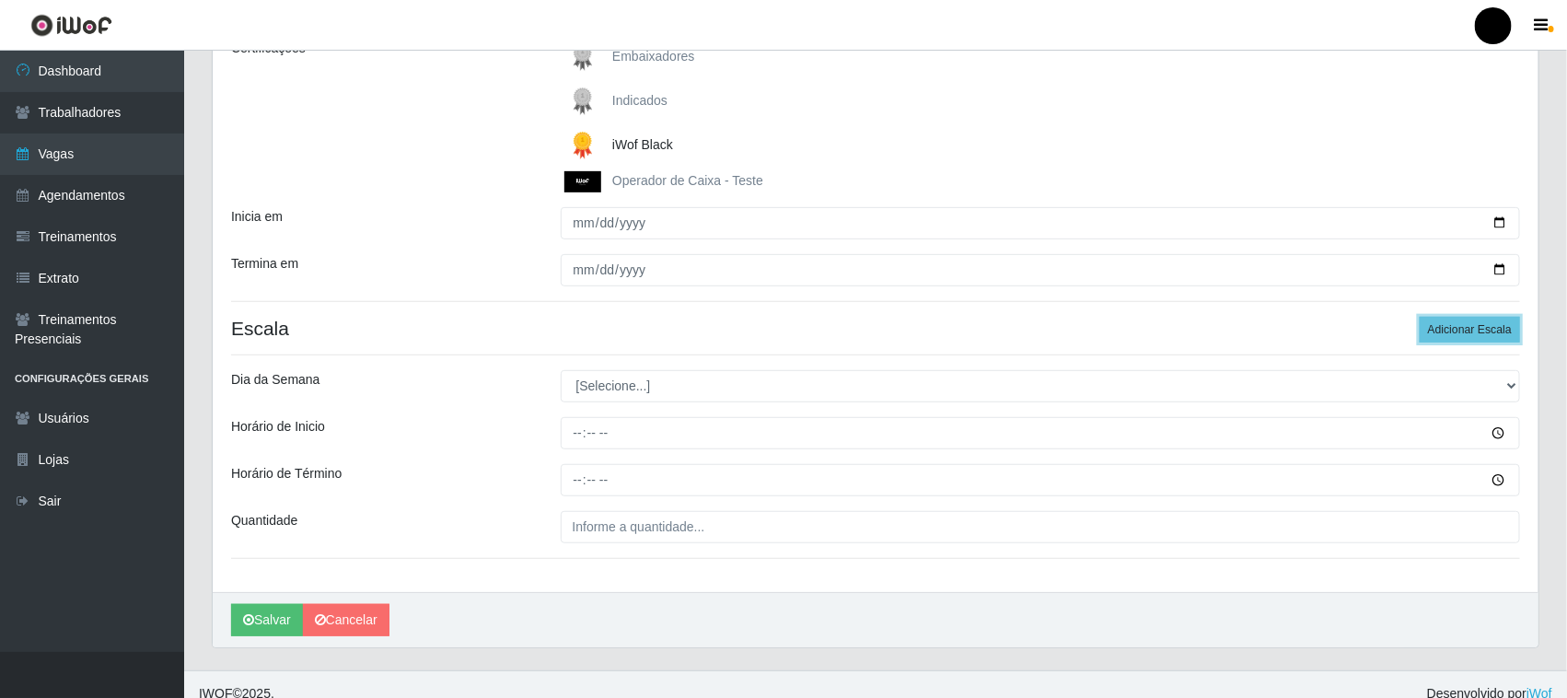
scroll to position [301, 0]
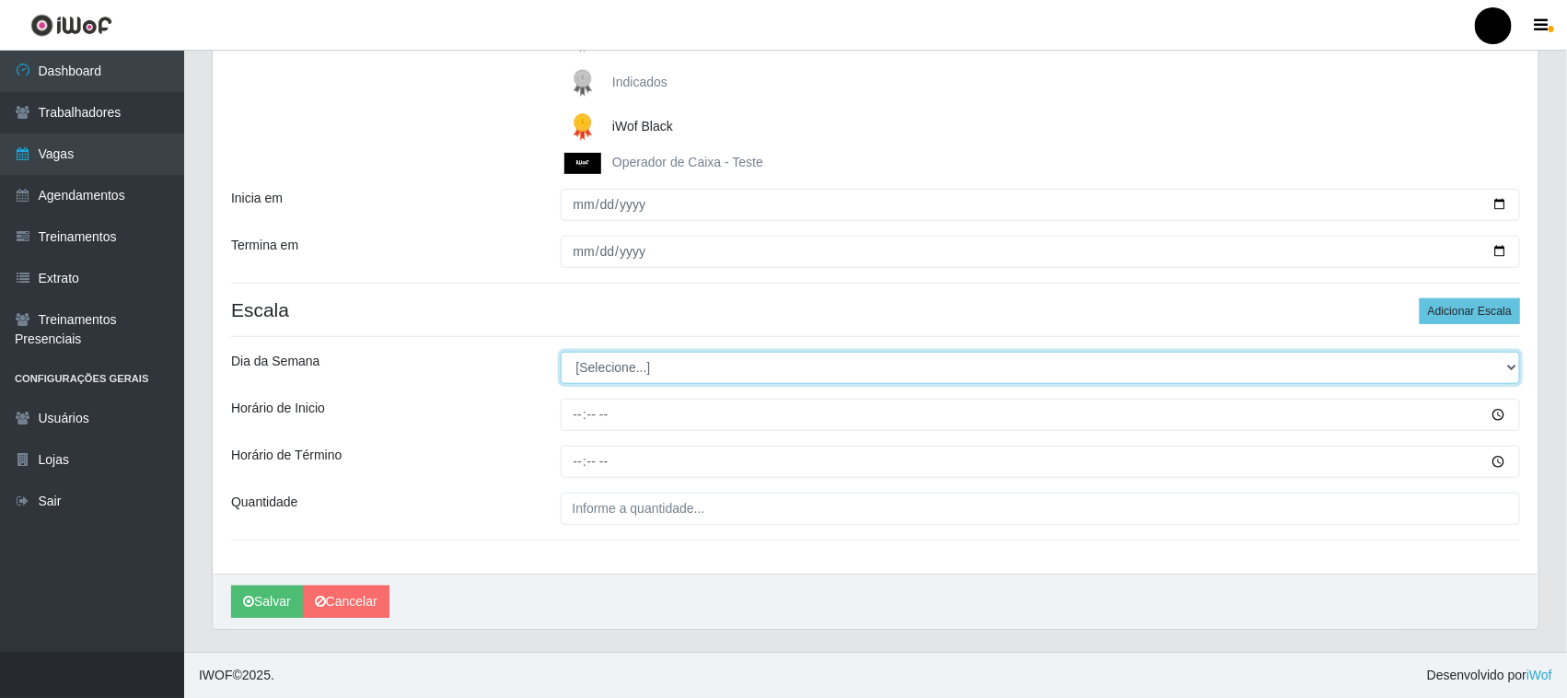
click at [629, 378] on select "[Selecione...] Segunda Terça Quarta Quinta Sexta Sábado Domingo" at bounding box center [1041, 368] width 960 height 32
select select "0"
click at [561, 352] on select "[Selecione...] Segunda Terça Quarta Quinta Sexta Sábado Domingo" at bounding box center [1041, 368] width 960 height 32
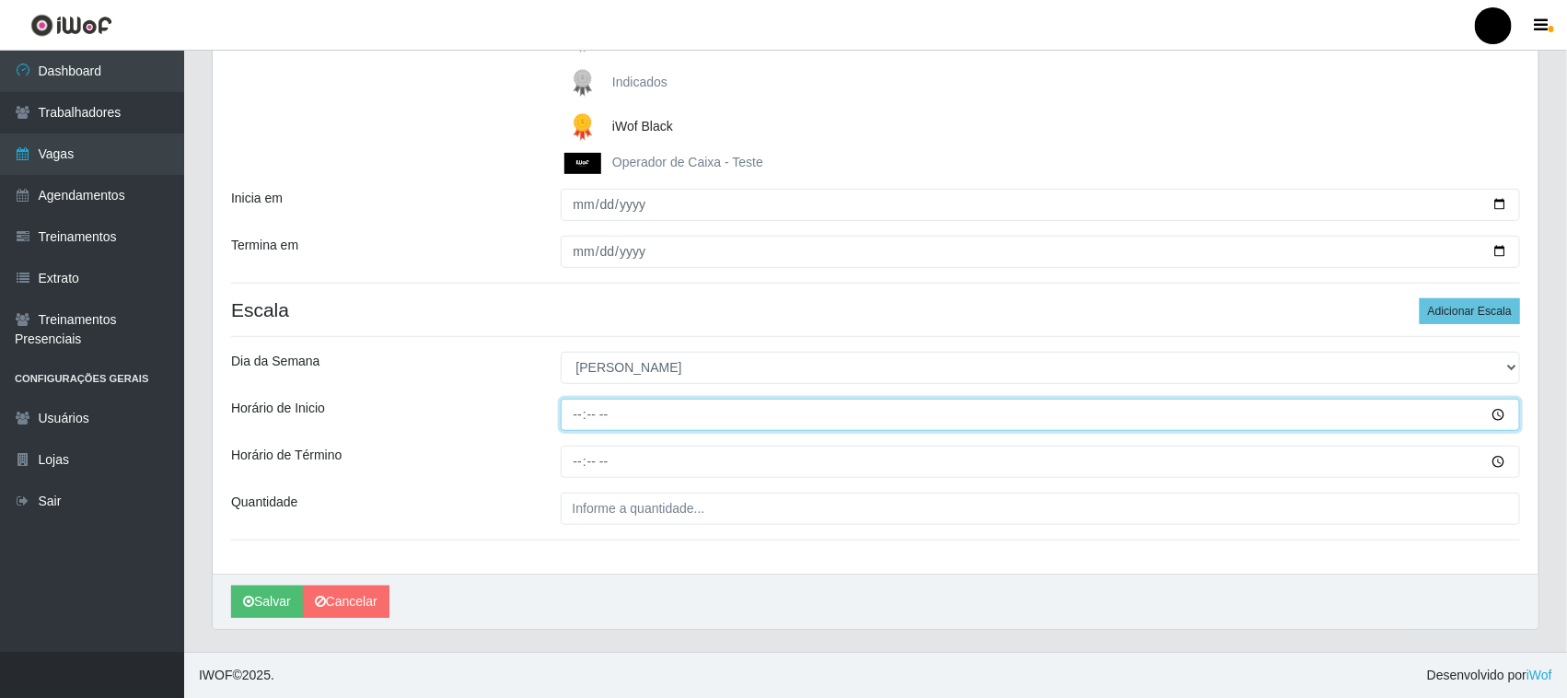
click at [583, 411] on input "Horário de Inicio" at bounding box center [1041, 415] width 960 height 32
type input "08:00"
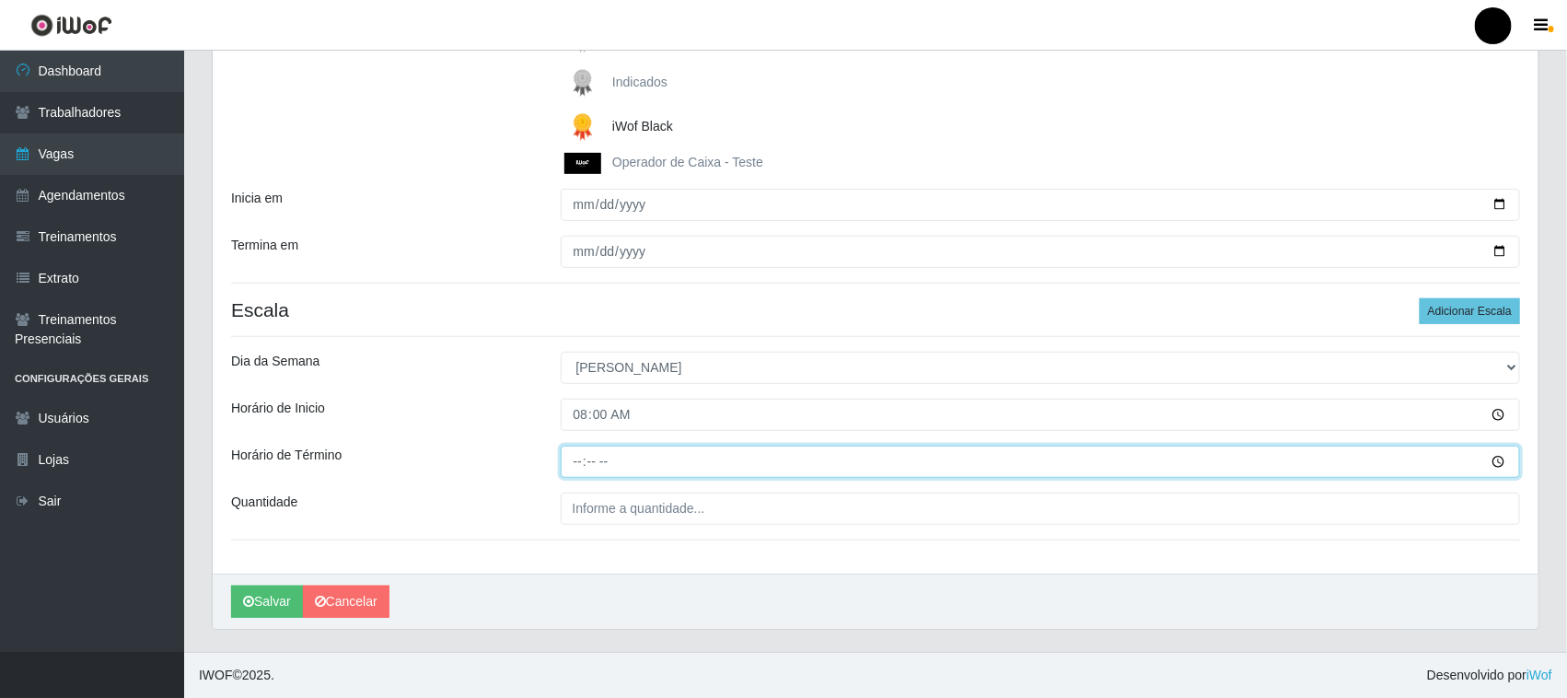
click at [585, 461] on input "Horário de Término" at bounding box center [1041, 462] width 960 height 32
type input "14:00"
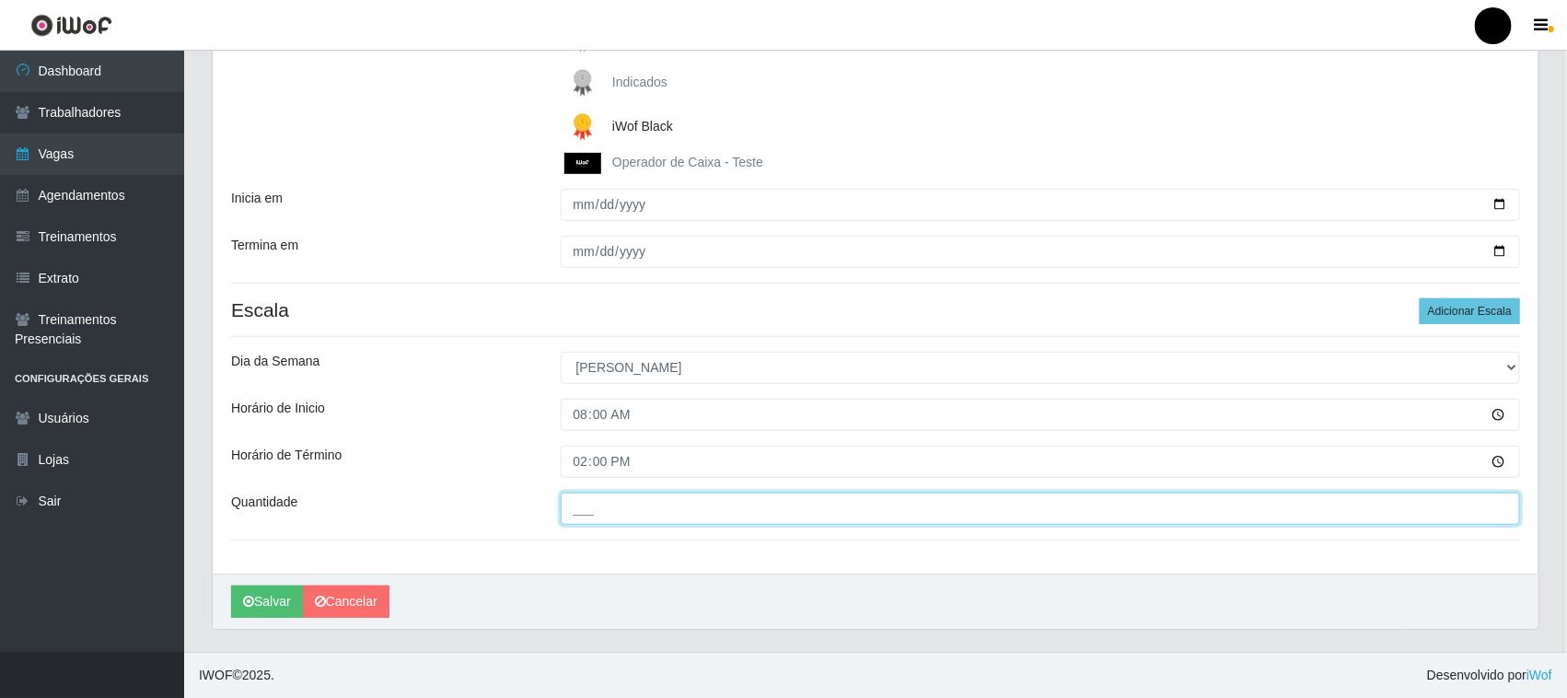
click at [585, 509] on input "___" at bounding box center [1041, 509] width 960 height 32
type input "02_"
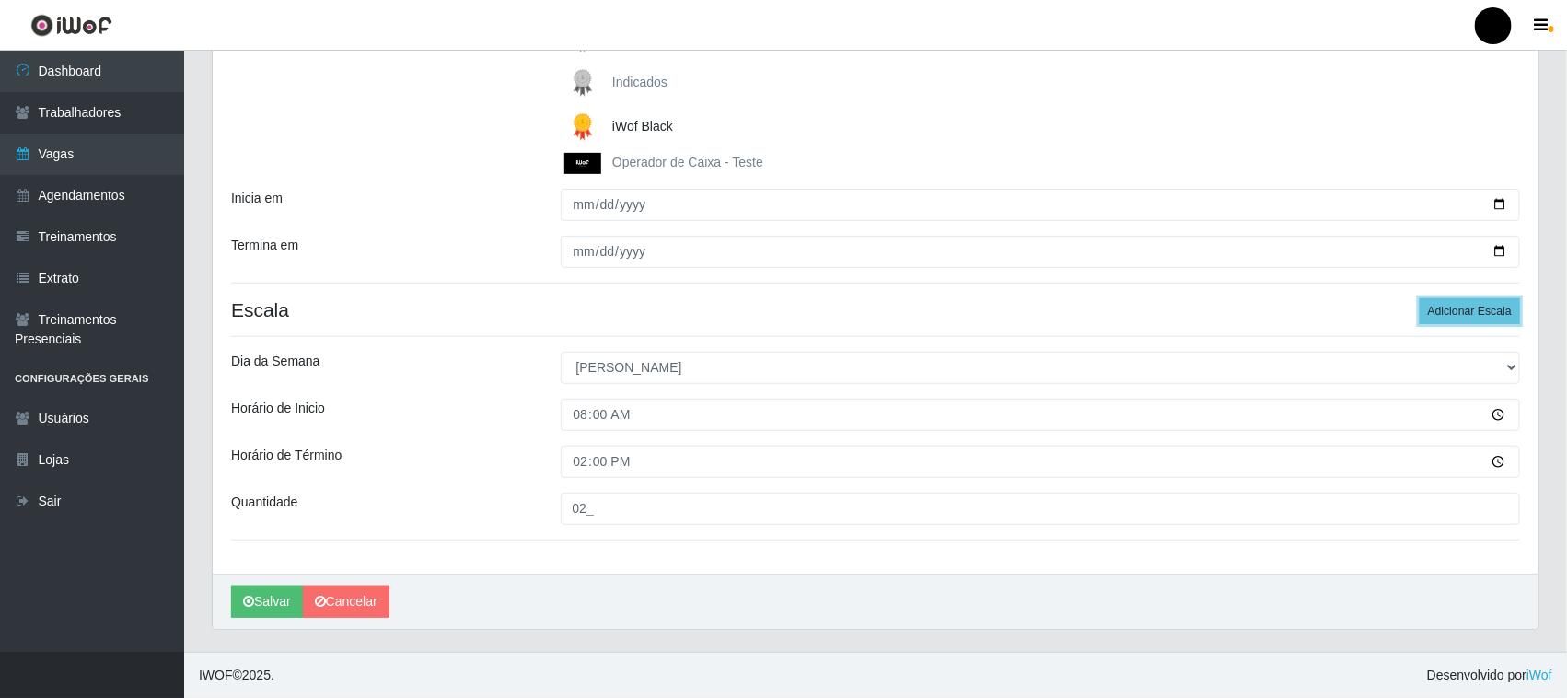
click at [1448, 318] on button "Adicionar Escala" at bounding box center [1470, 311] width 100 height 26
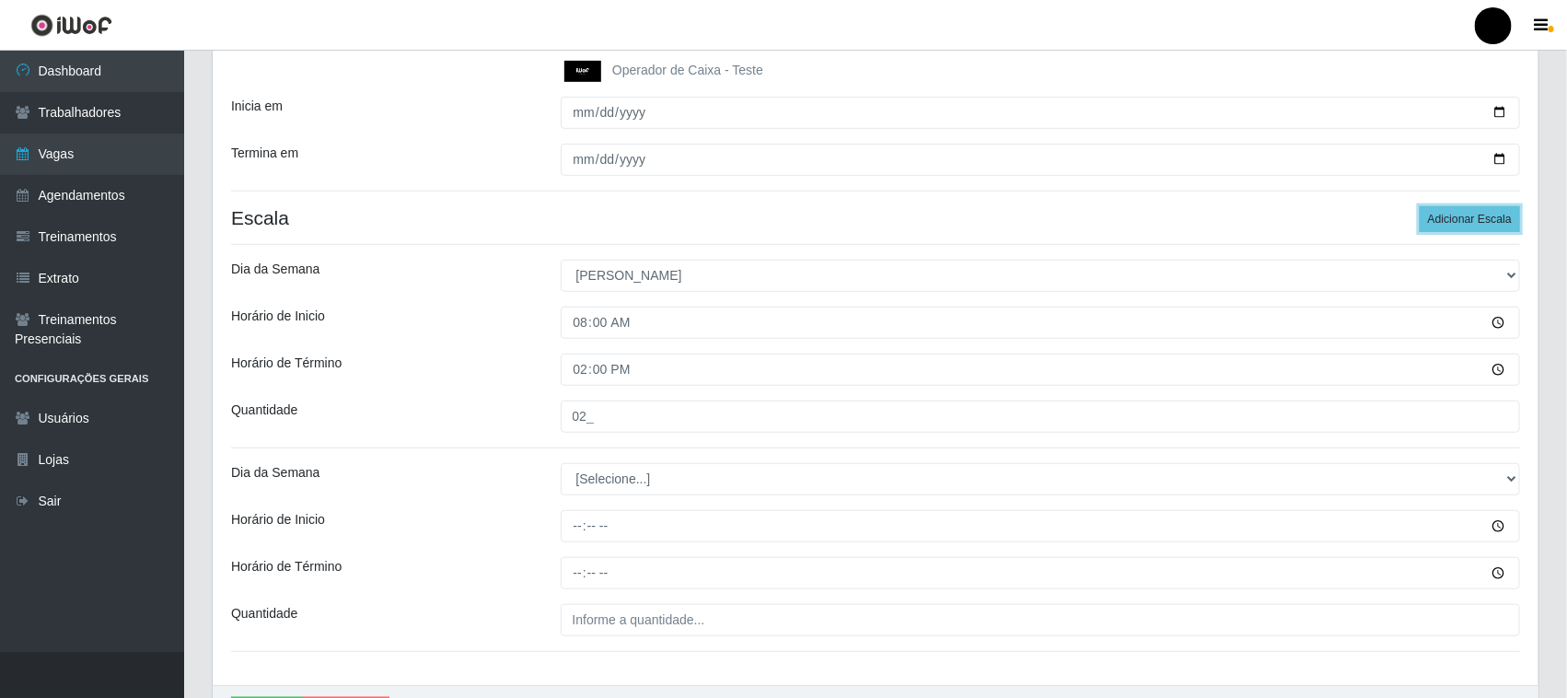
scroll to position [505, 0]
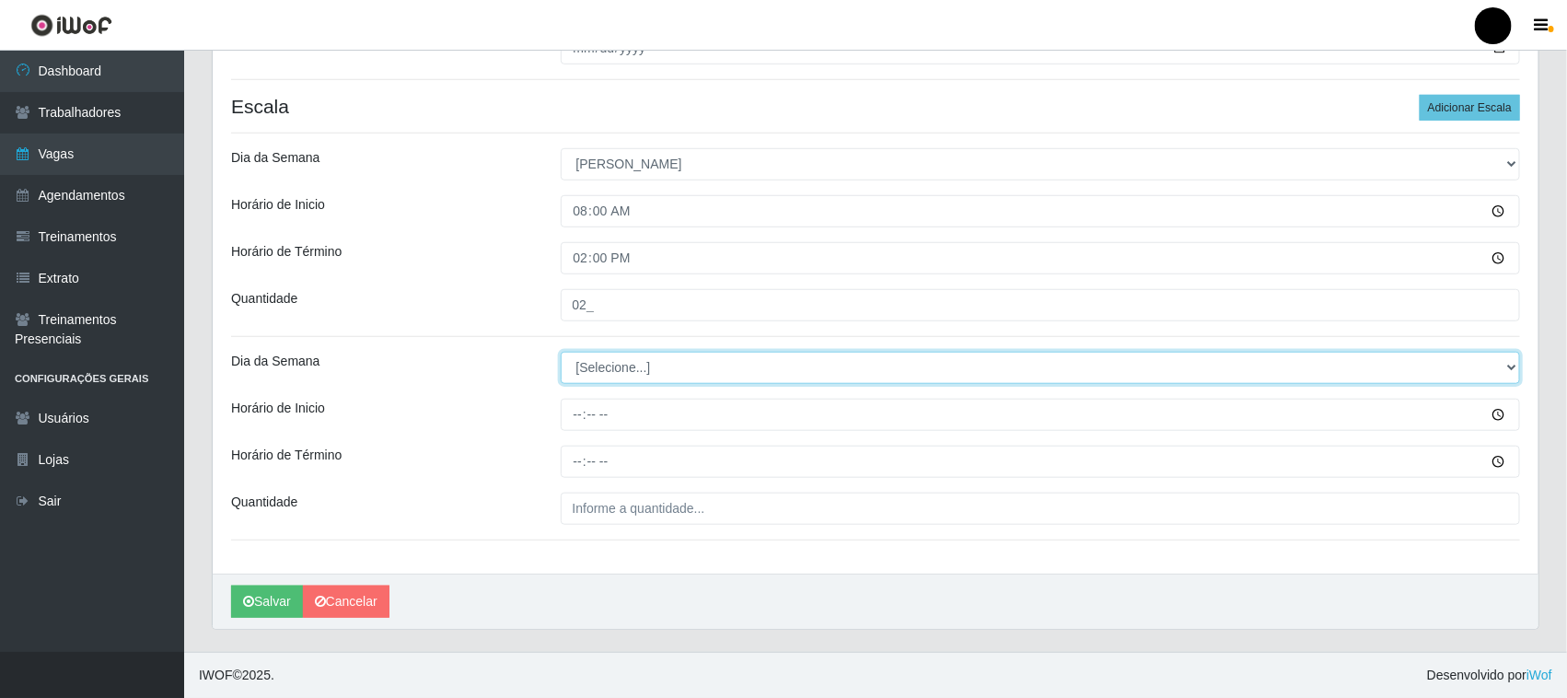
click at [638, 371] on select "[Selecione...] Segunda Terça Quarta Quinta Sexta Sábado Domingo" at bounding box center [1041, 368] width 960 height 32
select select "0"
click at [561, 352] on select "[Selecione...] Segunda Terça Quarta Quinta Sexta Sábado Domingo" at bounding box center [1041, 368] width 960 height 32
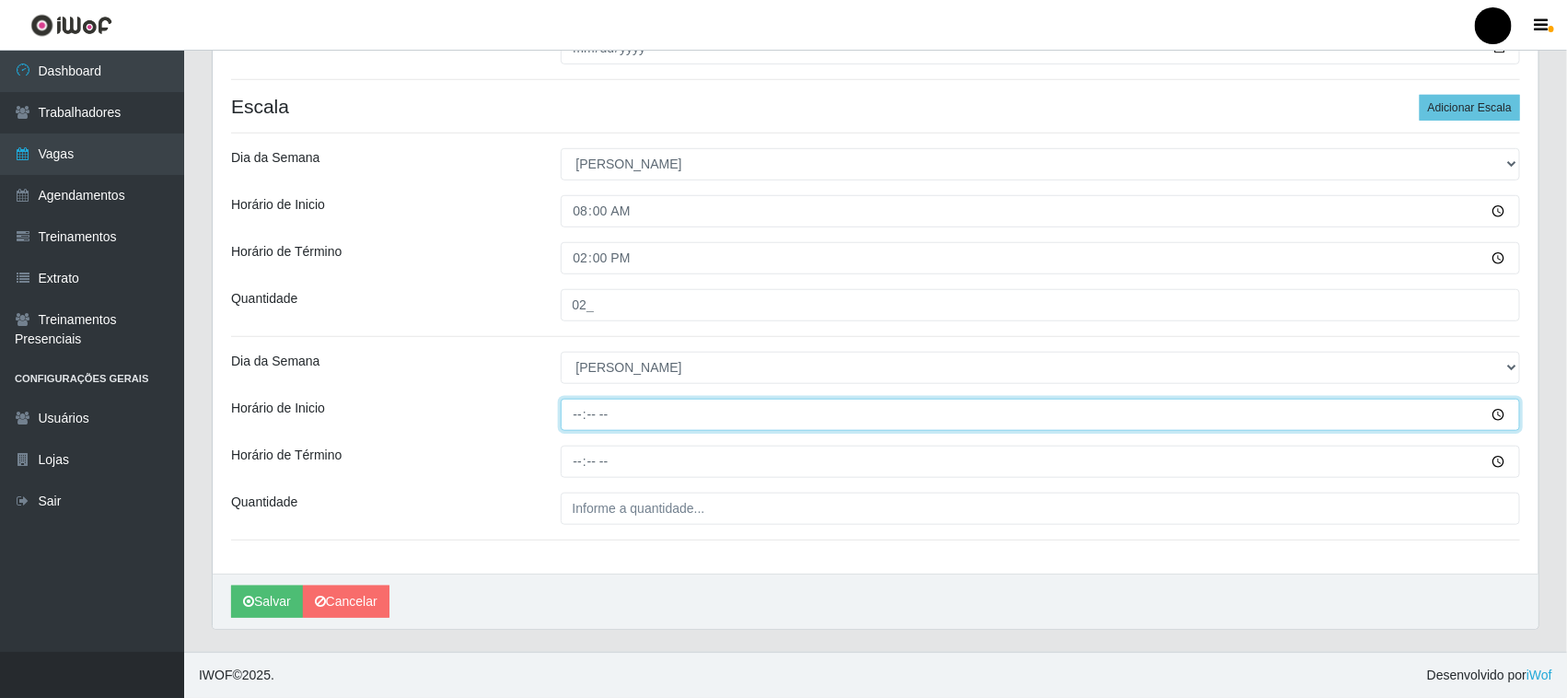
click at [581, 420] on input "Horário de Inicio" at bounding box center [1041, 415] width 960 height 32
type input "09:00"
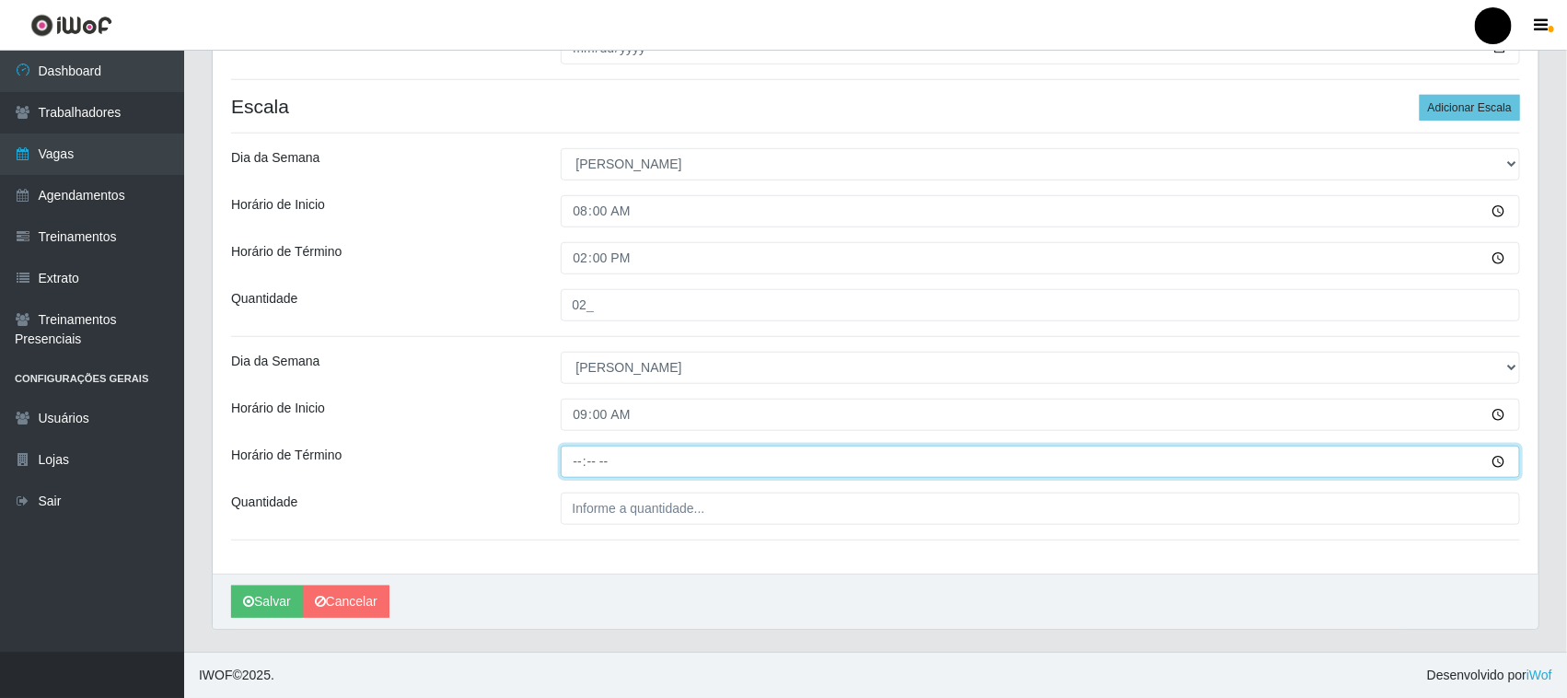
click at [577, 466] on input "Horário de Término" at bounding box center [1041, 462] width 960 height 32
type input "15:00"
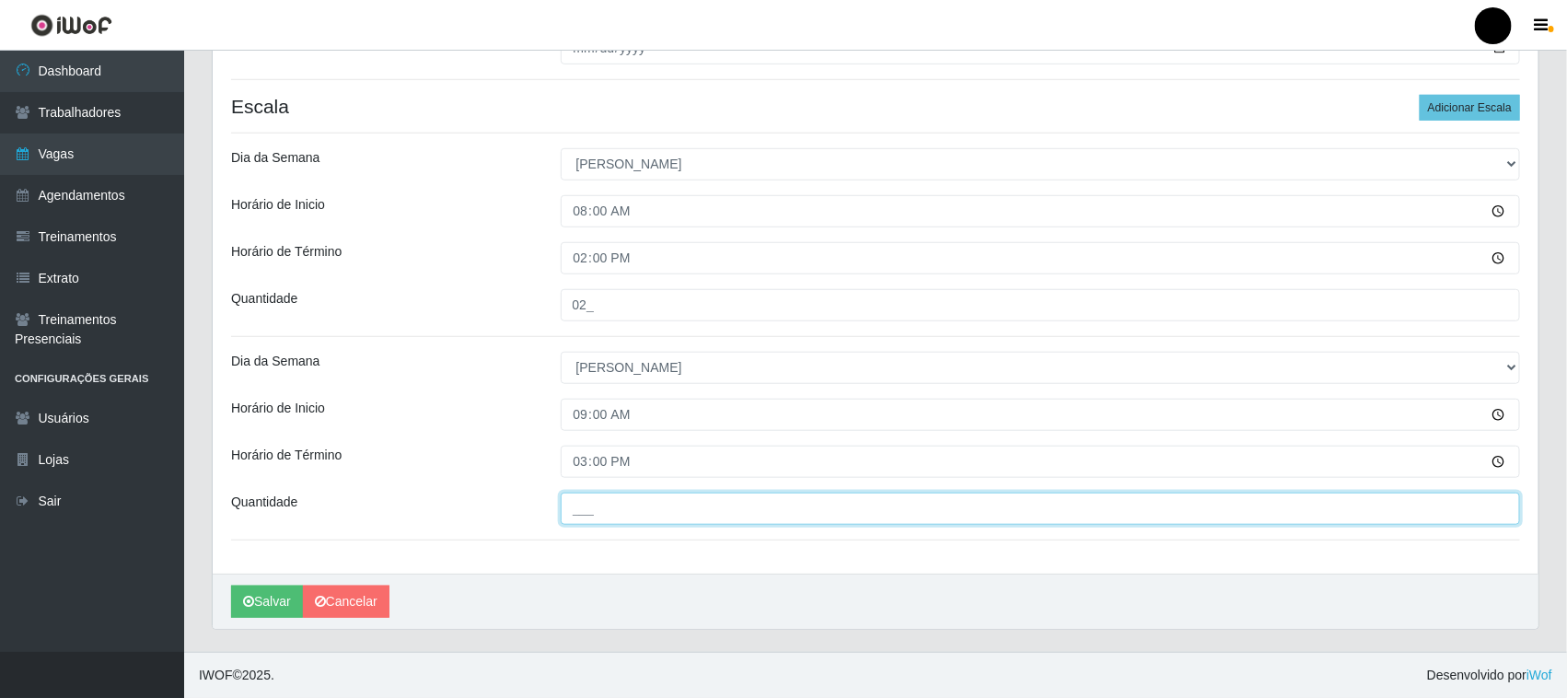
click at [609, 513] on input "___" at bounding box center [1041, 509] width 960 height 32
type input "2__"
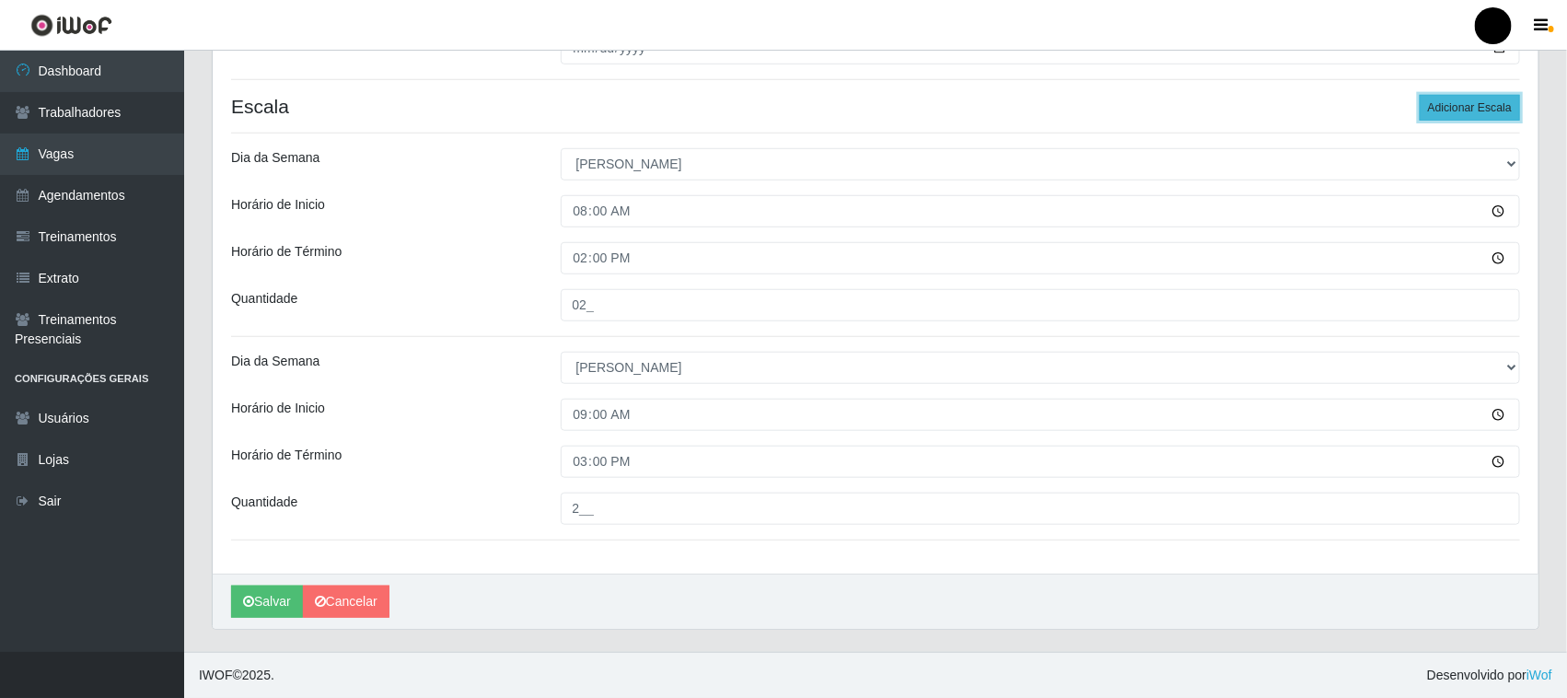
click at [1467, 108] on button "Adicionar Escala" at bounding box center [1470, 108] width 100 height 26
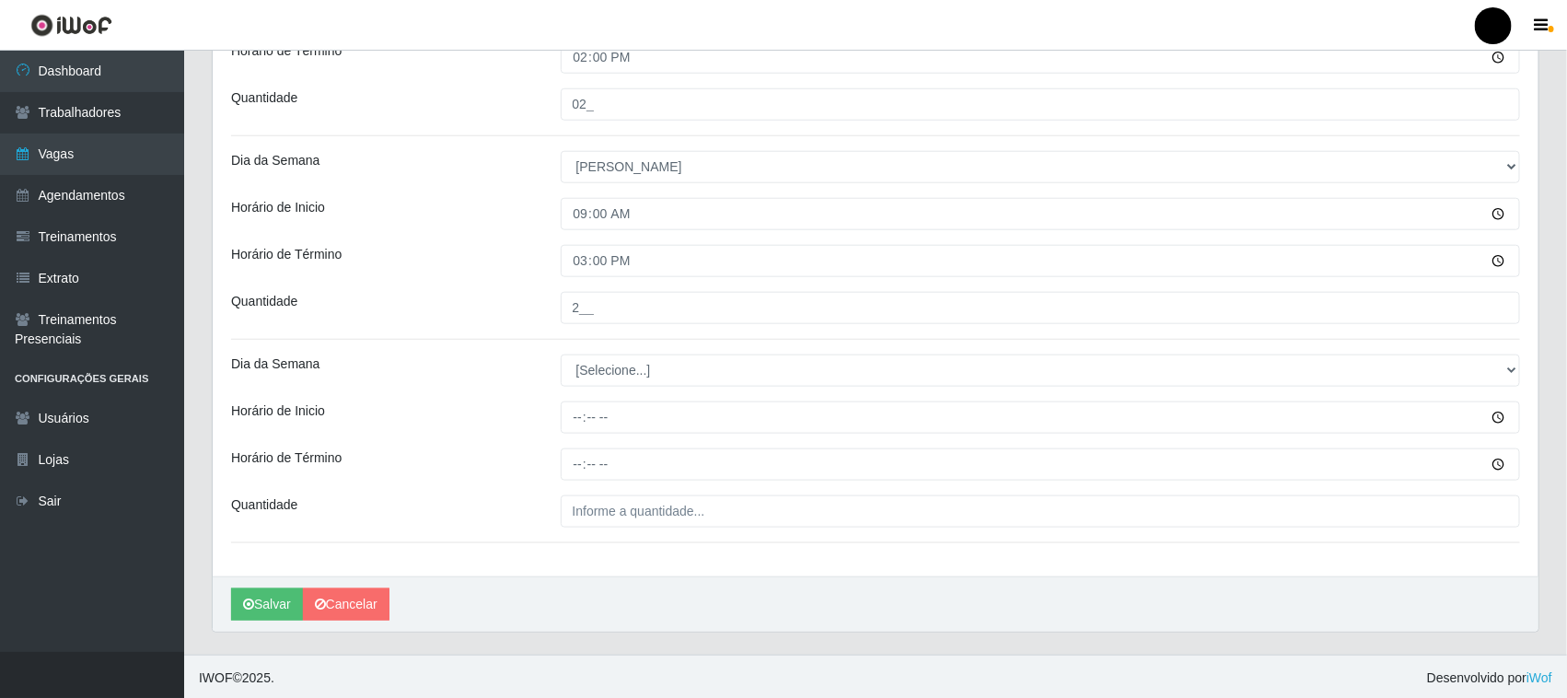
scroll to position [709, 0]
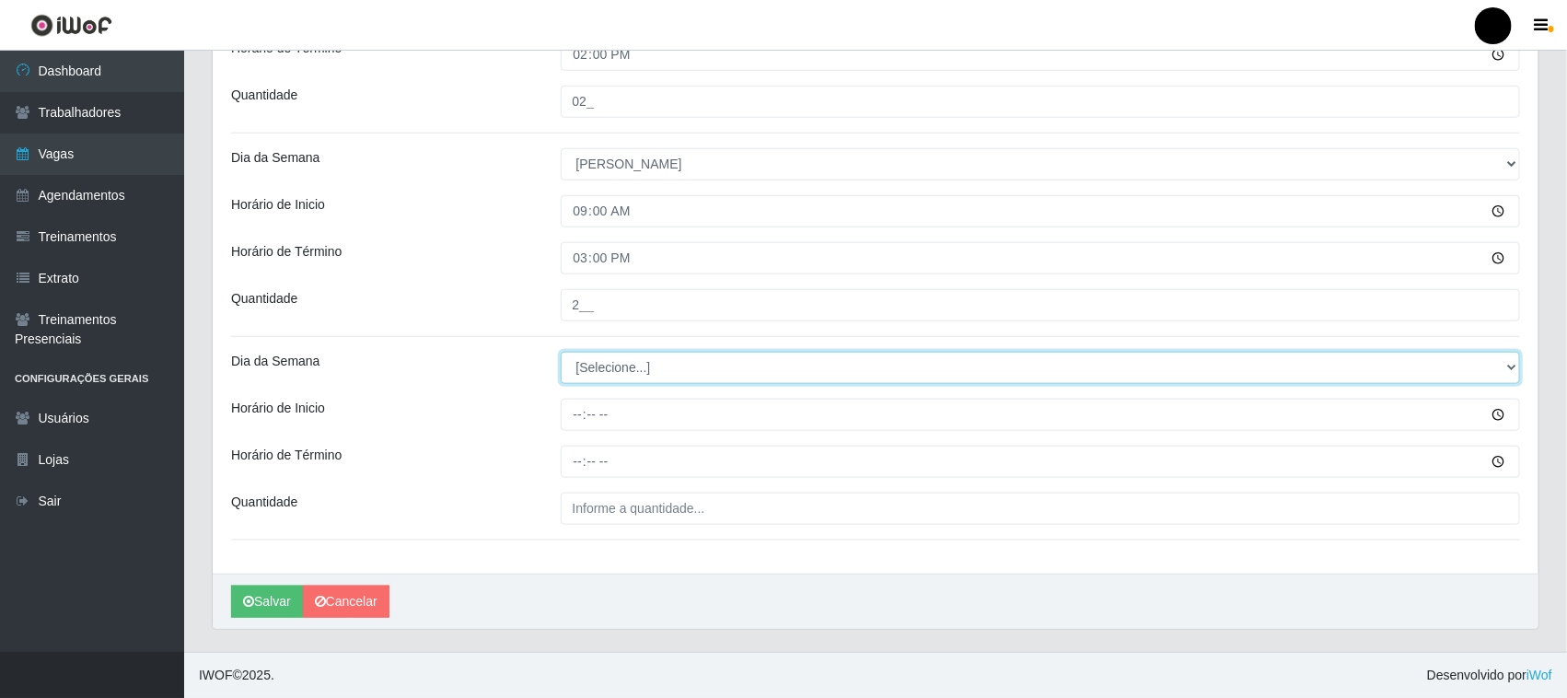
click at [621, 375] on select "[Selecione...] Segunda Terça Quarta Quinta Sexta Sábado Domingo" at bounding box center [1041, 368] width 960 height 32
select select "0"
click at [561, 352] on select "[Selecione...] Segunda Terça Quarta Quinta Sexta Sábado Domingo" at bounding box center [1041, 368] width 960 height 32
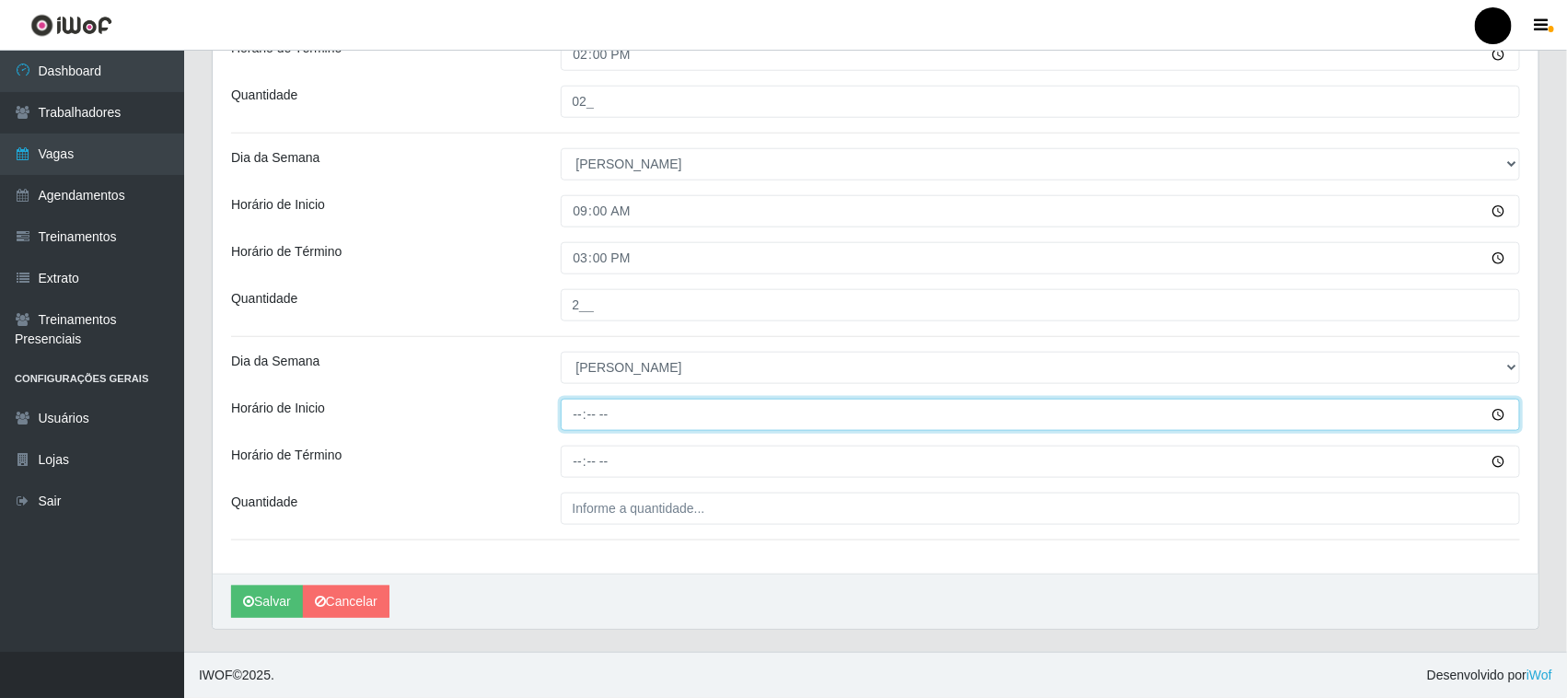
click at [581, 411] on input "Horário de Inicio" at bounding box center [1041, 415] width 960 height 32
type input "15:00"
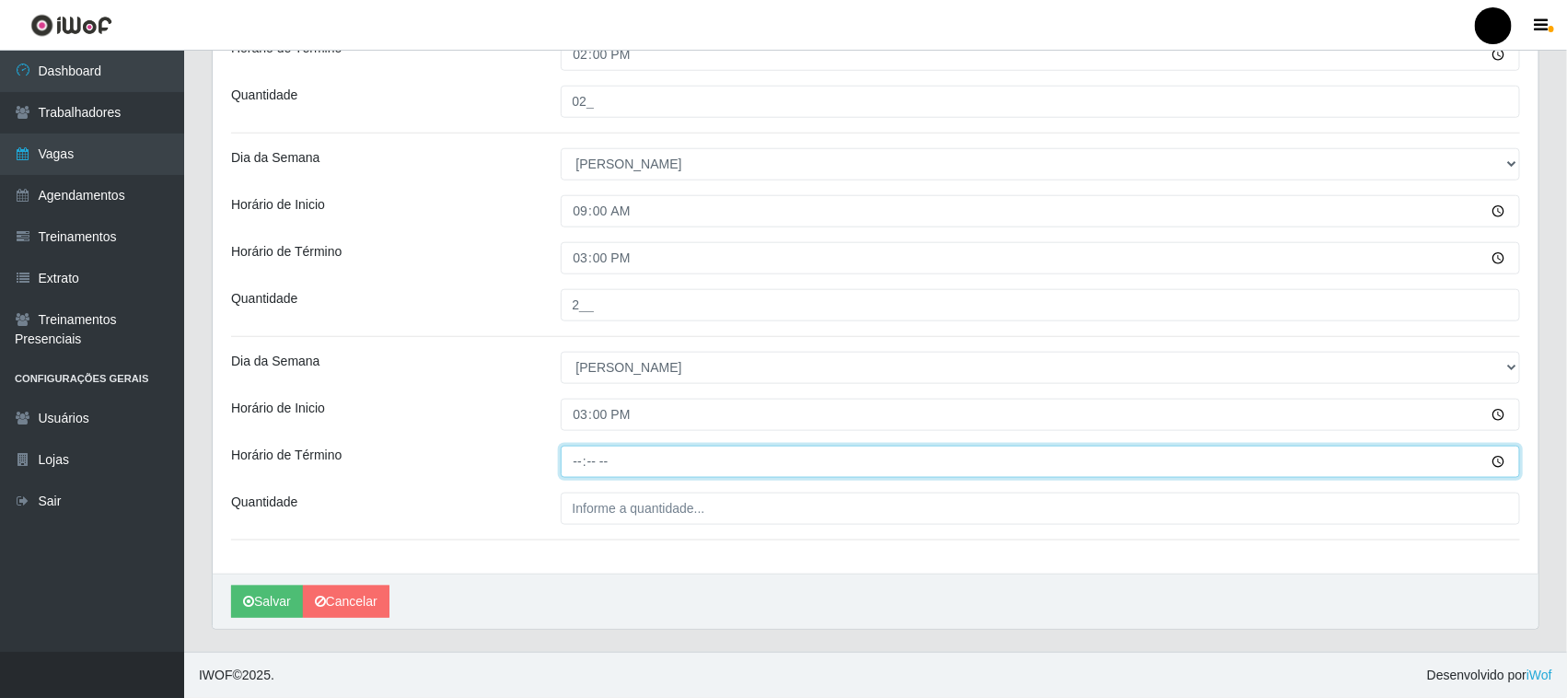
click at [575, 463] on input "Horário de Término" at bounding box center [1041, 462] width 960 height 32
type input "21:00"
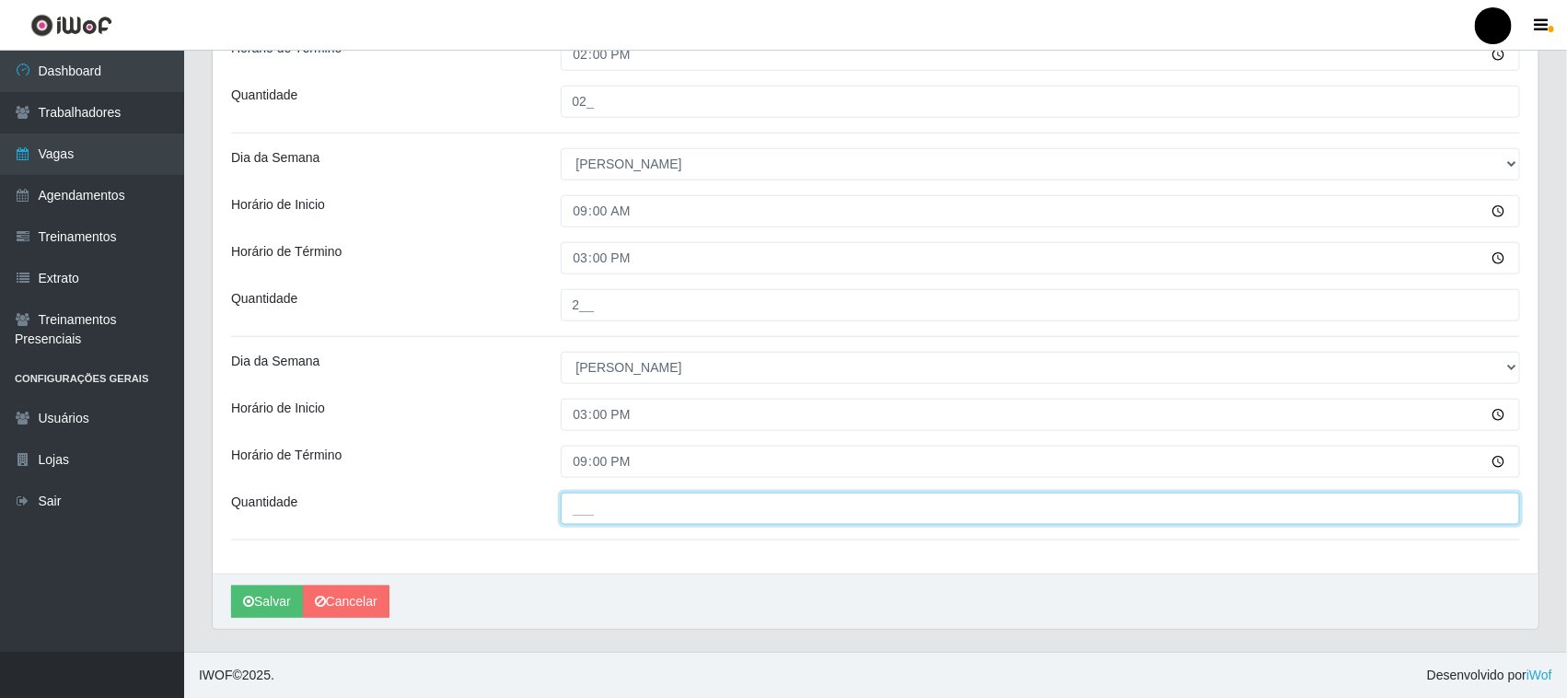
click at [592, 512] on input "___" at bounding box center [1041, 509] width 960 height 32
type input "4__"
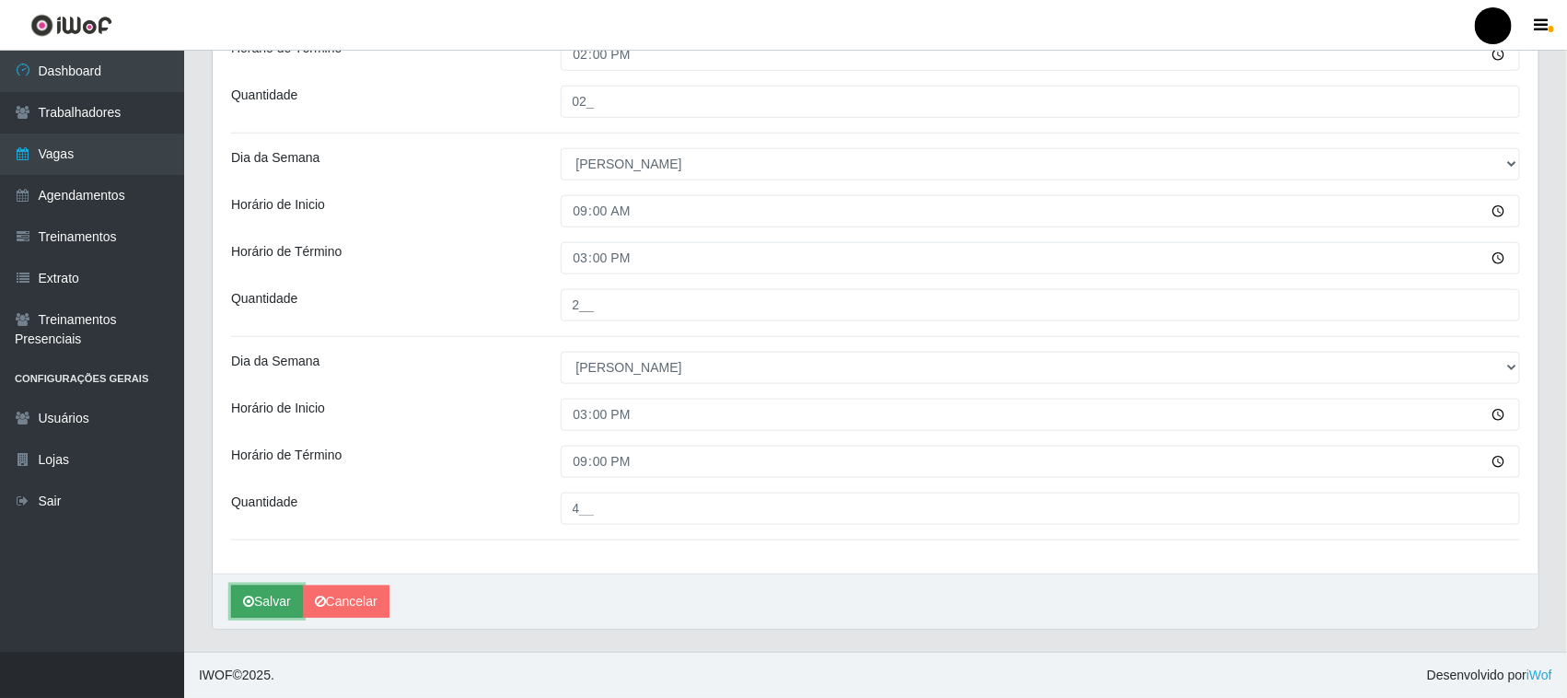
click at [270, 592] on button "Salvar" at bounding box center [267, 602] width 72 height 32
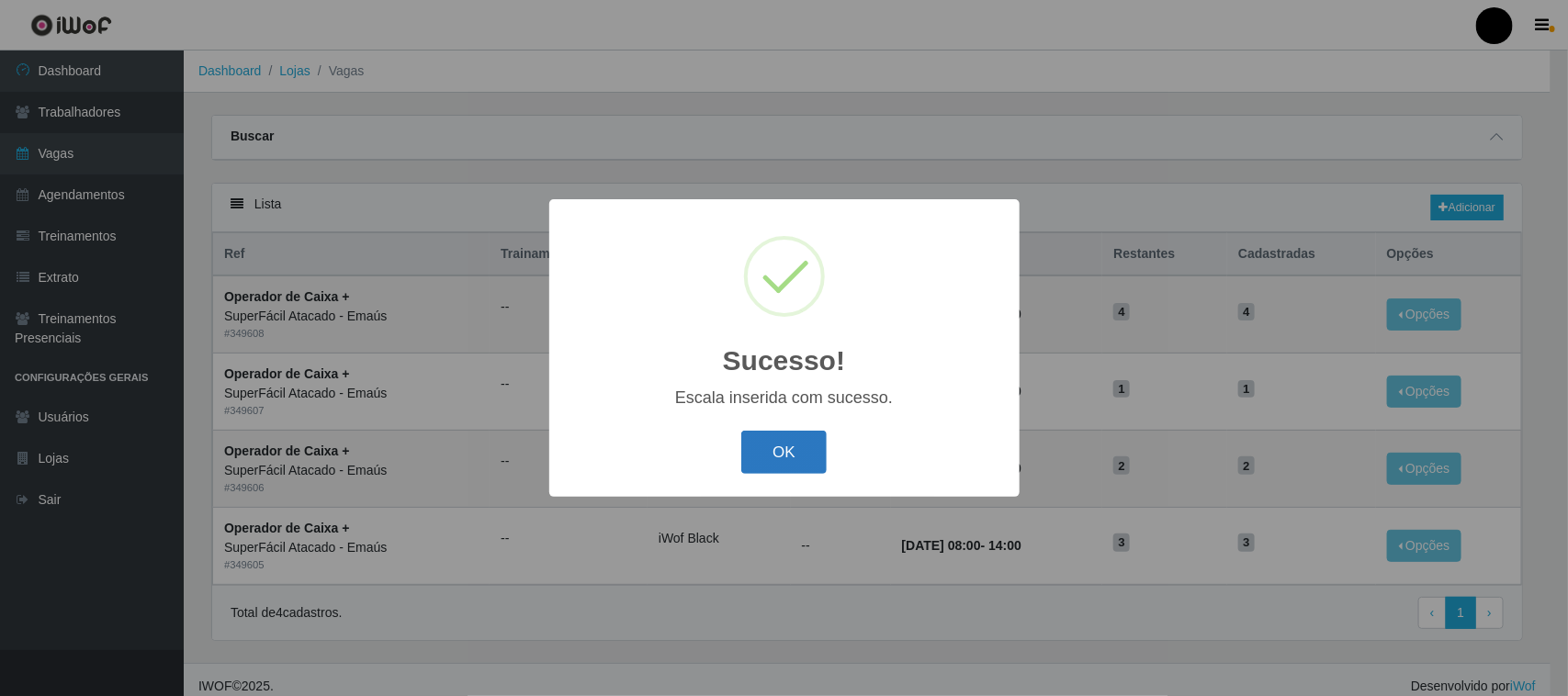
click at [793, 441] on button "OK" at bounding box center [784, 452] width 86 height 43
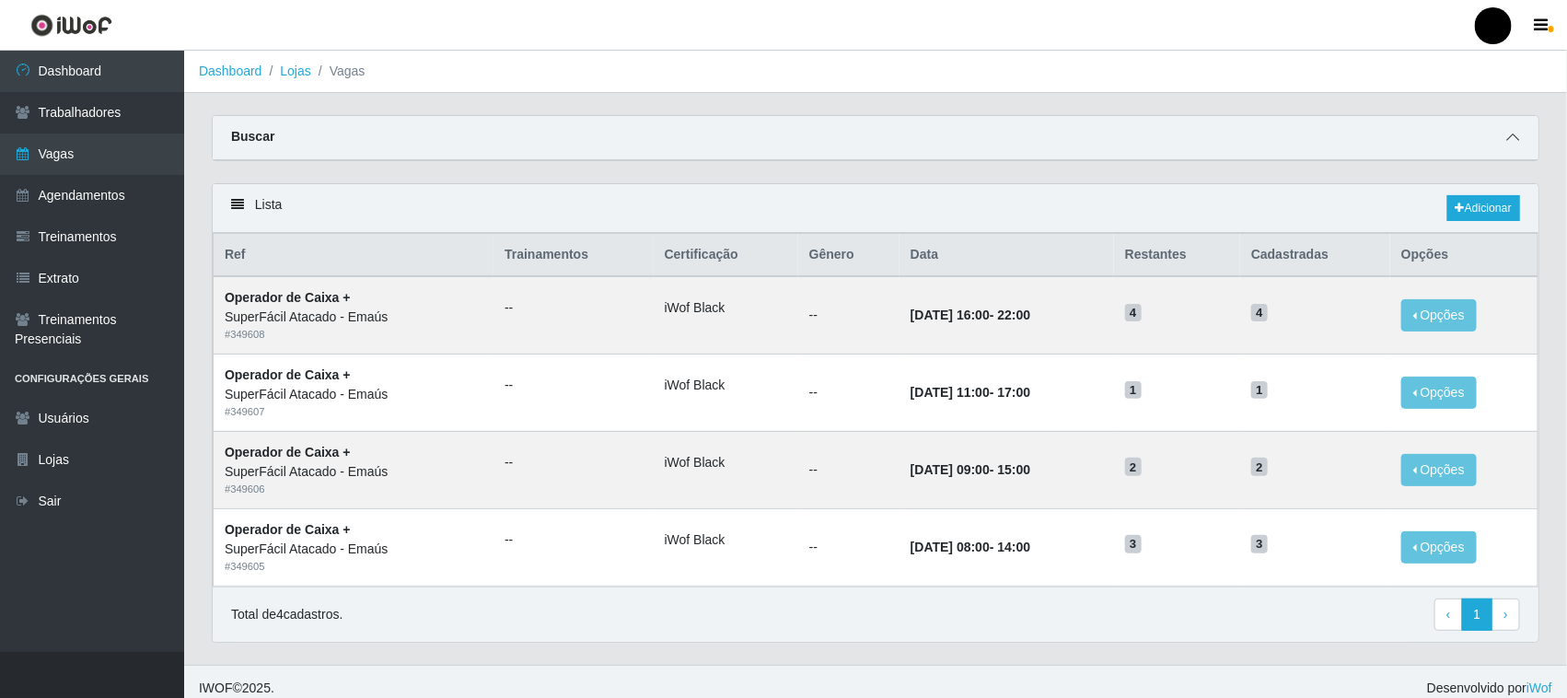
click at [1514, 140] on icon at bounding box center [1512, 137] width 13 height 13
click at [1513, 135] on icon at bounding box center [1512, 137] width 13 height 13
click at [1514, 134] on icon at bounding box center [1512, 137] width 13 height 13
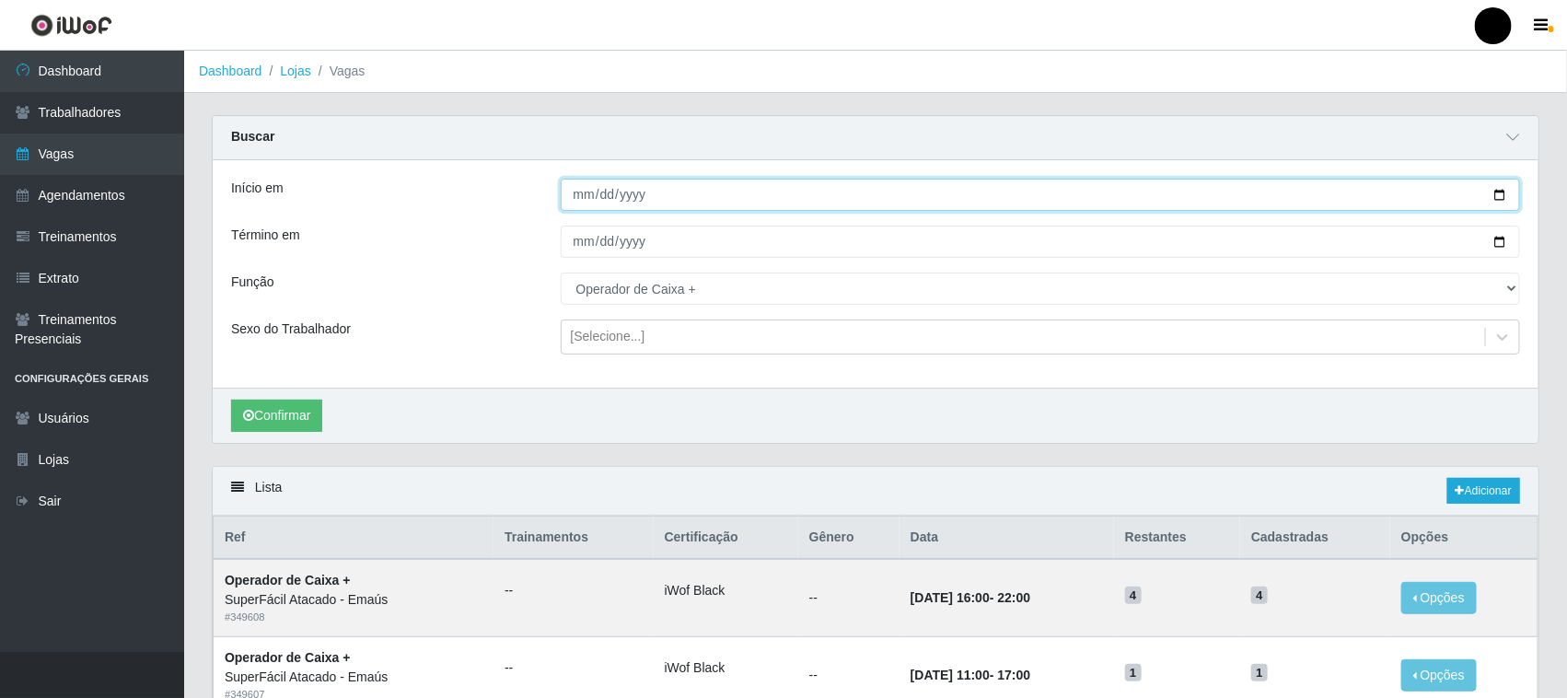
click at [1503, 194] on input "[DATE]" at bounding box center [1041, 195] width 960 height 32
type input "[DATE]"
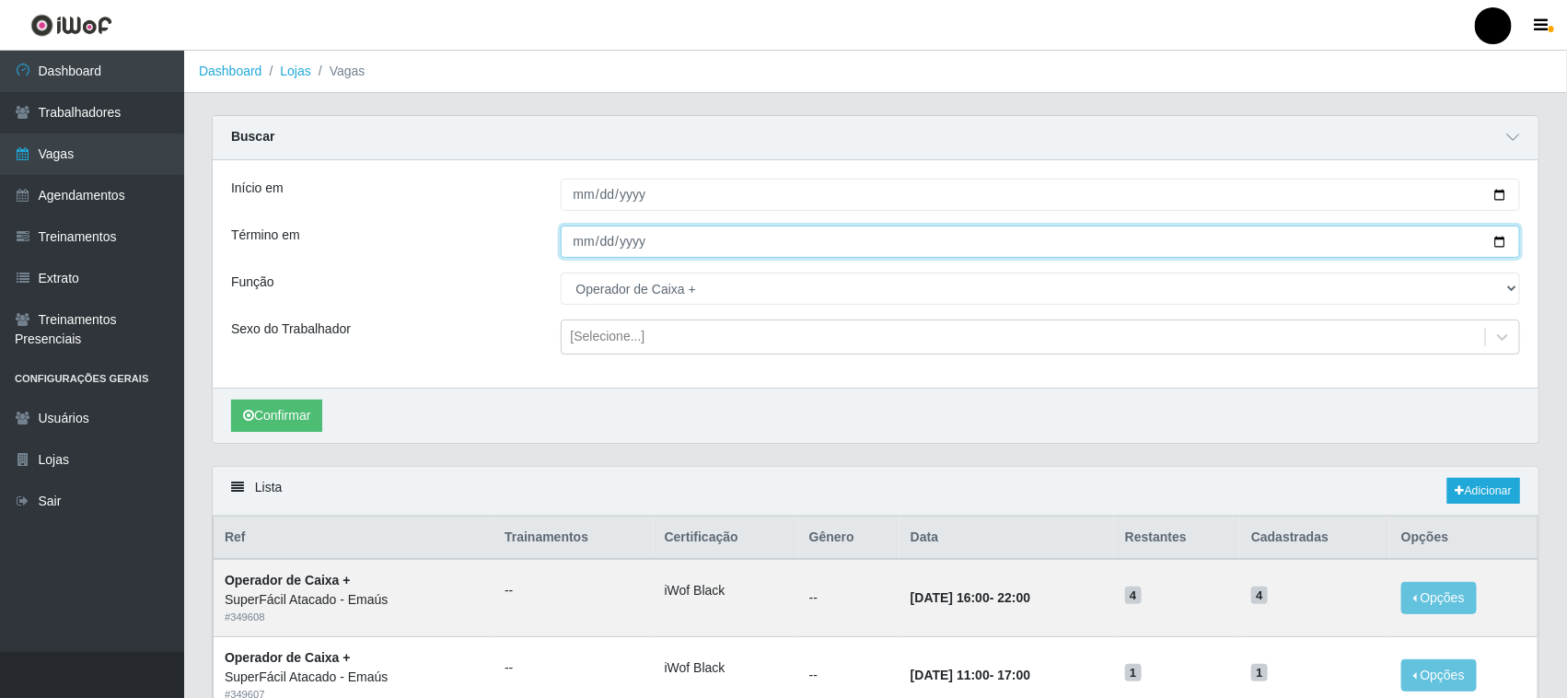
click at [1496, 242] on input "[DATE]" at bounding box center [1041, 242] width 960 height 32
type input "[DATE]"
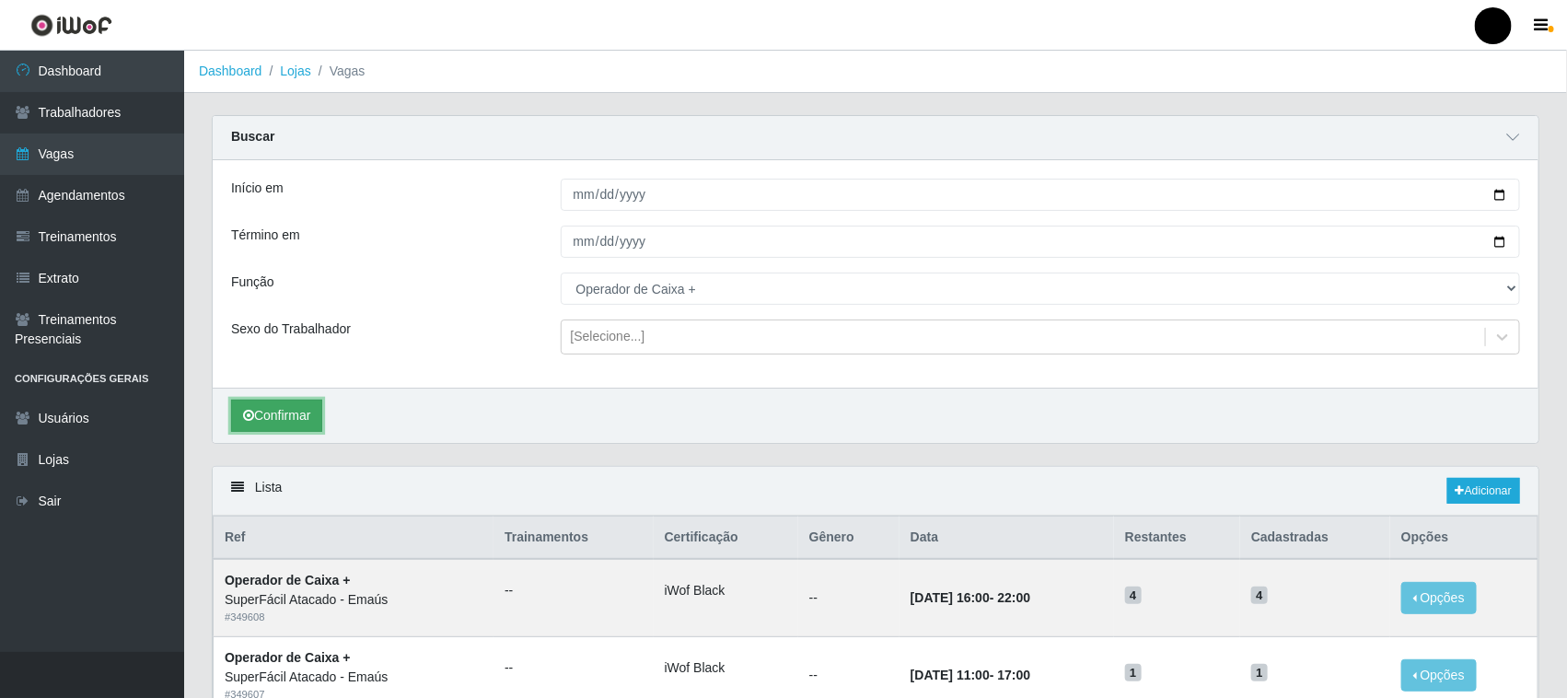
click at [304, 408] on button "Confirmar" at bounding box center [276, 416] width 91 height 32
click at [1506, 195] on input "[DATE]" at bounding box center [1041, 195] width 960 height 32
type input "[DATE]"
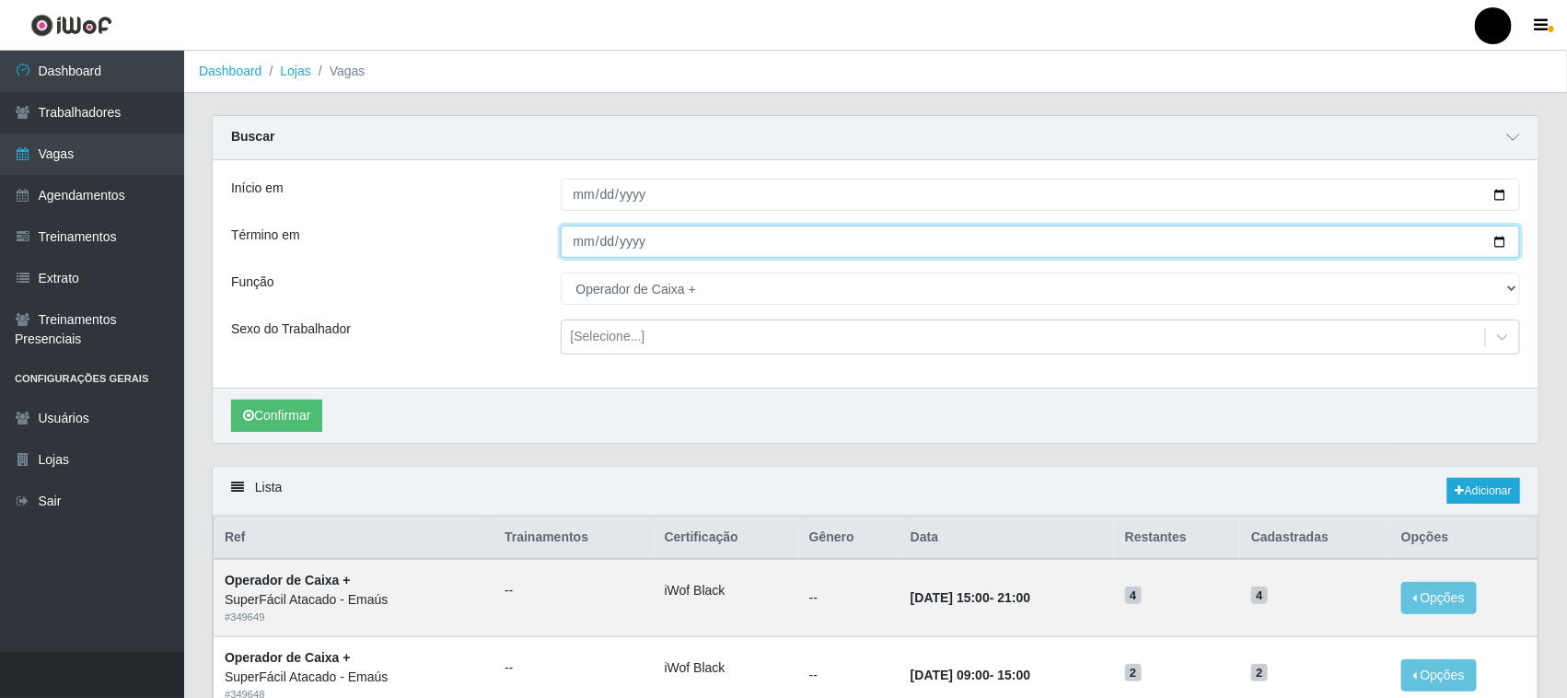
click at [1502, 238] on input "[DATE]" at bounding box center [1041, 242] width 960 height 32
type input "[DATE]"
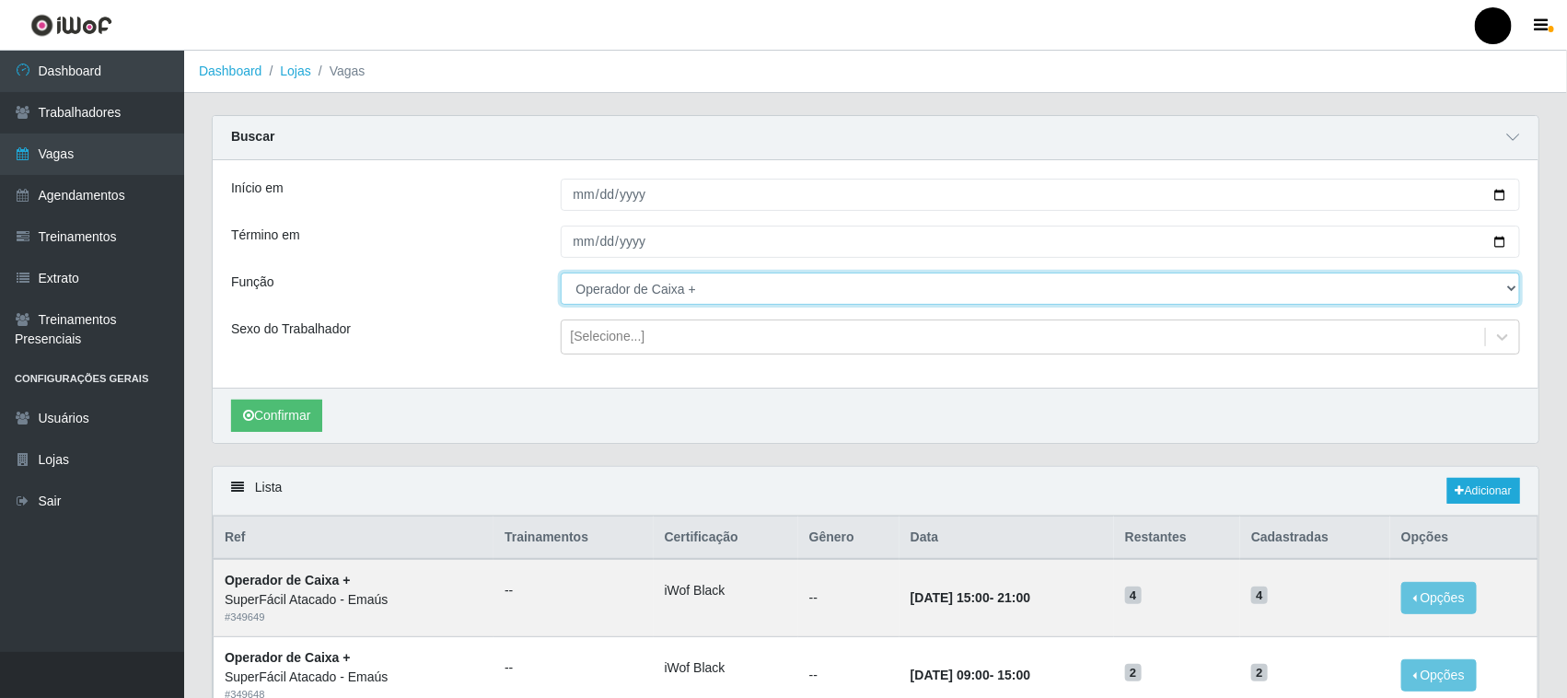
click at [693, 296] on select "[Selecione...] Auxiliar de Estacionamento Auxiliar de Estacionamento + Auxiliar…" at bounding box center [1041, 289] width 960 height 32
select select "22"
click at [561, 273] on select "[Selecione...] Auxiliar de Estacionamento Auxiliar de Estacionamento + Auxiliar…" at bounding box center [1041, 289] width 960 height 32
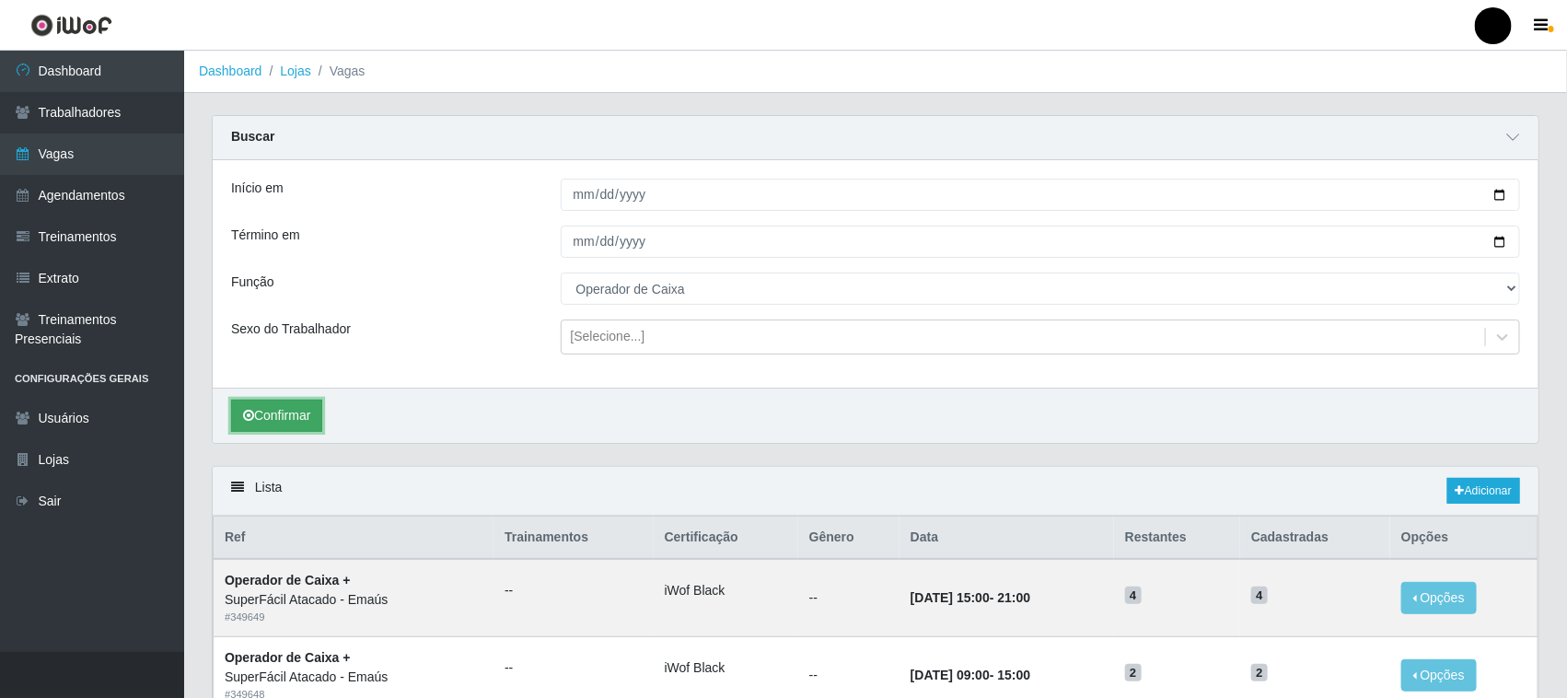
click at [273, 417] on button "Confirmar" at bounding box center [276, 416] width 91 height 32
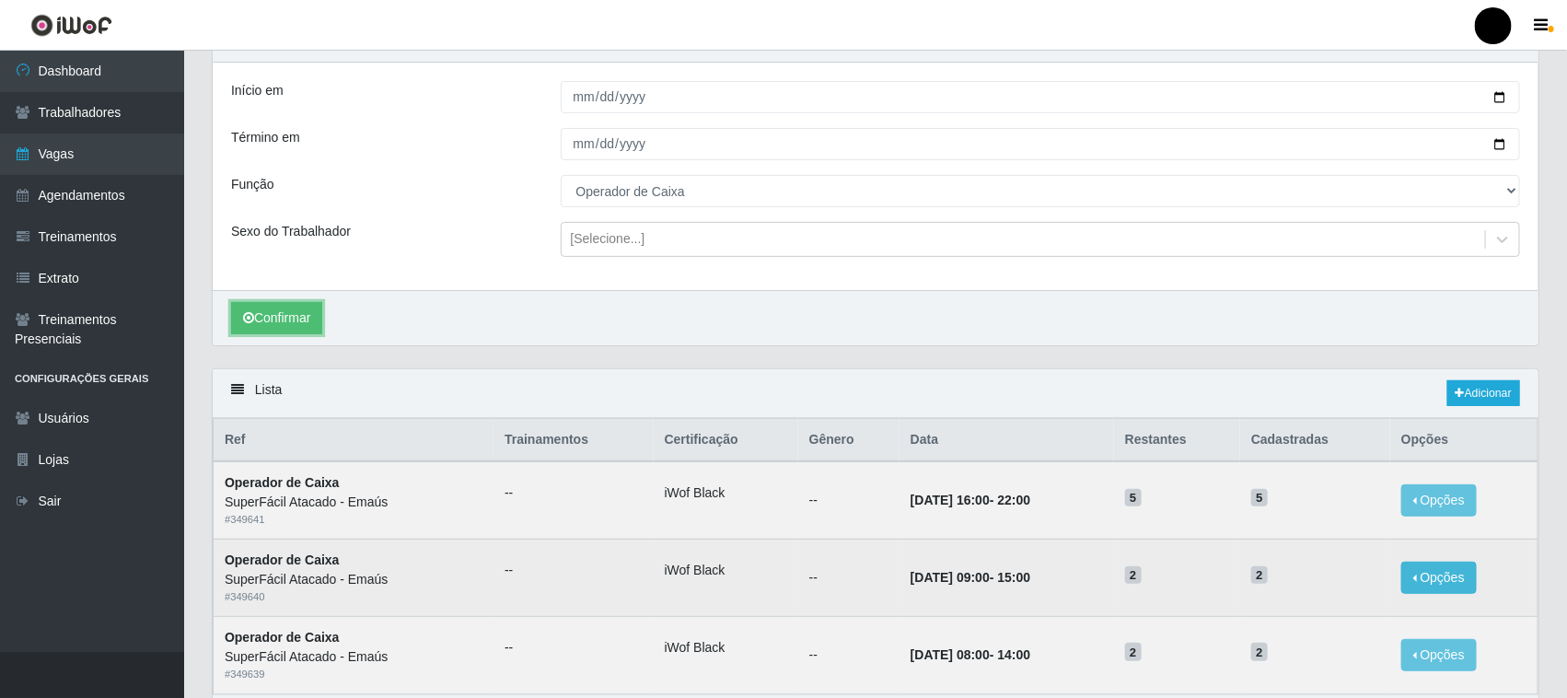
scroll to position [222, 0]
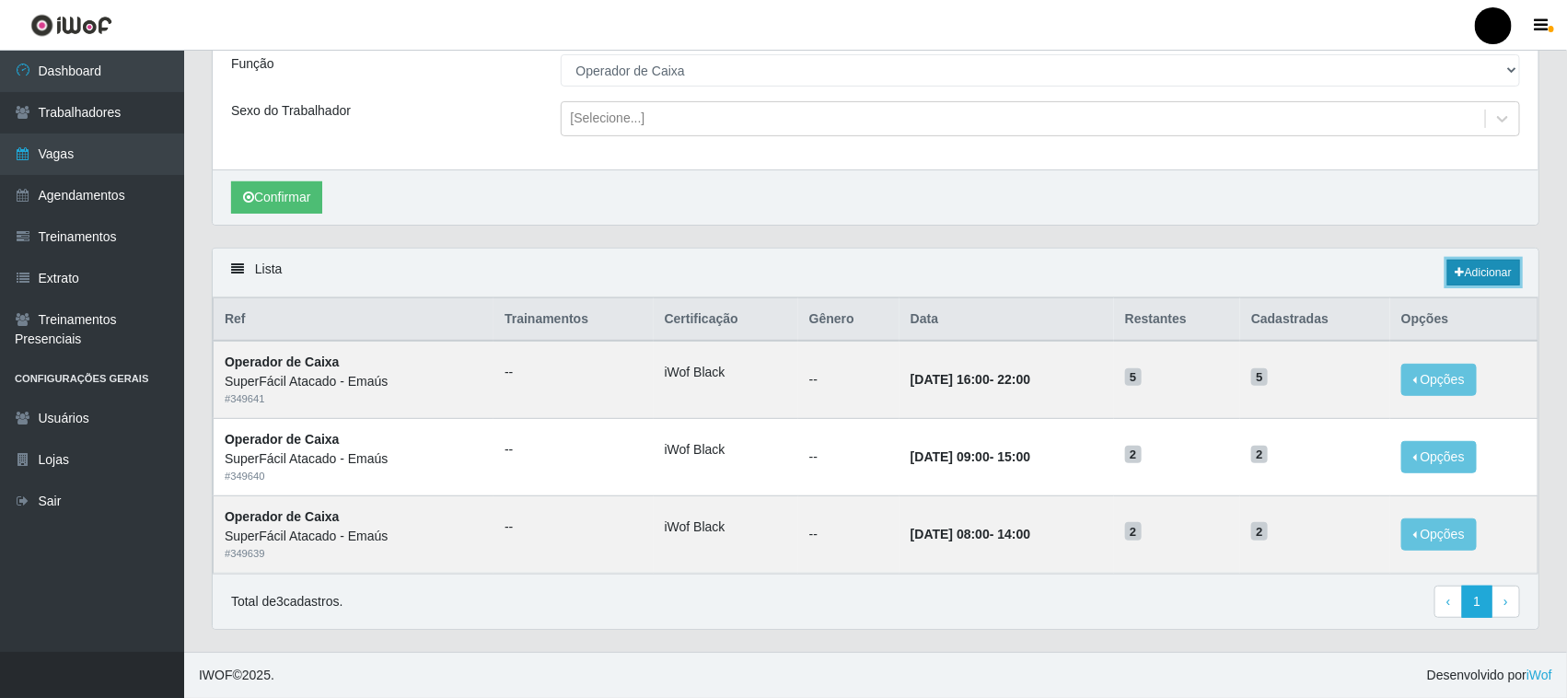
click at [1498, 265] on link "Adicionar" at bounding box center [1483, 273] width 73 height 26
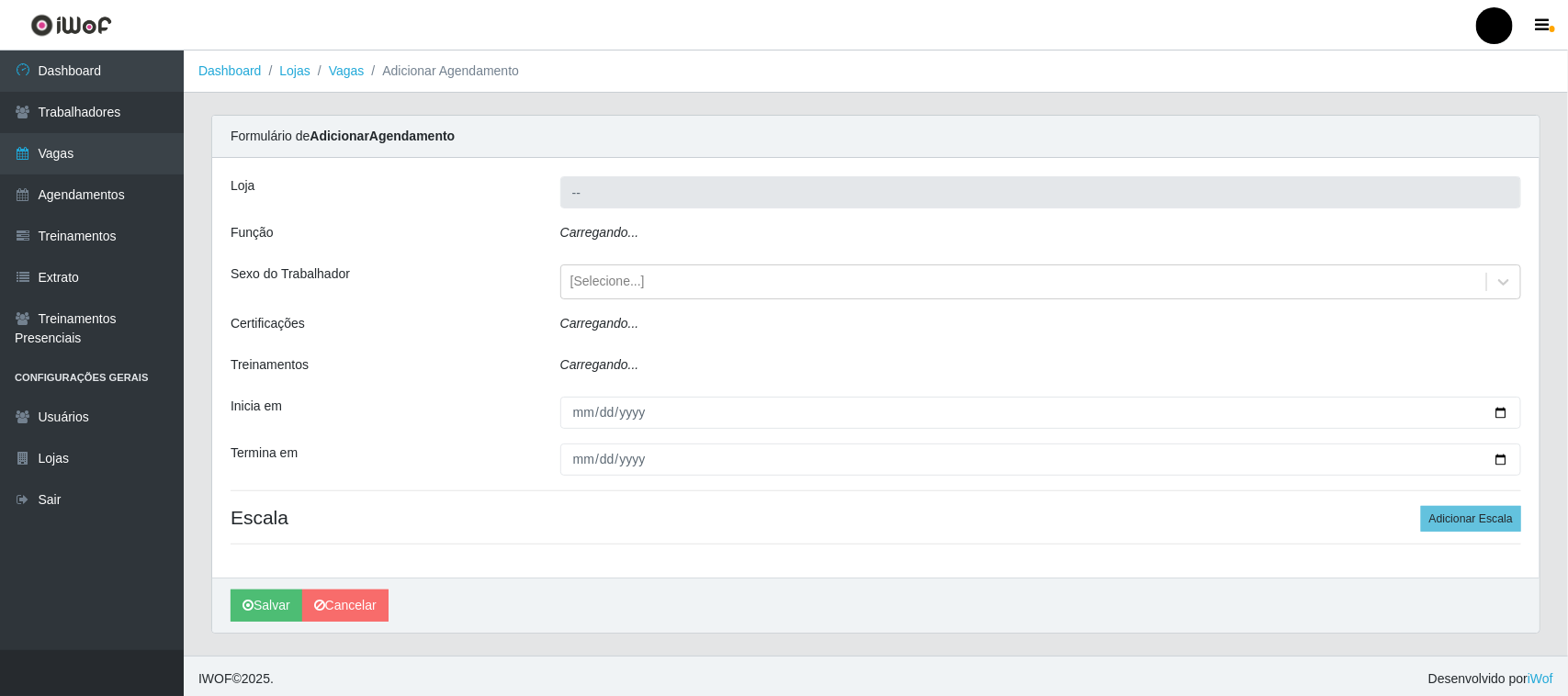
type input "SuperFácil Atacado - Emaús"
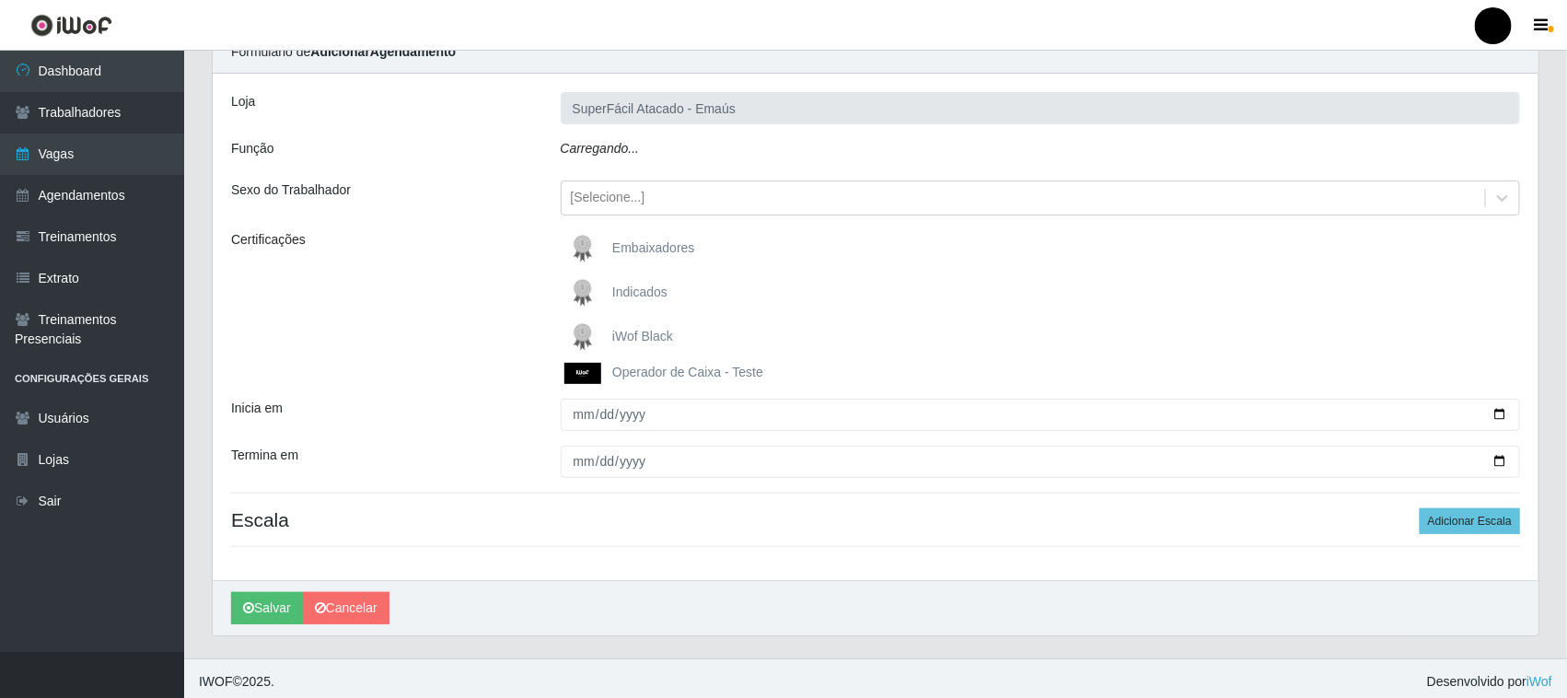
scroll to position [93, 0]
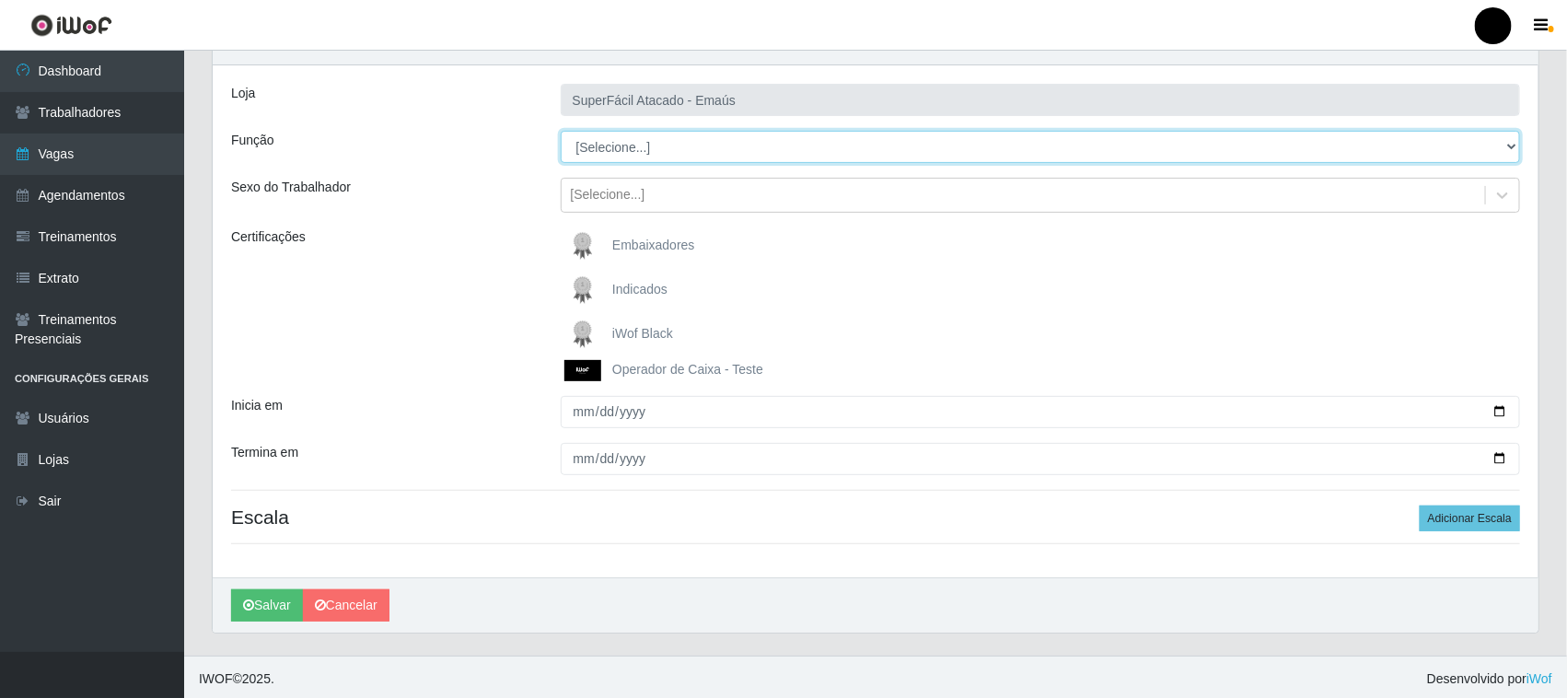
click at [632, 145] on select "[Selecione...] Auxiliar de Estacionamento Auxiliar de Estacionamento + Auxiliar…" at bounding box center [1041, 147] width 960 height 32
select select "1"
click at [561, 131] on select "[Selecione...] Auxiliar de Estacionamento Auxiliar de Estacionamento + Auxiliar…" at bounding box center [1041, 147] width 960 height 32
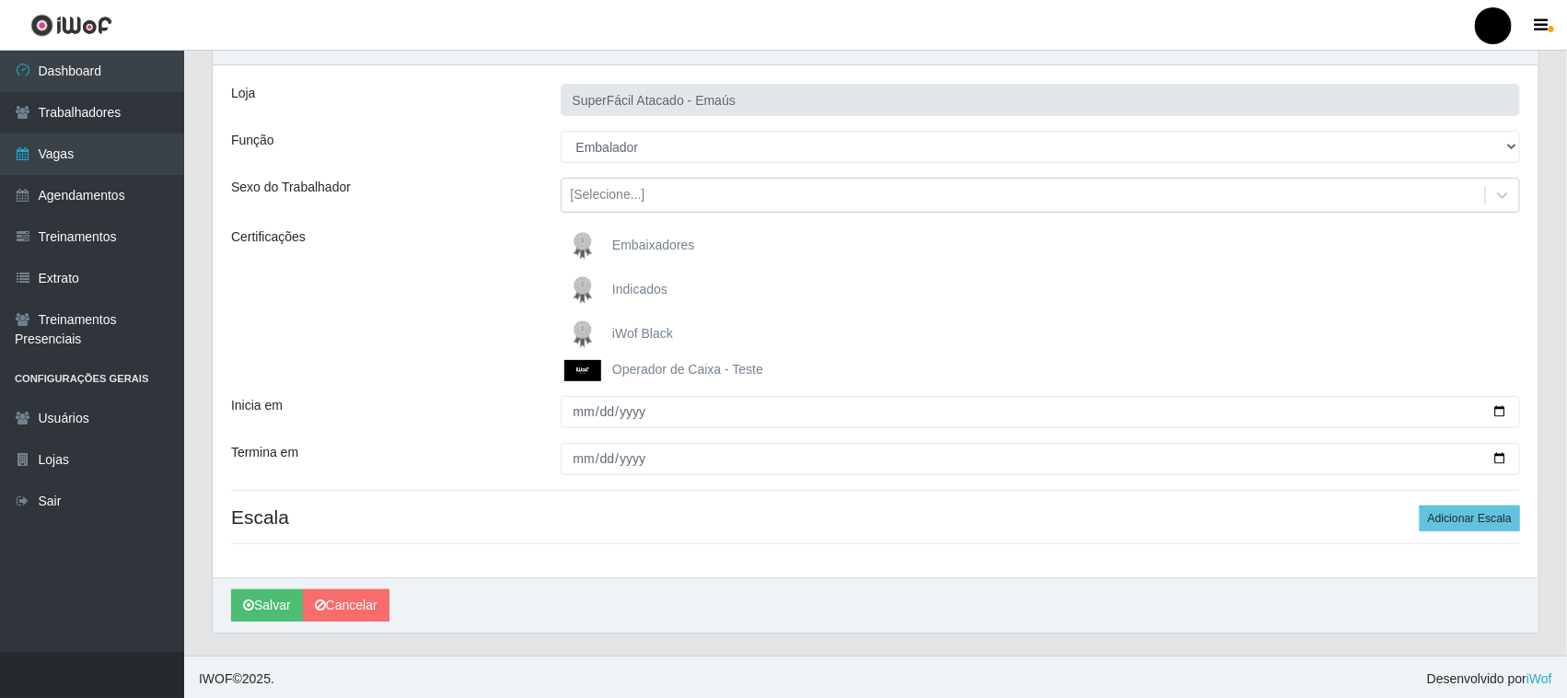
click at [582, 328] on img at bounding box center [586, 334] width 44 height 37
click at [0, 0] on input "iWof Black" at bounding box center [0, 0] width 0 height 0
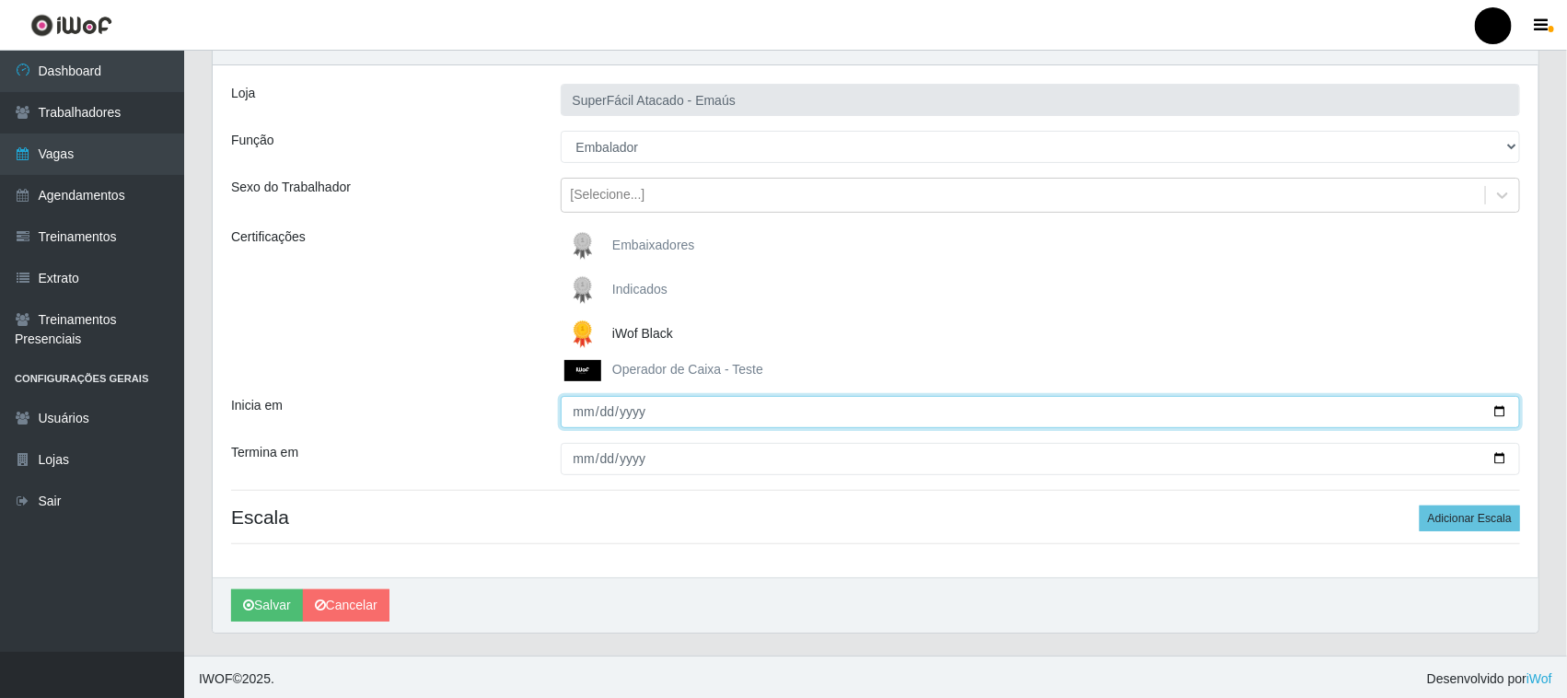
click at [1502, 410] on input "Inicia em" at bounding box center [1041, 412] width 960 height 32
type input "2025-10-01"
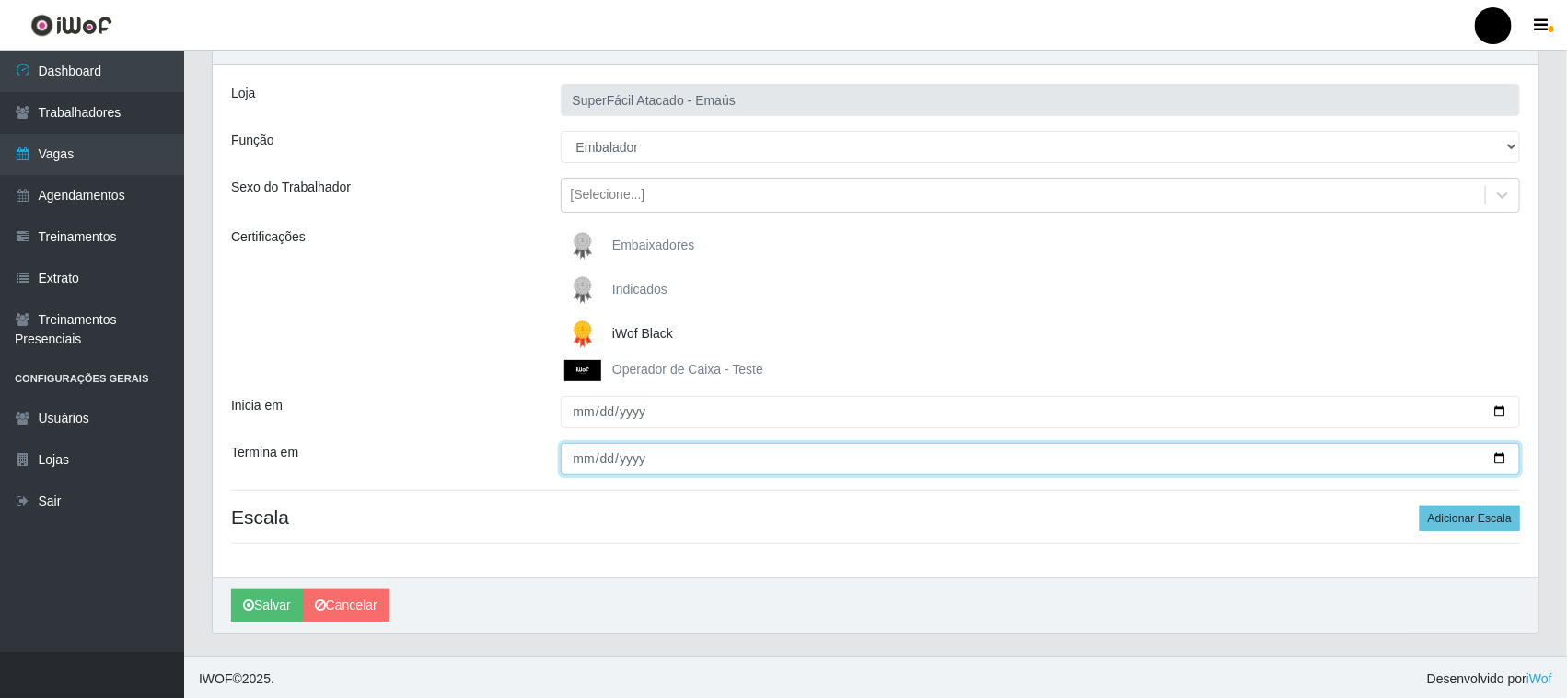
click at [1496, 458] on input "Termina em" at bounding box center [1041, 459] width 960 height 32
type input "2025-10-08"
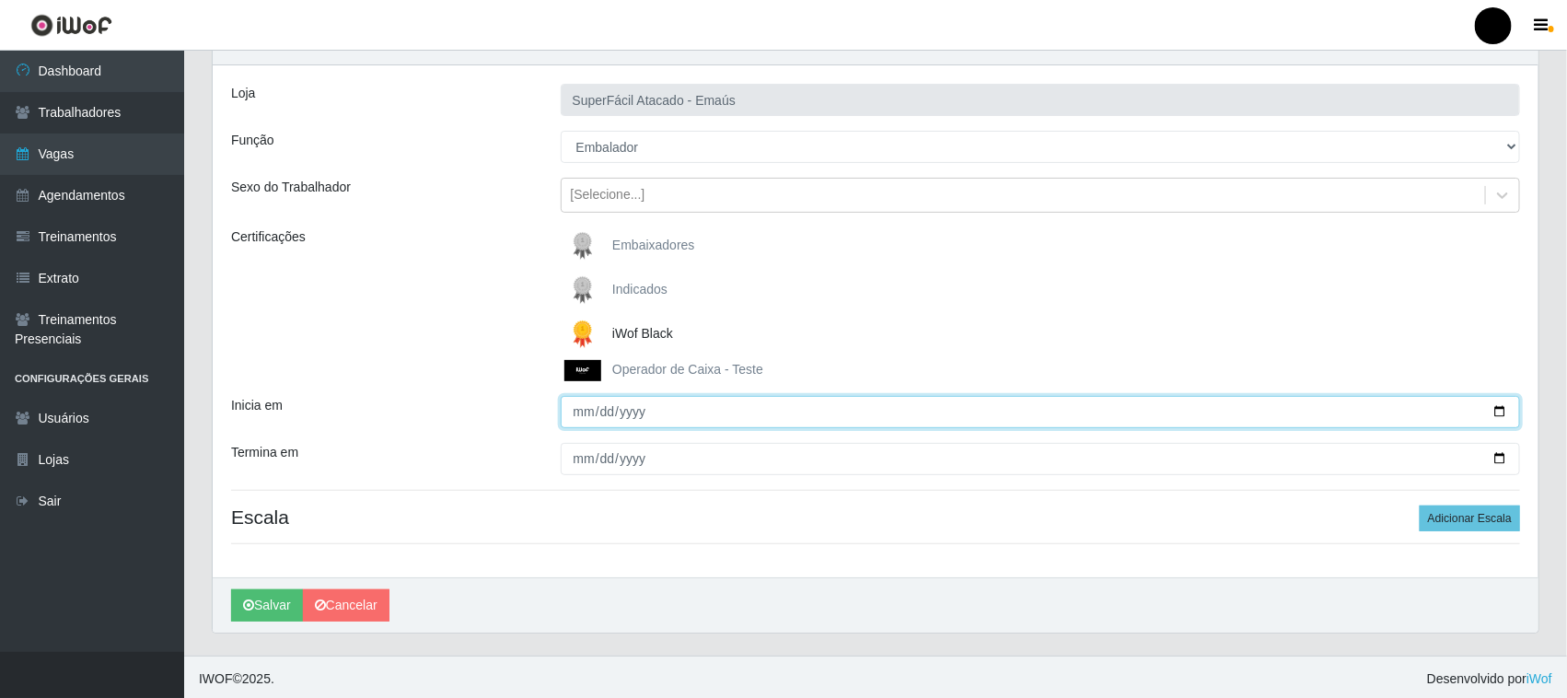
click at [1503, 415] on input "2025-10-01" at bounding box center [1041, 412] width 960 height 32
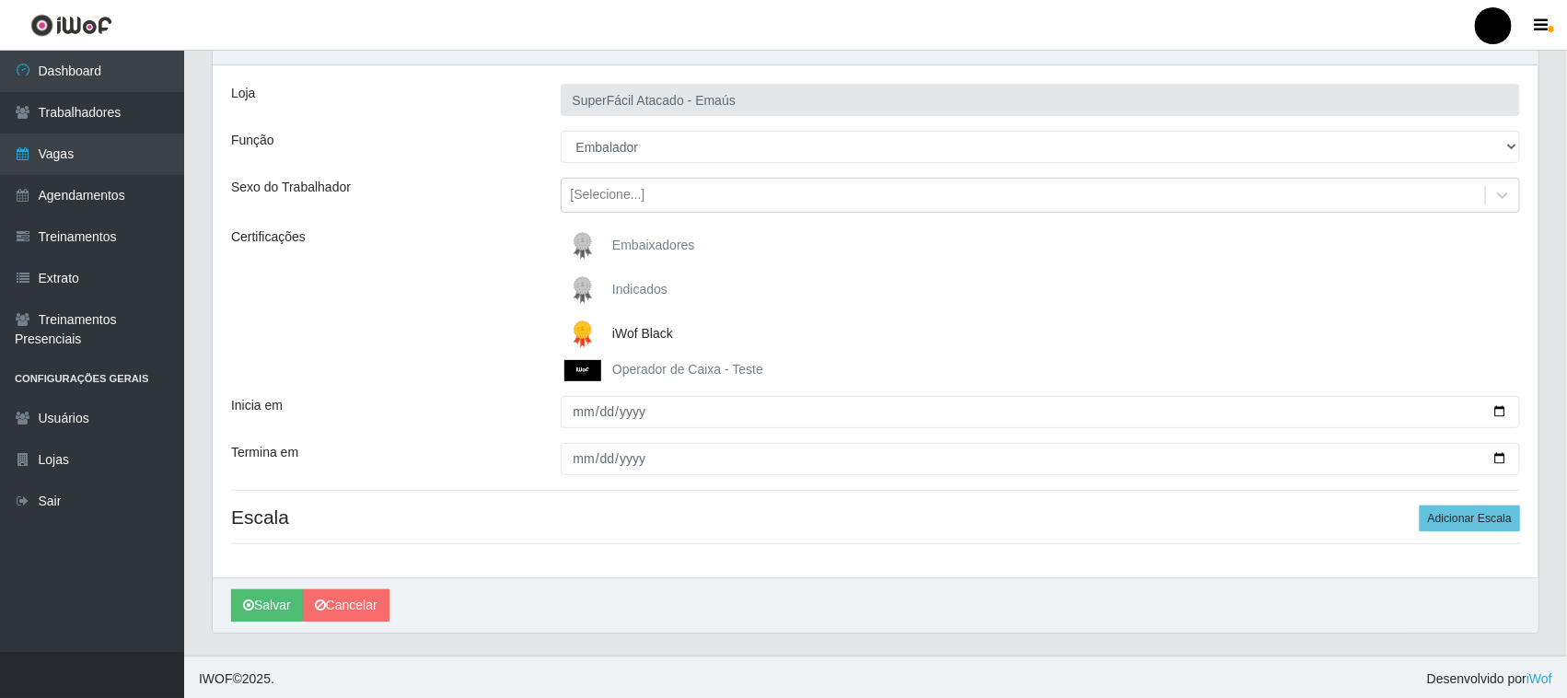
click at [923, 287] on div "Indicados" at bounding box center [1041, 290] width 960 height 37
click at [1478, 523] on button "Adicionar Escala" at bounding box center [1470, 518] width 100 height 26
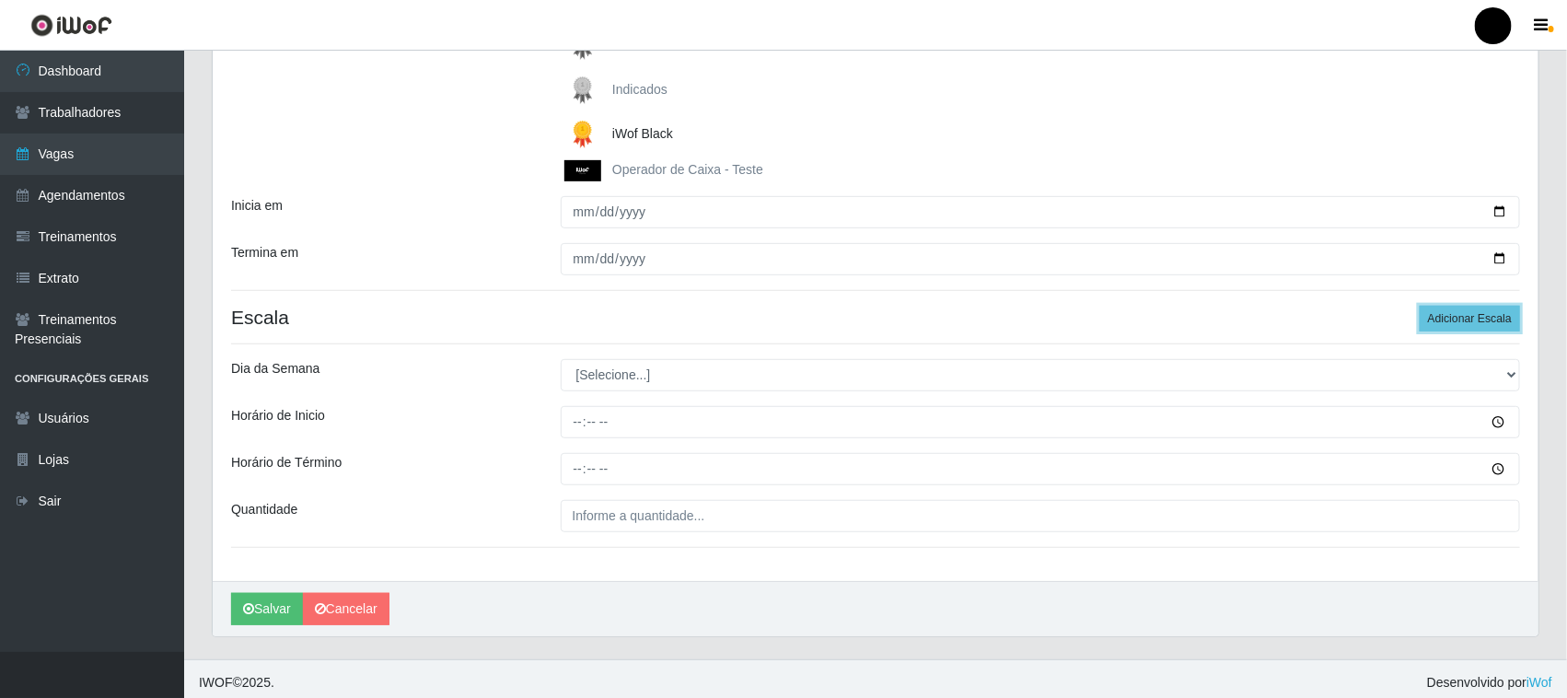
scroll to position [301, 0]
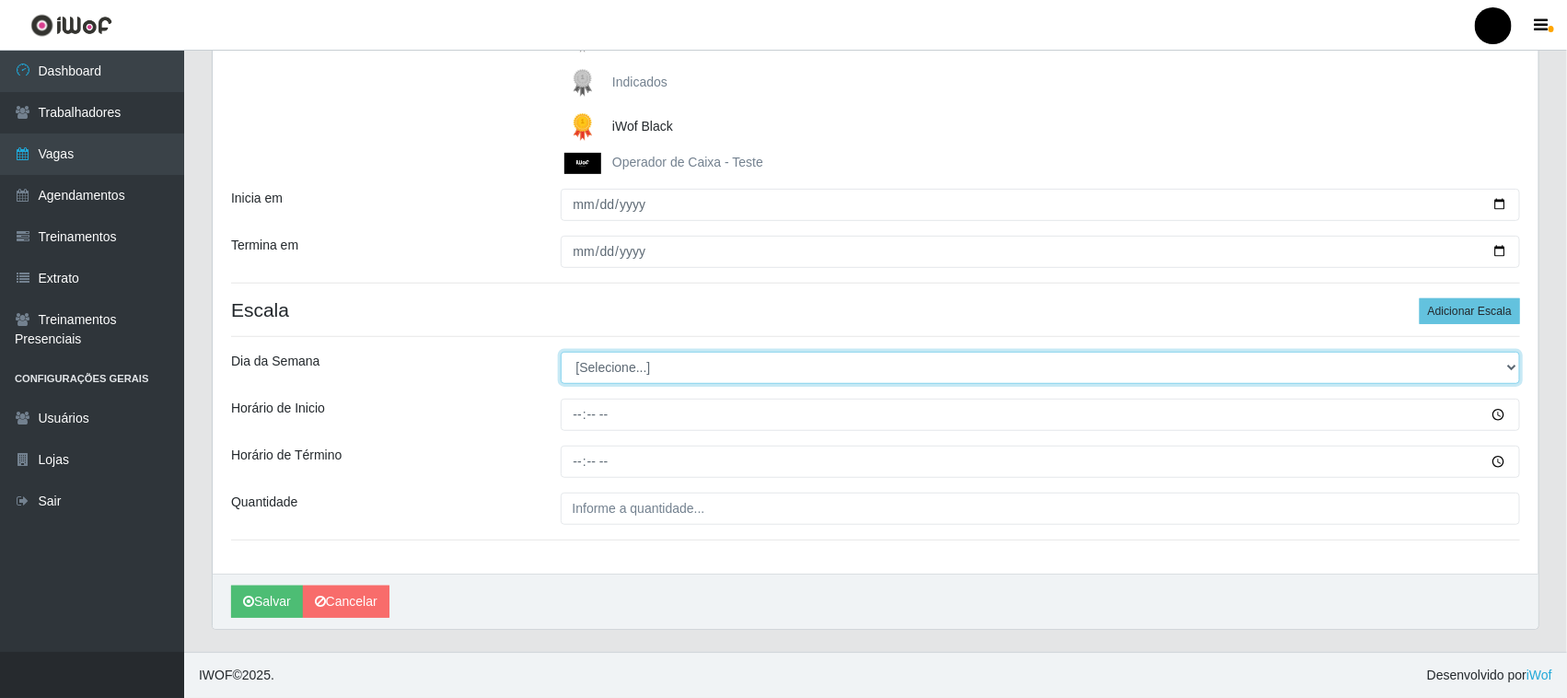
click at [632, 374] on select "[Selecione...] Segunda Terça Quarta Quinta Sexta Sábado Domingo" at bounding box center [1041, 368] width 960 height 32
select select "3"
click at [561, 352] on select "[Selecione...] Segunda Terça Quarta Quinta Sexta Sábado Domingo" at bounding box center [1041, 368] width 960 height 32
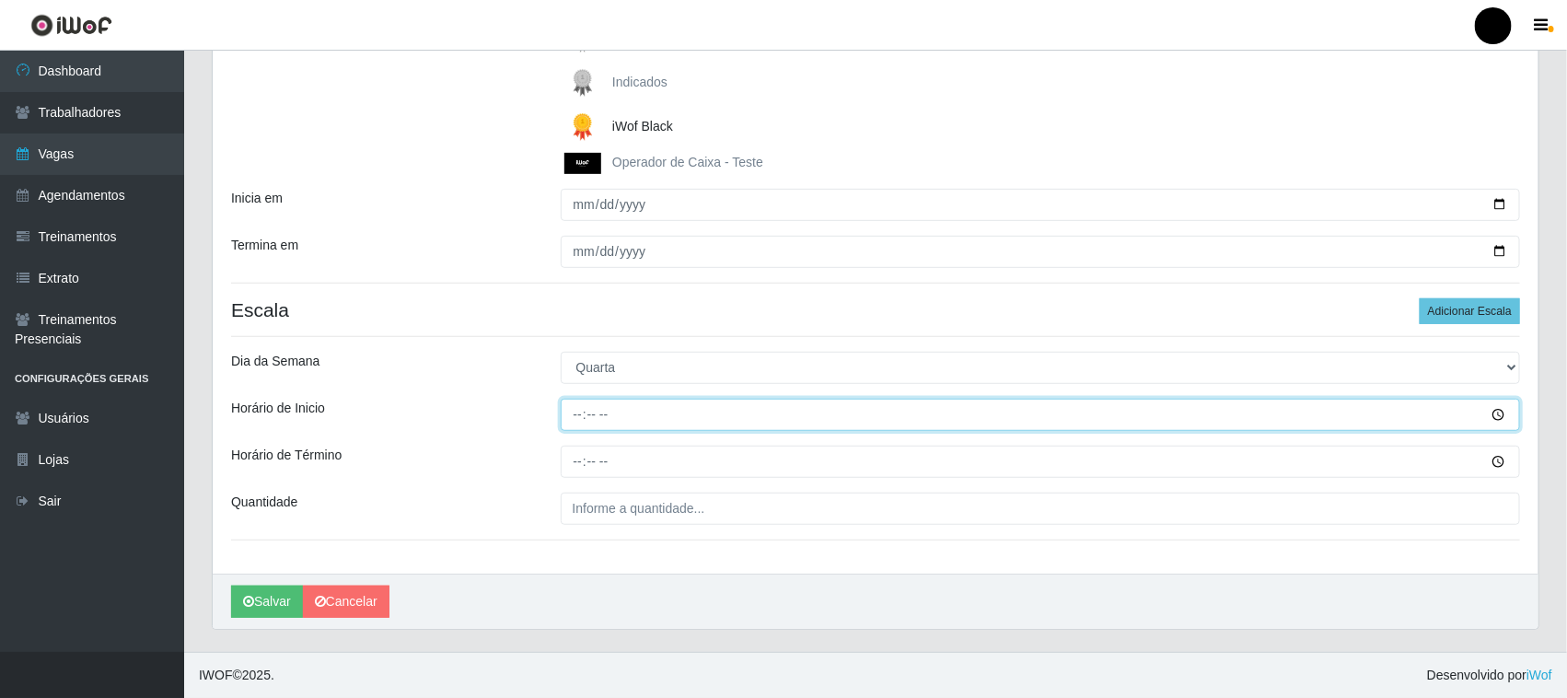
click at [573, 410] on input "Horário de Inicio" at bounding box center [1041, 415] width 960 height 32
type input "08:00"
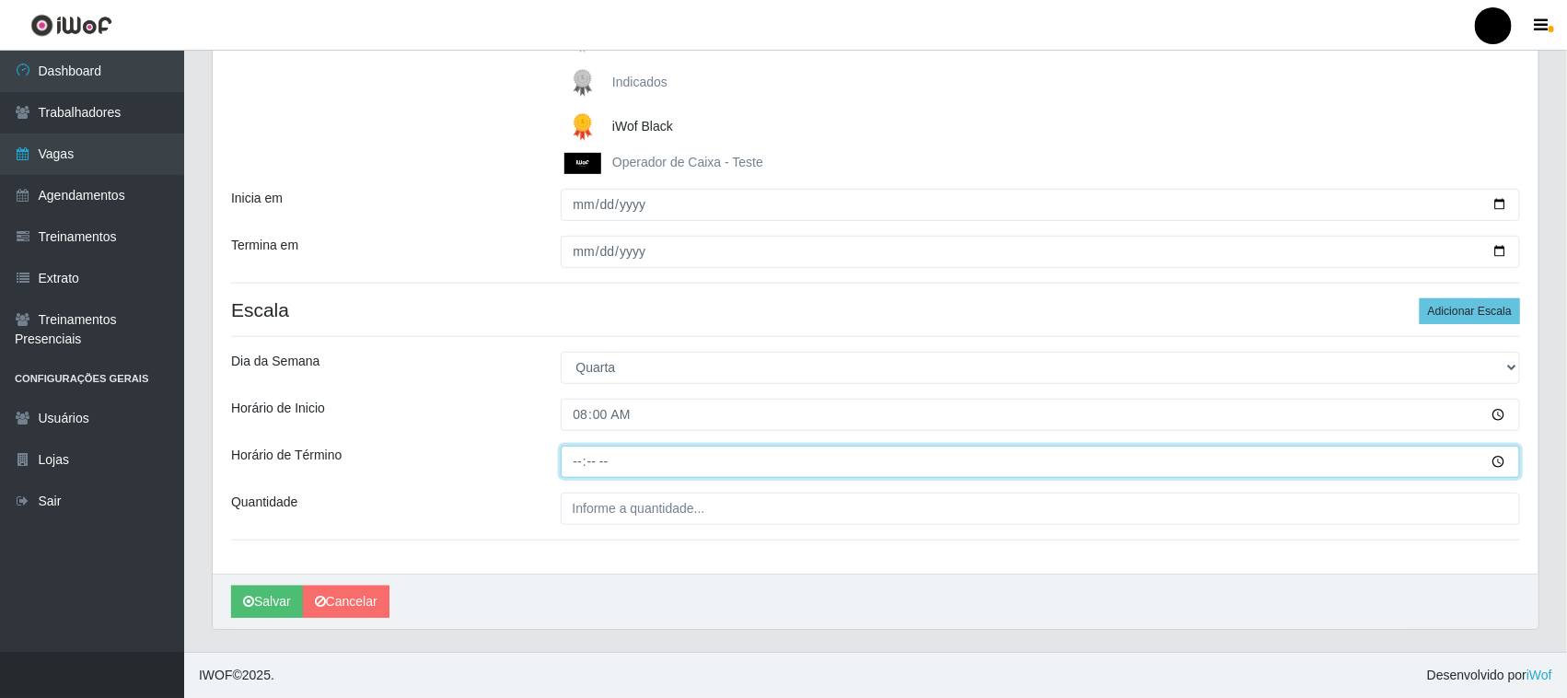
click at [575, 460] on input "Horário de Término" at bounding box center [1041, 462] width 960 height 32
type input "14:00"
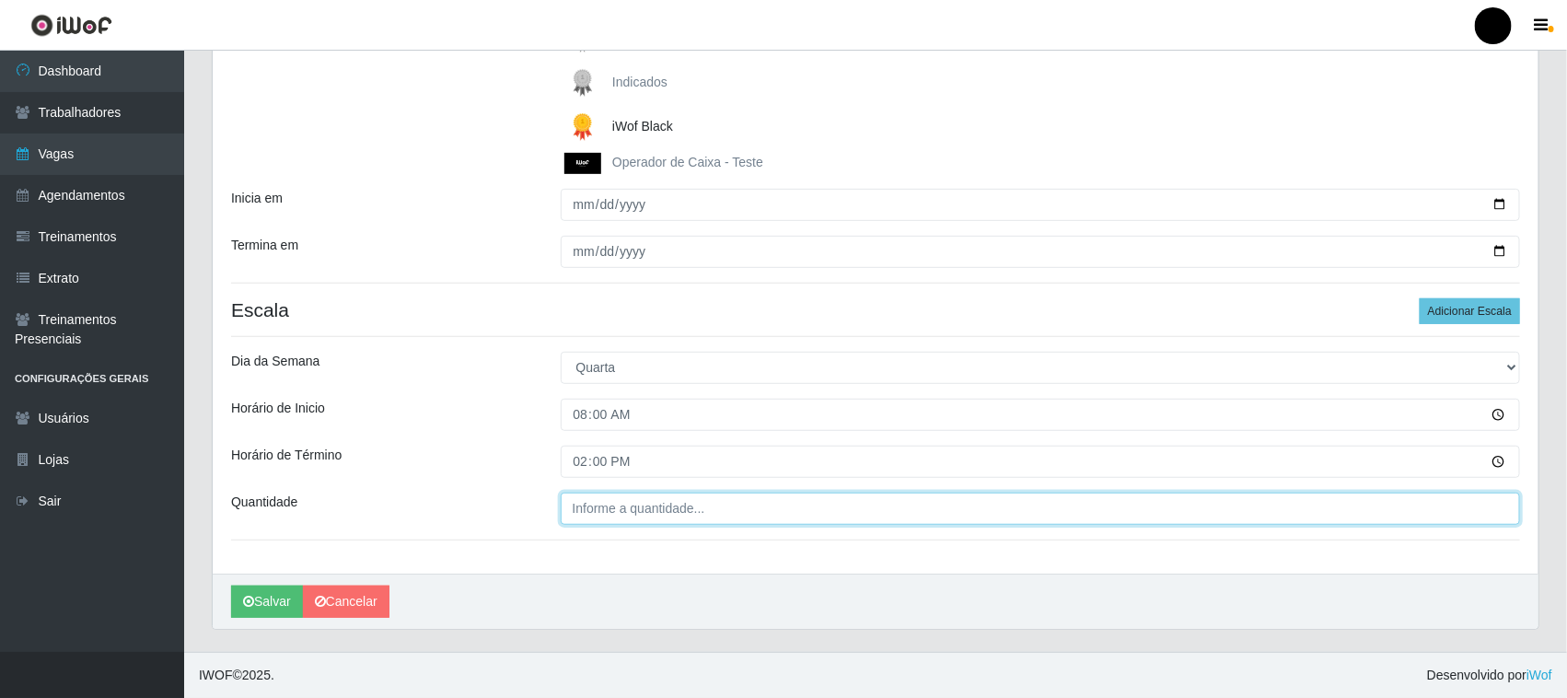
type input "___"
click at [582, 507] on input "___" at bounding box center [1041, 509] width 960 height 32
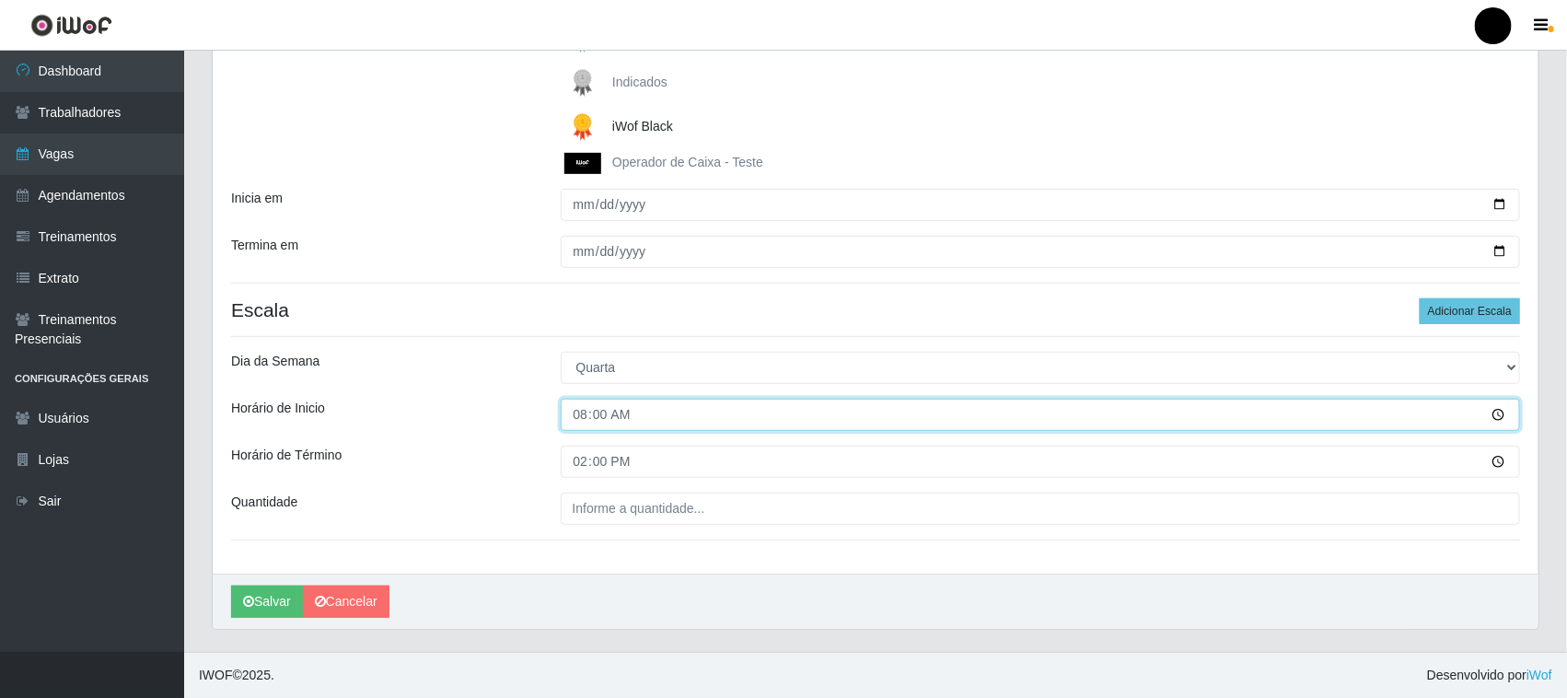
click at [577, 415] on input "08:00" at bounding box center [1041, 415] width 960 height 32
type input "09:00"
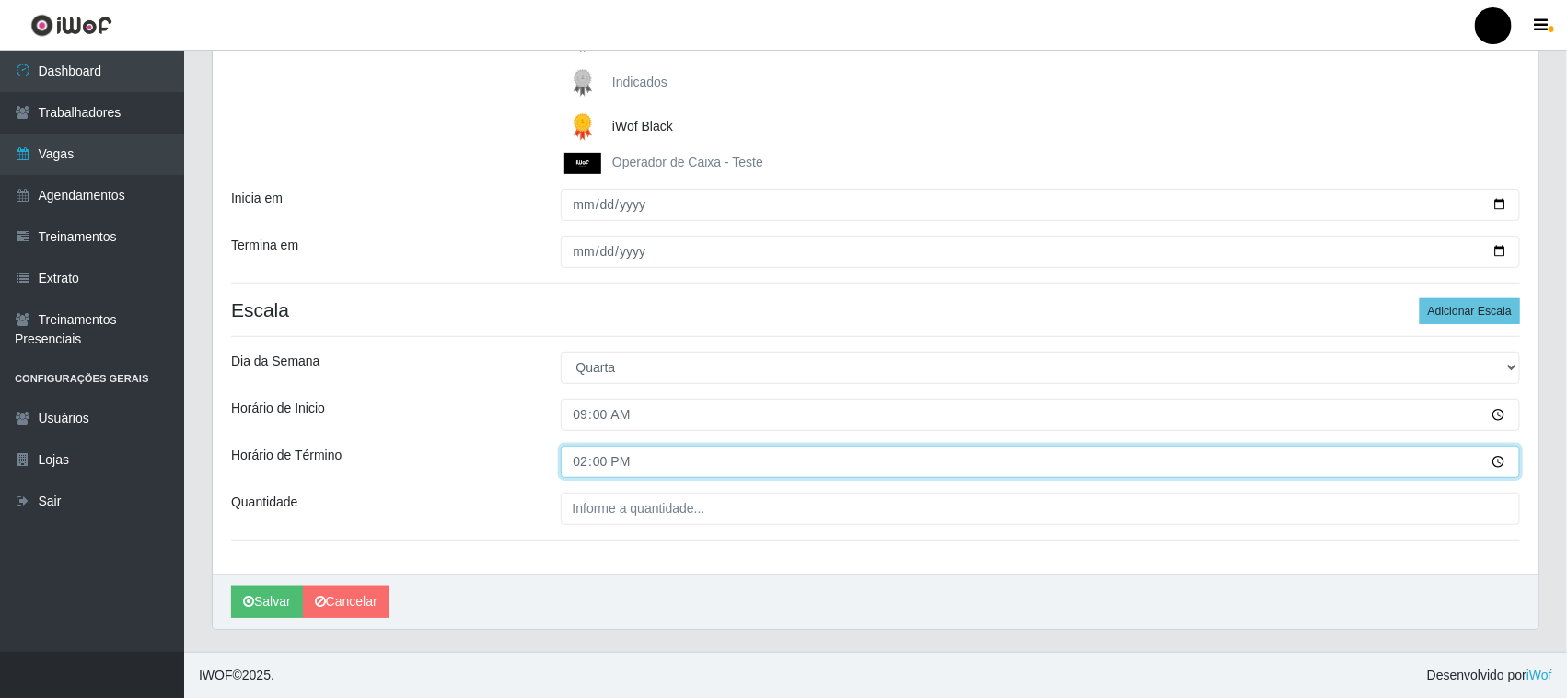
click at [582, 461] on input "14:00" at bounding box center [1041, 462] width 960 height 32
type input "15:00"
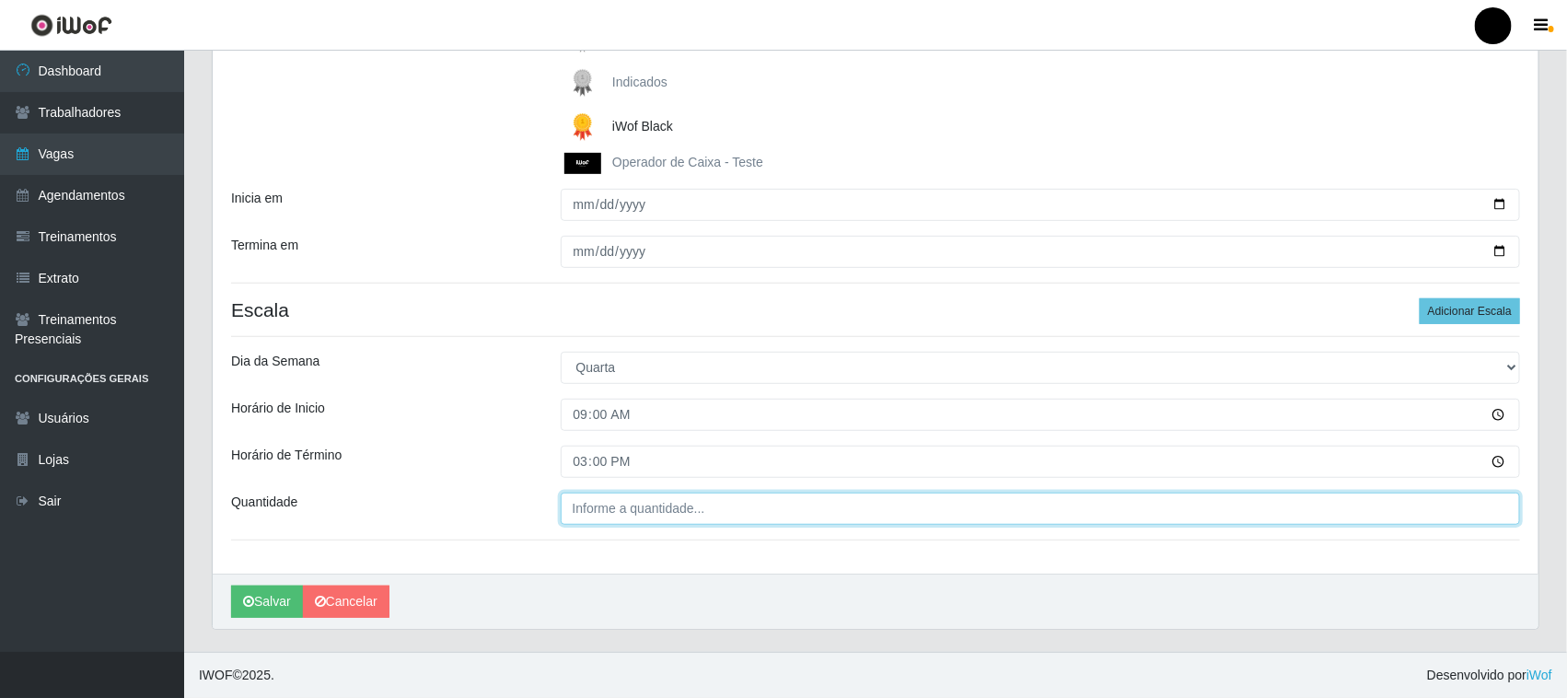
type input "___"
click at [585, 511] on input "___" at bounding box center [1041, 509] width 960 height 32
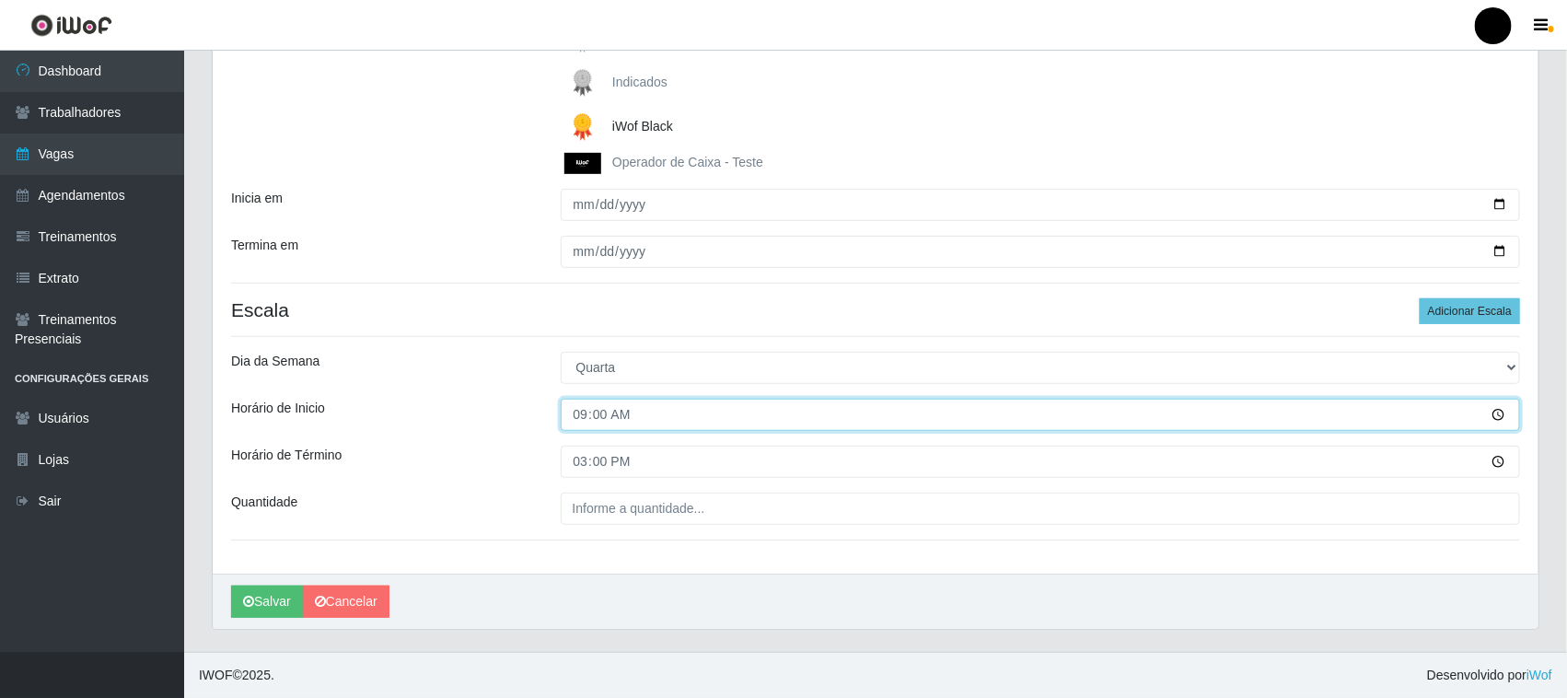
click at [581, 412] on input "09:00" at bounding box center [1041, 415] width 960 height 32
type input "08:00"
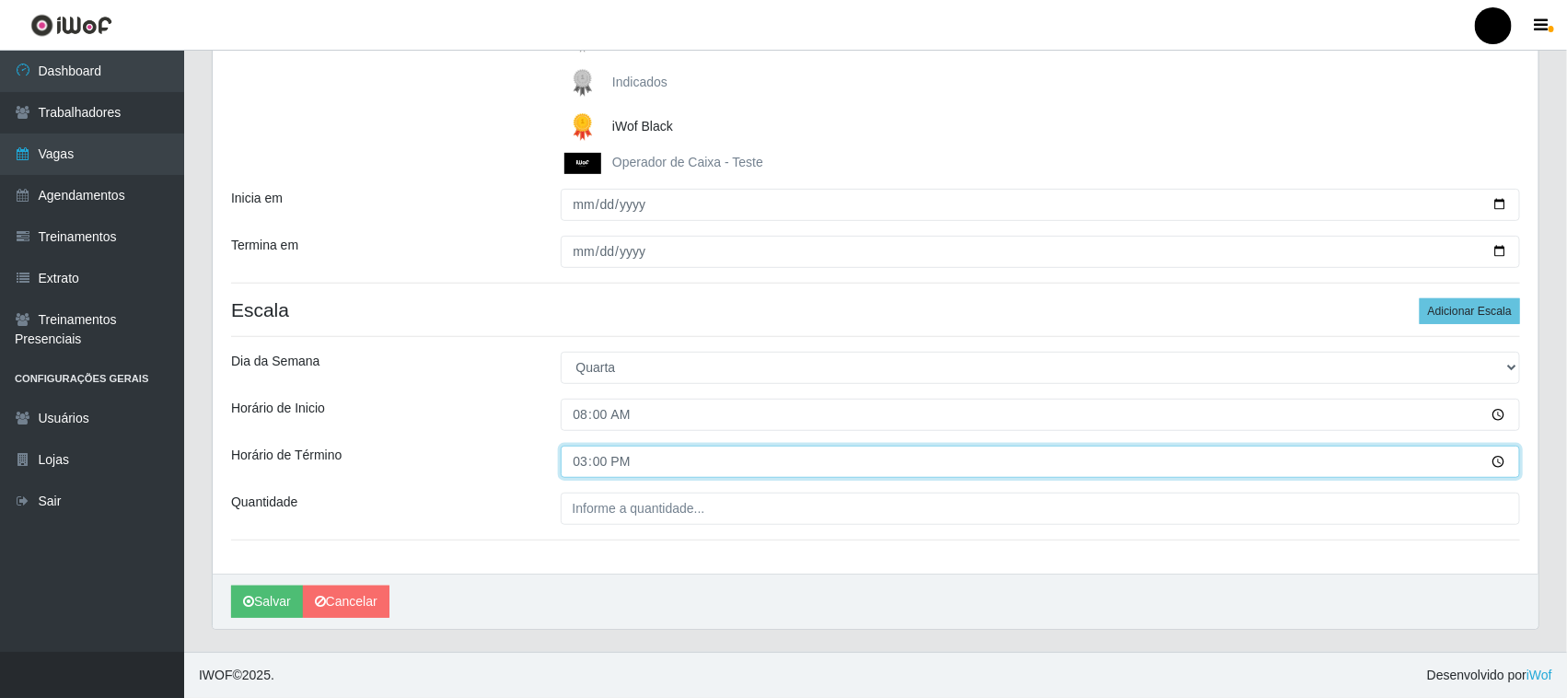
click at [591, 463] on input "15:00" at bounding box center [1041, 462] width 960 height 32
click at [582, 457] on input "15:00" at bounding box center [1041, 462] width 960 height 32
type input "14:00"
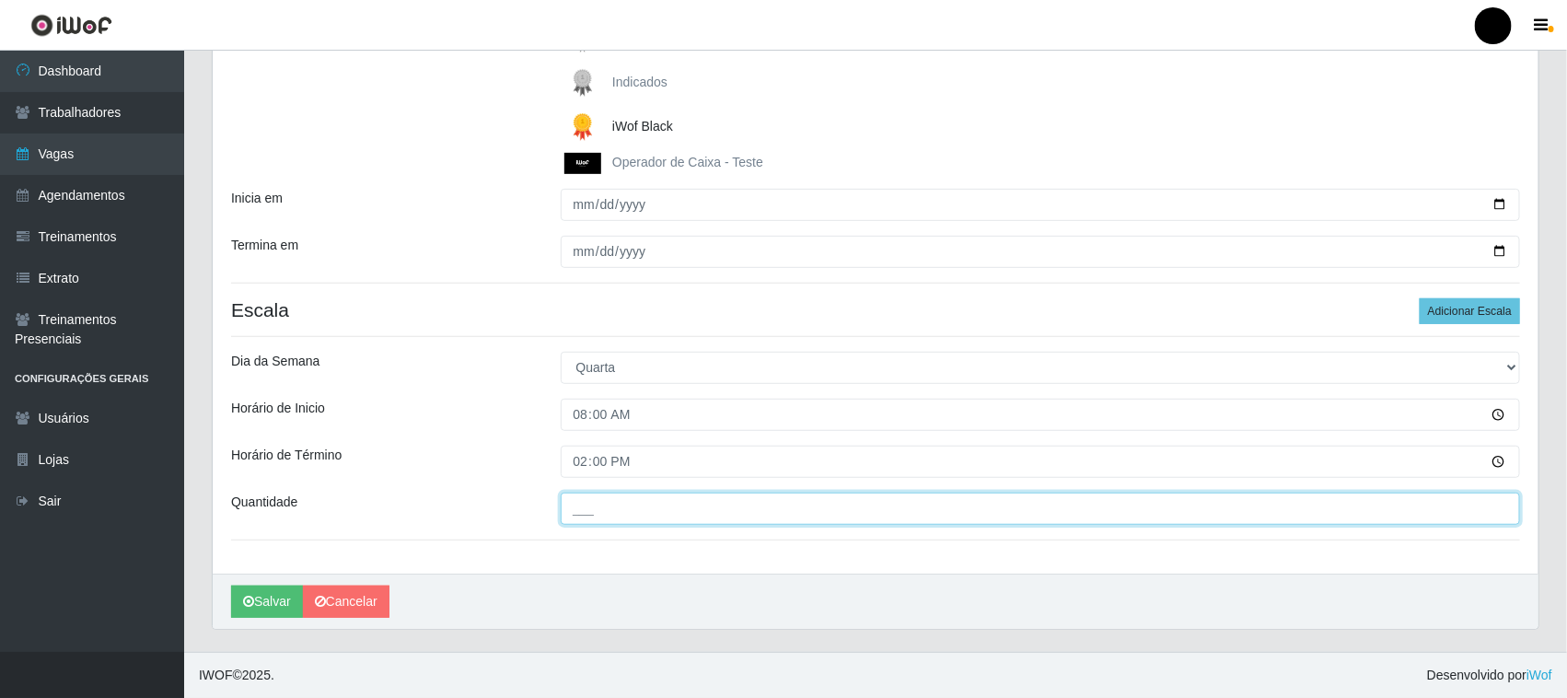
click at [592, 509] on input "___" at bounding box center [1041, 509] width 960 height 32
type input "1__"
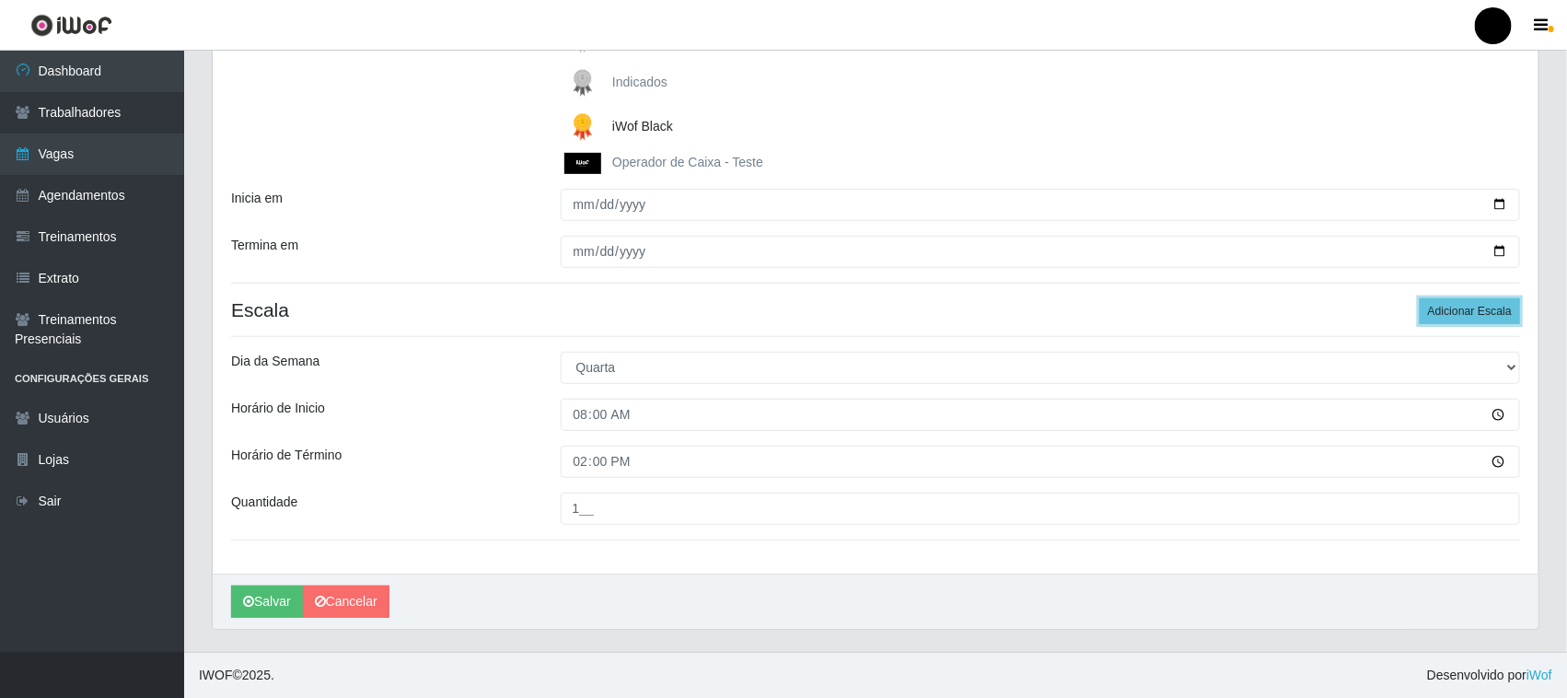
drag, startPoint x: 1443, startPoint y: 305, endPoint x: 1338, endPoint y: 323, distance: 106.6
click at [1438, 307] on button "Adicionar Escala" at bounding box center [1470, 311] width 100 height 26
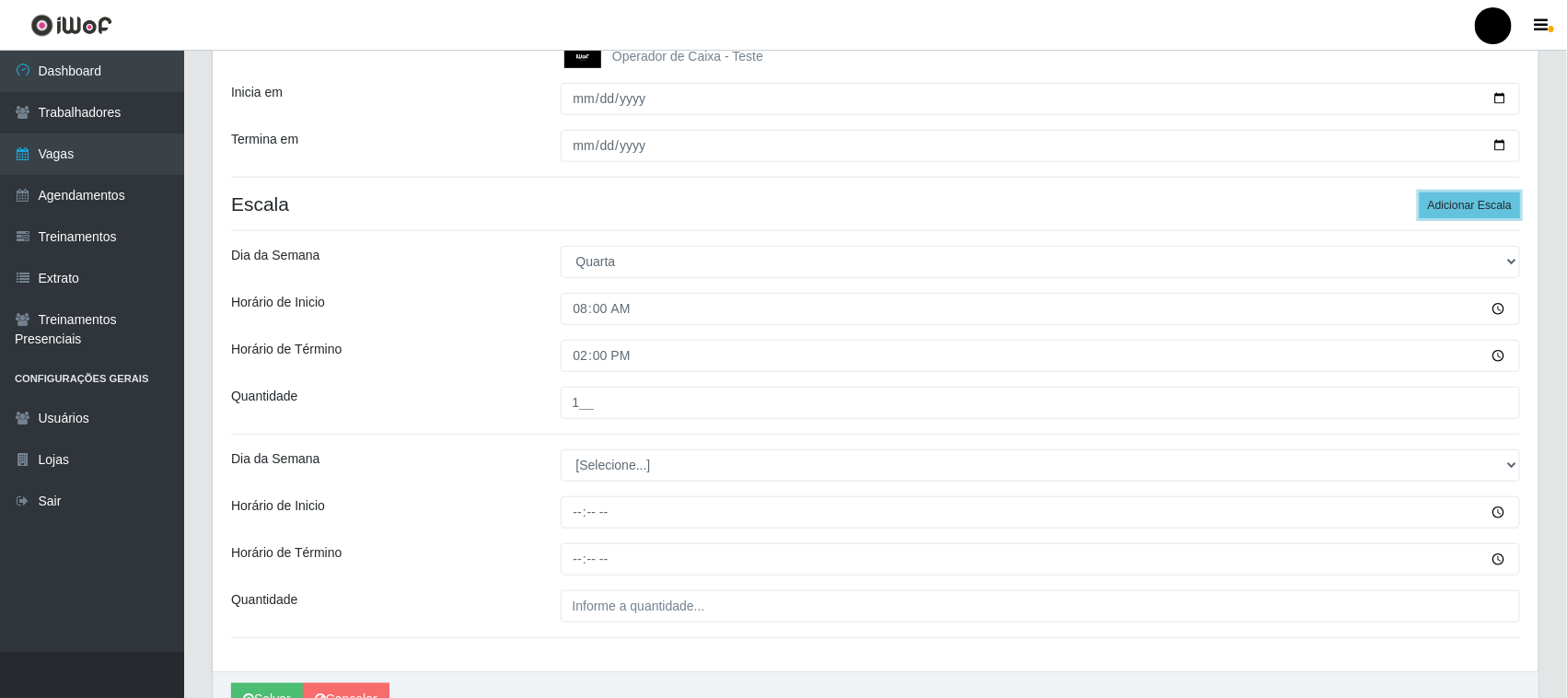
scroll to position [505, 0]
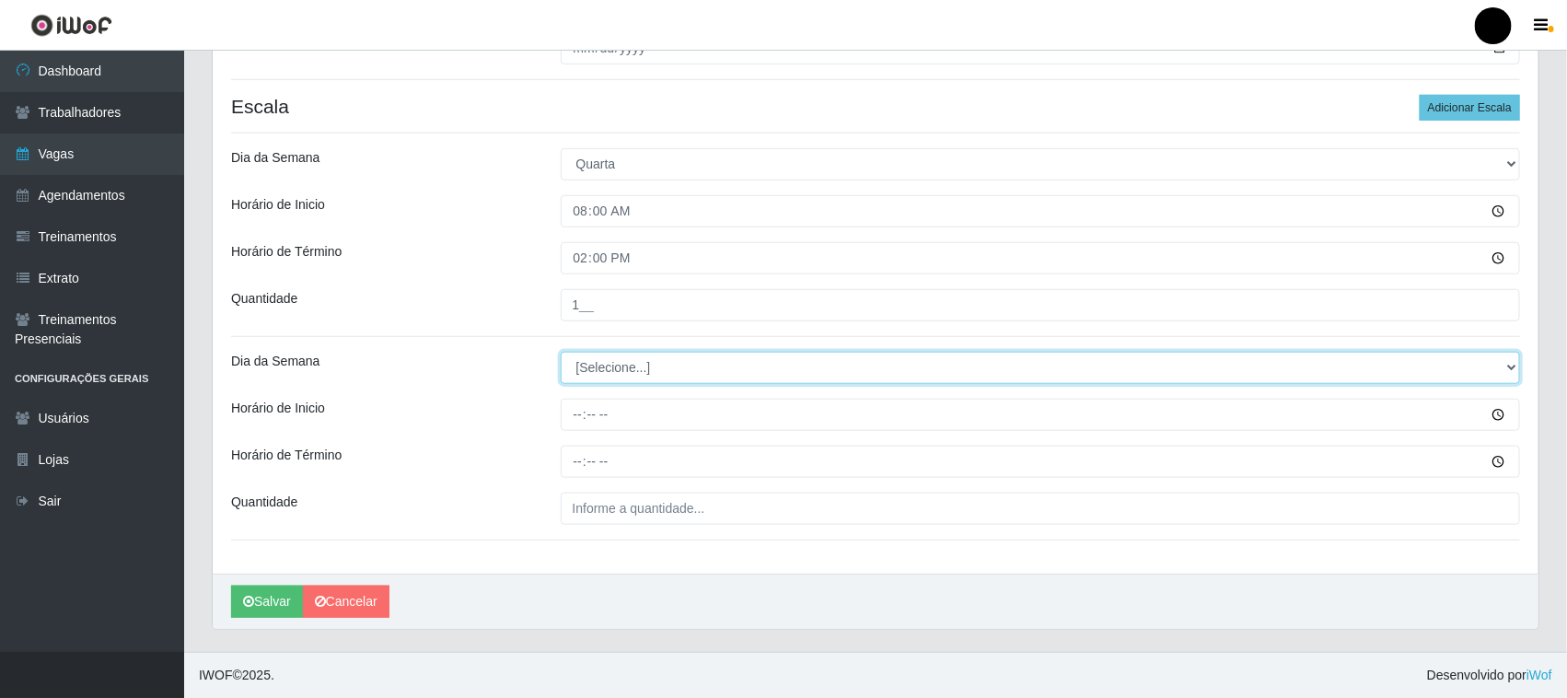
click at [608, 366] on select "[Selecione...] Segunda Terça Quarta Quinta Sexta Sábado Domingo" at bounding box center [1041, 368] width 960 height 32
select select "3"
click at [561, 352] on select "[Selecione...] Segunda Terça Quarta Quinta Sexta Sábado Domingo" at bounding box center [1041, 368] width 960 height 32
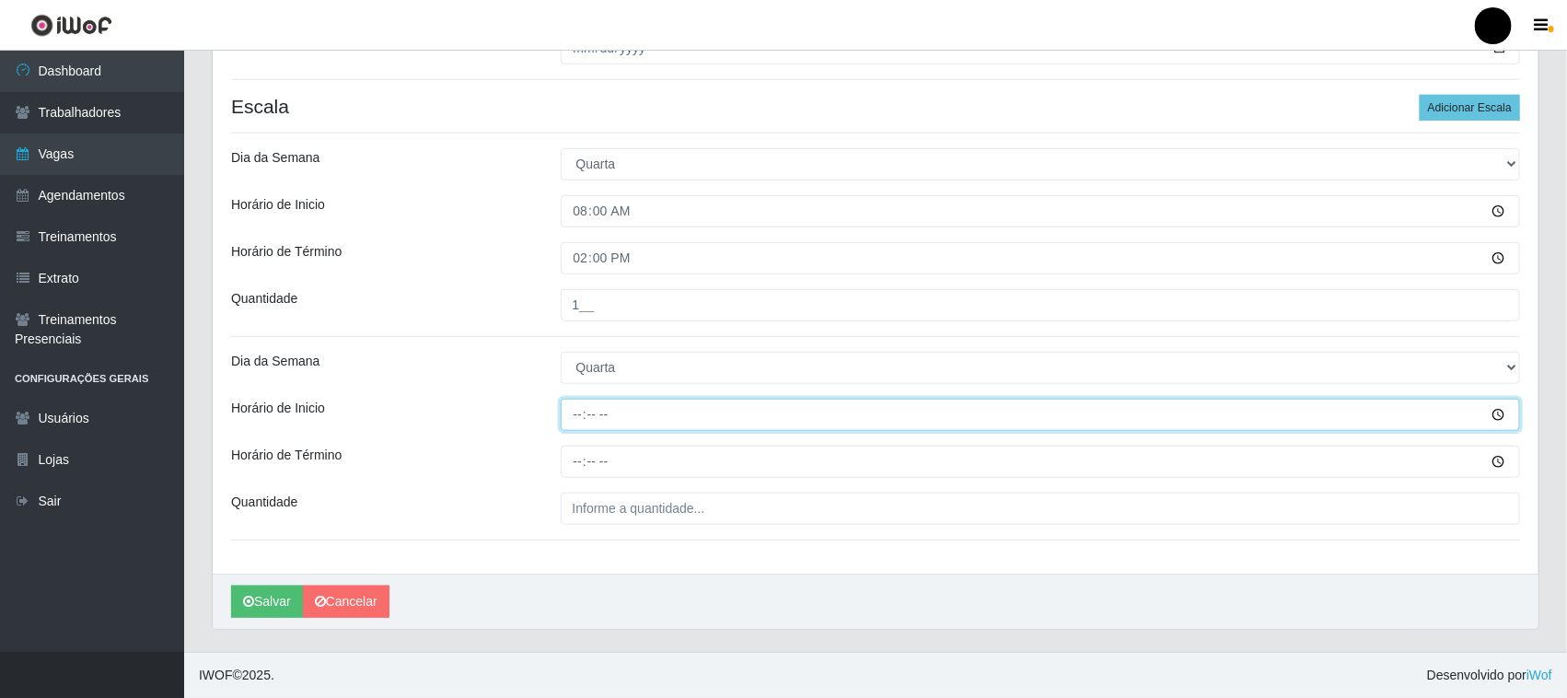
click at [572, 415] on input "Horário de Inicio" at bounding box center [1041, 415] width 960 height 32
type input "09:00"
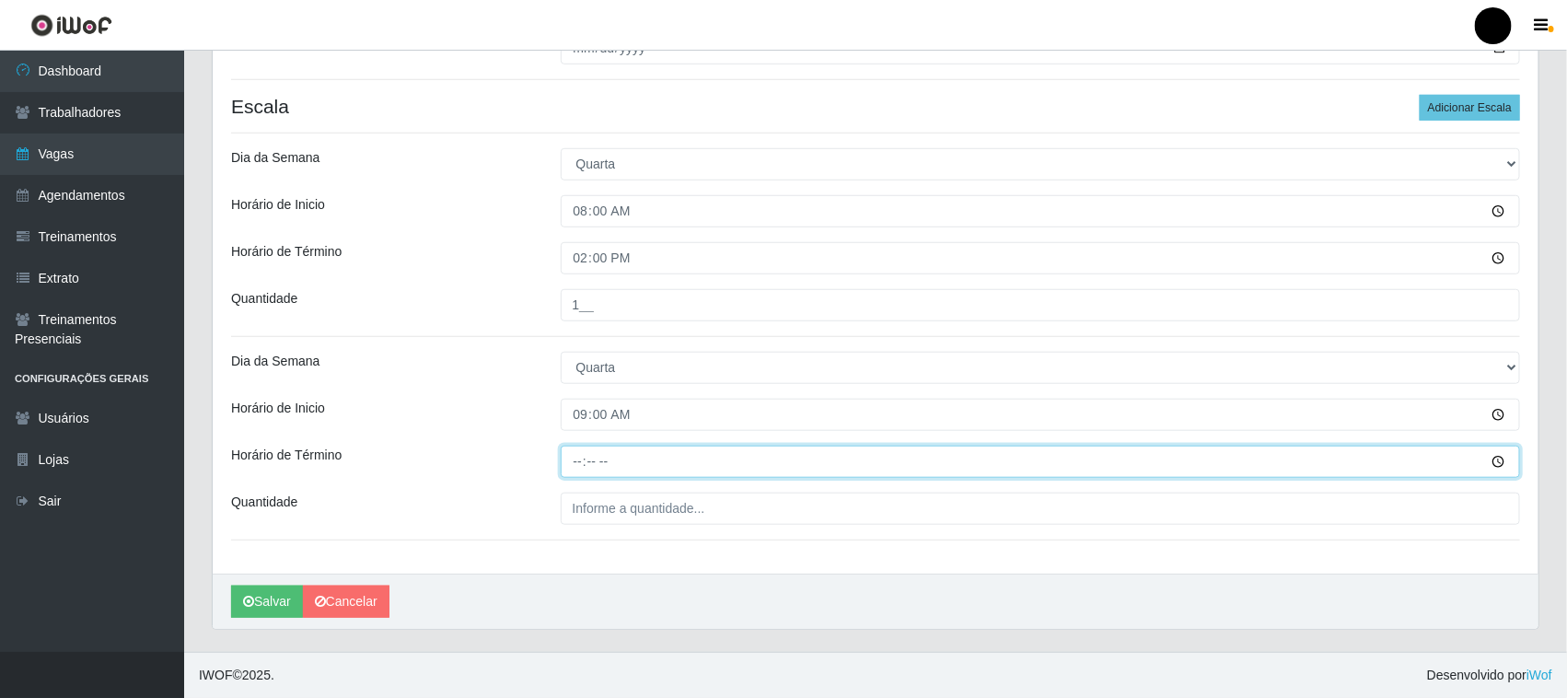
click at [575, 465] on input "Horário de Término" at bounding box center [1041, 462] width 960 height 32
type input "15:00"
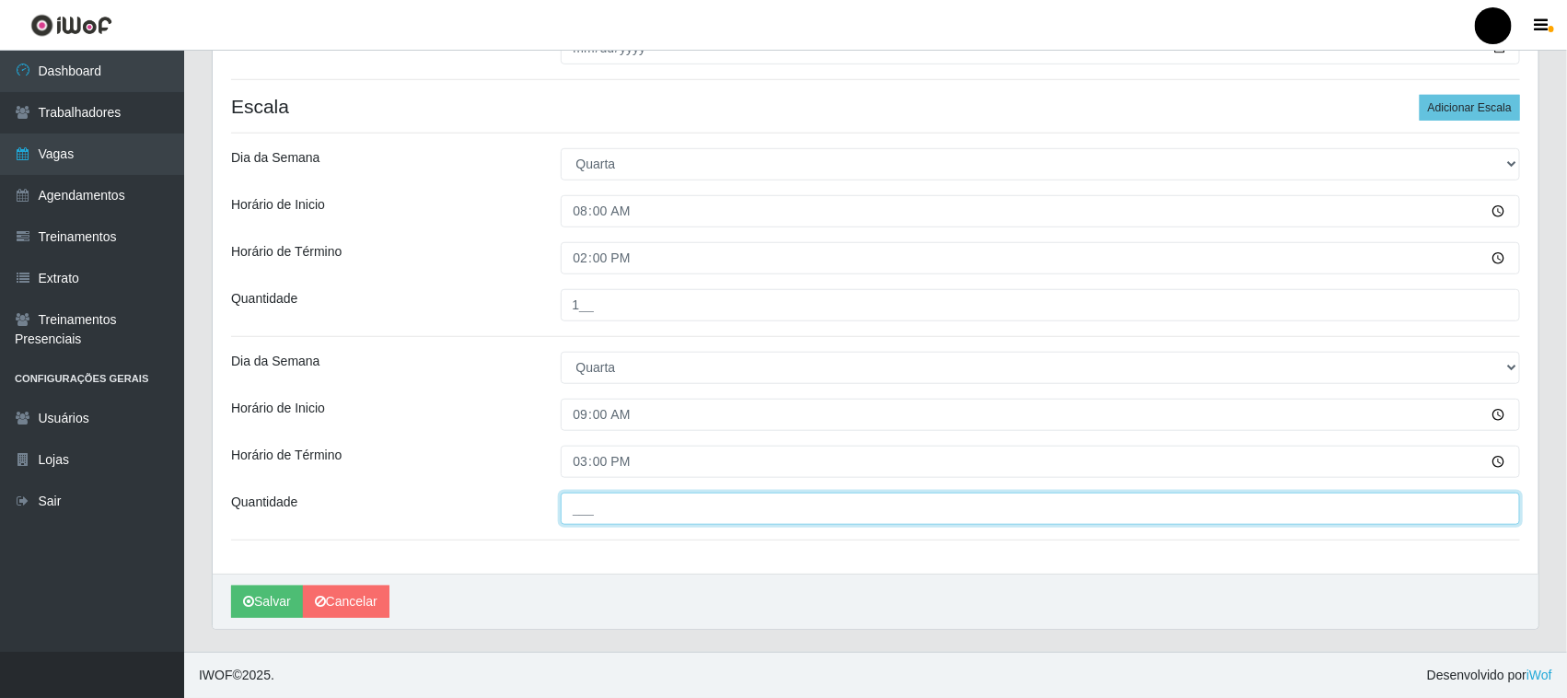
click at [585, 506] on input "___" at bounding box center [1041, 509] width 960 height 32
type input "2__"
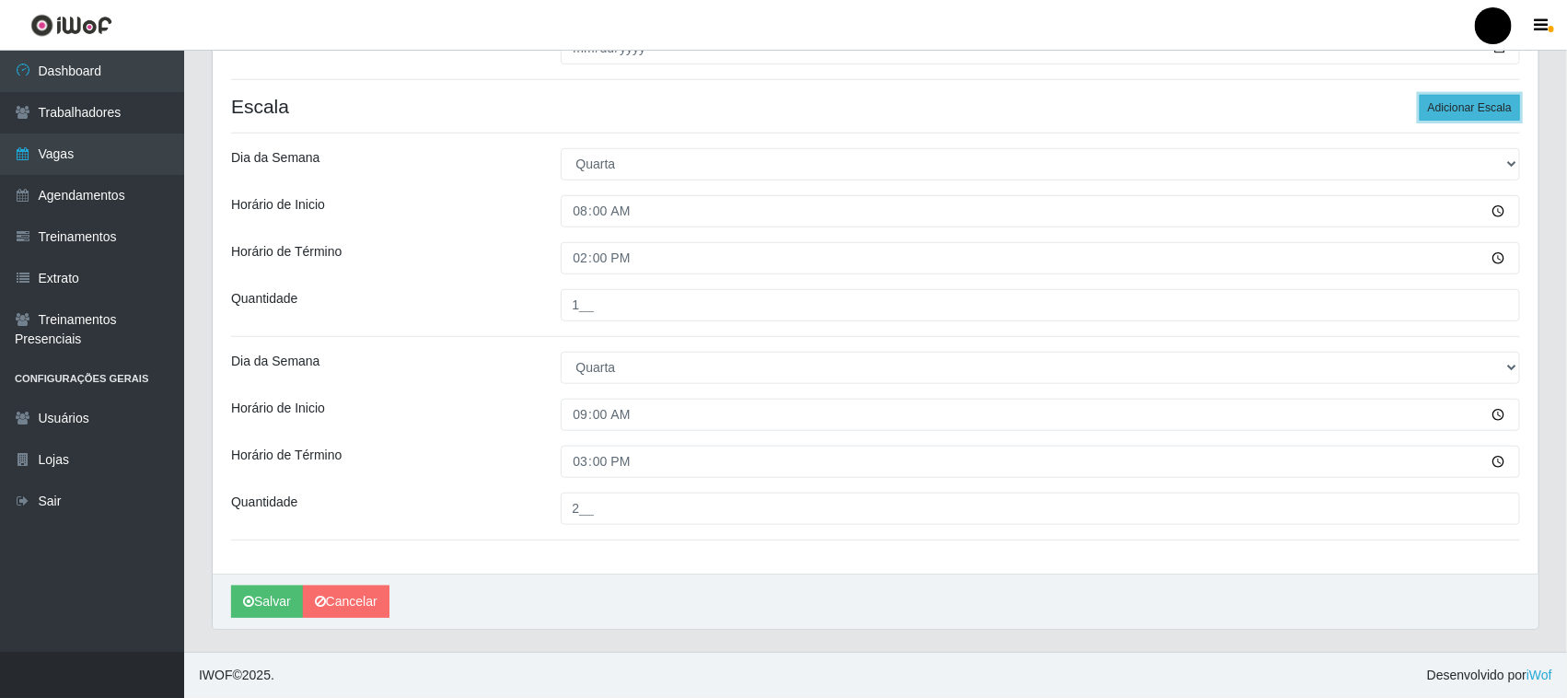
click at [1453, 102] on button "Adicionar Escala" at bounding box center [1470, 108] width 100 height 26
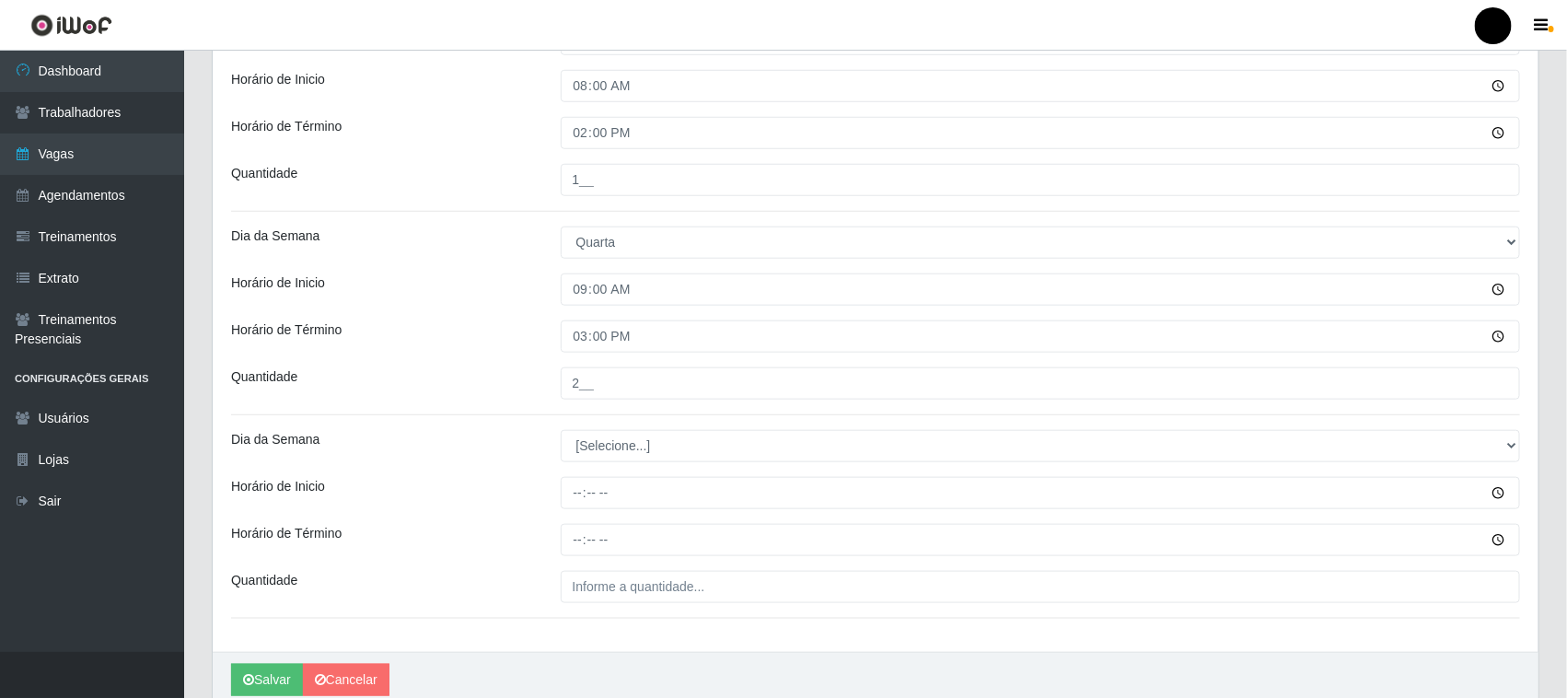
scroll to position [709, 0]
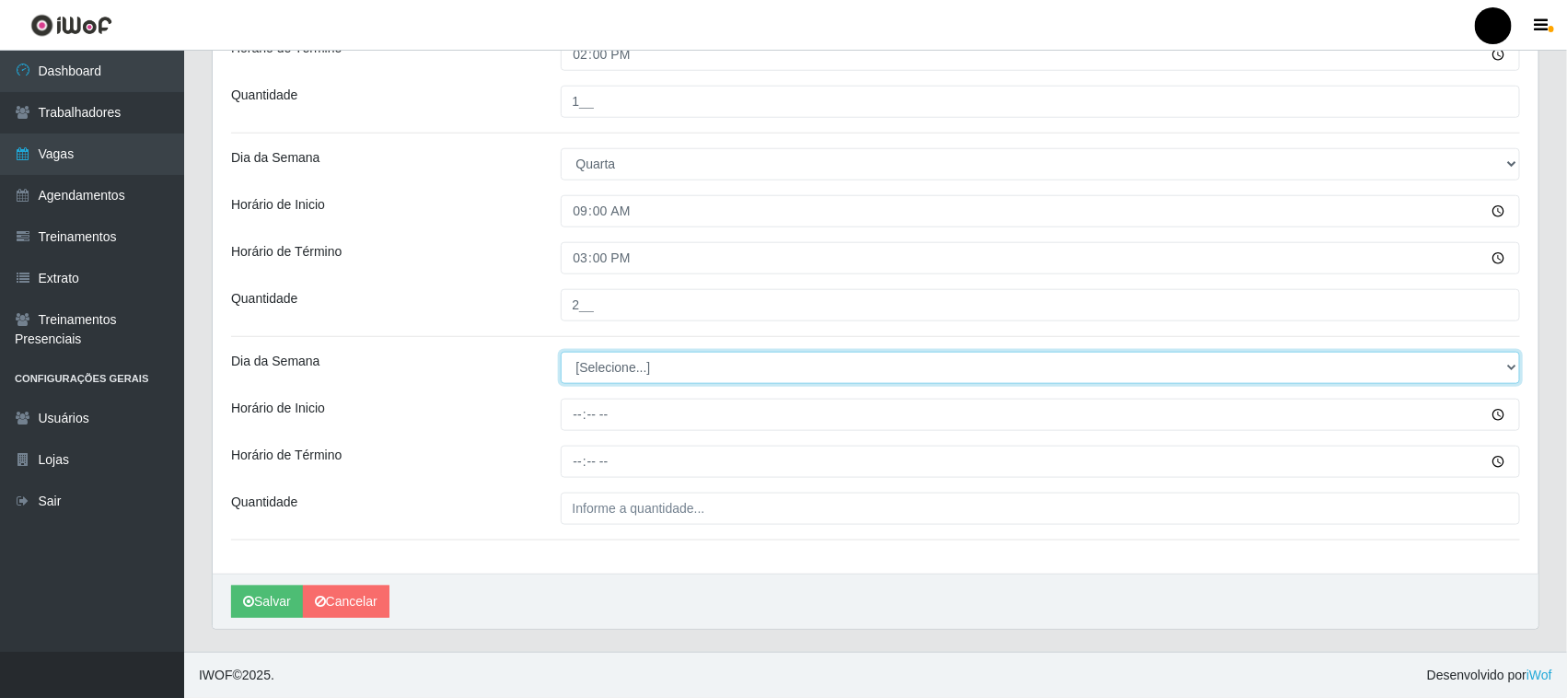
click at [610, 373] on select "[Selecione...] Segunda Terça Quarta Quinta Sexta Sábado Domingo" at bounding box center [1041, 368] width 960 height 32
select select "3"
click at [561, 352] on select "[Selecione...] Segunda Terça Quarta Quinta Sexta Sábado Domingo" at bounding box center [1041, 368] width 960 height 32
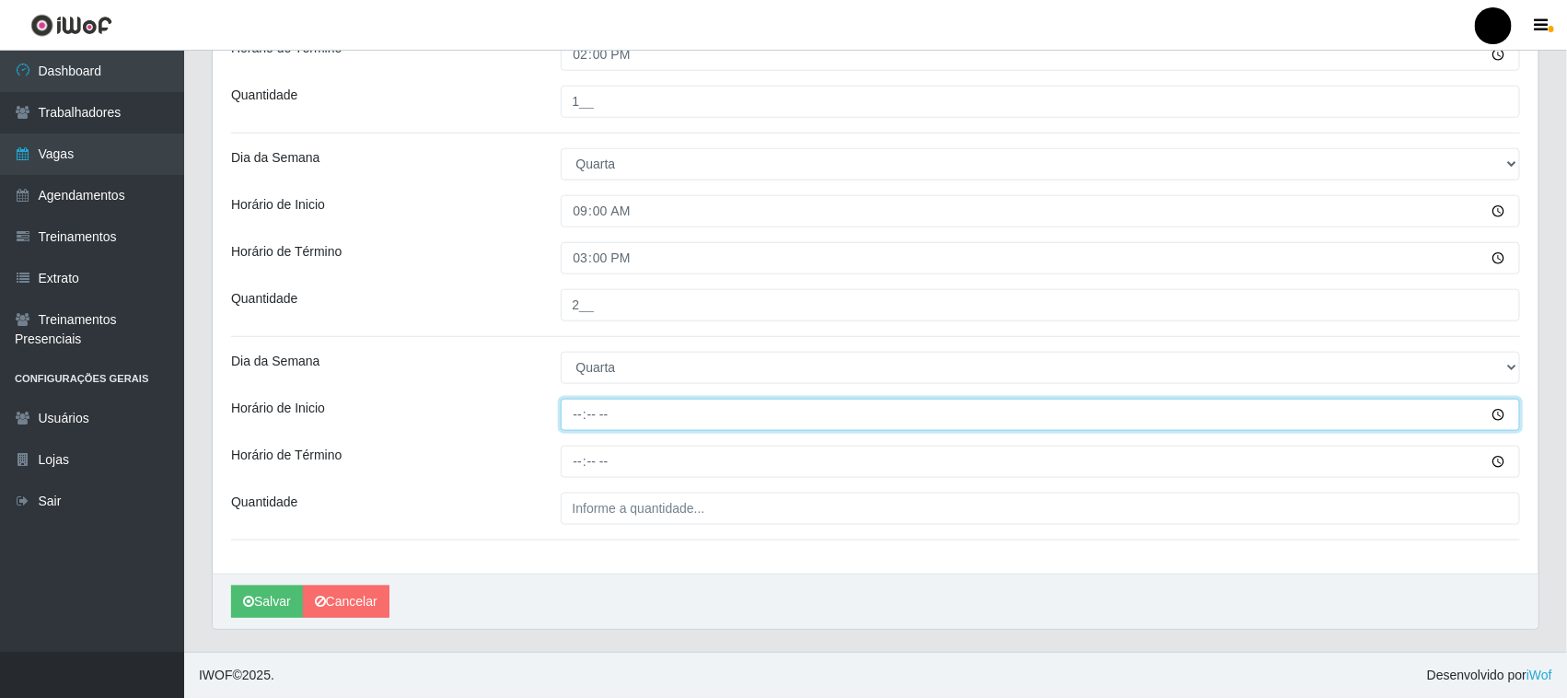
click at [580, 407] on input "Horário de Inicio" at bounding box center [1041, 415] width 960 height 32
type input "16:00"
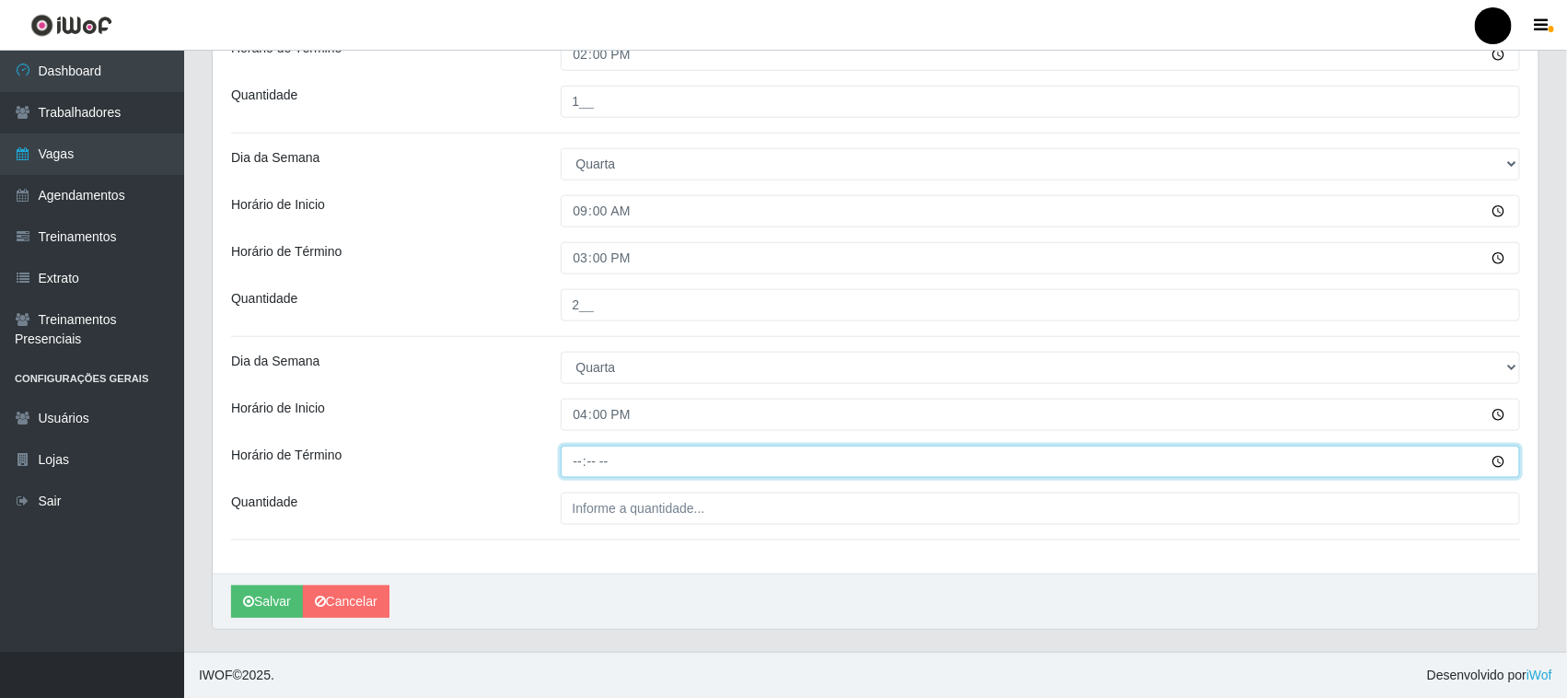
click at [577, 461] on input "Horário de Término" at bounding box center [1041, 462] width 960 height 32
type input "22:00"
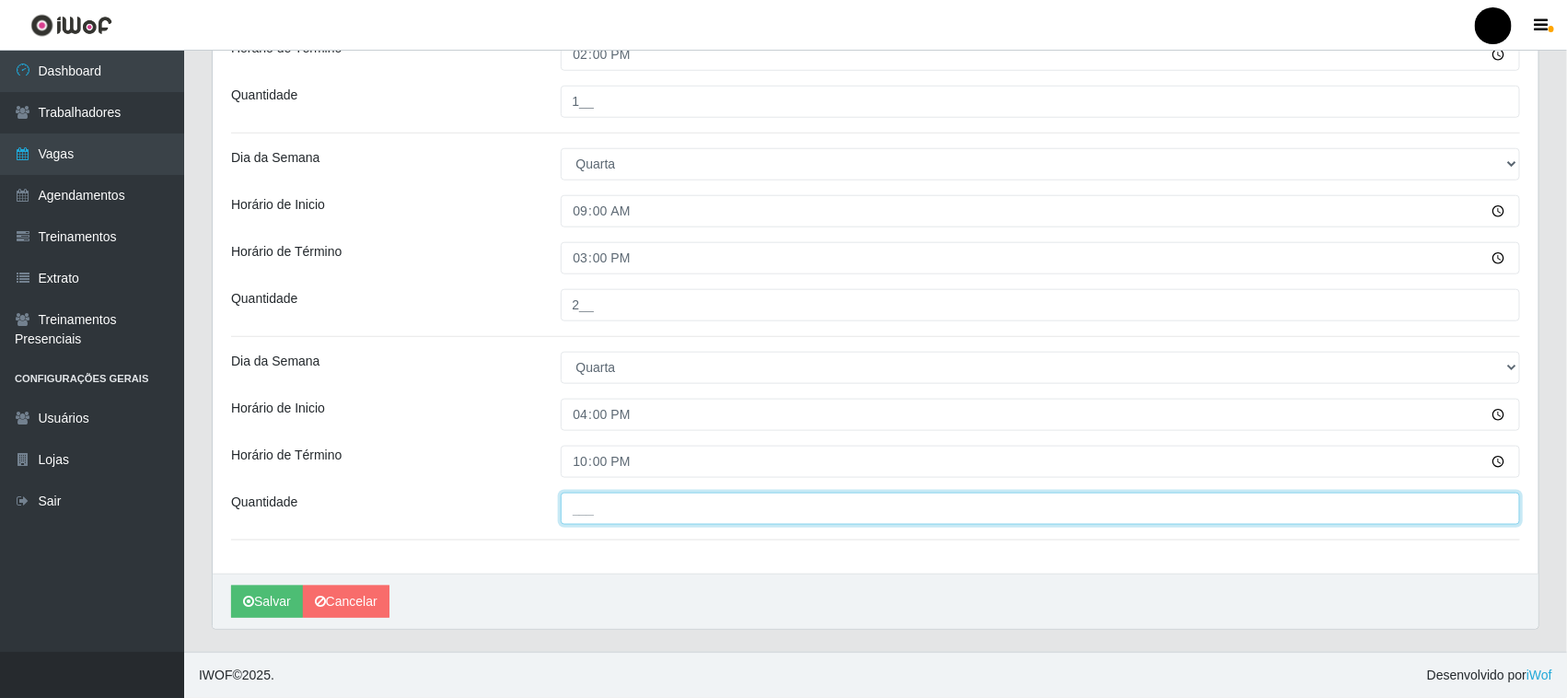
click at [597, 504] on input "___" at bounding box center [1041, 509] width 960 height 32
type input "3__"
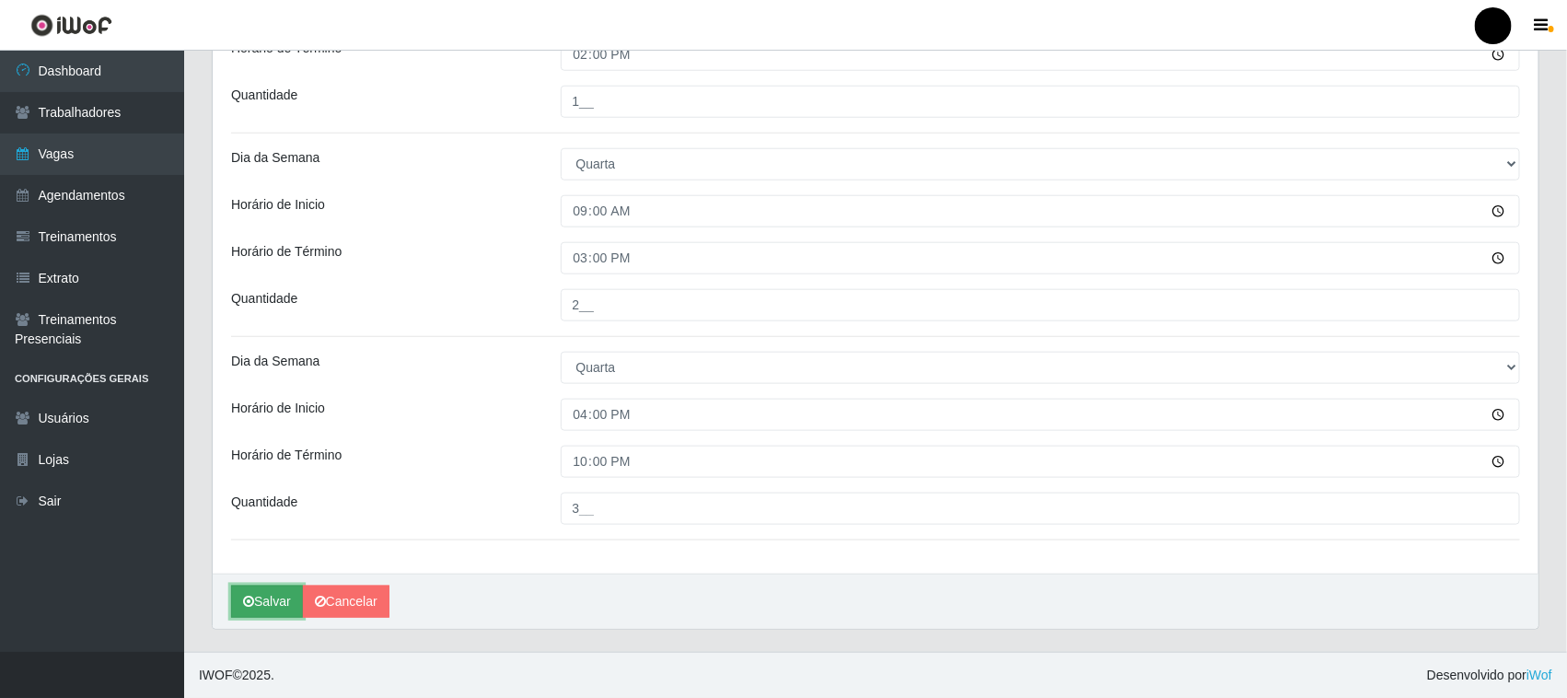
click at [263, 604] on button "Salvar" at bounding box center [267, 602] width 72 height 32
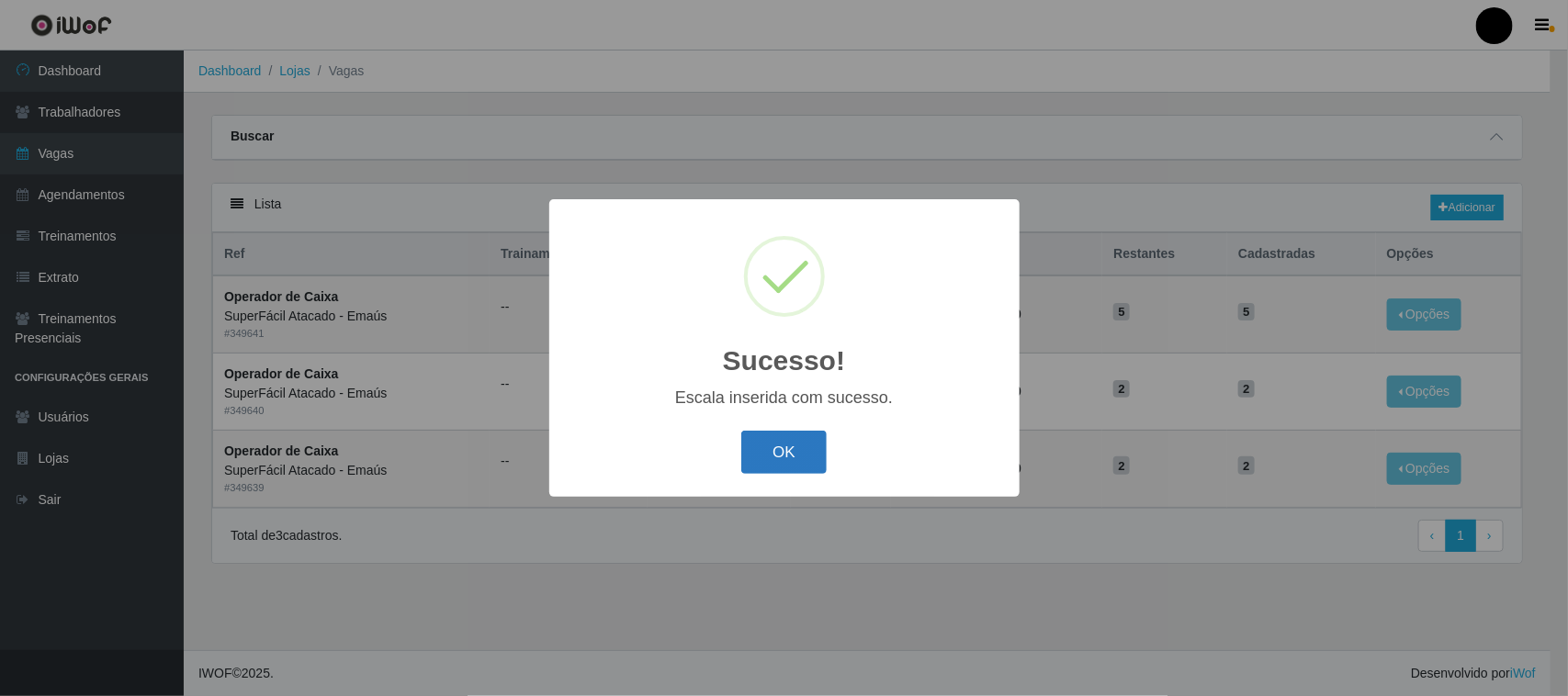
click at [793, 459] on button "OK" at bounding box center [784, 452] width 86 height 43
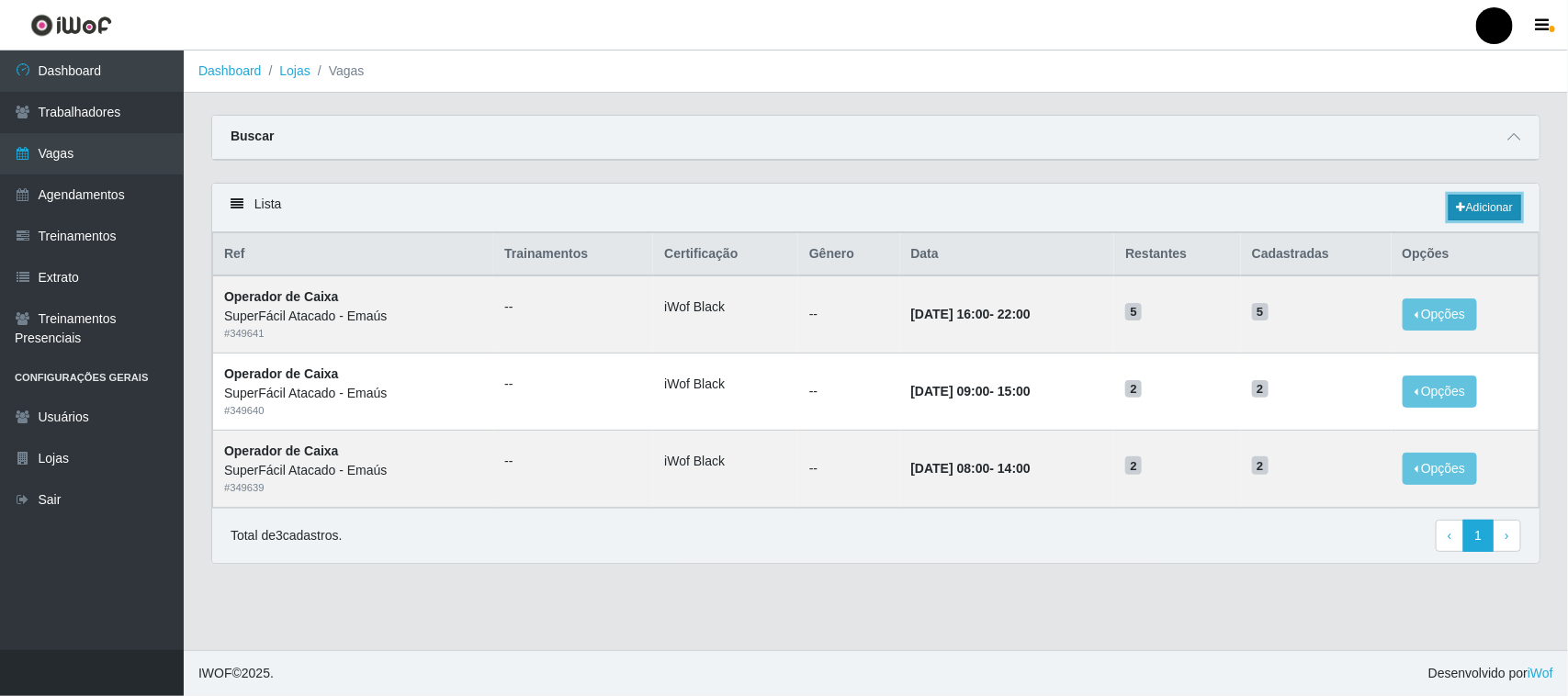
click at [1488, 211] on link "Adicionar" at bounding box center [1484, 207] width 73 height 26
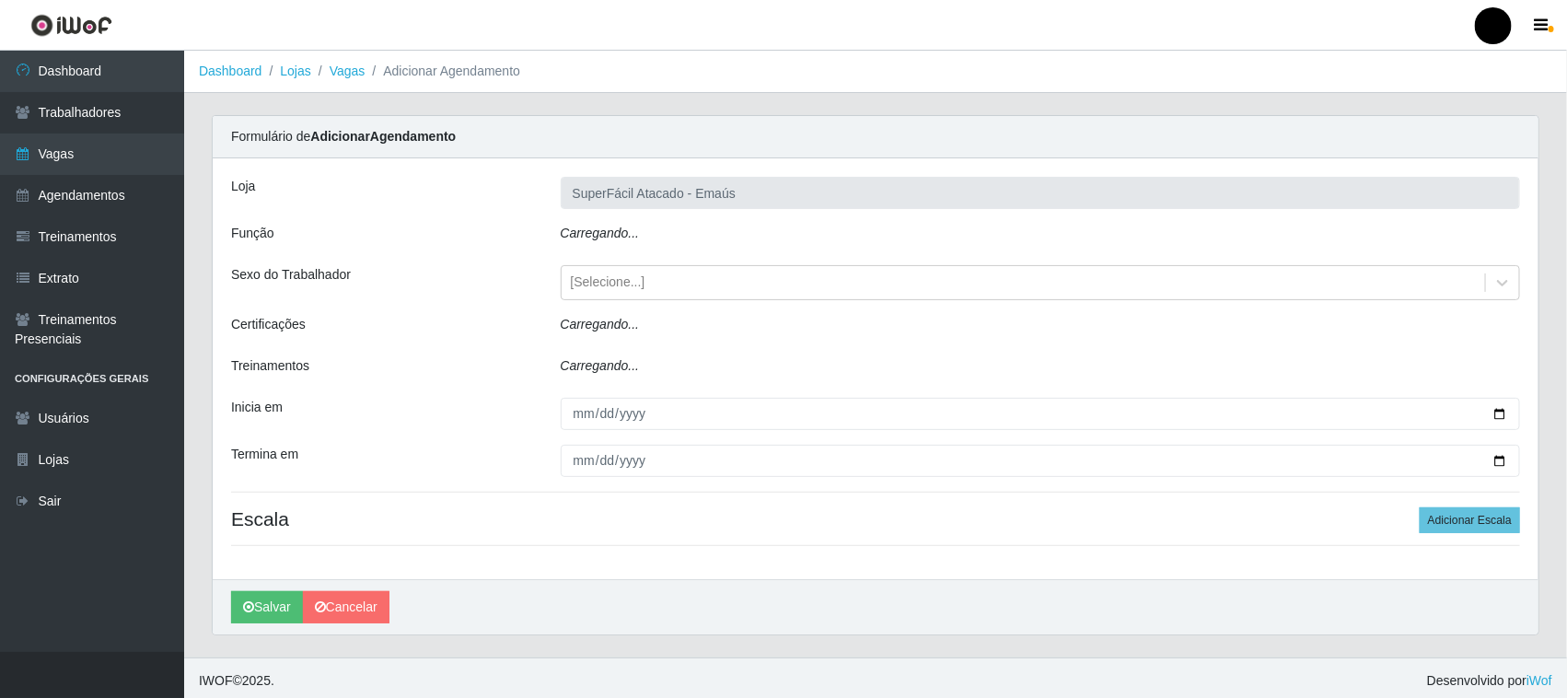
type input "SuperFácil Atacado - Emaús"
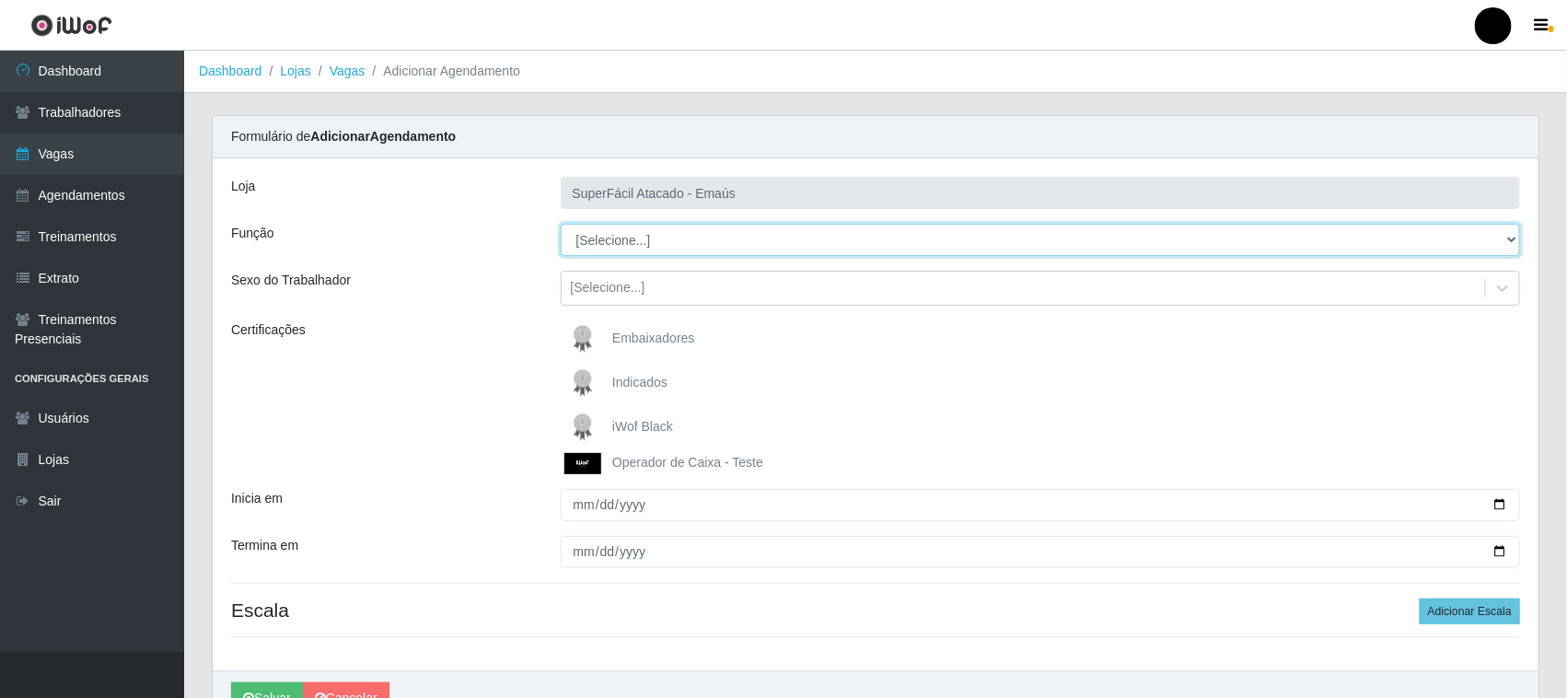
click at [605, 246] on select "[Selecione...] Auxiliar de Estacionamento Auxiliar de Estacionamento + Auxiliar…" at bounding box center [1041, 240] width 960 height 32
select select "1"
click at [561, 224] on select "[Selecione...] Auxiliar de Estacionamento Auxiliar de Estacionamento + Auxiliar…" at bounding box center [1041, 240] width 960 height 32
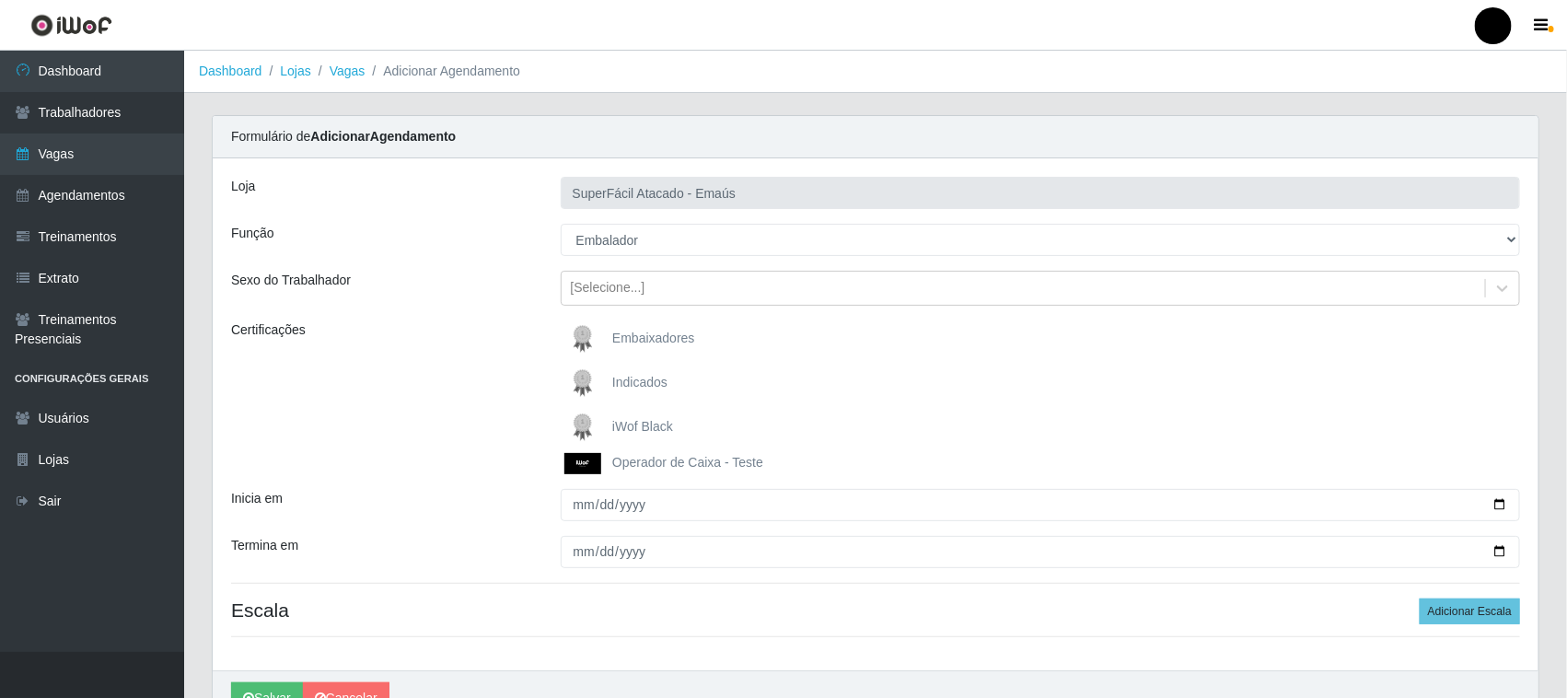
click at [582, 421] on img at bounding box center [586, 427] width 44 height 37
click at [0, 0] on input "iWof Black" at bounding box center [0, 0] width 0 height 0
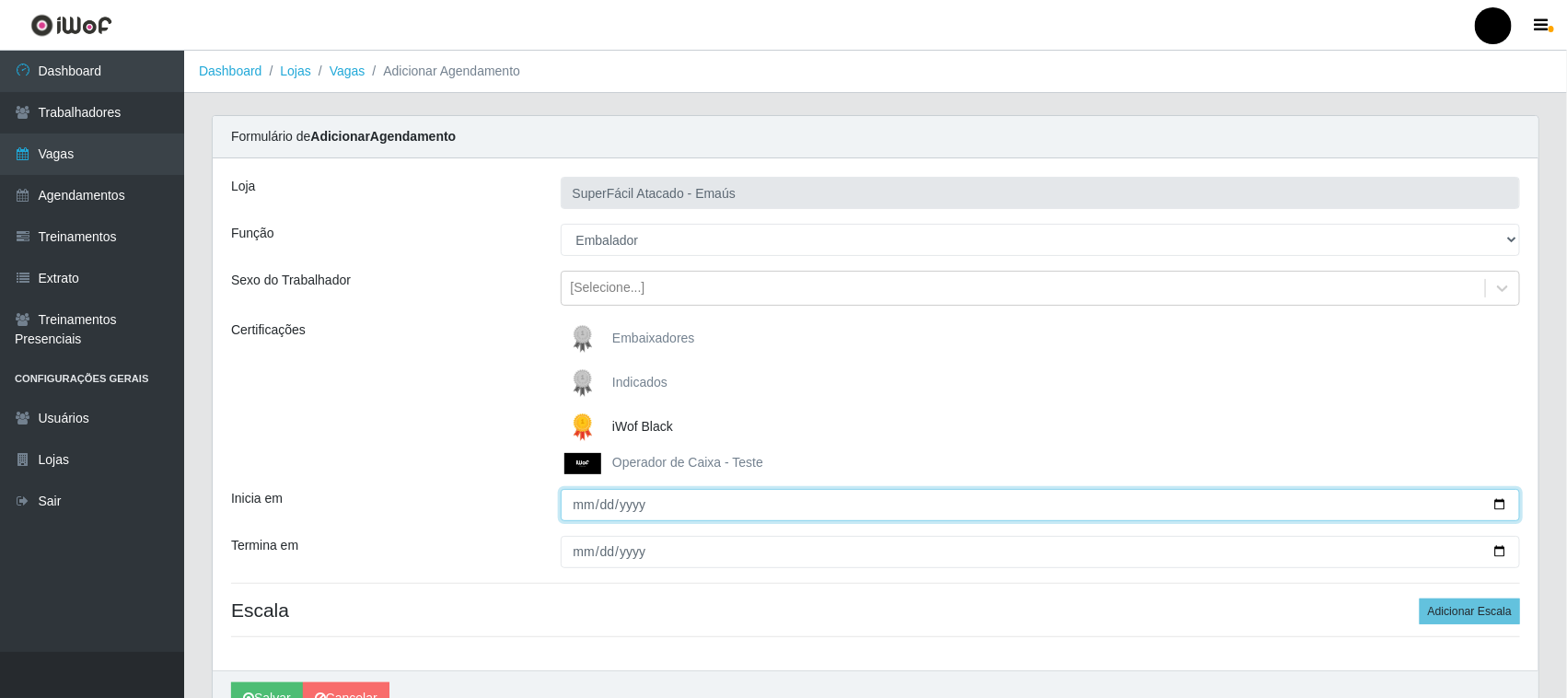
click at [1496, 505] on input "Inicia em" at bounding box center [1041, 505] width 960 height 32
type input "2025-10-02"
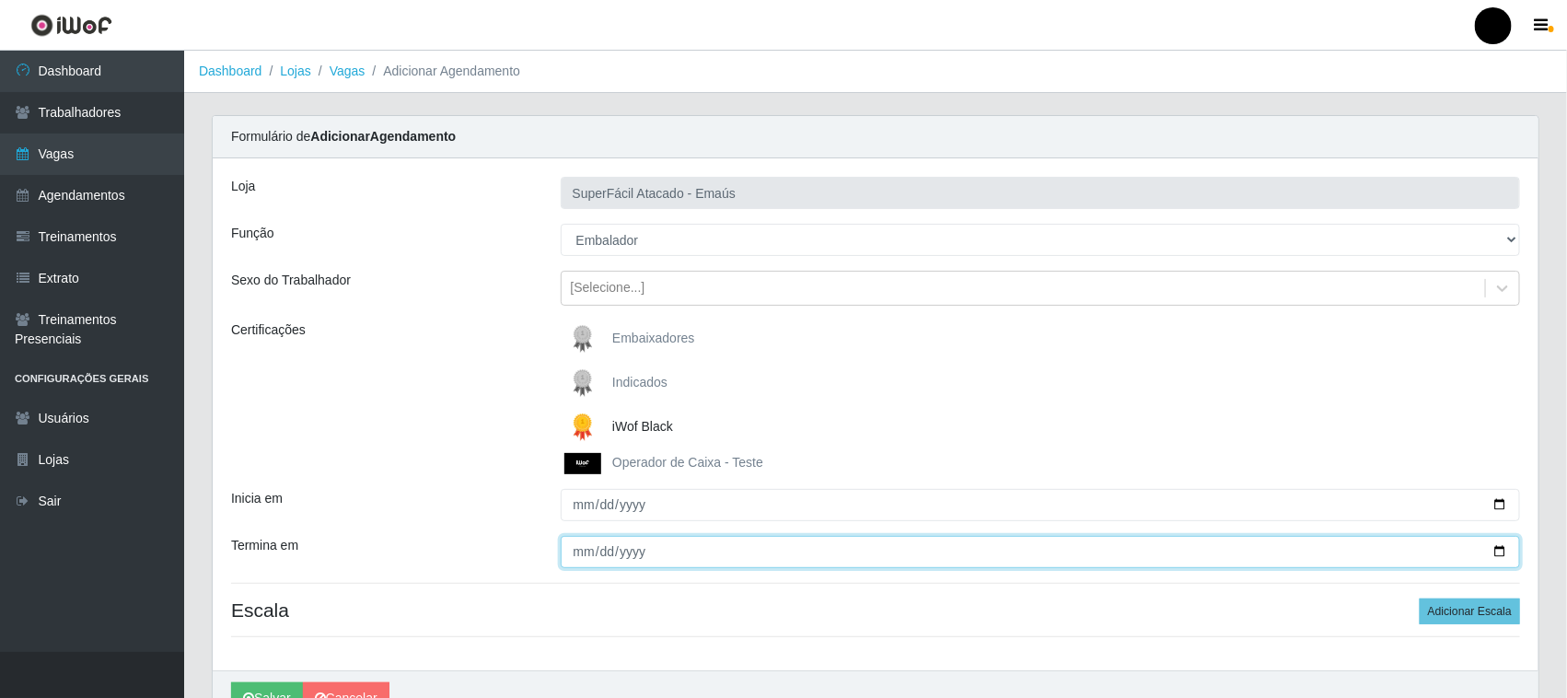
drag, startPoint x: 1501, startPoint y: 548, endPoint x: 1471, endPoint y: 555, distance: 30.4
click at [1498, 549] on input "Termina em" at bounding box center [1041, 552] width 960 height 32
type input "2025-10-09"
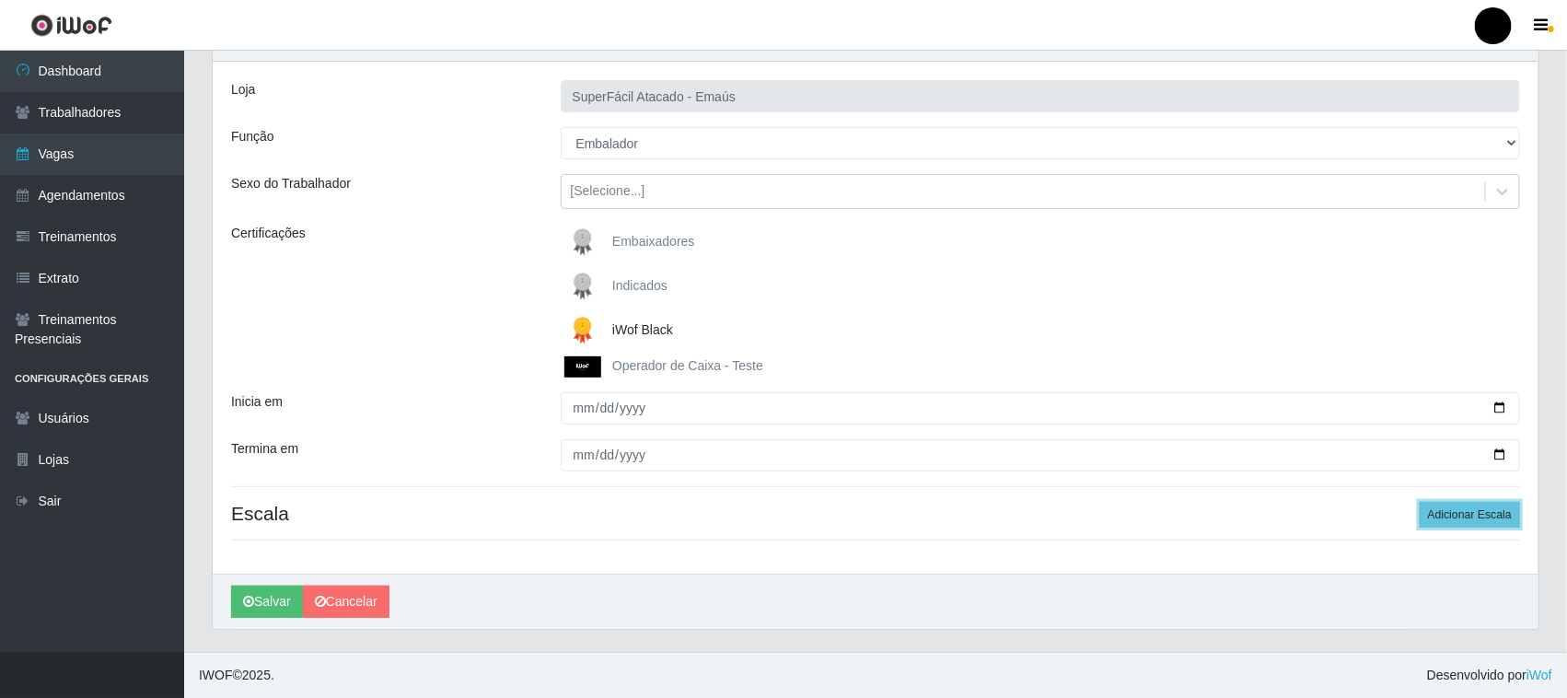
drag, startPoint x: 1501, startPoint y: 511, endPoint x: 1375, endPoint y: 512, distance: 126.1
click at [1497, 512] on button "Adicionar Escala" at bounding box center [1470, 515] width 100 height 26
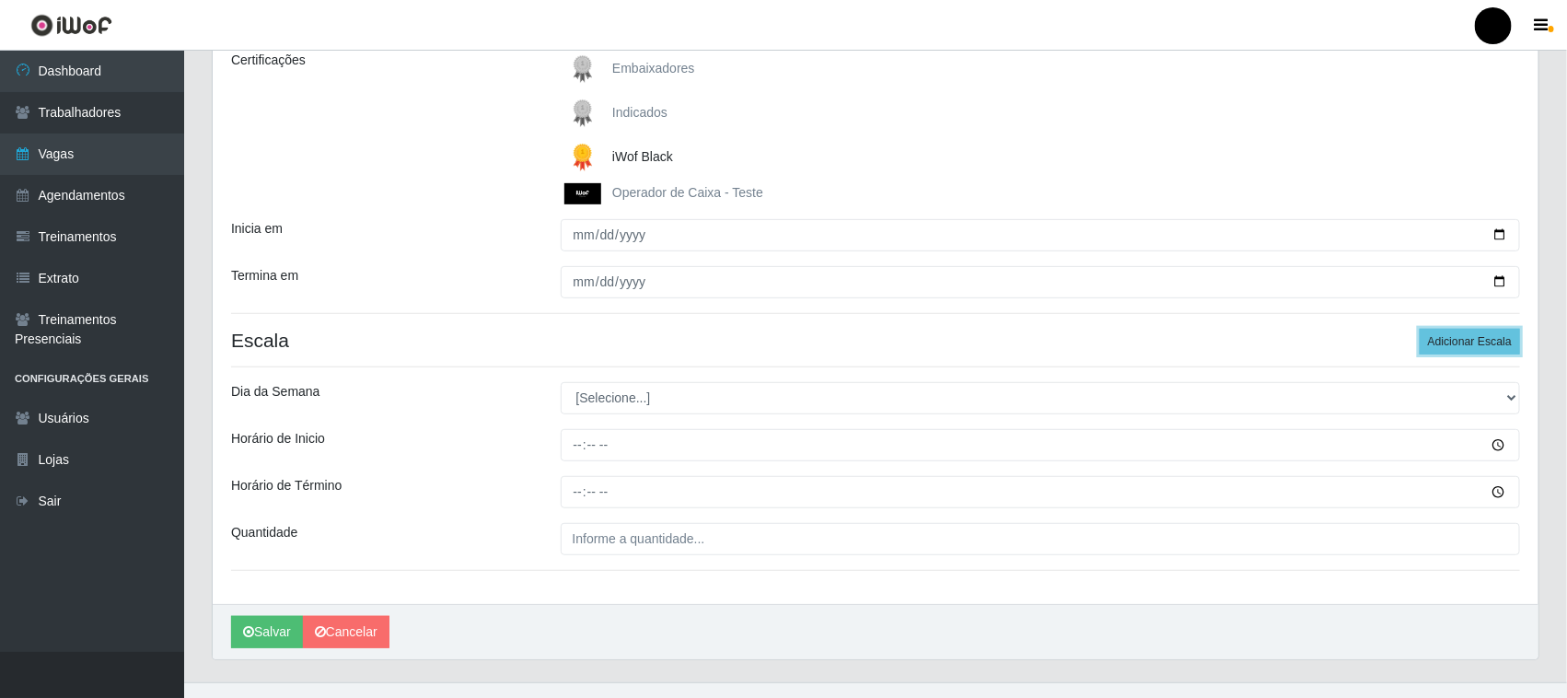
scroll to position [301, 0]
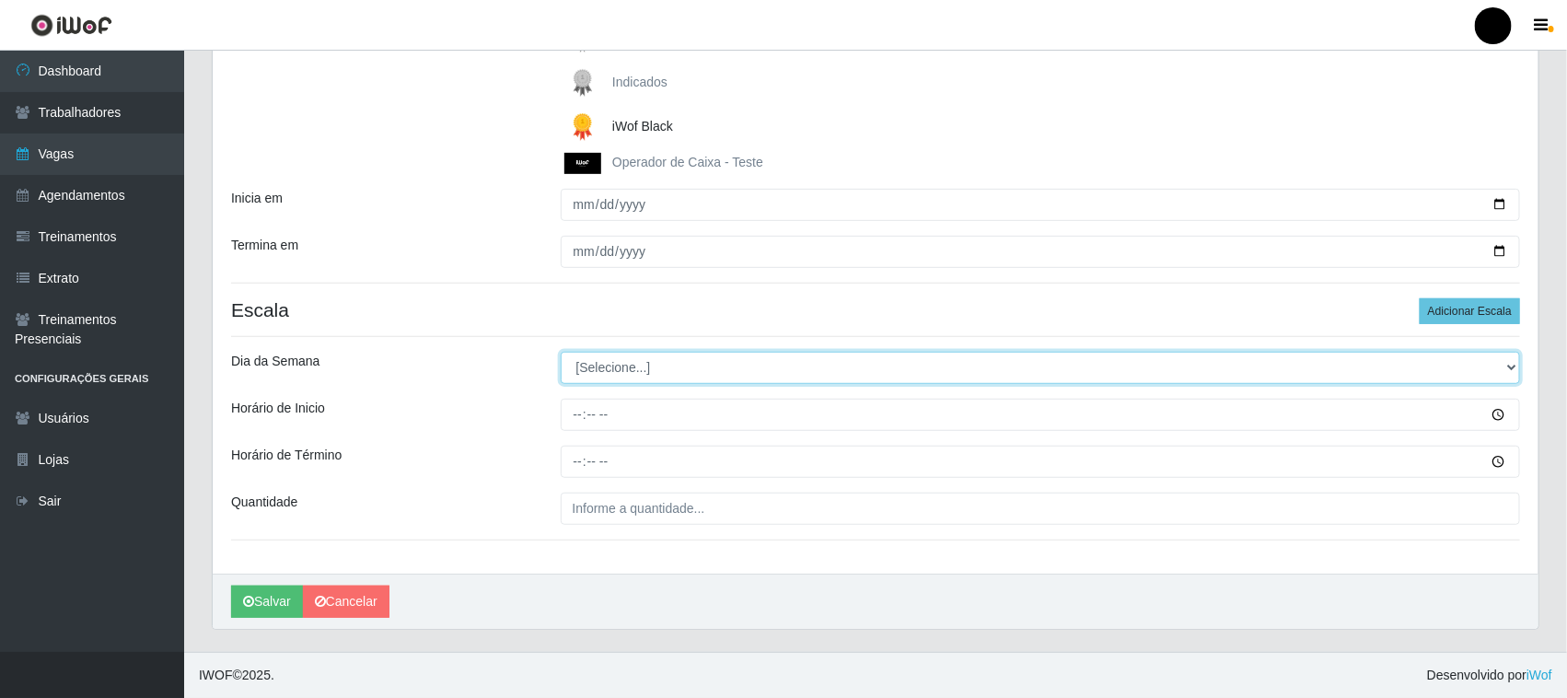
click at [610, 370] on select "[Selecione...] Segunda Terça Quarta Quinta Sexta Sábado Domingo" at bounding box center [1041, 368] width 960 height 32
select select "4"
click at [561, 352] on select "[Selecione...] Segunda Terça Quarta Quinta Sexta Sábado Domingo" at bounding box center [1041, 368] width 960 height 32
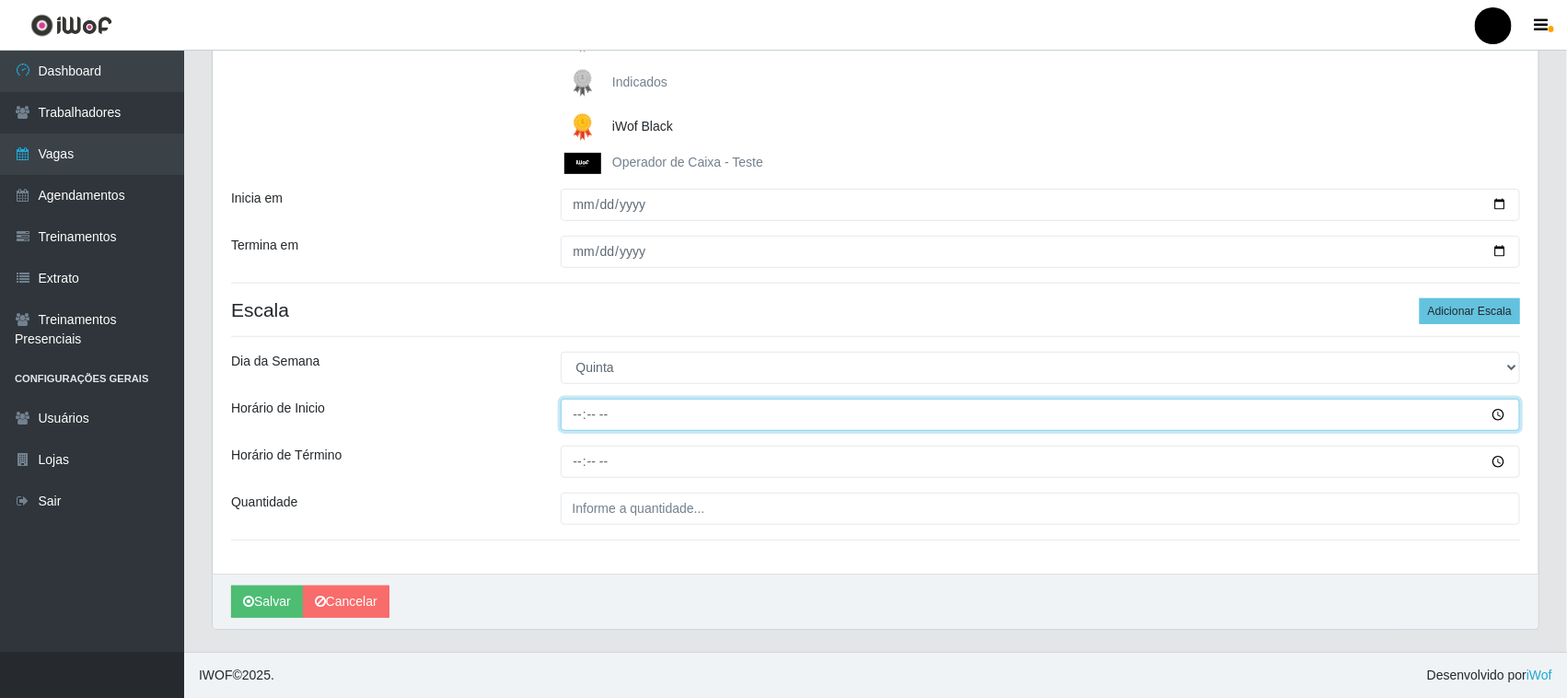
click at [573, 421] on input "Horário de Inicio" at bounding box center [1041, 415] width 960 height 32
type input "08:00"
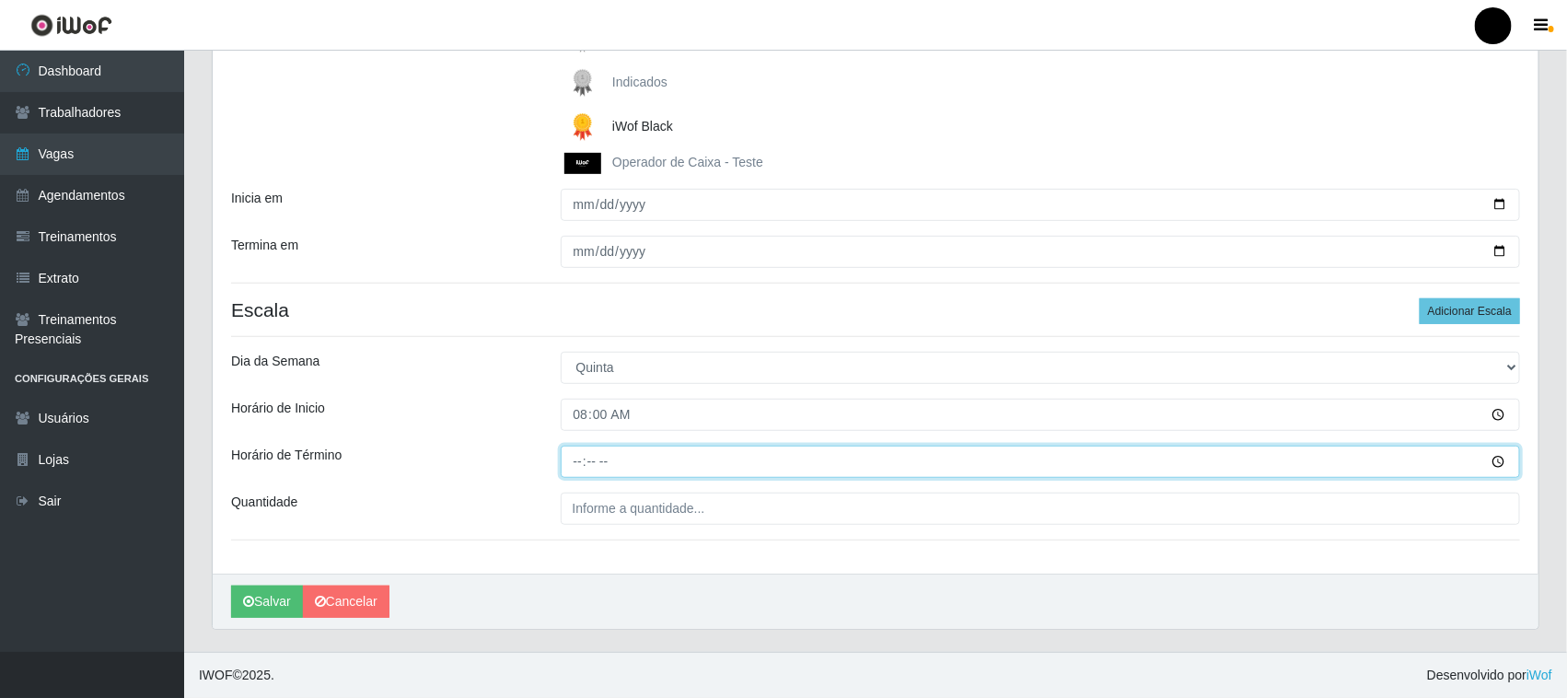
click at [577, 463] on input "Horário de Término" at bounding box center [1041, 462] width 960 height 32
type input "14:00"
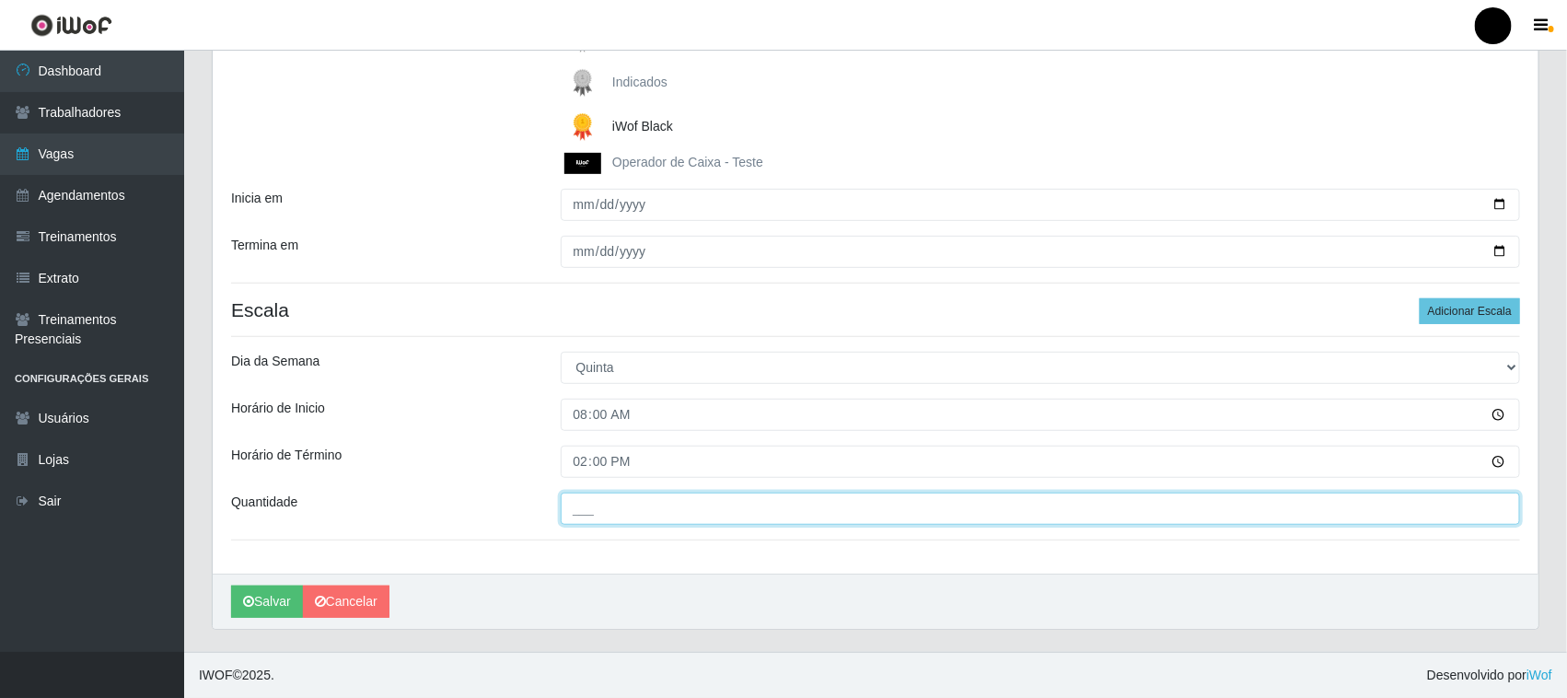
click at [595, 507] on input "___" at bounding box center [1041, 509] width 960 height 32
click at [585, 511] on input "03_" at bounding box center [1041, 509] width 960 height 32
type input "02_"
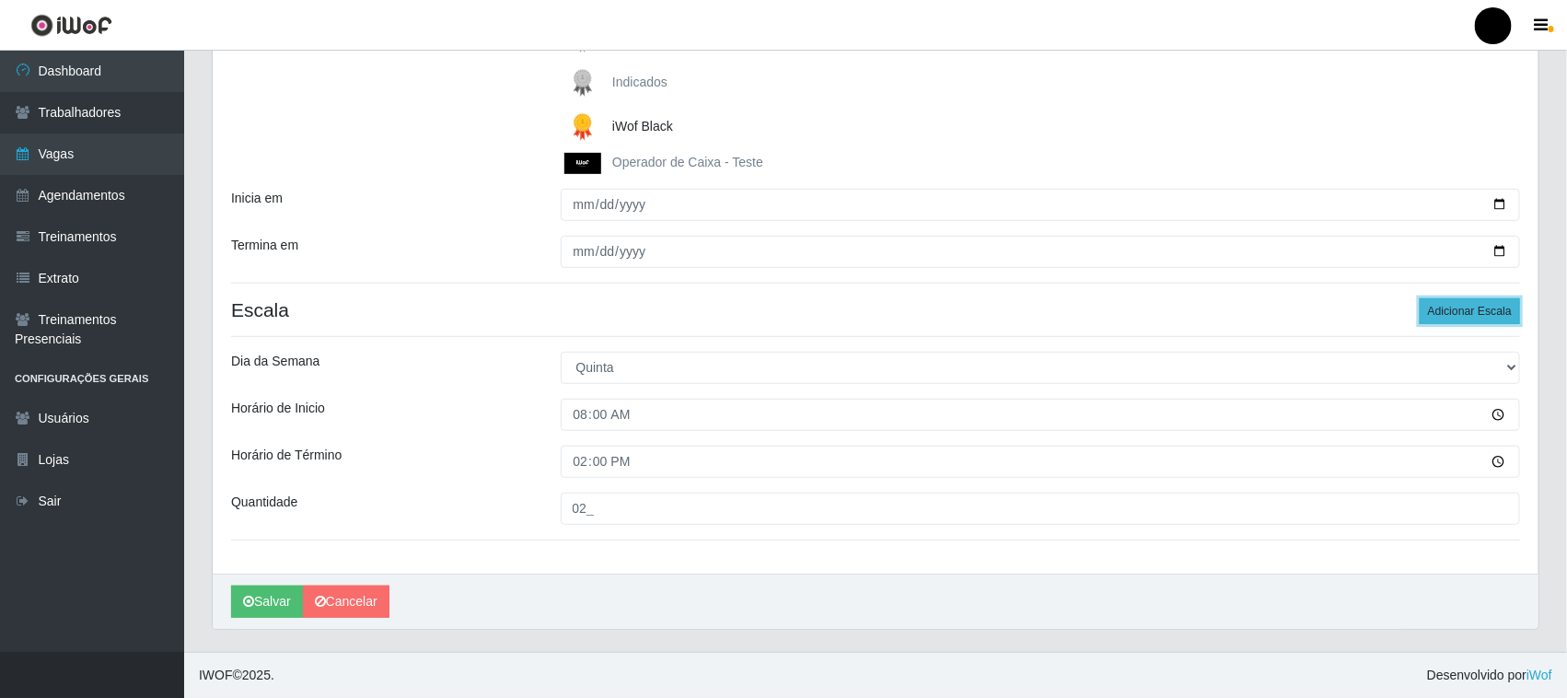
click at [1447, 309] on button "Adicionar Escala" at bounding box center [1470, 311] width 100 height 26
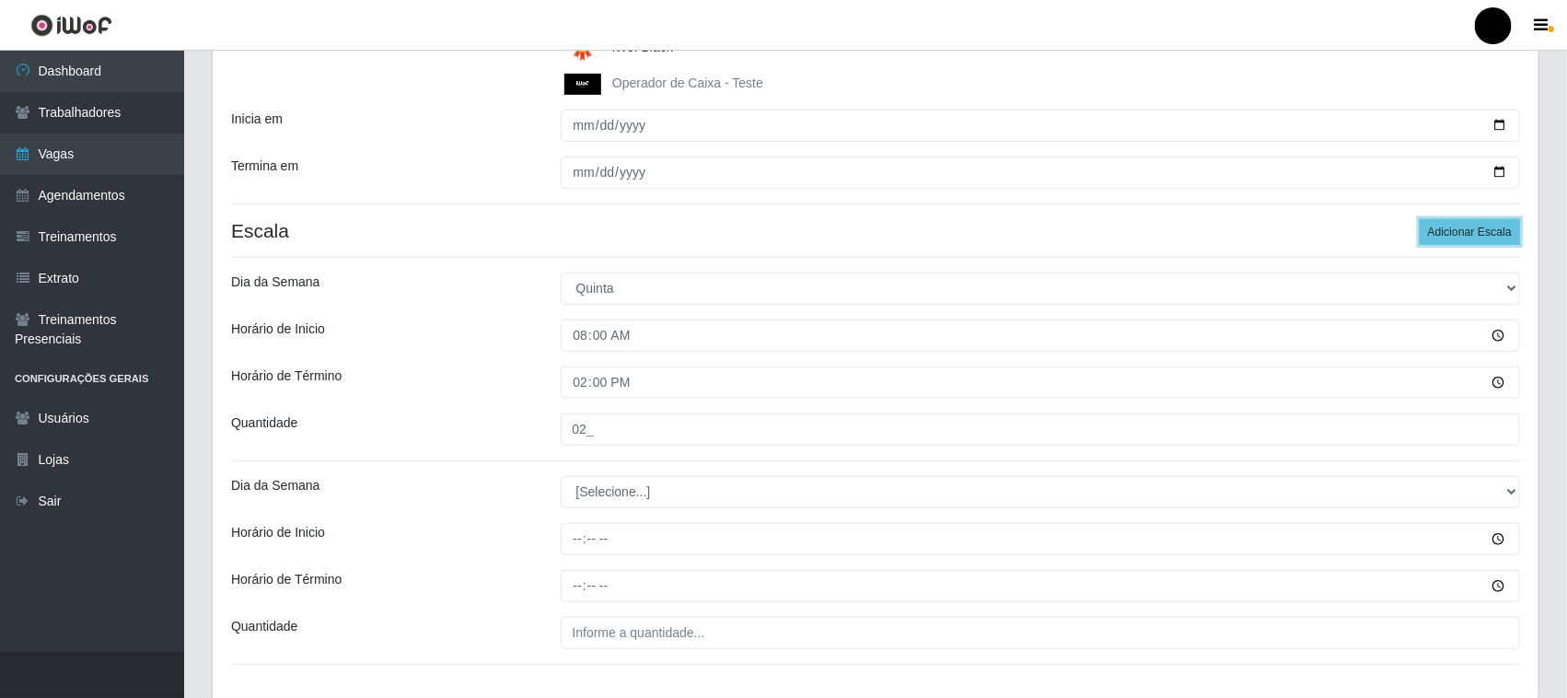
scroll to position [416, 0]
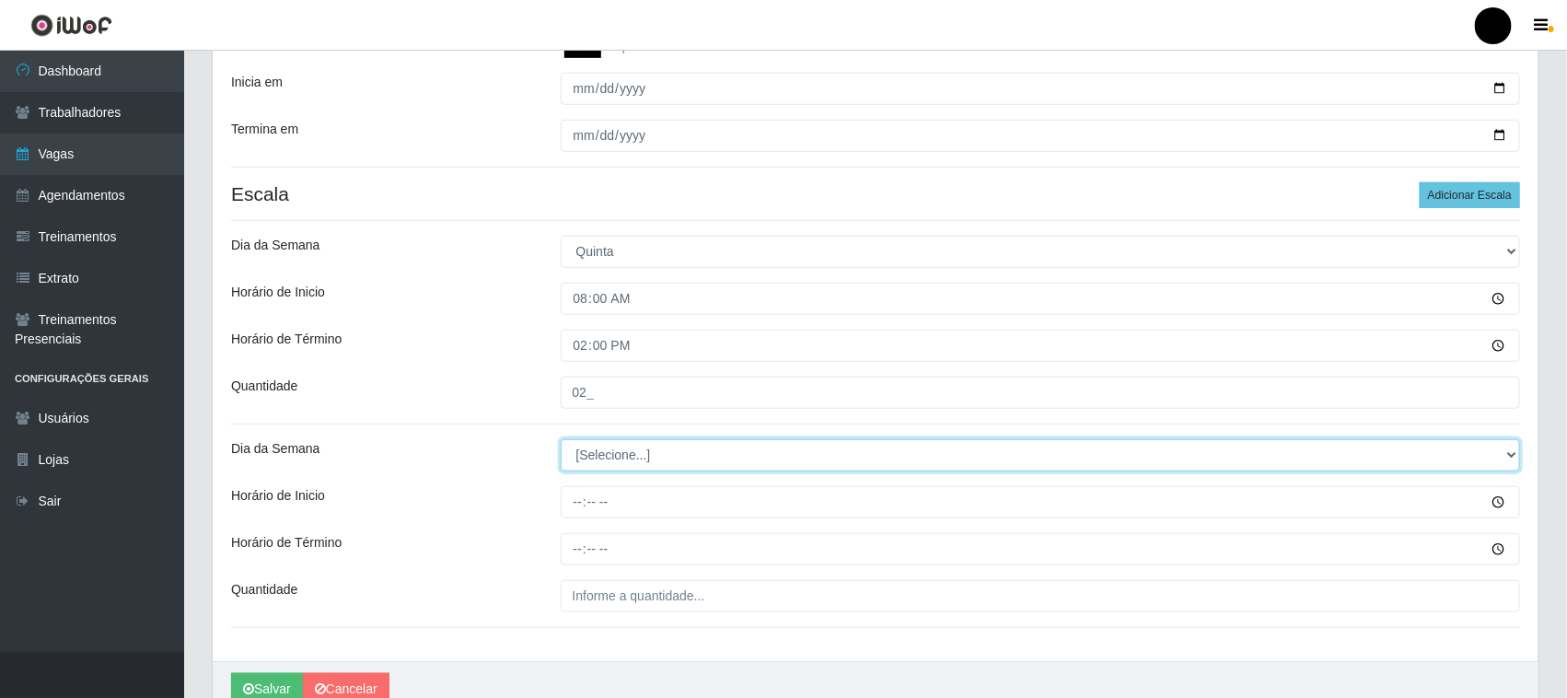
click at [594, 454] on select "[Selecione...] Segunda Terça Quarta Quinta Sexta Sábado Domingo" at bounding box center [1041, 455] width 960 height 32
select select "4"
click at [561, 440] on select "[Selecione...] Segunda Terça Quarta Quinta Sexta Sábado Domingo" at bounding box center [1041, 455] width 960 height 32
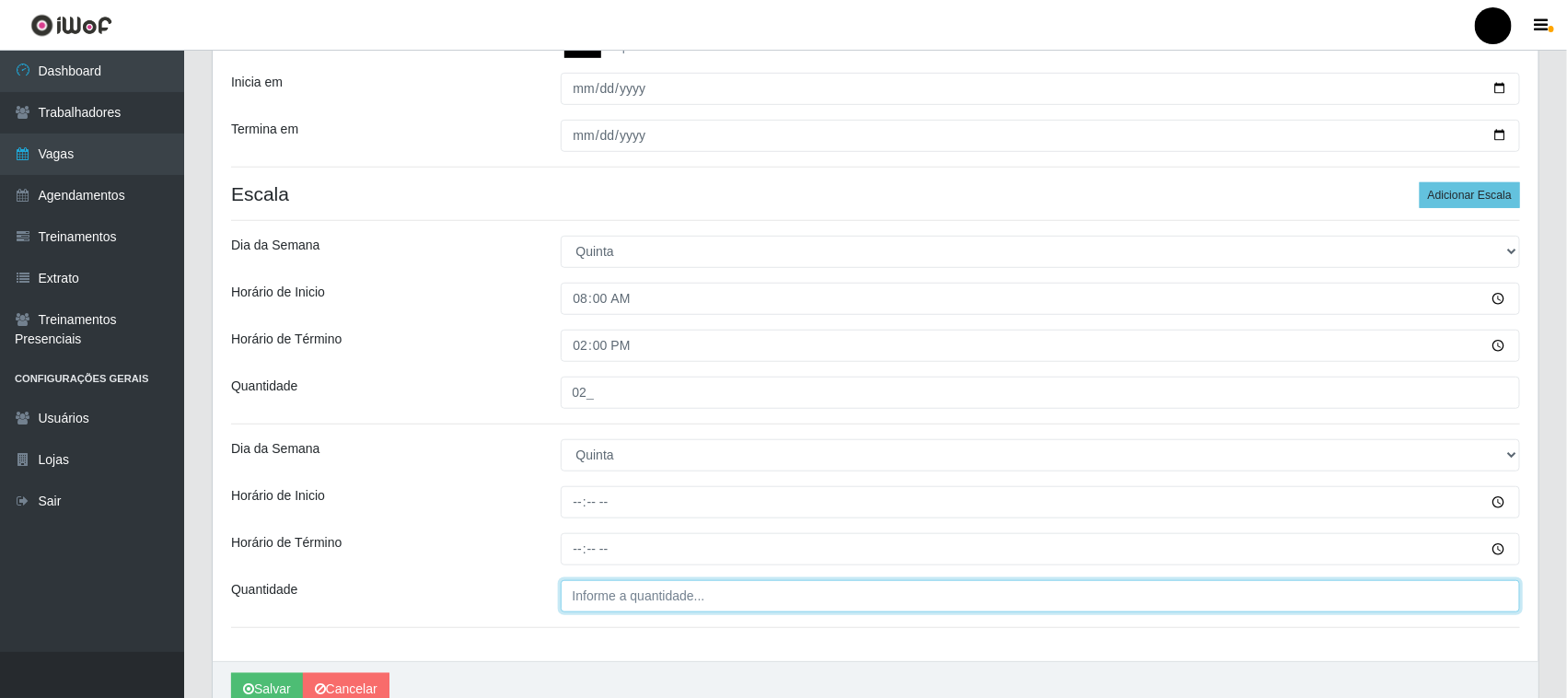
click at [601, 608] on input "Quantidade" at bounding box center [1041, 596] width 960 height 32
type input "___"
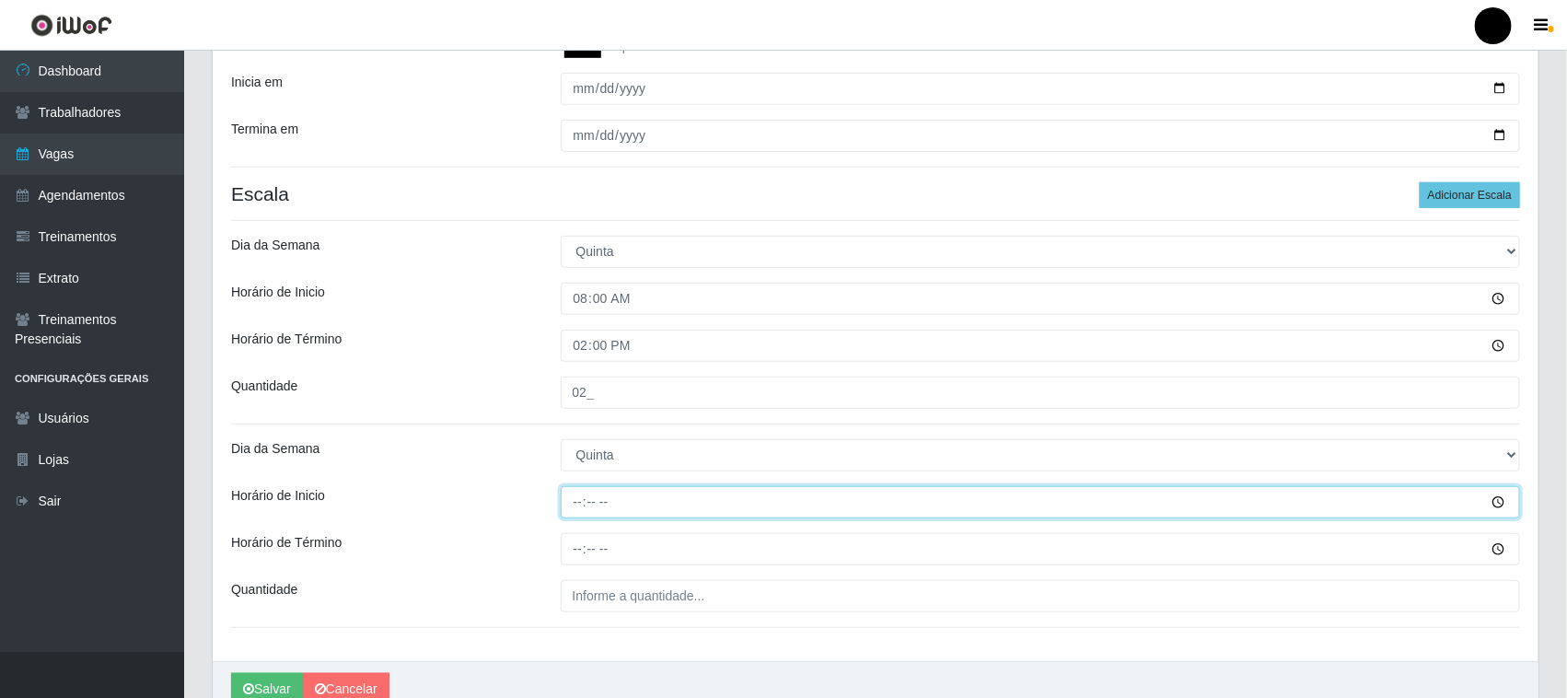
click at [577, 503] on input "Horário de Inicio" at bounding box center [1041, 502] width 960 height 32
type input "09:00"
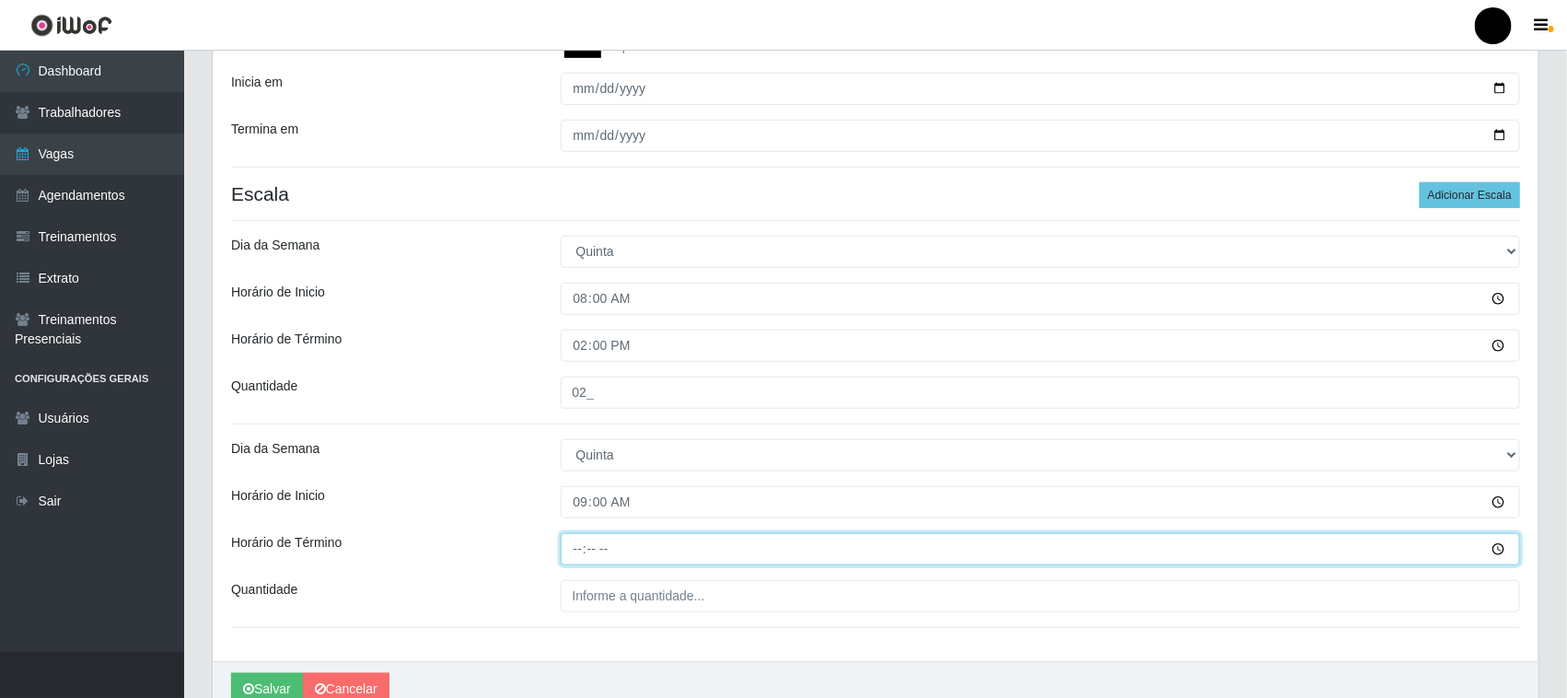
click at [572, 552] on input "Horário de Término" at bounding box center [1041, 549] width 960 height 32
type input "15:00"
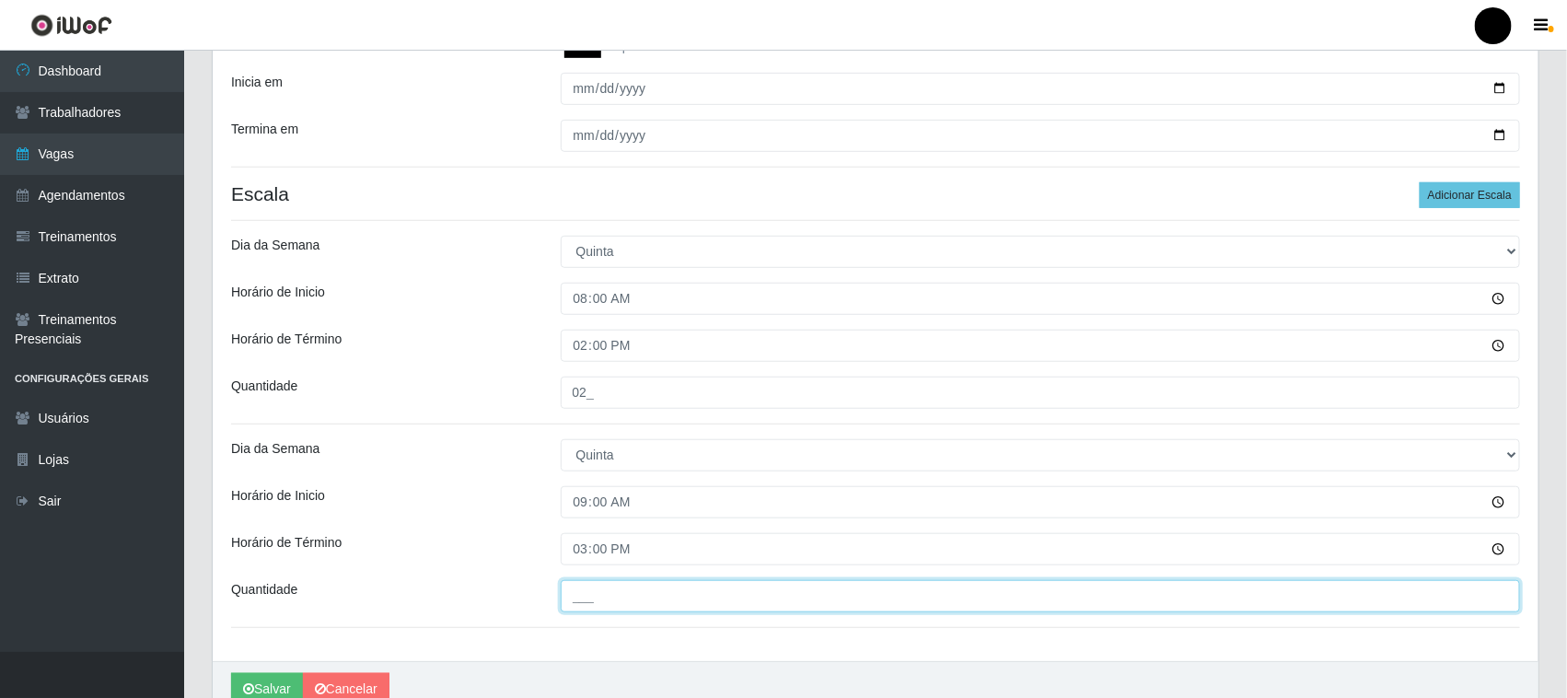
click at [592, 600] on input "___" at bounding box center [1041, 596] width 960 height 32
type input "1__"
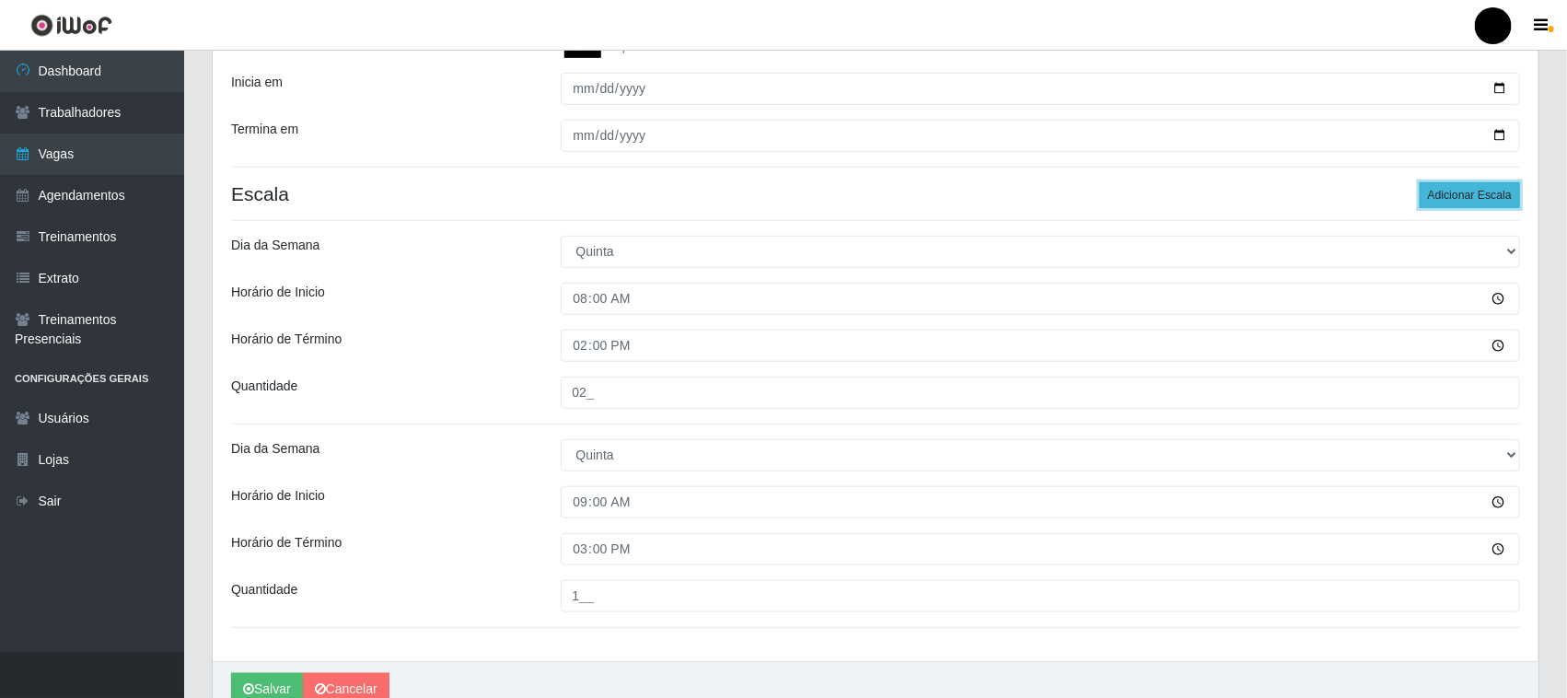
click at [1445, 203] on button "Adicionar Escala" at bounding box center [1470, 195] width 100 height 26
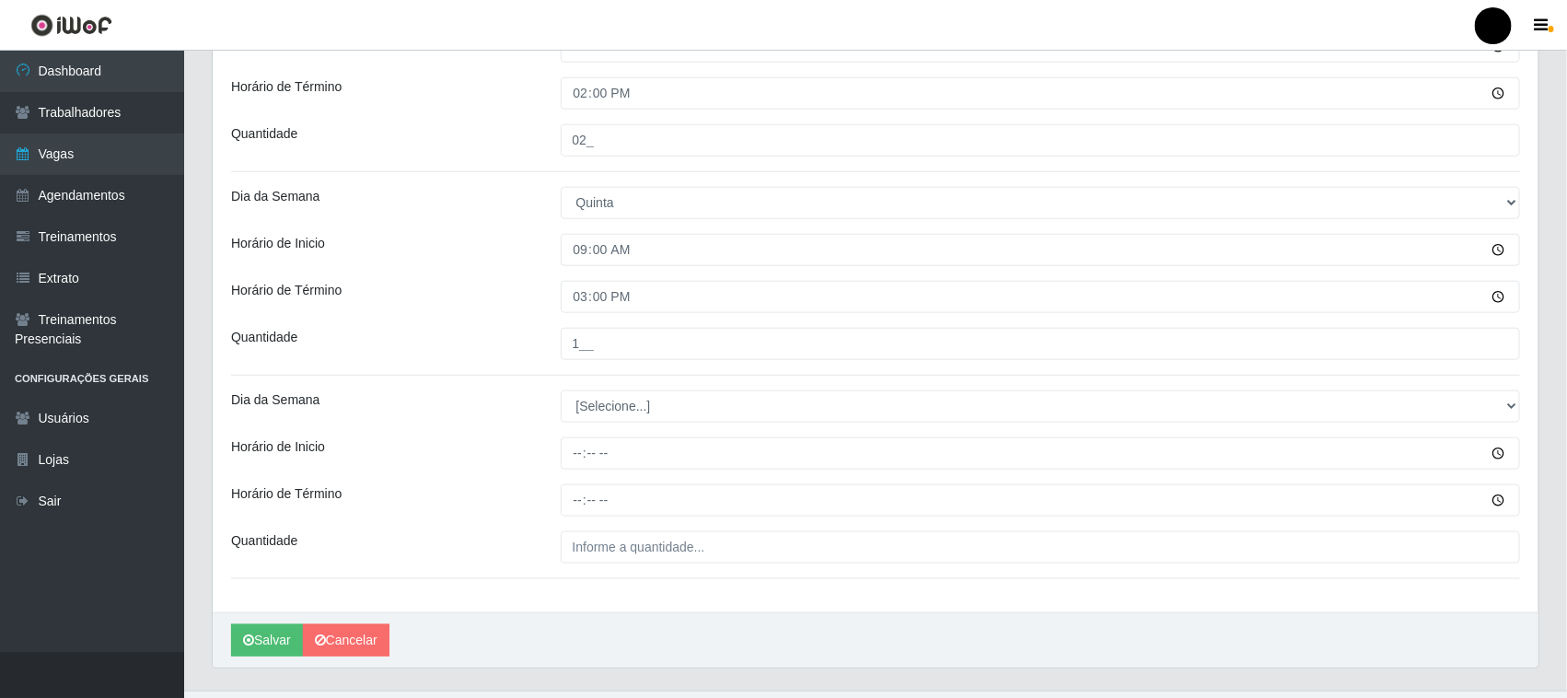
scroll to position [709, 0]
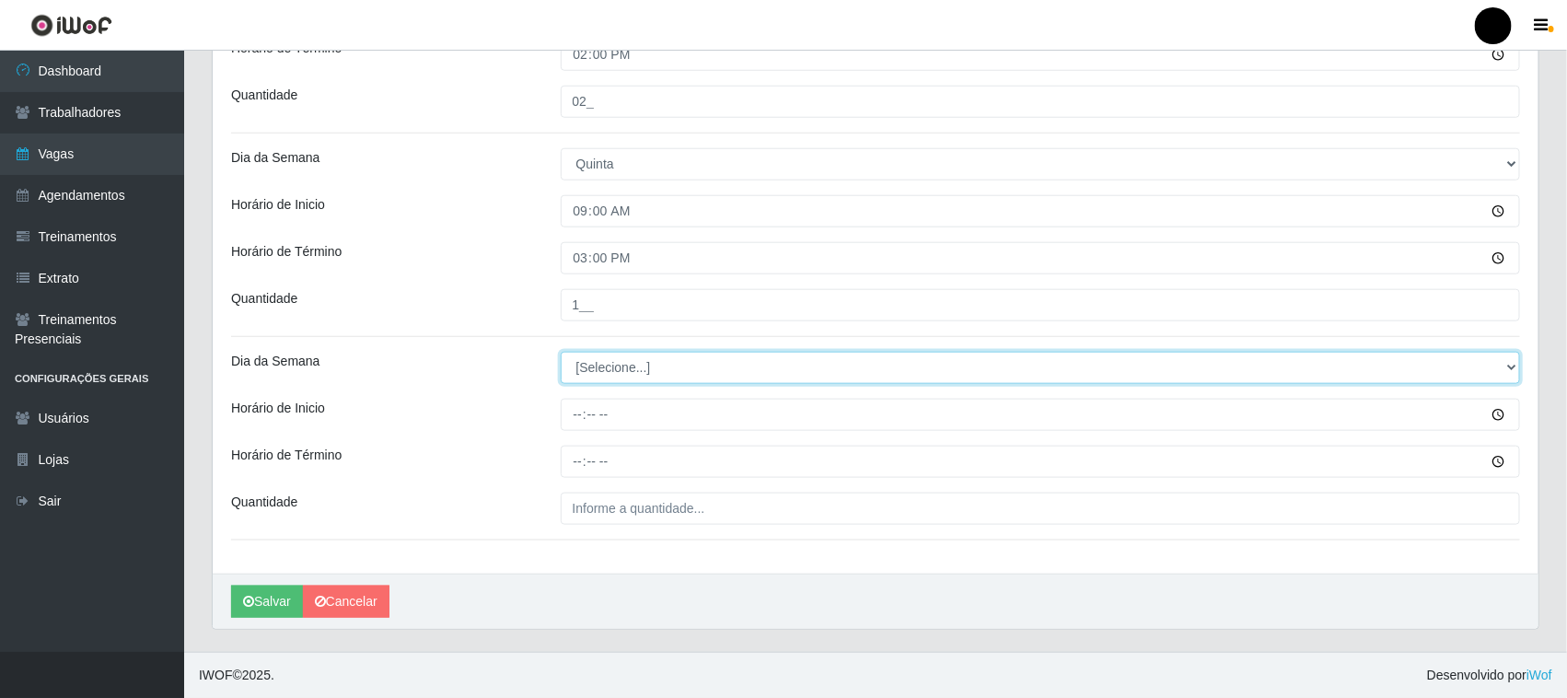
click at [612, 375] on select "[Selecione...] Segunda Terça Quarta Quinta Sexta Sábado Domingo" at bounding box center [1041, 368] width 960 height 32
select select "4"
click at [561, 352] on select "[Selecione...] Segunda Terça Quarta Quinta Sexta Sábado Domingo" at bounding box center [1041, 368] width 960 height 32
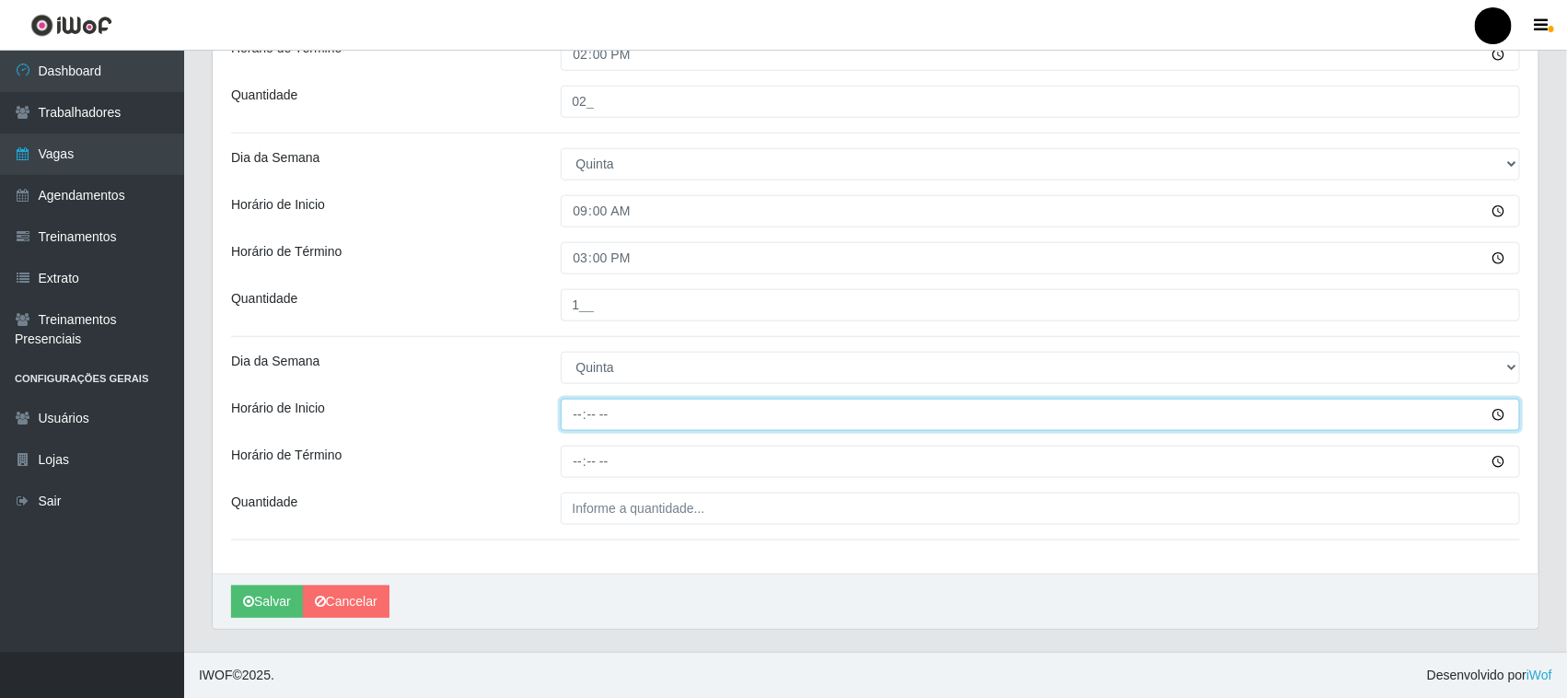
click at [581, 420] on input "Horário de Inicio" at bounding box center [1041, 415] width 960 height 32
type input "16:00"
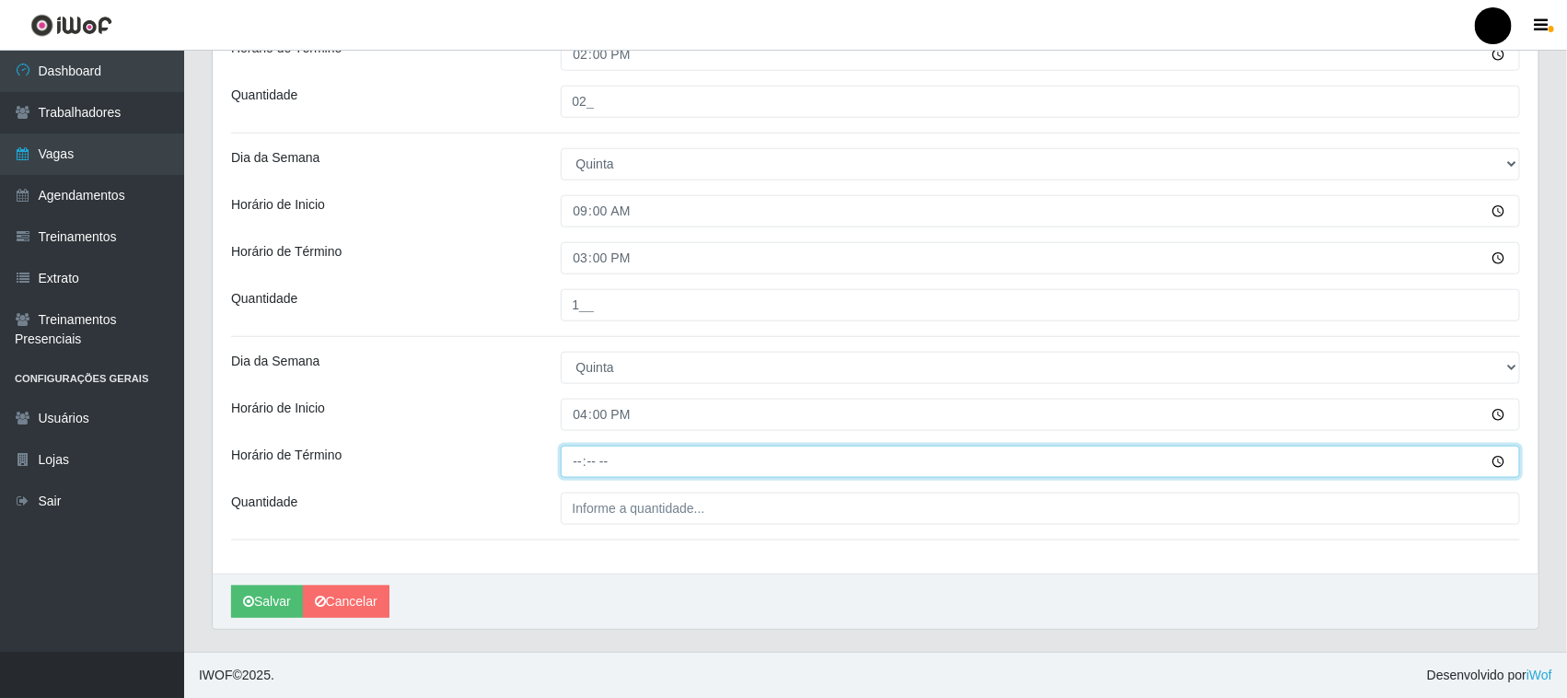
click at [583, 458] on input "Horário de Término" at bounding box center [1041, 462] width 960 height 32
type input "22:00"
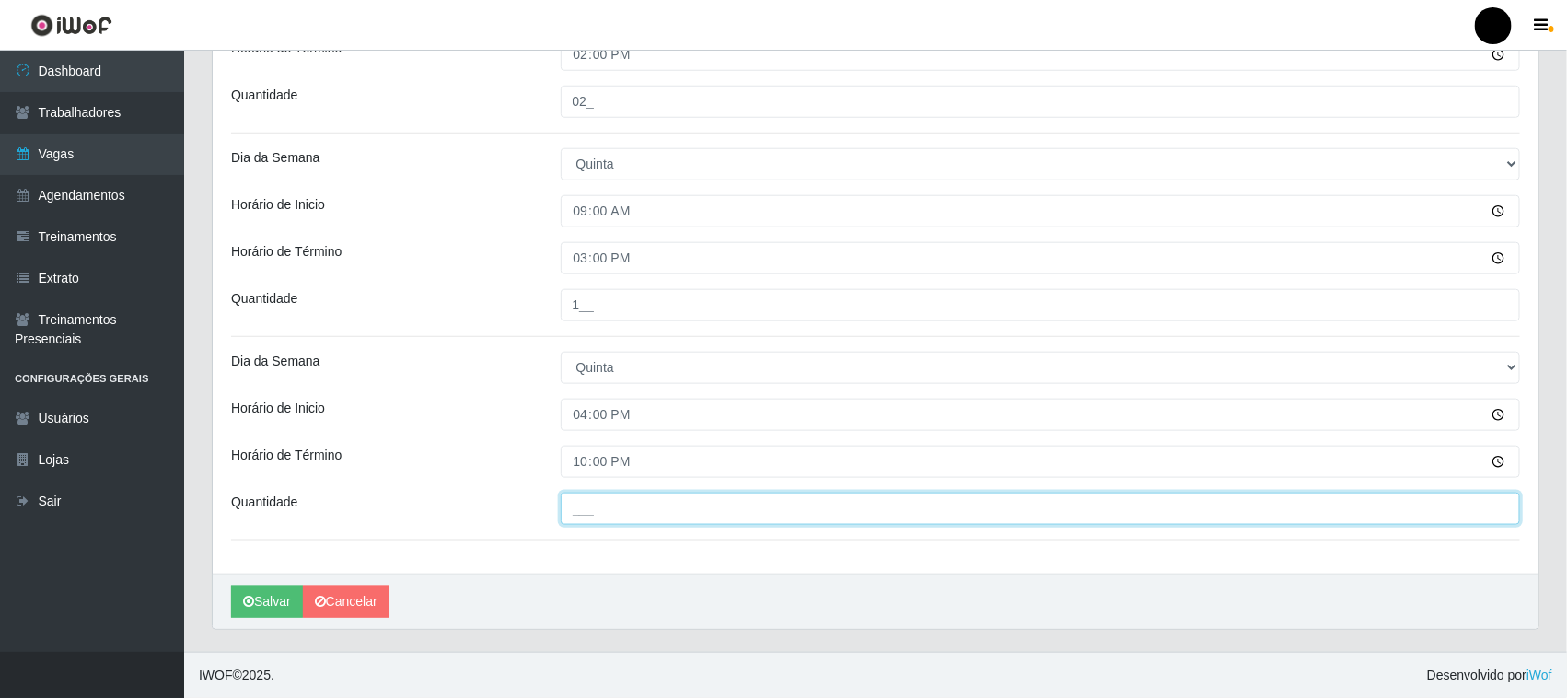
click at [601, 507] on input "___" at bounding box center [1041, 509] width 960 height 32
type input "3__"
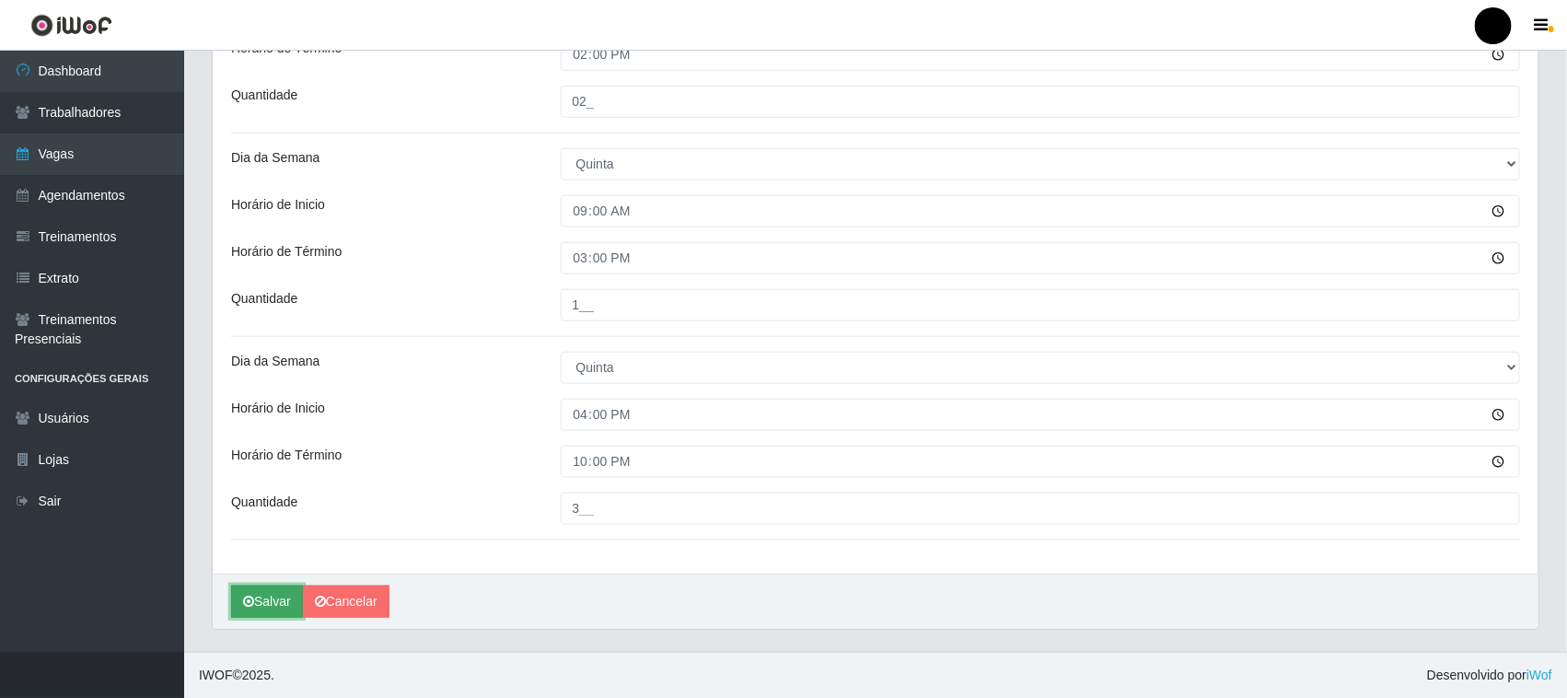
click at [274, 605] on button "Salvar" at bounding box center [267, 602] width 72 height 32
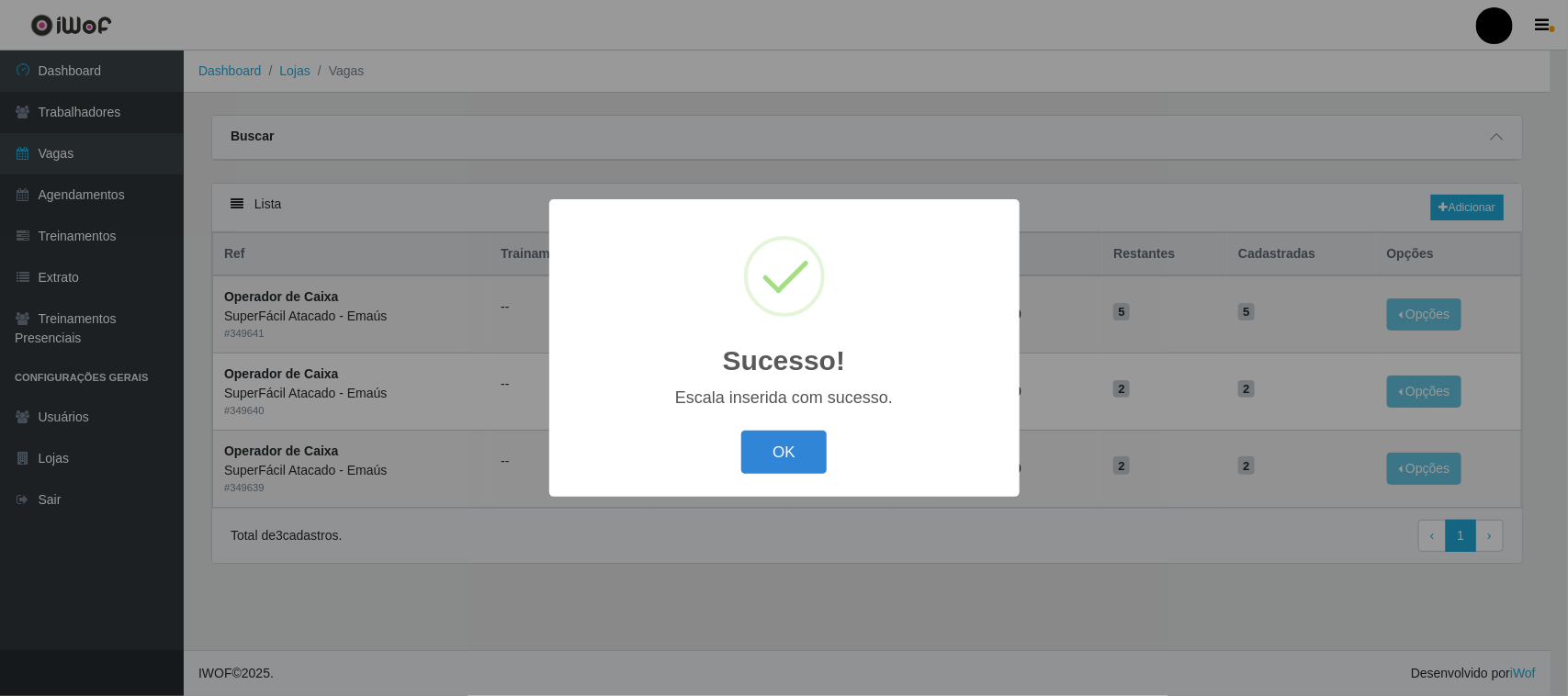
click at [800, 453] on button "OK" at bounding box center [784, 452] width 86 height 43
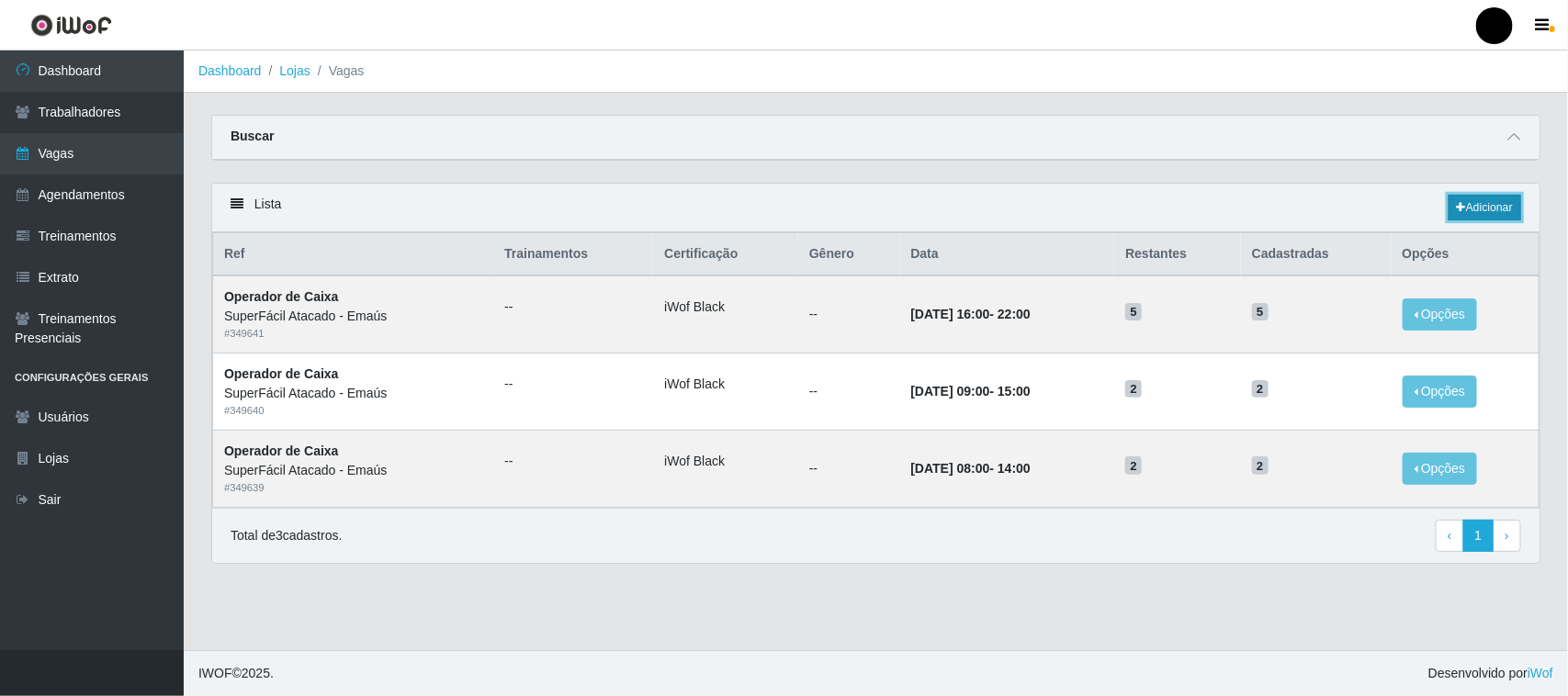
click at [1467, 212] on link "Adicionar" at bounding box center [1484, 207] width 73 height 26
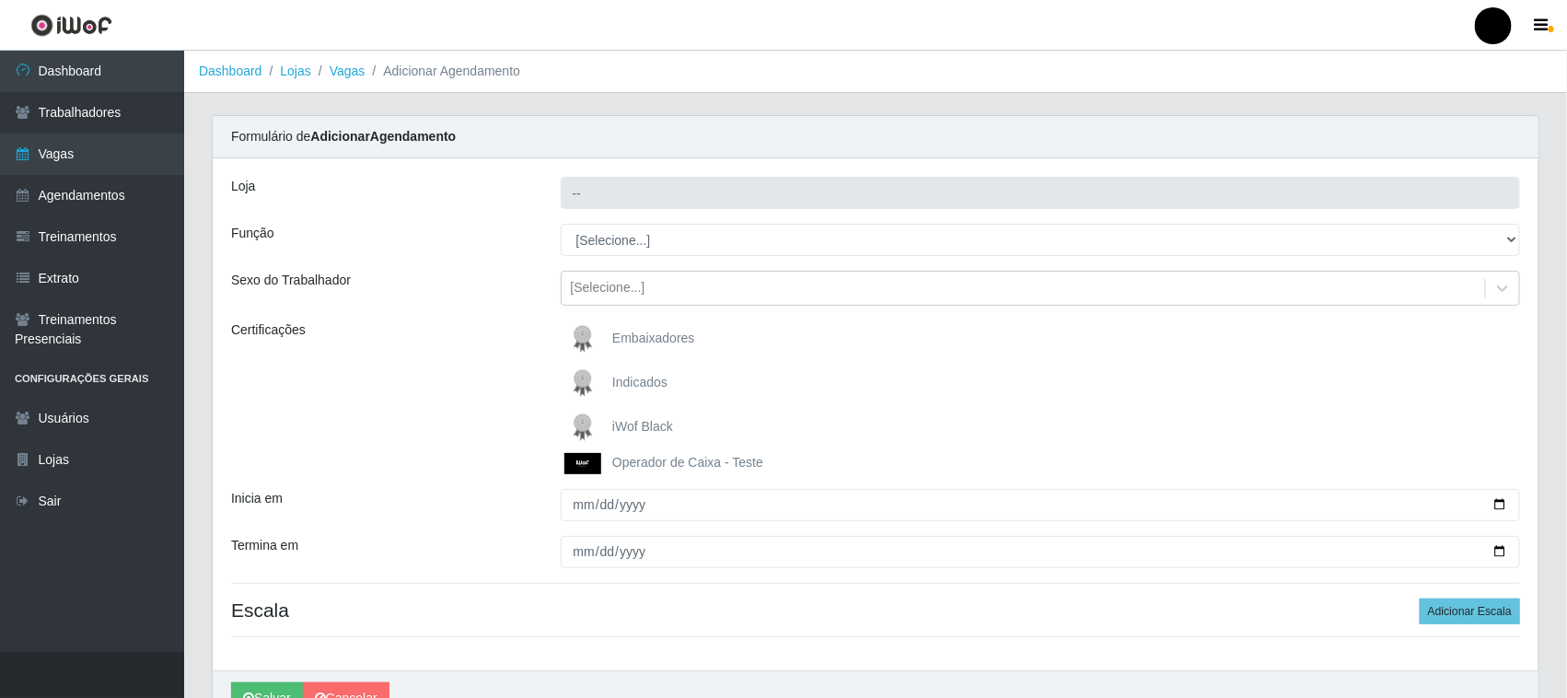
type input "SuperFácil Atacado - Emaús"
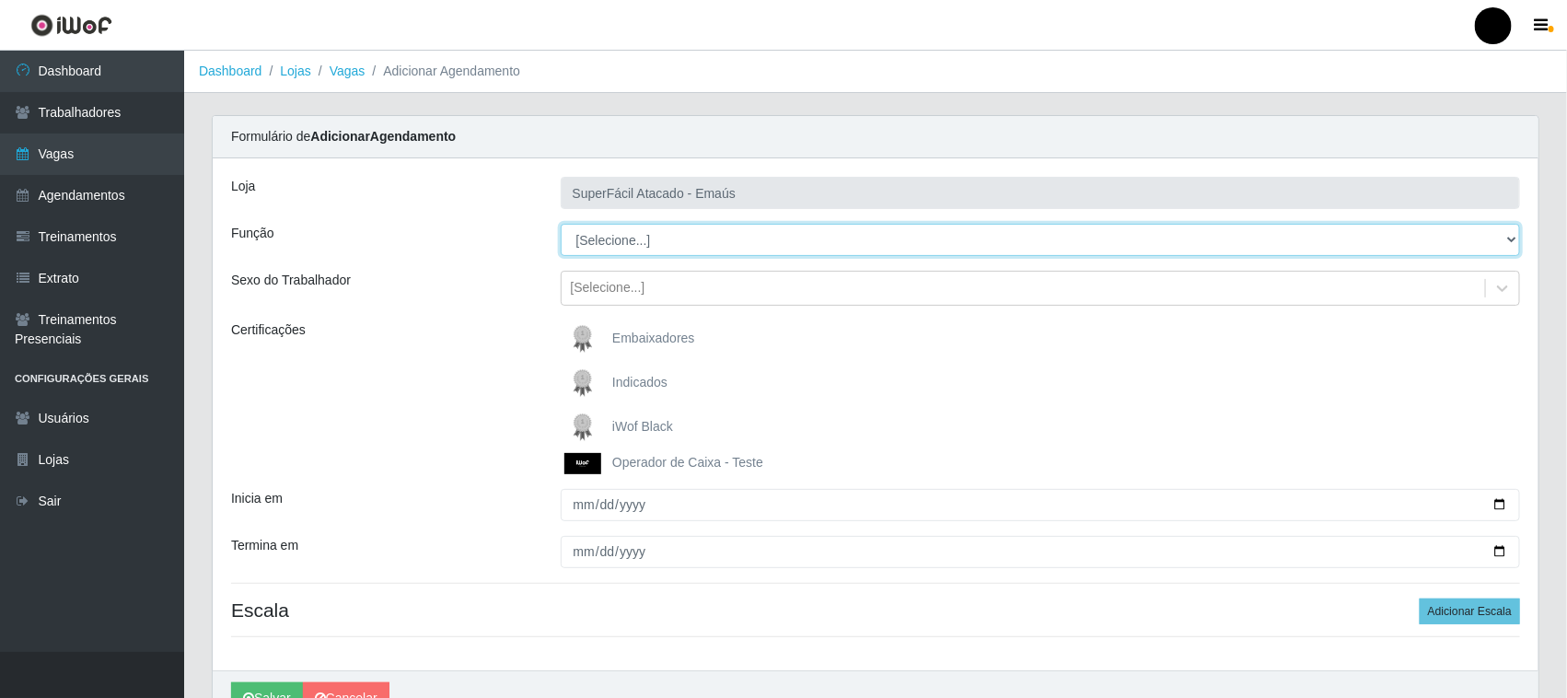
click at [632, 245] on select "[Selecione...] Auxiliar de Estacionamento Auxiliar de Estacionamento + Auxiliar…" at bounding box center [1041, 240] width 960 height 32
select select "1"
click at [561, 224] on select "[Selecione...] Auxiliar de Estacionamento Auxiliar de Estacionamento + Auxiliar…" at bounding box center [1041, 240] width 960 height 32
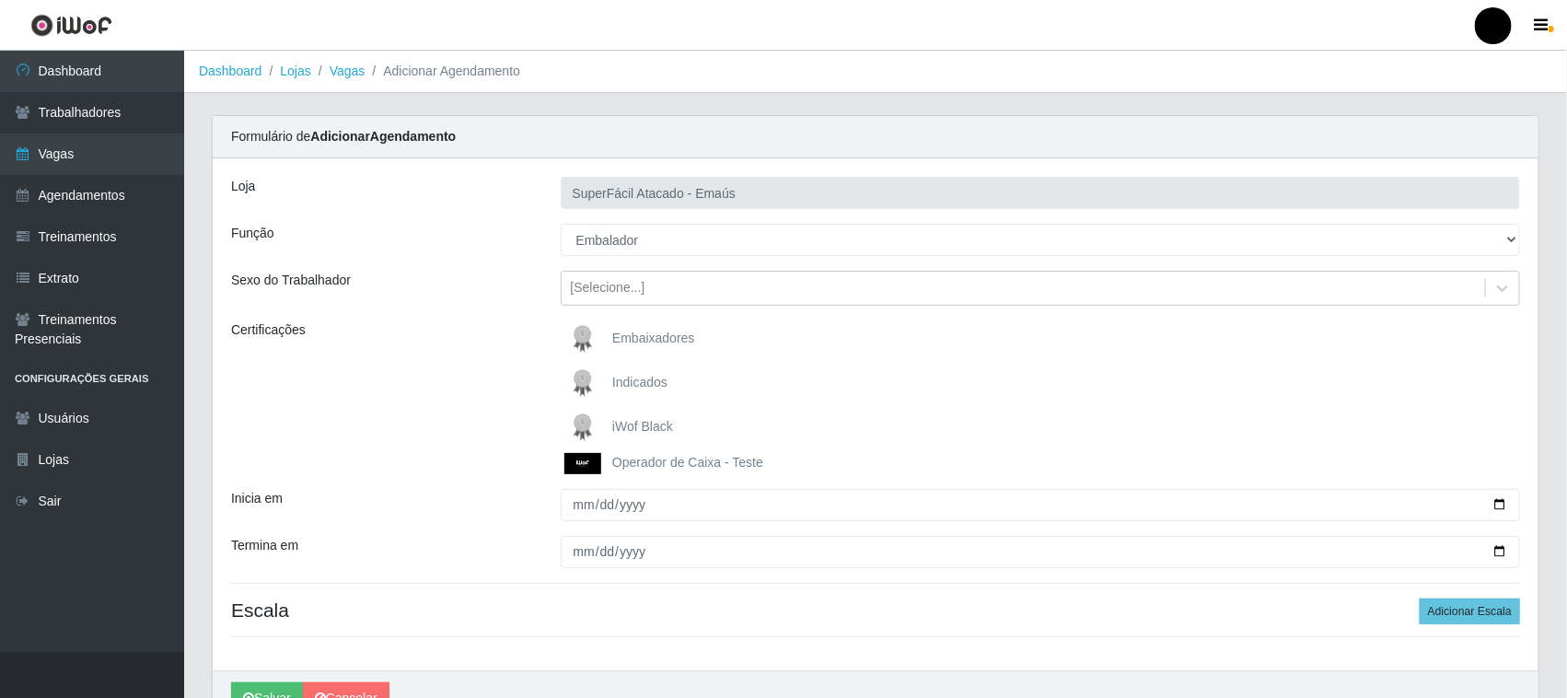
click at [591, 425] on img at bounding box center [586, 427] width 44 height 37
click at [0, 0] on input "iWof Black" at bounding box center [0, 0] width 0 height 0
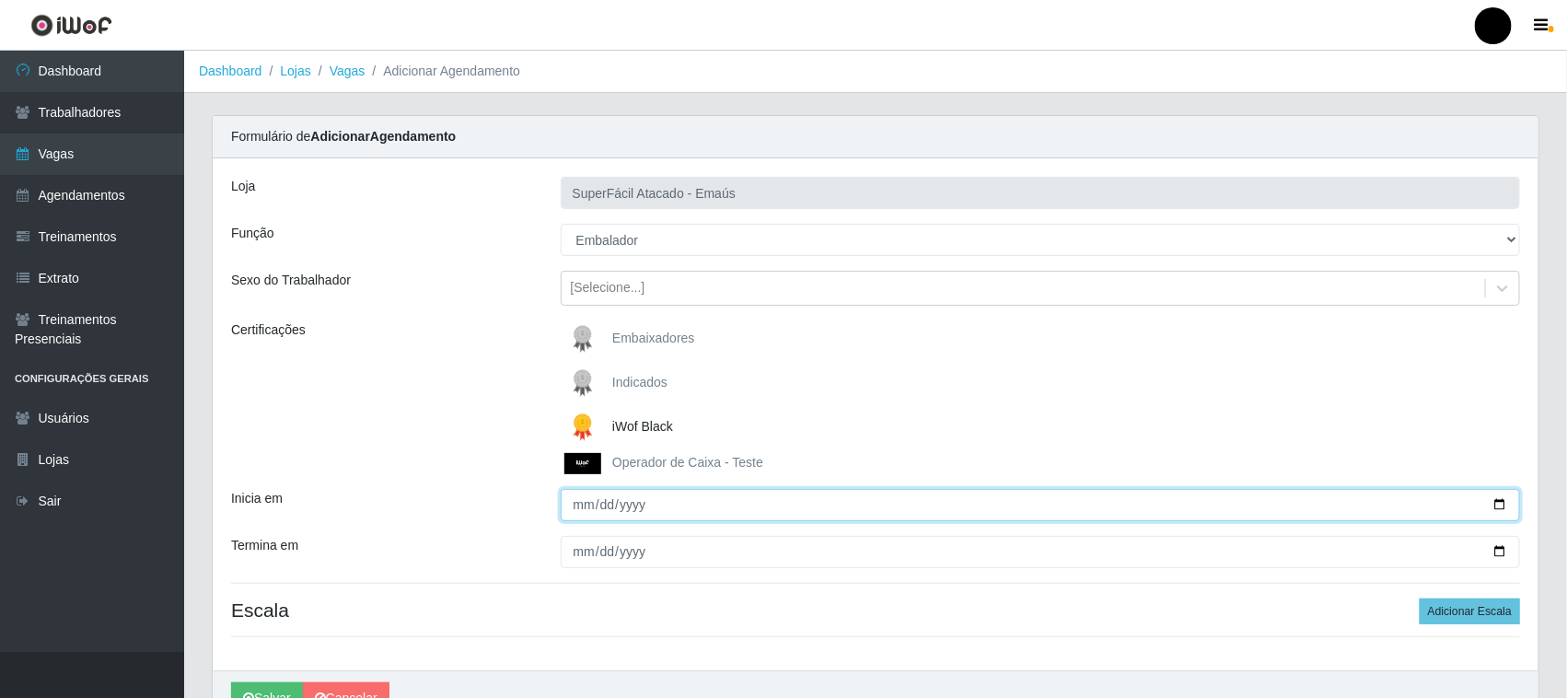
click at [1493, 503] on input "Inicia em" at bounding box center [1041, 505] width 960 height 32
type input "2025-10-03"
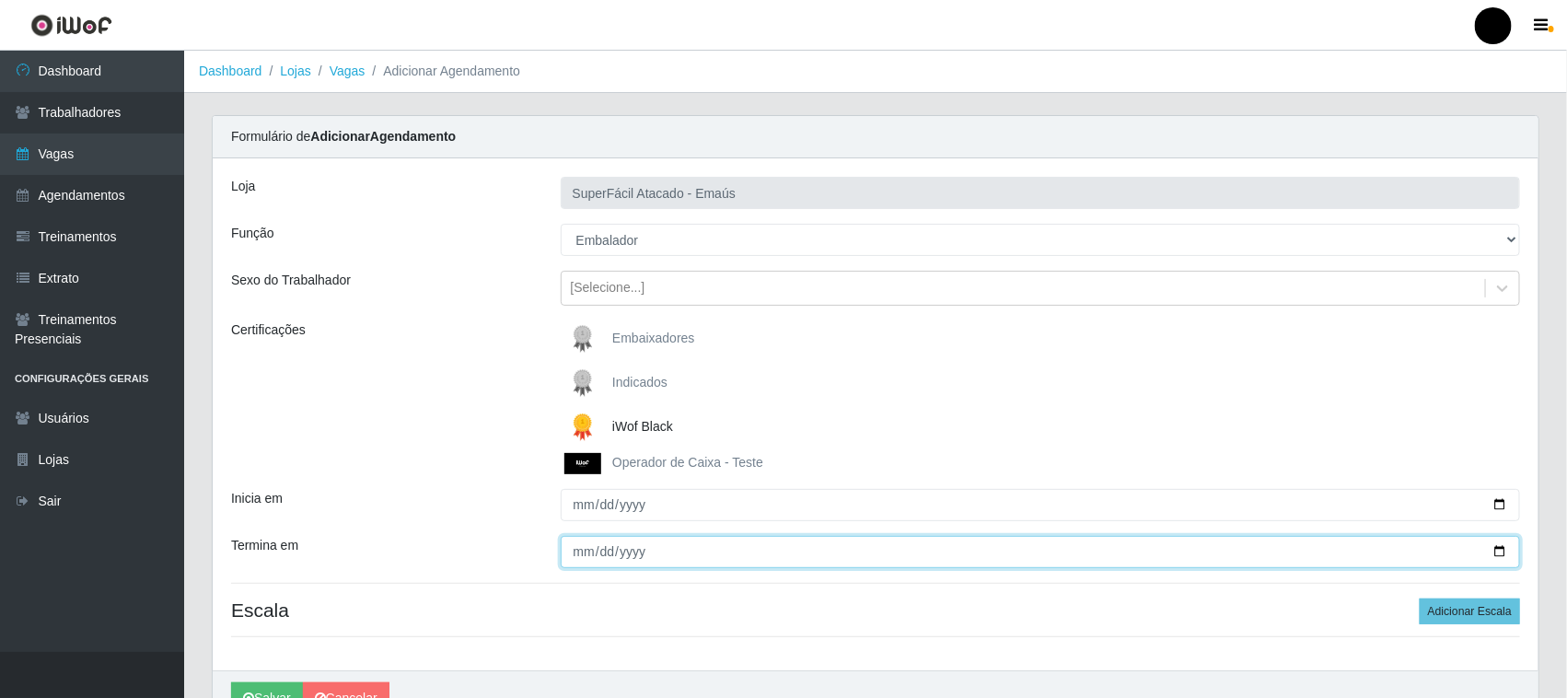
click at [1499, 550] on input "Termina em" at bounding box center [1041, 552] width 960 height 32
type input "2025-10-03"
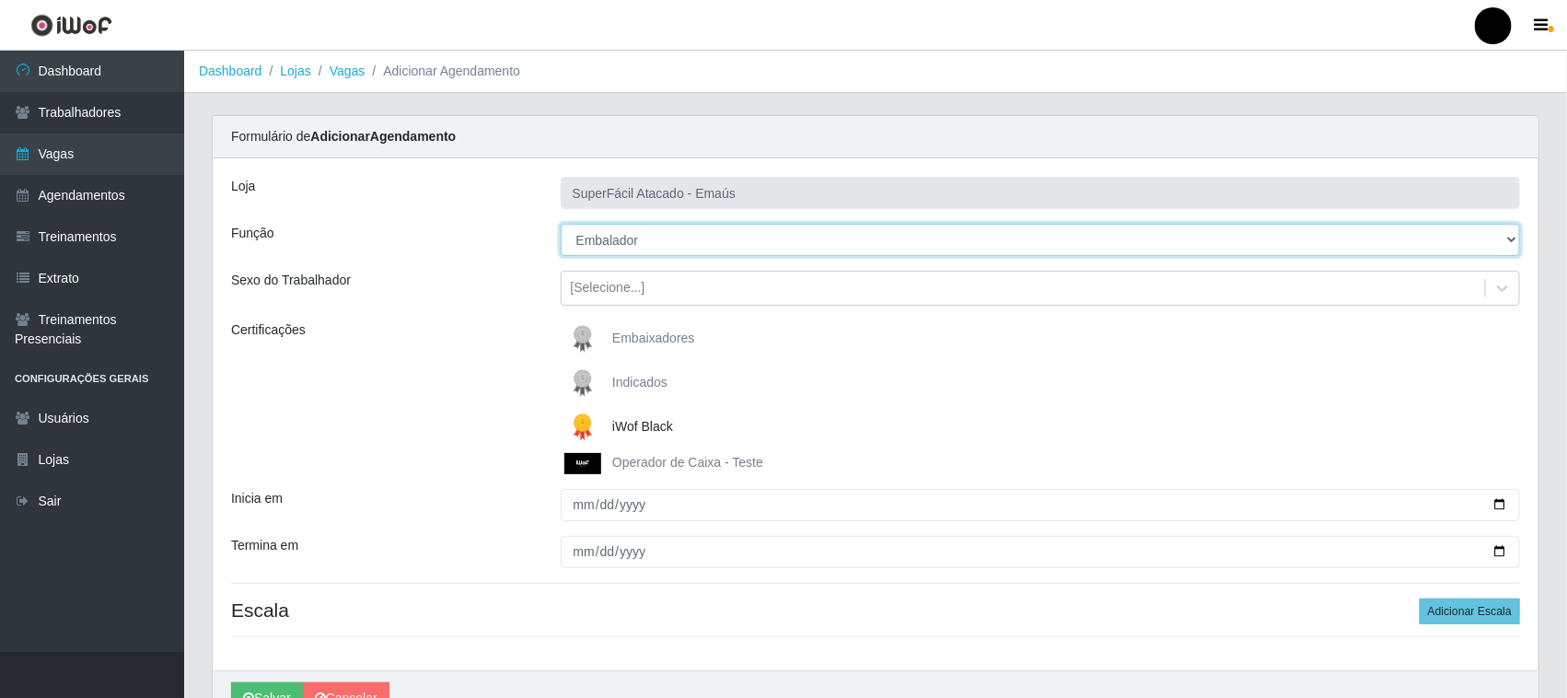
click at [633, 242] on select "[Selecione...] Auxiliar de Estacionamento Auxiliar de Estacionamento + Auxiliar…" at bounding box center [1041, 240] width 960 height 32
select select "71"
click at [561, 224] on select "[Selecione...] Auxiliar de Estacionamento Auxiliar de Estacionamento + Auxiliar…" at bounding box center [1041, 240] width 960 height 32
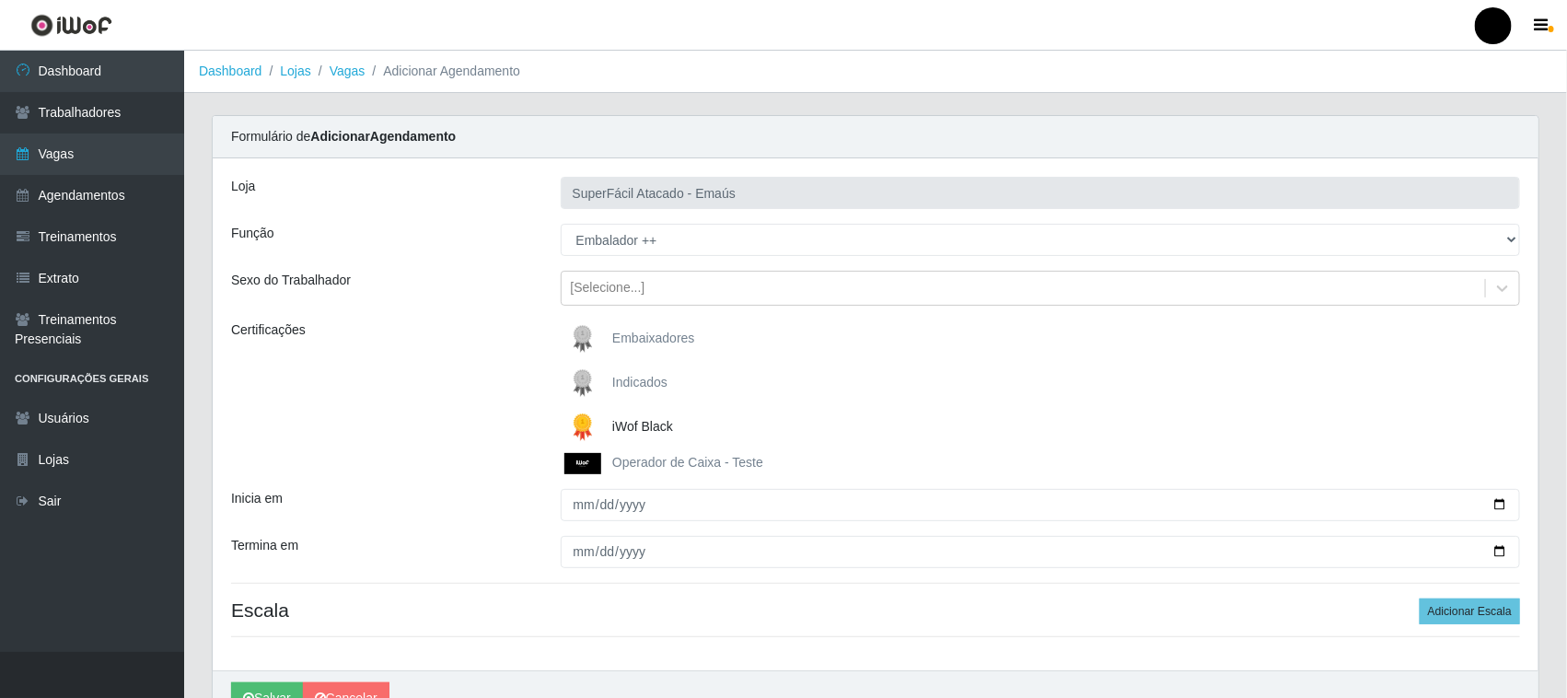
click at [651, 528] on div "Loja SuperFácil Atacado - Emaús Função [Selecione...] Auxiliar de Estacionament…" at bounding box center [876, 414] width 1326 height 512
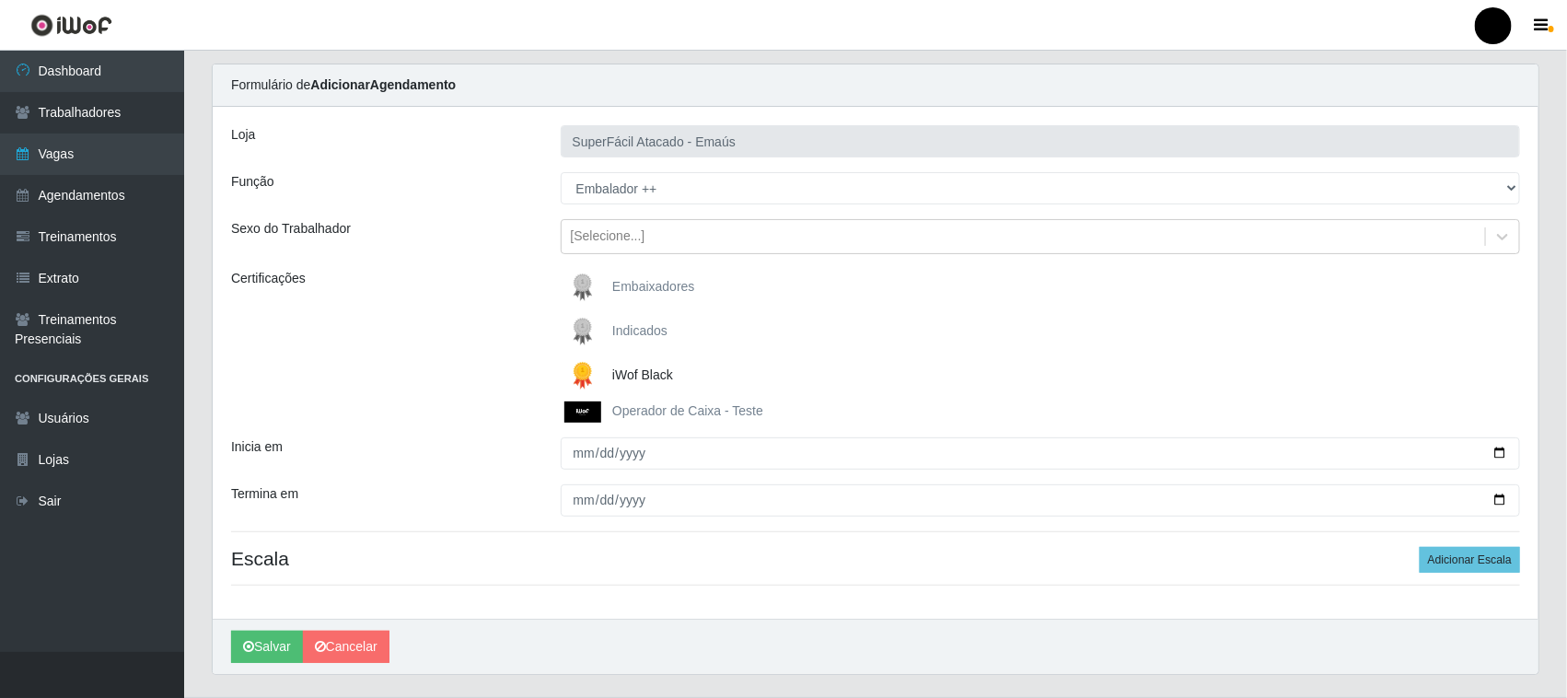
scroll to position [98, 0]
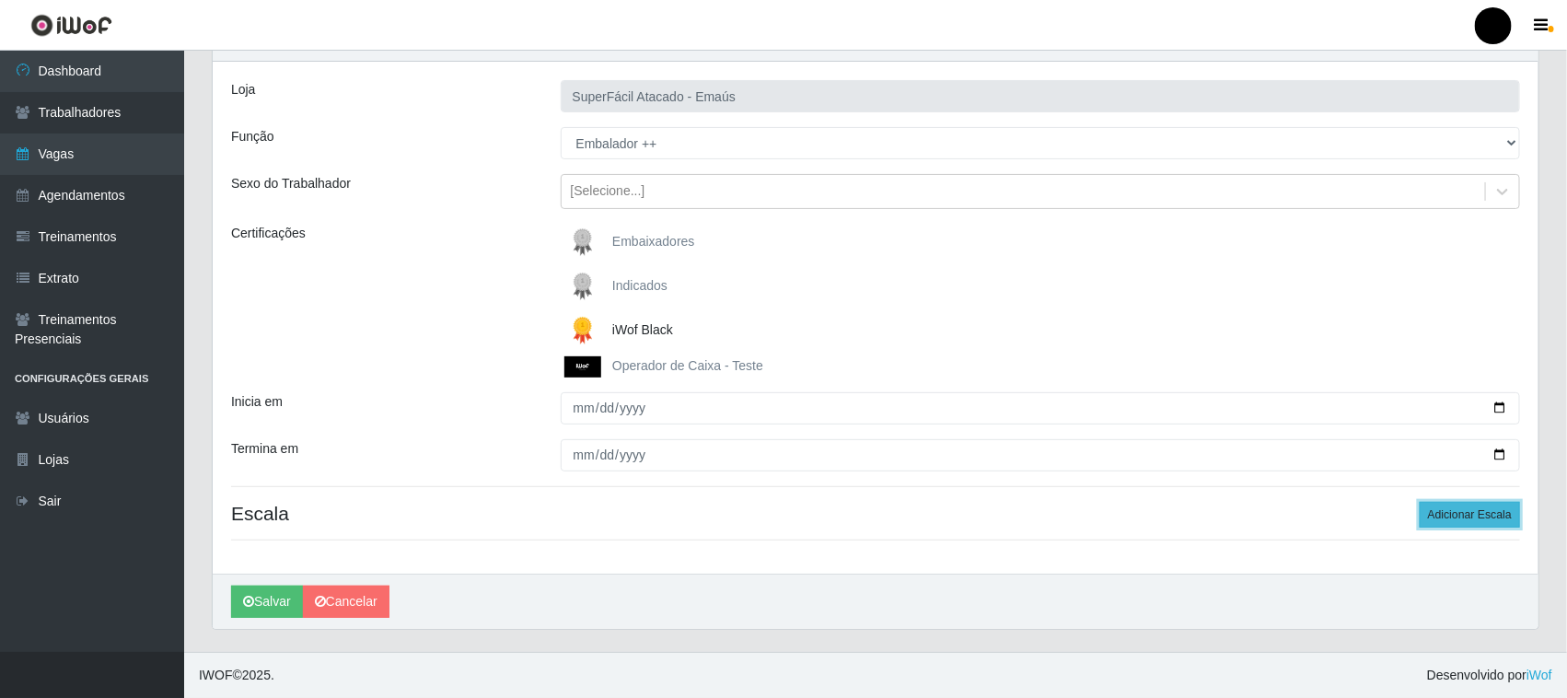
drag, startPoint x: 1474, startPoint y: 516, endPoint x: 1464, endPoint y: 516, distance: 10.1
click at [1471, 517] on button "Adicionar Escala" at bounding box center [1470, 515] width 100 height 26
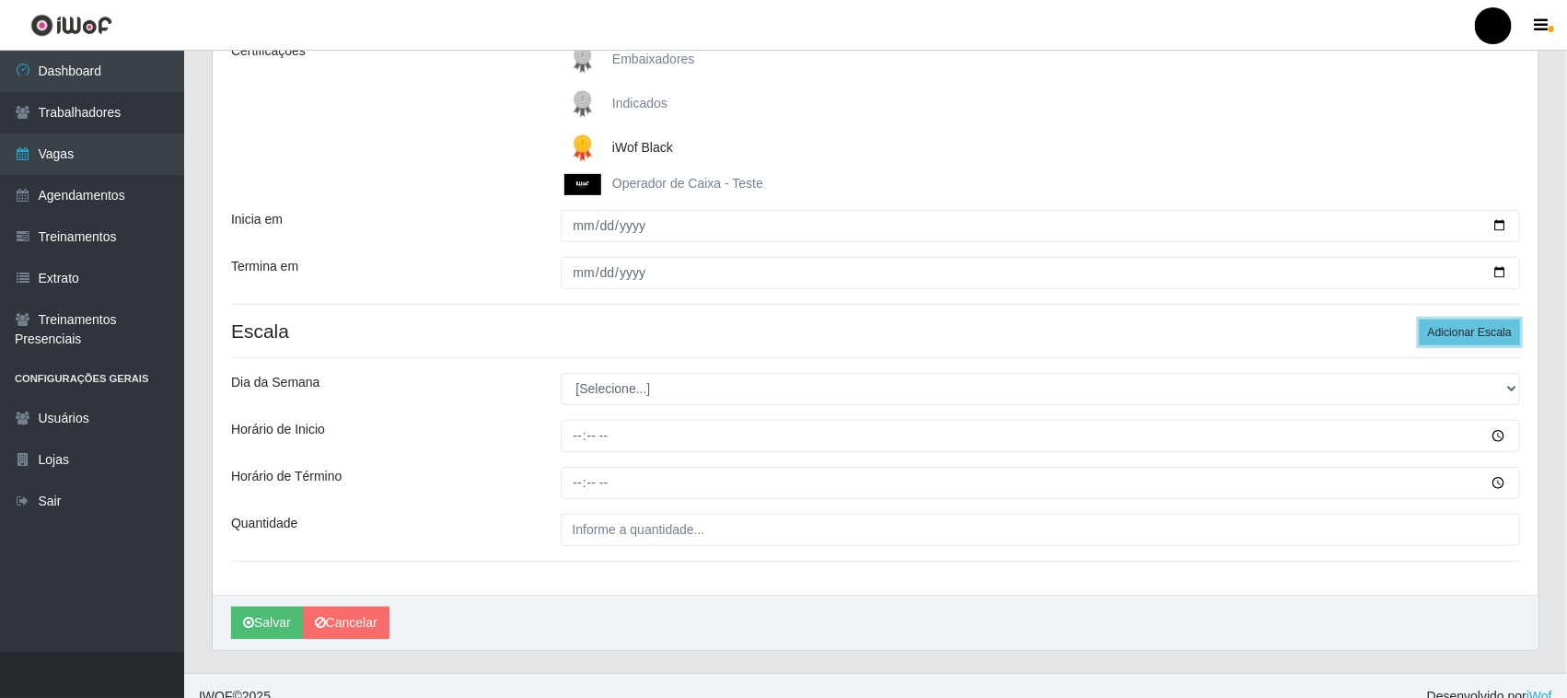
scroll to position [301, 0]
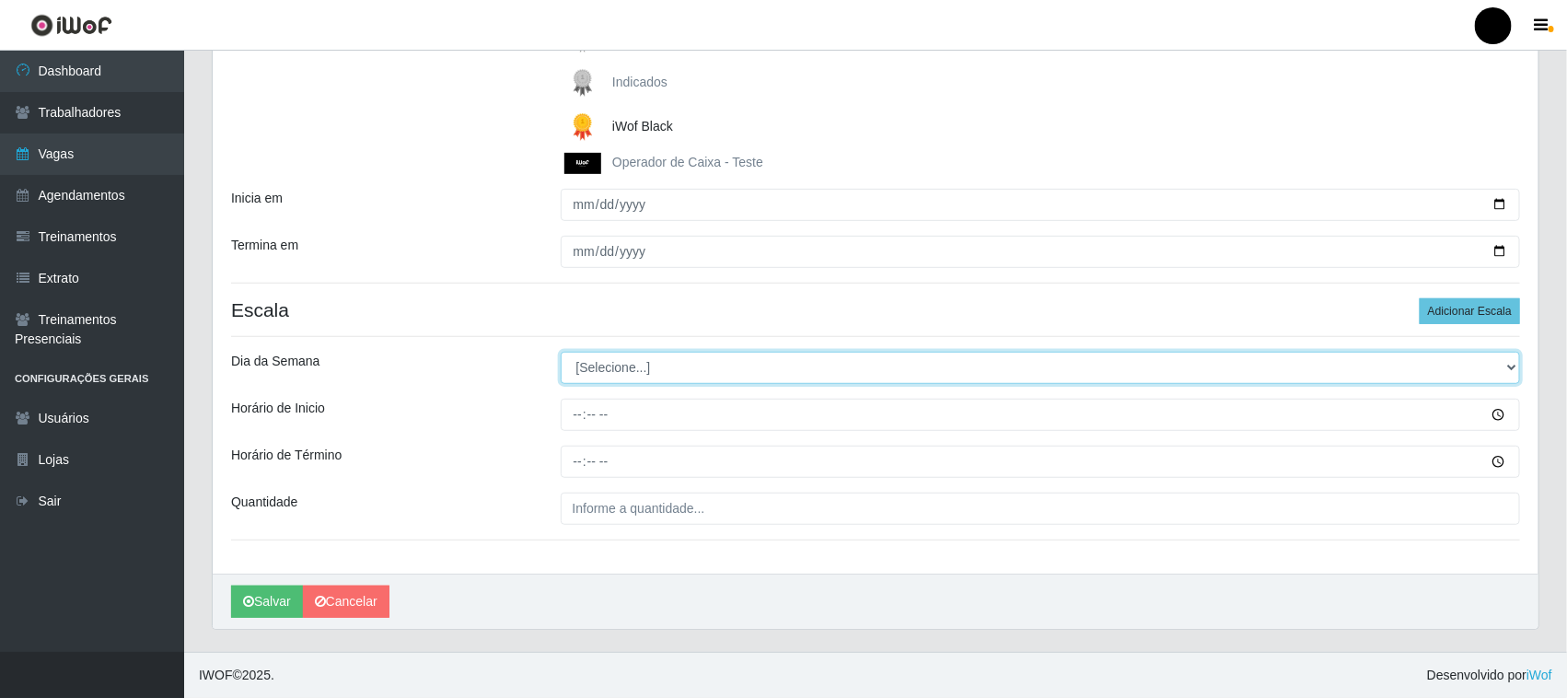
click at [592, 368] on select "[Selecione...] Segunda Terça Quarta Quinta Sexta Sábado Domingo" at bounding box center [1041, 368] width 960 height 32
select select "5"
click at [561, 352] on select "[Selecione...] Segunda Terça Quarta Quinta Sexta Sábado Domingo" at bounding box center [1041, 368] width 960 height 32
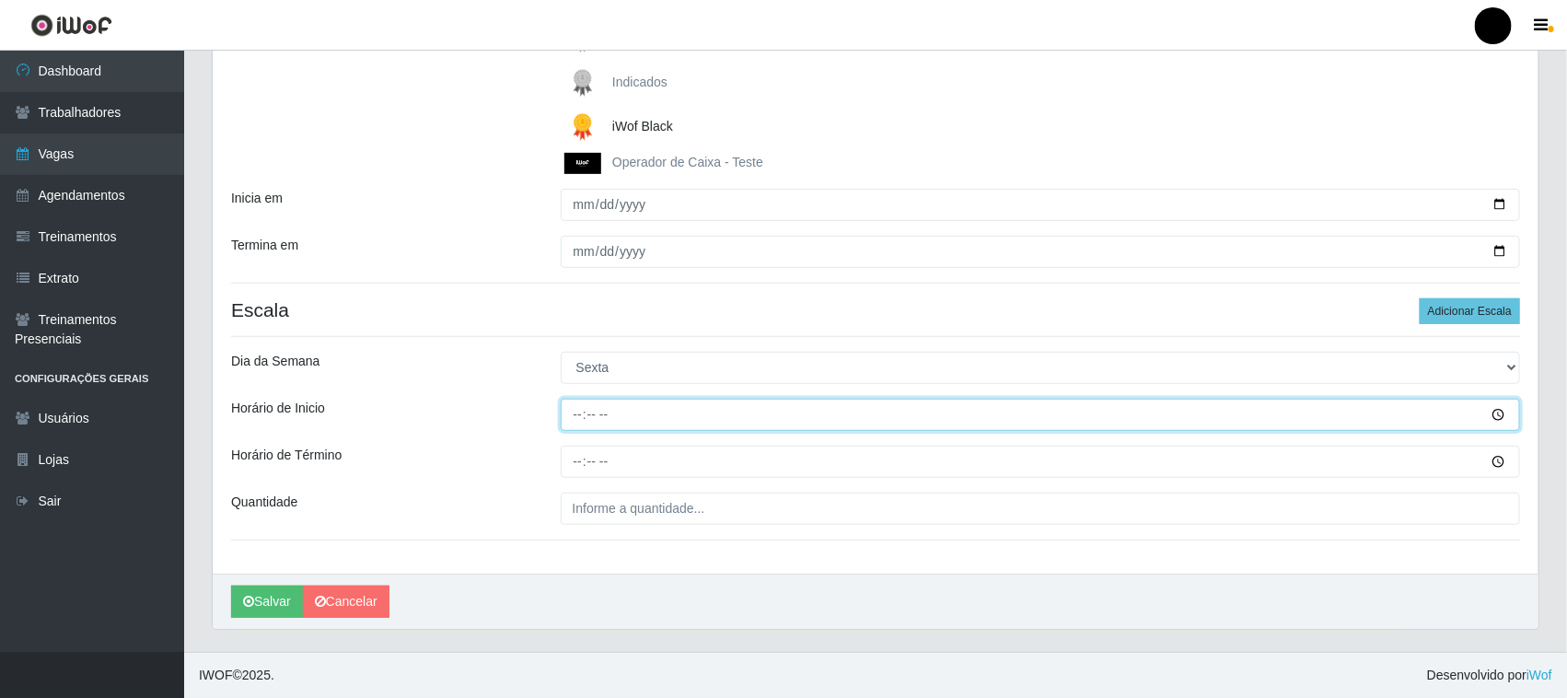
click at [575, 416] on input "Horário de Inicio" at bounding box center [1041, 415] width 960 height 32
type input "08:00"
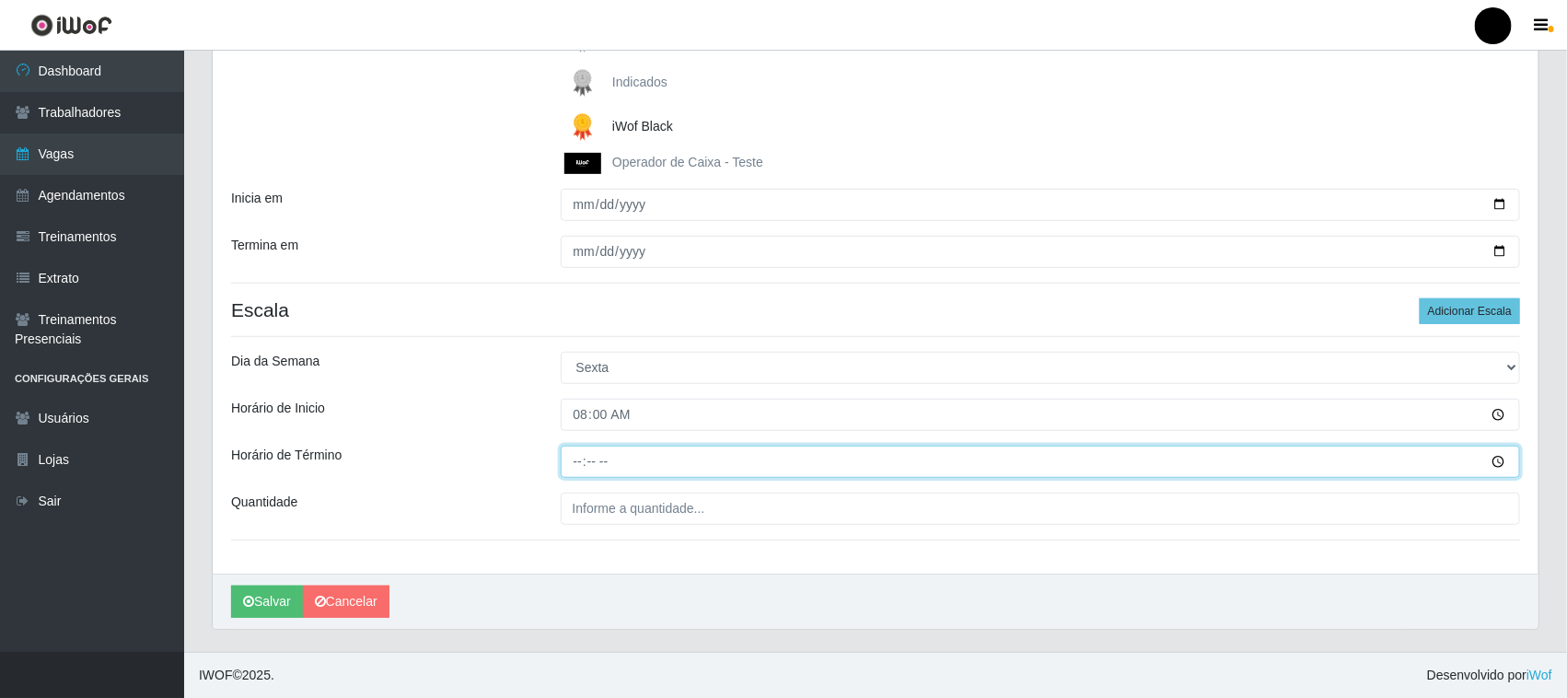
click at [582, 463] on input "Horário de Término" at bounding box center [1041, 462] width 960 height 32
type input "14:00"
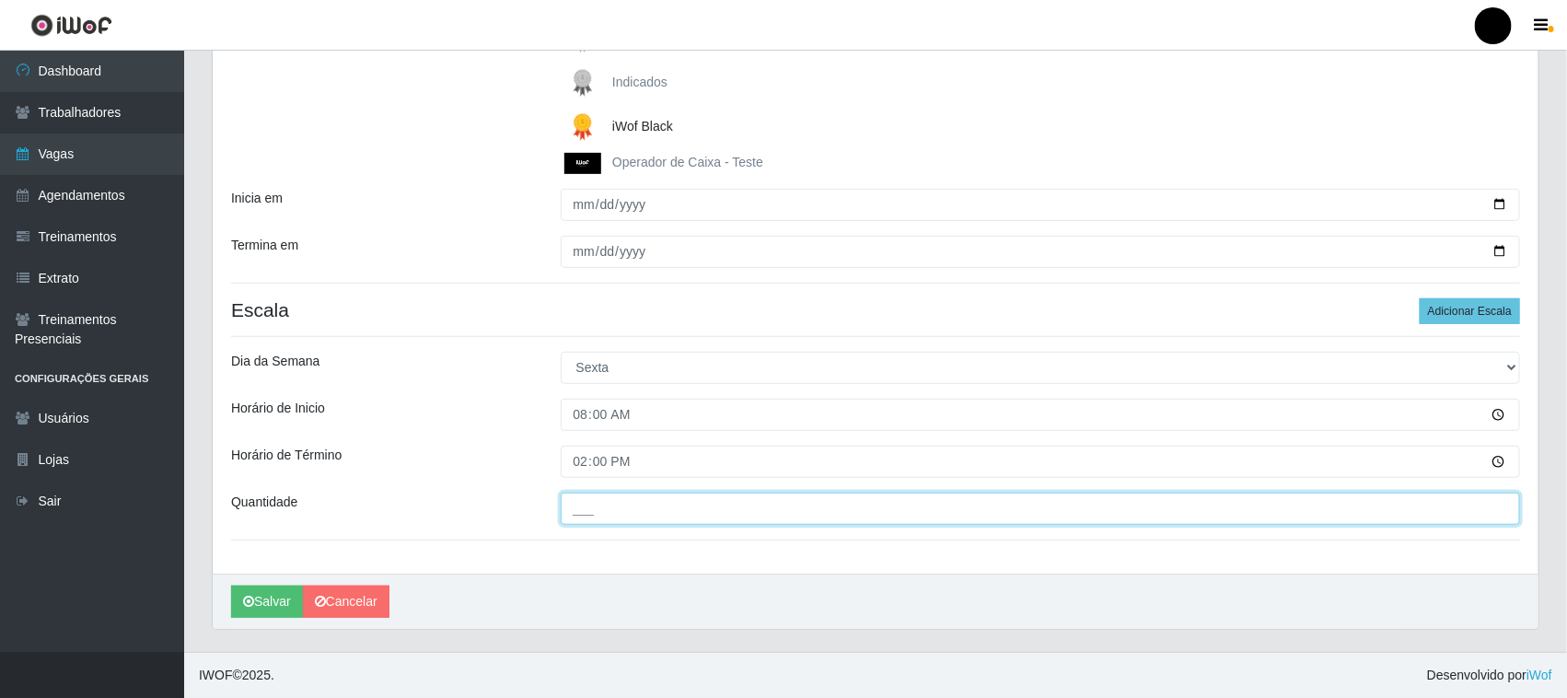
click at [585, 516] on input "___" at bounding box center [1041, 509] width 960 height 32
type input "03_"
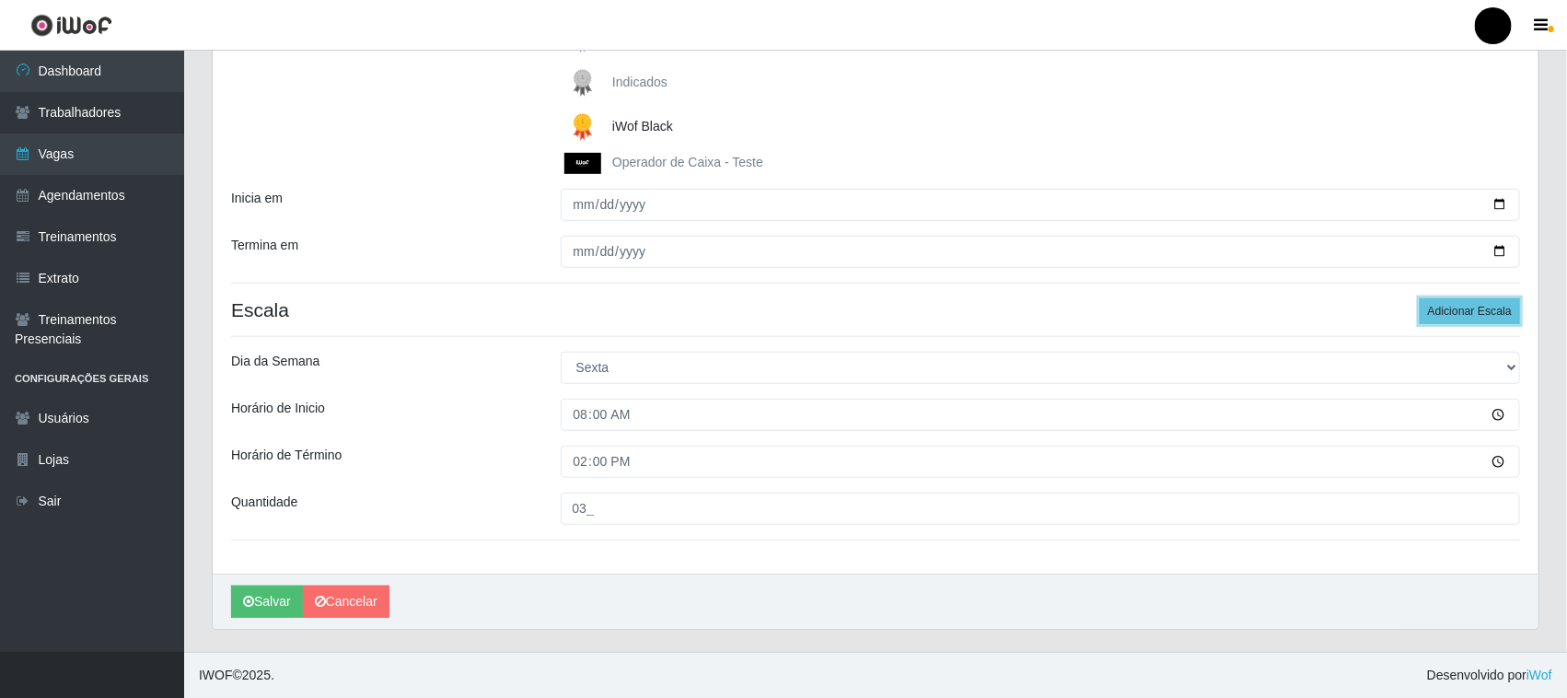
drag, startPoint x: 1438, startPoint y: 315, endPoint x: 826, endPoint y: 482, distance: 634.5
click at [1436, 315] on button "Adicionar Escala" at bounding box center [1470, 311] width 100 height 26
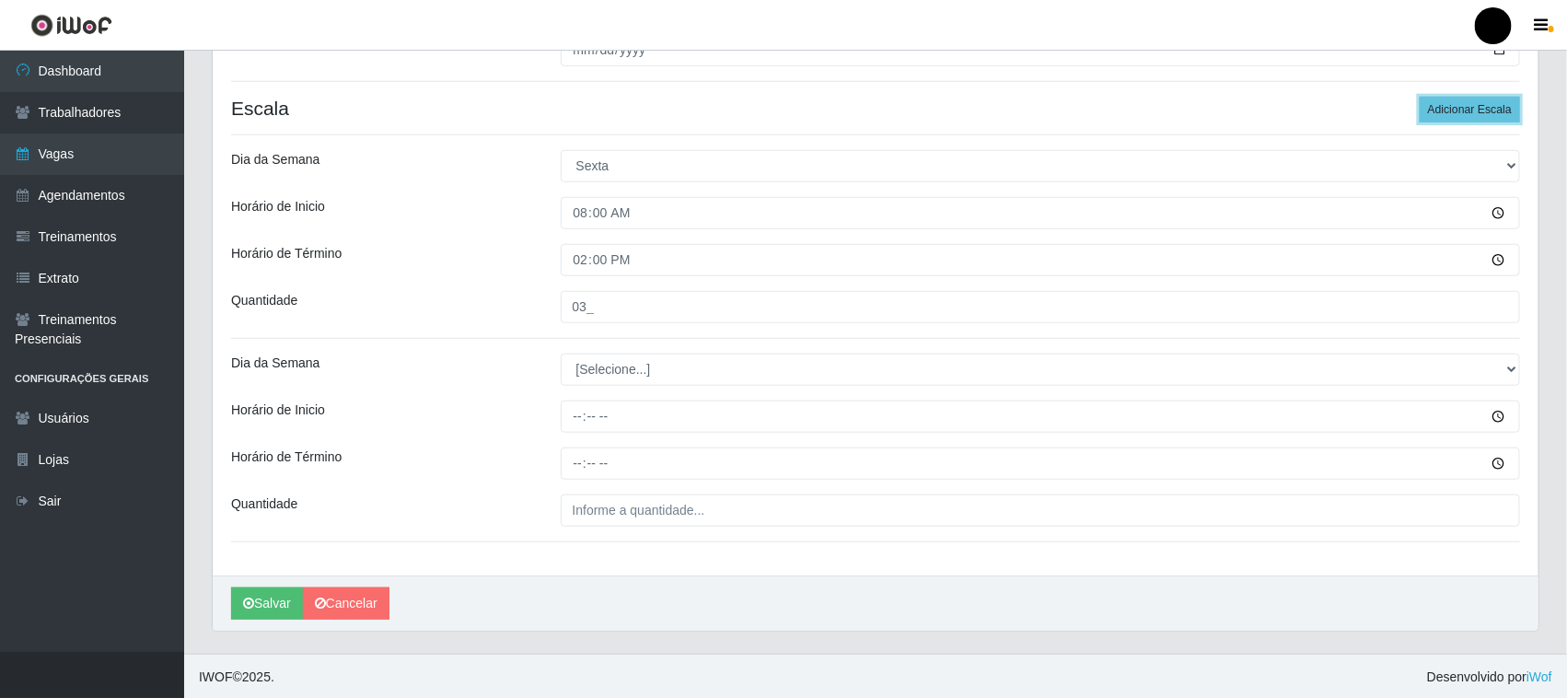
scroll to position [505, 0]
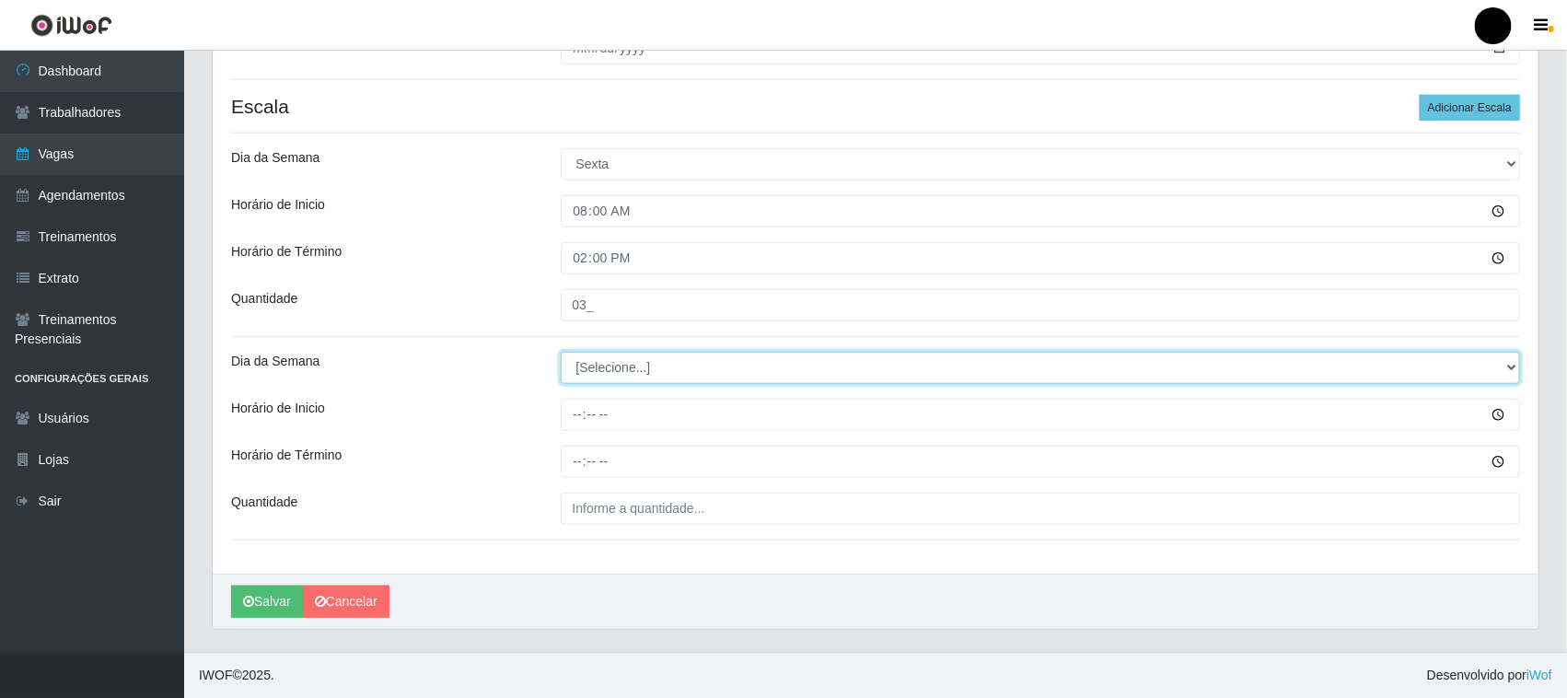
click at [621, 369] on select "[Selecione...] Segunda Terça Quarta Quinta Sexta Sábado Domingo" at bounding box center [1041, 368] width 960 height 32
select select "5"
click at [561, 352] on select "[Selecione...] Segunda Terça Quarta Quinta Sexta Sábado Domingo" at bounding box center [1041, 368] width 960 height 32
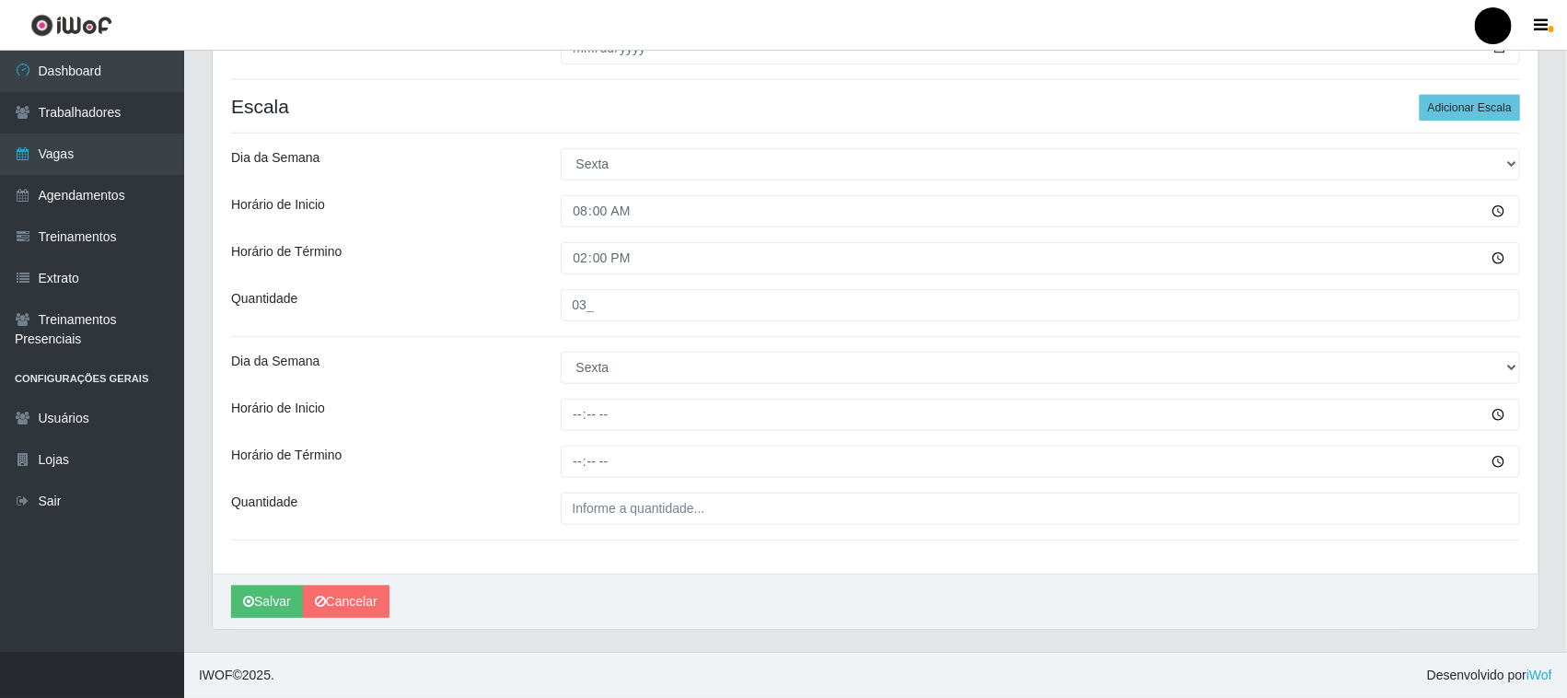
click at [610, 549] on div "Loja SuperFácil Atacado - Emaús Função [Selecione...] Auxiliar de Estacionament…" at bounding box center [876, 114] width 1326 height 919
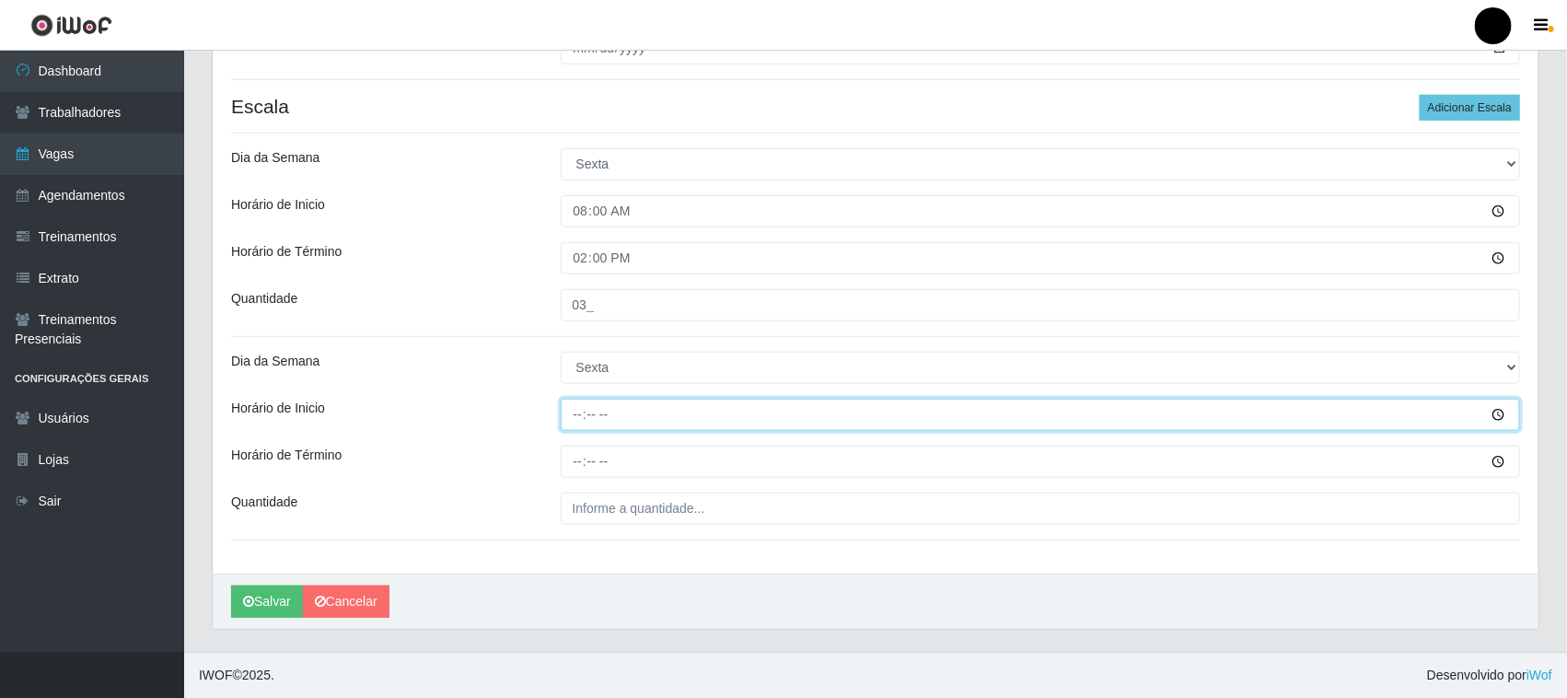
click at [569, 412] on input "Horário de Inicio" at bounding box center [1041, 415] width 960 height 32
type input "16:00"
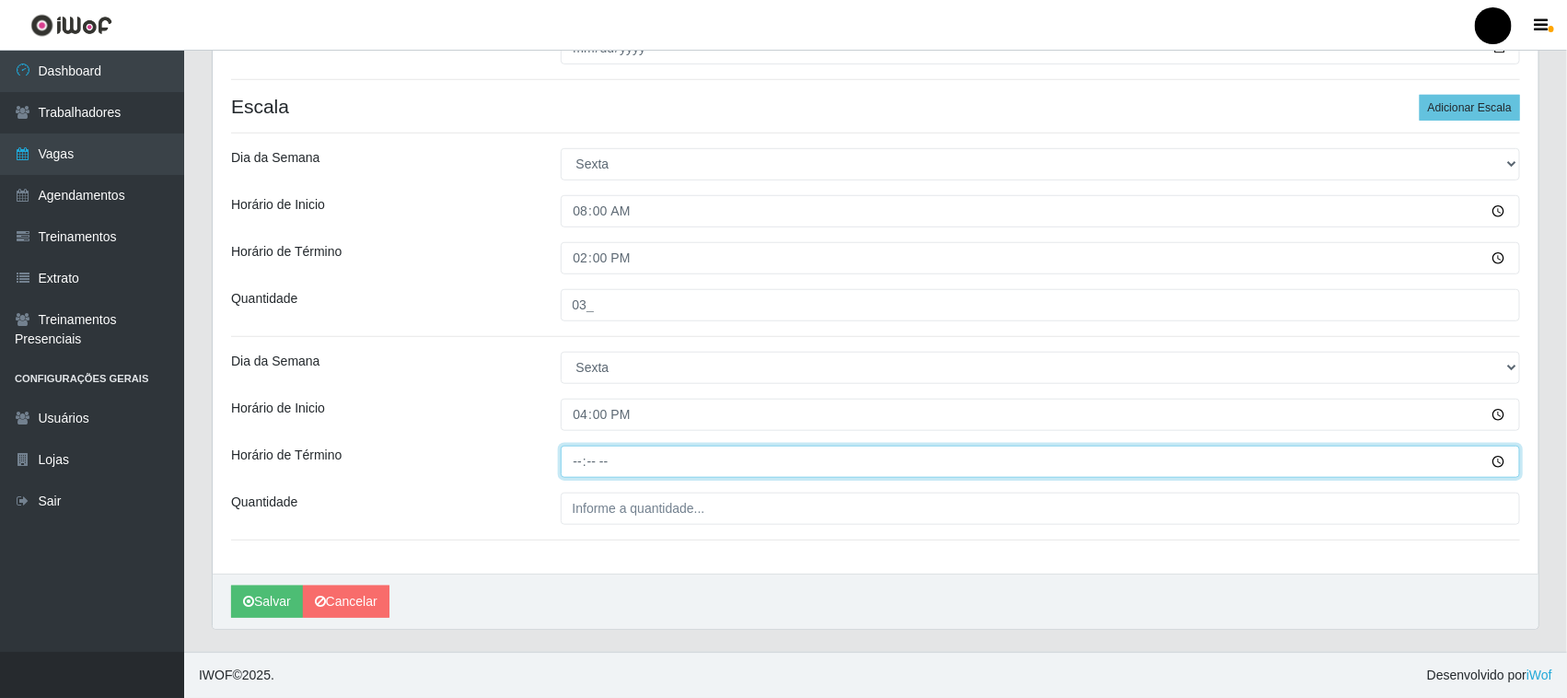
click at [581, 465] on input "Horário de Término" at bounding box center [1041, 462] width 960 height 32
type input "22:00"
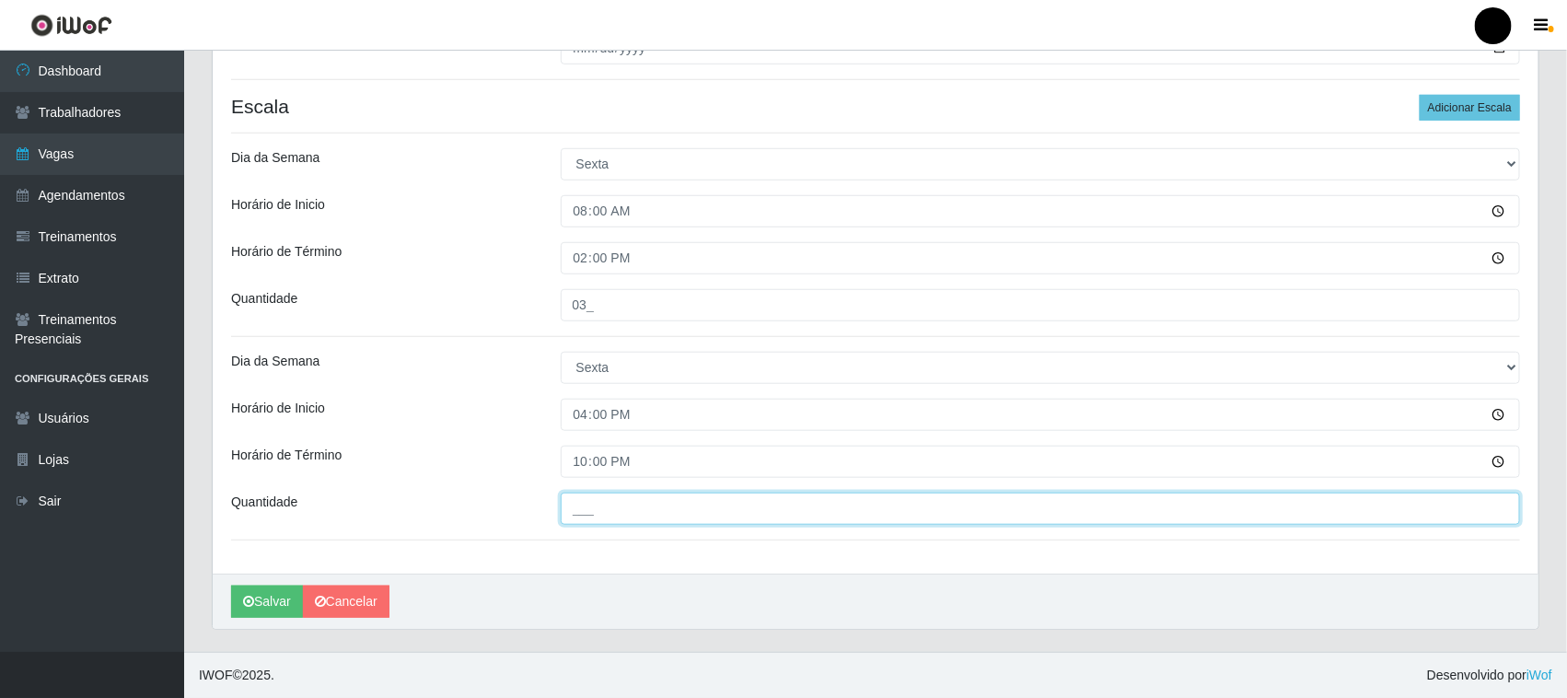
click at [598, 512] on input "___" at bounding box center [1041, 509] width 960 height 32
type input "3__"
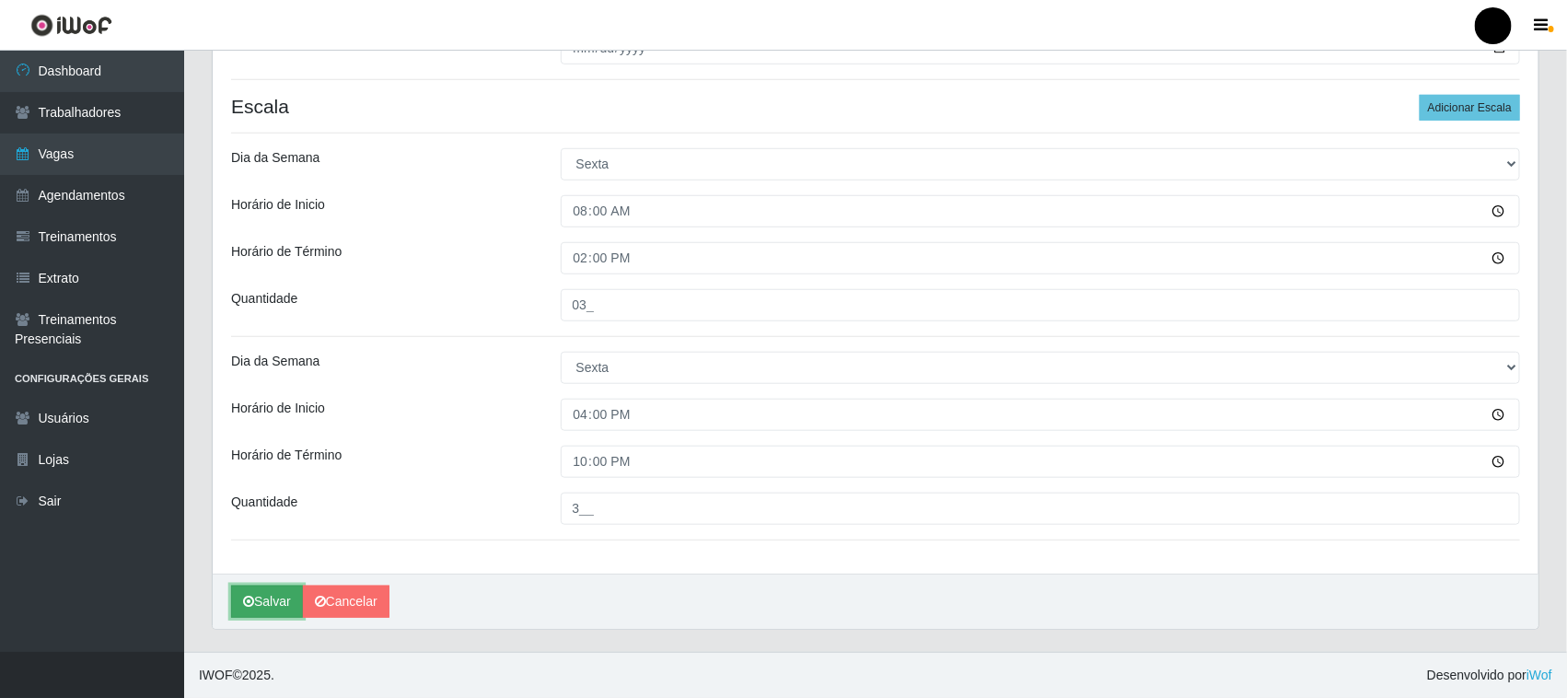
click at [273, 604] on button "Salvar" at bounding box center [267, 602] width 72 height 32
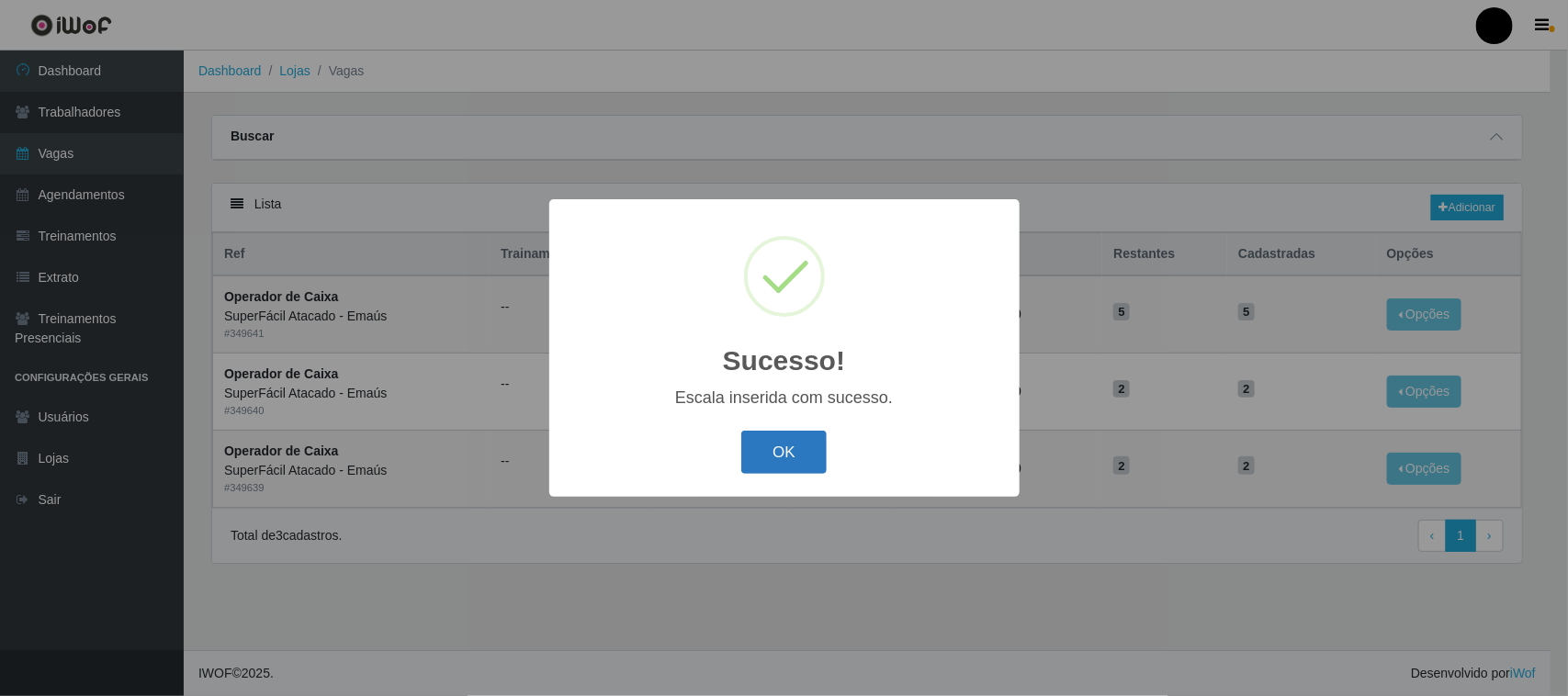
click at [772, 450] on button "OK" at bounding box center [784, 452] width 86 height 43
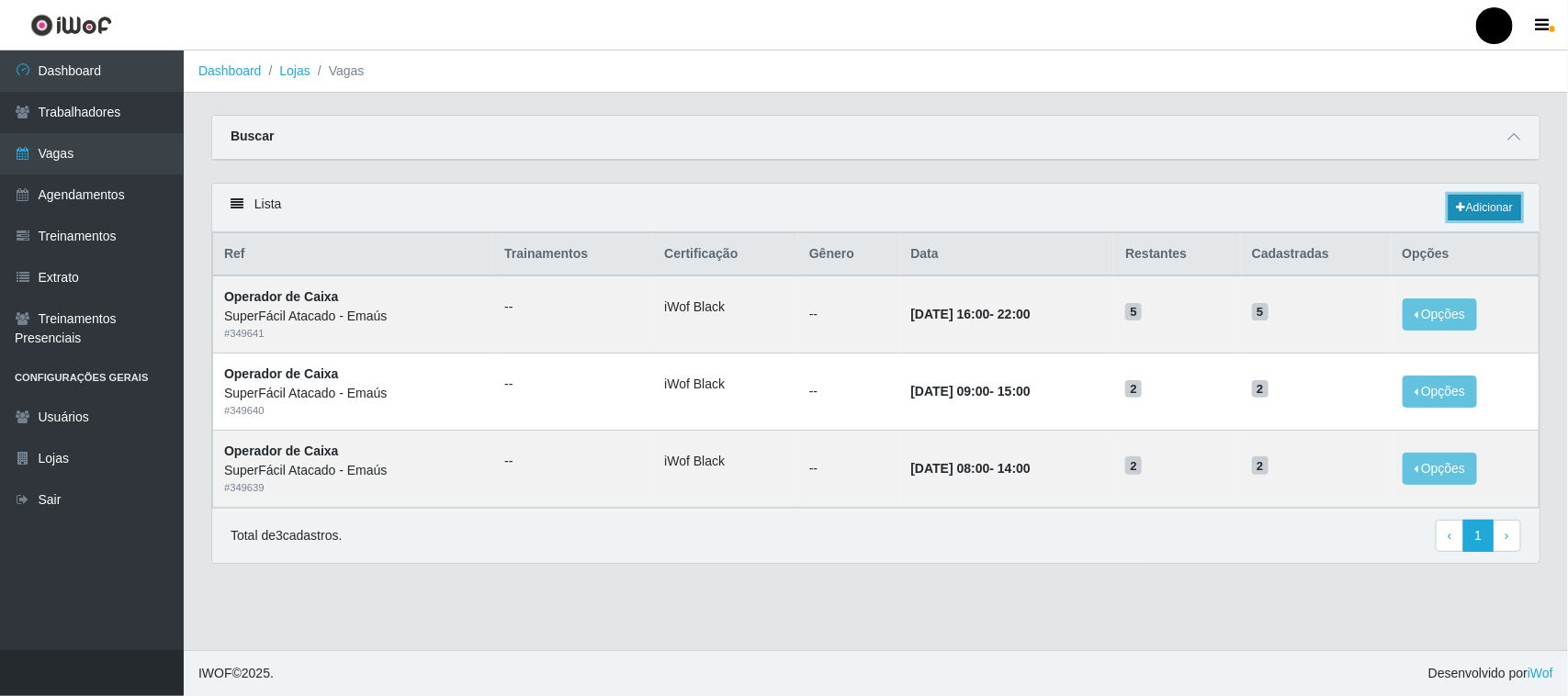
click at [1493, 204] on link "Adicionar" at bounding box center [1484, 207] width 73 height 26
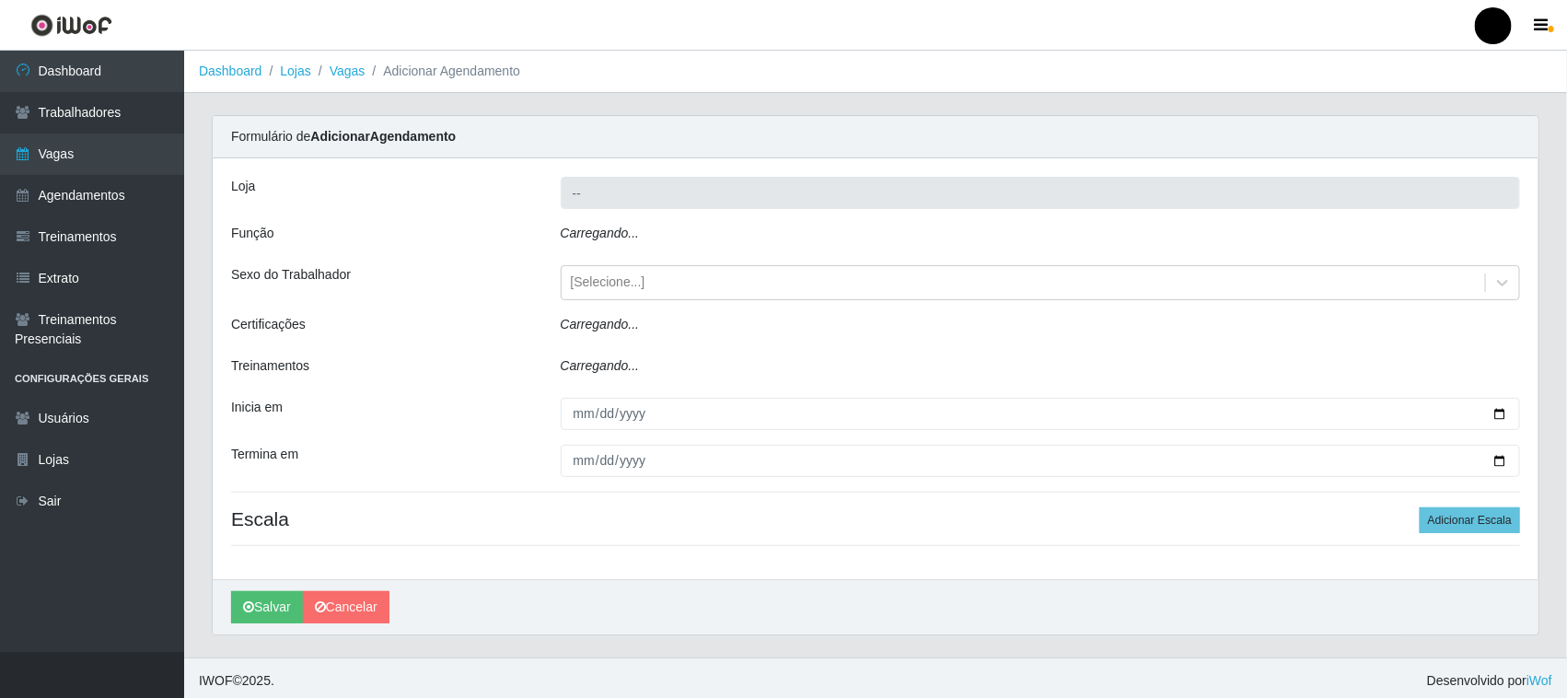
type input "SuperFácil Atacado - Emaús"
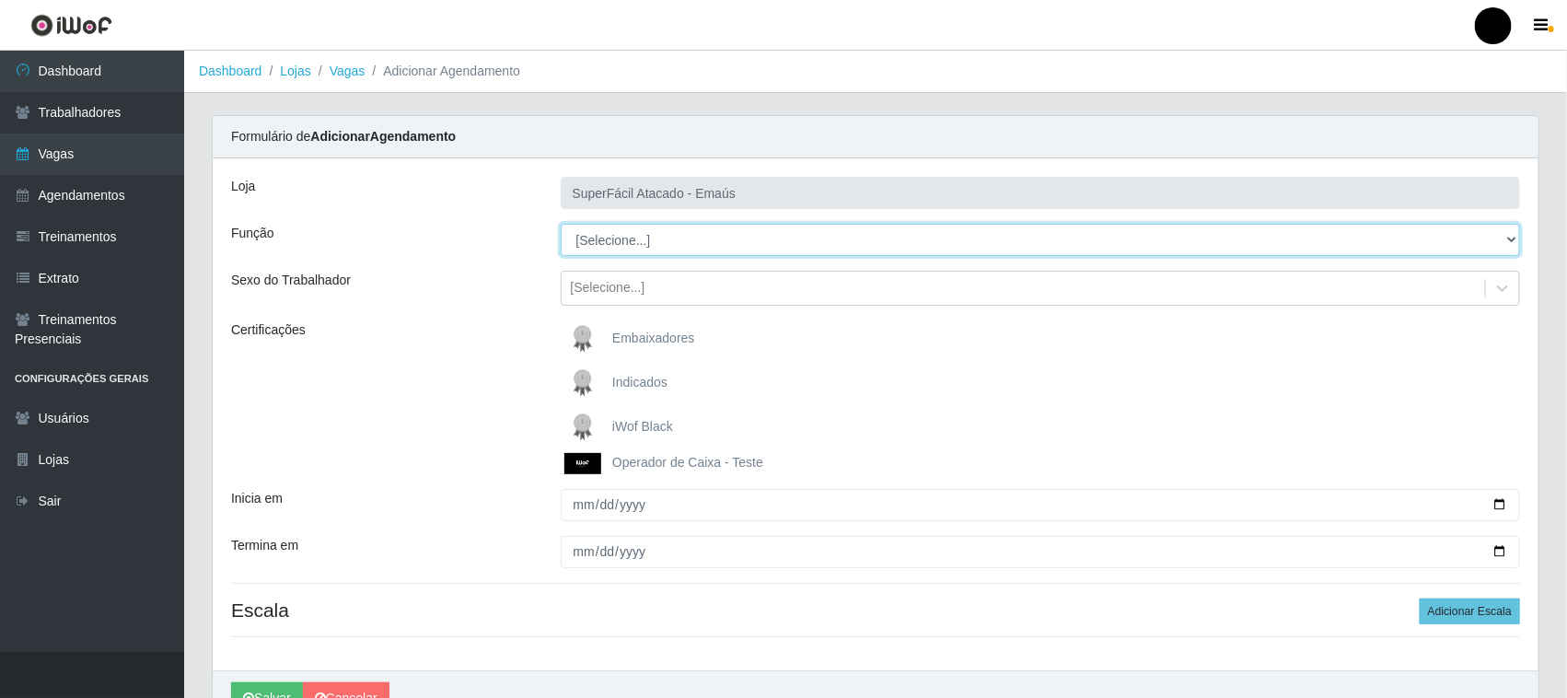
click at [622, 244] on select "[Selecione...] Auxiliar de Estacionamento Auxiliar de Estacionamento + Auxiliar…" at bounding box center [1041, 240] width 960 height 32
select select "70"
click at [561, 224] on select "[Selecione...] Auxiliar de Estacionamento Auxiliar de Estacionamento + Auxiliar…" at bounding box center [1041, 240] width 960 height 32
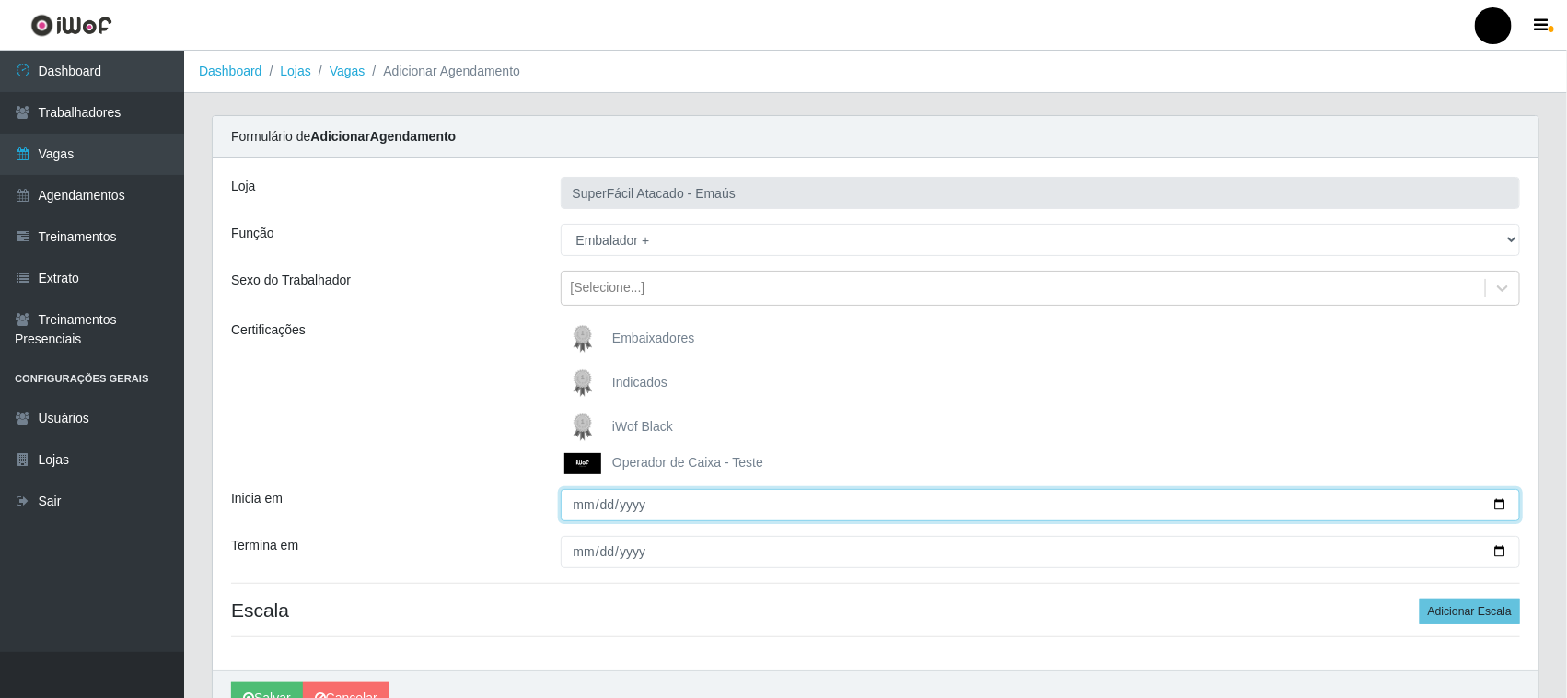
click at [631, 493] on input "Inicia em" at bounding box center [1041, 505] width 960 height 32
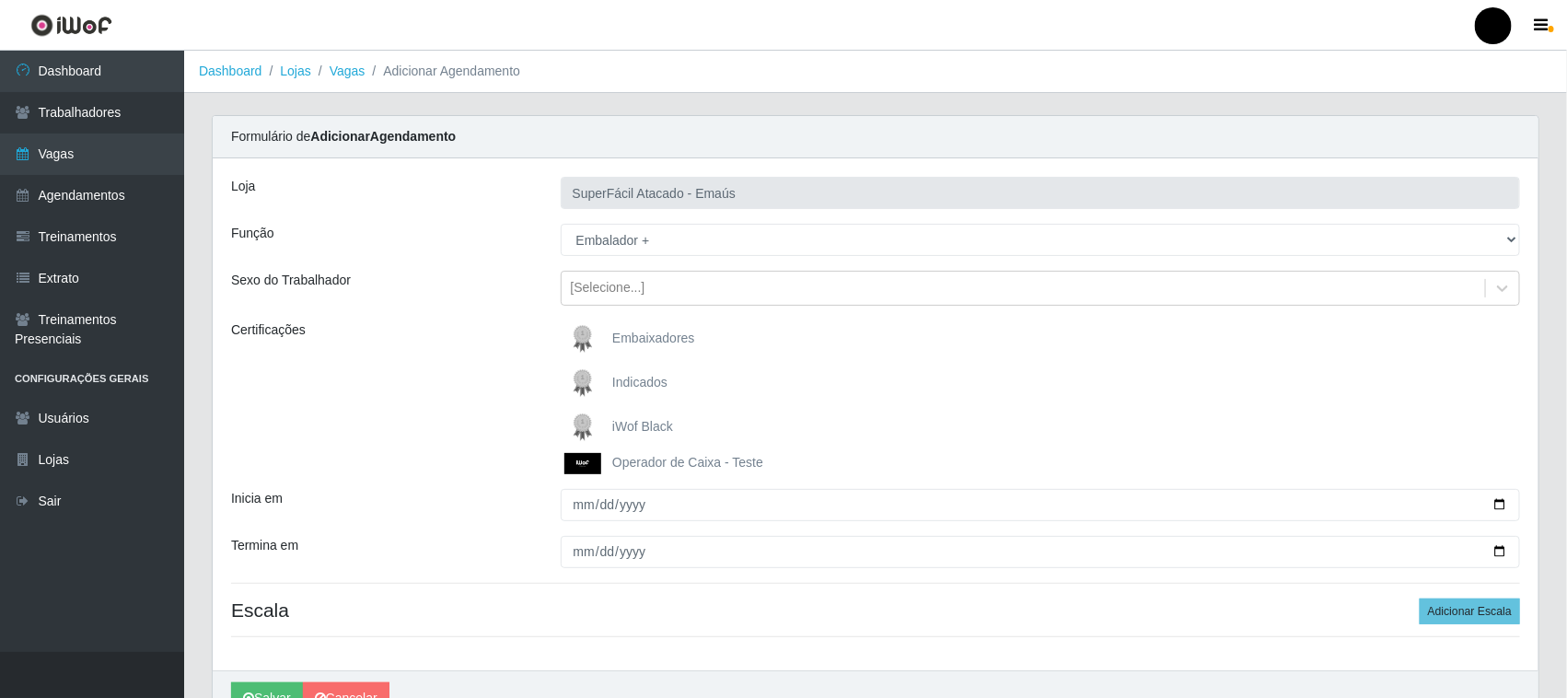
click at [585, 422] on img at bounding box center [586, 427] width 44 height 37
click at [0, 0] on input "iWof Black" at bounding box center [0, 0] width 0 height 0
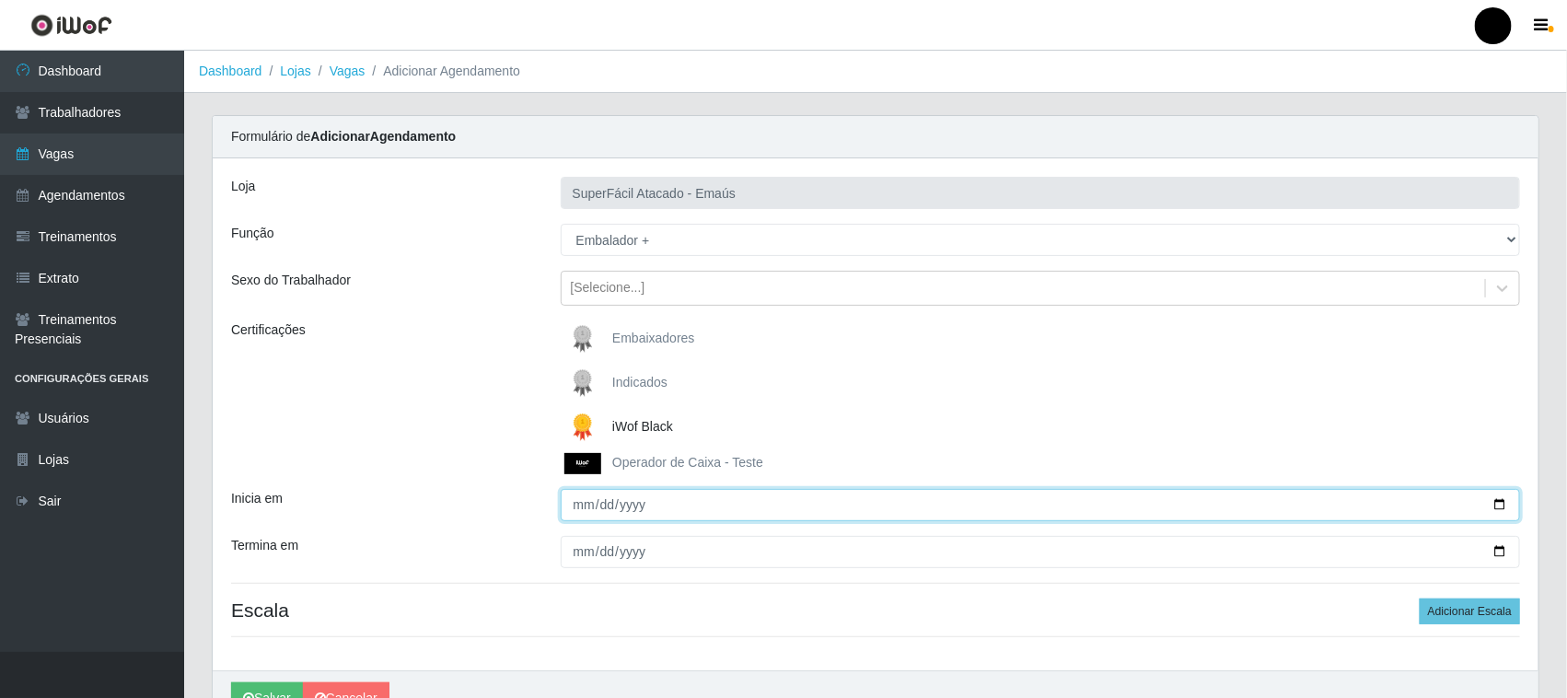
click at [1502, 499] on input "Inicia em" at bounding box center [1041, 505] width 960 height 32
type input "2025-10-04"
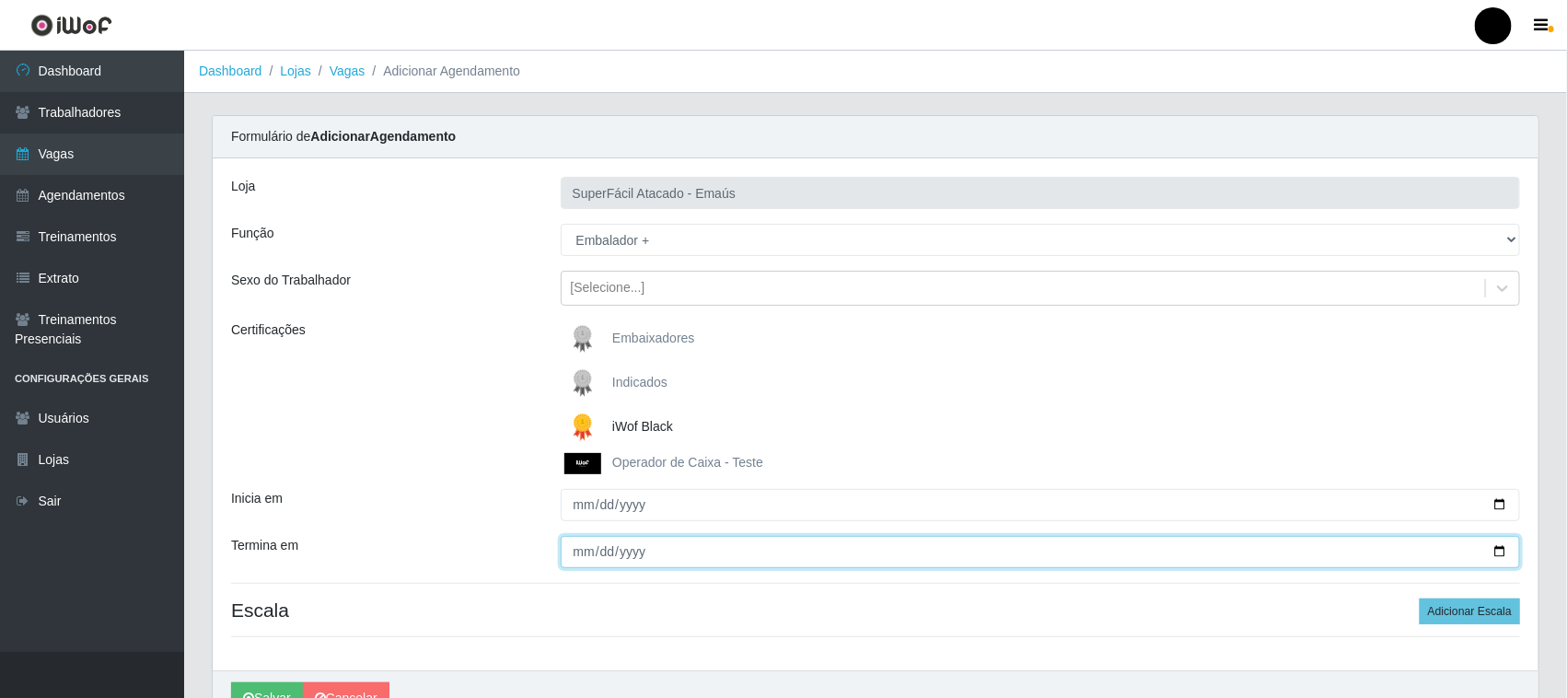
click at [1498, 549] on input "Termina em" at bounding box center [1041, 552] width 960 height 32
type input "[DATE]"
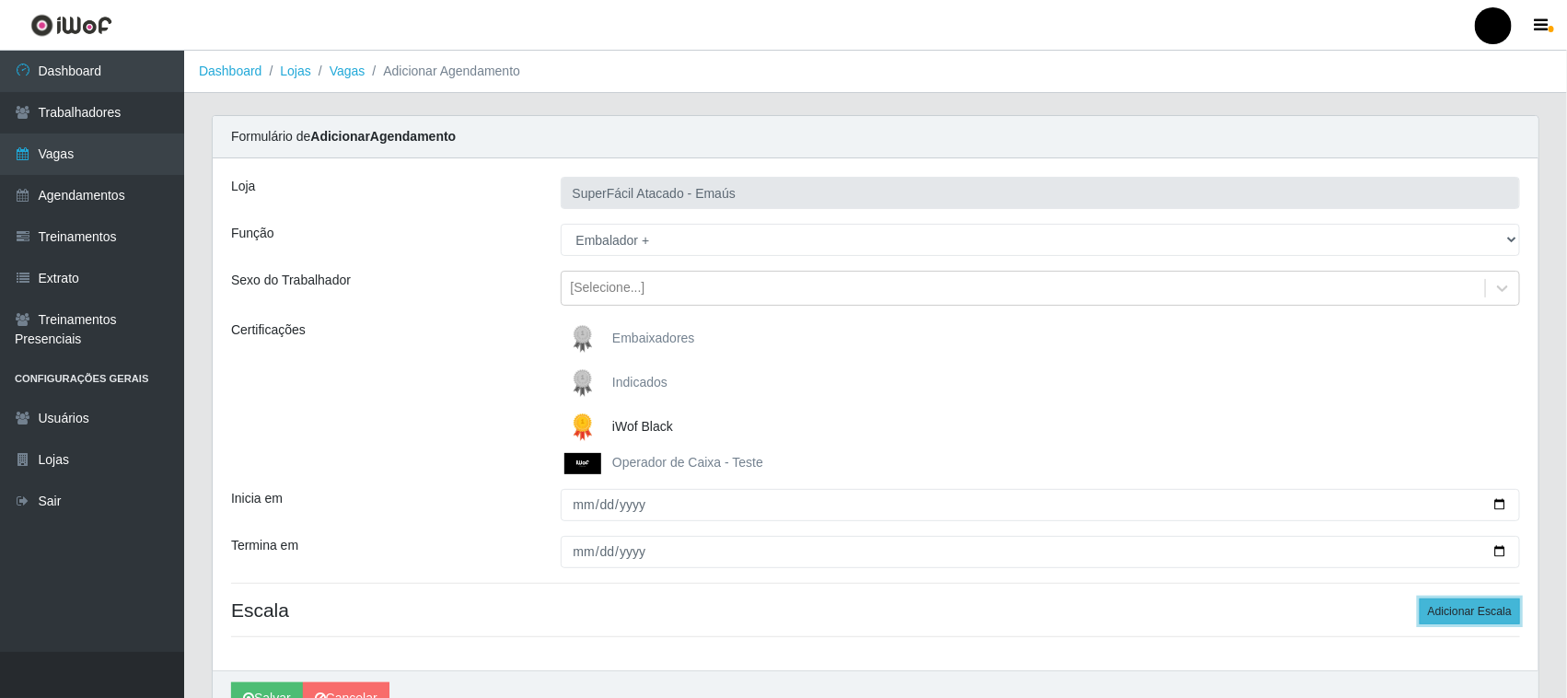
click at [1474, 610] on button "Adicionar Escala" at bounding box center [1470, 611] width 100 height 26
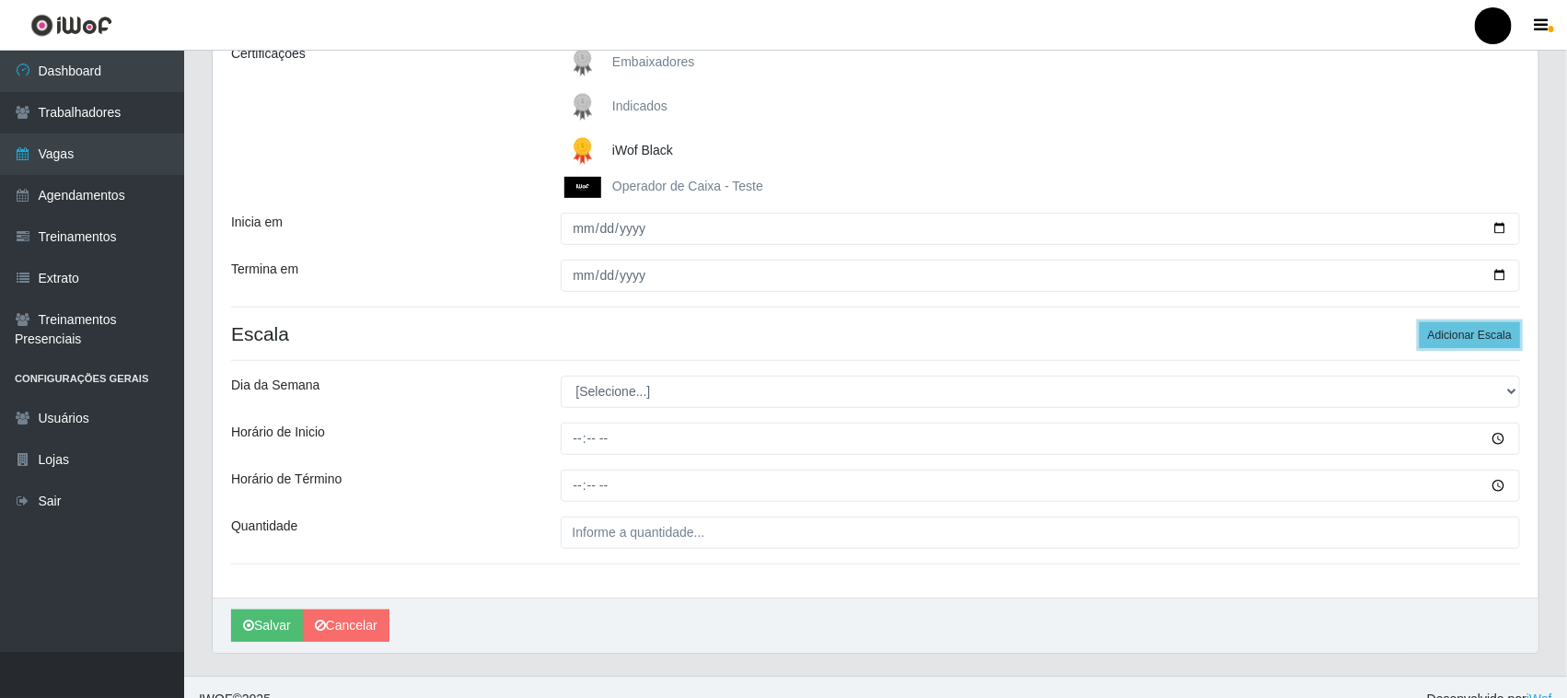
scroll to position [301, 0]
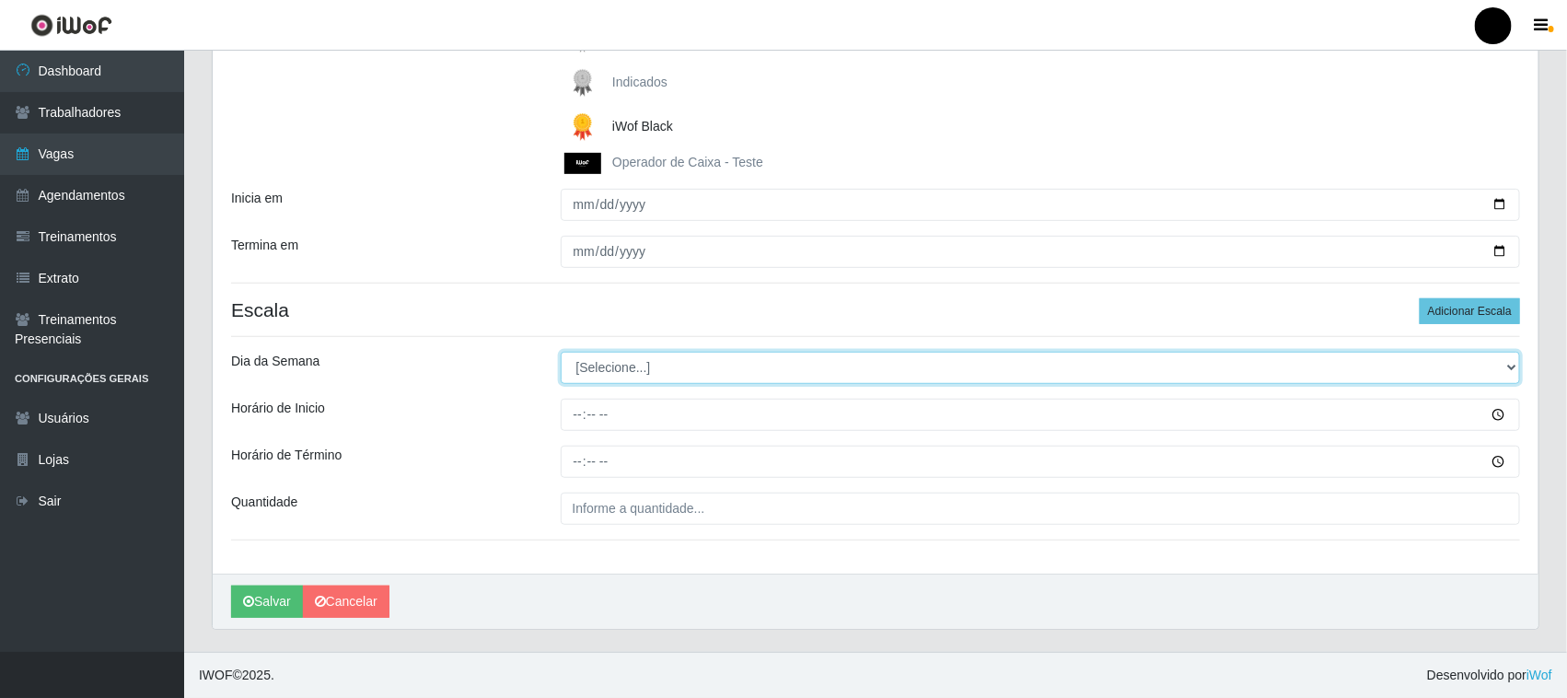
click at [603, 359] on select "[Selecione...] Segunda Terça Quarta Quinta Sexta Sábado Domingo" at bounding box center [1041, 368] width 960 height 32
click at [604, 375] on select "[Selecione...] Segunda Terça Quarta Quinta Sexta Sábado Domingo" at bounding box center [1041, 368] width 960 height 32
select select "6"
click at [561, 352] on select "[Selecione...] Segunda Terça Quarta Quinta Sexta Sábado Domingo" at bounding box center [1041, 368] width 960 height 32
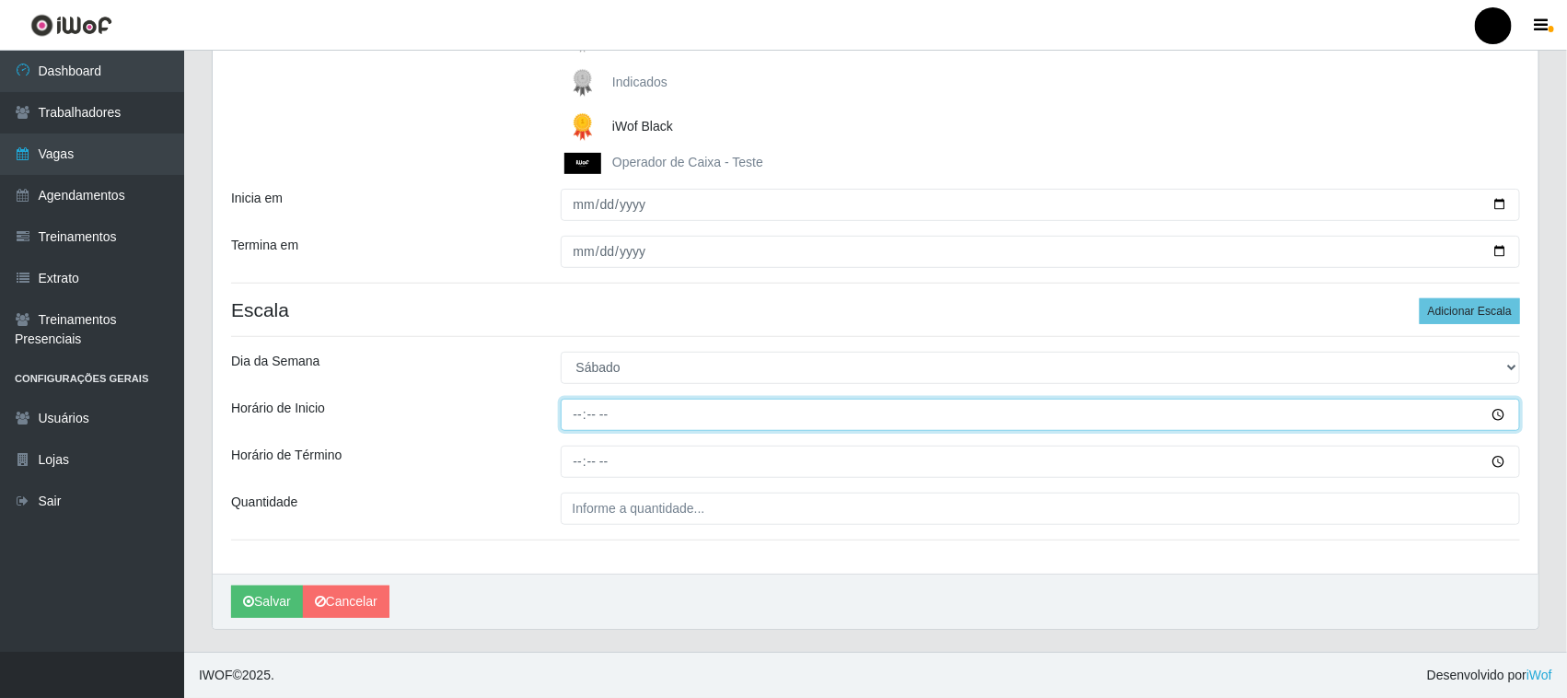
click at [575, 421] on input "Horário de Inicio" at bounding box center [1041, 415] width 960 height 32
type input "08:00"
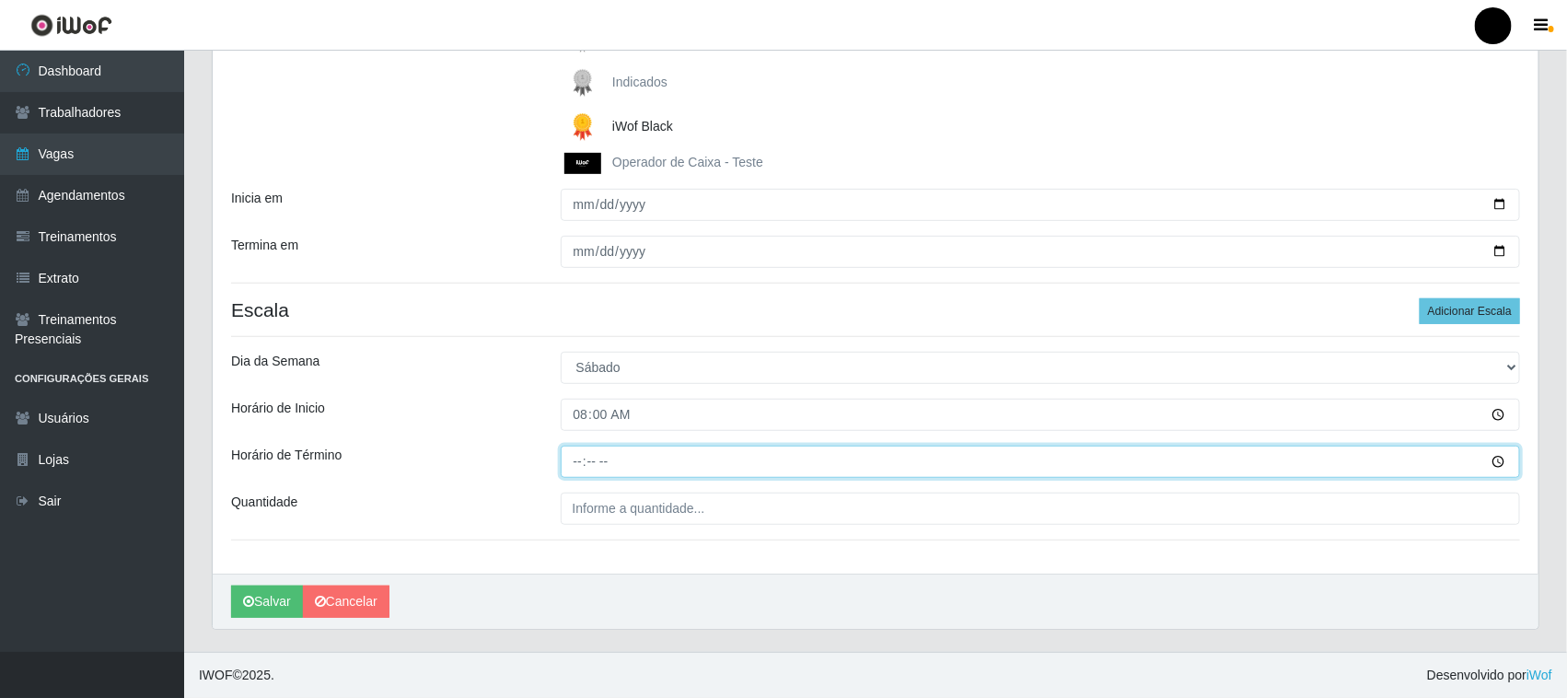
click at [582, 463] on input "Horário de Término" at bounding box center [1041, 462] width 960 height 32
type input "14:00"
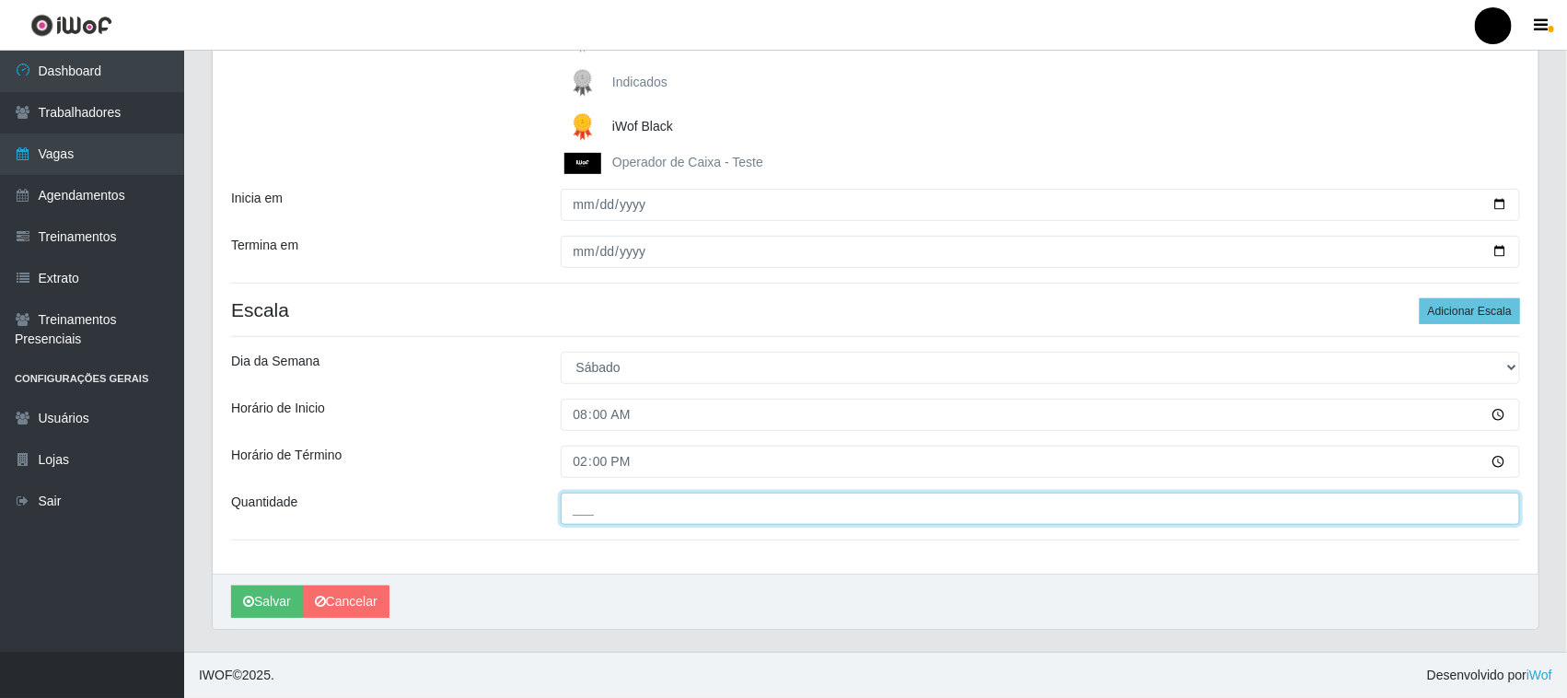
click at [581, 513] on input "___" at bounding box center [1041, 509] width 960 height 32
type input "03_"
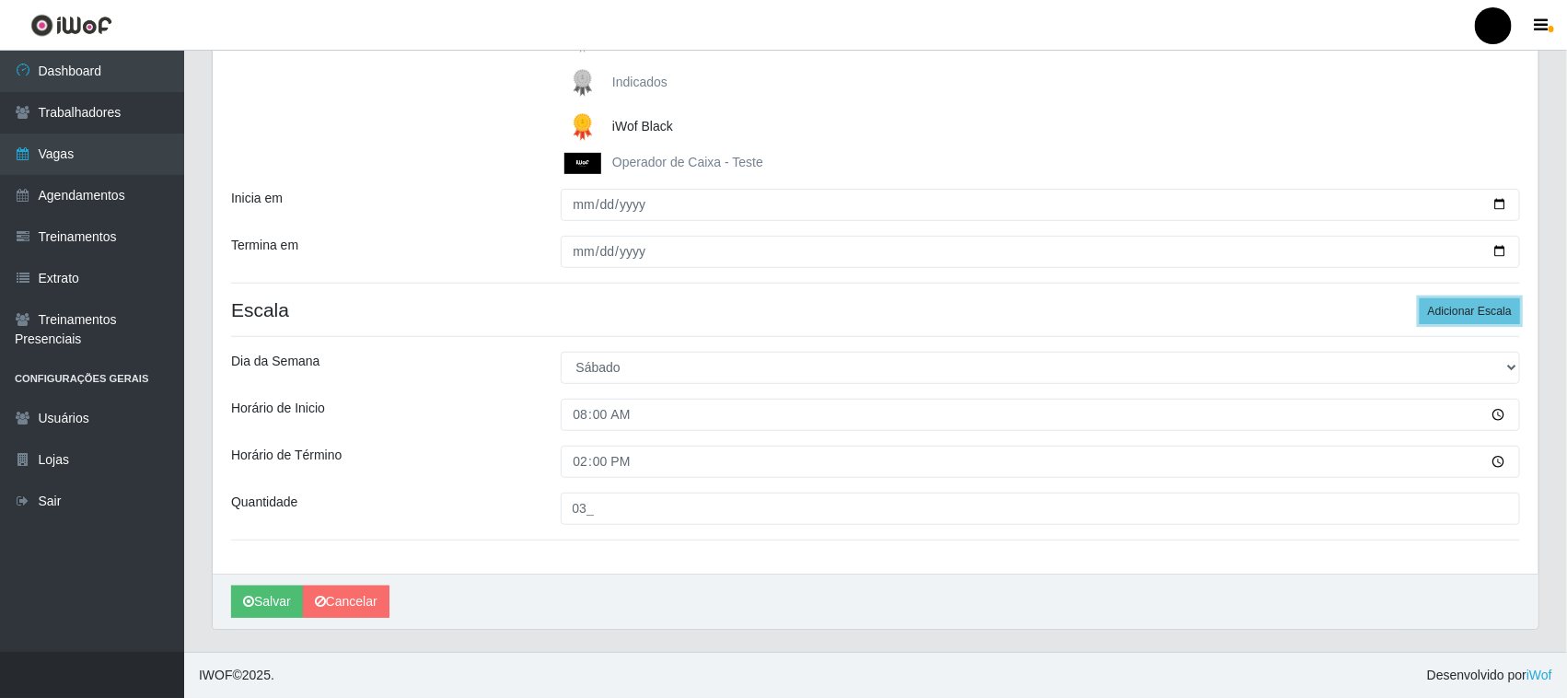
drag, startPoint x: 1447, startPoint y: 310, endPoint x: 1092, endPoint y: 376, distance: 361.3
click at [1447, 313] on button "Adicionar Escala" at bounding box center [1470, 311] width 100 height 26
click at [1444, 314] on button "Adicionar Escala" at bounding box center [1470, 311] width 100 height 26
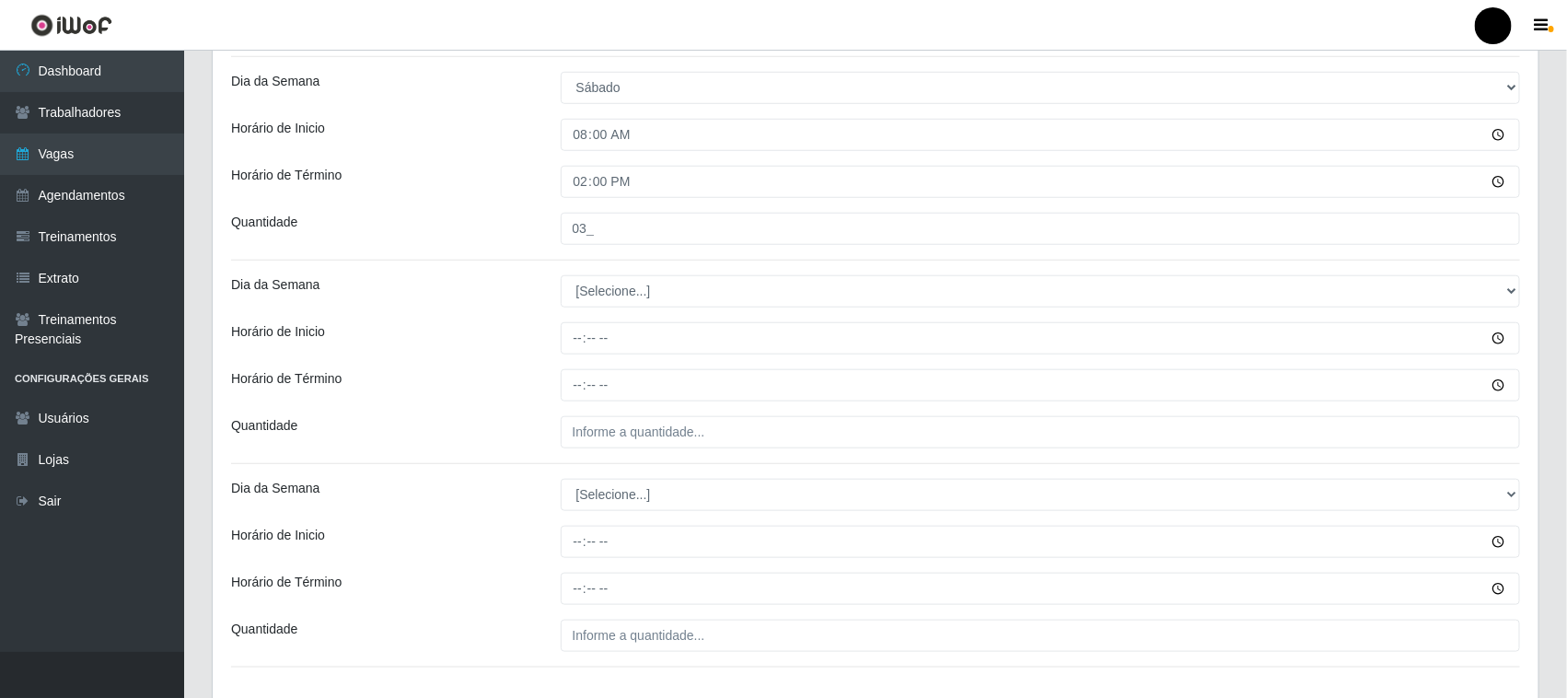
scroll to position [646, 0]
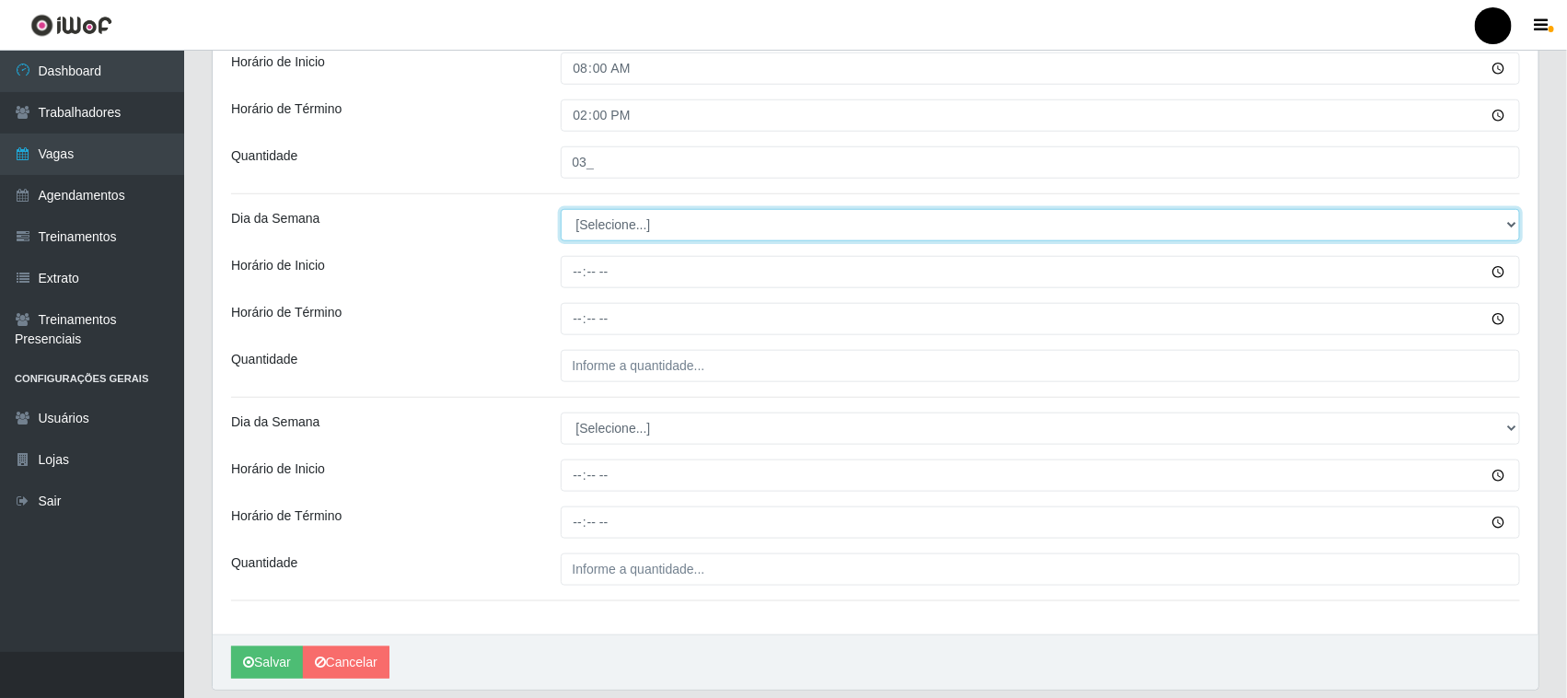
click at [621, 226] on select "[Selecione...] Segunda Terça Quarta Quinta Sexta Sábado Domingo" at bounding box center [1041, 225] width 960 height 32
select select "6"
click at [561, 210] on select "[Selecione...] Segunda Terça Quarta Quinta Sexta Sábado Domingo" at bounding box center [1041, 225] width 960 height 32
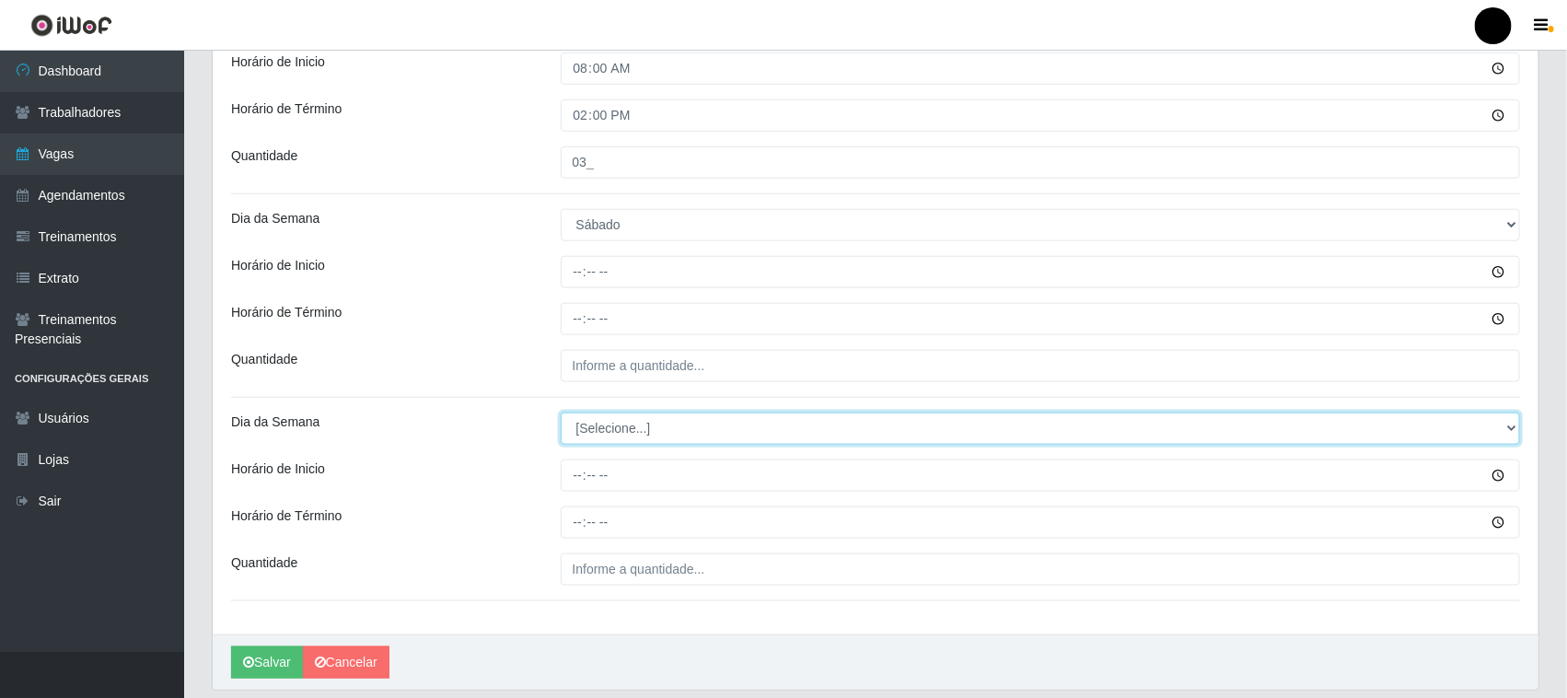
click at [606, 422] on select "[Selecione...] Segunda Terça Quarta Quinta Sexta Sábado Domingo" at bounding box center [1041, 428] width 960 height 32
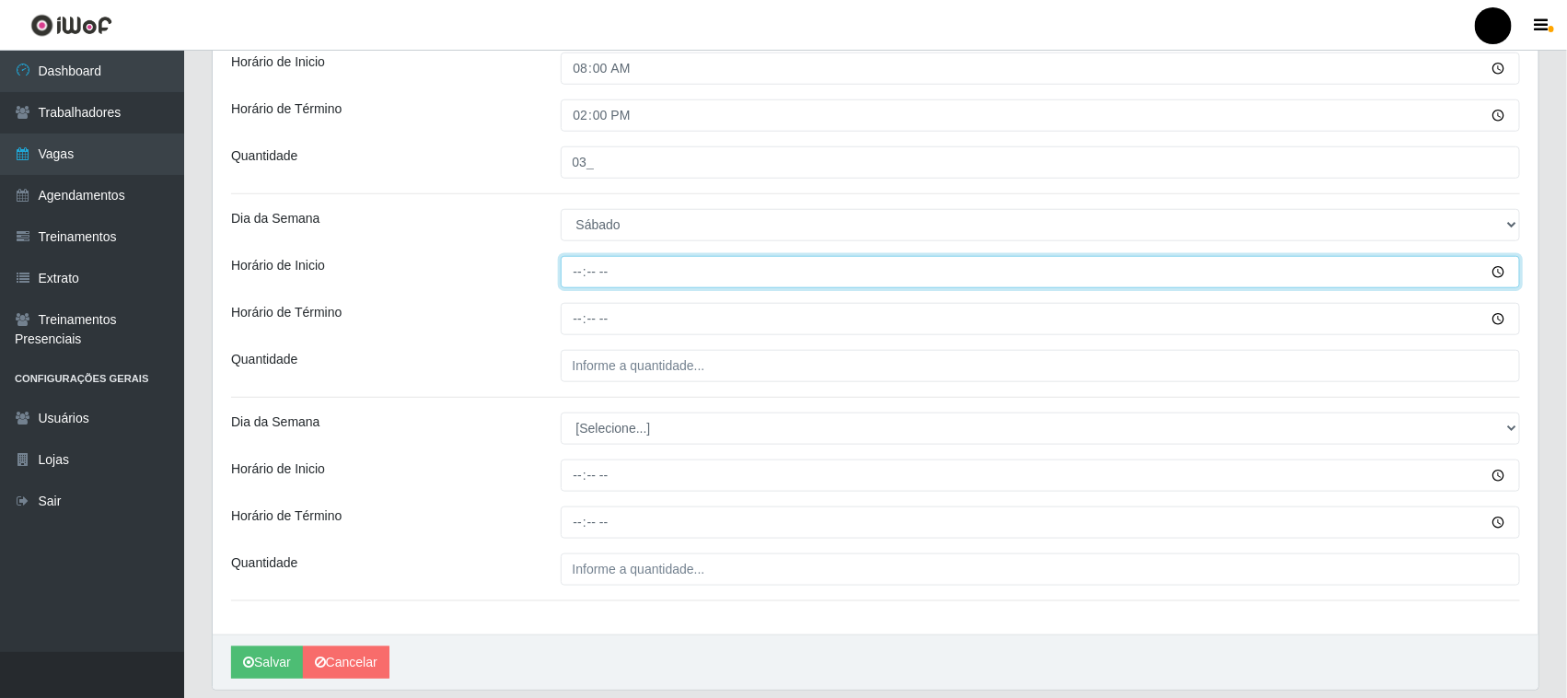
click at [581, 272] on input "Horário de Inicio" at bounding box center [1041, 272] width 960 height 32
type input "16:00"
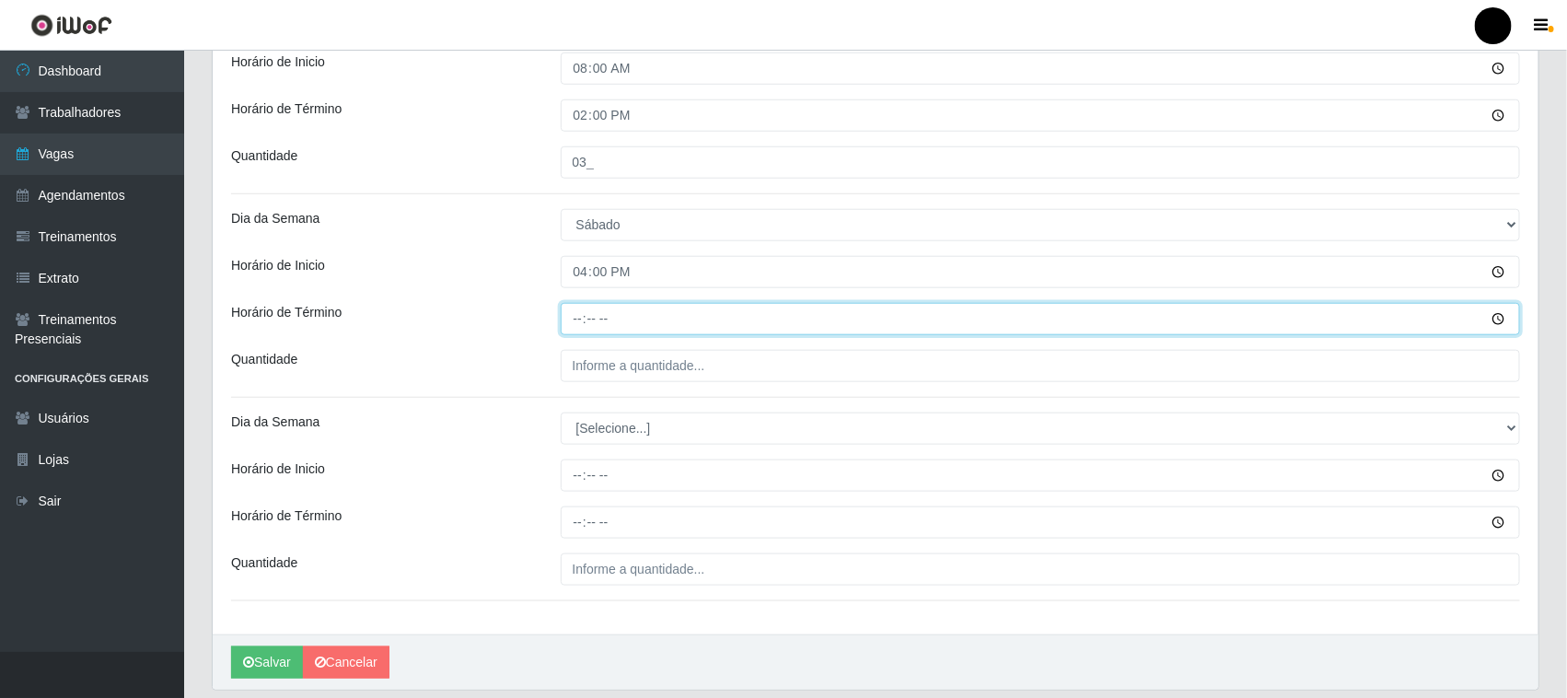
click at [574, 322] on input "Horário de Término" at bounding box center [1041, 319] width 960 height 32
type input "22:00"
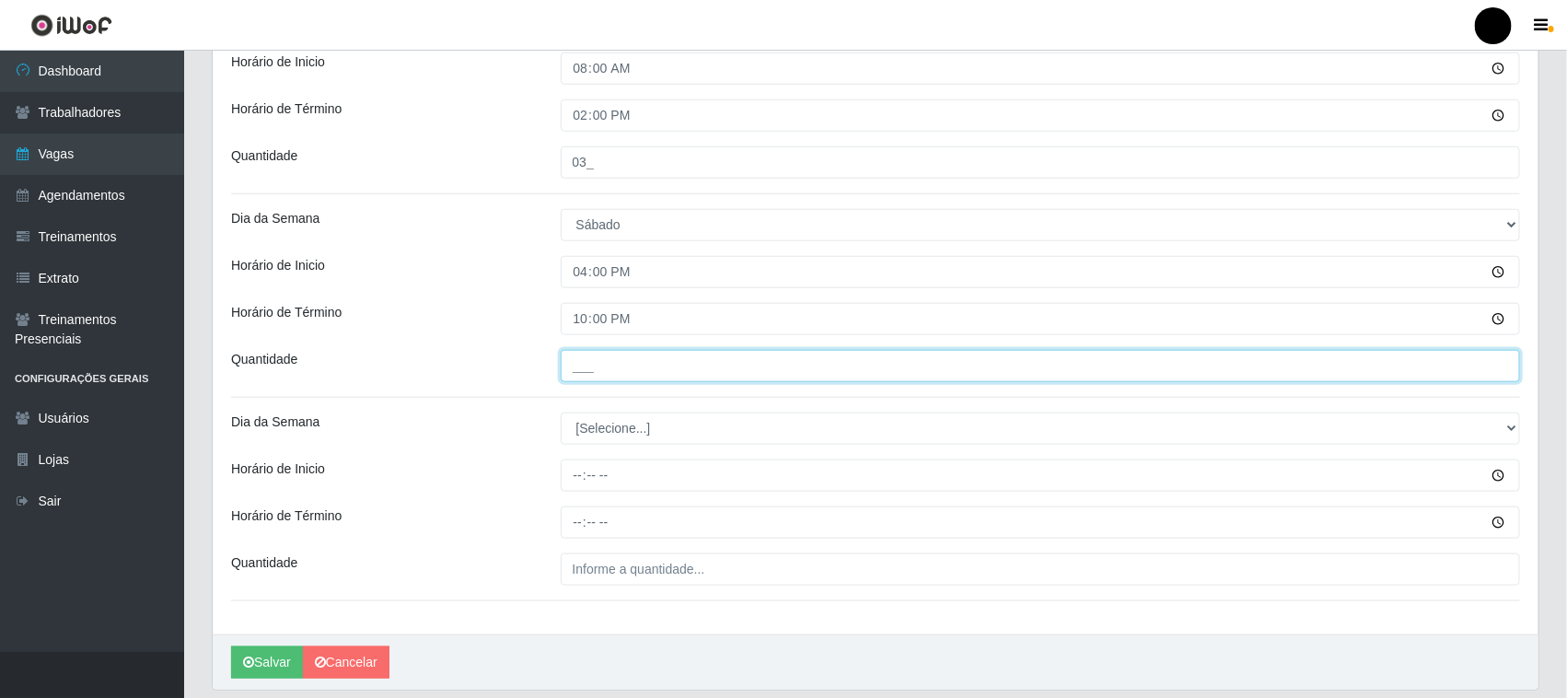
click at [598, 362] on input "___" at bounding box center [1041, 366] width 960 height 32
type input "3__"
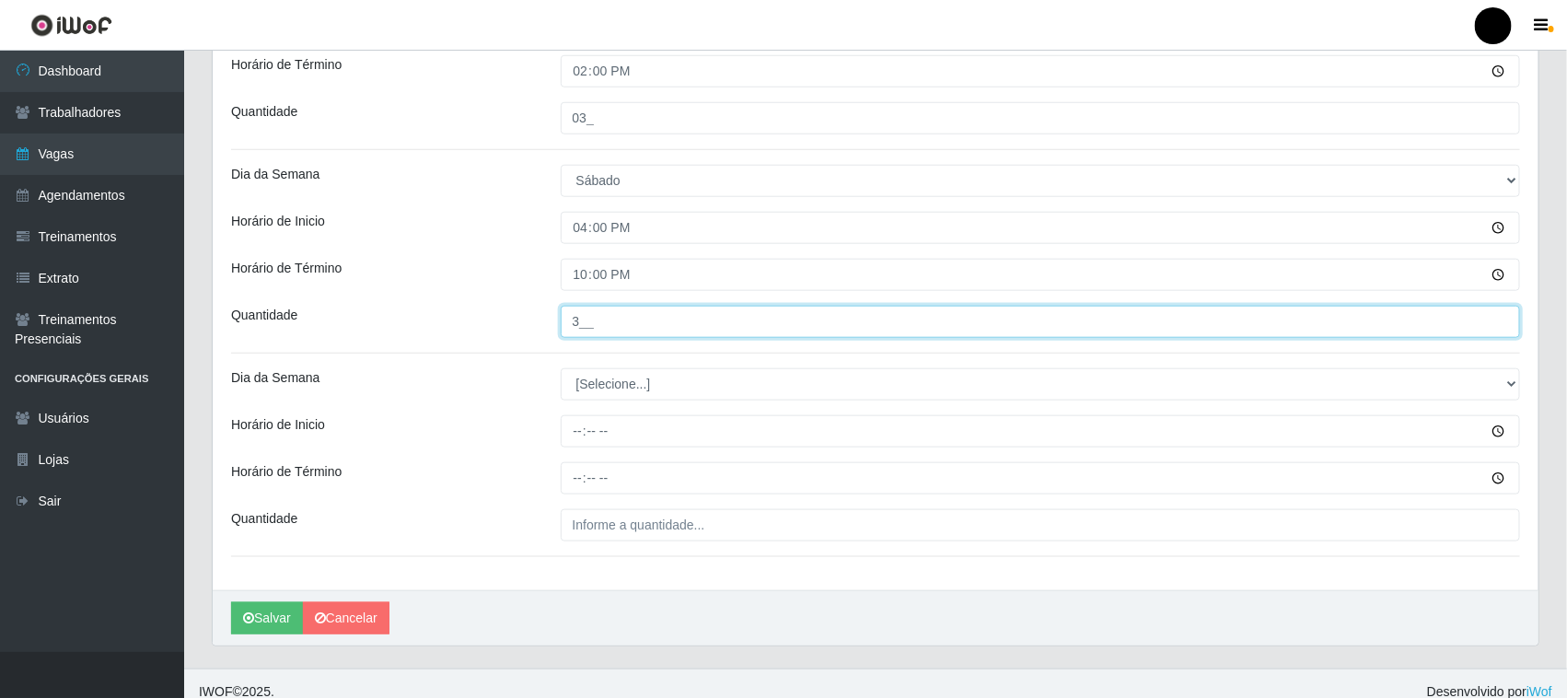
scroll to position [709, 0]
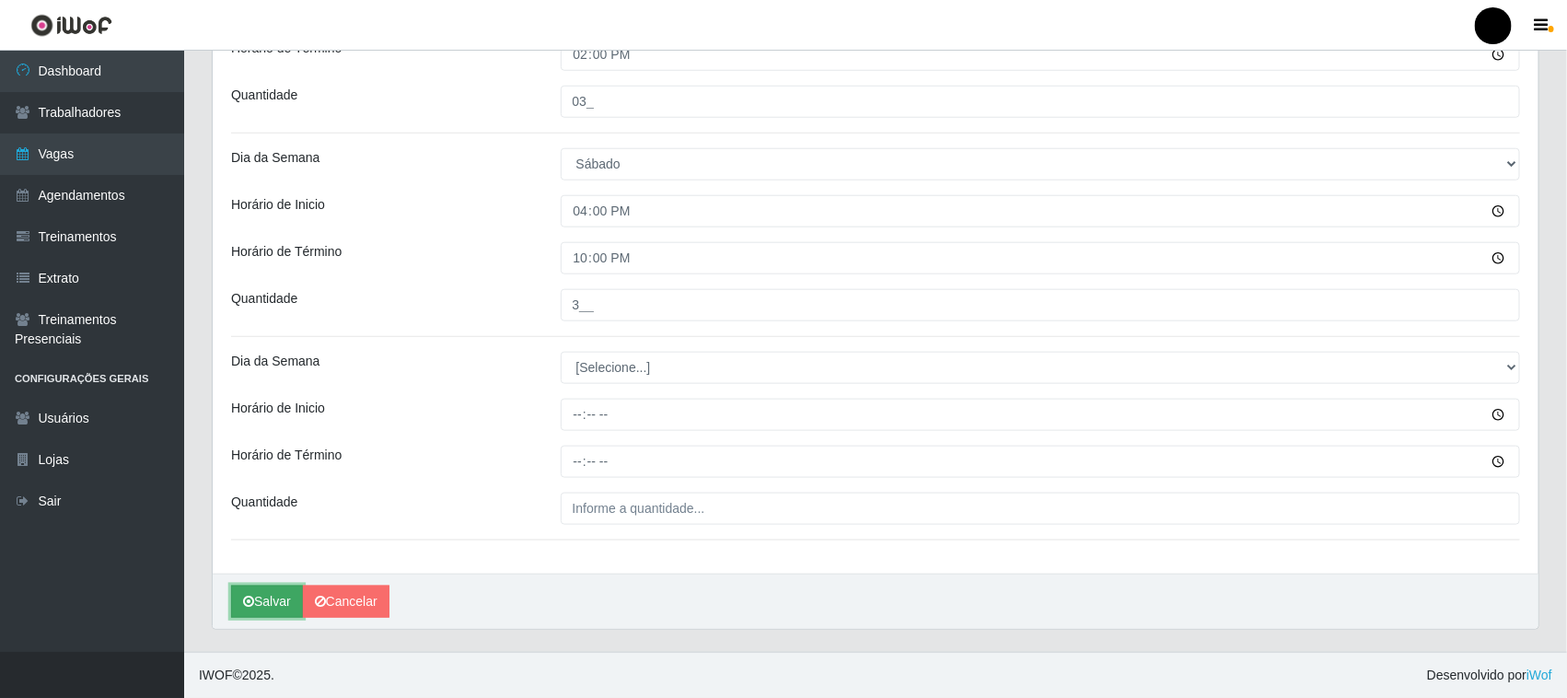
click at [272, 598] on button "Salvar" at bounding box center [267, 602] width 72 height 32
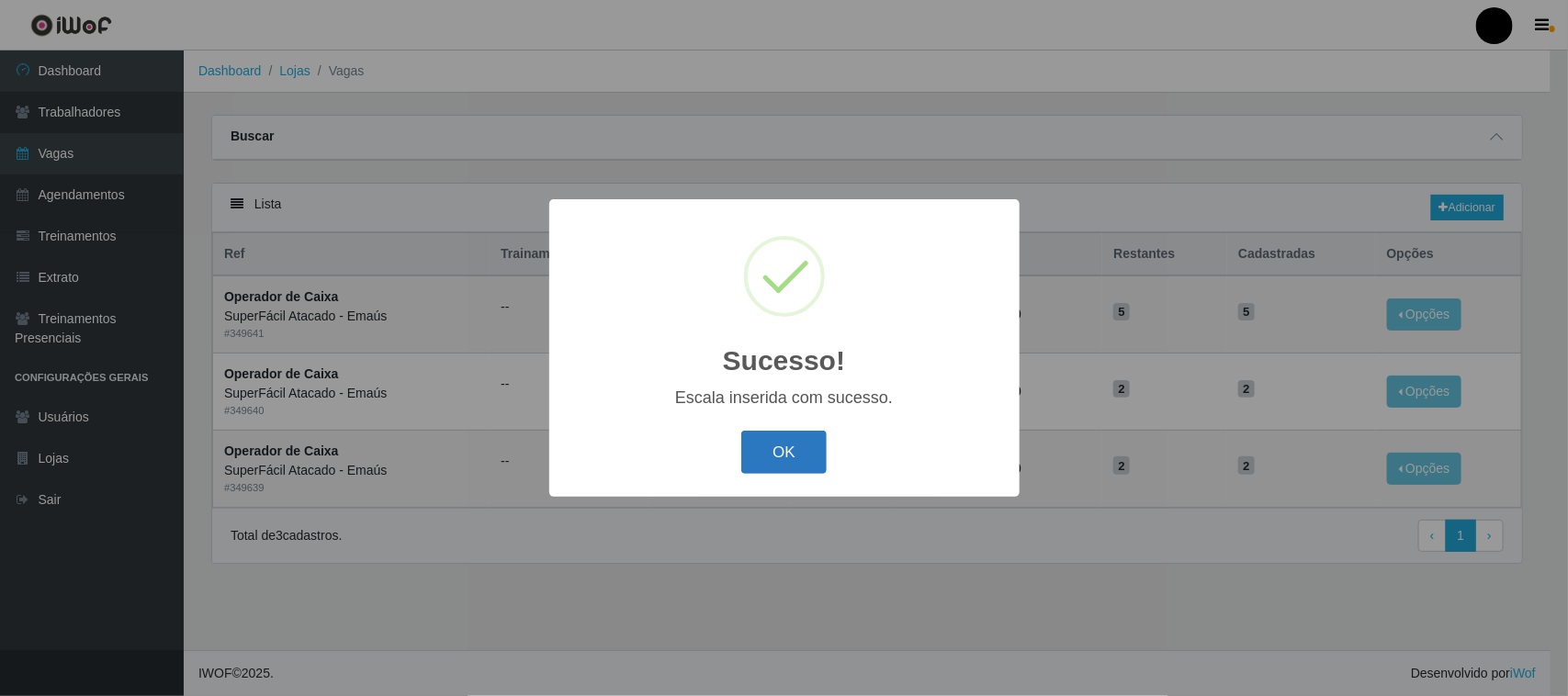
click at [792, 451] on button "OK" at bounding box center [784, 452] width 86 height 43
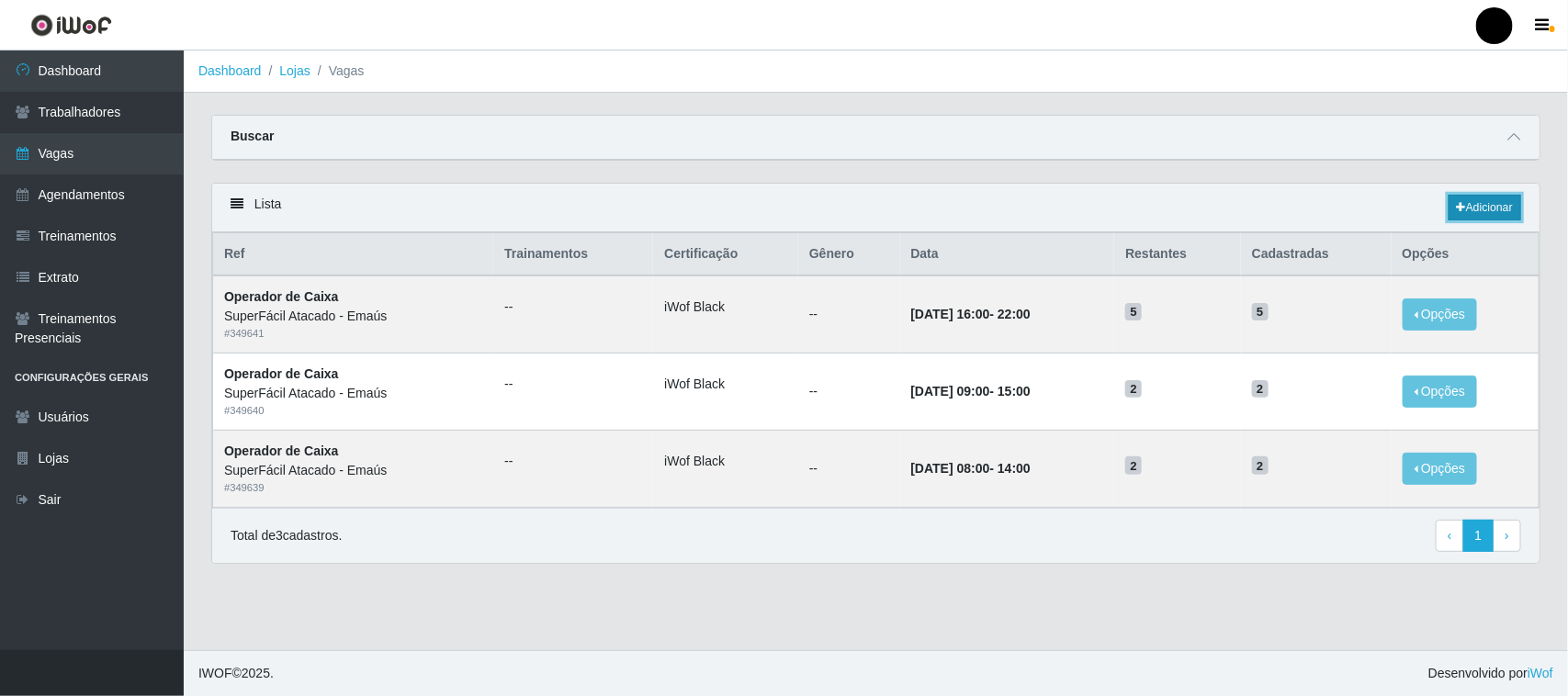
click at [1494, 206] on link "Adicionar" at bounding box center [1484, 207] width 73 height 26
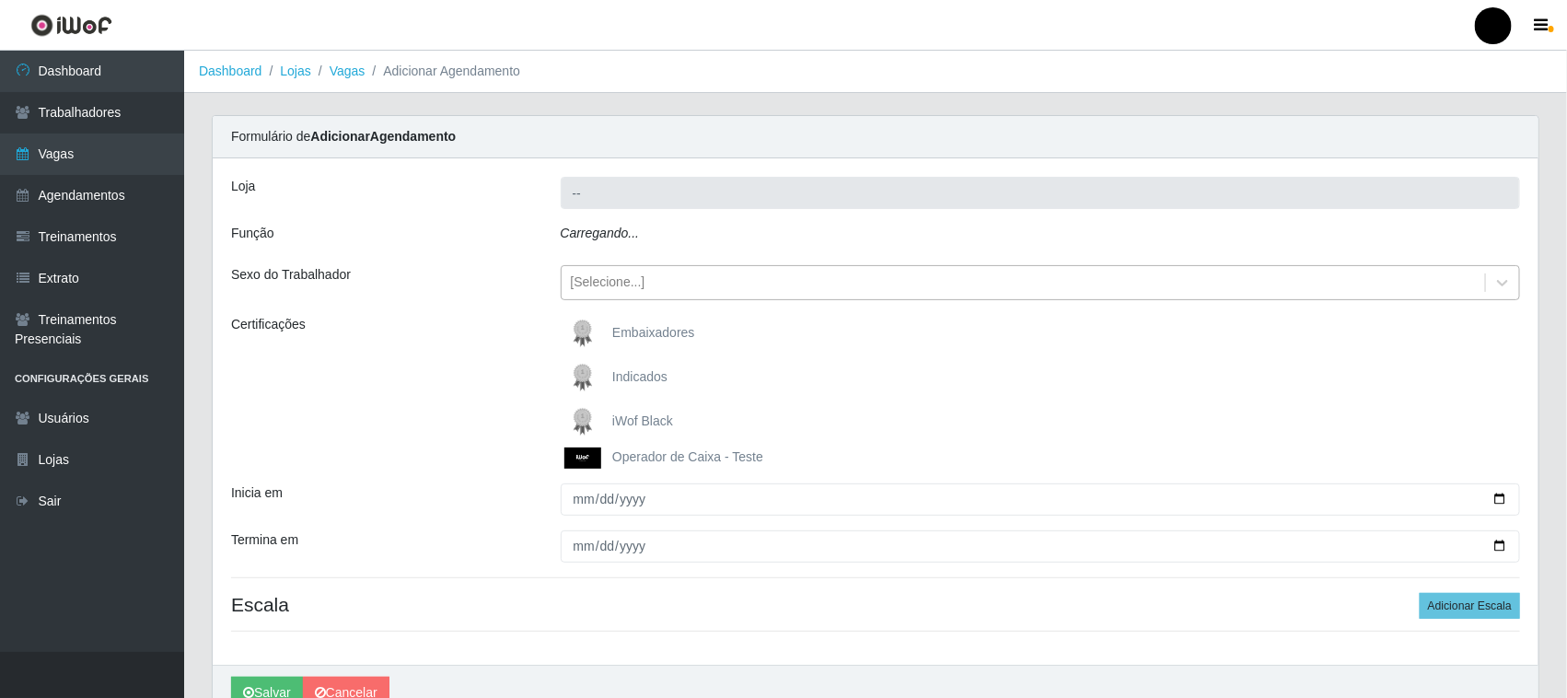
type input "SuperFácil Atacado - Emaús"
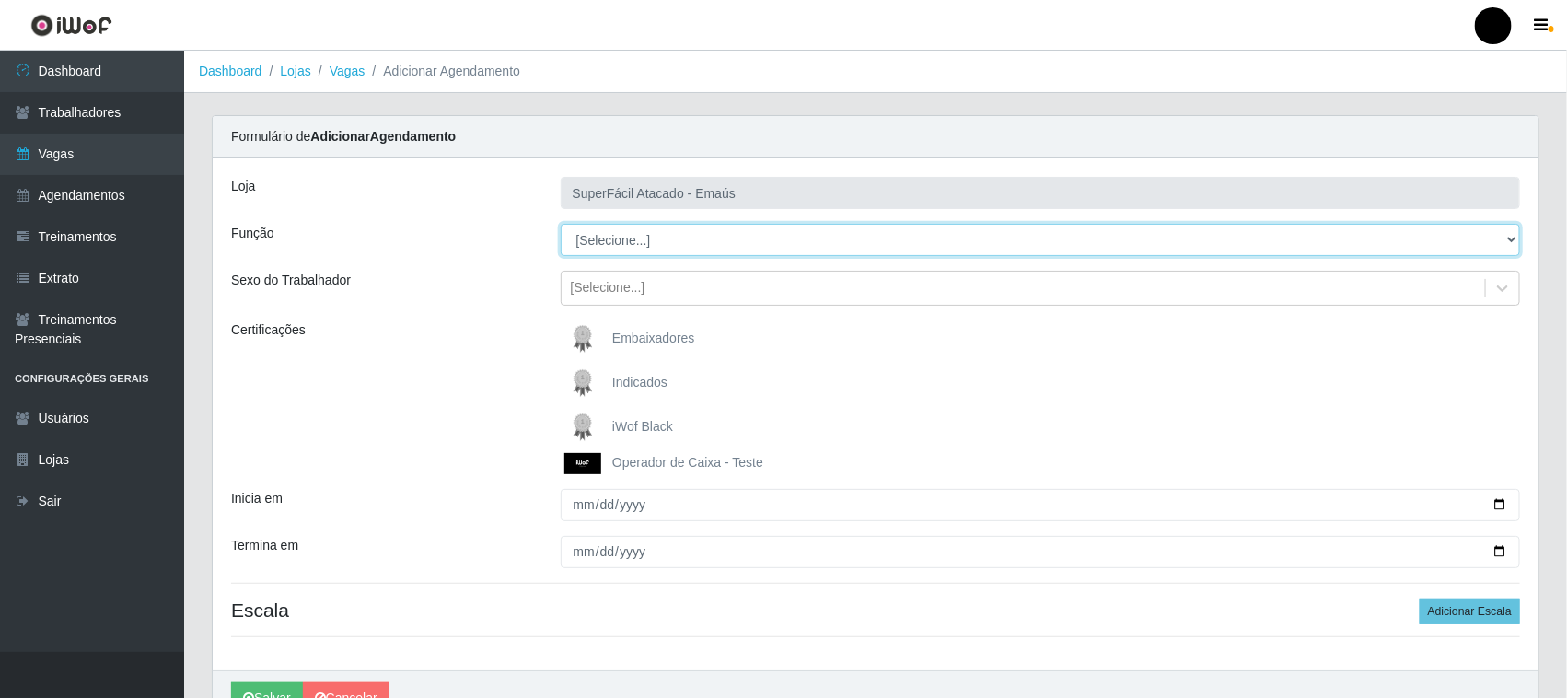
click at [612, 242] on select "[Selecione...] Auxiliar de Estacionamento Auxiliar de Estacionamento + Auxiliar…" at bounding box center [1041, 240] width 960 height 32
select select "70"
click at [561, 224] on select "[Selecione...] Auxiliar de Estacionamento Auxiliar de Estacionamento + Auxiliar…" at bounding box center [1041, 240] width 960 height 32
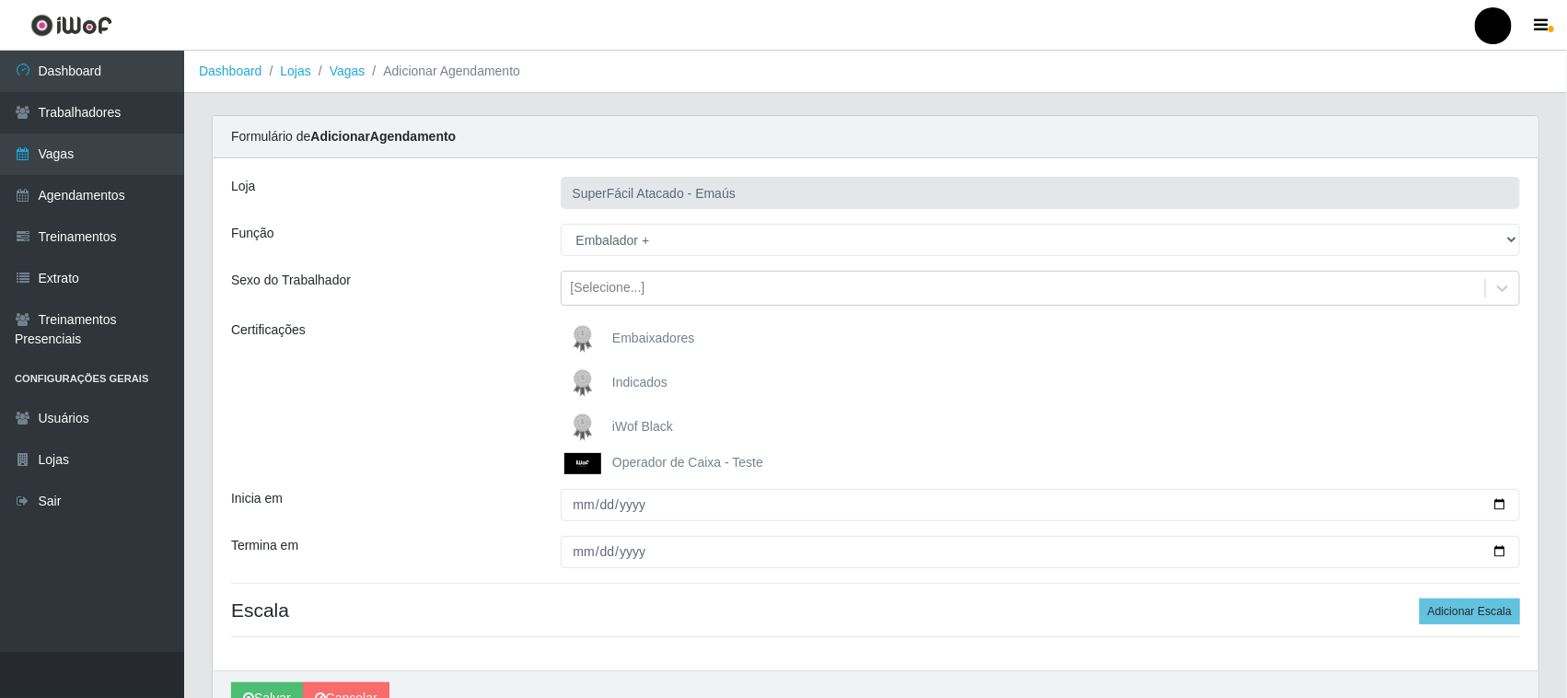
click at [586, 424] on img at bounding box center [586, 427] width 44 height 37
click at [0, 0] on input "iWof Black" at bounding box center [0, 0] width 0 height 0
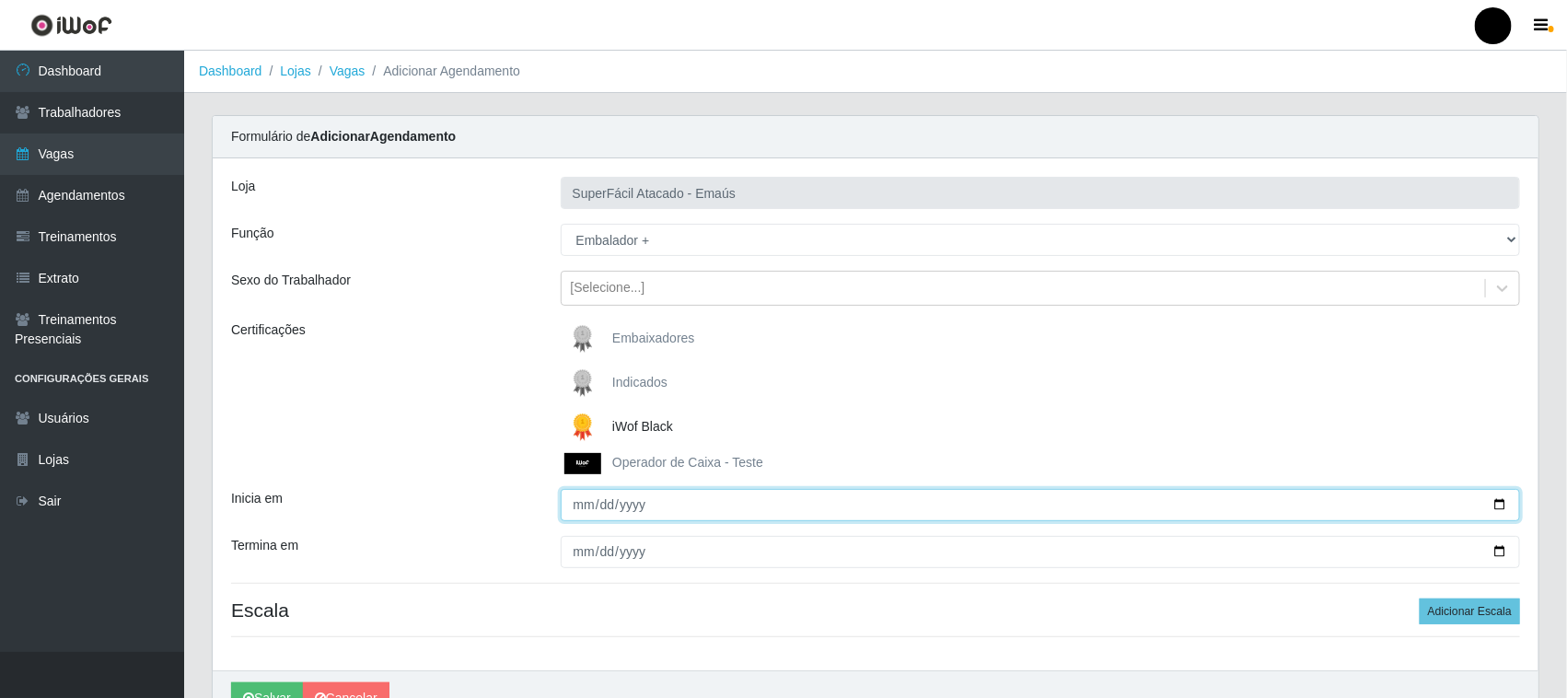
drag, startPoint x: 1502, startPoint y: 504, endPoint x: 1483, endPoint y: 500, distance: 18.8
click at [1501, 504] on input "Inicia em" at bounding box center [1041, 505] width 960 height 32
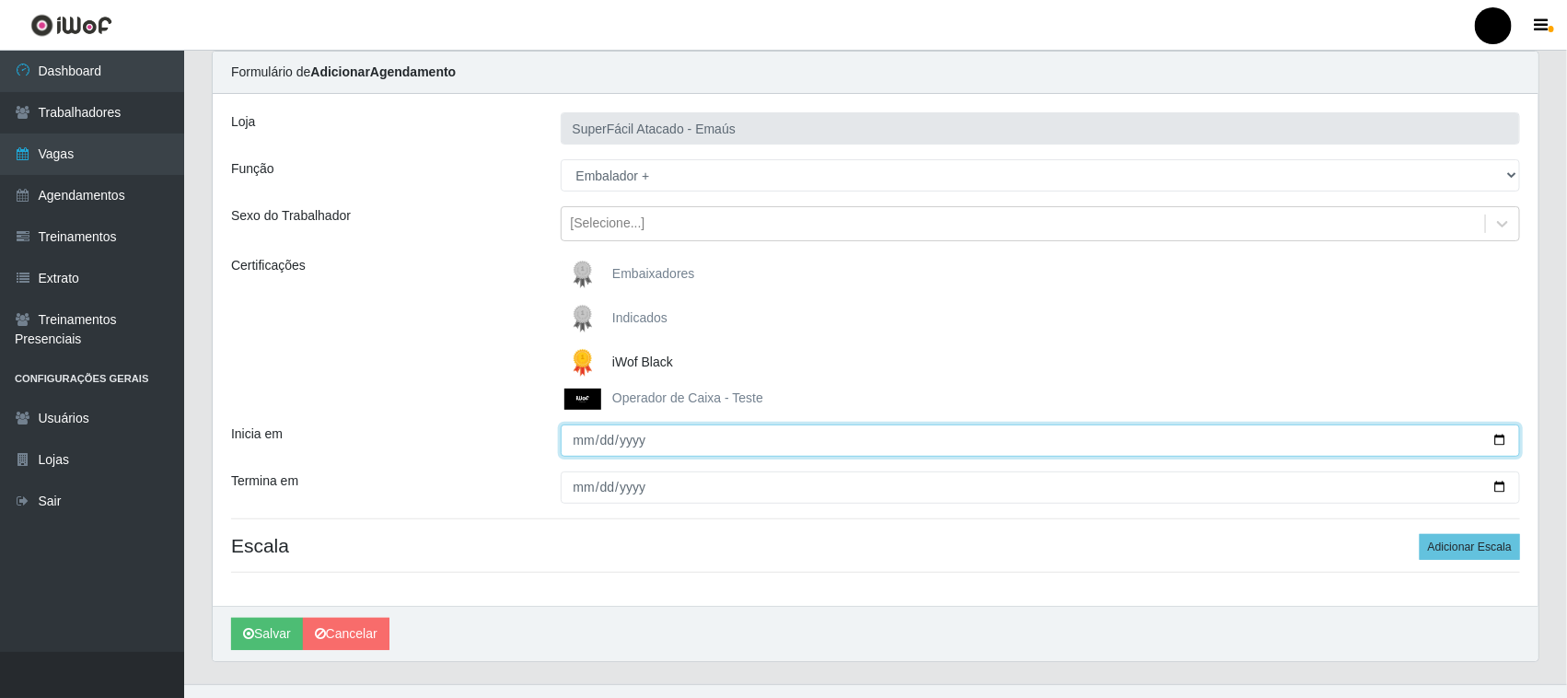
scroll to position [98, 0]
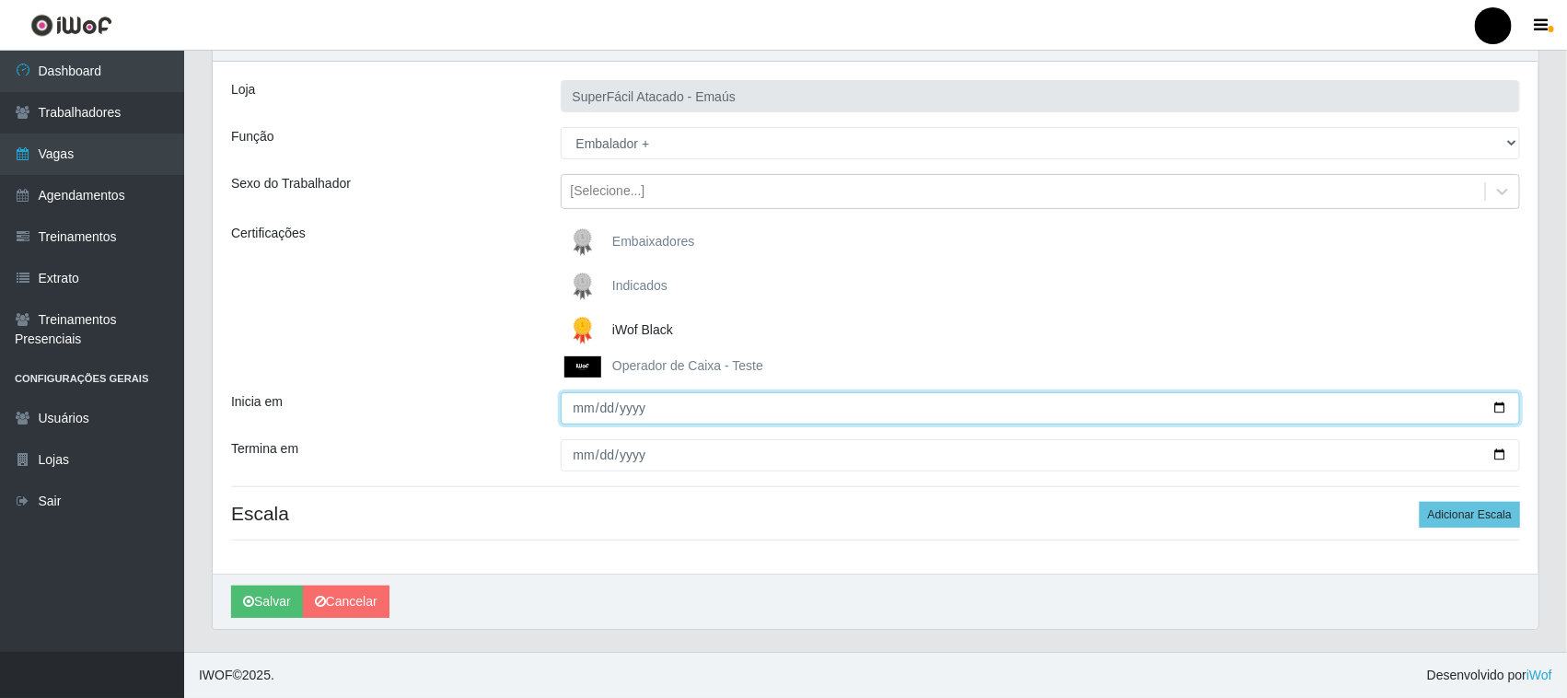
click at [1497, 407] on input "Inicia em" at bounding box center [1041, 408] width 960 height 32
type input "2025-10-05"
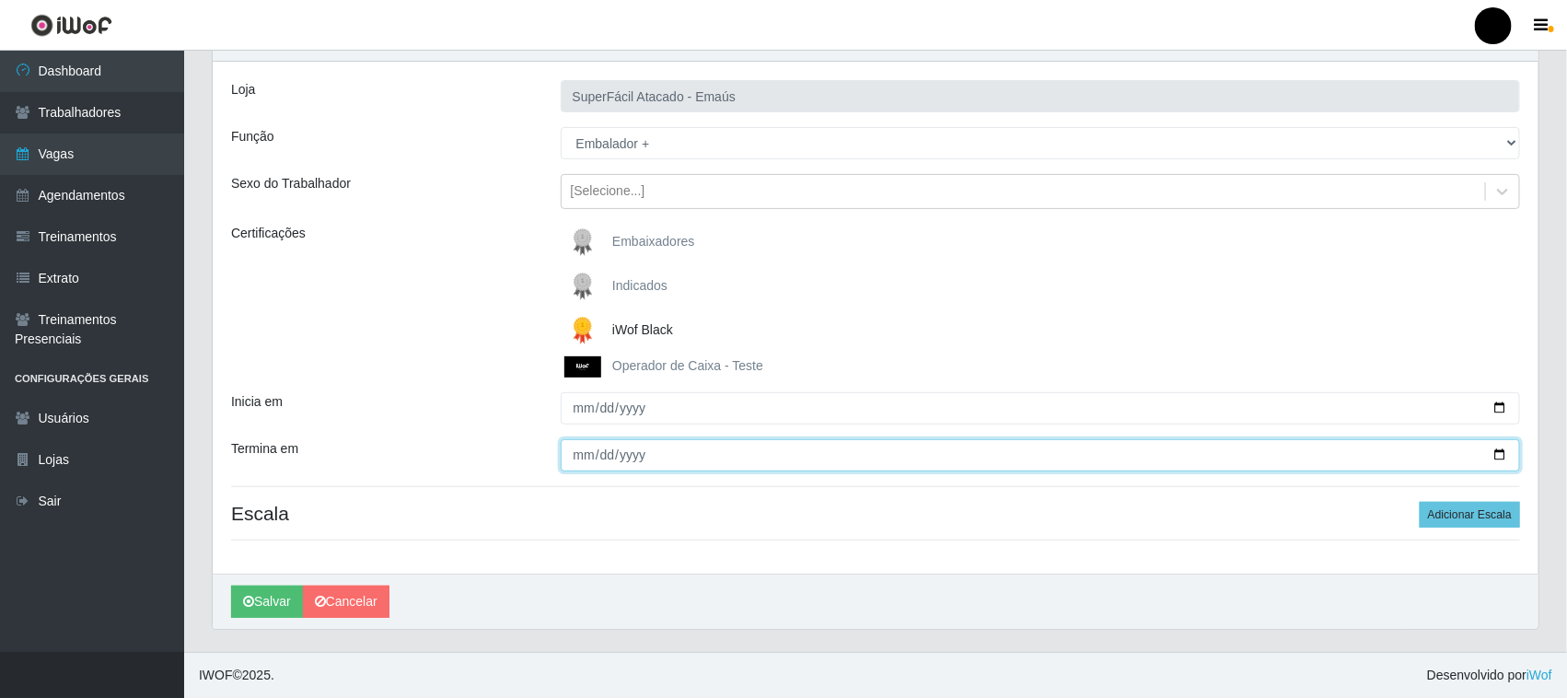
click at [1499, 451] on input "Termina em" at bounding box center [1041, 455] width 960 height 32
type input "[DATE]"
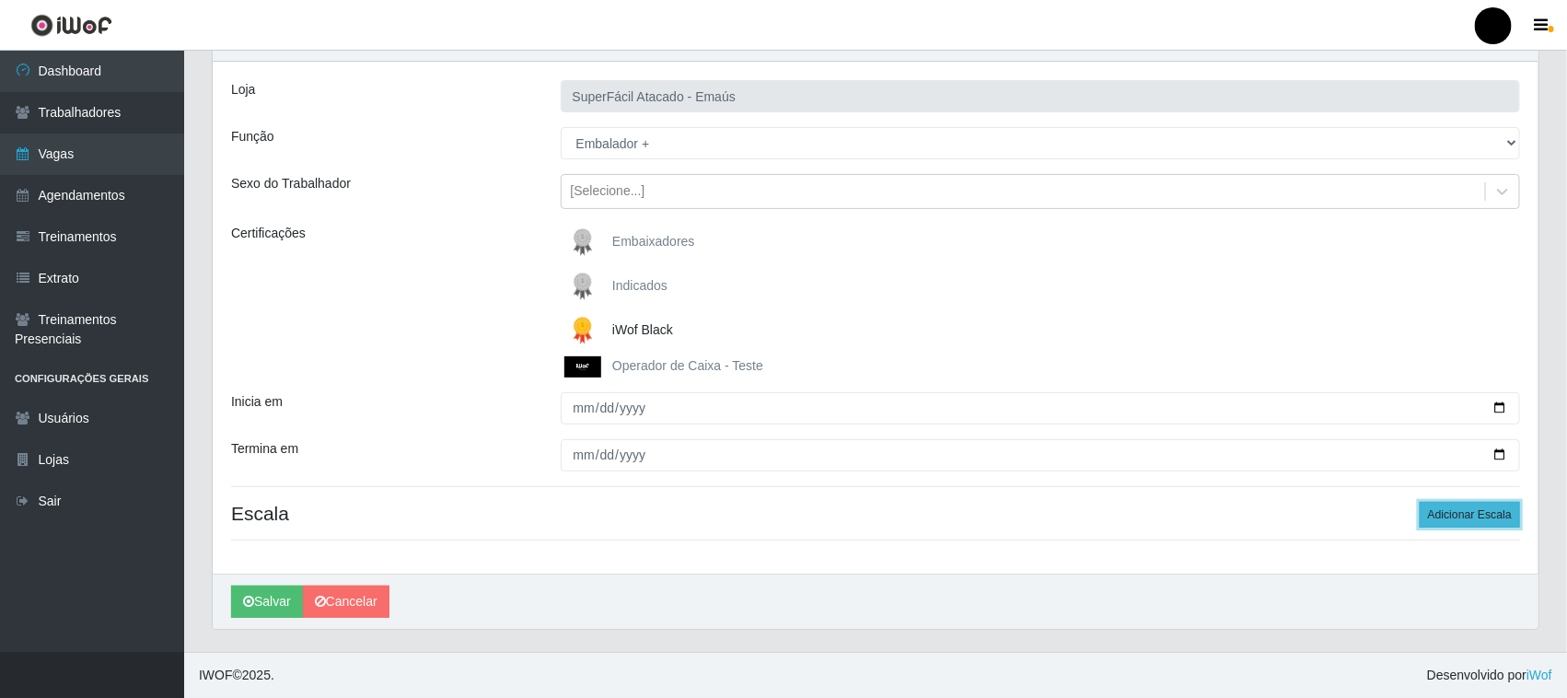
click at [1471, 516] on button "Adicionar Escala" at bounding box center [1470, 515] width 100 height 26
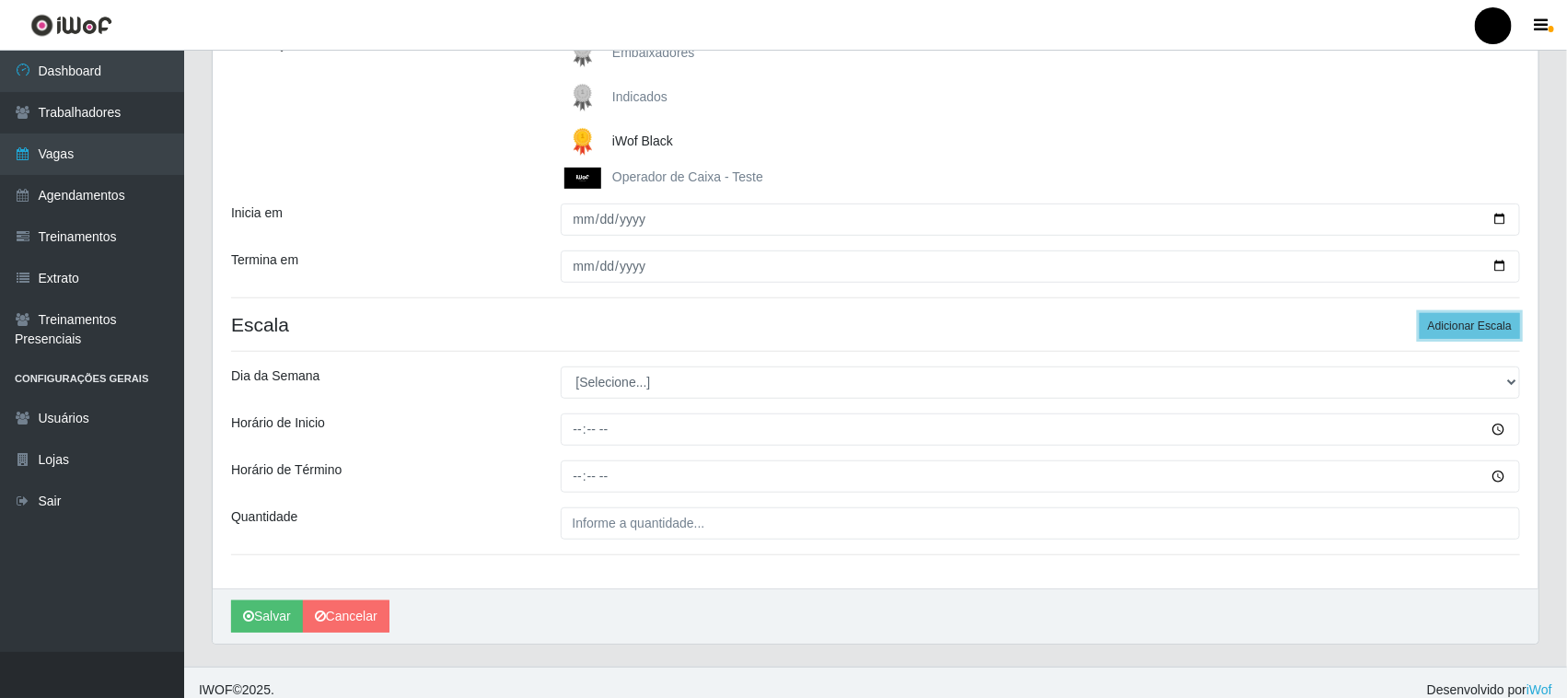
scroll to position [301, 0]
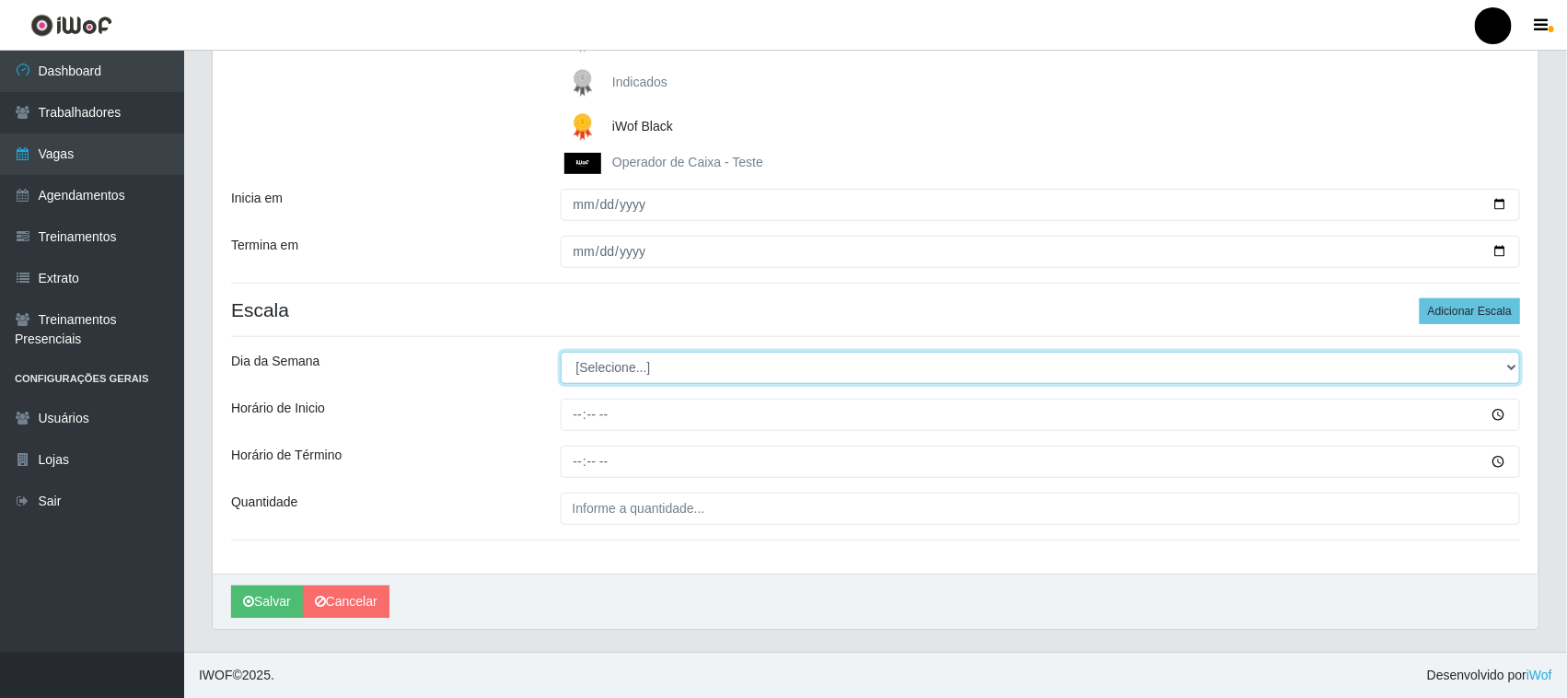
click at [605, 376] on select "[Selecione...] Segunda Terça Quarta Quinta Sexta Sábado Domingo" at bounding box center [1041, 368] width 960 height 32
select select "0"
click at [561, 352] on select "[Selecione...] Segunda Terça Quarta Quinta Sexta Sábado Domingo" at bounding box center [1041, 368] width 960 height 32
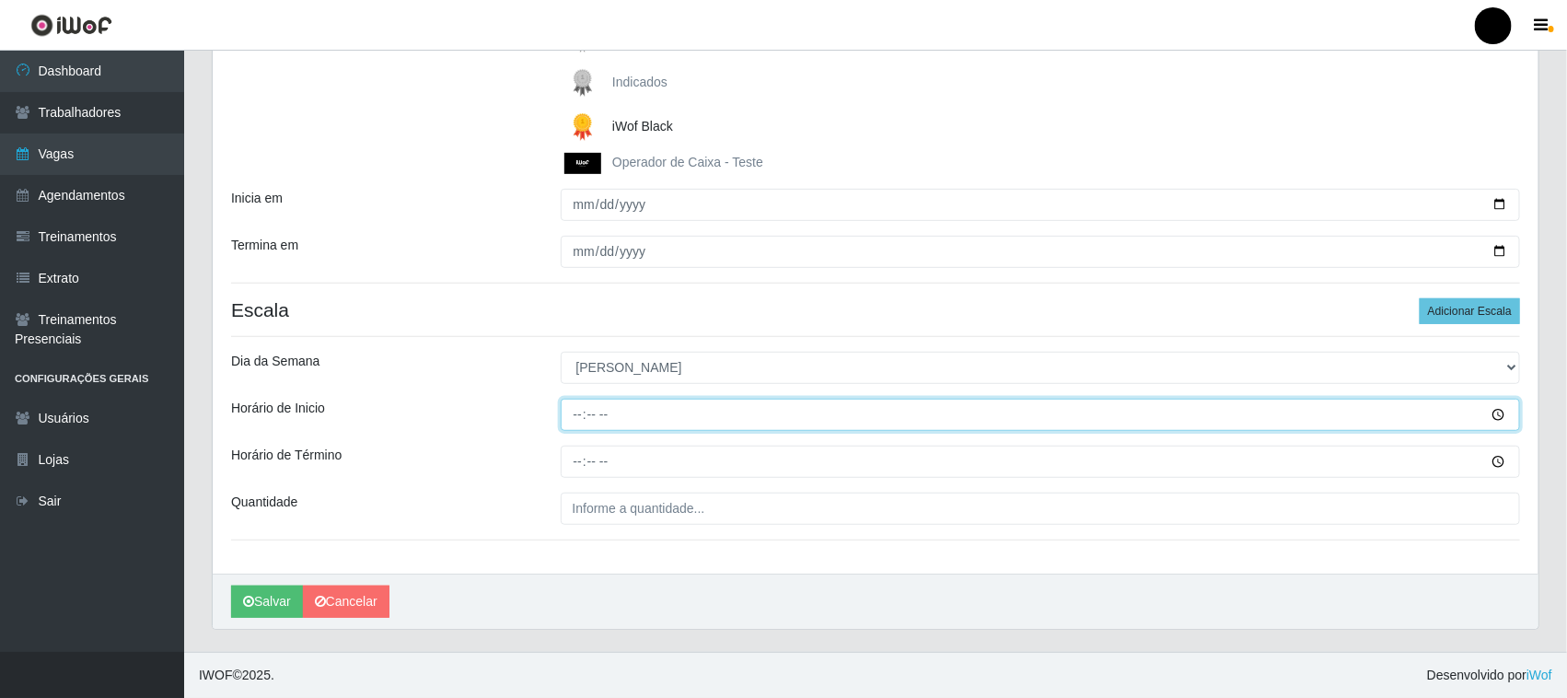
click at [580, 407] on input "Horário de Inicio" at bounding box center [1041, 415] width 960 height 32
type input "08:00"
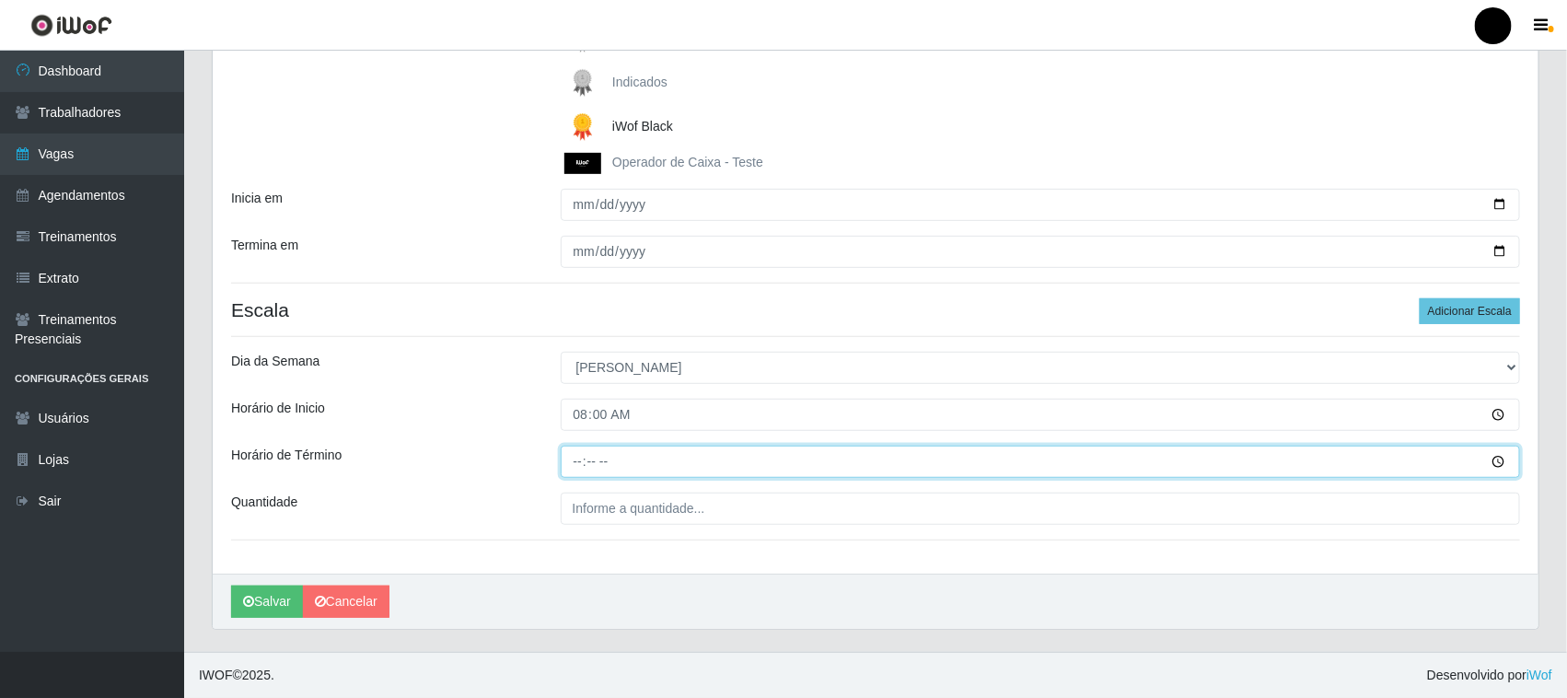
click at [574, 466] on input "Horário de Término" at bounding box center [1041, 462] width 960 height 32
type input "14:00"
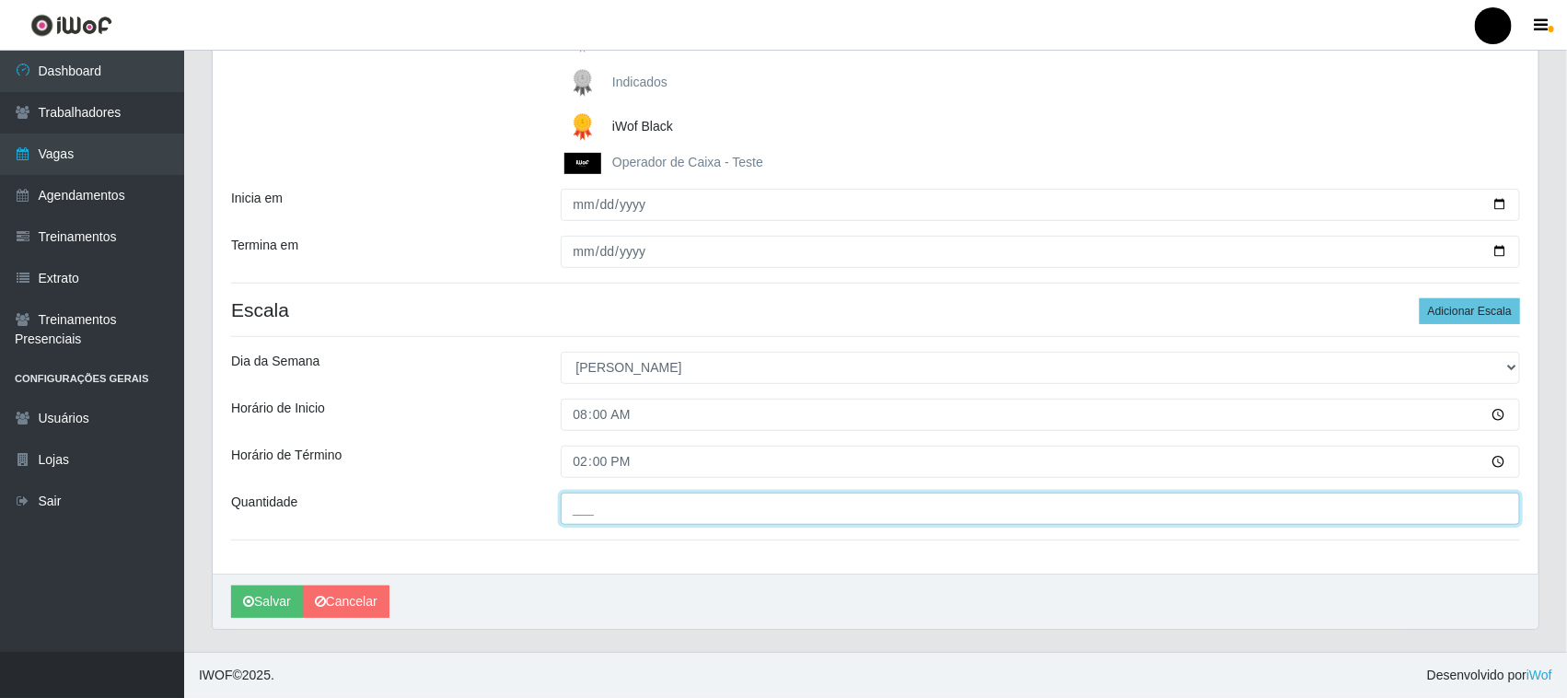
click at [594, 507] on input "___" at bounding box center [1041, 509] width 960 height 32
type input "03_"
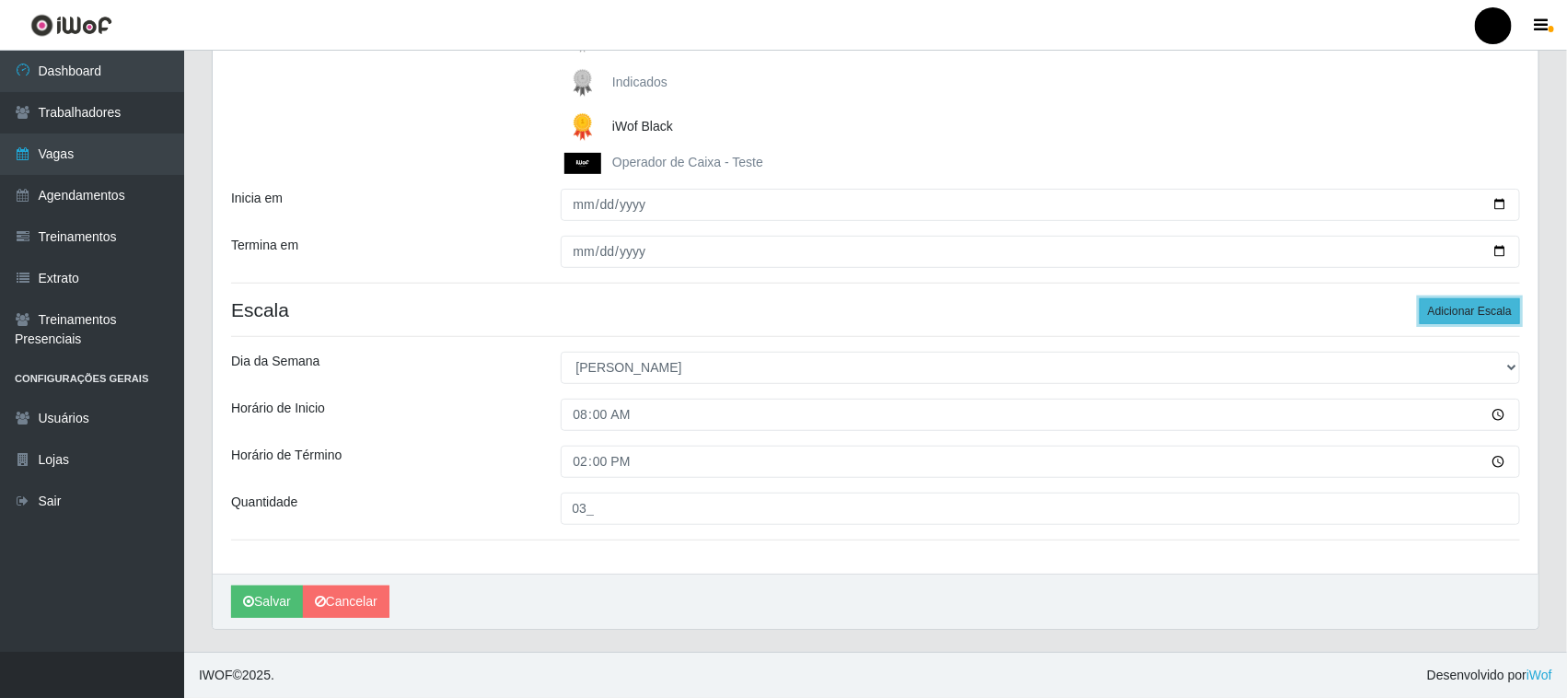
click at [1457, 311] on button "Adicionar Escala" at bounding box center [1470, 311] width 100 height 26
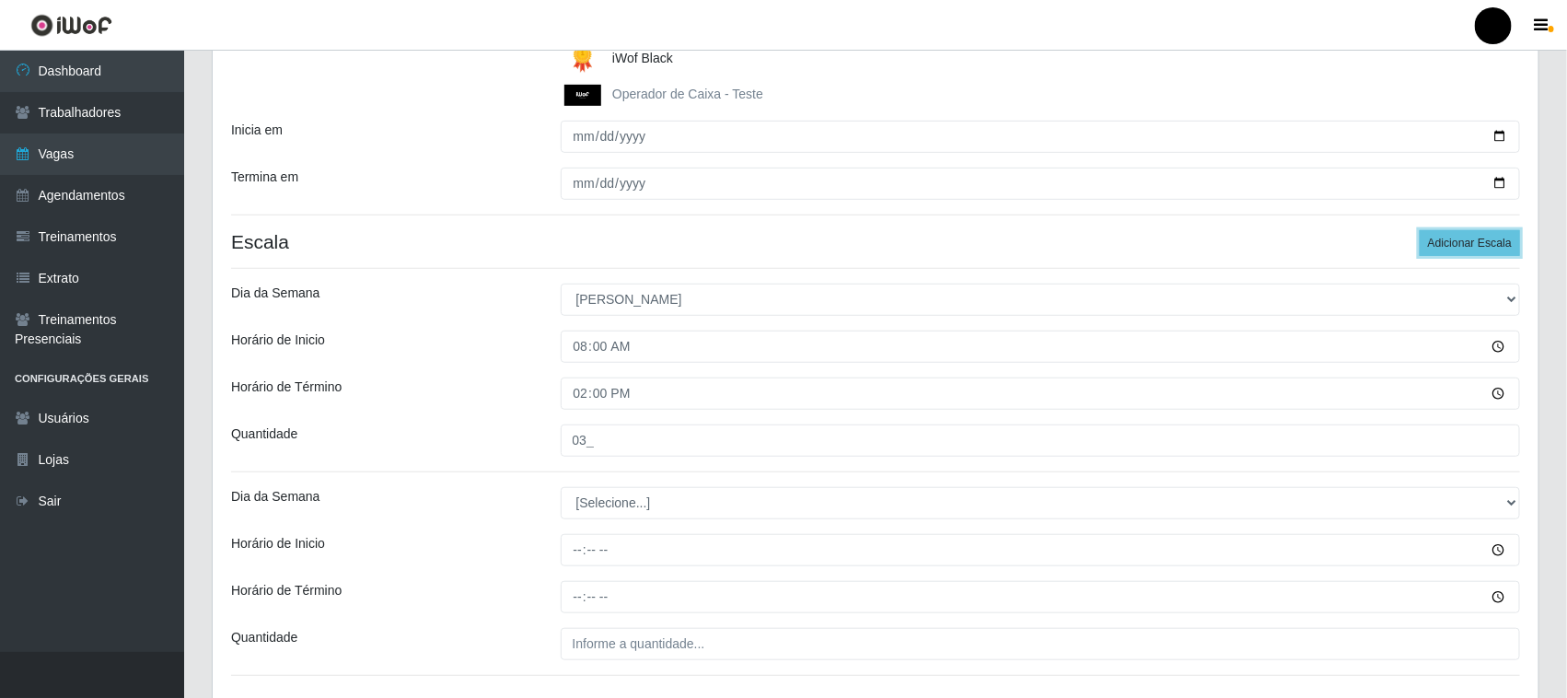
scroll to position [505, 0]
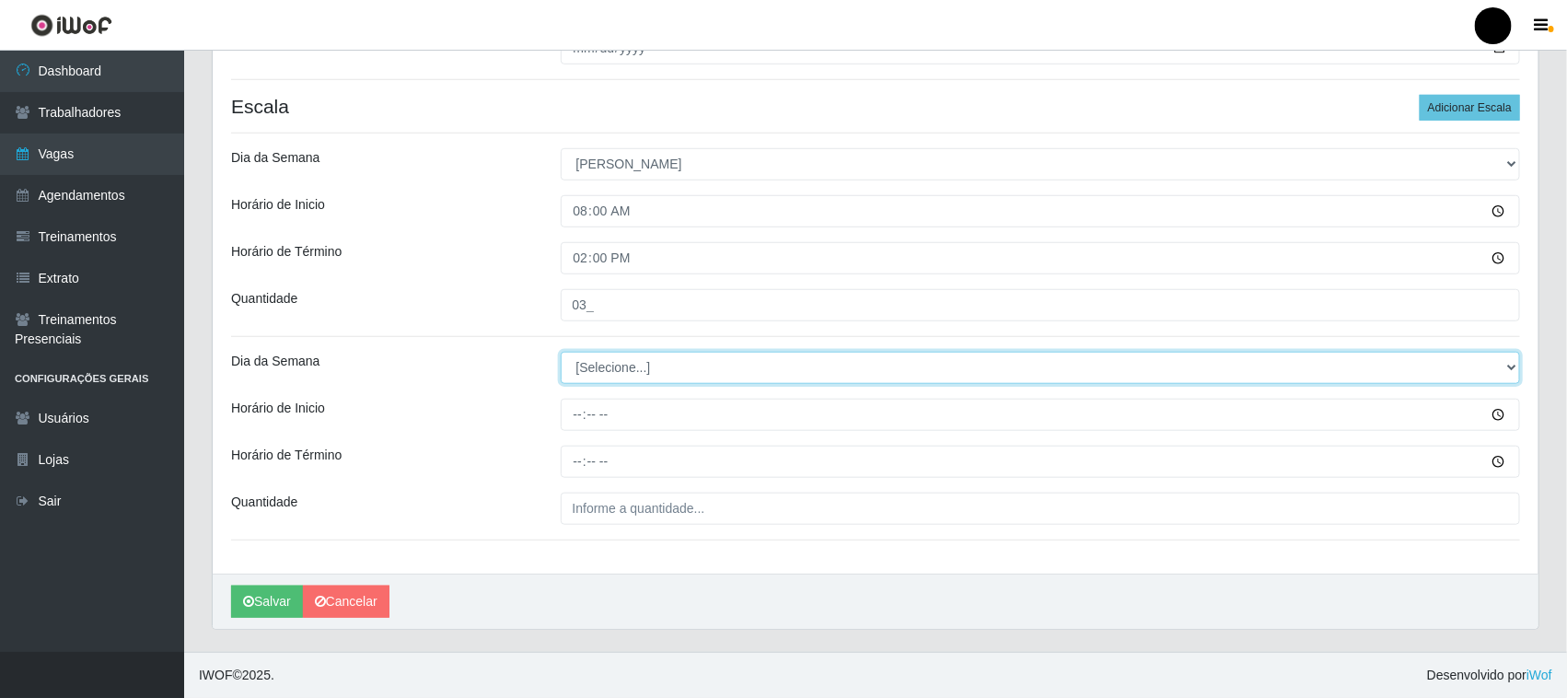
click at [635, 366] on select "[Selecione...] Segunda Terça Quarta Quinta Sexta Sábado Domingo" at bounding box center [1041, 368] width 960 height 32
select select "0"
click at [561, 352] on select "[Selecione...] Segunda Terça Quarta Quinta Sexta Sábado Domingo" at bounding box center [1041, 368] width 960 height 32
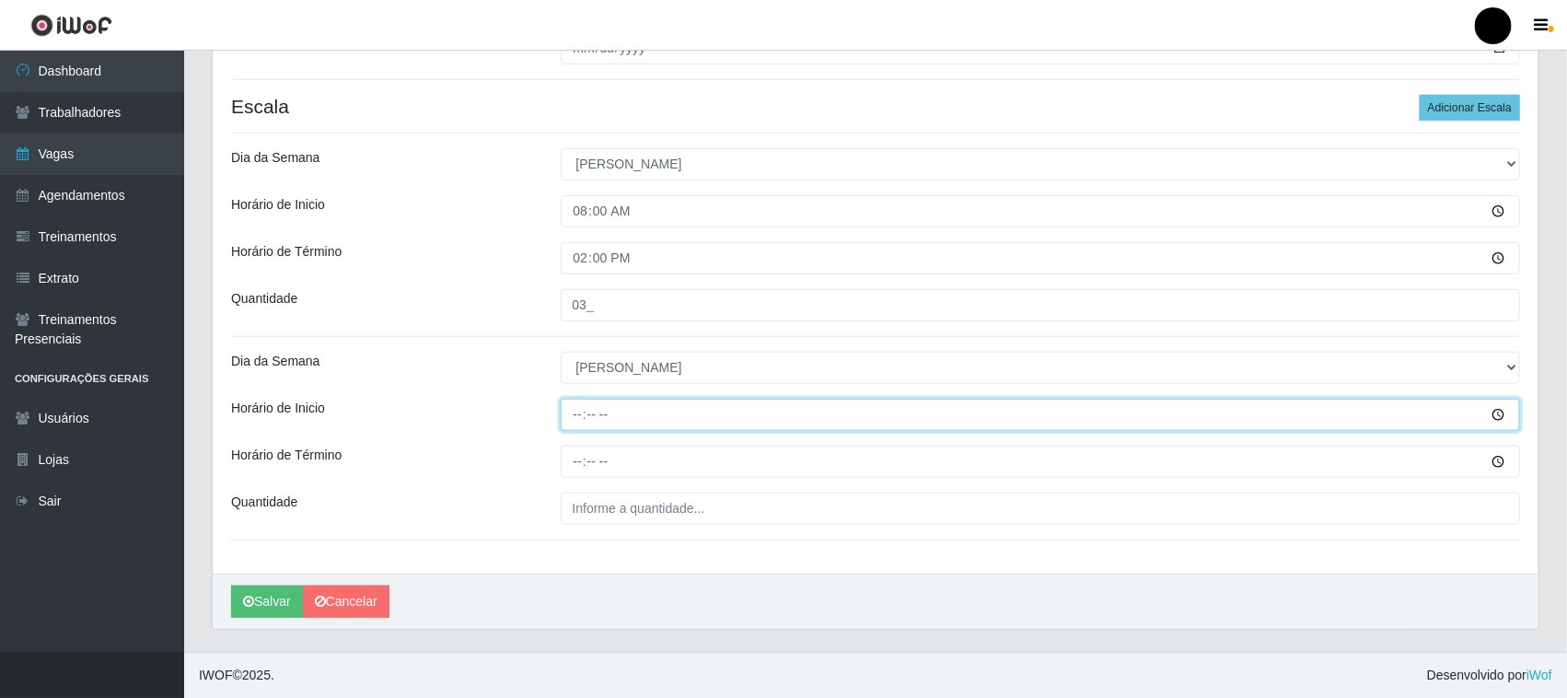
click at [573, 416] on input "Horário de Inicio" at bounding box center [1041, 415] width 960 height 32
type input "15:00"
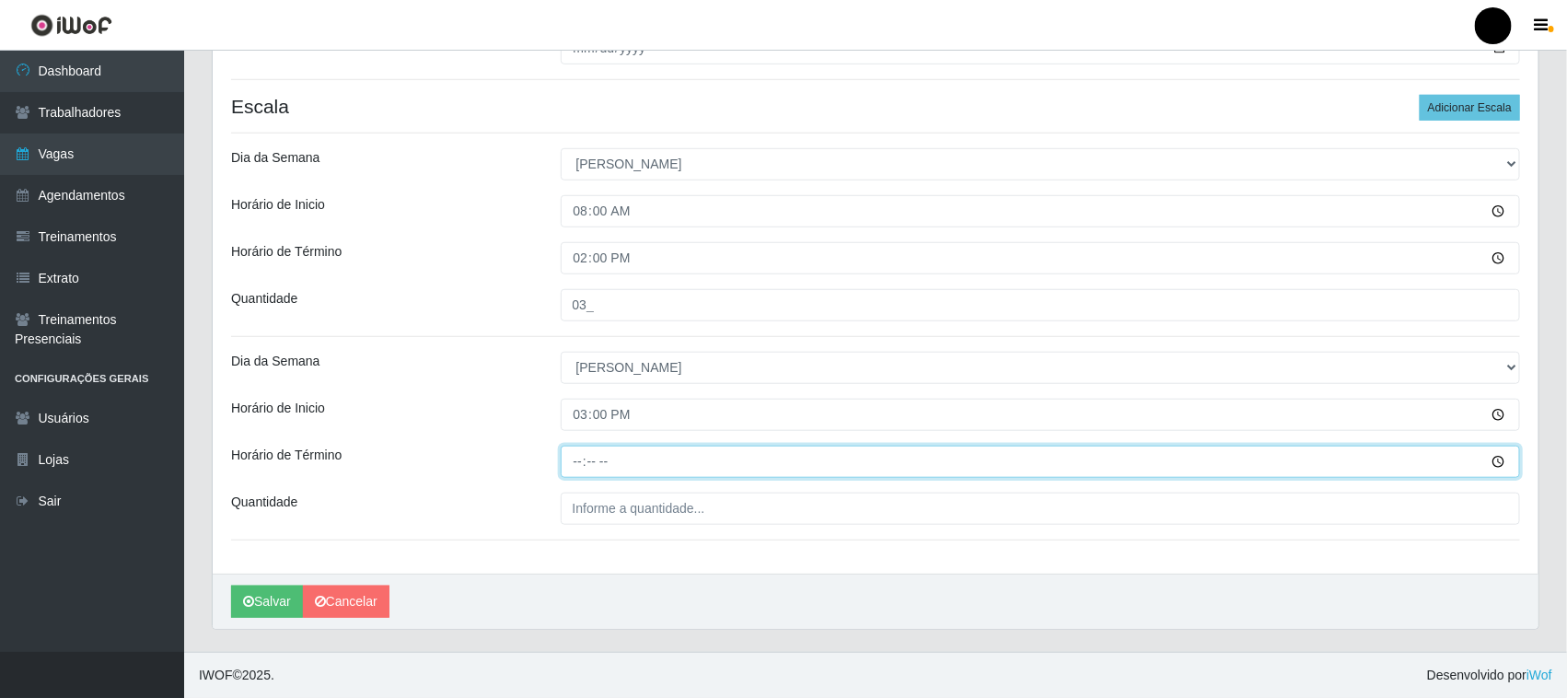
click at [575, 460] on input "Horário de Término" at bounding box center [1041, 462] width 960 height 32
type input "21:00"
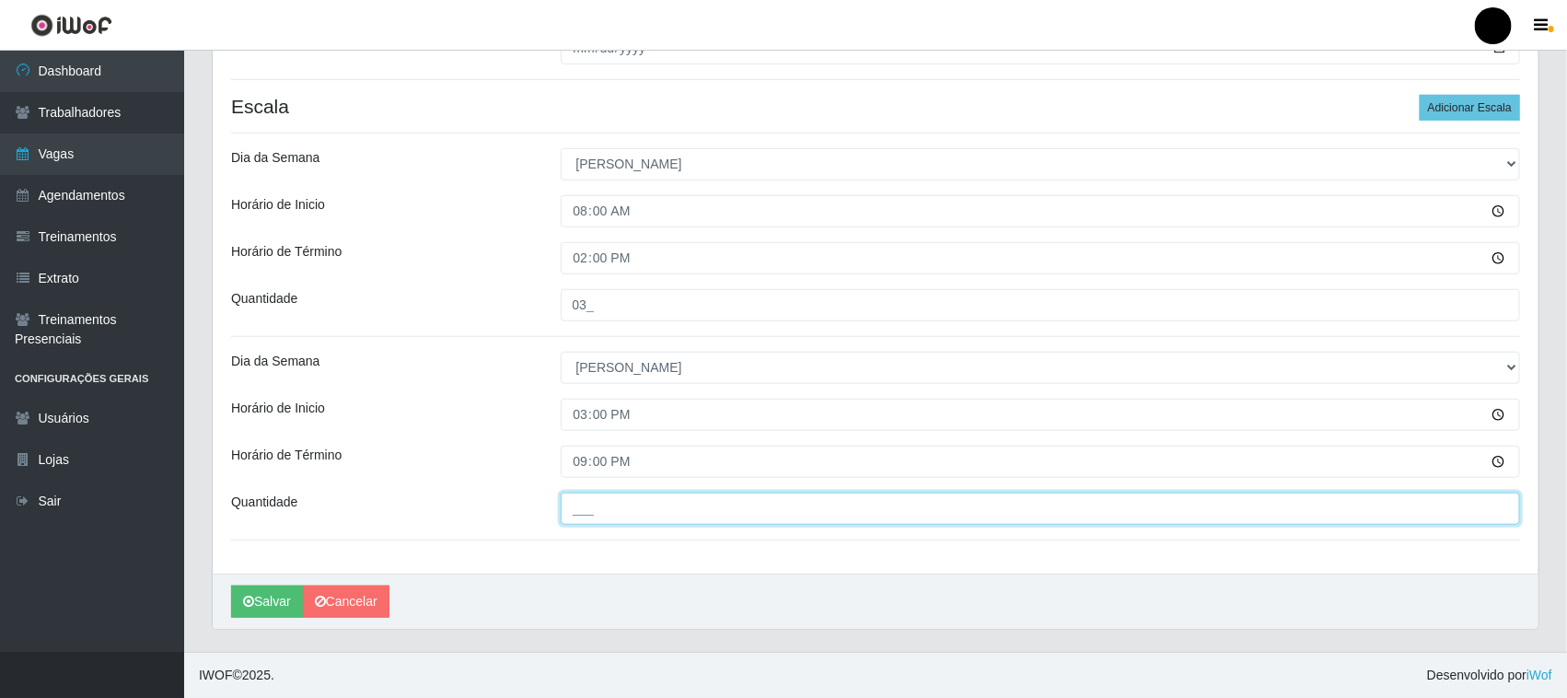
click at [589, 516] on input "___" at bounding box center [1041, 509] width 960 height 32
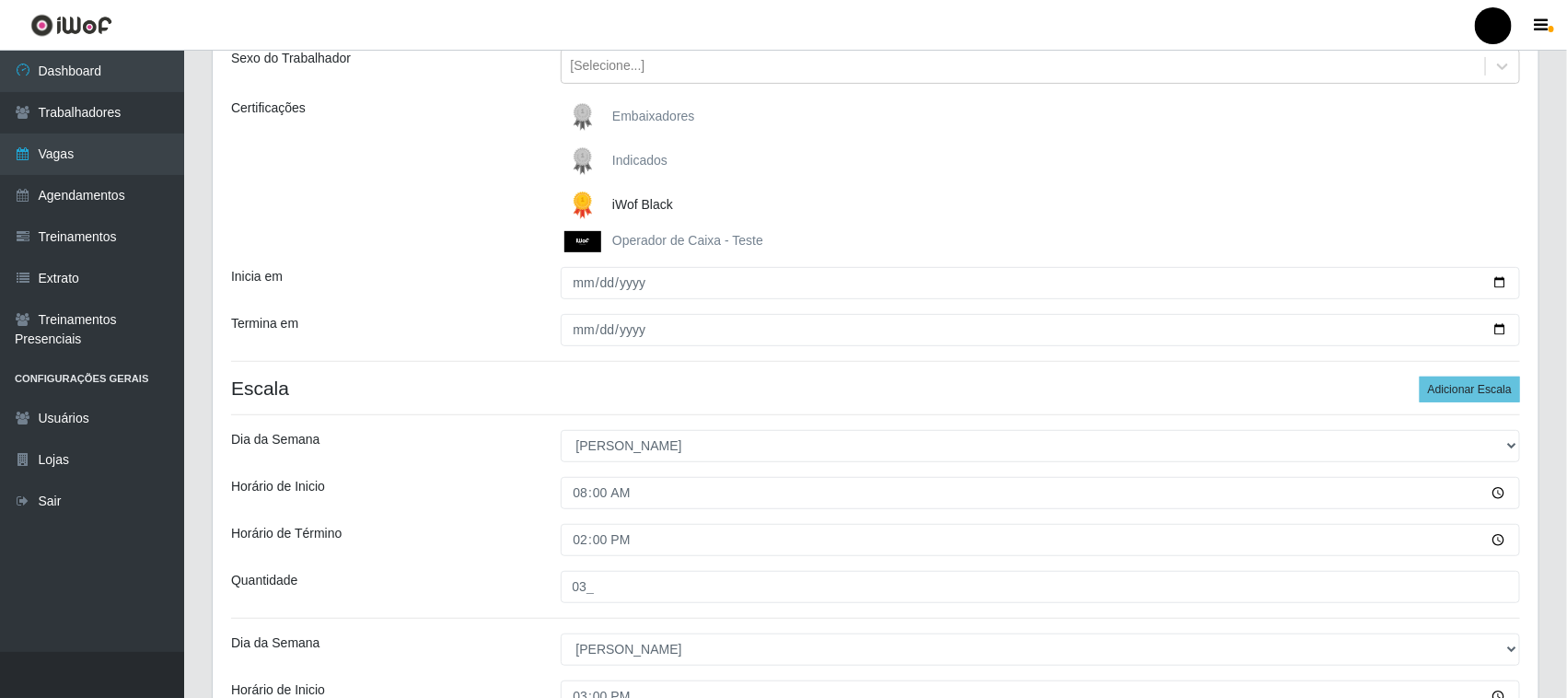
scroll to position [274, 0]
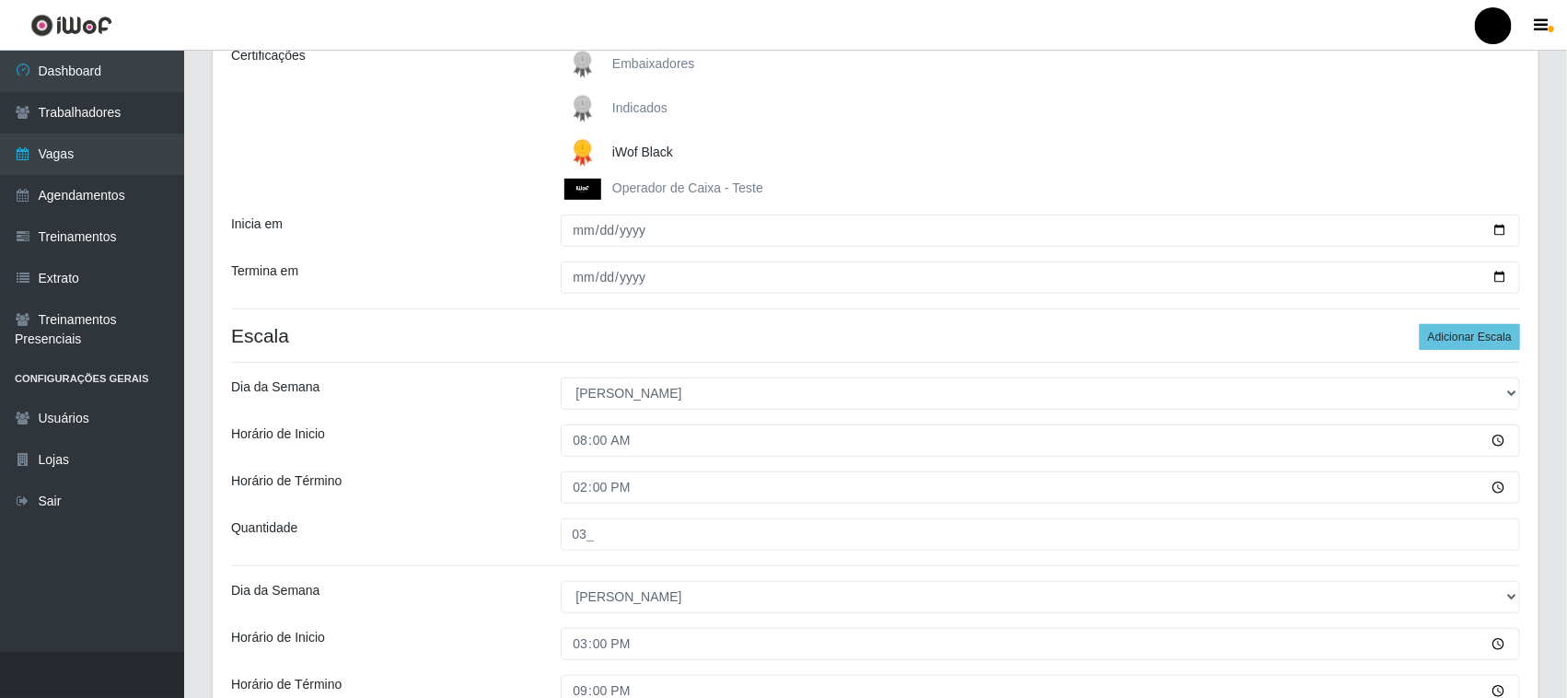
type input "3__"
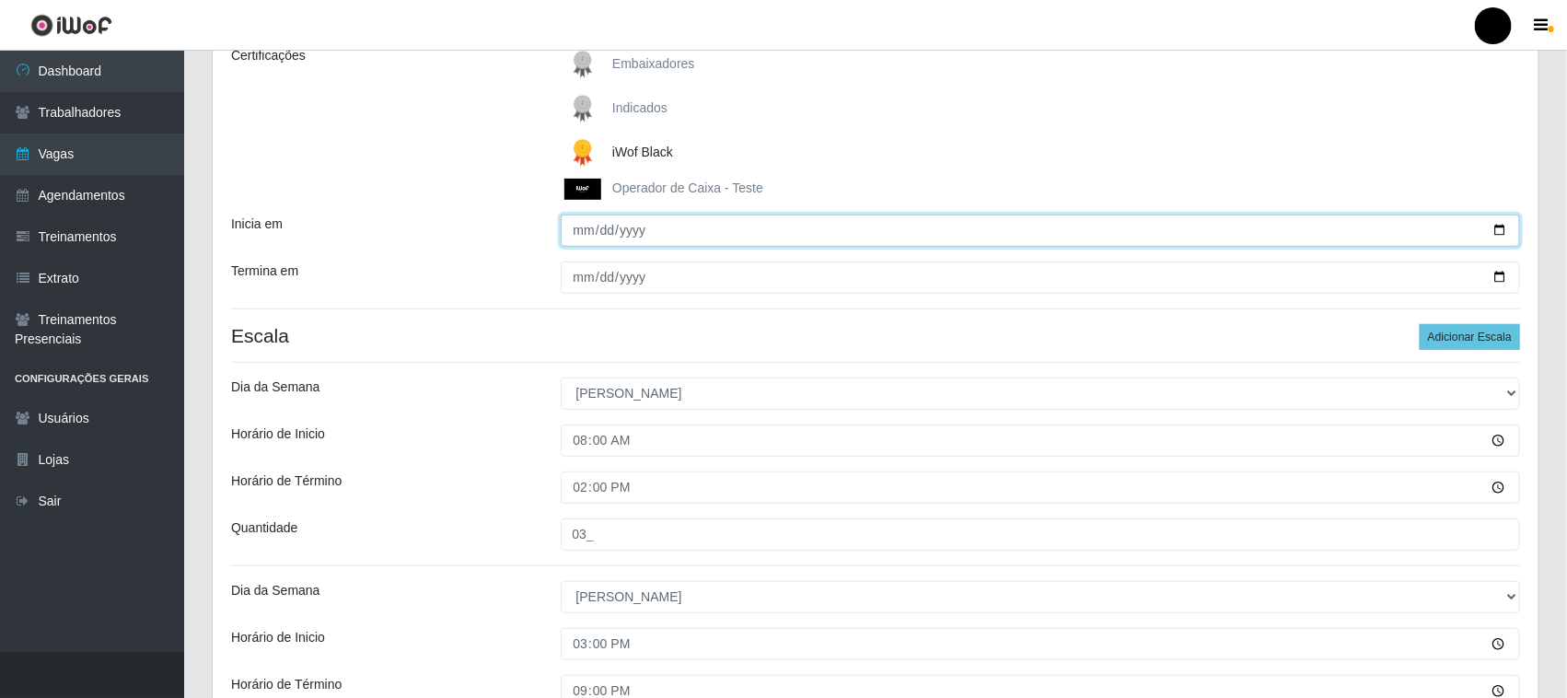
click at [1499, 231] on input "2025-10-05" at bounding box center [1041, 231] width 960 height 32
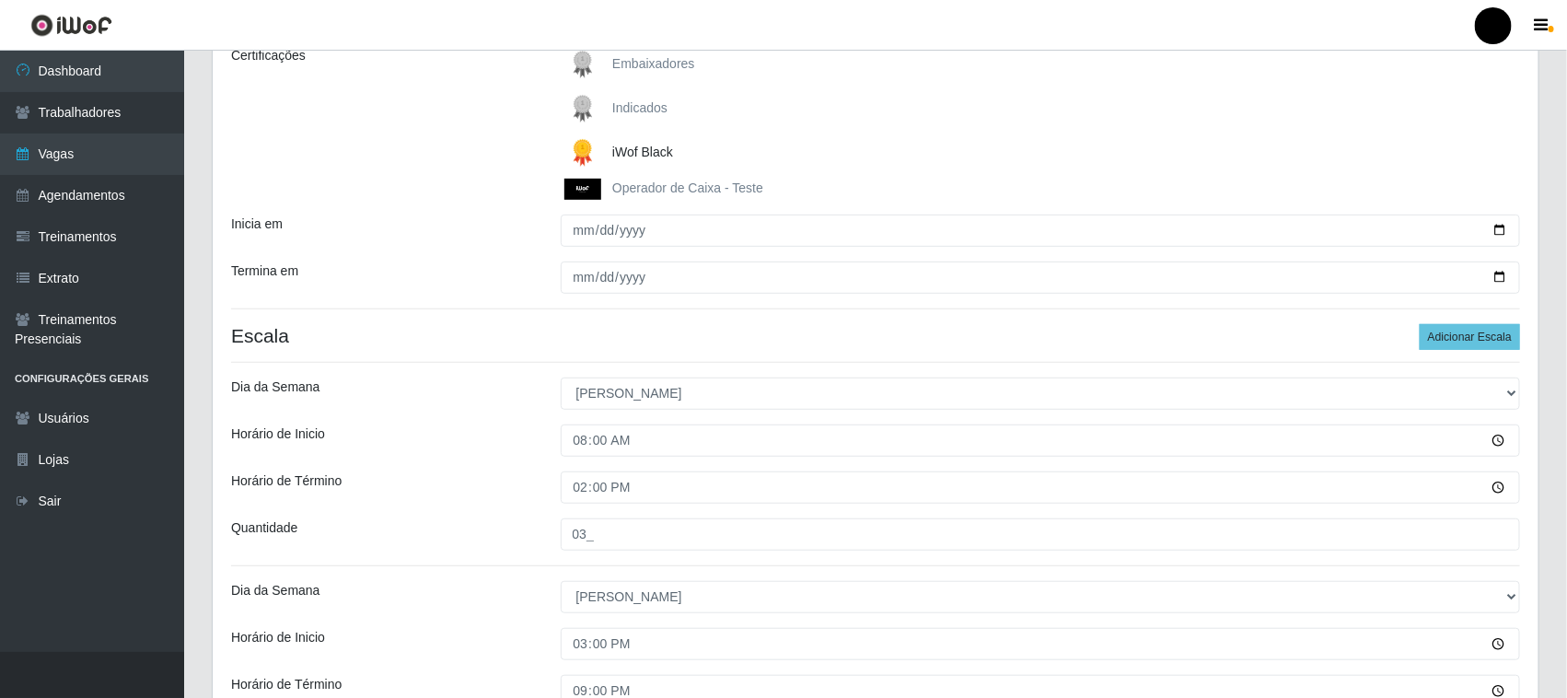
click at [525, 439] on div "Horário de Inicio" at bounding box center [382, 440] width 330 height 32
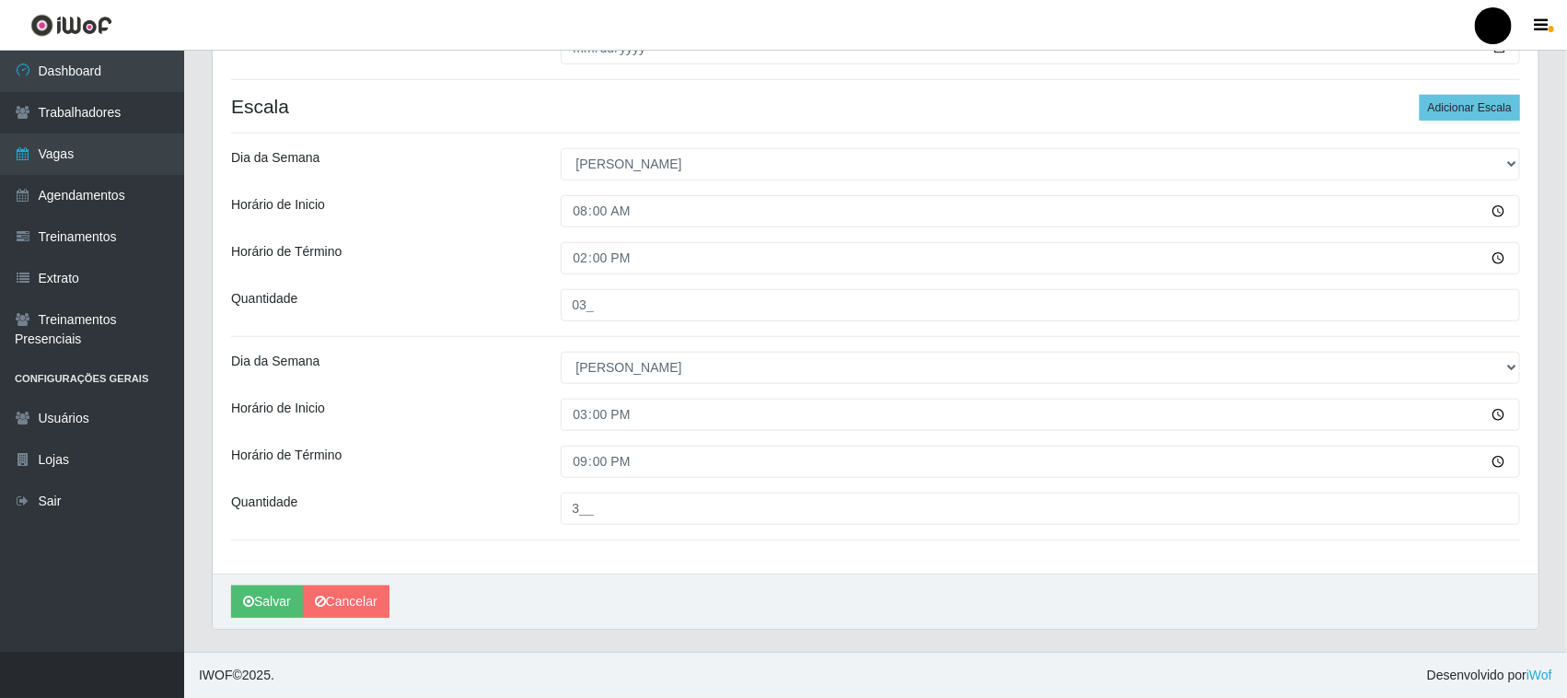
scroll to position [505, 0]
click at [279, 598] on button "Salvar" at bounding box center [267, 602] width 72 height 32
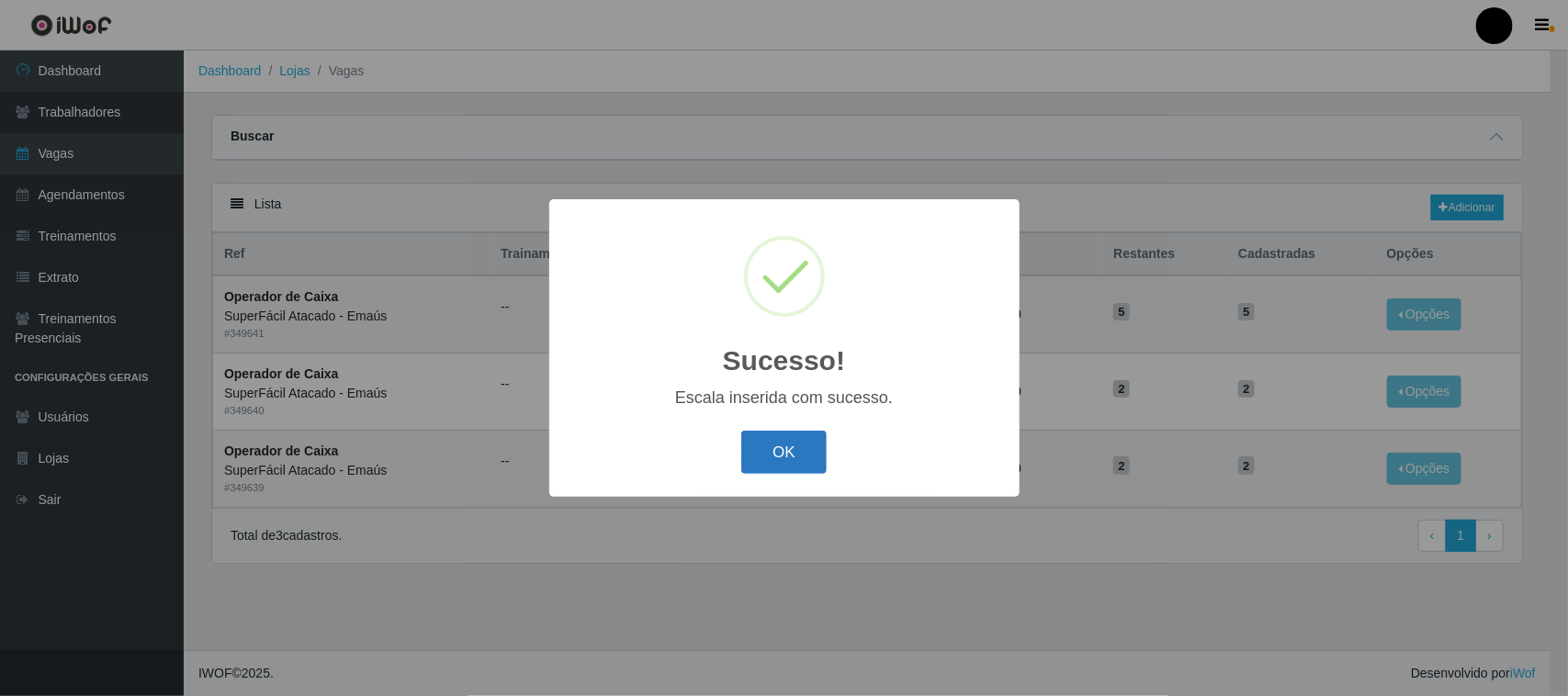
click at [762, 462] on button "OK" at bounding box center [784, 452] width 86 height 43
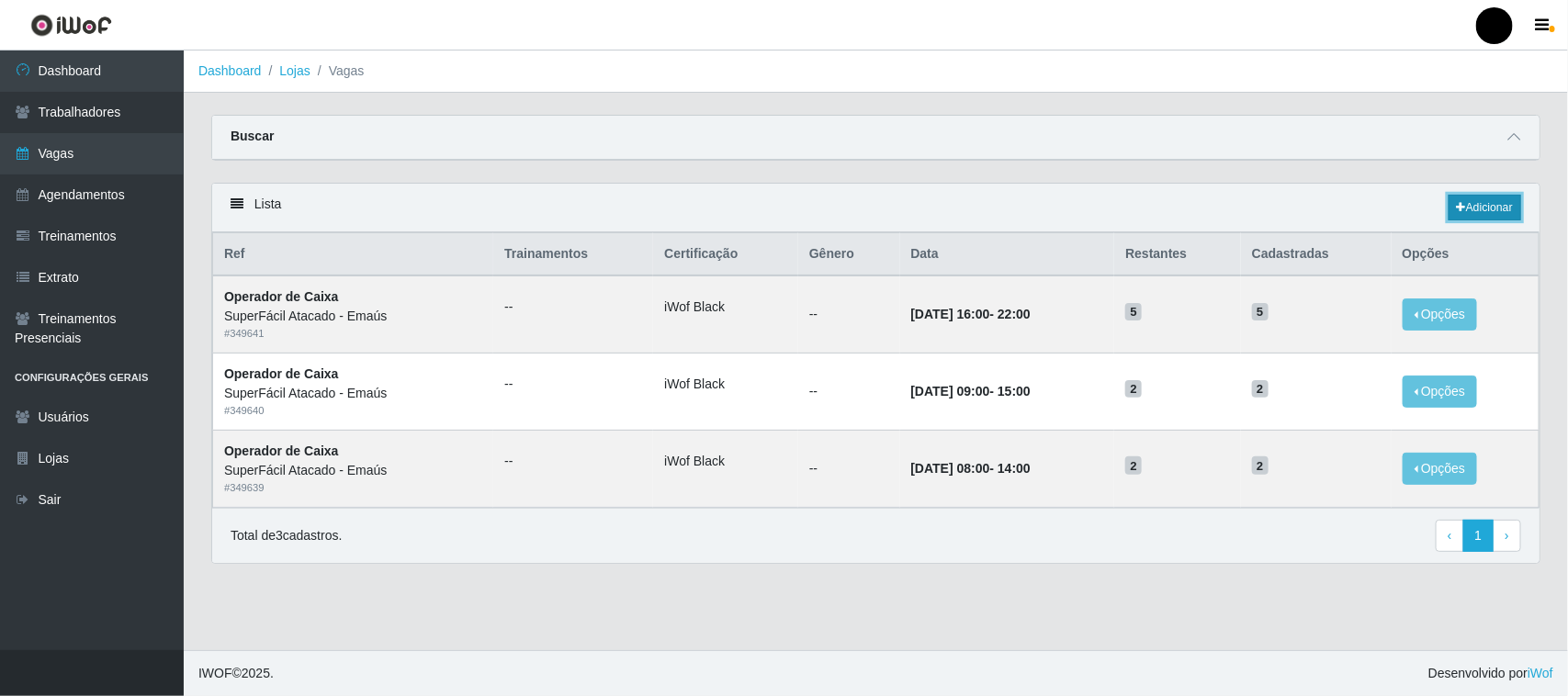
click at [1501, 214] on link "Adicionar" at bounding box center [1484, 207] width 73 height 26
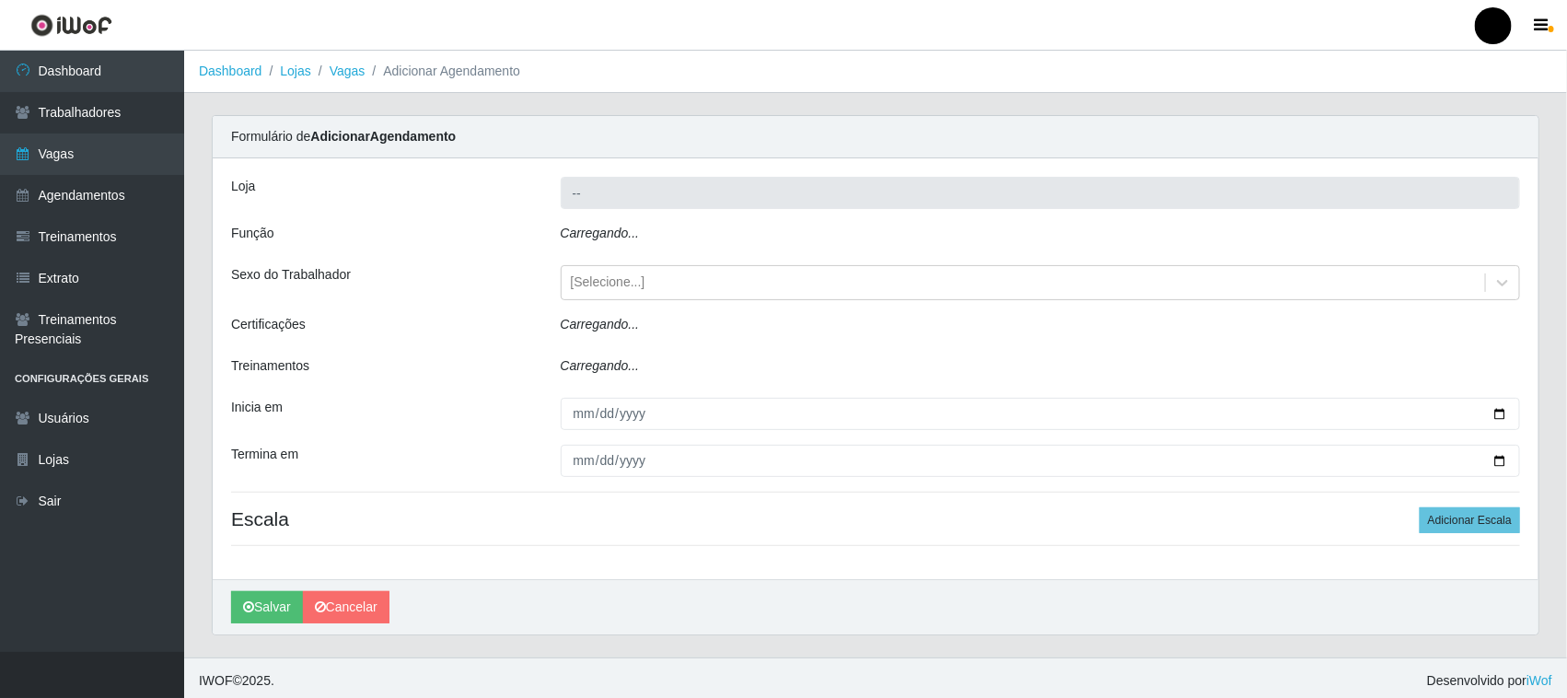
type input "SuperFácil Atacado - Emaús"
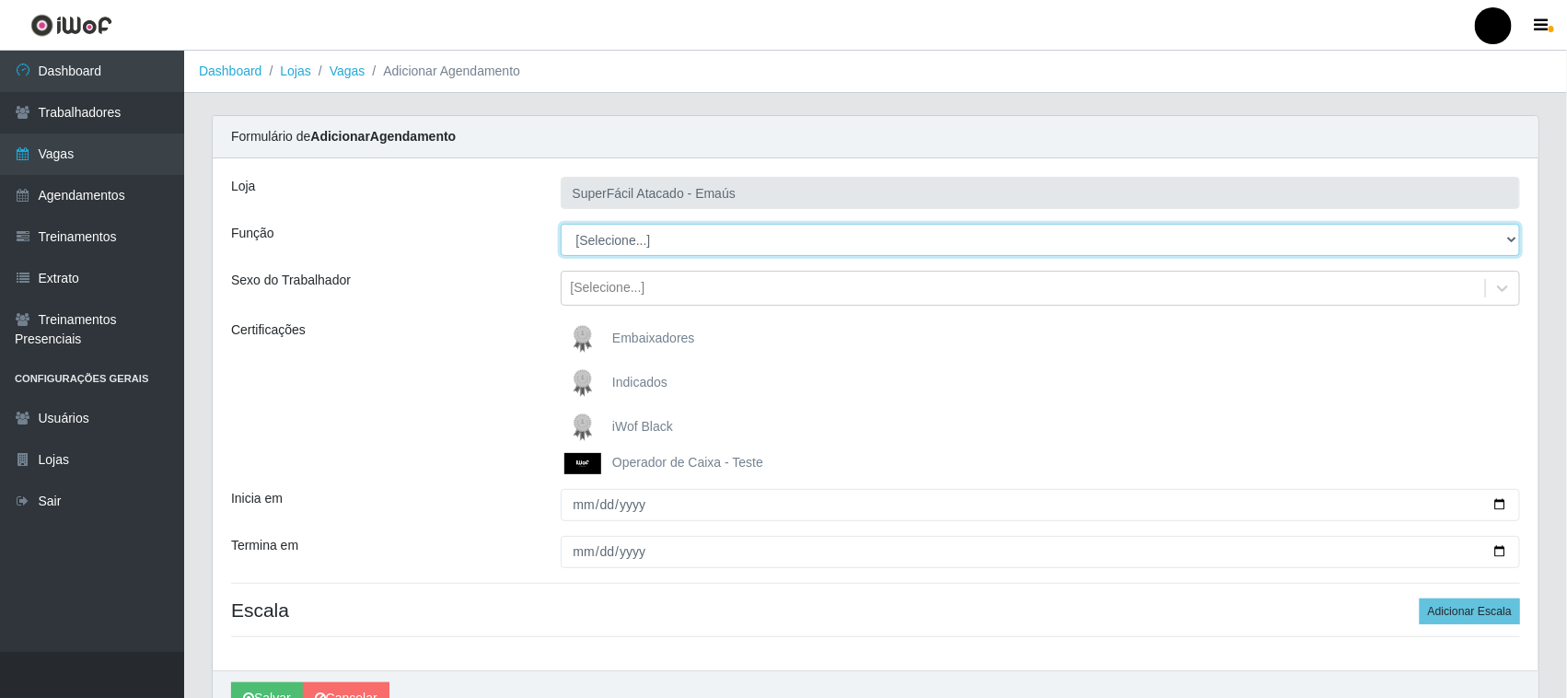
click at [643, 241] on select "[Selecione...] Auxiliar de Estacionamento Auxiliar de Estacionamento + Auxiliar…" at bounding box center [1041, 240] width 960 height 32
select select "1"
click at [561, 224] on select "[Selecione...] Auxiliar de Estacionamento Auxiliar de Estacionamento + Auxiliar…" at bounding box center [1041, 240] width 960 height 32
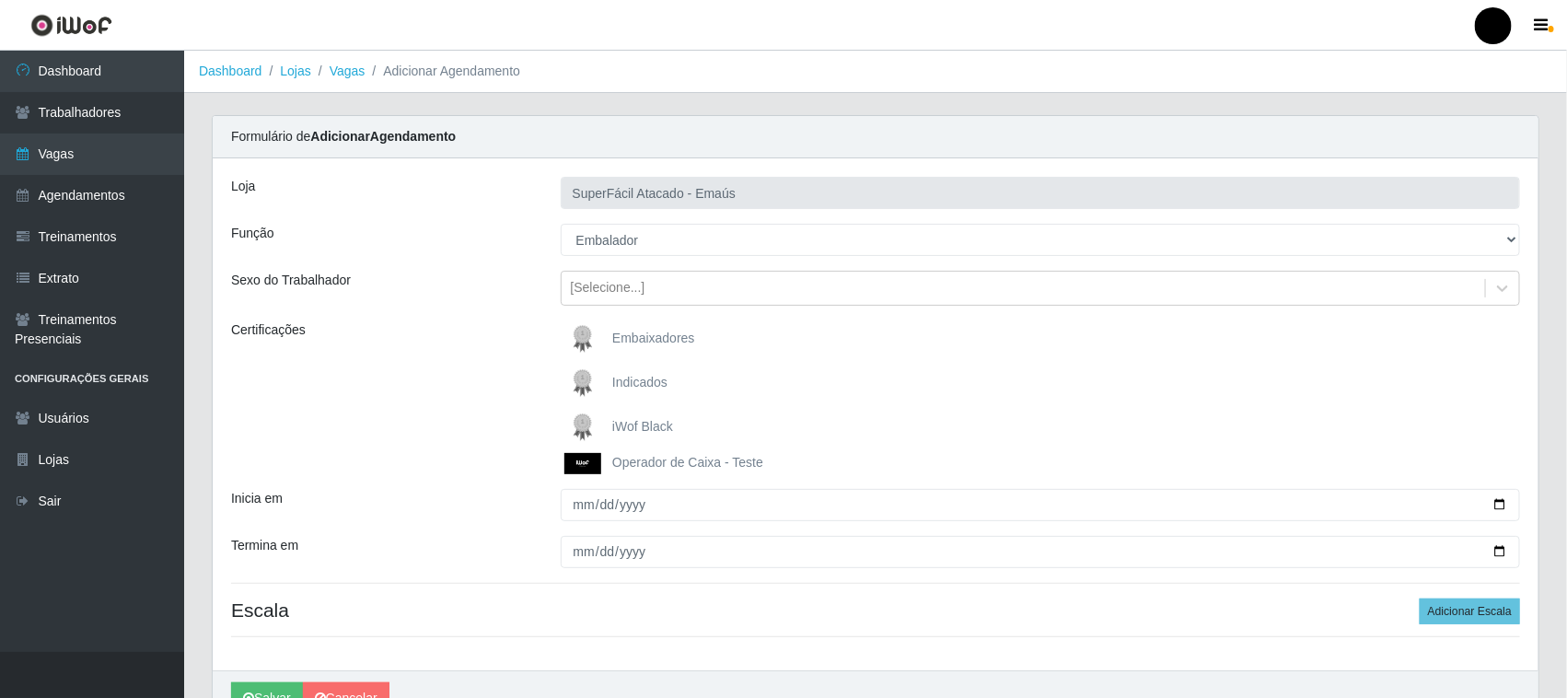
click at [583, 424] on img at bounding box center [586, 427] width 44 height 37
click at [0, 0] on input "iWof Black" at bounding box center [0, 0] width 0 height 0
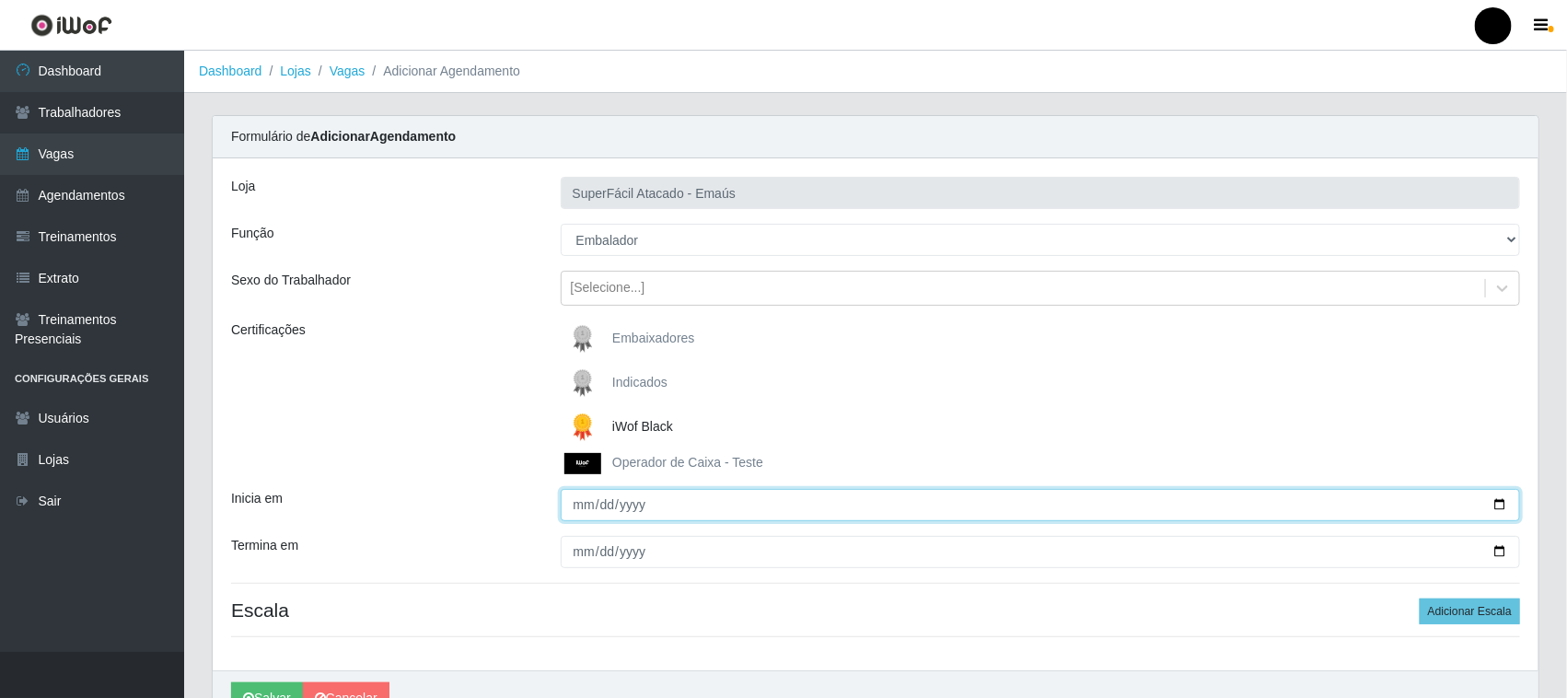
click at [1501, 505] on input "Inicia em" at bounding box center [1041, 505] width 960 height 32
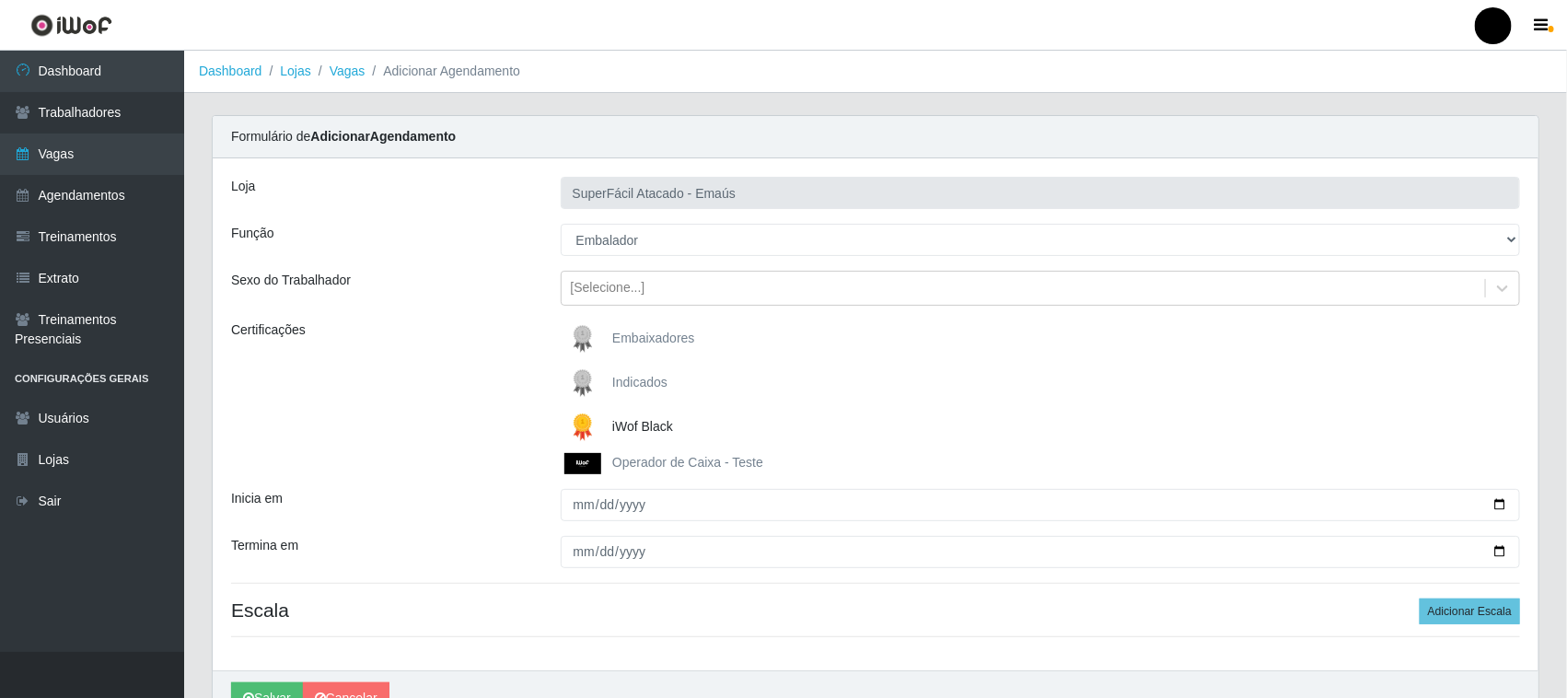
type input "[DATE]"
click at [488, 369] on div "Certificações" at bounding box center [382, 397] width 330 height 154
click at [352, 69] on link "Vagas" at bounding box center [348, 71] width 36 height 15
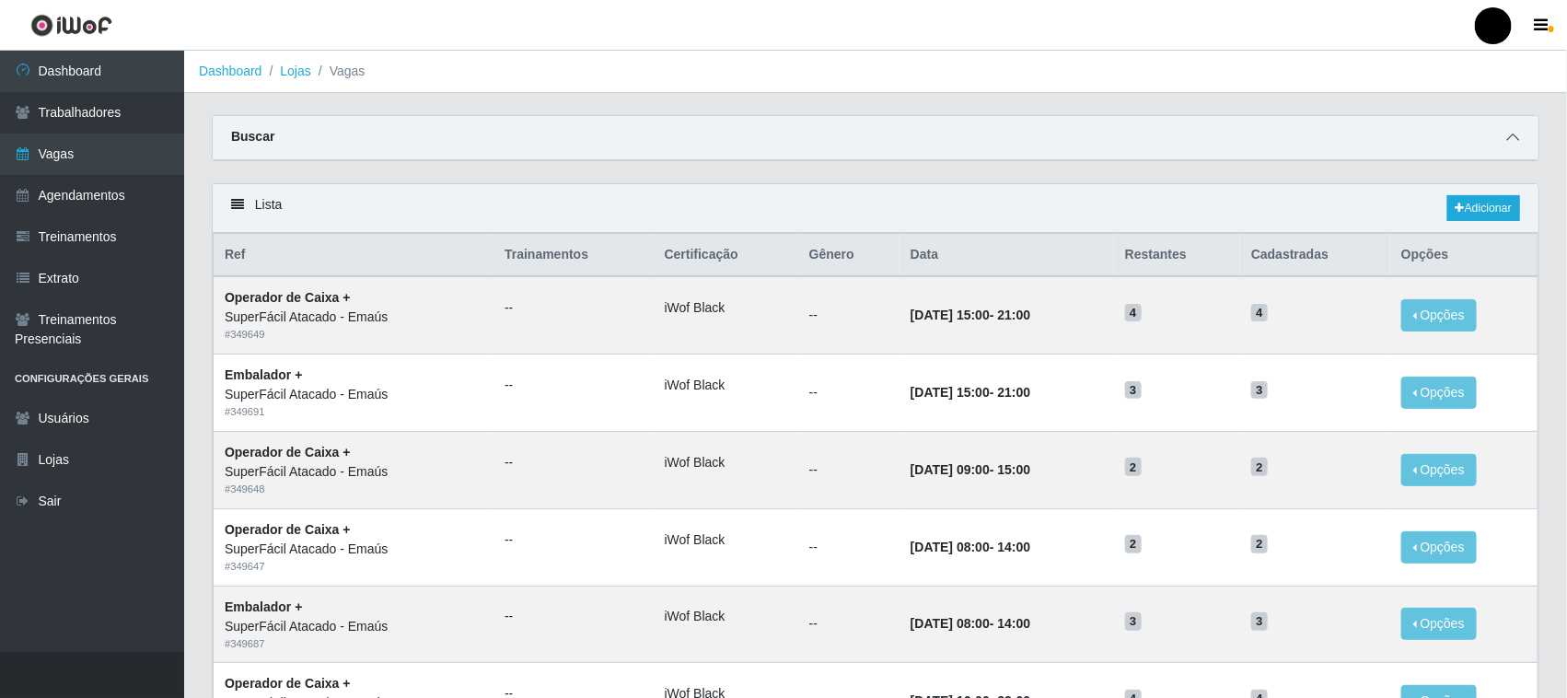
click at [1517, 127] on span at bounding box center [1513, 137] width 22 height 21
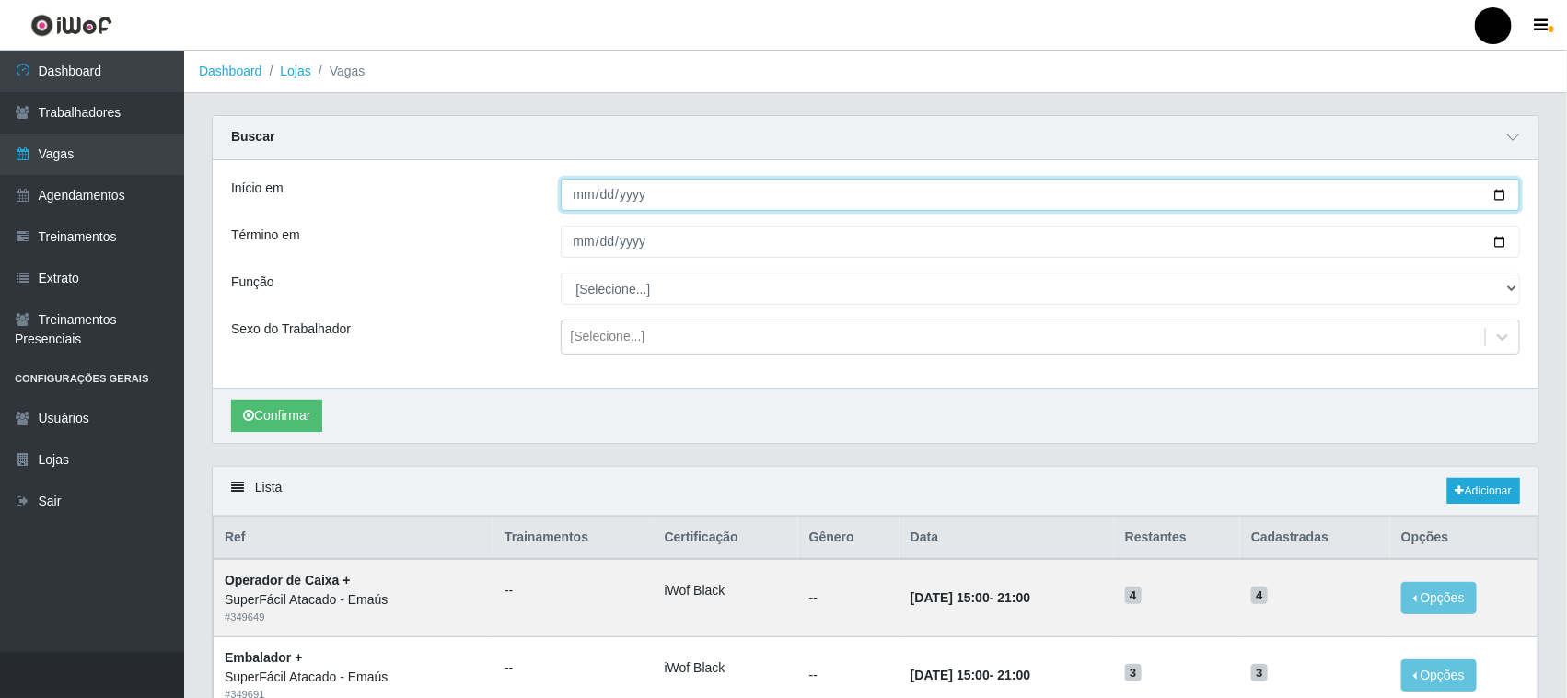
click at [1505, 190] on input "Início em" at bounding box center [1041, 195] width 960 height 32
type input "2025-10-03"
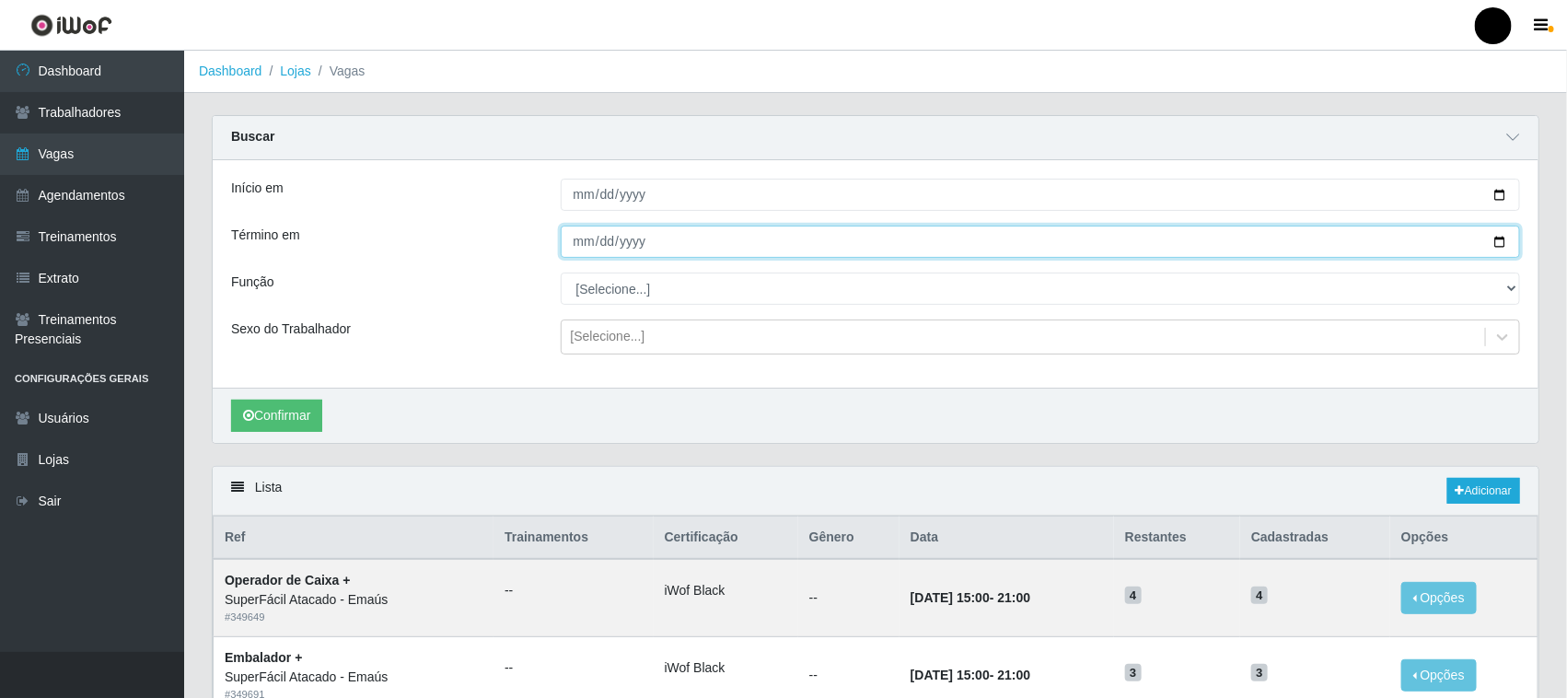
click at [1503, 240] on input "Término em" at bounding box center [1041, 242] width 960 height 32
type input "[DATE]"
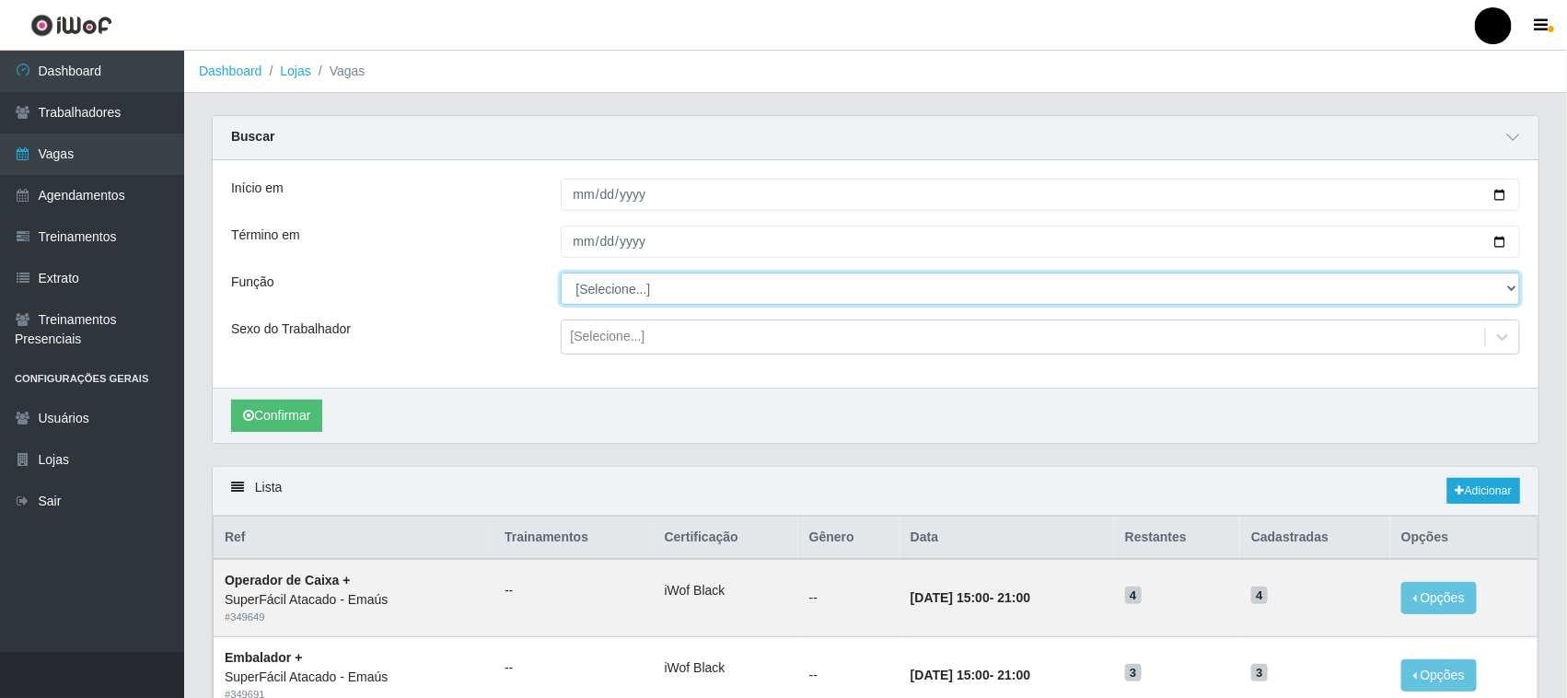
click at [645, 292] on select "[Selecione...] Auxiliar de Estacionamento Auxiliar de Estacionamento + Auxiliar…" at bounding box center [1041, 289] width 960 height 32
select select "1"
click at [561, 273] on select "[Selecione...] Auxiliar de Estacionamento Auxiliar de Estacionamento + Auxiliar…" at bounding box center [1041, 289] width 960 height 32
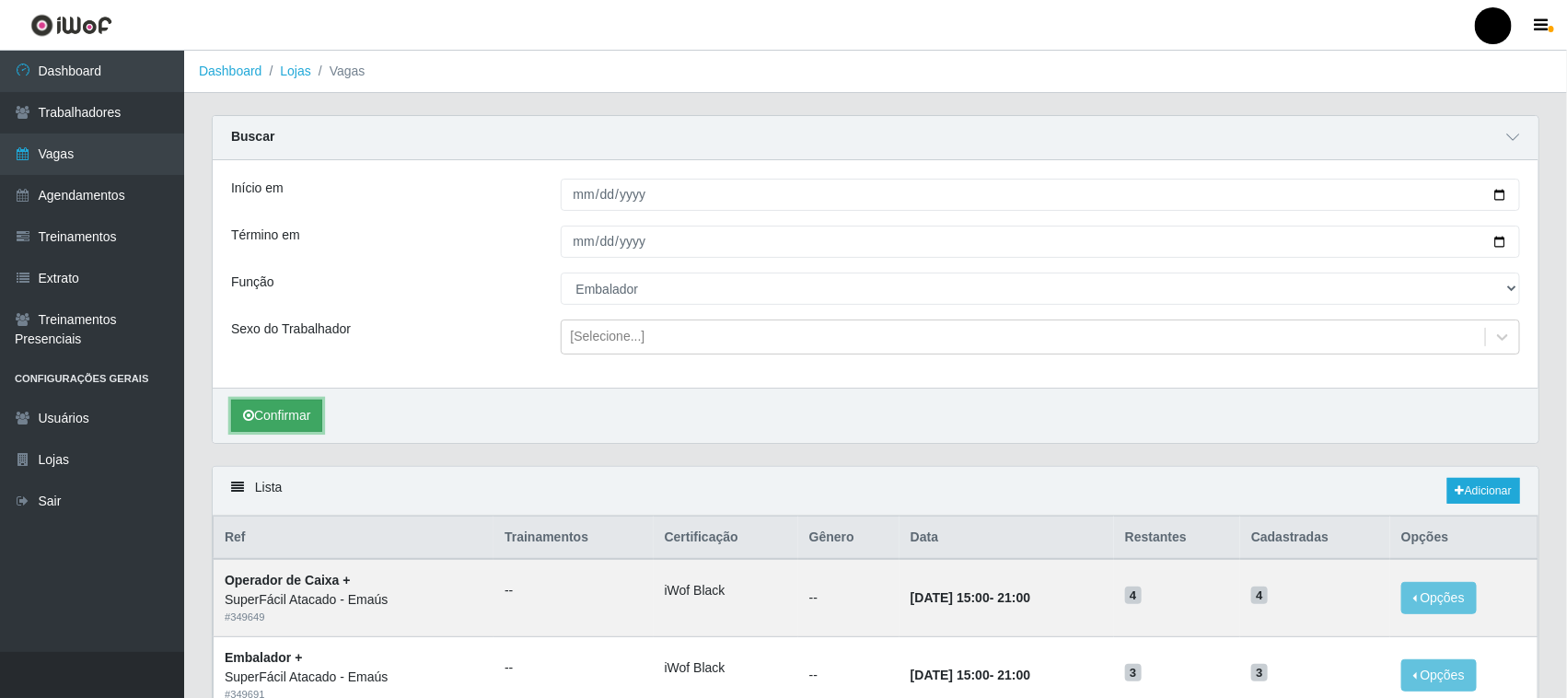
click at [265, 419] on button "Confirmar" at bounding box center [276, 416] width 91 height 32
click at [1498, 191] on input "2025-10-03" at bounding box center [1041, 195] width 960 height 32
click at [417, 313] on div "Início em 2025-10-03 Término em 2025-10-31 Função [Selecione...] Auxiliar de Es…" at bounding box center [876, 273] width 1326 height 227
click at [1497, 195] on input "2025-10-03" at bounding box center [1041, 195] width 960 height 32
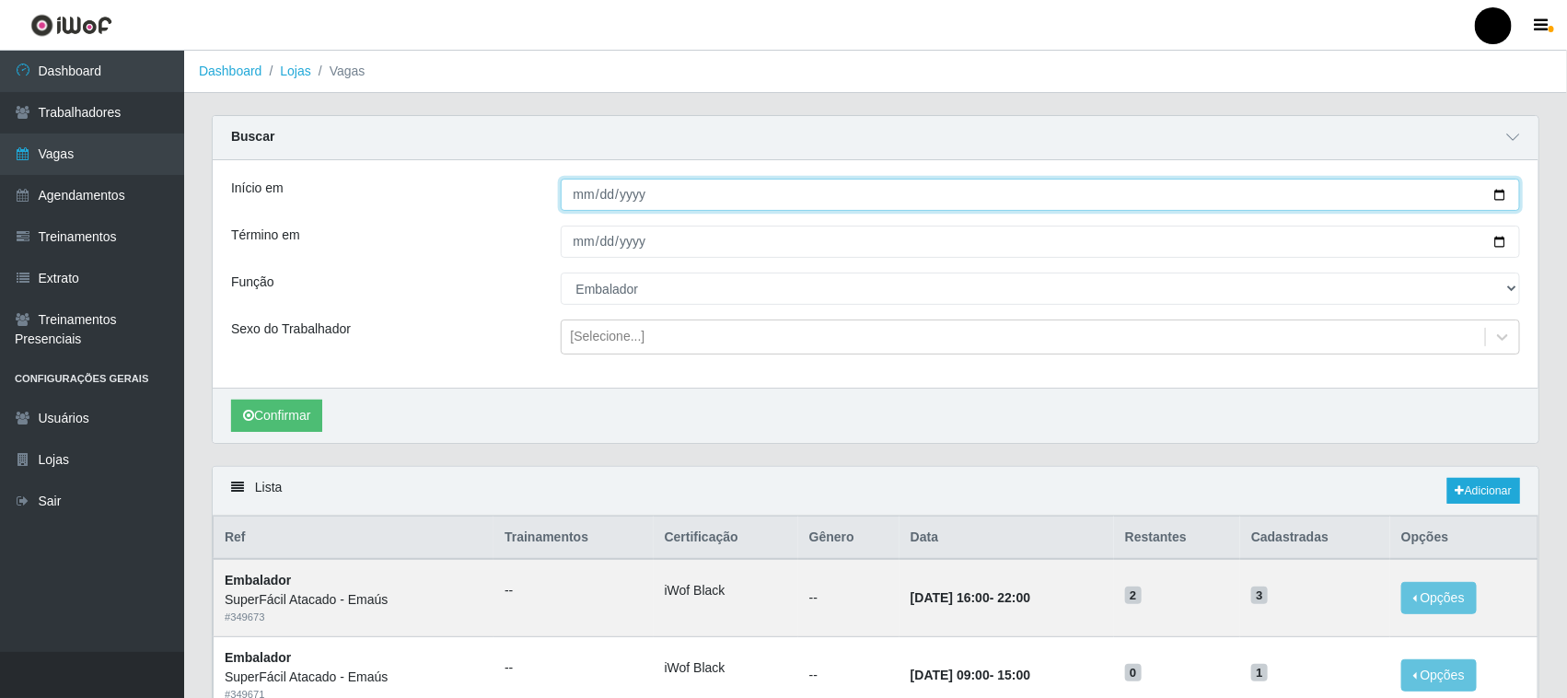
click at [1497, 195] on input "2025-10-03" at bounding box center [1041, 195] width 960 height 32
click at [293, 421] on button "Confirmar" at bounding box center [276, 416] width 91 height 32
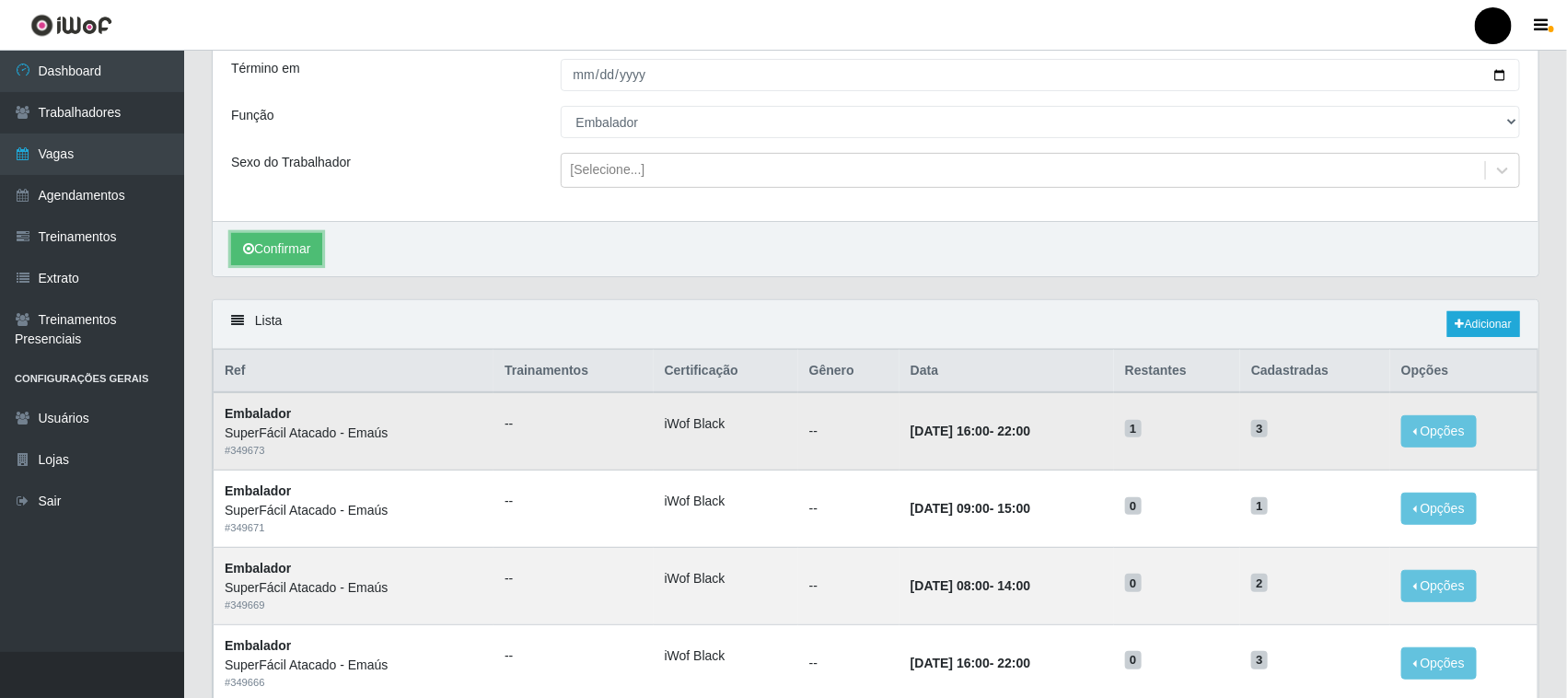
scroll to position [112, 0]
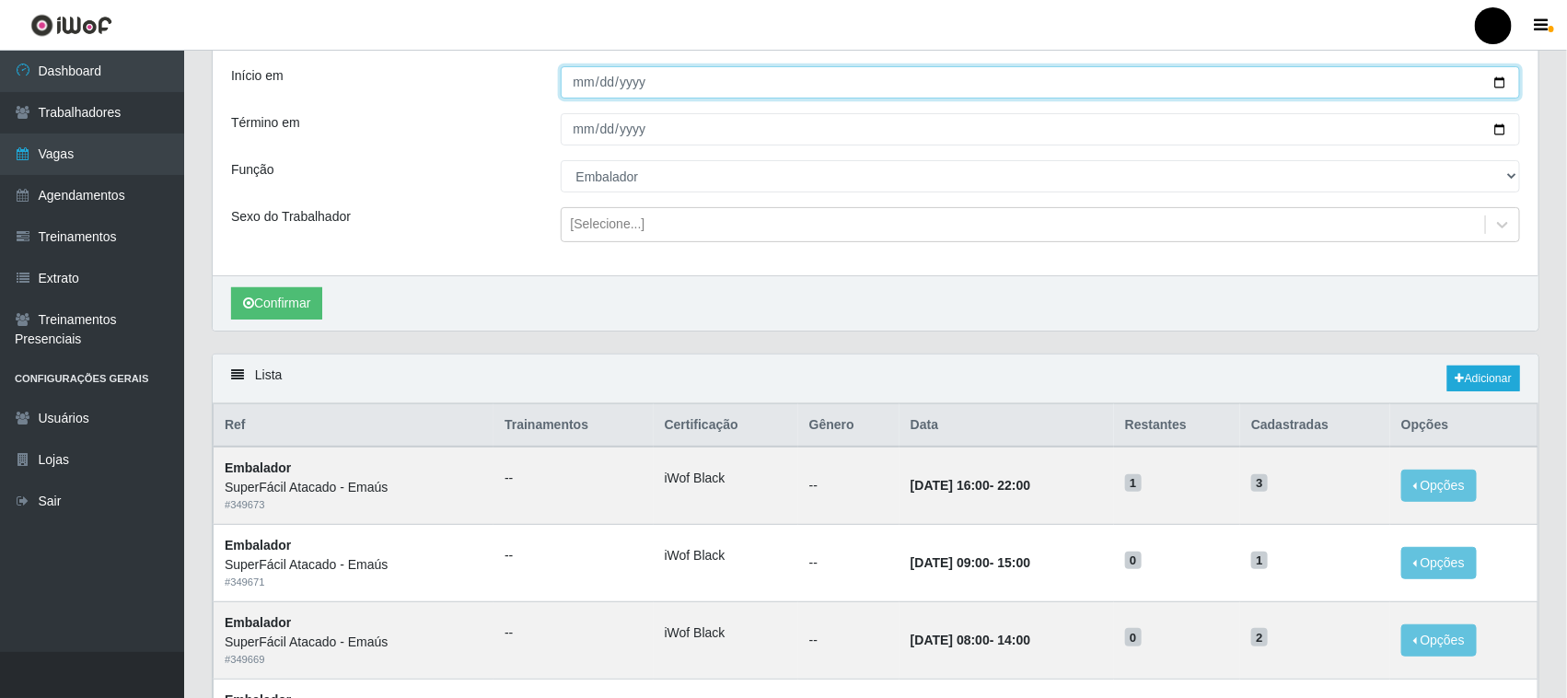
click at [1498, 75] on input "2025-10-01" at bounding box center [1041, 82] width 960 height 32
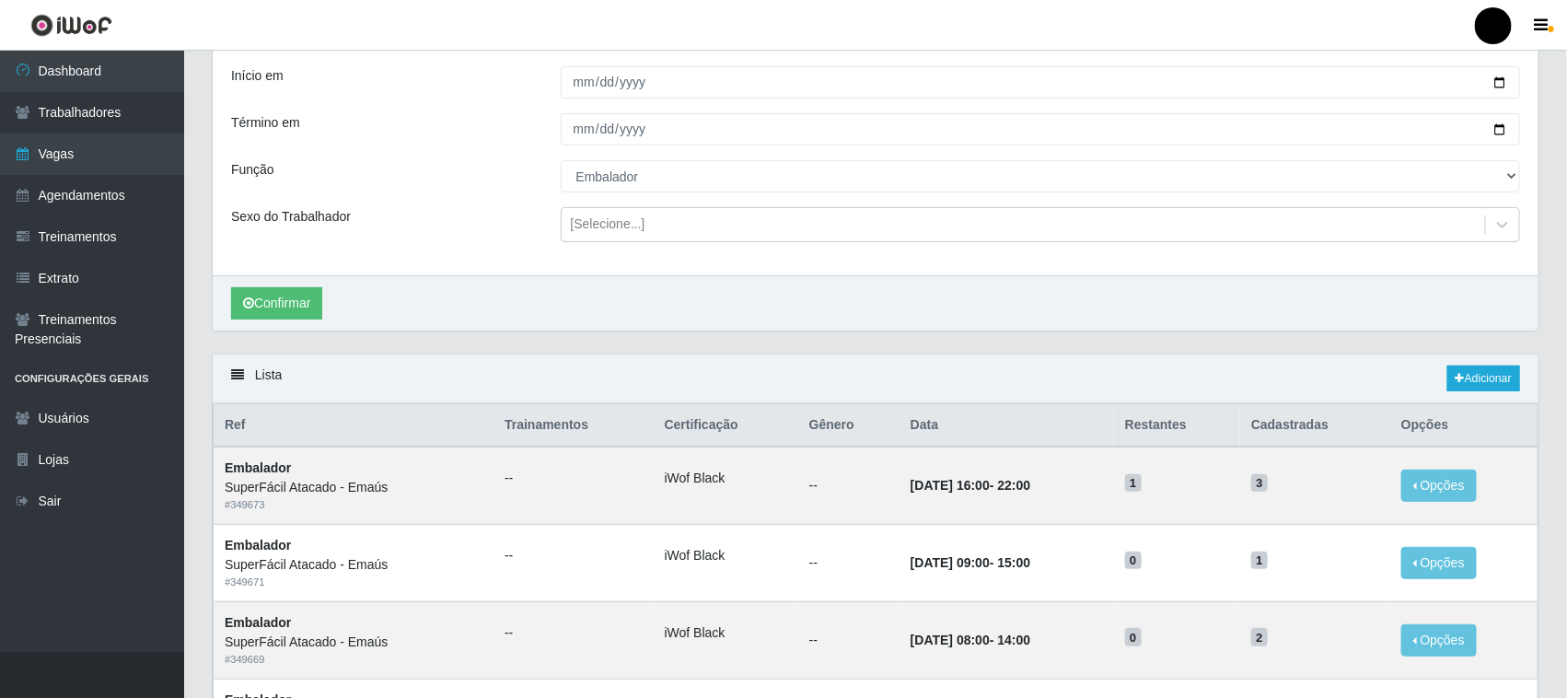
drag, startPoint x: 506, startPoint y: 250, endPoint x: 559, endPoint y: 204, distance: 69.2
click at [513, 247] on div "Início em 2025-10-01 Término em 2025-10-31 Função [Selecione...] Auxiliar de Es…" at bounding box center [876, 161] width 1326 height 227
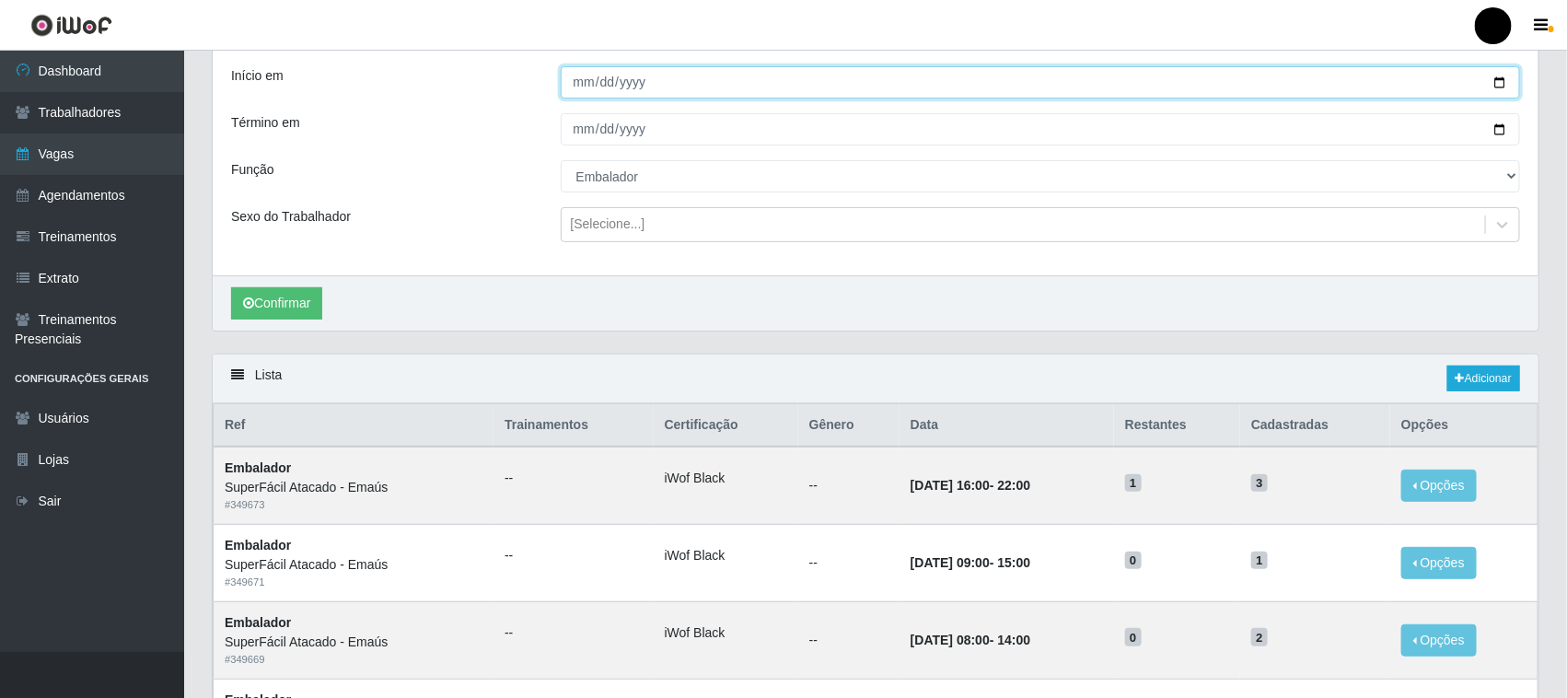
click at [1499, 75] on input "2025-10-01" at bounding box center [1041, 82] width 960 height 32
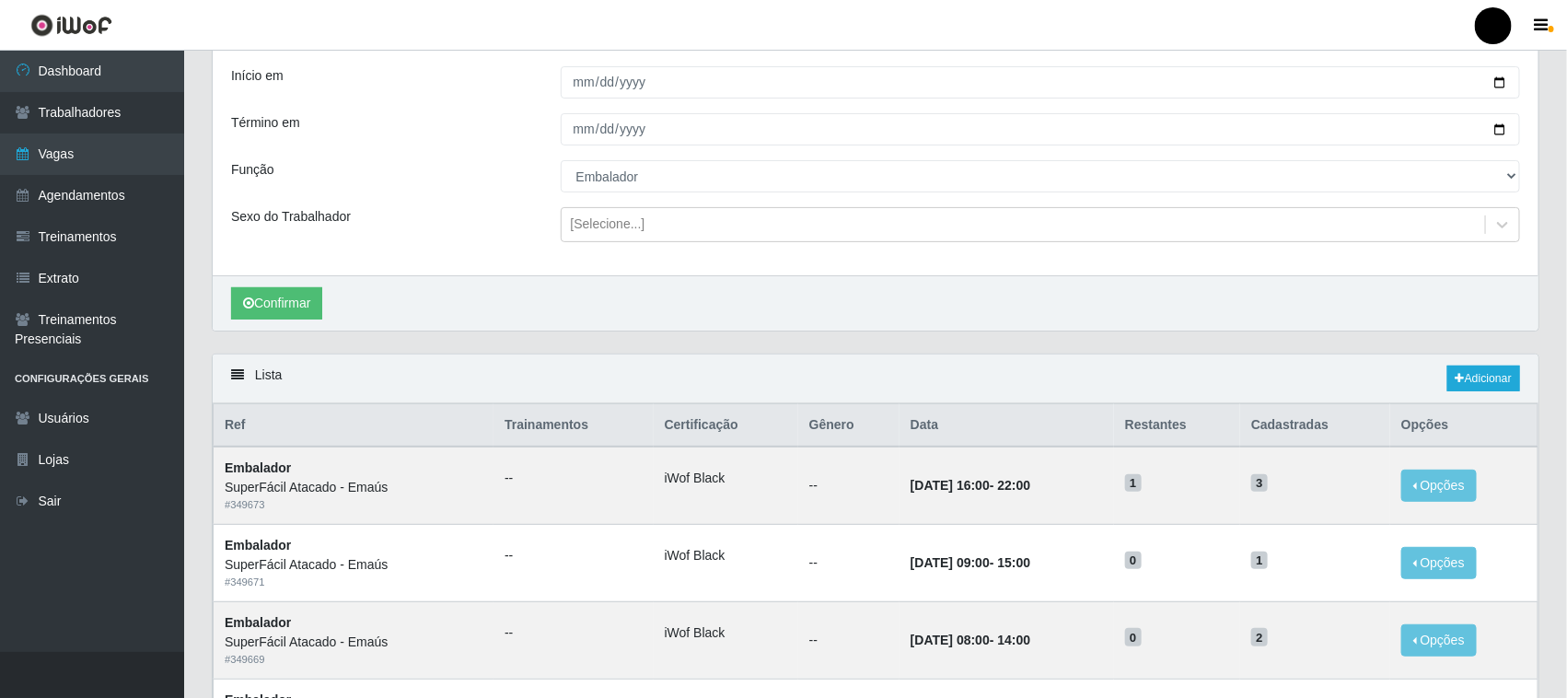
drag, startPoint x: 416, startPoint y: 163, endPoint x: 511, endPoint y: 175, distance: 95.6
click at [417, 163] on div "Função" at bounding box center [382, 176] width 330 height 32
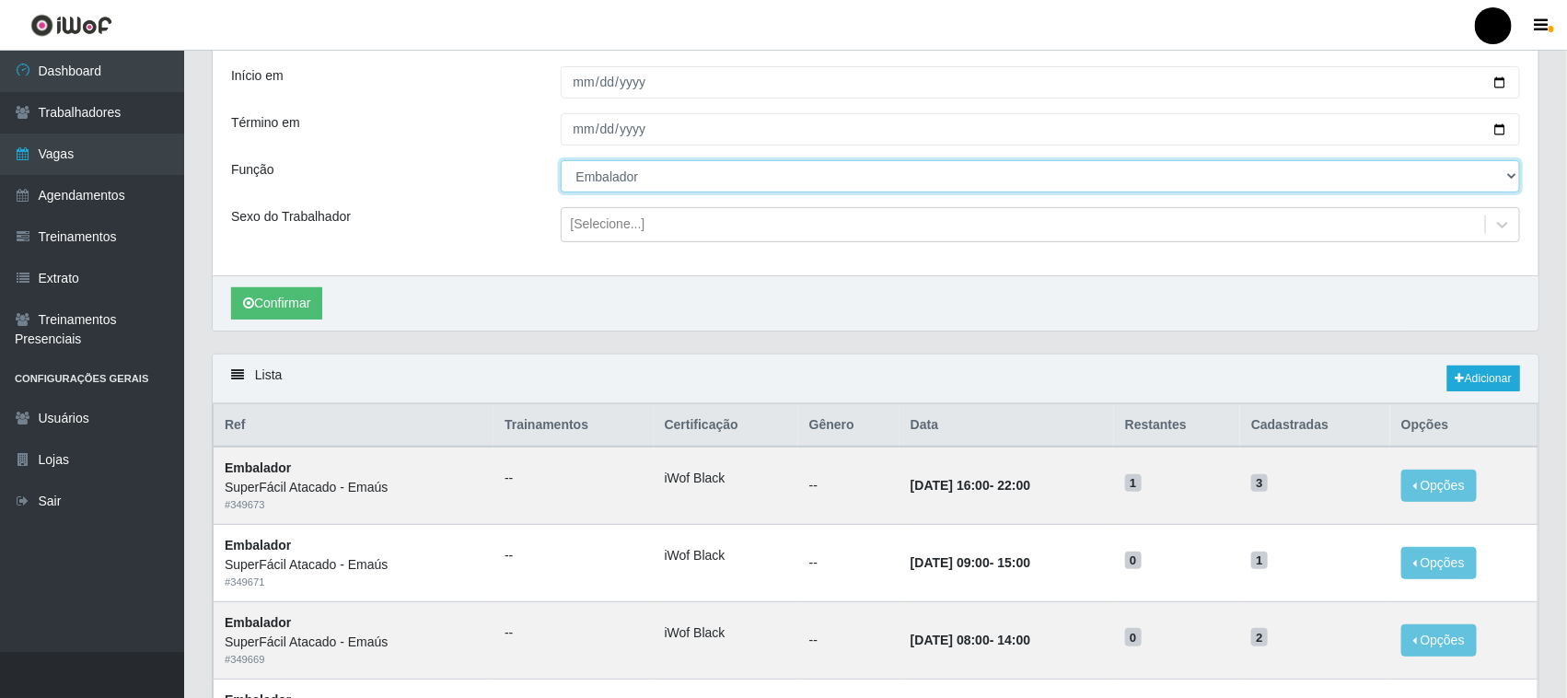
click at [599, 176] on select "[Selecione...] Auxiliar de Estacionamento Auxiliar de Estacionamento + Auxiliar…" at bounding box center [1041, 176] width 960 height 32
click at [561, 160] on select "[Selecione...] Auxiliar de Estacionamento Auxiliar de Estacionamento + Auxiliar…" at bounding box center [1041, 176] width 960 height 32
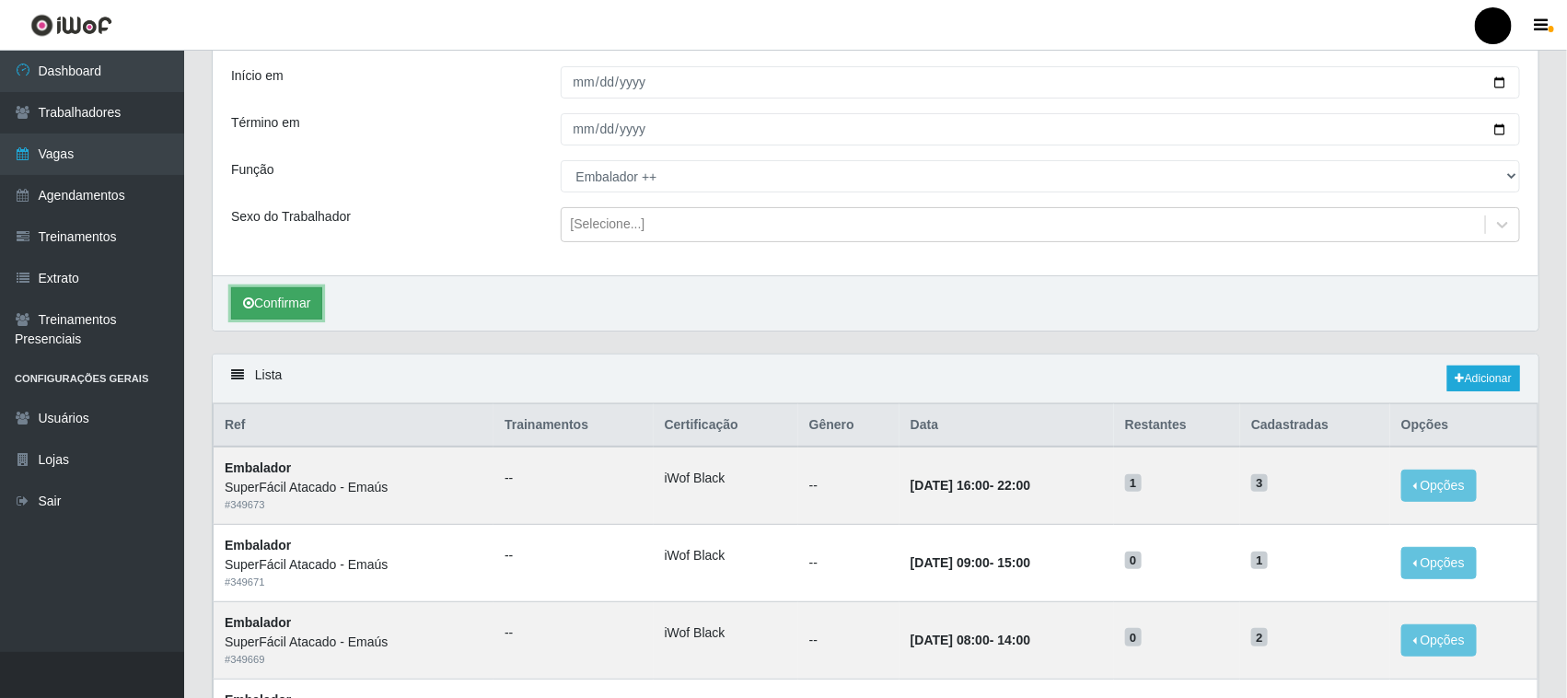
click at [299, 296] on button "Confirmar" at bounding box center [276, 303] width 91 height 32
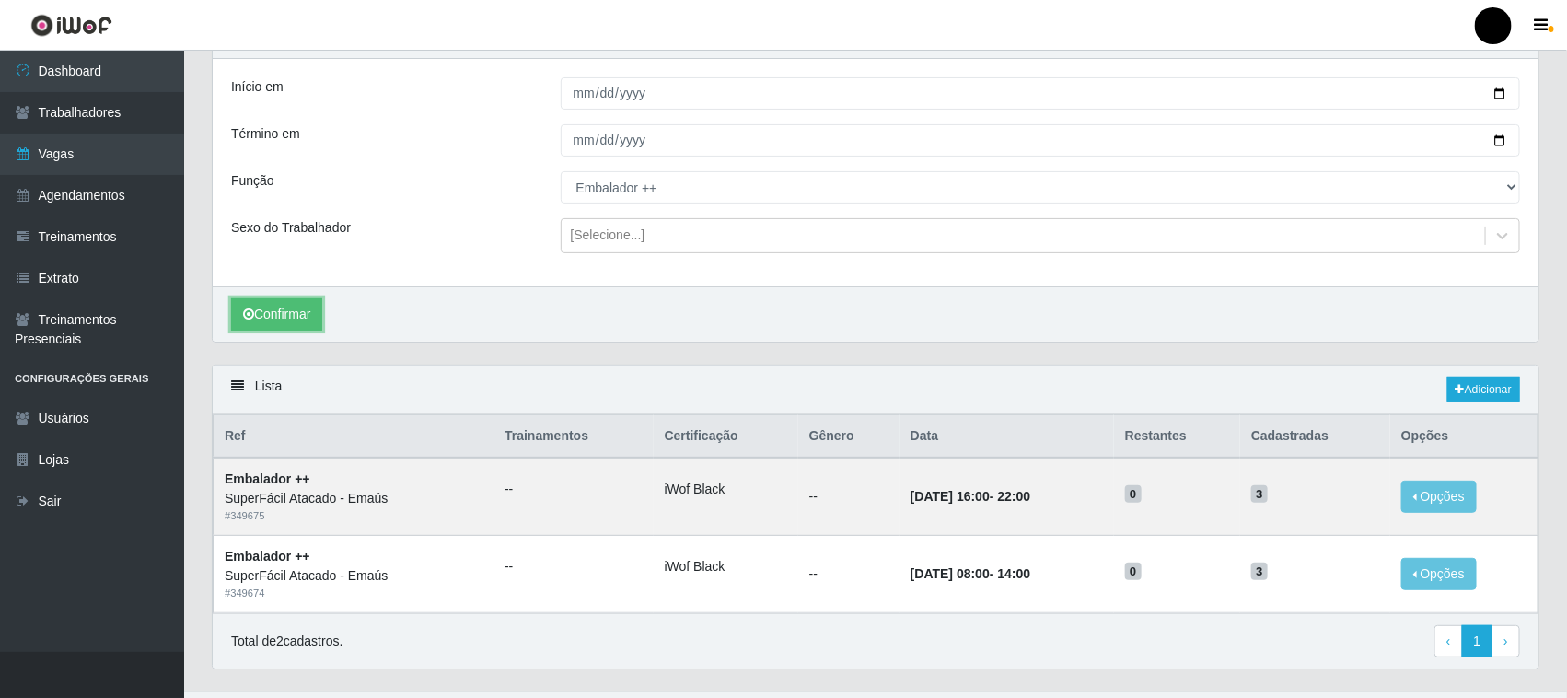
scroll to position [29, 0]
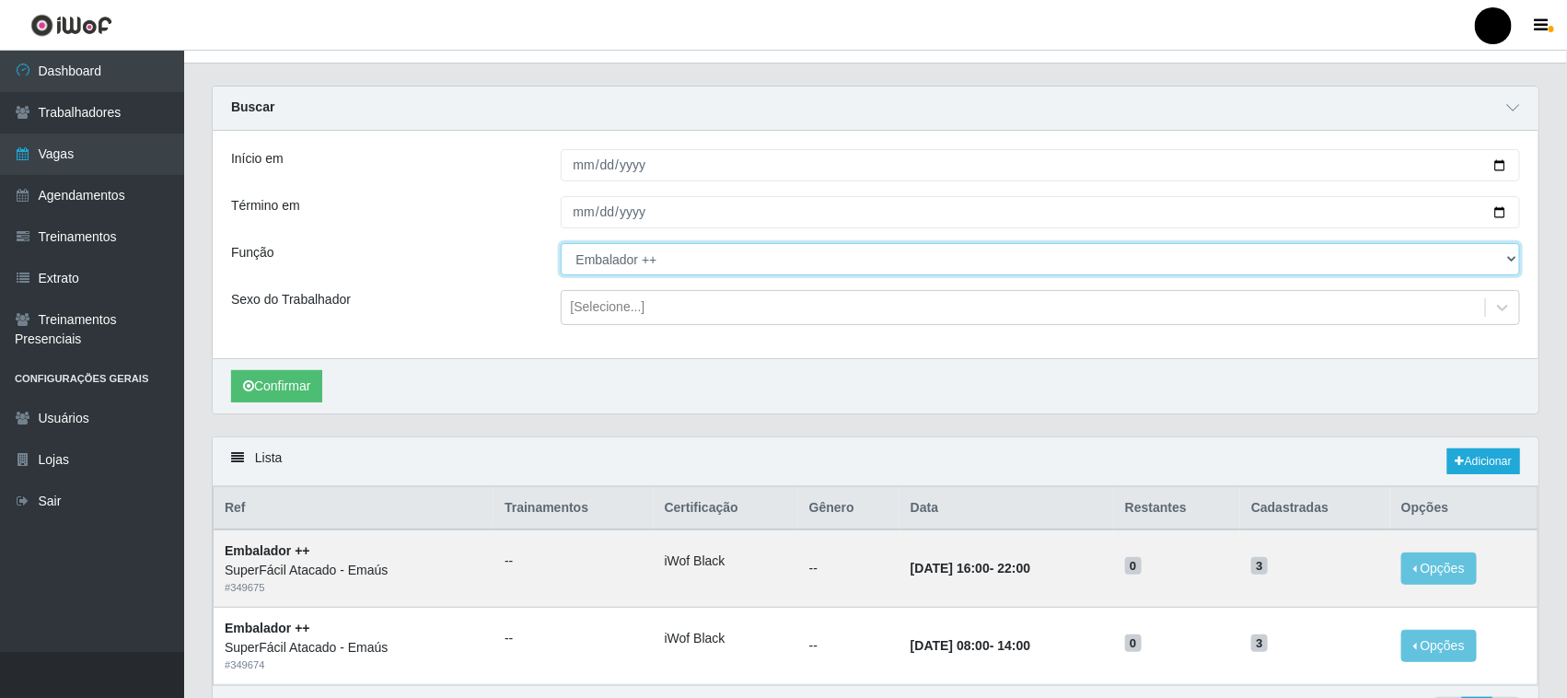
click at [617, 260] on select "[Selecione...] Auxiliar de Estacionamento Auxiliar de Estacionamento + Auxiliar…" at bounding box center [1041, 259] width 960 height 32
click at [561, 243] on select "[Selecione...] Auxiliar de Estacionamento Auxiliar de Estacionamento + Auxiliar…" at bounding box center [1041, 259] width 960 height 32
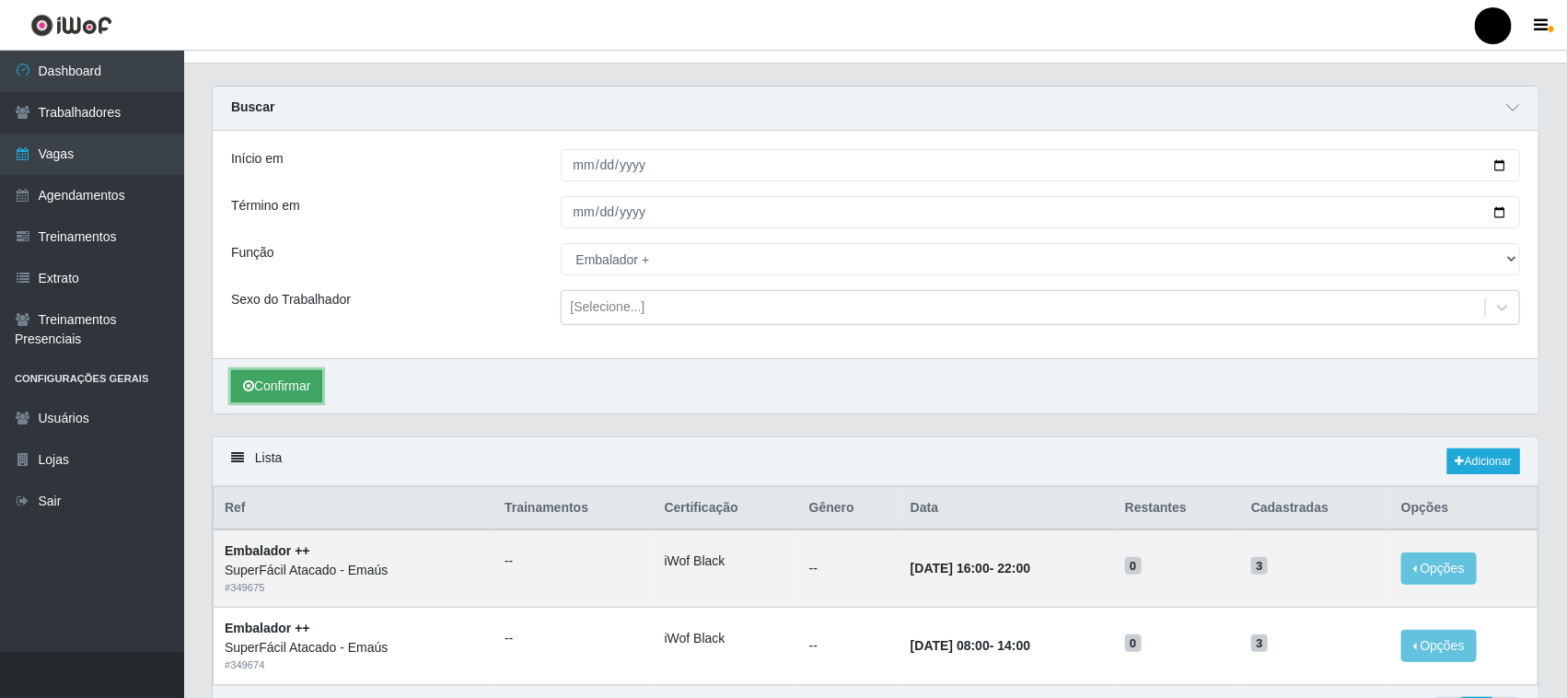
click at [300, 388] on button "Confirmar" at bounding box center [276, 386] width 91 height 32
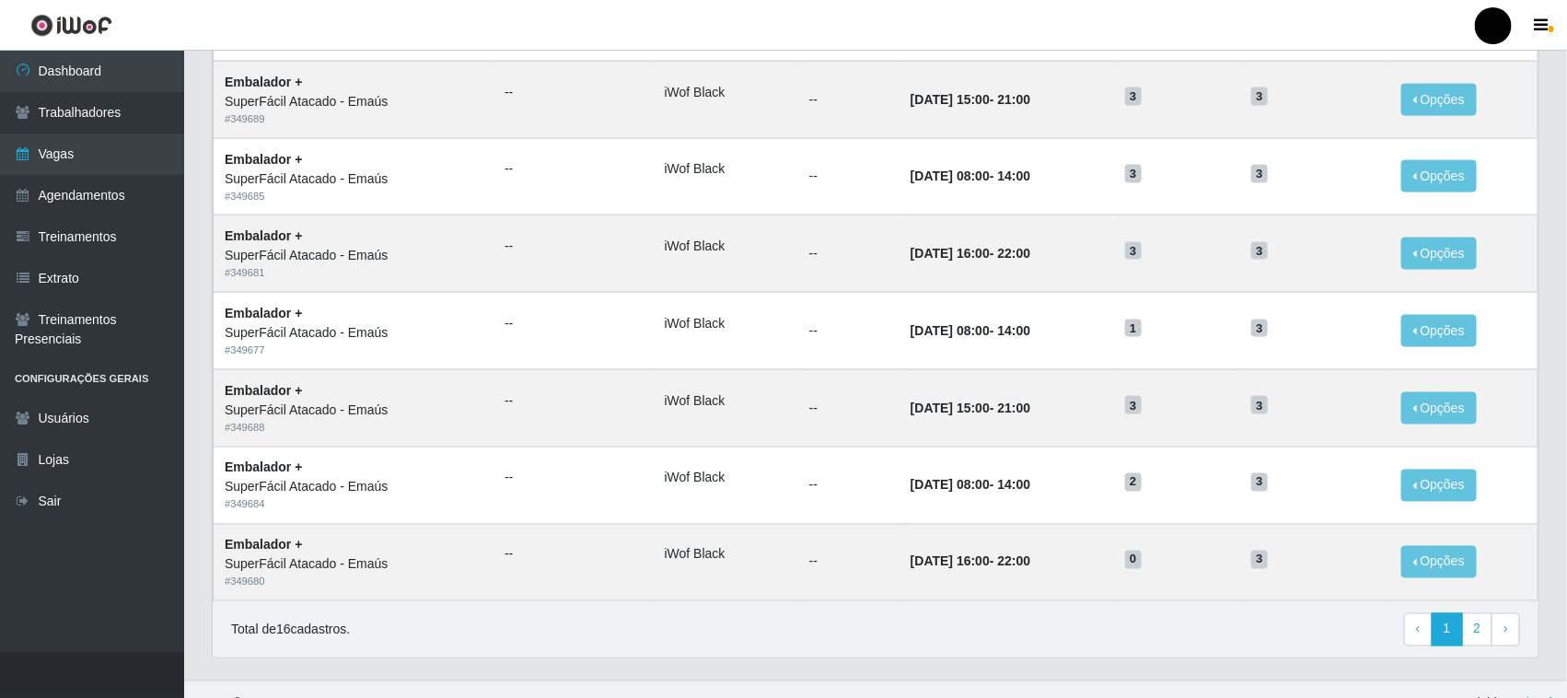
scroll to position [1149, 0]
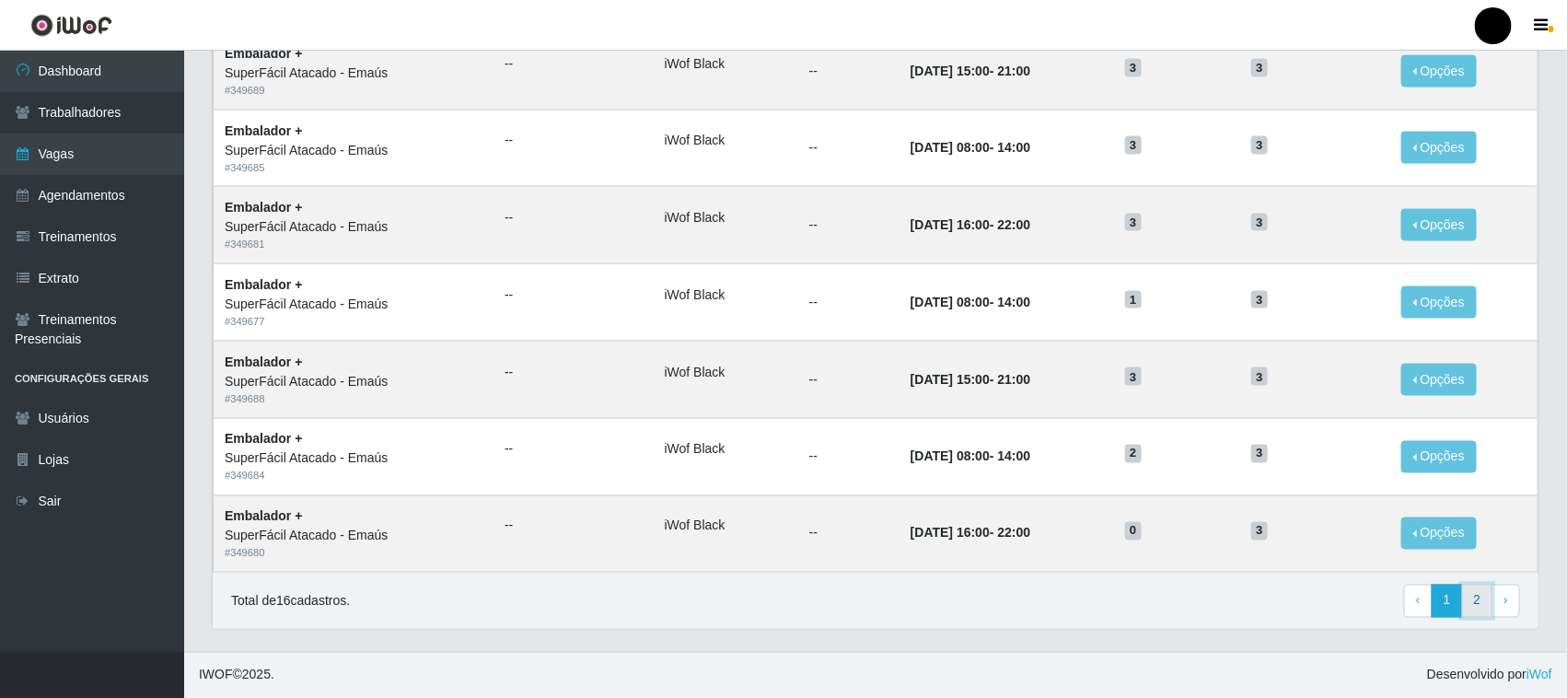
click at [1470, 606] on link "2" at bounding box center [1477, 601] width 31 height 33
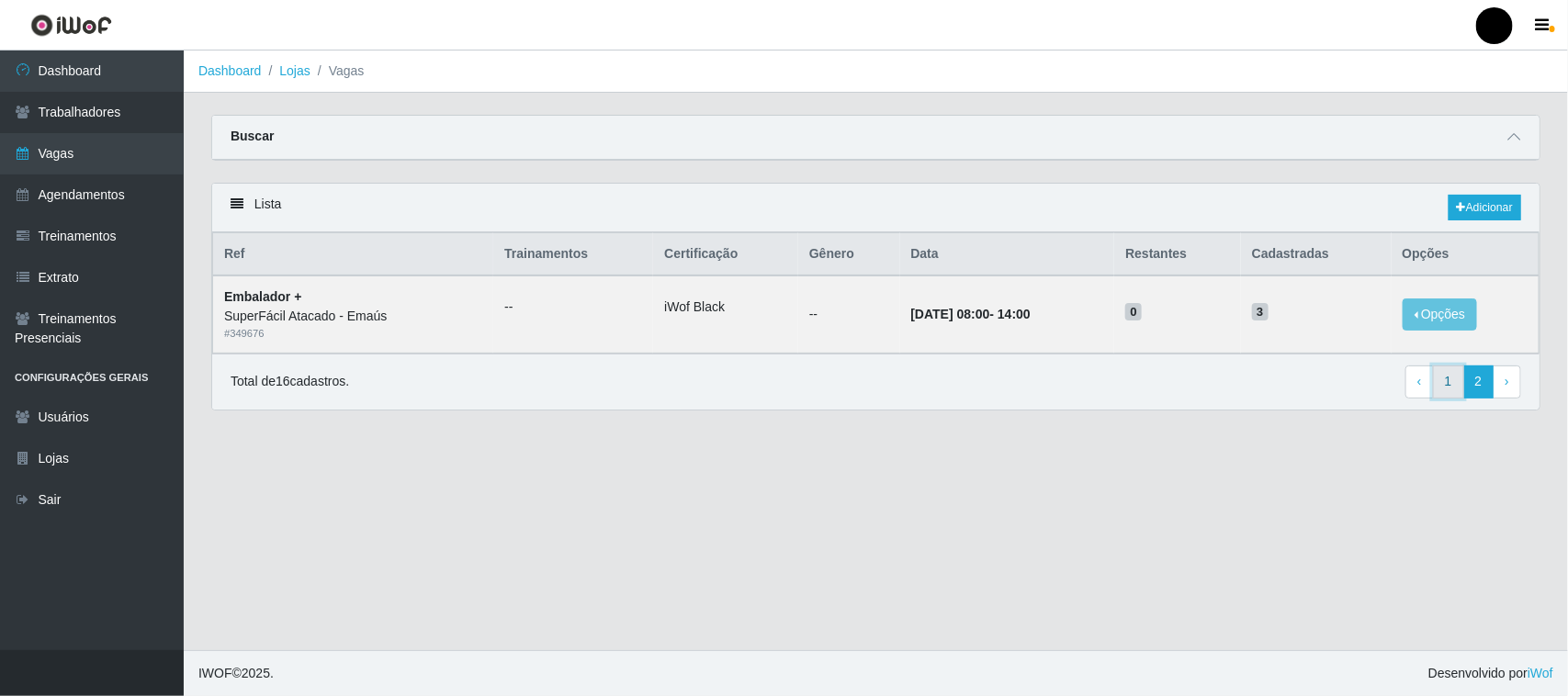
click at [1446, 383] on link "1" at bounding box center [1447, 381] width 31 height 33
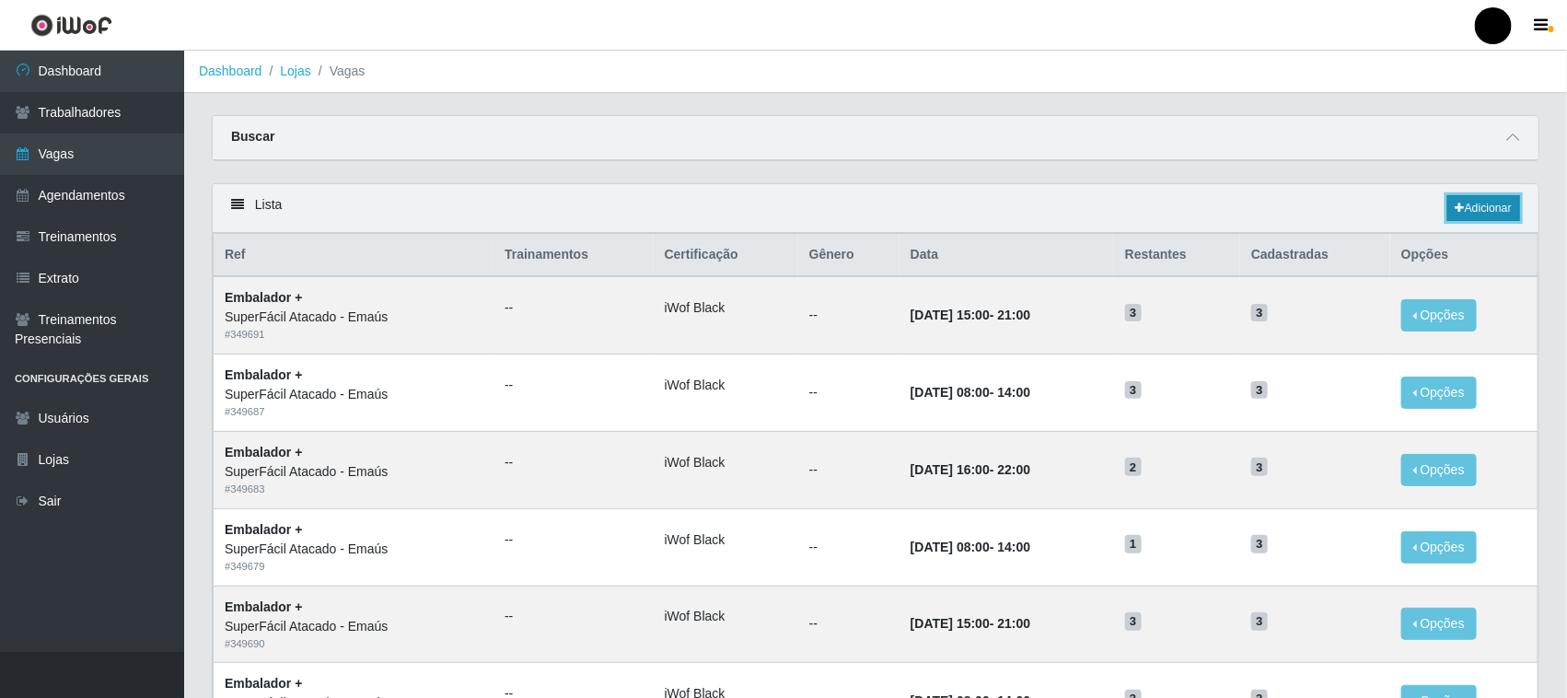
click at [1478, 213] on link "Adicionar" at bounding box center [1483, 208] width 73 height 26
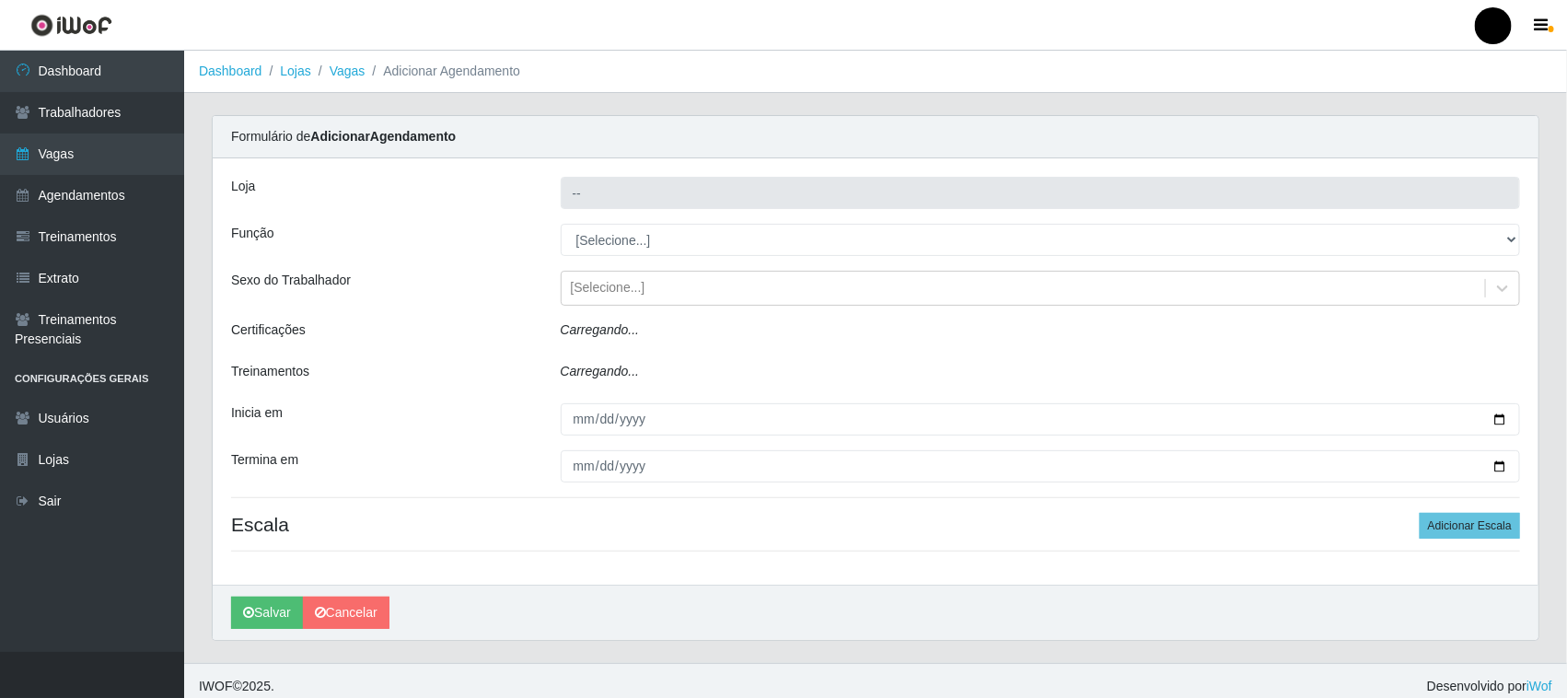
type input "SuperFácil Atacado - Emaús"
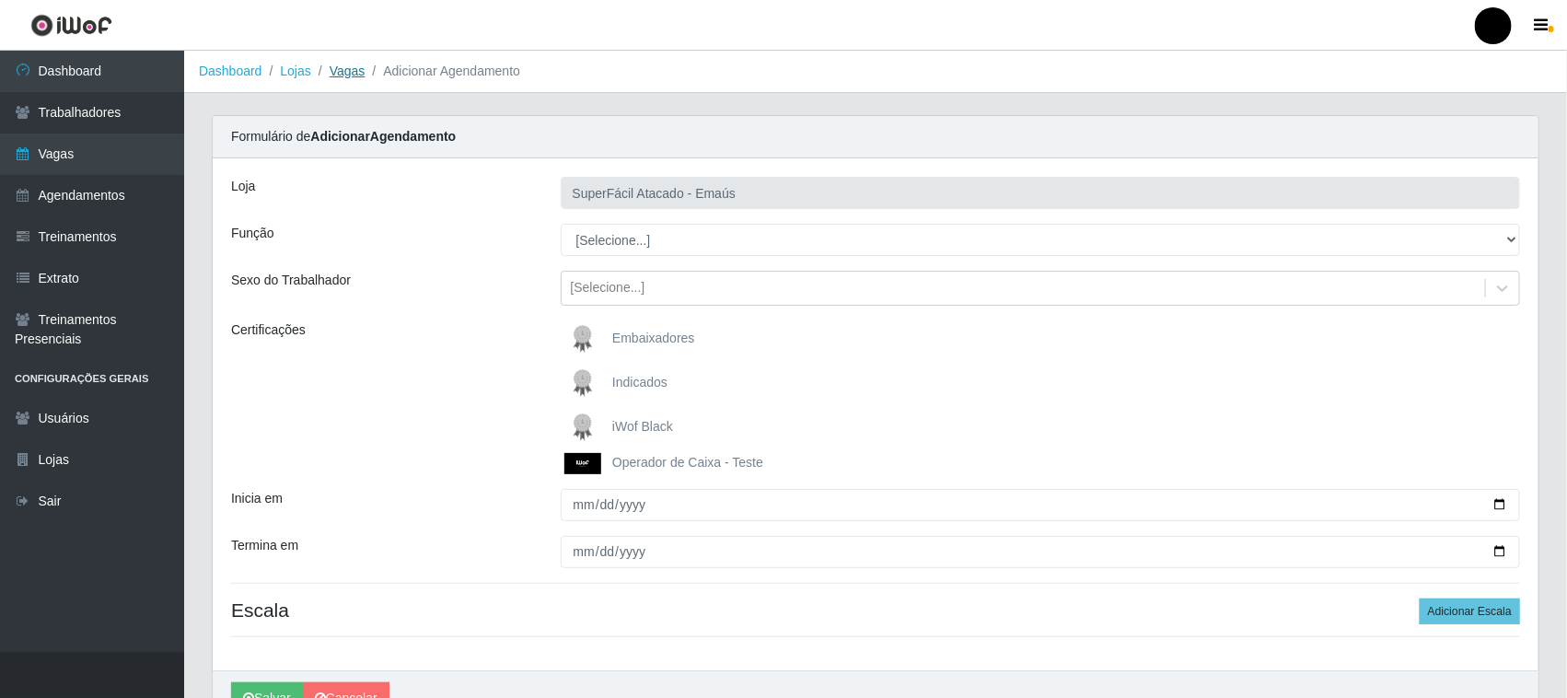
click at [351, 72] on link "Vagas" at bounding box center [348, 71] width 36 height 15
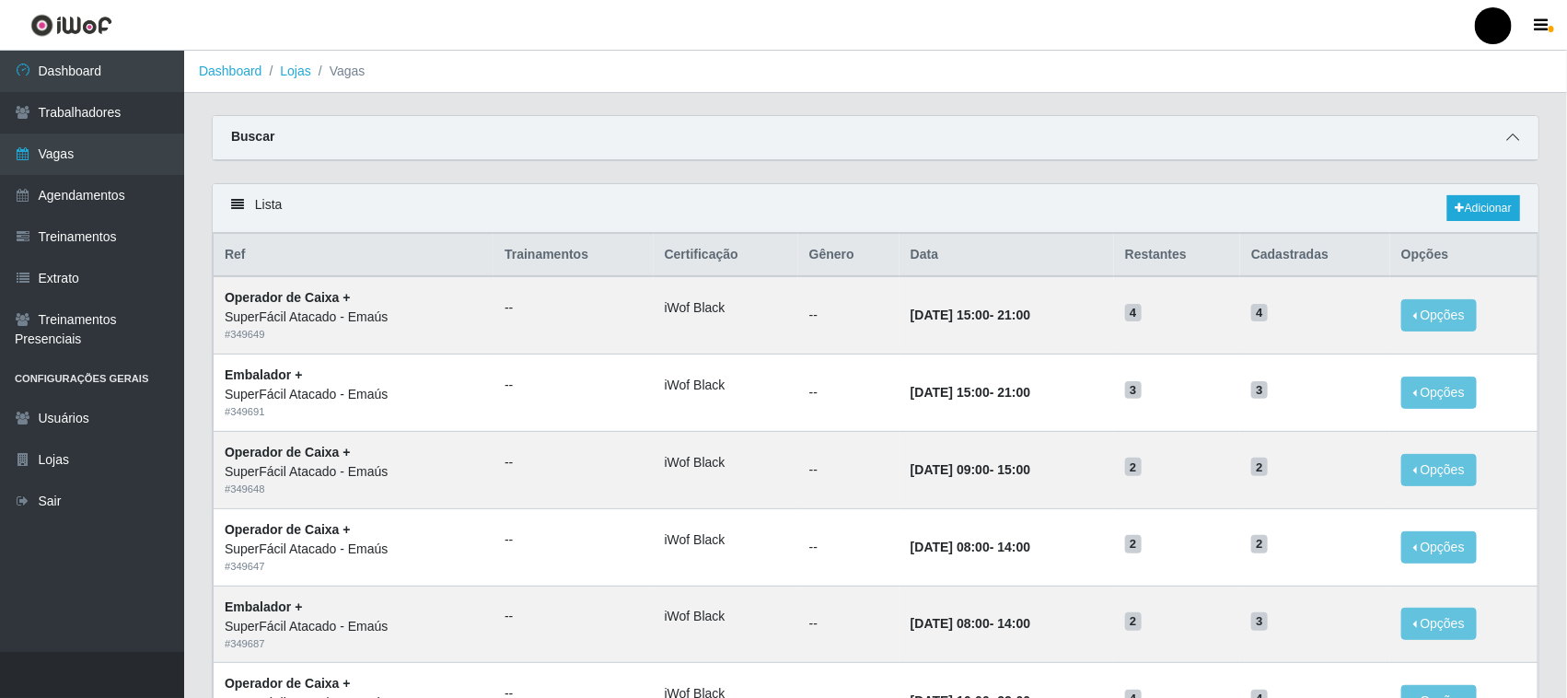
click at [1512, 136] on icon at bounding box center [1512, 137] width 13 height 13
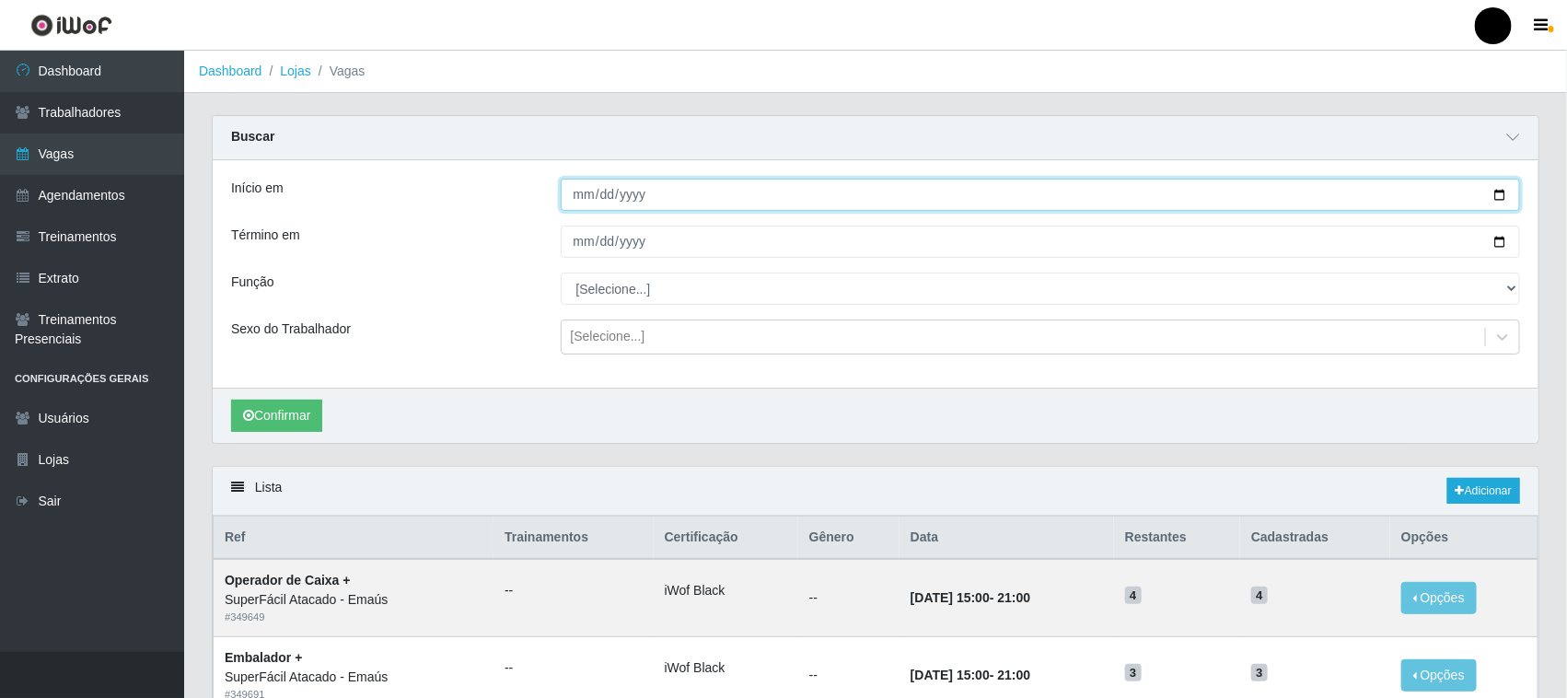
click at [1502, 193] on input "Início em" at bounding box center [1041, 195] width 960 height 32
type input "[DATE]"
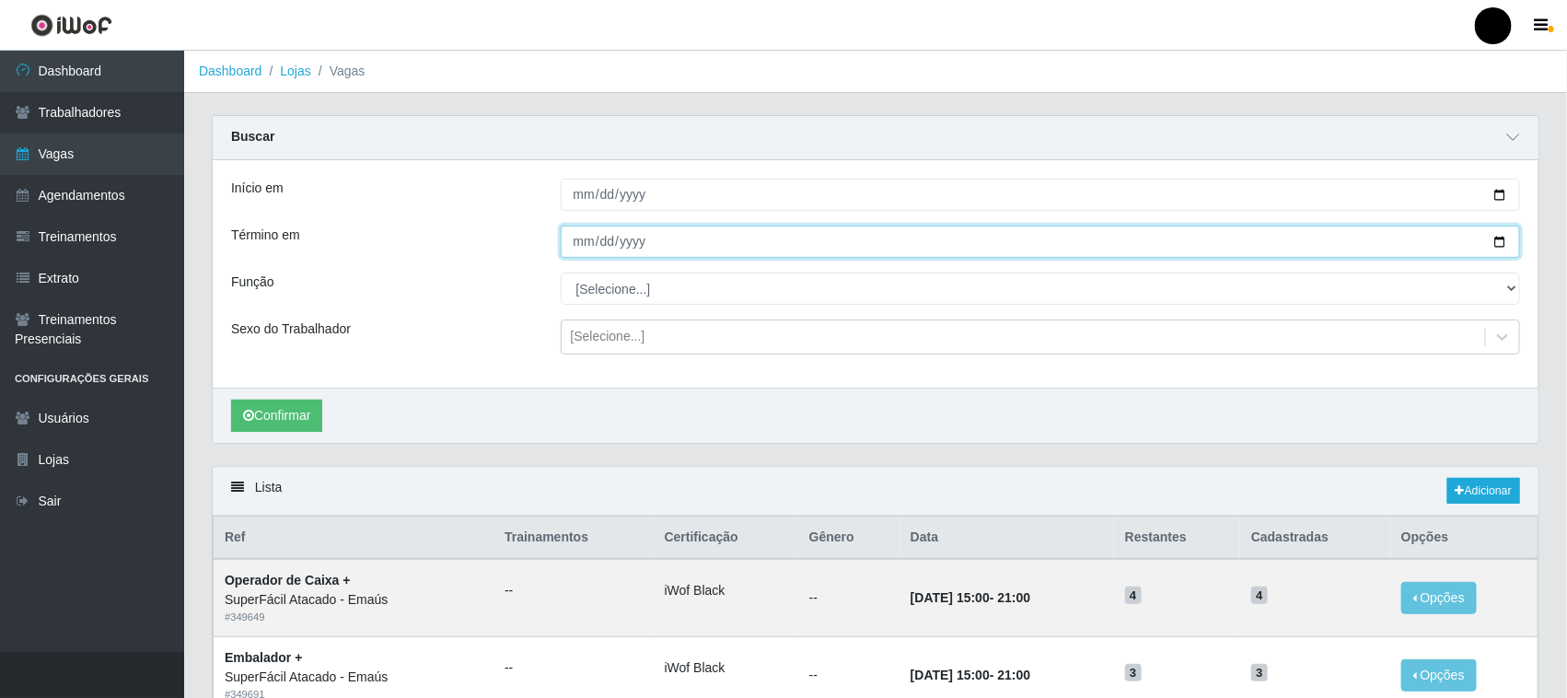
click at [1501, 235] on input "Término em" at bounding box center [1041, 242] width 960 height 32
type input "[DATE]"
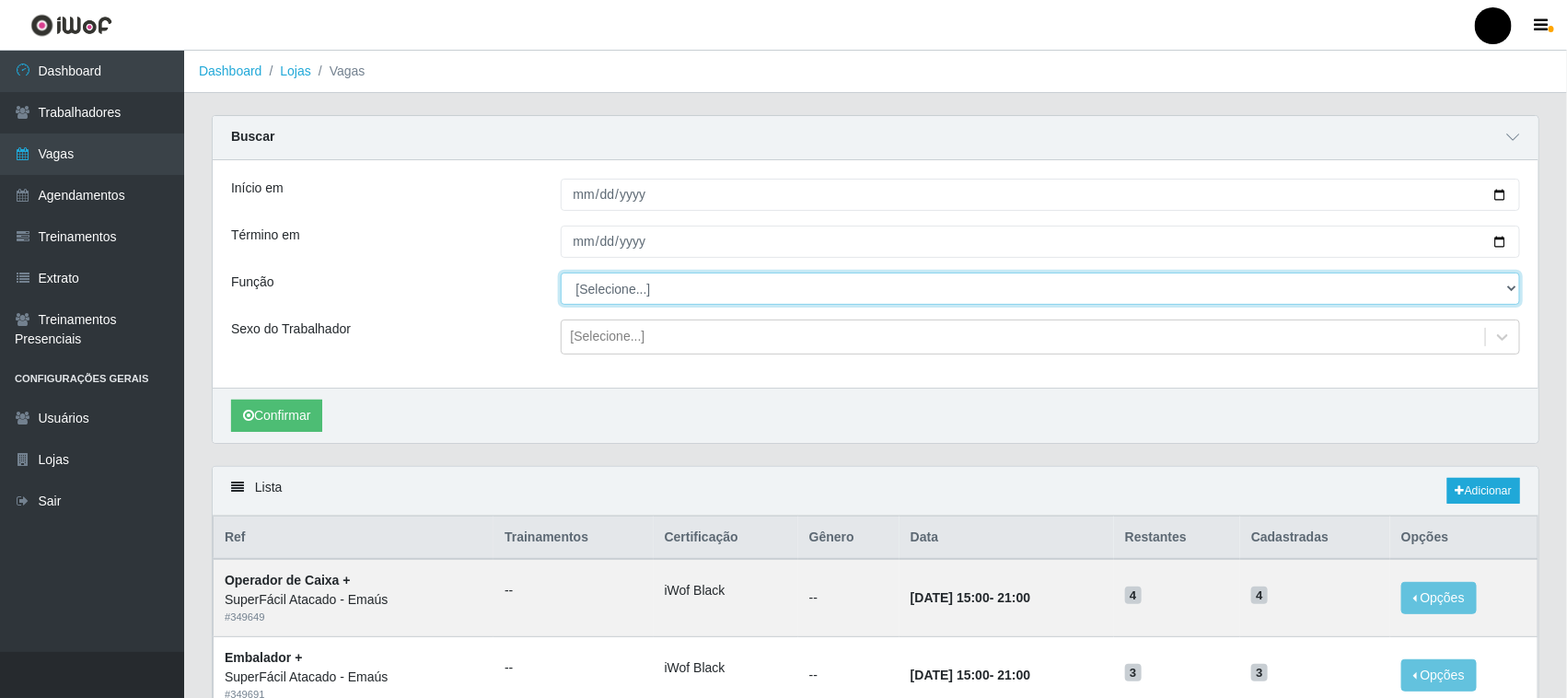
click at [623, 295] on select "[Selecione...] Auxiliar de Estacionamento Auxiliar de Estacionamento + Auxiliar…" at bounding box center [1041, 289] width 960 height 32
click at [783, 292] on select "[Selecione...] Auxiliar de Estacionamento Auxiliar de Estacionamento + Auxiliar…" at bounding box center [1041, 289] width 960 height 32
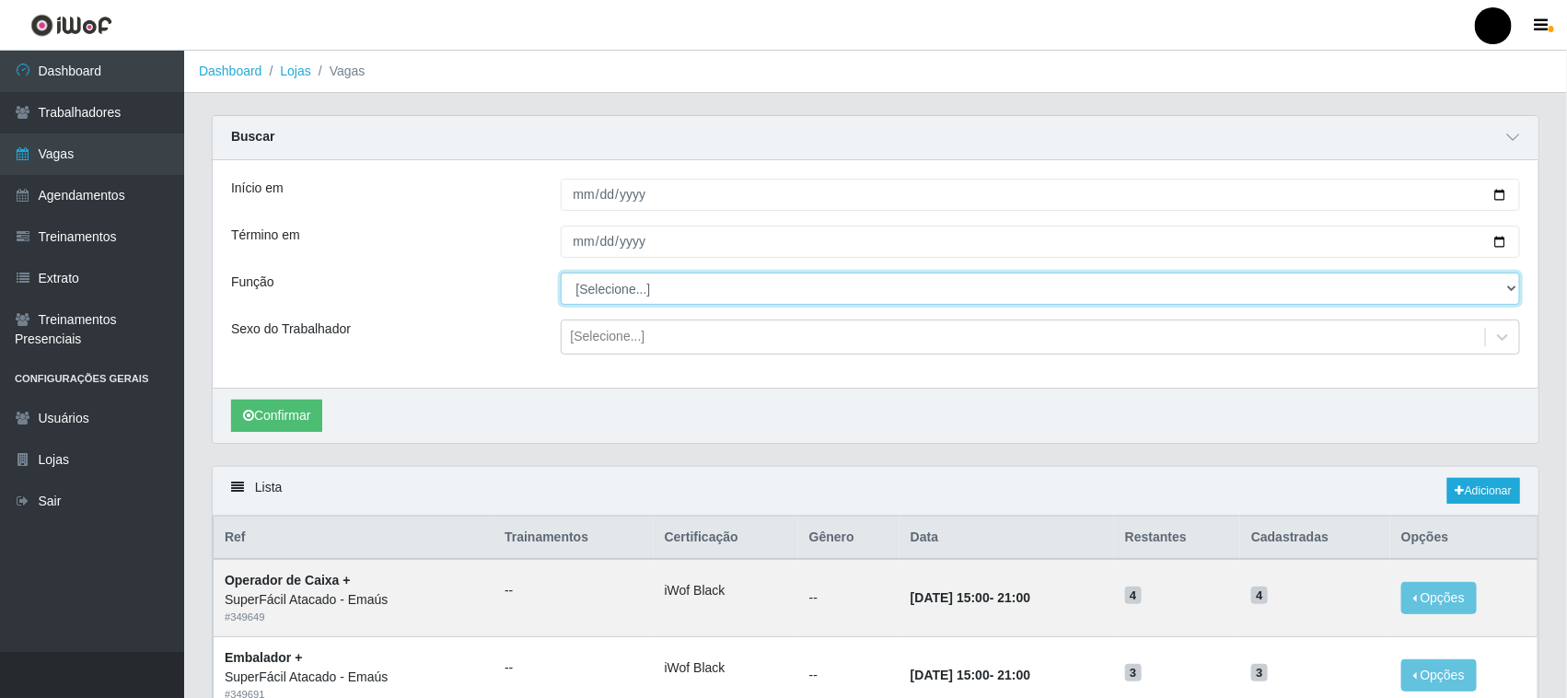
select select "1"
click at [561, 273] on select "[Selecione...] Auxiliar de Estacionamento Auxiliar de Estacionamento + Auxiliar…" at bounding box center [1041, 289] width 960 height 32
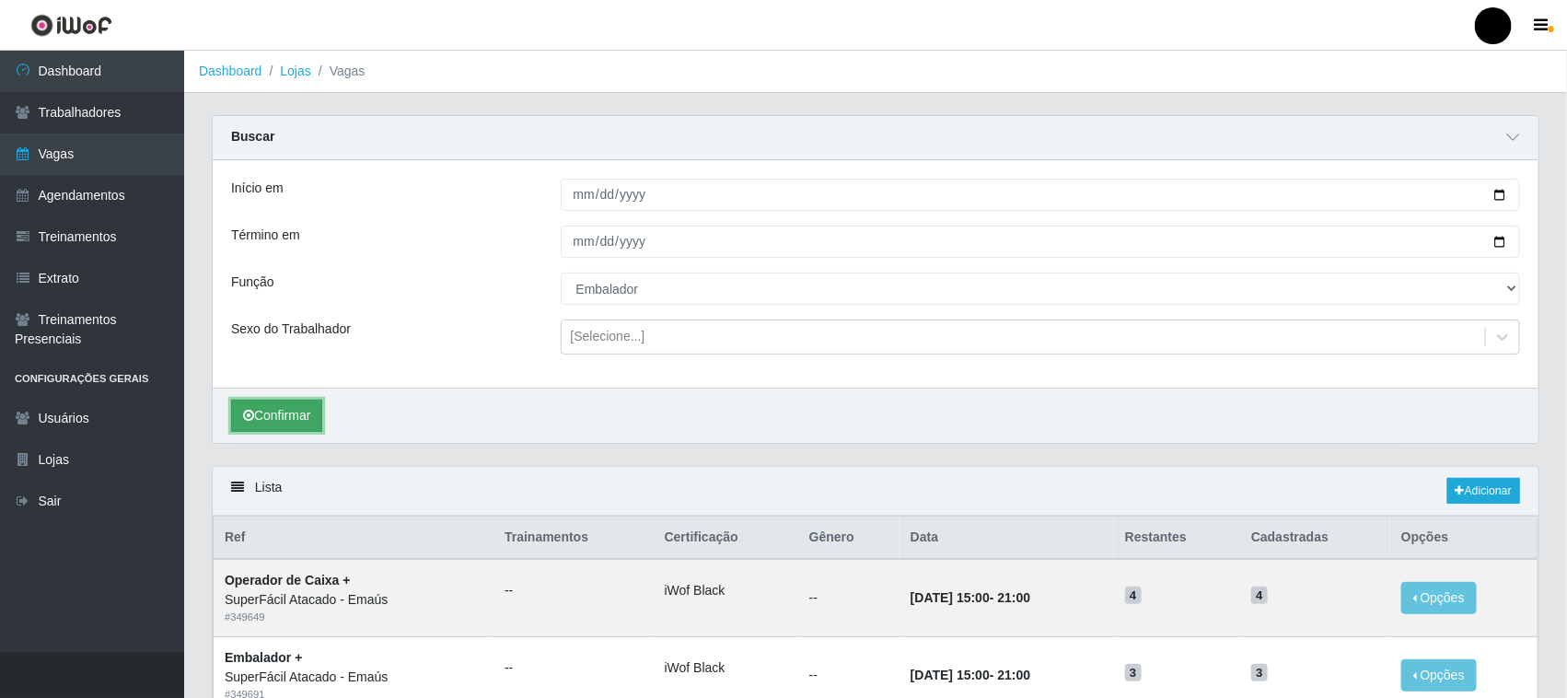
click at [290, 421] on button "Confirmar" at bounding box center [276, 416] width 91 height 32
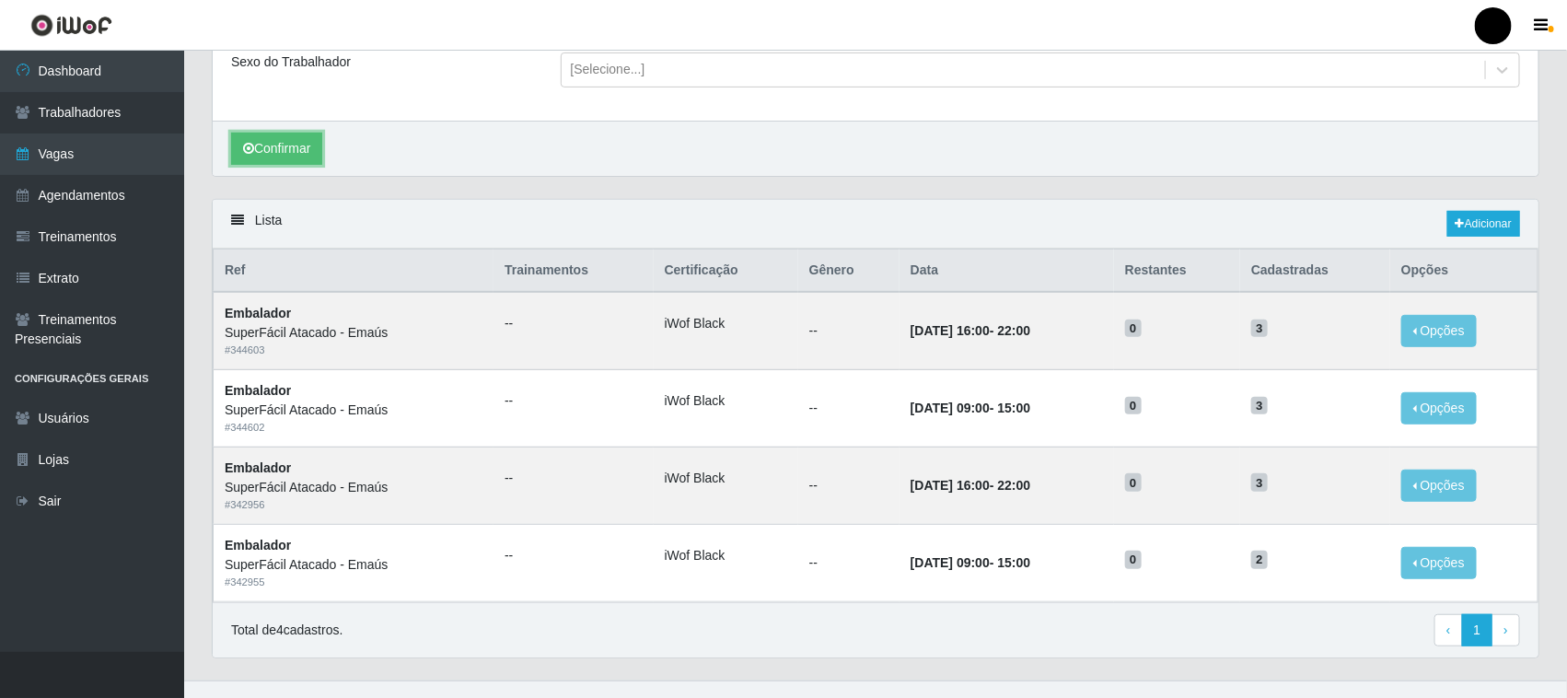
scroll to position [299, 0]
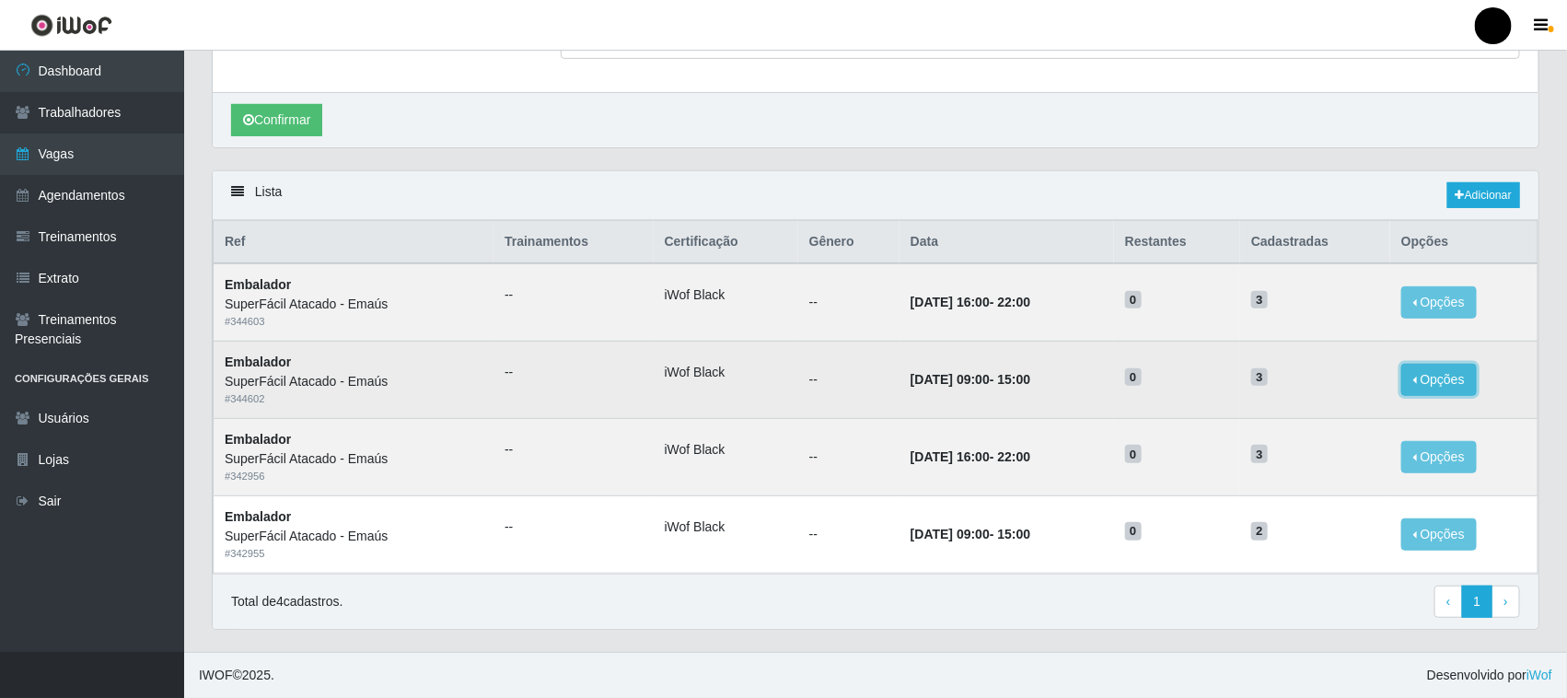
click at [1444, 382] on button "Opções" at bounding box center [1438, 380] width 75 height 32
click at [1445, 375] on button "Opções" at bounding box center [1438, 380] width 75 height 32
click at [899, 392] on td "12/09/2025, 09:00 - 15:00" at bounding box center [1006, 380] width 215 height 77
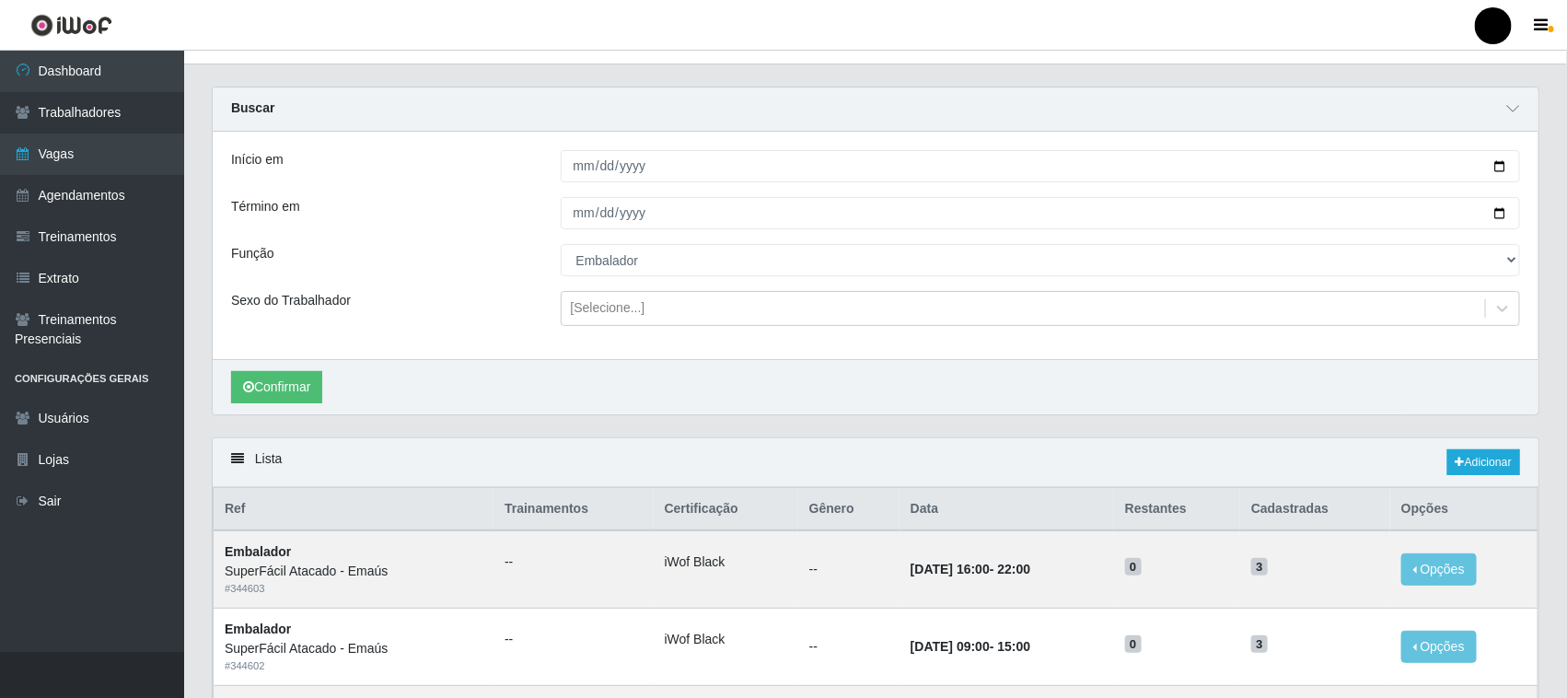
scroll to position [0, 0]
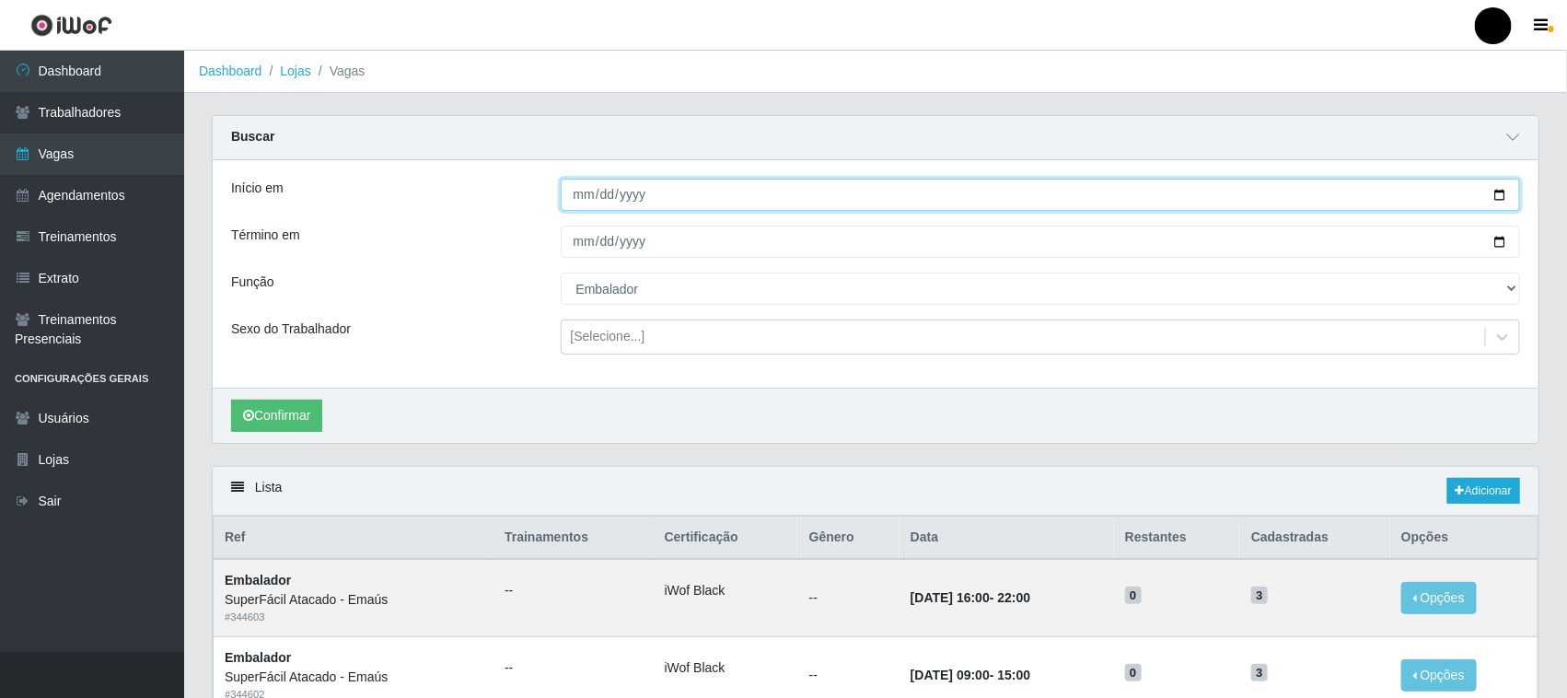
click at [1502, 196] on input "2025-09-10" at bounding box center [1041, 195] width 960 height 32
type input "[DATE]"
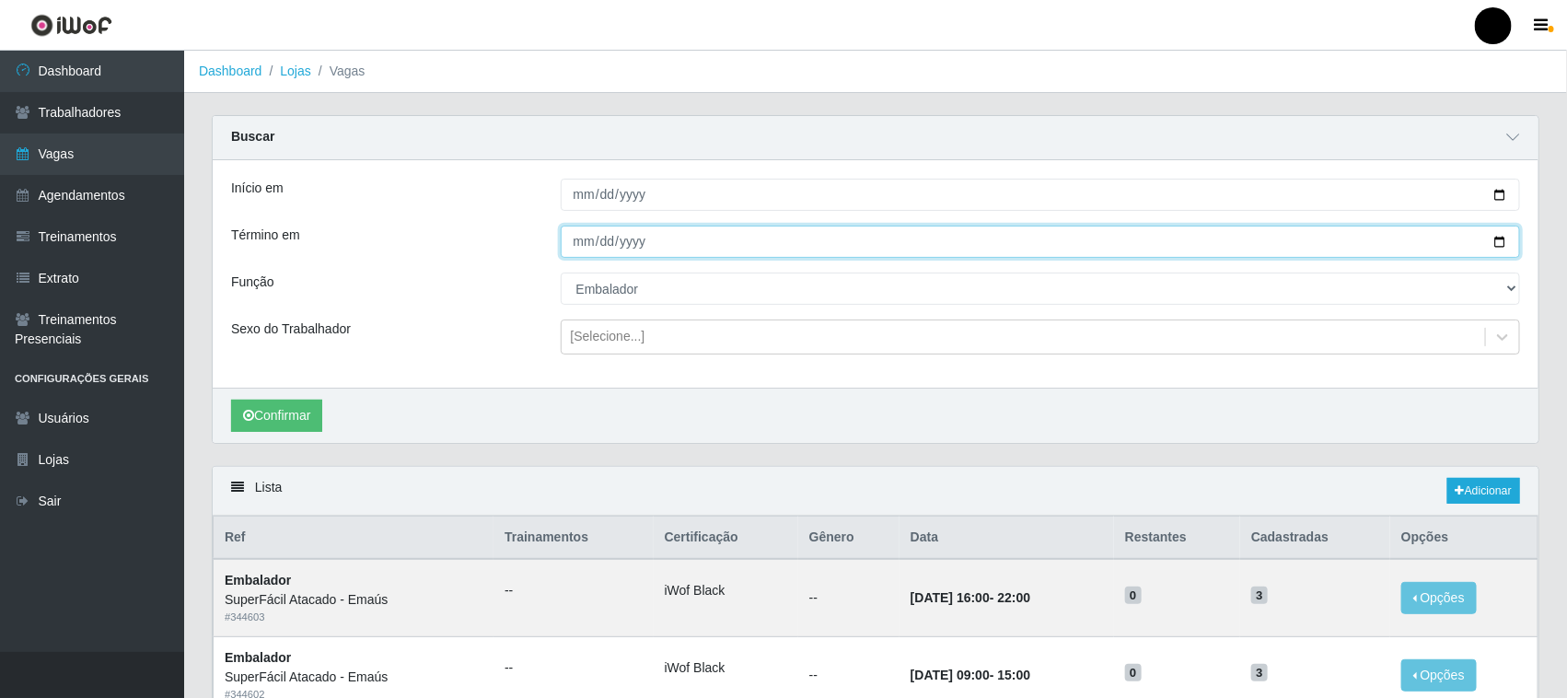
click at [1501, 242] on input "2025-09-17" at bounding box center [1041, 242] width 960 height 32
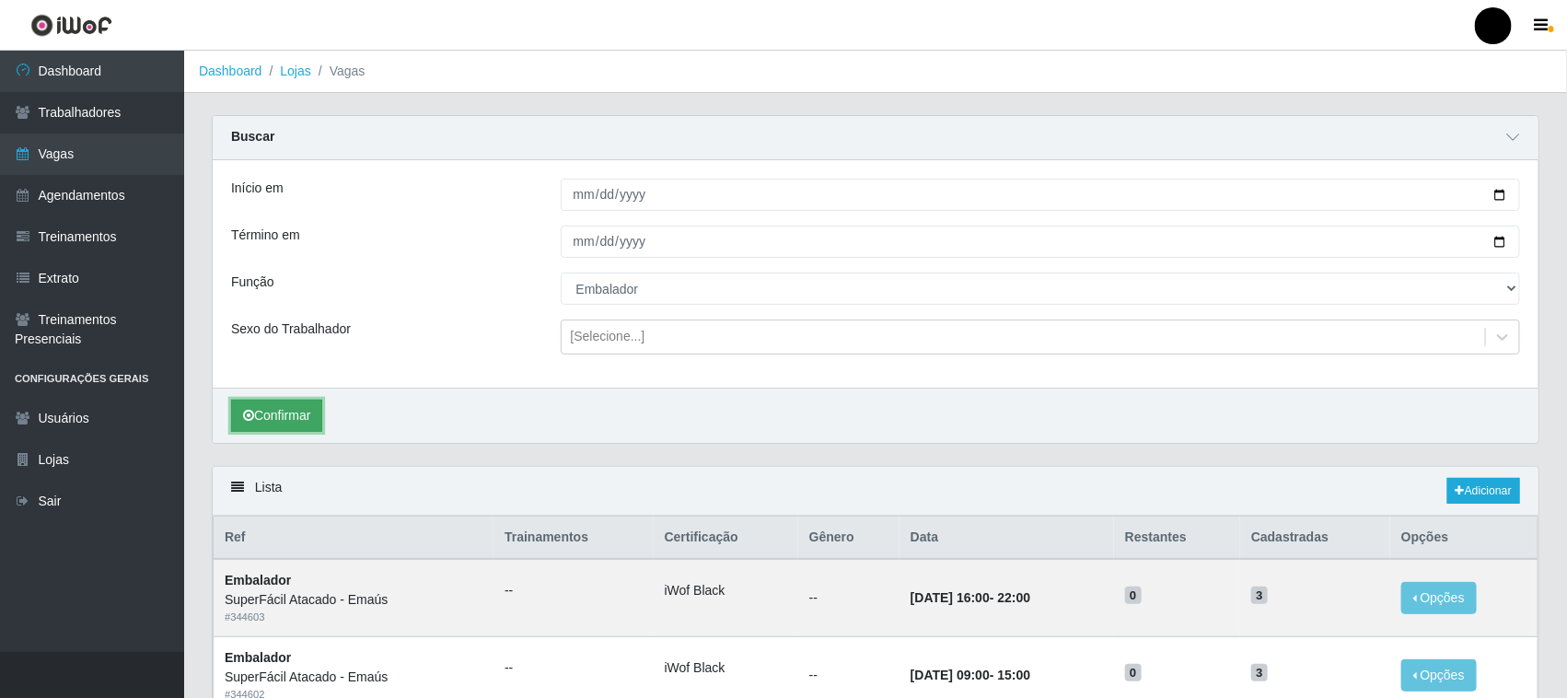
click at [277, 421] on button "Confirmar" at bounding box center [276, 416] width 91 height 32
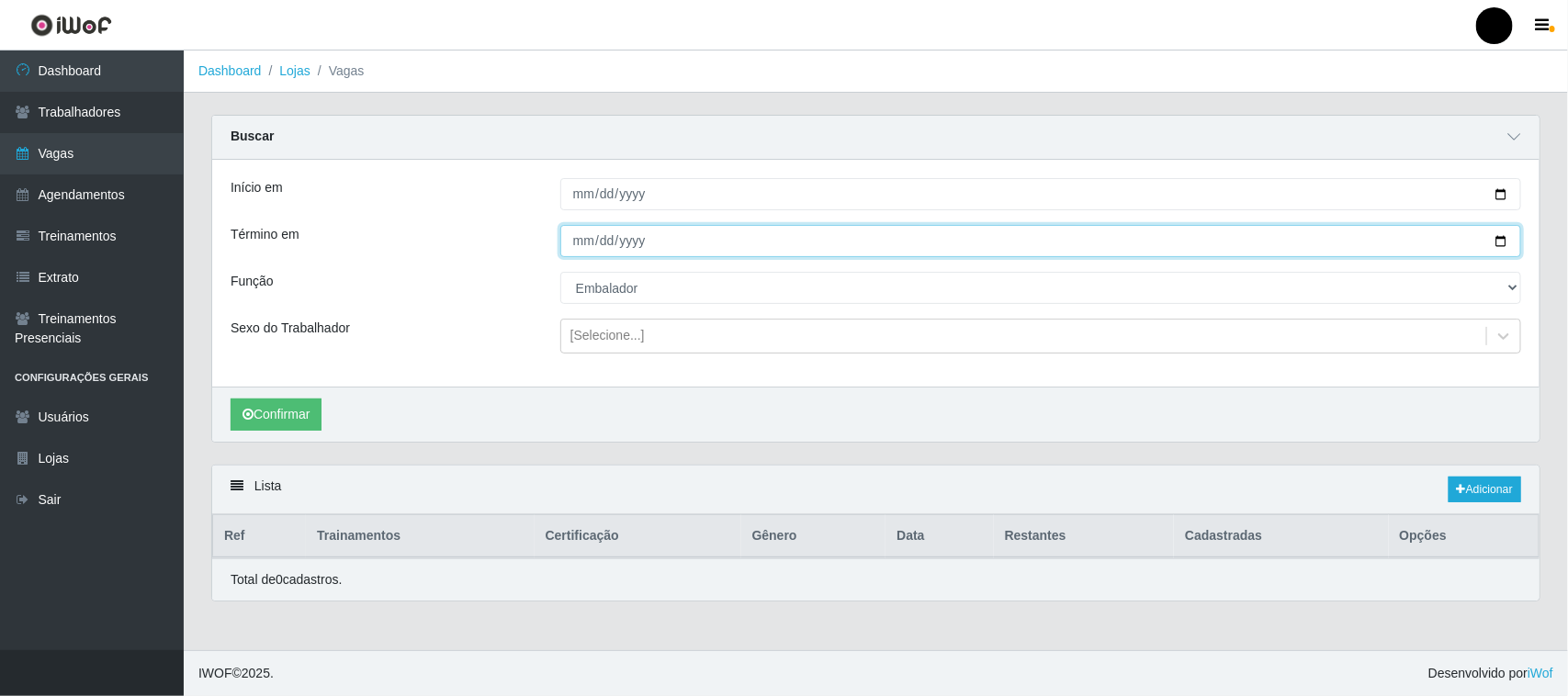
click at [1499, 235] on input "2025-10-17" at bounding box center [1040, 241] width 961 height 32
click at [1498, 241] on input "2025-10-24" at bounding box center [1040, 241] width 961 height 32
type input "2025-10-31"
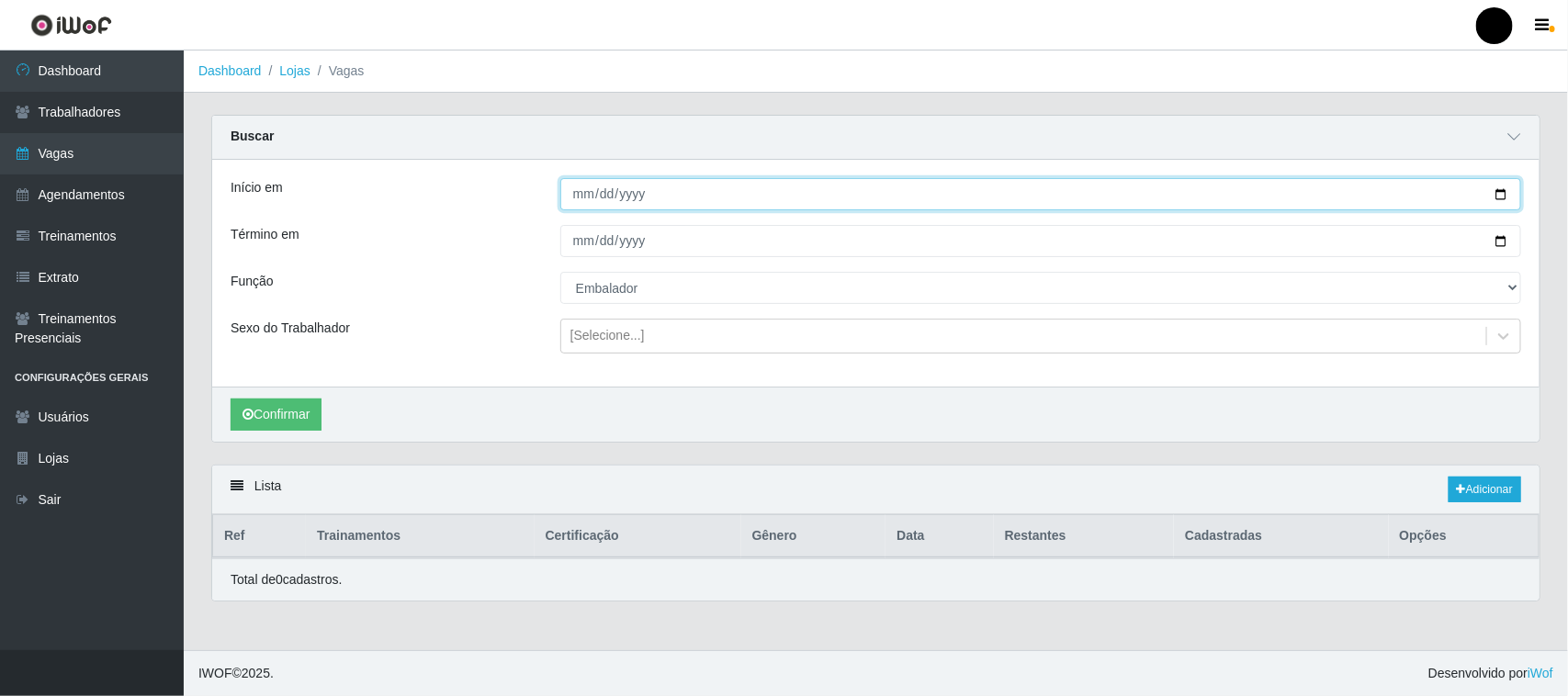
click at [1499, 194] on input "[DATE]" at bounding box center [1040, 194] width 961 height 32
click at [290, 415] on button "Confirmar" at bounding box center [275, 415] width 91 height 32
click at [1497, 193] on input "2025-10-24" at bounding box center [1040, 194] width 961 height 32
type input "2025-10-03"
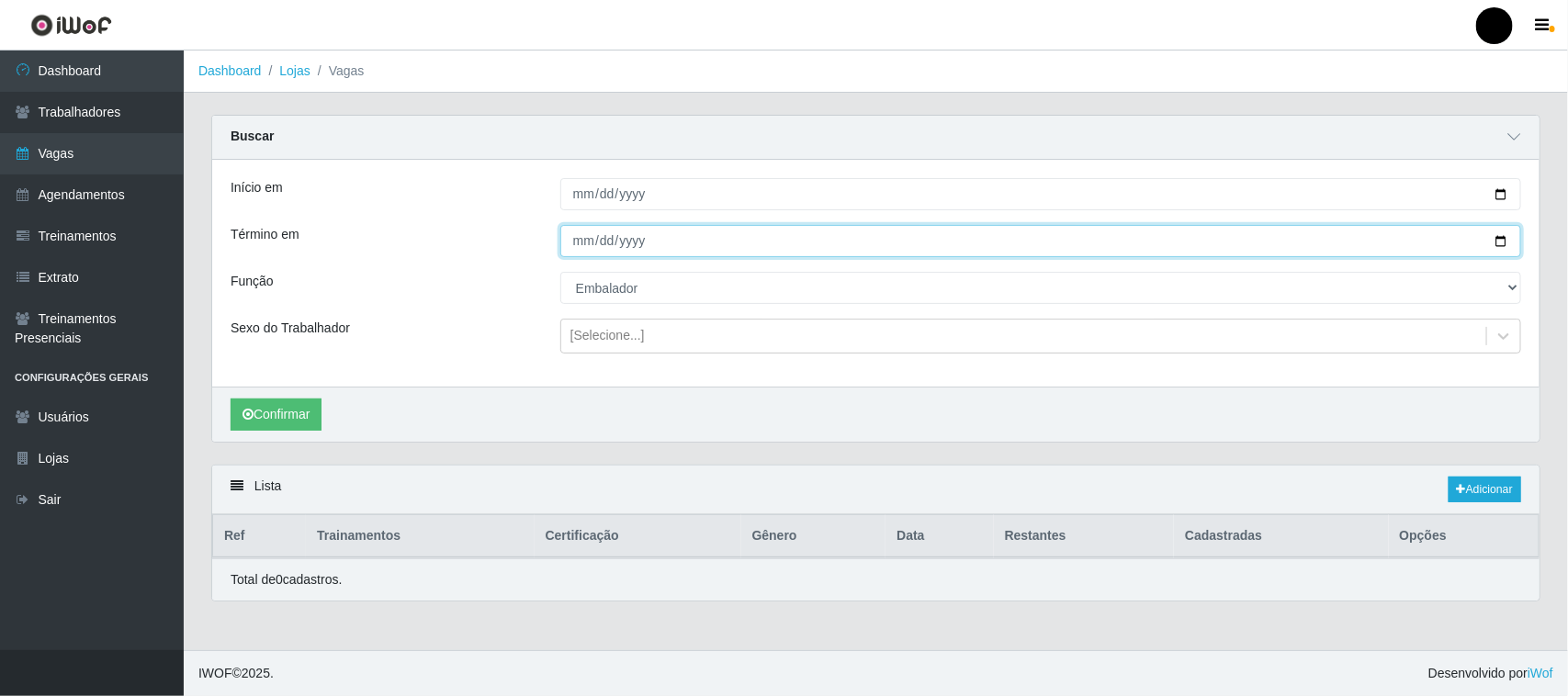
click at [1498, 236] on input "2025-10-31" at bounding box center [1040, 241] width 961 height 32
type input "[DATE]"
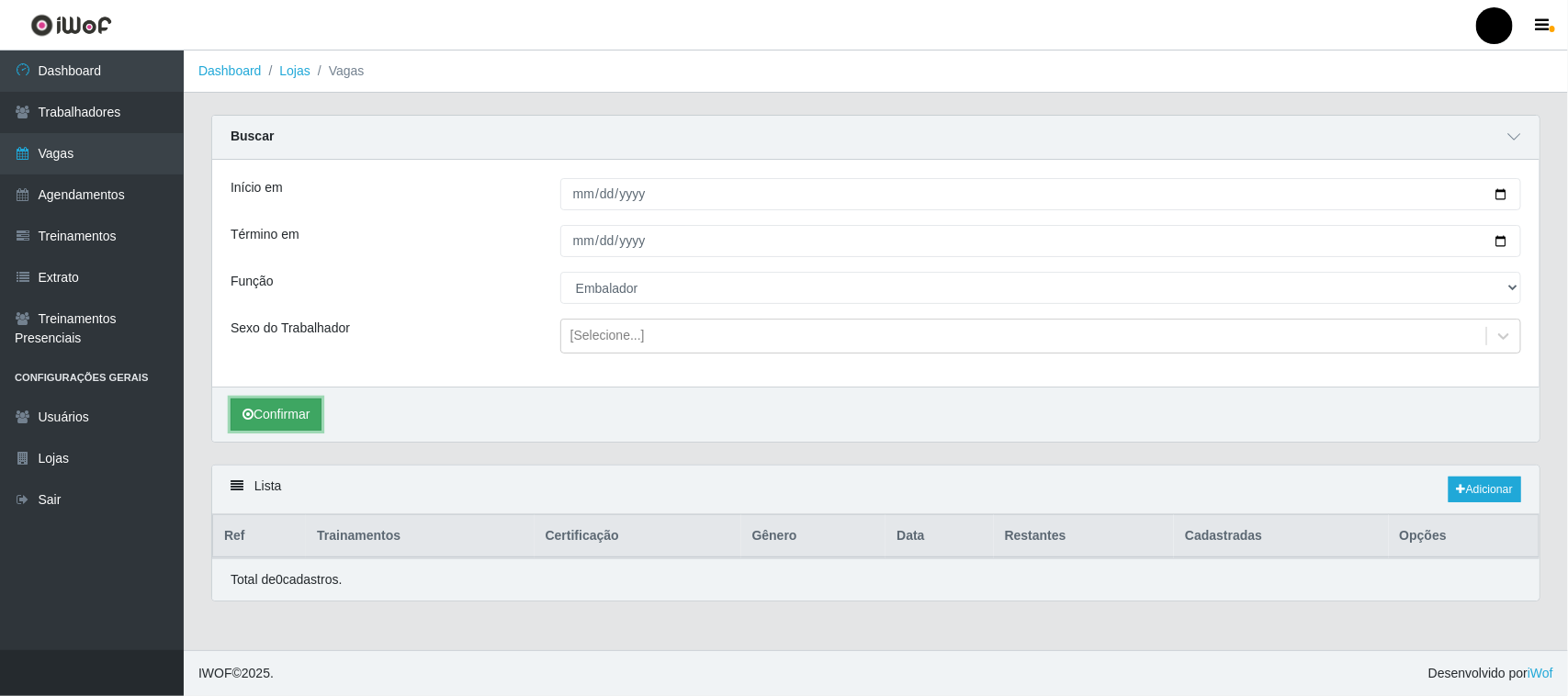
click at [276, 407] on button "Confirmar" at bounding box center [275, 415] width 91 height 32
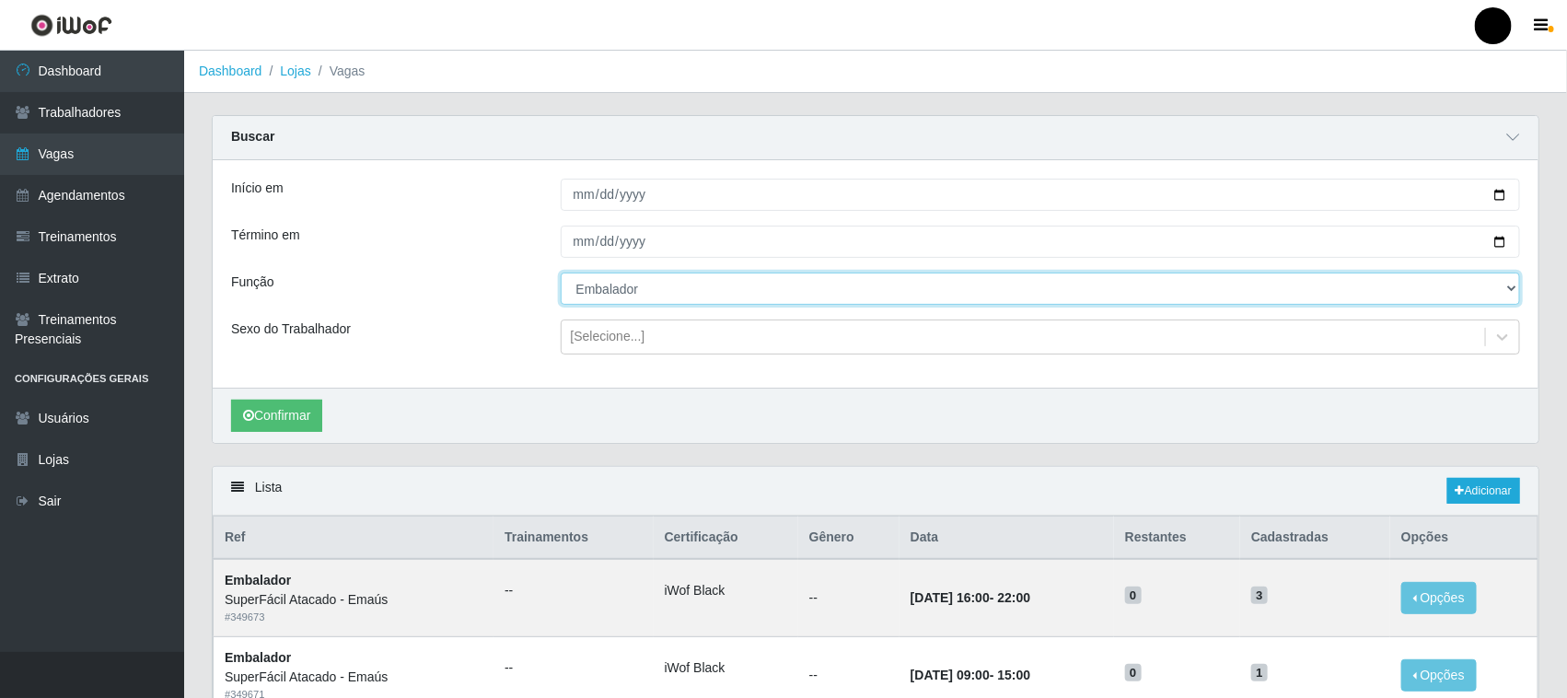
click at [661, 291] on select "[Selecione...] Auxiliar de Estacionamento Auxiliar de Estacionamento + Auxiliar…" at bounding box center [1041, 289] width 960 height 32
click at [561, 273] on select "[Selecione...] Auxiliar de Estacionamento Auxiliar de Estacionamento + Auxiliar…" at bounding box center [1041, 289] width 960 height 32
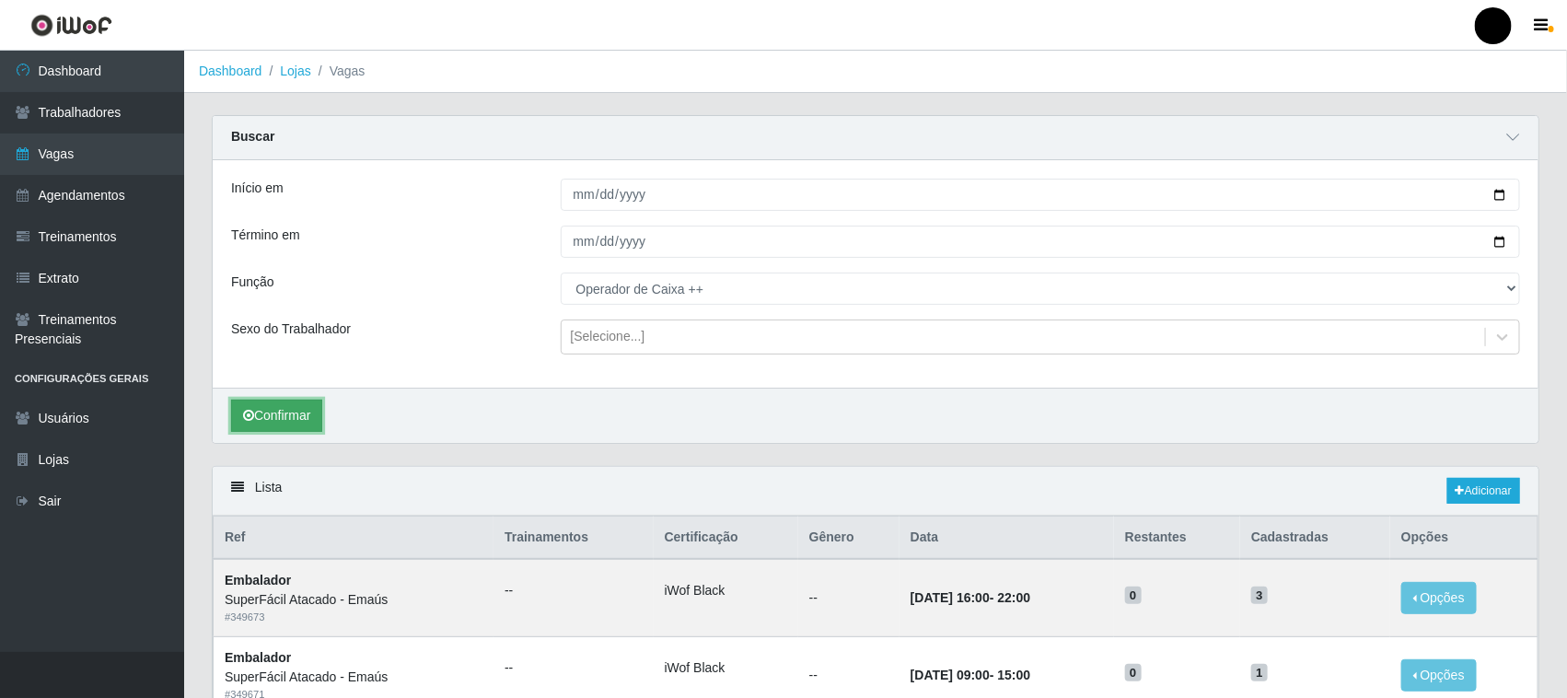
click at [287, 414] on button "Confirmar" at bounding box center [276, 416] width 91 height 32
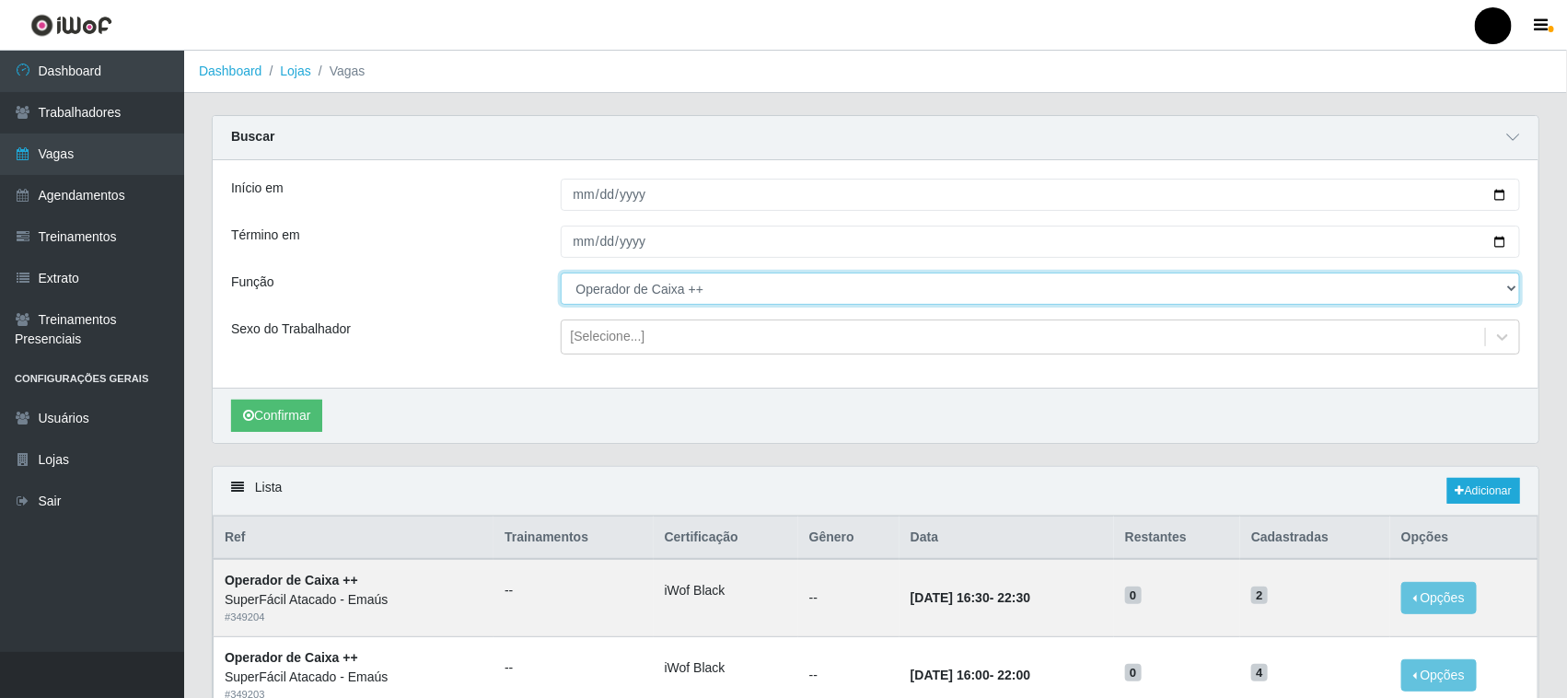
click at [689, 297] on select "[Selecione...] Auxiliar de Estacionamento Auxiliar de Estacionamento + Auxiliar…" at bounding box center [1041, 289] width 960 height 32
select select "71"
click at [561, 273] on select "[Selecione...] Auxiliar de Estacionamento Auxiliar de Estacionamento + Auxiliar…" at bounding box center [1041, 289] width 960 height 32
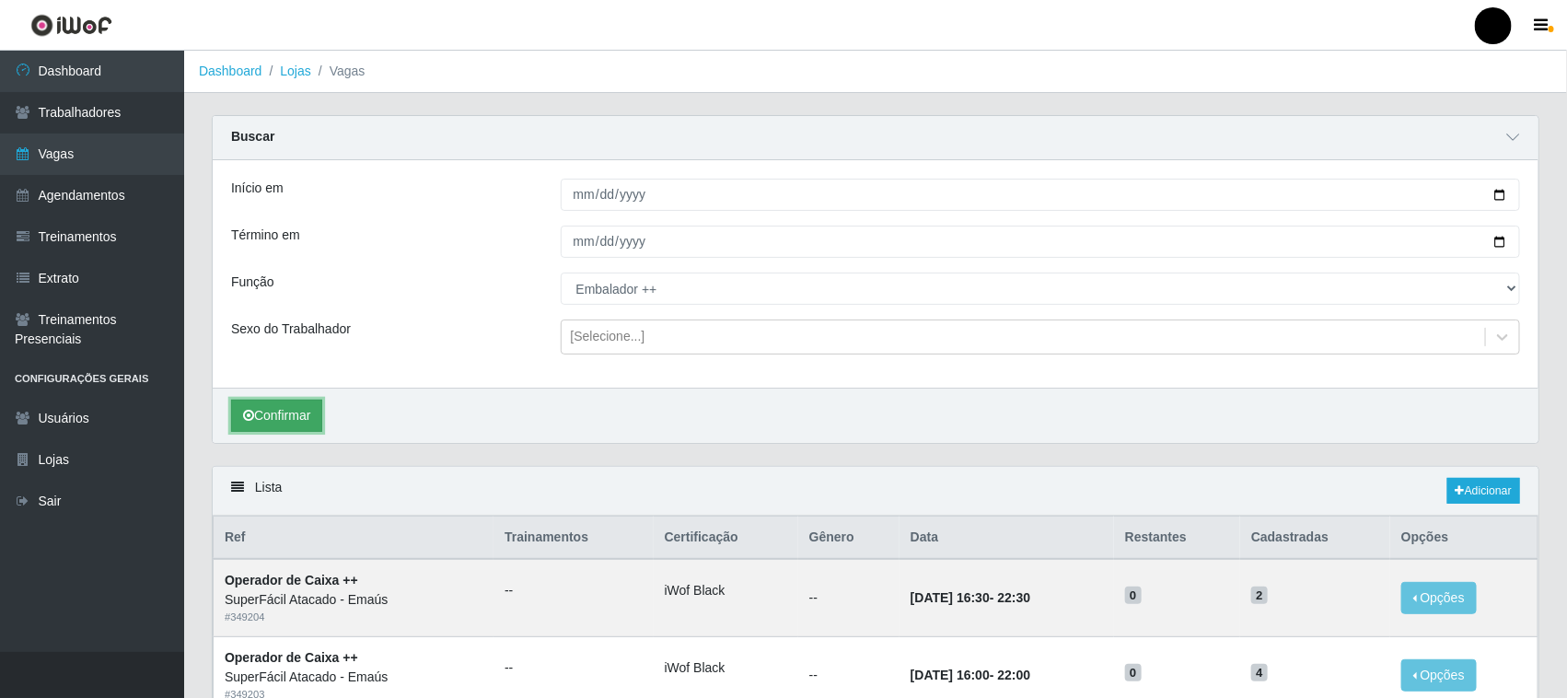
click at [285, 425] on button "Confirmar" at bounding box center [276, 416] width 91 height 32
click at [1499, 196] on input "2025-10-03" at bounding box center [1041, 195] width 960 height 32
type input "[DATE]"
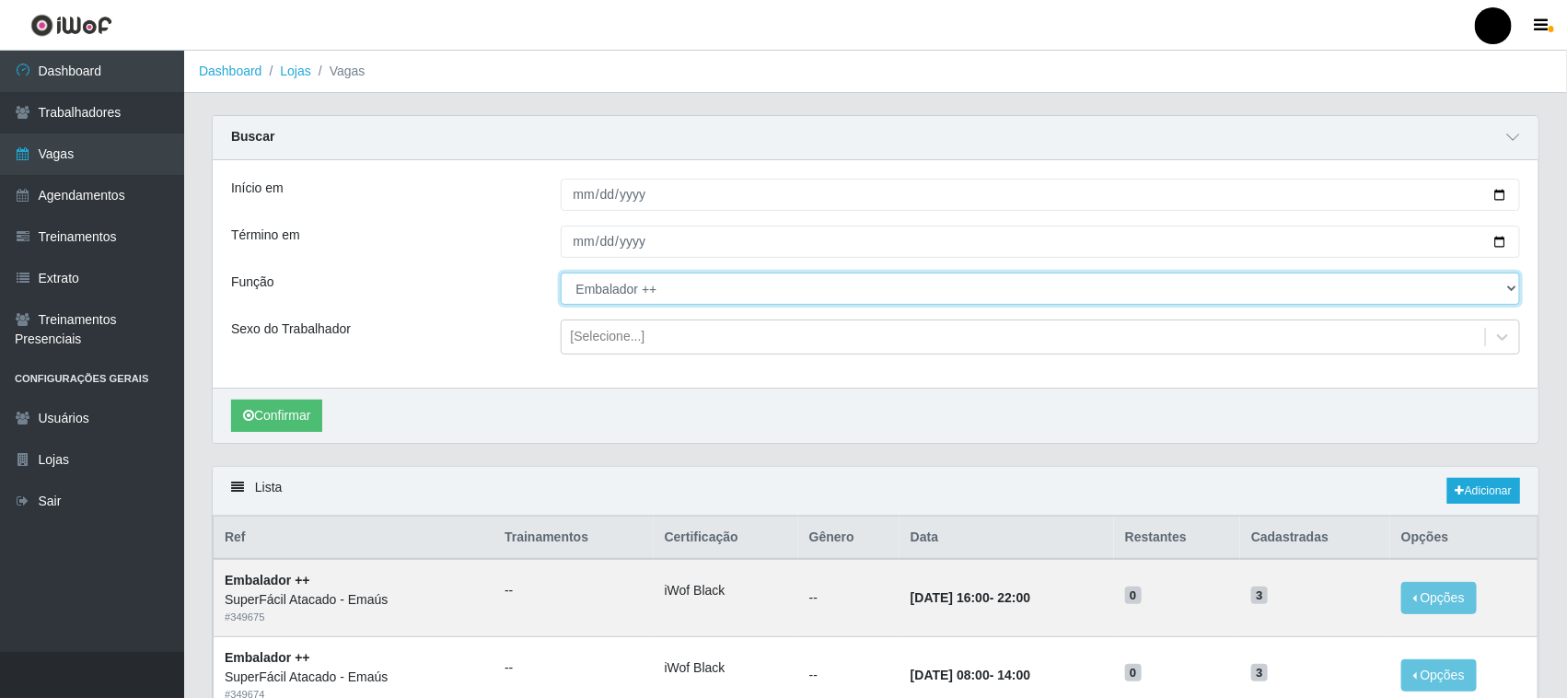
click at [647, 290] on select "[Selecione...] Auxiliar de Estacionamento Auxiliar de Estacionamento + Auxiliar…" at bounding box center [1041, 289] width 960 height 32
select select "1"
click at [561, 273] on select "[Selecione...] Auxiliar de Estacionamento Auxiliar de Estacionamento + Auxiliar…" at bounding box center [1041, 289] width 960 height 32
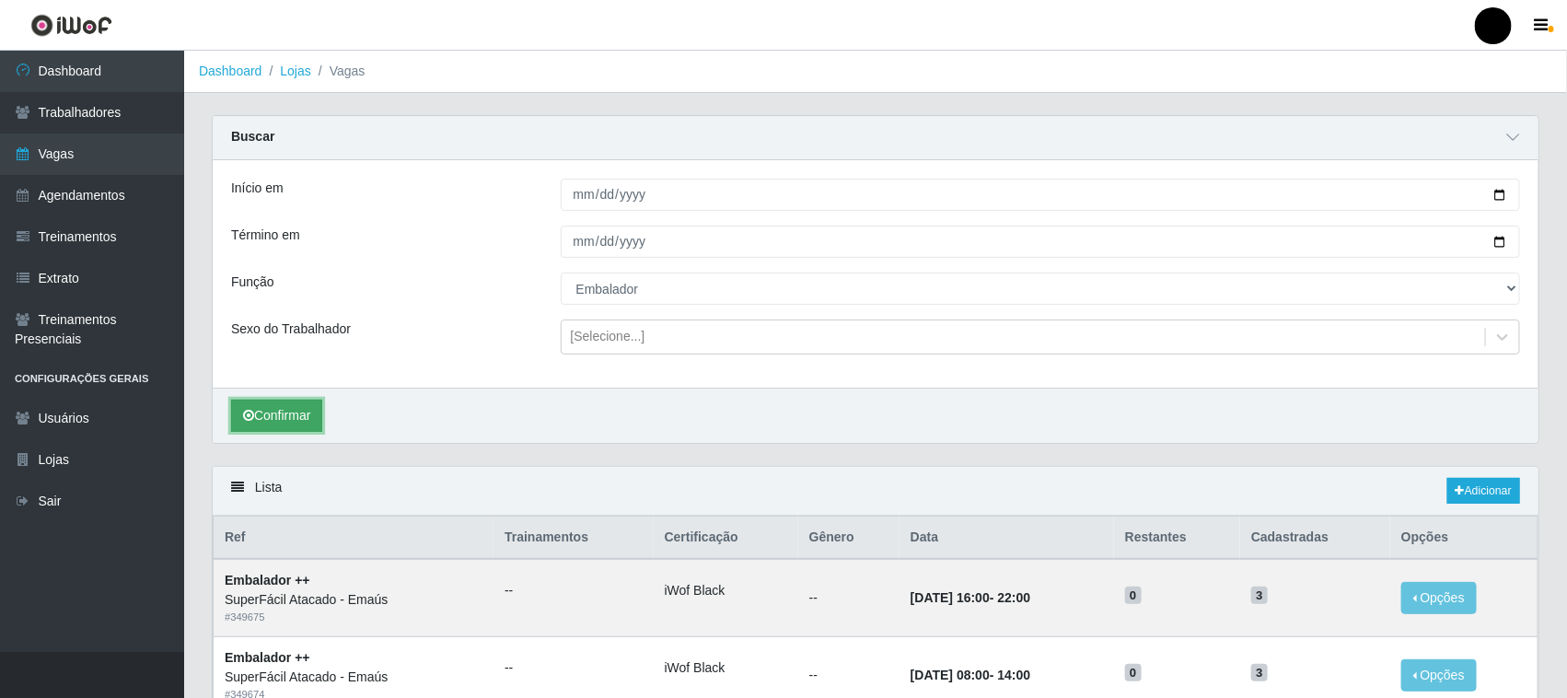
click at [295, 422] on button "Confirmar" at bounding box center [276, 416] width 91 height 32
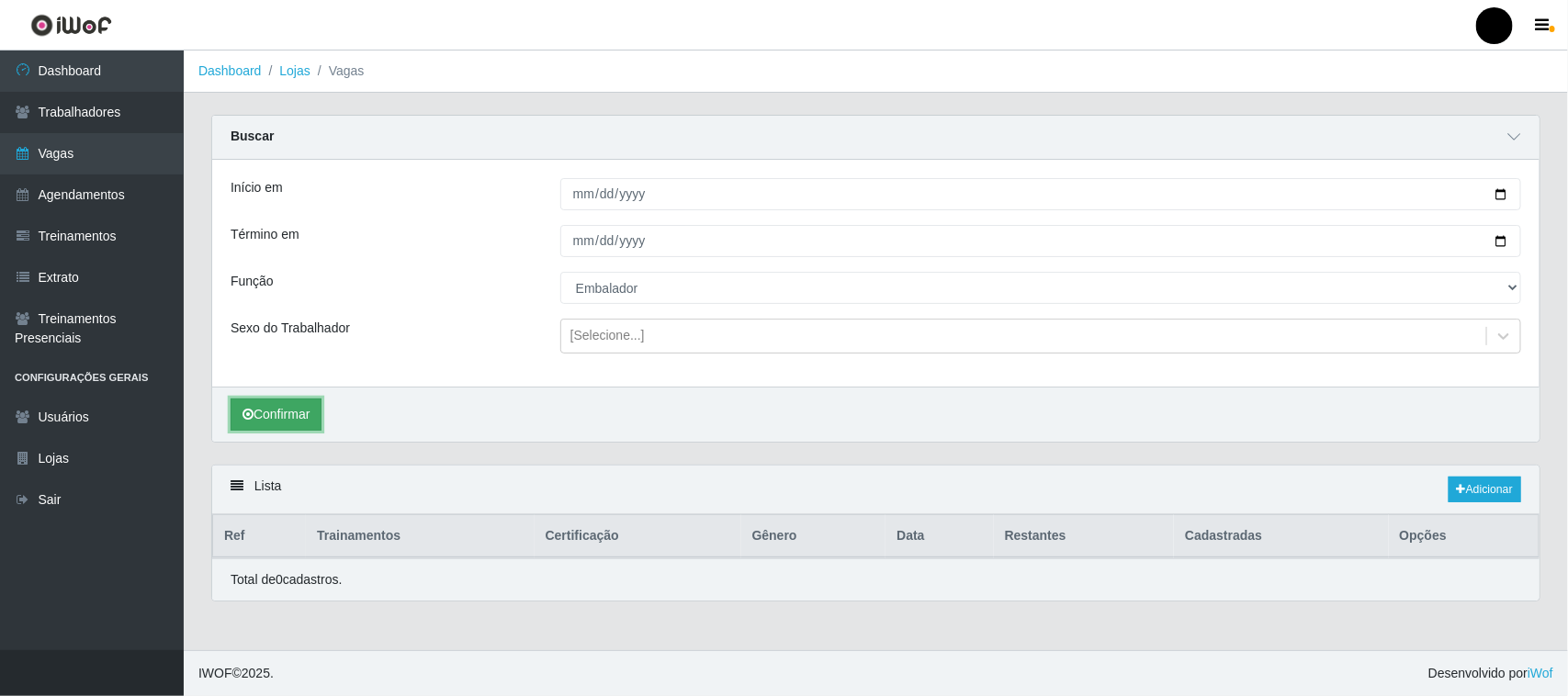
click at [286, 416] on button "Confirmar" at bounding box center [275, 415] width 91 height 32
click at [1499, 490] on link "Adicionar" at bounding box center [1484, 490] width 73 height 26
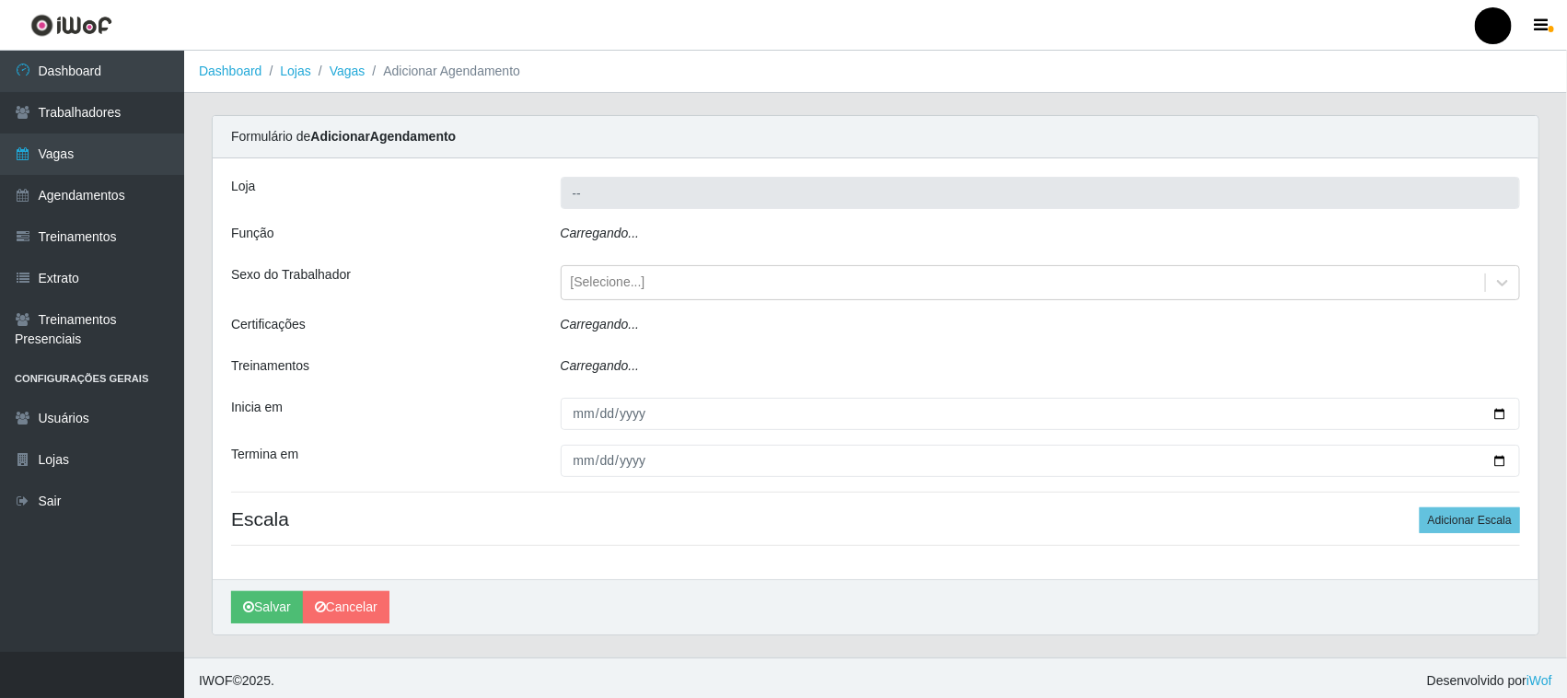
type input "SuperFácil Atacado - Emaús"
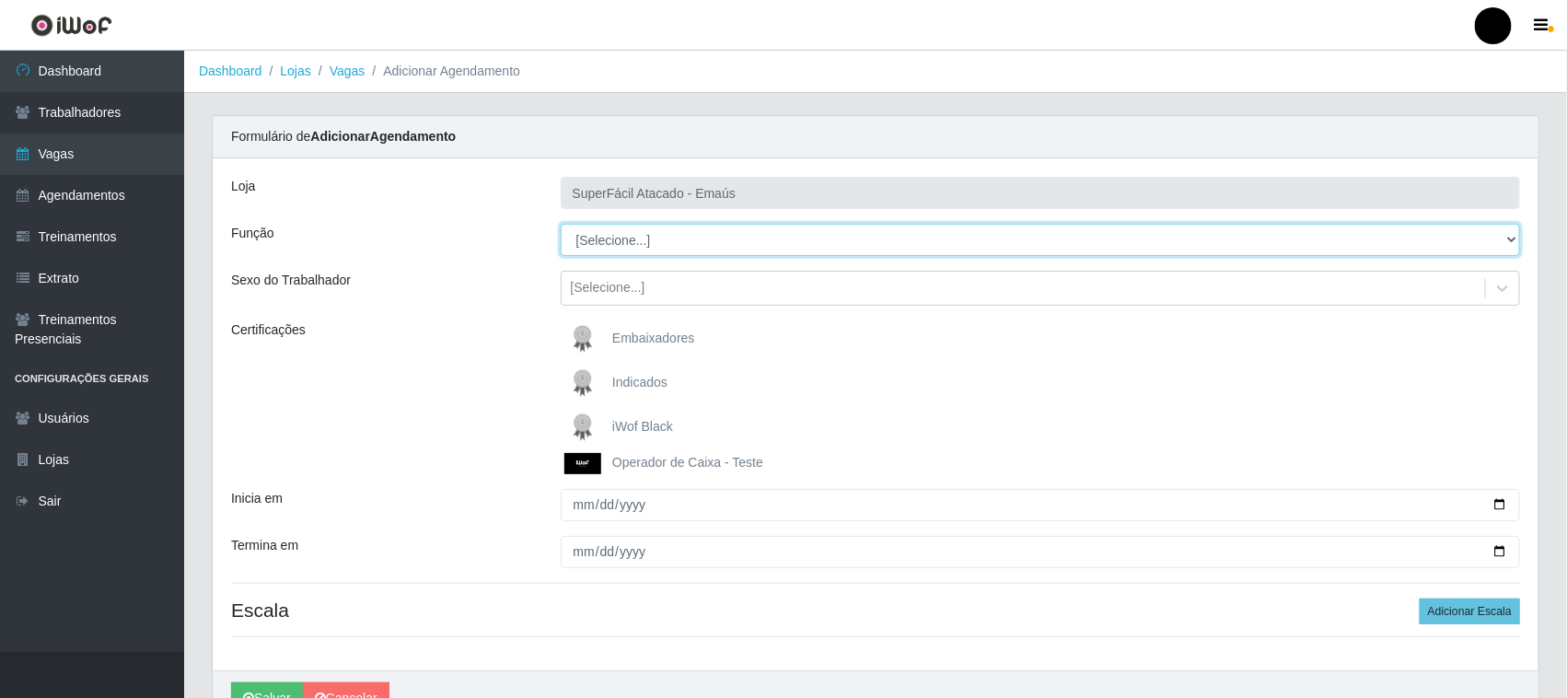
click at [652, 241] on select "[Selecione...] Auxiliar de Estacionamento Auxiliar de Estacionamento + Auxiliar…" at bounding box center [1041, 240] width 960 height 32
select select "1"
click at [561, 224] on select "[Selecione...] Auxiliar de Estacionamento Auxiliar de Estacionamento + Auxiliar…" at bounding box center [1041, 240] width 960 height 32
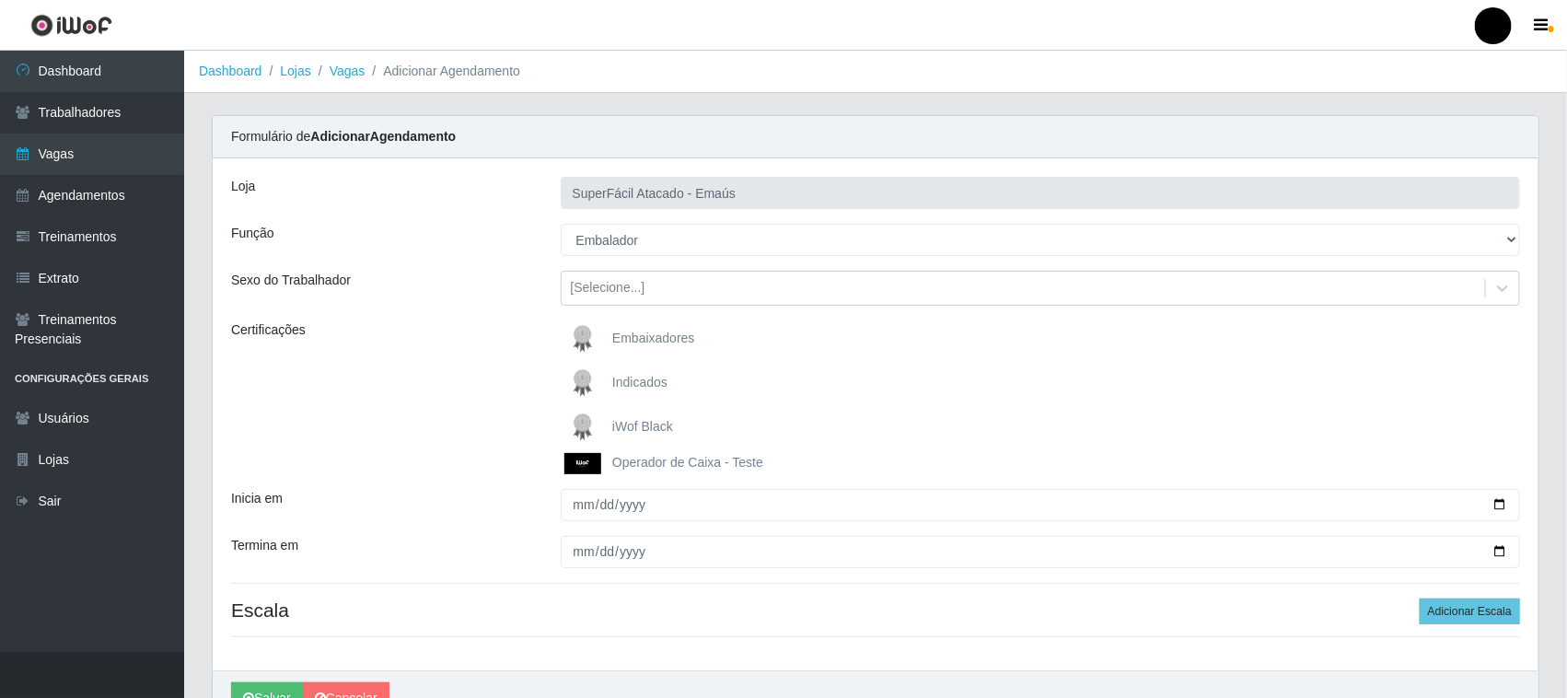
click at [586, 422] on img at bounding box center [586, 427] width 44 height 37
click at [0, 0] on input "iWof Black" at bounding box center [0, 0] width 0 height 0
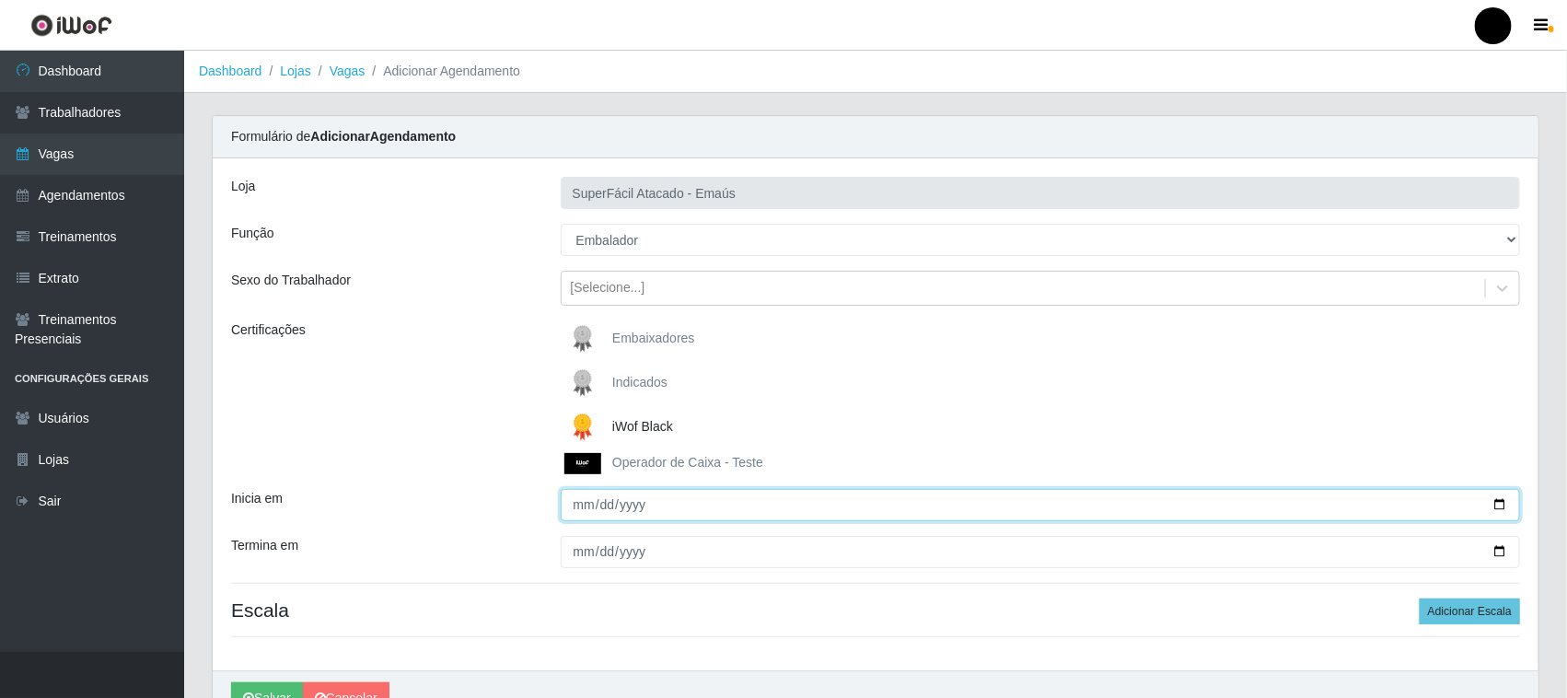
click at [1497, 504] on input "Inicia em" at bounding box center [1041, 505] width 960 height 32
type input "[DATE]"
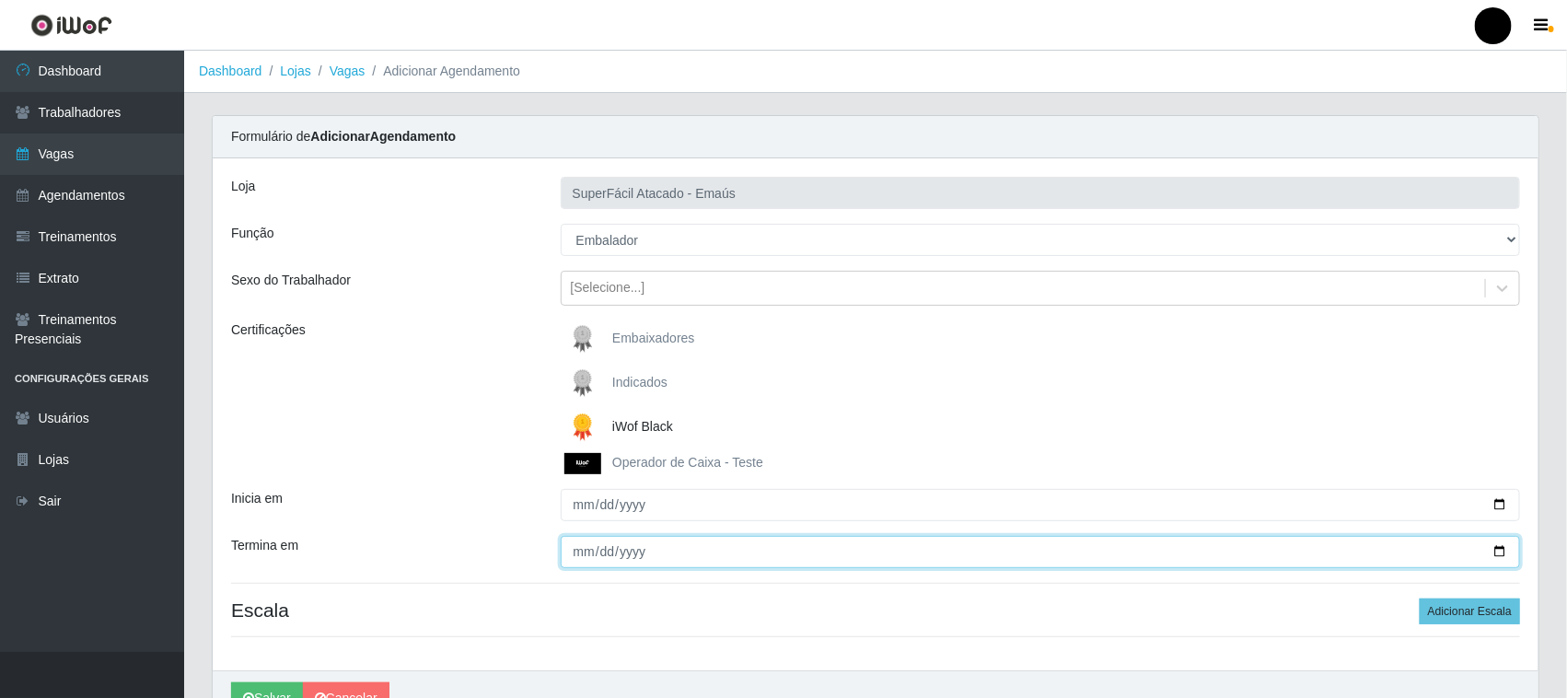
click at [1503, 552] on input "Termina em" at bounding box center [1041, 552] width 960 height 32
type input "2025-10-31"
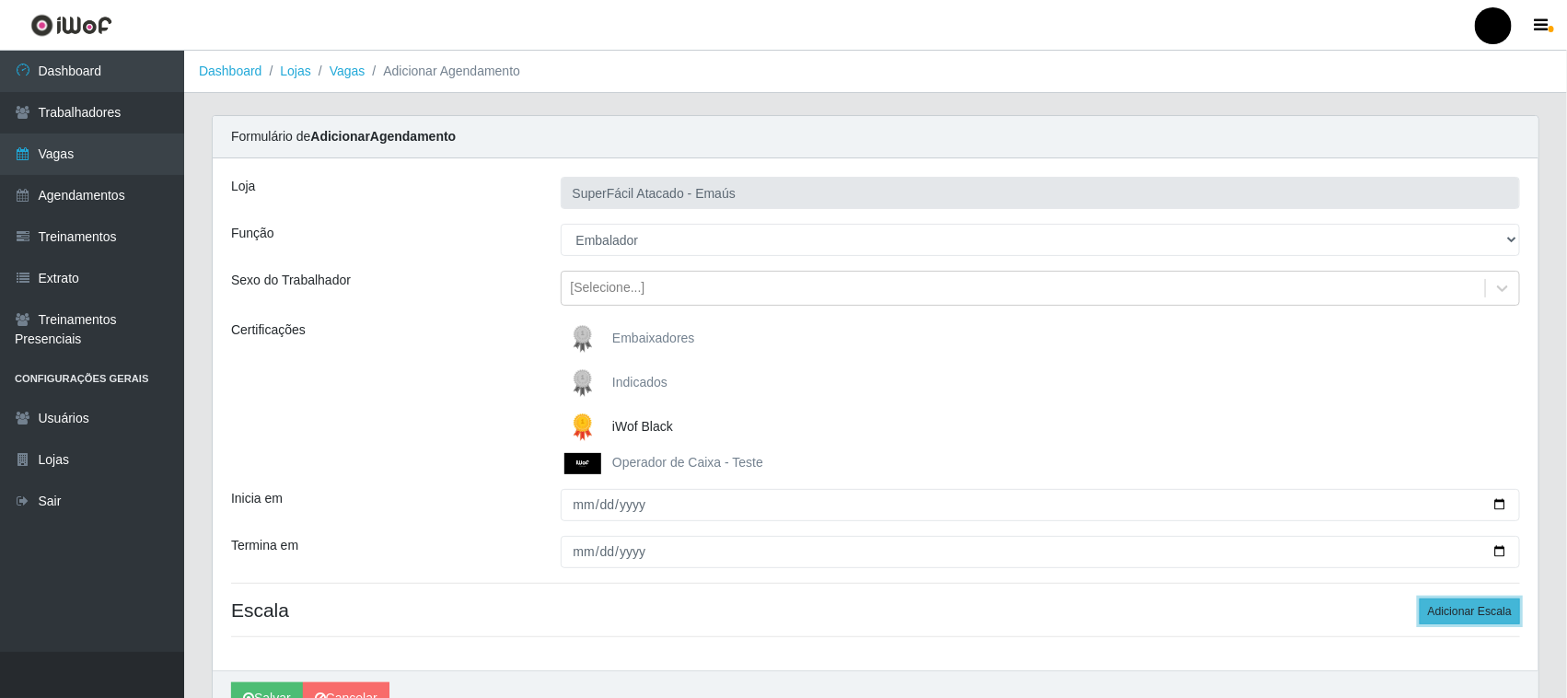
click at [1473, 614] on button "Adicionar Escala" at bounding box center [1470, 611] width 100 height 26
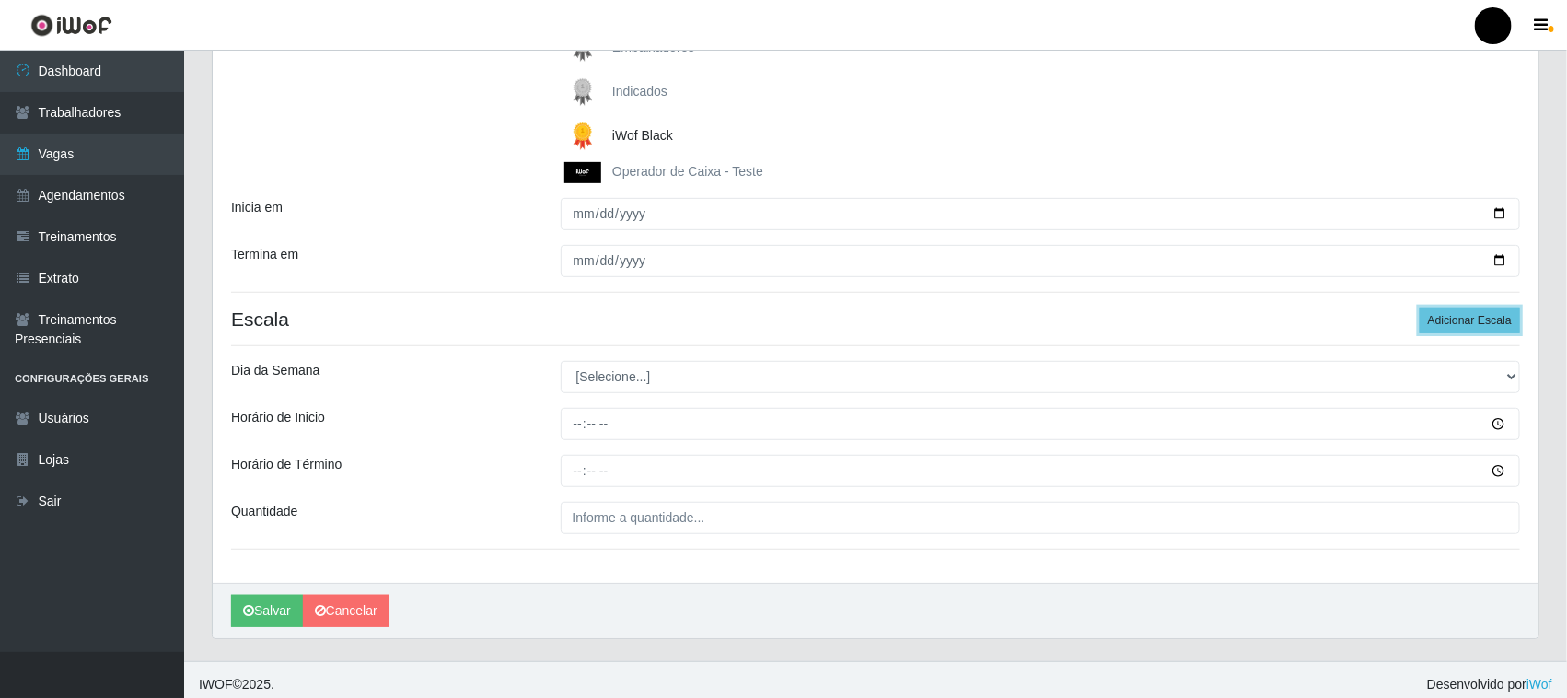
scroll to position [301, 0]
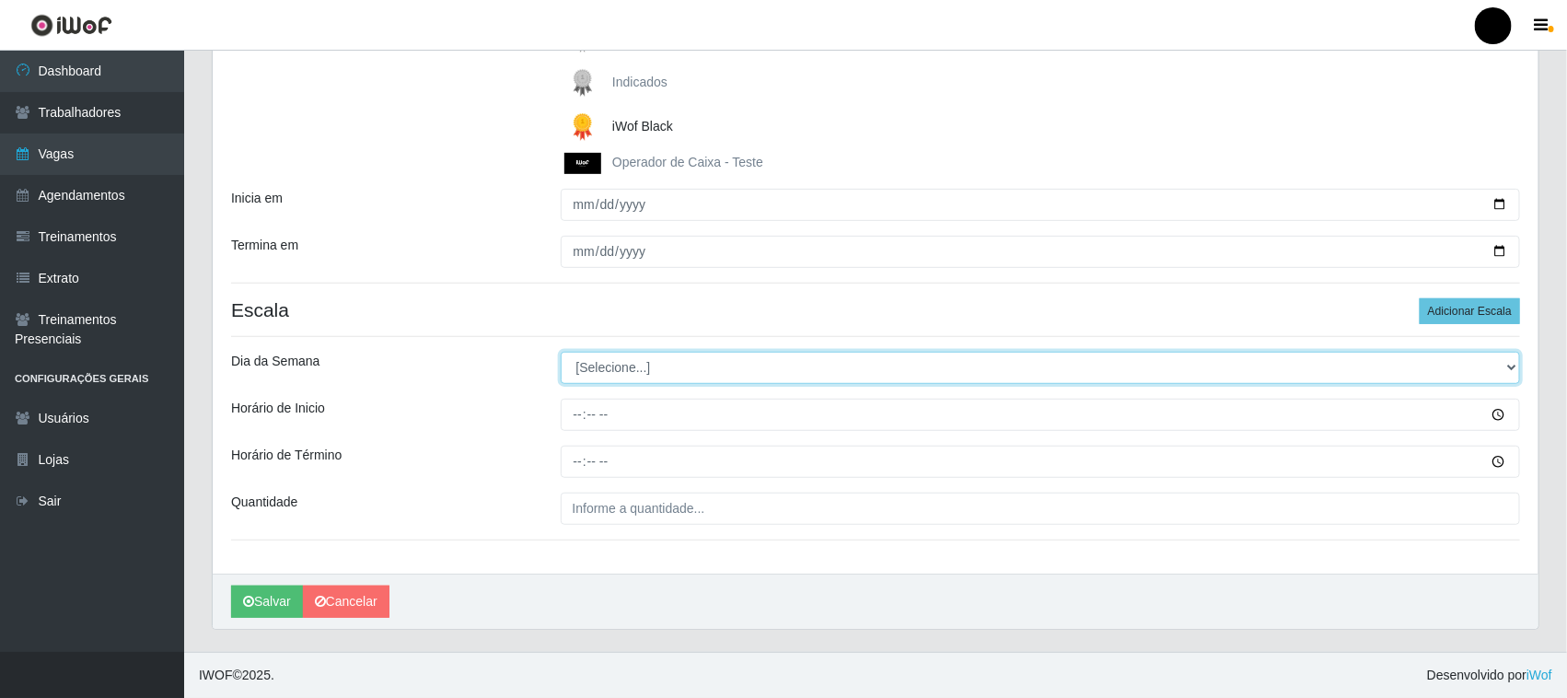
click at [610, 368] on select "[Selecione...] Segunda Terça Quarta Quinta Sexta Sábado Domingo" at bounding box center [1041, 368] width 960 height 32
click at [605, 371] on select "[Selecione...] Segunda Terça Quarta Quinta Sexta Sábado Domingo" at bounding box center [1041, 368] width 960 height 32
select select "5"
click at [561, 352] on select "[Selecione...] Segunda Terça Quarta Quinta Sexta Sábado Domingo" at bounding box center [1041, 368] width 960 height 32
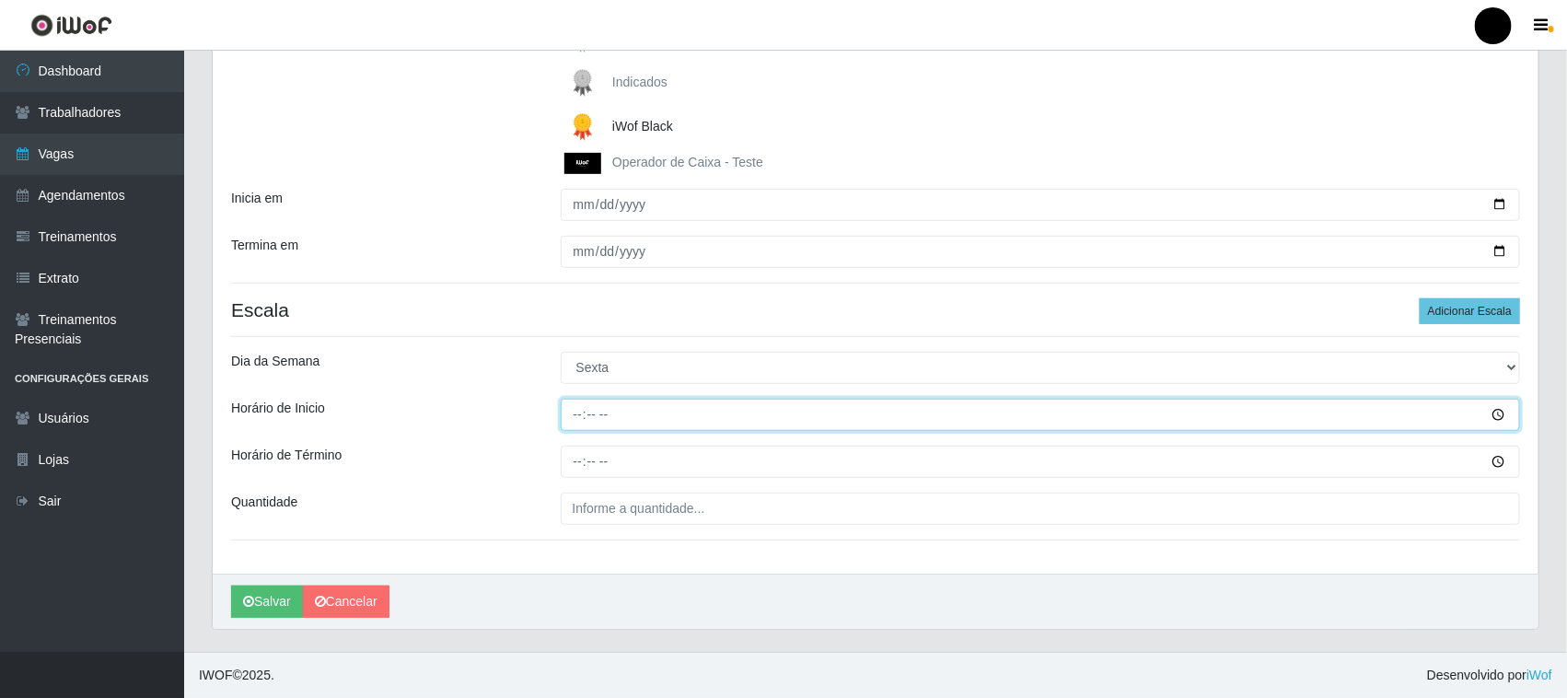
click at [577, 419] on input "Horário de Inicio" at bounding box center [1041, 415] width 960 height 32
type input "09:00"
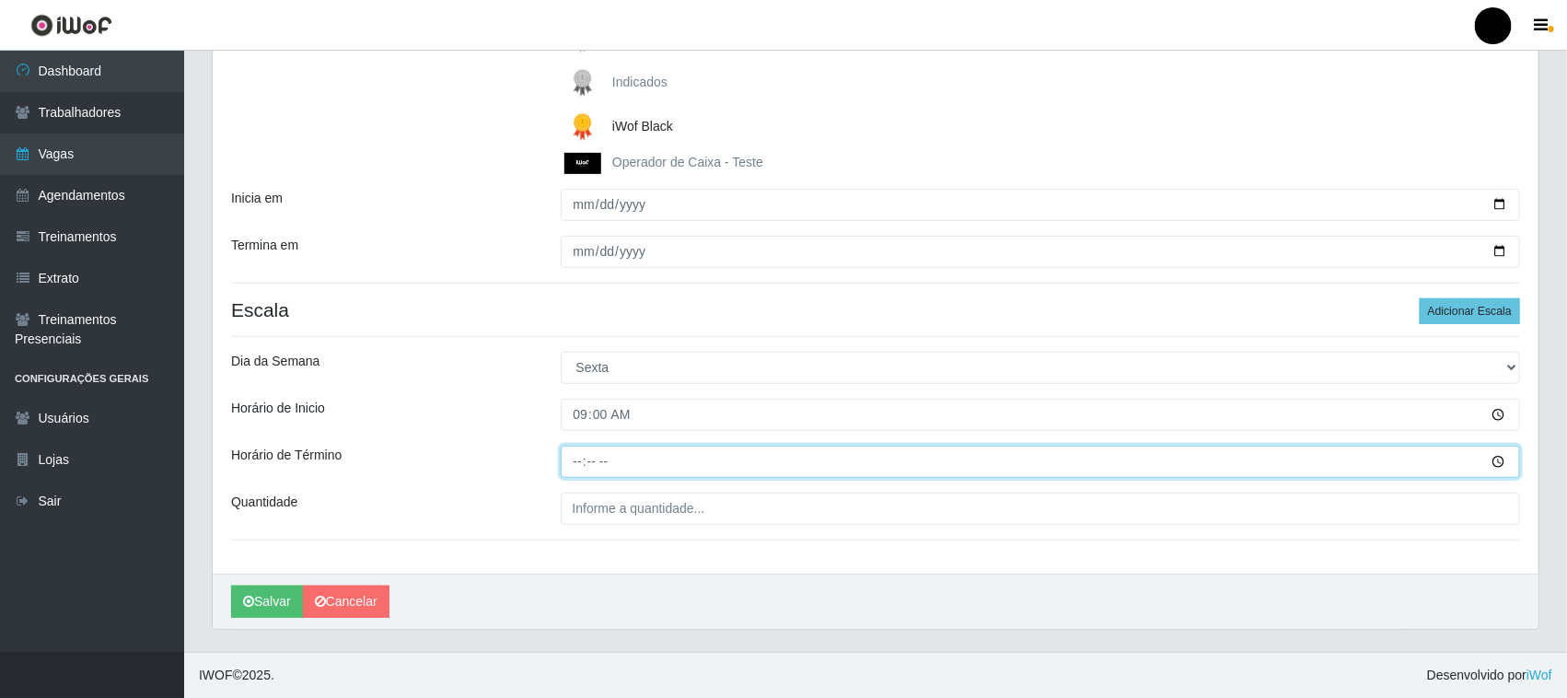
click at [571, 463] on input "Horário de Término" at bounding box center [1041, 462] width 960 height 32
type input "15:00"
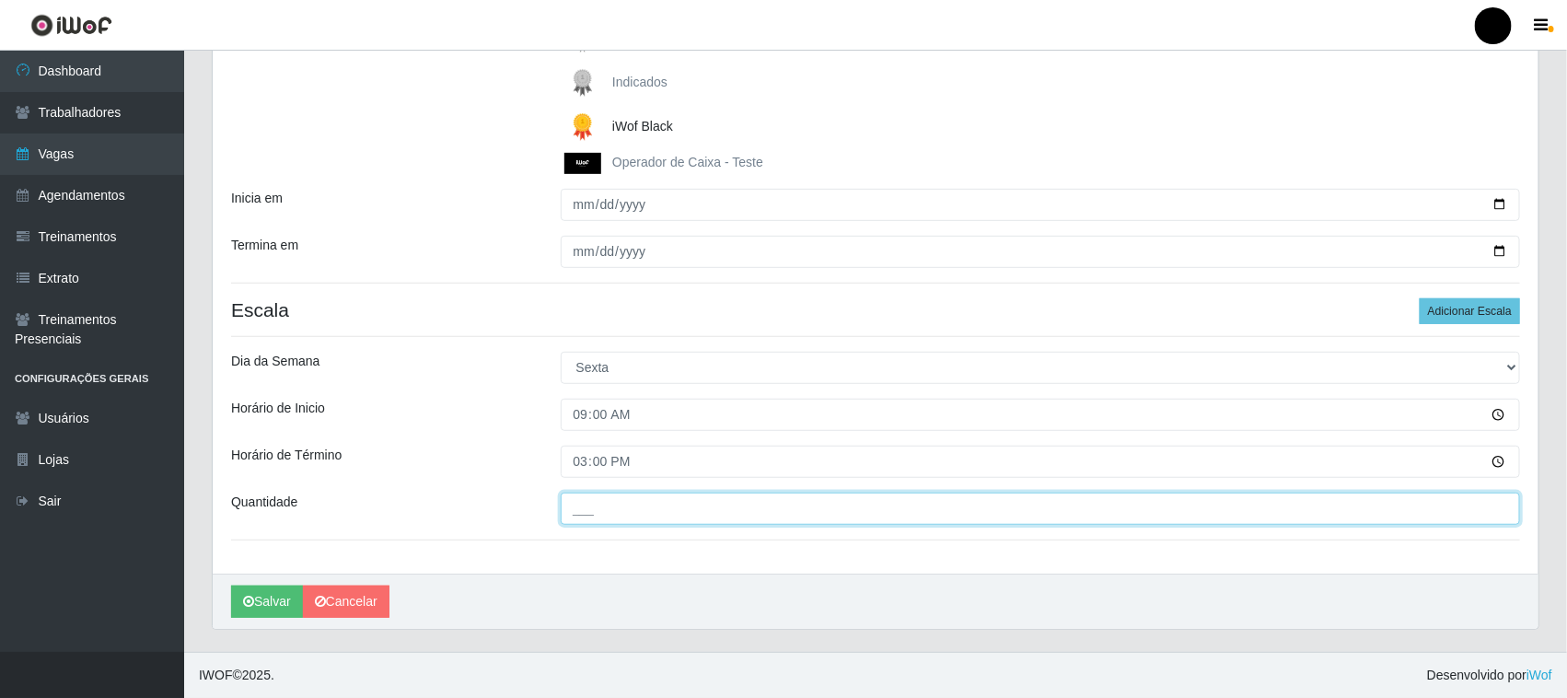
click at [606, 498] on input "___" at bounding box center [1041, 509] width 960 height 32
type input "03_"
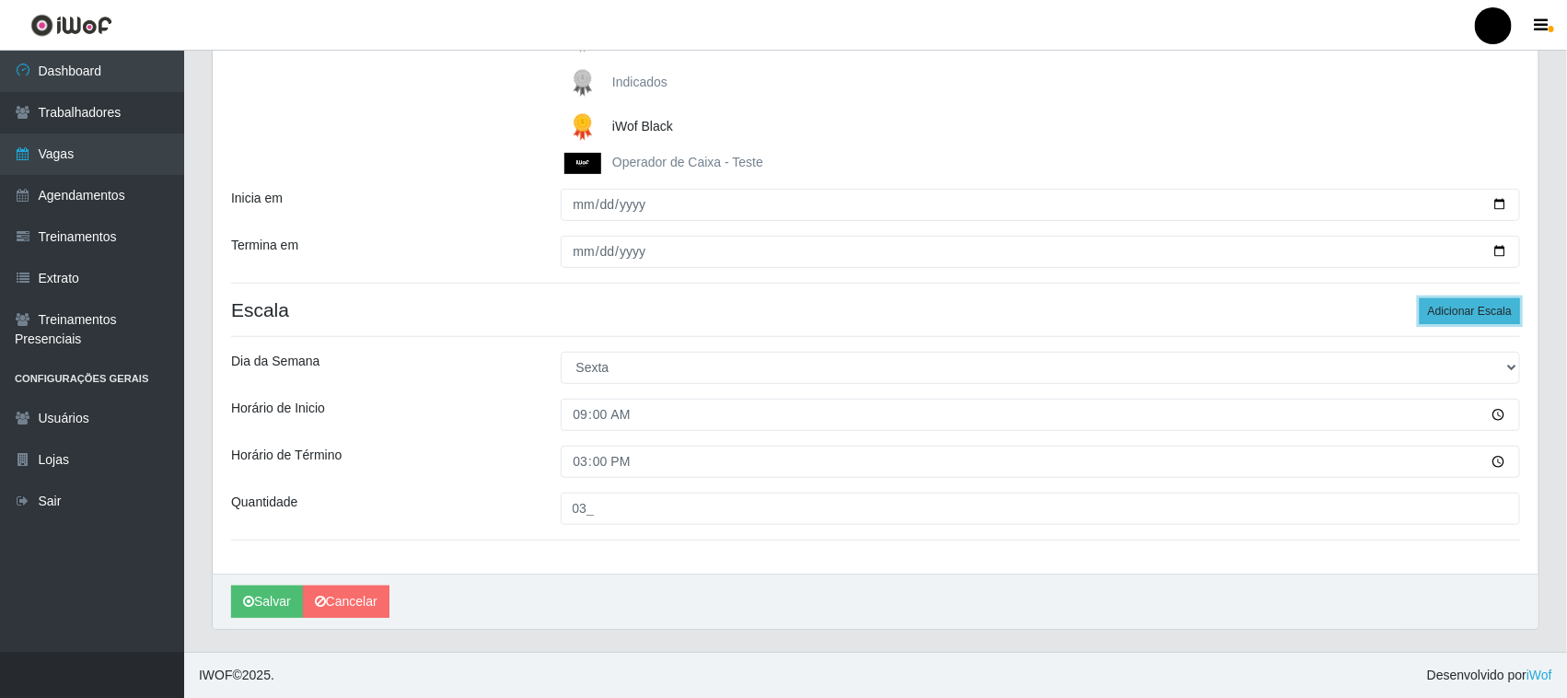
click at [1467, 315] on button "Adicionar Escala" at bounding box center [1470, 311] width 100 height 26
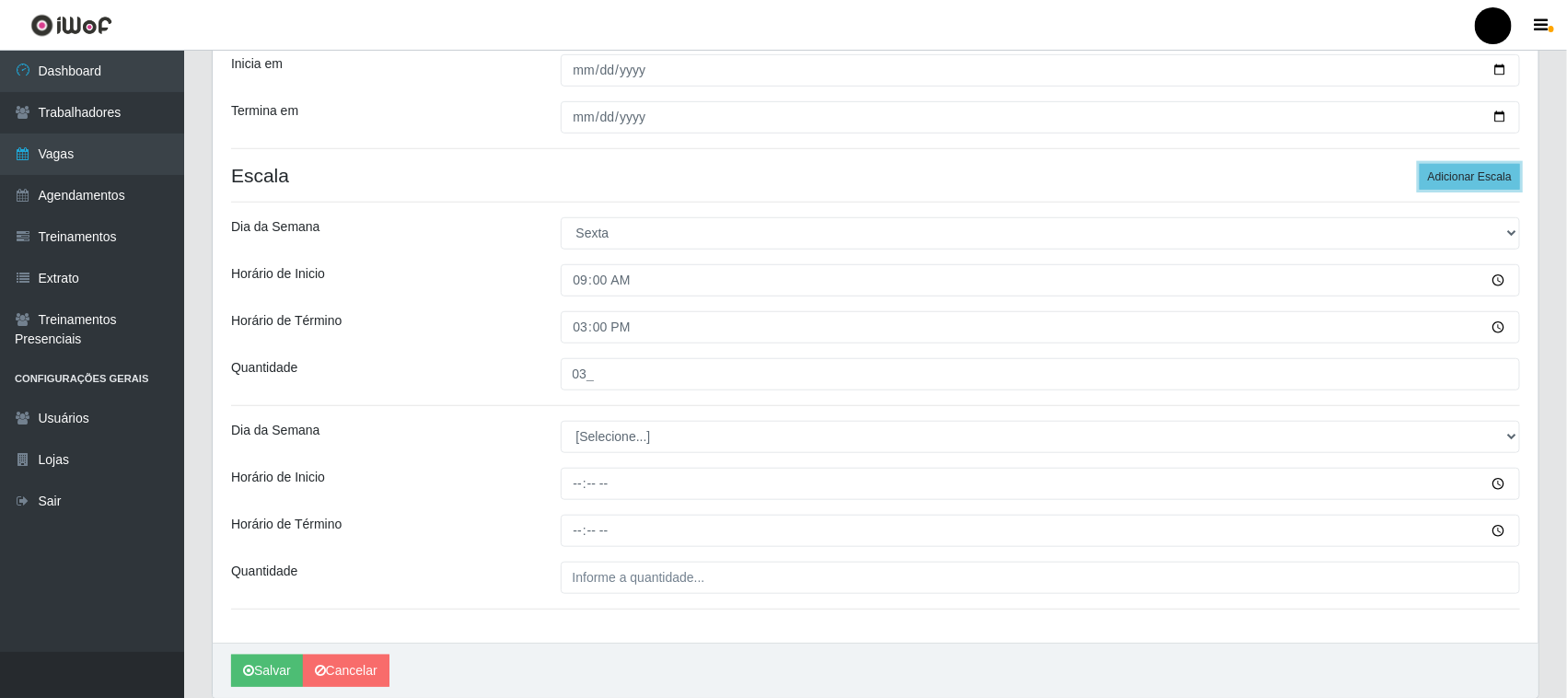
scroll to position [505, 0]
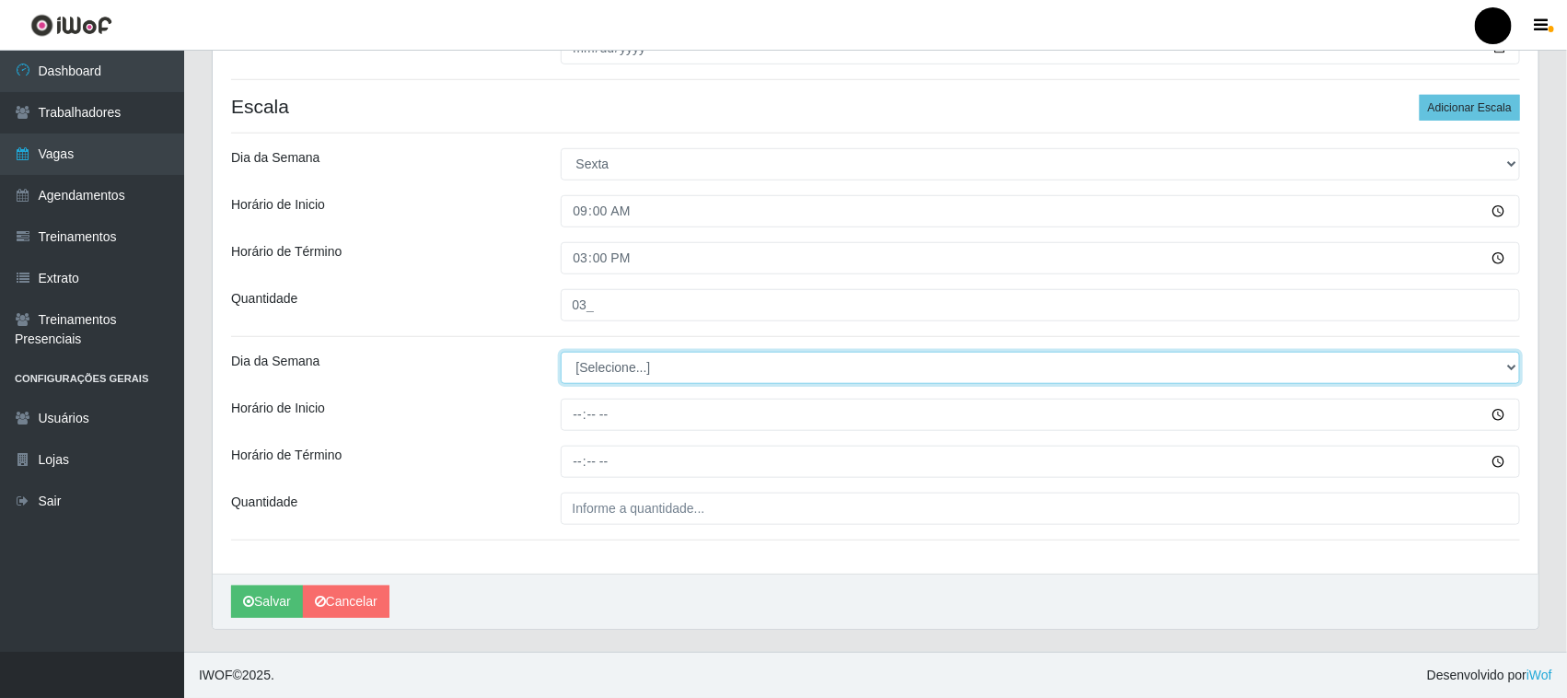
click at [606, 369] on select "[Selecione...] Segunda Terça Quarta Quinta Sexta Sábado Domingo" at bounding box center [1041, 368] width 960 height 32
select select "5"
click at [561, 352] on select "[Selecione...] Segunda Terça Quarta Quinta Sexta Sábado Domingo" at bounding box center [1041, 368] width 960 height 32
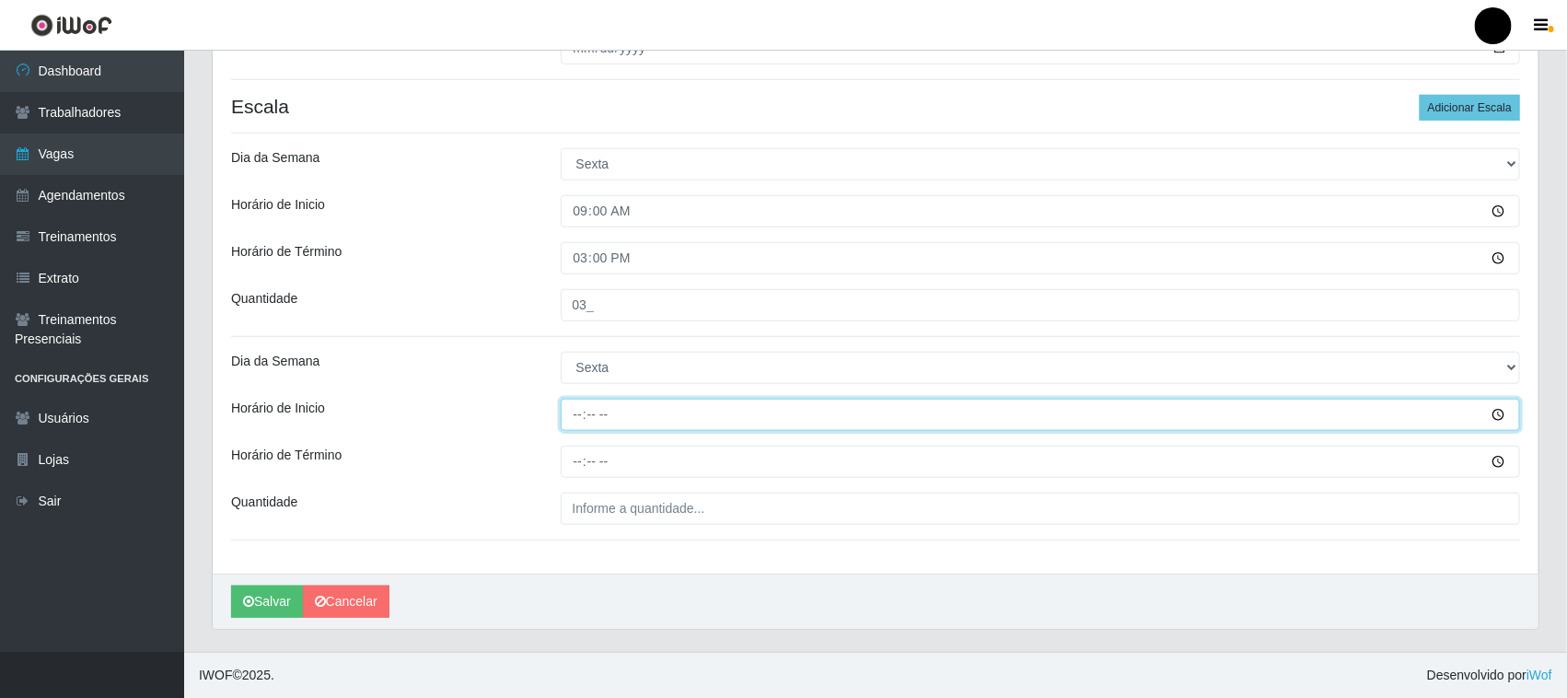
click at [581, 412] on input "Horário de Inicio" at bounding box center [1041, 415] width 960 height 32
type input "16:00"
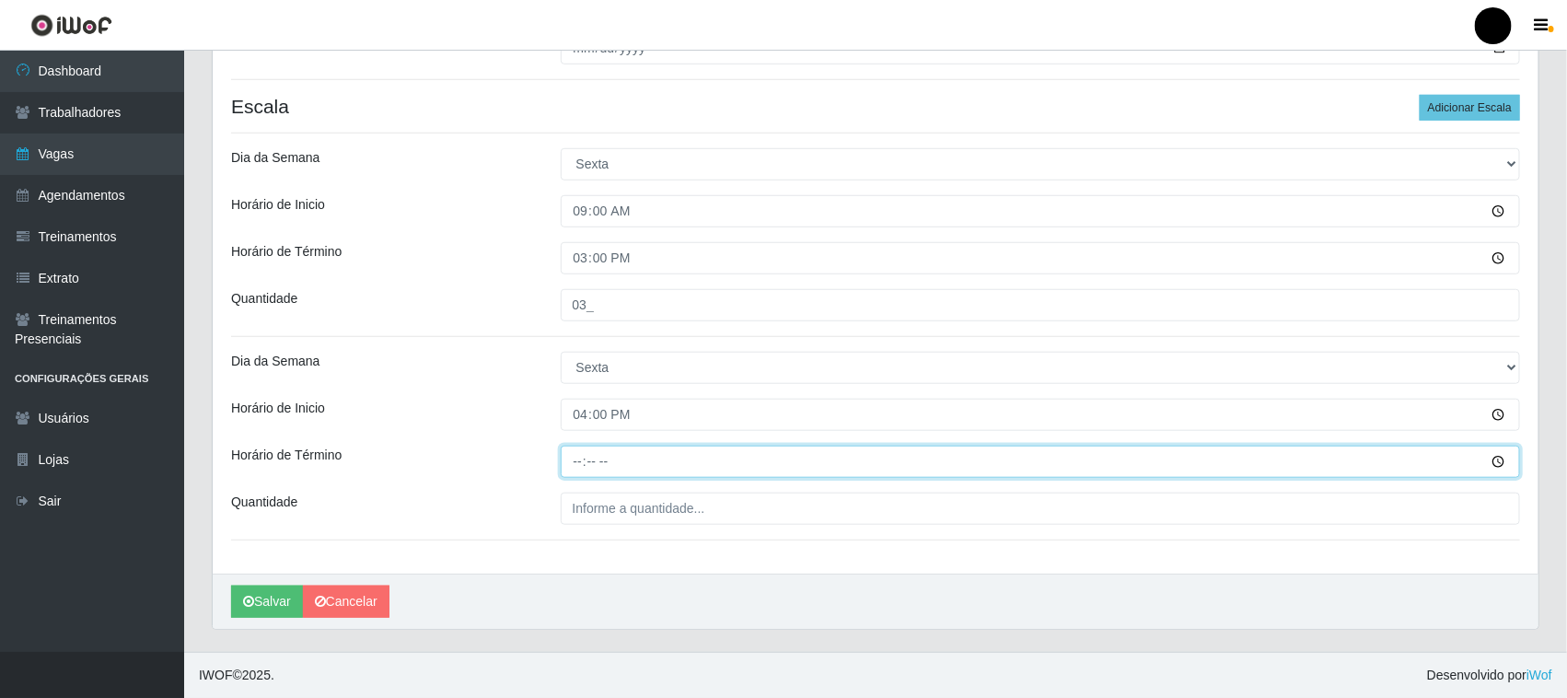
click at [577, 466] on input "Horário de Término" at bounding box center [1041, 462] width 960 height 32
type input "22:00"
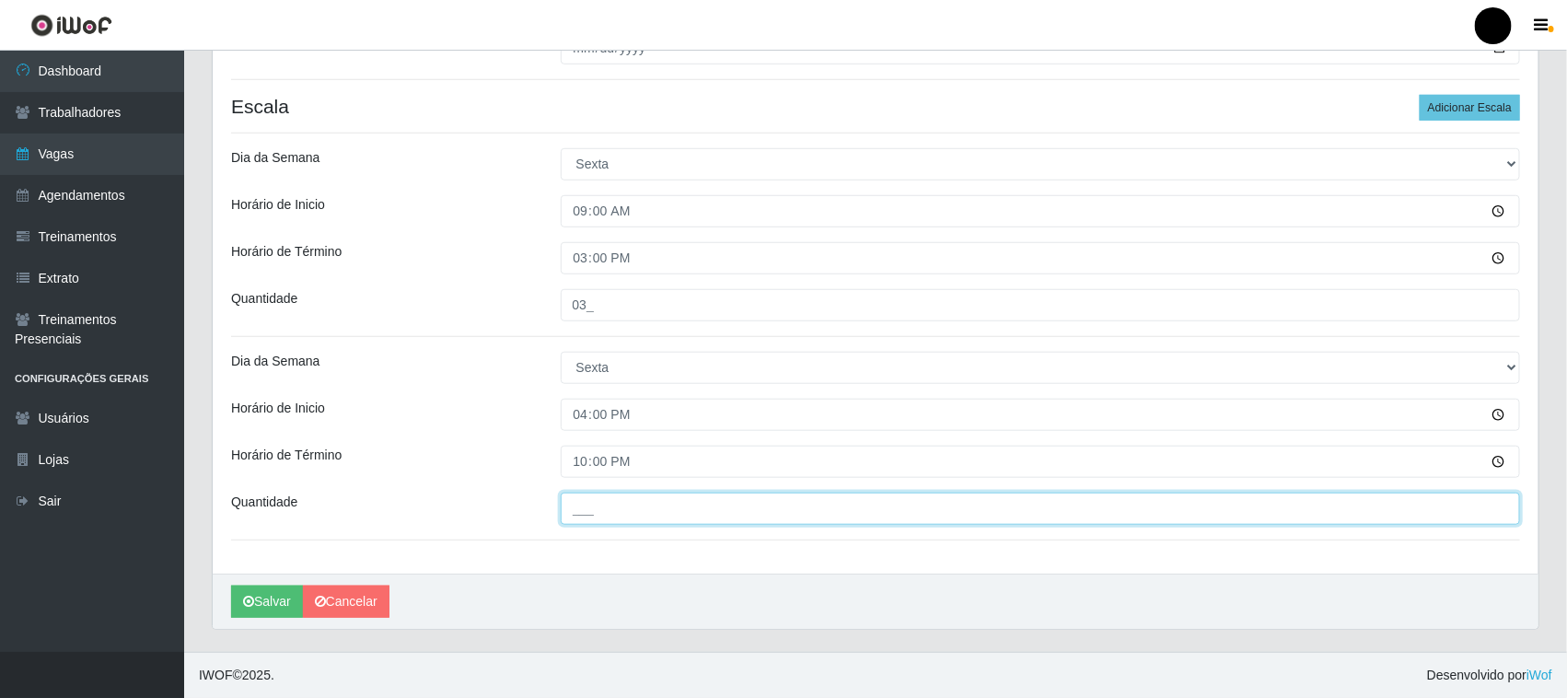
click at [594, 511] on input "___" at bounding box center [1041, 509] width 960 height 32
type input "3__"
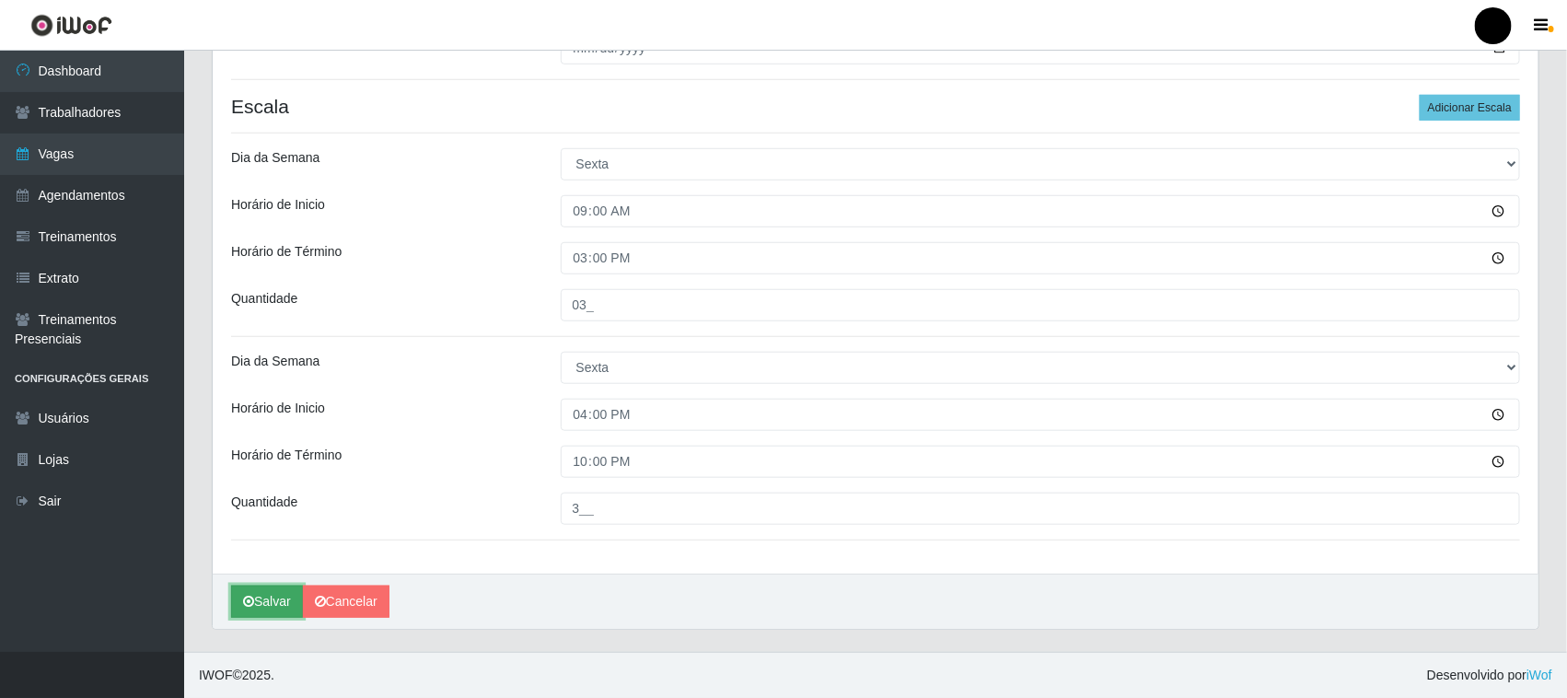
click at [265, 600] on button "Salvar" at bounding box center [267, 602] width 72 height 32
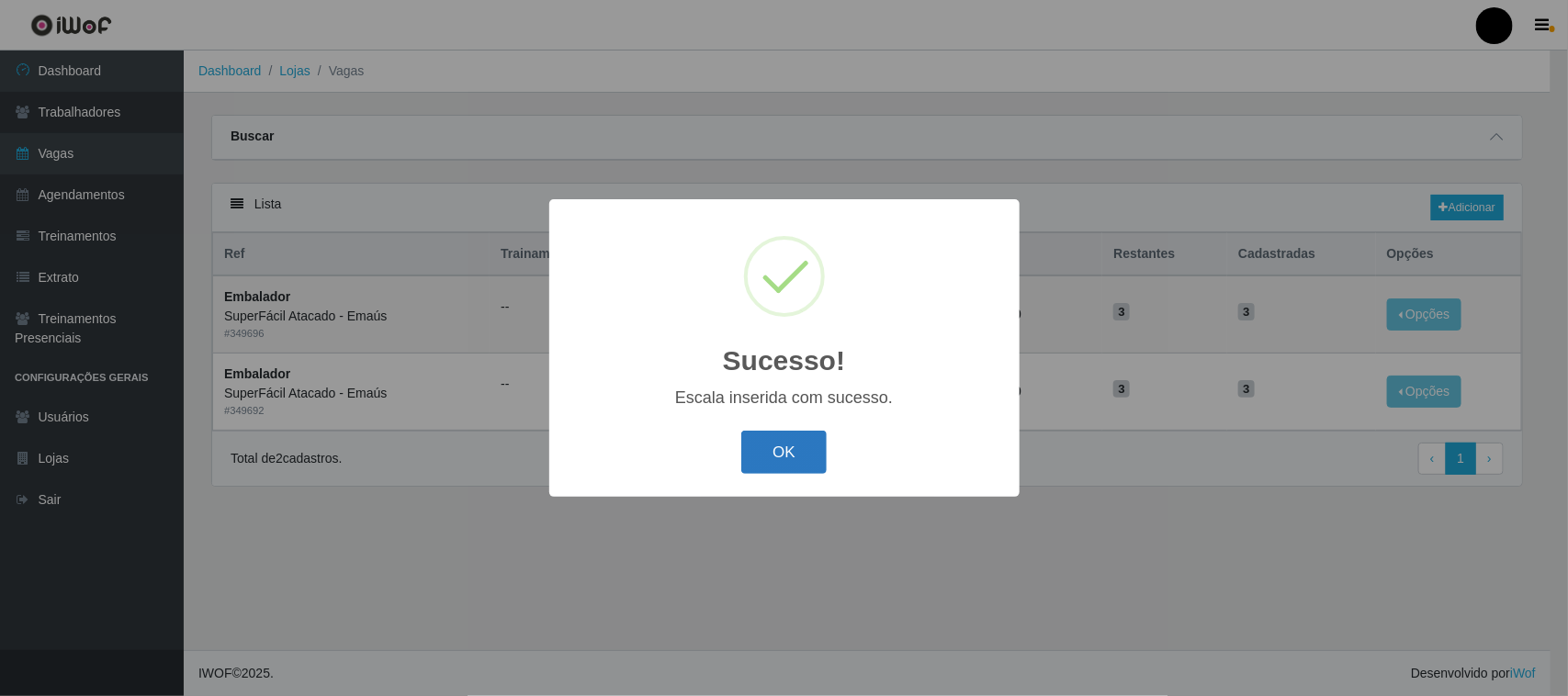
click at [781, 441] on button "OK" at bounding box center [784, 452] width 86 height 43
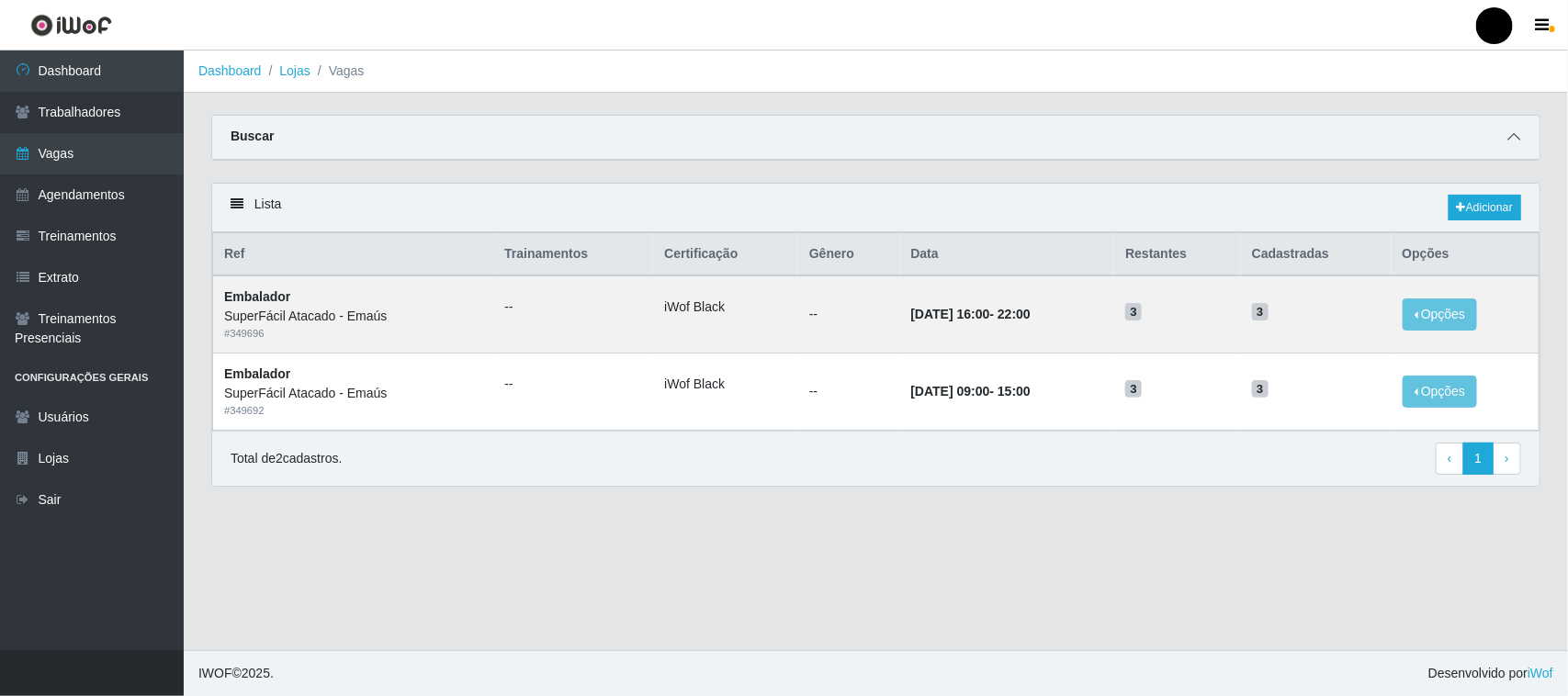
click at [1513, 135] on icon at bounding box center [1513, 137] width 13 height 13
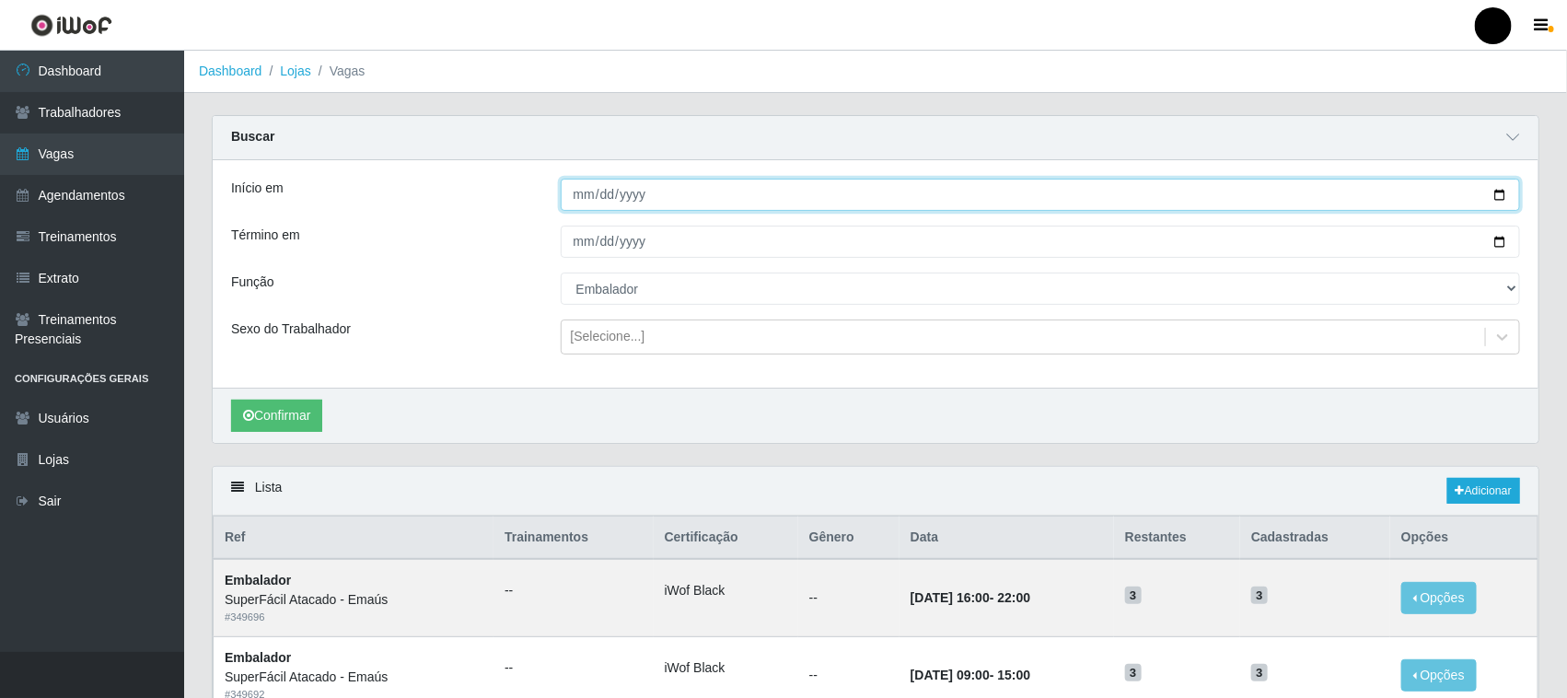
click at [1513, 191] on input "[DATE]" at bounding box center [1041, 195] width 960 height 32
click at [1501, 193] on input "[DATE]" at bounding box center [1041, 195] width 960 height 32
type input "2025-10-01"
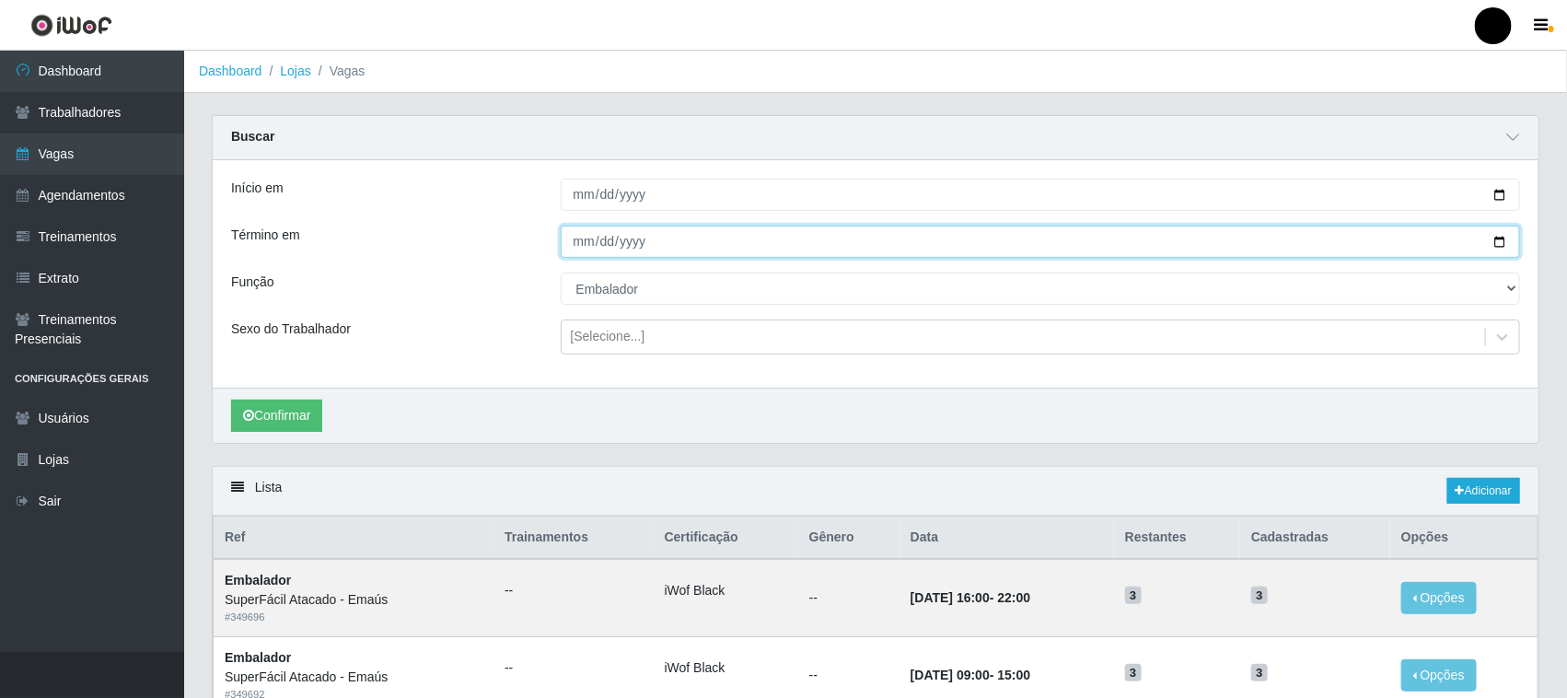
click at [1502, 240] on input "[DATE]" at bounding box center [1041, 242] width 960 height 32
type input "2025-10-02"
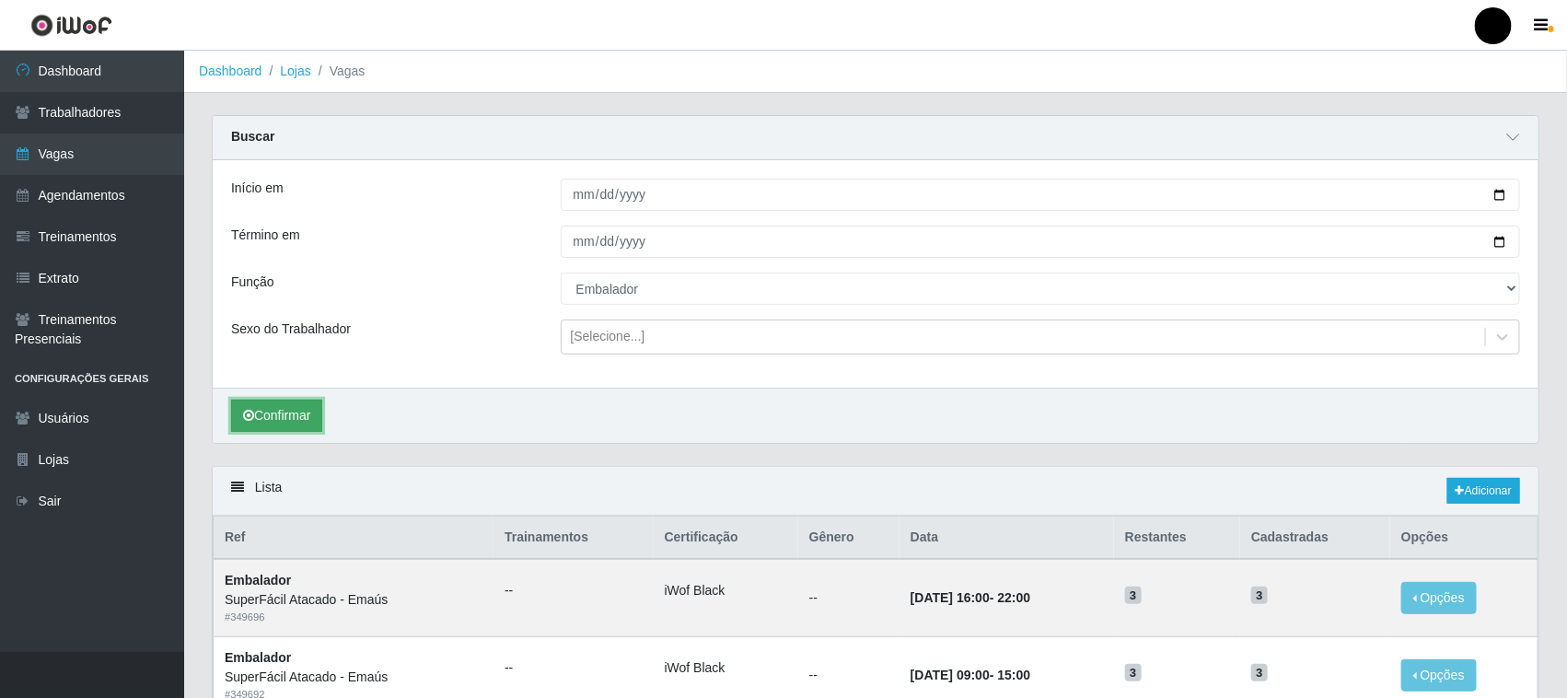
click at [302, 412] on button "Confirmar" at bounding box center [276, 416] width 91 height 32
click at [1498, 191] on input "2025-10-01" at bounding box center [1041, 195] width 960 height 32
type input "2025-10-03"
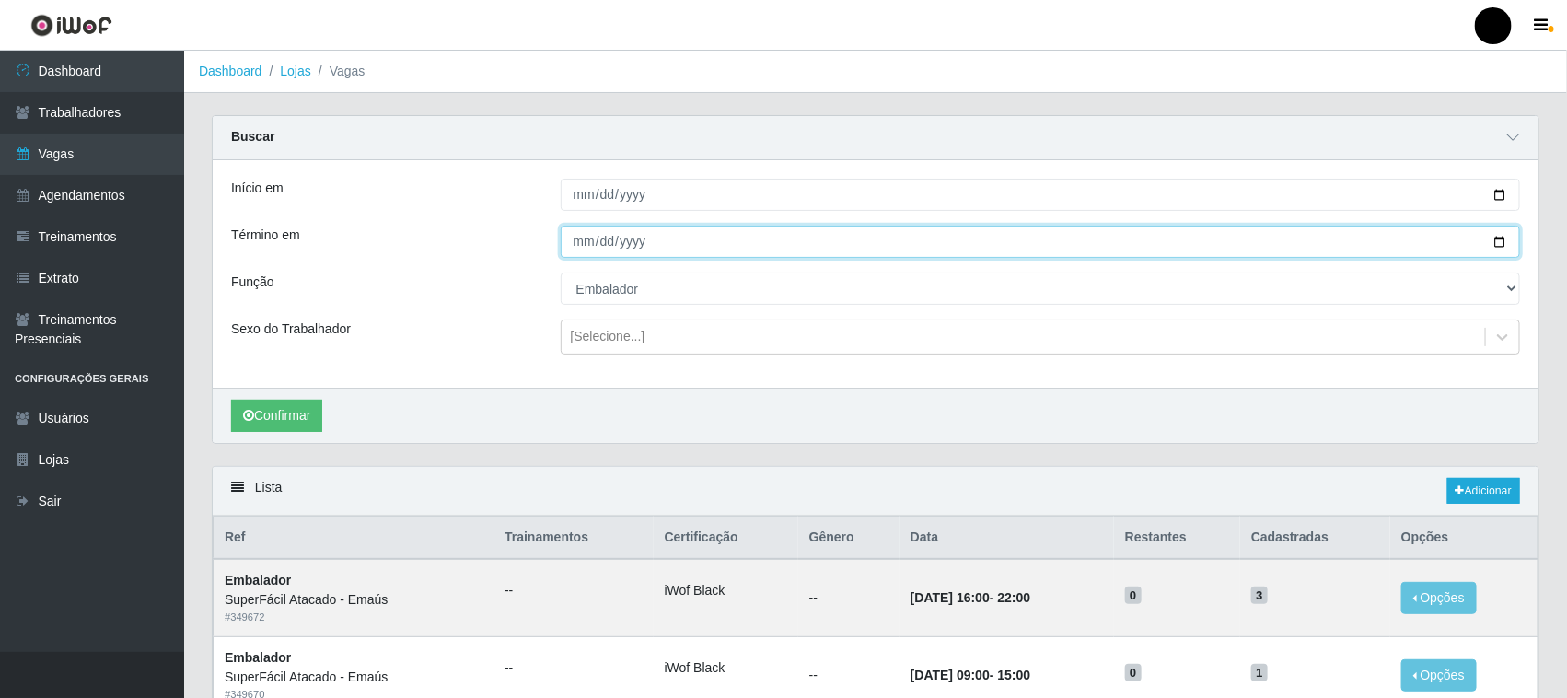
click at [1497, 244] on input "2025-10-02" at bounding box center [1041, 242] width 960 height 32
type input "2025-10-03"
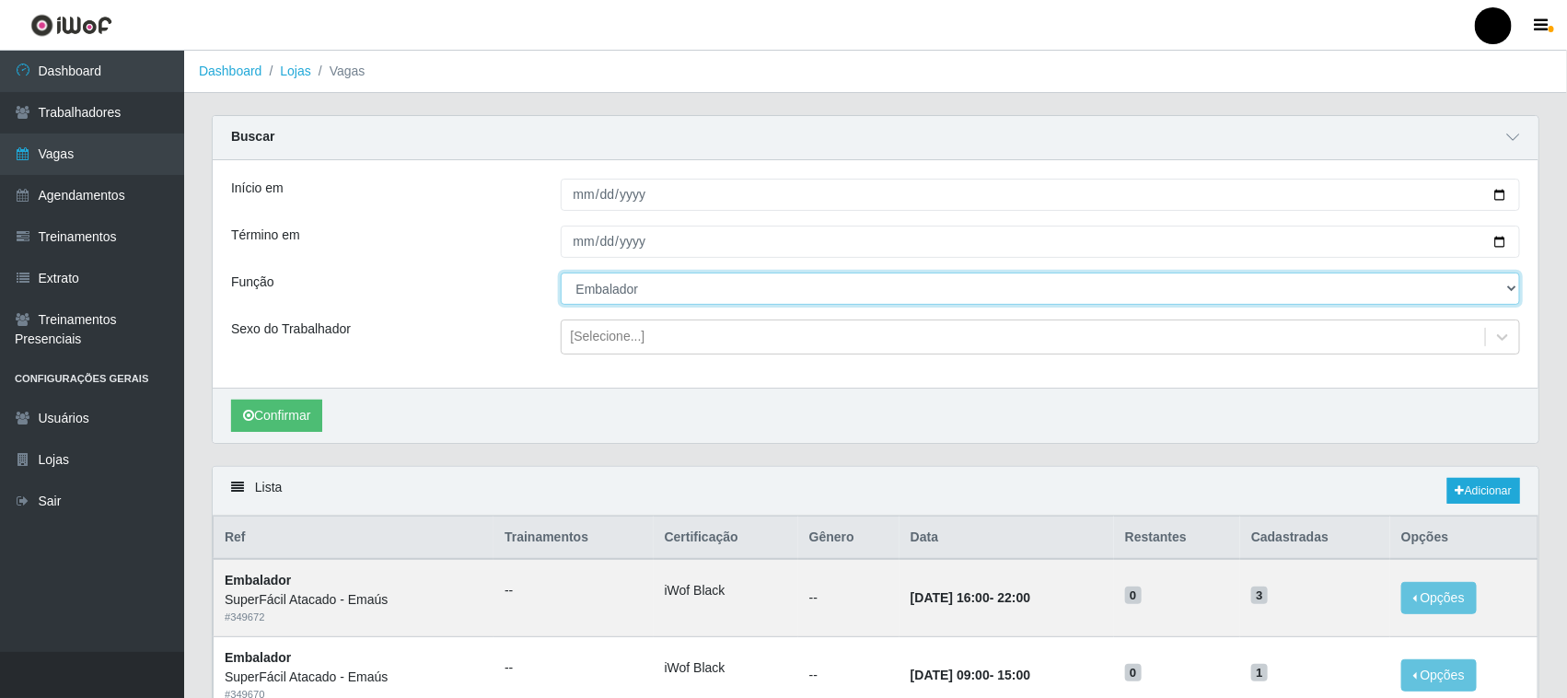
click at [647, 295] on select "[Selecione...] Auxiliar de Estacionamento Auxiliar de Estacionamento + Auxiliar…" at bounding box center [1041, 289] width 960 height 32
click at [652, 295] on select "[Selecione...] Auxiliar de Estacionamento Auxiliar de Estacionamento + Auxiliar…" at bounding box center [1041, 289] width 960 height 32
select select "71"
click at [561, 273] on select "[Selecione...] Auxiliar de Estacionamento Auxiliar de Estacionamento + Auxiliar…" at bounding box center [1041, 289] width 960 height 32
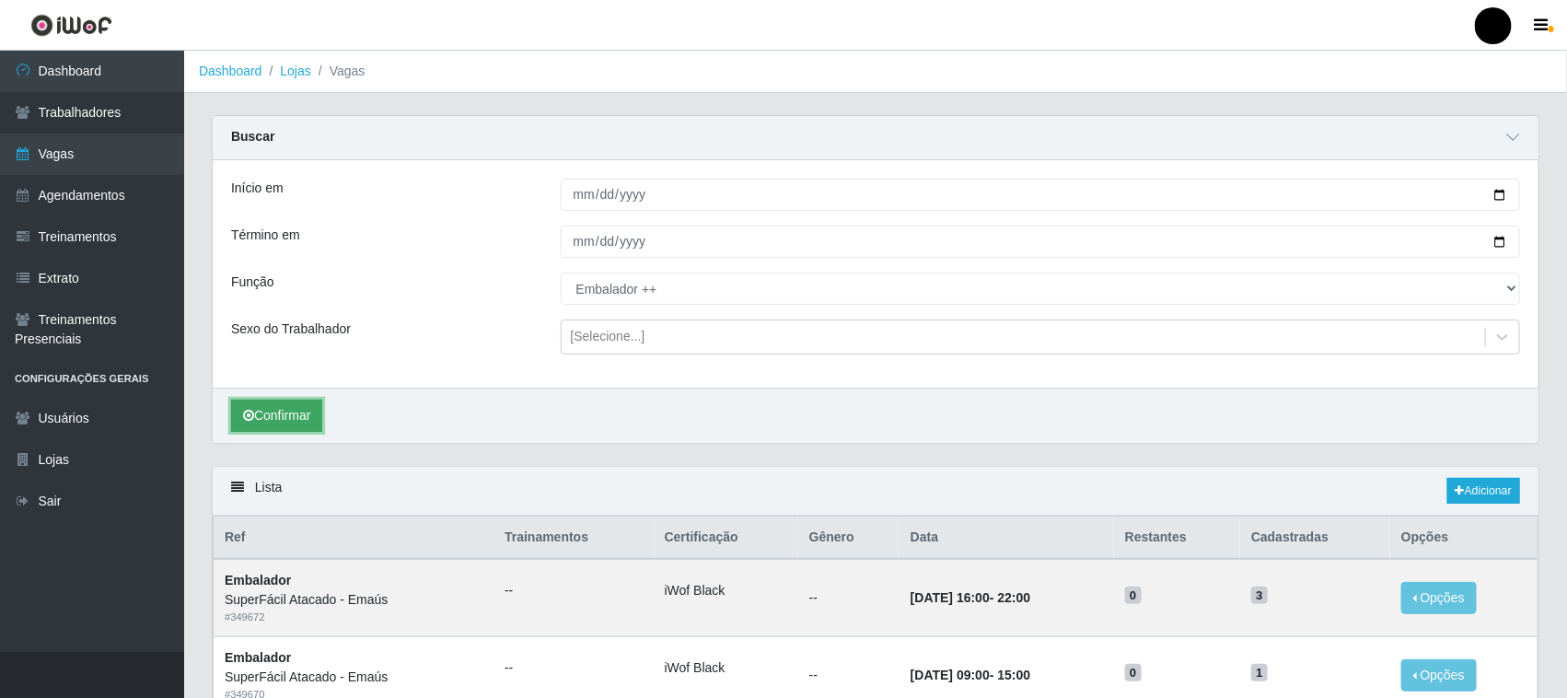
click at [274, 419] on button "Confirmar" at bounding box center [276, 416] width 91 height 32
click at [1497, 191] on input "2025-10-03" at bounding box center [1041, 195] width 960 height 32
type input "2025-10-04"
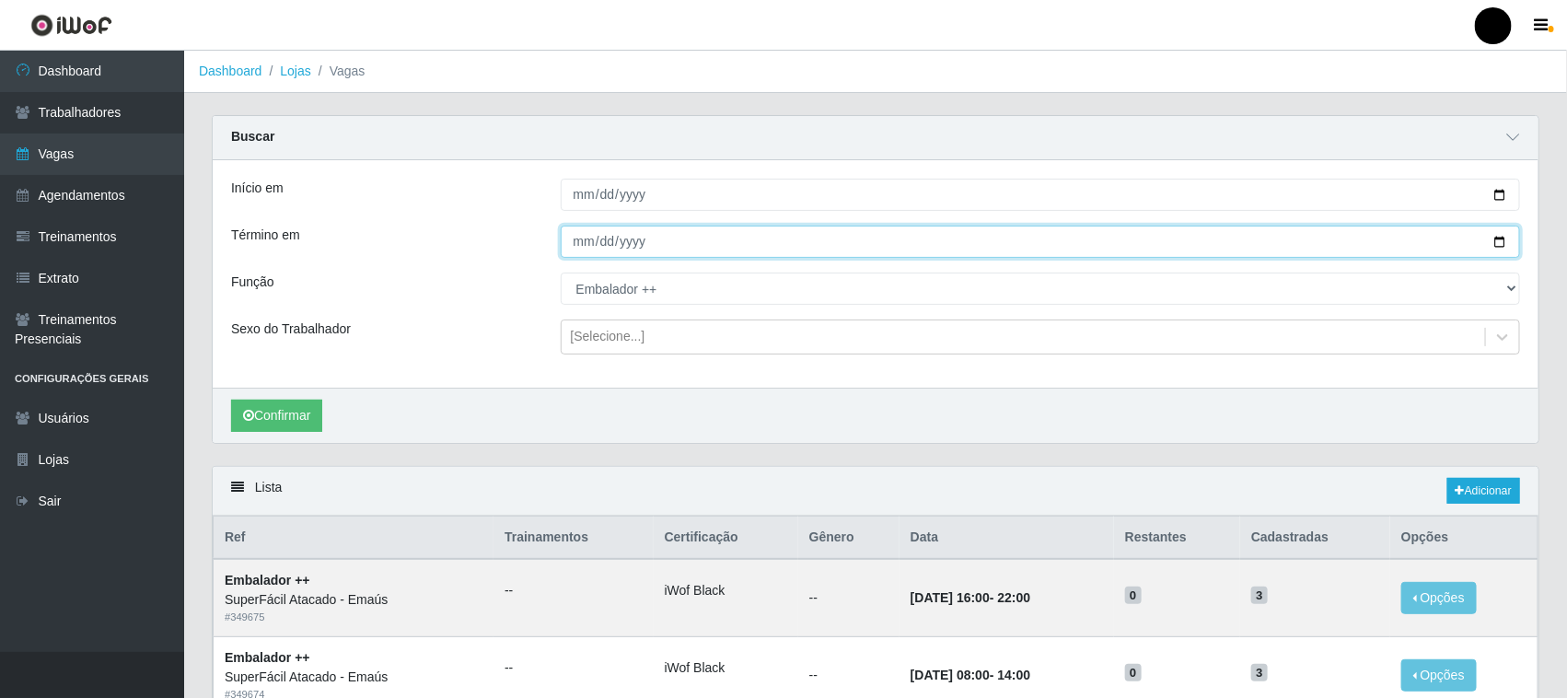
click at [1496, 241] on input "2025-10-03" at bounding box center [1041, 242] width 960 height 32
type input "2025-10-05"
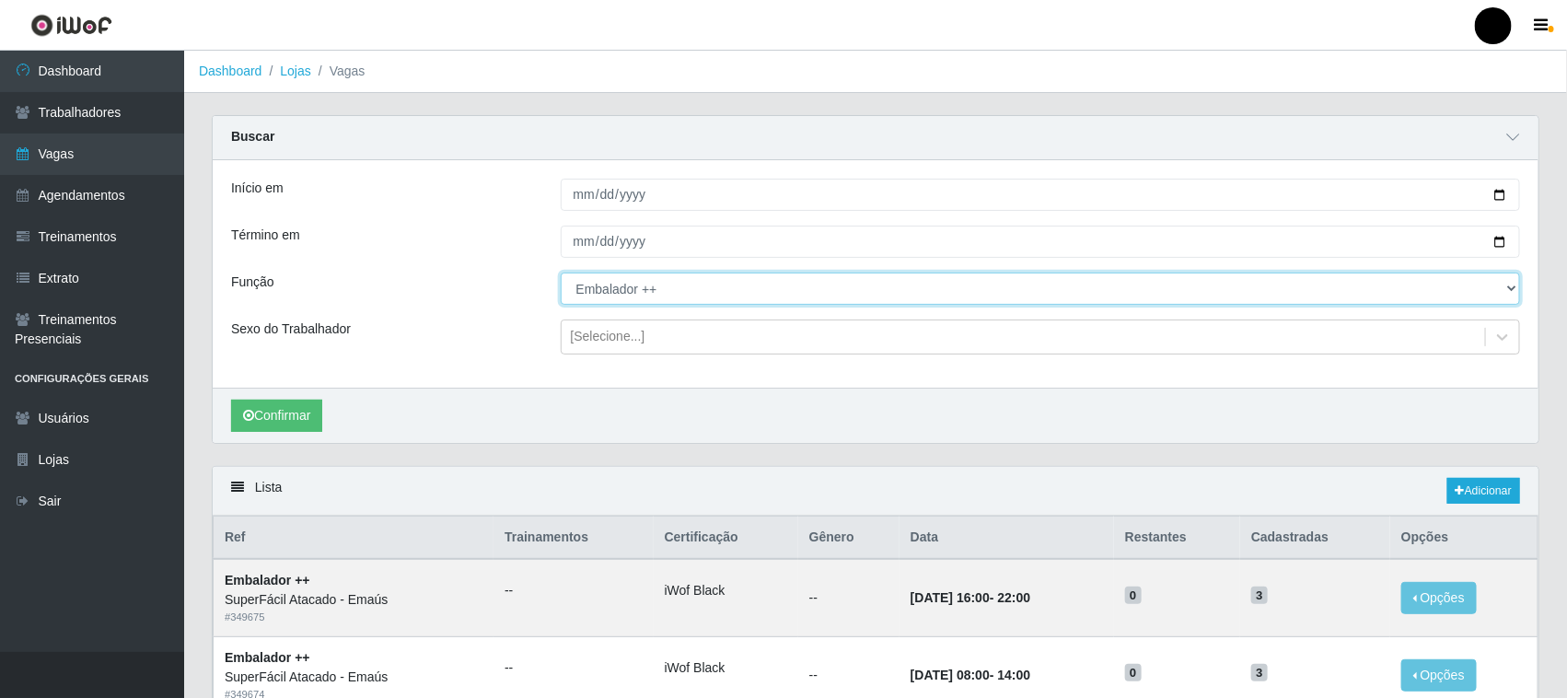
click at [649, 296] on select "[Selecione...] Auxiliar de Estacionamento Auxiliar de Estacionamento + Auxiliar…" at bounding box center [1041, 289] width 960 height 32
select select "70"
click at [561, 273] on select "[Selecione...] Auxiliar de Estacionamento Auxiliar de Estacionamento + Auxiliar…" at bounding box center [1041, 289] width 960 height 32
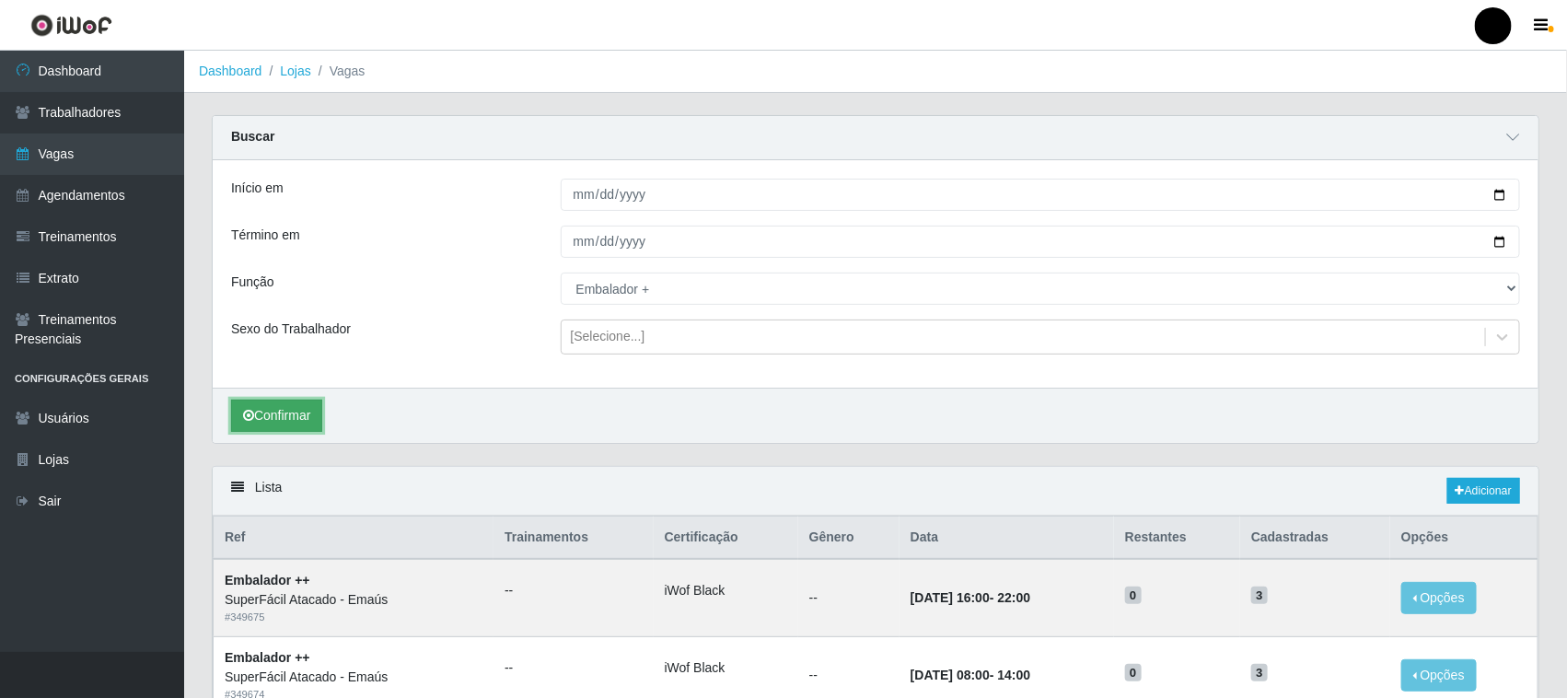
click at [291, 412] on button "Confirmar" at bounding box center [276, 416] width 91 height 32
click at [1499, 187] on input "2025-10-04" at bounding box center [1041, 195] width 960 height 32
type input "[DATE]"
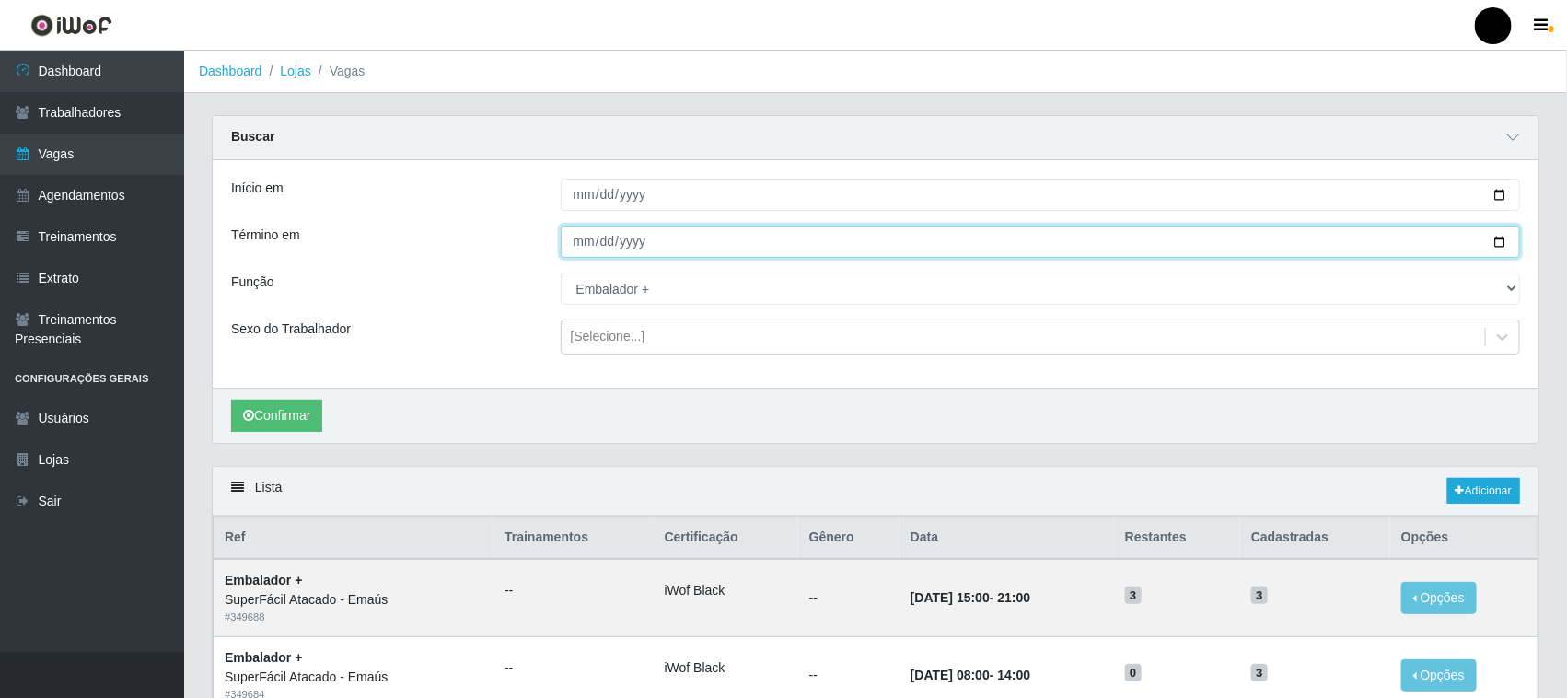
click at [1496, 239] on input "2025-10-05" at bounding box center [1041, 242] width 960 height 32
type input "[DATE]"
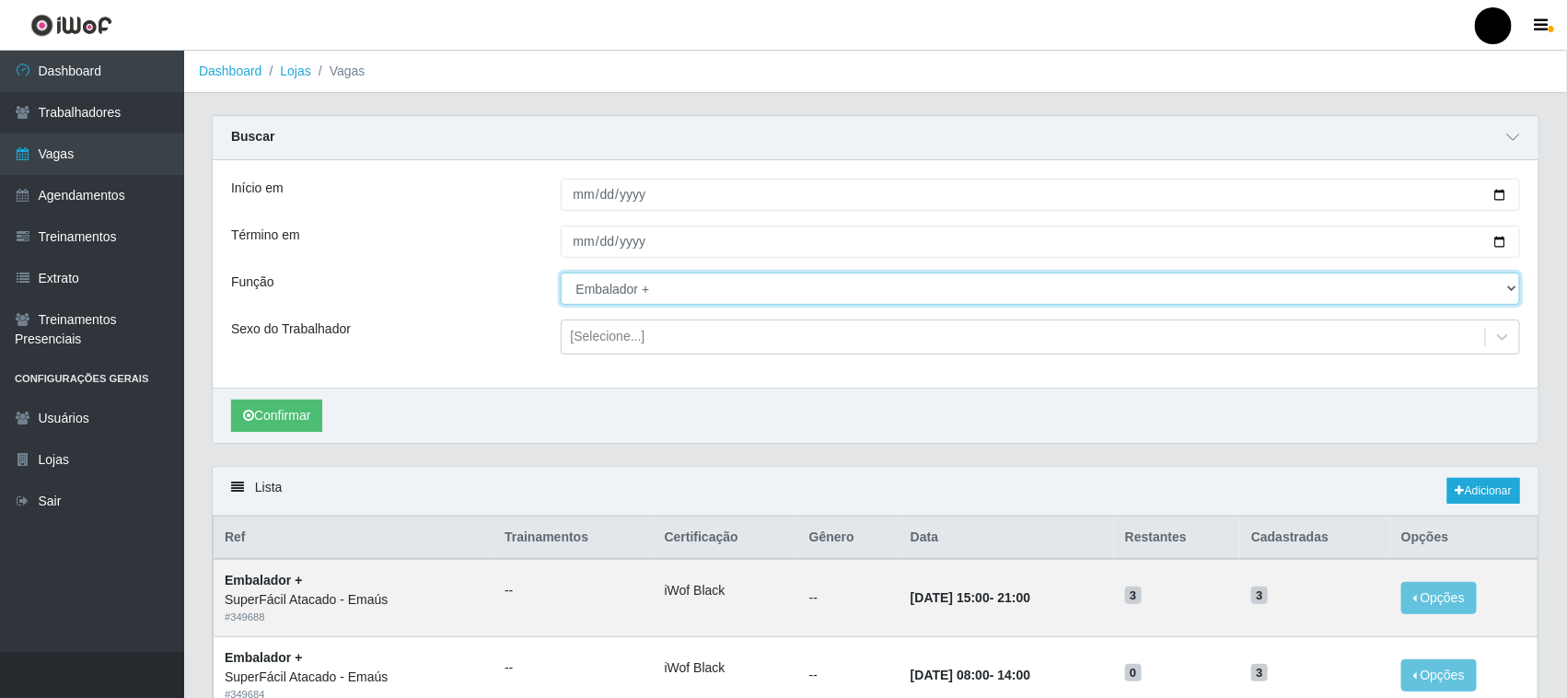
click at [656, 296] on select "[Selecione...] Auxiliar de Estacionamento Auxiliar de Estacionamento + Auxiliar…" at bounding box center [1041, 289] width 960 height 32
select select "1"
click at [561, 273] on select "[Selecione...] Auxiliar de Estacionamento Auxiliar de Estacionamento + Auxiliar…" at bounding box center [1041, 289] width 960 height 32
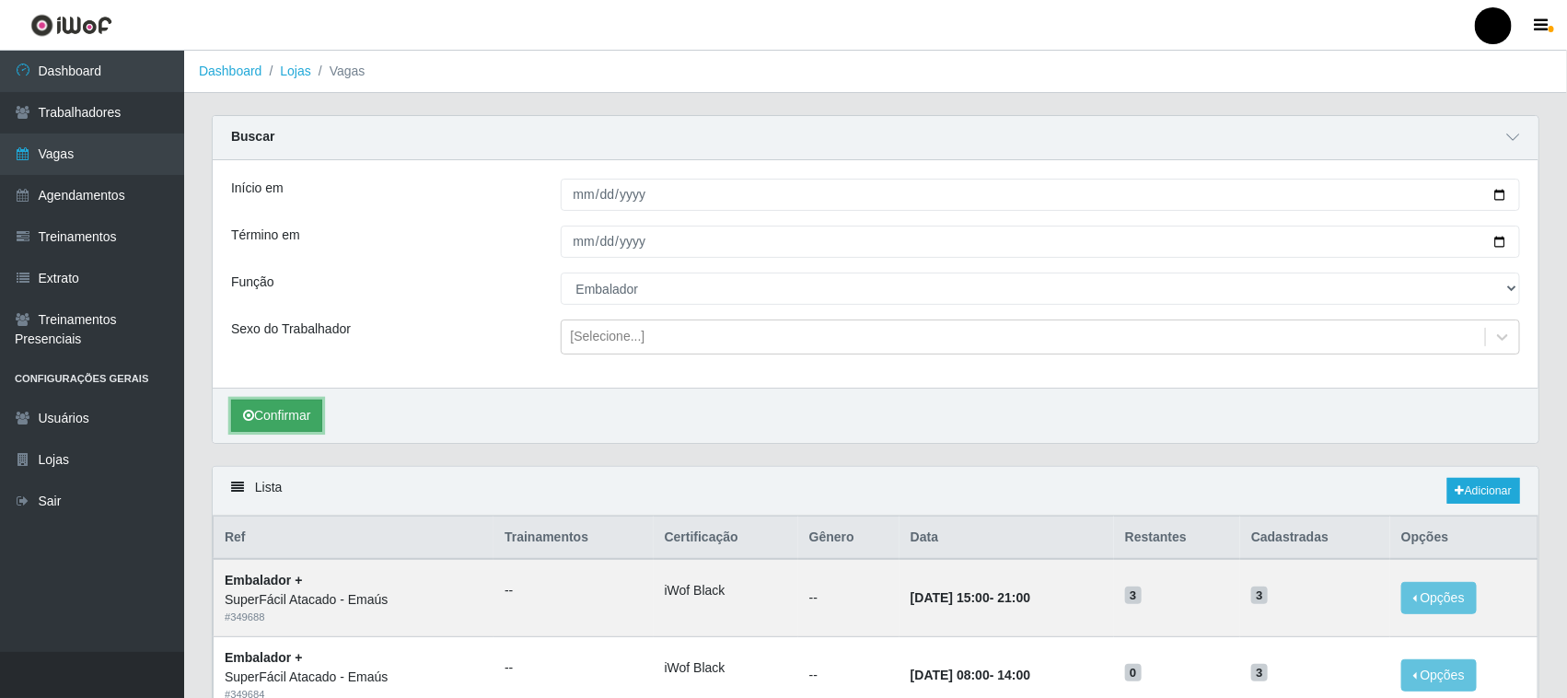
click at [292, 414] on button "Confirmar" at bounding box center [276, 416] width 91 height 32
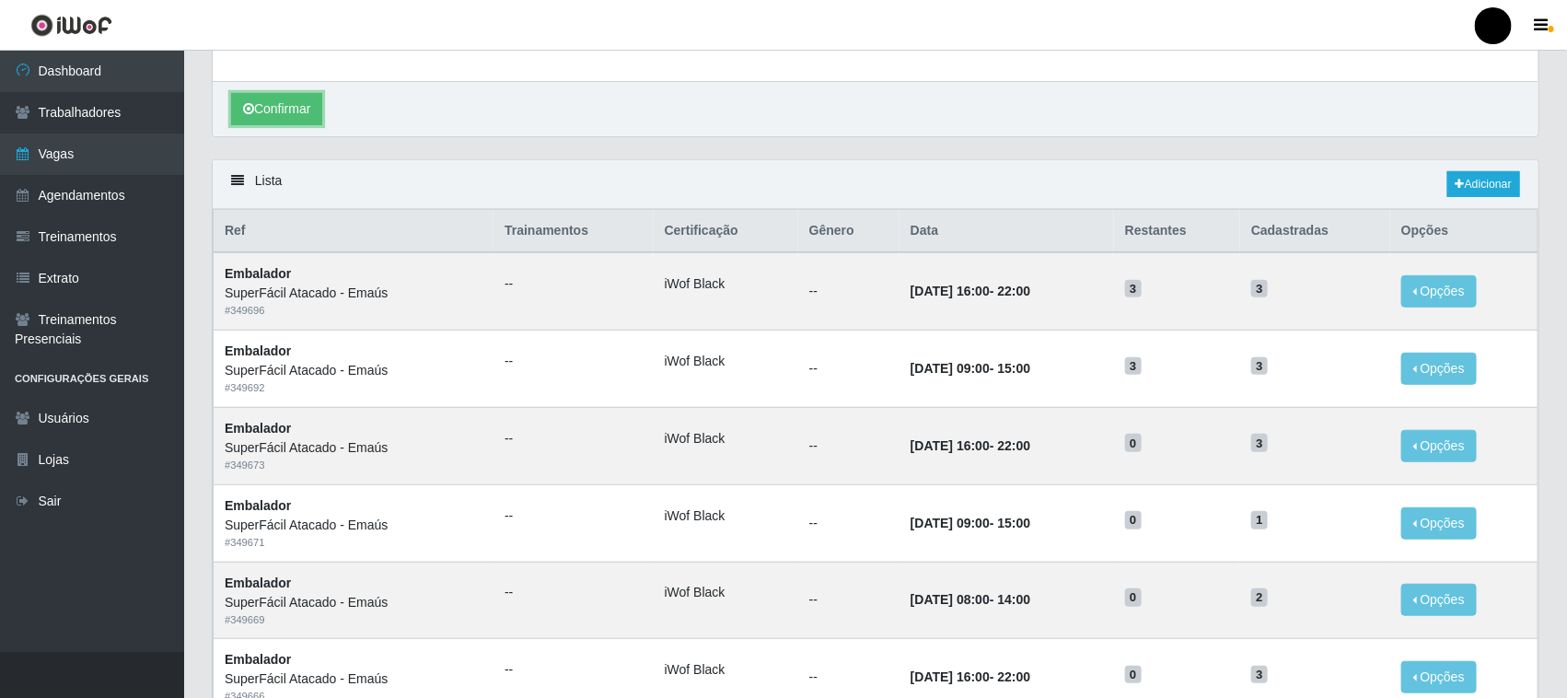
scroll to position [378, 0]
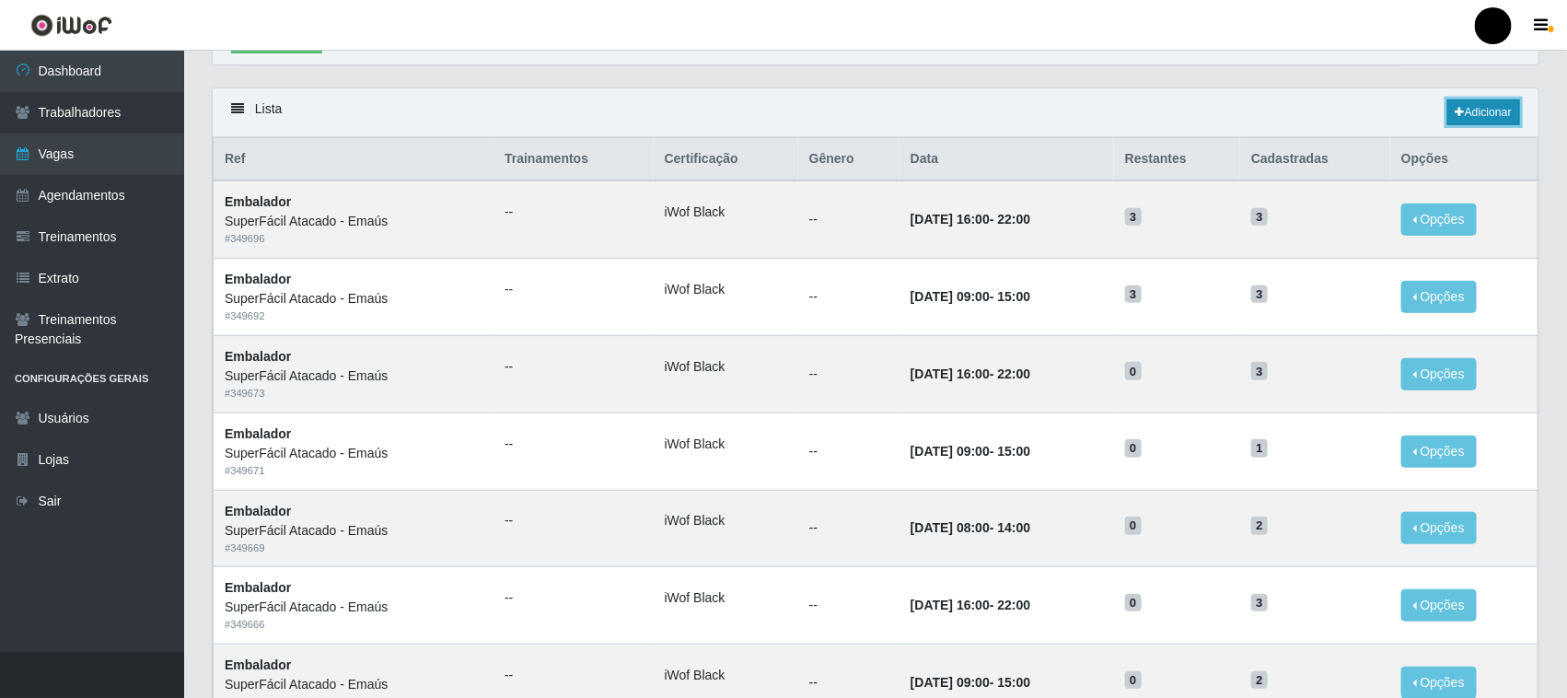
click at [1471, 115] on link "Adicionar" at bounding box center [1483, 112] width 73 height 26
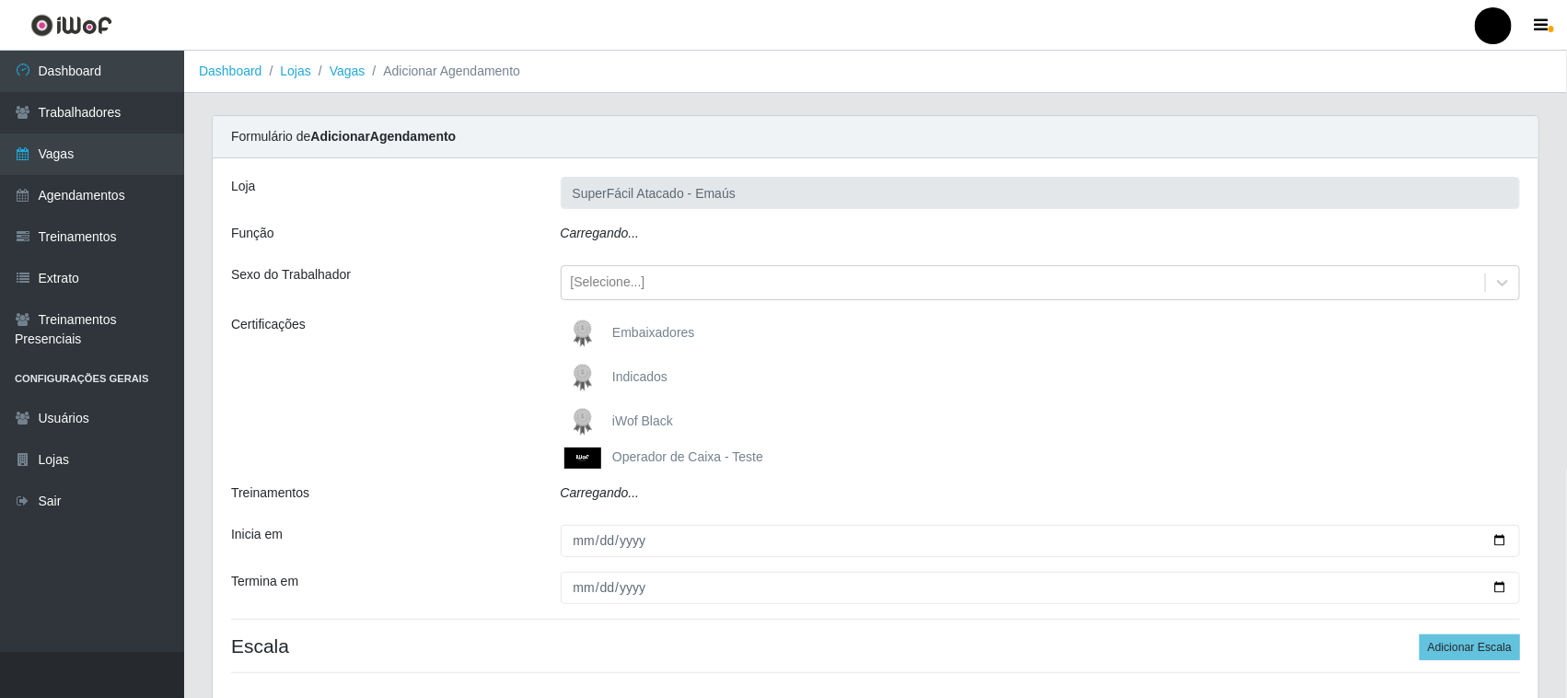
type input "SuperFácil Atacado - Emaús"
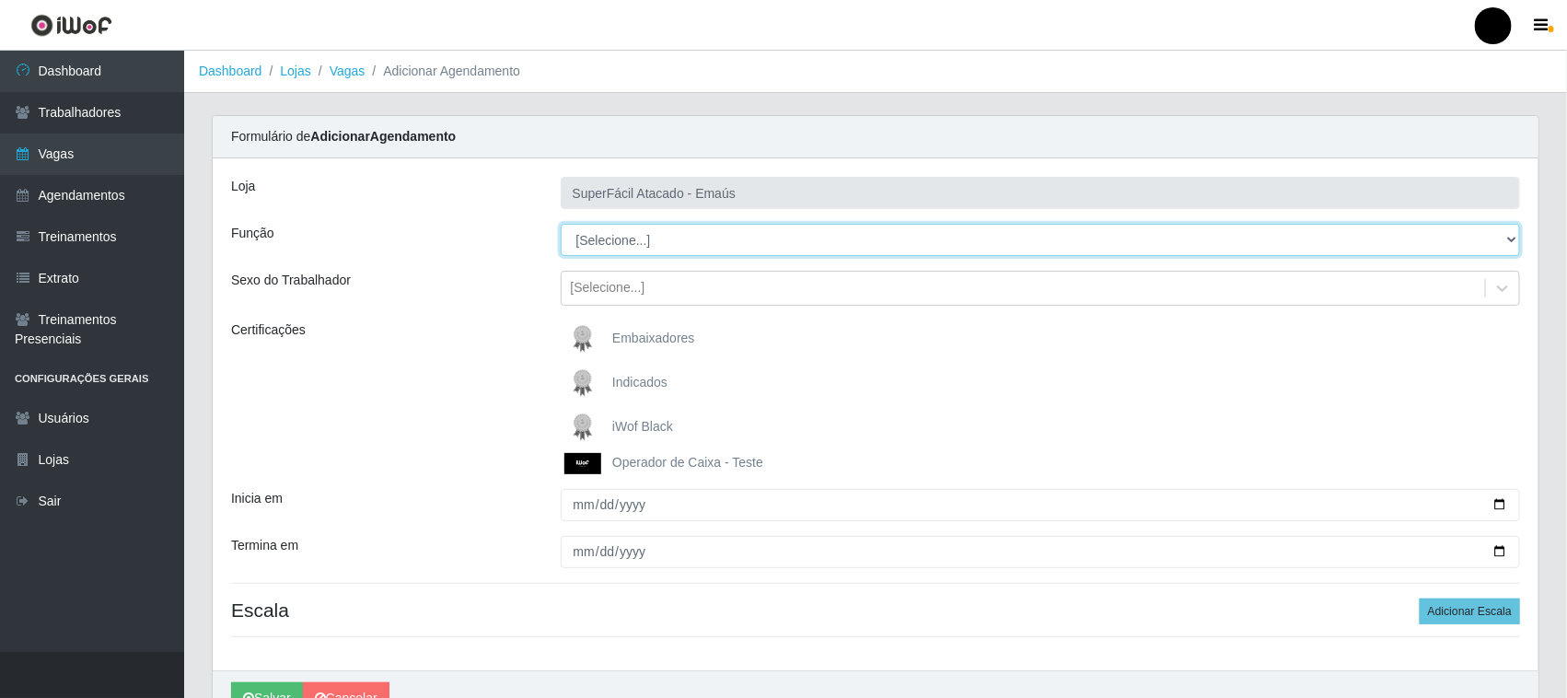
click at [608, 242] on select "[Selecione...] Auxiliar de Estacionamento Auxiliar de Estacionamento + Auxiliar…" at bounding box center [1041, 240] width 960 height 32
select select "1"
click at [561, 224] on select "[Selecione...] Auxiliar de Estacionamento Auxiliar de Estacionamento + Auxiliar…" at bounding box center [1041, 240] width 960 height 32
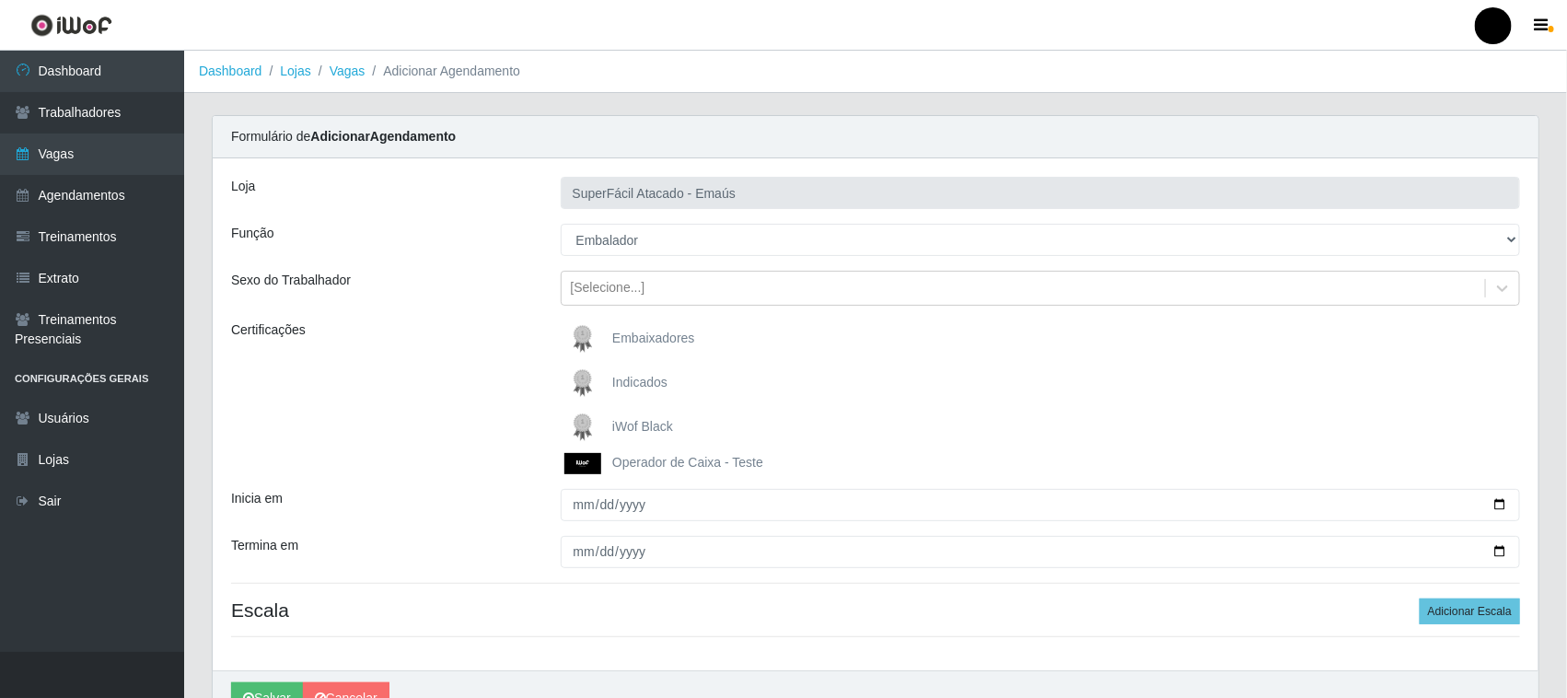
click at [578, 422] on img at bounding box center [586, 427] width 44 height 37
click at [0, 0] on input "iWof Black" at bounding box center [0, 0] width 0 height 0
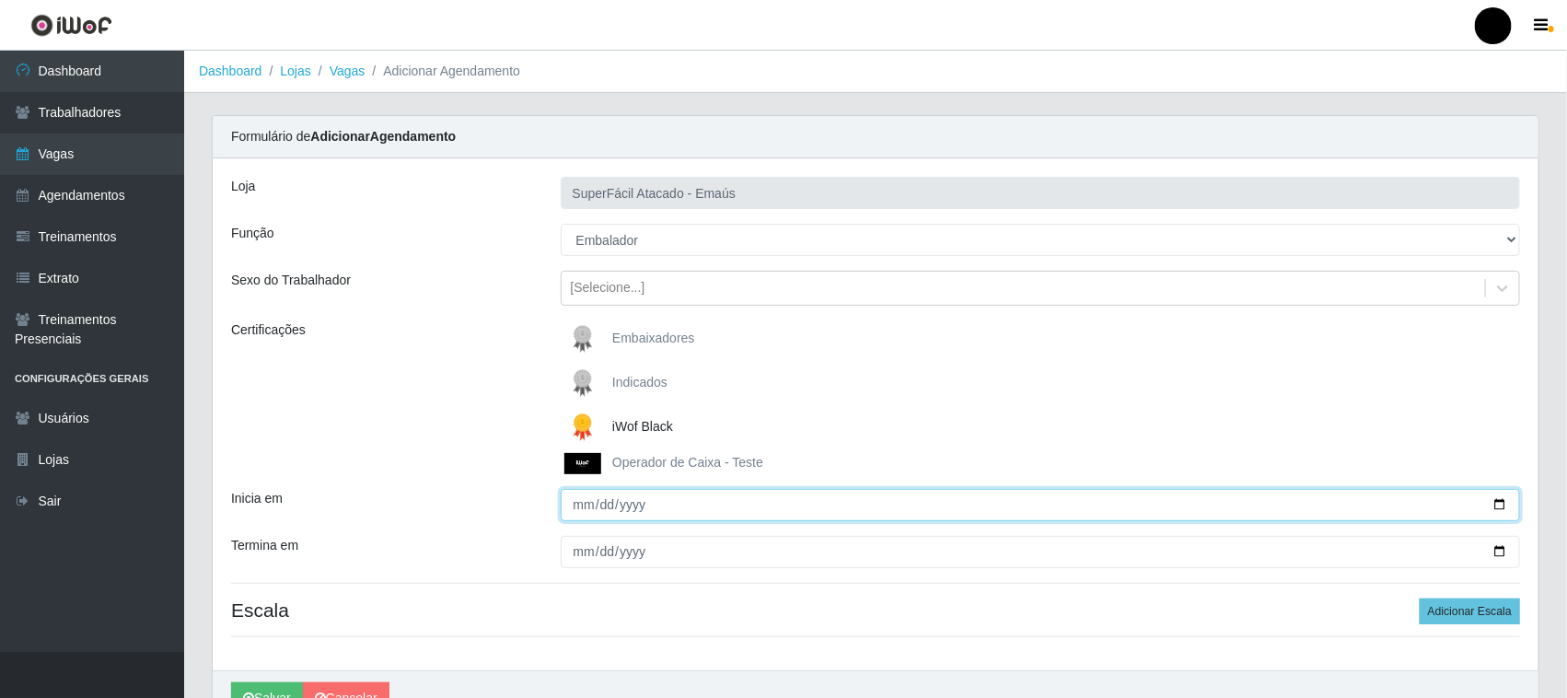
click at [1499, 505] on input "Inicia em" at bounding box center [1041, 505] width 960 height 32
type input "[DATE]"
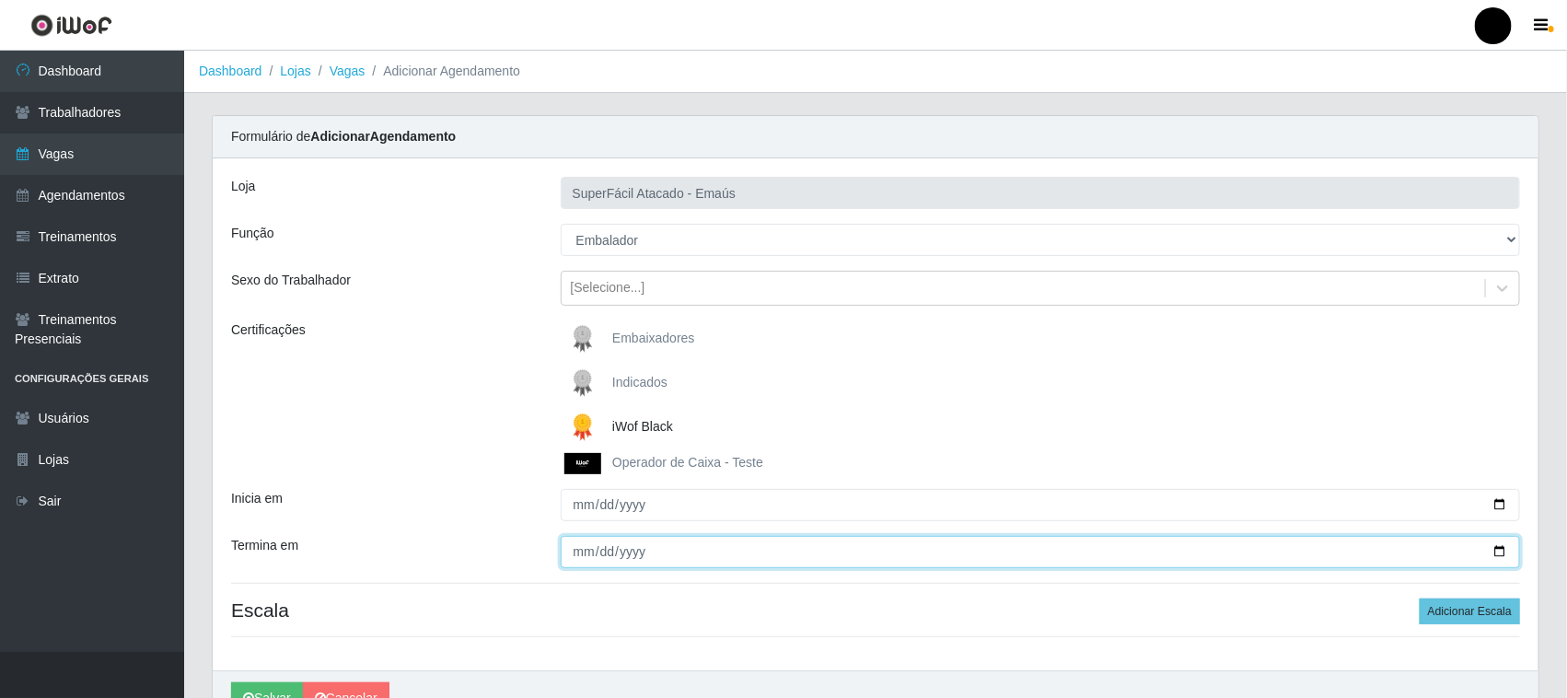
click at [1497, 554] on input "Termina em" at bounding box center [1041, 552] width 960 height 32
type input "[DATE]"
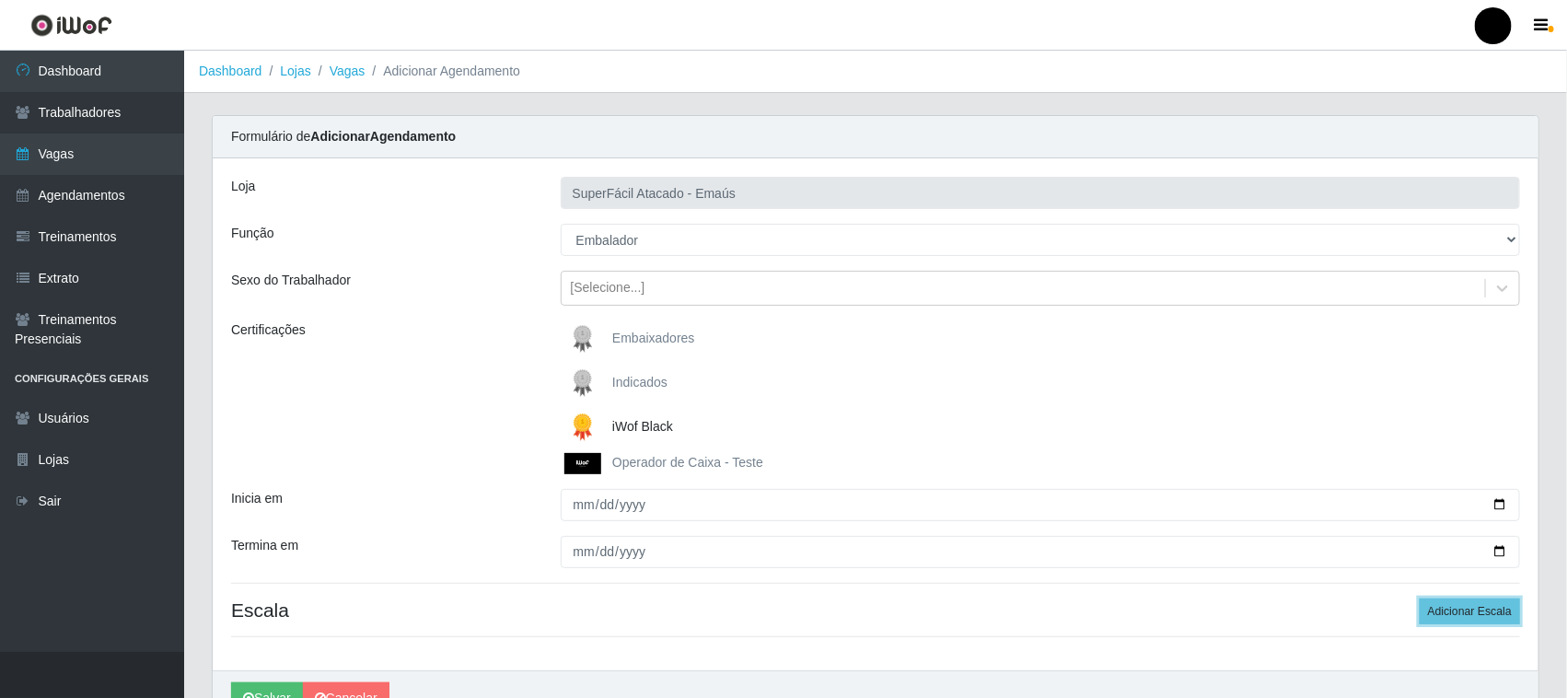
drag, startPoint x: 1496, startPoint y: 614, endPoint x: 1356, endPoint y: 555, distance: 151.8
click at [1493, 612] on button "Adicionar Escala" at bounding box center [1470, 611] width 100 height 26
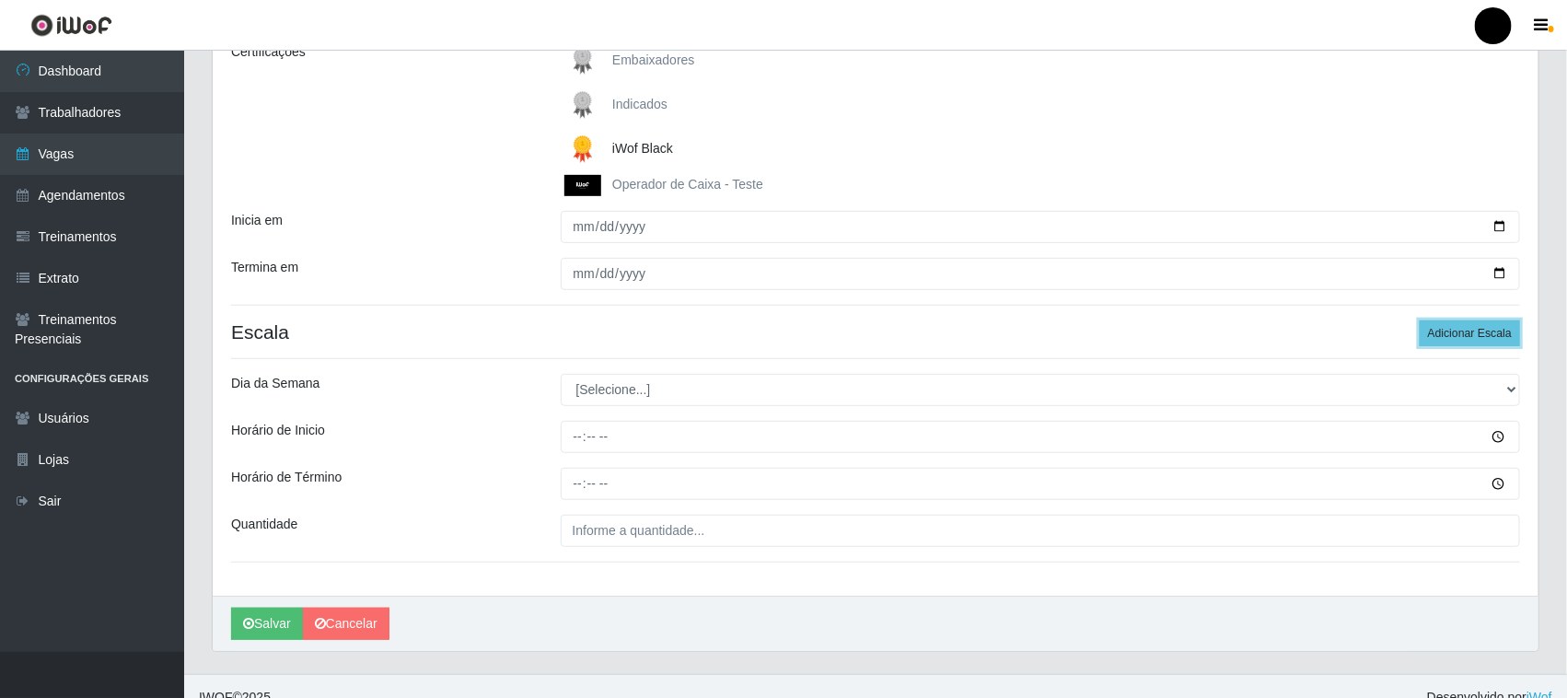
scroll to position [301, 0]
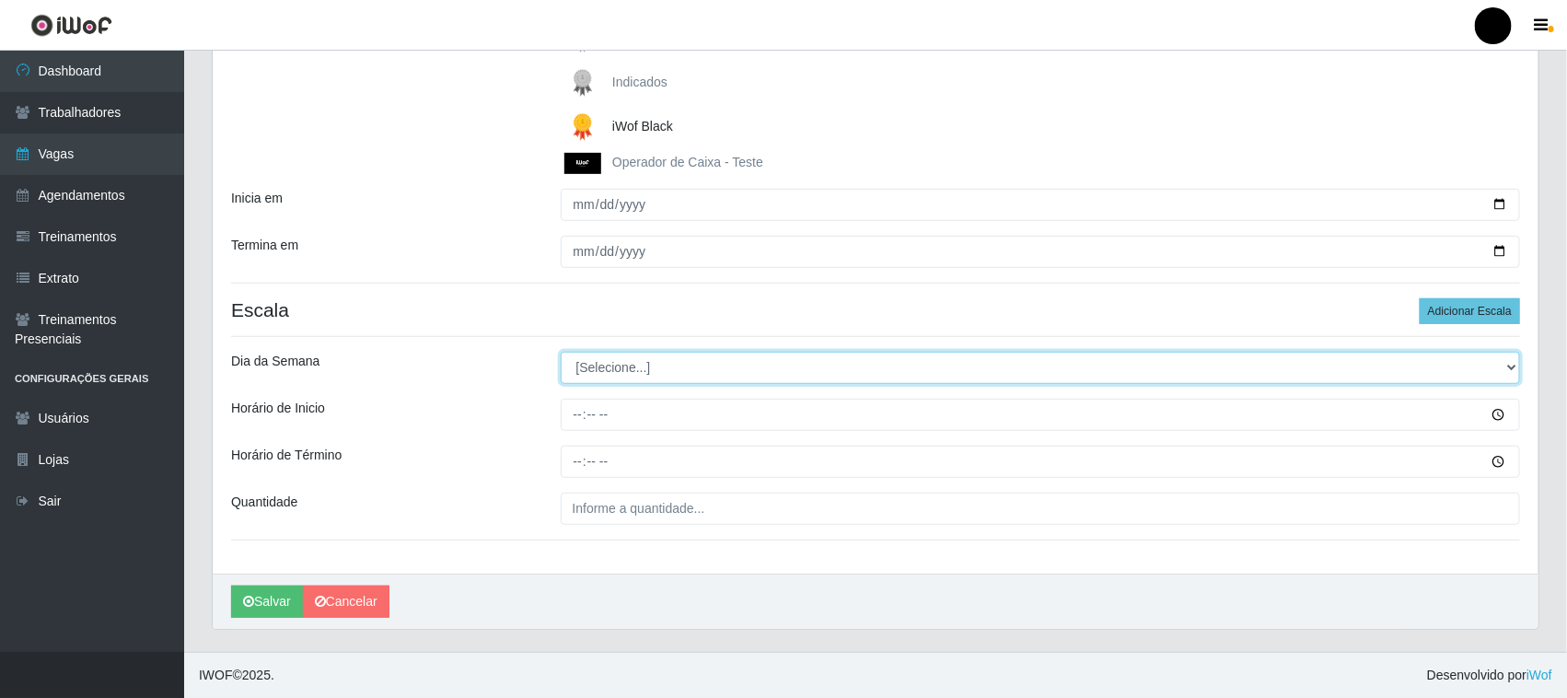
click at [626, 370] on select "[Selecione...] Segunda Terça Quarta Quinta Sexta Sábado Domingo" at bounding box center [1041, 368] width 960 height 32
select select "1"
click at [561, 352] on select "[Selecione...] Segunda Terça Quarta Quinta Sexta Sábado Domingo" at bounding box center [1041, 368] width 960 height 32
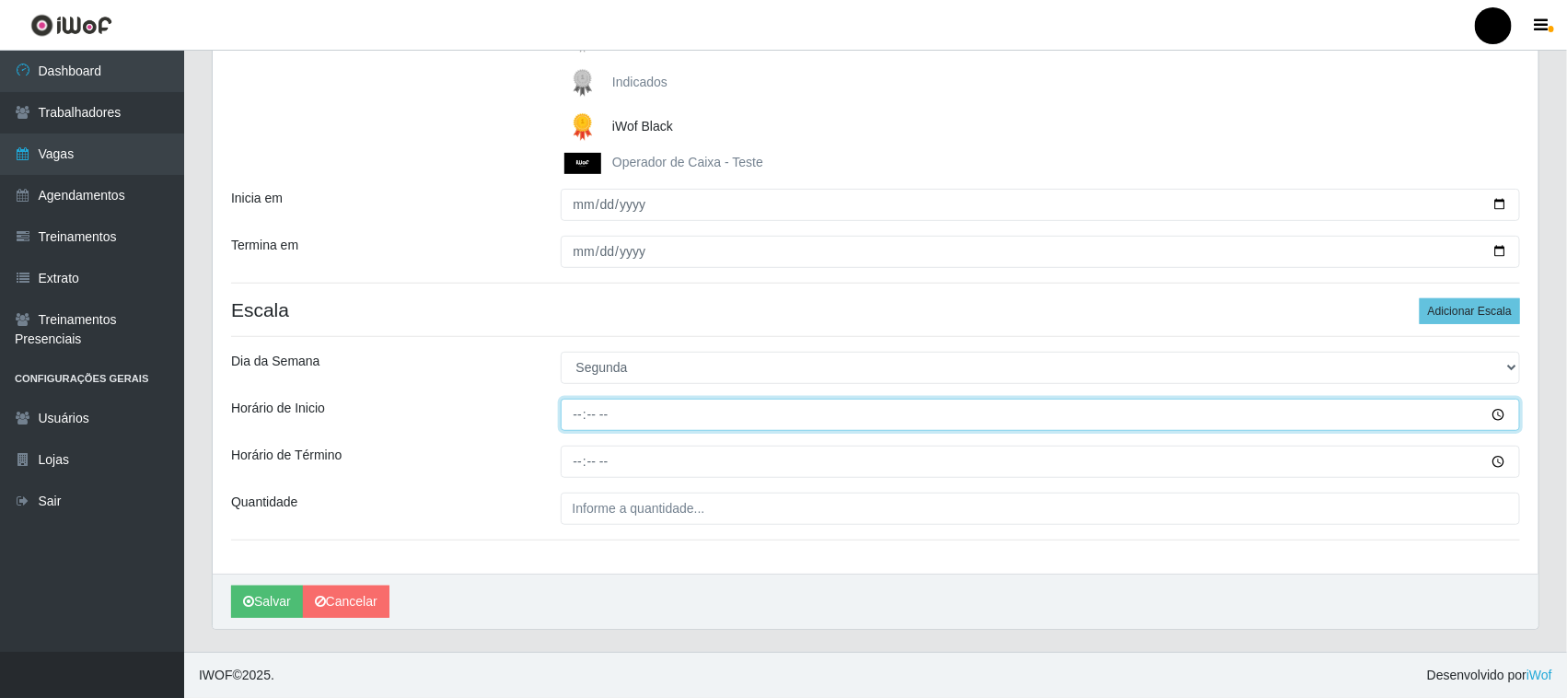
click at [574, 421] on input "Horário de Inicio" at bounding box center [1041, 415] width 960 height 32
click at [574, 411] on input "09:00" at bounding box center [1041, 415] width 960 height 32
type input "08:00"
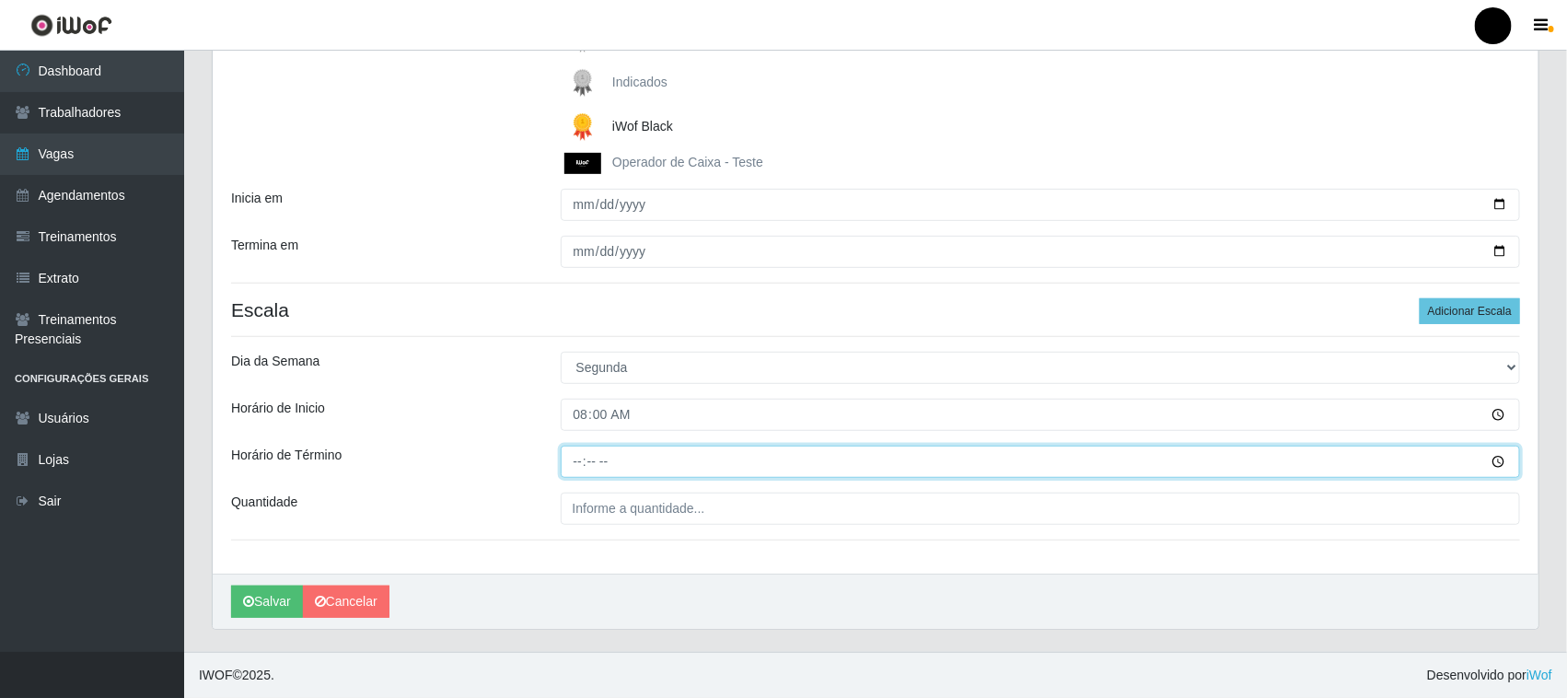
click at [576, 466] on input "Horário de Término" at bounding box center [1041, 462] width 960 height 32
type input "14:00"
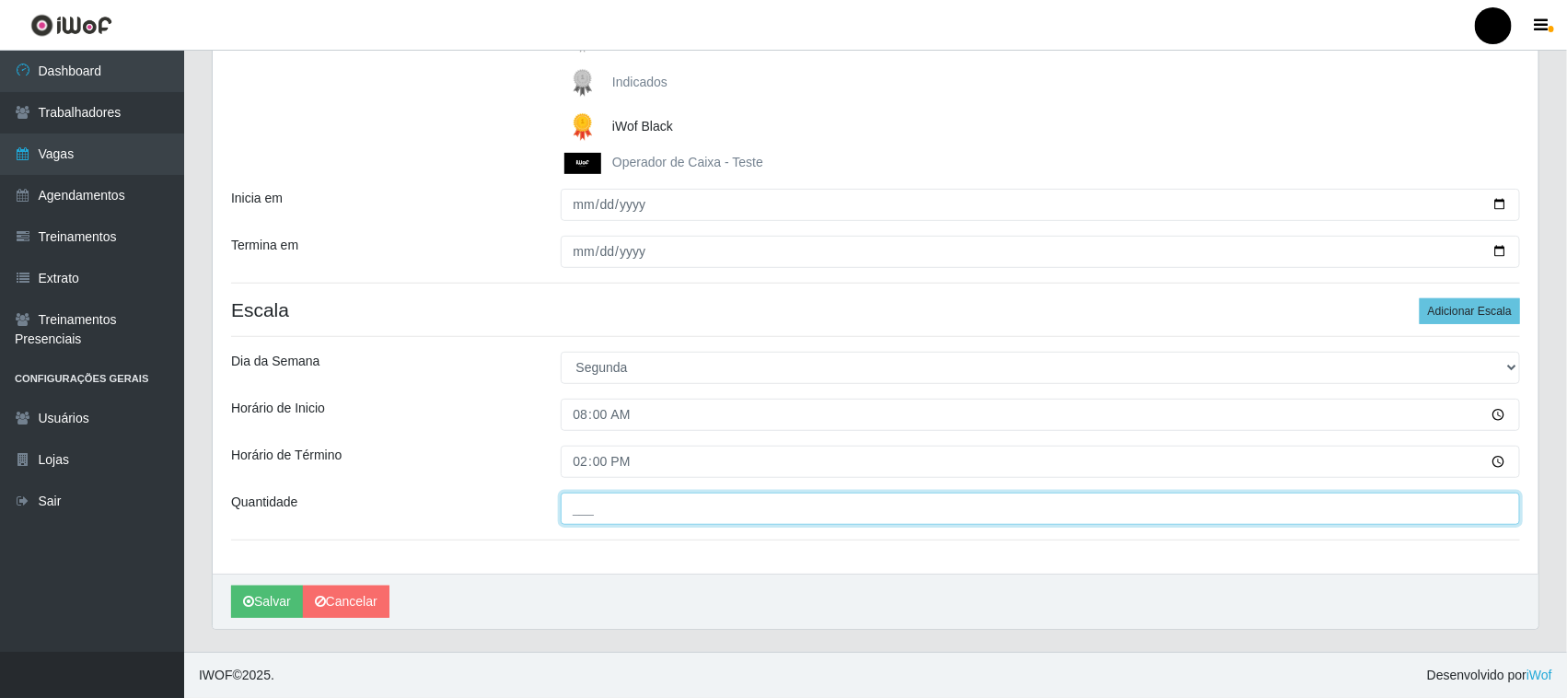
click at [618, 513] on input "___" at bounding box center [1041, 509] width 960 height 32
type input "1__"
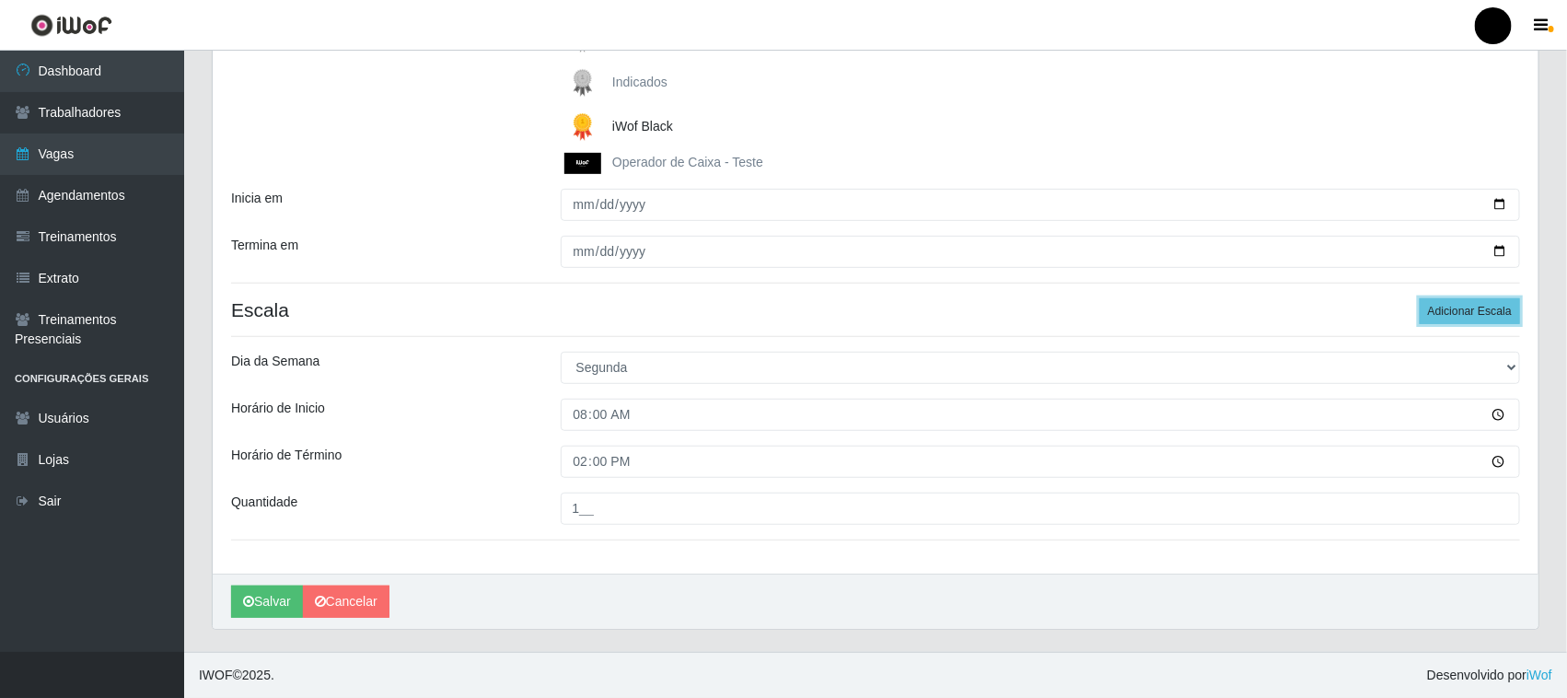
drag, startPoint x: 1487, startPoint y: 316, endPoint x: 1134, endPoint y: 334, distance: 353.1
click at [1475, 311] on button "Adicionar Escala" at bounding box center [1470, 311] width 100 height 26
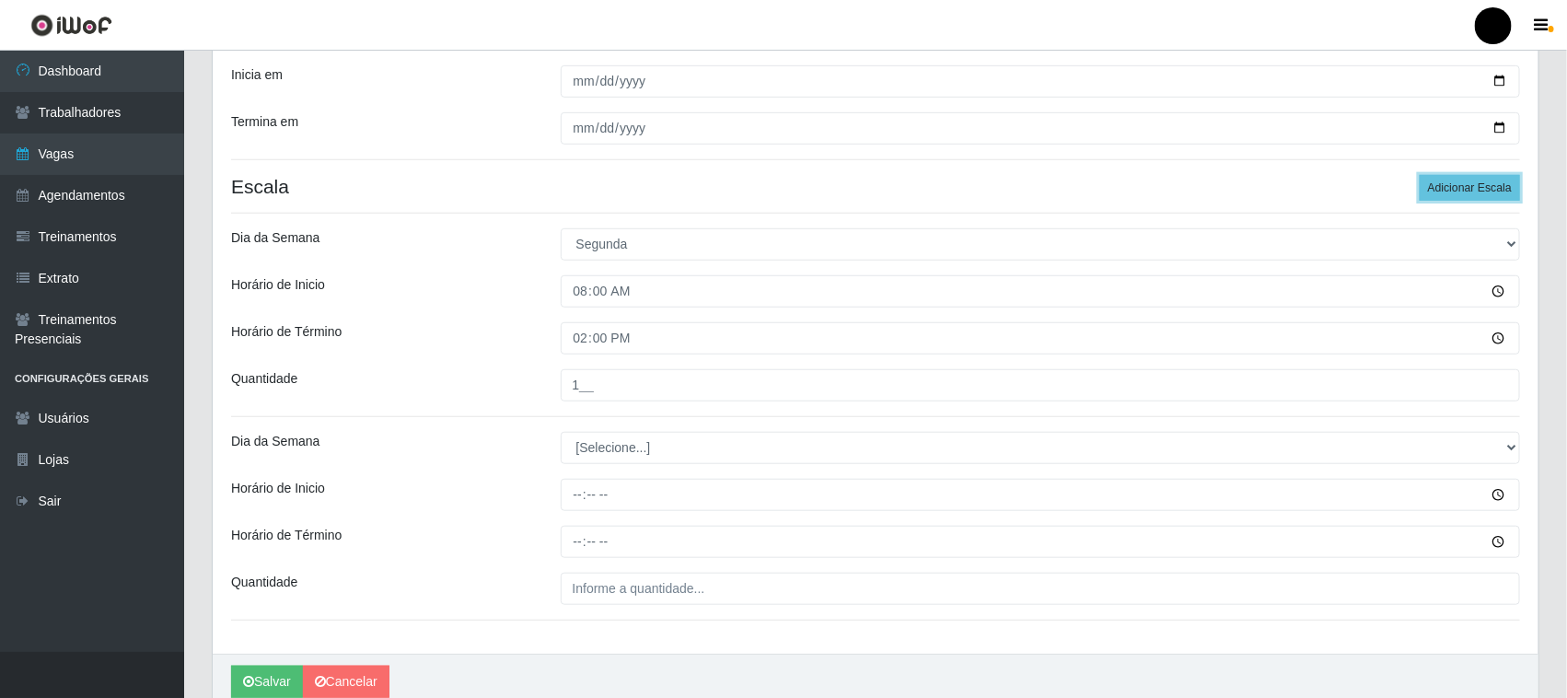
scroll to position [505, 0]
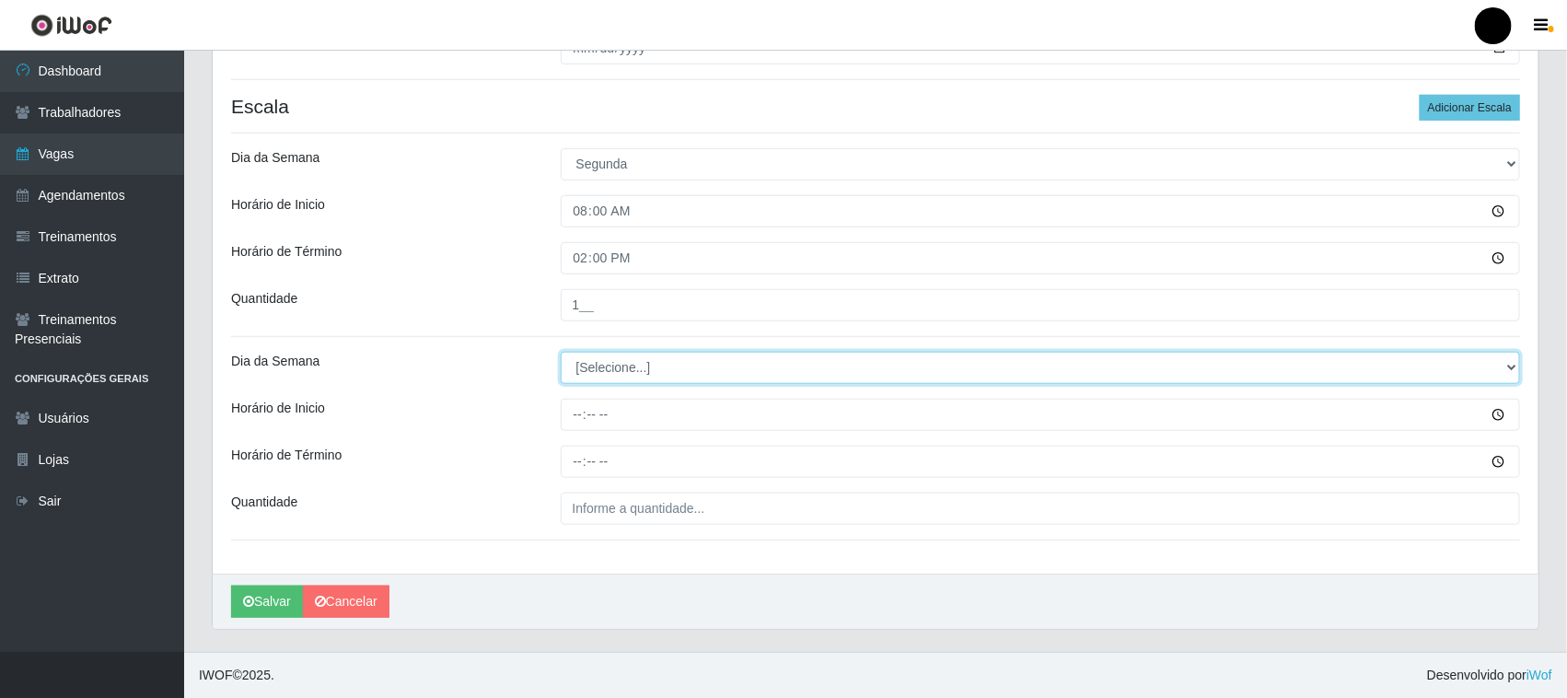
click at [629, 377] on select "[Selecione...] Segunda Terça Quarta Quinta Sexta Sábado Domingo" at bounding box center [1041, 368] width 960 height 32
select select "1"
click at [561, 352] on select "[Selecione...] Segunda Terça Quarta Quinta Sexta Sábado Domingo" at bounding box center [1041, 368] width 960 height 32
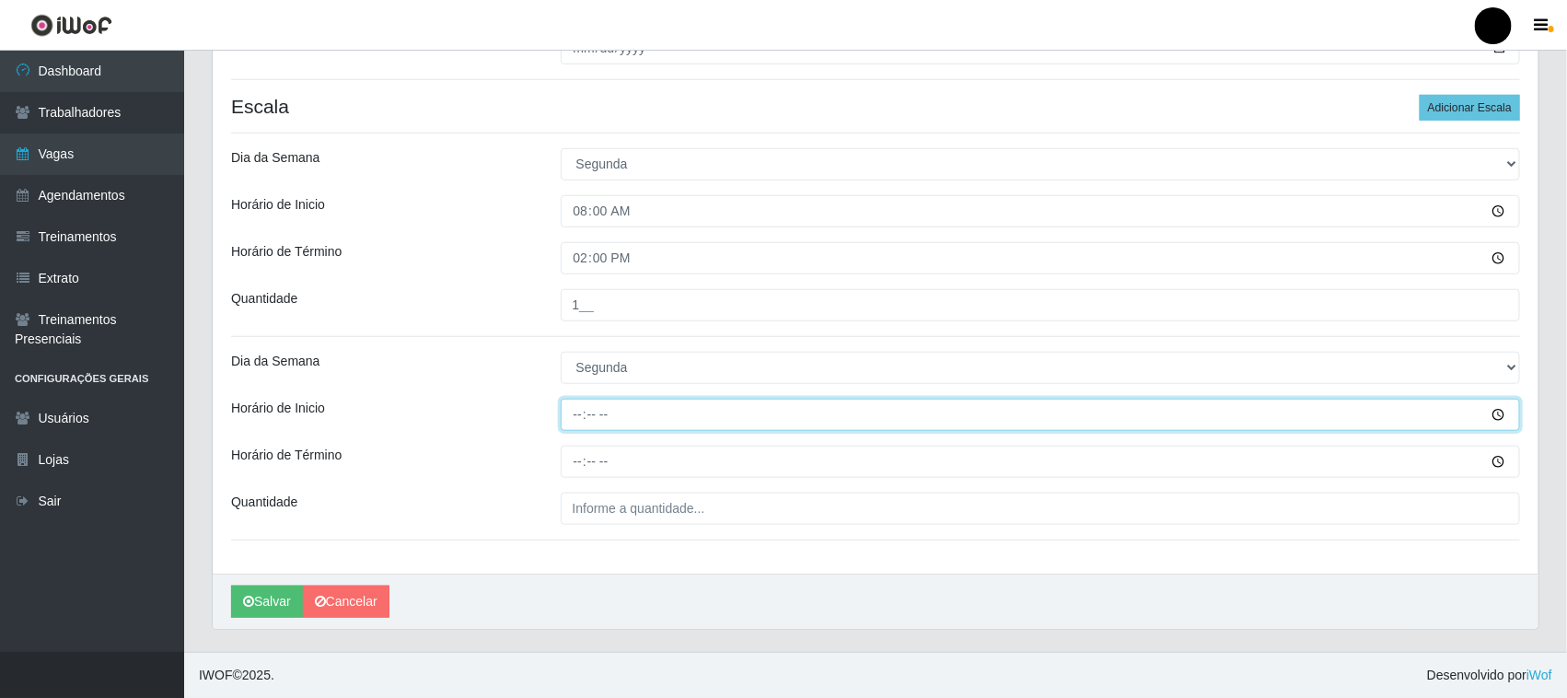
click at [582, 415] on input "Horário de Inicio" at bounding box center [1041, 415] width 960 height 32
type input "09:00"
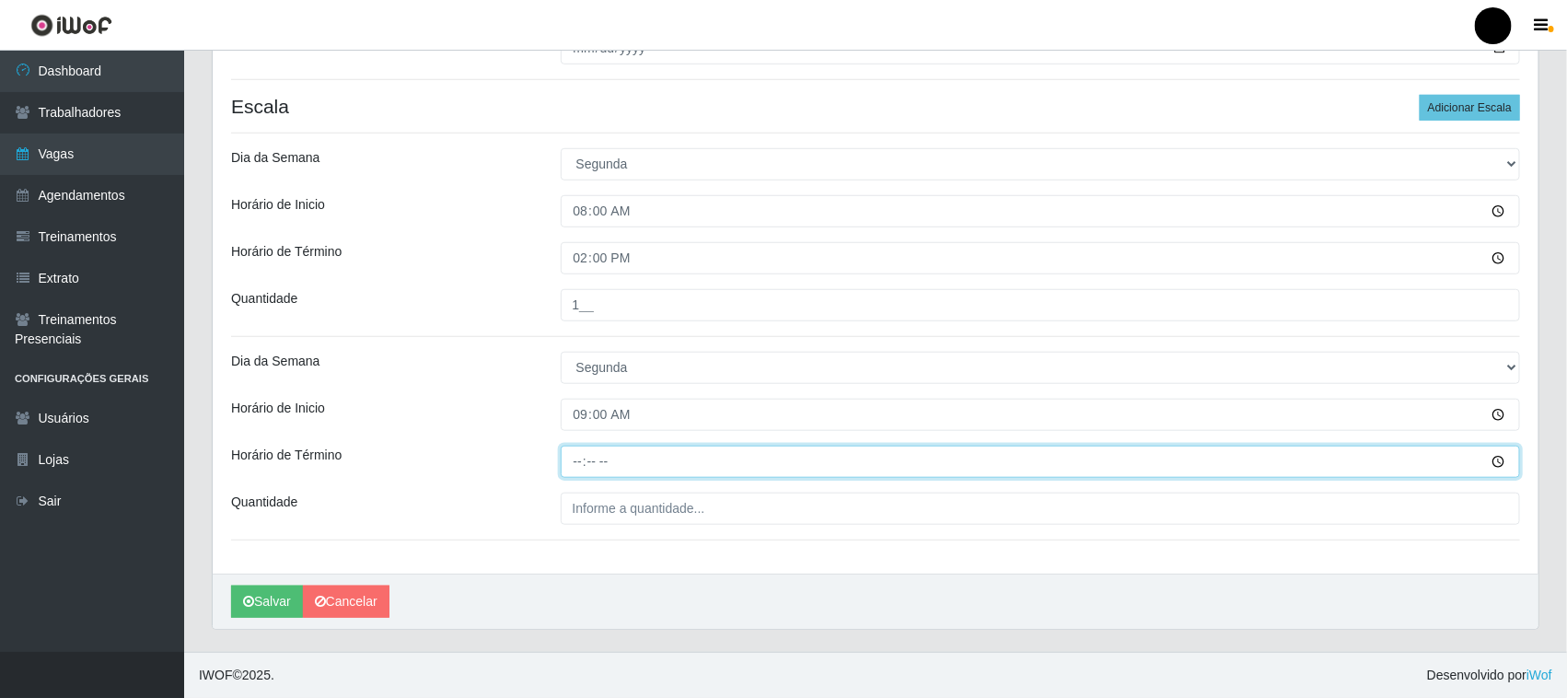
click at [582, 466] on input "Horário de Término" at bounding box center [1041, 462] width 960 height 32
type input "15:00"
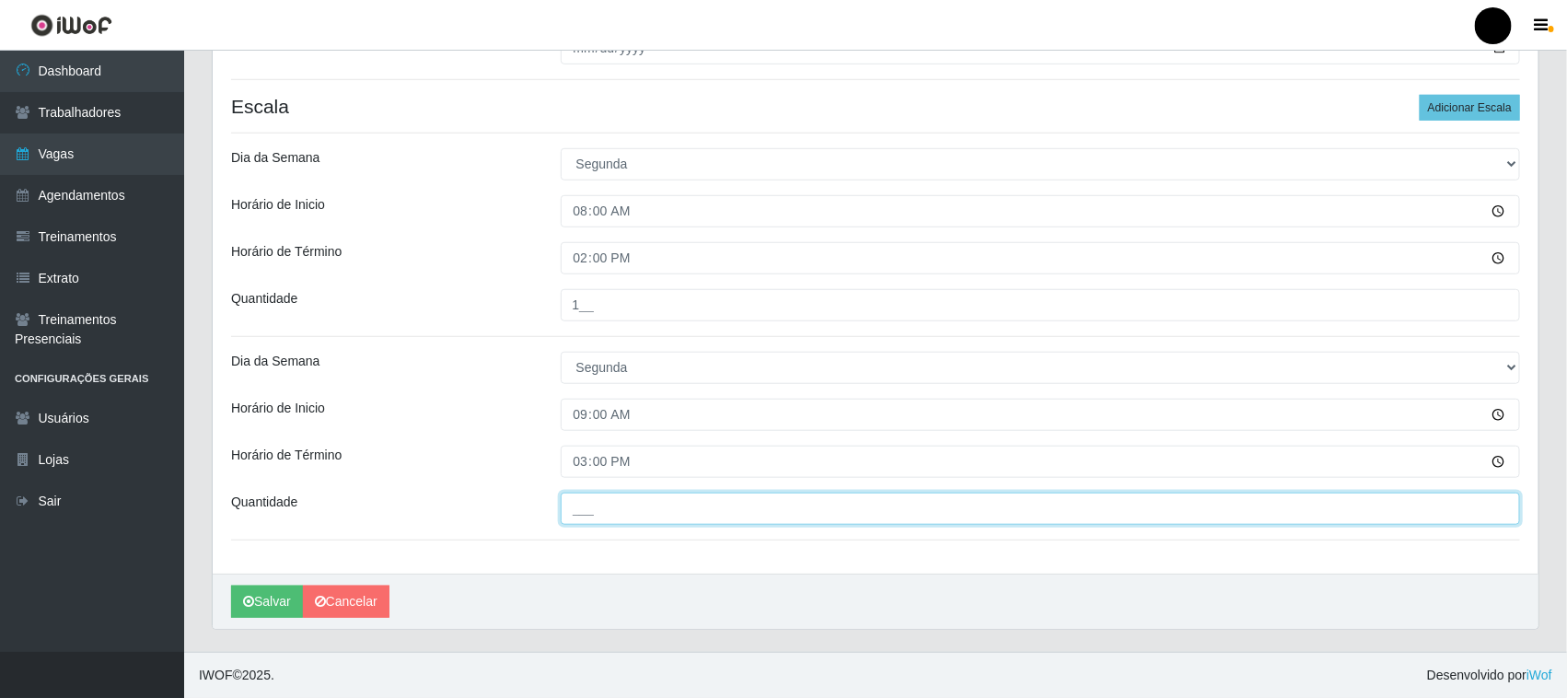
click at [590, 513] on input "___" at bounding box center [1041, 509] width 960 height 32
type input "1__"
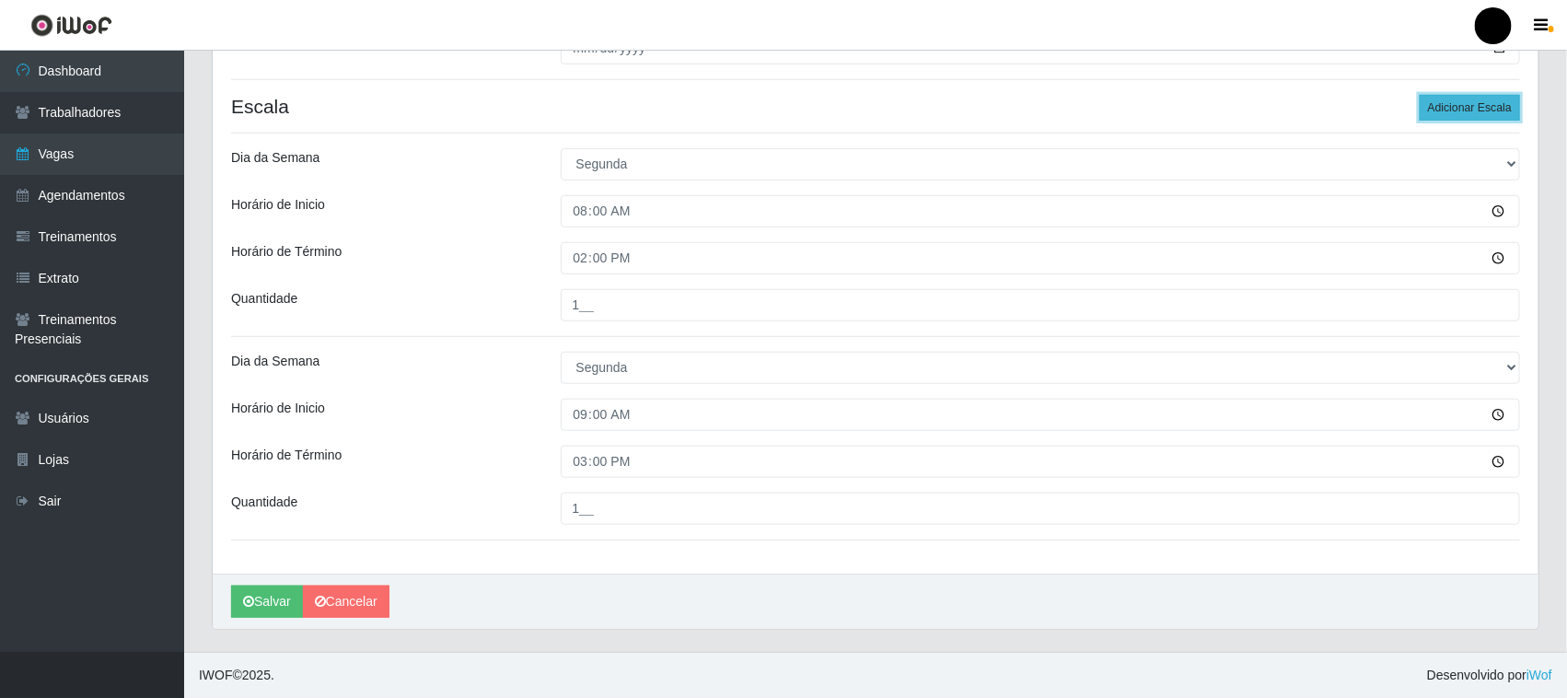
click at [1452, 99] on button "Adicionar Escala" at bounding box center [1470, 108] width 100 height 26
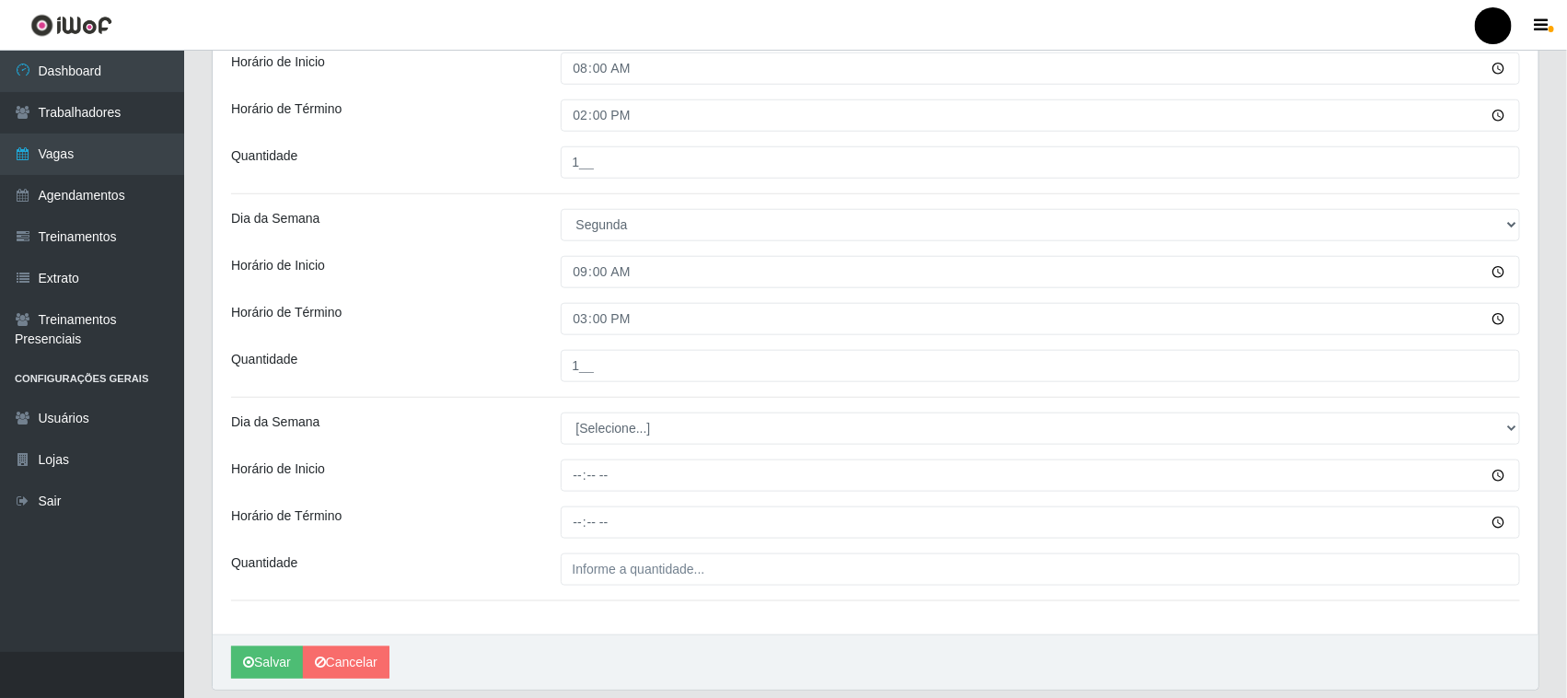
scroll to position [709, 0]
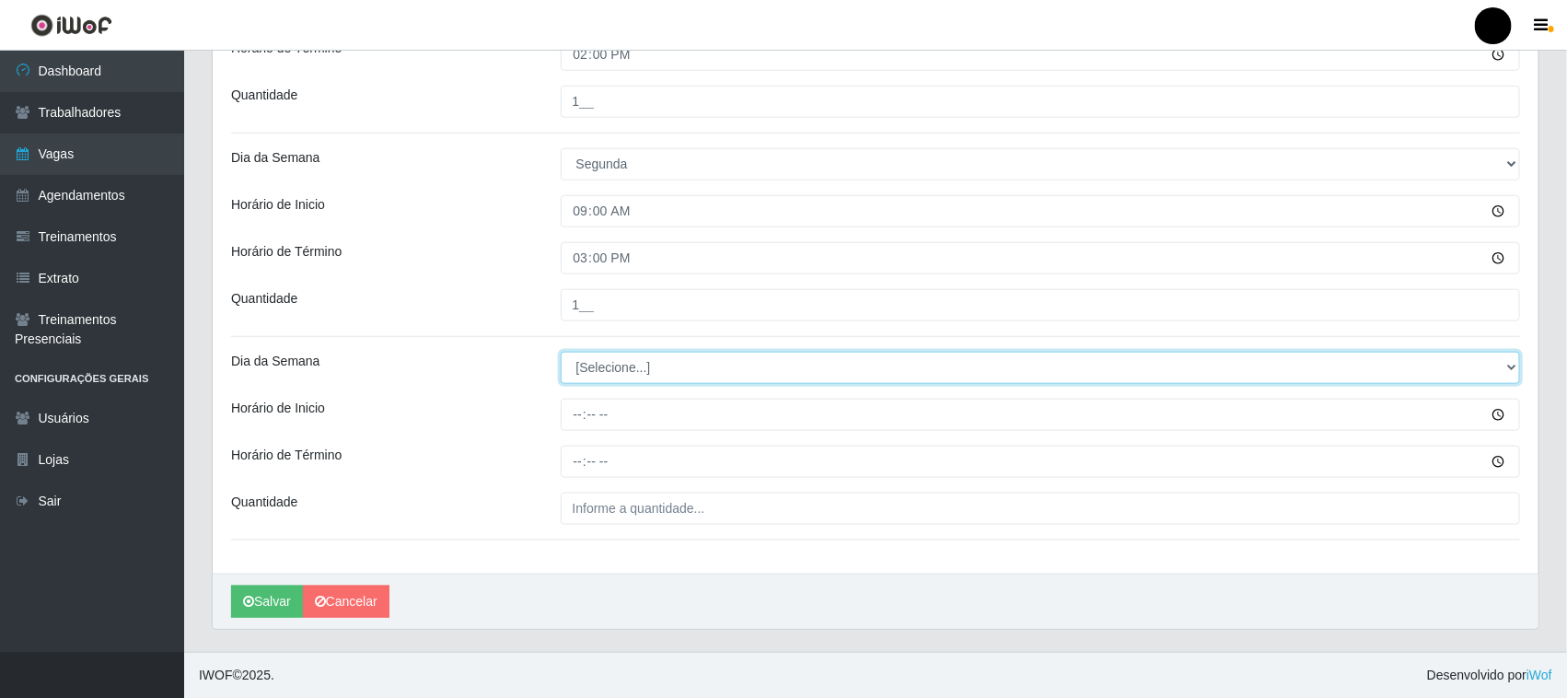
click at [621, 371] on select "[Selecione...] Segunda Terça Quarta Quinta Sexta Sábado Domingo" at bounding box center [1041, 368] width 960 height 32
select select "1"
click at [561, 352] on select "[Selecione...] Segunda Terça Quarta Quinta Sexta Sábado Domingo" at bounding box center [1041, 368] width 960 height 32
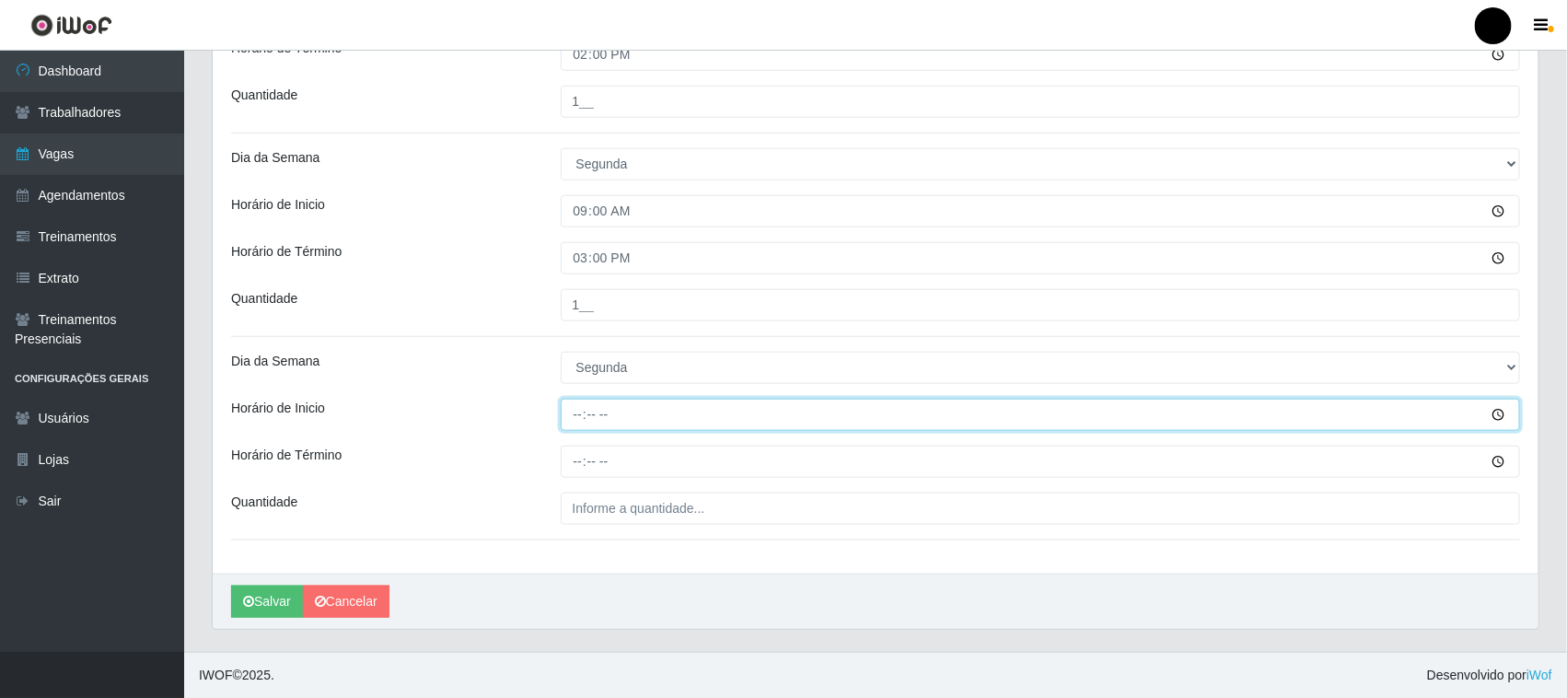
click at [577, 410] on input "Horário de Inicio" at bounding box center [1041, 415] width 960 height 32
type input "16:00"
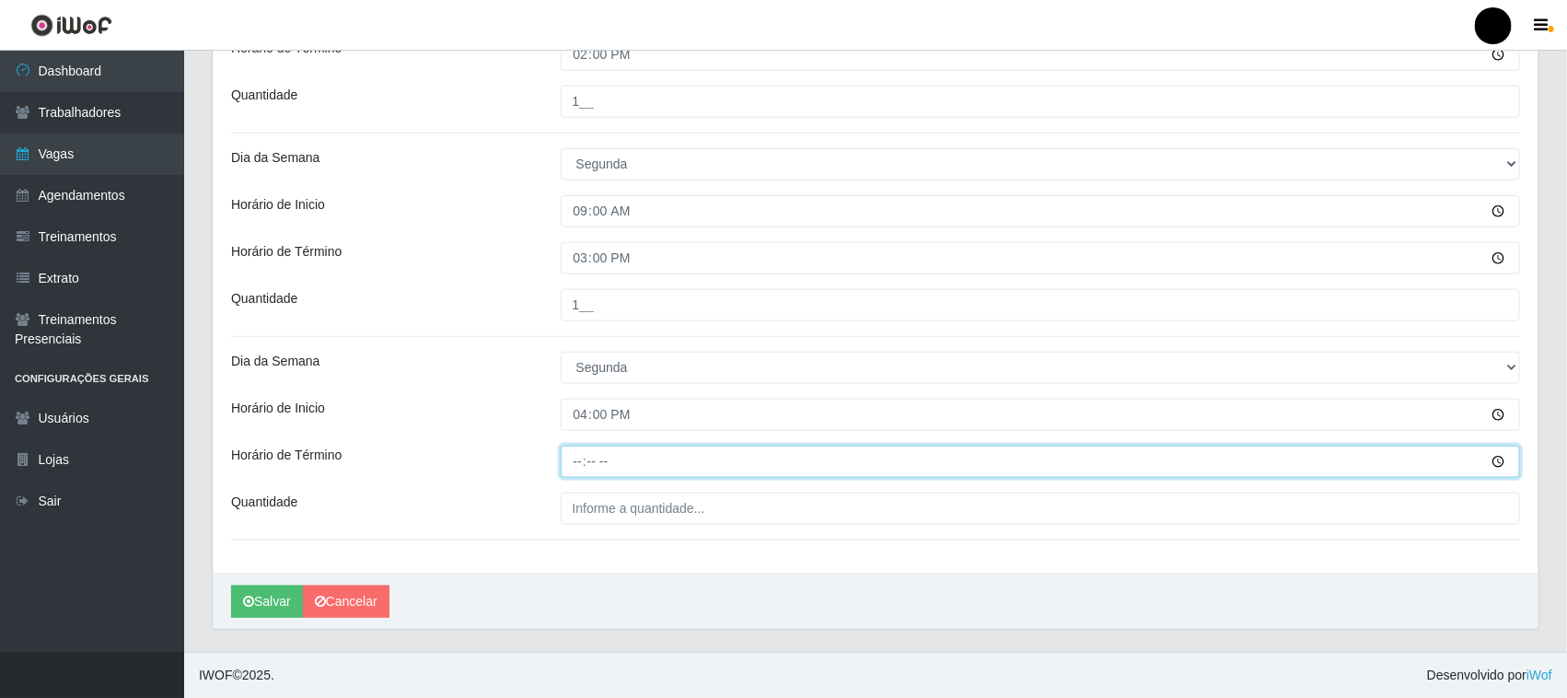
click at [577, 462] on input "Horário de Término" at bounding box center [1041, 462] width 960 height 32
type input "22:00"
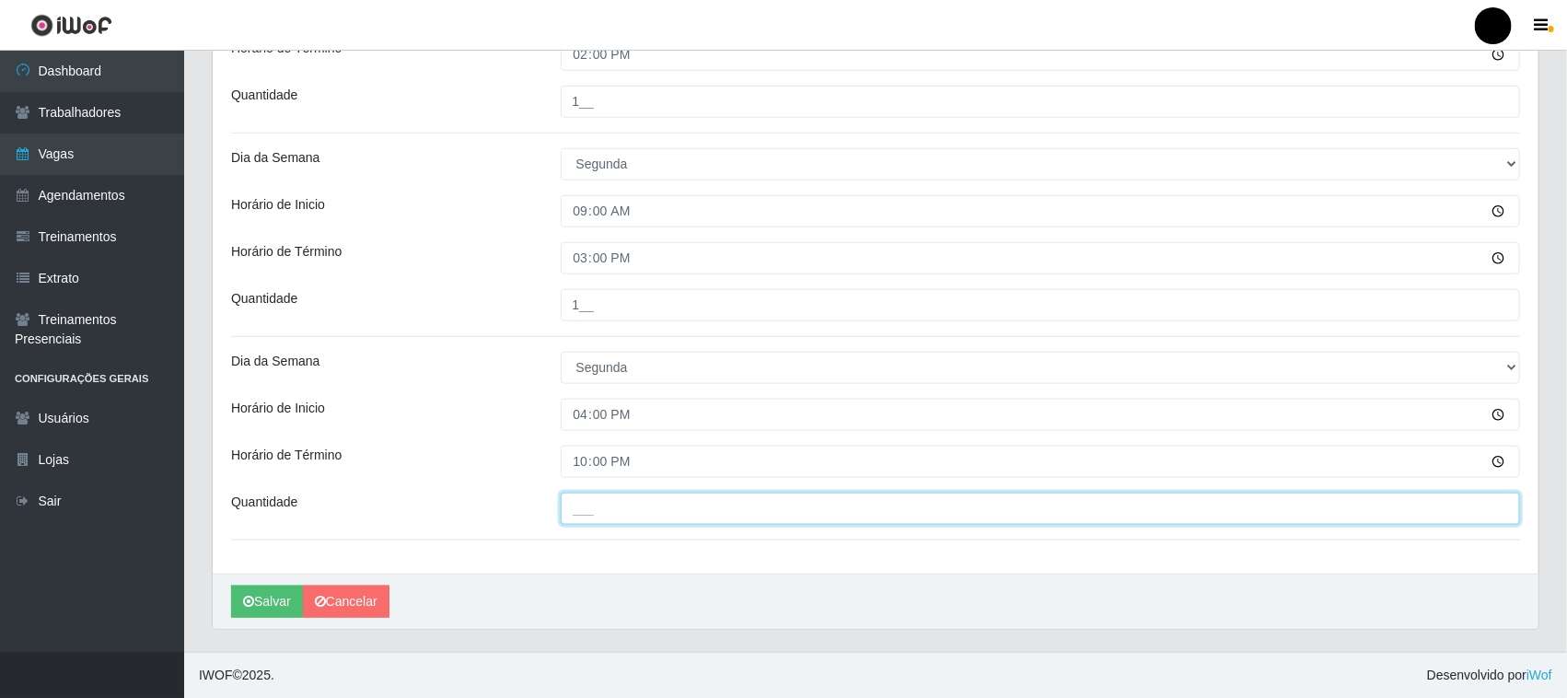
click at [594, 513] on input "___" at bounding box center [1041, 509] width 960 height 32
type input "3__"
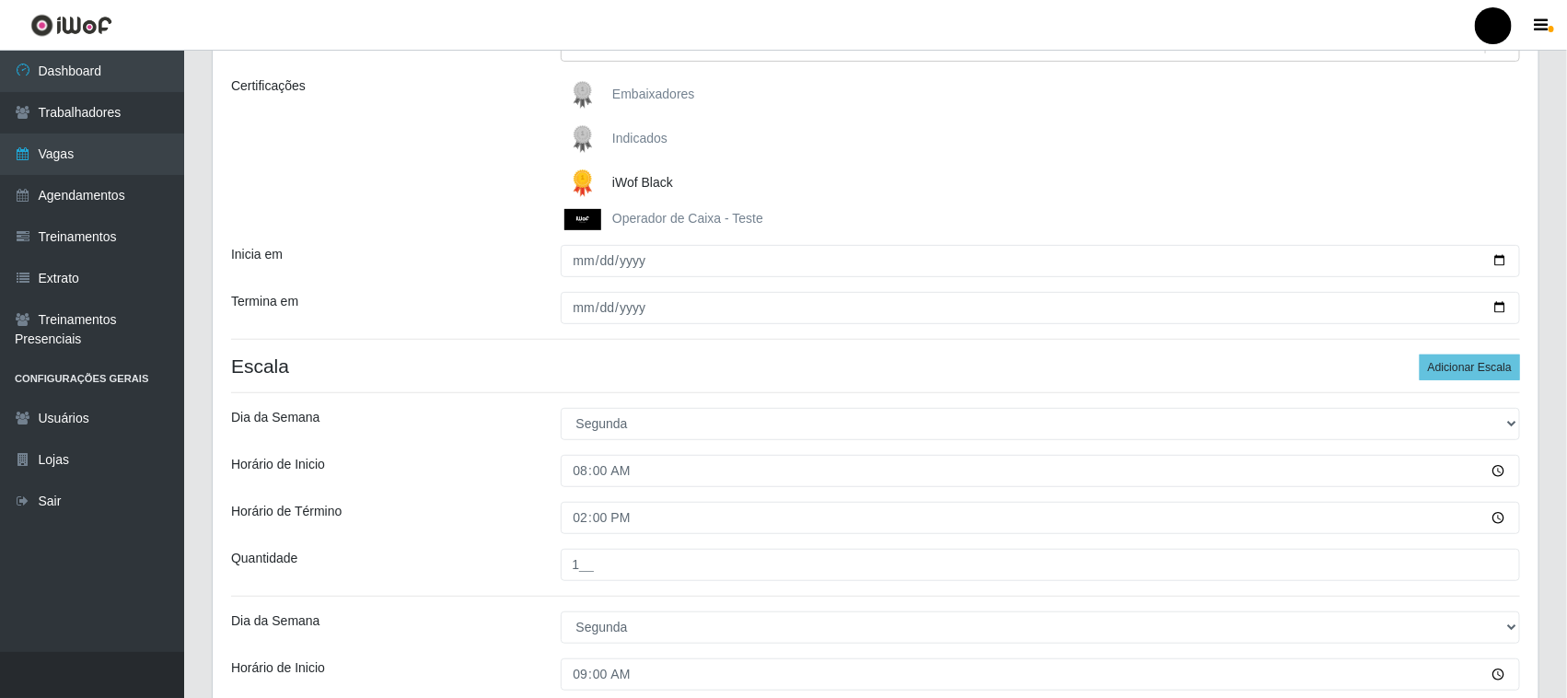
scroll to position [133, 0]
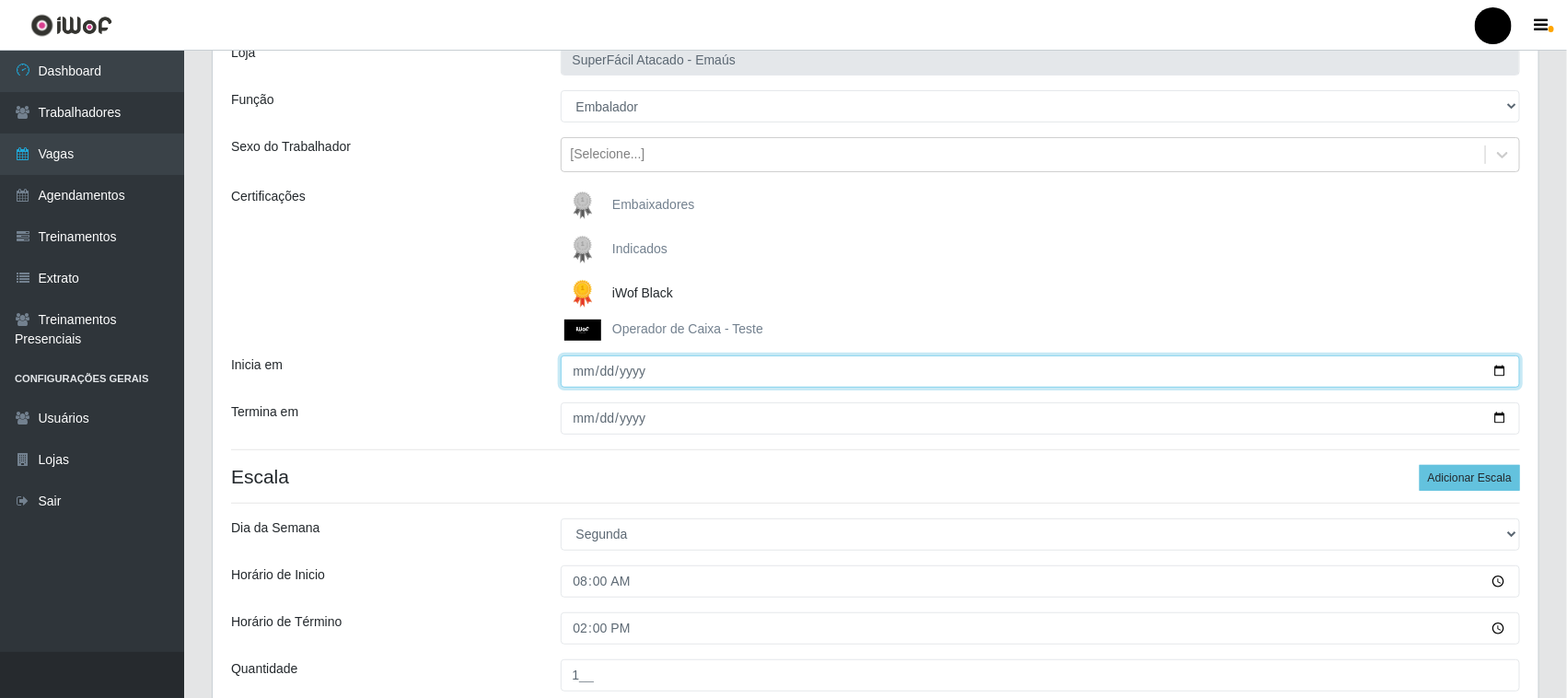
click at [1499, 371] on input "[DATE]" at bounding box center [1041, 371] width 960 height 32
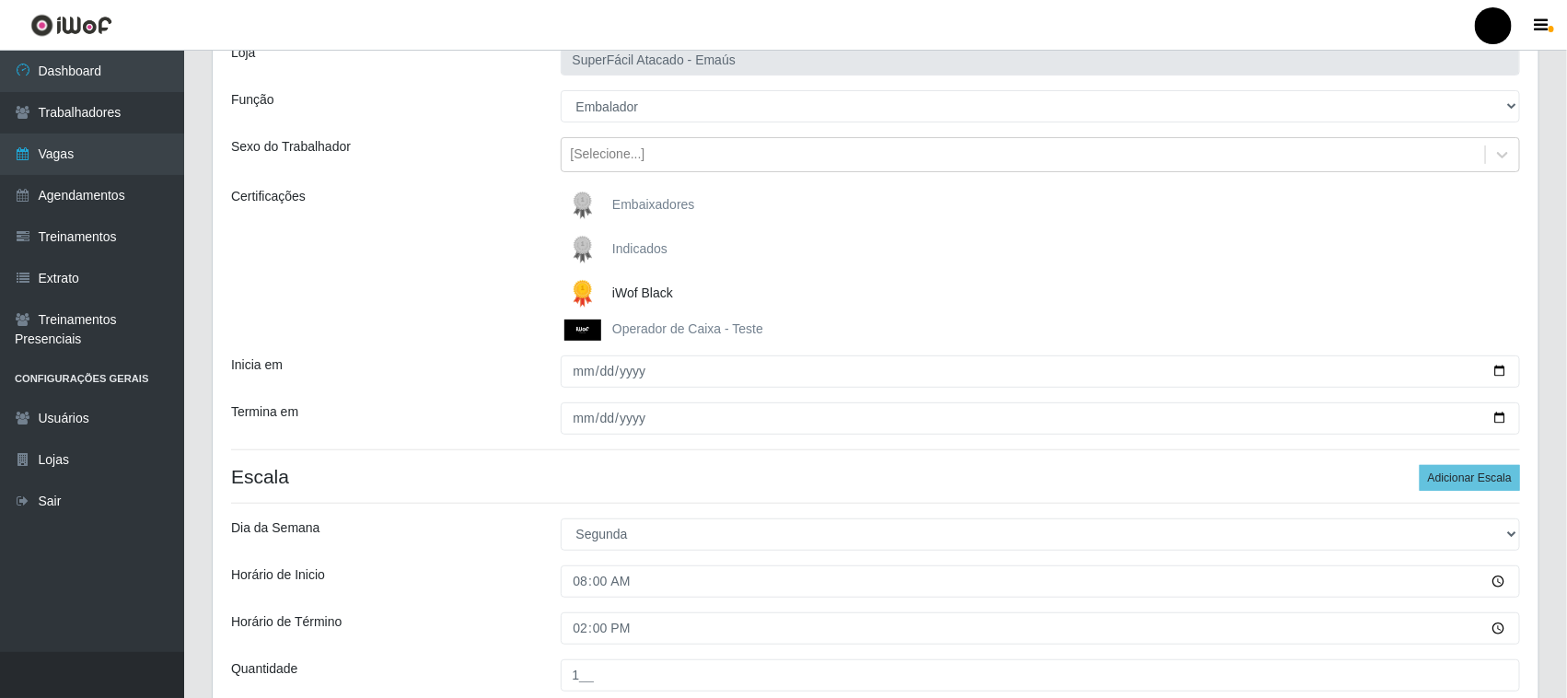
click at [502, 388] on div "Inicia em" at bounding box center [382, 371] width 330 height 32
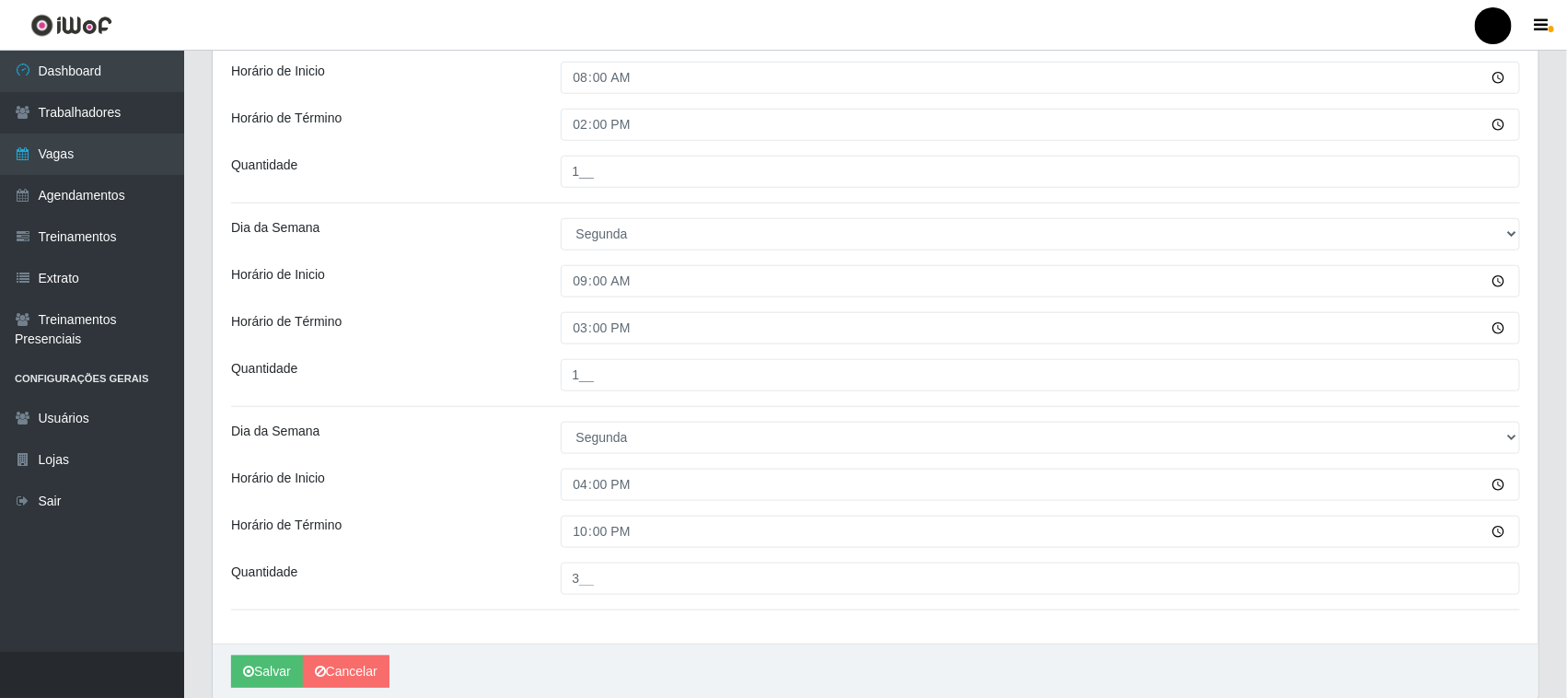
scroll to position [709, 0]
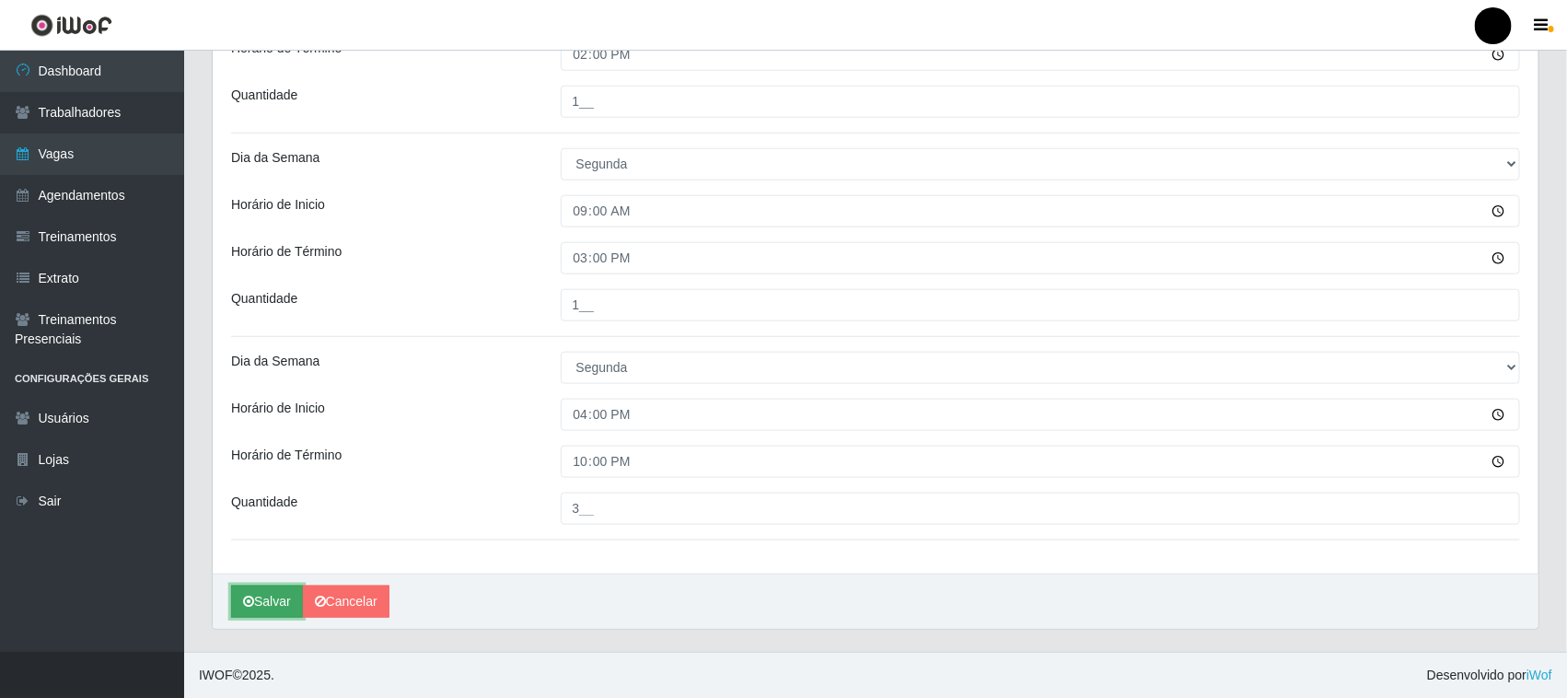
click at [282, 605] on button "Salvar" at bounding box center [267, 602] width 72 height 32
click at [282, 603] on button "Salvar" at bounding box center [267, 602] width 72 height 32
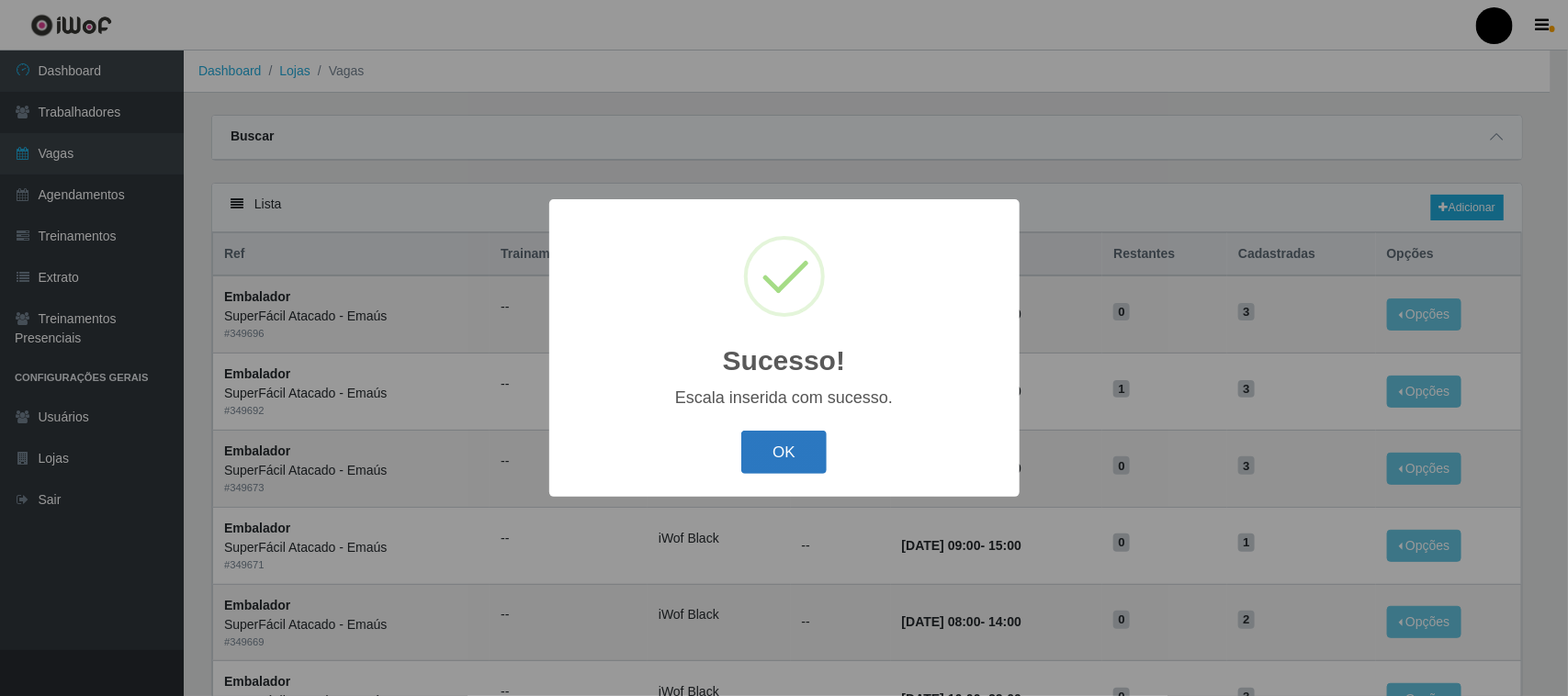
click at [796, 446] on button "OK" at bounding box center [784, 452] width 86 height 43
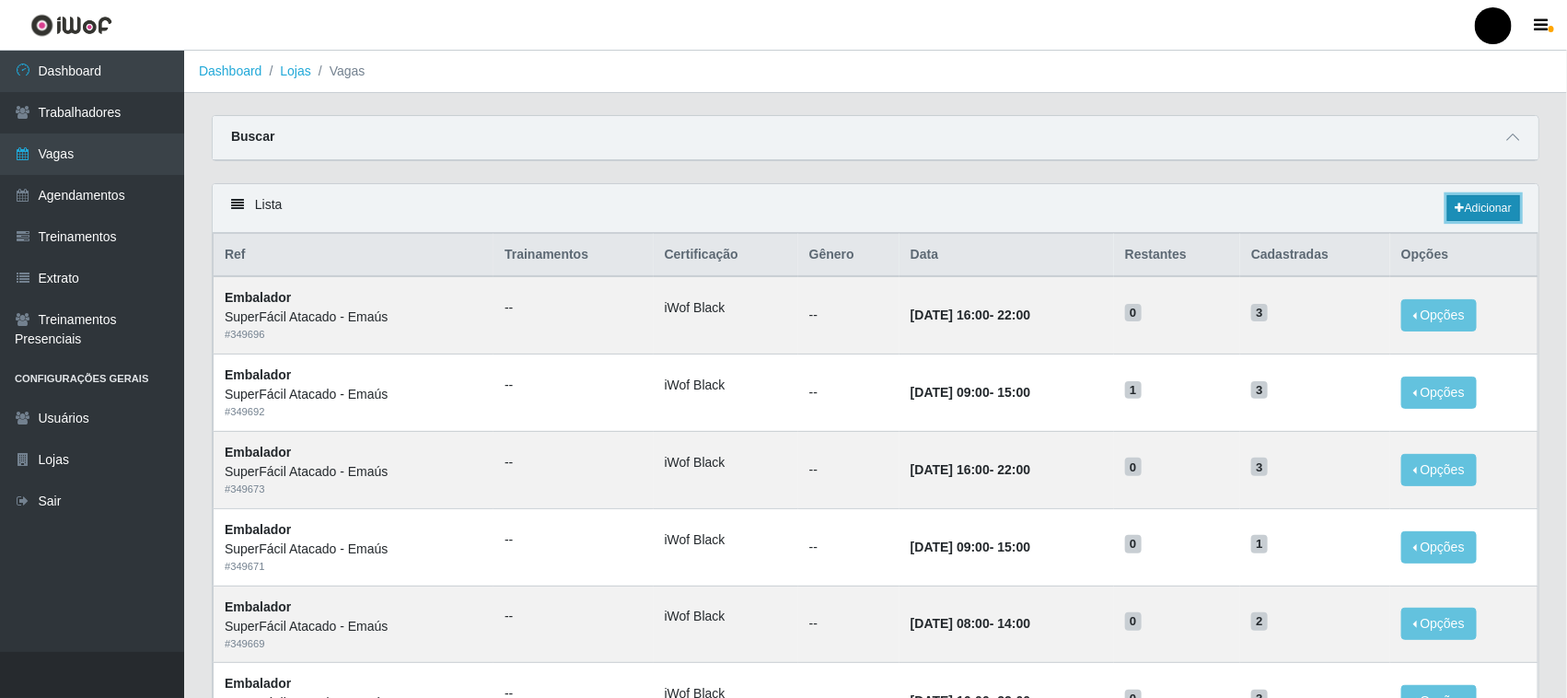
click at [1466, 210] on link "Adicionar" at bounding box center [1483, 208] width 73 height 26
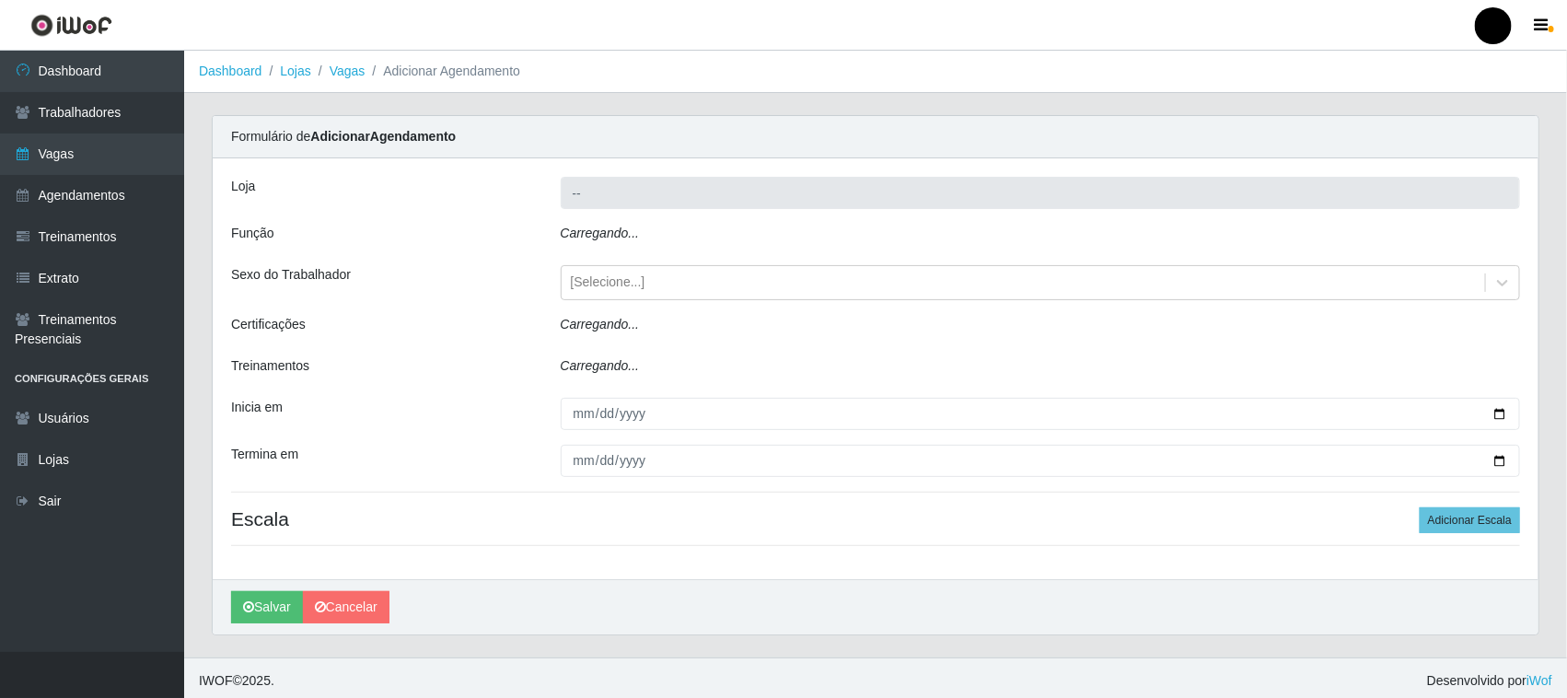
type input "SuperFácil Atacado - Emaús"
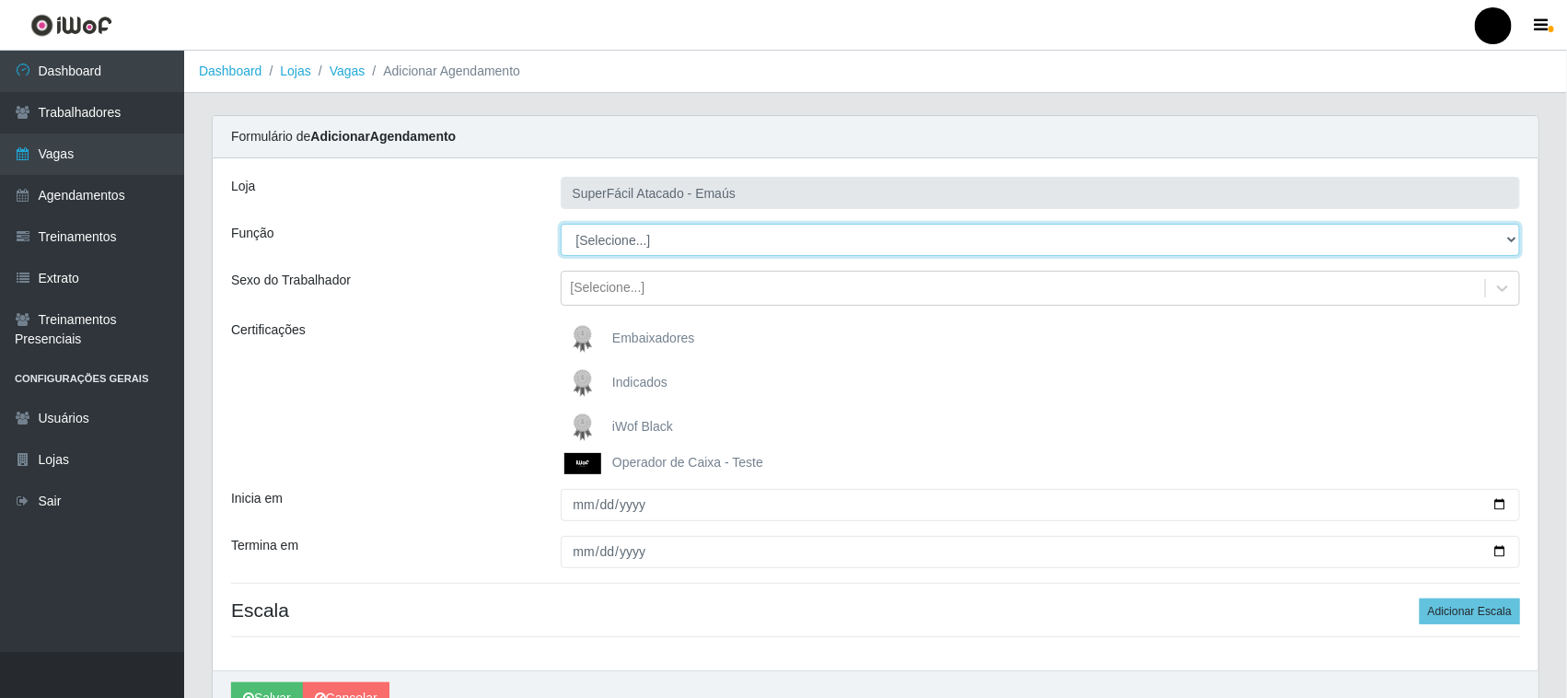
click at [627, 242] on select "[Selecione...] Auxiliar de Estacionamento Auxiliar de Estacionamento + Auxiliar…" at bounding box center [1041, 240] width 960 height 32
select select "1"
click at [561, 224] on select "[Selecione...] Auxiliar de Estacionamento Auxiliar de Estacionamento + Auxiliar…" at bounding box center [1041, 240] width 960 height 32
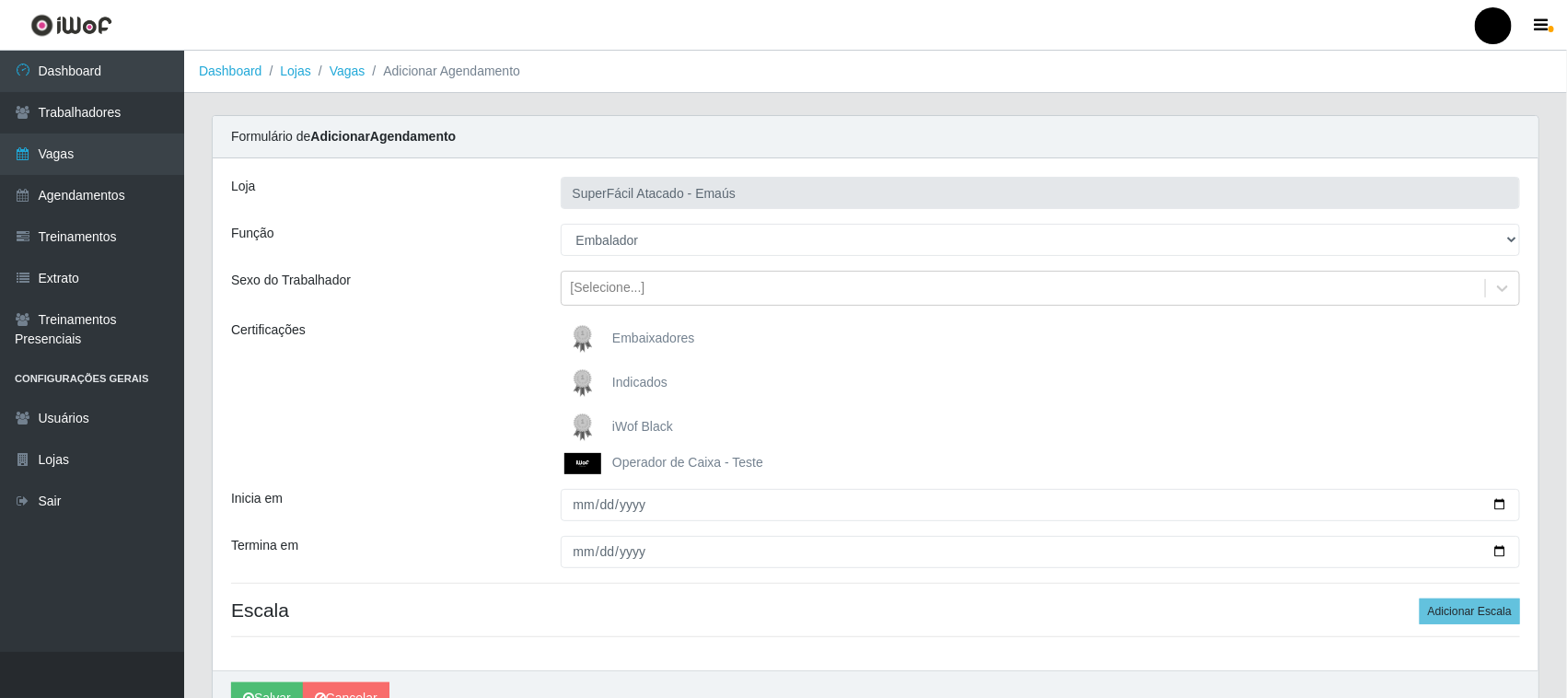
click at [581, 421] on img at bounding box center [586, 427] width 44 height 37
click at [0, 0] on input "iWof Black" at bounding box center [0, 0] width 0 height 0
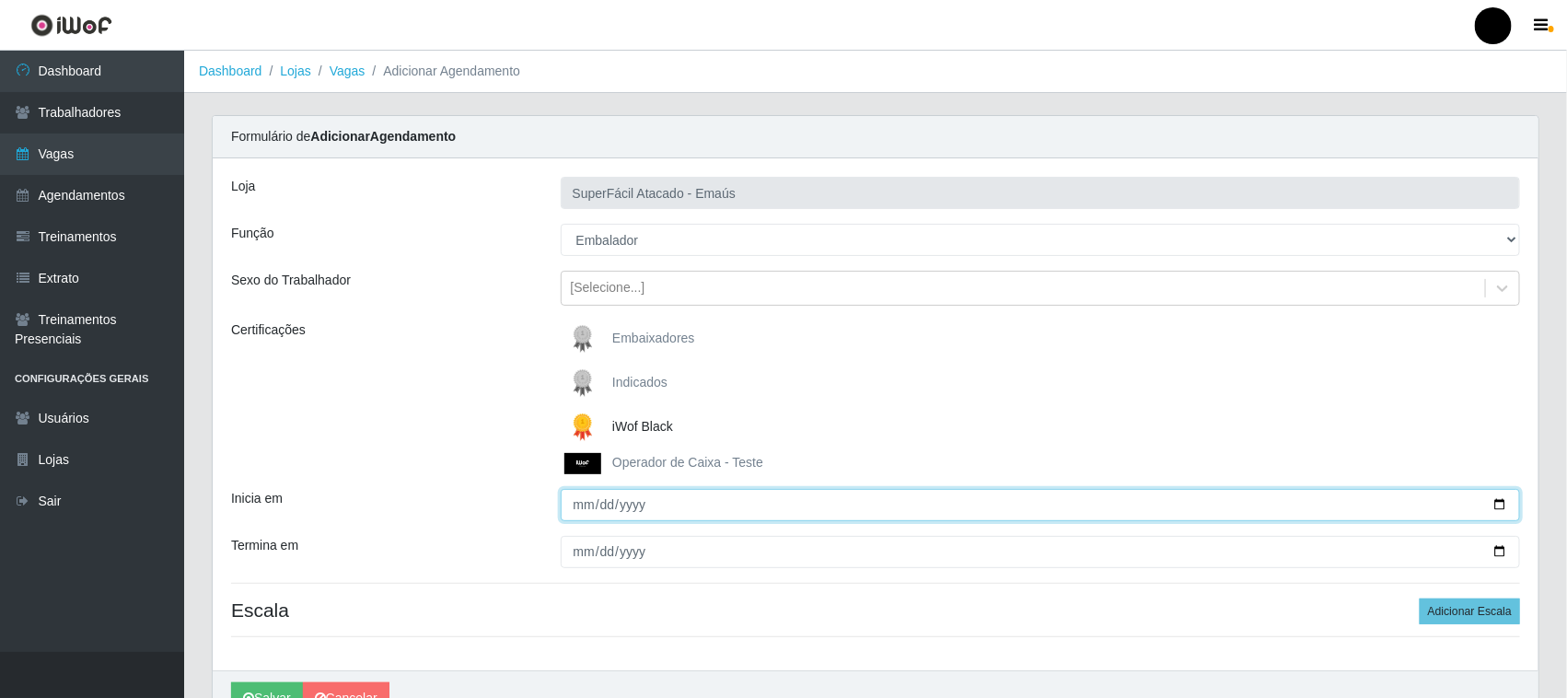
click at [1498, 505] on input "Inicia em" at bounding box center [1041, 505] width 960 height 32
type input "2025-10-07"
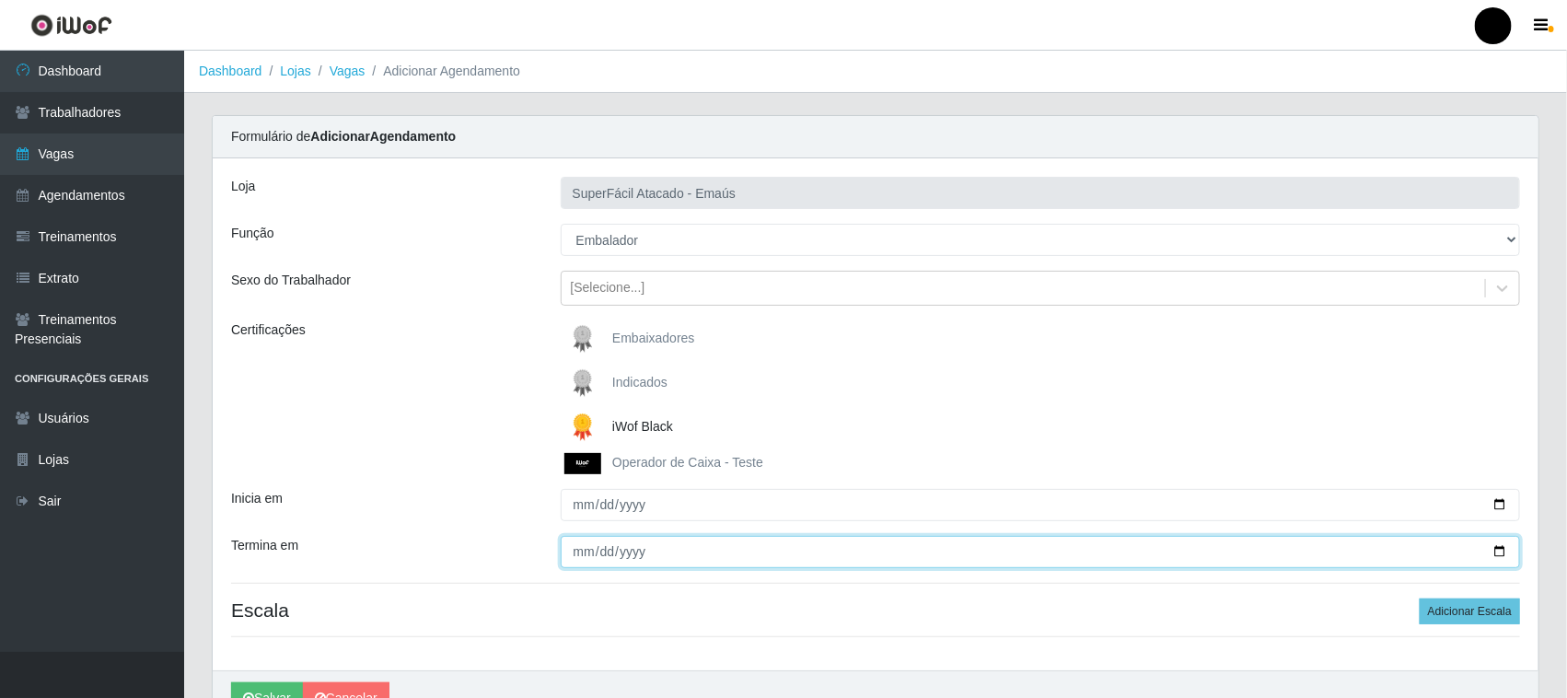
click at [1501, 551] on input "Termina em" at bounding box center [1041, 552] width 960 height 32
type input "2025-10-07"
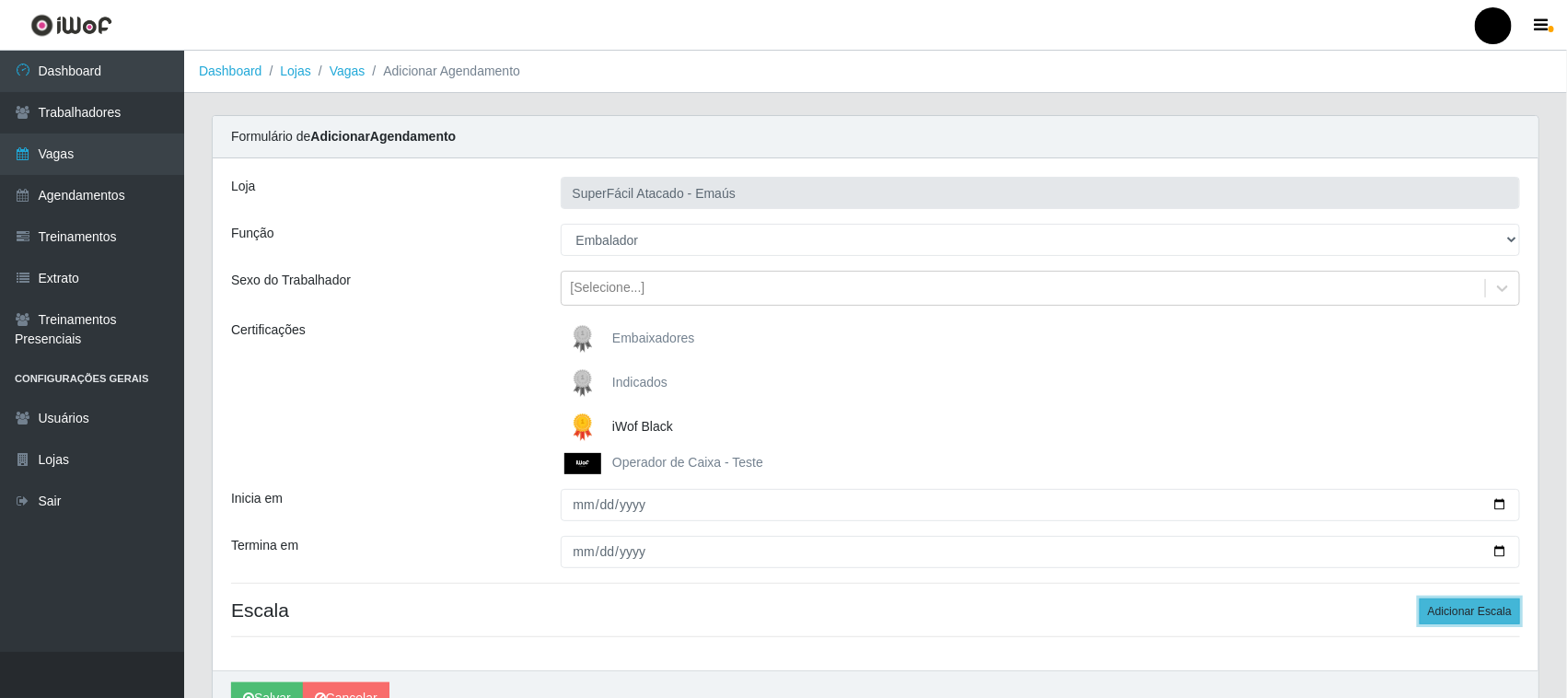
click at [1483, 606] on button "Adicionar Escala" at bounding box center [1470, 611] width 100 height 26
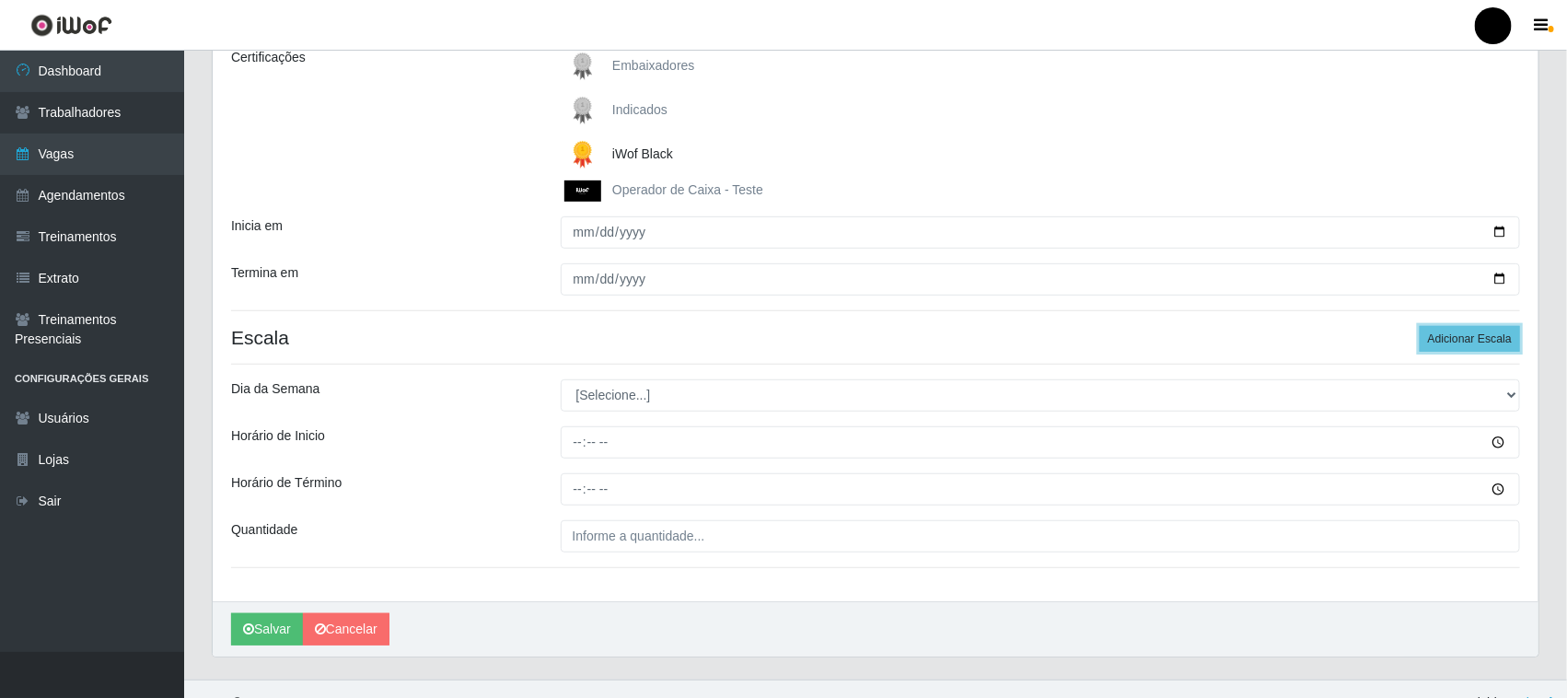
scroll to position [301, 0]
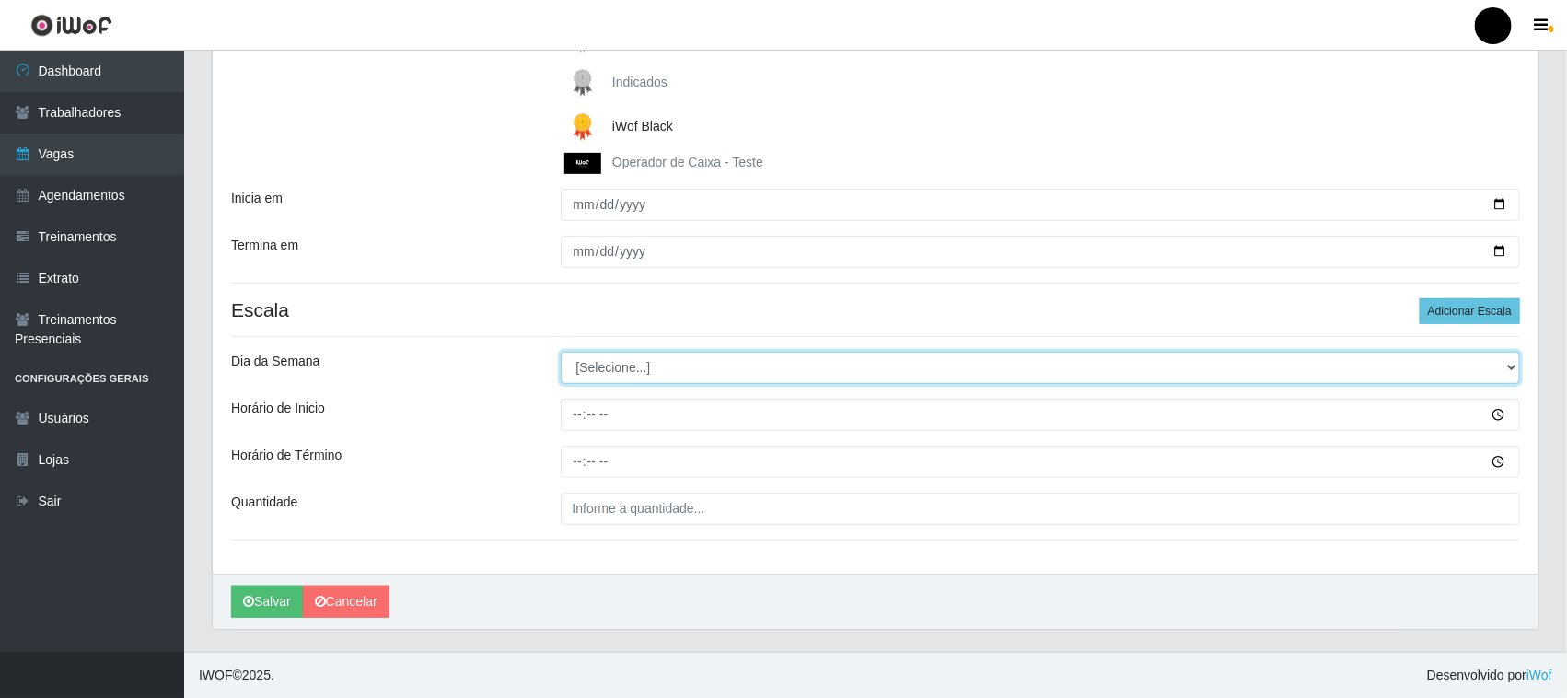
click at [610, 371] on select "[Selecione...] Segunda Terça Quarta Quinta Sexta Sábado Domingo" at bounding box center [1041, 368] width 960 height 32
select select "2"
click at [561, 352] on select "[Selecione...] Segunda Terça Quarta Quinta Sexta Sábado Domingo" at bounding box center [1041, 368] width 960 height 32
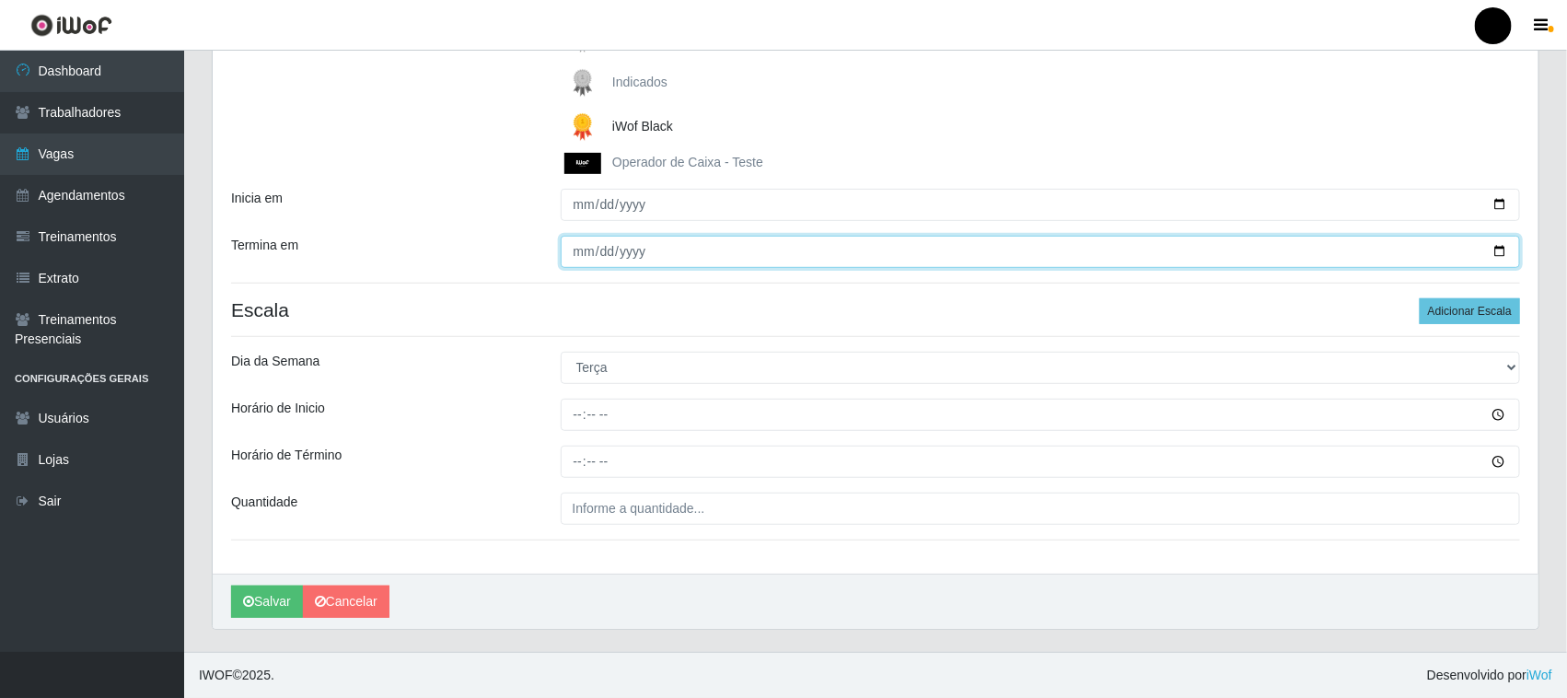
click at [1499, 251] on input "2025-10-07" at bounding box center [1041, 252] width 960 height 32
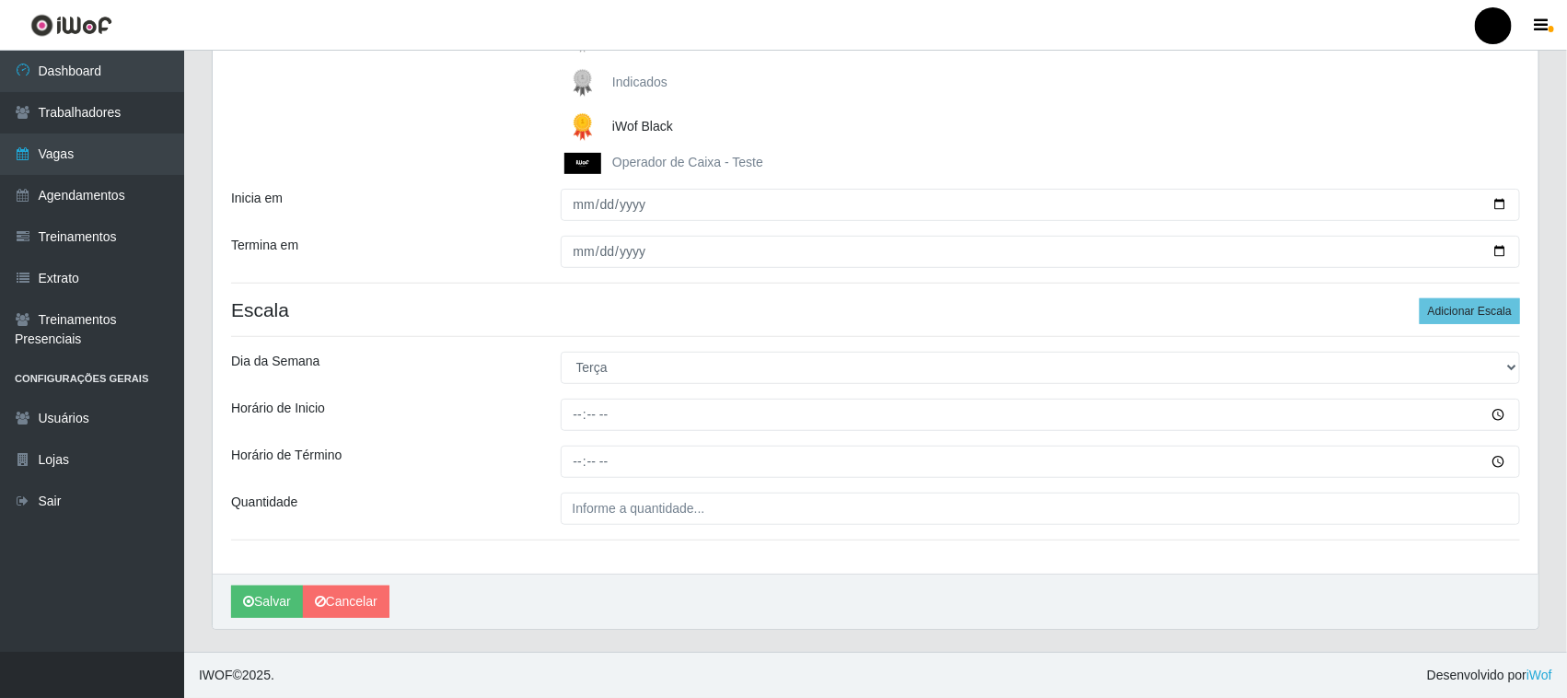
click at [528, 365] on div "Dia da Semana" at bounding box center [382, 368] width 330 height 32
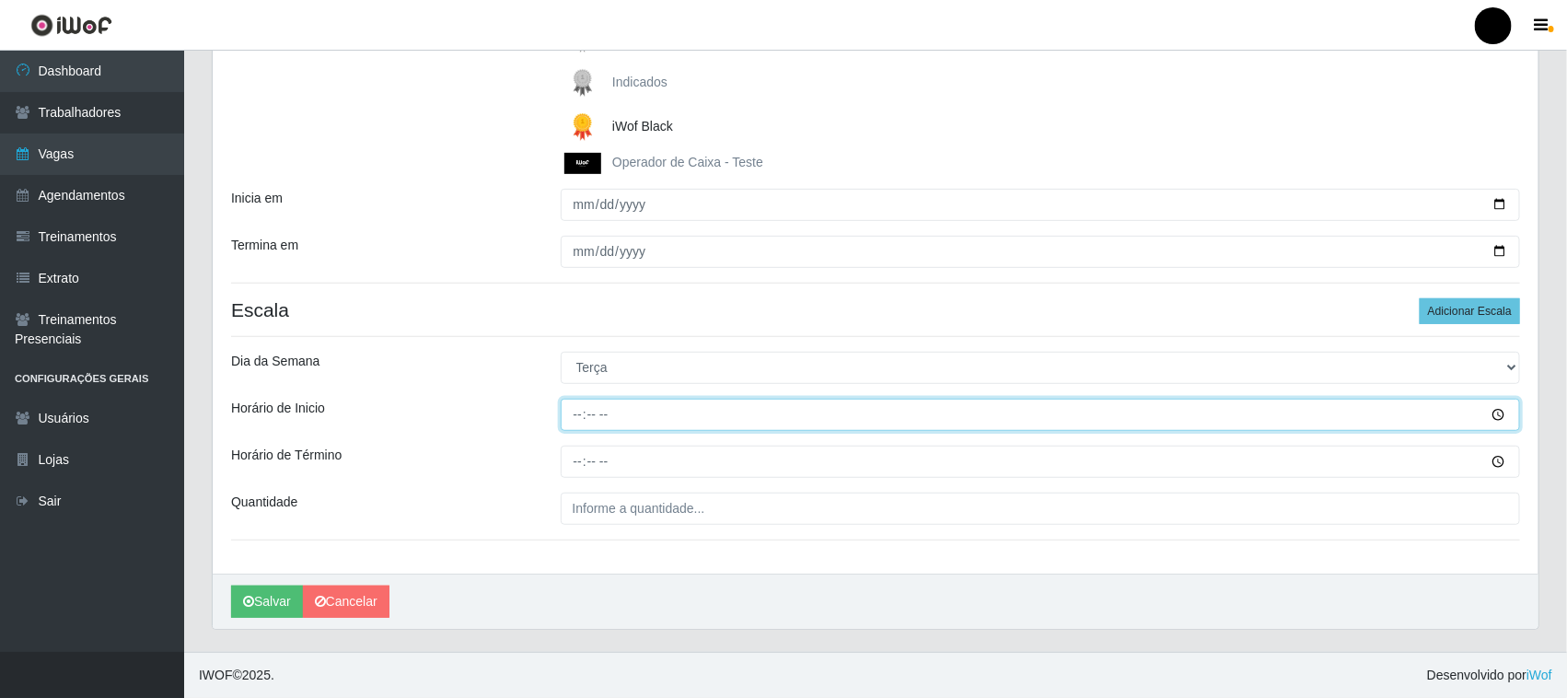
click at [578, 420] on input "Horário de Inicio" at bounding box center [1041, 415] width 960 height 32
type input "08:00"
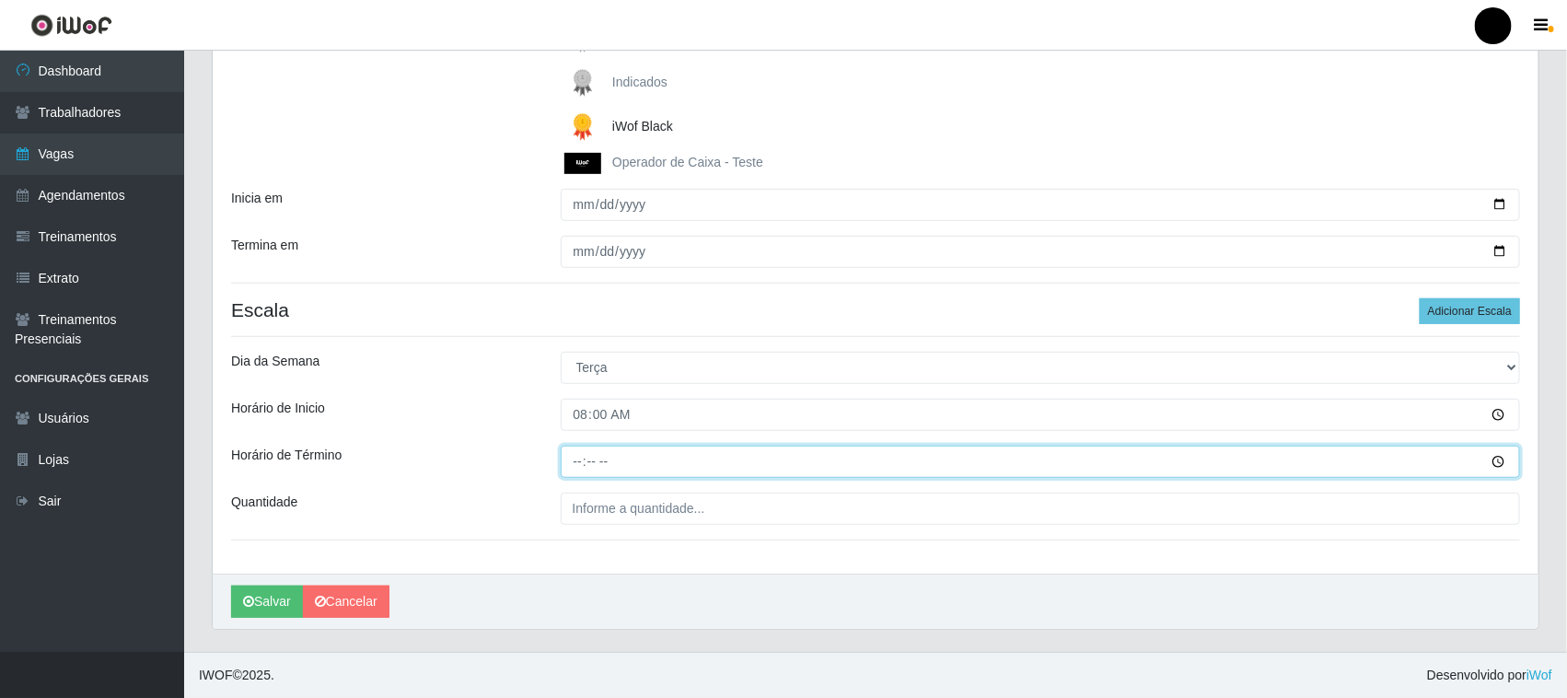
click at [576, 462] on input "Horário de Término" at bounding box center [1041, 462] width 960 height 32
type input "14:00"
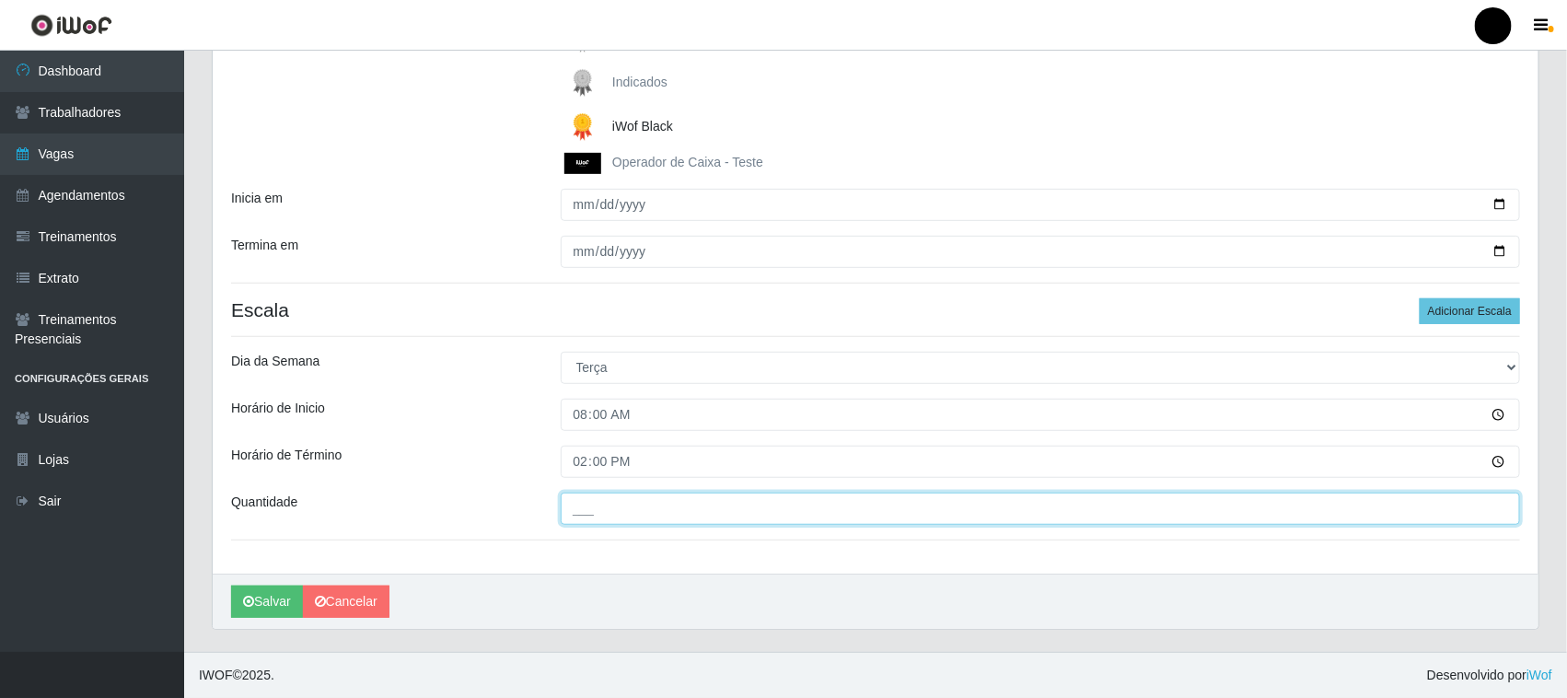
click at [598, 494] on input "___" at bounding box center [1041, 509] width 960 height 32
type input "02_"
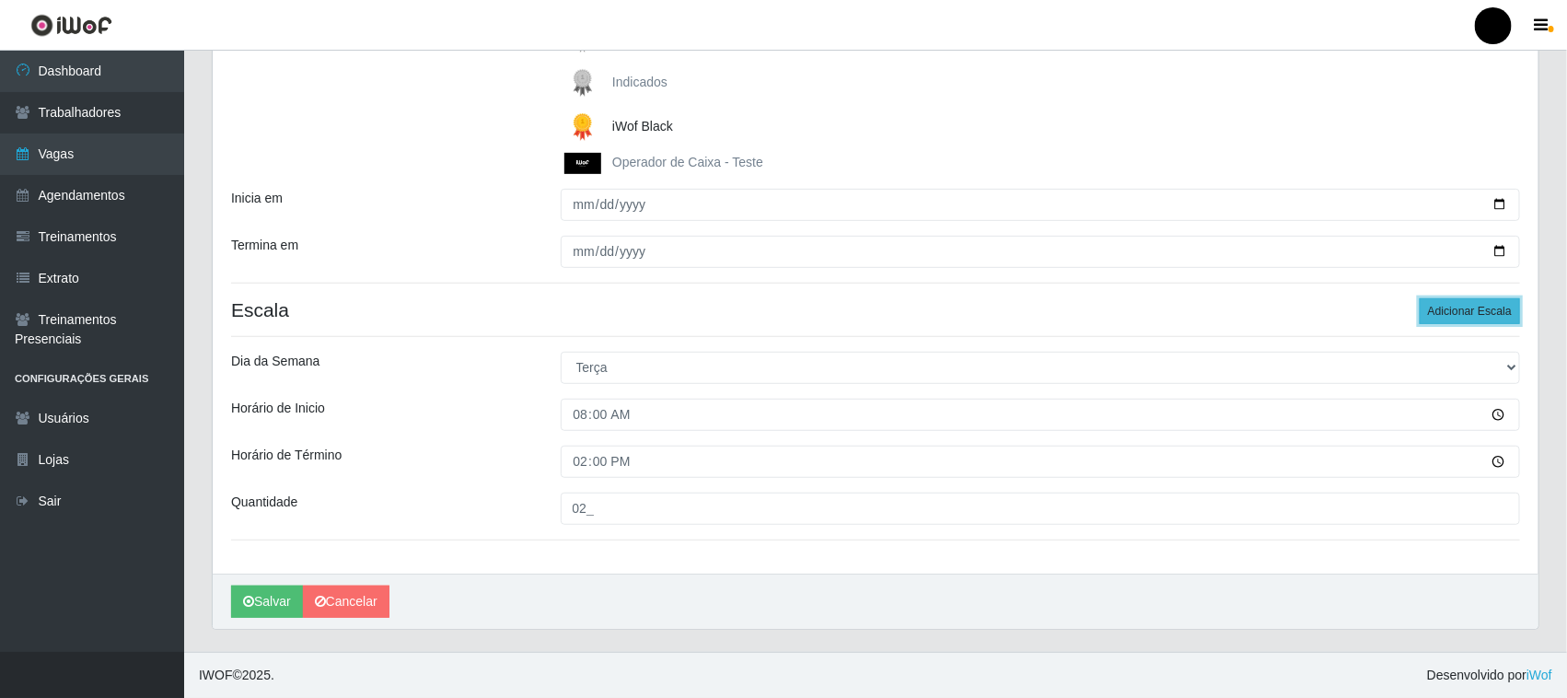
click at [1459, 311] on button "Adicionar Escala" at bounding box center [1470, 311] width 100 height 26
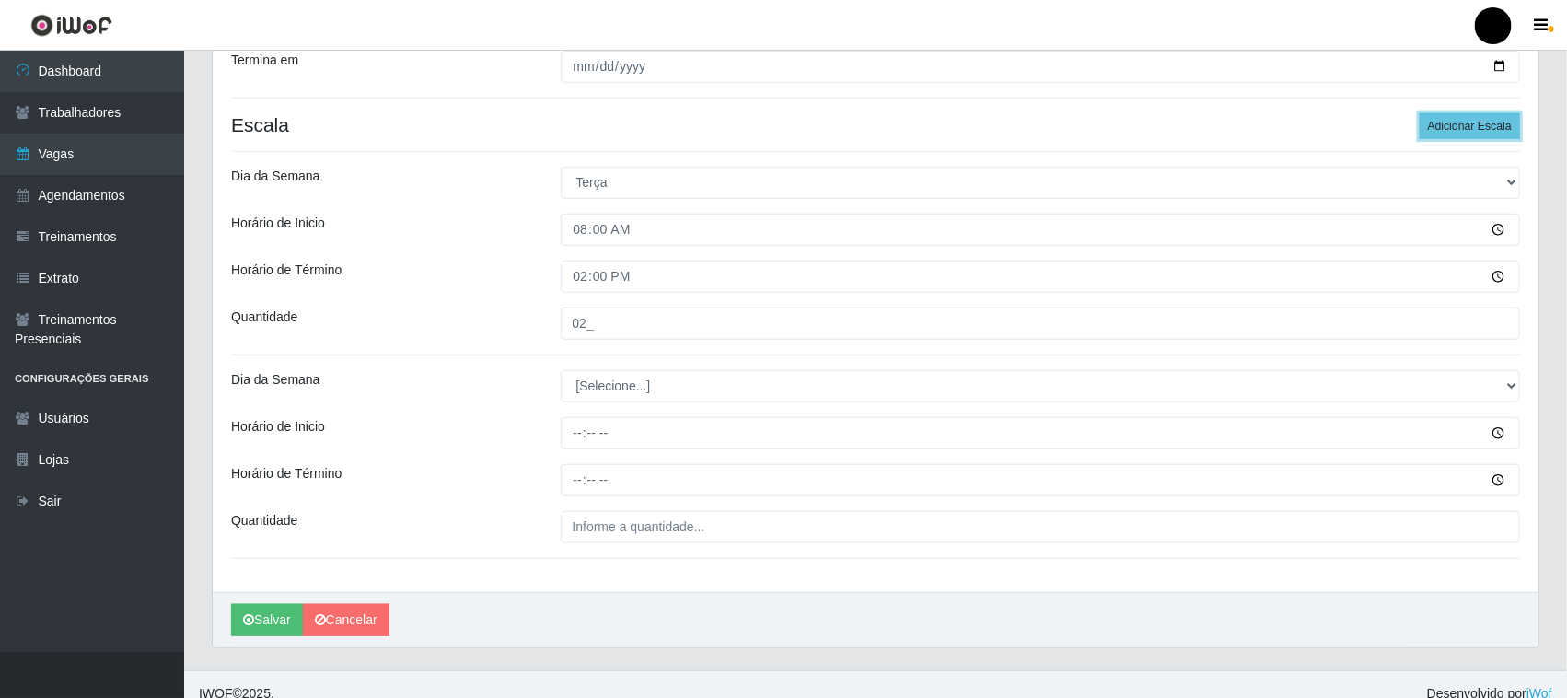
scroll to position [505, 0]
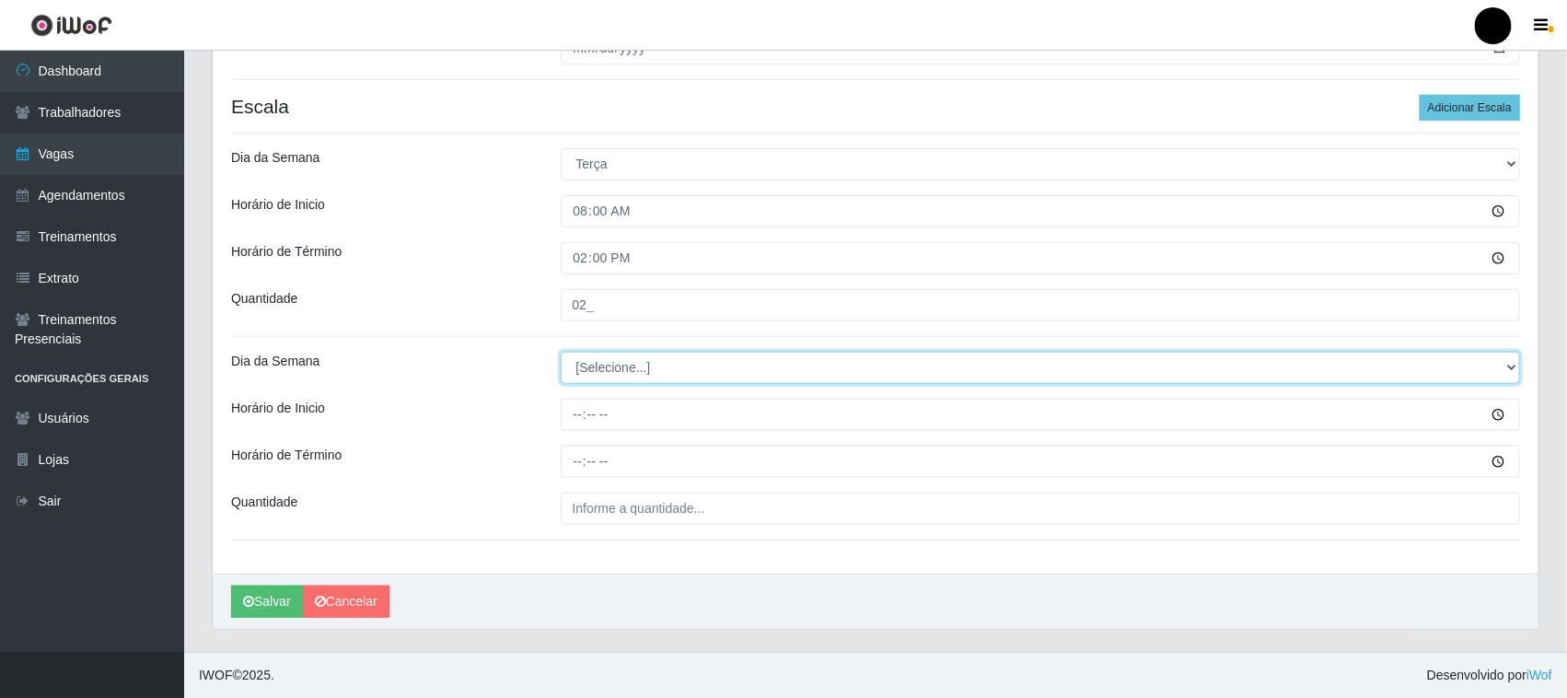
click at [591, 373] on select "[Selecione...] Segunda Terça Quarta Quinta Sexta Sábado Domingo" at bounding box center [1041, 368] width 960 height 32
select select "2"
click at [561, 352] on select "[Selecione...] Segunda Terça Quarta Quinta Sexta Sábado Domingo" at bounding box center [1041, 368] width 960 height 32
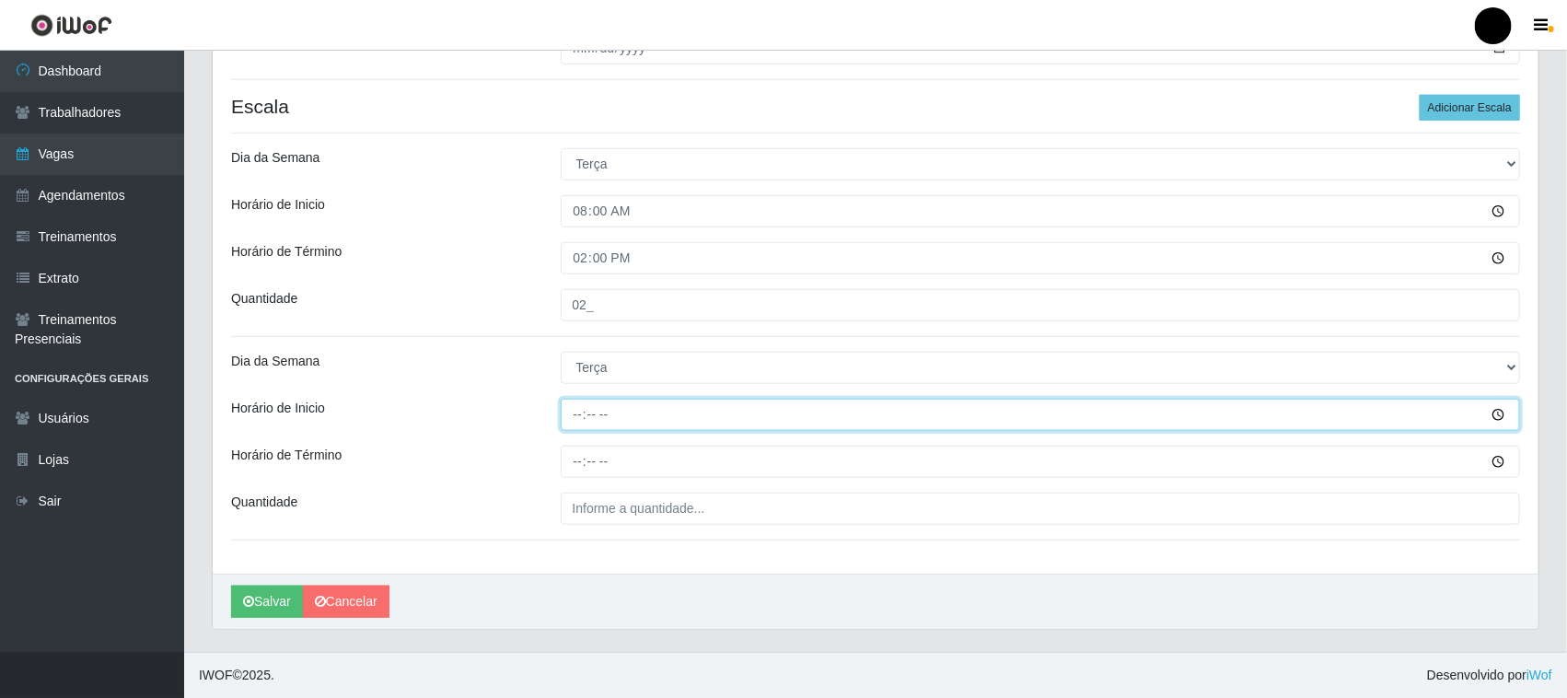
click at [580, 421] on input "Horário de Inicio" at bounding box center [1041, 415] width 960 height 32
type input "16:00"
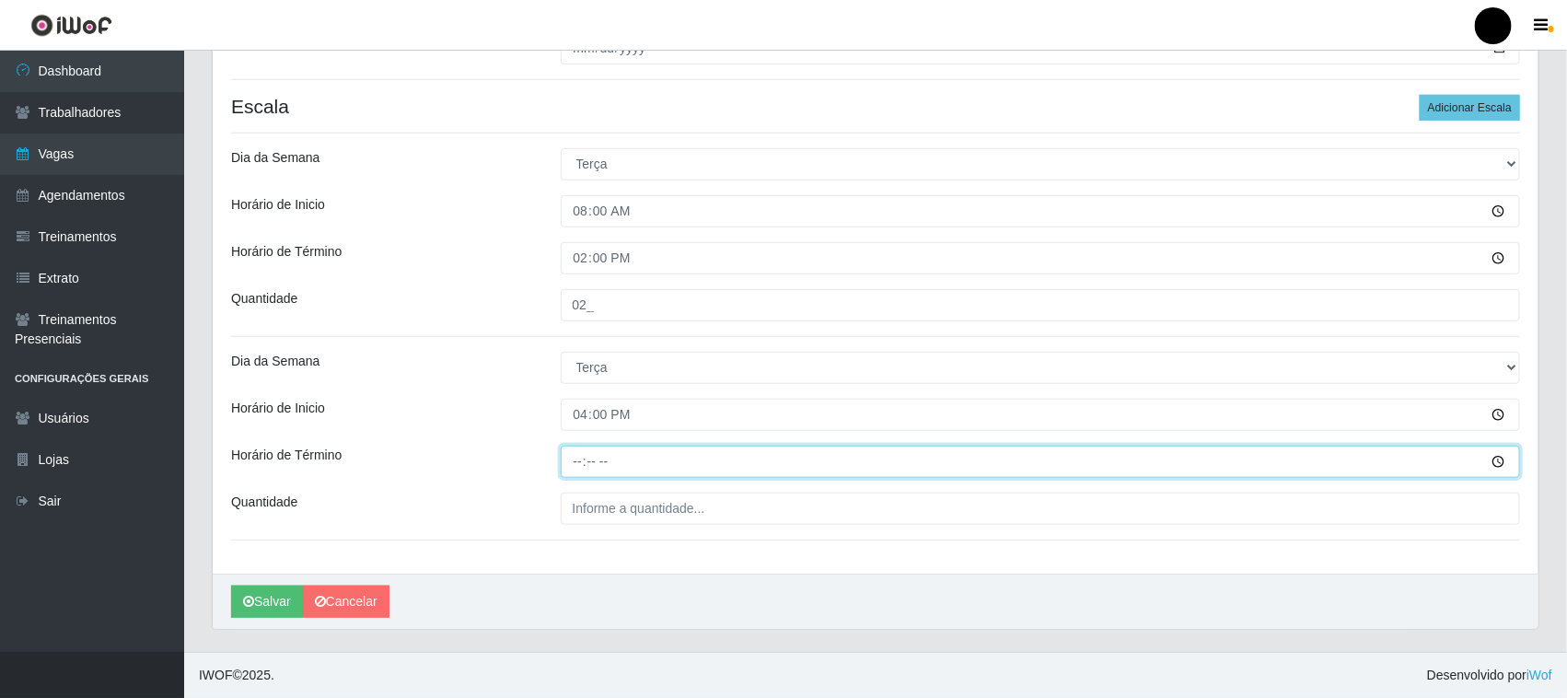
click at [581, 458] on input "Horário de Término" at bounding box center [1041, 462] width 960 height 32
type input "22:00"
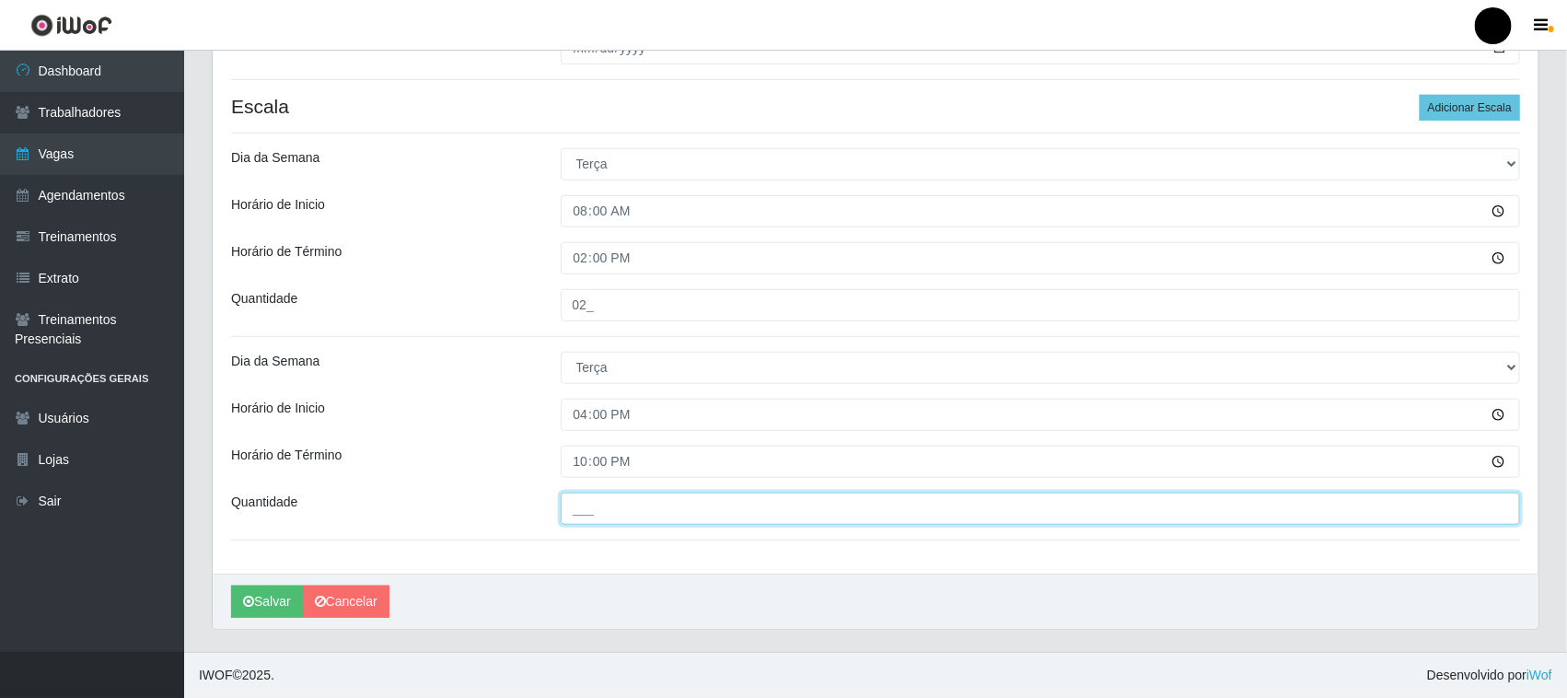
click at [591, 514] on input "___" at bounding box center [1041, 509] width 960 height 32
type input "3__"
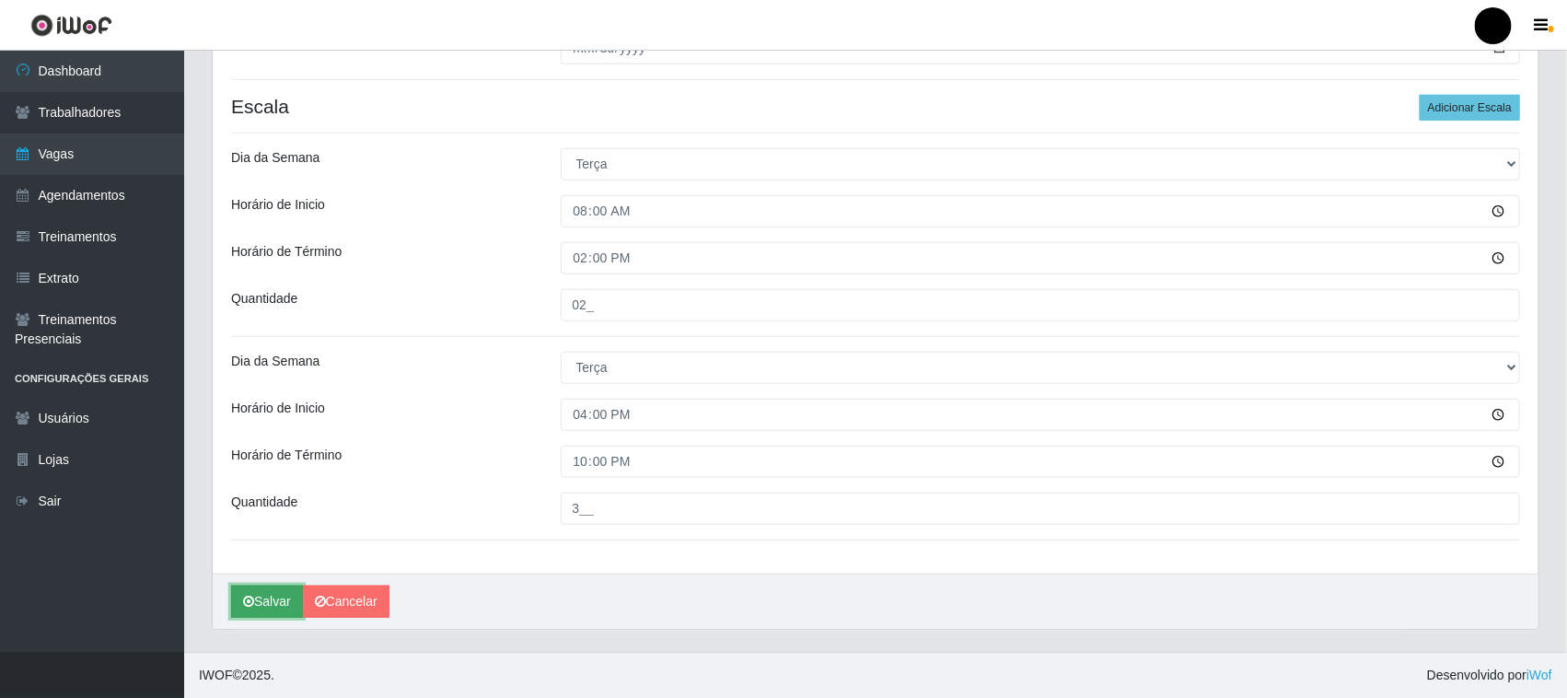
click at [253, 598] on icon "submit" at bounding box center [248, 601] width 11 height 13
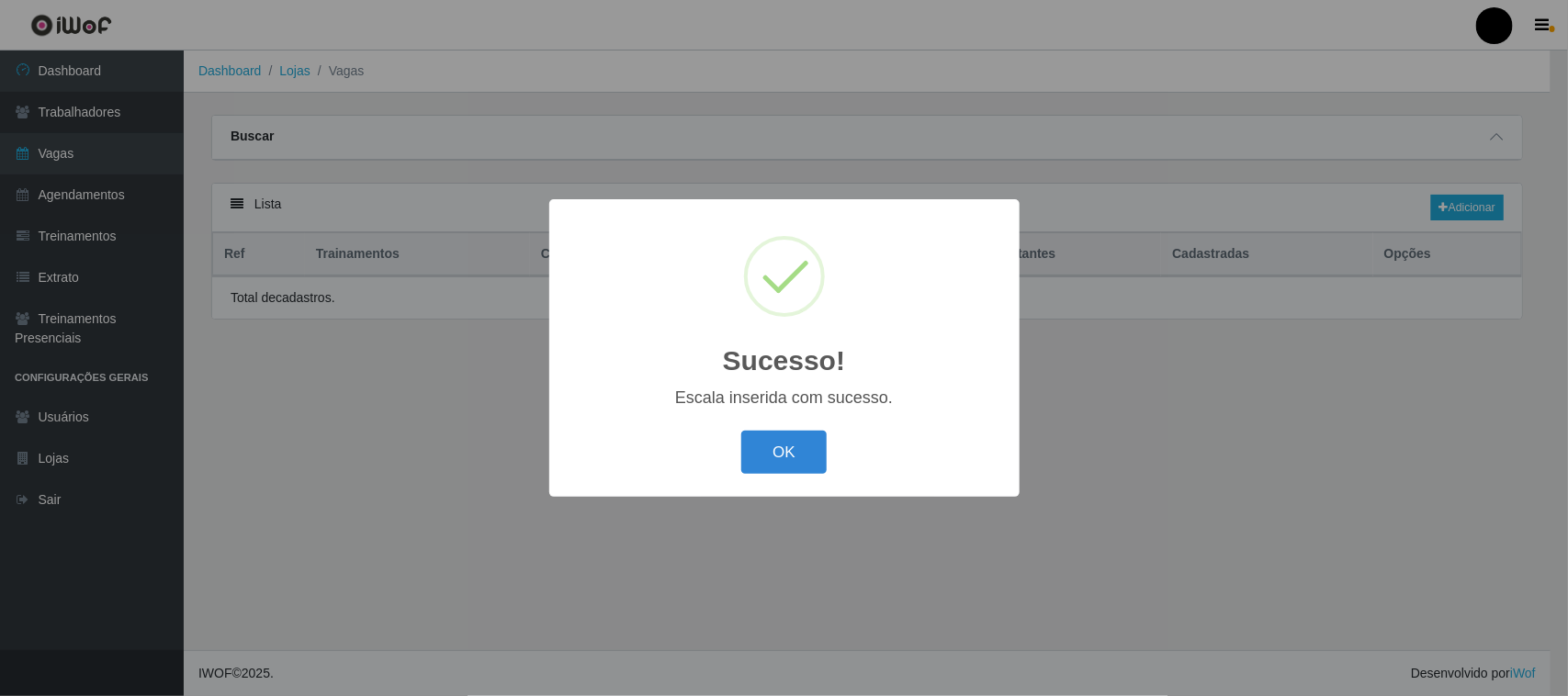
select select "1"
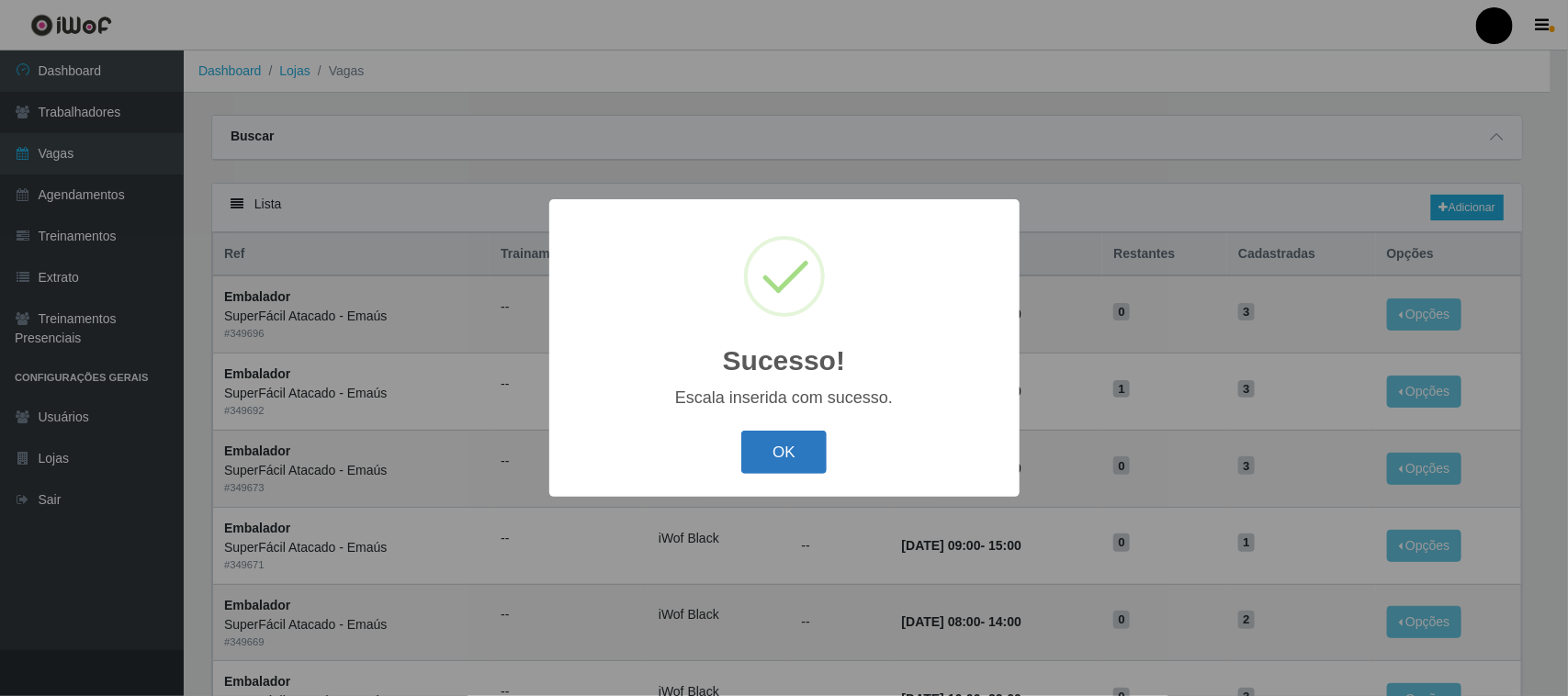
click at [793, 461] on button "OK" at bounding box center [784, 452] width 86 height 43
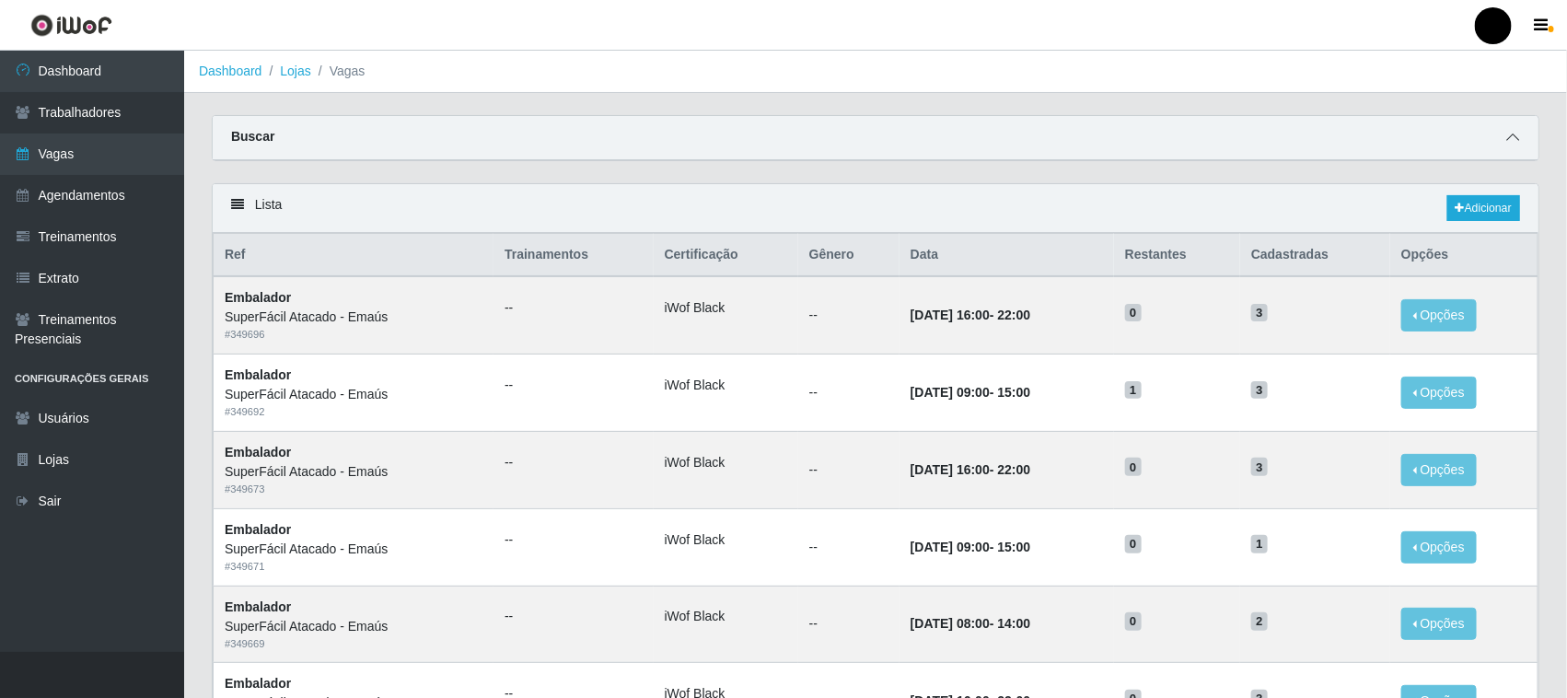
click at [1515, 134] on icon at bounding box center [1512, 137] width 13 height 13
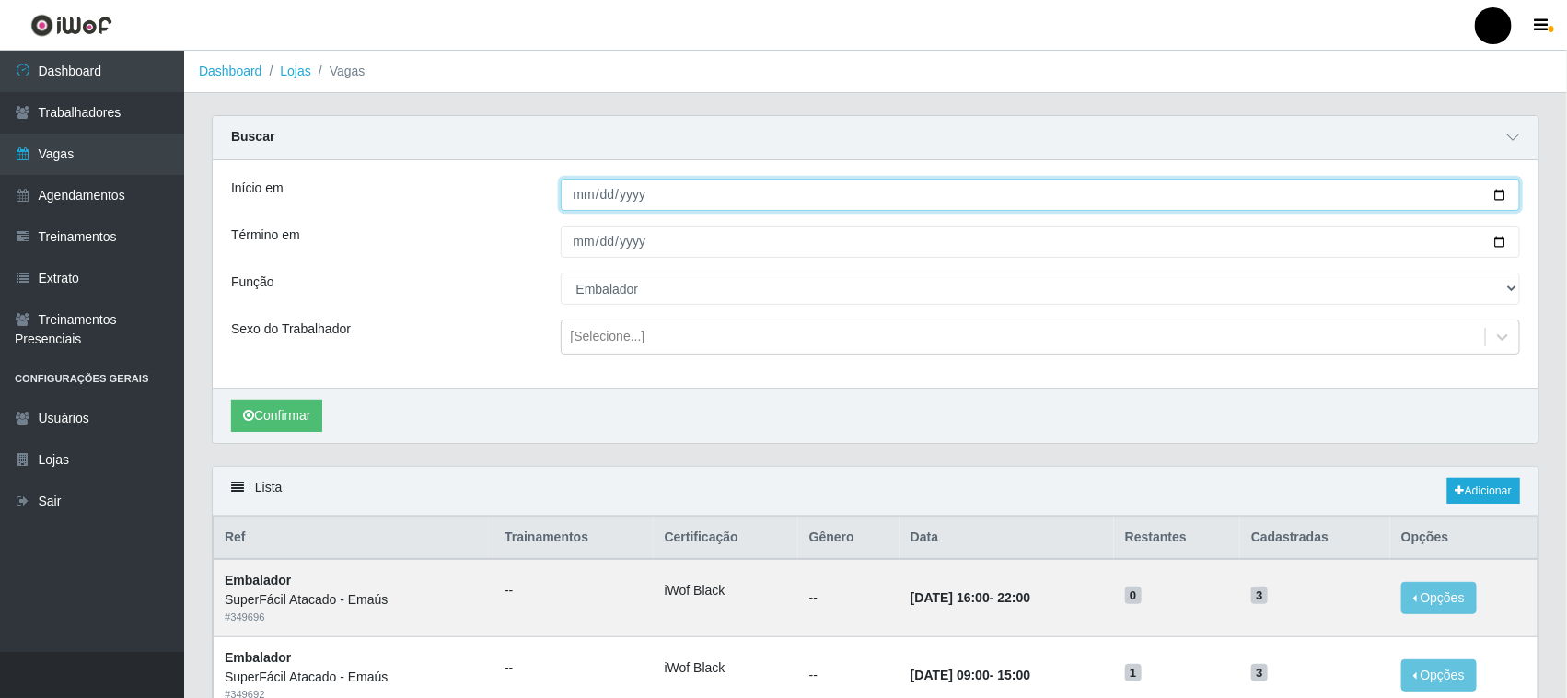
click at [1501, 191] on input "[DATE]" at bounding box center [1041, 195] width 960 height 32
click at [452, 311] on div "Início em 2025-10-06 Término em 2025-10-10 Função [Selecione...] Auxiliar de Es…" at bounding box center [876, 273] width 1326 height 227
click at [268, 417] on button "Confirmar" at bounding box center [276, 416] width 91 height 32
click at [1499, 195] on input "[DATE]" at bounding box center [1041, 195] width 960 height 32
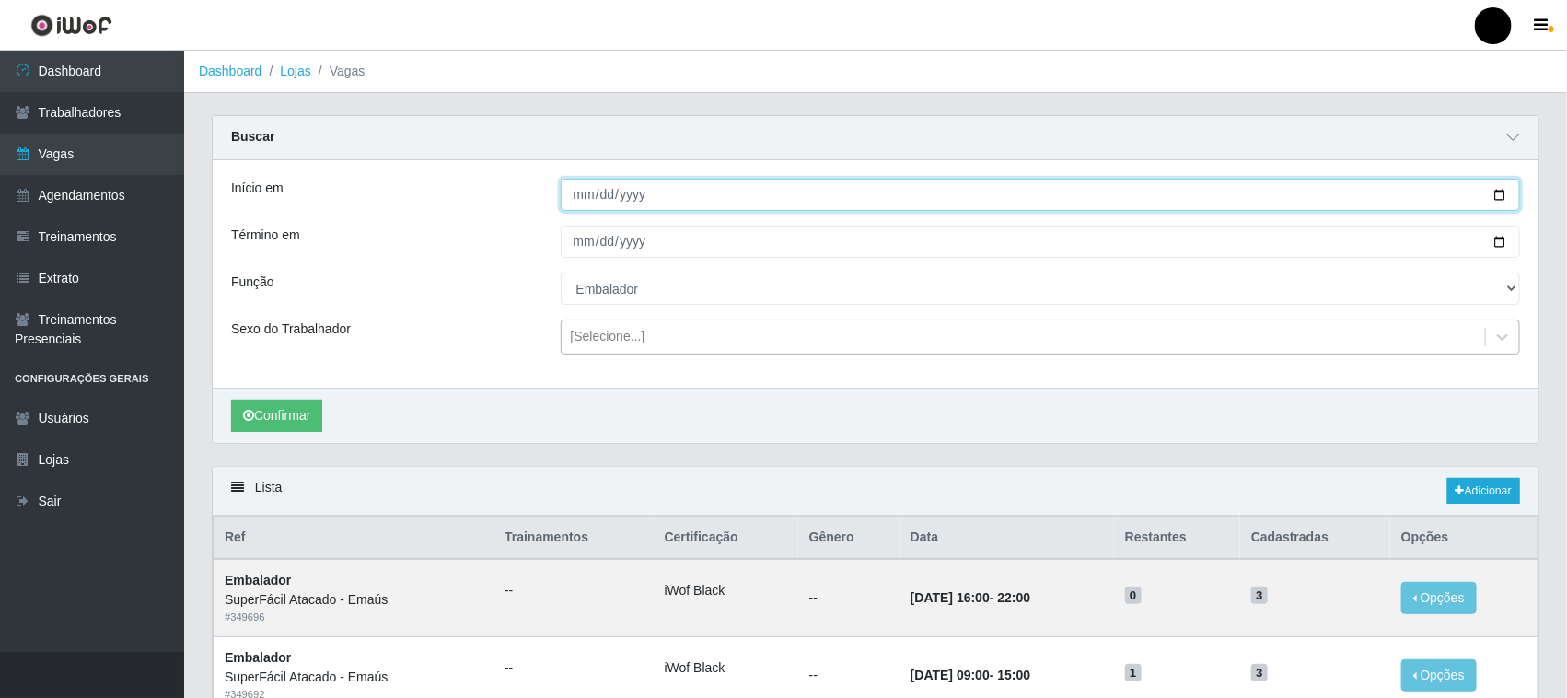
type input "[DATE]"
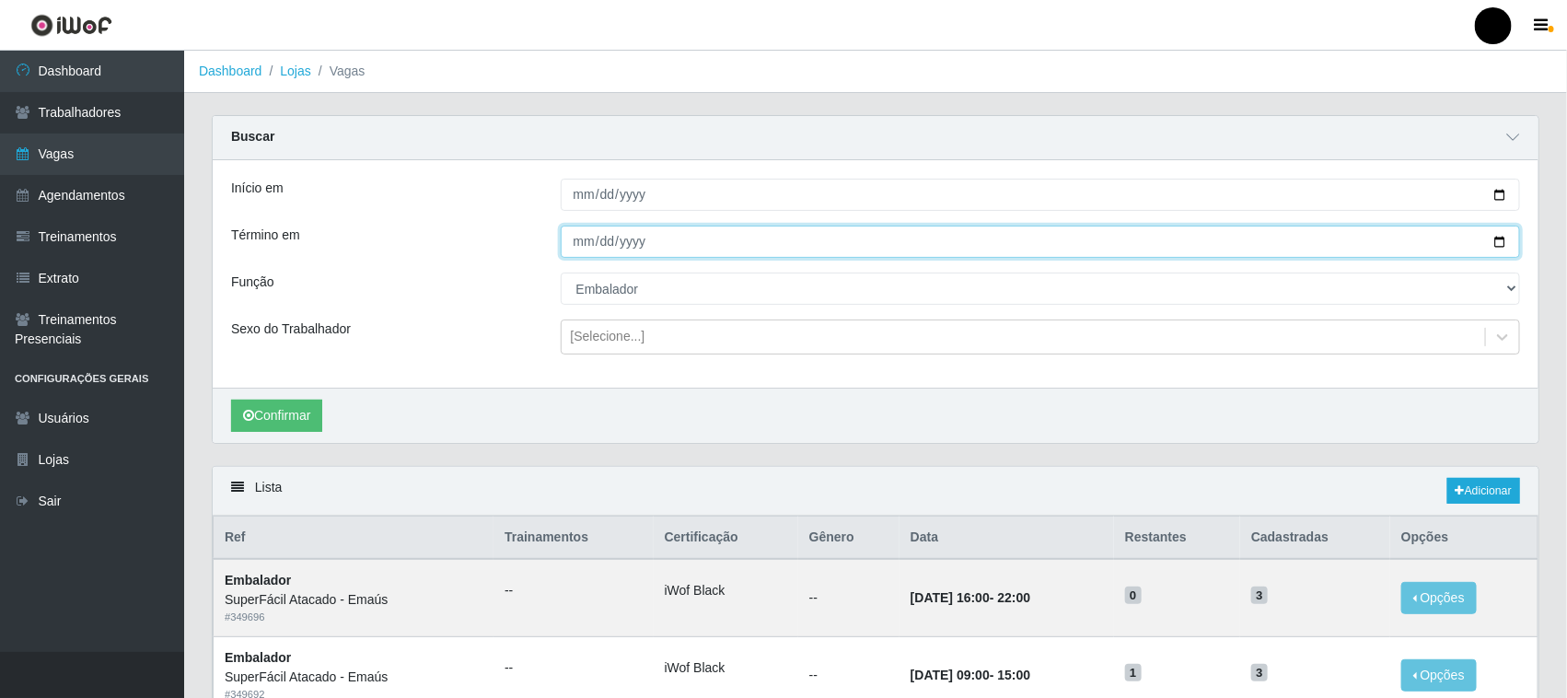
click at [1505, 242] on input "[DATE]" at bounding box center [1041, 242] width 960 height 32
type input "[DATE]"
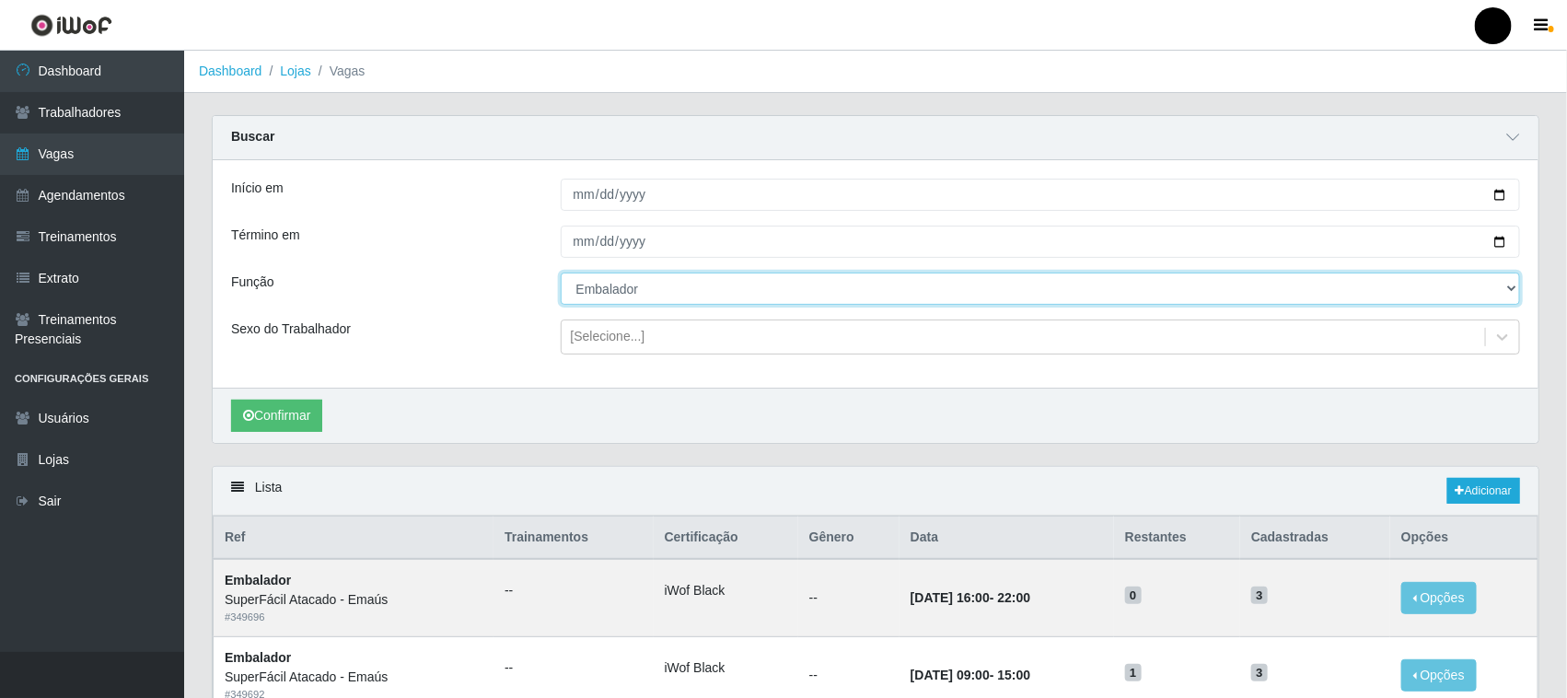
click at [644, 290] on select "[Selecione...] Auxiliar de Estacionamento Auxiliar de Estacionamento + Auxiliar…" at bounding box center [1041, 289] width 960 height 32
select select "70"
click at [561, 273] on select "[Selecione...] Auxiliar de Estacionamento Auxiliar de Estacionamento + Auxiliar…" at bounding box center [1041, 289] width 960 height 32
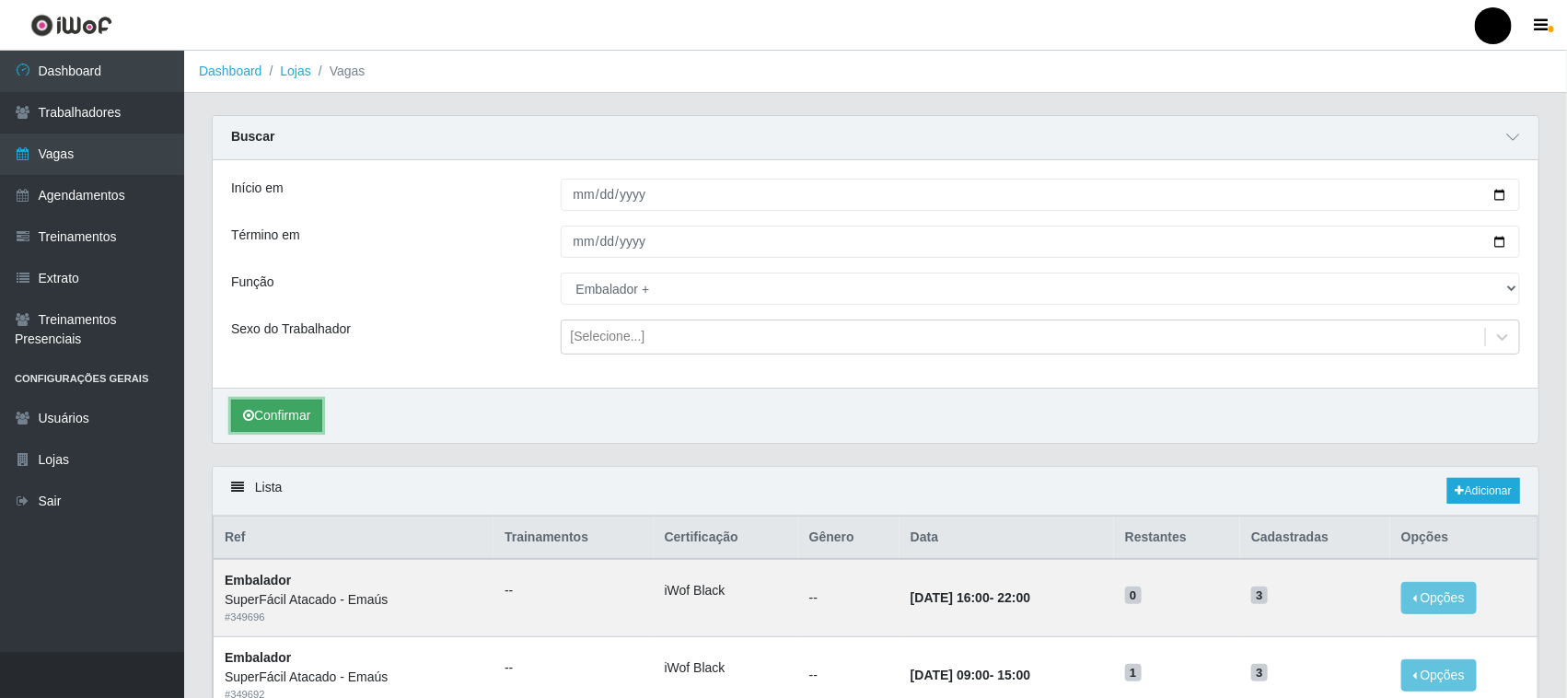
click at [299, 415] on button "Confirmar" at bounding box center [276, 416] width 91 height 32
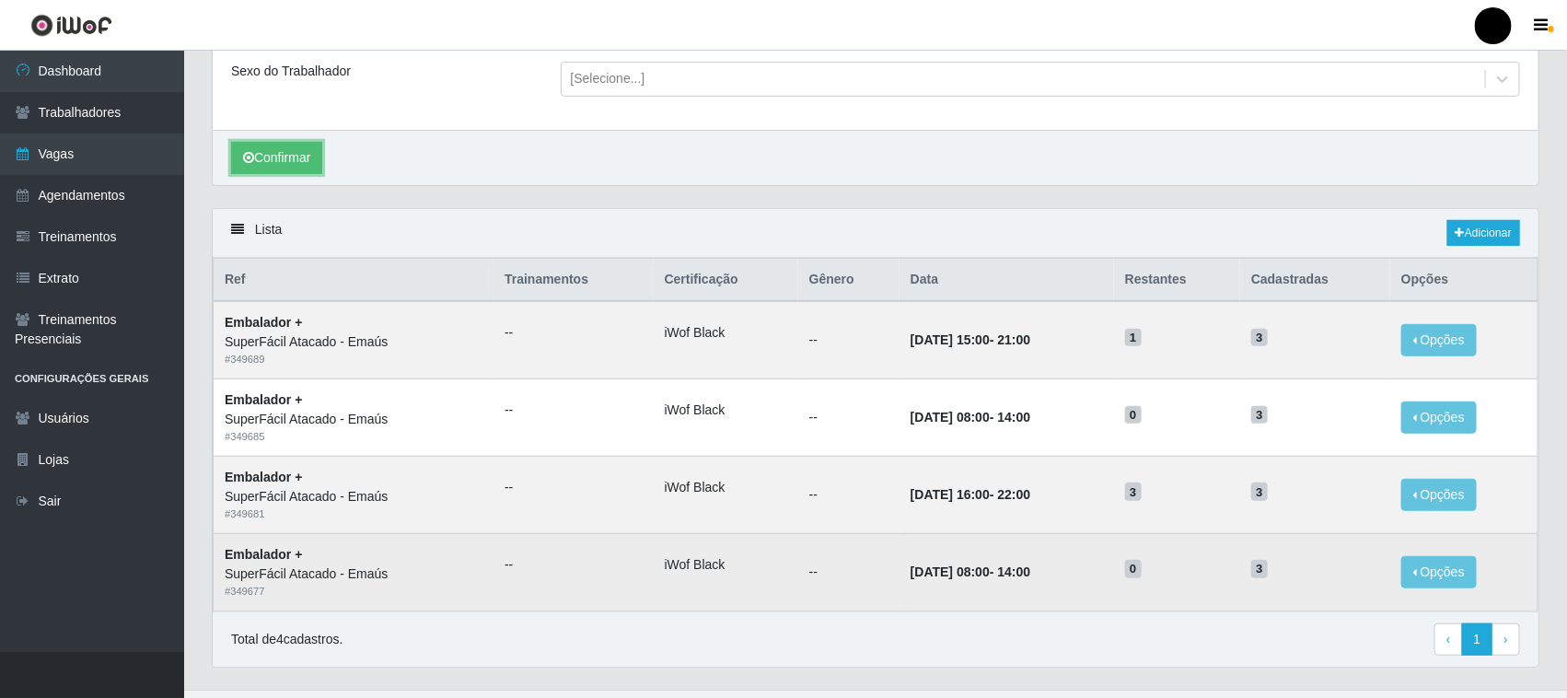
scroll to position [299, 0]
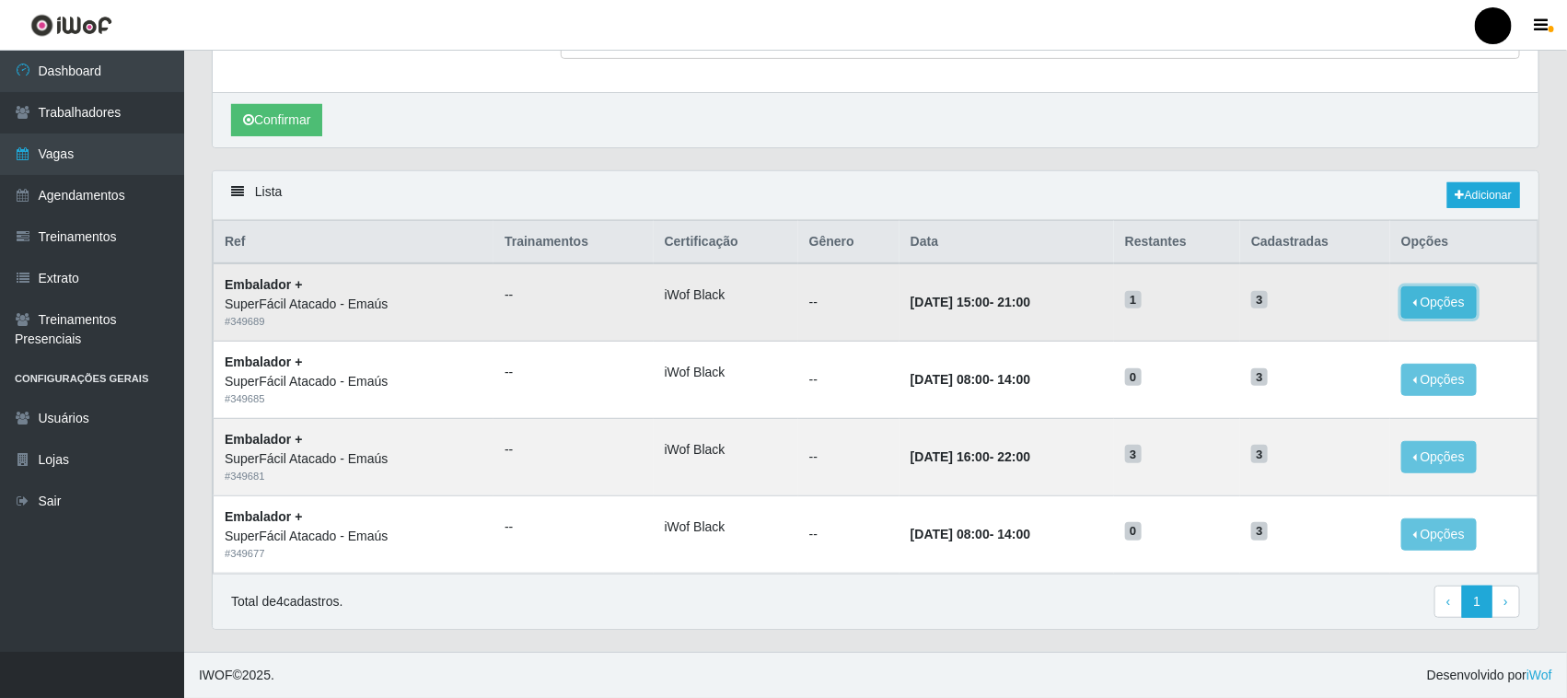
click at [1441, 302] on button "Opções" at bounding box center [1438, 302] width 75 height 32
click at [1309, 306] on link "Editar" at bounding box center [1297, 305] width 52 height 15
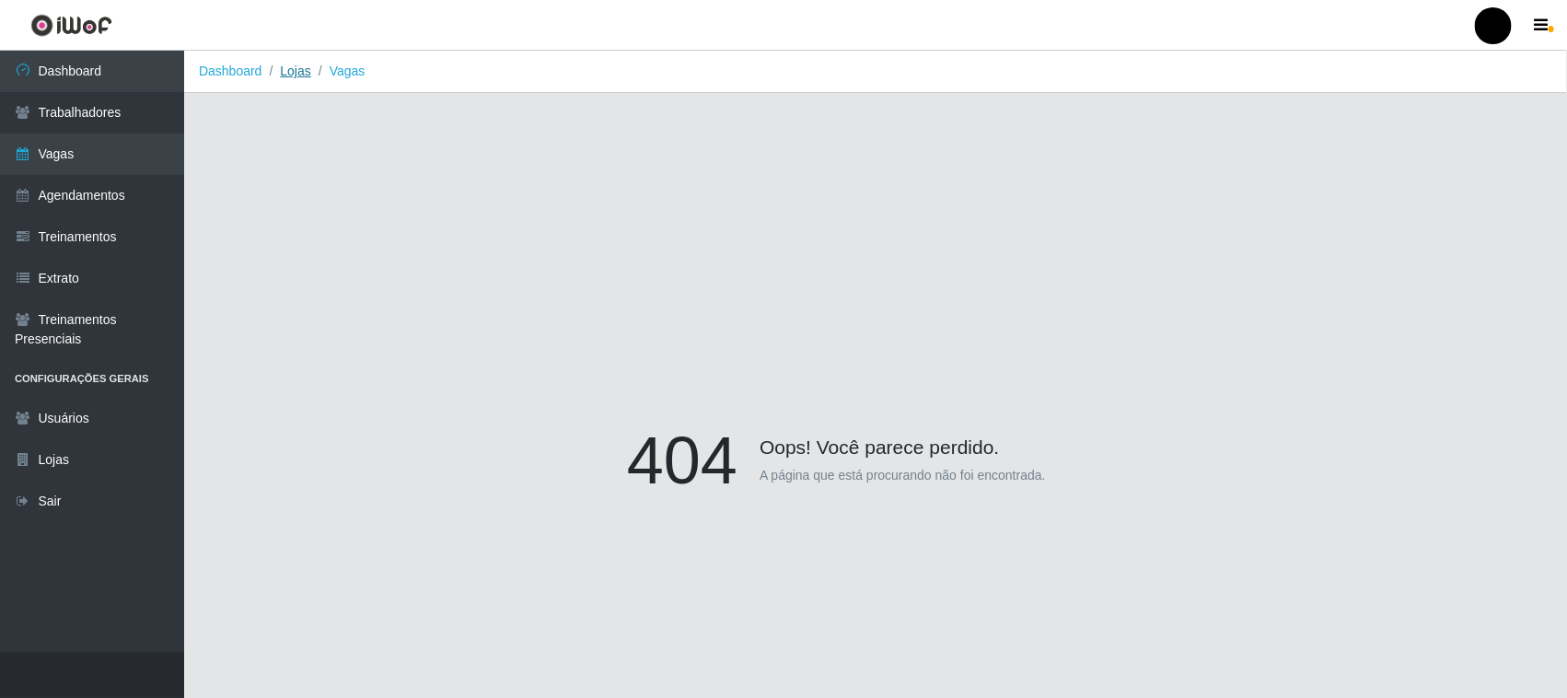
click at [293, 72] on link "Lojas" at bounding box center [295, 71] width 30 height 15
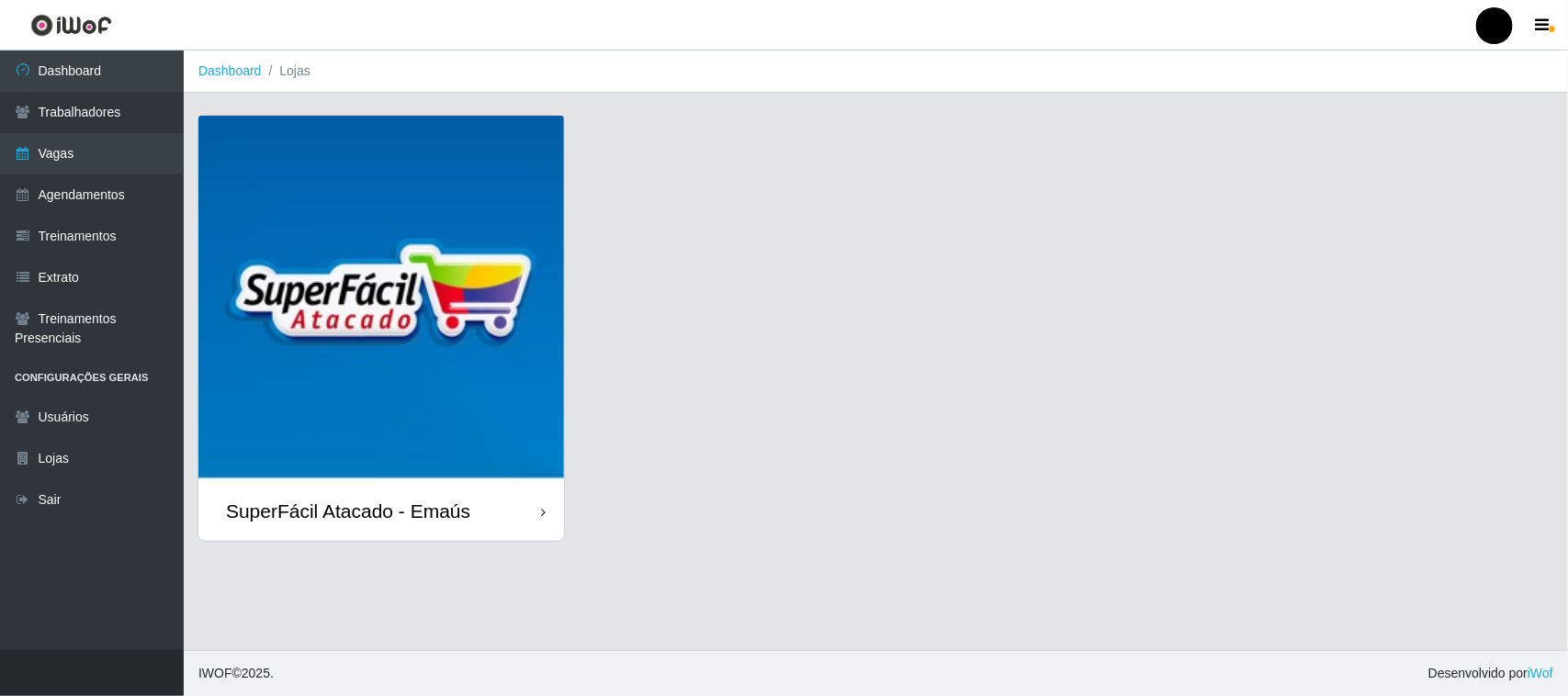
click at [346, 290] on img at bounding box center [381, 298] width 365 height 365
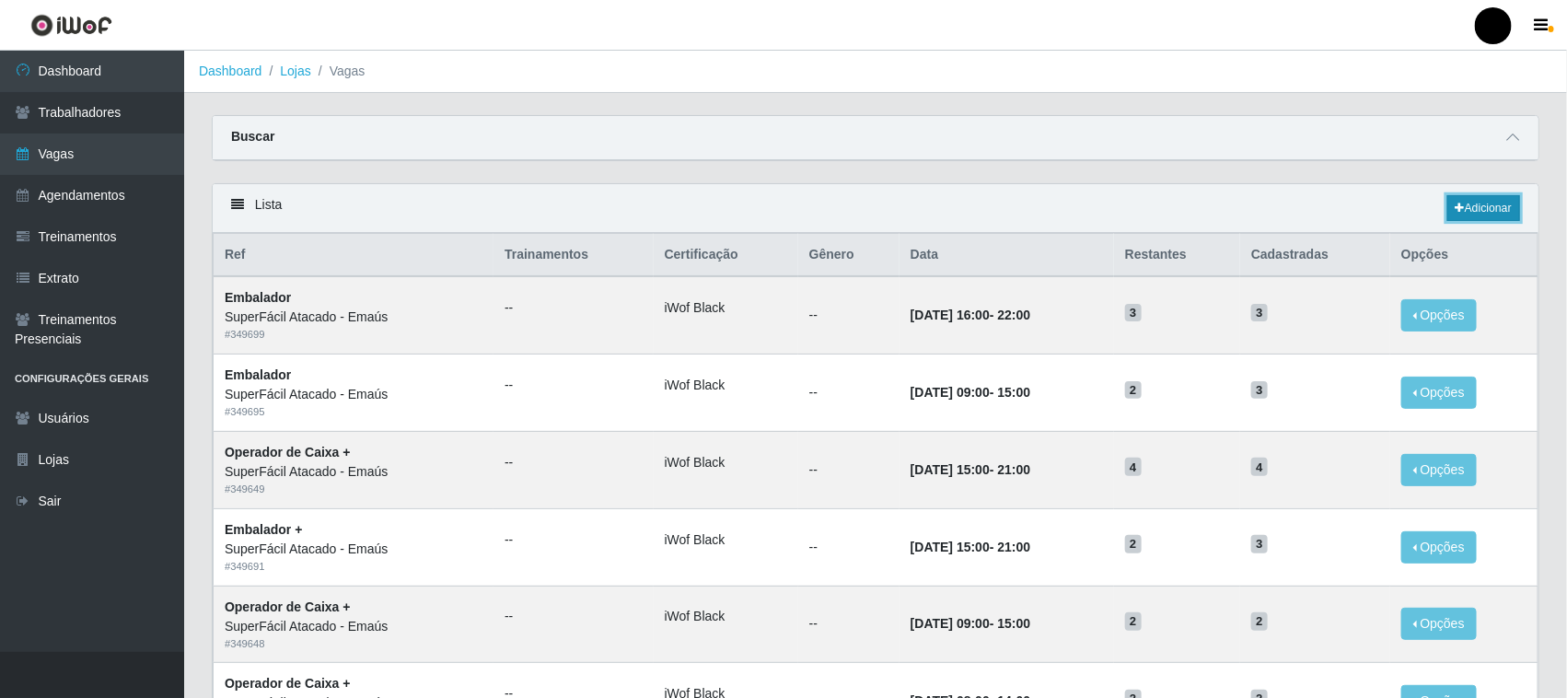
click at [1475, 210] on link "Adicionar" at bounding box center [1483, 208] width 73 height 26
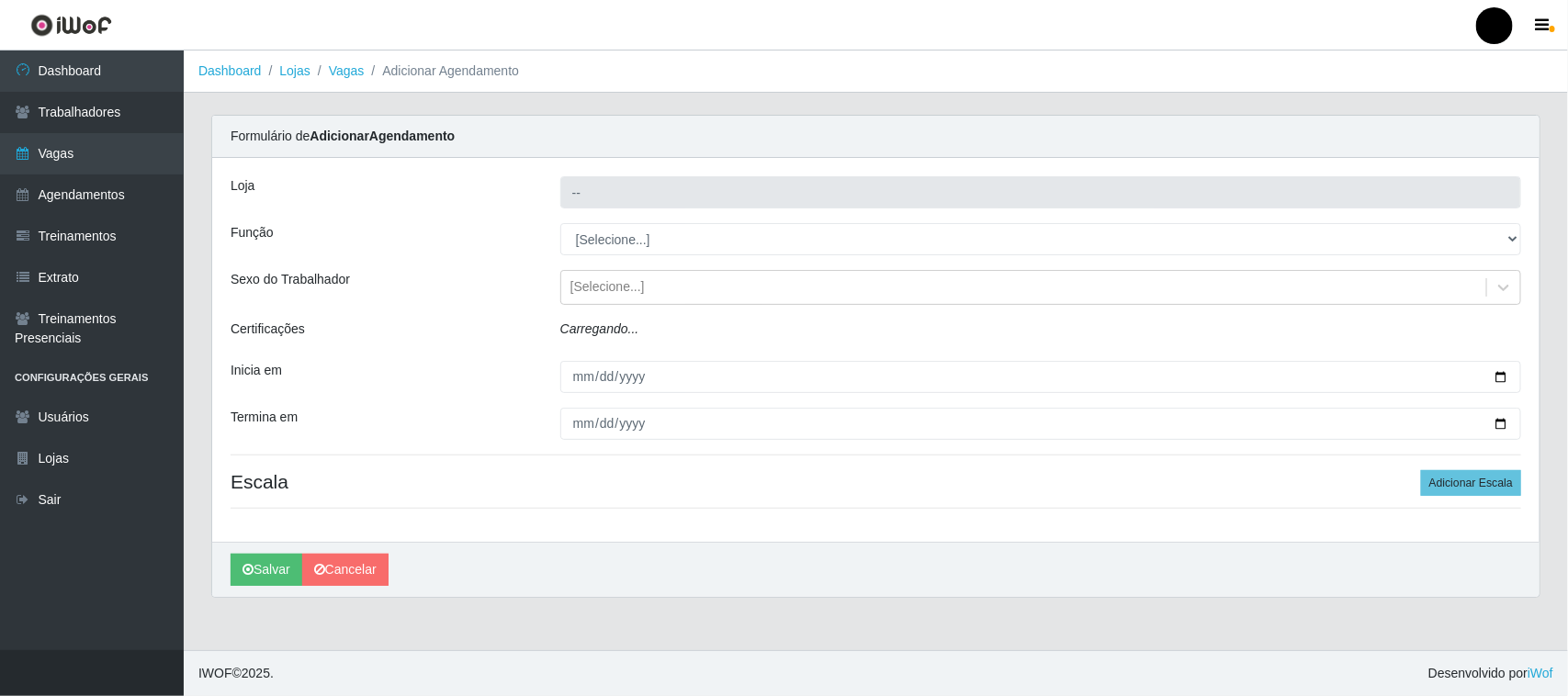
type input "SuperFácil Atacado - Emaús"
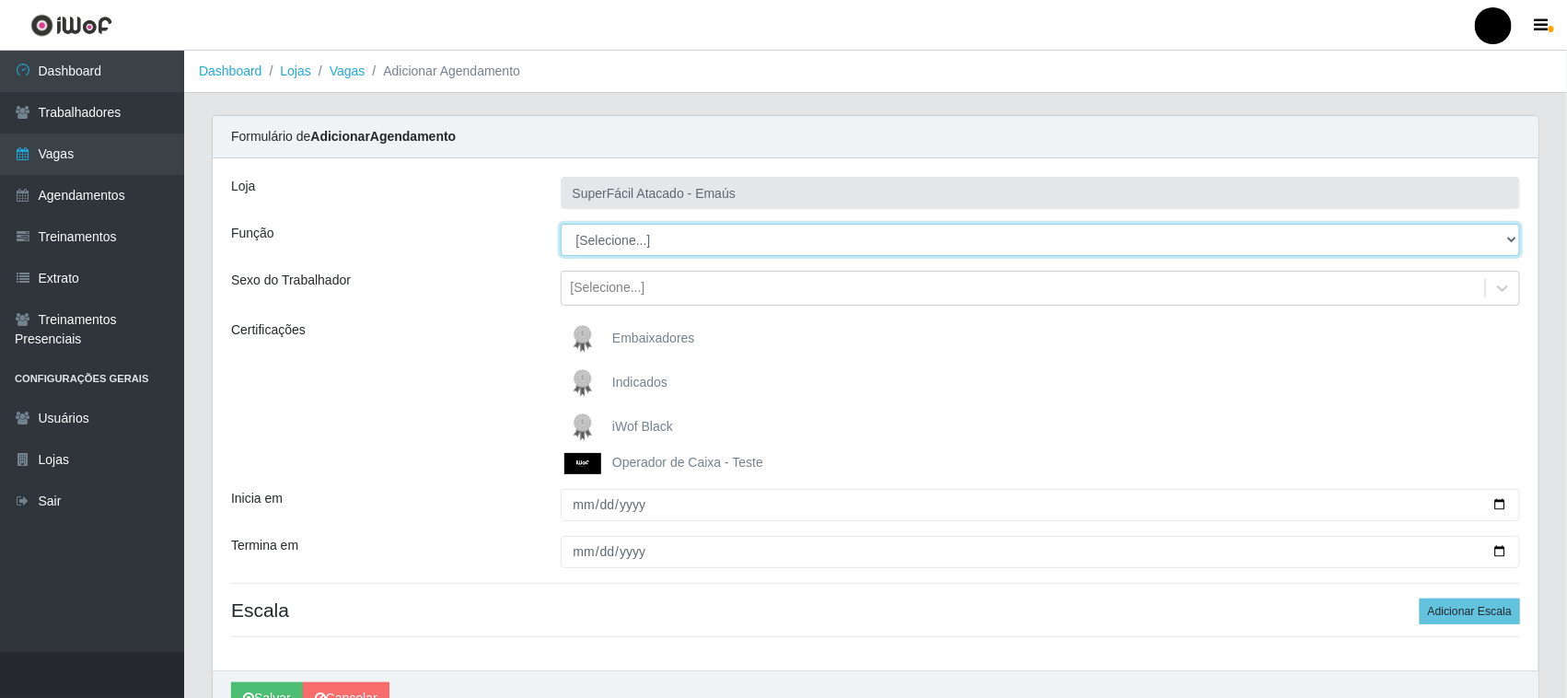
click at [641, 240] on select "[Selecione...] Auxiliar de Estacionamento Auxiliar de Estacionamento + Auxiliar…" at bounding box center [1041, 240] width 960 height 32
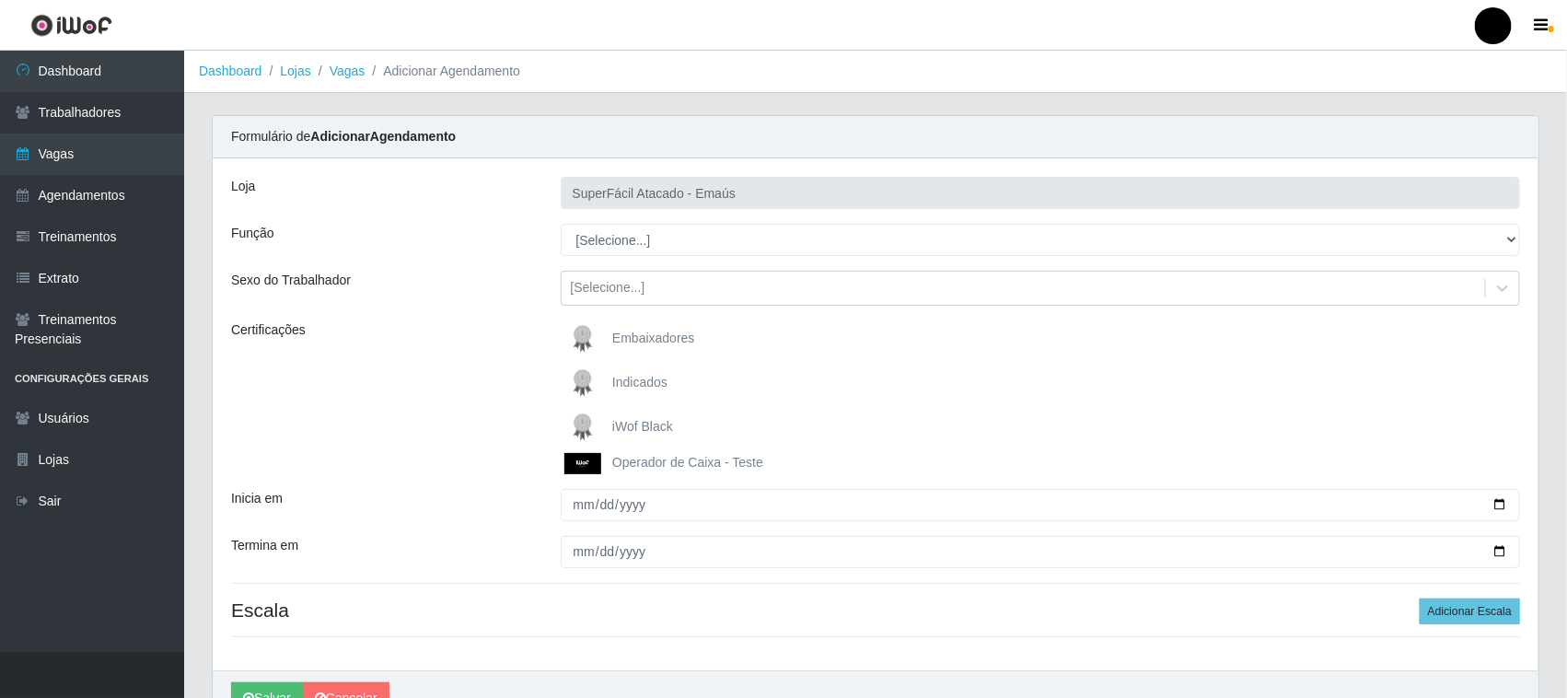
click at [470, 342] on div "Certificações" at bounding box center [382, 397] width 330 height 154
click at [357, 72] on link "Vagas" at bounding box center [348, 71] width 36 height 15
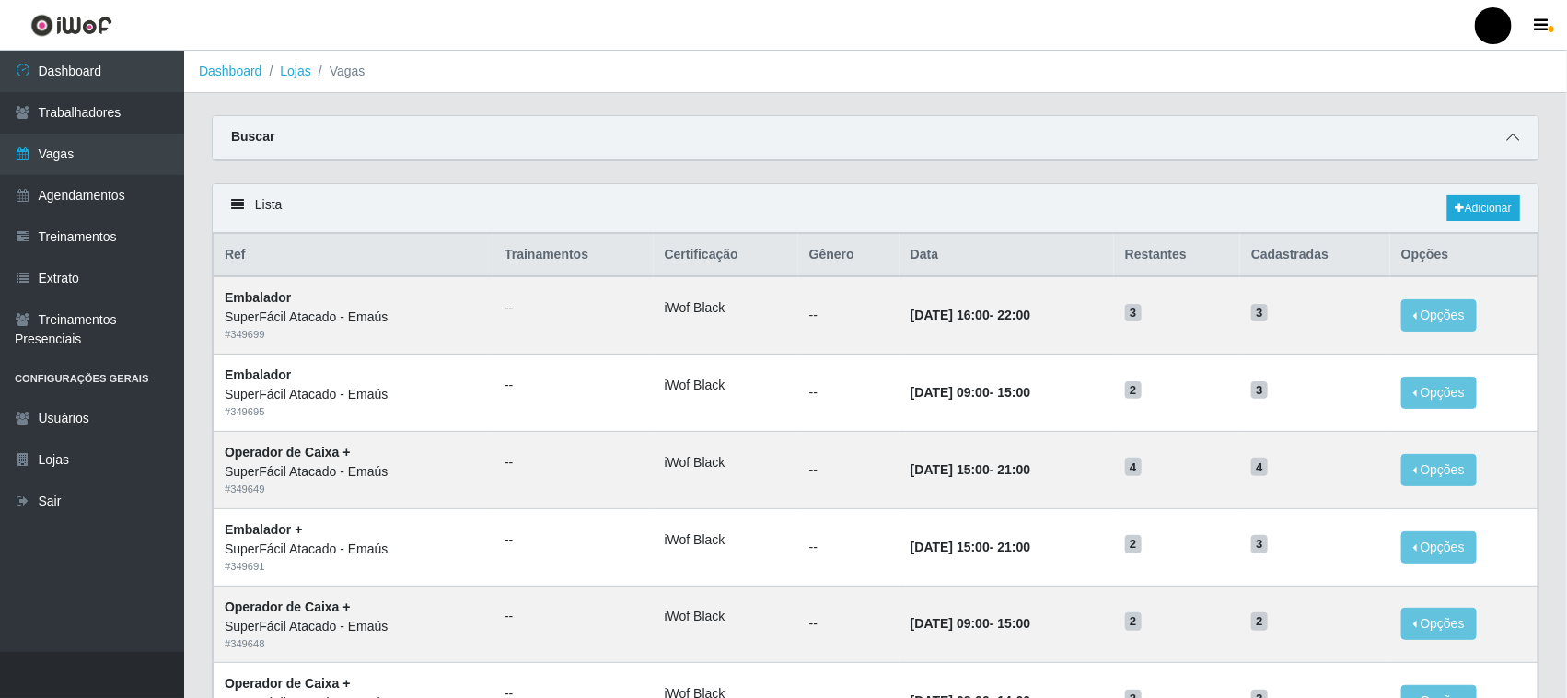
click at [1519, 134] on span at bounding box center [1513, 137] width 22 height 21
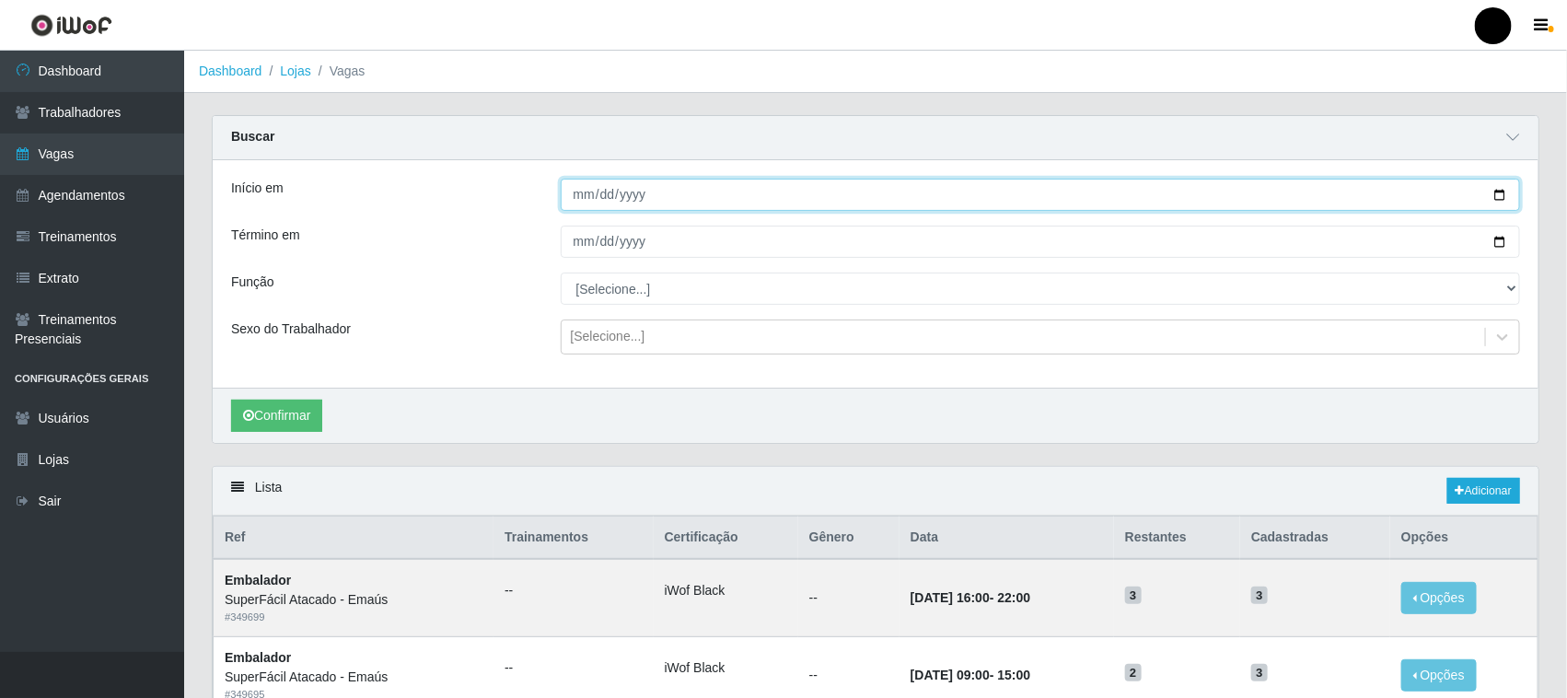
click at [1503, 194] on input "Início em" at bounding box center [1041, 195] width 960 height 32
type input "[DATE]"
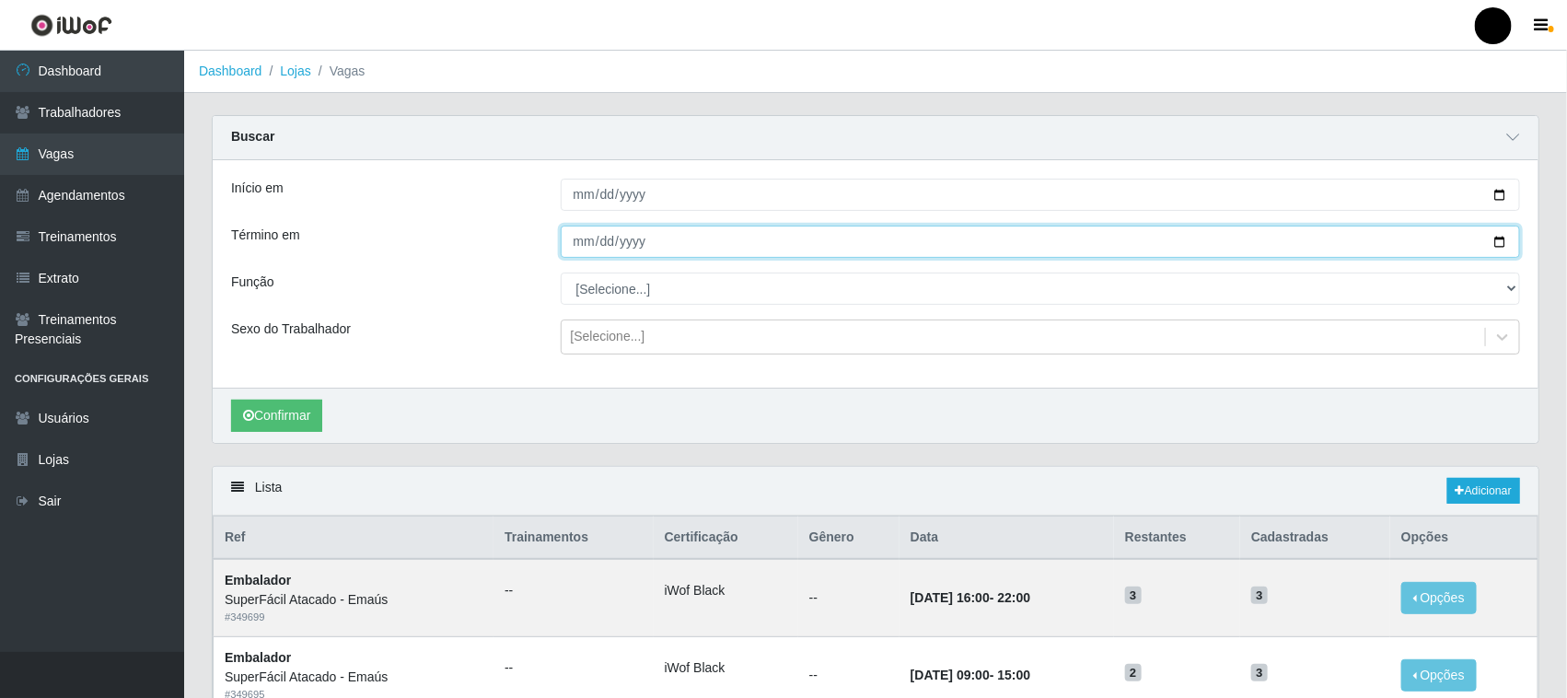
click at [1501, 238] on input "Término em" at bounding box center [1041, 242] width 960 height 32
type input "[DATE]"
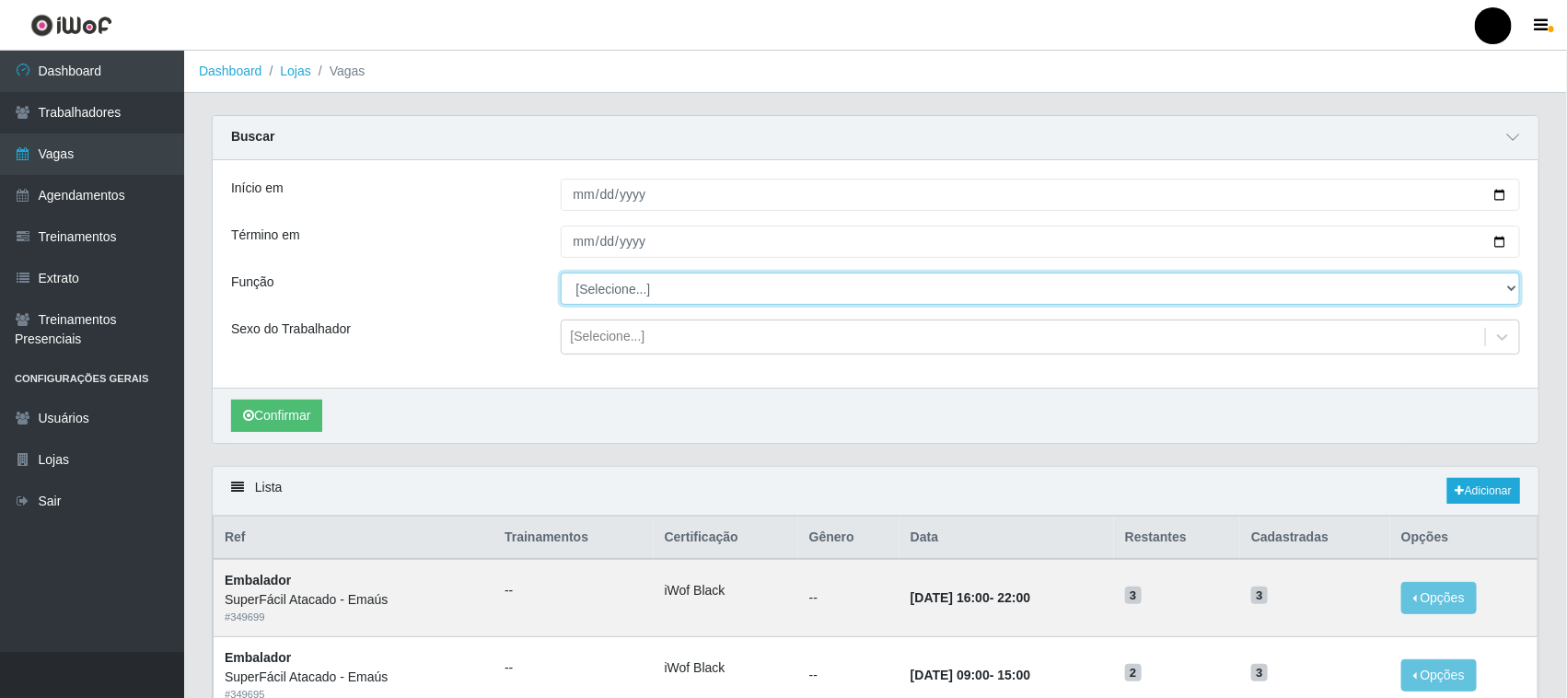
click at [644, 291] on select "[Selecione...] Auxiliar de Estacionamento Auxiliar de Estacionamento + Auxiliar…" at bounding box center [1041, 289] width 960 height 32
select select "1"
click at [561, 273] on select "[Selecione...] Auxiliar de Estacionamento Auxiliar de Estacionamento + Auxiliar…" at bounding box center [1041, 289] width 960 height 32
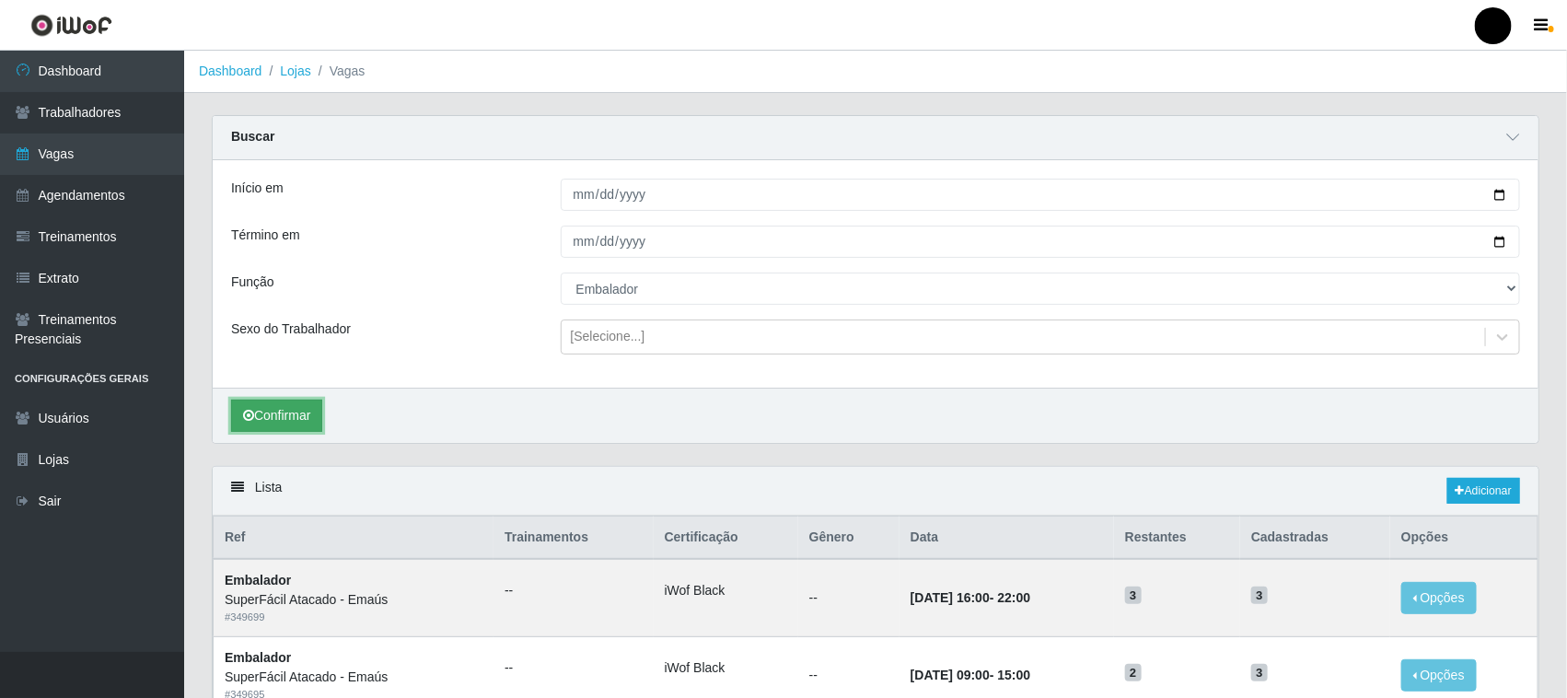
click at [288, 411] on button "Confirmar" at bounding box center [276, 416] width 91 height 32
click at [1501, 196] on input "[DATE]" at bounding box center [1041, 195] width 960 height 32
type input "[DATE]"
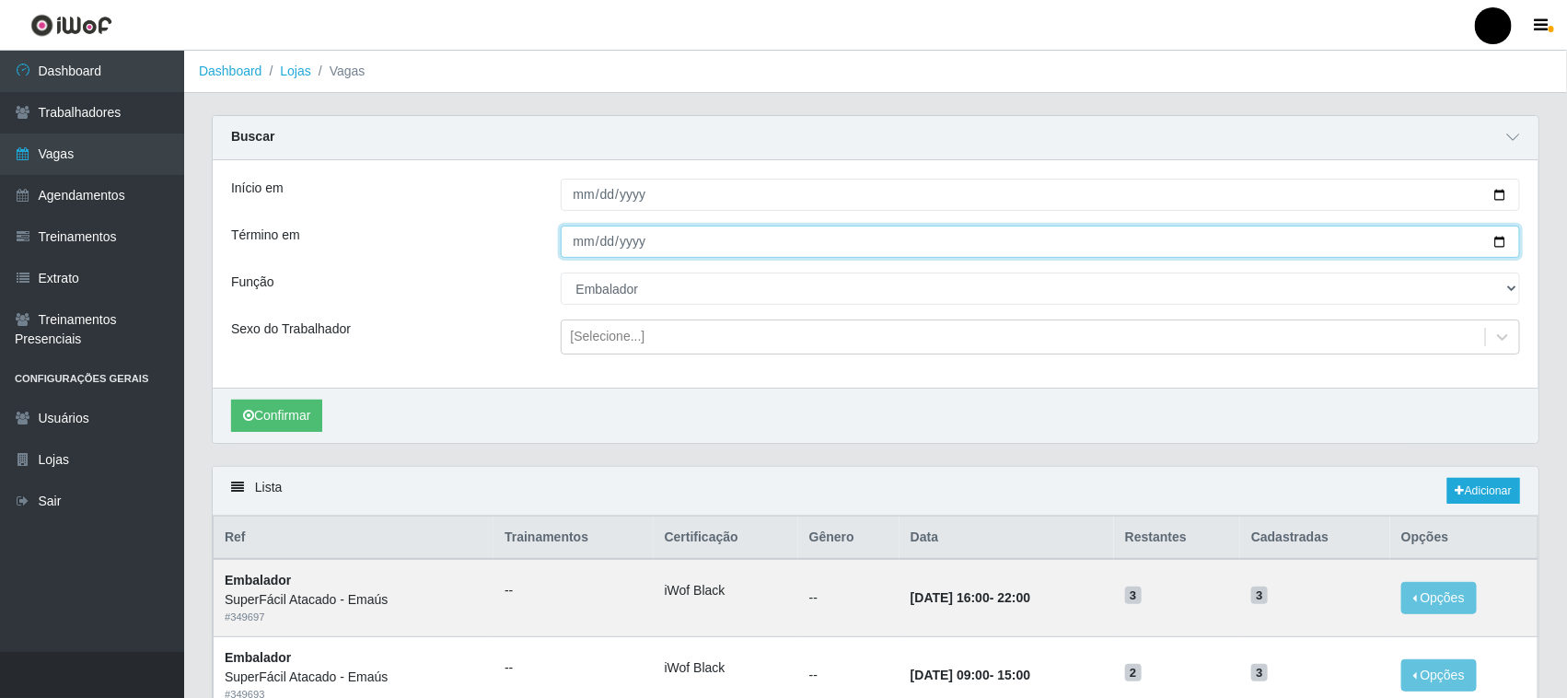
click at [1494, 240] on input "[DATE]" at bounding box center [1041, 242] width 960 height 32
type input "[DATE]"
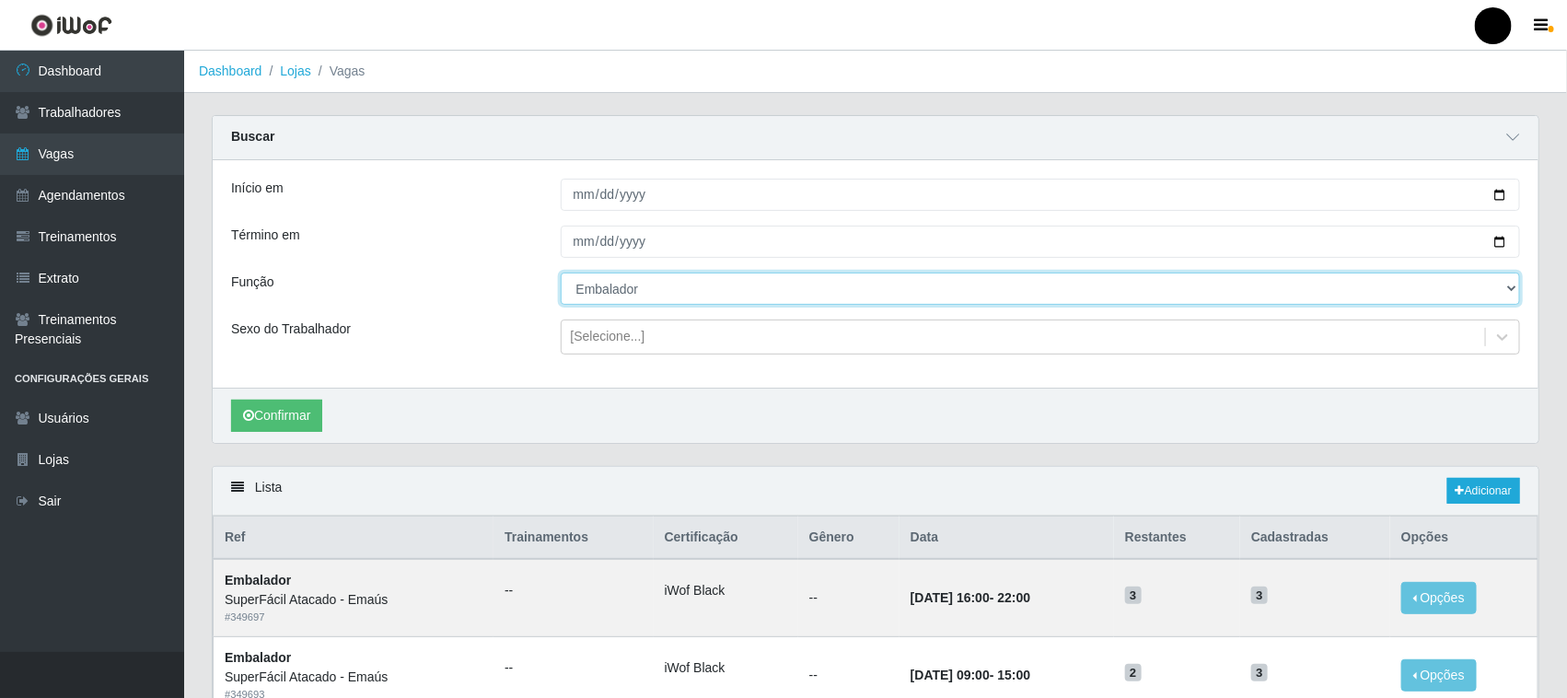
click at [643, 295] on select "[Selecione...] Auxiliar de Estacionamento Auxiliar de Estacionamento + Auxiliar…" at bounding box center [1041, 289] width 960 height 32
select select "70"
click at [561, 273] on select "[Selecione...] Auxiliar de Estacionamento Auxiliar de Estacionamento + Auxiliar…" at bounding box center [1041, 289] width 960 height 32
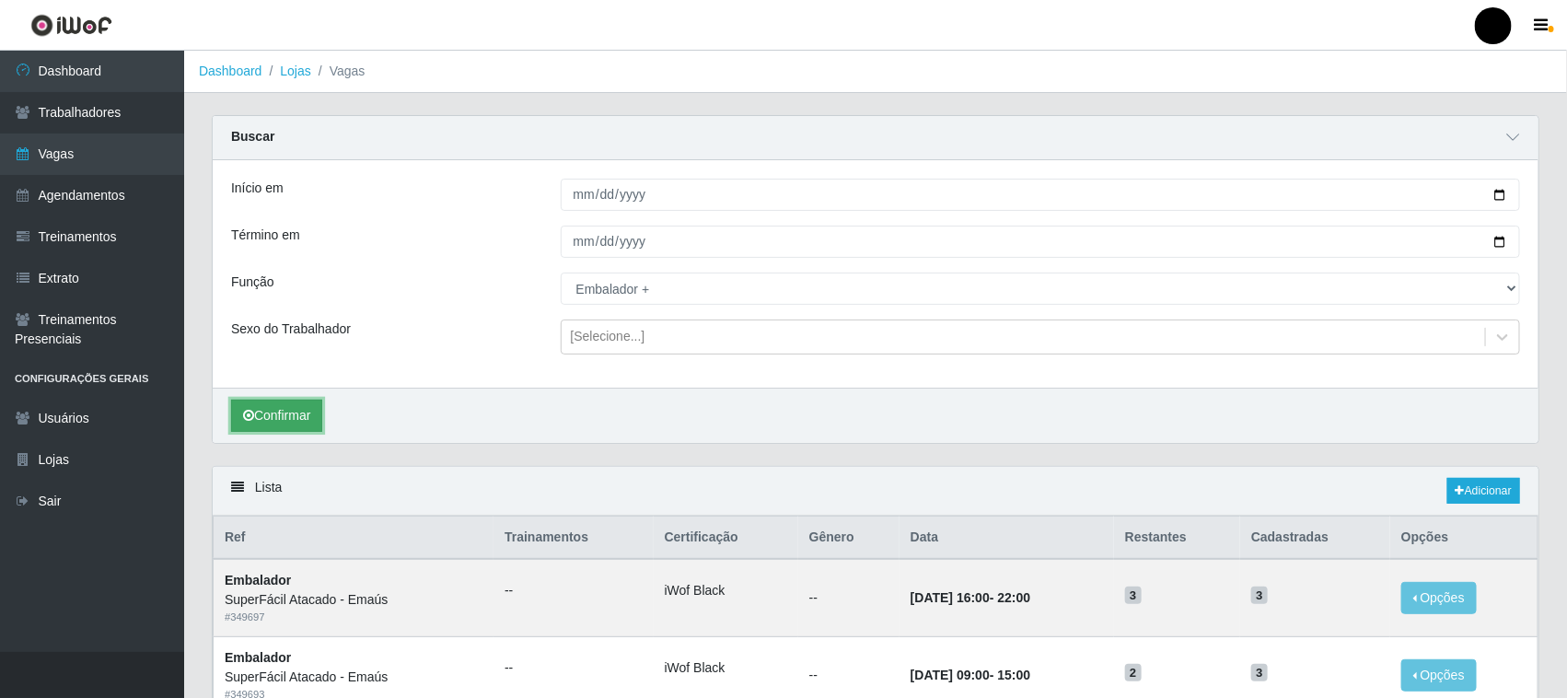
click at [286, 419] on button "Confirmar" at bounding box center [276, 416] width 91 height 32
click at [1498, 194] on input "[DATE]" at bounding box center [1041, 195] width 960 height 32
type input "[DATE]"
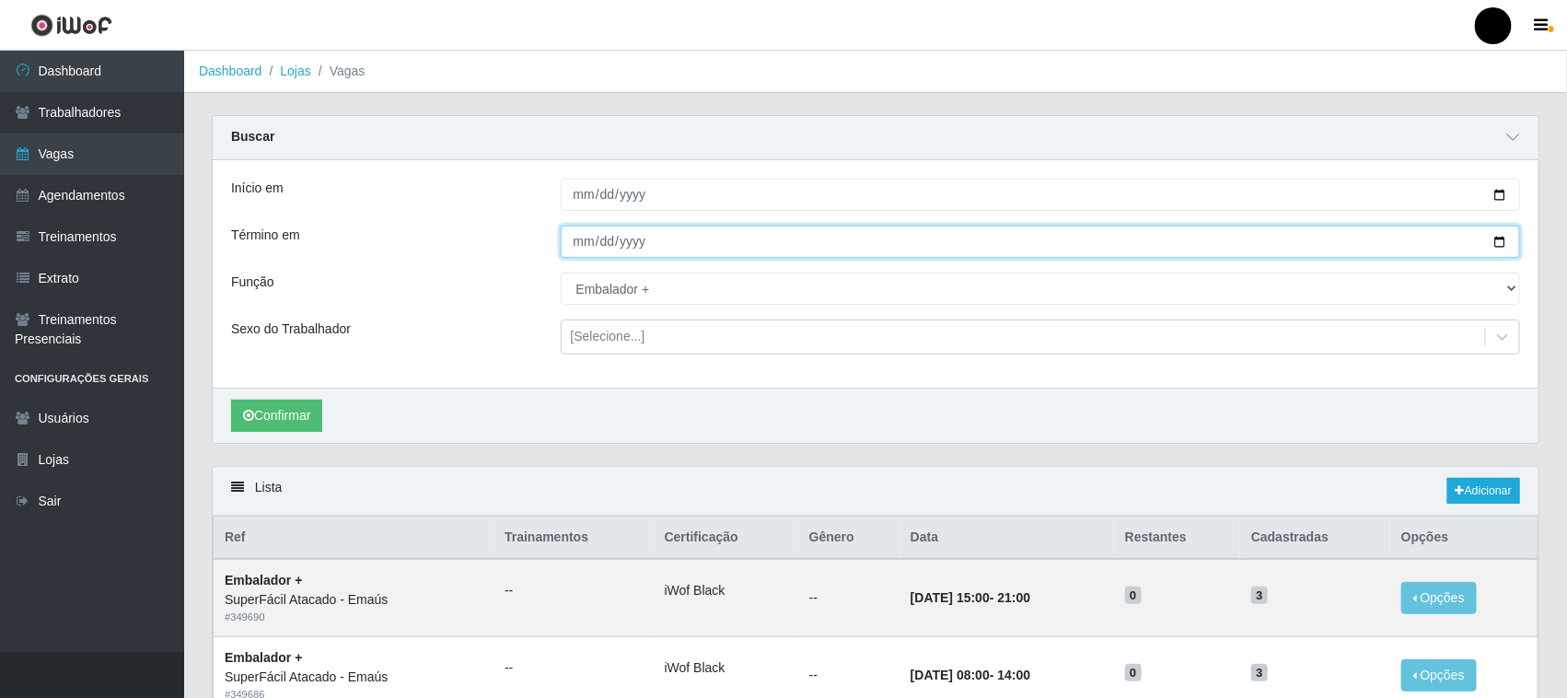
click at [1497, 239] on input "[DATE]" at bounding box center [1041, 242] width 960 height 32
type input "[DATE]"
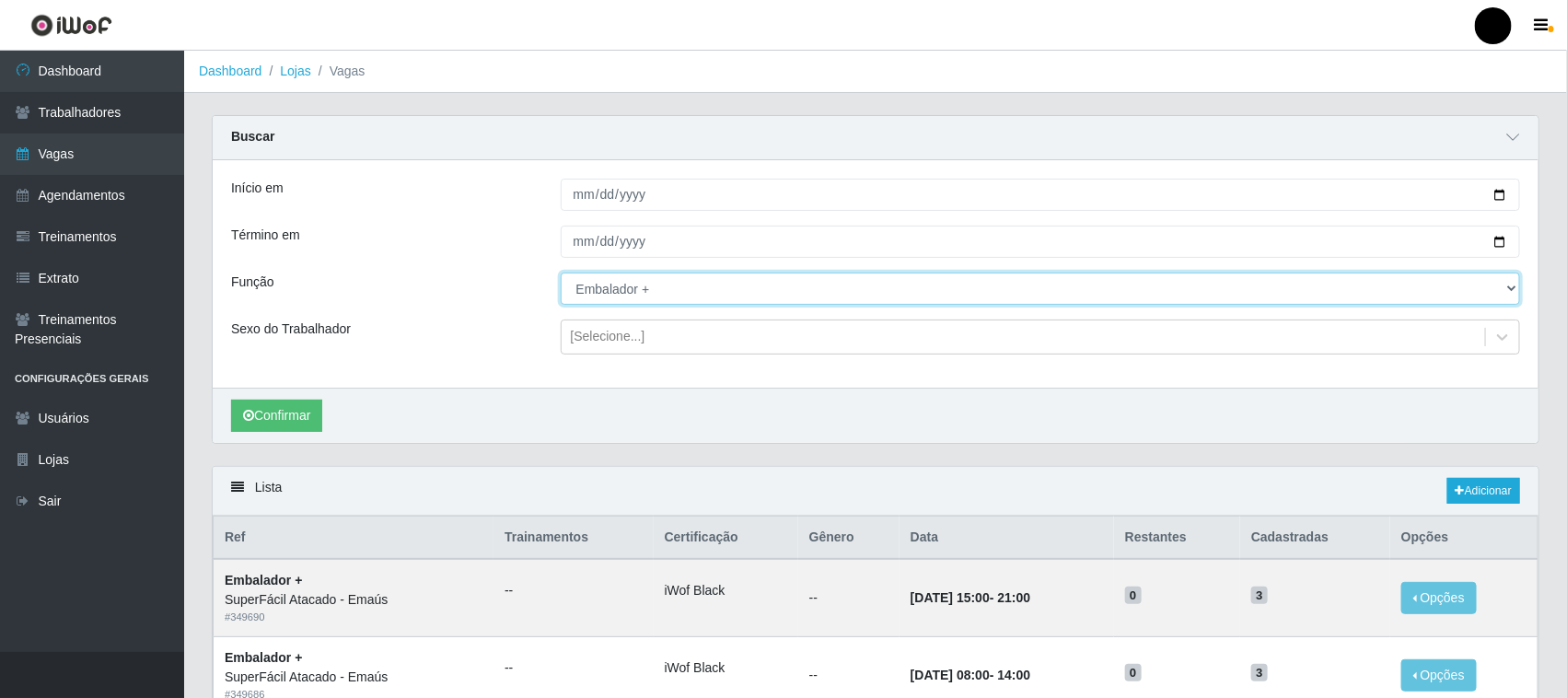
click at [660, 293] on select "[Selecione...] Auxiliar de Estacionamento Auxiliar de Estacionamento + Auxiliar…" at bounding box center [1041, 289] width 960 height 32
select select "1"
click at [561, 273] on select "[Selecione...] Auxiliar de Estacionamento Auxiliar de Estacionamento + Auxiliar…" at bounding box center [1041, 289] width 960 height 32
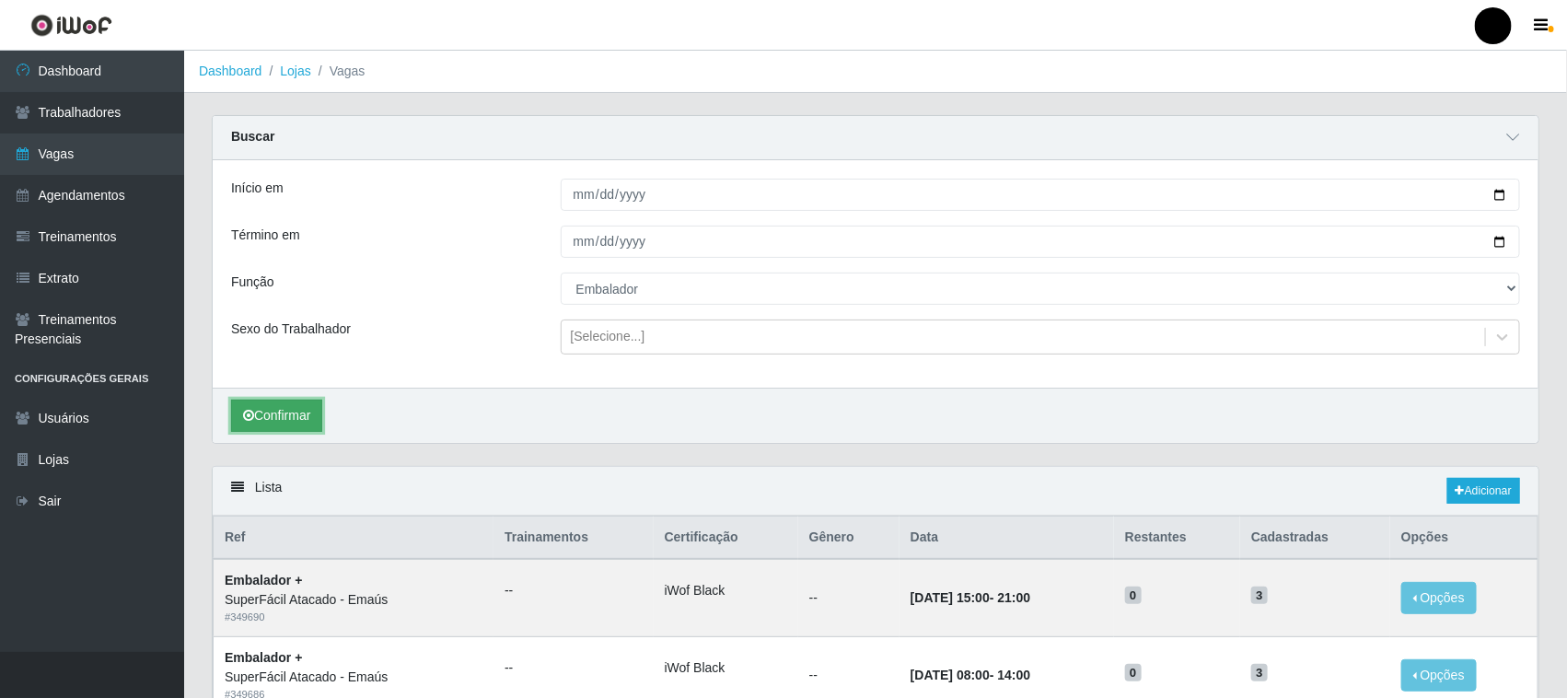
click at [293, 424] on button "Confirmar" at bounding box center [276, 416] width 91 height 32
click at [1502, 194] on input "[DATE]" at bounding box center [1041, 195] width 960 height 32
type input "[DATE]"
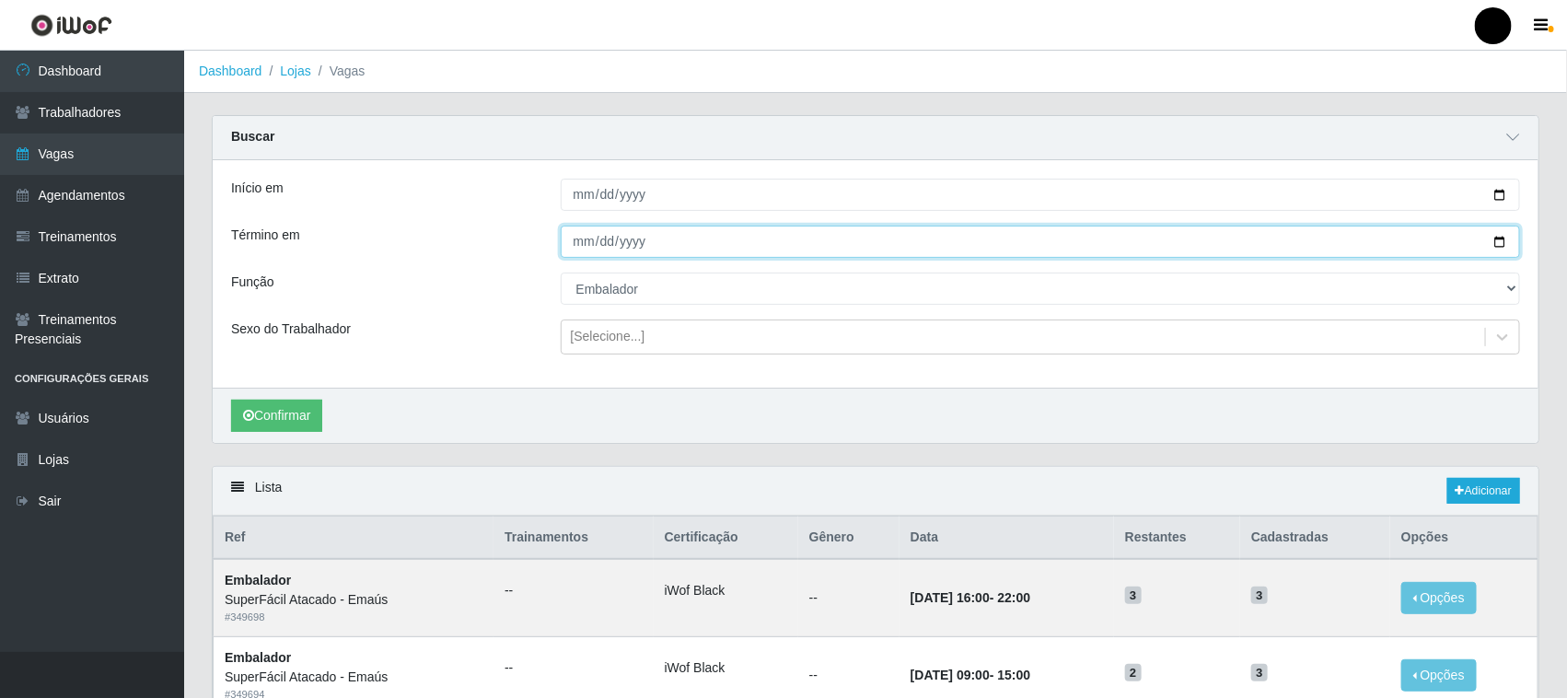
click at [1501, 240] on input "[DATE]" at bounding box center [1041, 242] width 960 height 32
type input "[DATE]"
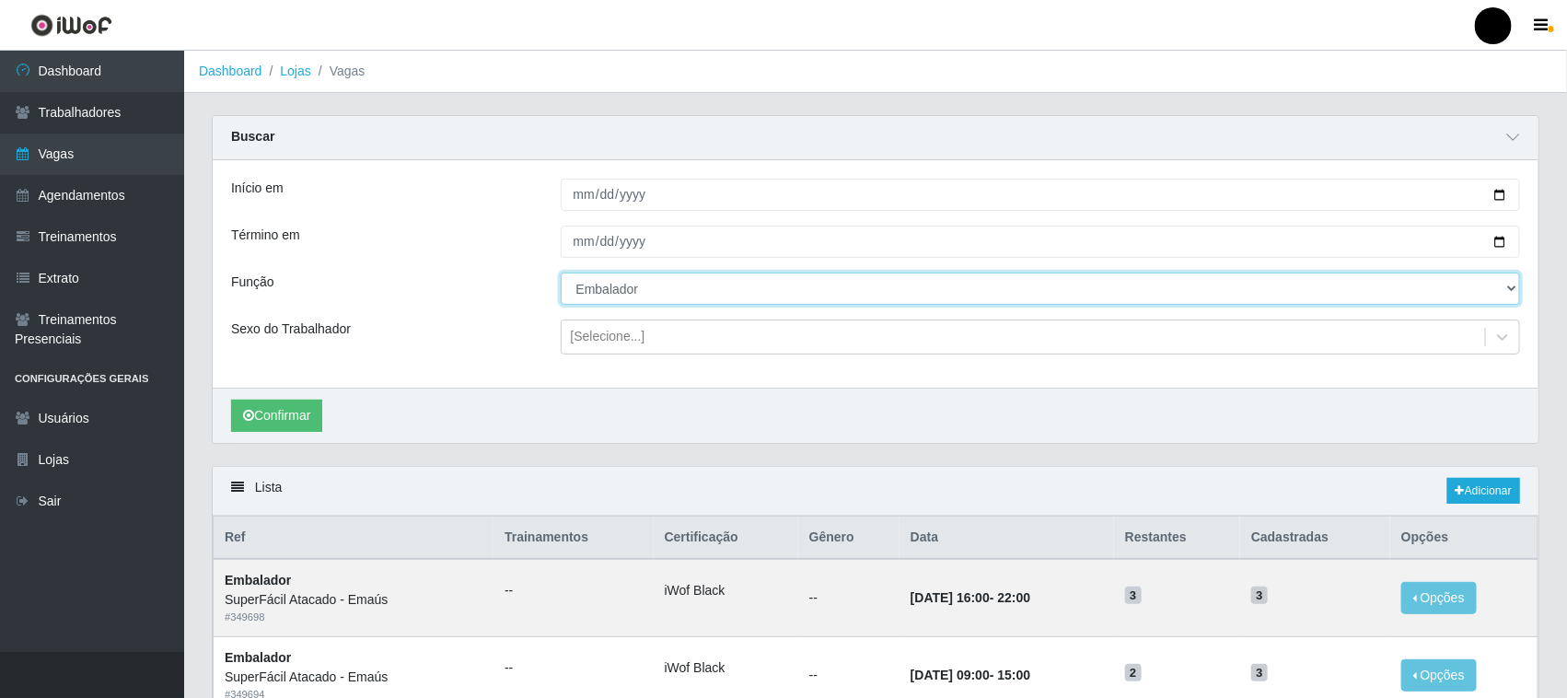
click at [638, 286] on select "[Selecione...] Auxiliar de Estacionamento Auxiliar de Estacionamento + Auxiliar…" at bounding box center [1041, 289] width 960 height 32
select select "70"
click at [561, 273] on select "[Selecione...] Auxiliar de Estacionamento Auxiliar de Estacionamento + Auxiliar…" at bounding box center [1041, 289] width 960 height 32
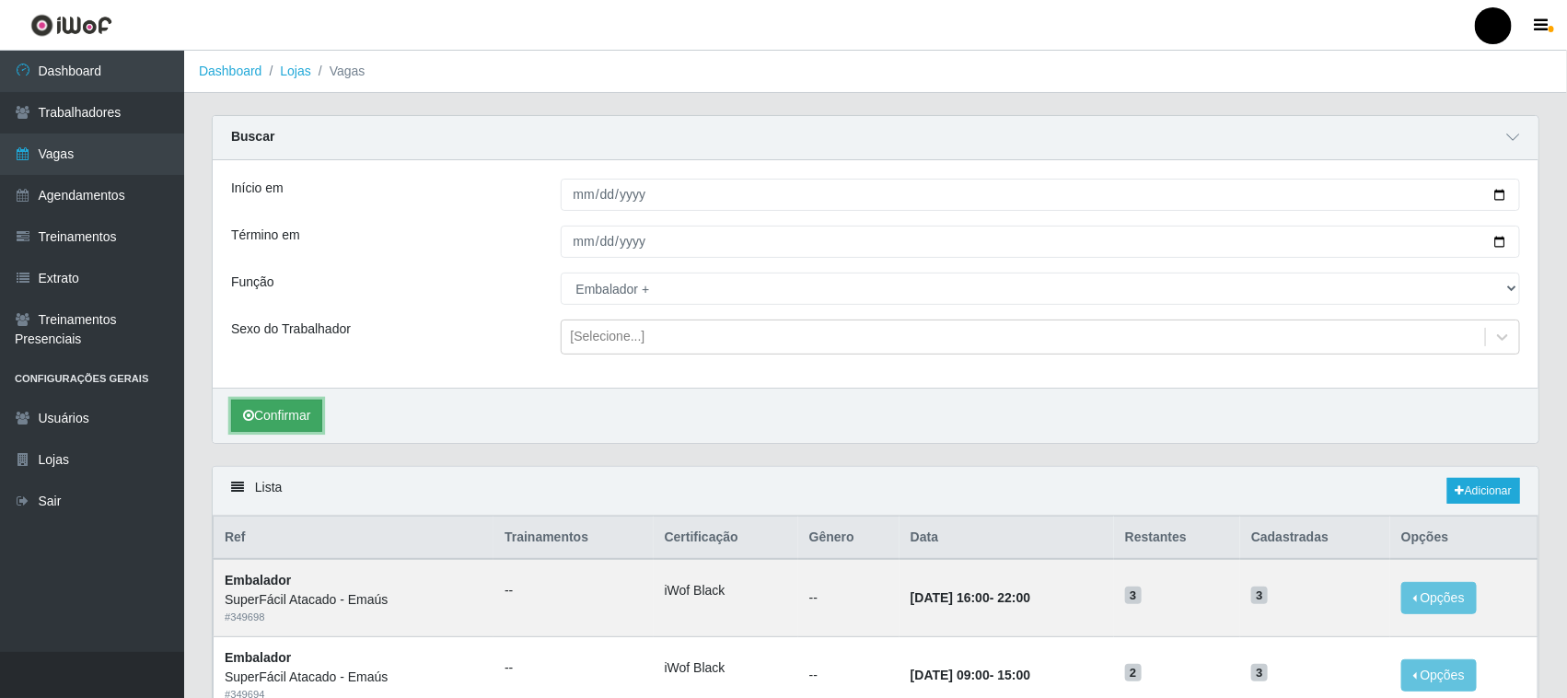
click at [291, 412] on button "Confirmar" at bounding box center [276, 416] width 91 height 32
click at [1499, 191] on input "[DATE]" at bounding box center [1041, 195] width 960 height 32
type input "[DATE]"
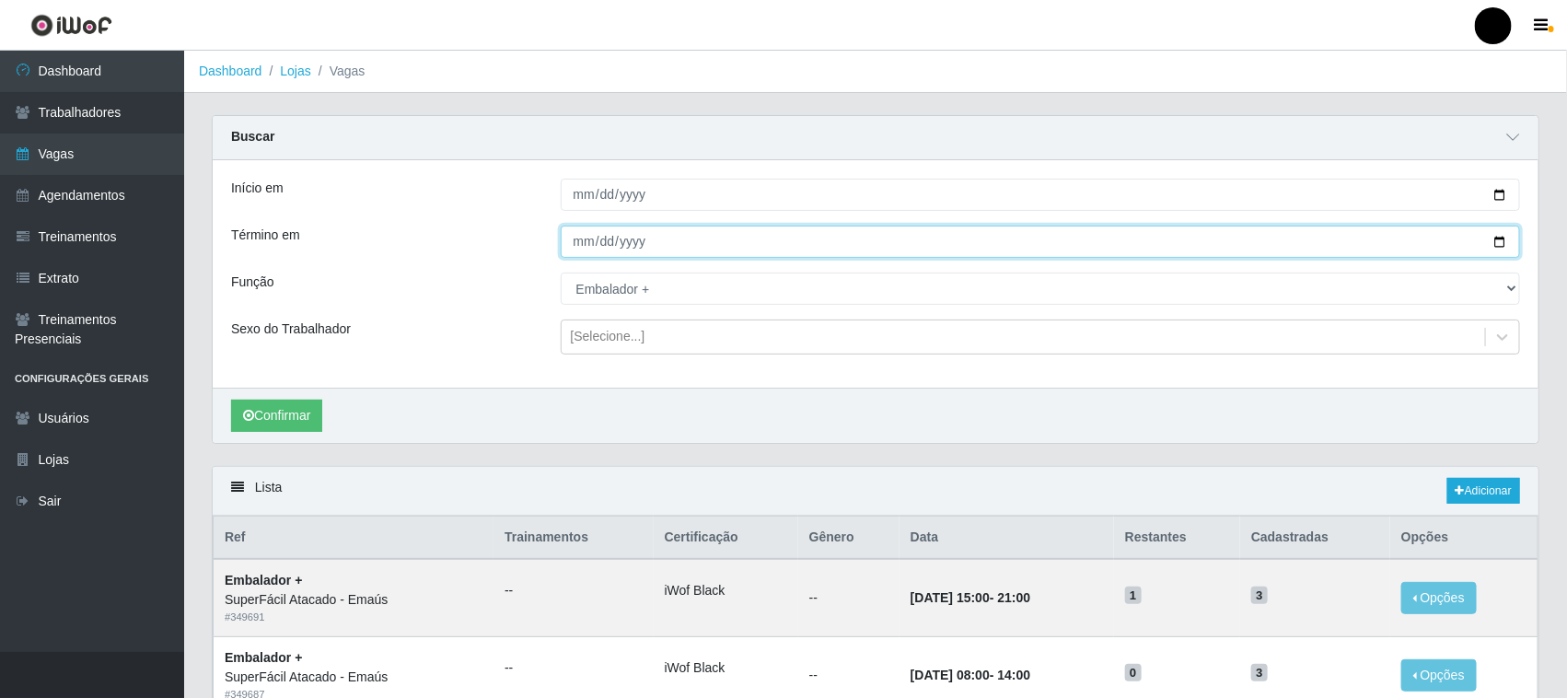
click at [1501, 242] on input "[DATE]" at bounding box center [1041, 242] width 960 height 32
type input "[DATE]"
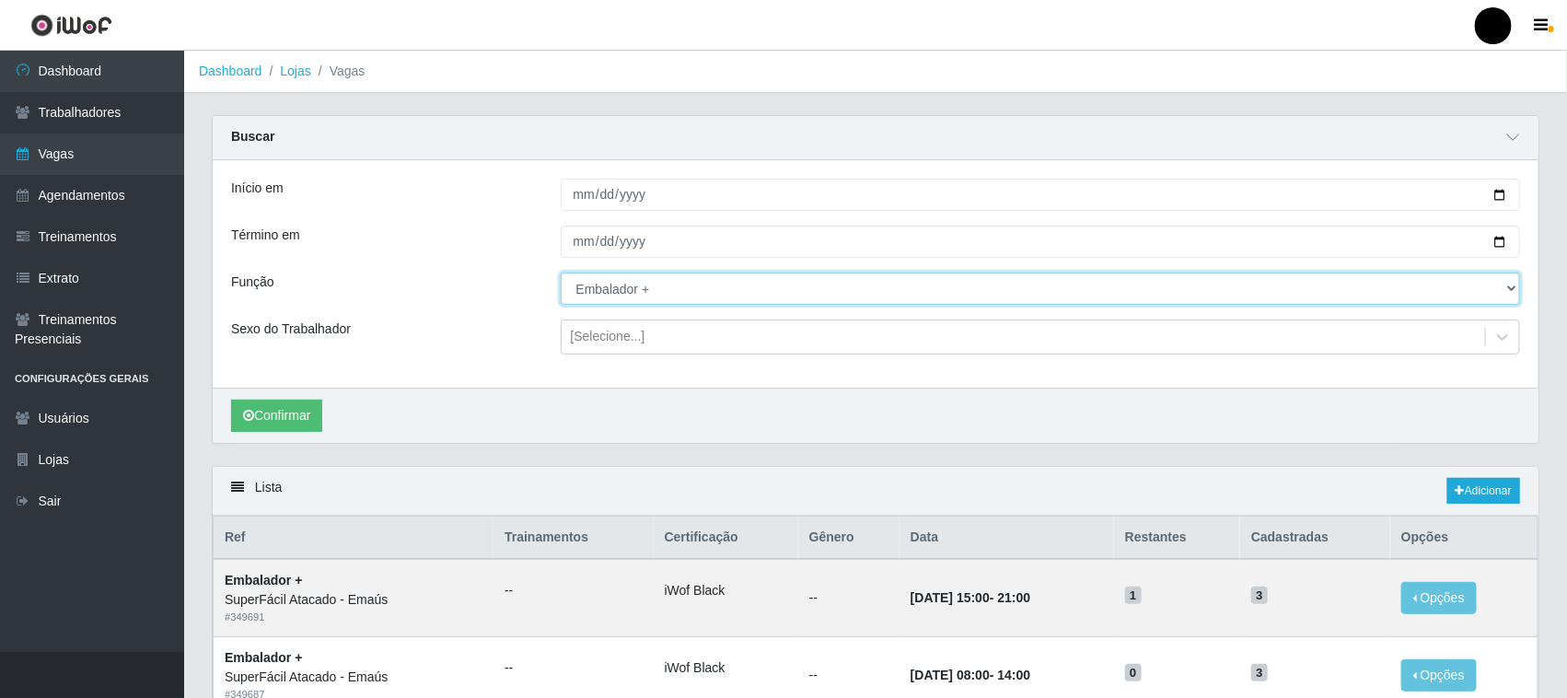
click at [633, 296] on select "[Selecione...] Auxiliar de Estacionamento Auxiliar de Estacionamento + Auxiliar…" at bounding box center [1041, 289] width 960 height 32
click at [561, 273] on select "[Selecione...] Auxiliar de Estacionamento Auxiliar de Estacionamento + Auxiliar…" at bounding box center [1041, 289] width 960 height 32
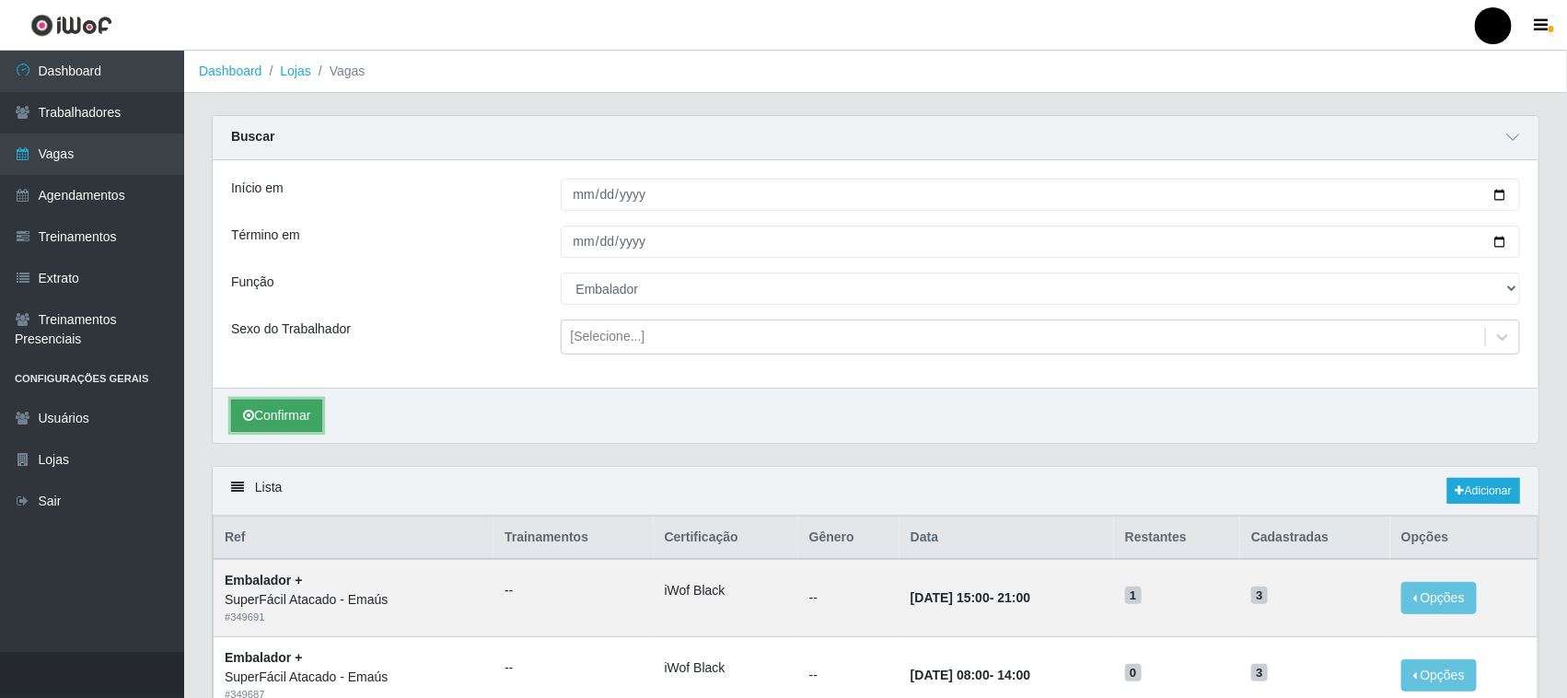
click at [297, 411] on button "Confirmar" at bounding box center [276, 416] width 91 height 32
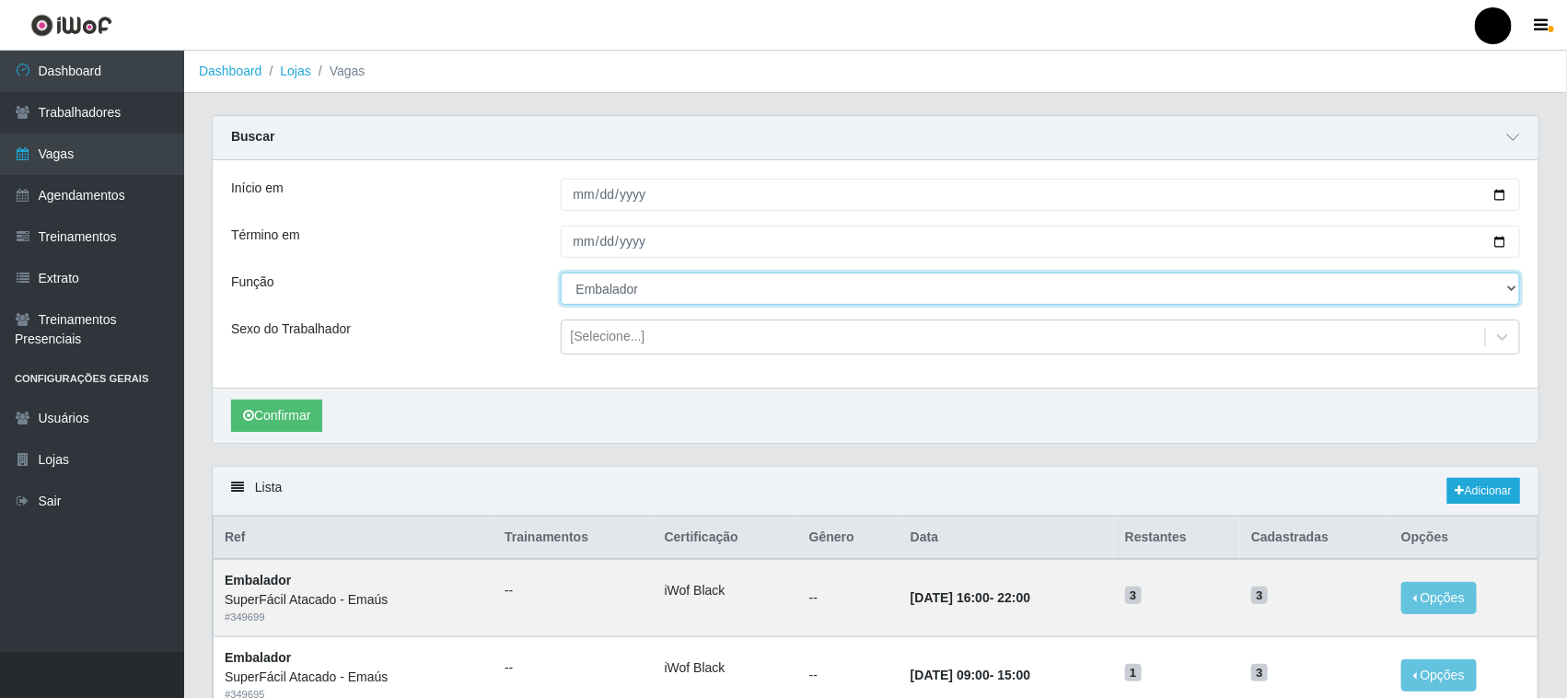
click at [655, 290] on select "[Selecione...] Auxiliar de Estacionamento Auxiliar de Estacionamento + Auxiliar…" at bounding box center [1041, 289] width 960 height 32
select select "22"
click at [561, 273] on select "[Selecione...] Auxiliar de Estacionamento Auxiliar de Estacionamento + Auxiliar…" at bounding box center [1041, 289] width 960 height 32
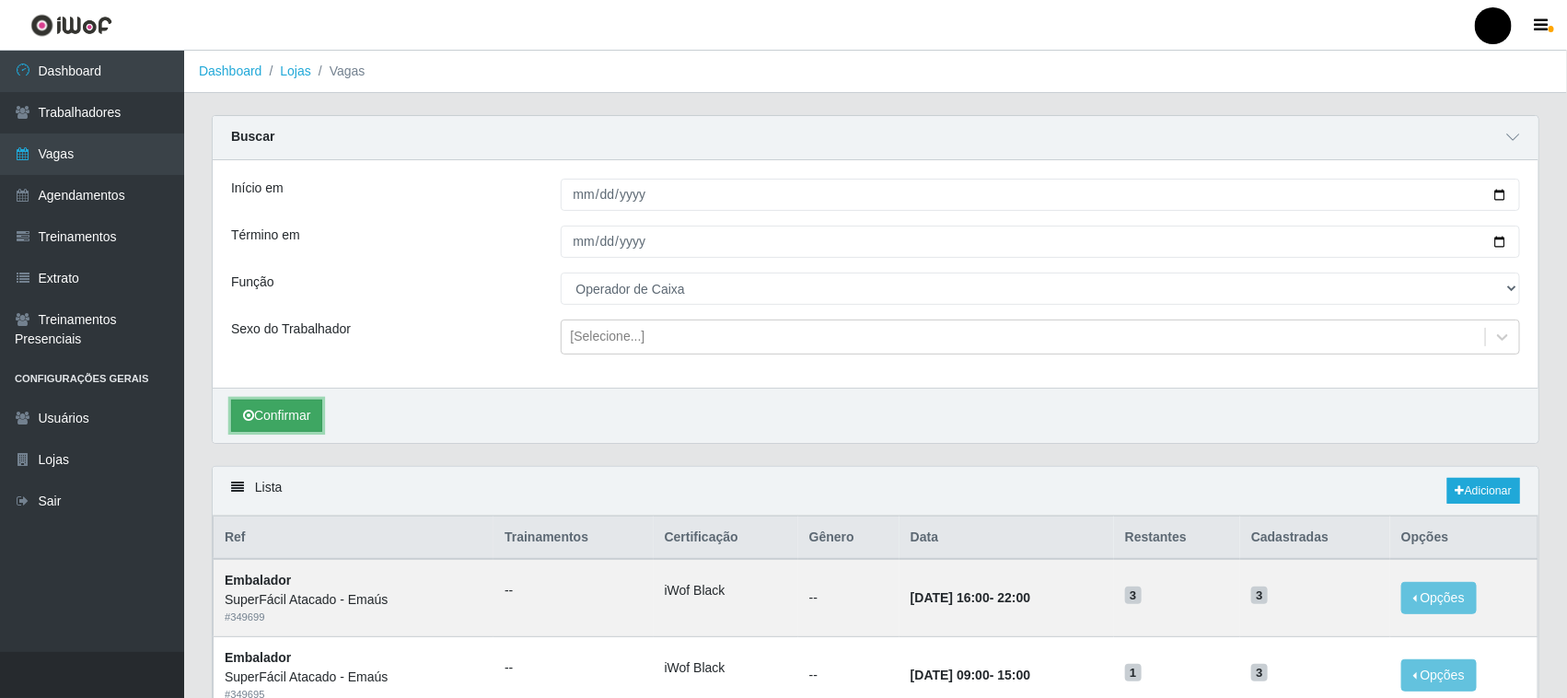
click at [287, 412] on button "Confirmar" at bounding box center [276, 416] width 91 height 32
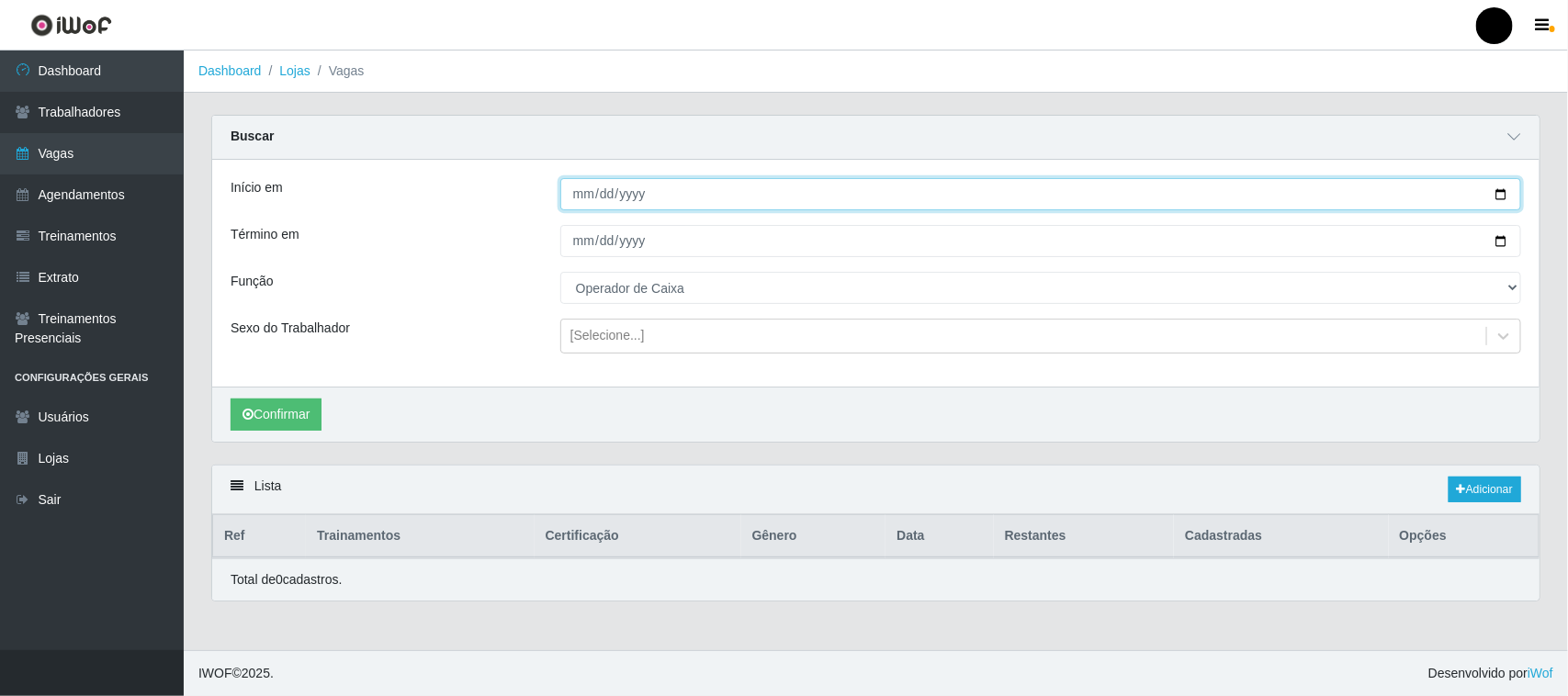
click at [1504, 189] on input "[DATE]" at bounding box center [1040, 194] width 961 height 32
type input "[DATE]"
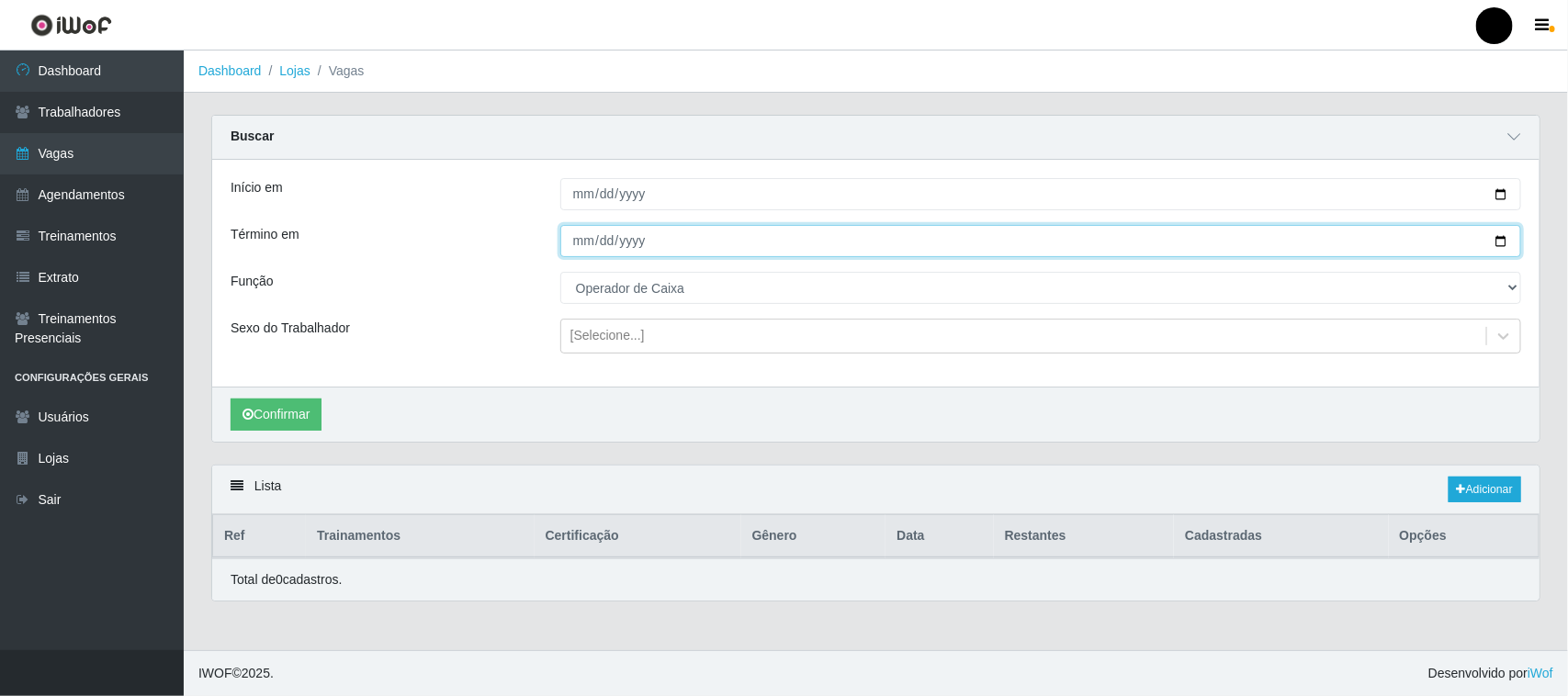
click at [1502, 237] on input "[DATE]" at bounding box center [1040, 241] width 961 height 32
type input "[DATE]"
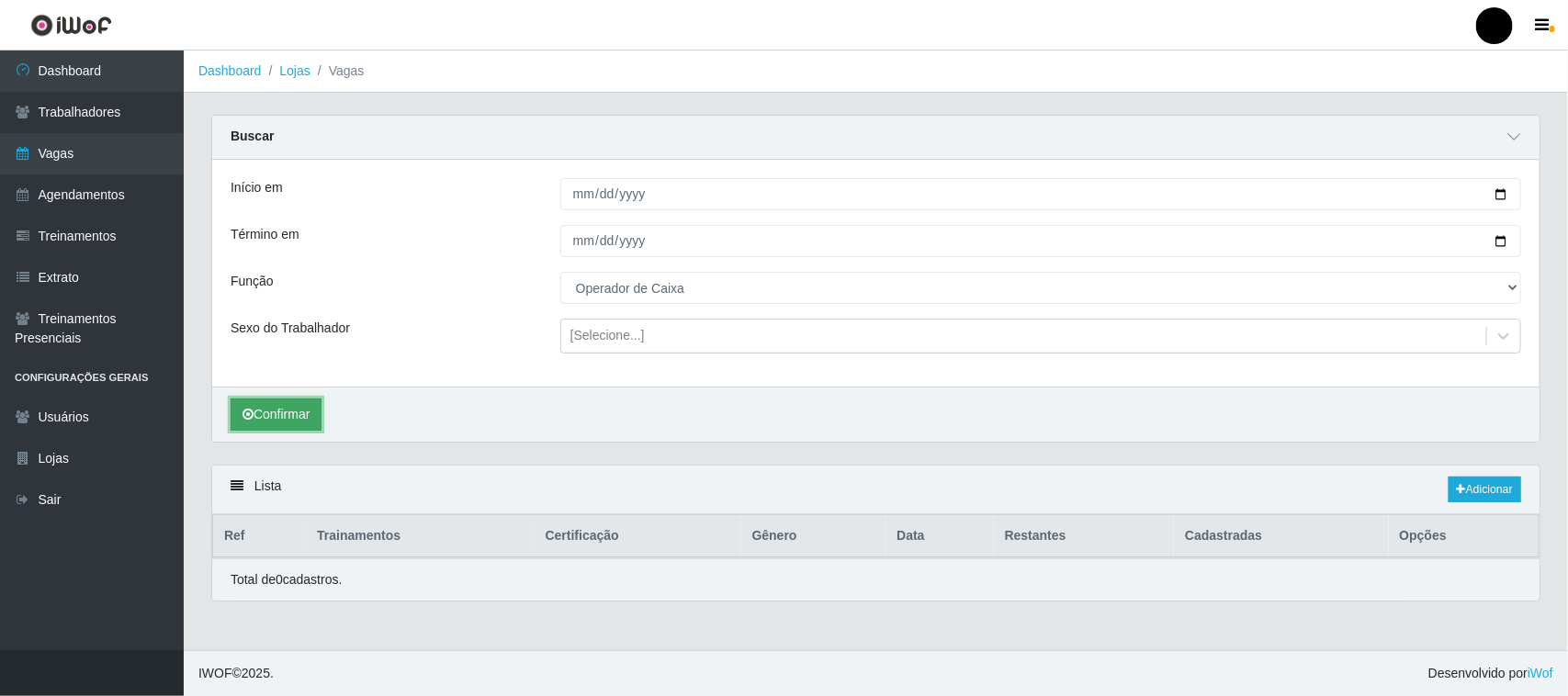
click at [298, 415] on button "Confirmar" at bounding box center [275, 415] width 91 height 32
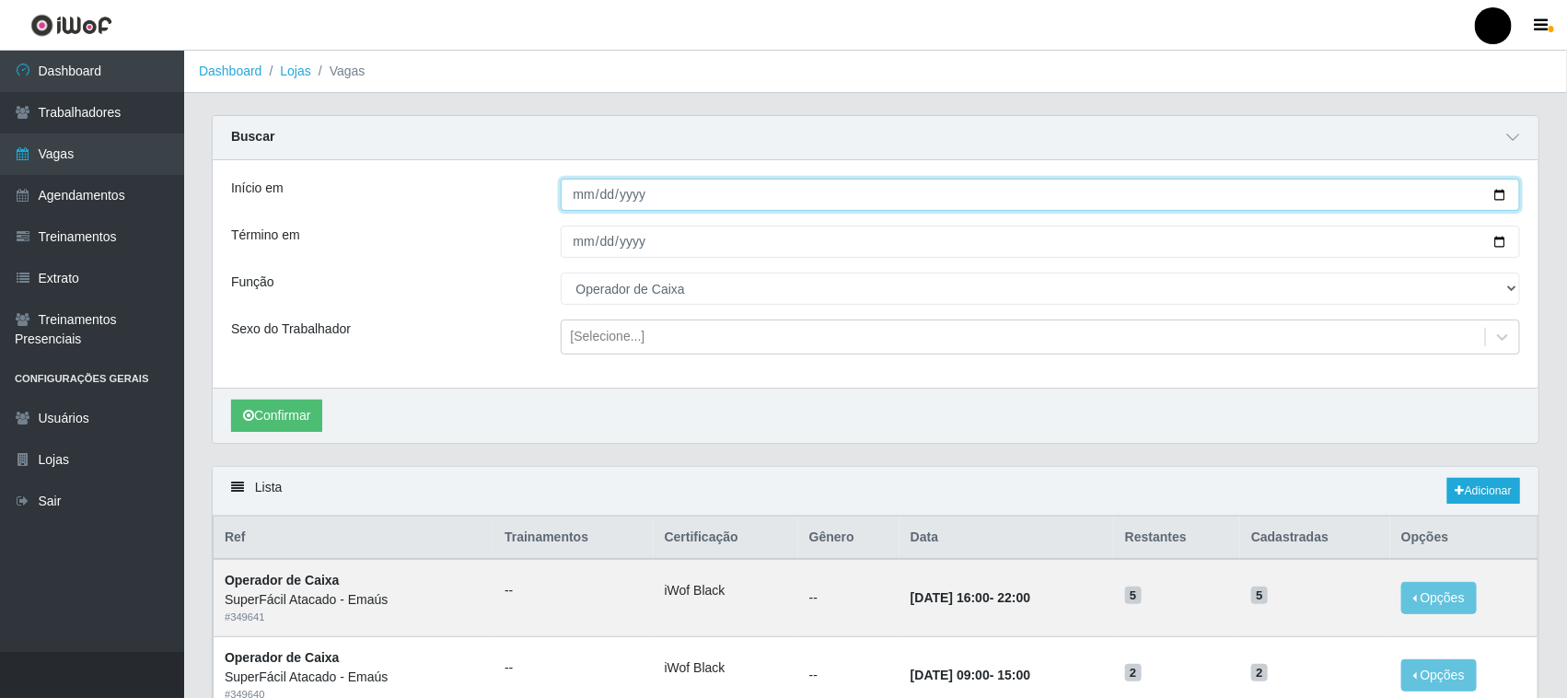
click at [1505, 194] on input "[DATE]" at bounding box center [1041, 195] width 960 height 32
type input "[DATE]"
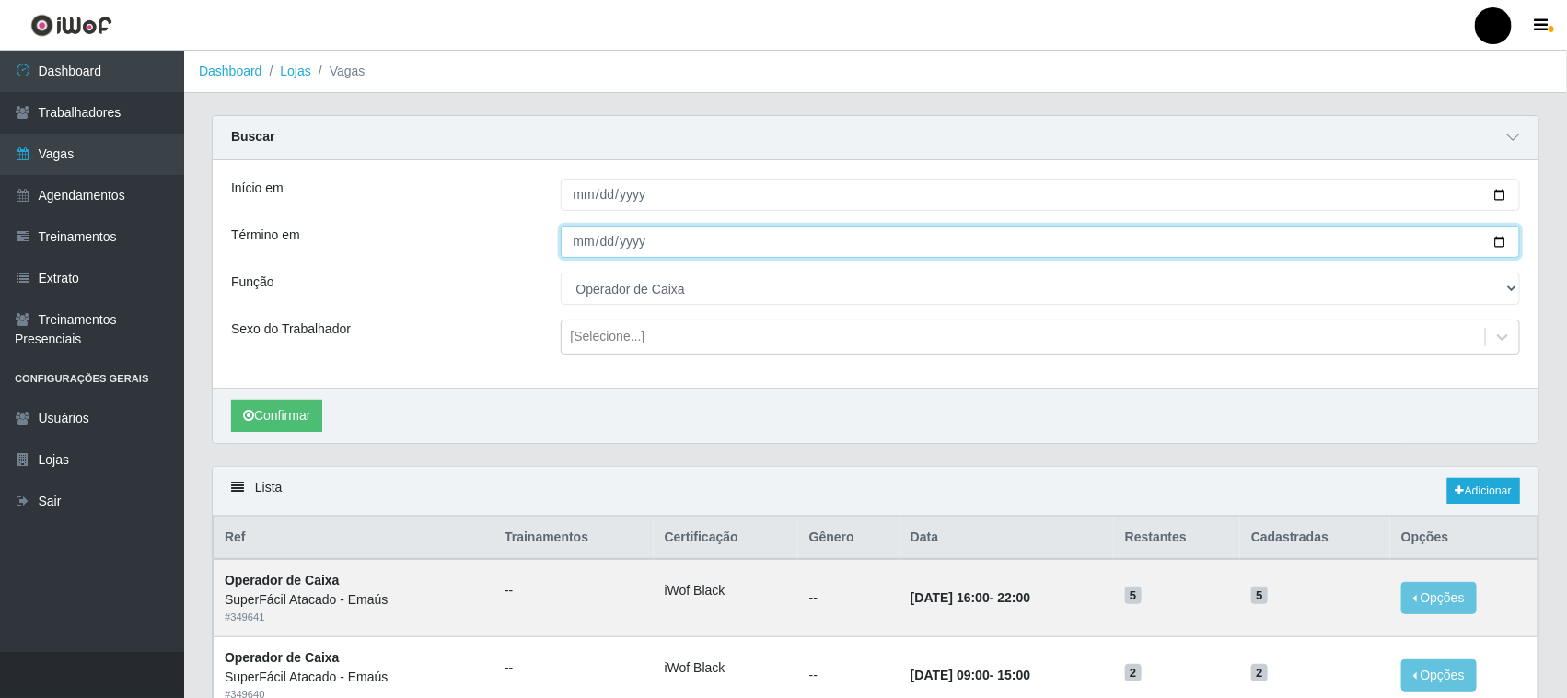
click at [1502, 238] on input "[DATE]" at bounding box center [1041, 242] width 960 height 32
type input "[DATE]"
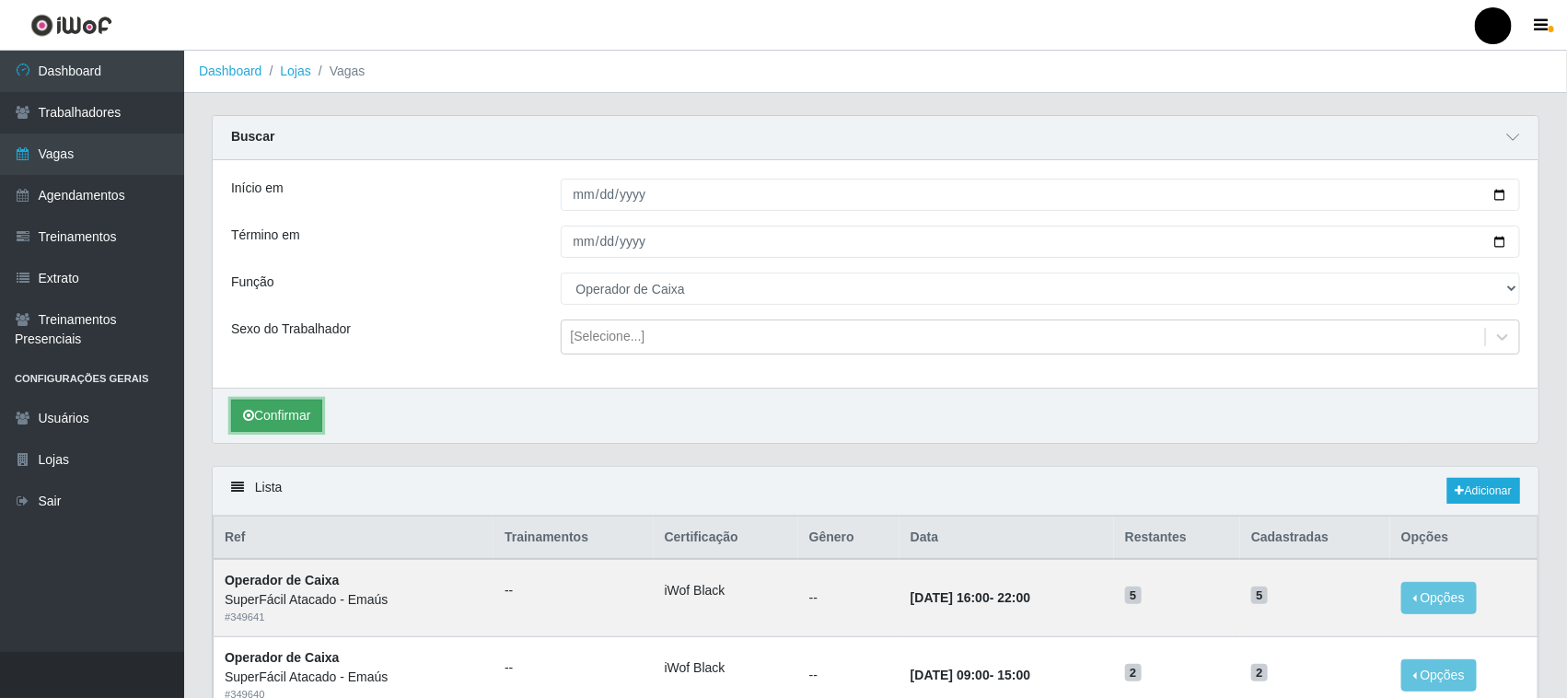
click at [296, 415] on button "Confirmar" at bounding box center [276, 416] width 91 height 32
click at [1497, 191] on input "[DATE]" at bounding box center [1041, 195] width 960 height 32
type input "[DATE]"
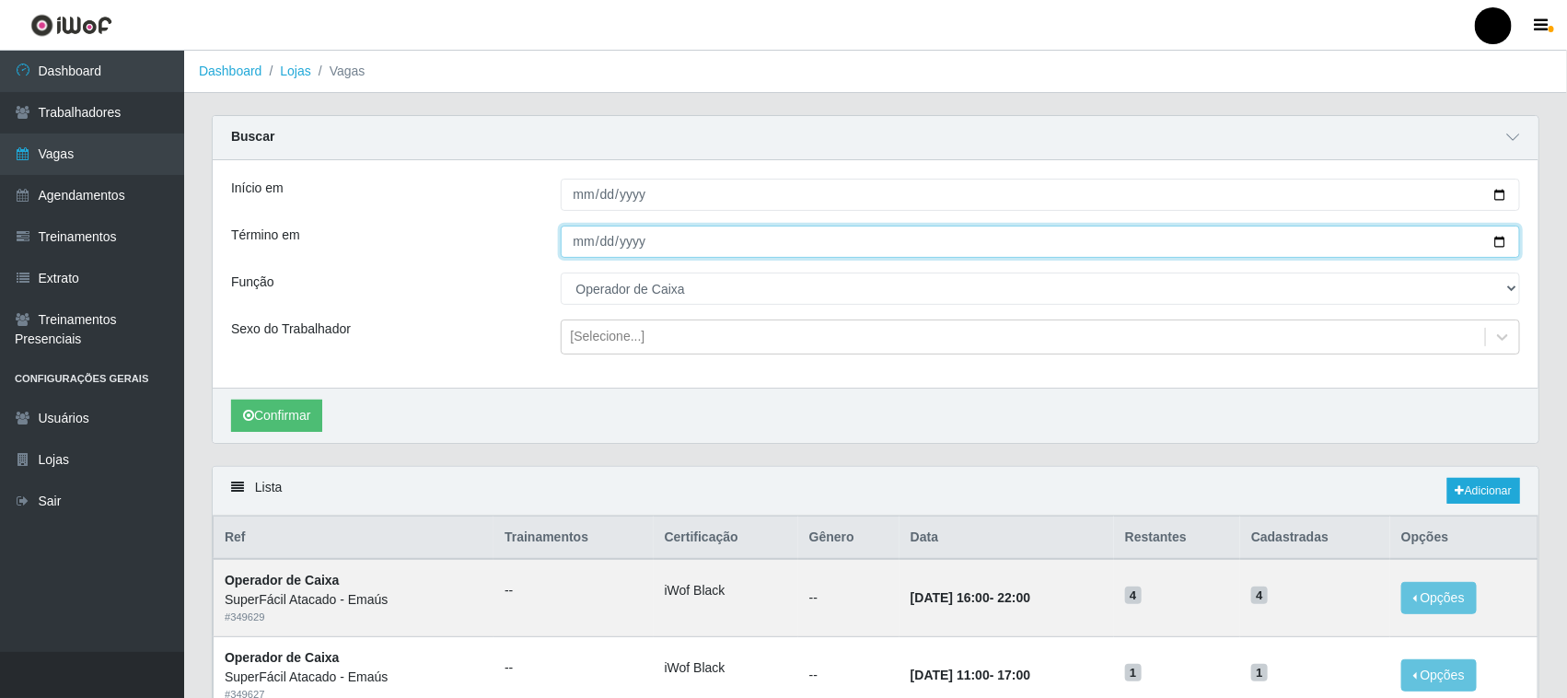
click at [1494, 238] on input "[DATE]" at bounding box center [1041, 242] width 960 height 32
type input "[DATE]"
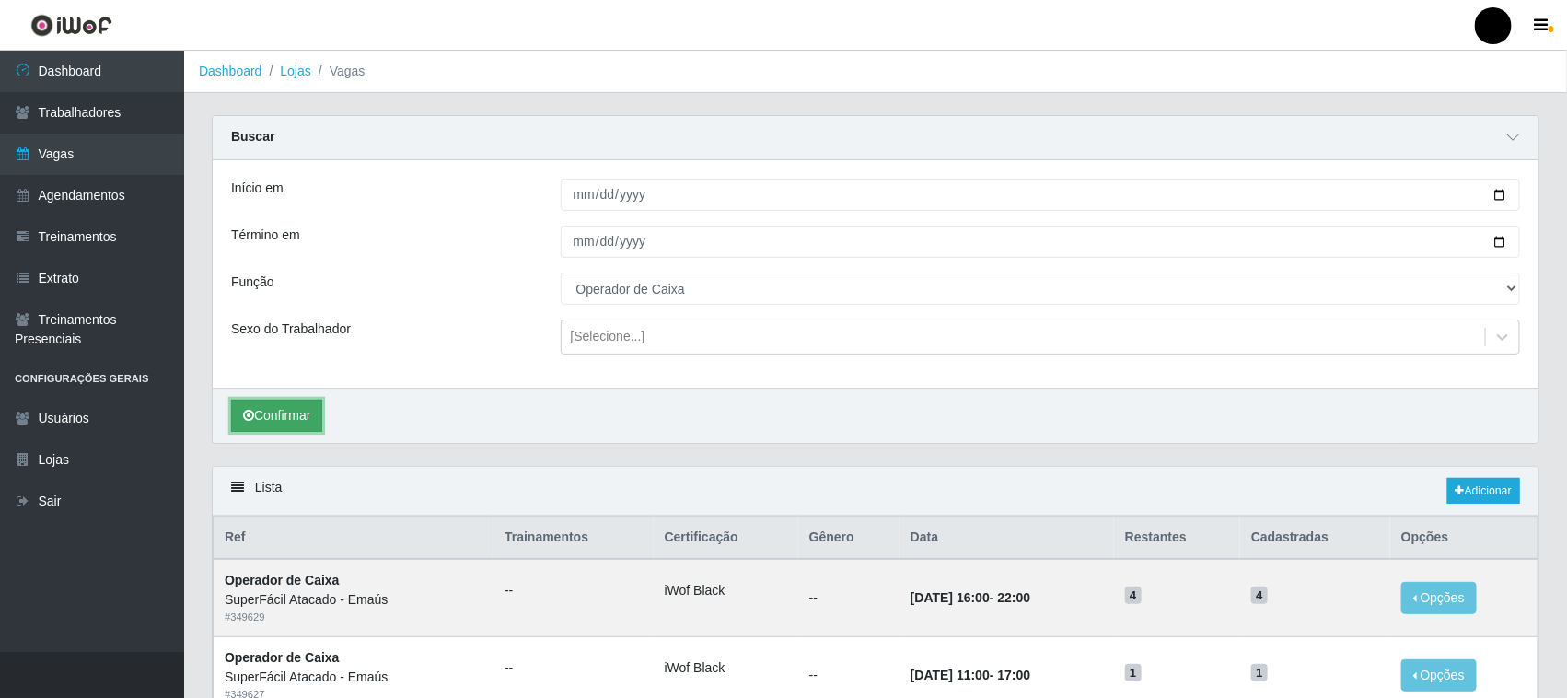
click at [270, 407] on button "Confirmar" at bounding box center [276, 416] width 91 height 32
click at [1502, 191] on input "[DATE]" at bounding box center [1041, 195] width 960 height 32
type input "2025-10-03"
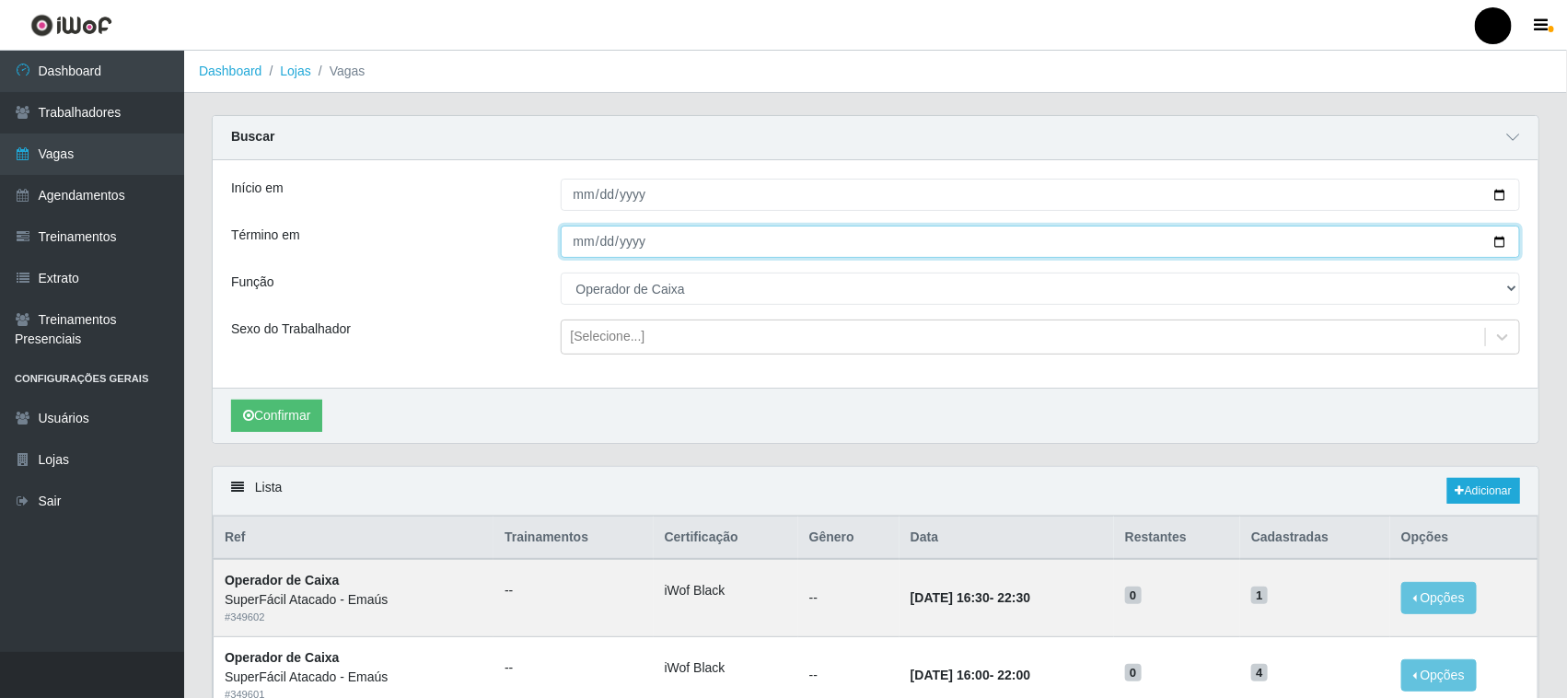
click at [1502, 241] on input "[DATE]" at bounding box center [1041, 242] width 960 height 32
type input "2025-10-03"
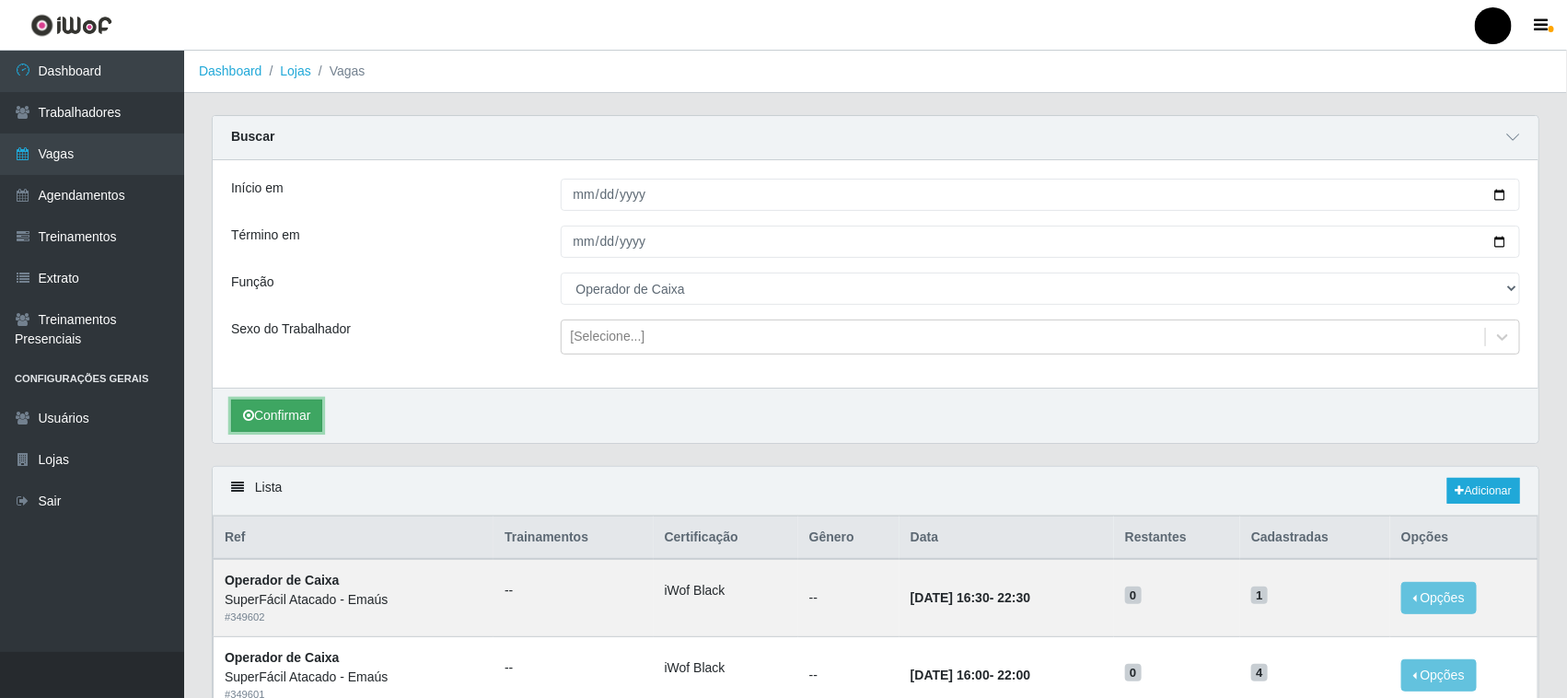
click at [291, 424] on button "Confirmar" at bounding box center [276, 416] width 91 height 32
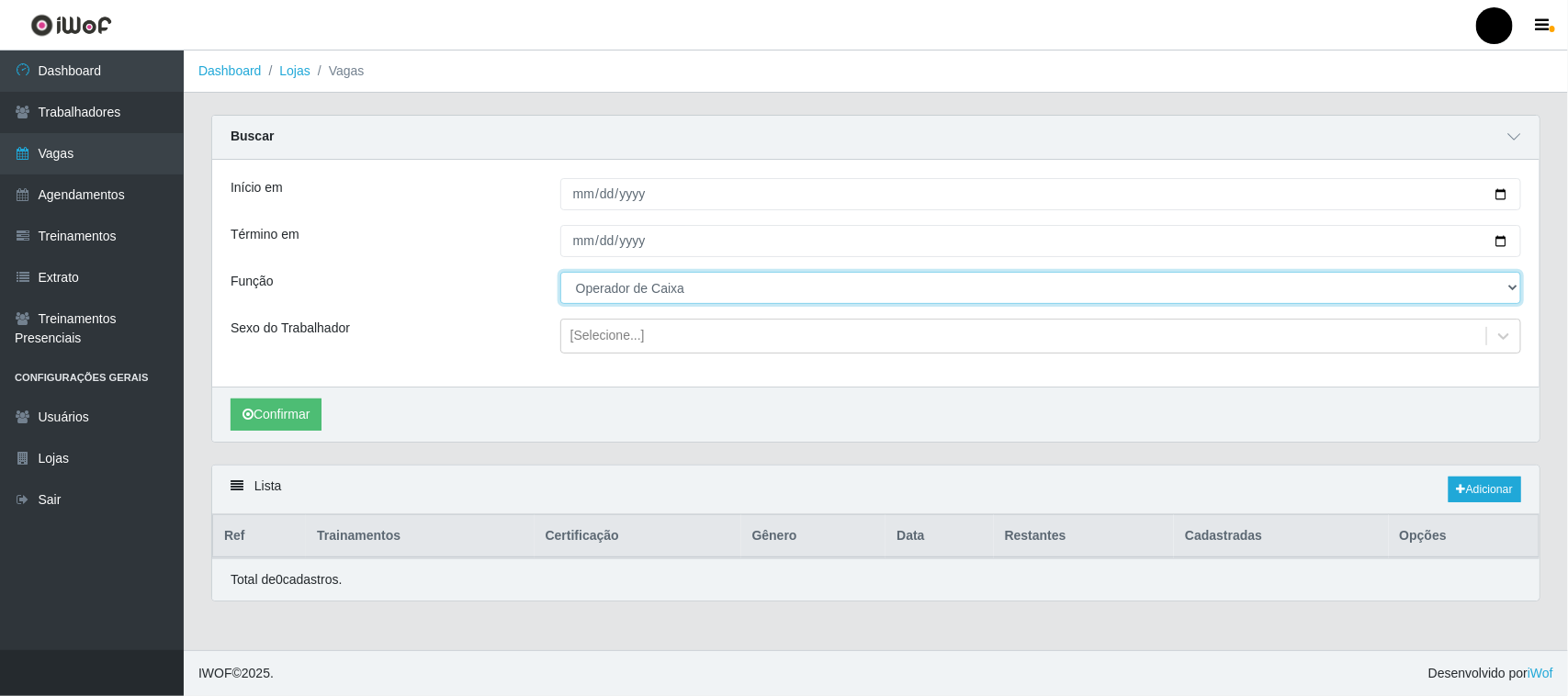
click at [613, 295] on select "[Selecione...] Auxiliar de Estacionamento Auxiliar de Estacionamento + Auxiliar…" at bounding box center [1040, 288] width 961 height 32
select select "73"
click at [561, 272] on select "[Selecione...] Auxiliar de Estacionamento Auxiliar de Estacionamento + Auxiliar…" at bounding box center [1040, 288] width 961 height 32
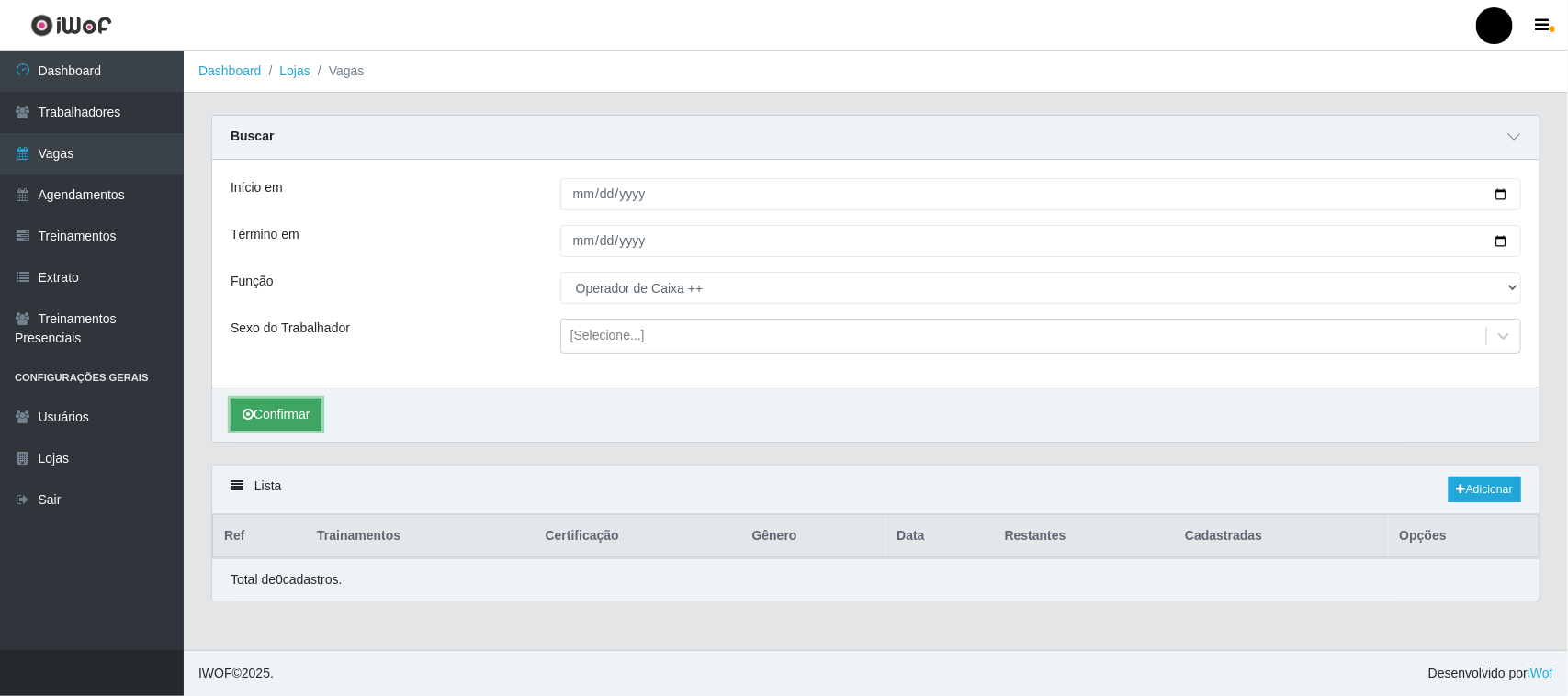
click at [285, 411] on button "Confirmar" at bounding box center [275, 415] width 91 height 32
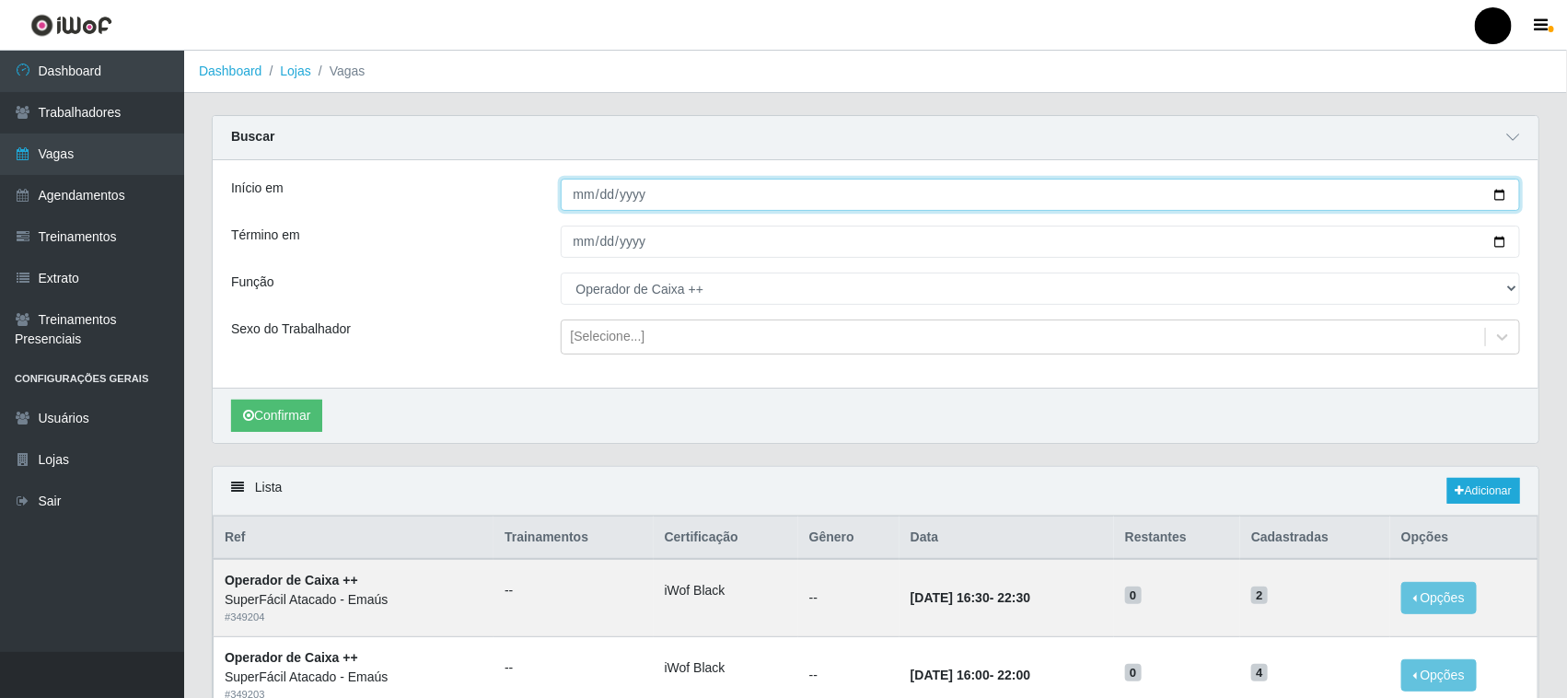
click at [1502, 191] on input "2025-10-03" at bounding box center [1041, 195] width 960 height 32
type input "2025-10-04"
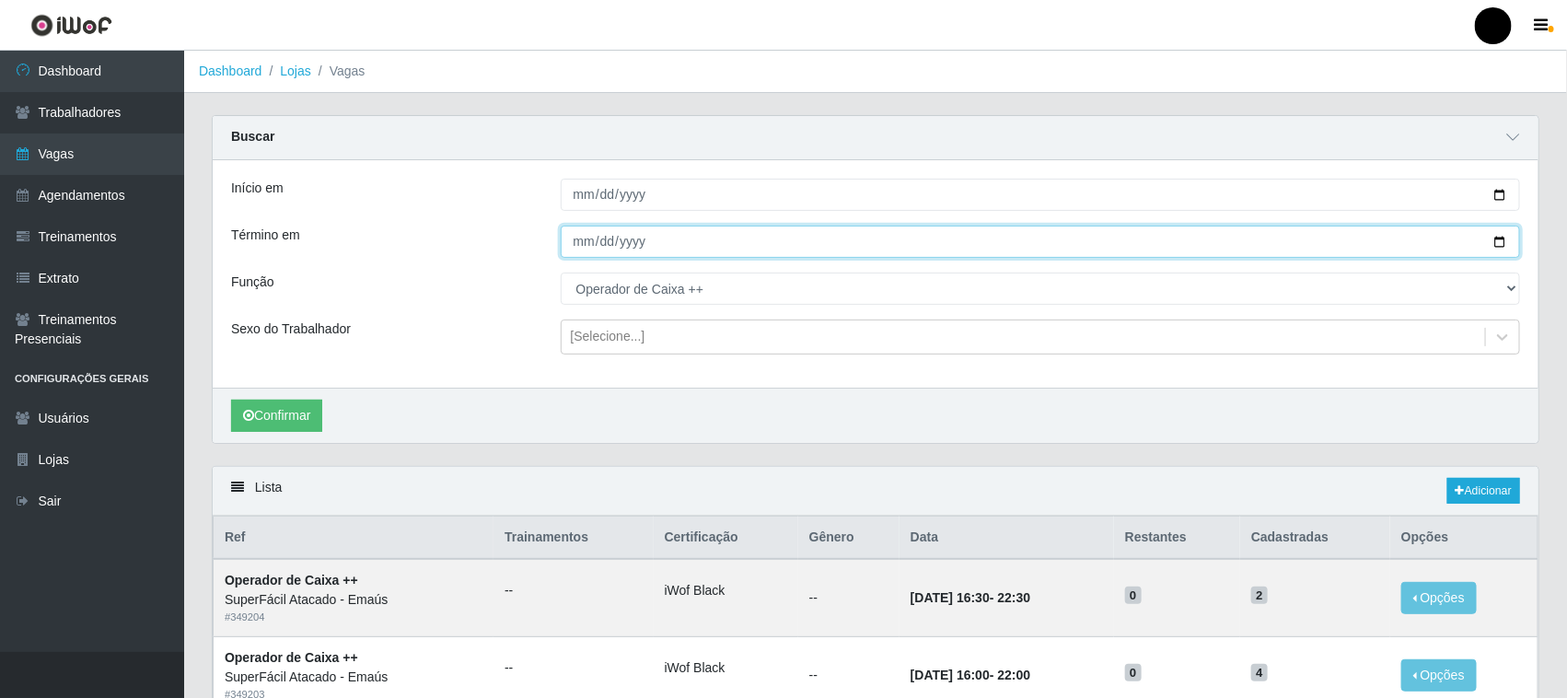
click at [1502, 238] on input "2025-10-03" at bounding box center [1041, 242] width 960 height 32
type input "2025-10-05"
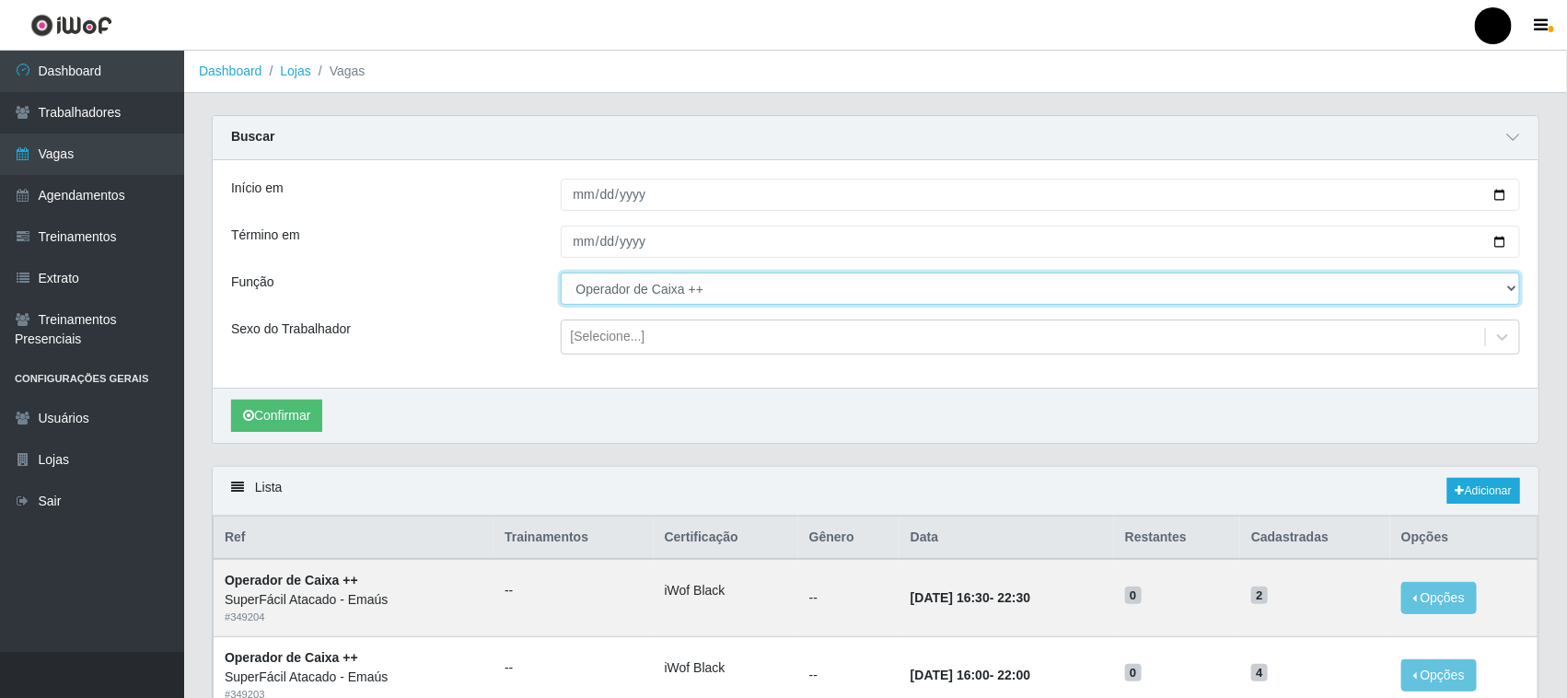
click at [710, 290] on select "[Selecione...] Auxiliar de Estacionamento Auxiliar de Estacionamento + Auxiliar…" at bounding box center [1041, 289] width 960 height 32
select select "72"
click at [561, 273] on select "[Selecione...] Auxiliar de Estacionamento Auxiliar de Estacionamento + Auxiliar…" at bounding box center [1041, 289] width 960 height 32
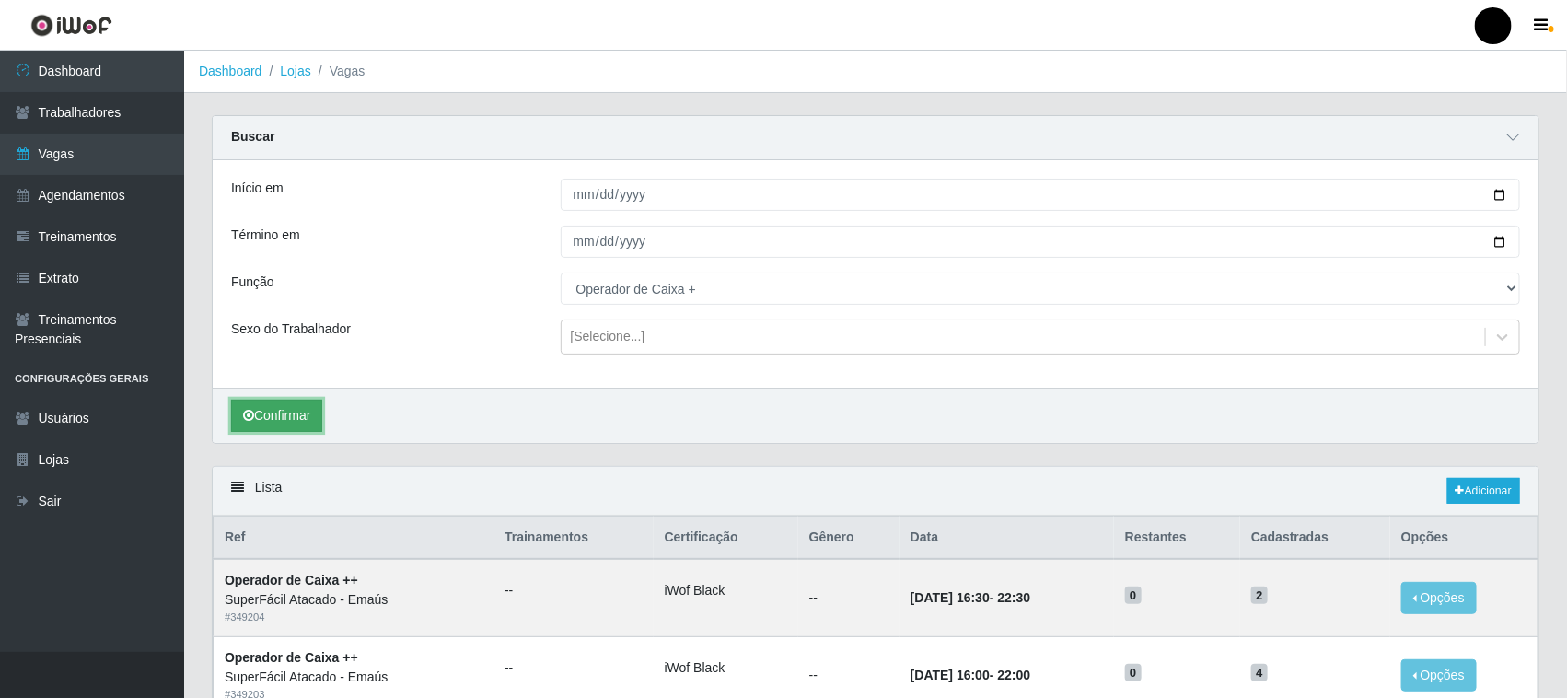
click at [265, 425] on button "Confirmar" at bounding box center [276, 416] width 91 height 32
click at [1501, 193] on input "2025-10-04" at bounding box center [1041, 195] width 960 height 32
type input "[DATE]"
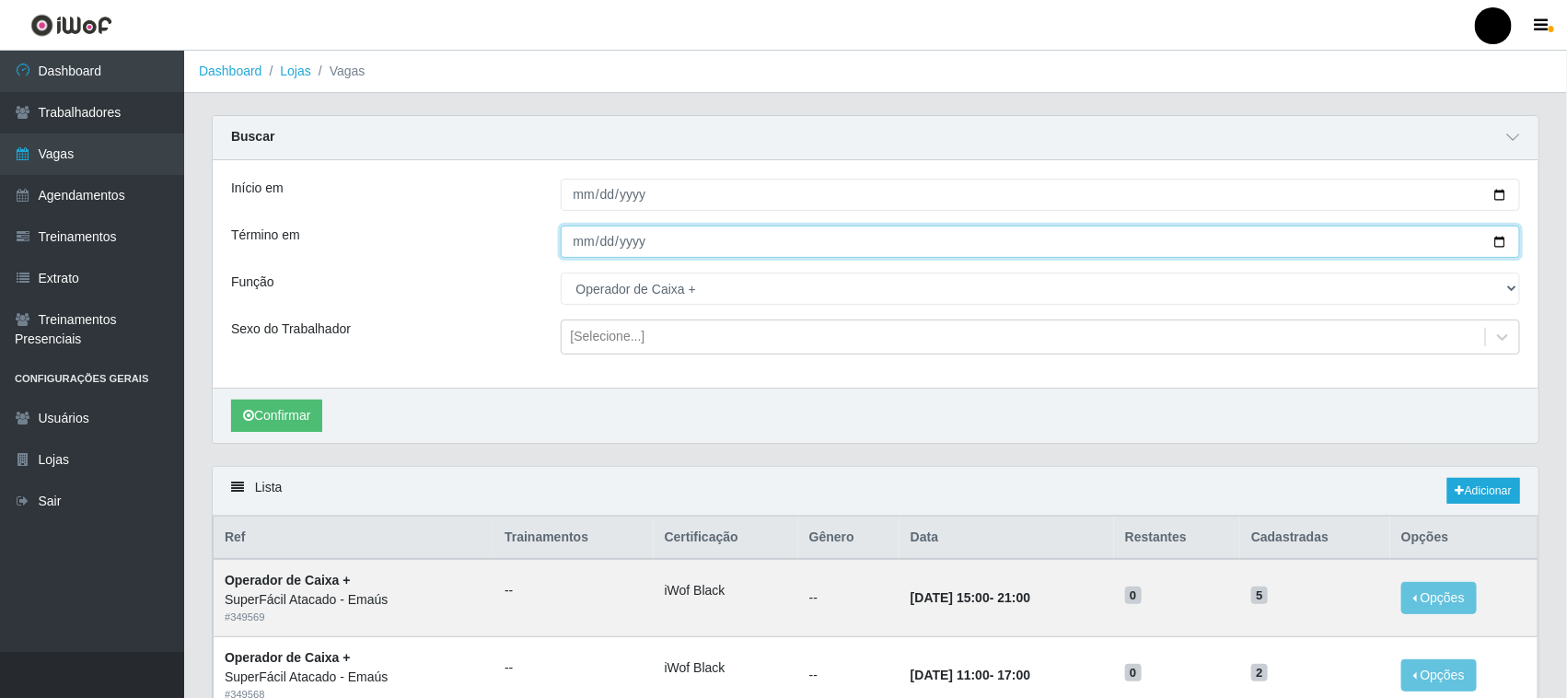
click at [1499, 241] on input "2025-10-05" at bounding box center [1041, 242] width 960 height 32
type input "[DATE]"
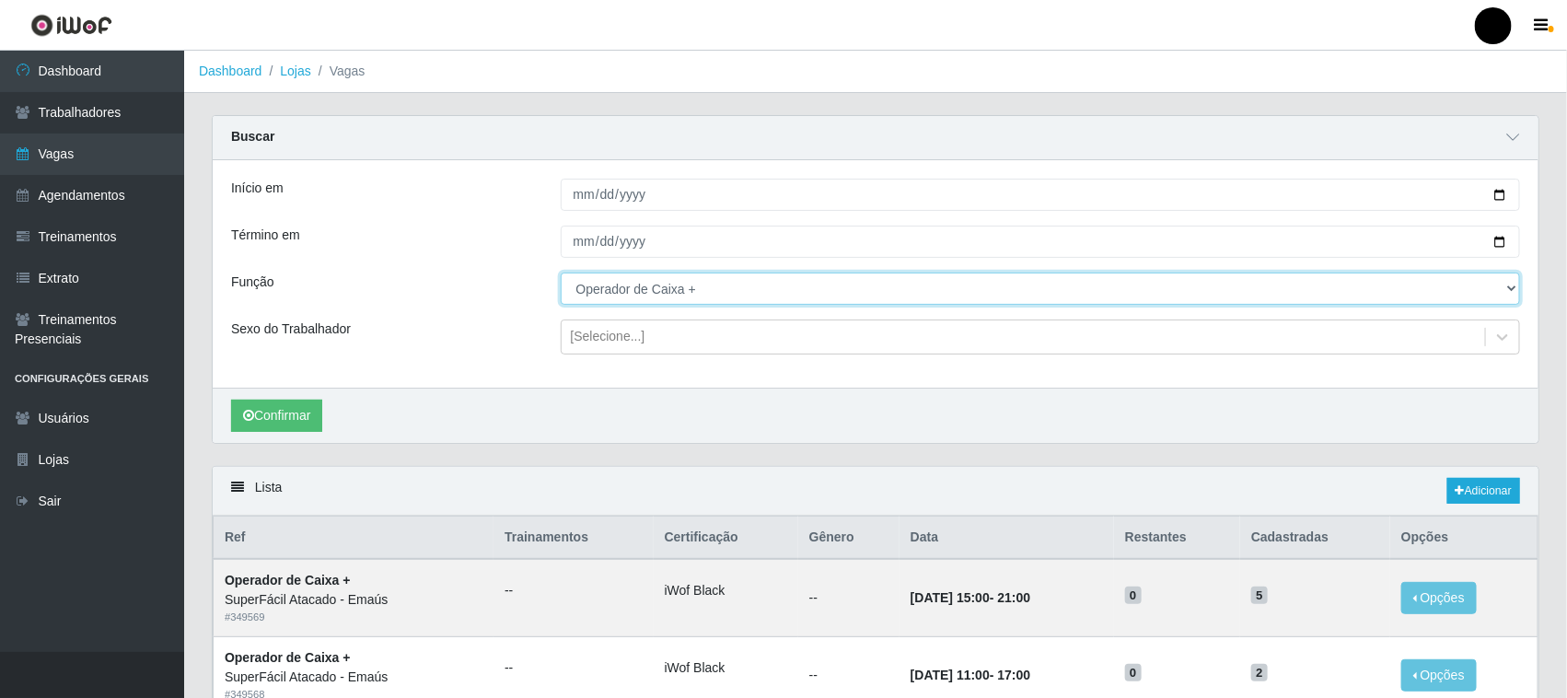
click at [697, 296] on select "[Selecione...] Auxiliar de Estacionamento Auxiliar de Estacionamento + Auxiliar…" at bounding box center [1041, 289] width 960 height 32
select select "22"
click at [561, 273] on select "[Selecione...] Auxiliar de Estacionamento Auxiliar de Estacionamento + Auxiliar…" at bounding box center [1041, 289] width 960 height 32
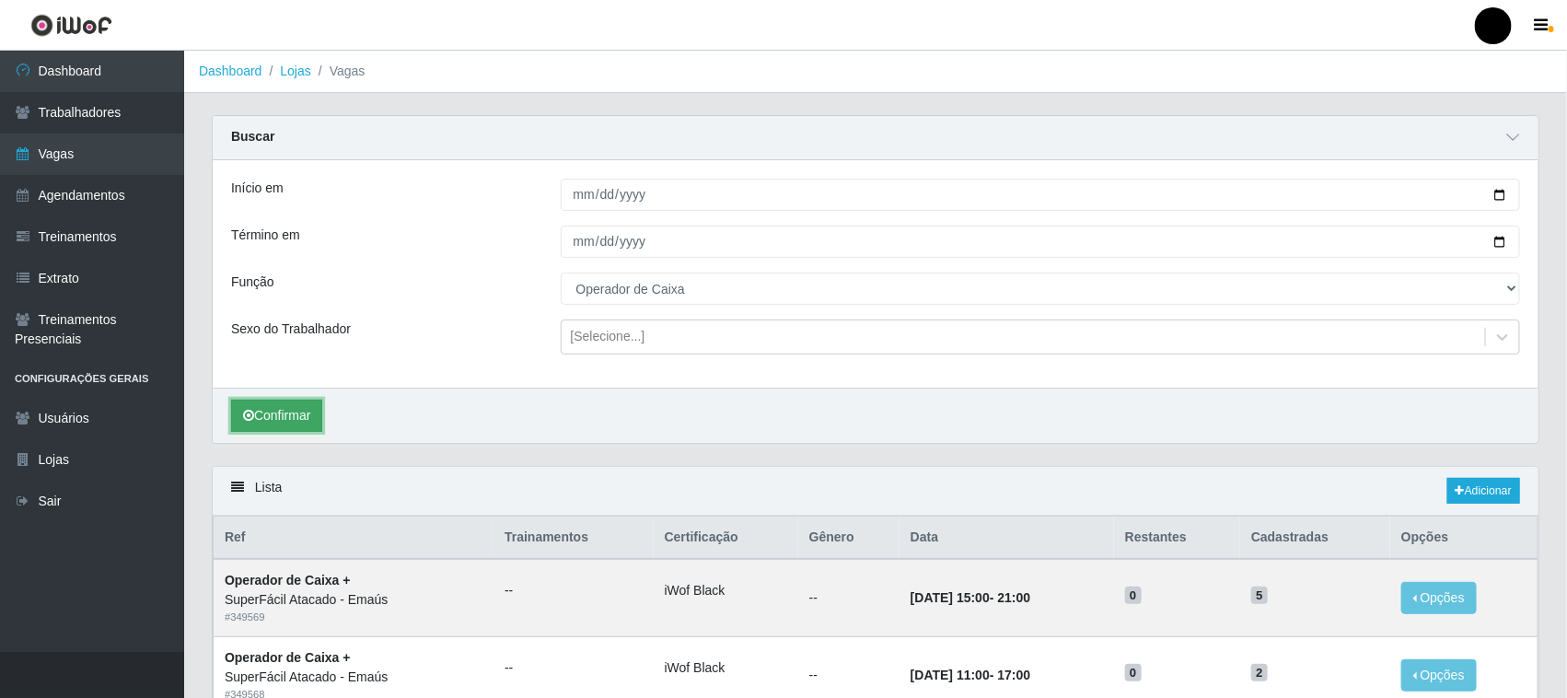
click at [299, 421] on button "Confirmar" at bounding box center [276, 416] width 91 height 32
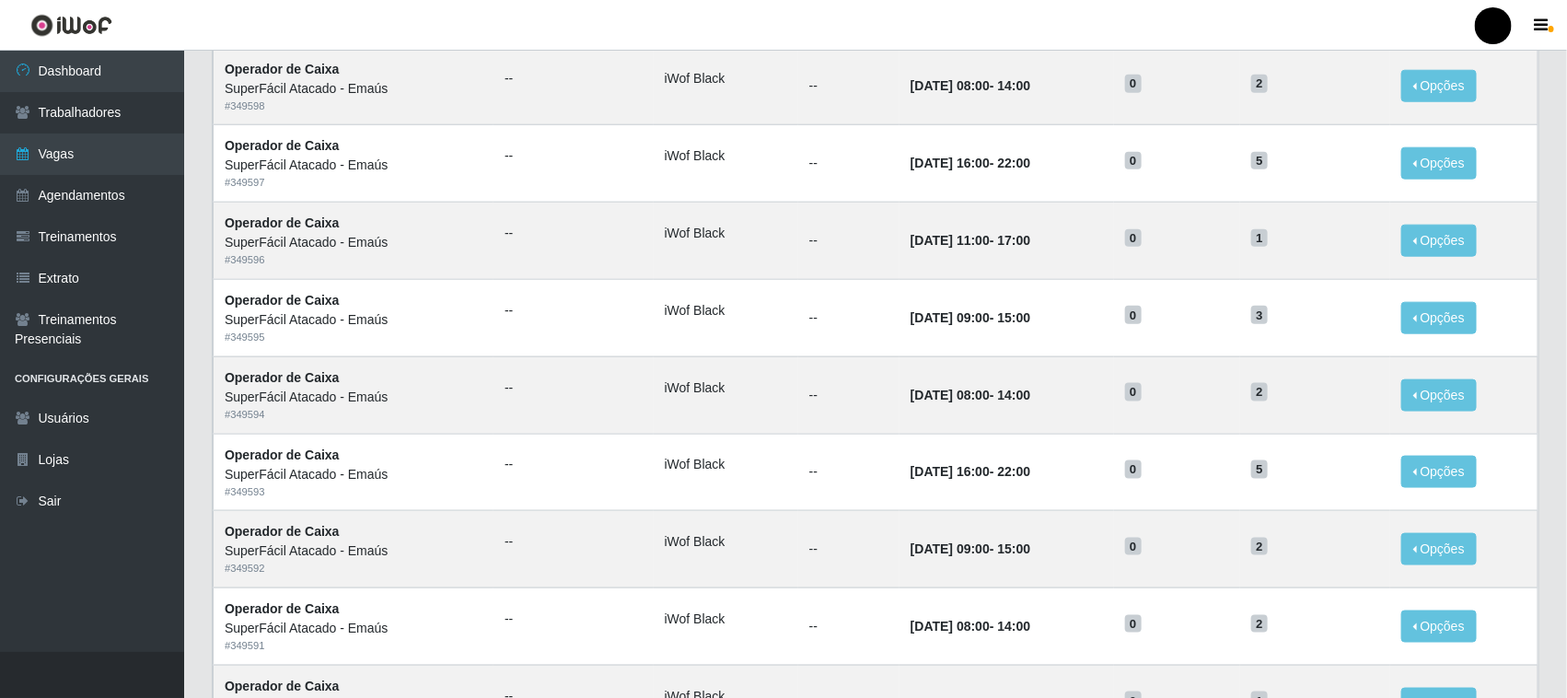
scroll to position [1149, 0]
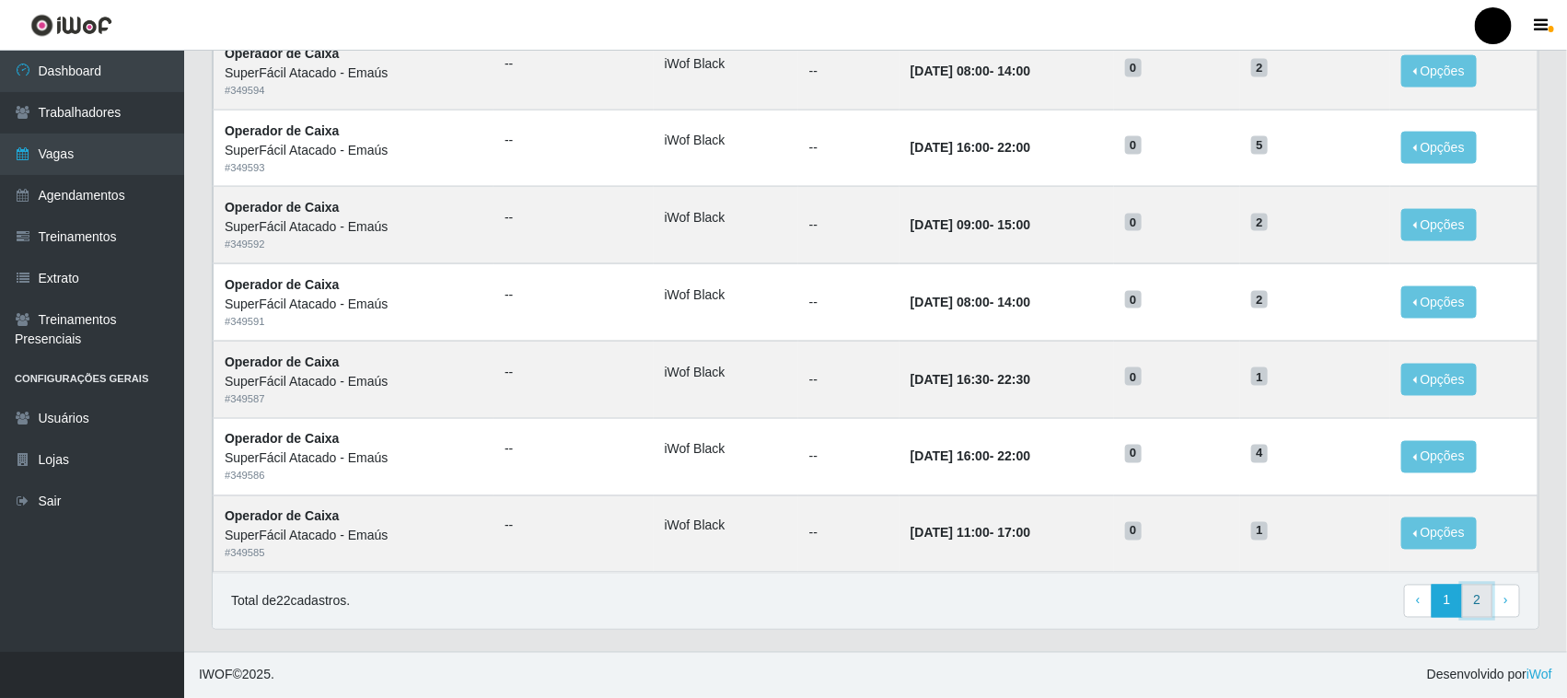
click at [1479, 603] on link "2" at bounding box center [1477, 601] width 31 height 33
click at [1448, 601] on link "1" at bounding box center [1447, 602] width 31 height 33
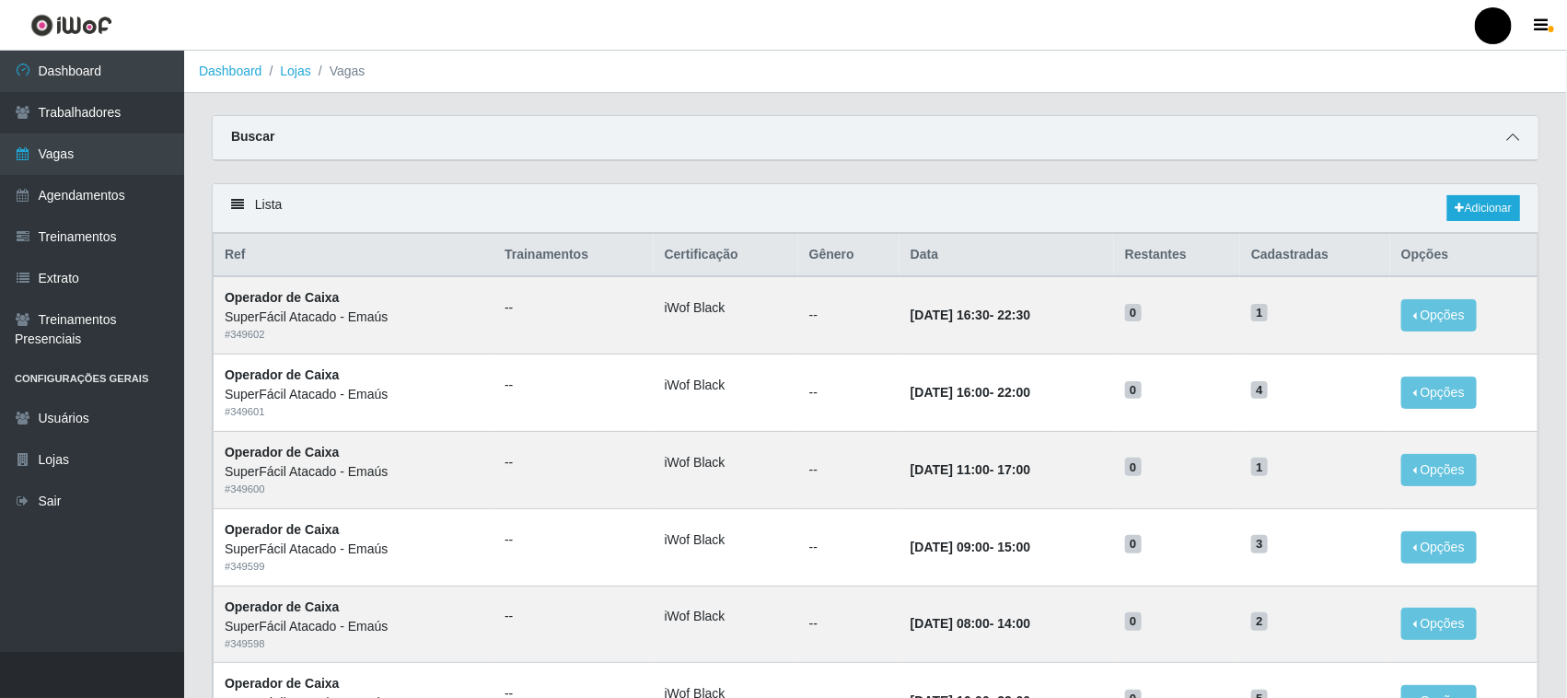
click at [1513, 135] on icon at bounding box center [1512, 137] width 13 height 13
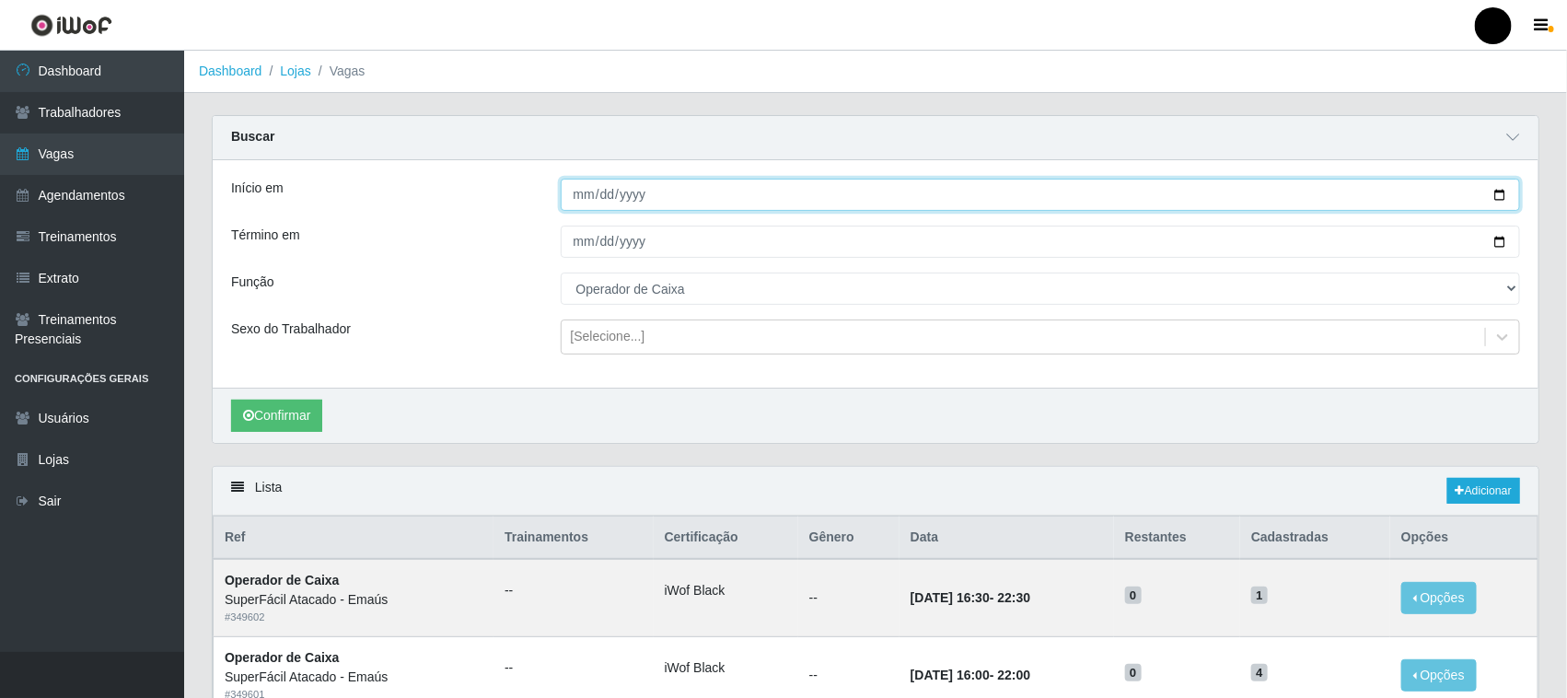
click at [1499, 191] on input "[DATE]" at bounding box center [1041, 195] width 960 height 32
type input "[DATE]"
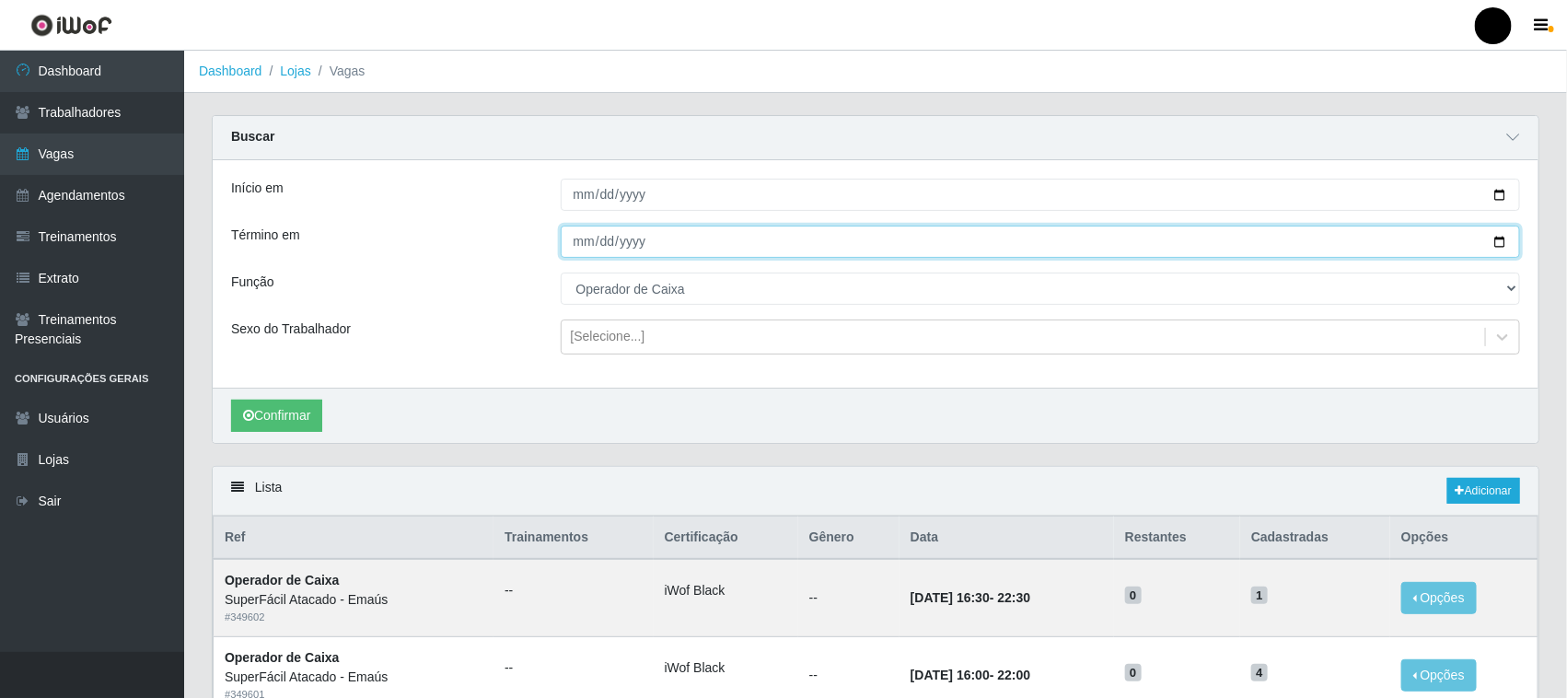
click at [1503, 236] on input "[DATE]" at bounding box center [1041, 242] width 960 height 32
type input "[DATE]"
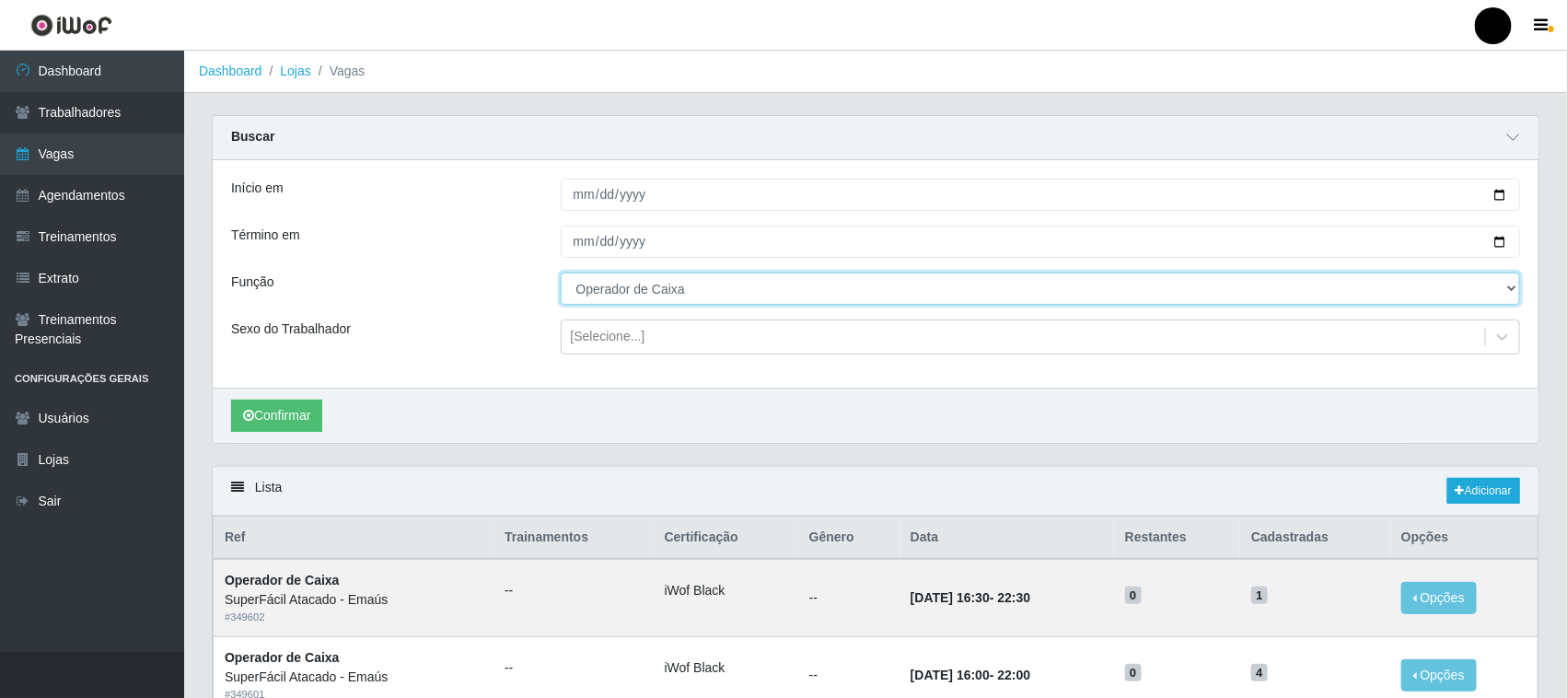
click at [632, 291] on select "[Selecione...] Auxiliar de Estacionamento Auxiliar de Estacionamento + Auxiliar…" at bounding box center [1041, 289] width 960 height 32
click at [561, 273] on select "[Selecione...] Auxiliar de Estacionamento Auxiliar de Estacionamento + Auxiliar…" at bounding box center [1041, 289] width 960 height 32
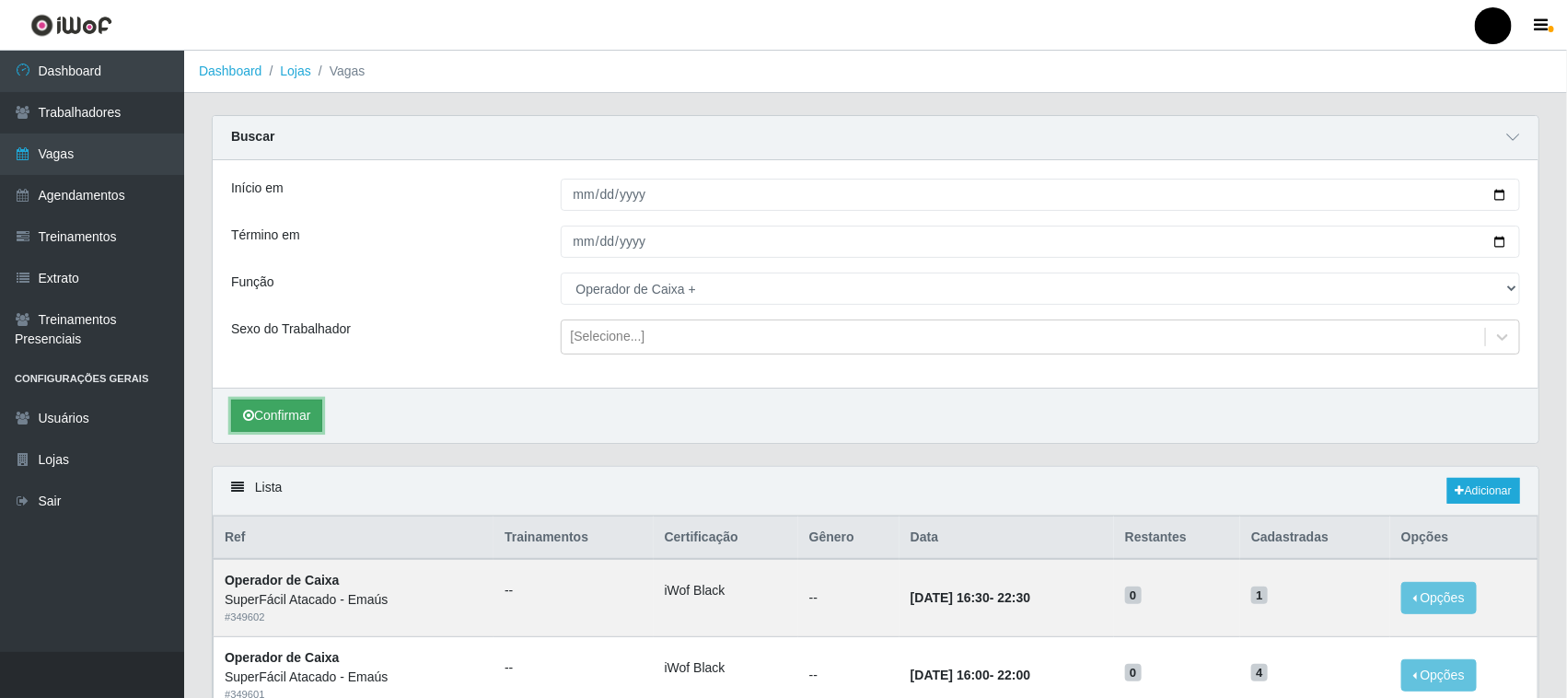
click at [305, 403] on button "Confirmar" at bounding box center [276, 416] width 91 height 32
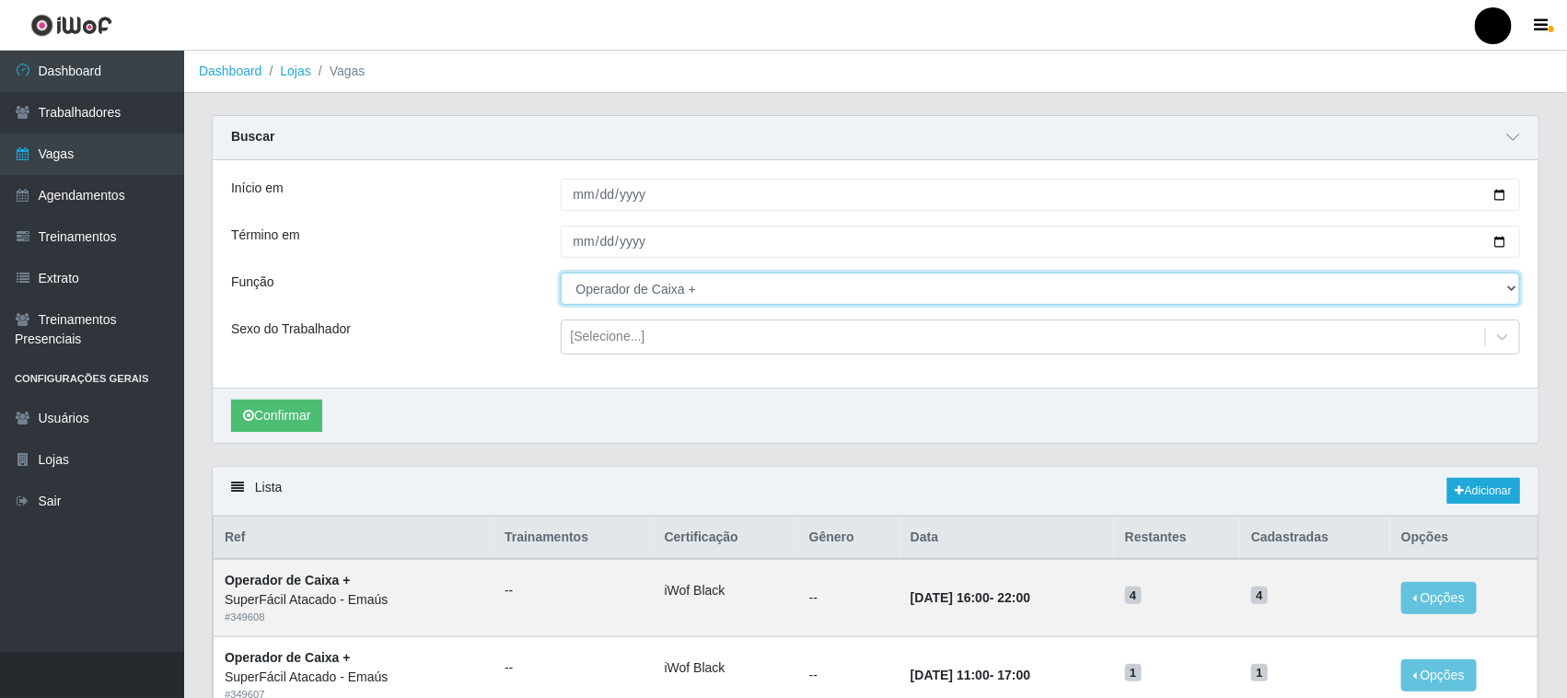
click at [621, 302] on select "[Selecione...] Auxiliar de Estacionamento Auxiliar de Estacionamento + Auxiliar…" at bounding box center [1041, 289] width 960 height 32
select select "73"
click at [561, 273] on select "[Selecione...] Auxiliar de Estacionamento Auxiliar de Estacionamento + Auxiliar…" at bounding box center [1041, 289] width 960 height 32
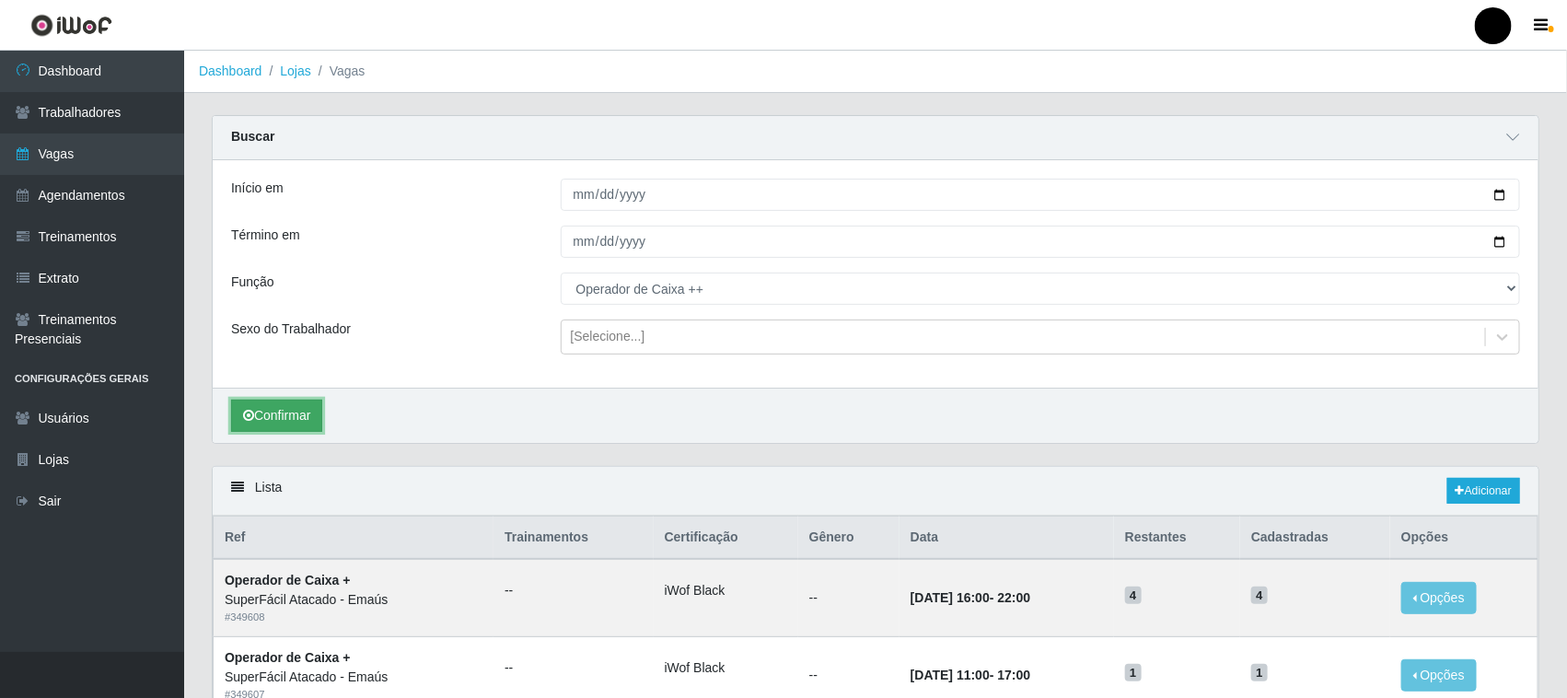
click at [301, 412] on button "Confirmar" at bounding box center [276, 416] width 91 height 32
click at [1503, 191] on input "[DATE]" at bounding box center [1041, 195] width 960 height 32
type input "[DATE]"
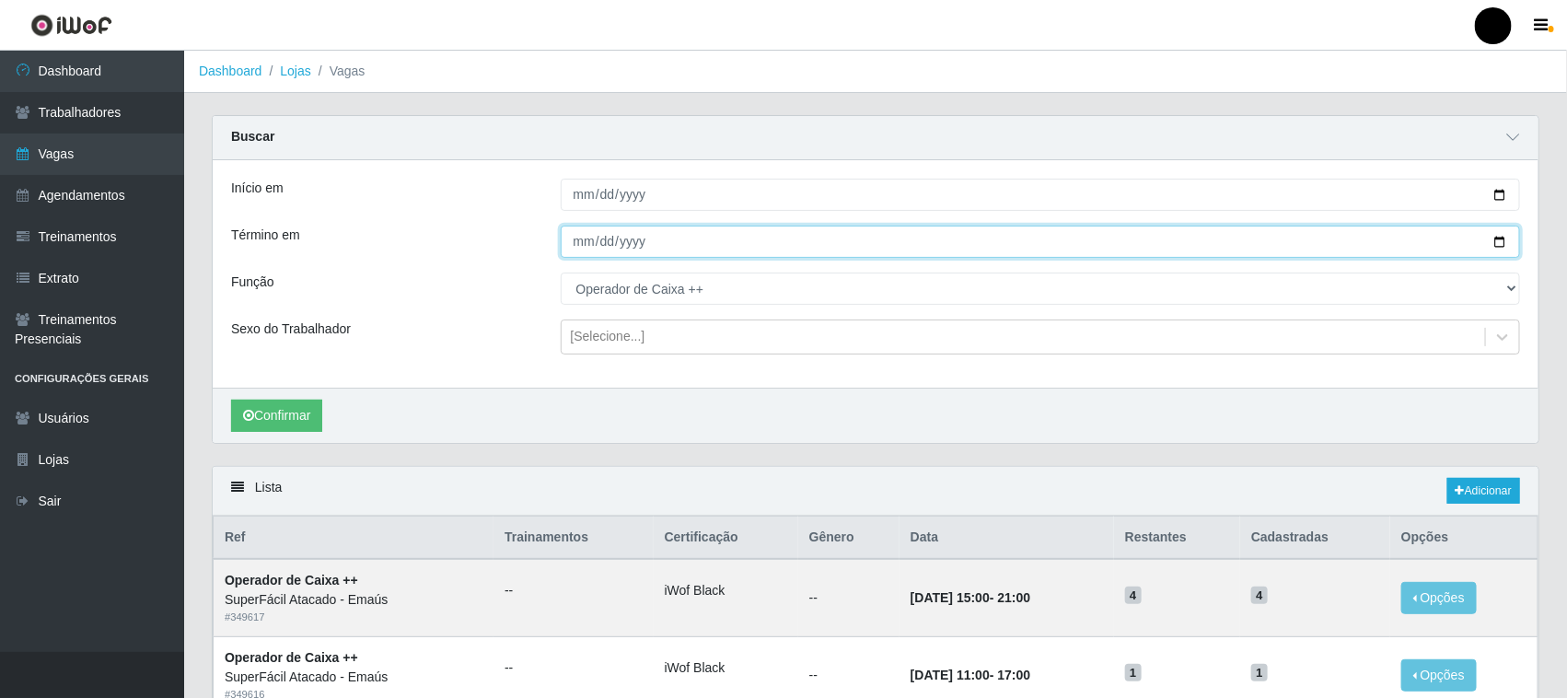
click at [1499, 240] on input "[DATE]" at bounding box center [1041, 242] width 960 height 32
type input "[DATE]"
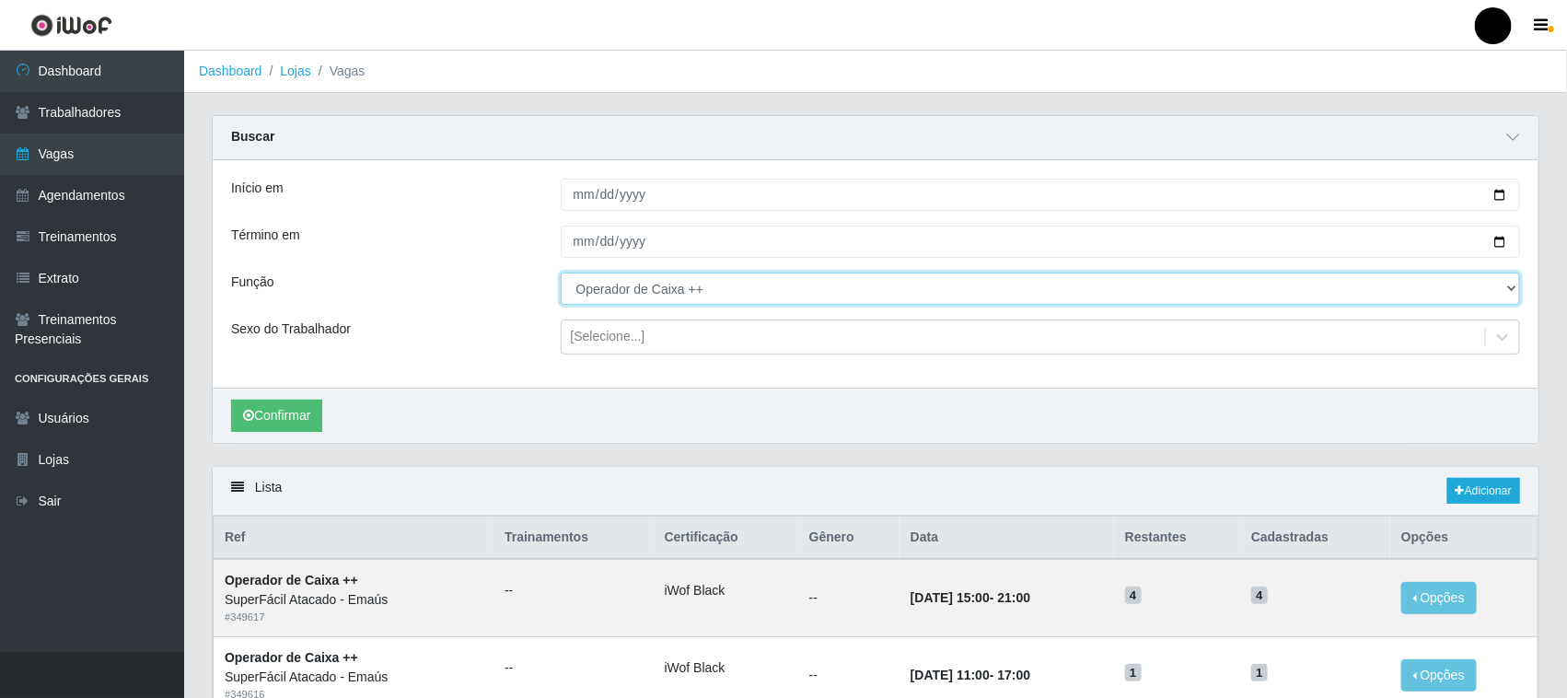
click at [725, 295] on select "[Selecione...] Auxiliar de Estacionamento Auxiliar de Estacionamento + Auxiliar…" at bounding box center [1041, 289] width 960 height 32
select select "22"
click at [561, 273] on select "[Selecione...] Auxiliar de Estacionamento Auxiliar de Estacionamento + Auxiliar…" at bounding box center [1041, 289] width 960 height 32
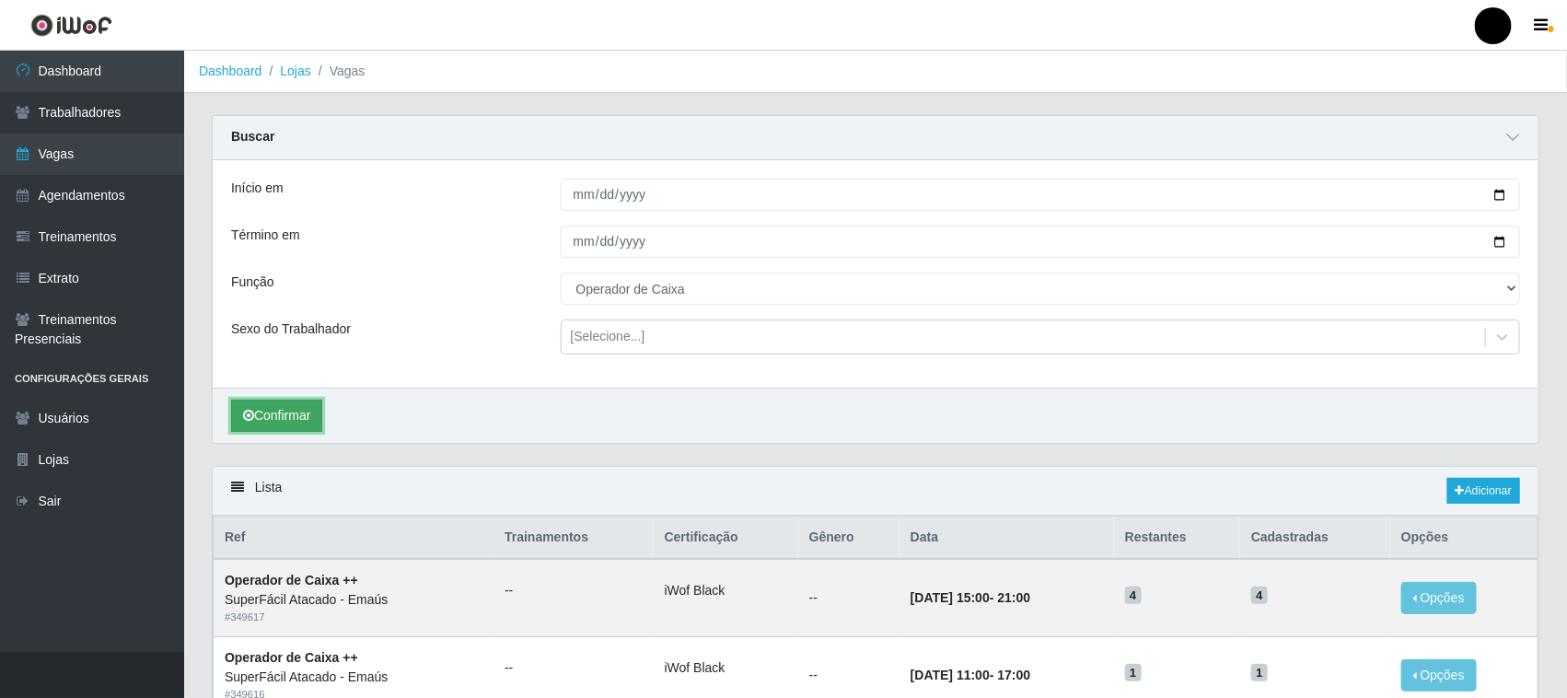
click at [306, 408] on button "Confirmar" at bounding box center [276, 416] width 91 height 32
click at [1496, 194] on input "[DATE]" at bounding box center [1041, 195] width 960 height 32
type input "[DATE]"
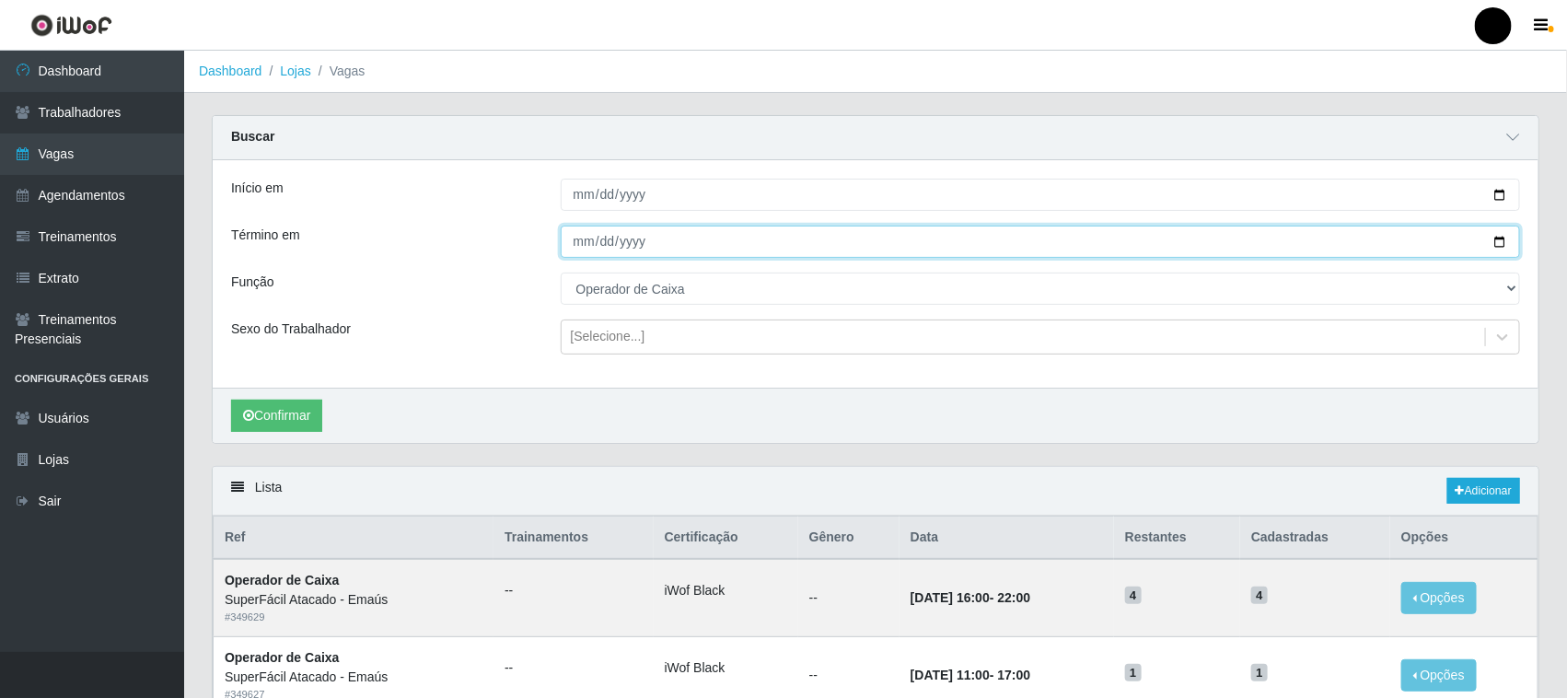
drag, startPoint x: 1502, startPoint y: 244, endPoint x: 1484, endPoint y: 233, distance: 20.7
click at [1501, 241] on input "[DATE]" at bounding box center [1041, 242] width 960 height 32
type input "[DATE]"
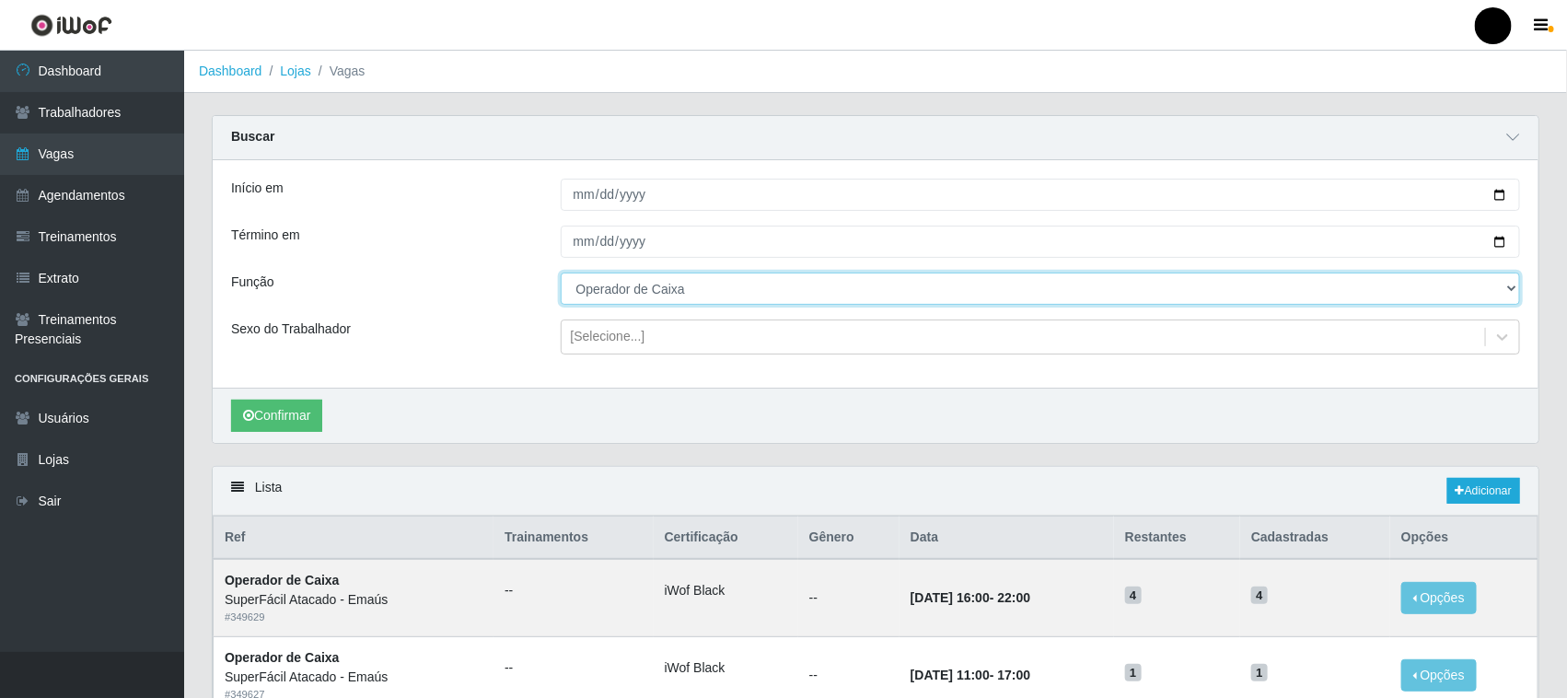
click at [679, 293] on select "[Selecione...] Auxiliar de Estacionamento Auxiliar de Estacionamento + Auxiliar…" at bounding box center [1041, 289] width 960 height 32
select select "72"
click at [561, 273] on select "[Selecione...] Auxiliar de Estacionamento Auxiliar de Estacionamento + Auxiliar…" at bounding box center [1041, 289] width 960 height 32
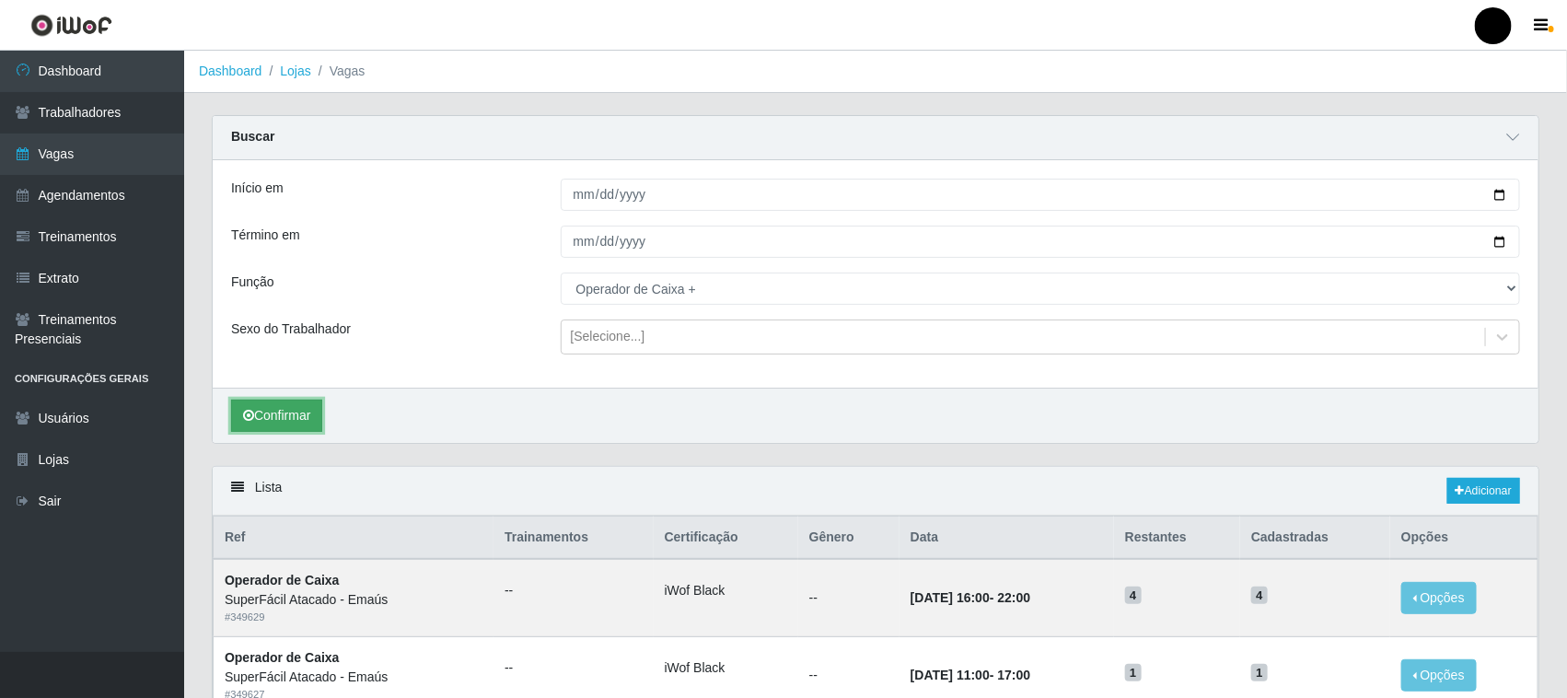
click at [296, 415] on button "Confirmar" at bounding box center [276, 416] width 91 height 32
click at [1494, 196] on input "[DATE]" at bounding box center [1041, 195] width 960 height 32
type input "[DATE]"
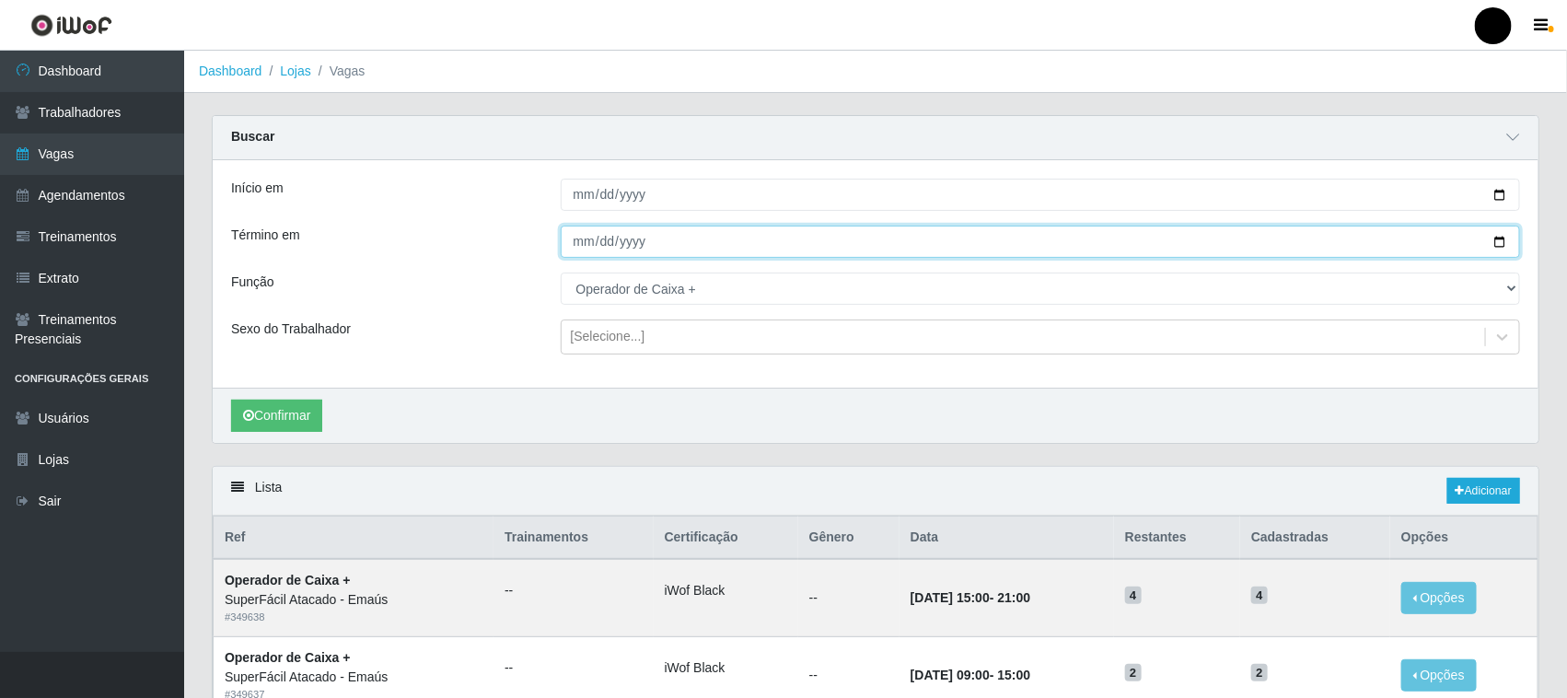
click at [1503, 237] on input "[DATE]" at bounding box center [1041, 242] width 960 height 32
type input "[DATE]"
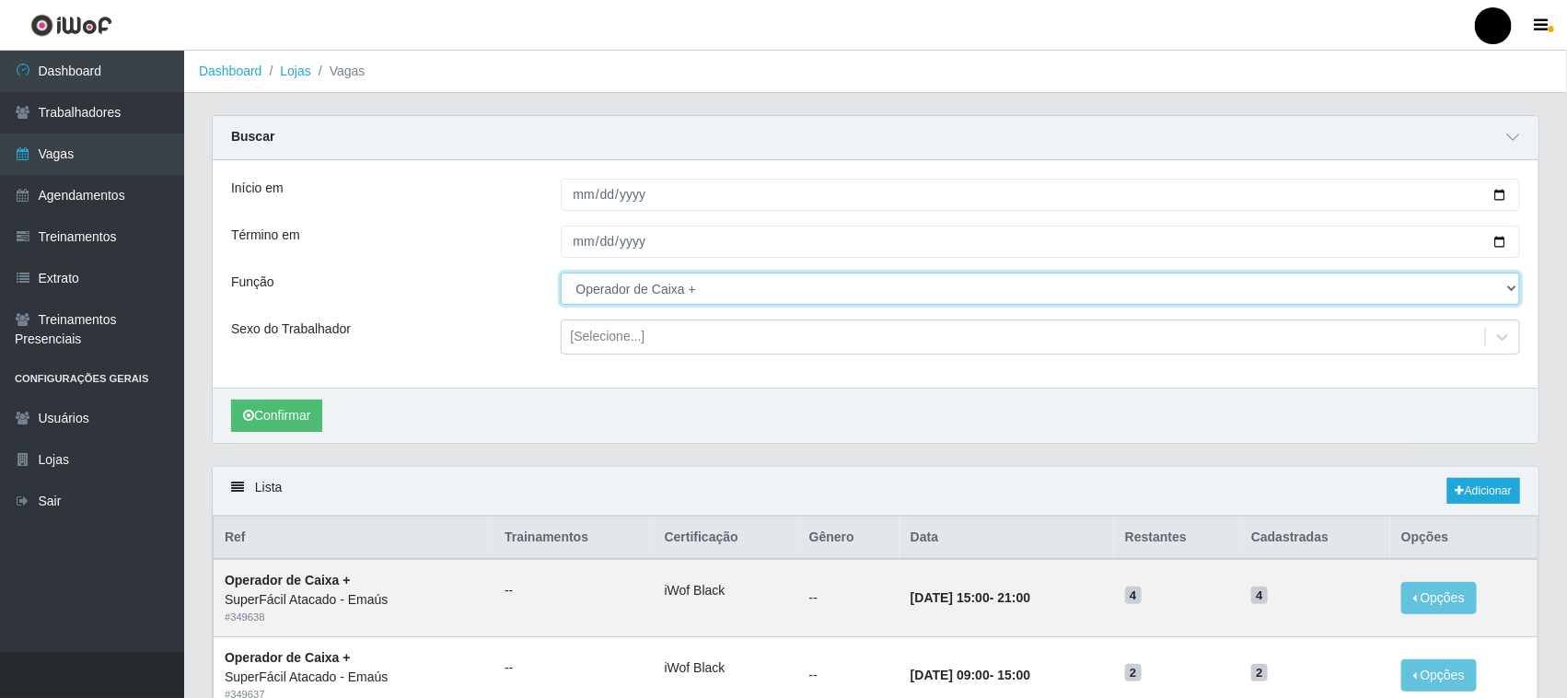
click at [650, 291] on select "[Selecione...] Auxiliar de Estacionamento Auxiliar de Estacionamento + Auxiliar…" at bounding box center [1041, 289] width 960 height 32
select select "22"
click at [561, 273] on select "[Selecione...] Auxiliar de Estacionamento Auxiliar de Estacionamento + Auxiliar…" at bounding box center [1041, 289] width 960 height 32
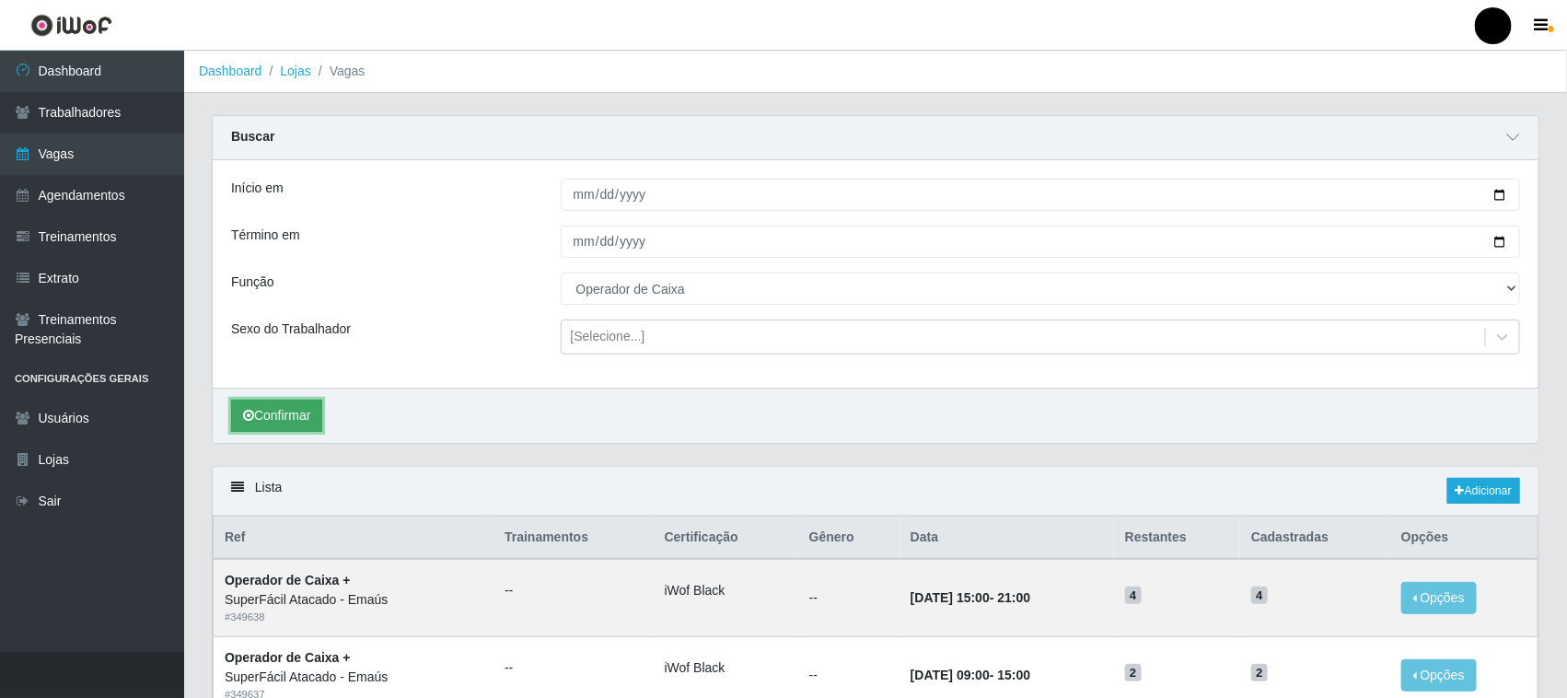
click at [310, 416] on button "Confirmar" at bounding box center [276, 416] width 91 height 32
click at [1497, 191] on input "[DATE]" at bounding box center [1041, 195] width 960 height 32
type input "[DATE]"
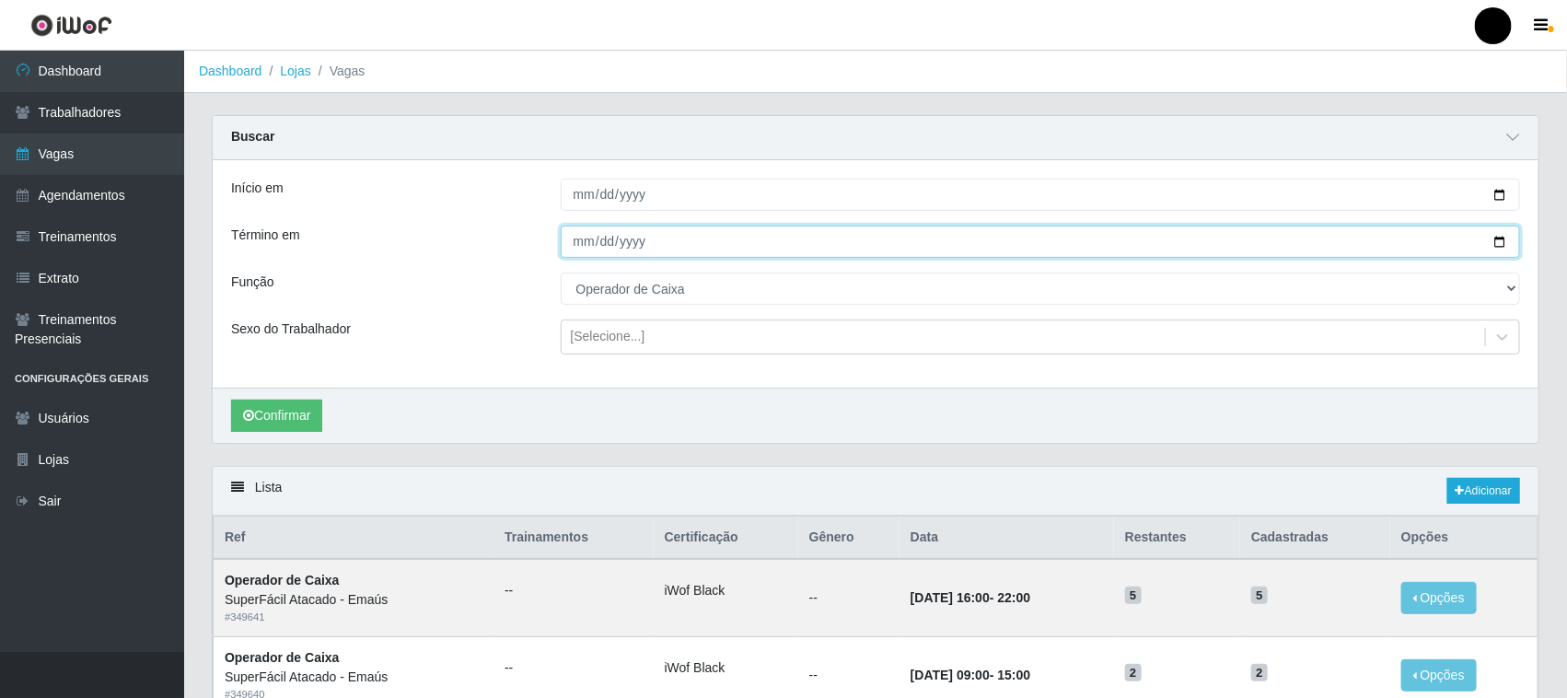
click at [1499, 239] on input "[DATE]" at bounding box center [1041, 242] width 960 height 32
type input "[DATE]"
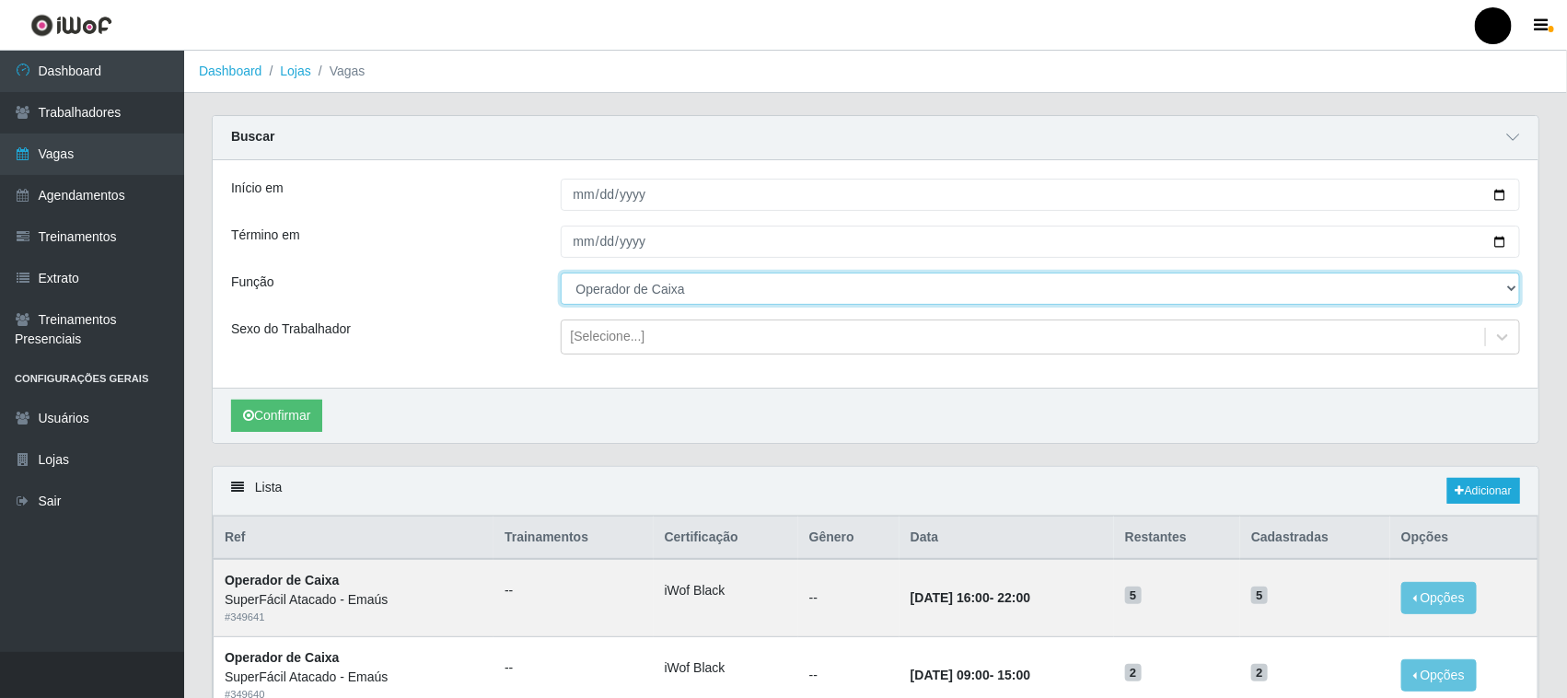
click at [624, 291] on select "[Selecione...] Auxiliar de Estacionamento Auxiliar de Estacionamento + Auxiliar…" at bounding box center [1041, 289] width 960 height 32
select select "72"
click at [561, 273] on select "[Selecione...] Auxiliar de Estacionamento Auxiliar de Estacionamento + Auxiliar…" at bounding box center [1041, 289] width 960 height 32
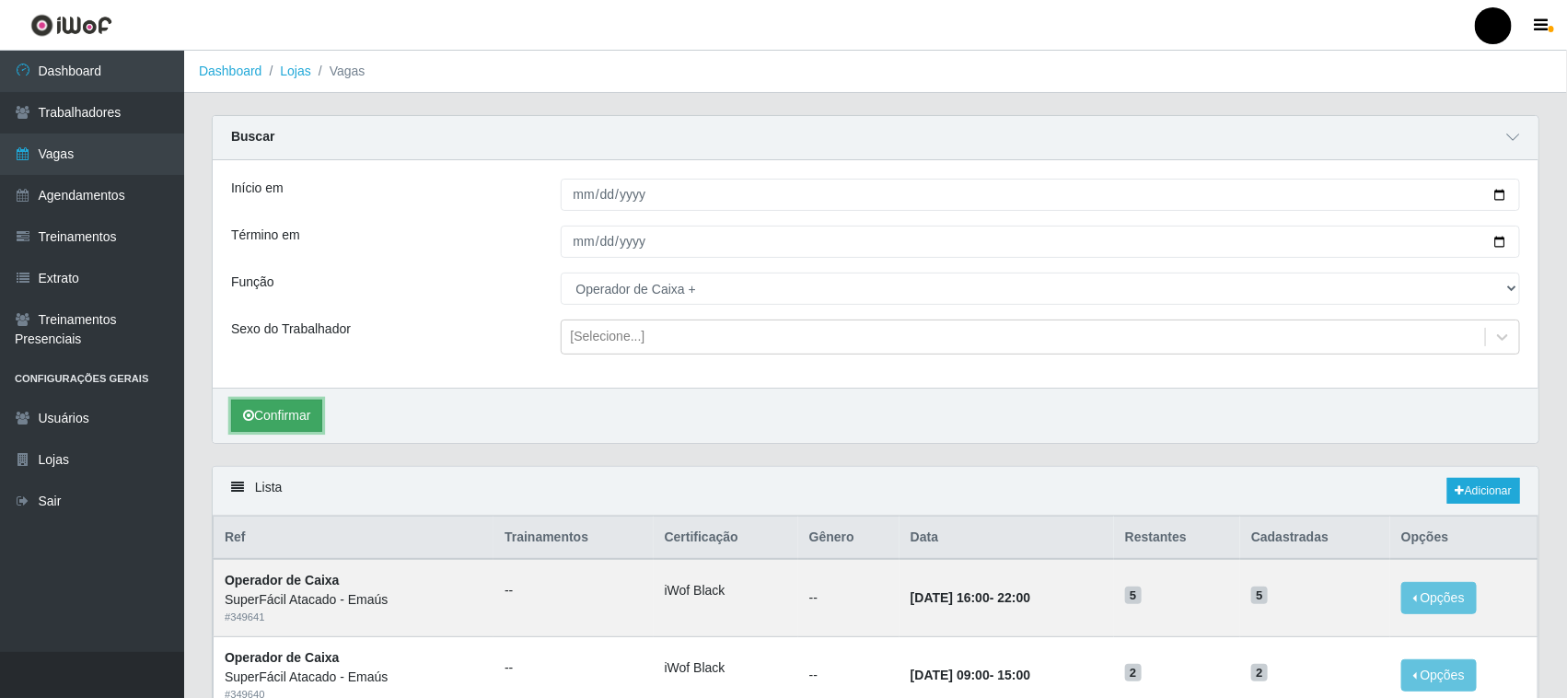
click at [265, 414] on button "Confirmar" at bounding box center [276, 416] width 91 height 32
click at [1501, 191] on input "[DATE]" at bounding box center [1041, 195] width 960 height 32
type input "[DATE]"
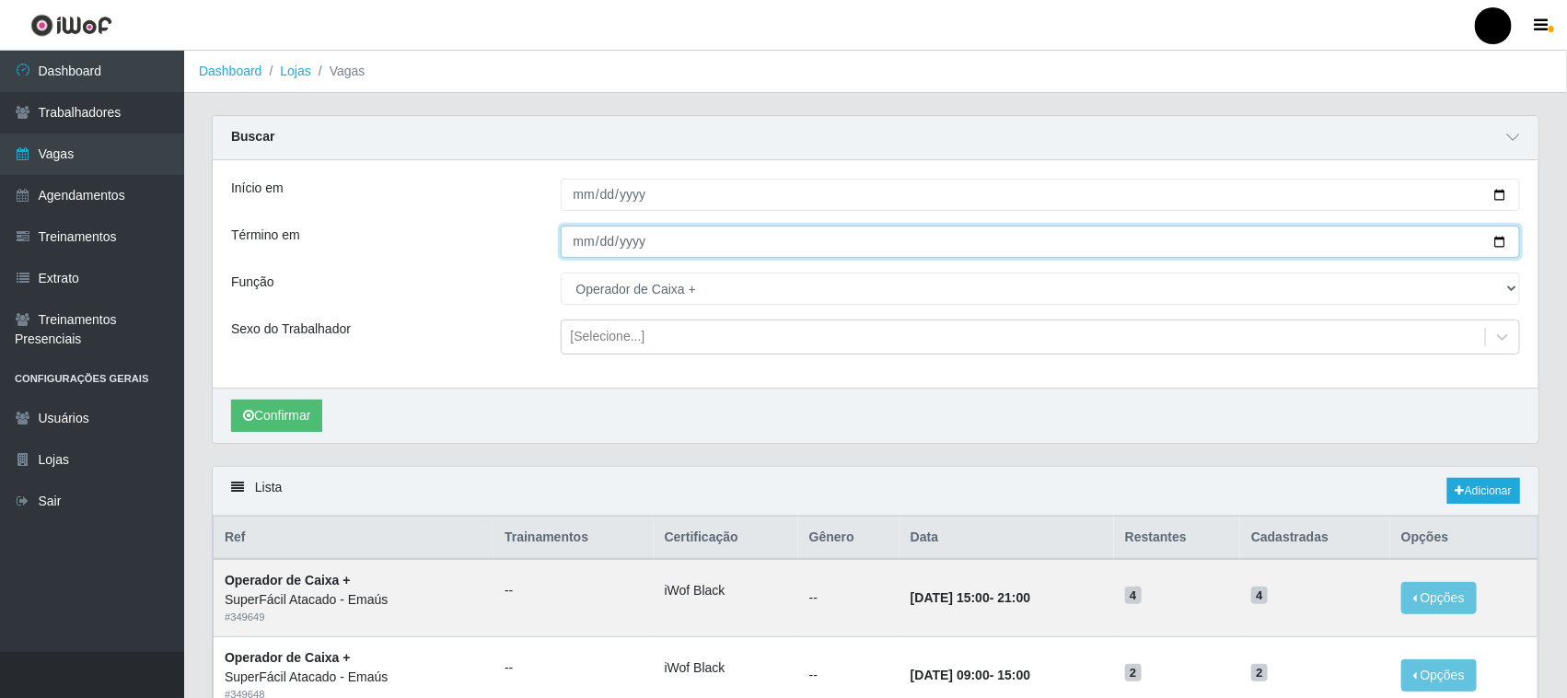
click at [1502, 238] on input "[DATE]" at bounding box center [1041, 242] width 960 height 32
type input "[DATE]"
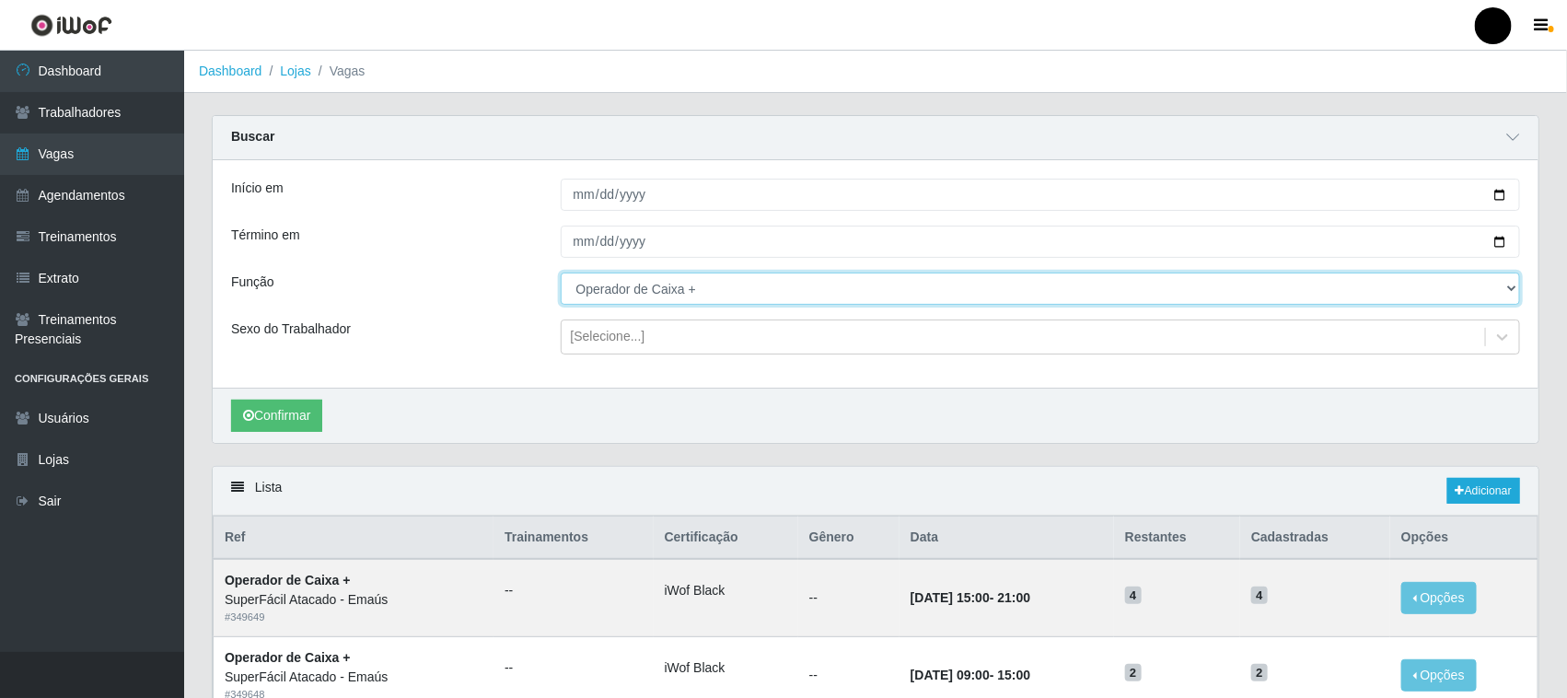
click at [651, 286] on select "[Selecione...] Auxiliar de Estacionamento Auxiliar de Estacionamento + Auxiliar…" at bounding box center [1041, 289] width 960 height 32
click at [561, 273] on select "[Selecione...] Auxiliar de Estacionamento Auxiliar de Estacionamento + Auxiliar…" at bounding box center [1041, 289] width 960 height 32
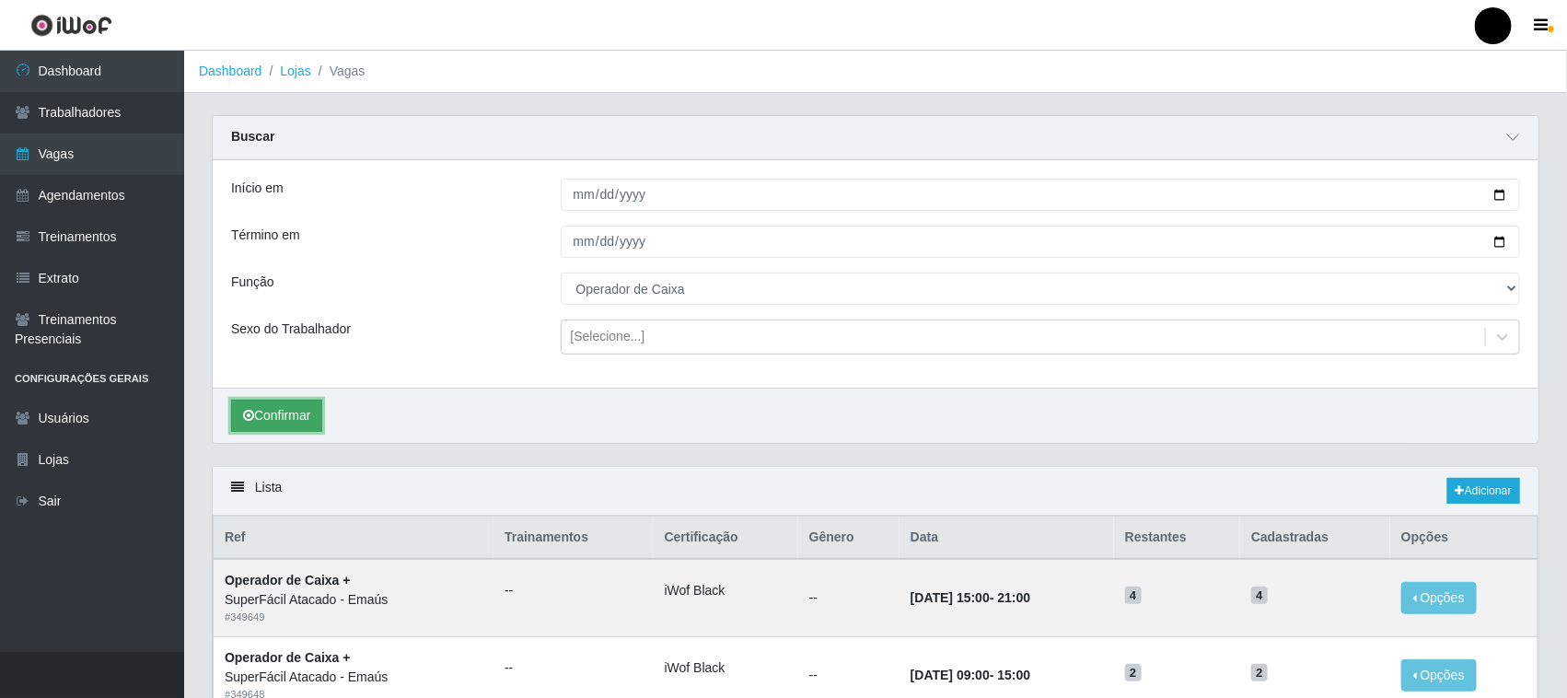
click at [299, 417] on button "Confirmar" at bounding box center [276, 416] width 91 height 32
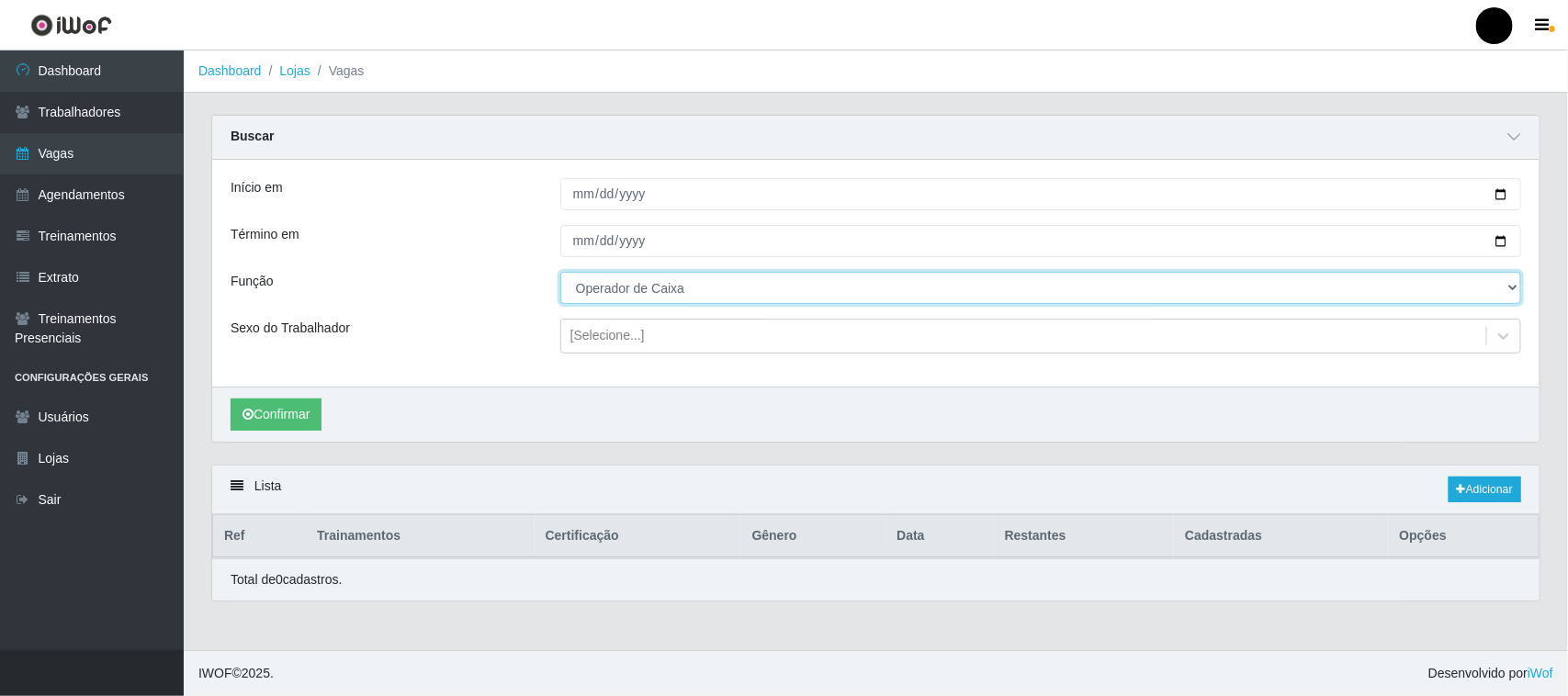
click at [657, 291] on select "[Selecione...] Auxiliar de Estacionamento Auxiliar de Estacionamento + Auxiliar…" at bounding box center [1040, 288] width 961 height 32
select select "72"
click at [561, 272] on select "[Selecione...] Auxiliar de Estacionamento Auxiliar de Estacionamento + Auxiliar…" at bounding box center [1040, 288] width 961 height 32
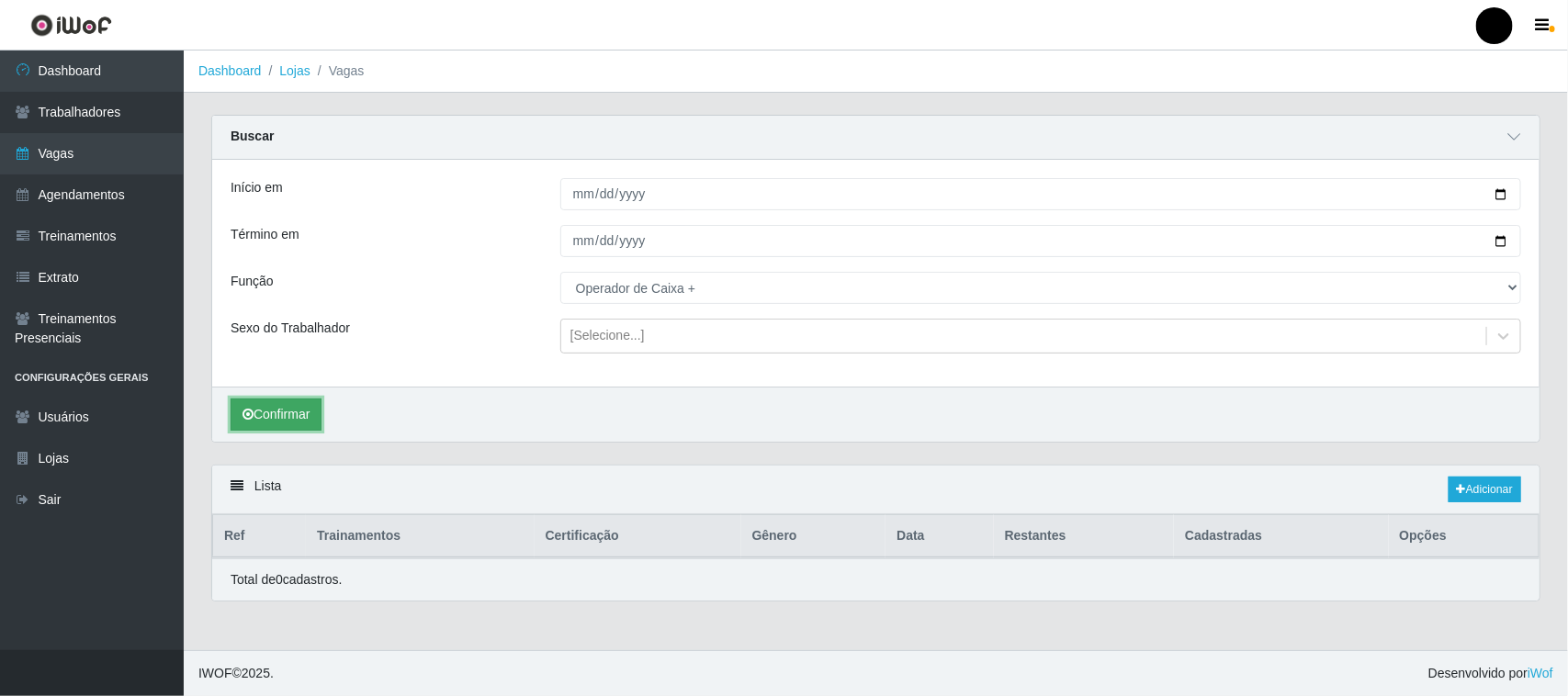
click at [289, 418] on button "Confirmar" at bounding box center [275, 415] width 91 height 32
click at [1490, 490] on link "Adicionar" at bounding box center [1484, 490] width 73 height 26
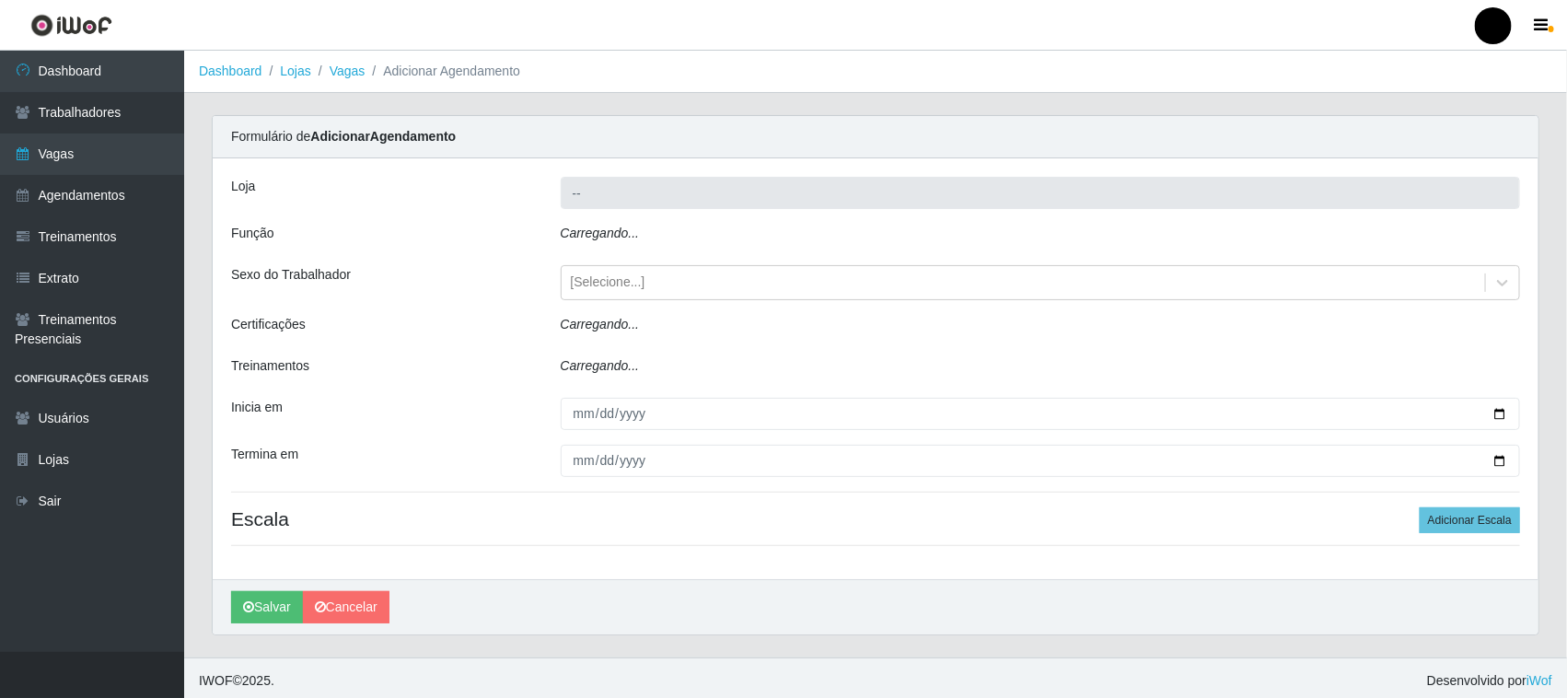
type input "SuperFácil Atacado - Emaús"
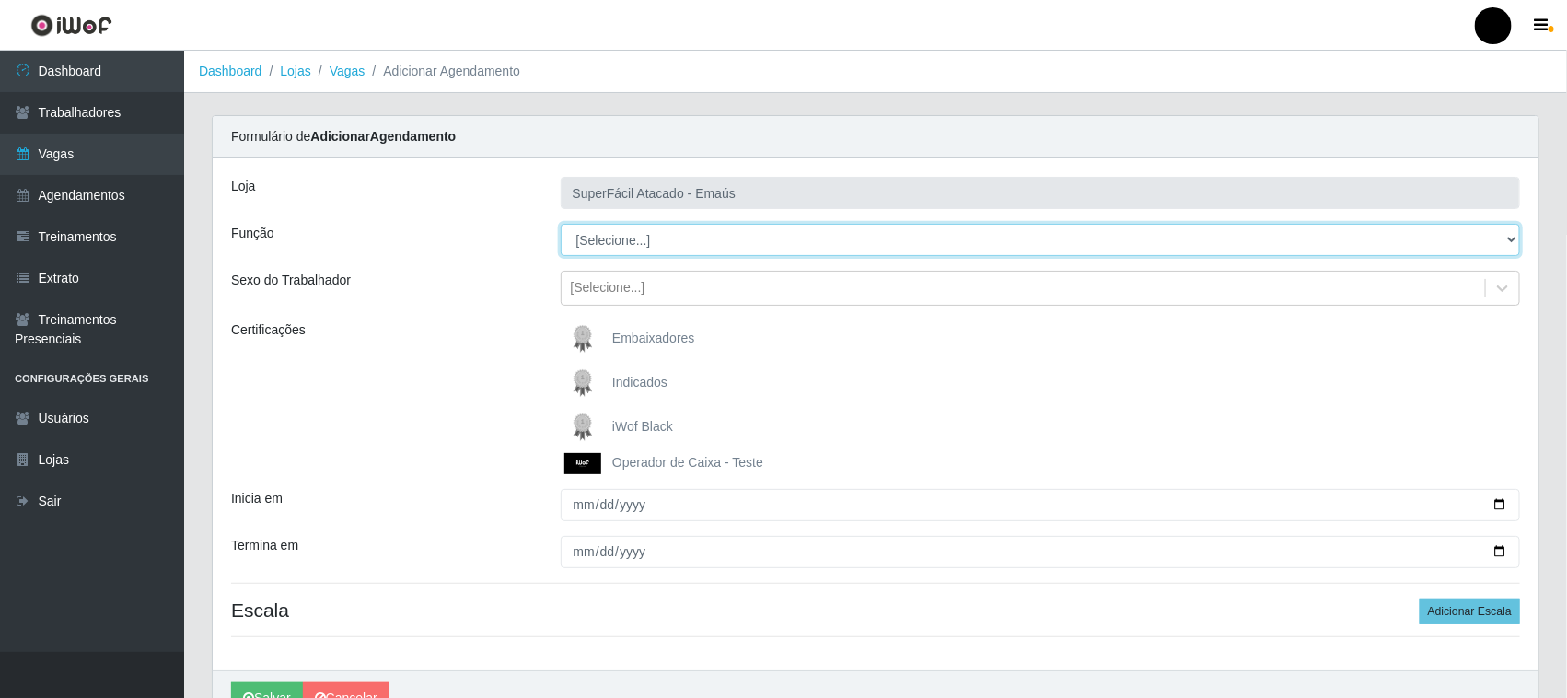
click at [629, 246] on select "[Selecione...] Auxiliar de Estacionamento Auxiliar de Estacionamento + Auxiliar…" at bounding box center [1041, 240] width 960 height 32
select select "22"
click at [561, 224] on select "[Selecione...] Auxiliar de Estacionamento Auxiliar de Estacionamento + Auxiliar…" at bounding box center [1041, 240] width 960 height 32
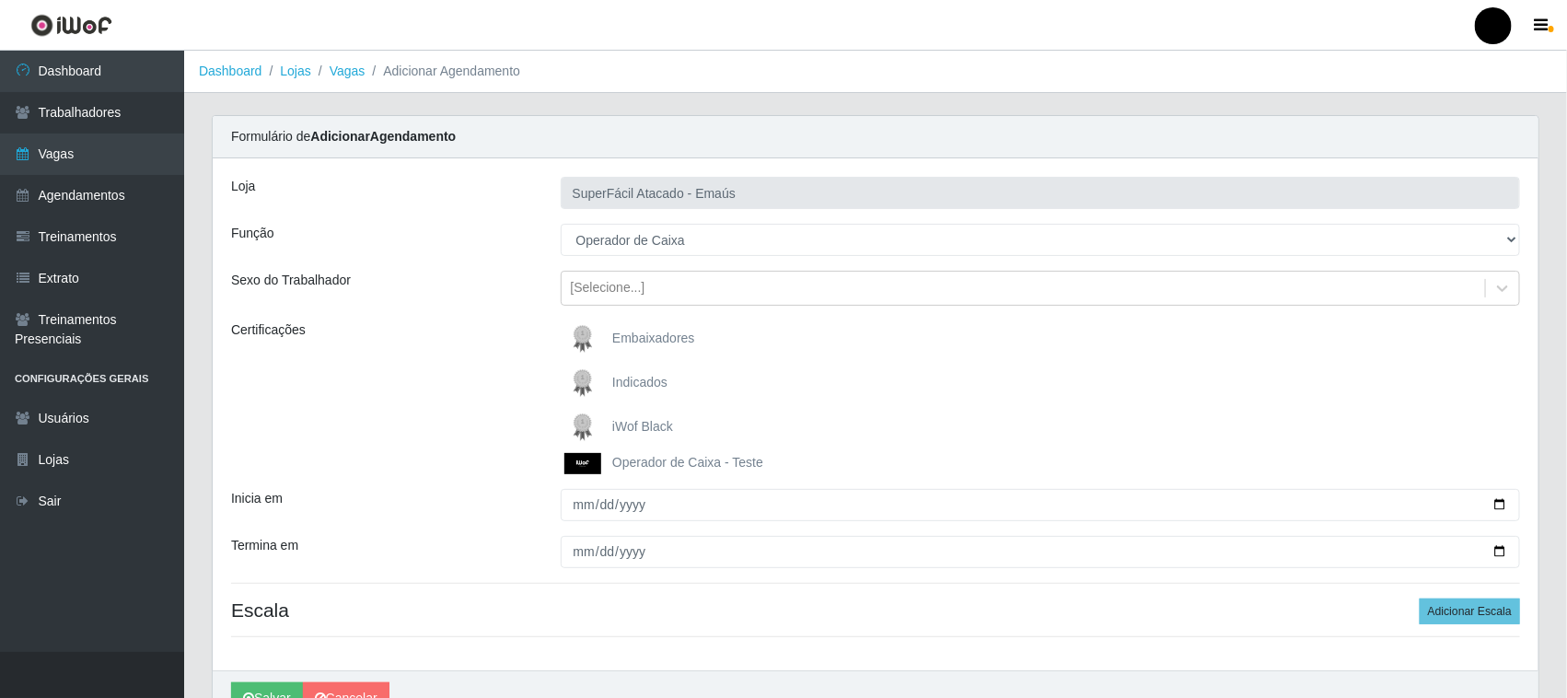
click at [583, 425] on img at bounding box center [586, 427] width 44 height 37
click at [0, 0] on input "iWof Black" at bounding box center [0, 0] width 0 height 0
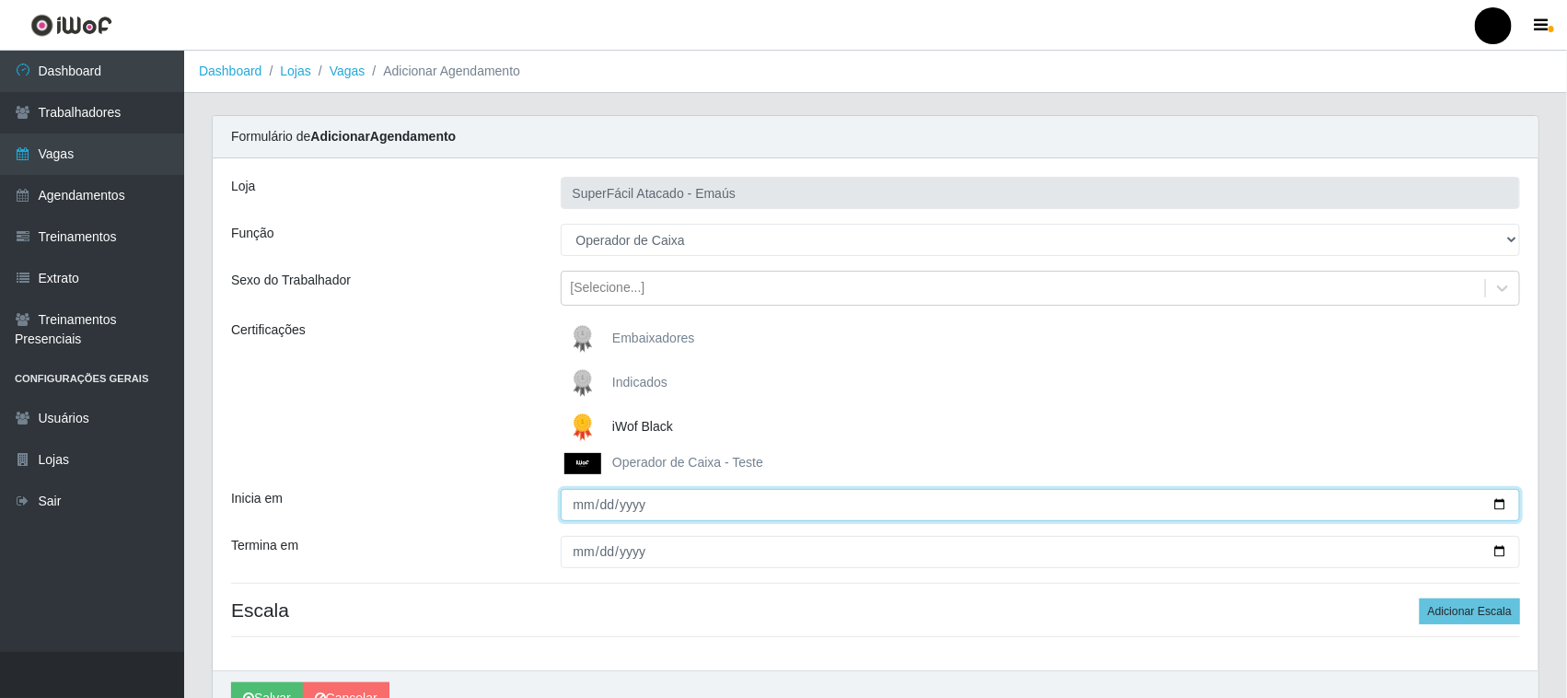
click at [1501, 503] on input "Inicia em" at bounding box center [1041, 505] width 960 height 32
type input "[DATE]"
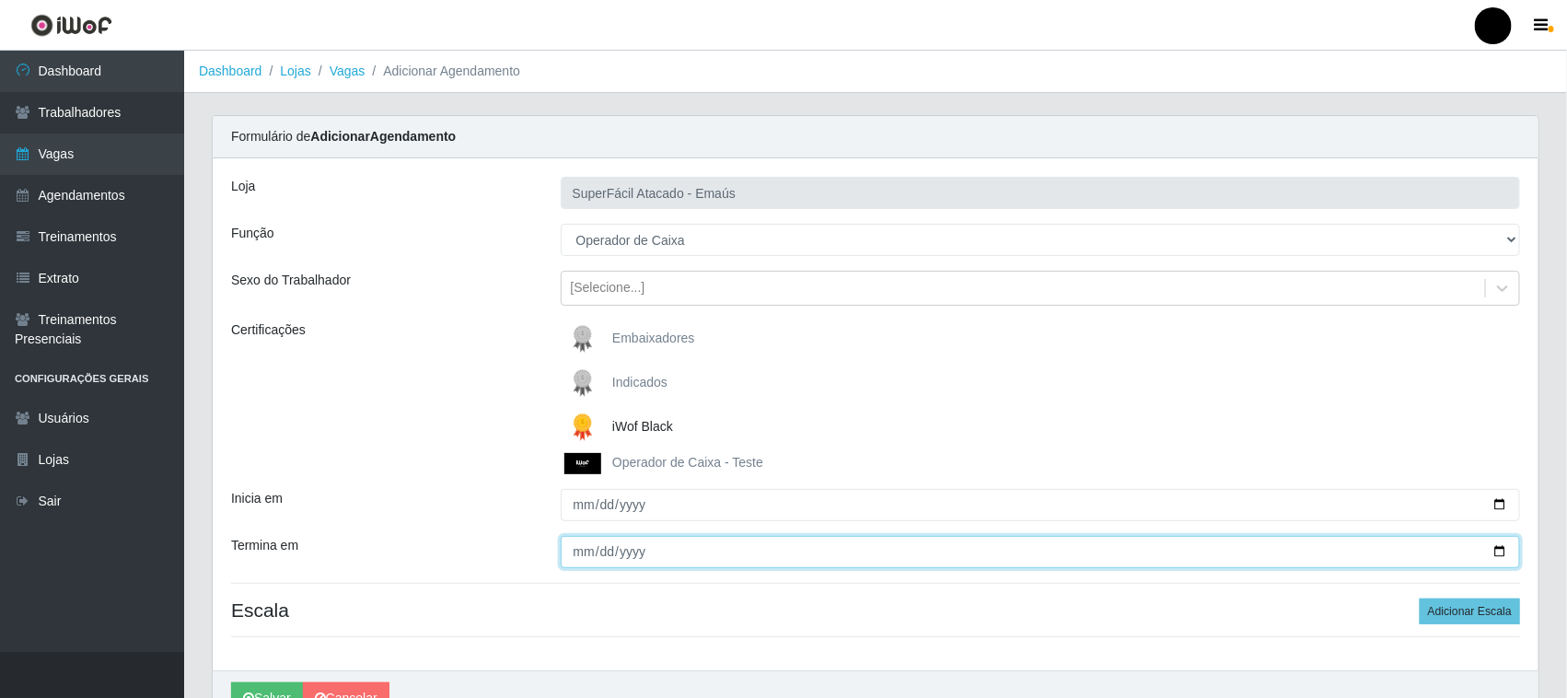
click at [1497, 551] on input "Termina em" at bounding box center [1041, 552] width 960 height 32
type input "[DATE]"
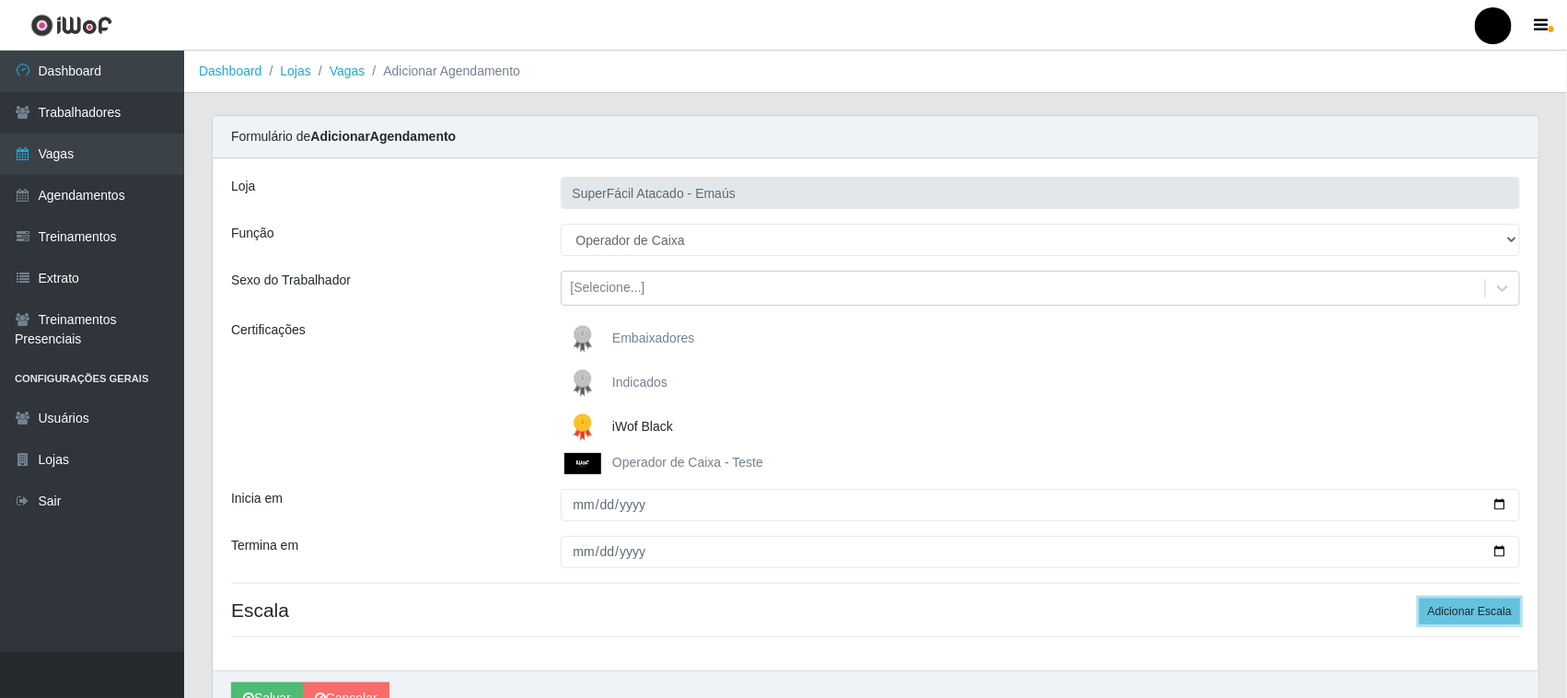
drag, startPoint x: 1499, startPoint y: 613, endPoint x: 1244, endPoint y: 551, distance: 262.6
click at [1493, 613] on button "Adicionar Escala" at bounding box center [1470, 611] width 100 height 26
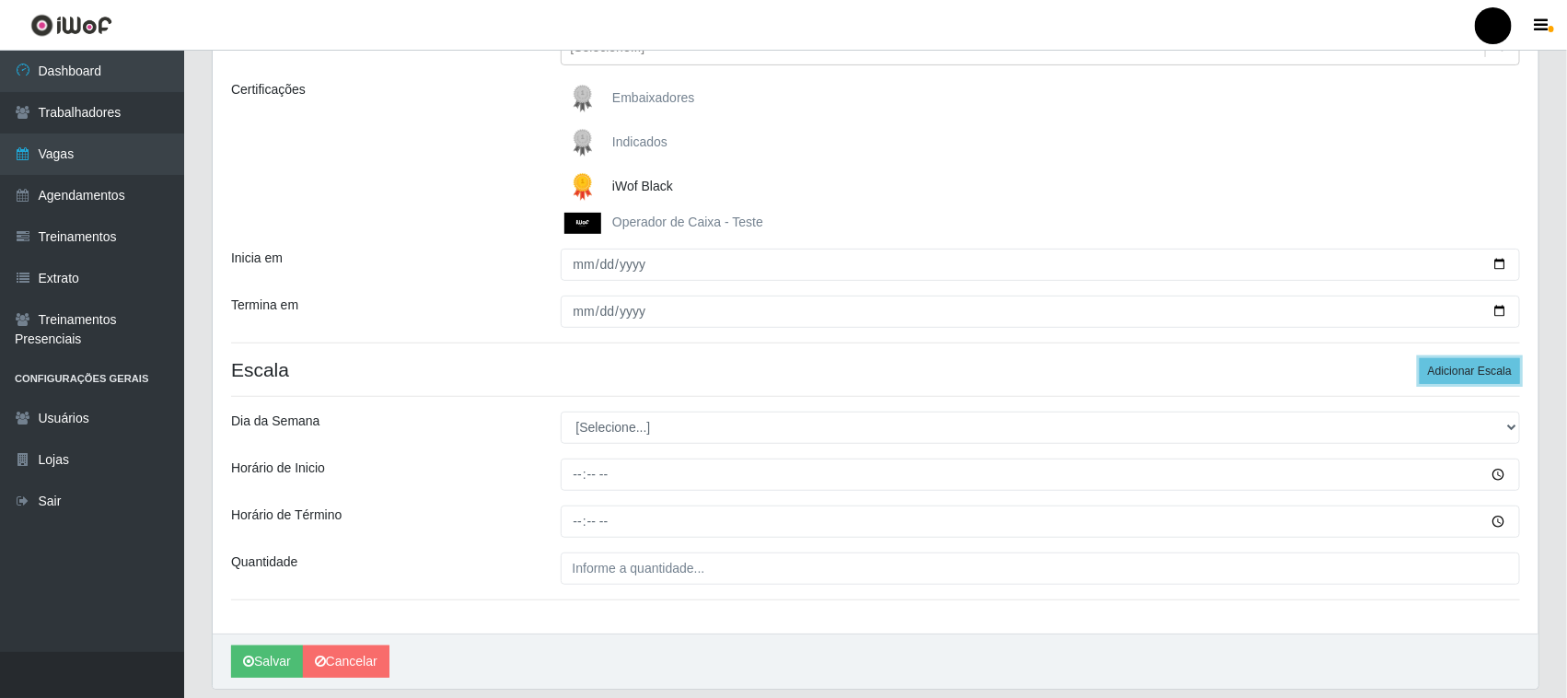
scroll to position [301, 0]
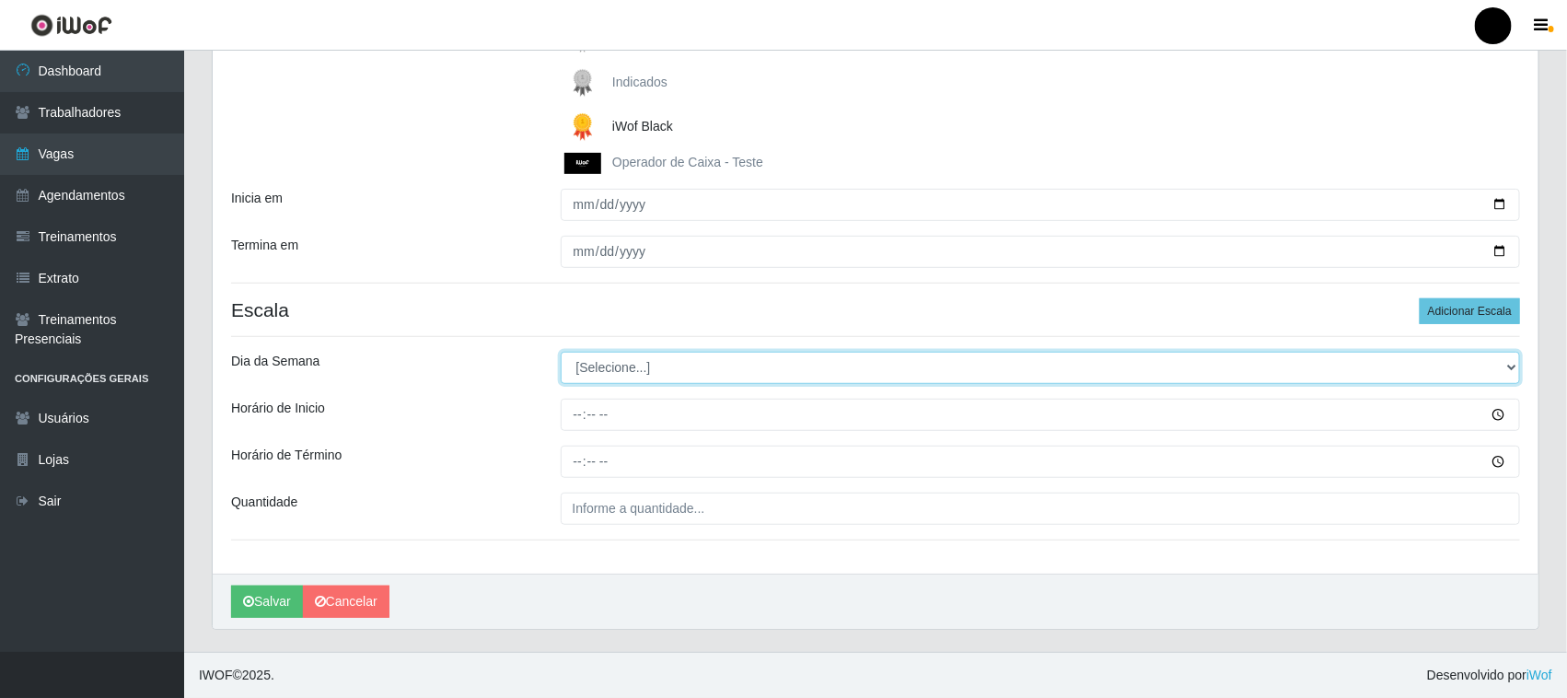
click at [599, 370] on select "[Selecione...] Segunda Terça Quarta Quinta Sexta Sábado Domingo" at bounding box center [1041, 368] width 960 height 32
click at [597, 383] on select "[Selecione...] Segunda Terça Quarta Quinta Sexta Sábado Domingo" at bounding box center [1041, 368] width 960 height 32
select select "5"
click at [561, 352] on select "[Selecione...] Segunda Terça Quarta Quinta Sexta Sábado Domingo" at bounding box center [1041, 368] width 960 height 32
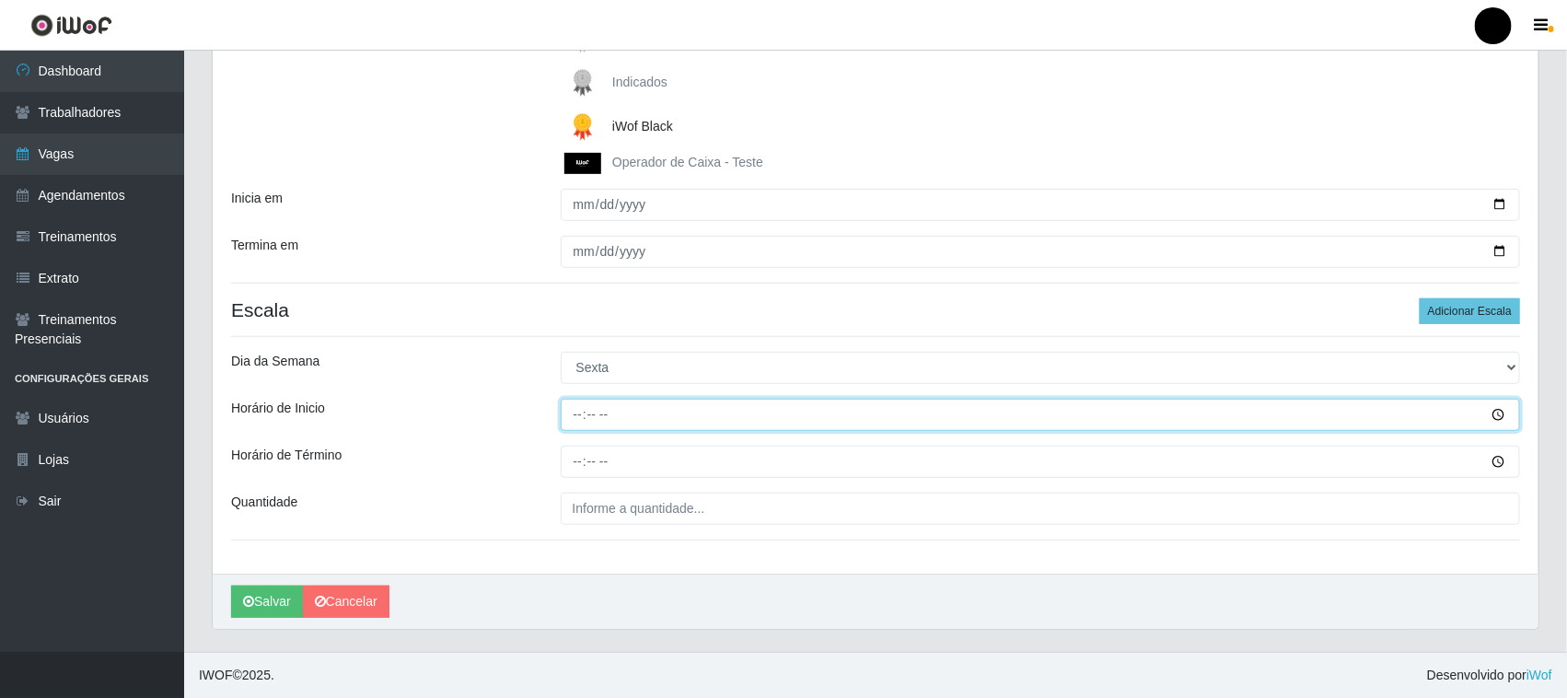
click at [578, 416] on input "Horário de Inicio" at bounding box center [1041, 415] width 960 height 32
type input "08:00"
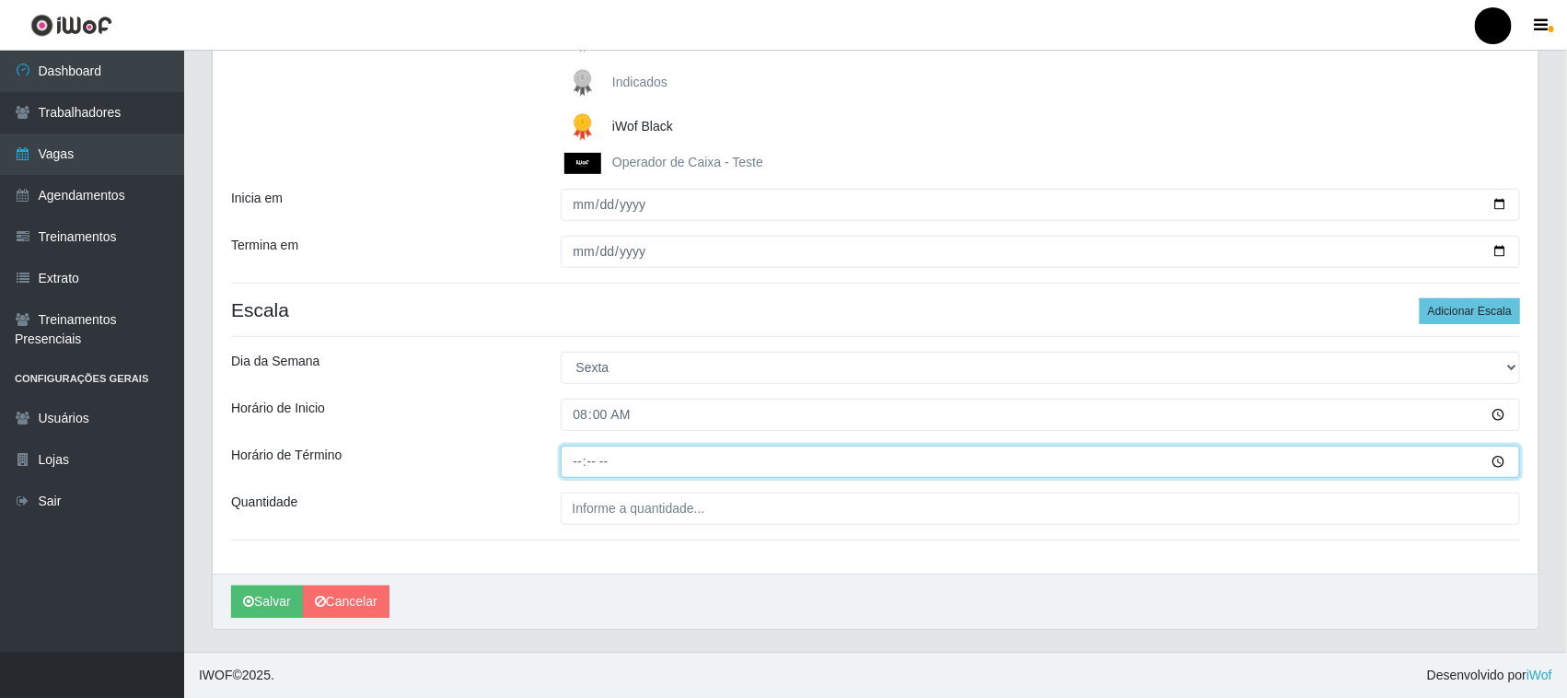
click at [581, 458] on input "Horário de Término" at bounding box center [1041, 462] width 960 height 32
type input "14:00"
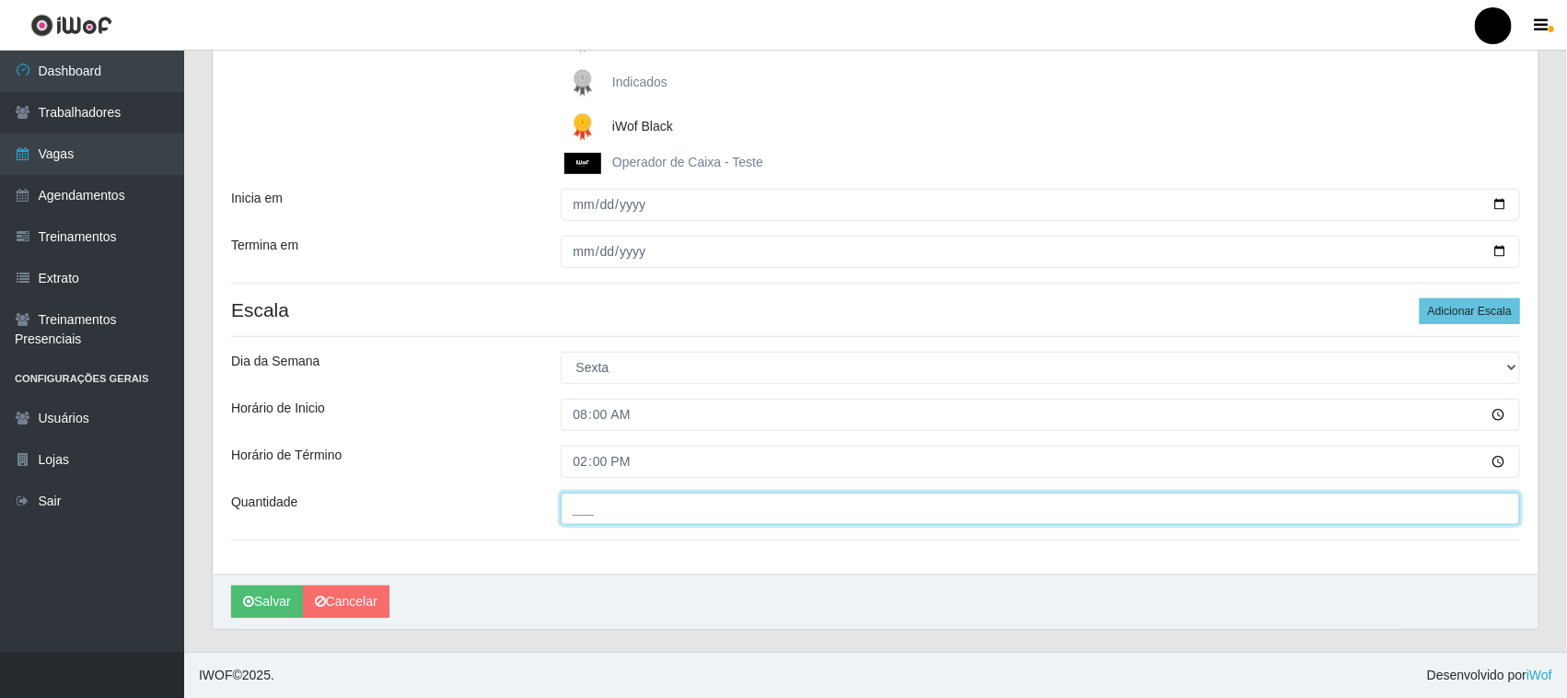
click at [596, 514] on input "___" at bounding box center [1041, 509] width 960 height 32
type input "02_"
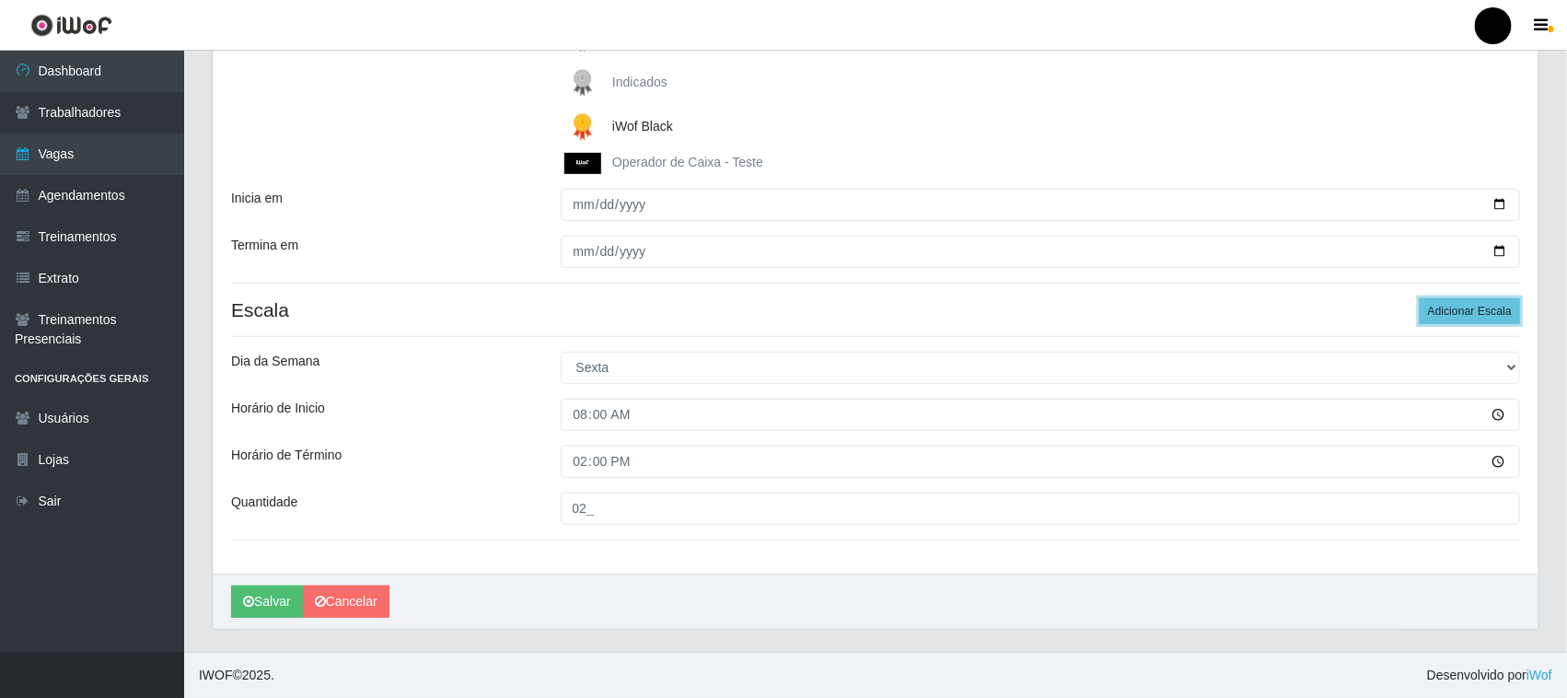
drag, startPoint x: 1461, startPoint y: 316, endPoint x: 1117, endPoint y: 373, distance: 349.0
click at [1460, 316] on button "Adicionar Escala" at bounding box center [1470, 311] width 100 height 26
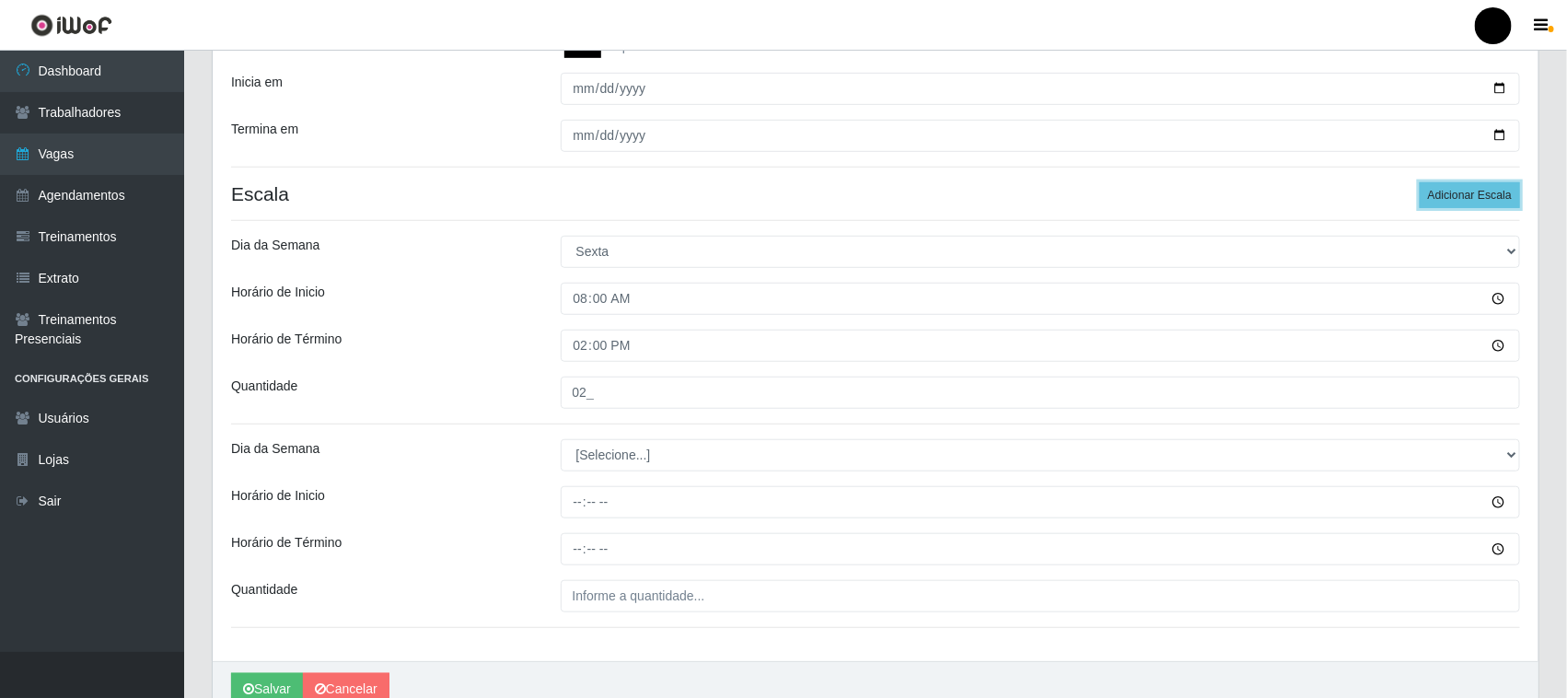
scroll to position [505, 0]
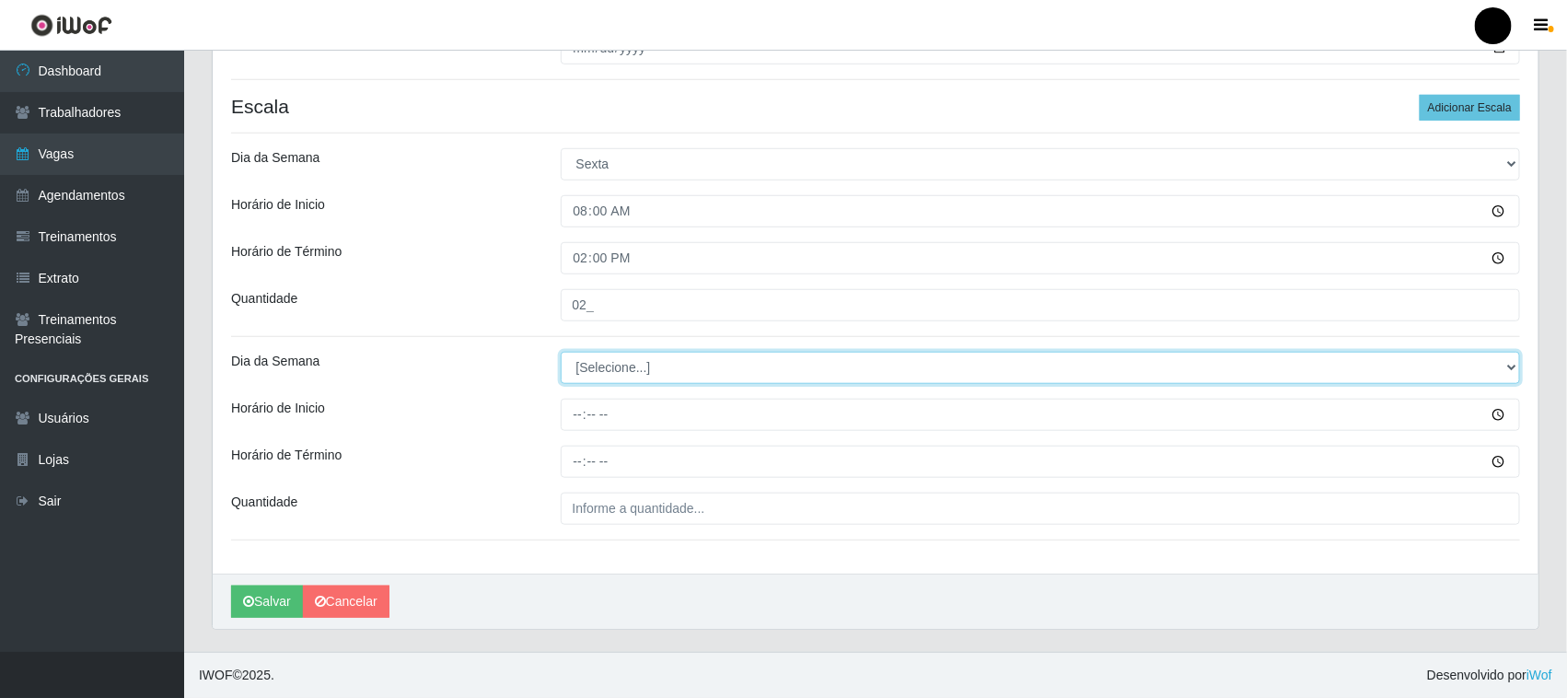
click at [609, 376] on select "[Selecione...] Segunda Terça Quarta Quinta Sexta Sábado Domingo" at bounding box center [1041, 368] width 960 height 32
select select "5"
click at [561, 352] on select "[Selecione...] Segunda Terça Quarta Quinta Sexta Sábado Domingo" at bounding box center [1041, 368] width 960 height 32
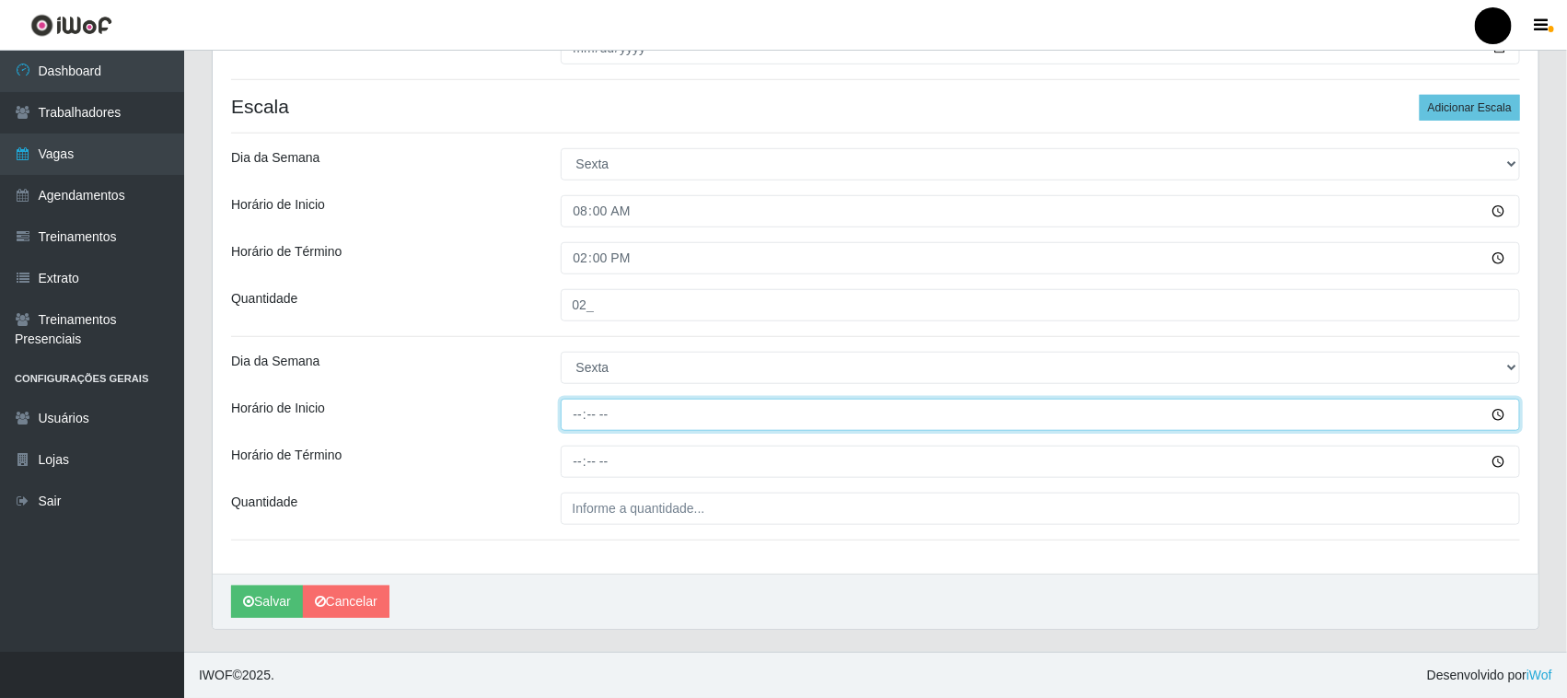
click at [577, 415] on input "Horário de Inicio" at bounding box center [1041, 415] width 960 height 32
type input "09:00"
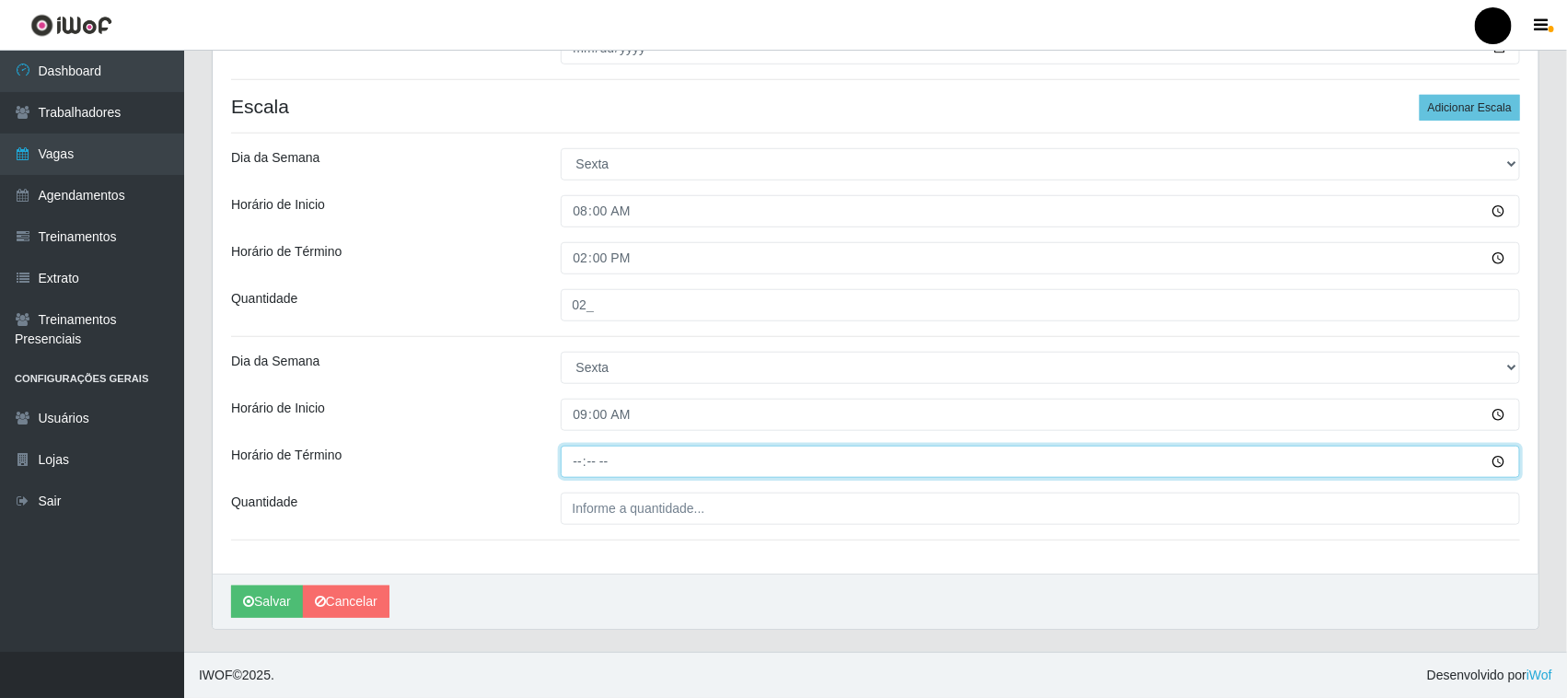
click at [577, 462] on input "Horário de Término" at bounding box center [1041, 462] width 960 height 32
type input "15:00"
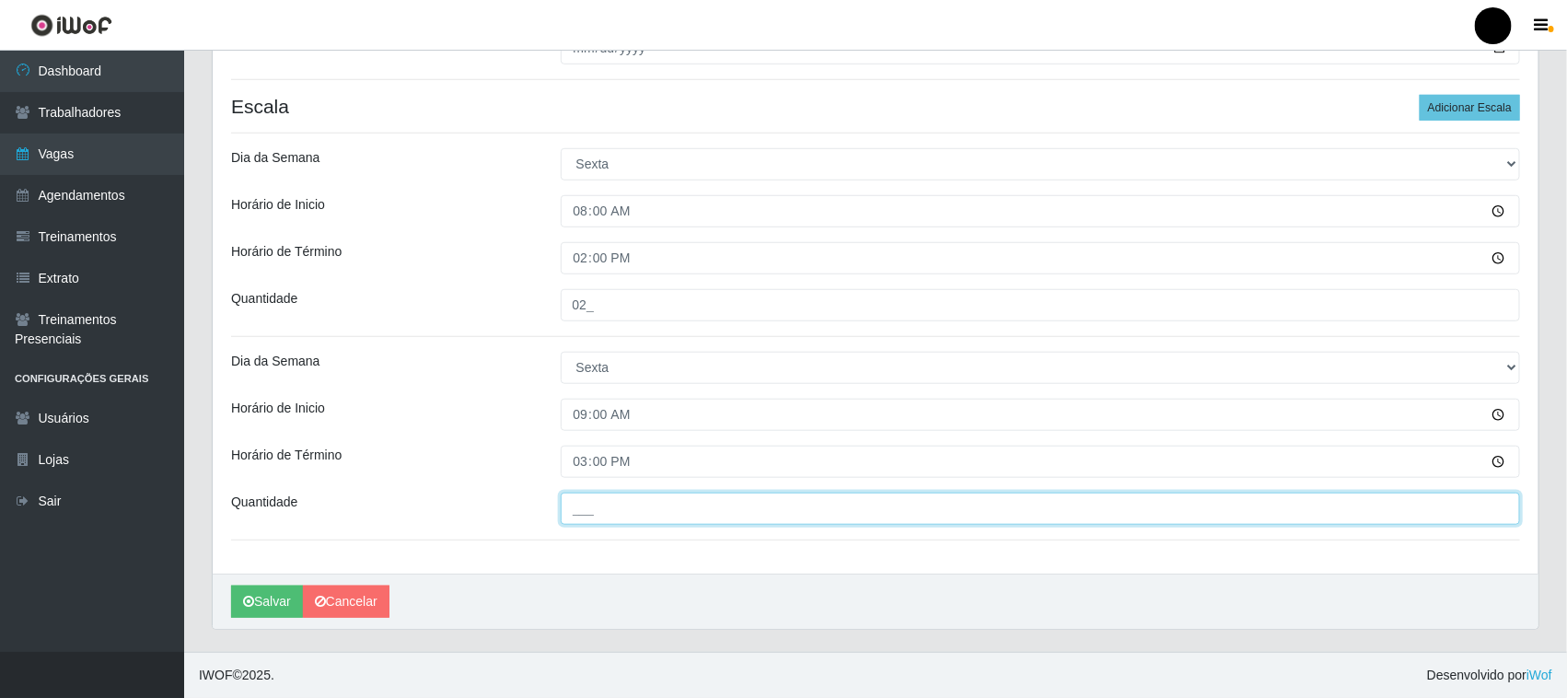
click at [603, 508] on input "___" at bounding box center [1041, 509] width 960 height 32
type input "2__"
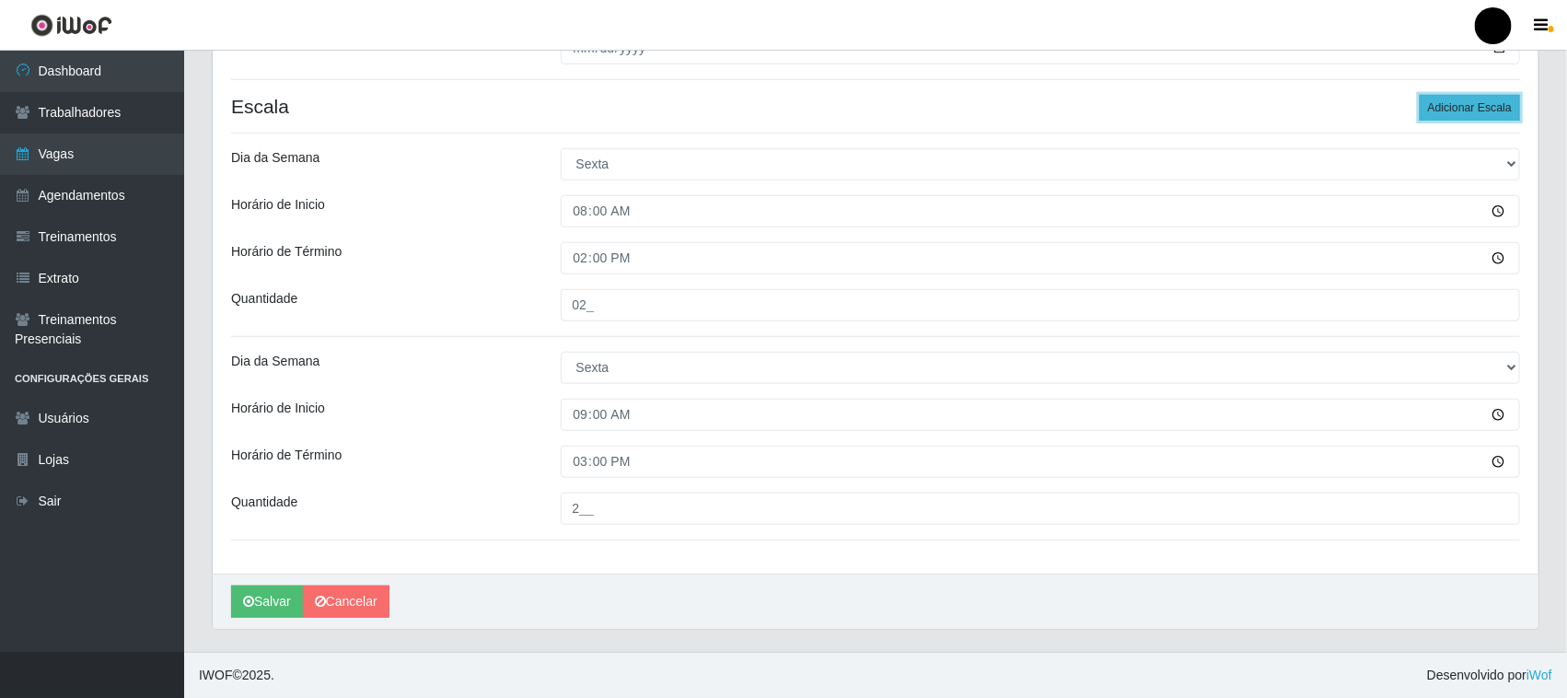
click at [1441, 108] on button "Adicionar Escala" at bounding box center [1470, 108] width 100 height 26
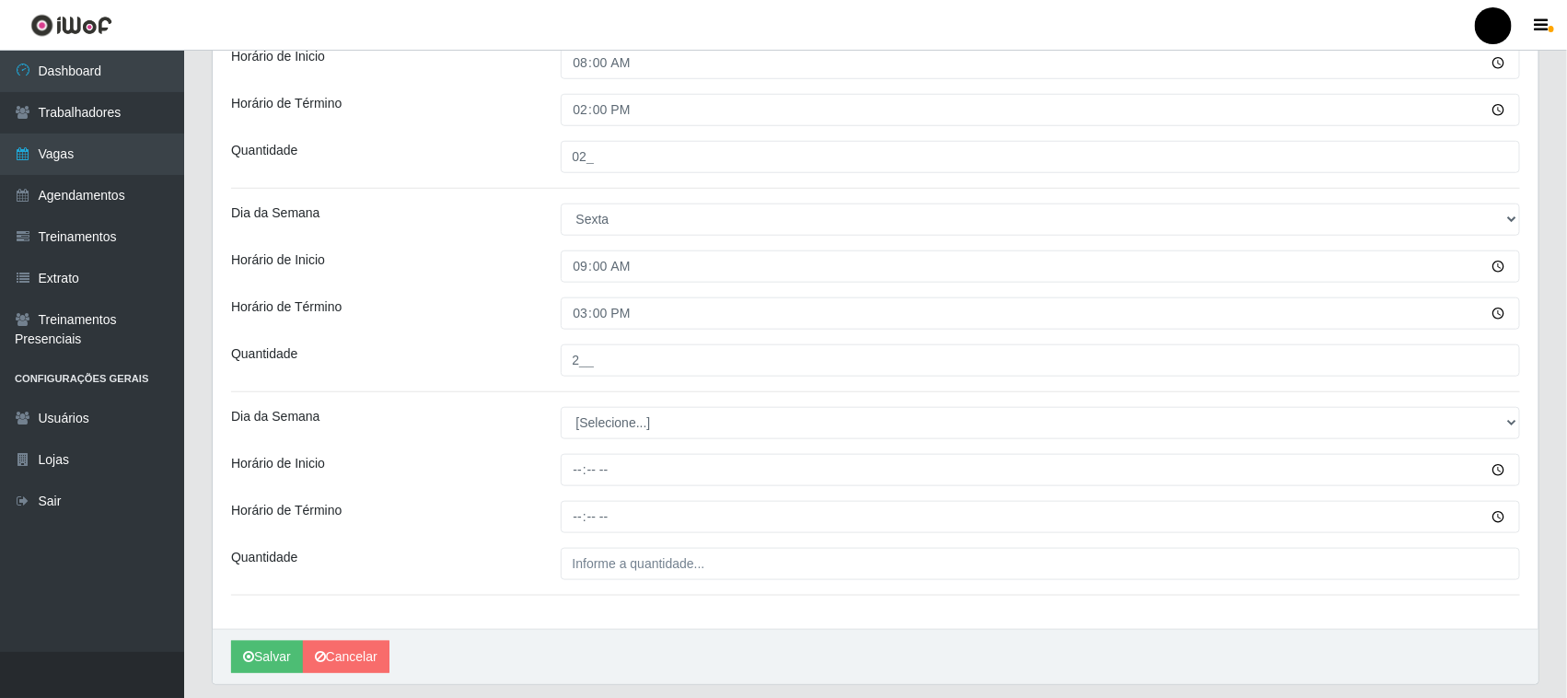
scroll to position [709, 0]
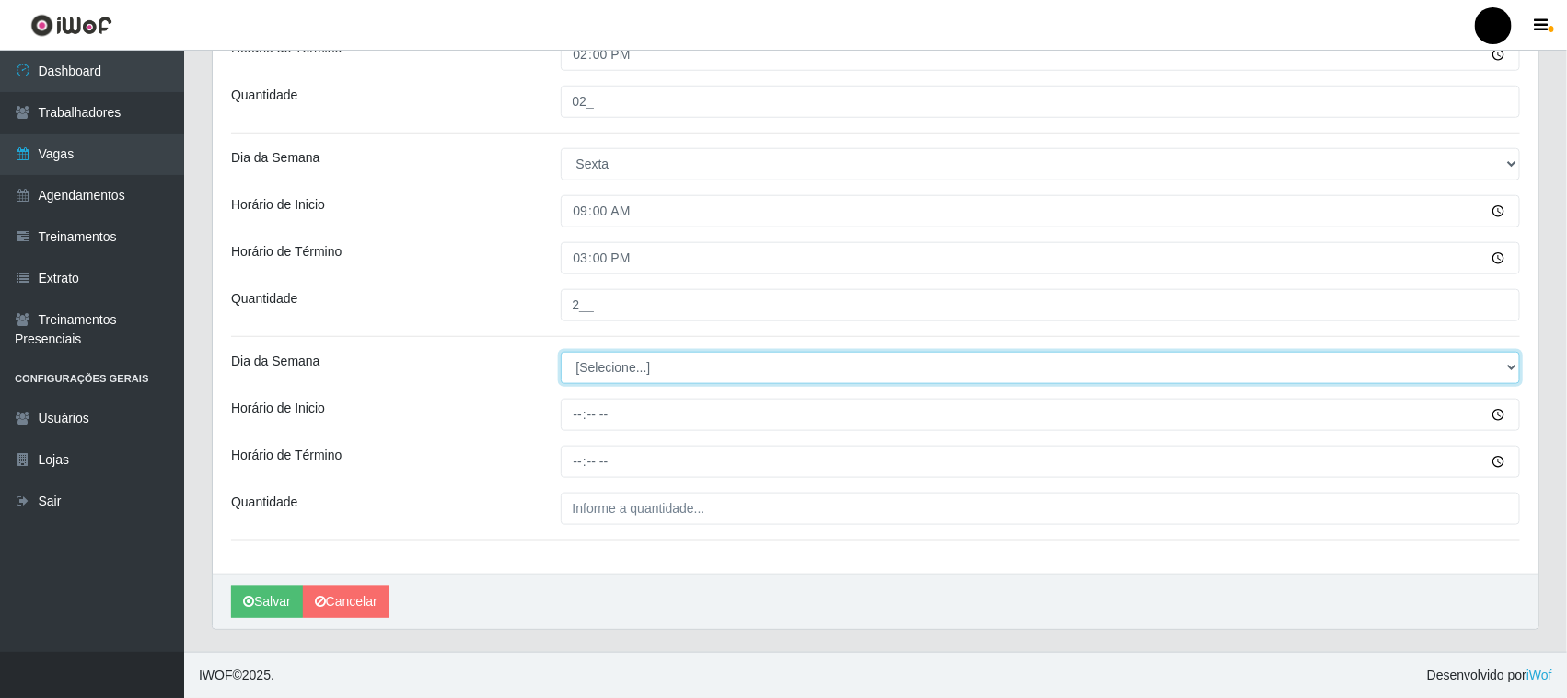
click at [638, 371] on select "[Selecione...] Segunda Terça Quarta Quinta Sexta Sábado Domingo" at bounding box center [1041, 368] width 960 height 32
select select "5"
click at [561, 352] on select "[Selecione...] Segunda Terça Quarta Quinta Sexta Sábado Domingo" at bounding box center [1041, 368] width 960 height 32
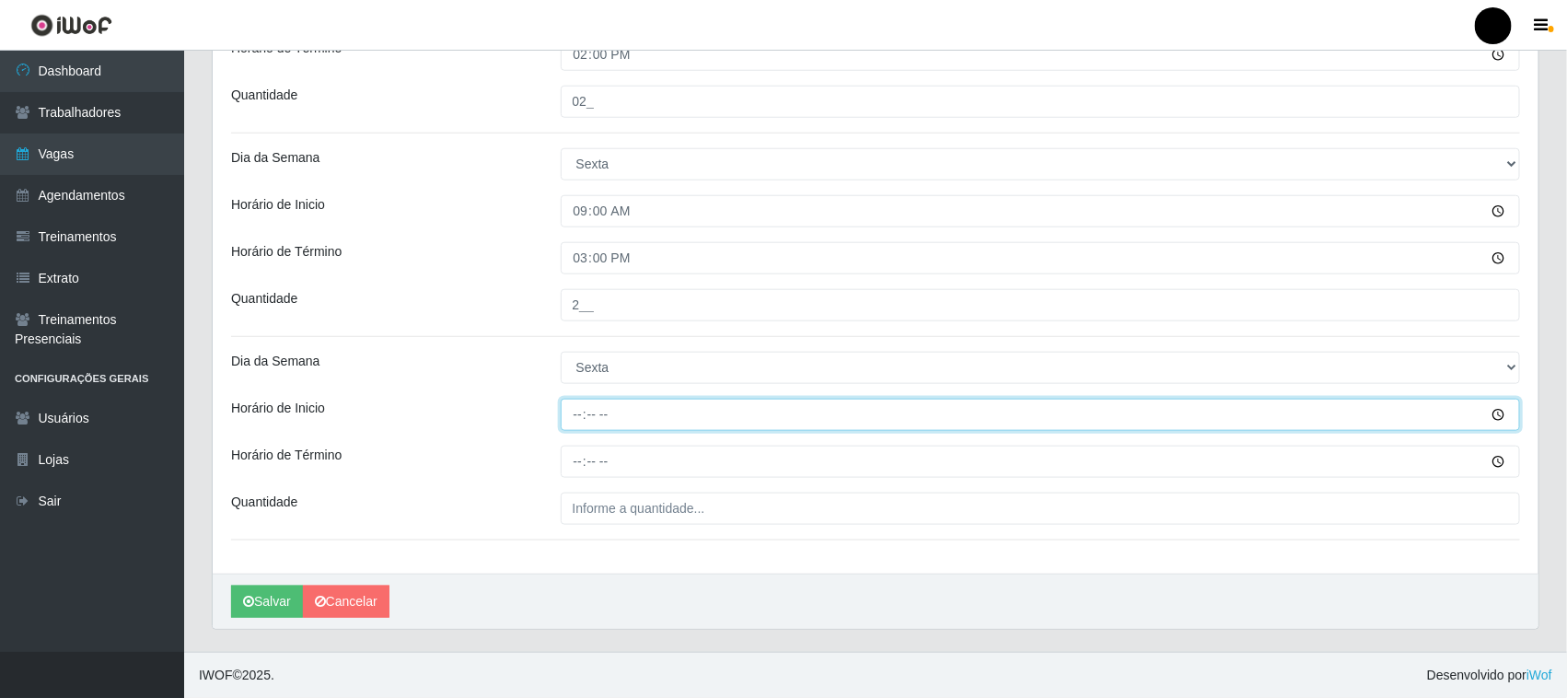
click at [580, 422] on input "Horário de Inicio" at bounding box center [1041, 415] width 960 height 32
type input "16:00"
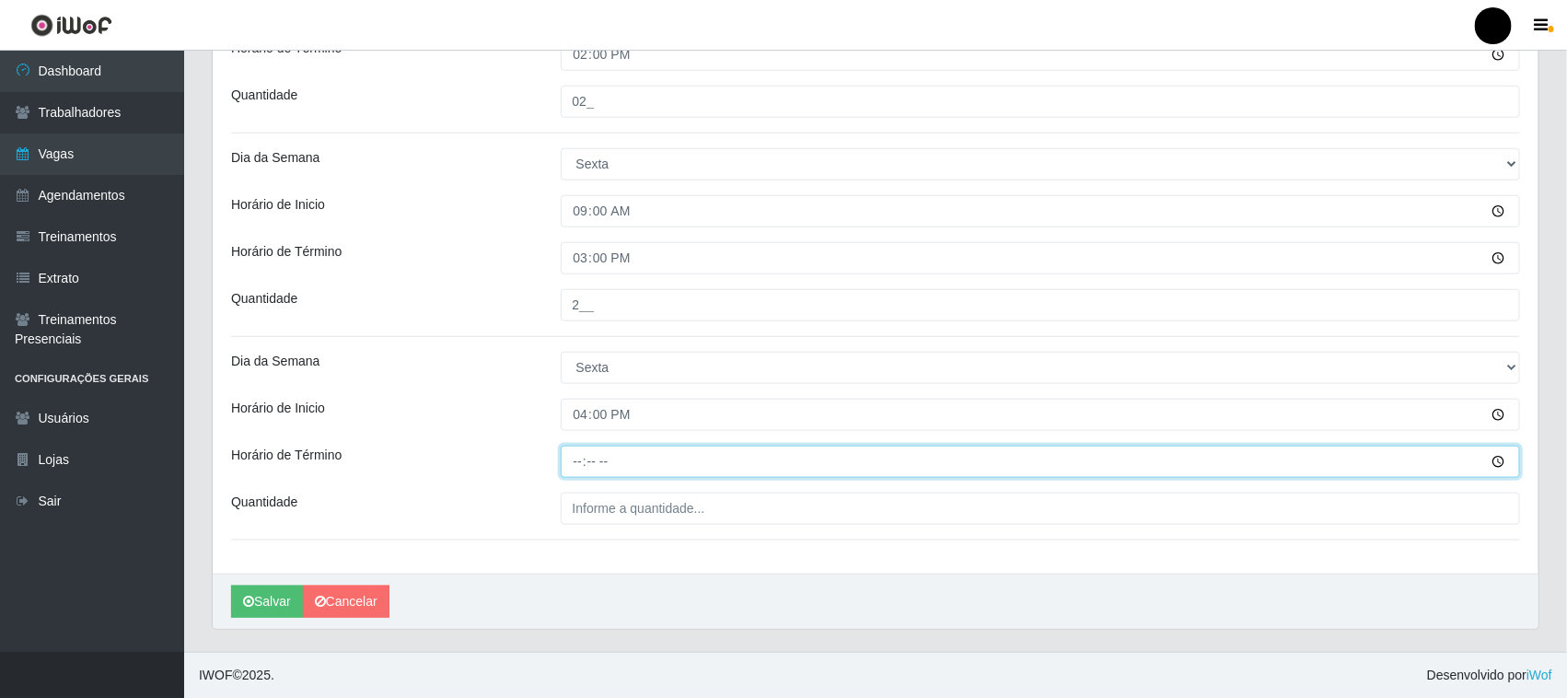
click at [577, 466] on input "Horário de Término" at bounding box center [1041, 462] width 960 height 32
type input "22:00"
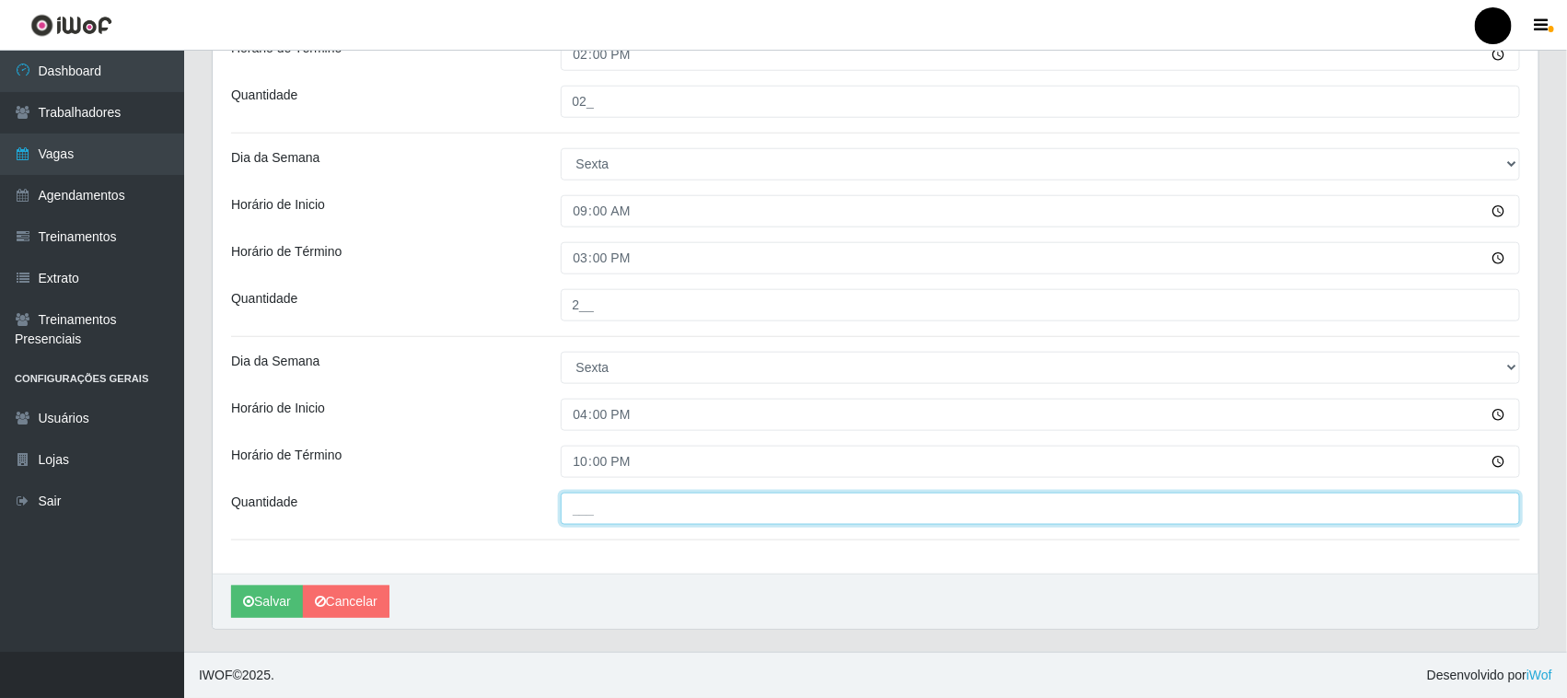
click at [617, 507] on input "___" at bounding box center [1041, 509] width 960 height 32
type input "4__"
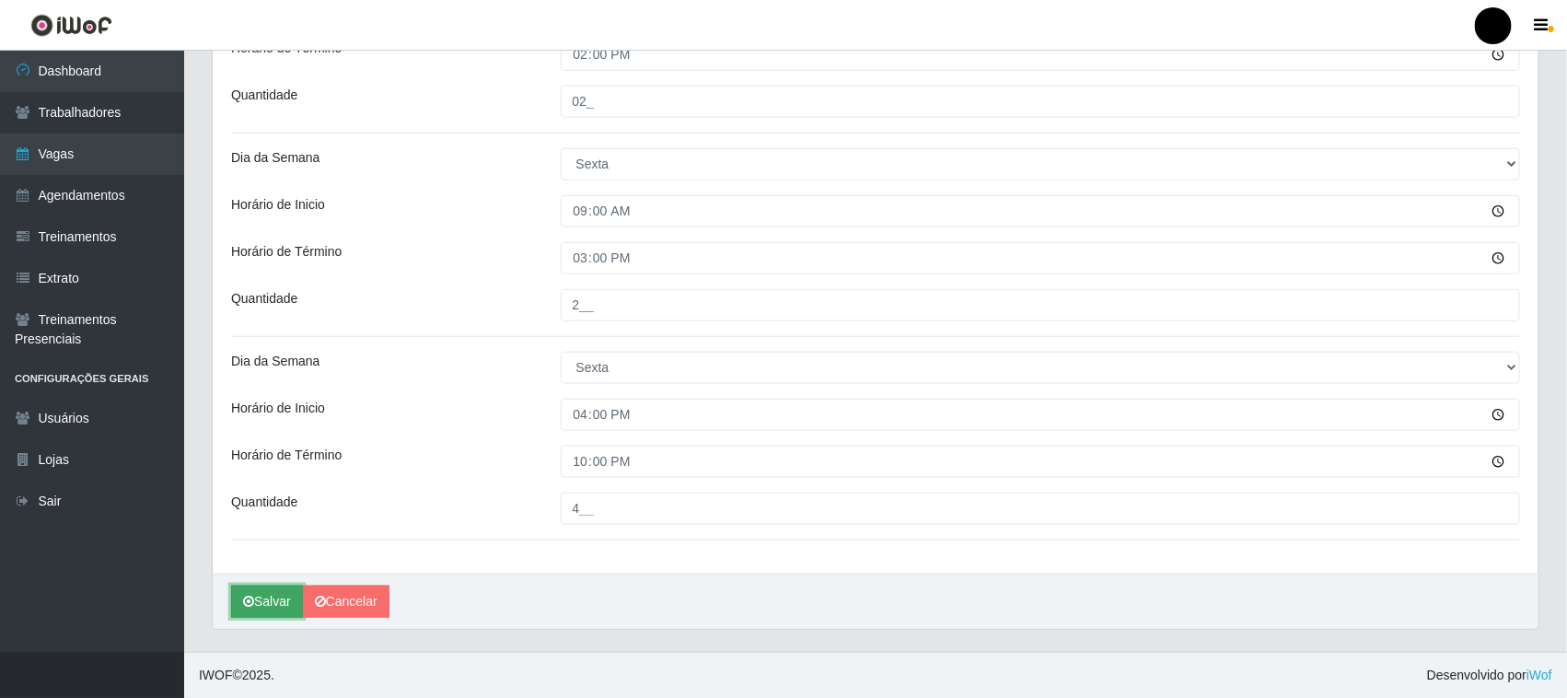
click at [273, 605] on button "Salvar" at bounding box center [267, 602] width 72 height 32
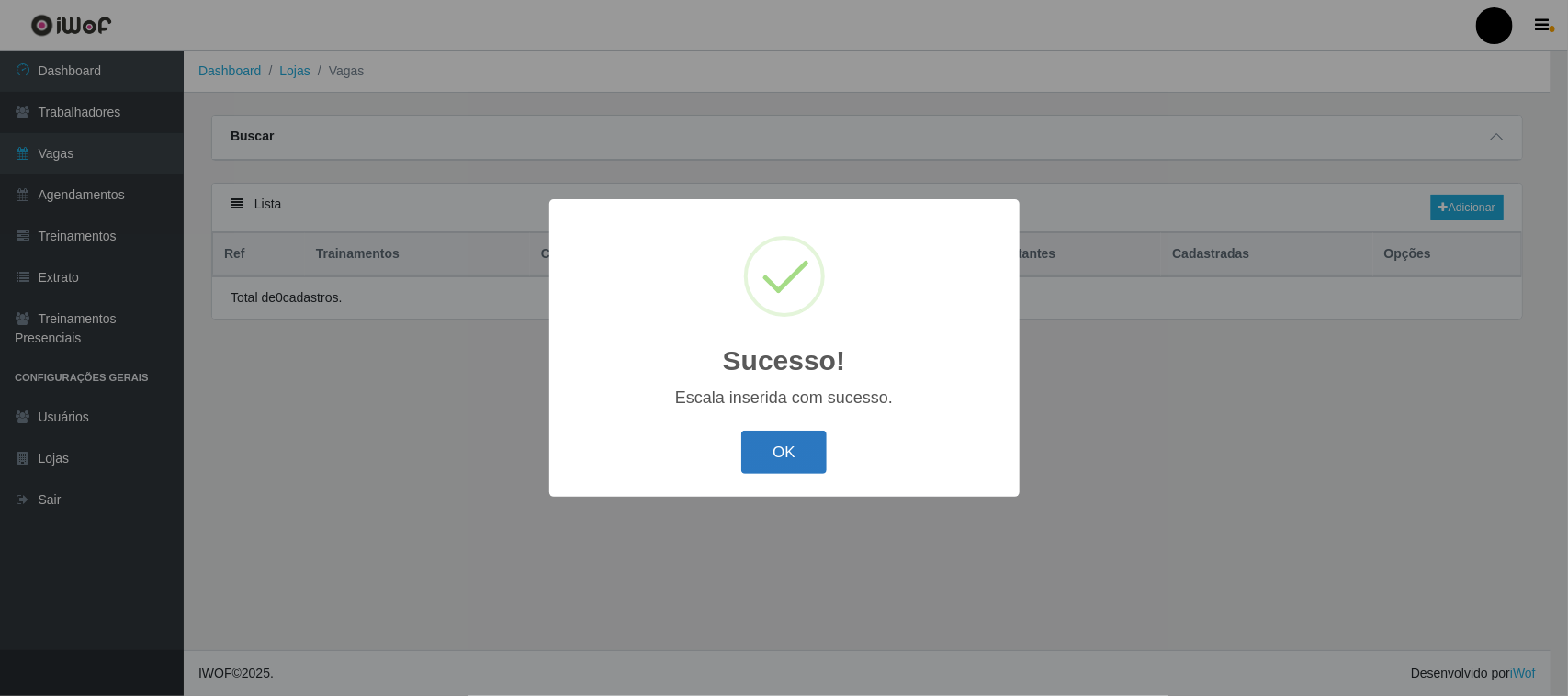
click at [804, 439] on button "OK" at bounding box center [784, 452] width 86 height 43
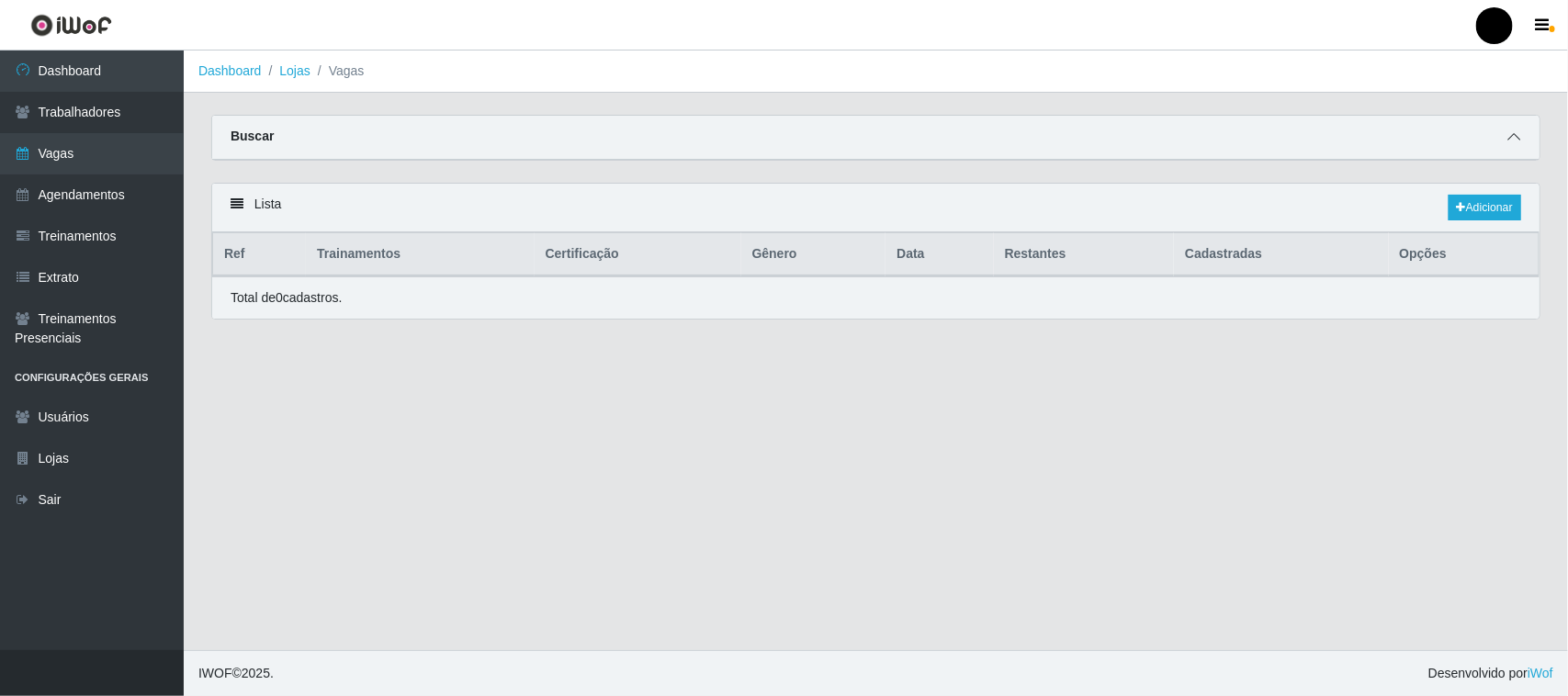
click at [1512, 133] on icon at bounding box center [1513, 137] width 13 height 13
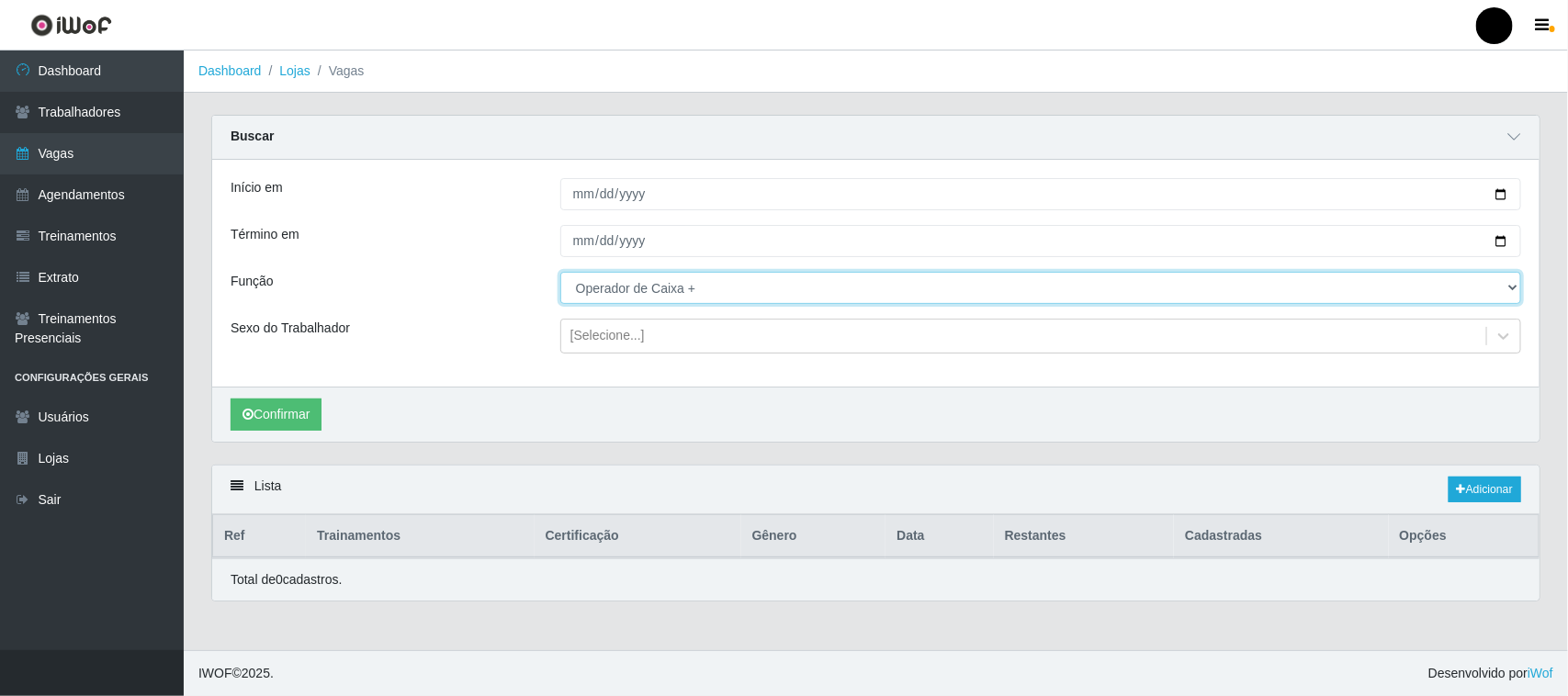
click at [657, 292] on select "[Selecione...] Auxiliar de Estacionamento Auxiliar de Estacionamento + Auxiliar…" at bounding box center [1040, 288] width 961 height 32
select select "22"
click at [561, 272] on select "[Selecione...] Auxiliar de Estacionamento Auxiliar de Estacionamento + Auxiliar…" at bounding box center [1040, 288] width 961 height 32
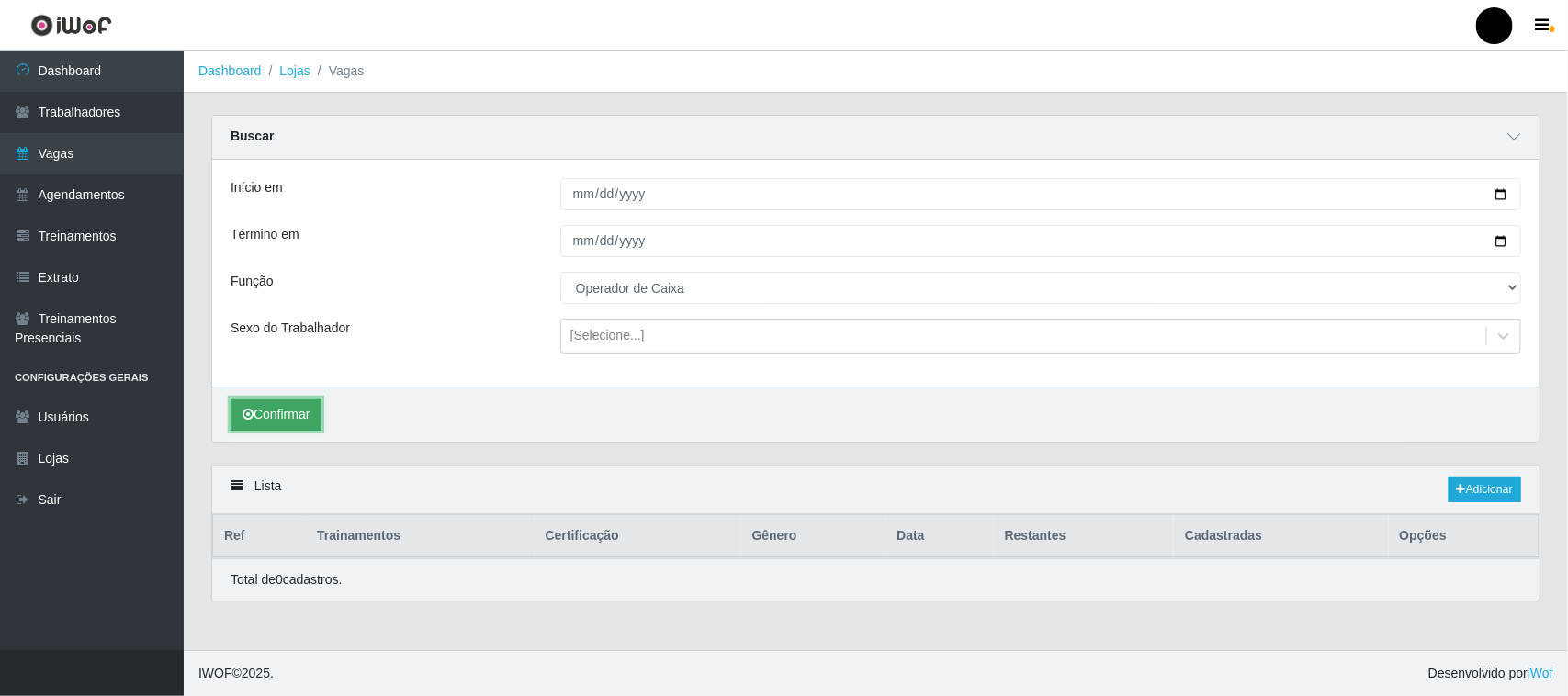
click at [296, 413] on button "Confirmar" at bounding box center [275, 415] width 91 height 32
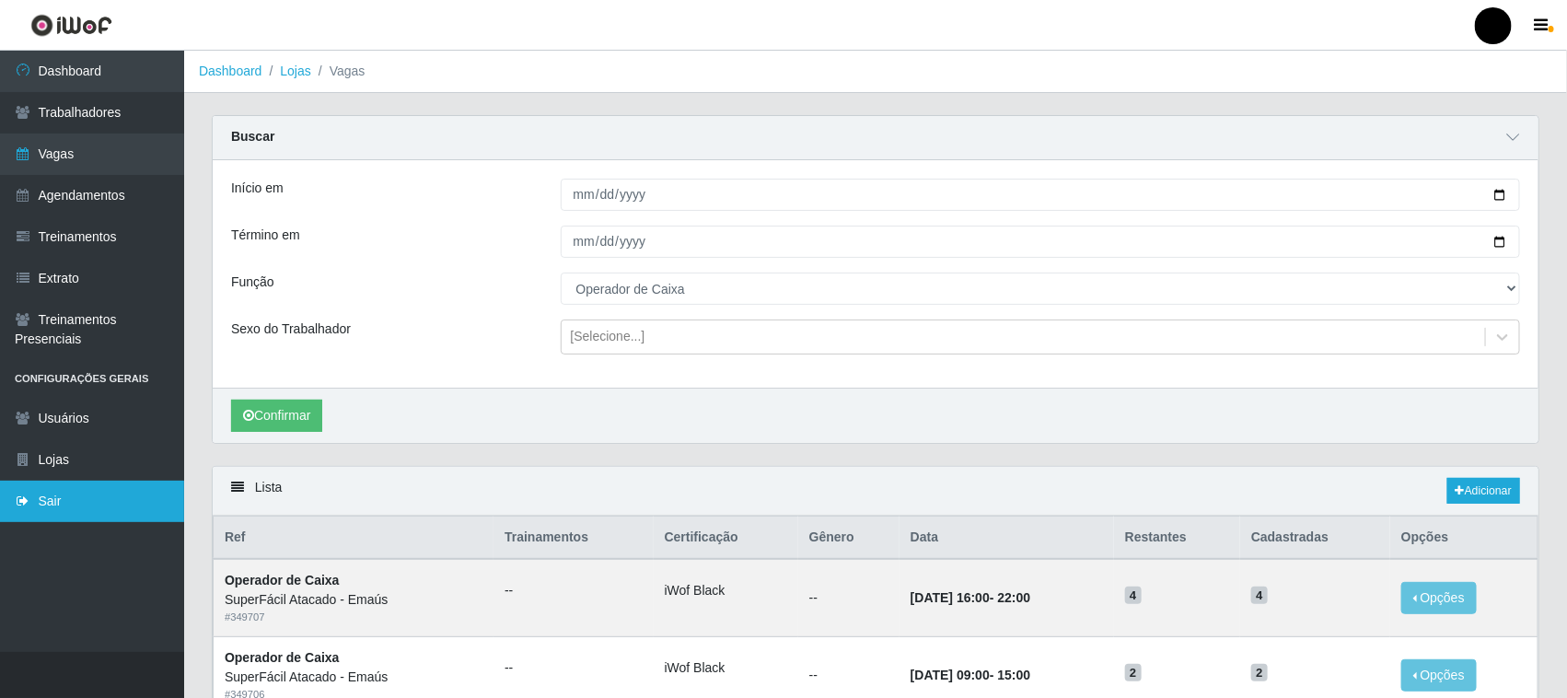
click at [81, 494] on link "Sair" at bounding box center [92, 501] width 184 height 41
